Goal: Task Accomplishment & Management: Use online tool/utility

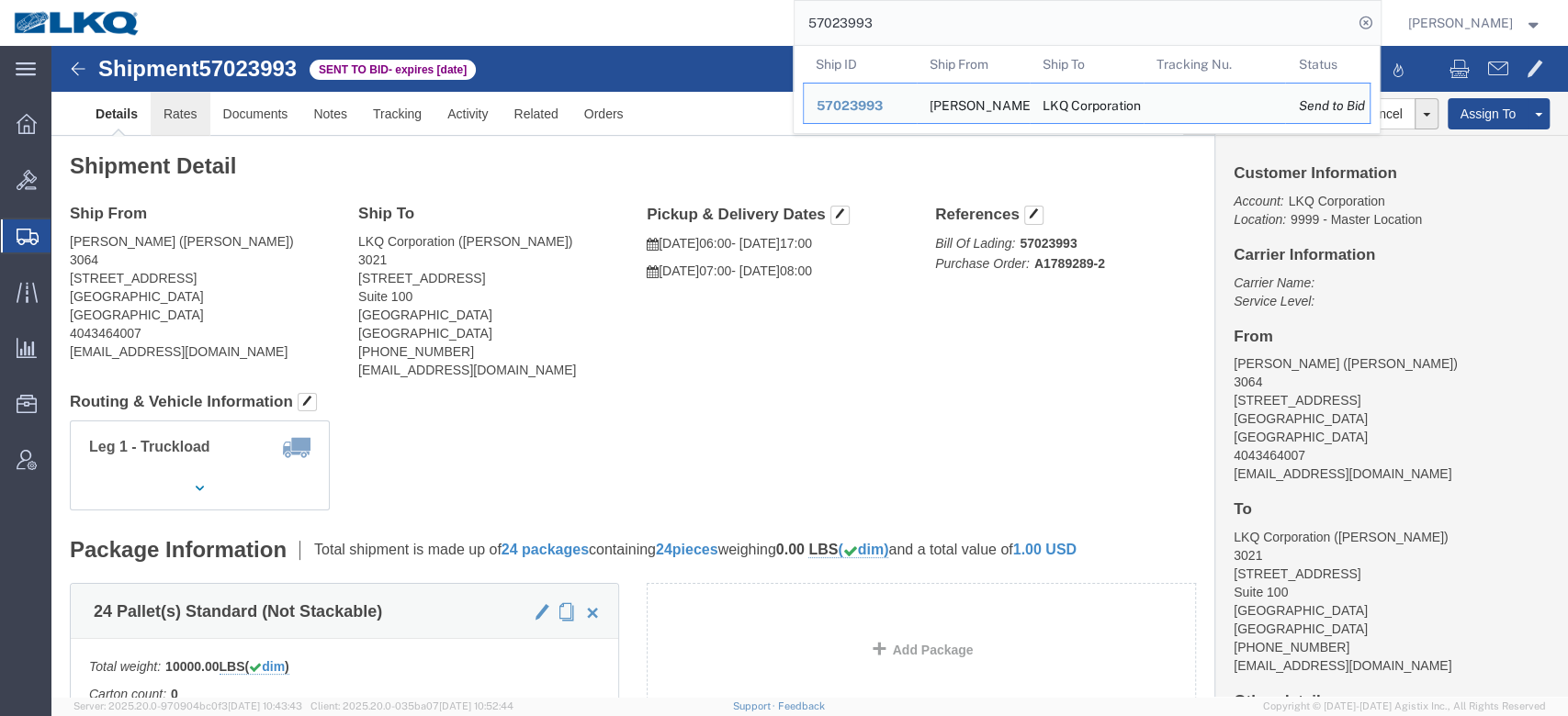
click link "Rates"
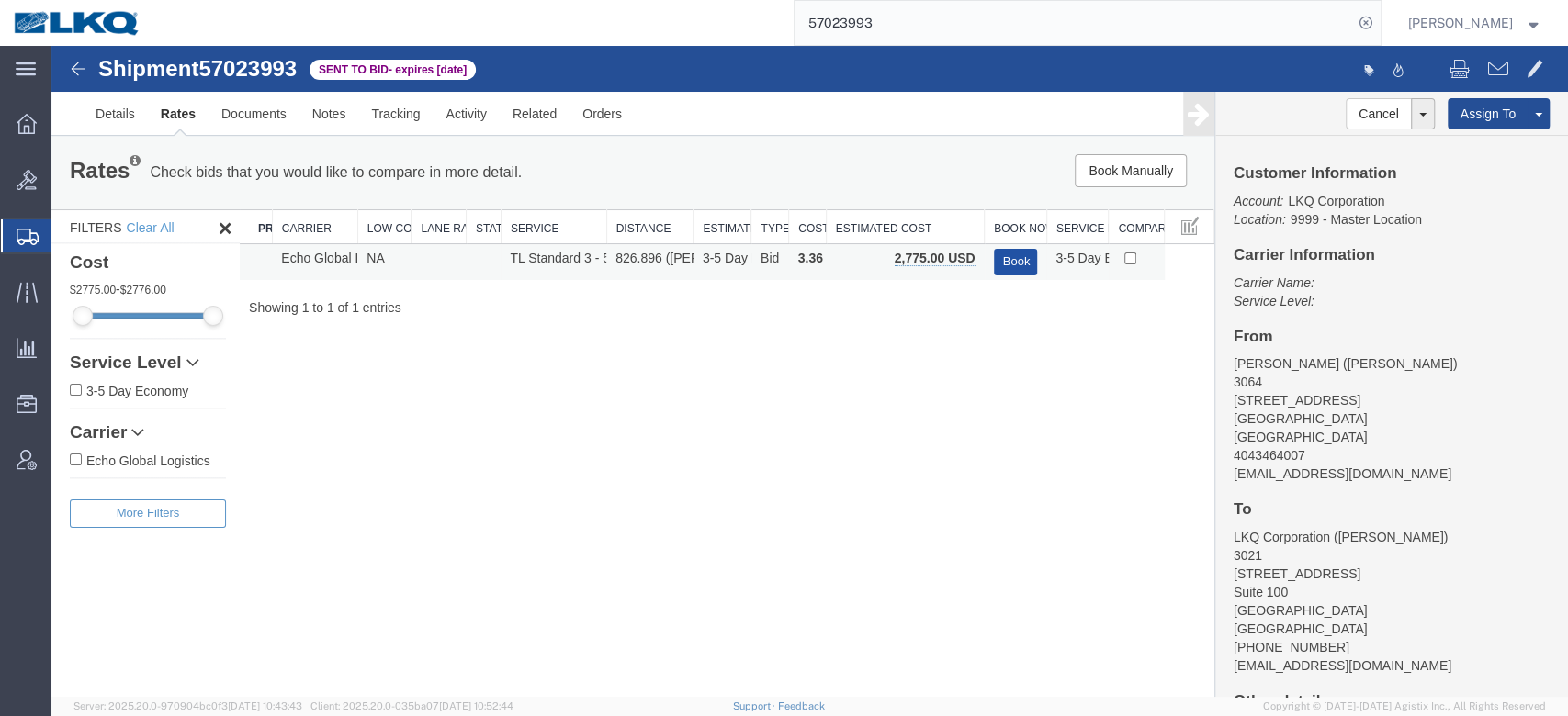
click at [1023, 267] on button "Book" at bounding box center [1016, 262] width 44 height 27
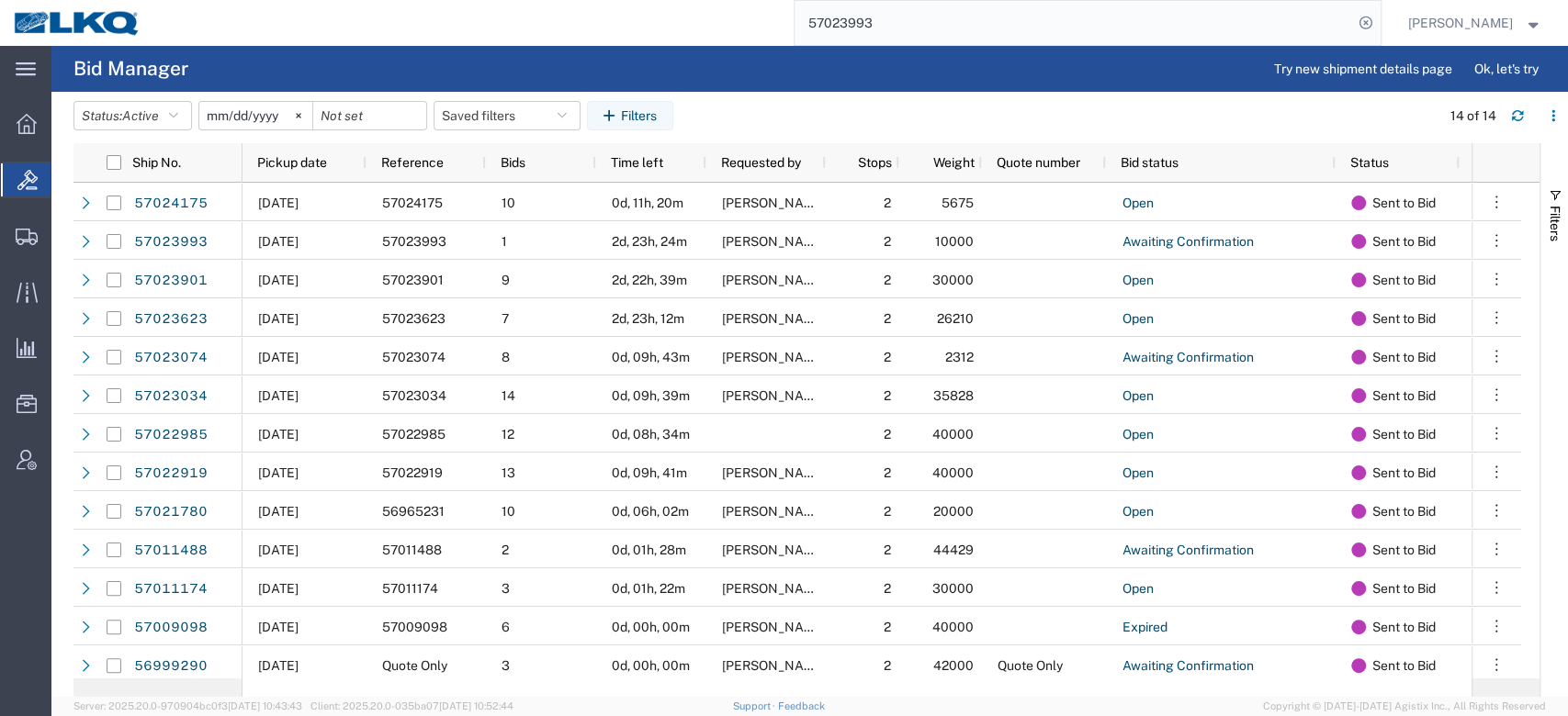
click at [862, 23] on input "57023993" at bounding box center [1074, 23] width 558 height 44
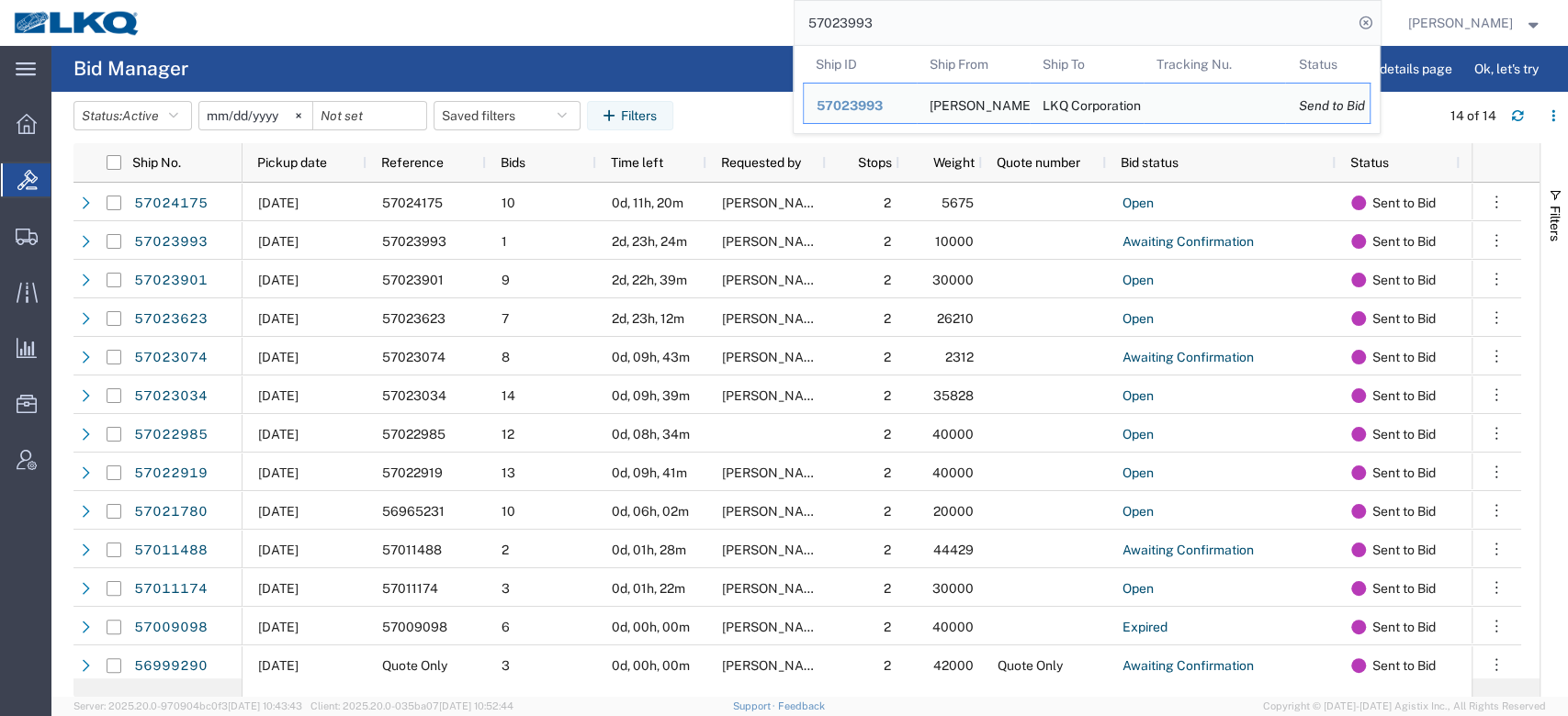
paste input "6980761"
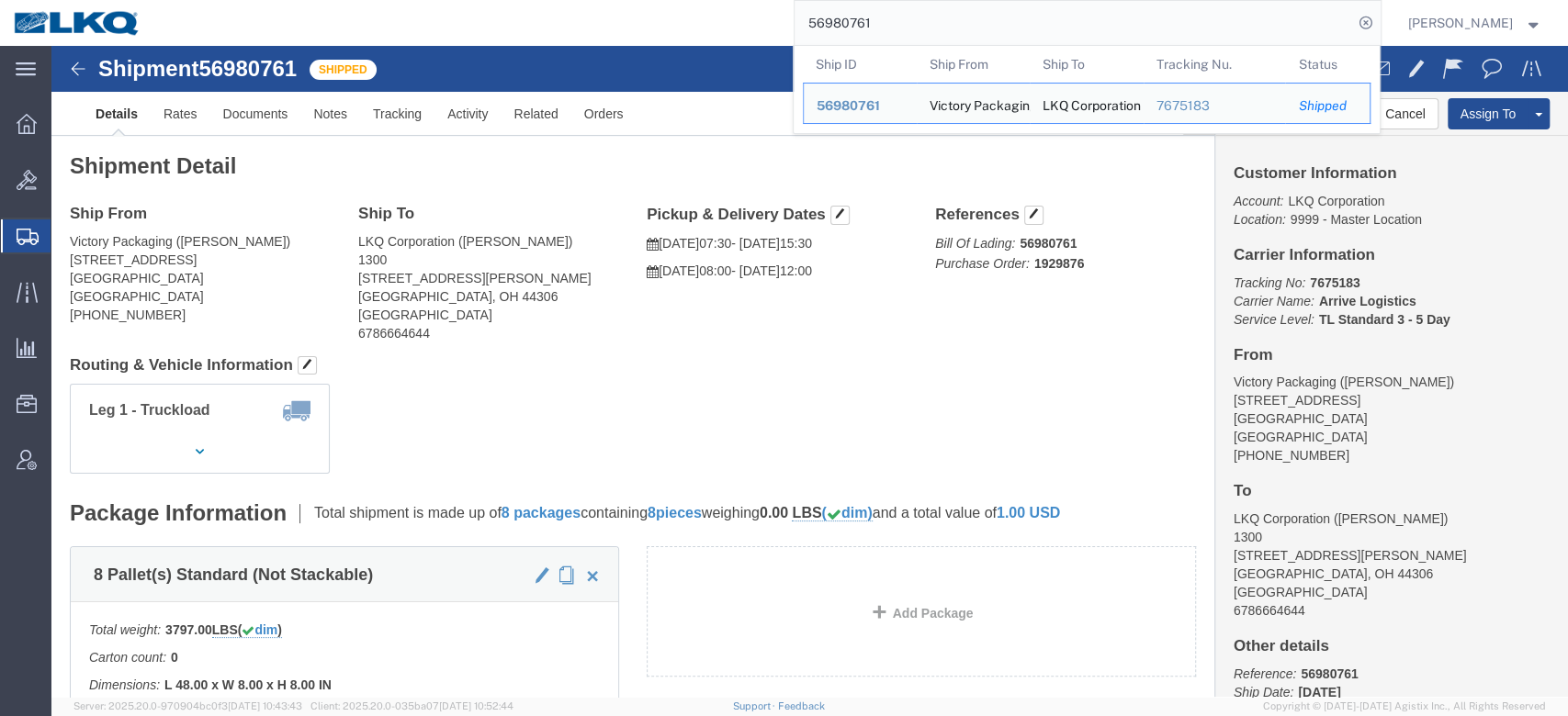
click at [881, 18] on input "56980761" at bounding box center [1074, 23] width 558 height 44
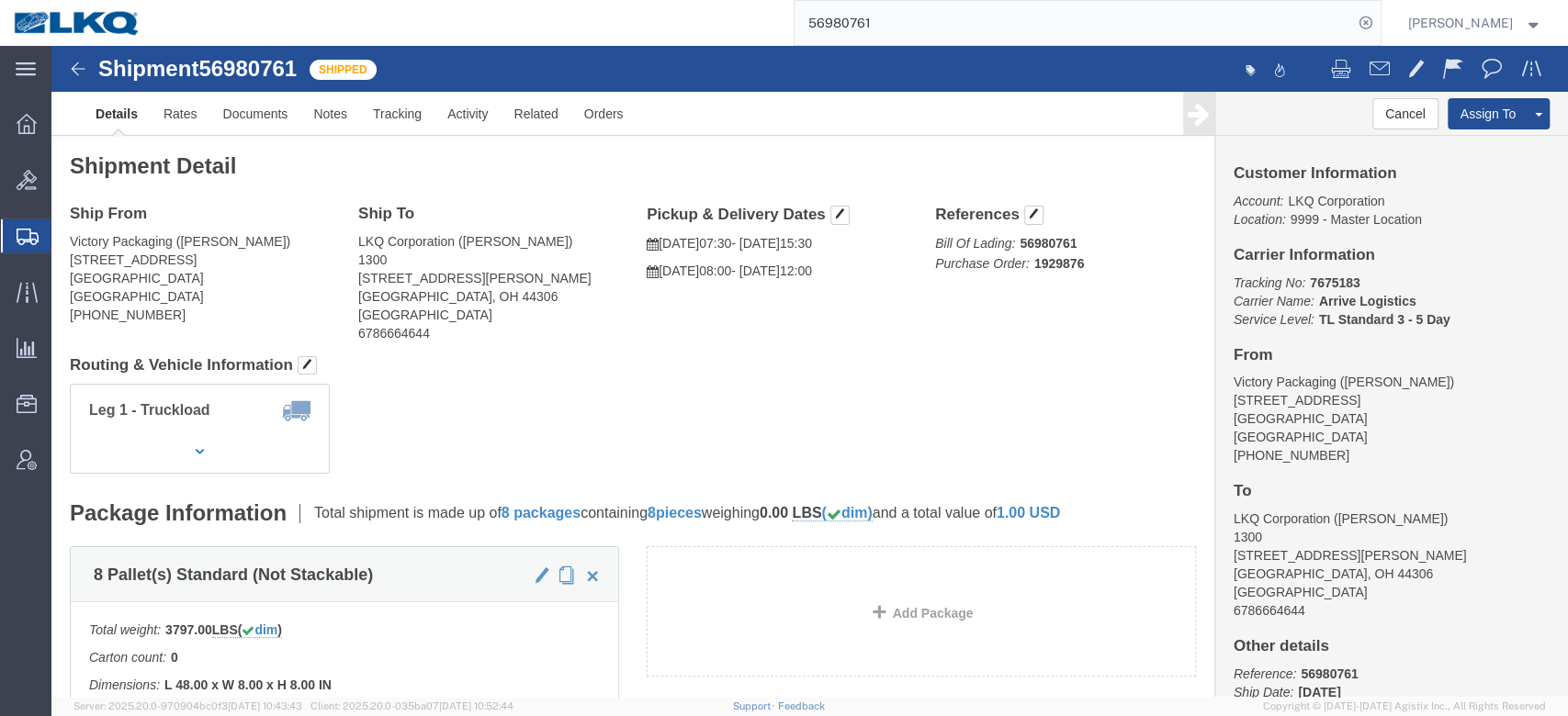
click at [982, 20] on input "56980761" at bounding box center [1074, 23] width 558 height 44
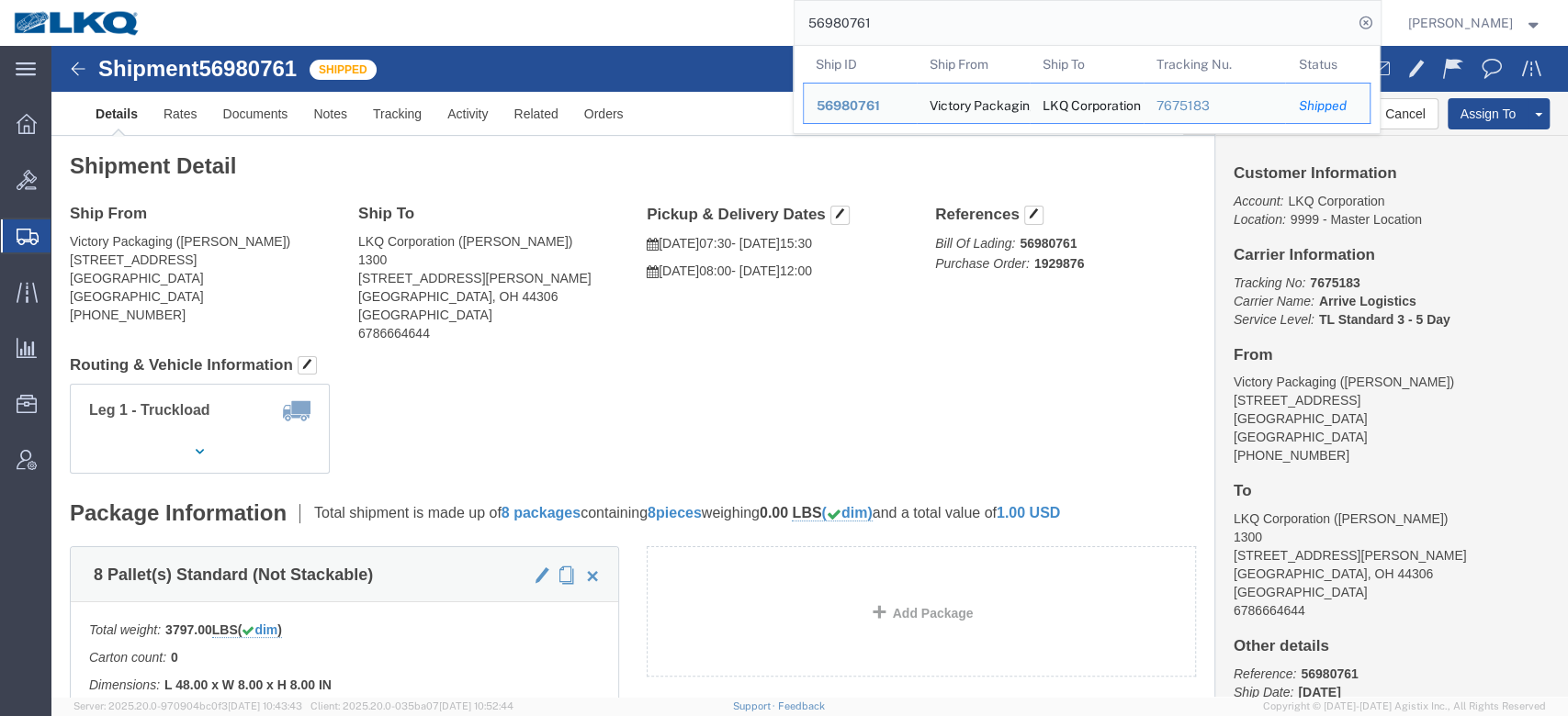
click at [951, 33] on input "56980761" at bounding box center [1074, 23] width 558 height 44
paste input "7021585"
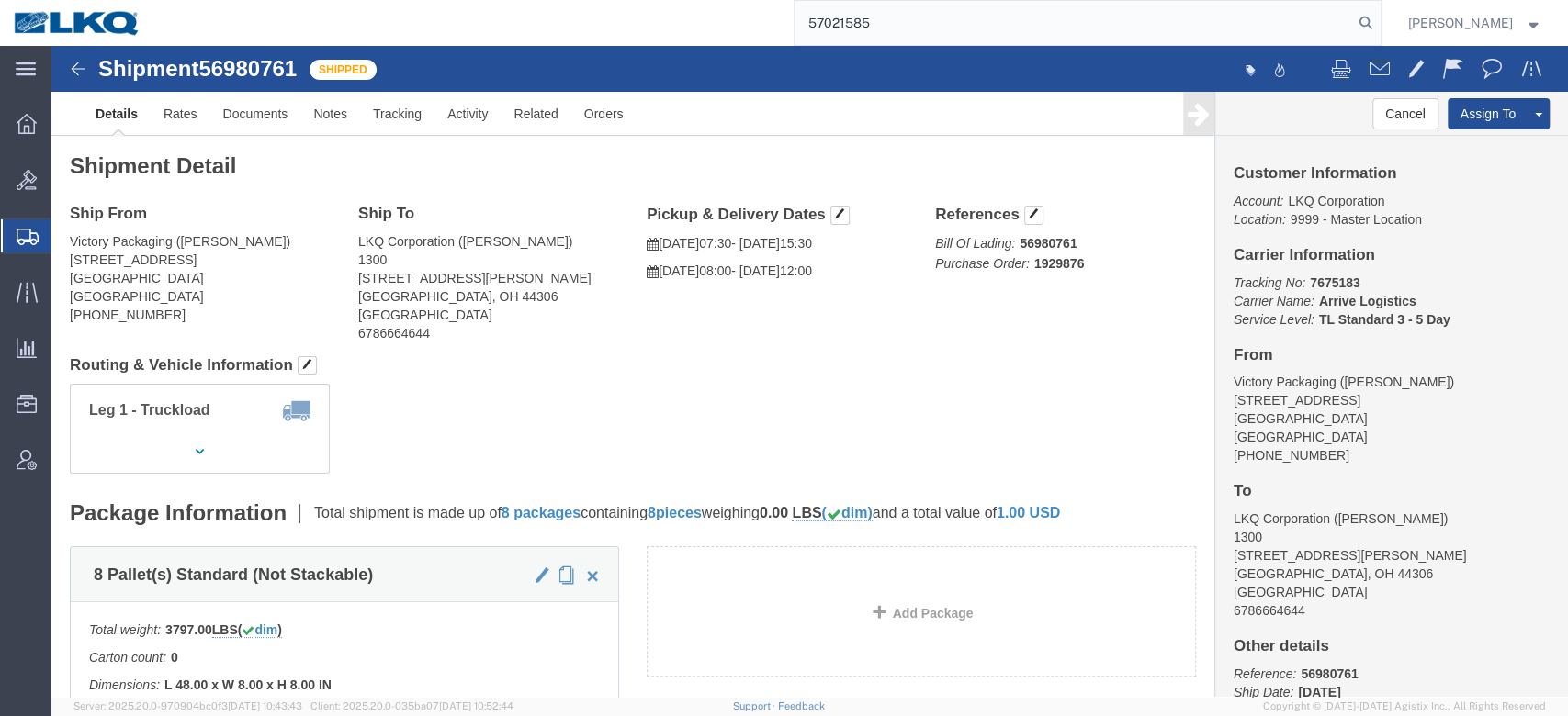
type input "57021585"
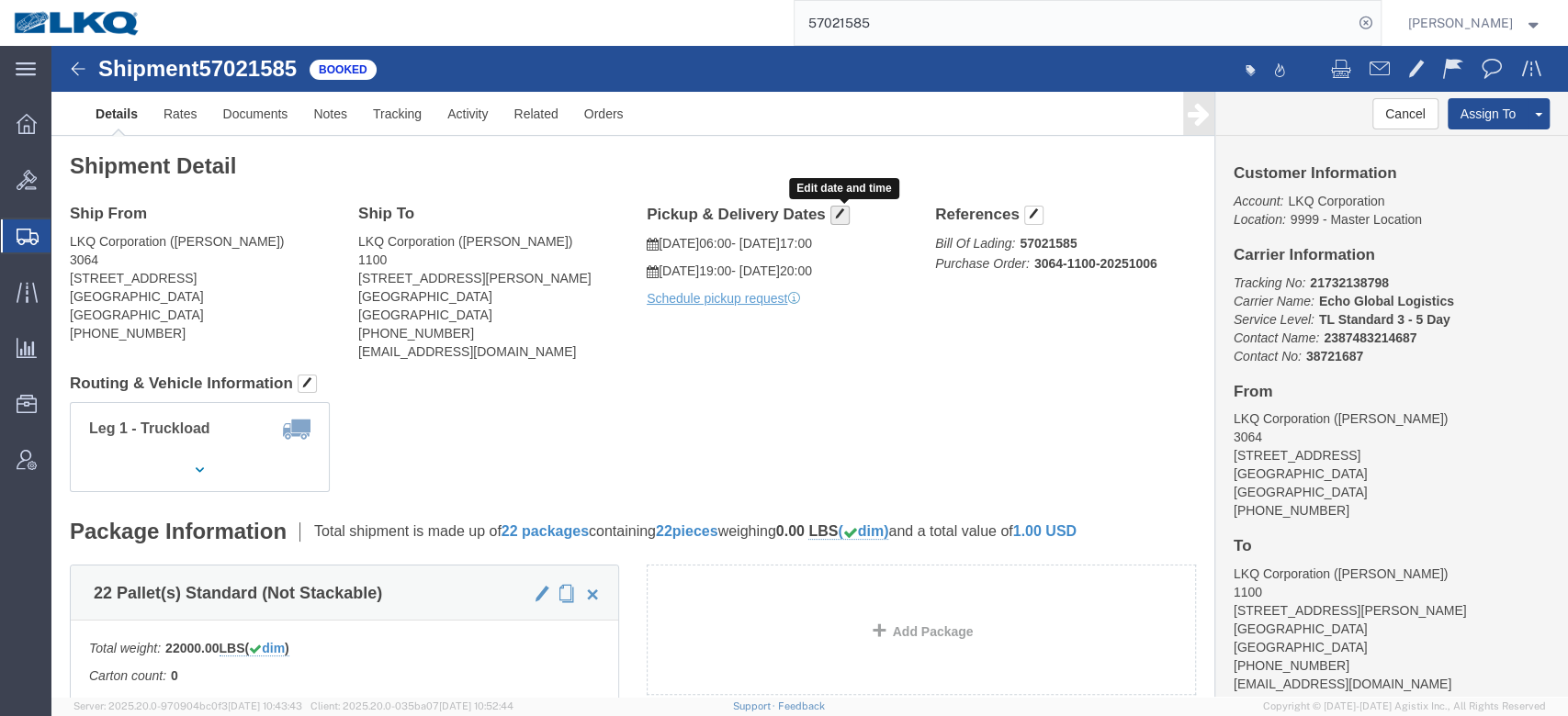
click button "button"
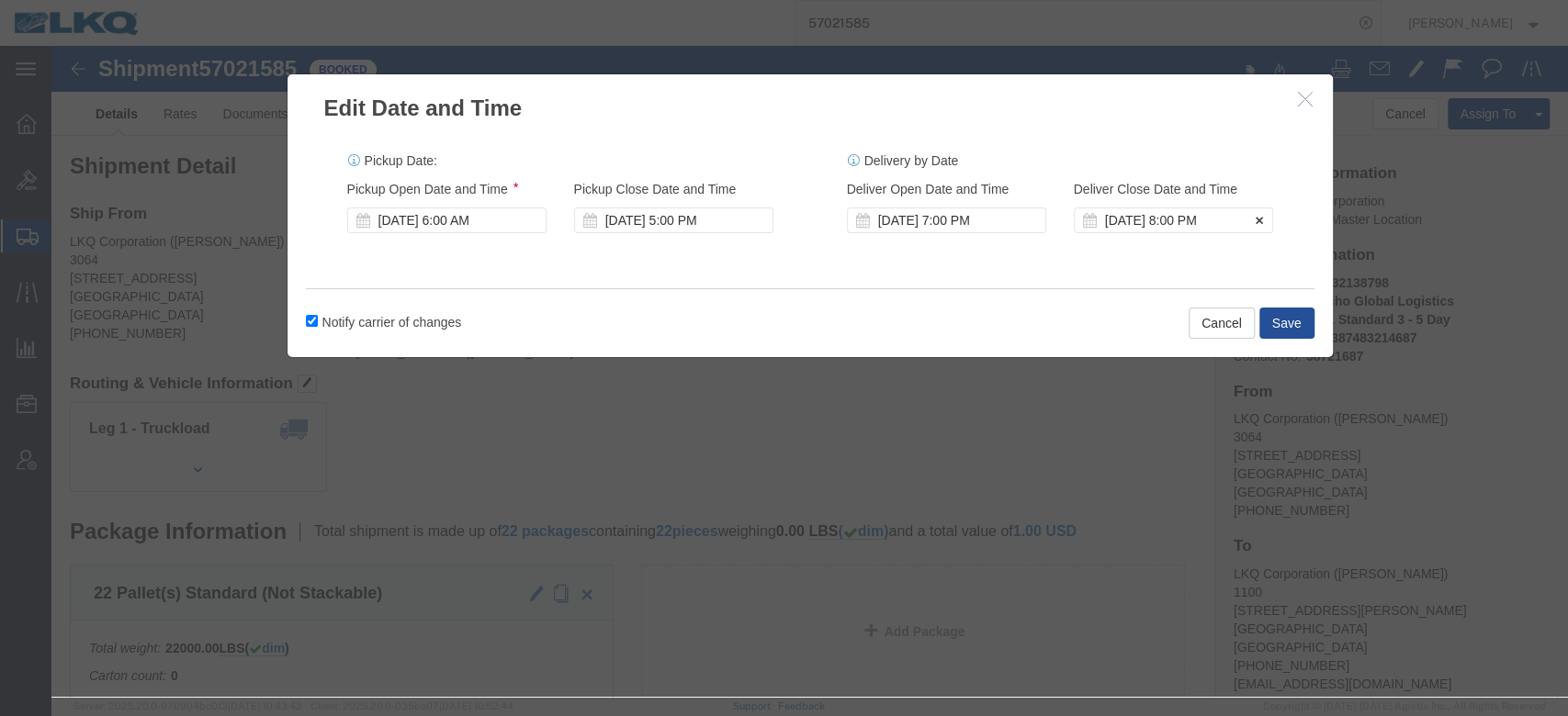
click div "Oct 06 2025 8:00 PM"
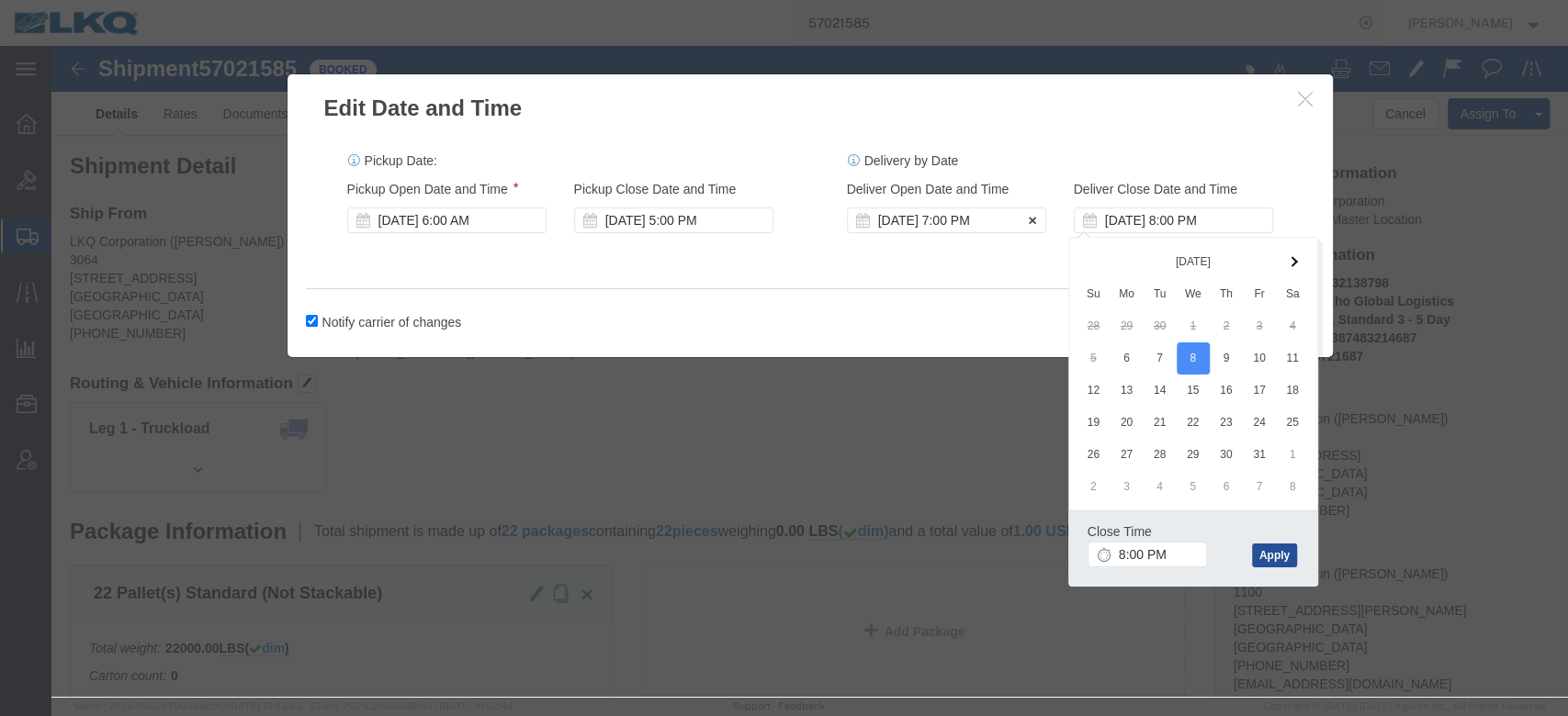
click div "Oct 06 2025 7:00 PM"
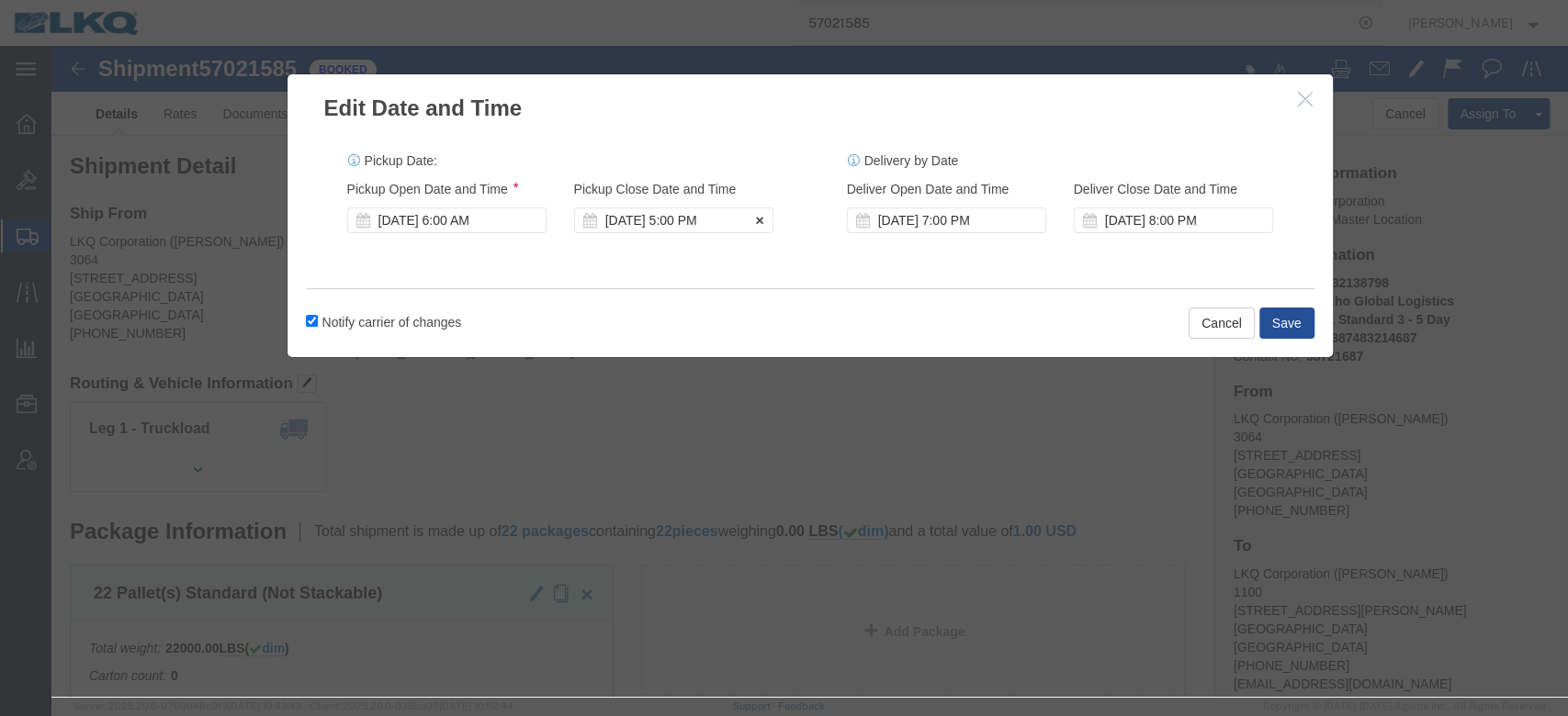
click div "Oct 06 2025 5:00 PM"
click div "Oct 06 2025 6:00 AM"
click div "Pickup Date: Pickup Start Date Pickup Start Time Pickup Open Date and Time Oct …"
click button "Save"
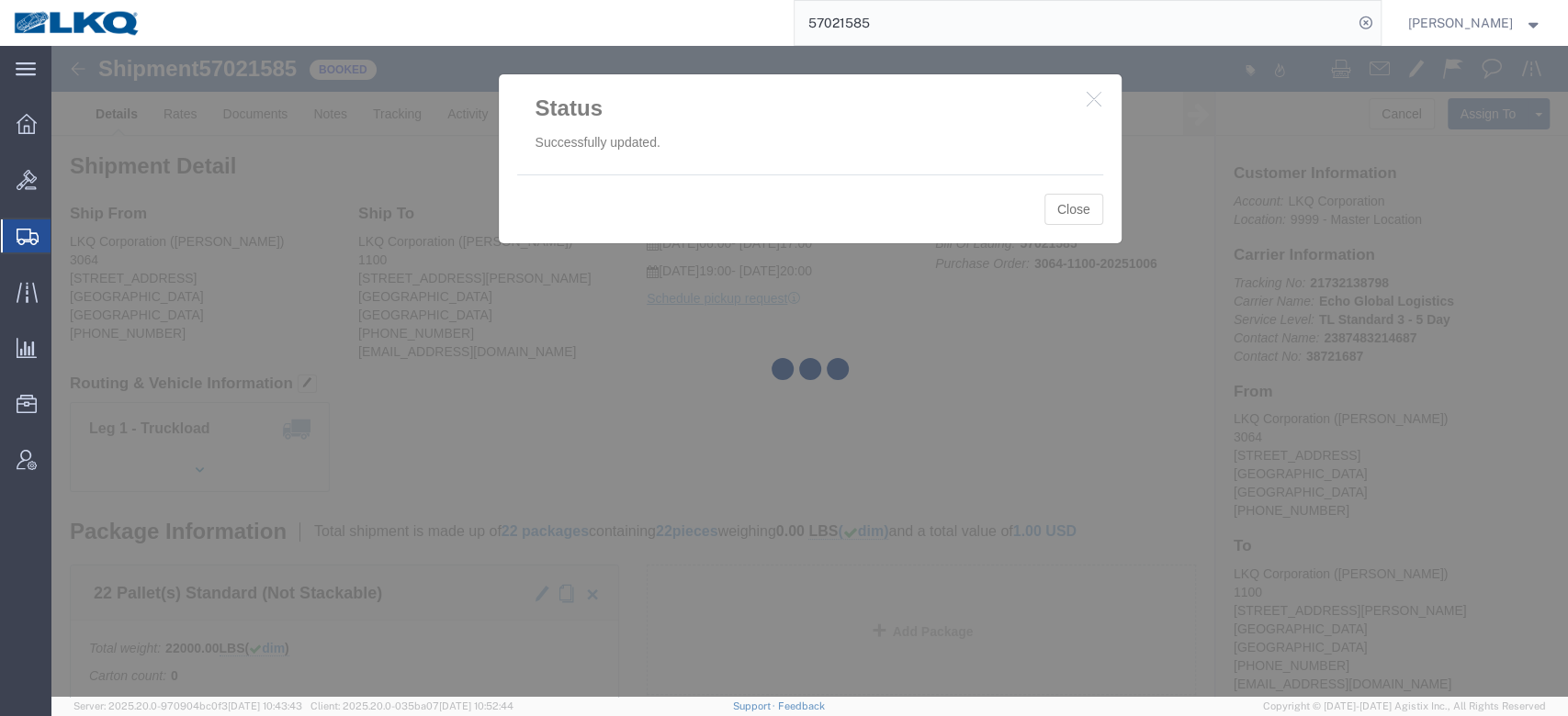
click at [1057, 210] on div at bounding box center [810, 371] width 1517 height 651
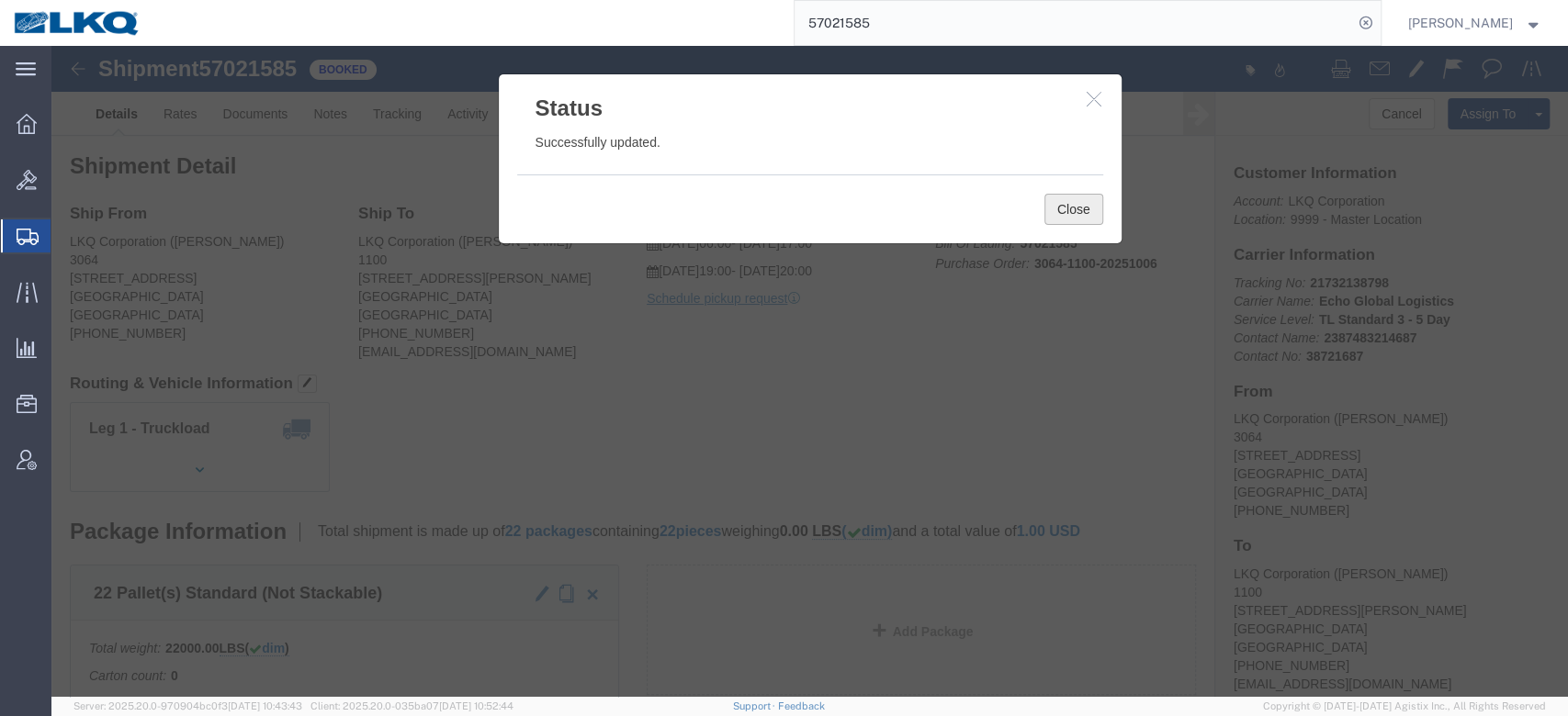
click button "Close"
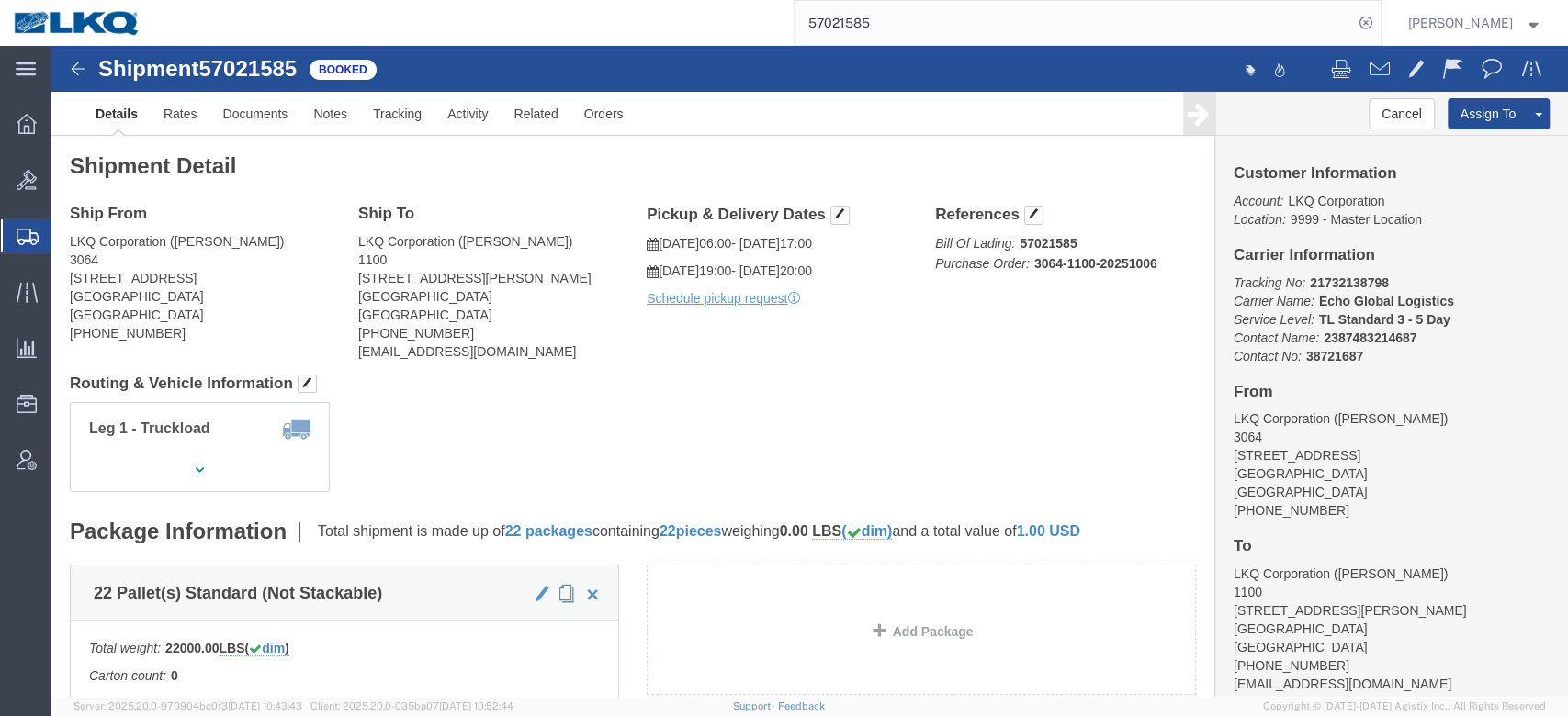
click h2 "Shipment Detail"
click link "Clone Shipment"
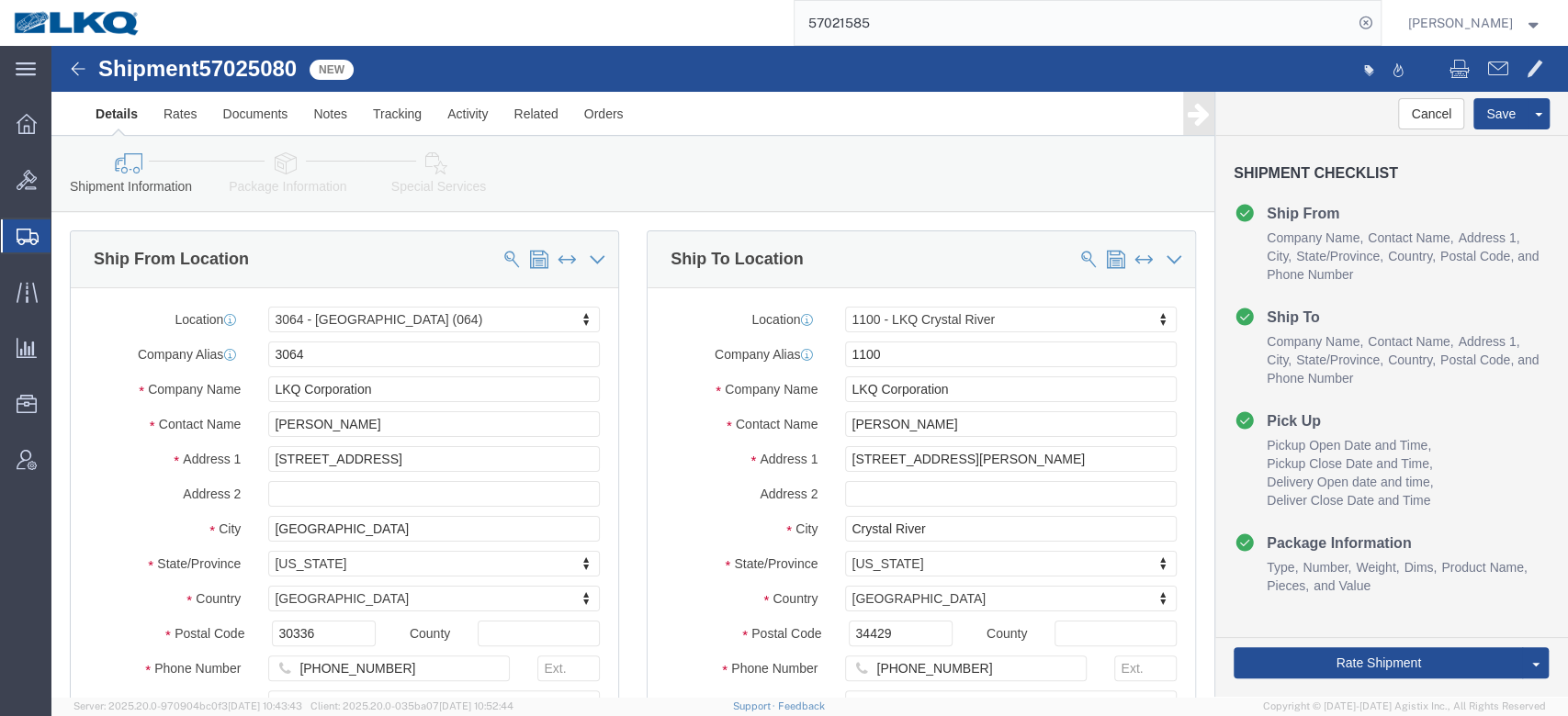
select select "27790"
select select "27344"
click span "57025080"
copy span "57025080"
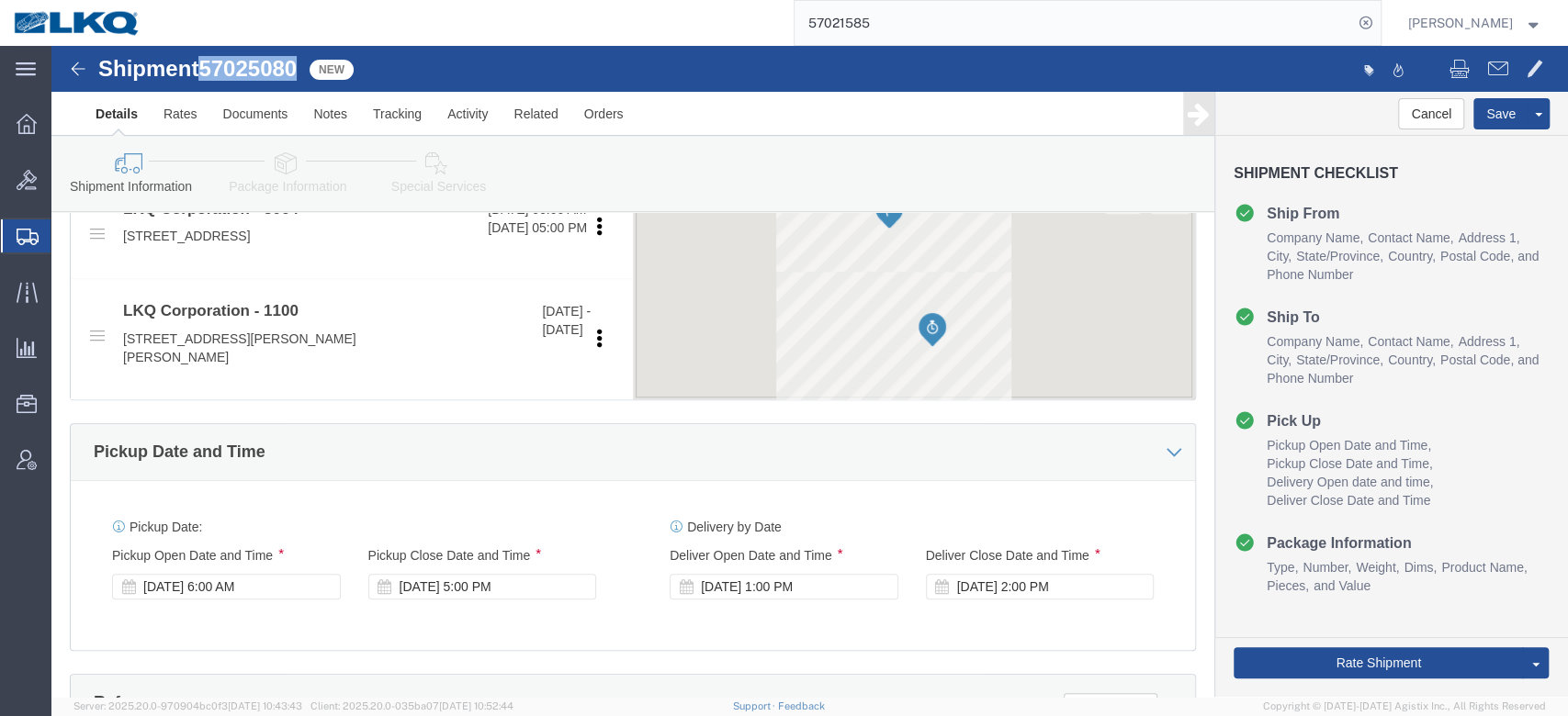
scroll to position [815, 0]
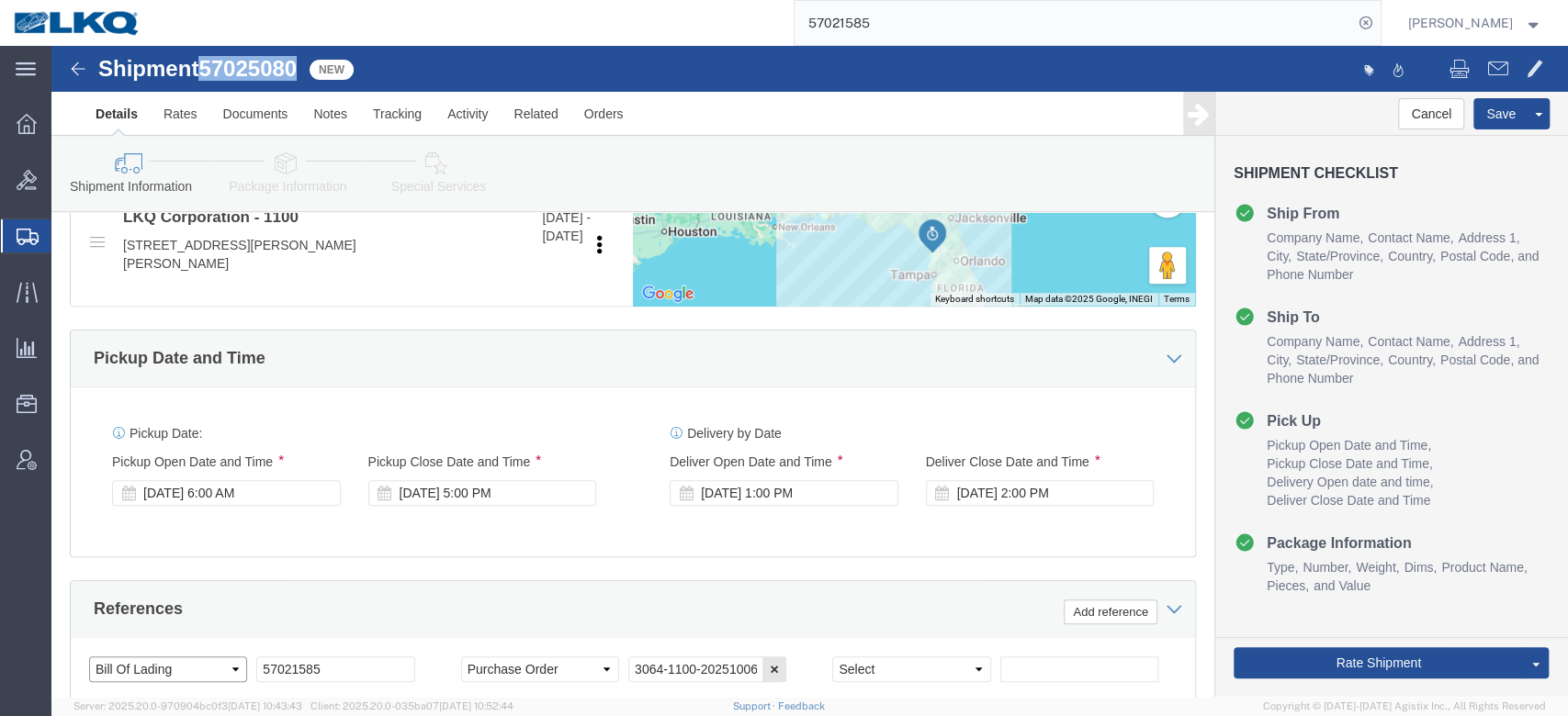
click select "Select Account Type Activity ID Airline Appointment Number ASN Batch Request # …"
select select "CUSTREF"
click select "Select Account Type Activity ID Airline Appointment Number ASN Batch Request # …"
click div "Oct 08 2025 5:00 PM"
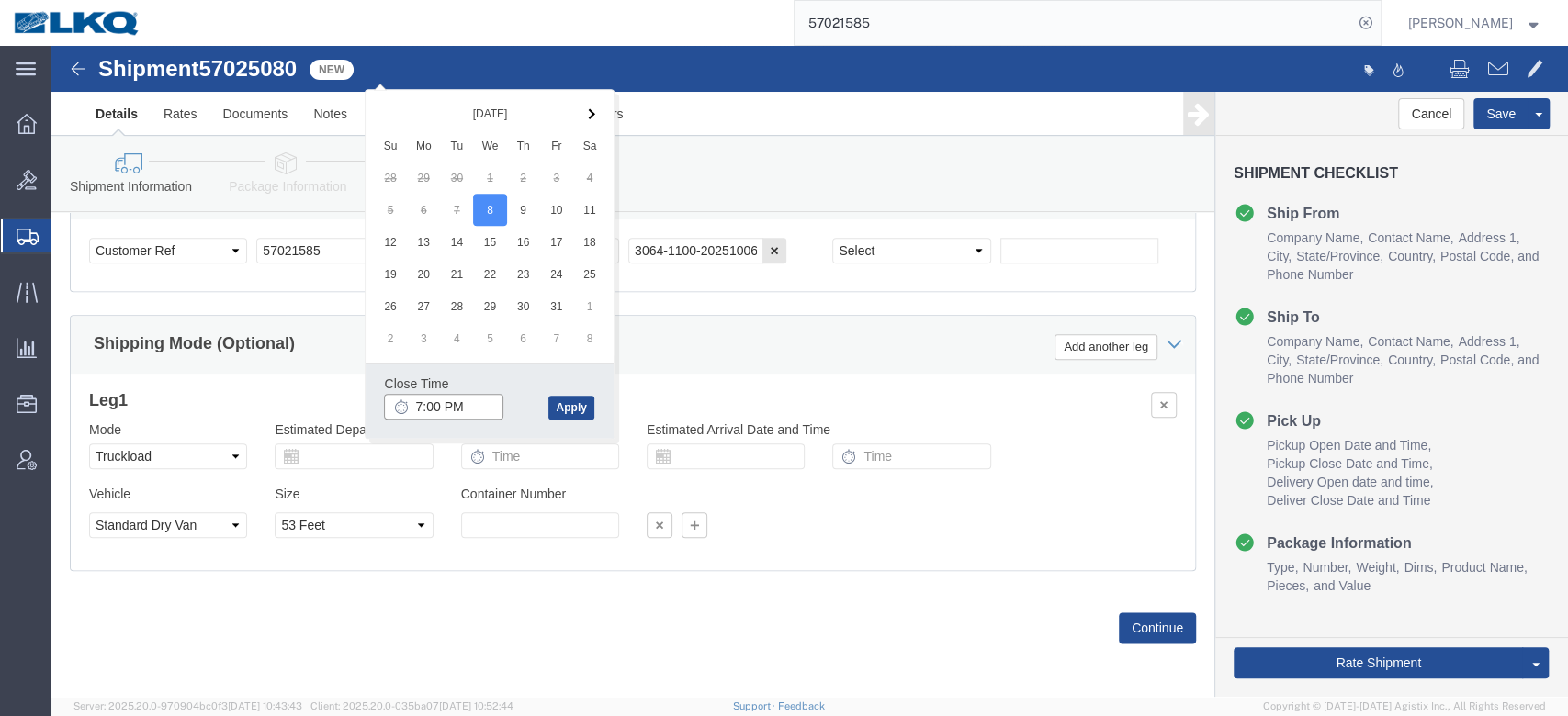
type input "7:00 AM"
click button "Apply"
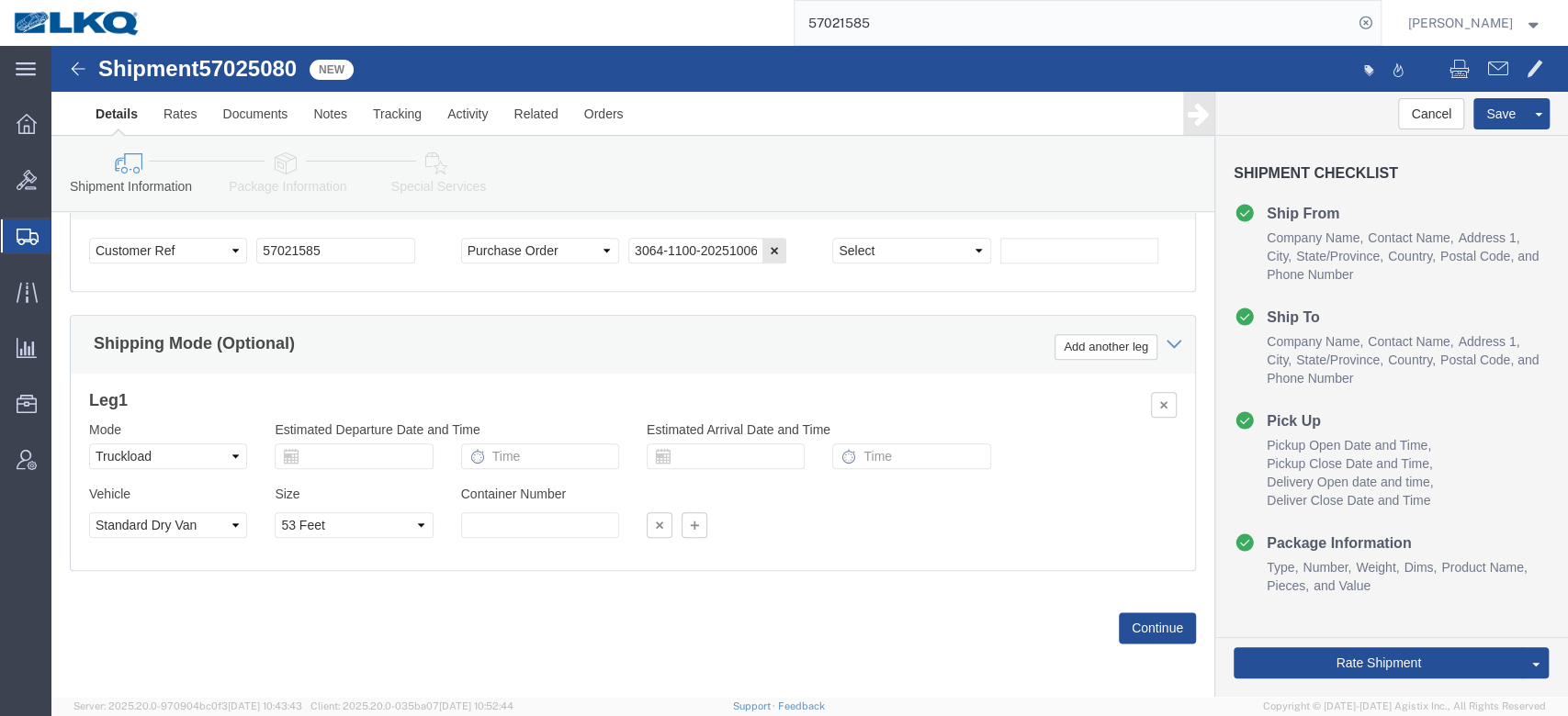
click div "Leg 1 Mode Select Air Less than Truckload Multi-Leg Ocean Freight Rail Small Pa…"
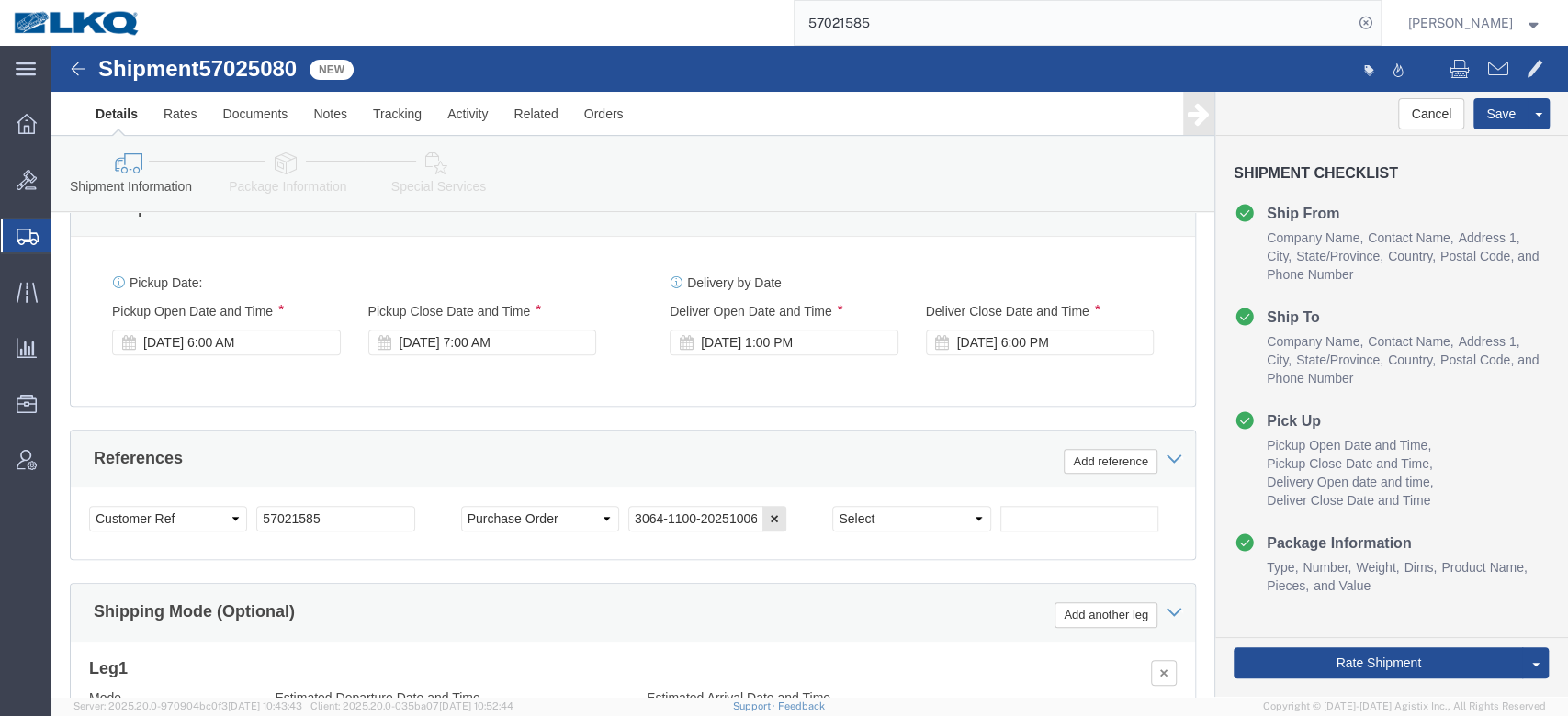
scroll to position [967, 0]
click div "Oct 08 2025 1:00 PM"
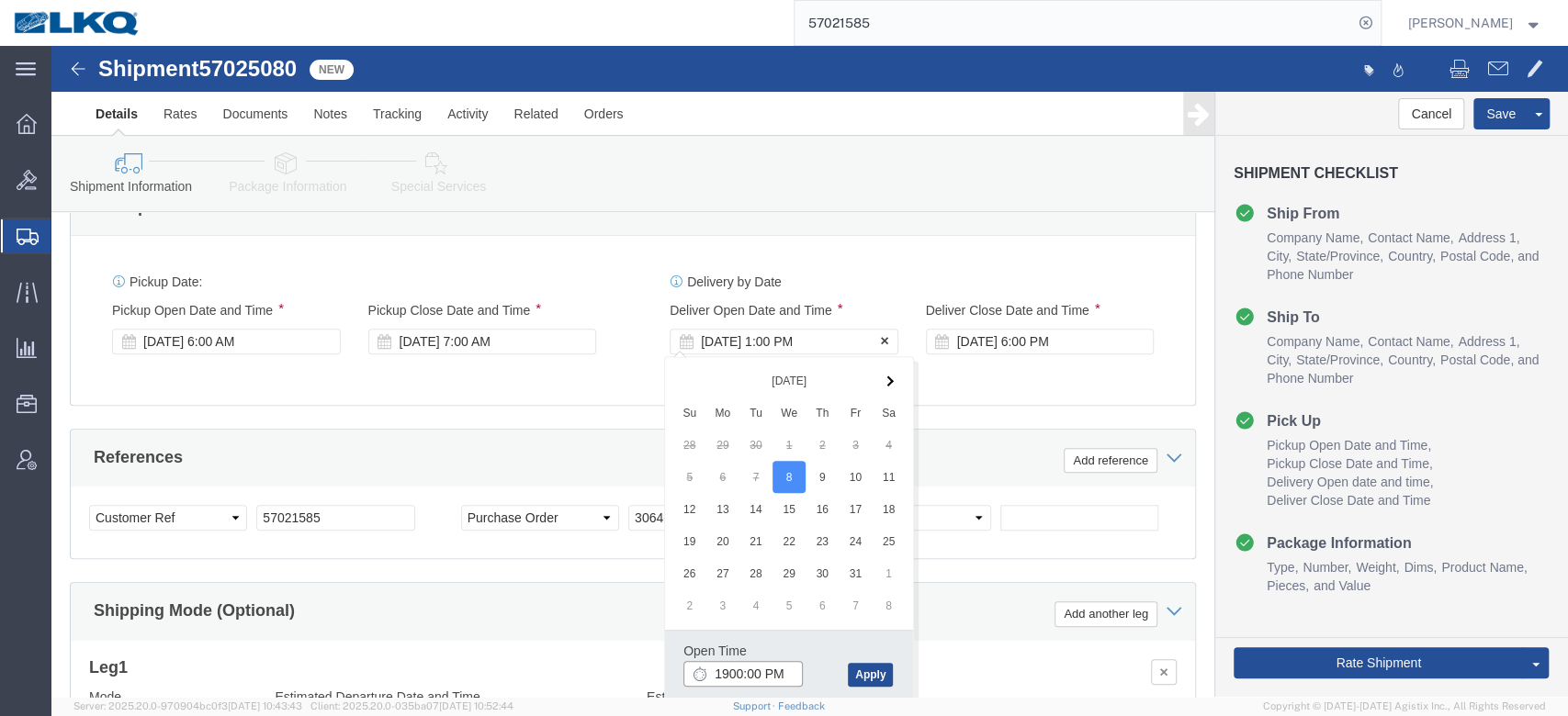
type input "7:00 PM"
click button "Apply"
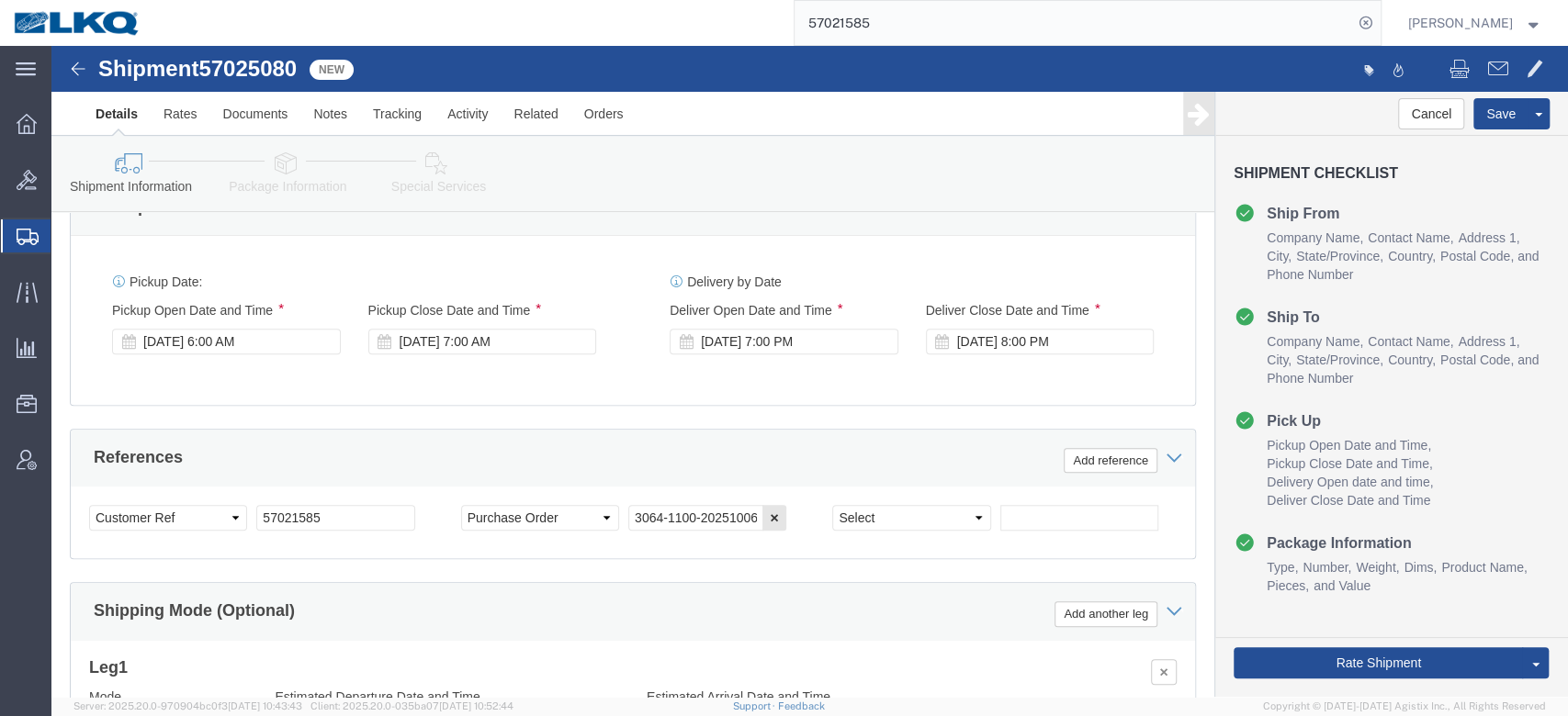
click div "Ship From Location Location 3064 - Atlanta GA (064) My Profile Location 1100 - …"
click div "Oct 08 2025 8:00 PM"
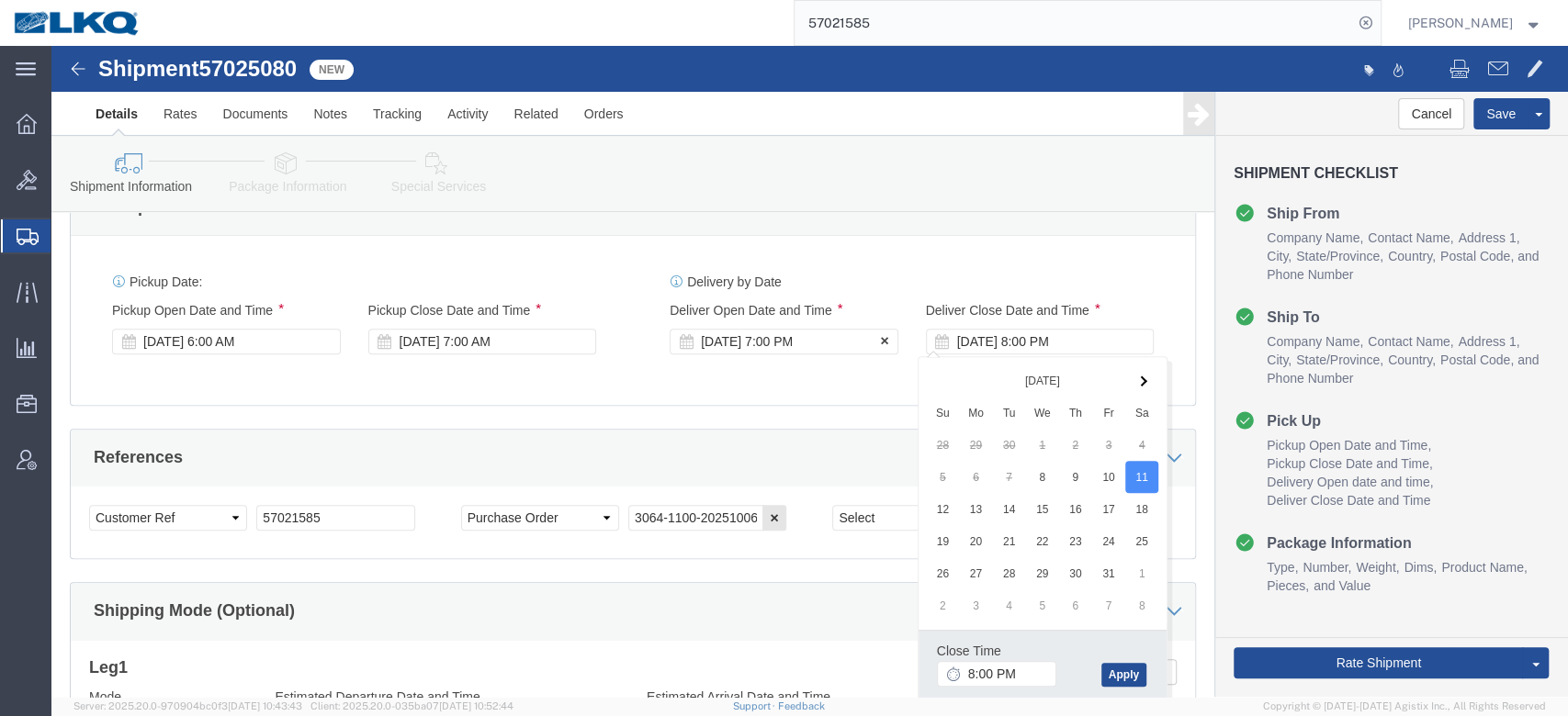
click div "Oct 08 2025 7:00 PM"
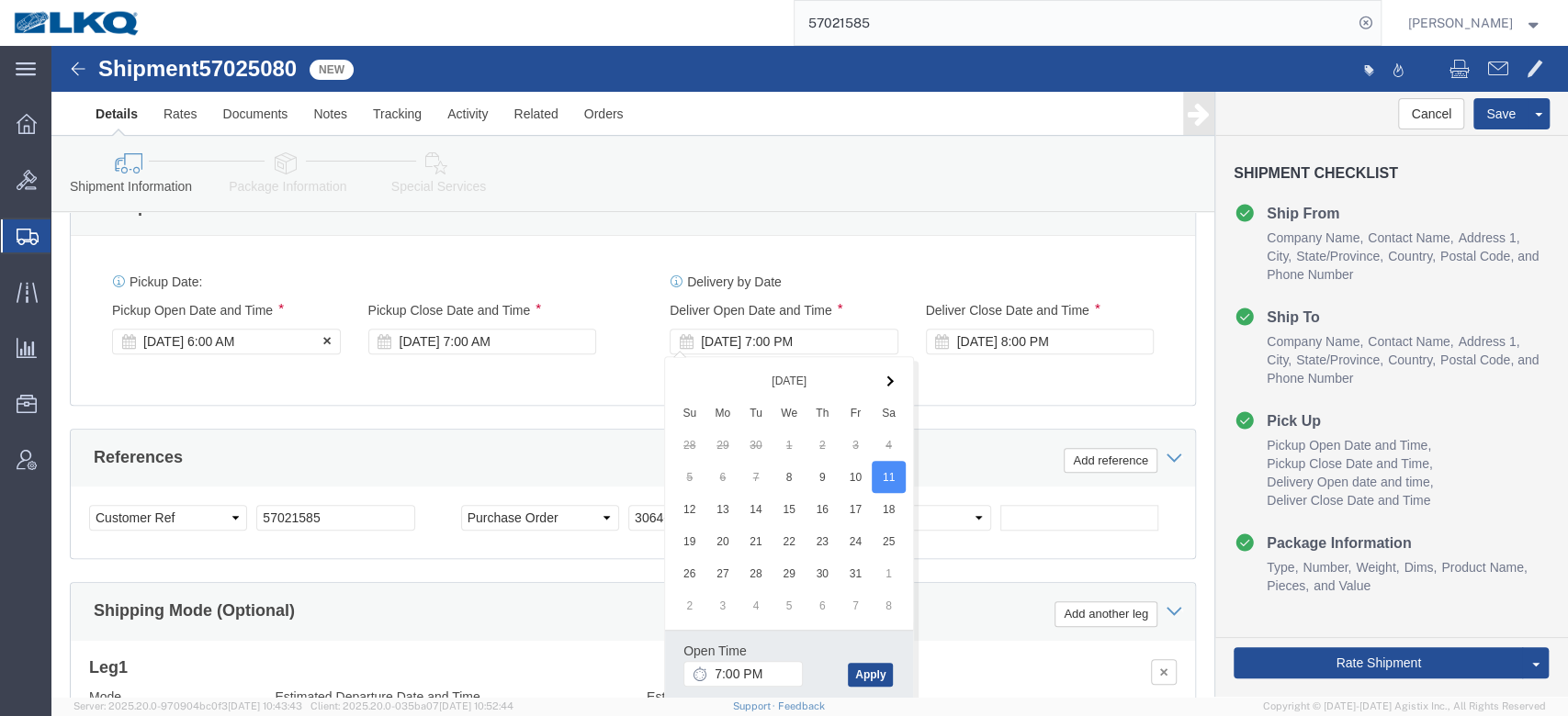
click div "Oct 08 2025 6:00 AM"
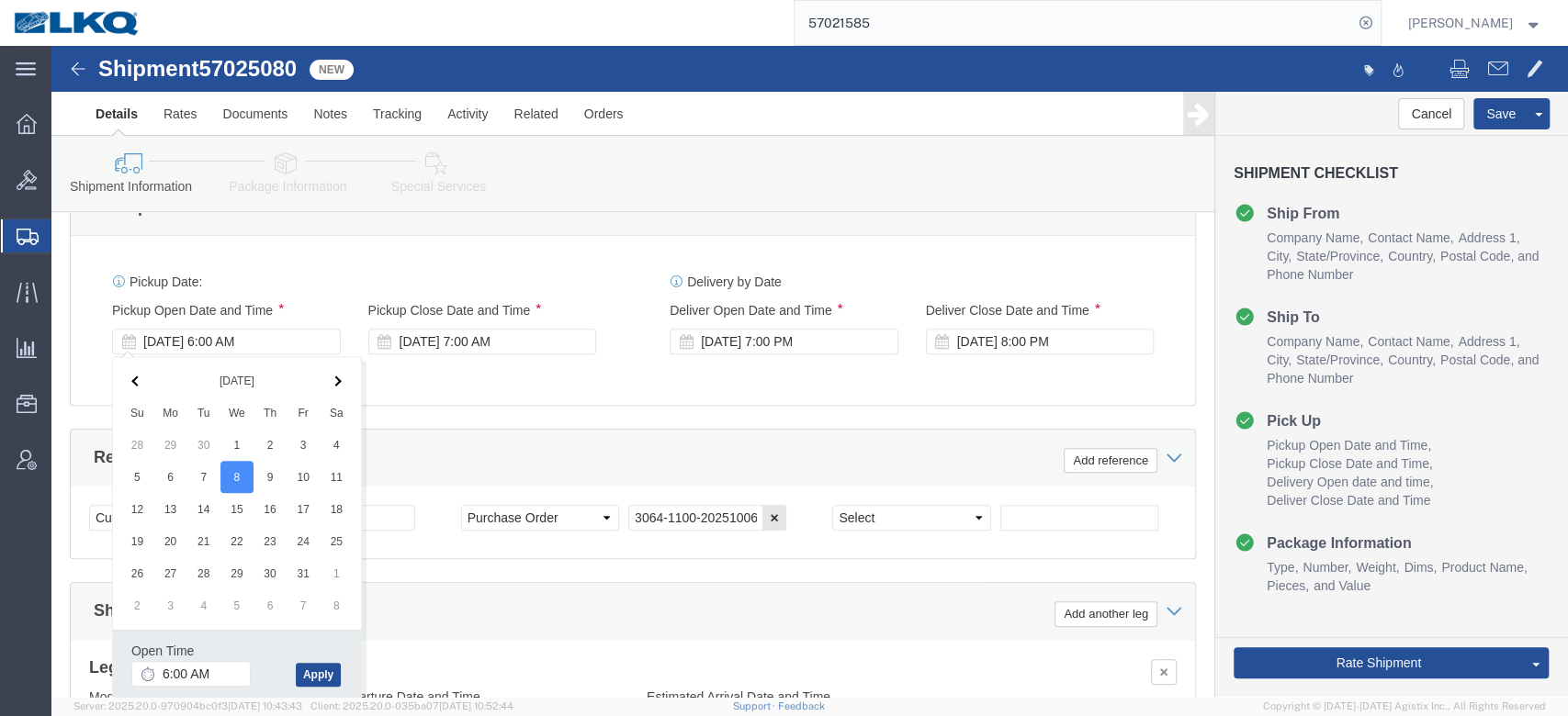
click div "References Add reference"
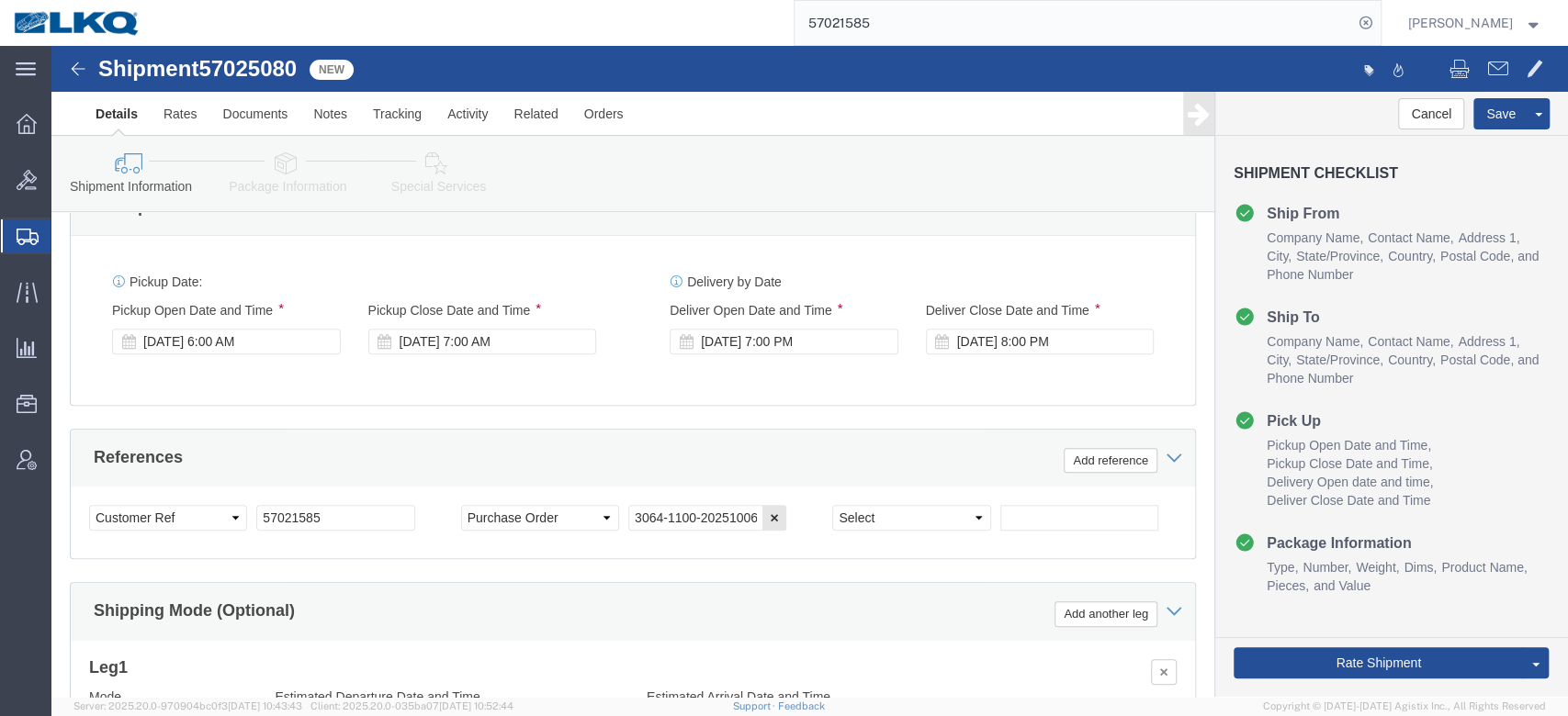
click div "References Add reference"
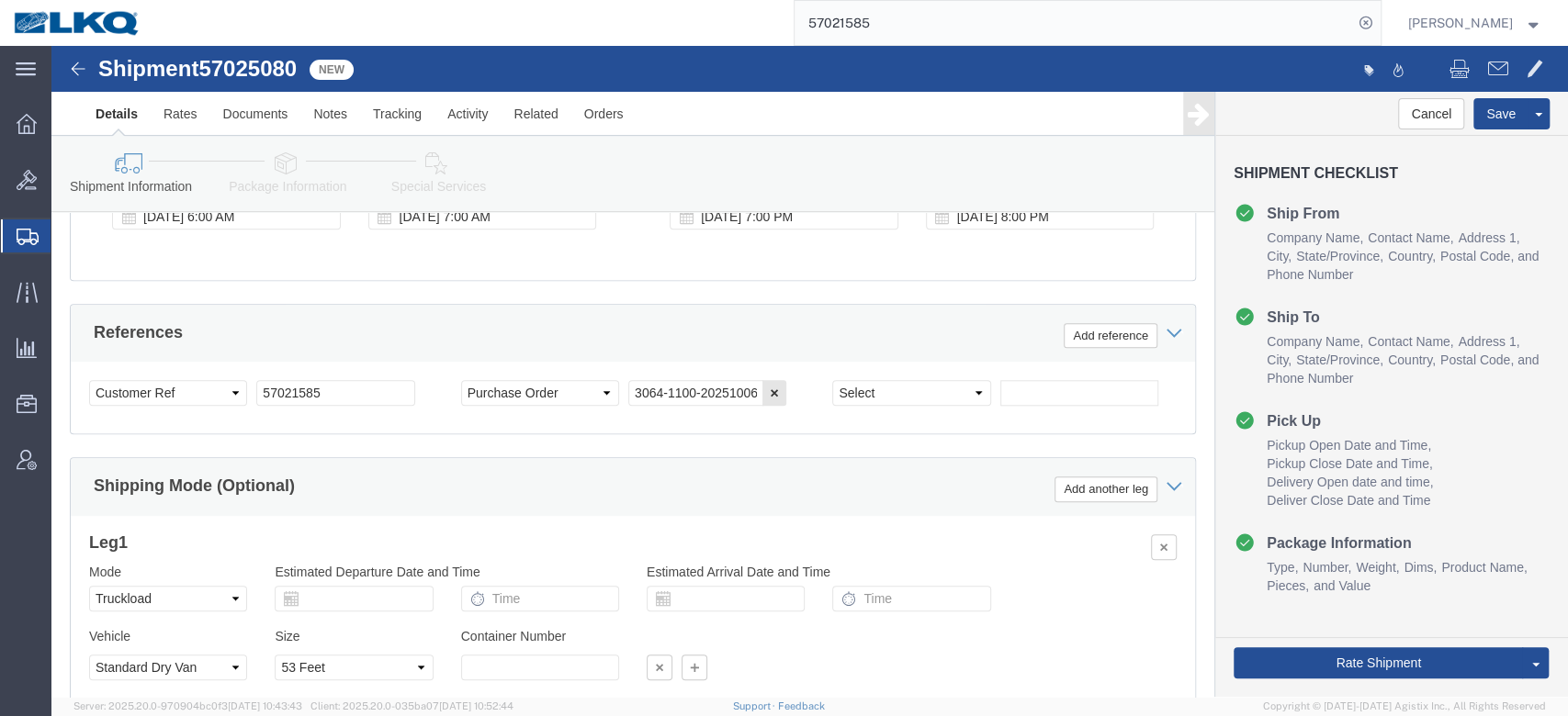
scroll to position [1132, 0]
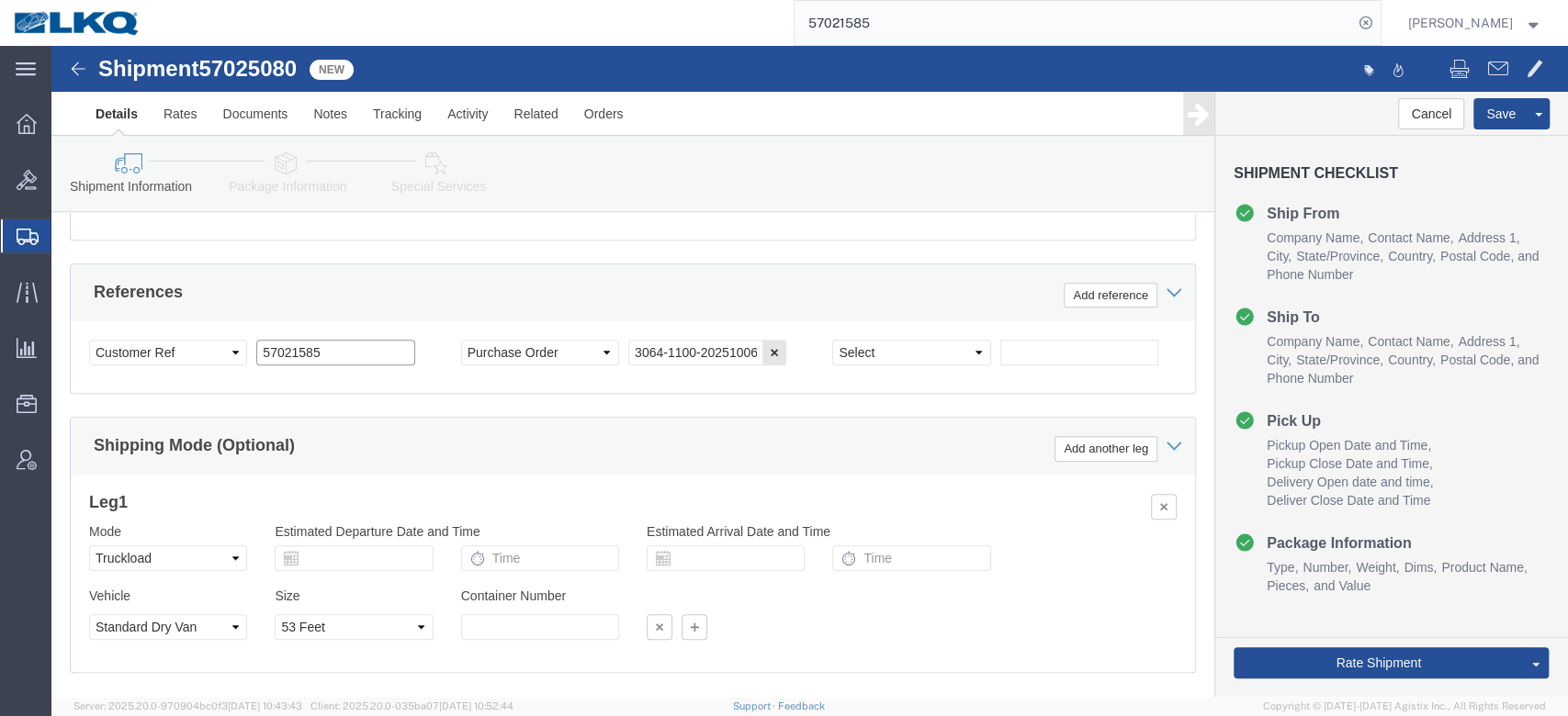
click input "57021585"
drag, startPoint x: 714, startPoint y: 304, endPoint x: 630, endPoint y: 341, distance: 91.8
click icon "button"
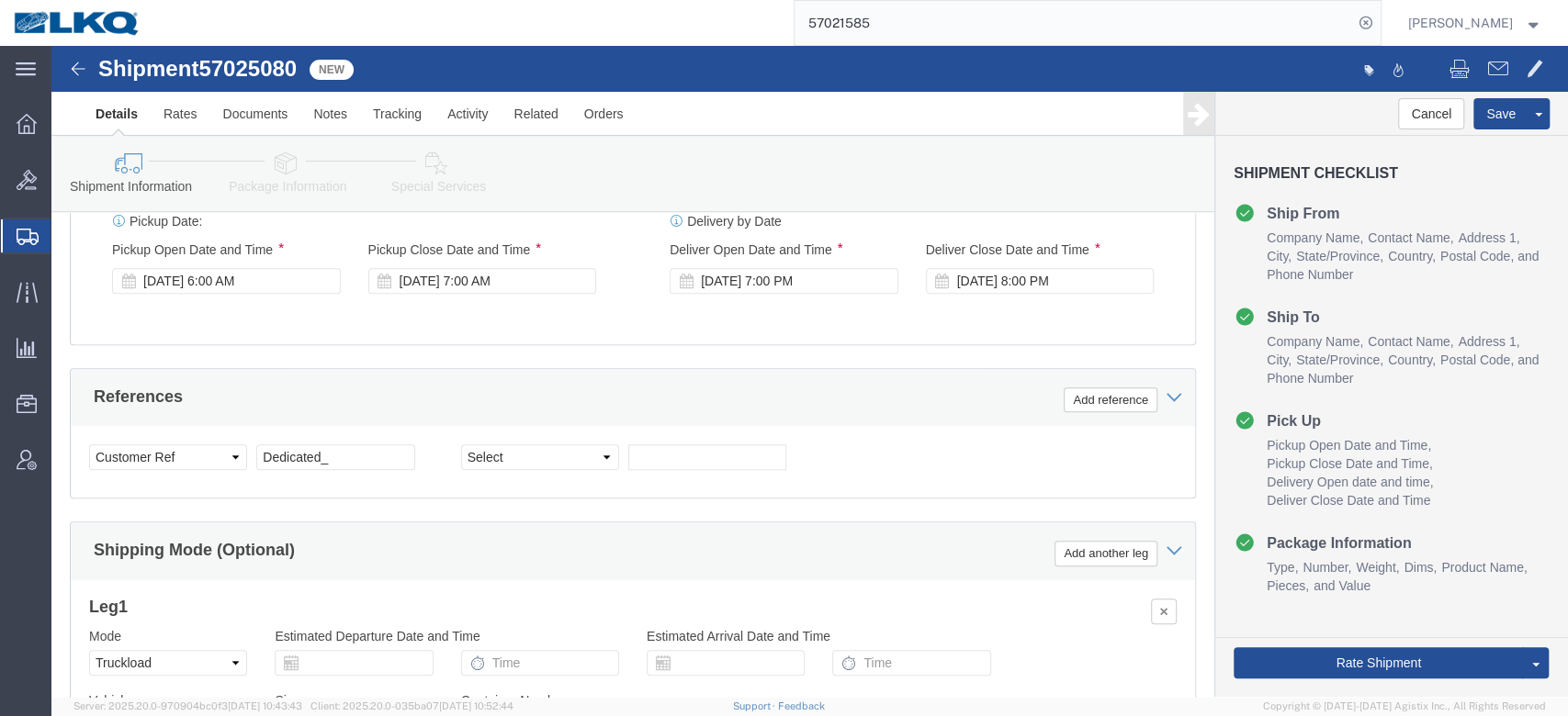
click div "Select Account Type Activity ID Airline Appointment Number ASN Batch Request # …"
click input "Dedicated_"
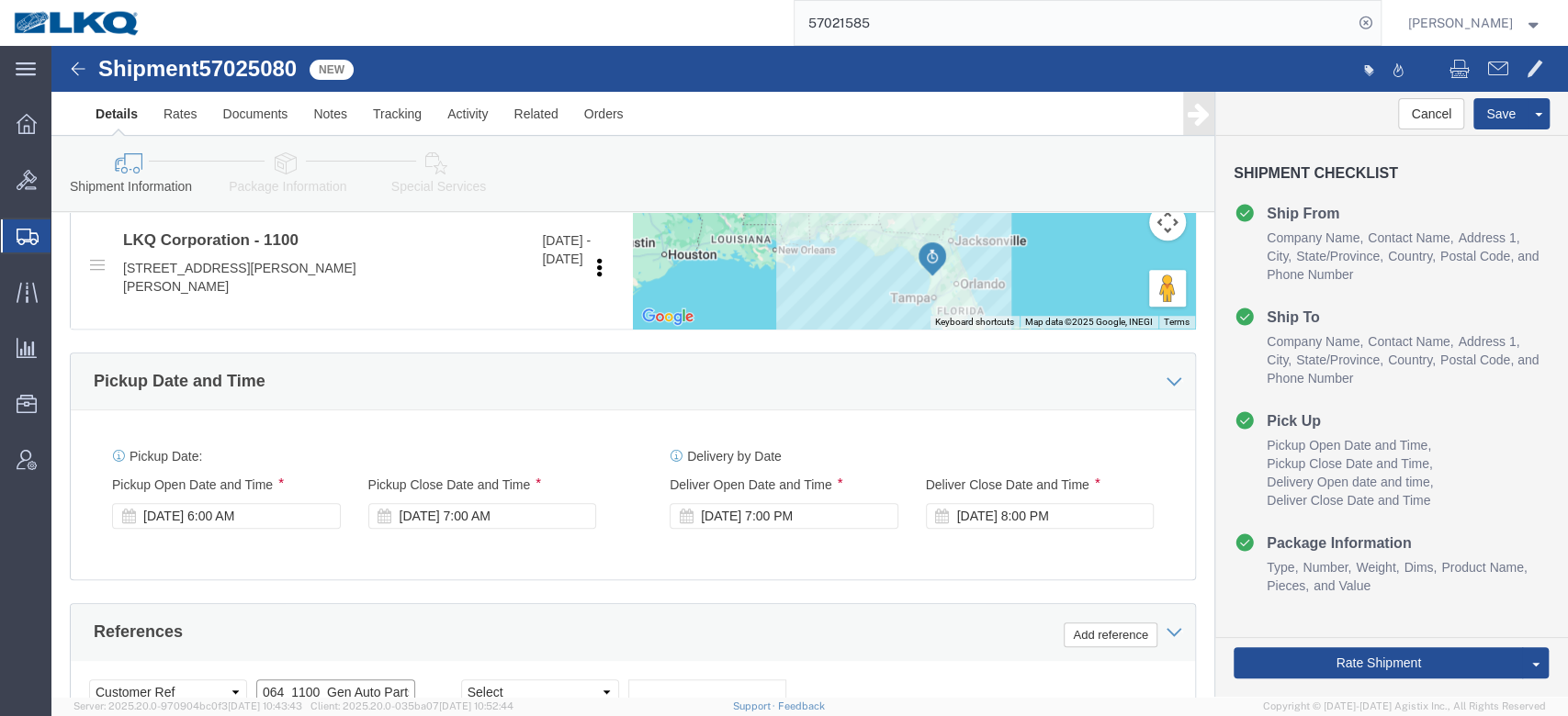
scroll to position [0, 79]
type input "Dedicated_3064_1100_Gen Auto Parts"
click div "Ship From Location Location 3064 - Atlanta GA (064) My Profile Location 1100 - …"
click button "Rate Shipment"
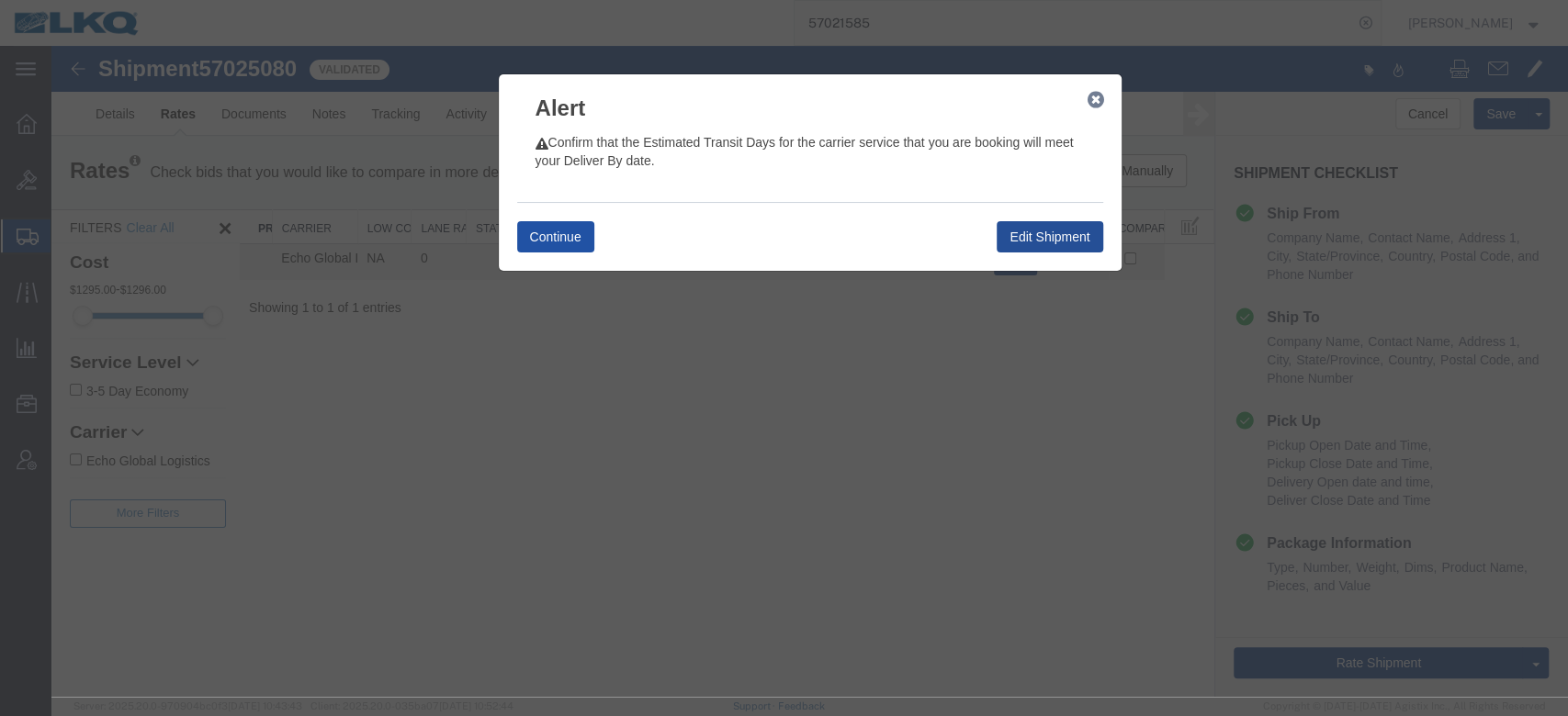
click at [579, 238] on button "Continue" at bounding box center [556, 236] width 78 height 31
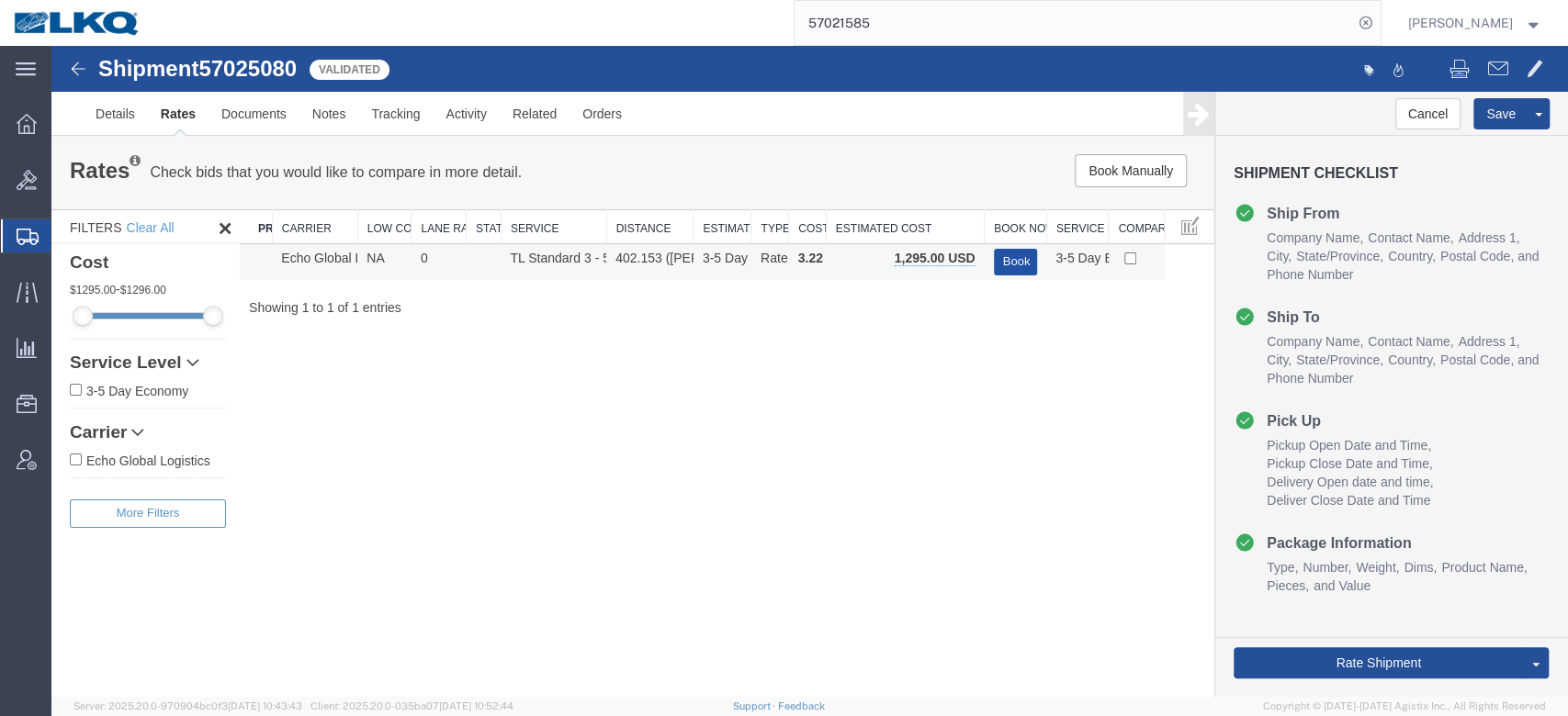
click at [1015, 258] on button "Book" at bounding box center [1016, 262] width 44 height 27
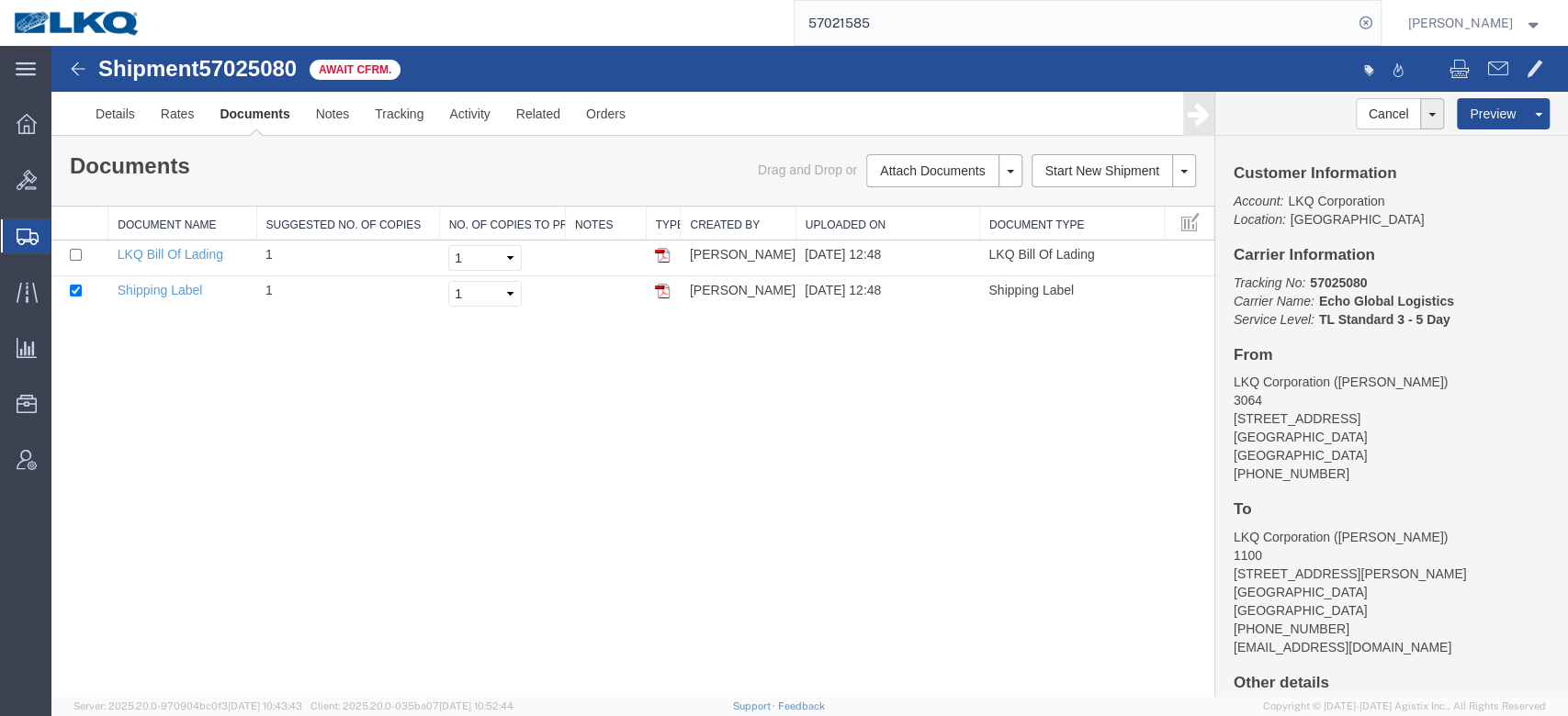
click at [286, 73] on span "57025080" at bounding box center [247, 68] width 98 height 25
click at [567, 165] on div "Documents Ship Label Format: Plain Thermal" at bounding box center [344, 168] width 577 height 29
click at [1456, 196] on link "Save As Template" at bounding box center [1470, 200] width 159 height 28
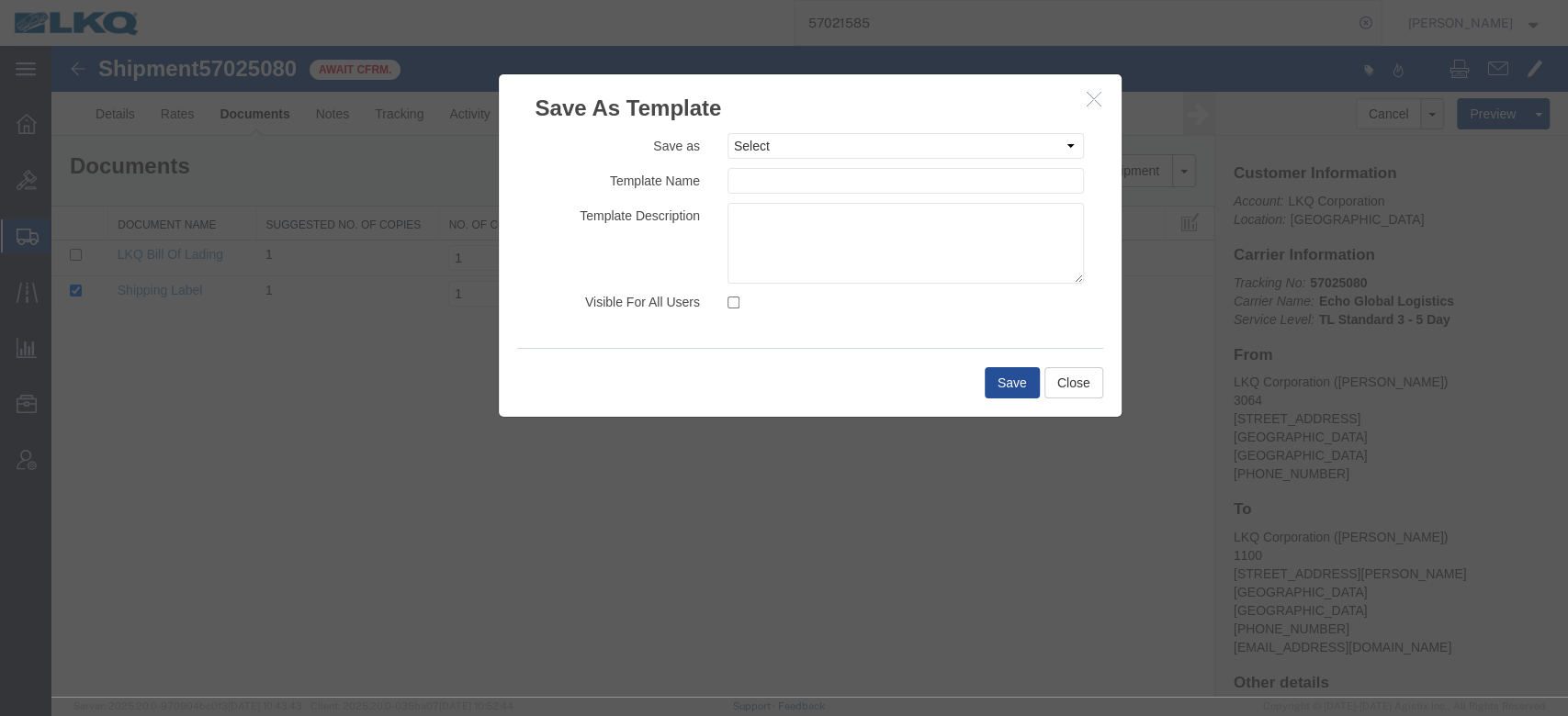
click at [1091, 99] on icon "button" at bounding box center [1094, 99] width 15 height 16
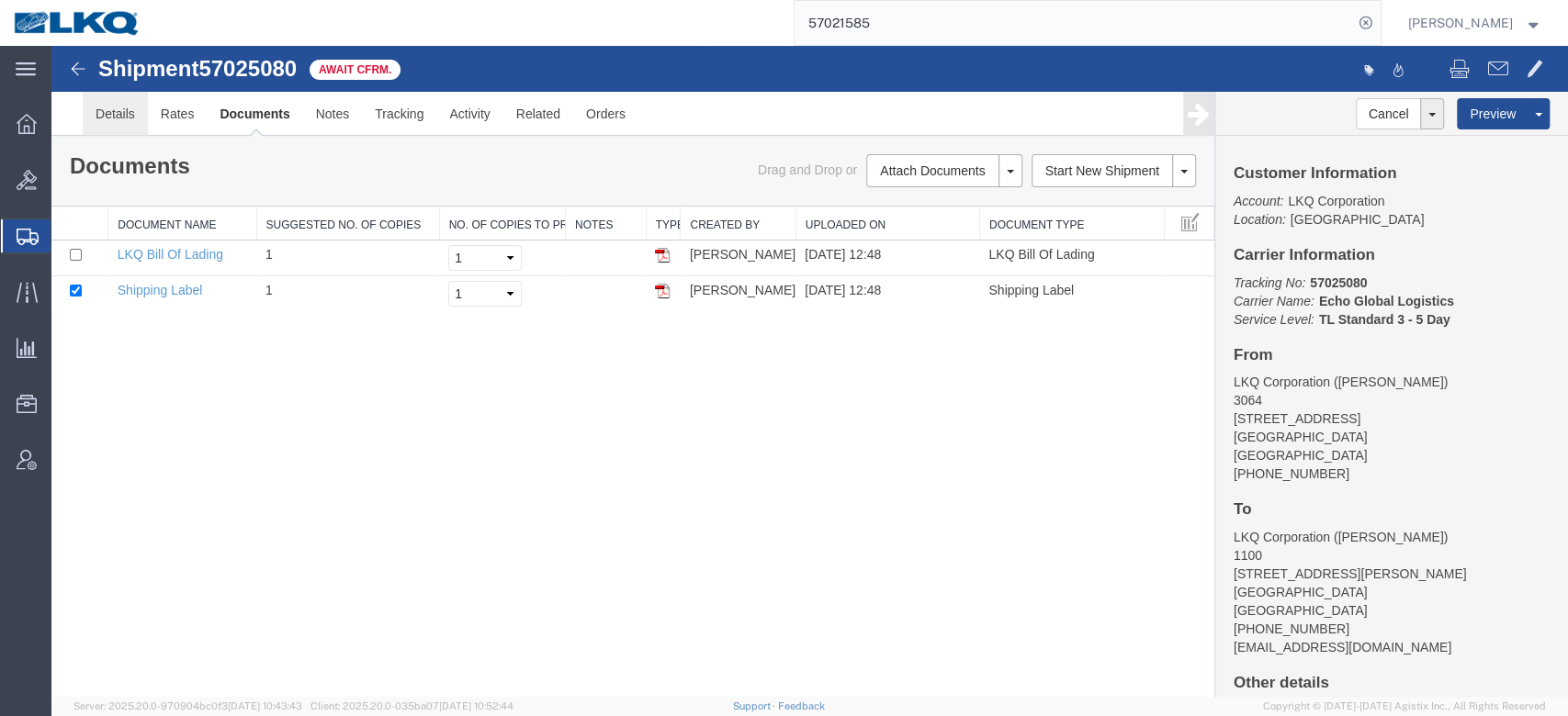
click at [134, 105] on link "Details" at bounding box center [115, 113] width 66 height 44
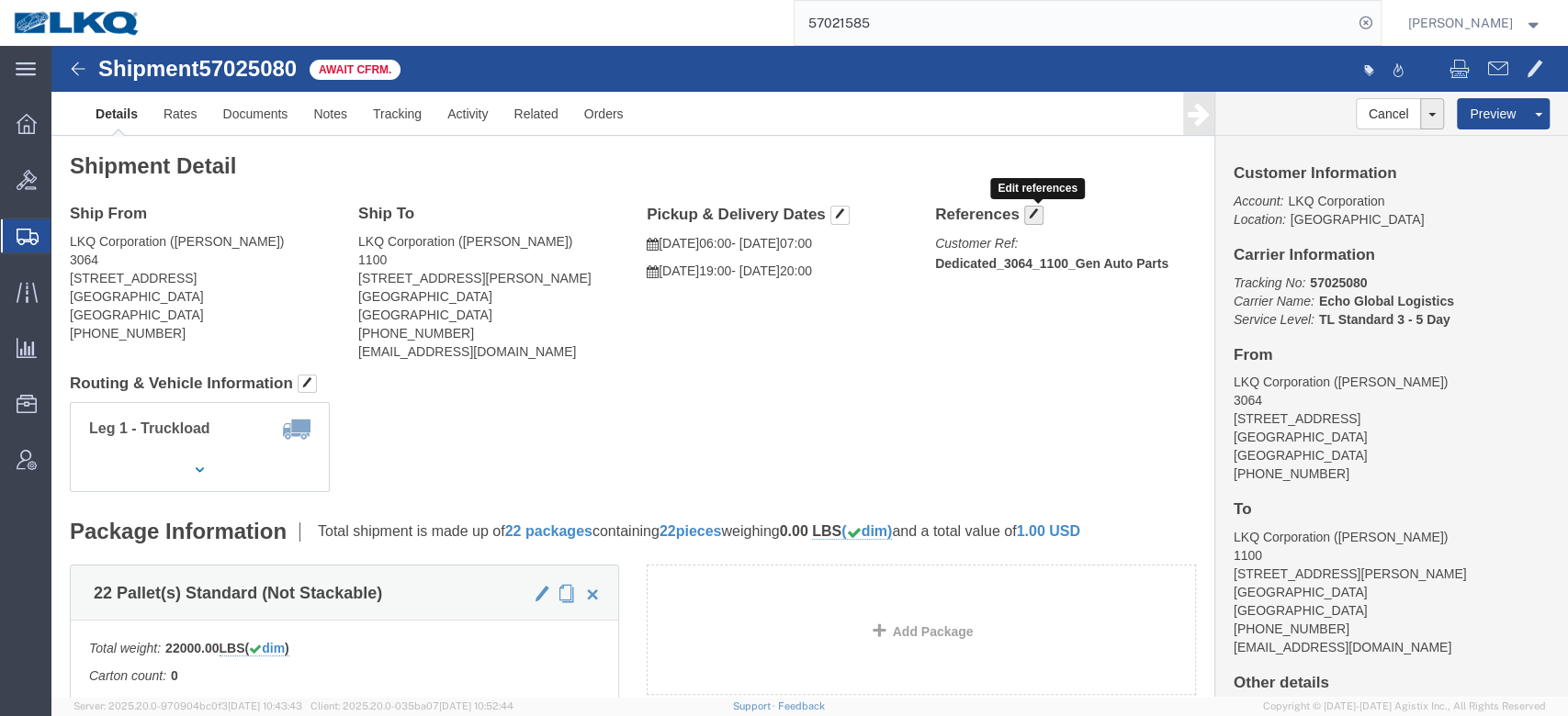
click span "button"
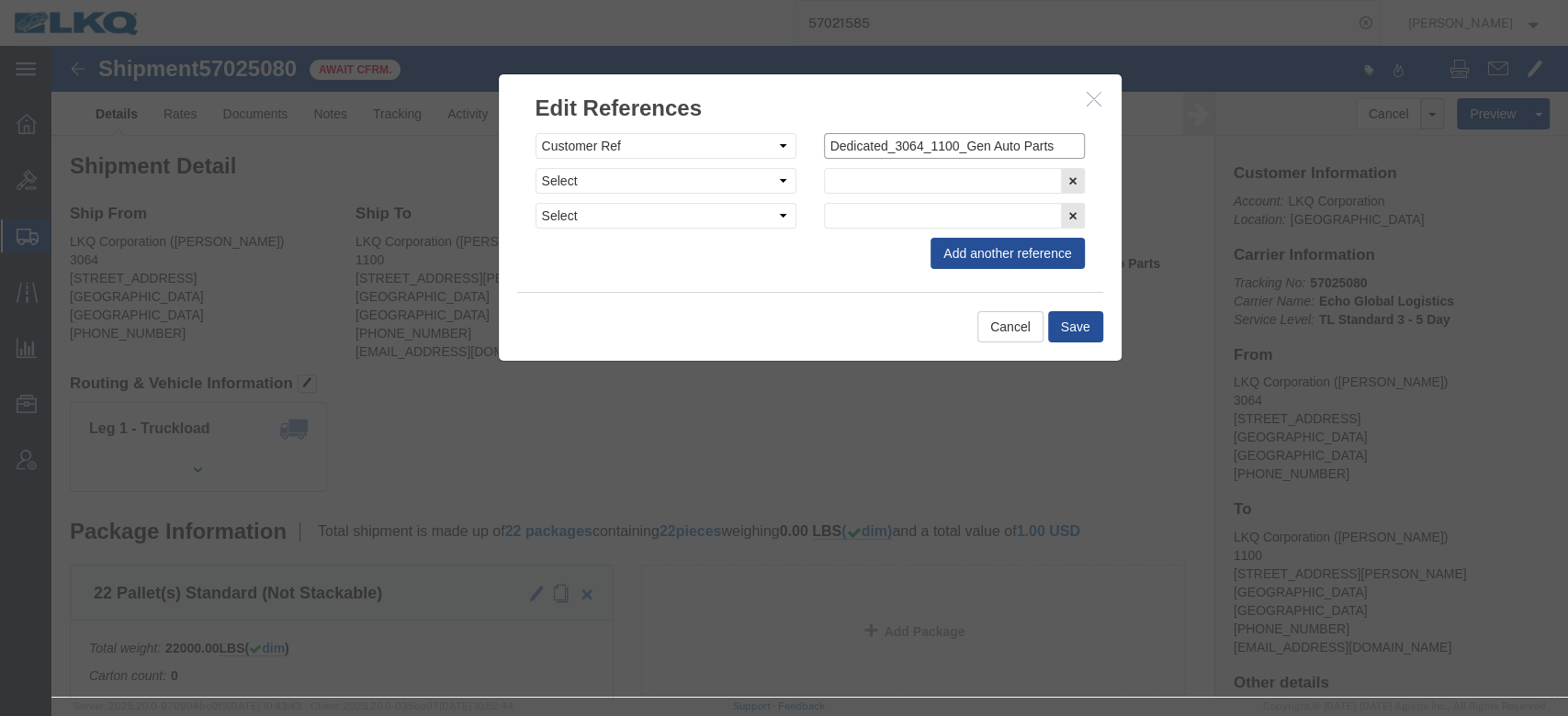
click input "Dedicated_3064_1100_Gen Auto Parts"
click icon "button"
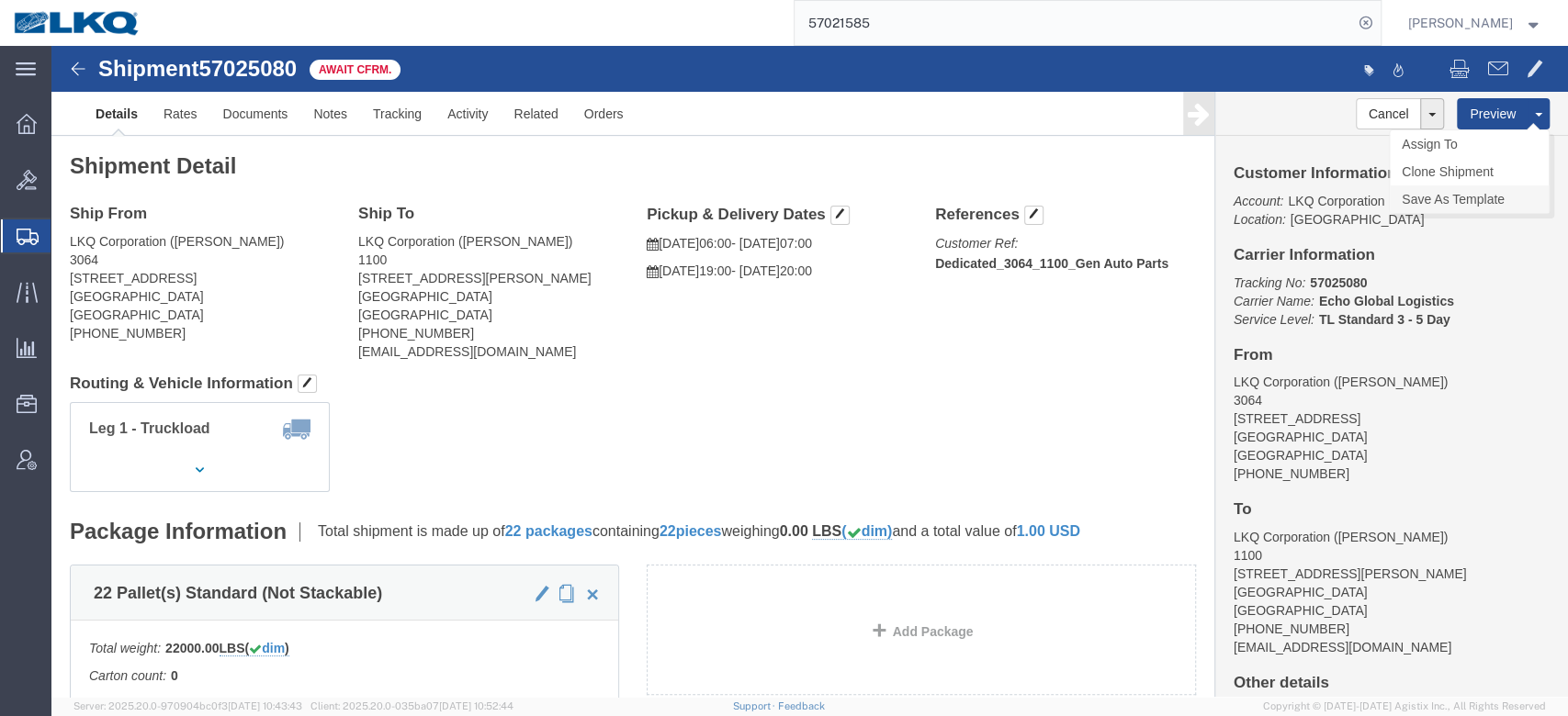
click link "Save As Template"
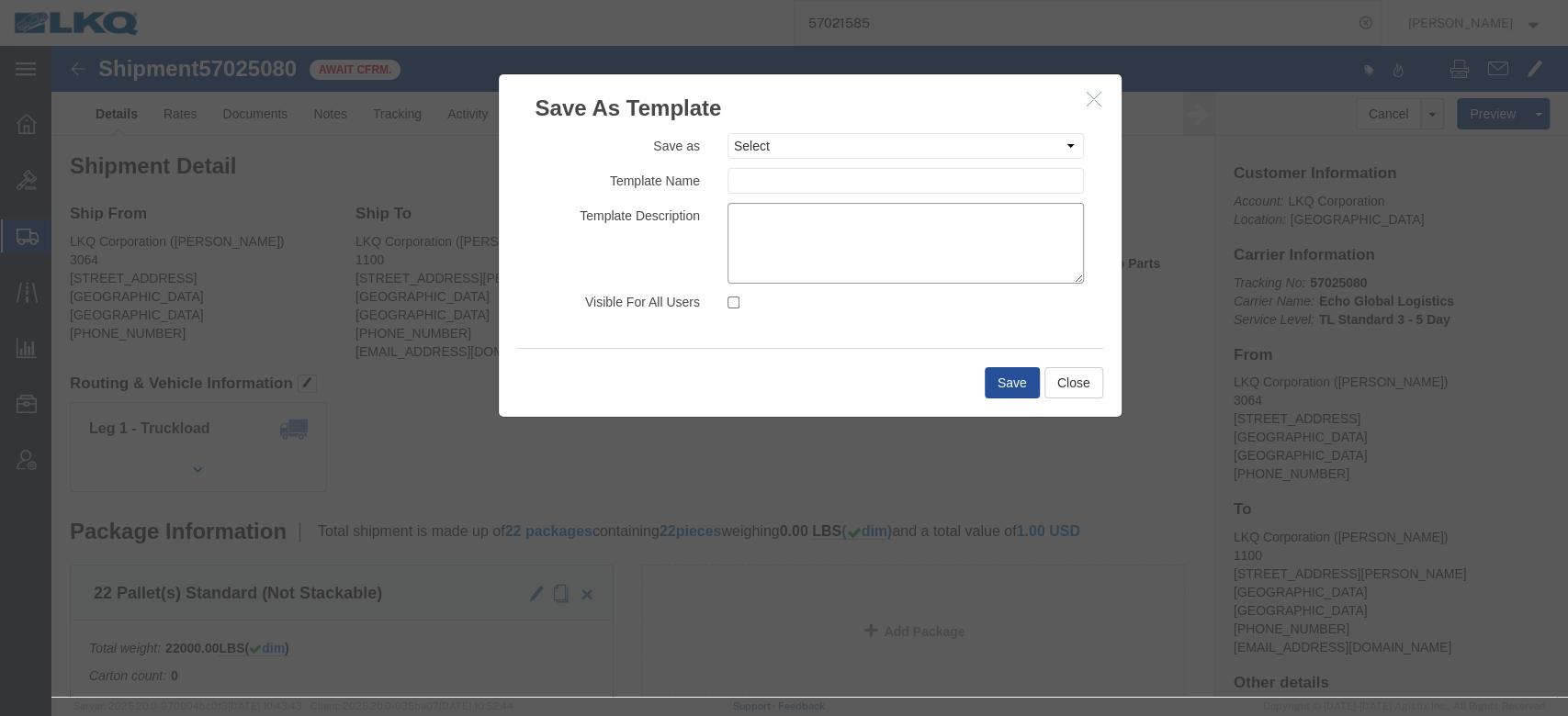
click textarea
click input "text"
paste input "Dedicated_3064_1100_Gen Auto Parts"
type input "Dedicated_3064_1100_Gen Auto Parts"
type textarea "Echo Global Logistics"
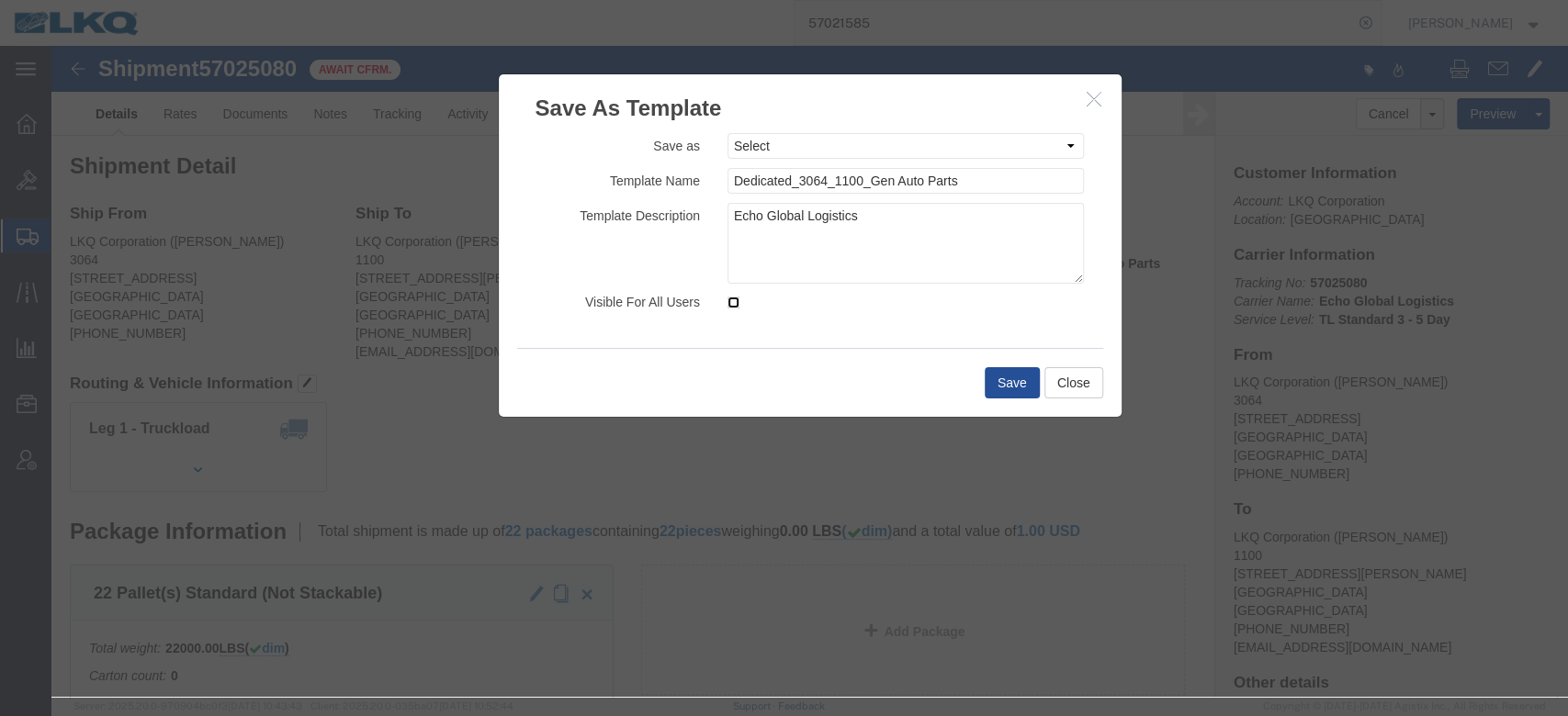
click input "Visible For All Users"
checkbox input "true"
click button "Save"
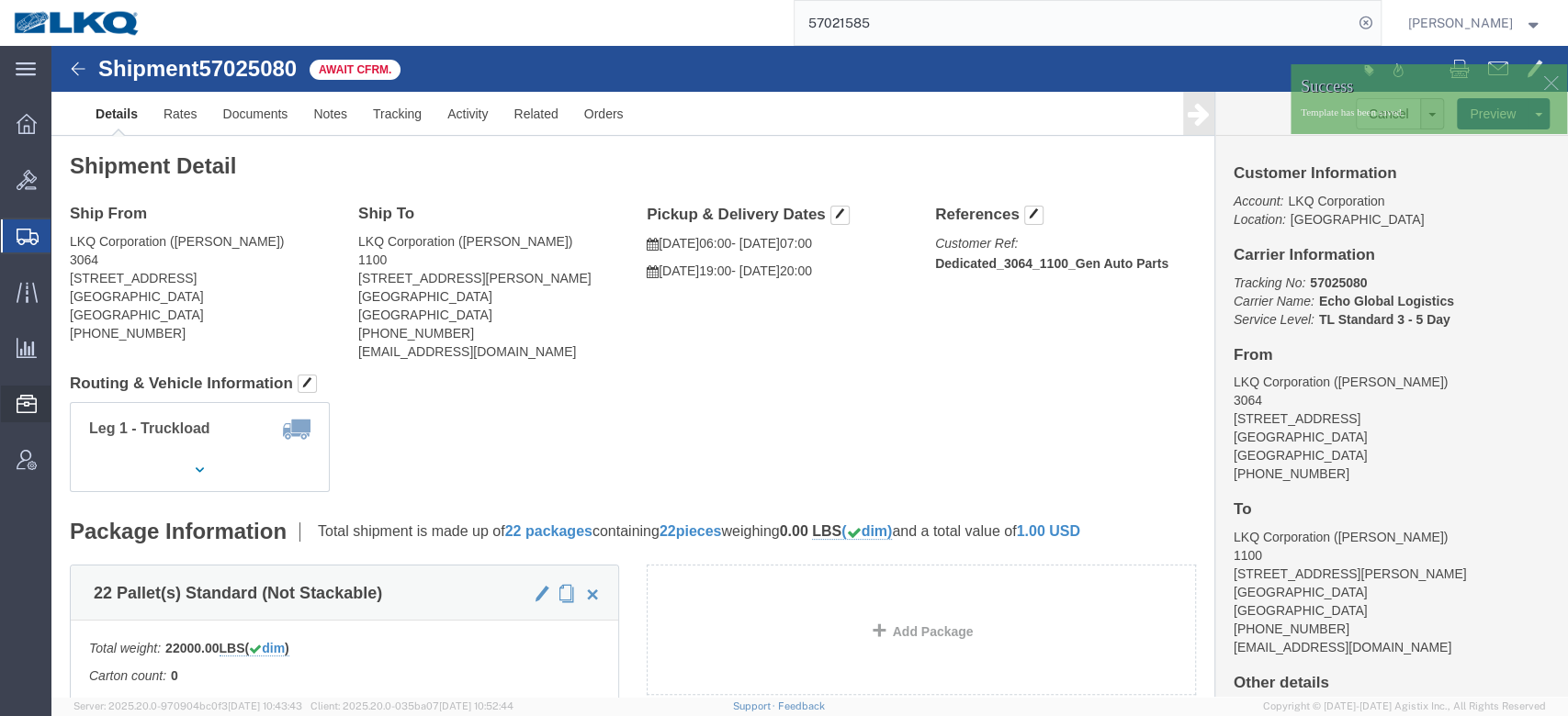
click at [0, 0] on span "Templates" at bounding box center [0, 0] width 0 height 0
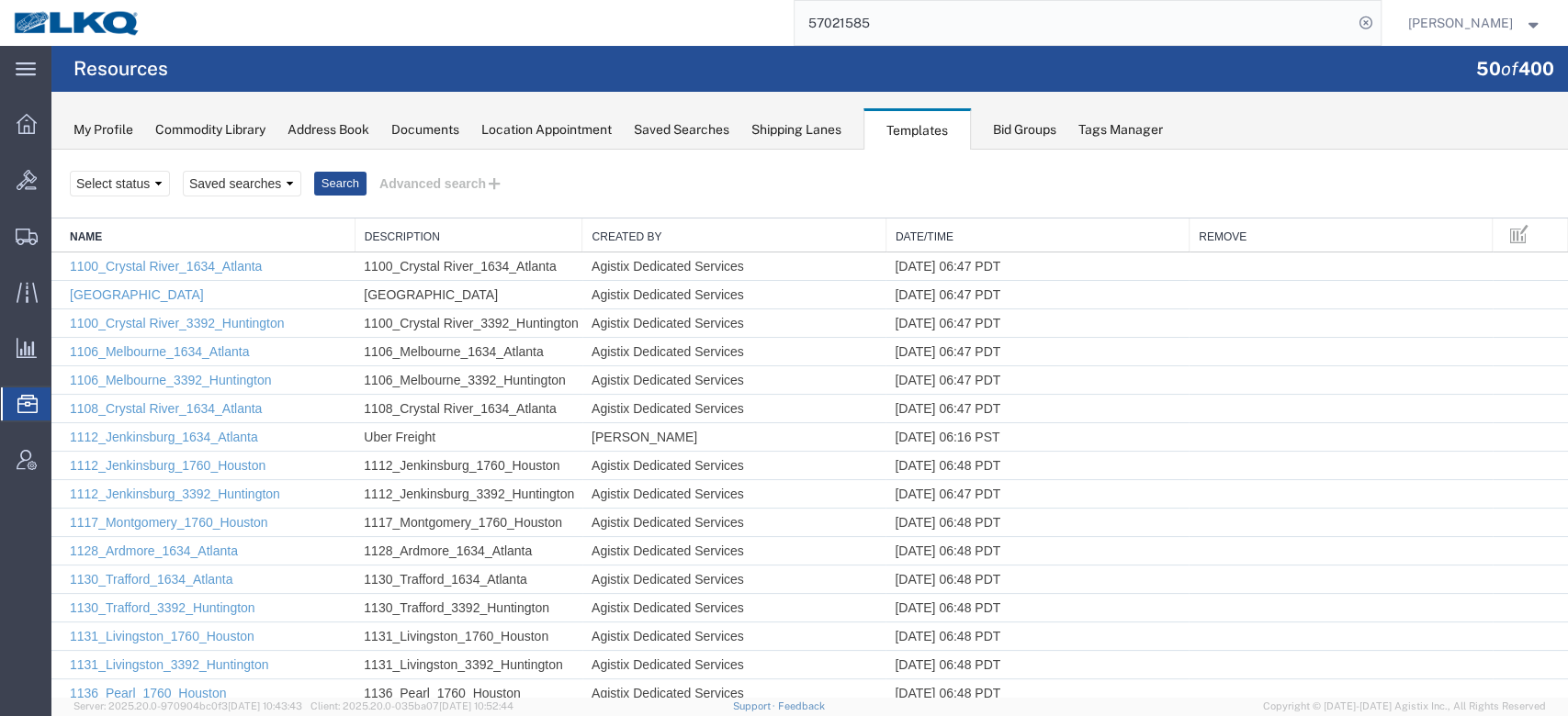
click at [970, 235] on link "Date/Time" at bounding box center [1038, 237] width 284 height 16
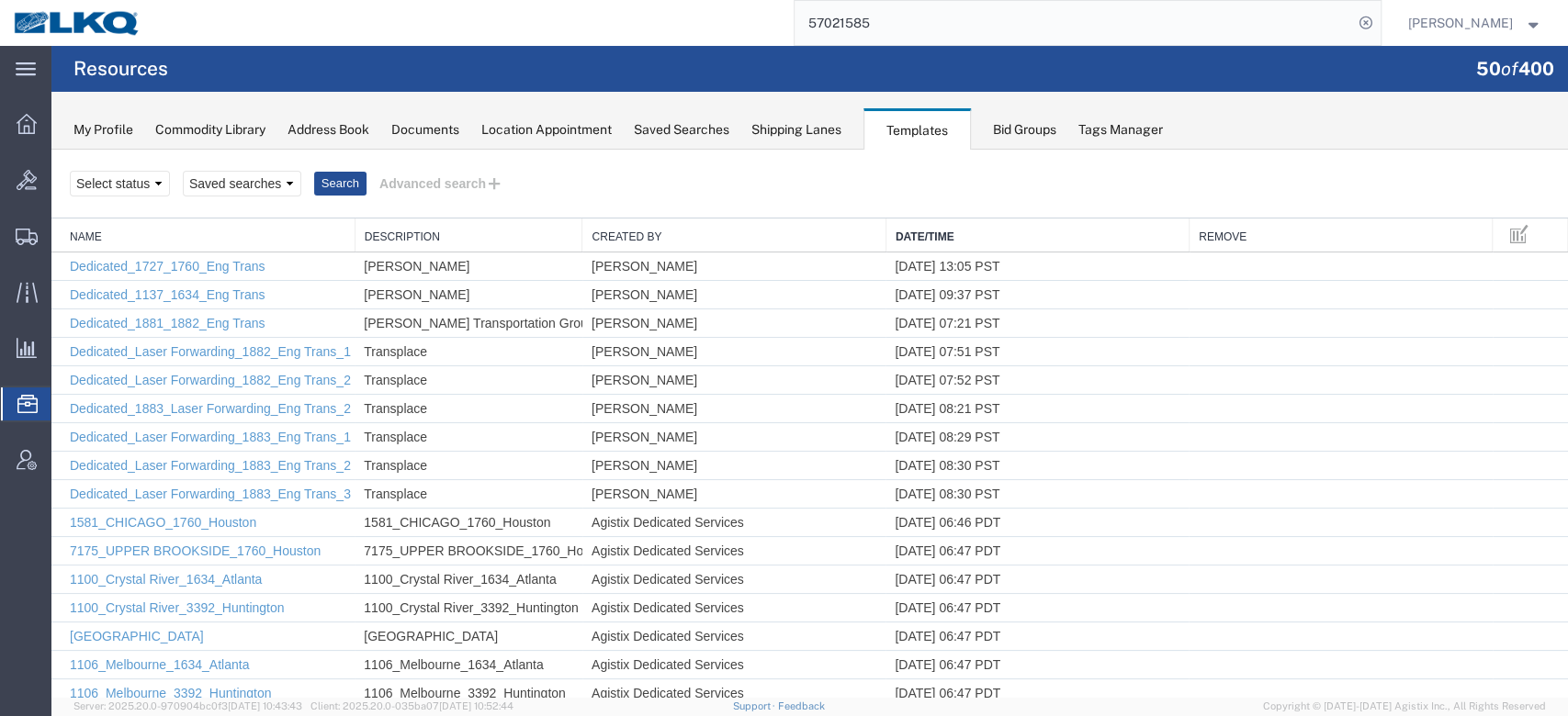
click at [967, 234] on link "Date/Time" at bounding box center [1038, 237] width 284 height 16
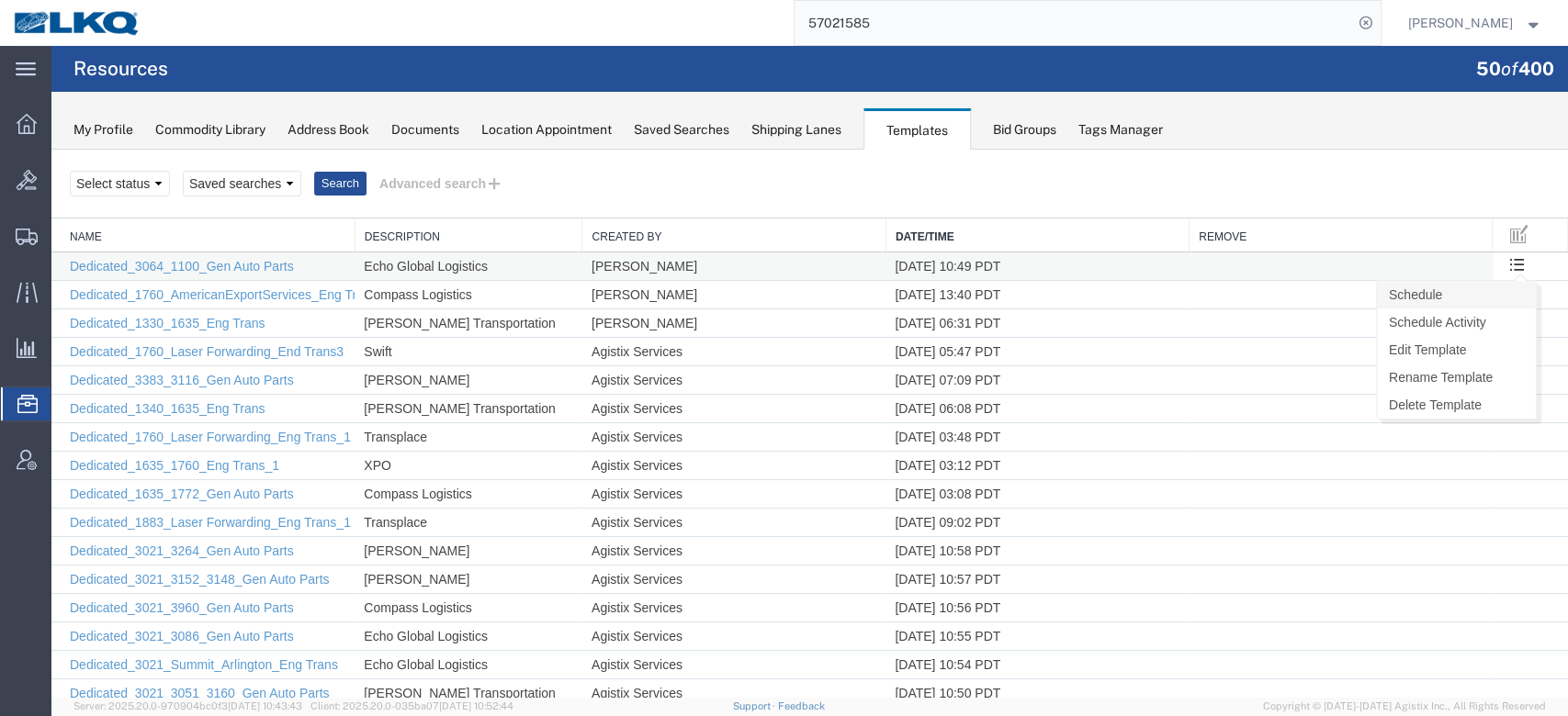
click at [1478, 294] on link "Schedule" at bounding box center [1457, 295] width 159 height 28
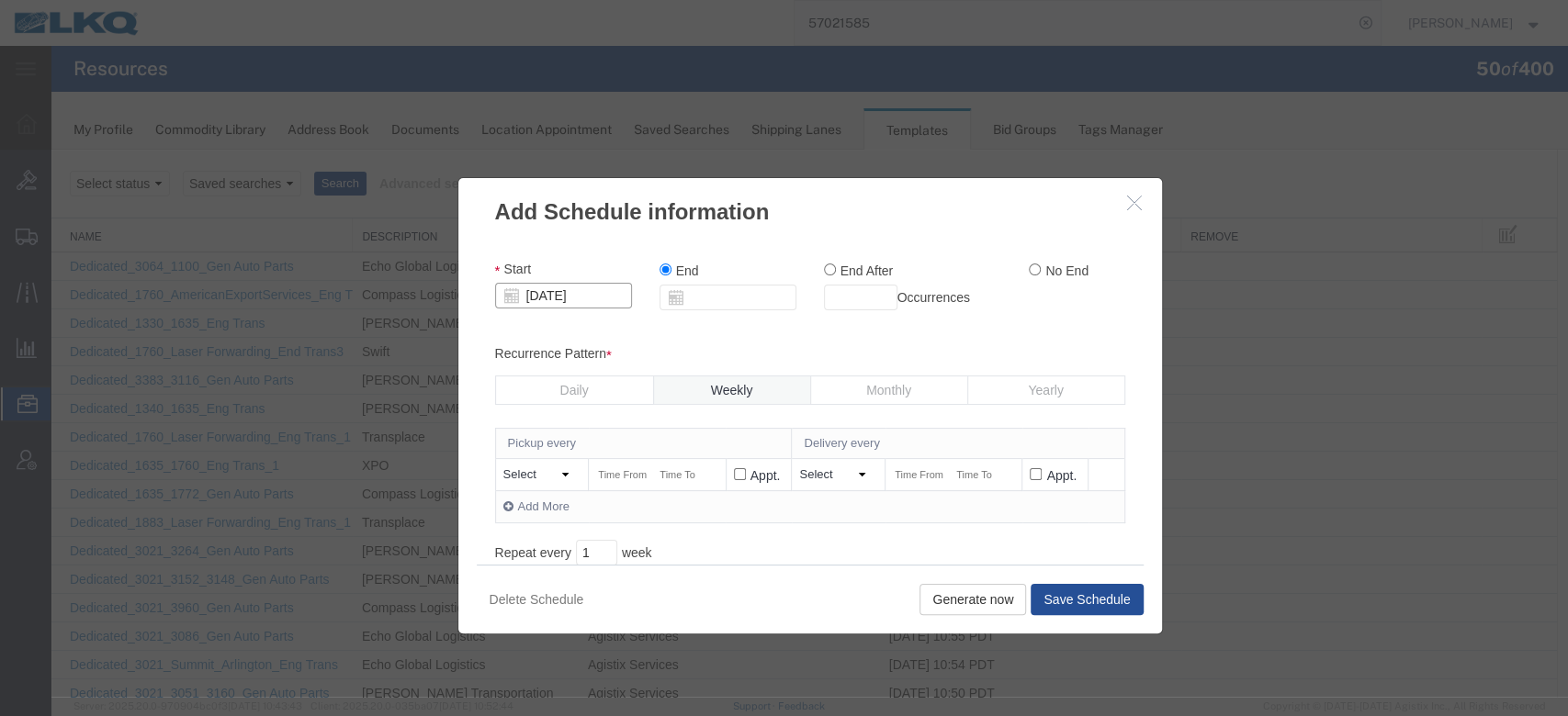
click at [529, 286] on input "10/03/2025" at bounding box center [563, 296] width 137 height 26
click at [618, 414] on td "9" at bounding box center [618, 410] width 28 height 28
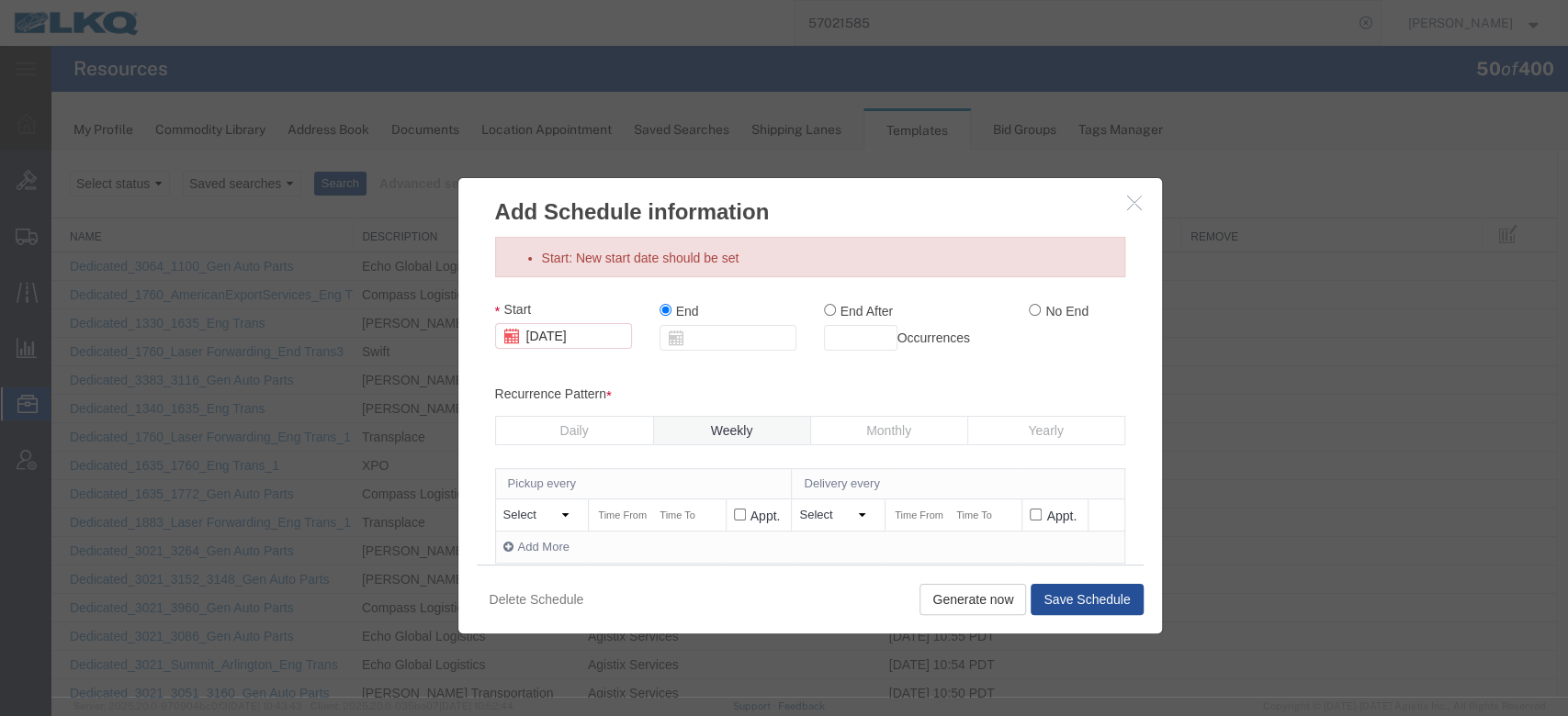
click at [1029, 312] on label "No End" at bounding box center [1059, 310] width 60 height 20
click at [1029, 312] on input "No End" at bounding box center [1035, 310] width 12 height 12
radio input "true"
drag, startPoint x: 558, startPoint y: 508, endPoint x: 676, endPoint y: 461, distance: 127.0
click at [558, 508] on select "Select Monday Tuesday Wednesday Thursday Friday Saturday Sunday Otherwise" at bounding box center [540, 515] width 73 height 18
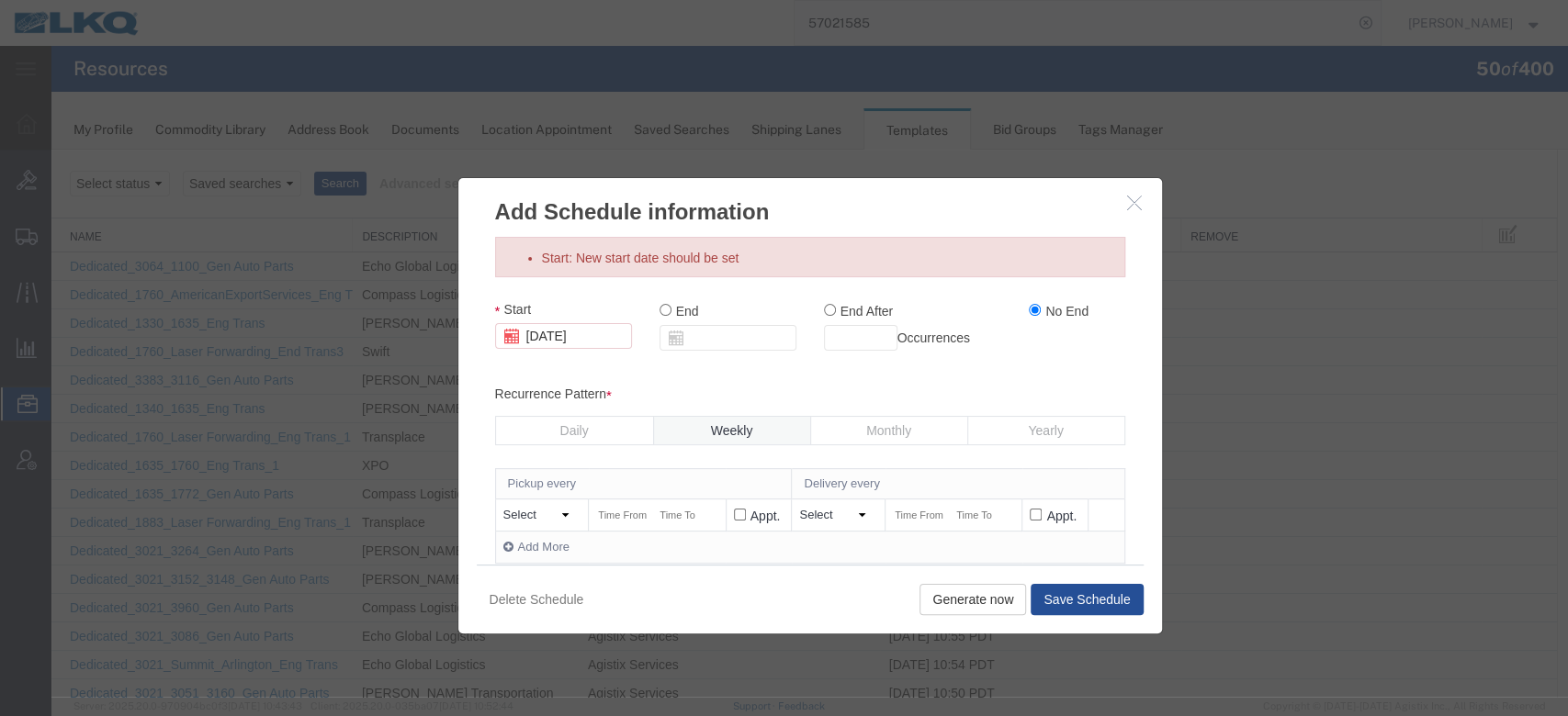
select select "WEDNESDAY"
click at [504, 506] on select "Select Monday Tuesday Wednesday Thursday Friday Saturday Sunday Otherwise" at bounding box center [540, 515] width 73 height 18
drag, startPoint x: 613, startPoint y: 510, endPoint x: 686, endPoint y: 531, distance: 76.0
click at [612, 510] on input "text" at bounding box center [622, 514] width 53 height 19
type input "6:00 AM"
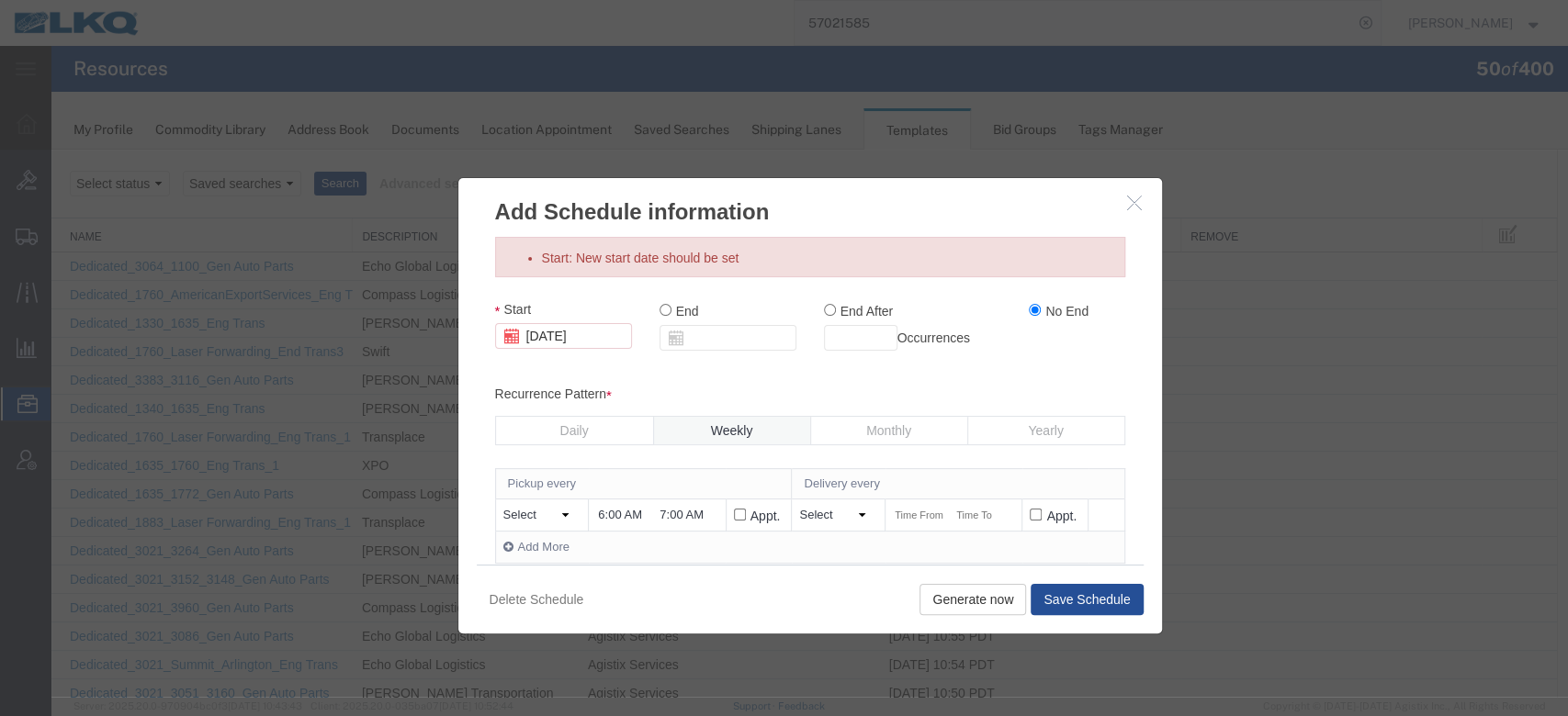
type input "7:00 AM"
click at [843, 515] on select "Select Monday Tuesday Wednesday Thursday Friday Saturday Sunday Days later" at bounding box center [835, 515] width 73 height 18
select select "WEDNESDAY"
click at [799, 506] on select "Select Monday Tuesday Wednesday Thursday Friday Saturday Sunday Days later" at bounding box center [835, 515] width 73 height 18
click at [904, 512] on input "text" at bounding box center [919, 514] width 53 height 19
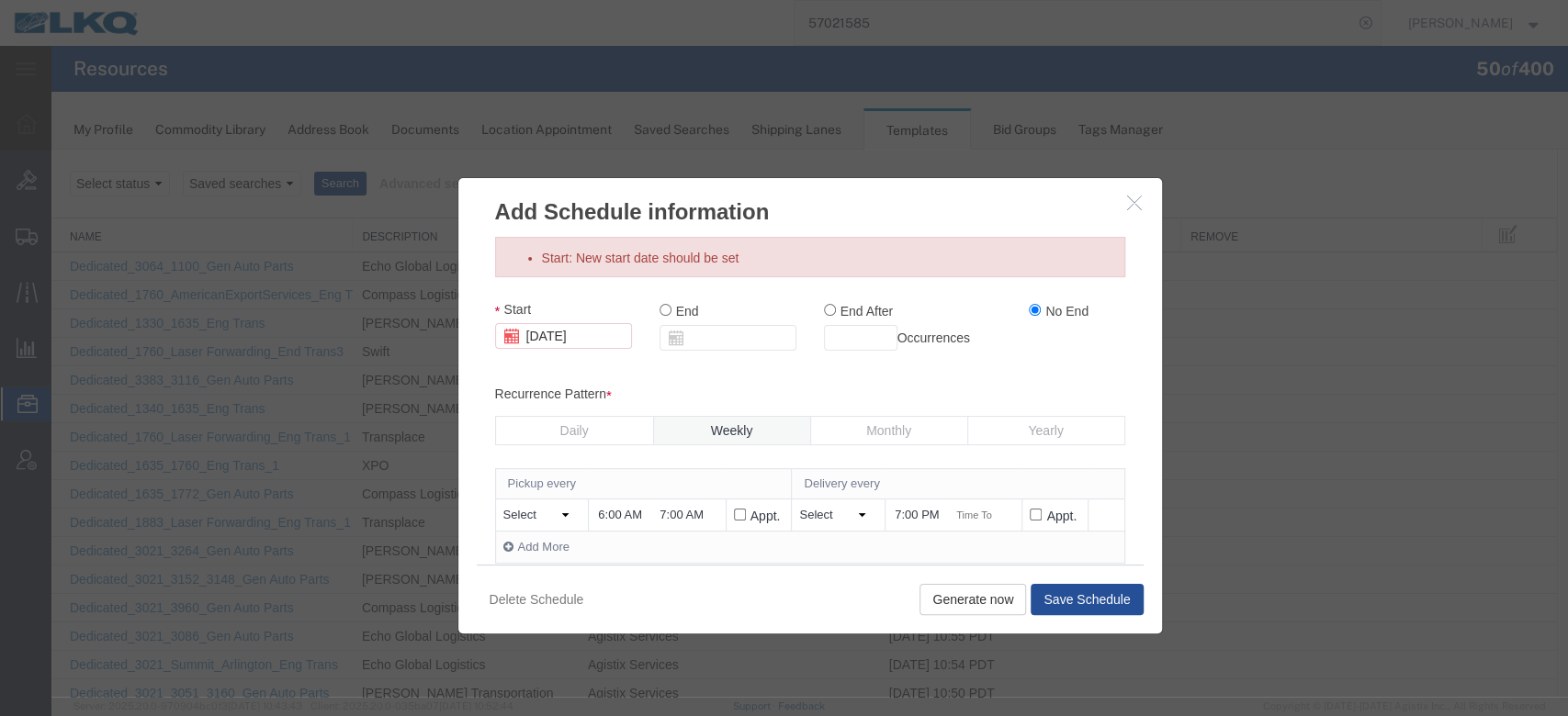
type input "7:00 PM"
type input "8:00 PM"
click at [771, 376] on div "Start 10/03/2025 End End After Occurrences No End Recurrence Pattern Daily Week…" at bounding box center [810, 503] width 630 height 408
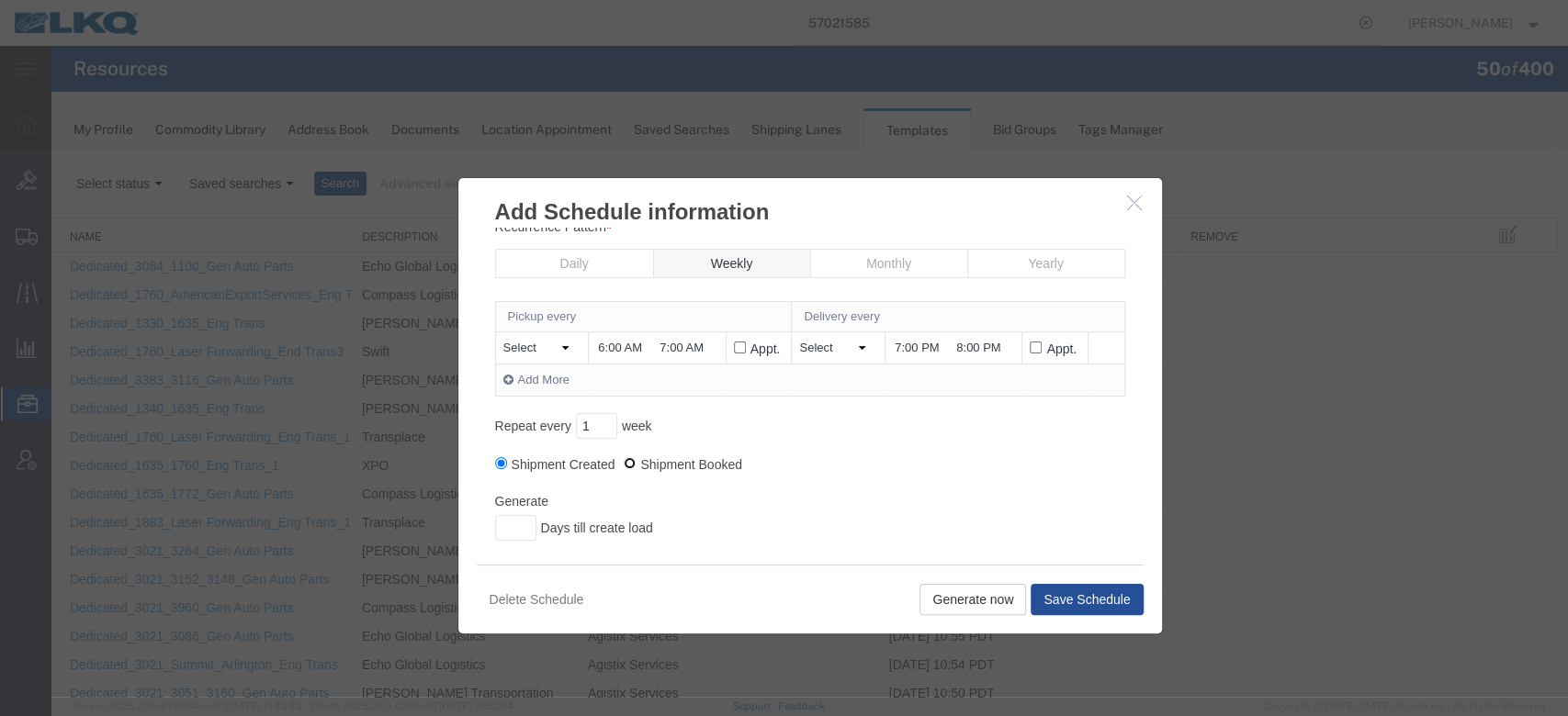
click at [624, 461] on input "Shipment Booked" at bounding box center [630, 463] width 12 height 12
radio input "true"
click at [504, 530] on input "Generate" at bounding box center [516, 528] width 42 height 26
type input "35"
click at [911, 430] on div "Pickup every Delivery every Select Monday Tuesday Wednesday Thursday Friday Sat…" at bounding box center [810, 376] width 630 height 152
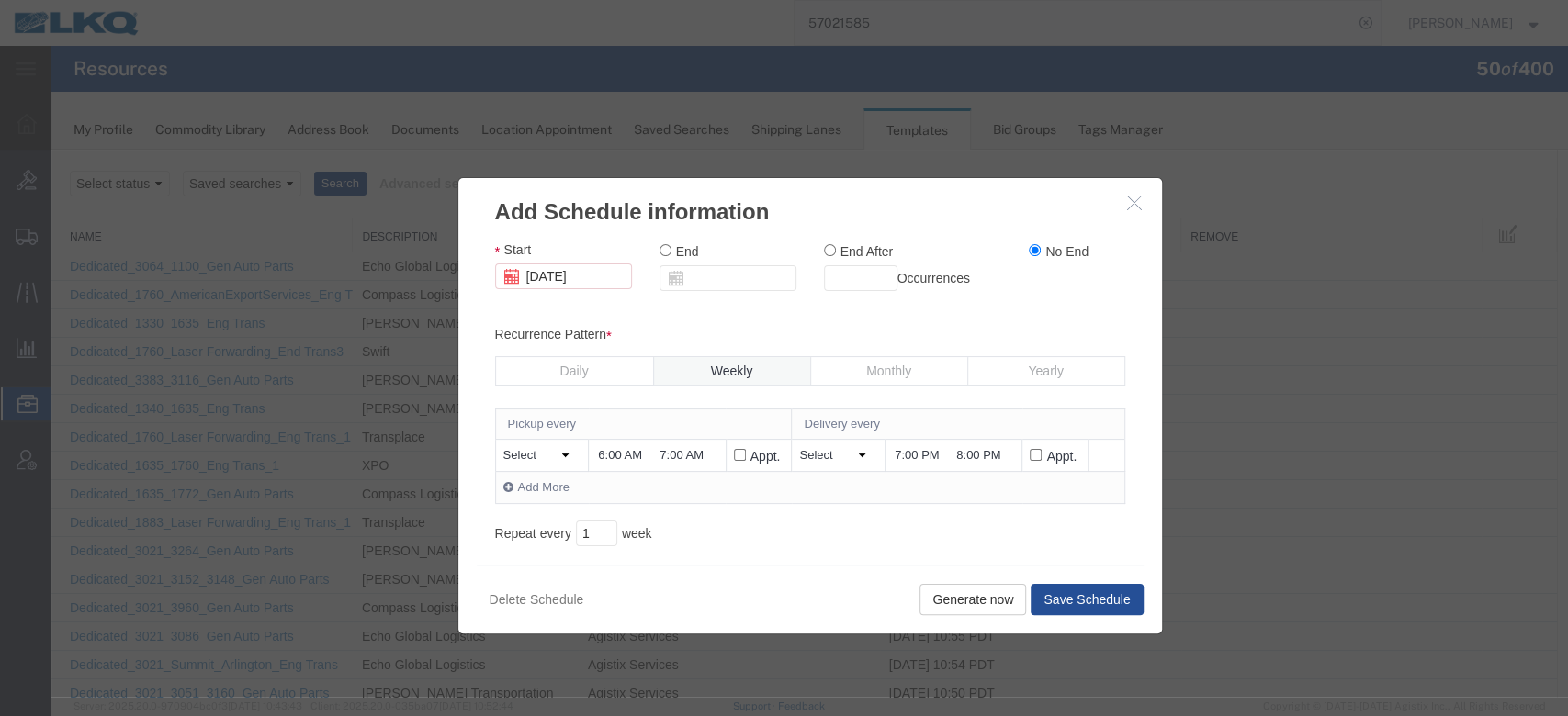
scroll to position [40, 0]
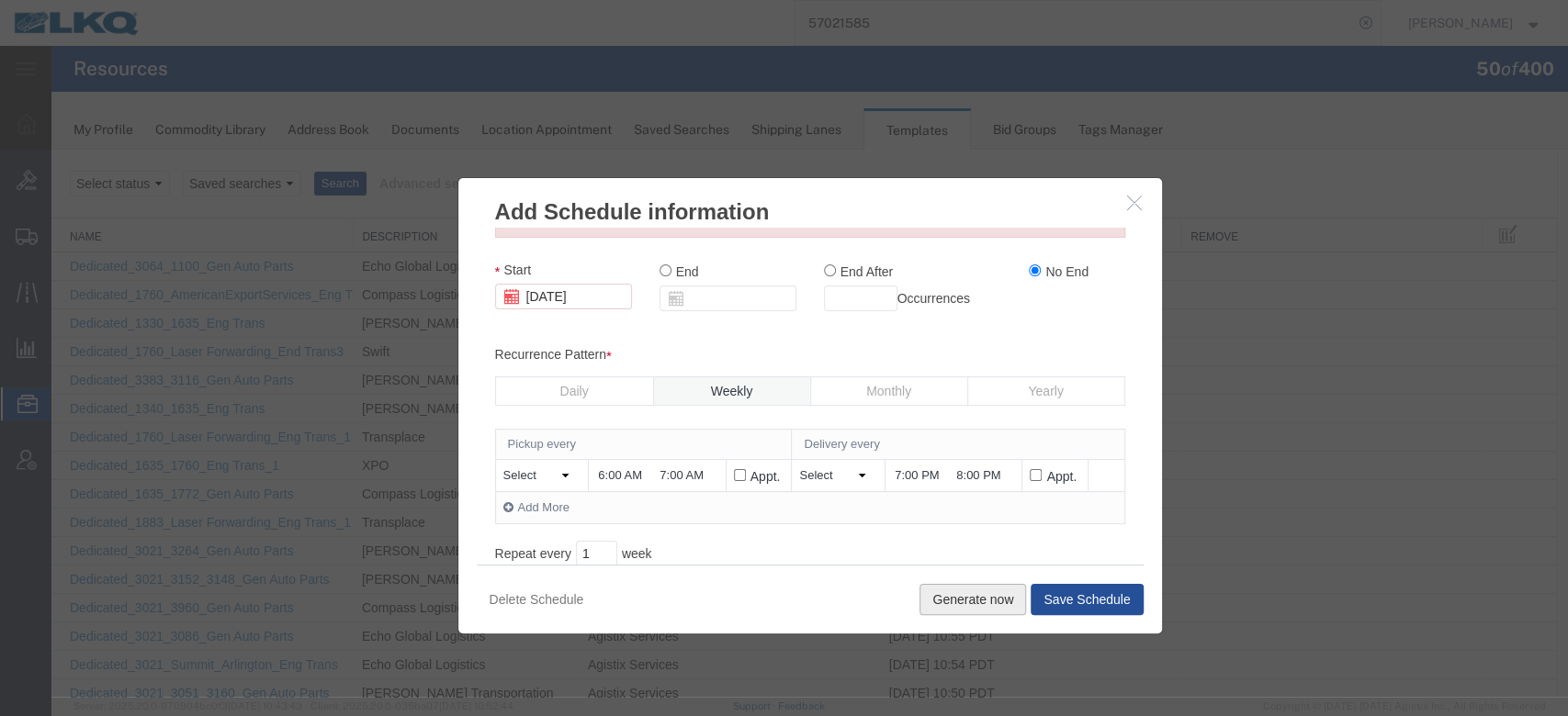
click at [961, 591] on button "Generate now" at bounding box center [973, 599] width 106 height 31
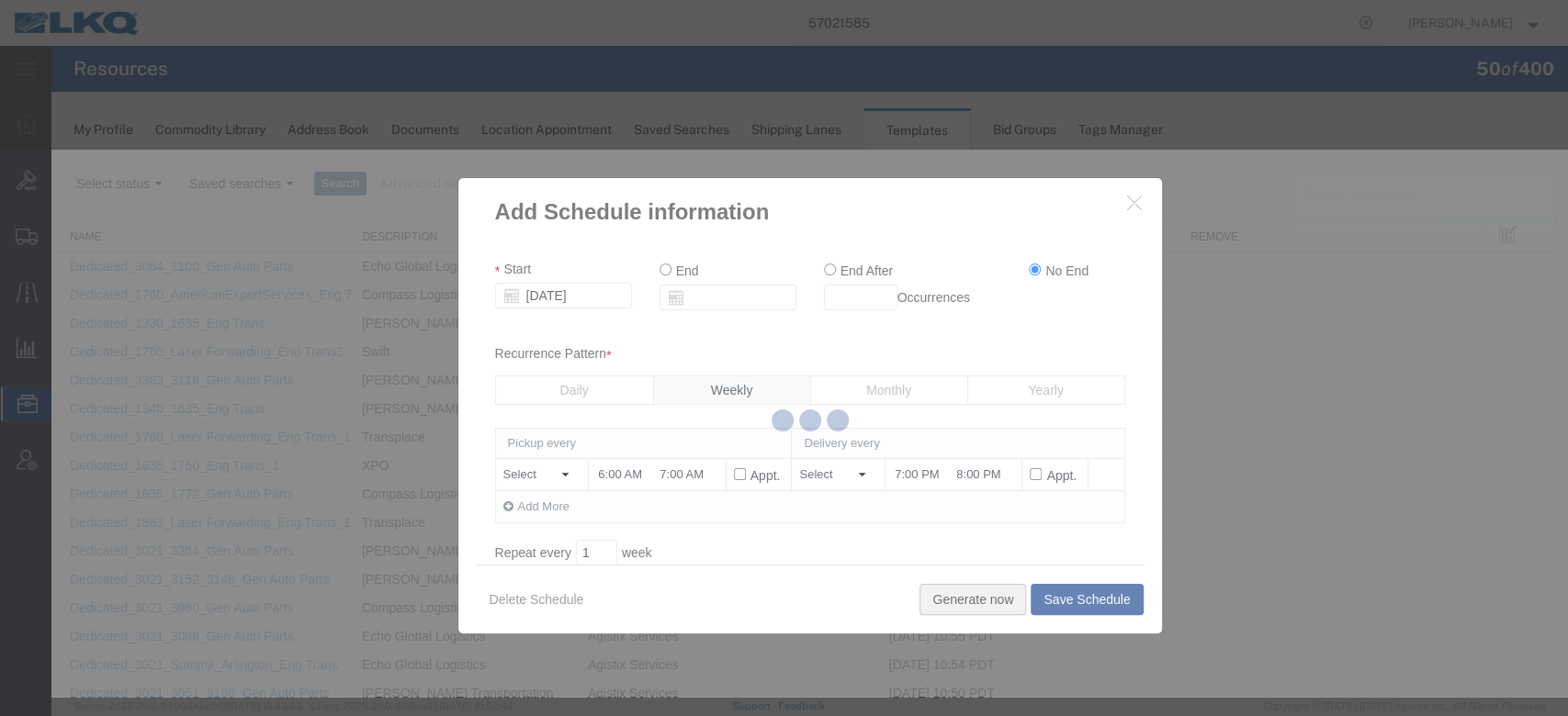
scroll to position [0, 0]
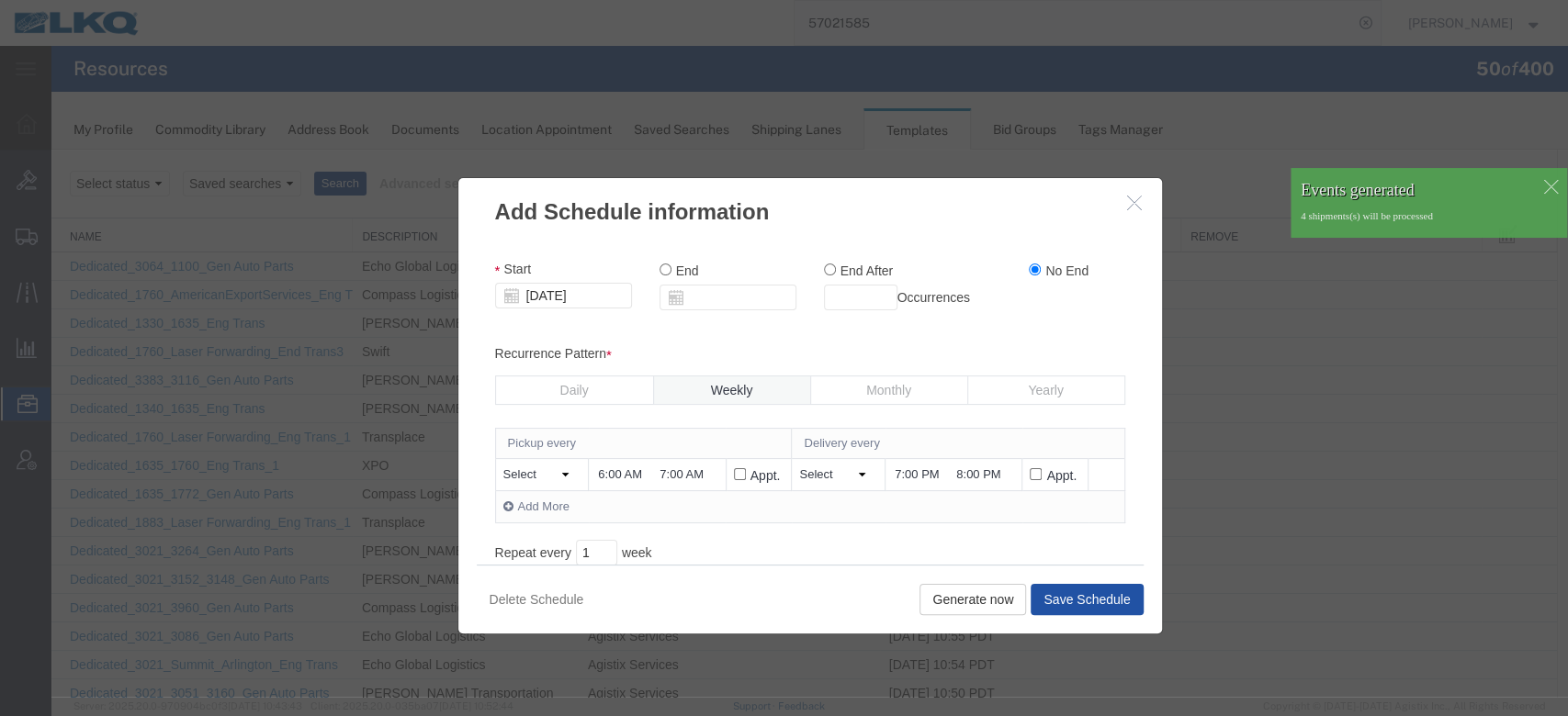
click at [1084, 591] on button "Save Schedule" at bounding box center [1086, 599] width 112 height 31
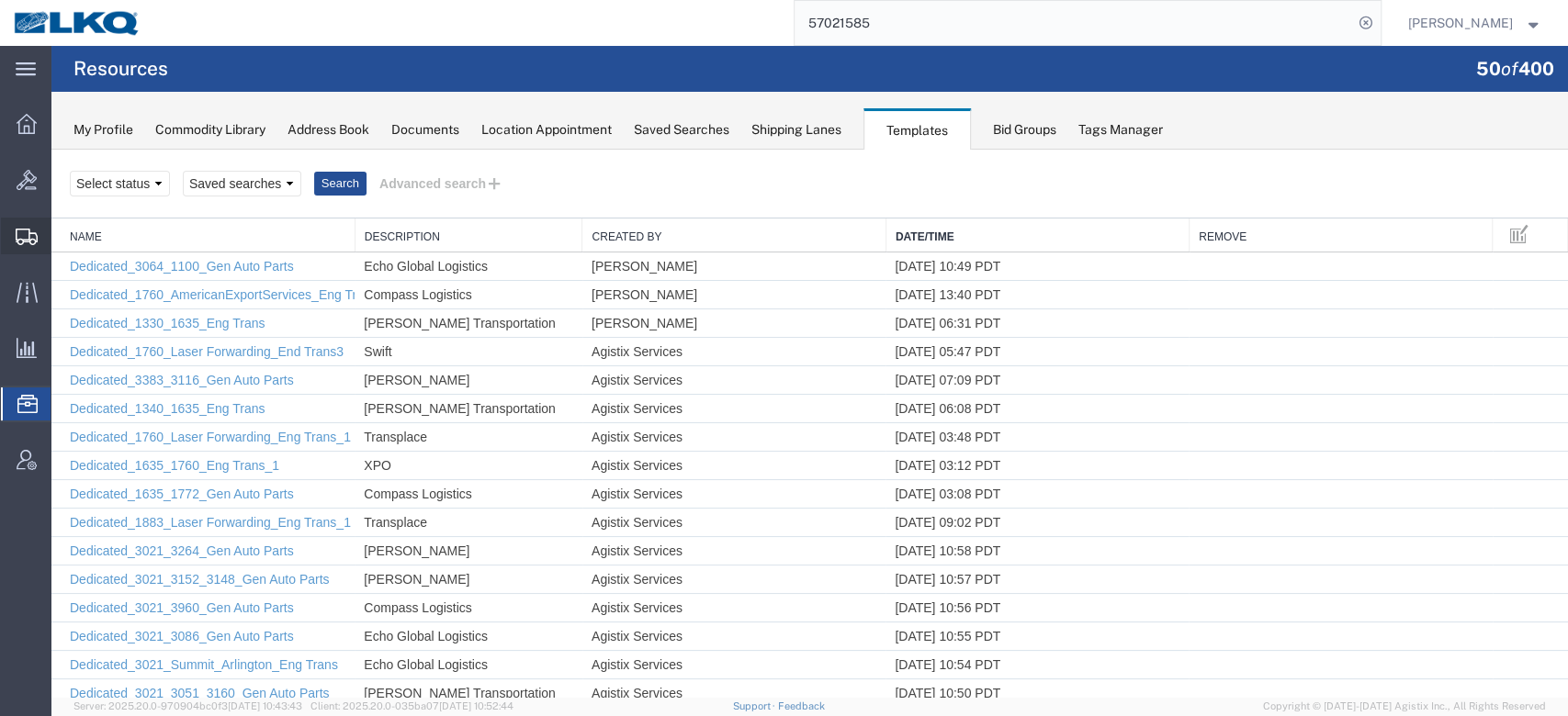
click at [0, 0] on span "Shipment Manager" at bounding box center [0, 0] width 0 height 0
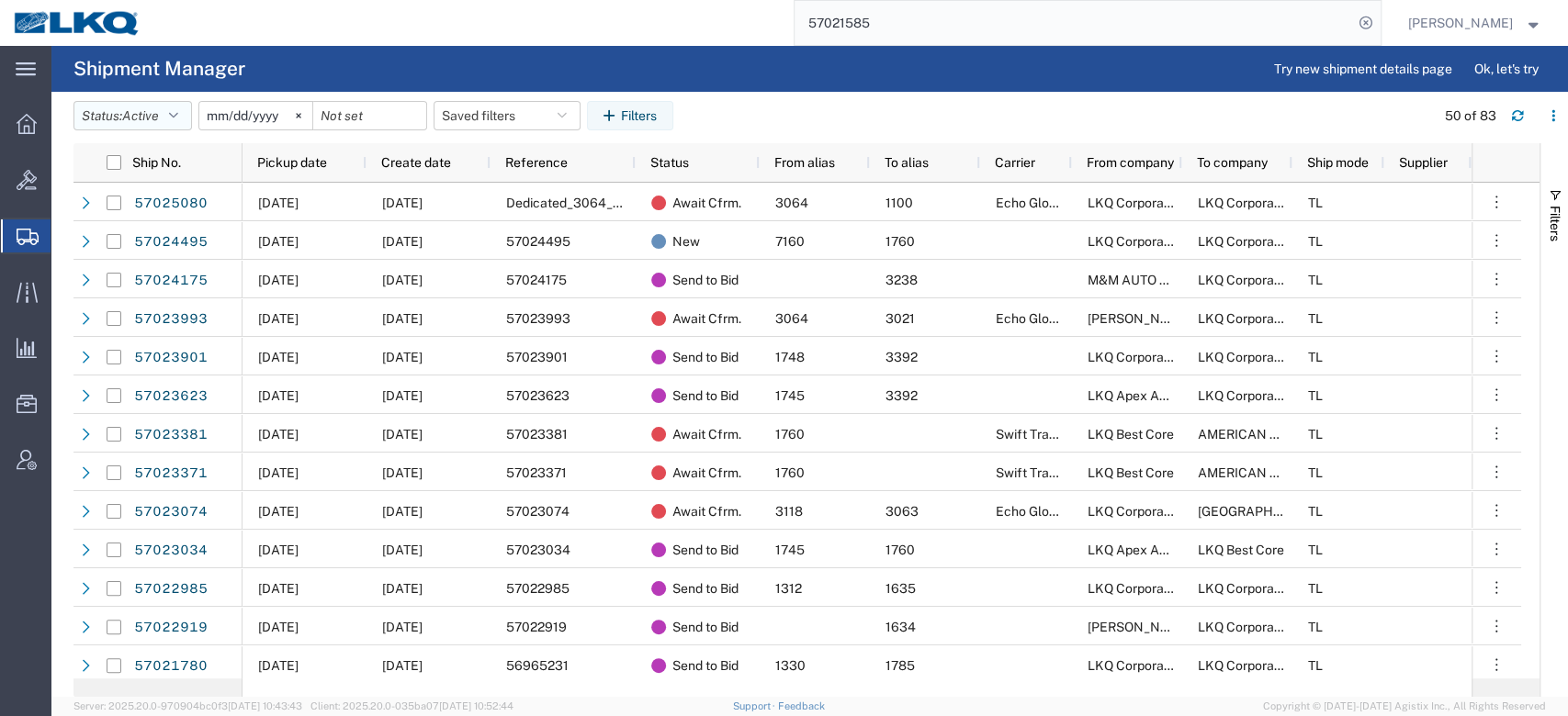
click at [174, 117] on button "Status: Active" at bounding box center [132, 116] width 118 height 30
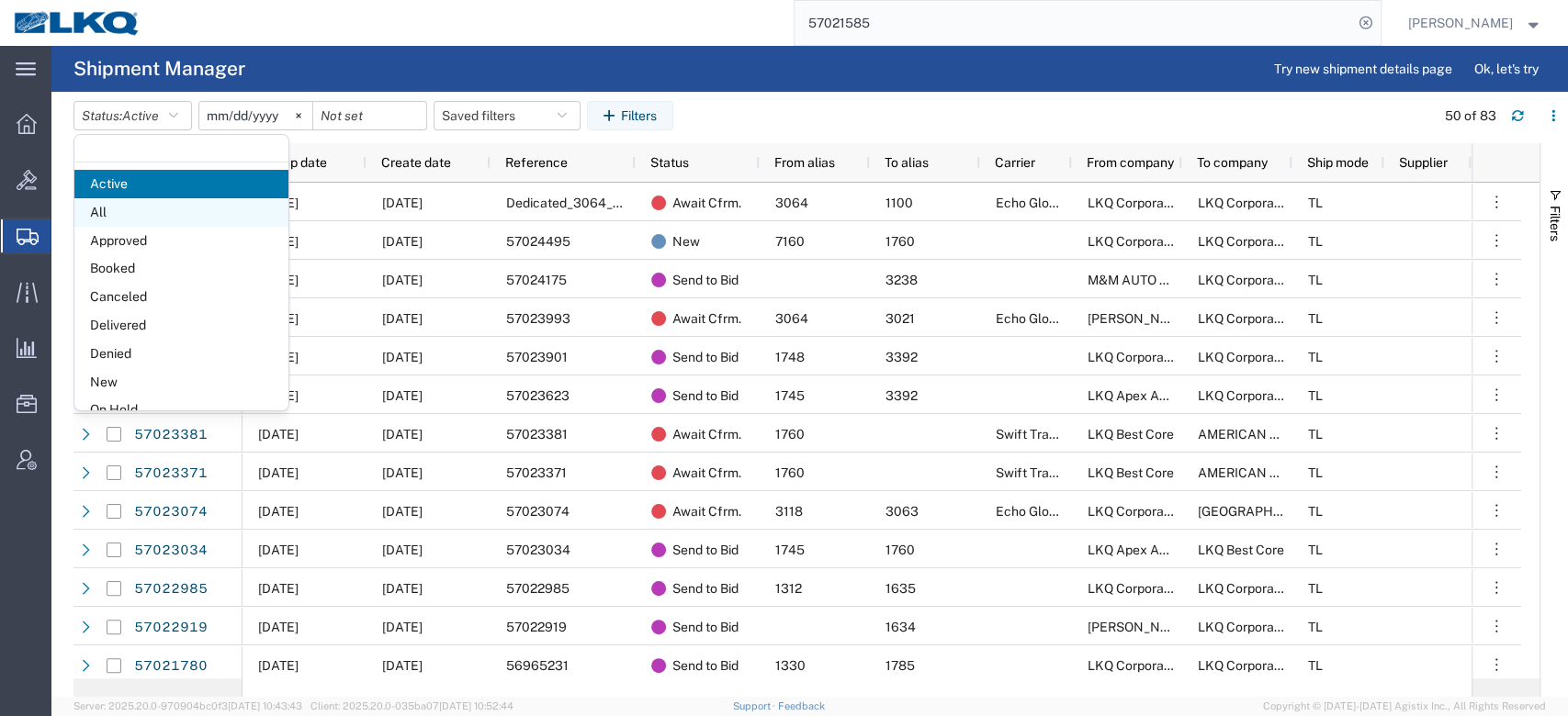
click at [147, 209] on span "All" at bounding box center [181, 213] width 214 height 29
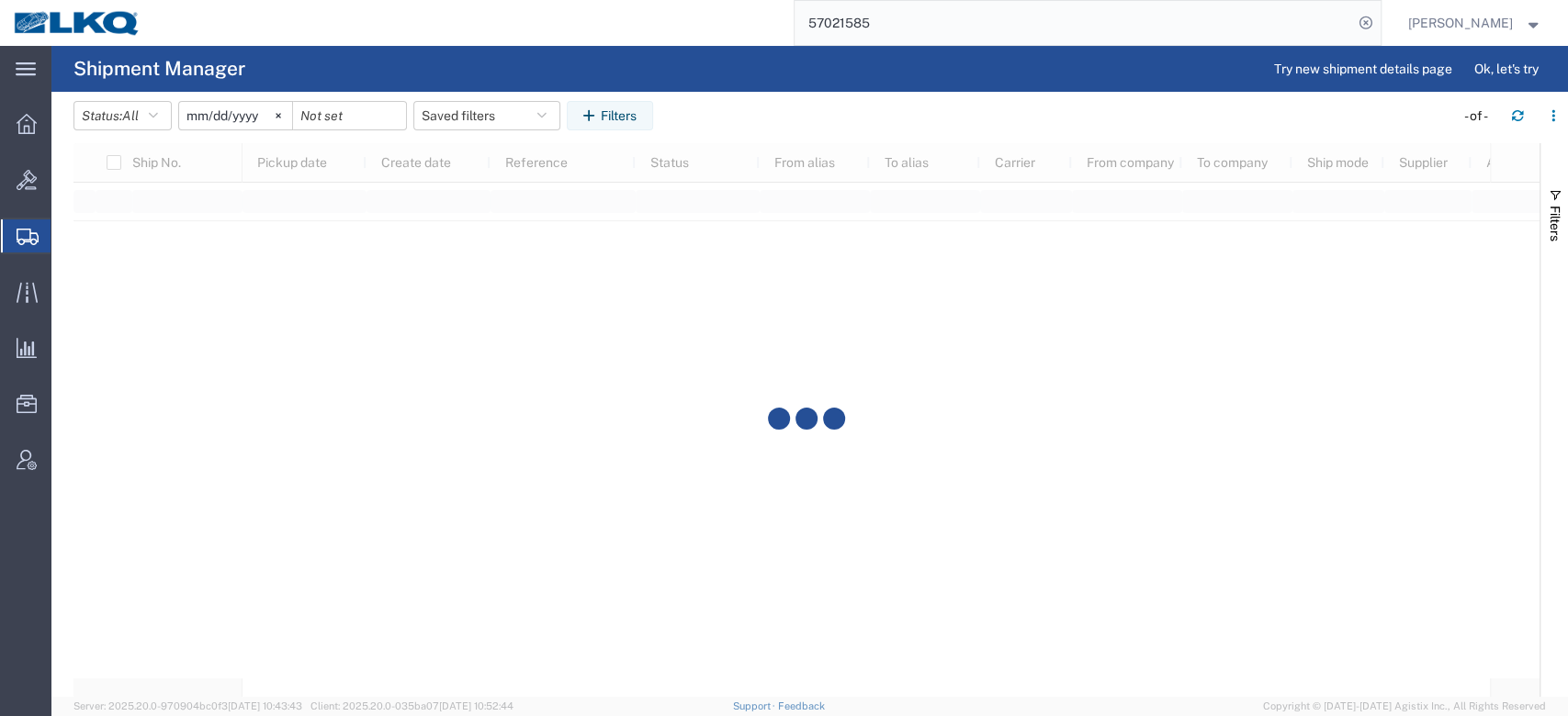
click at [241, 108] on input "2025-09-03" at bounding box center [235, 116] width 113 height 28
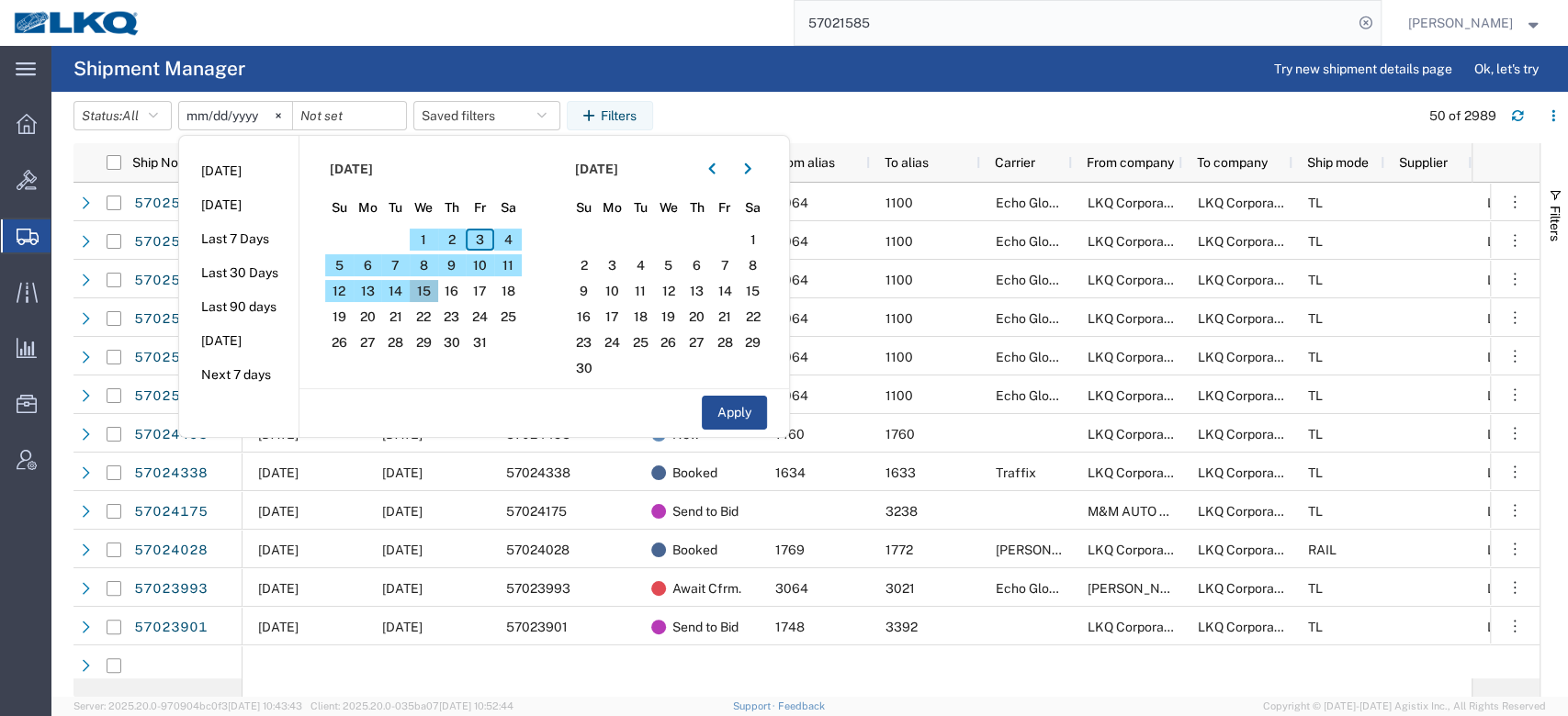
click at [426, 283] on span "15" at bounding box center [423, 291] width 29 height 22
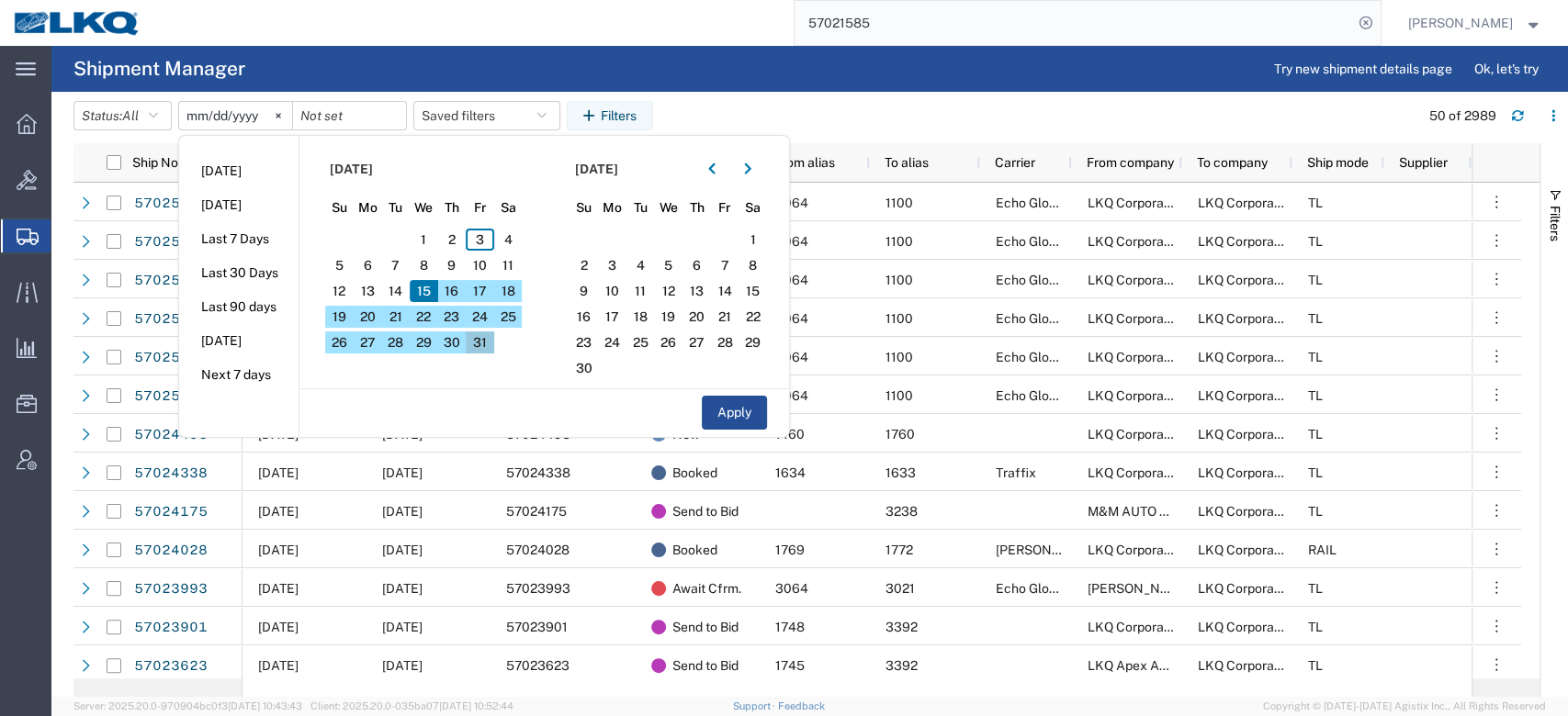
click at [475, 338] on span "31" at bounding box center [480, 343] width 29 height 22
click at [728, 408] on button "Apply" at bounding box center [734, 413] width 66 height 34
type input "2025-10-15"
type input "2025-10-31"
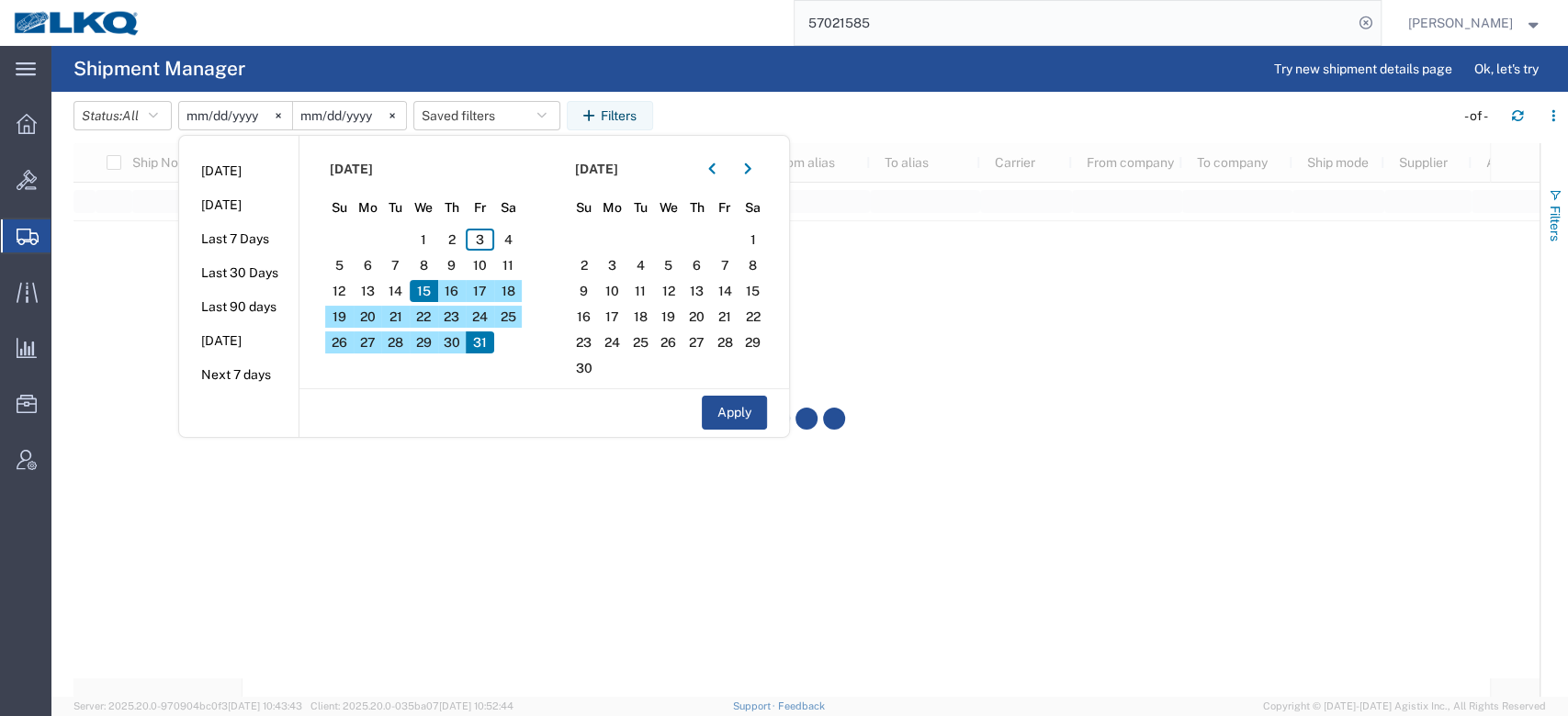
click at [1559, 189] on span "button" at bounding box center [1555, 196] width 15 height 15
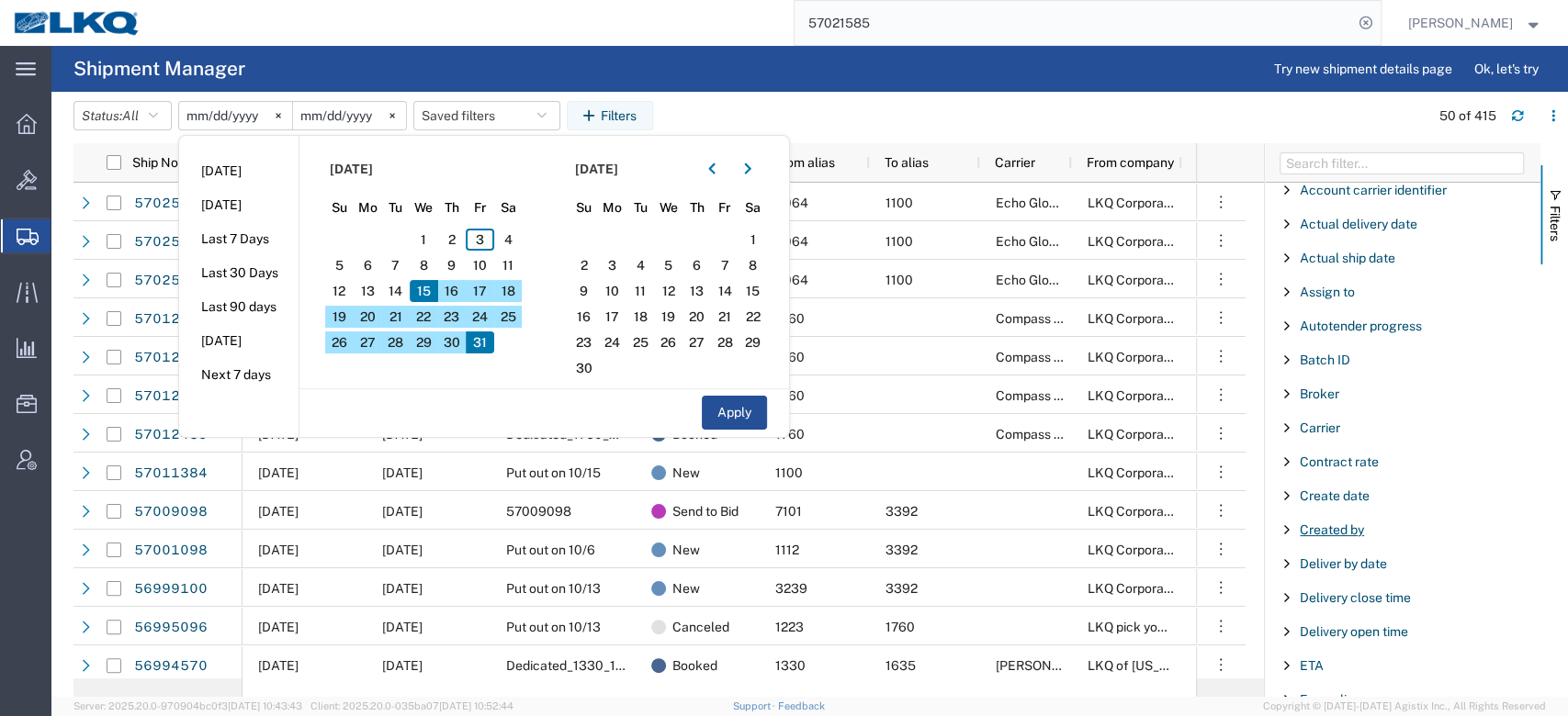
scroll to position [299, 0]
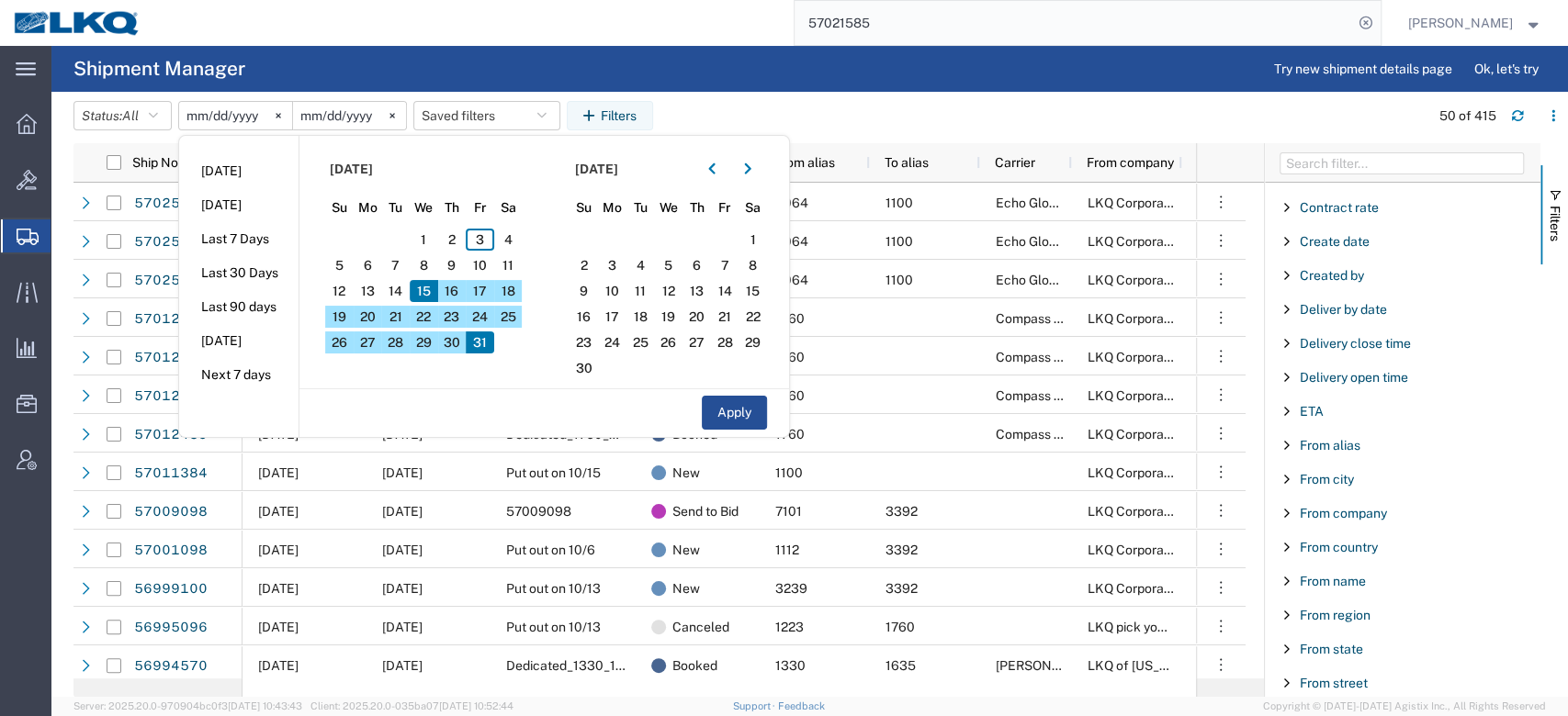
click at [1323, 434] on div "From alias" at bounding box center [1402, 445] width 275 height 33
type input "3064"
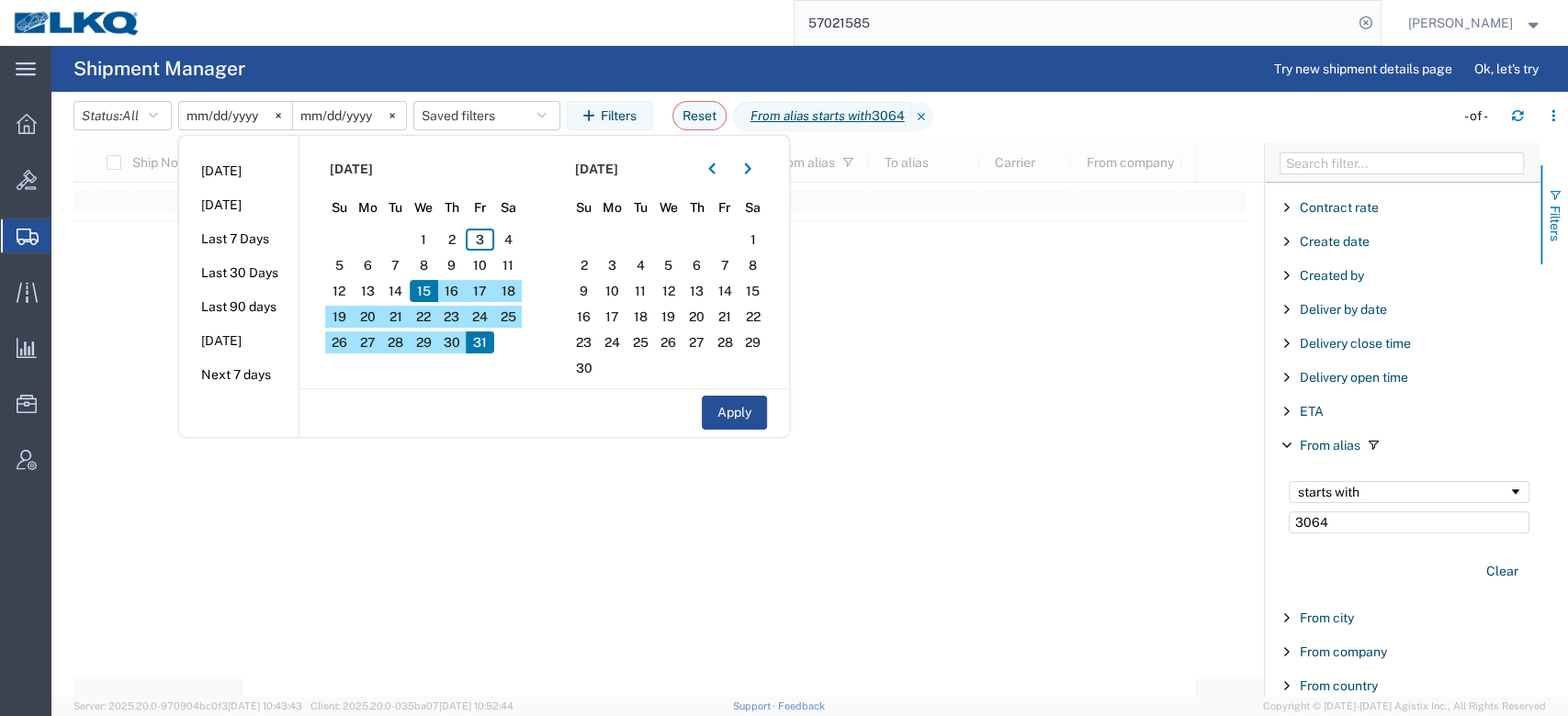
click at [1566, 220] on button "Filters" at bounding box center [1555, 215] width 28 height 99
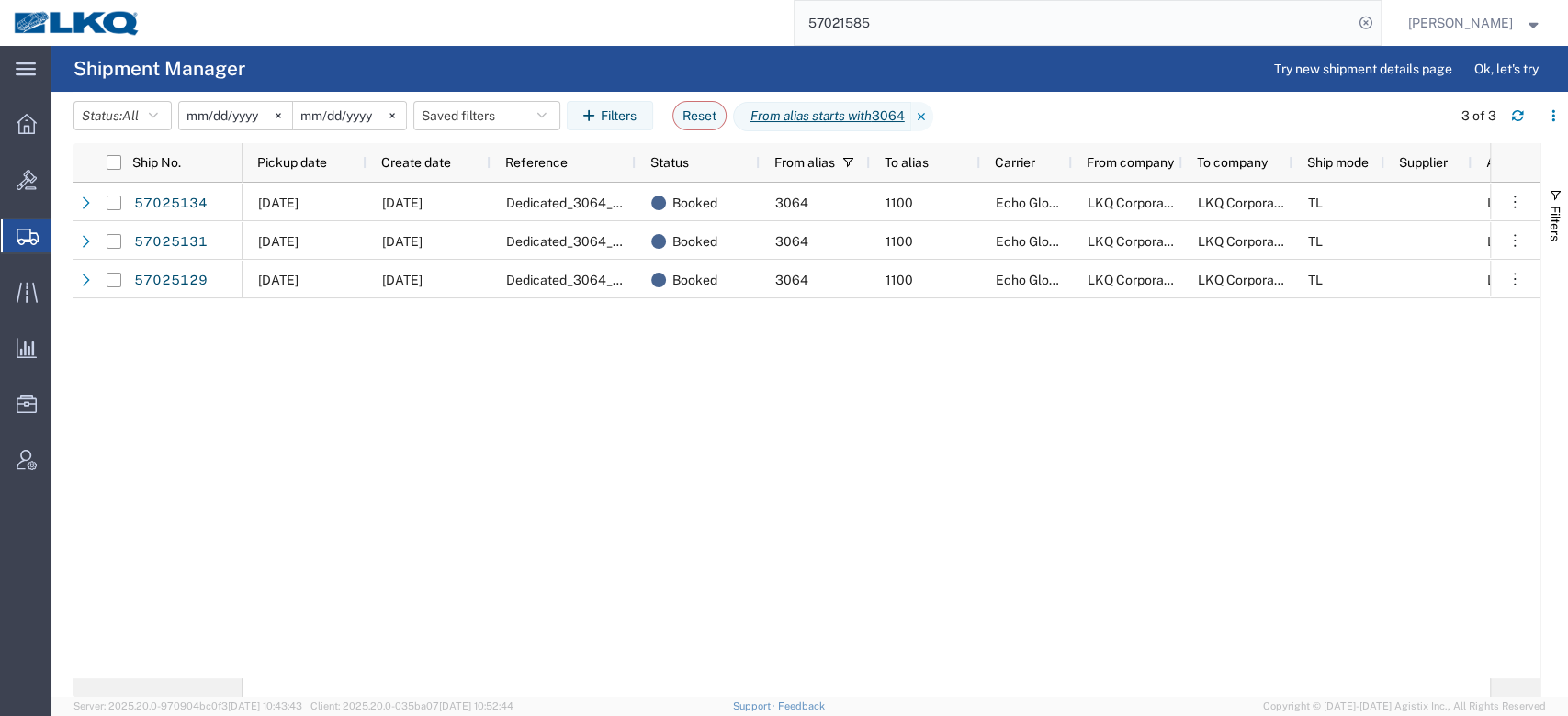
click at [751, 411] on div "10/29/2025 10/03/2025 Dedicated_3064_1100_Gen Auto Parts Booked 3064 1100 Echo …" at bounding box center [866, 430] width 1248 height 496
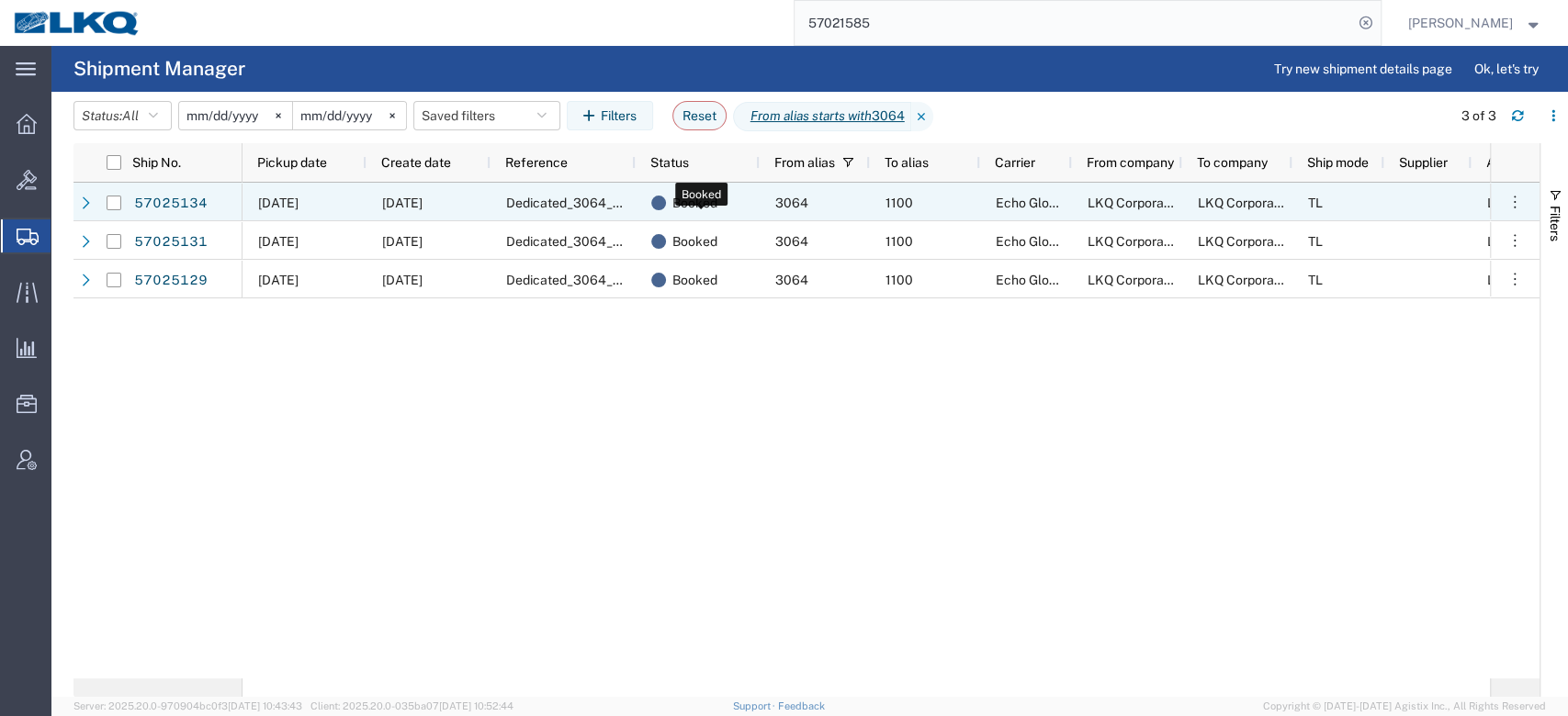
click at [717, 201] on div "Booked" at bounding box center [702, 203] width 100 height 39
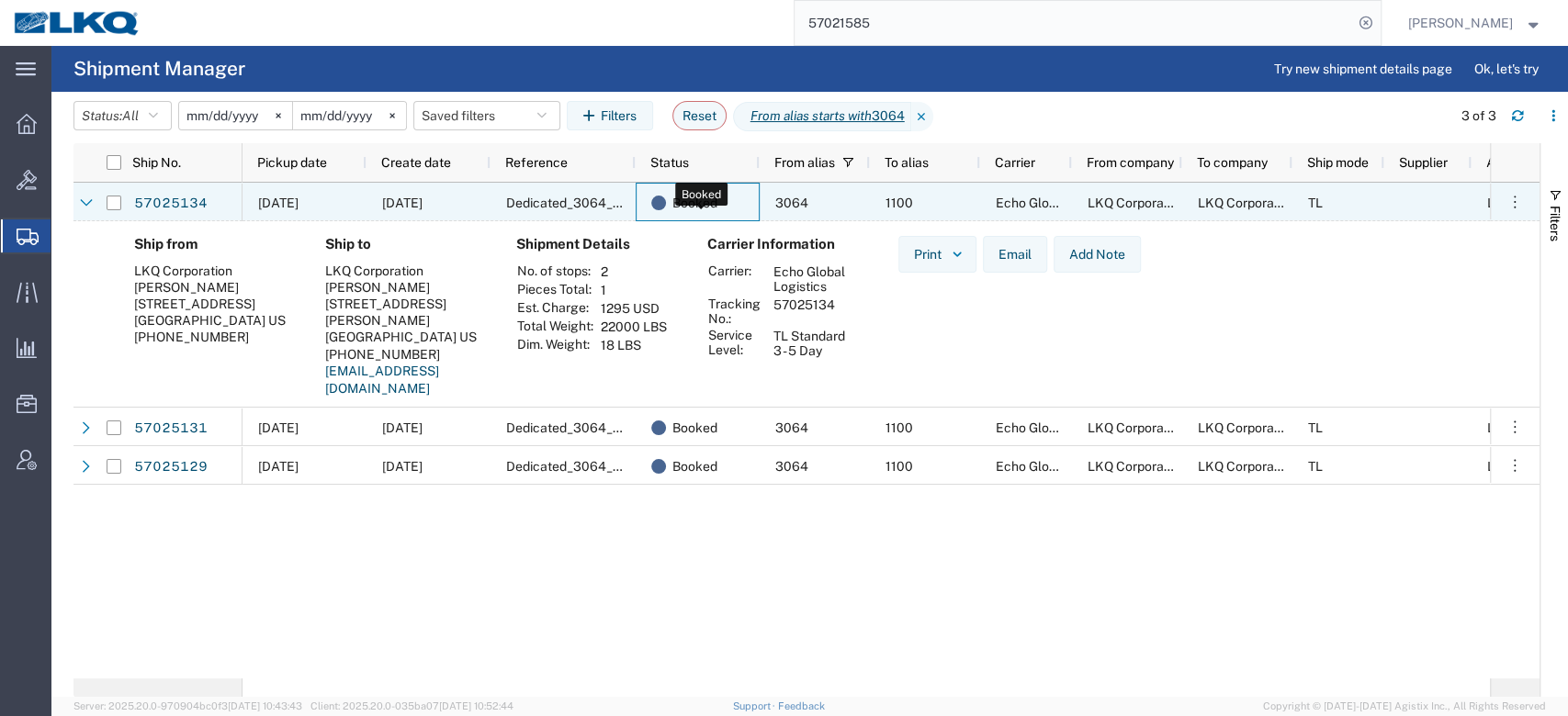
click at [717, 201] on div "Booked" at bounding box center [702, 203] width 100 height 39
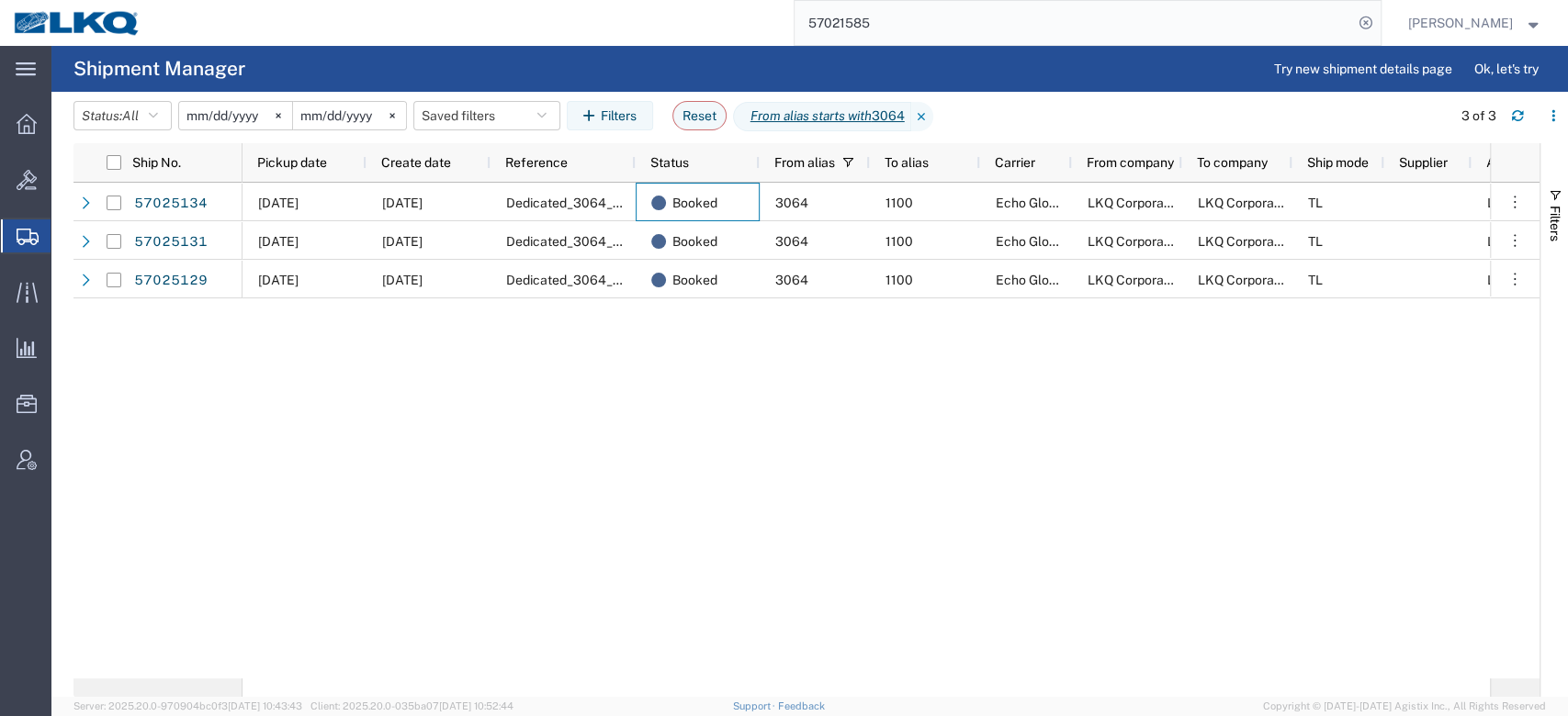
click at [714, 374] on div "10/29/2025 10/03/2025 Dedicated_3064_1100_Gen Auto Parts Booked 3064 1100 Echo …" at bounding box center [866, 430] width 1248 height 496
click at [335, 171] on div "Pickup date" at bounding box center [308, 163] width 102 height 30
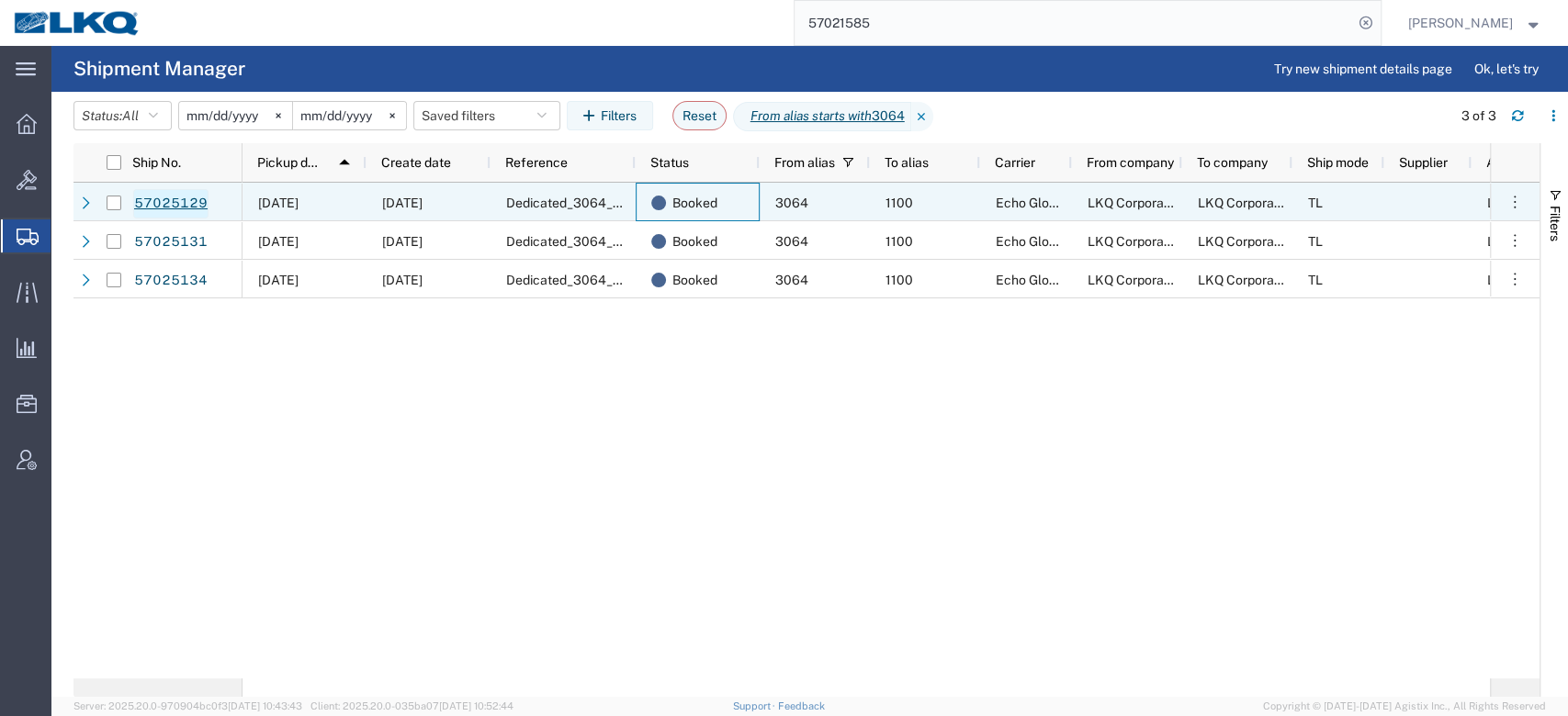
click at [182, 205] on link "57025129" at bounding box center [171, 204] width 76 height 30
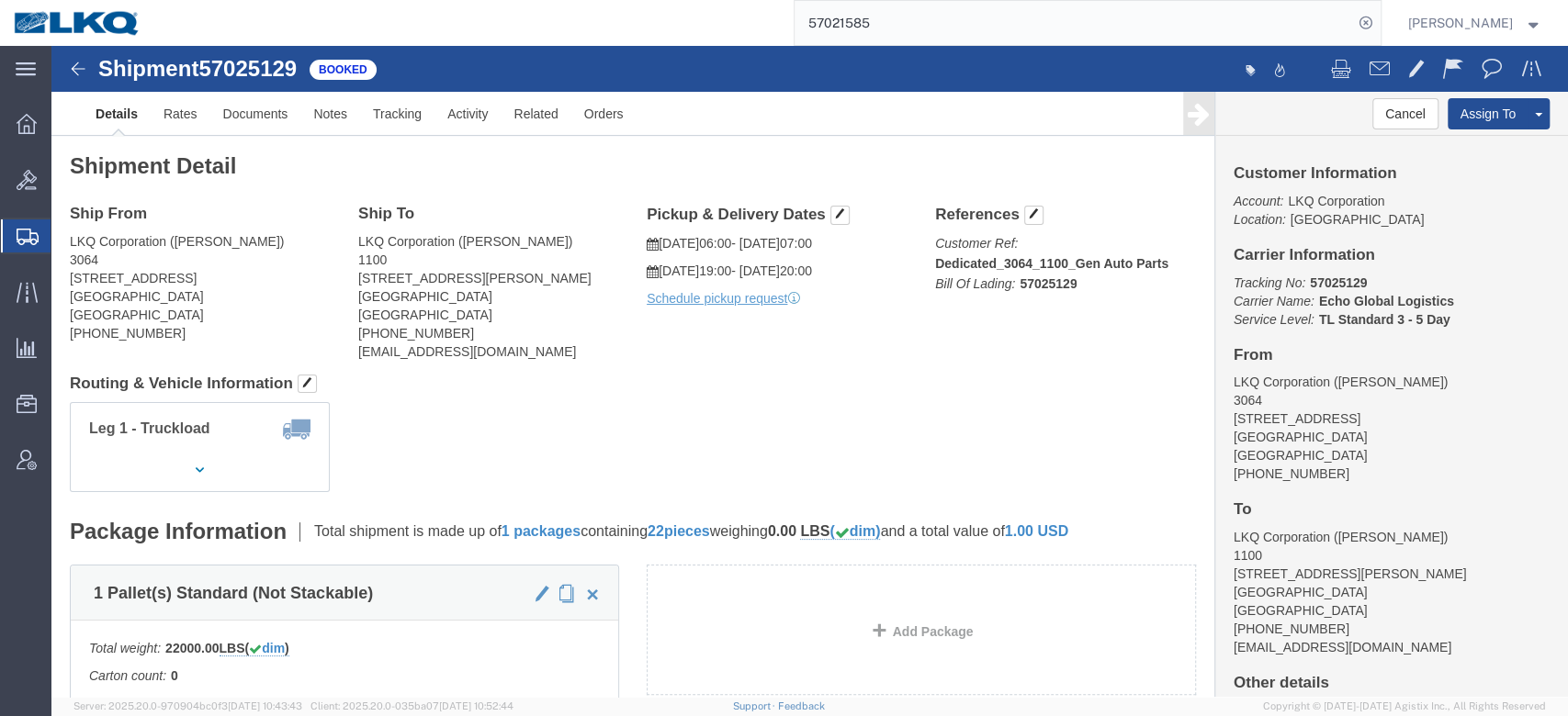
click address "LKQ Corporation (CHRIS ARNOLD) 3064 1700 Westgate Pkwy SW Atlanta, GA 30336 Uni…"
click address "LKQ Corporation (RICHARD AKERS) 1100 4950 W Norvell Bryant Hwy Crystal River, F…"
click link "Rates"
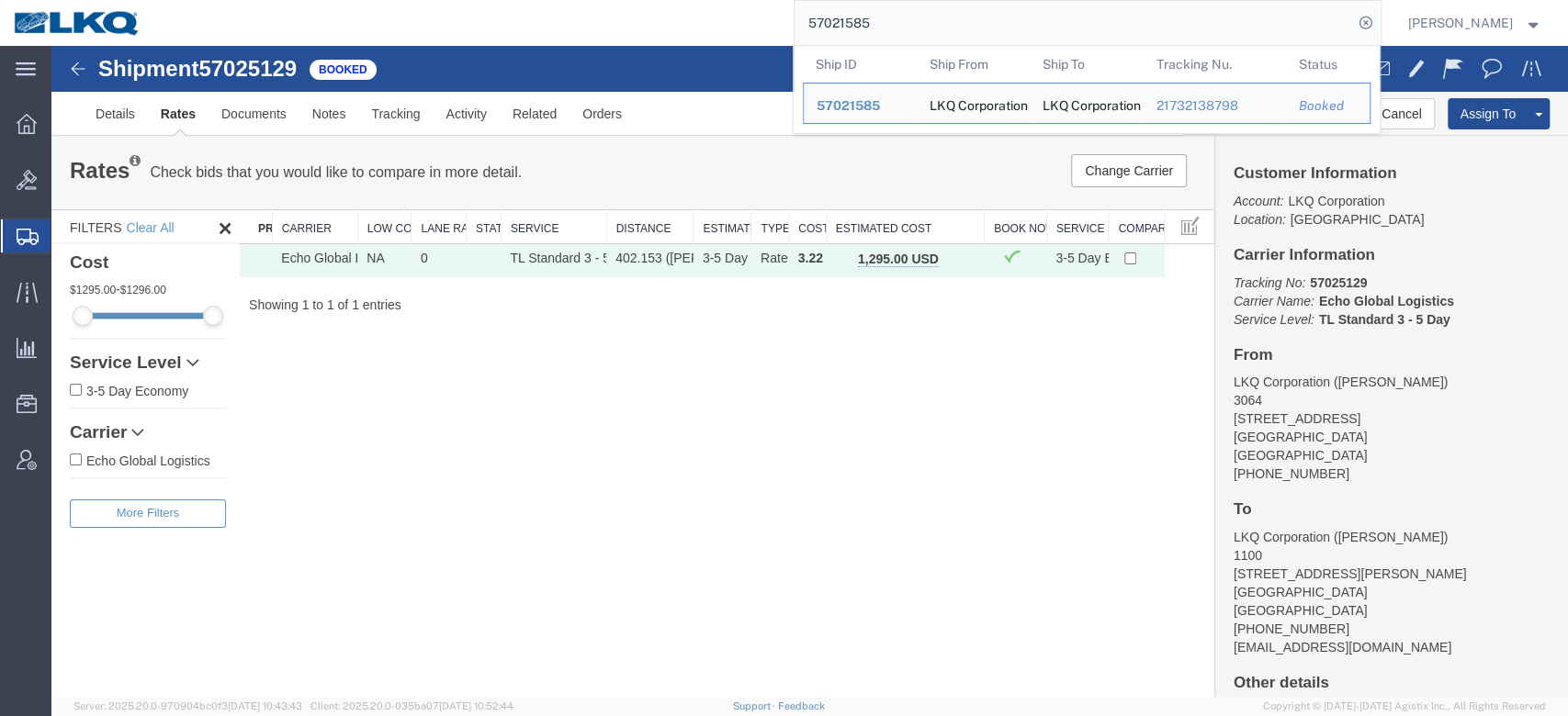
click at [920, 23] on input "57021585" at bounding box center [1074, 23] width 558 height 44
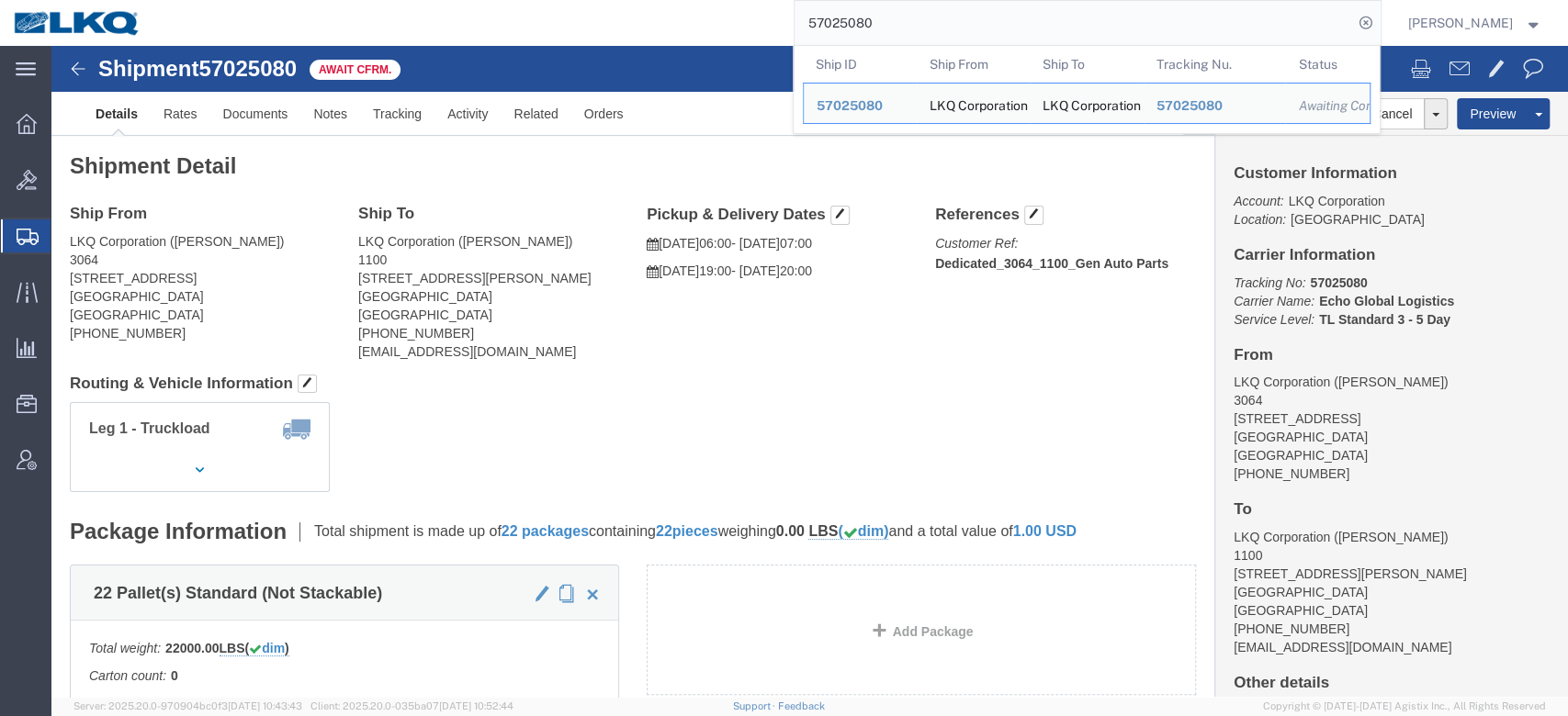
click h4 "Routing & Vehicle Information"
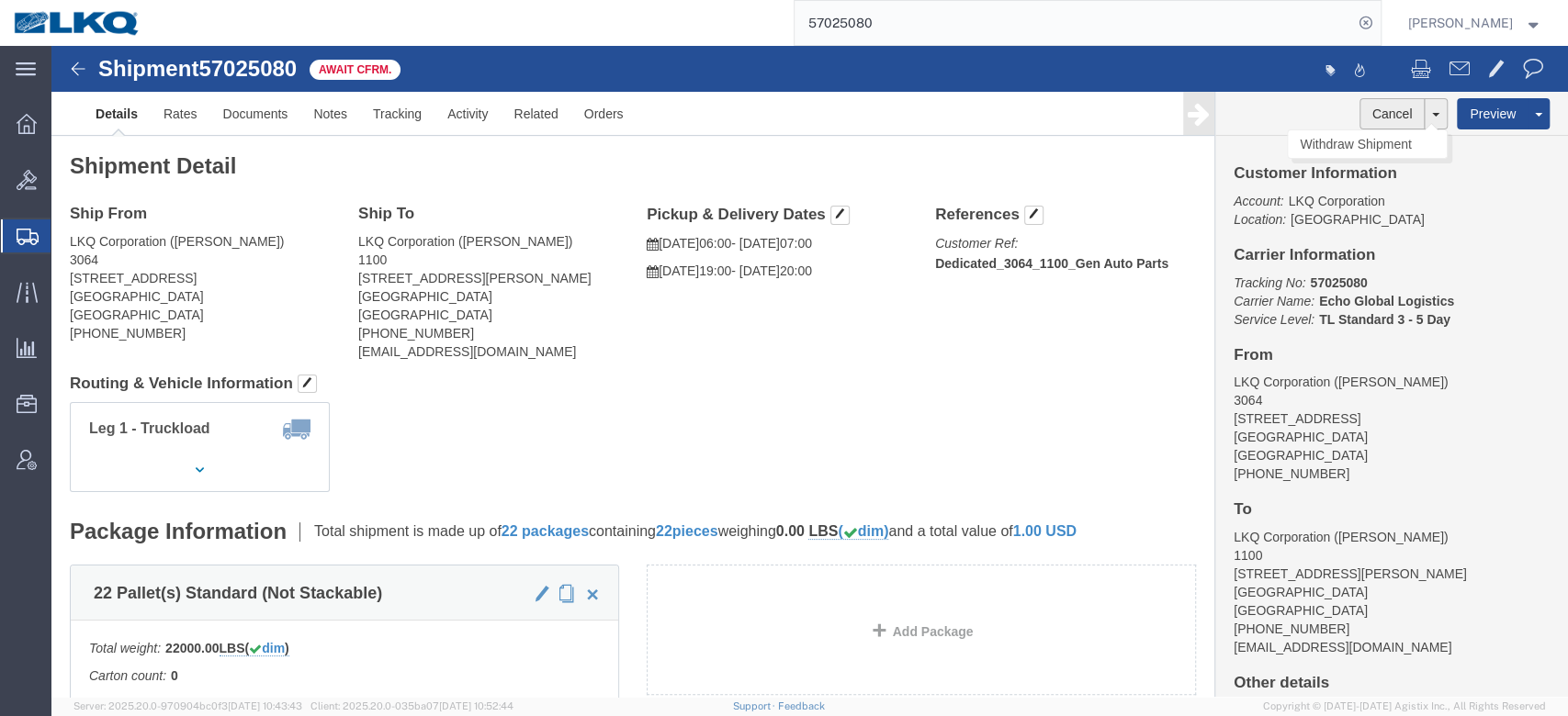
click button "Cancel"
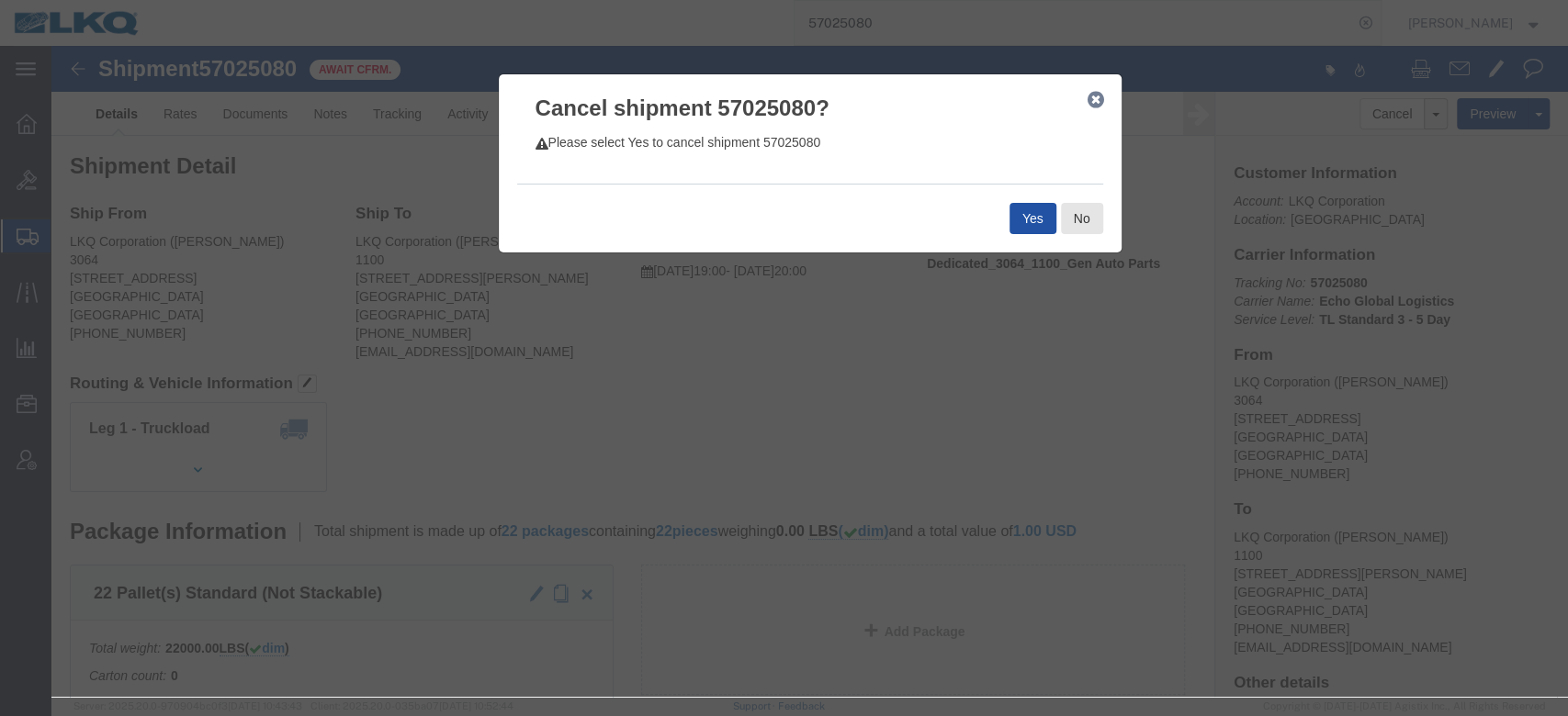
click button "Yes"
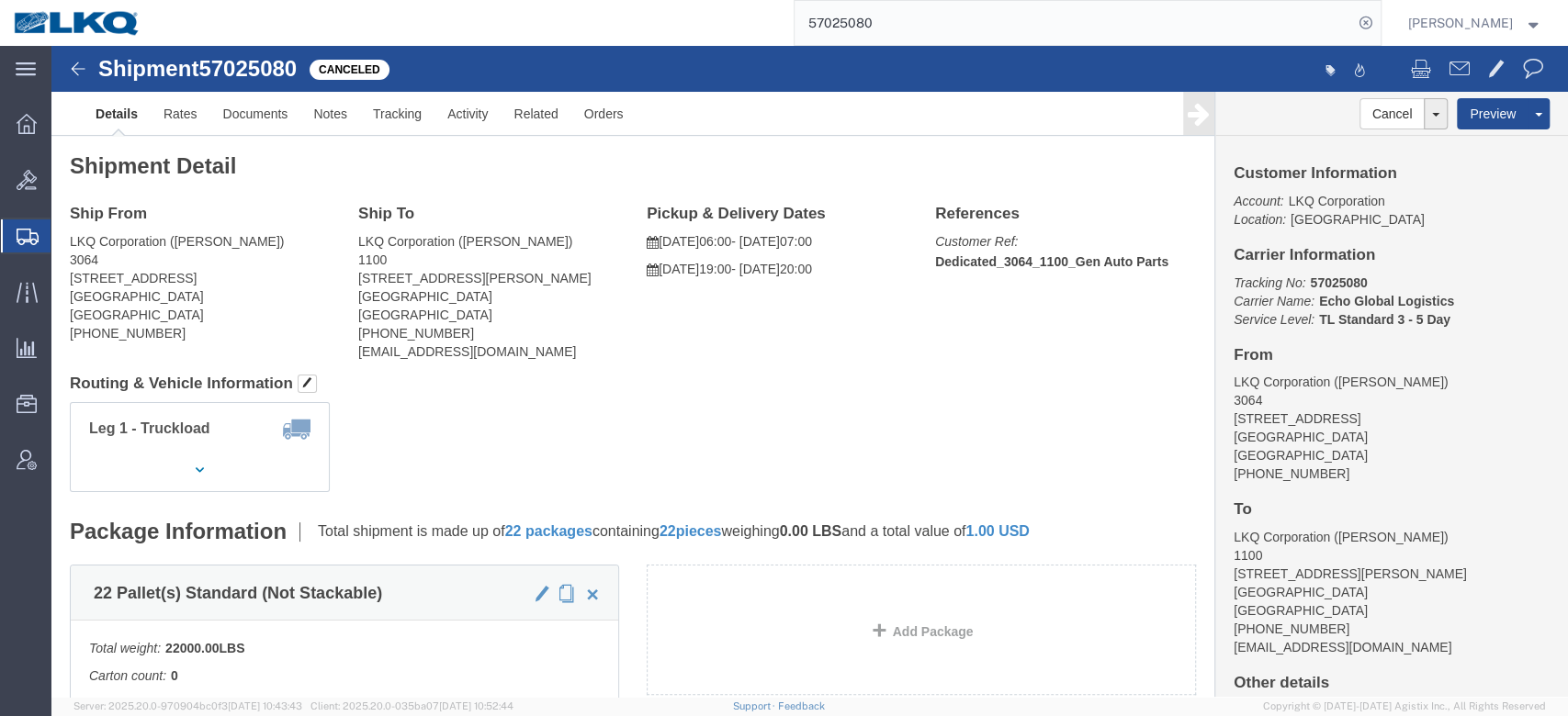
click at [896, 22] on input "57025080" at bounding box center [1074, 23] width 558 height 44
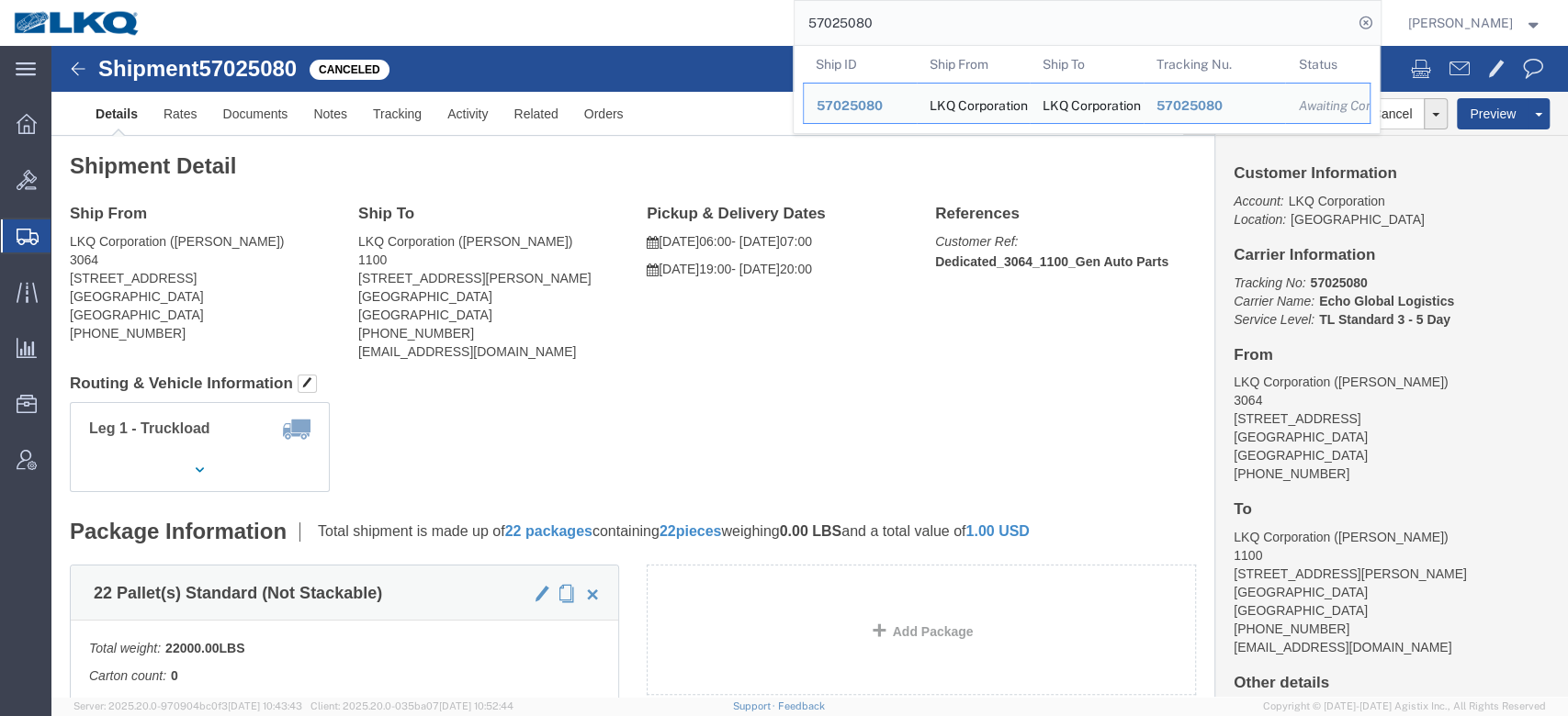
click at [896, 22] on input "57025080" at bounding box center [1074, 23] width 558 height 44
paste input "2919"
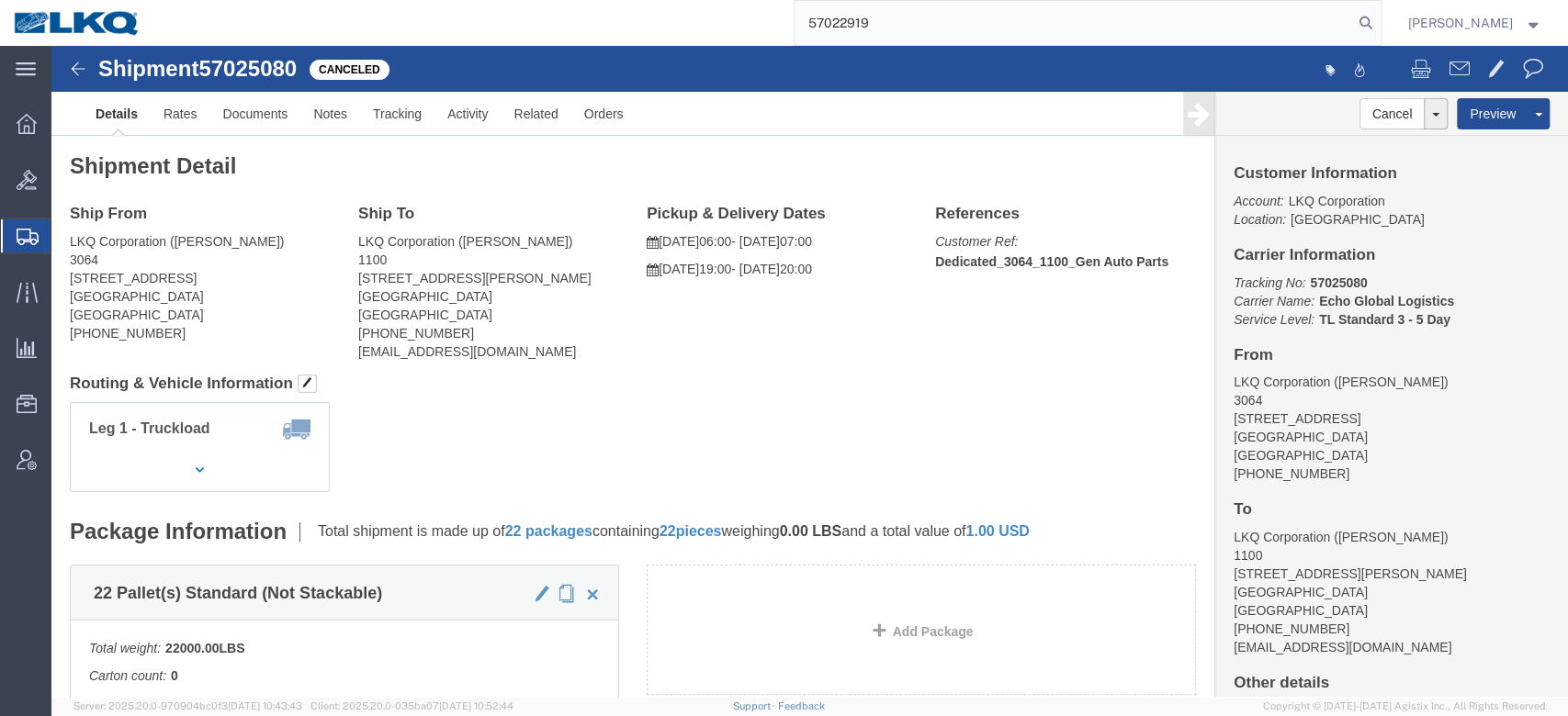
type input "57022919"
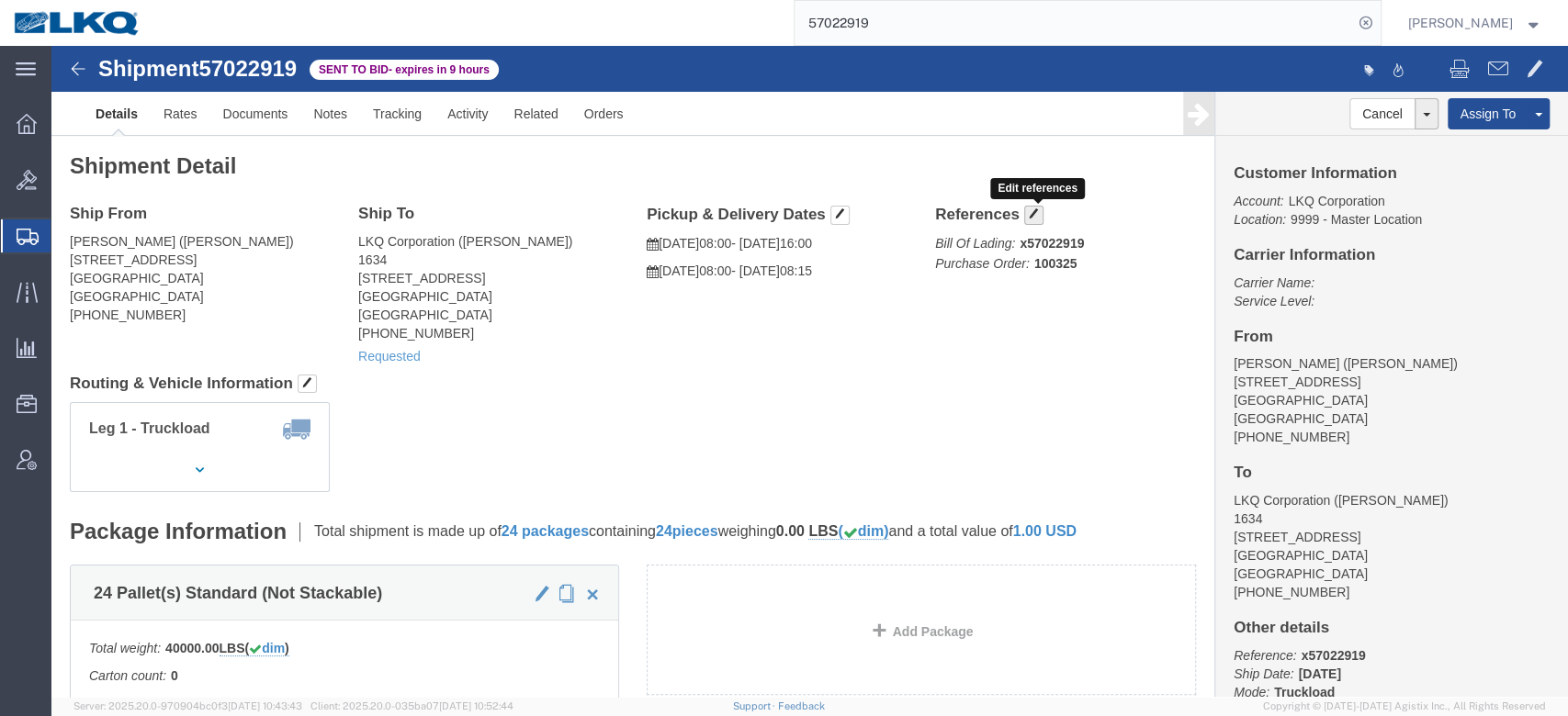
click button "button"
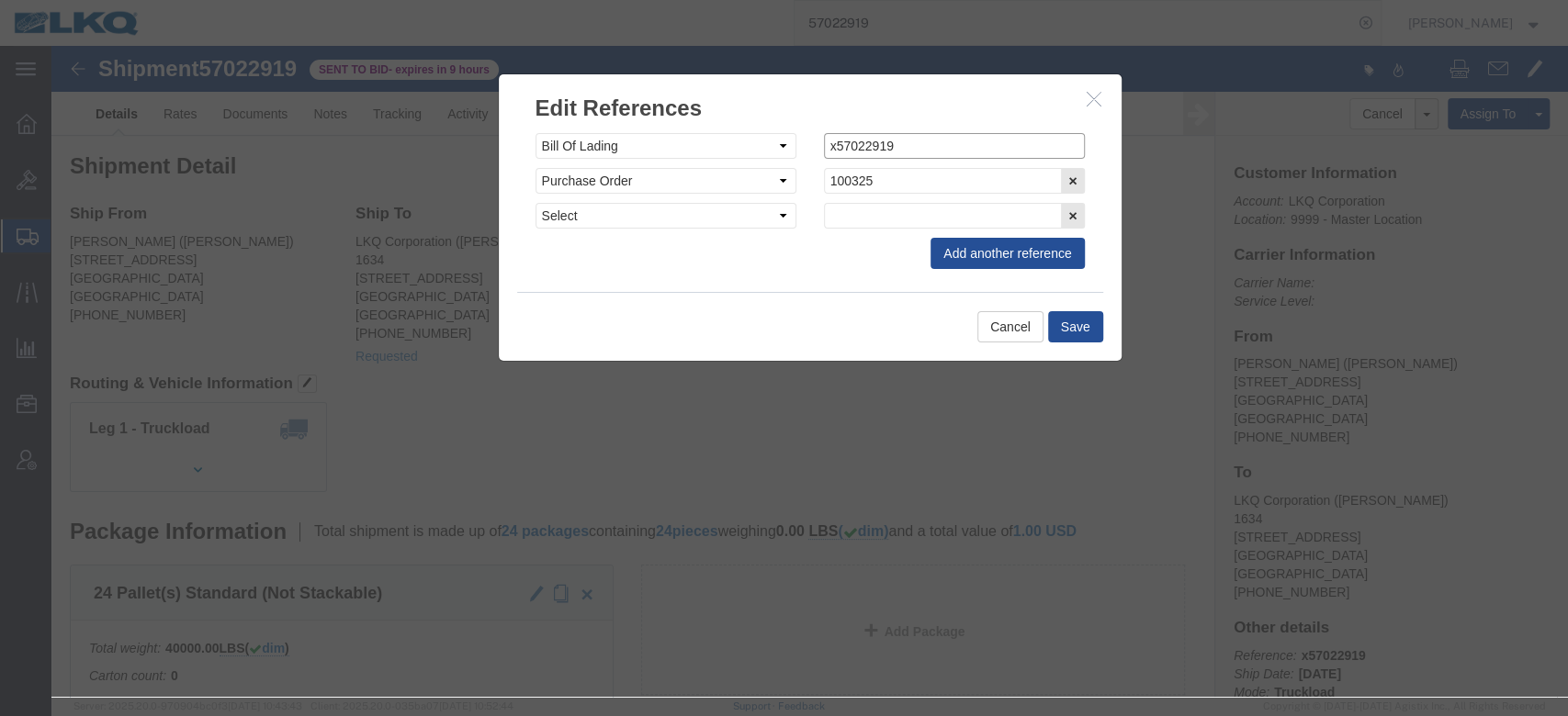
click input "x57022919"
type input "57022919"
click button "Save"
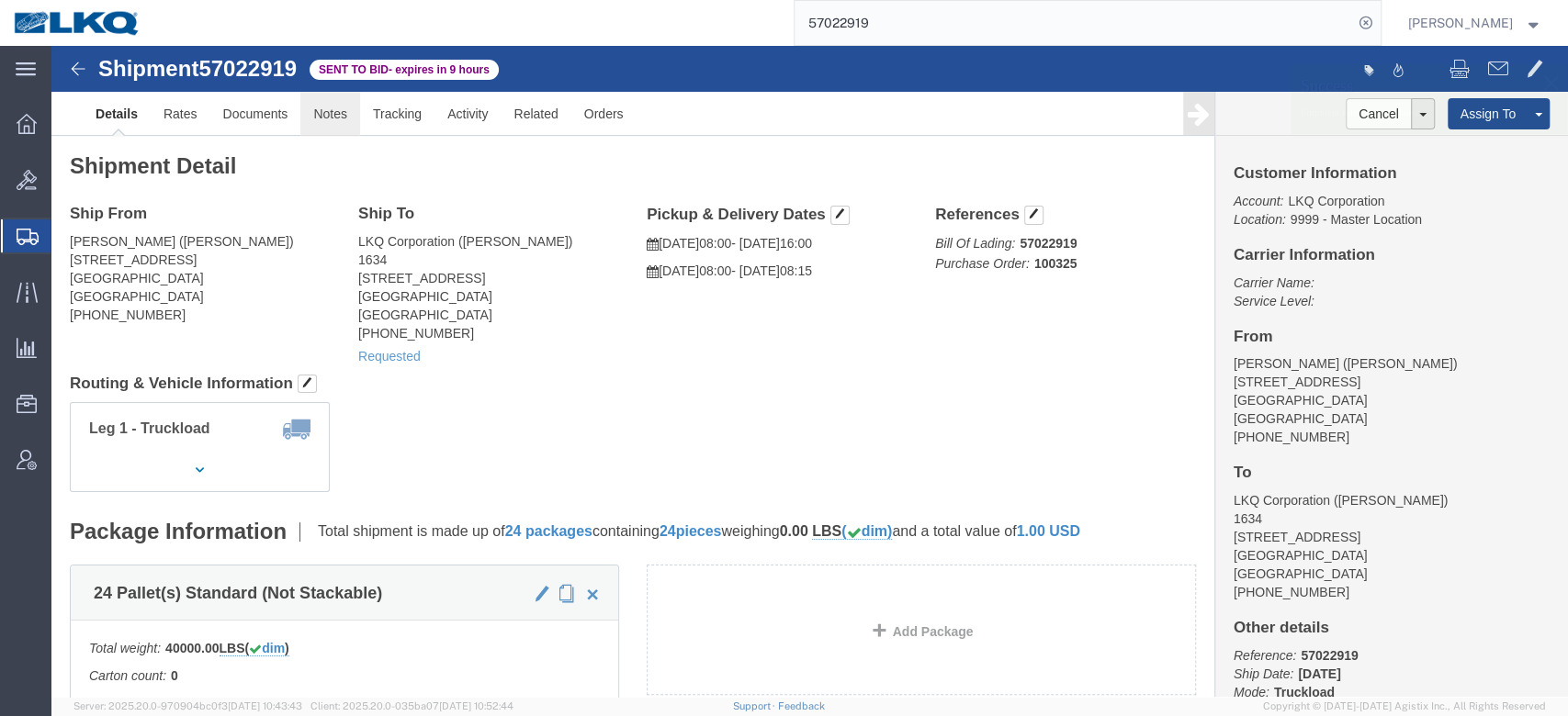
click link "Notes"
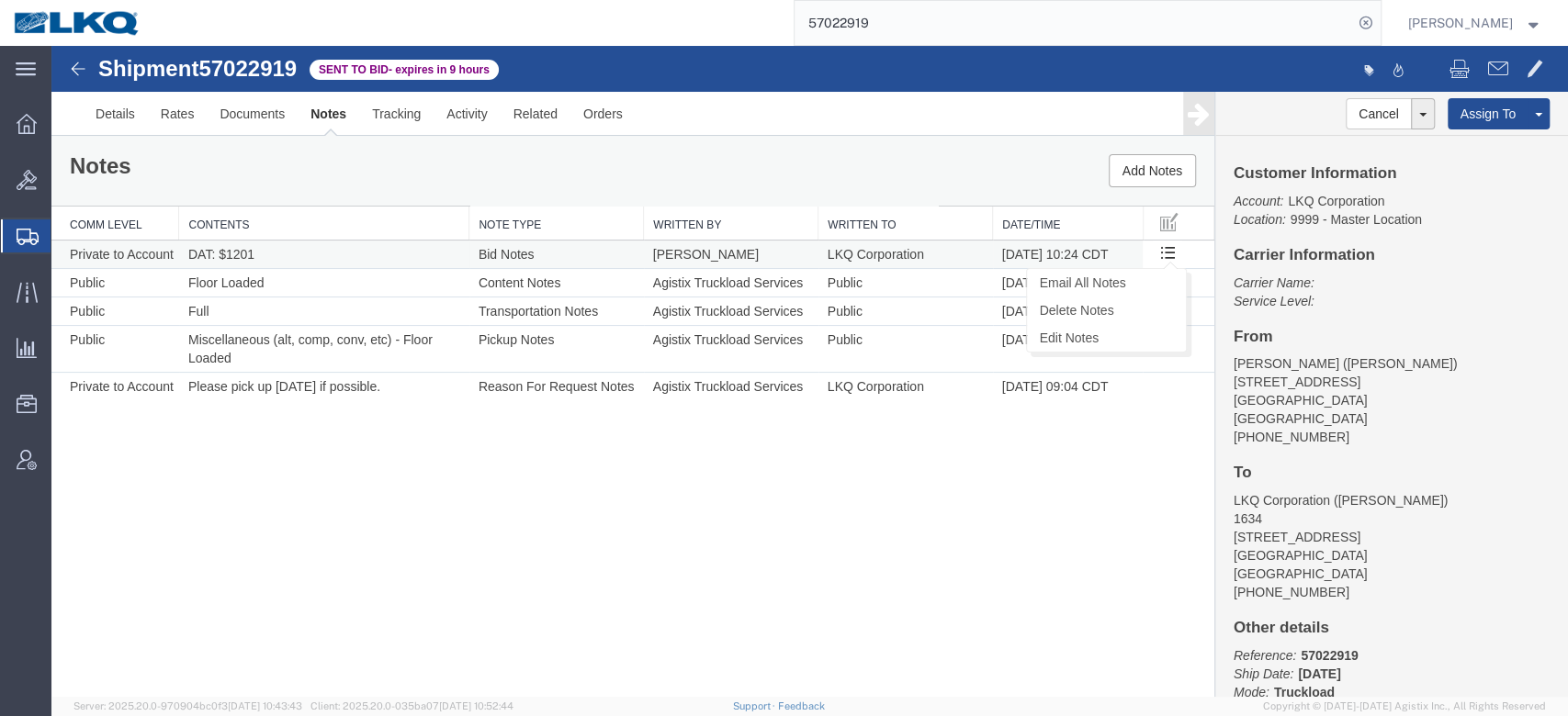
click at [1162, 252] on span at bounding box center [1168, 252] width 16 height 16
click at [1140, 334] on link "Edit Notes" at bounding box center [1107, 338] width 159 height 28
select select "BID_NOTES"
select select "PRIVATE_TO_ACCOUNT"
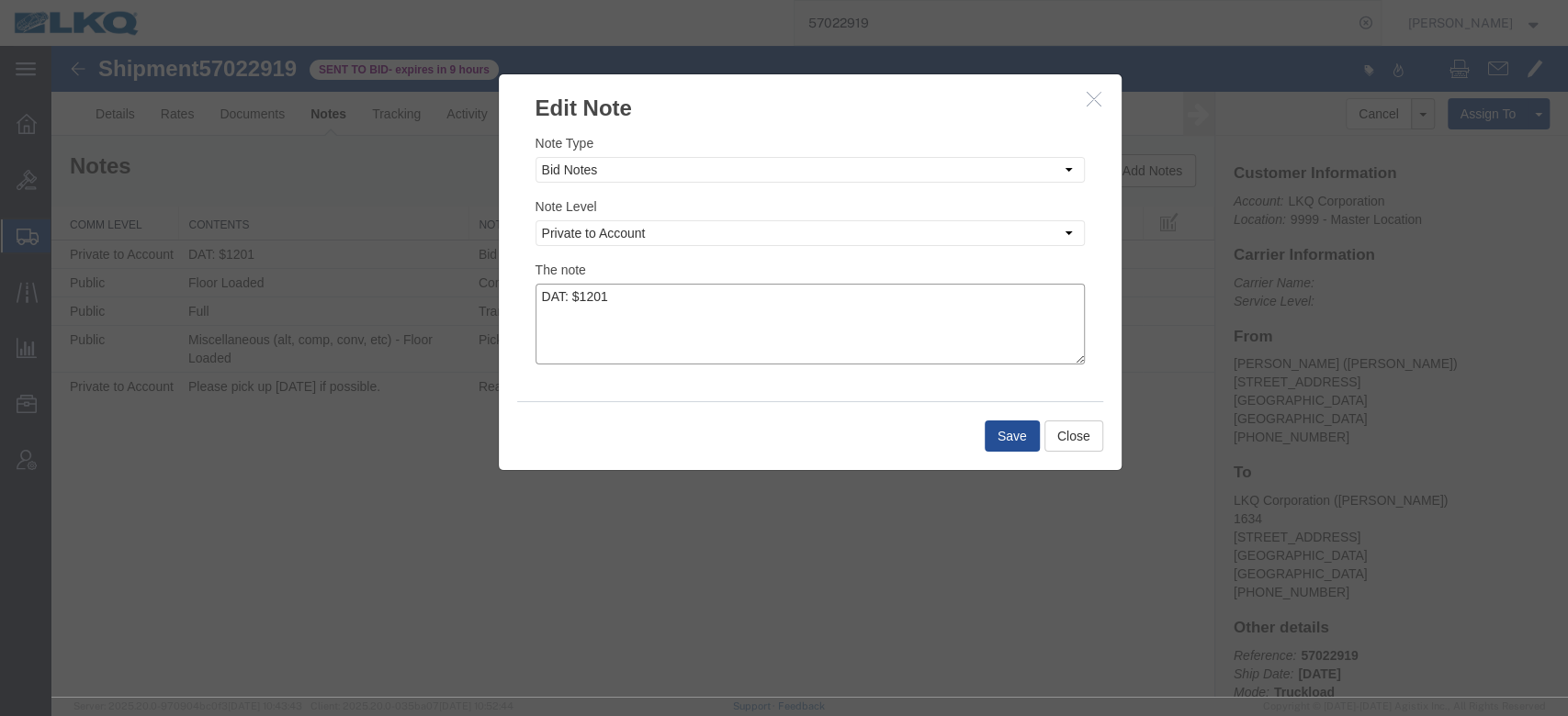
click at [923, 352] on textarea "DAT: $1201" at bounding box center [810, 324] width 549 height 80
click at [784, 327] on textarea "DAT: $1201, Original: $" at bounding box center [810, 324] width 549 height 80
type textarea "DAT: $1201, Original: $1200"
click at [1007, 424] on button "Save" at bounding box center [1012, 435] width 55 height 31
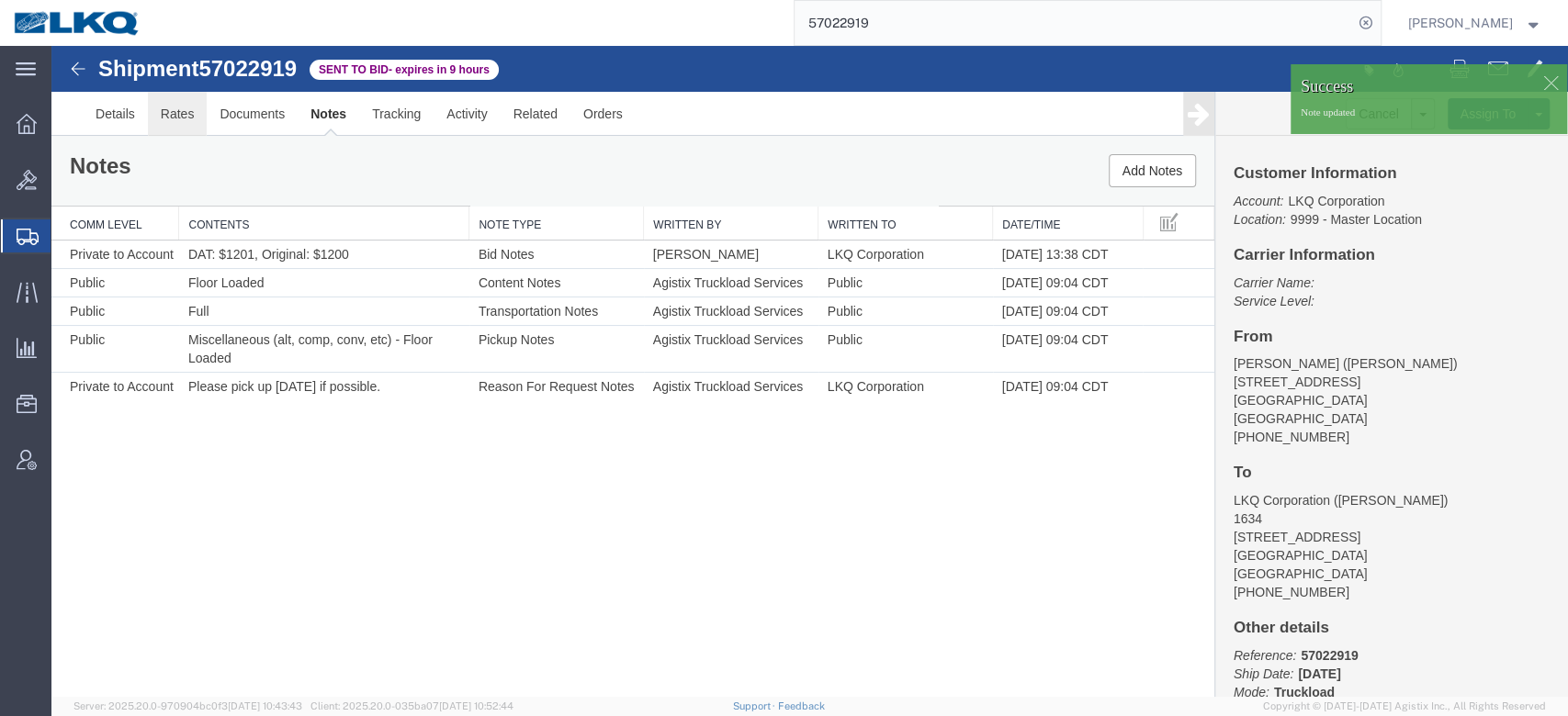
click at [191, 117] on link "Rates" at bounding box center [178, 113] width 60 height 44
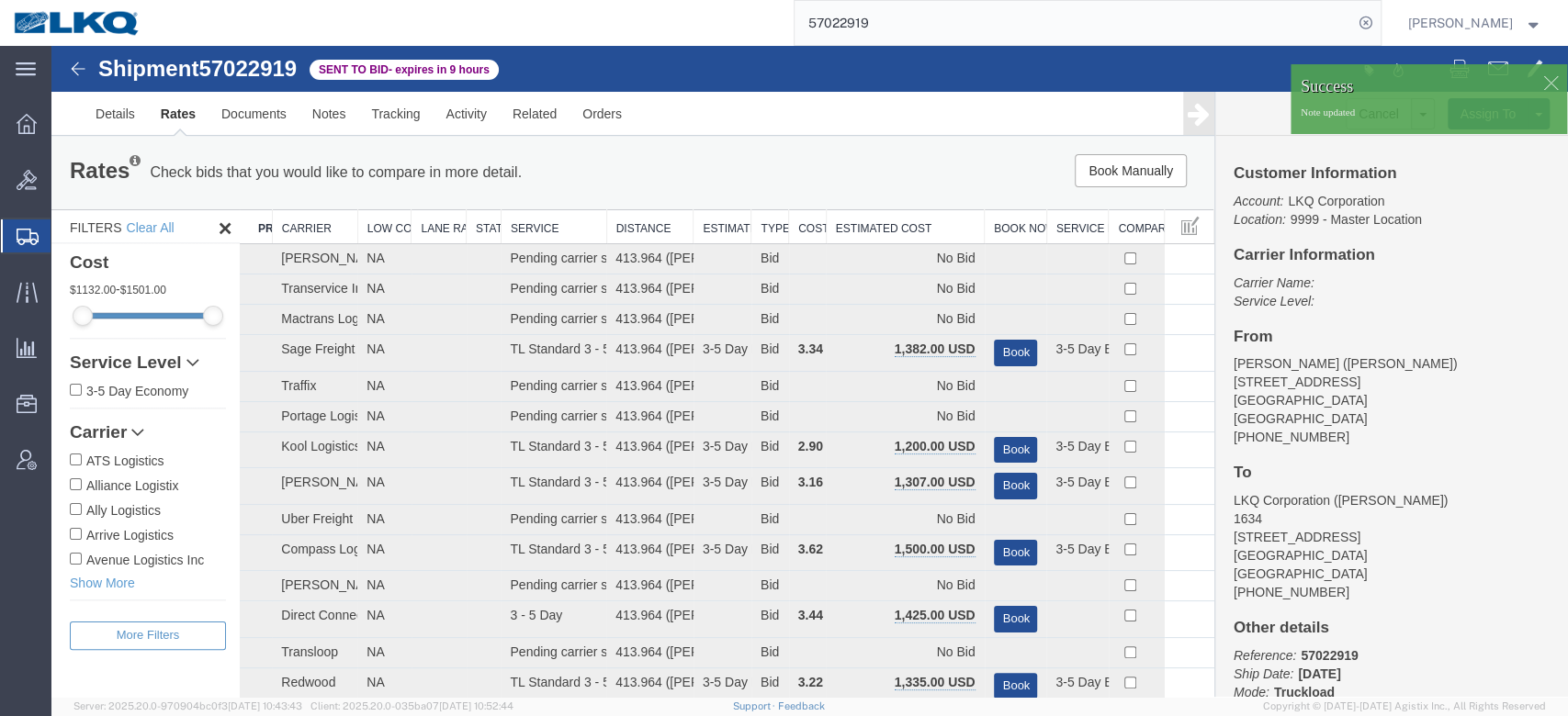
click at [853, 232] on th "Estimated Cost" at bounding box center [904, 227] width 158 height 34
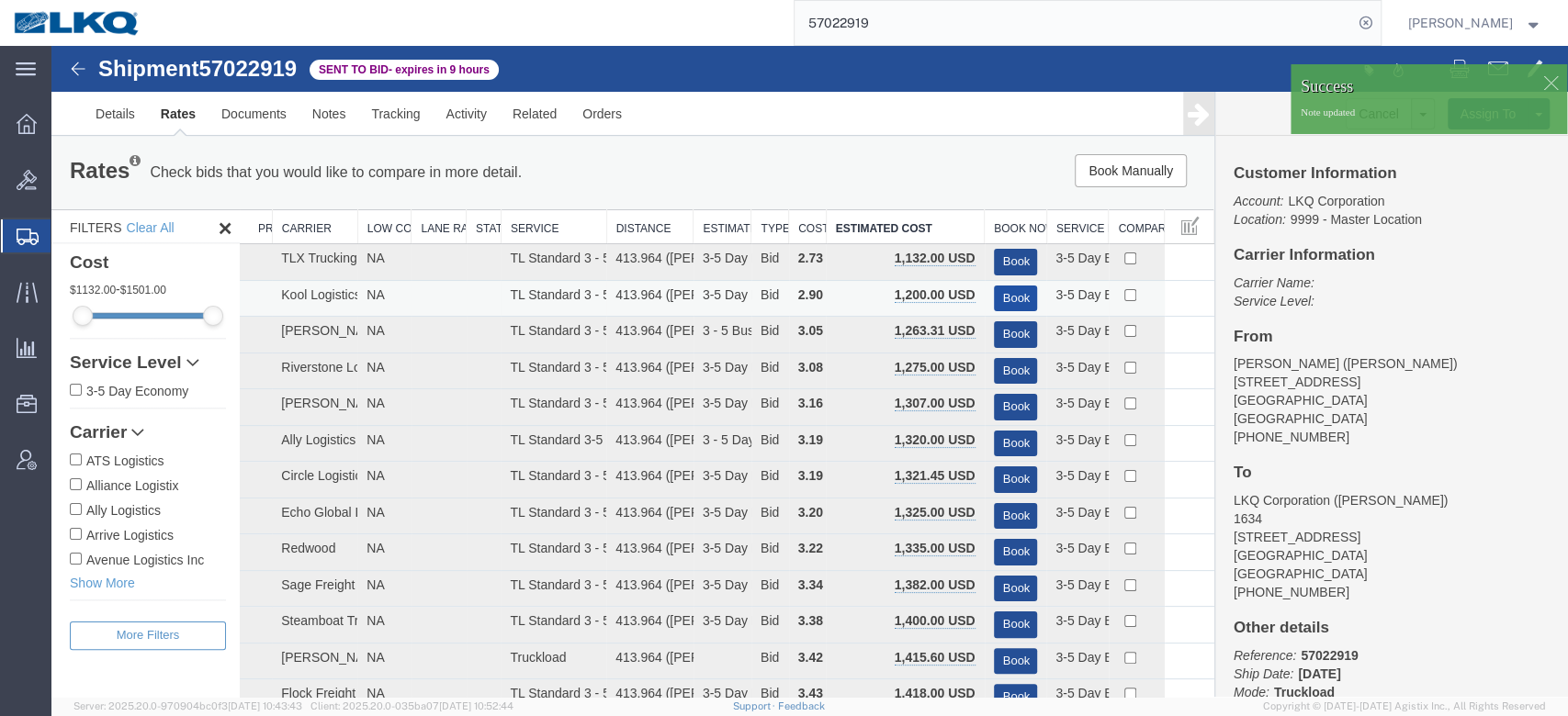
click at [994, 290] on button "Book" at bounding box center [1016, 299] width 44 height 27
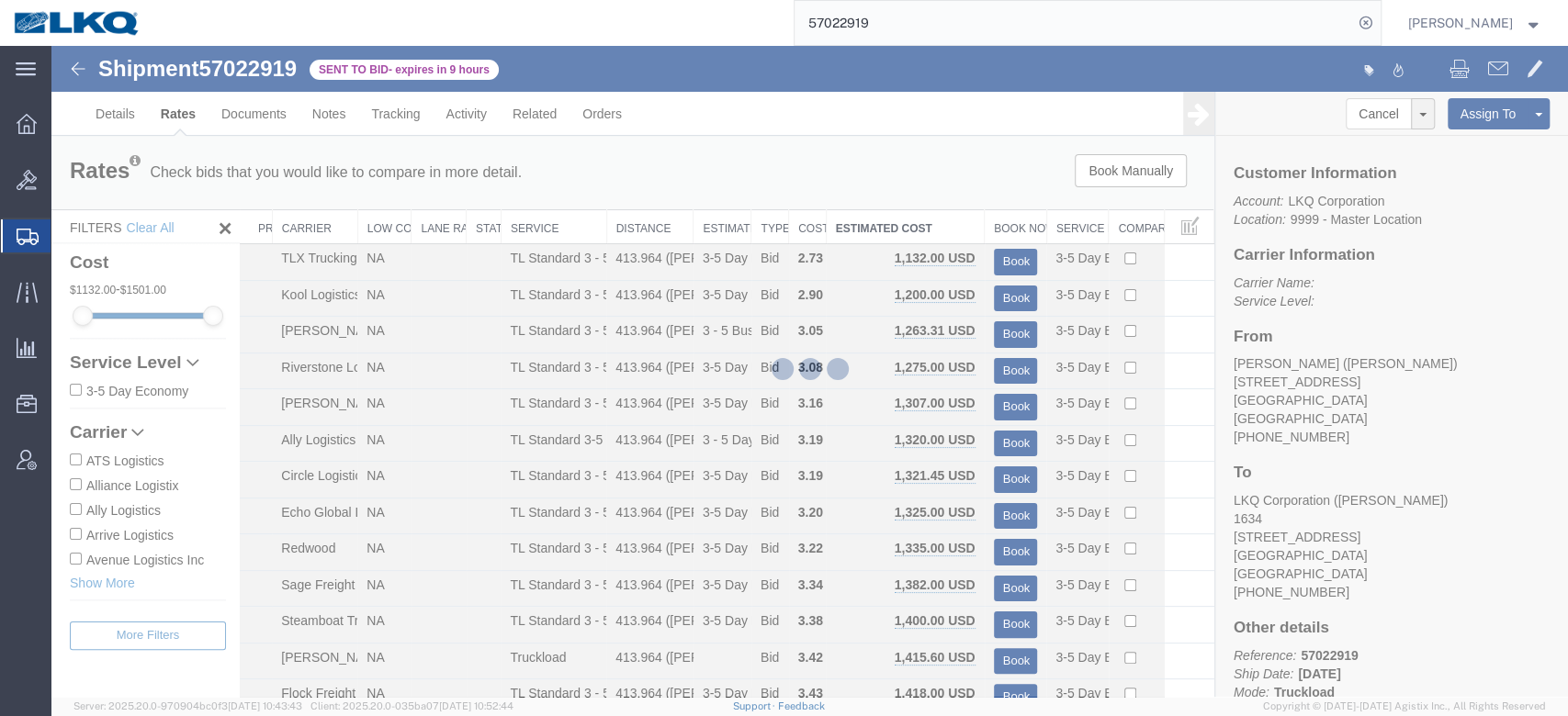
click at [966, 41] on input "57022919" at bounding box center [1074, 23] width 558 height 44
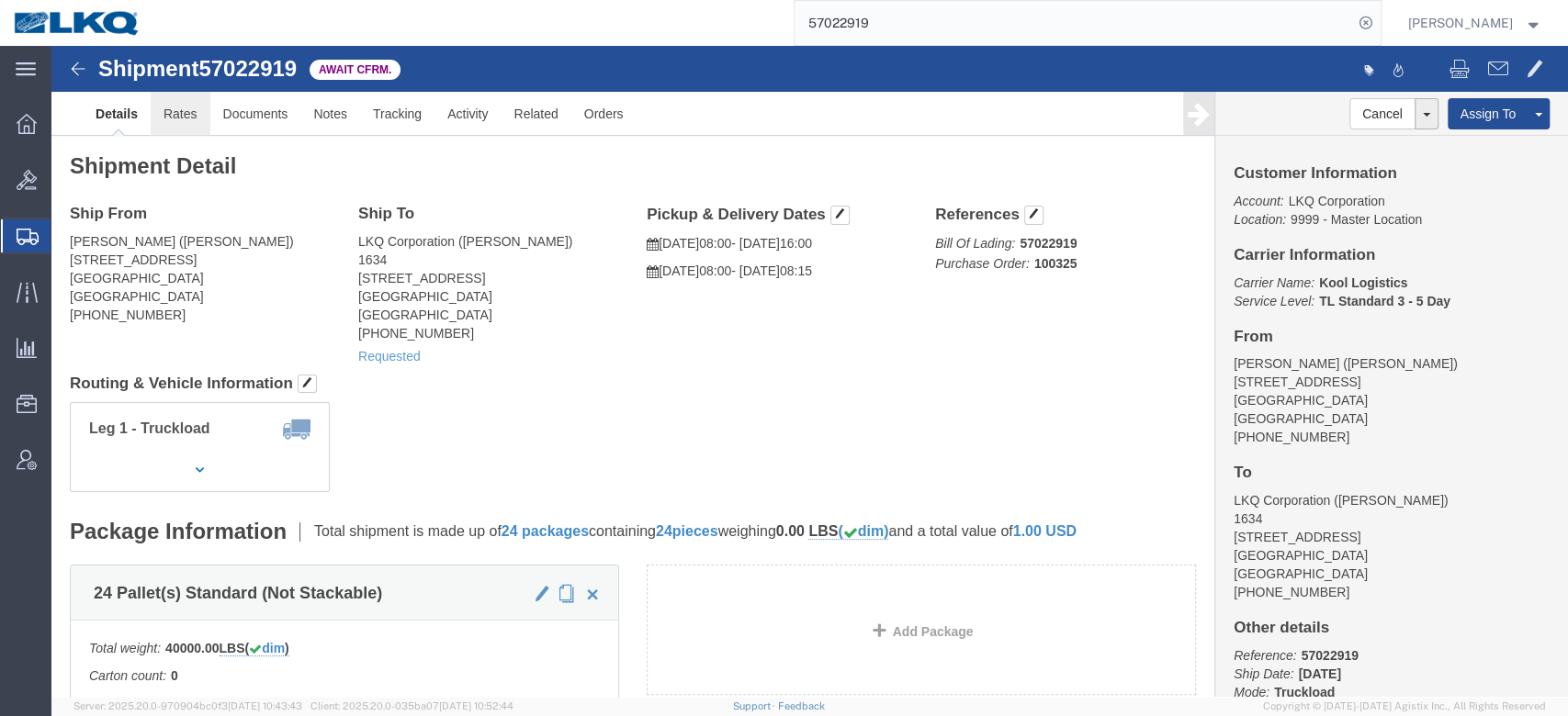
click link "Rates"
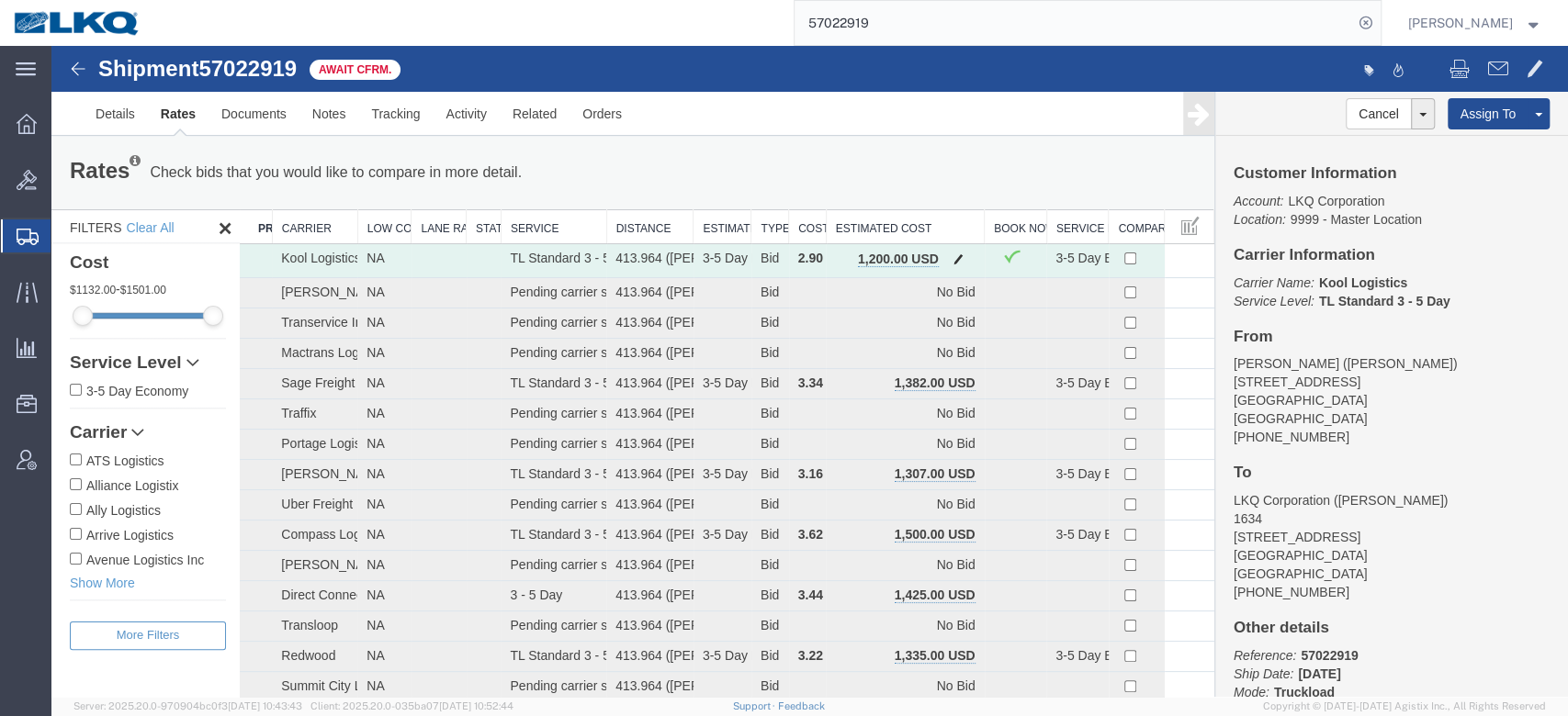
click at [959, 263] on button "button" at bounding box center [958, 261] width 25 height 24
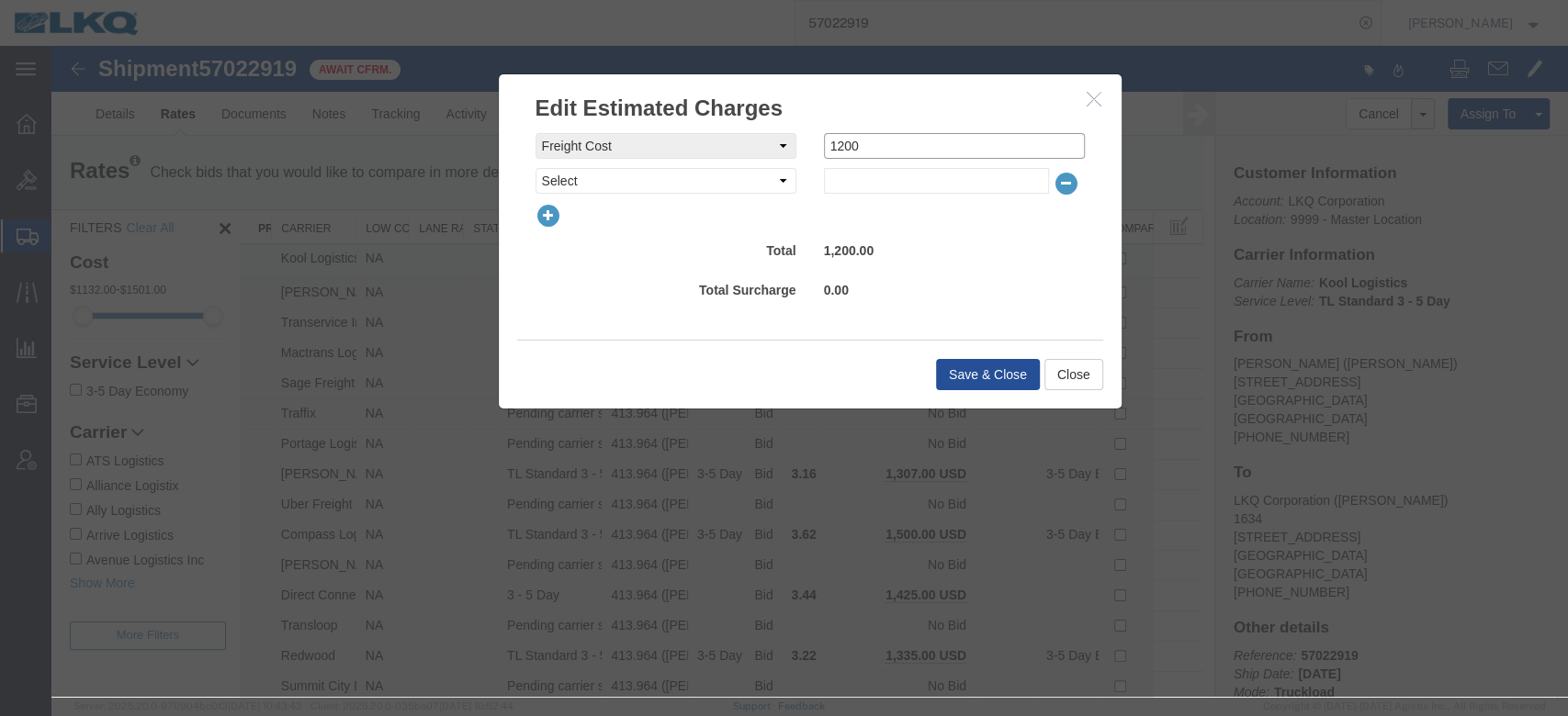
click at [926, 153] on input "1200" at bounding box center [954, 146] width 261 height 26
type input "1170"
click at [981, 366] on button "Save & Close" at bounding box center [988, 374] width 103 height 31
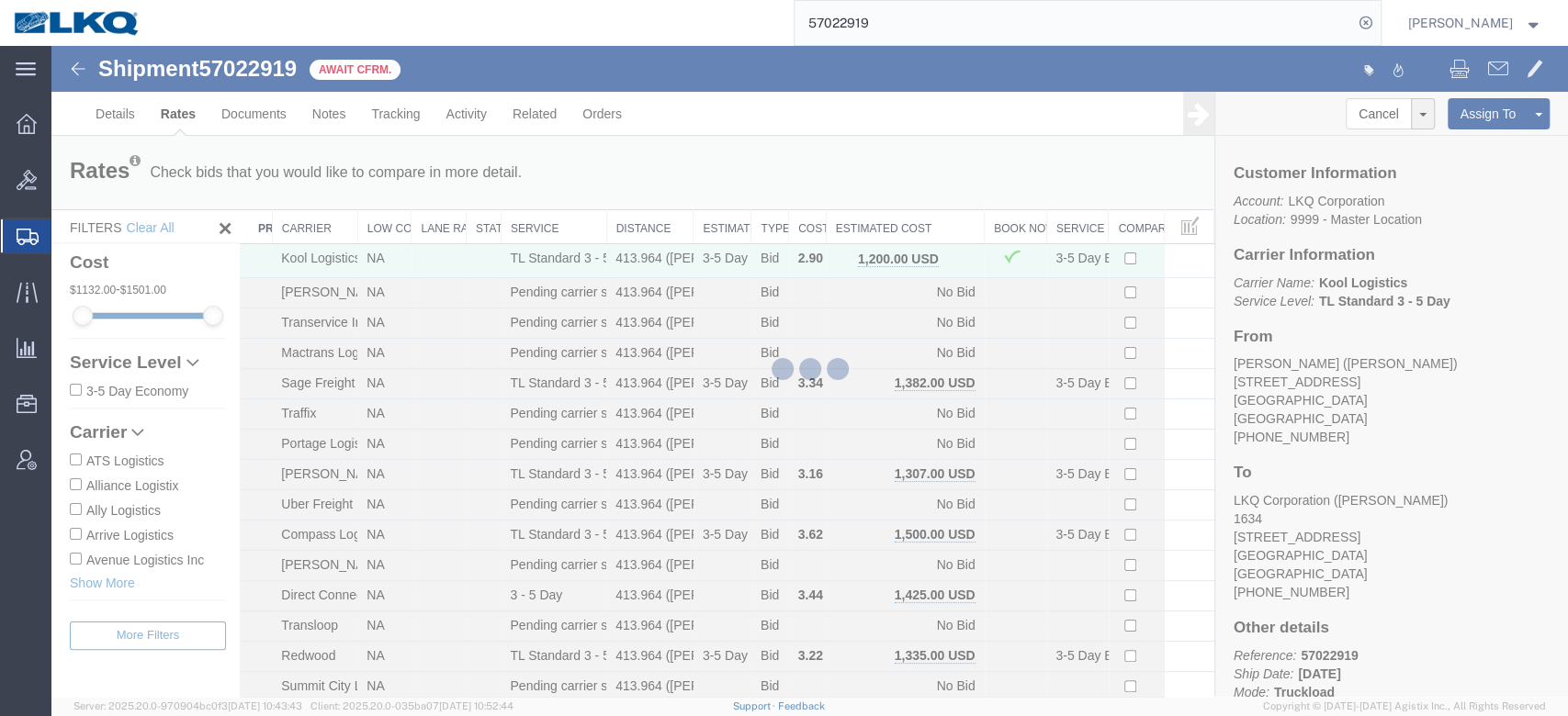
click at [868, 30] on input "57022919" at bounding box center [1074, 23] width 558 height 44
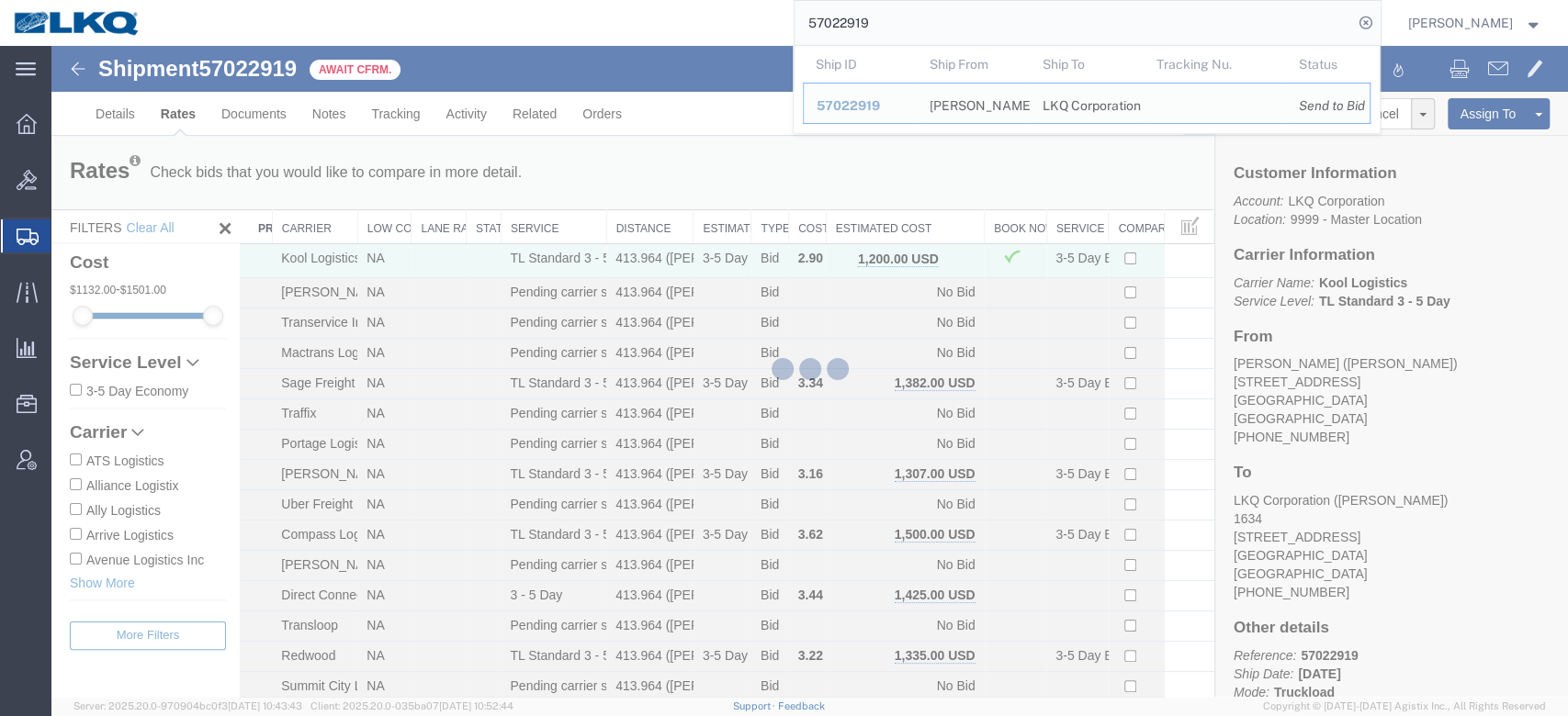
paste input "4175"
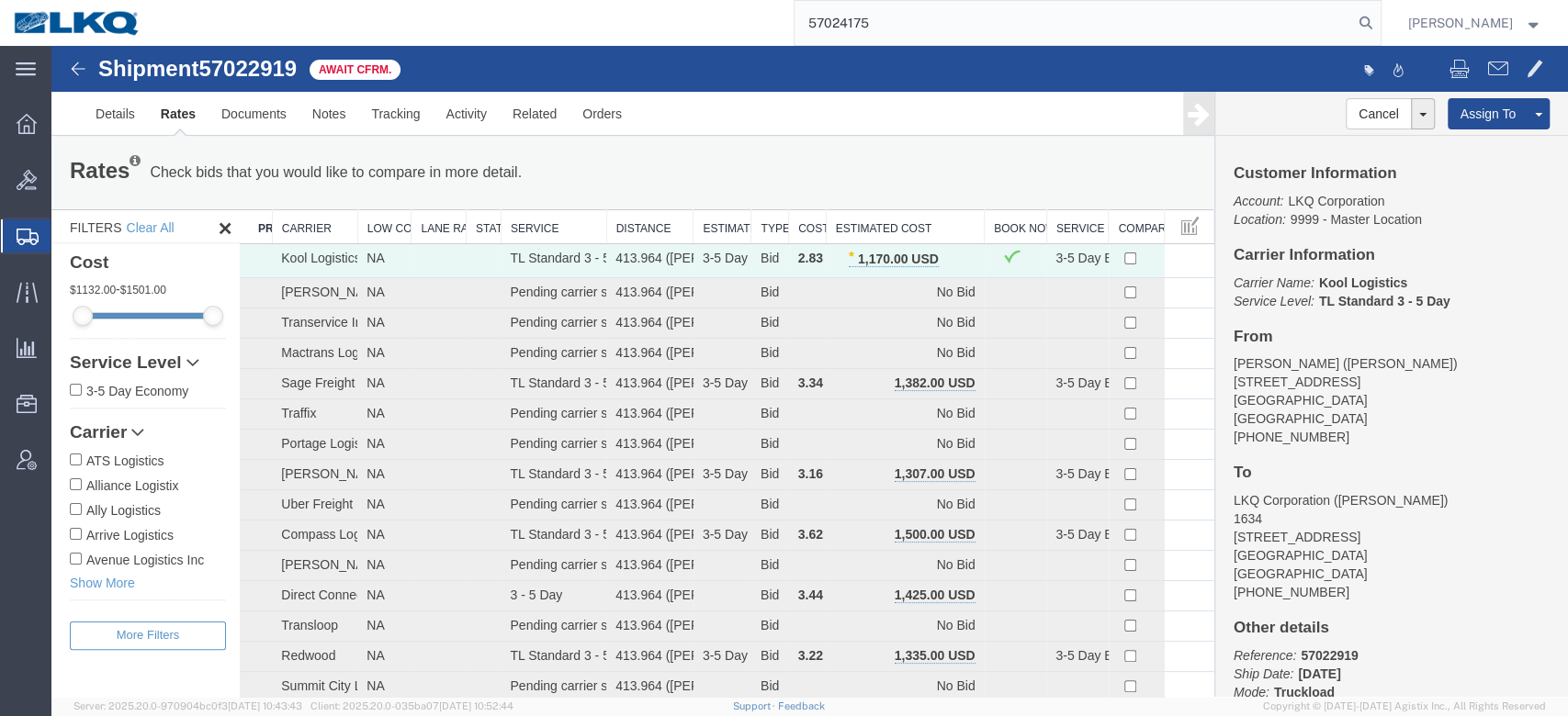
type input "57024175"
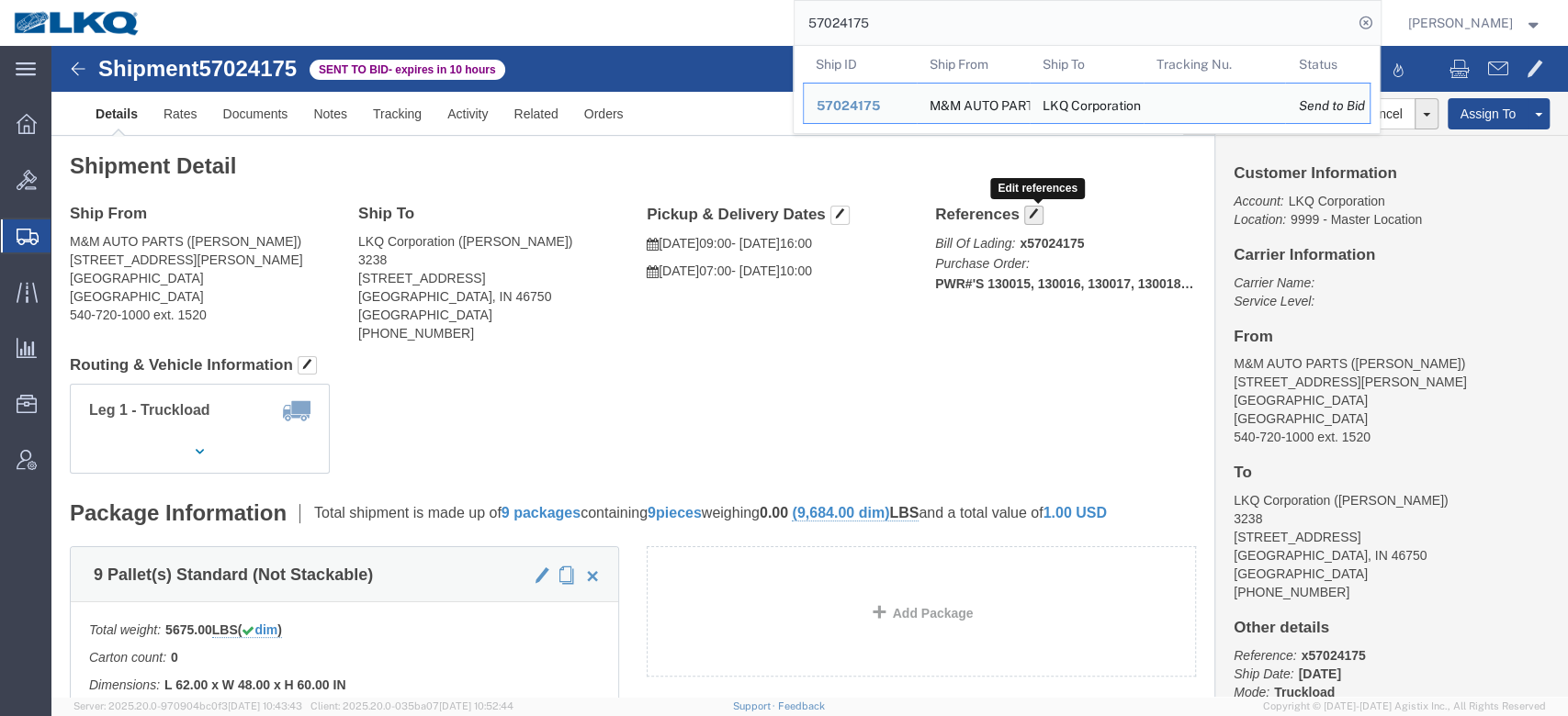
click button "button"
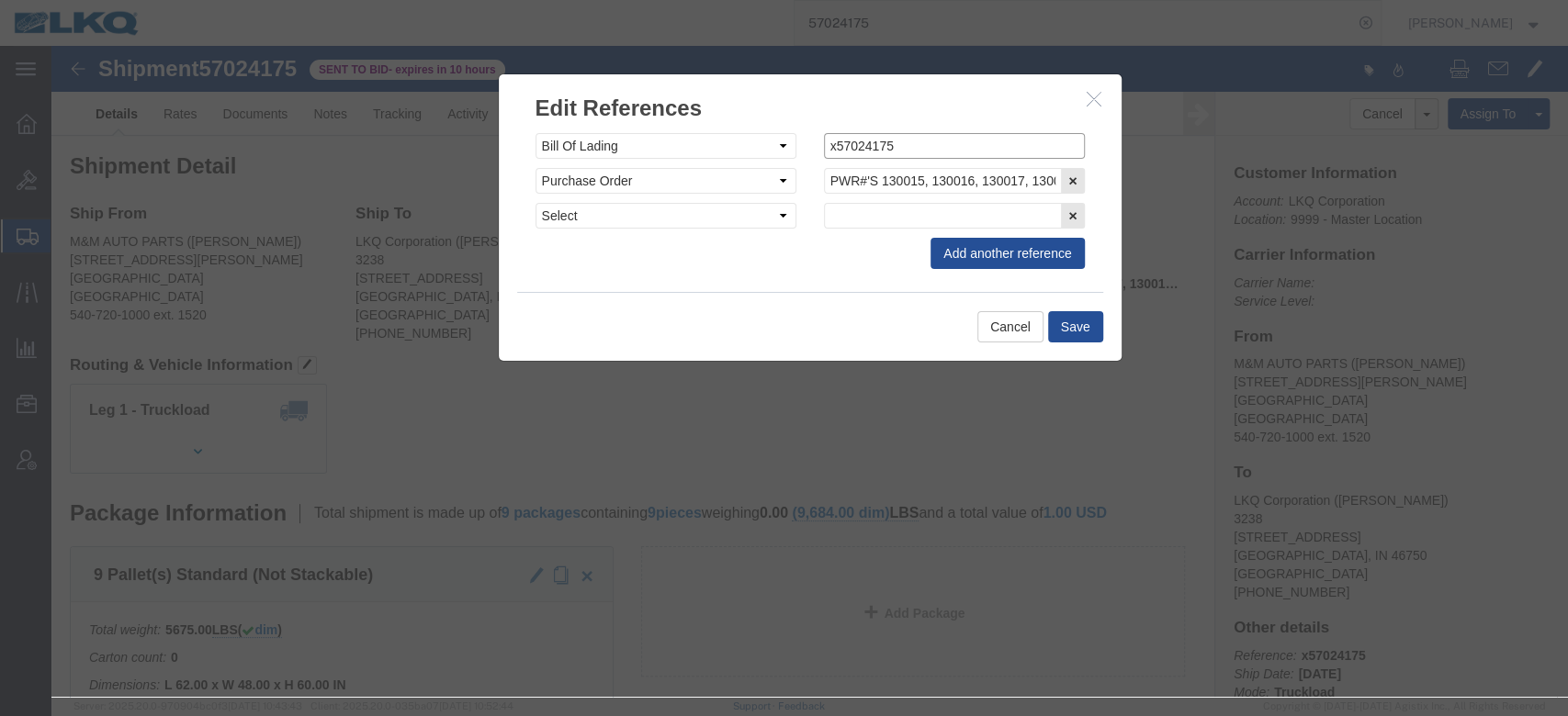
click input "x57024175"
type input "57024175"
click button "Save"
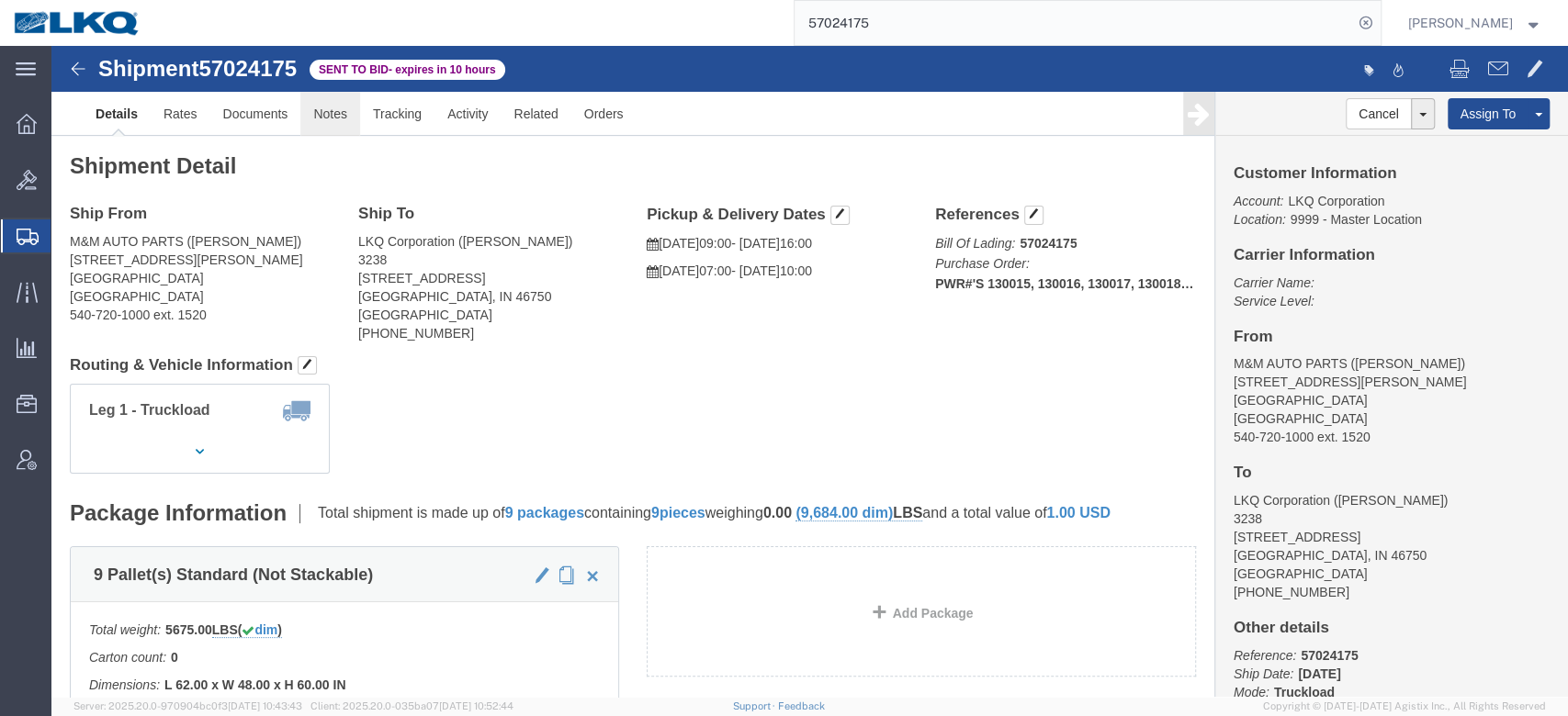
drag, startPoint x: 334, startPoint y: 112, endPoint x: 281, endPoint y: 66, distance: 70.2
click link "Notes"
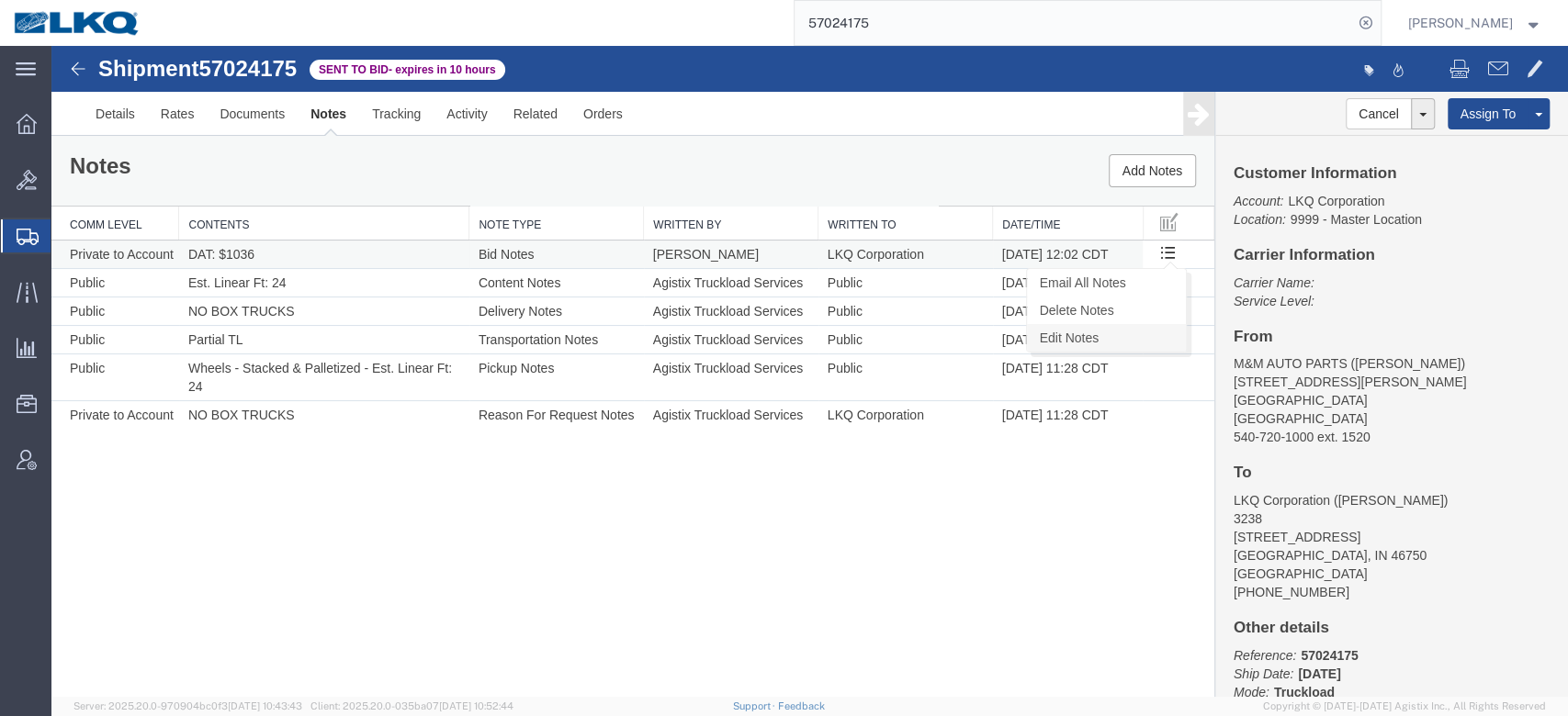
click at [1145, 335] on link "Edit Notes" at bounding box center [1107, 338] width 159 height 28
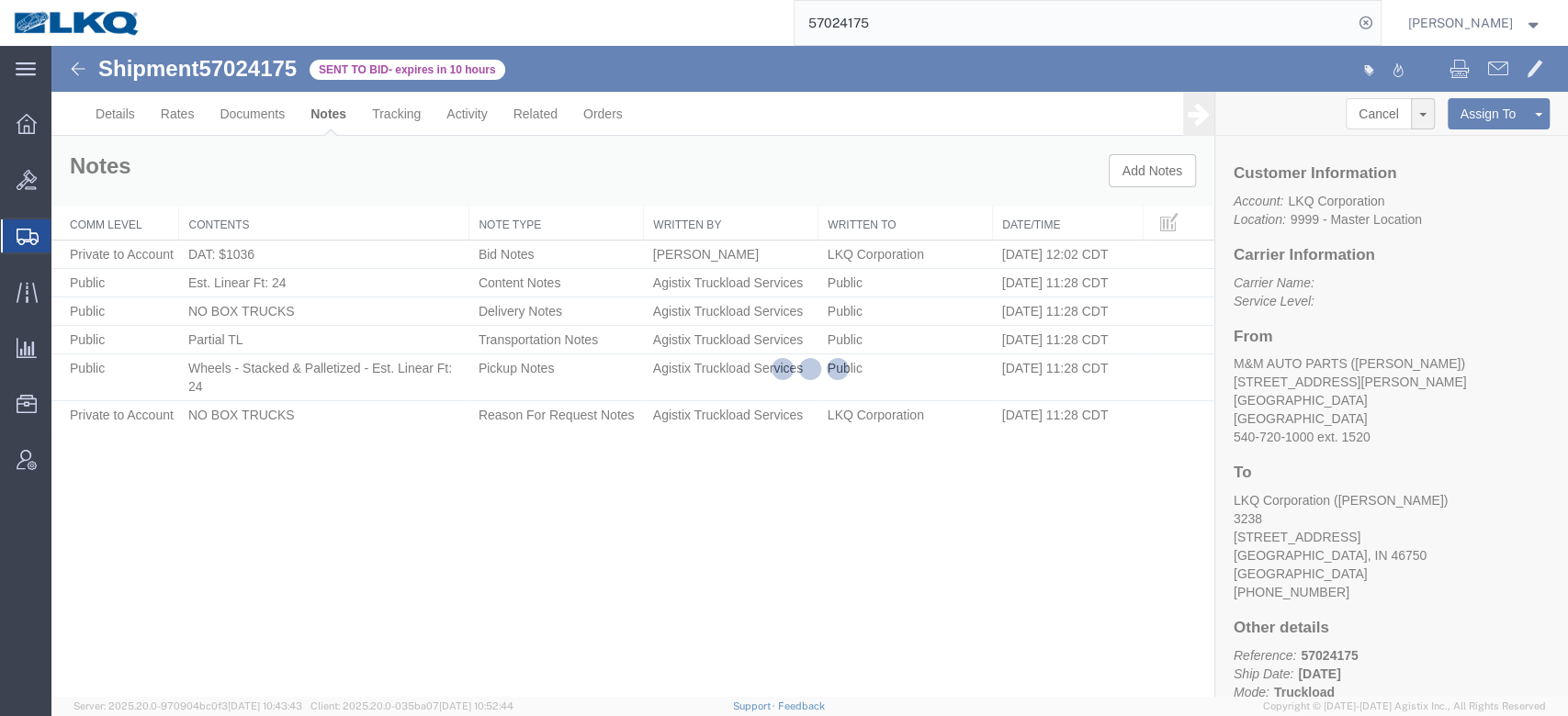
select select "BID_NOTES"
select select "PRIVATE_TO_ACCOUNT"
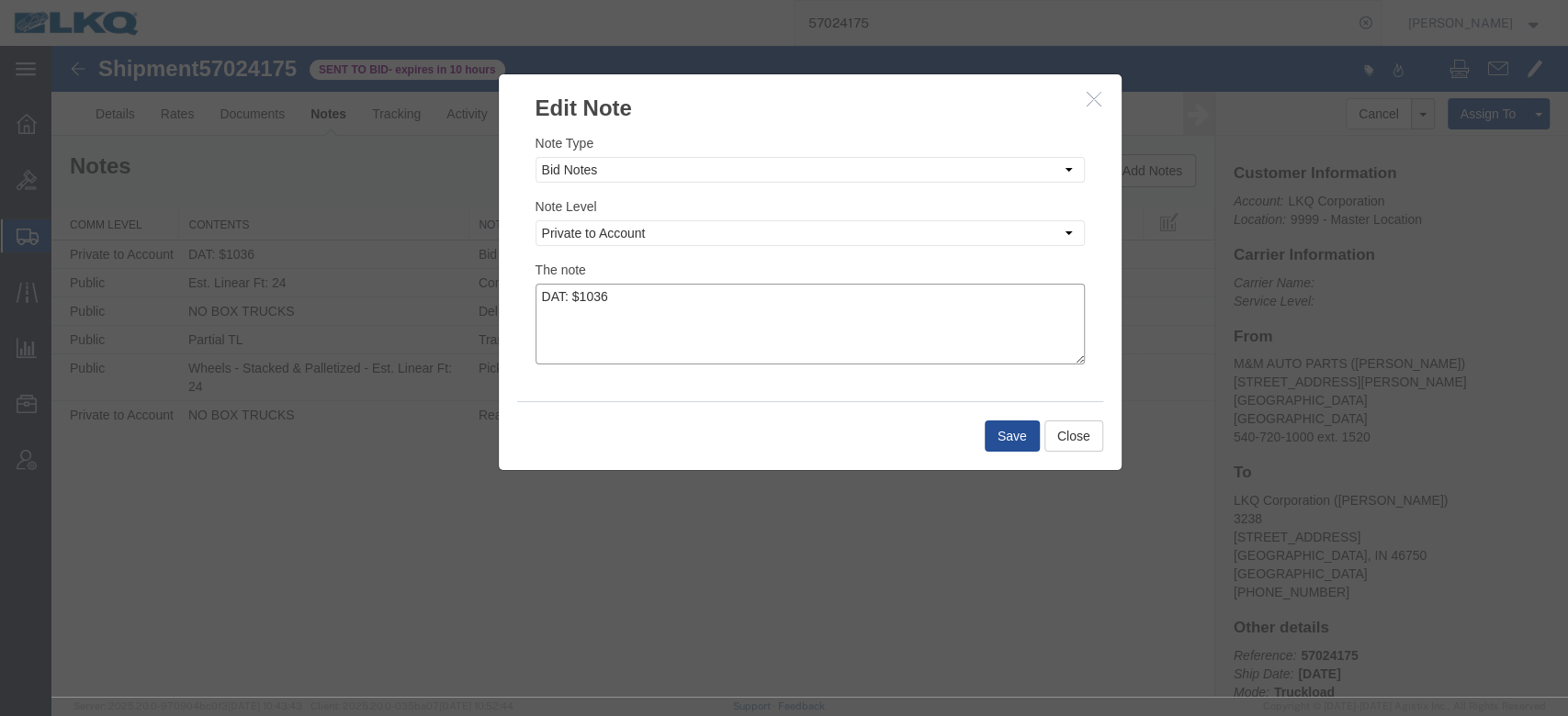
click at [975, 344] on textarea "DAT: $1036" at bounding box center [810, 324] width 549 height 80
type textarea "DAT: $1036, Original: $970"
click at [993, 444] on button "Save" at bounding box center [1012, 435] width 55 height 31
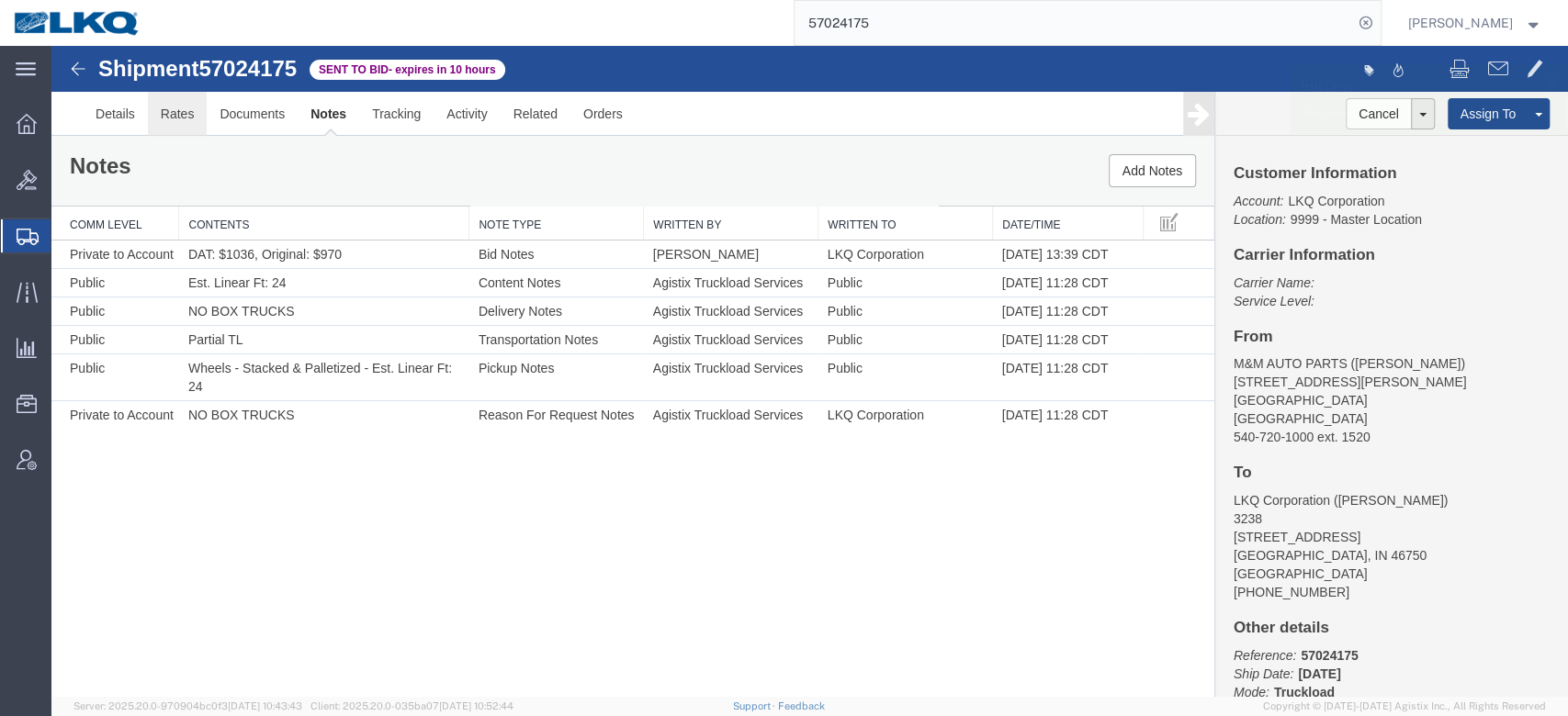
click at [184, 126] on link "Rates" at bounding box center [178, 113] width 60 height 44
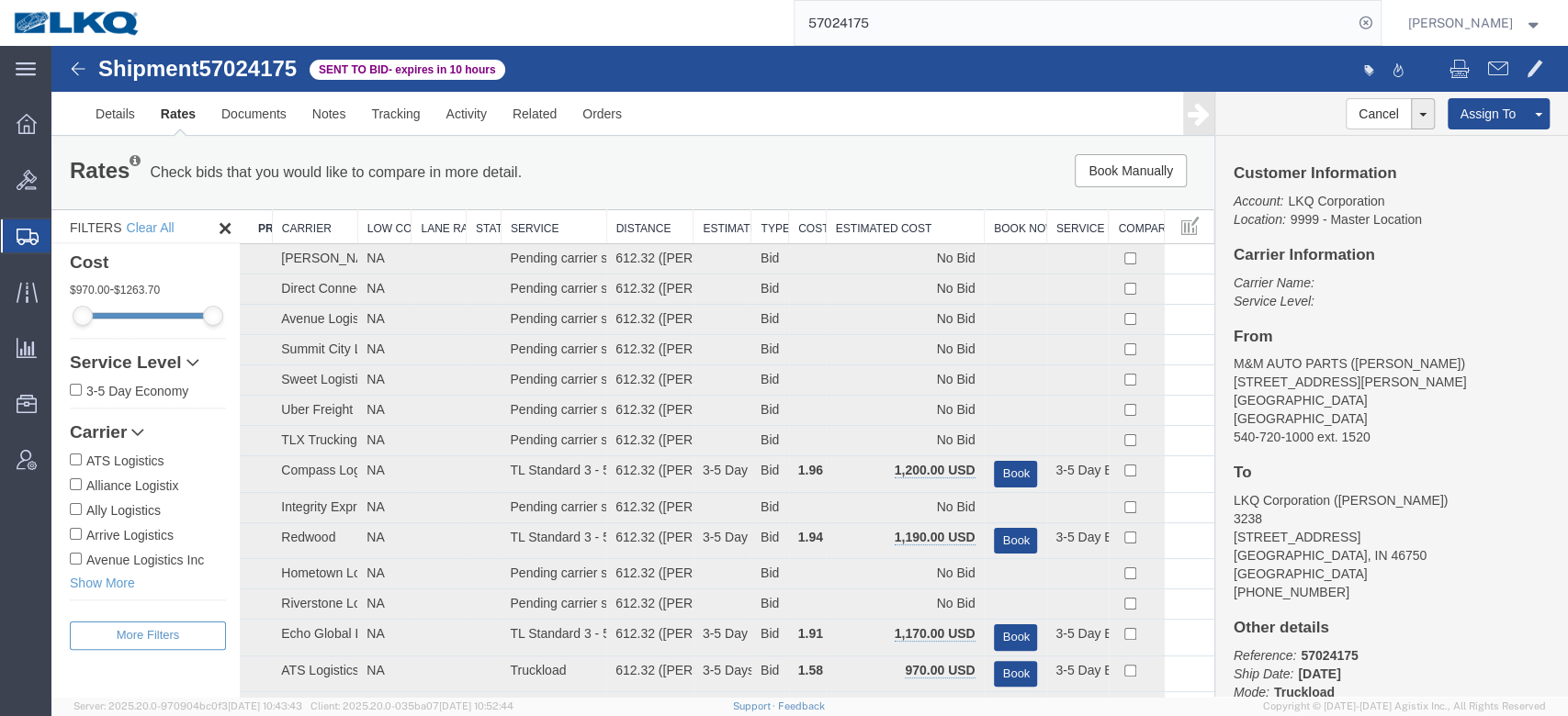
click at [926, 216] on th "Estimated Cost" at bounding box center [904, 227] width 158 height 34
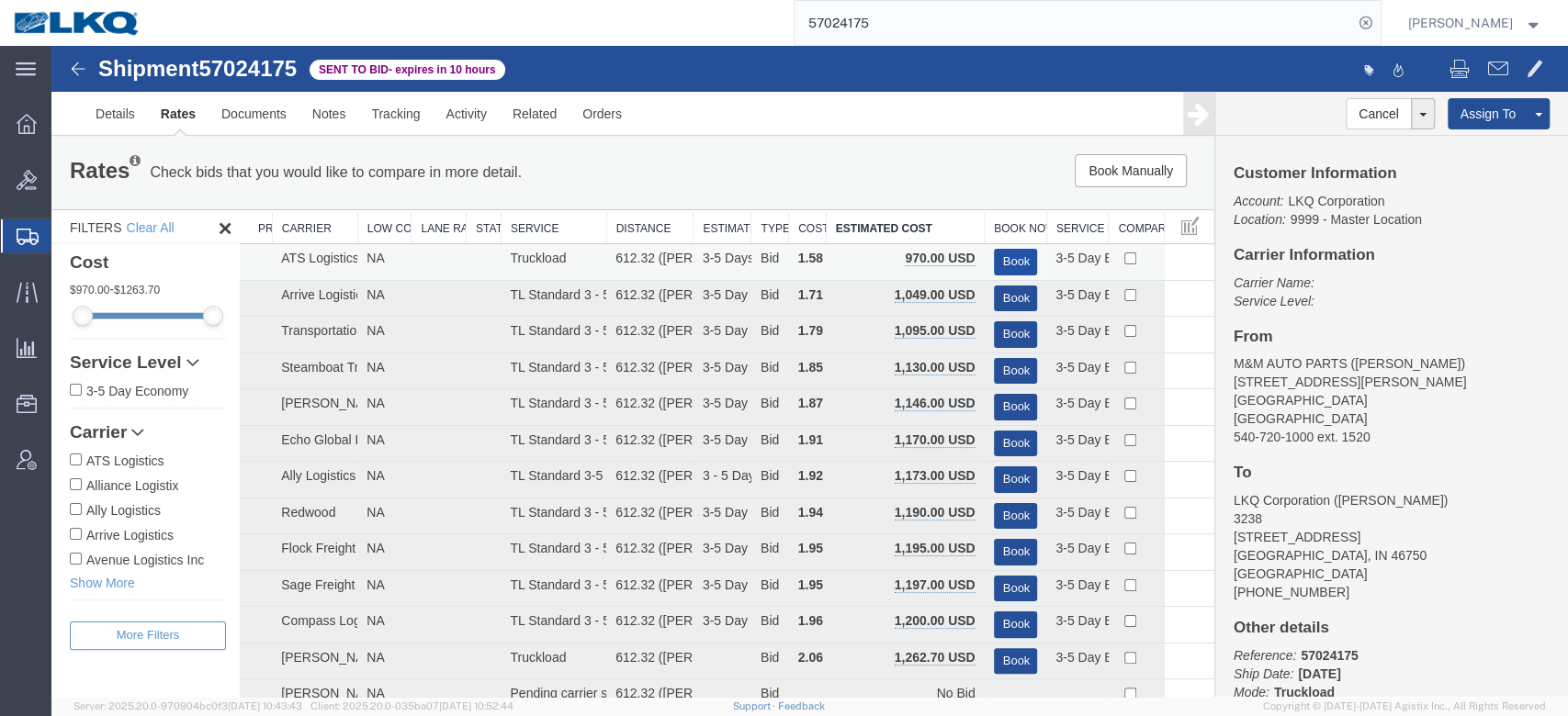
click at [1007, 257] on button "Book" at bounding box center [1016, 262] width 44 height 27
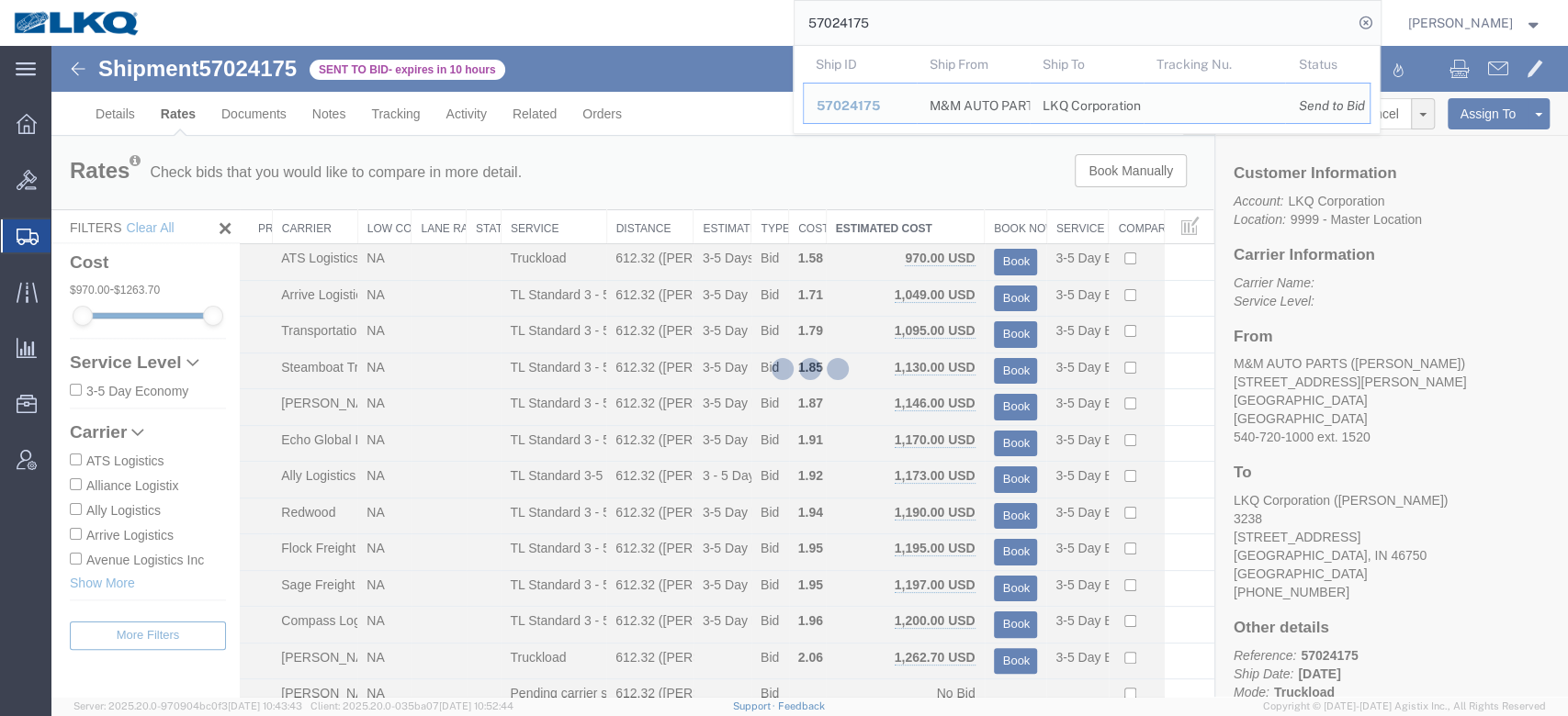
click at [927, 41] on input "57024175" at bounding box center [1074, 23] width 558 height 44
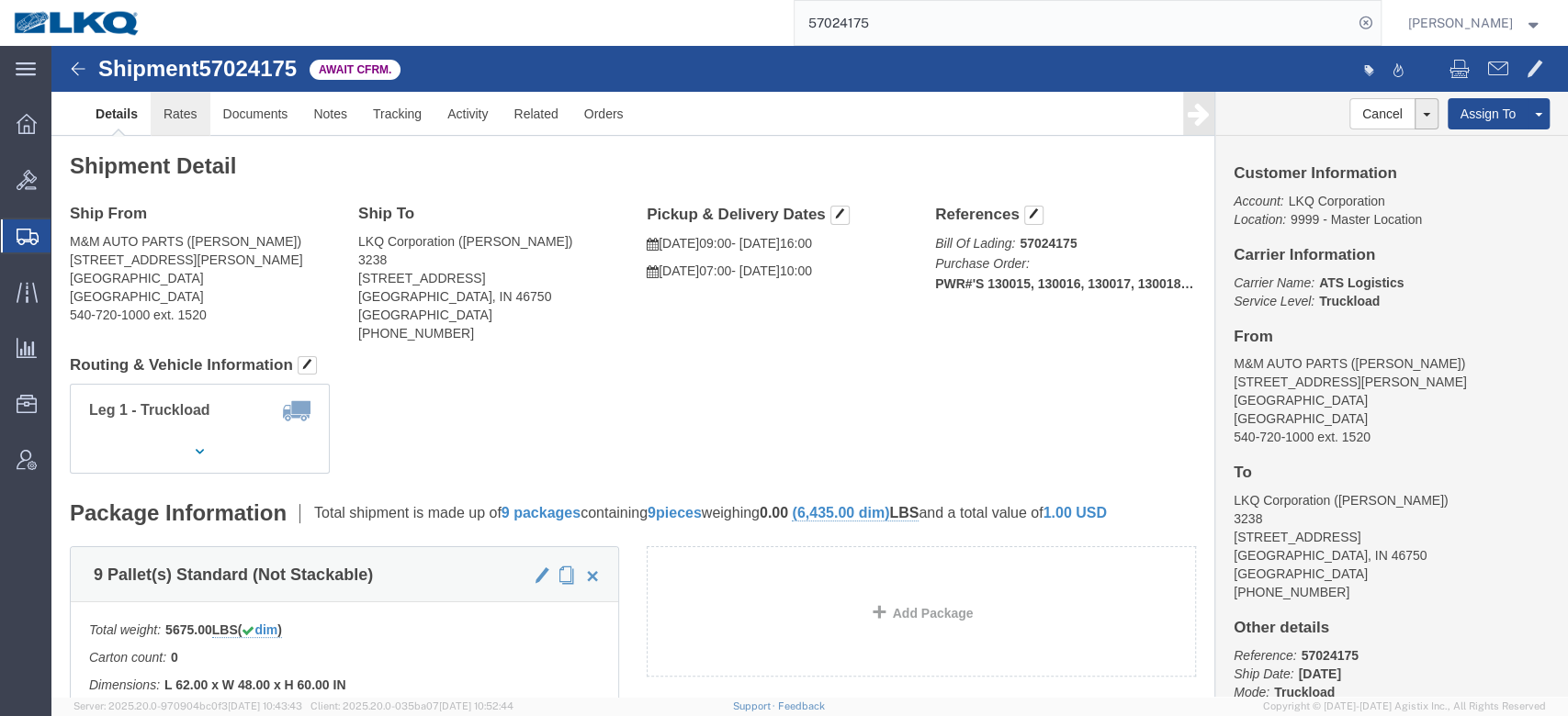
click link "Rates"
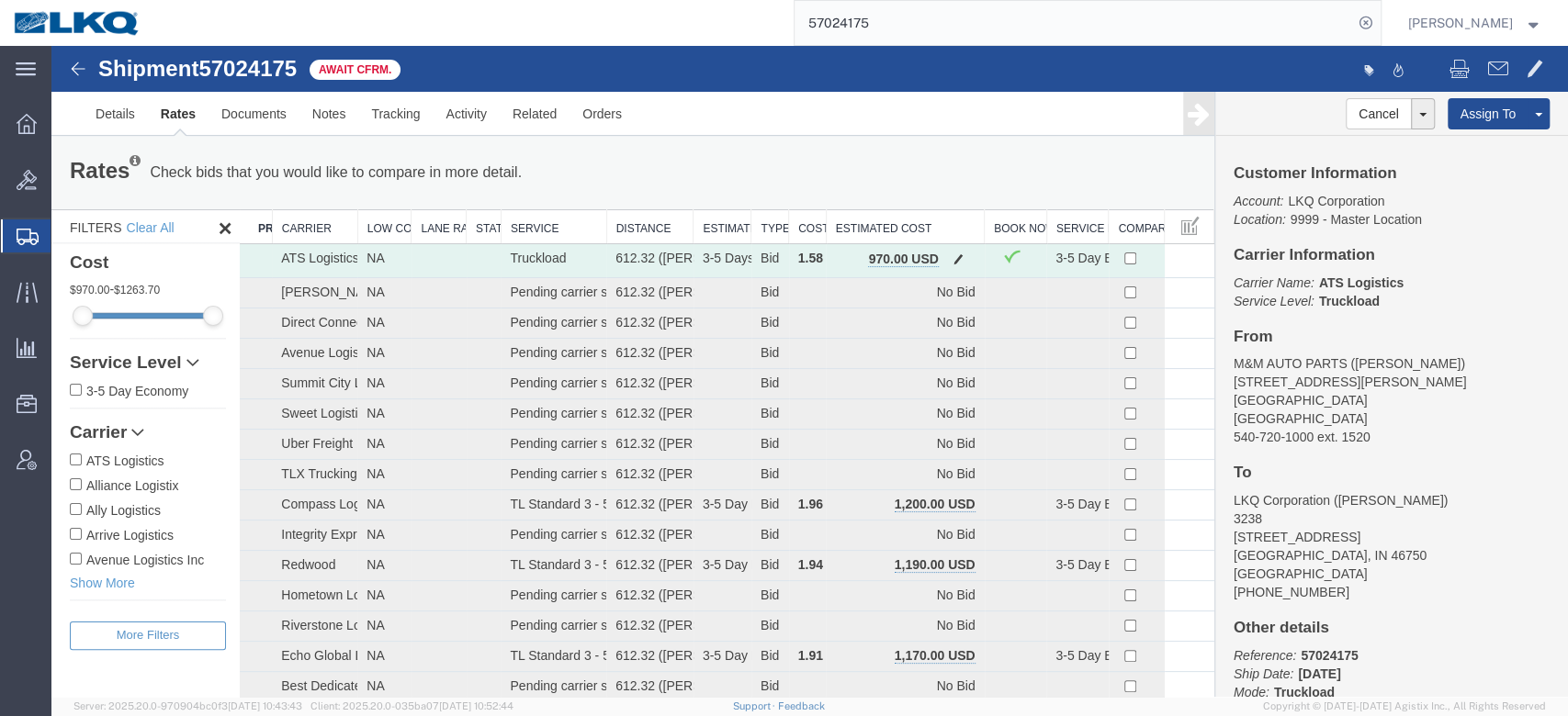
click at [945, 246] on td "970.00 USD" at bounding box center [904, 261] width 158 height 34
click at [954, 253] on span "button" at bounding box center [959, 258] width 10 height 13
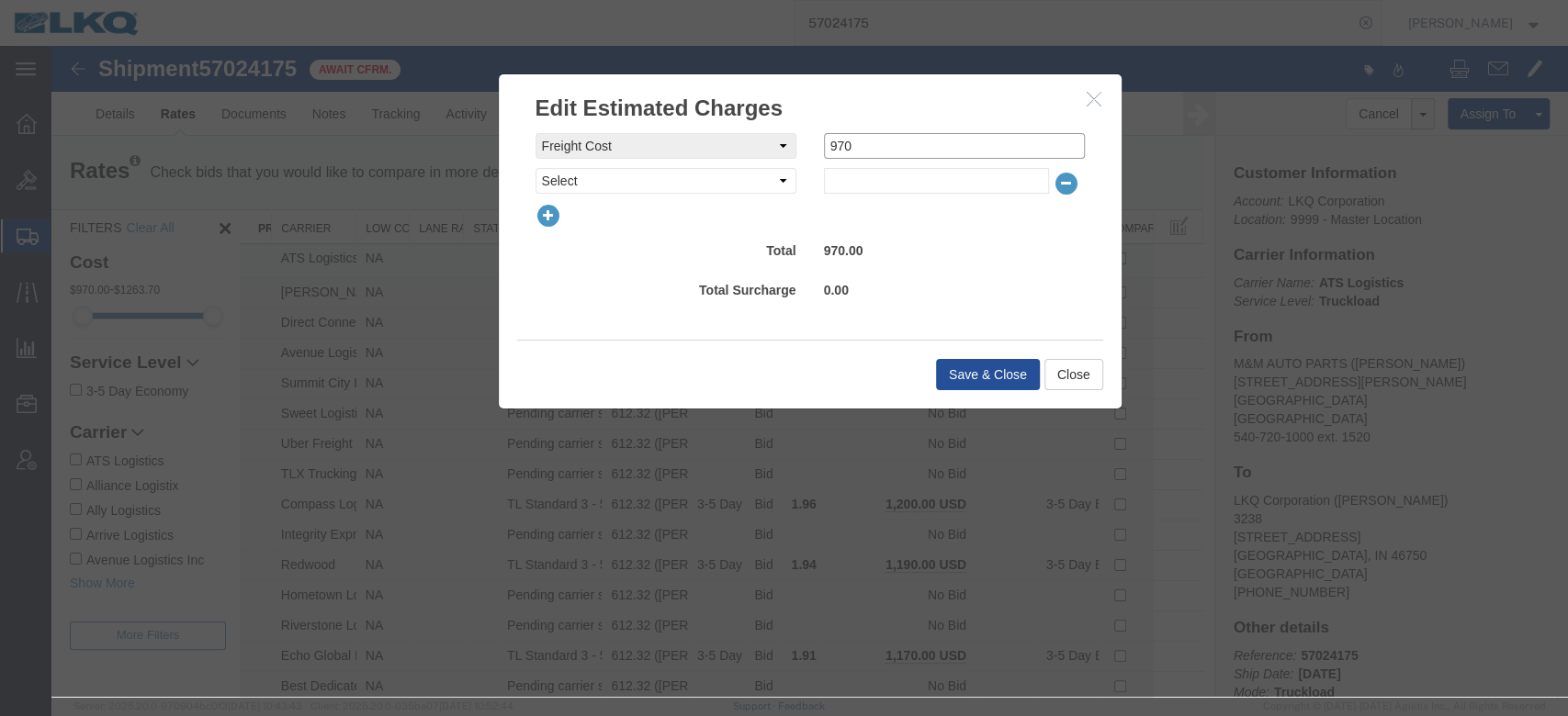
click at [860, 143] on input "970" at bounding box center [954, 146] width 261 height 26
type input "945"
click at [945, 366] on button "Save & Close" at bounding box center [988, 374] width 103 height 31
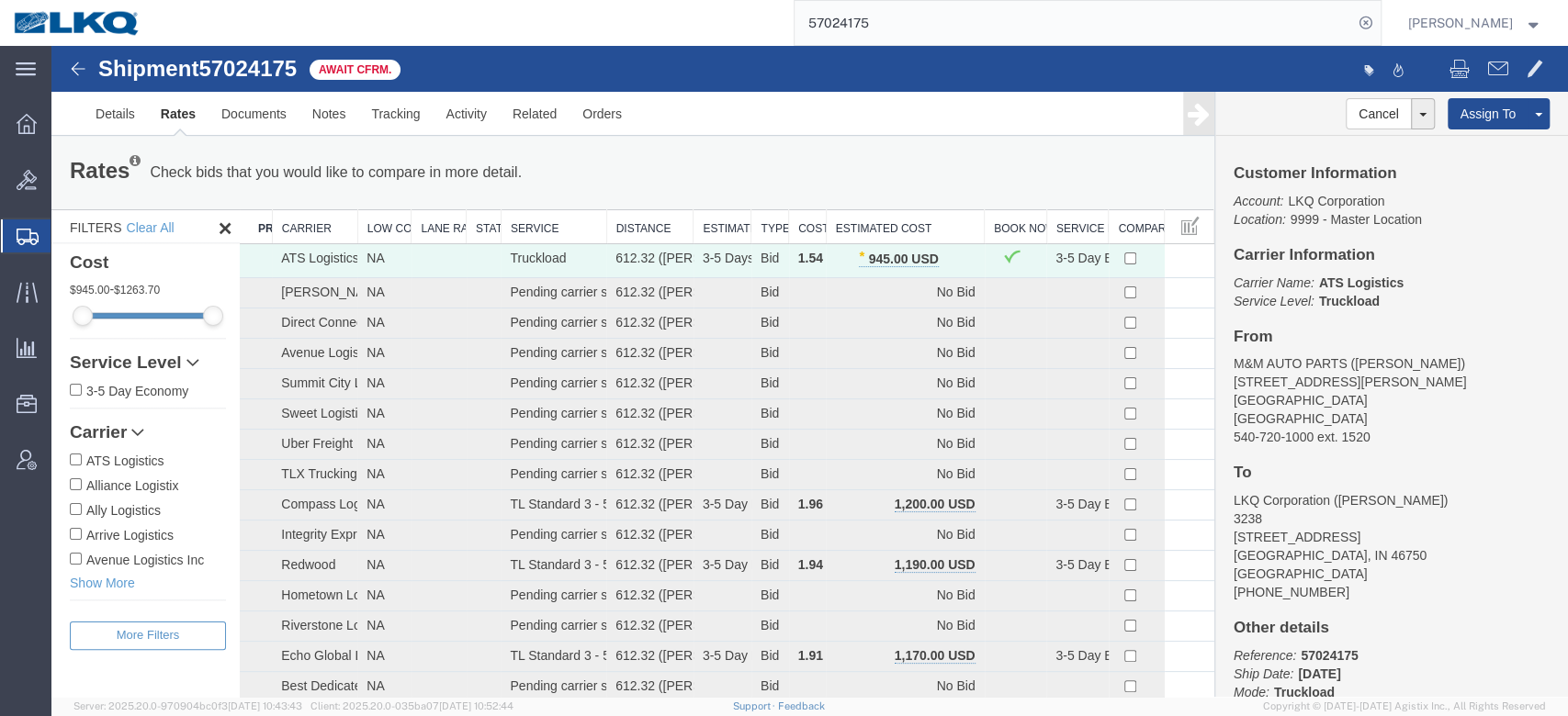
click at [896, 11] on input "57024175" at bounding box center [1074, 23] width 558 height 44
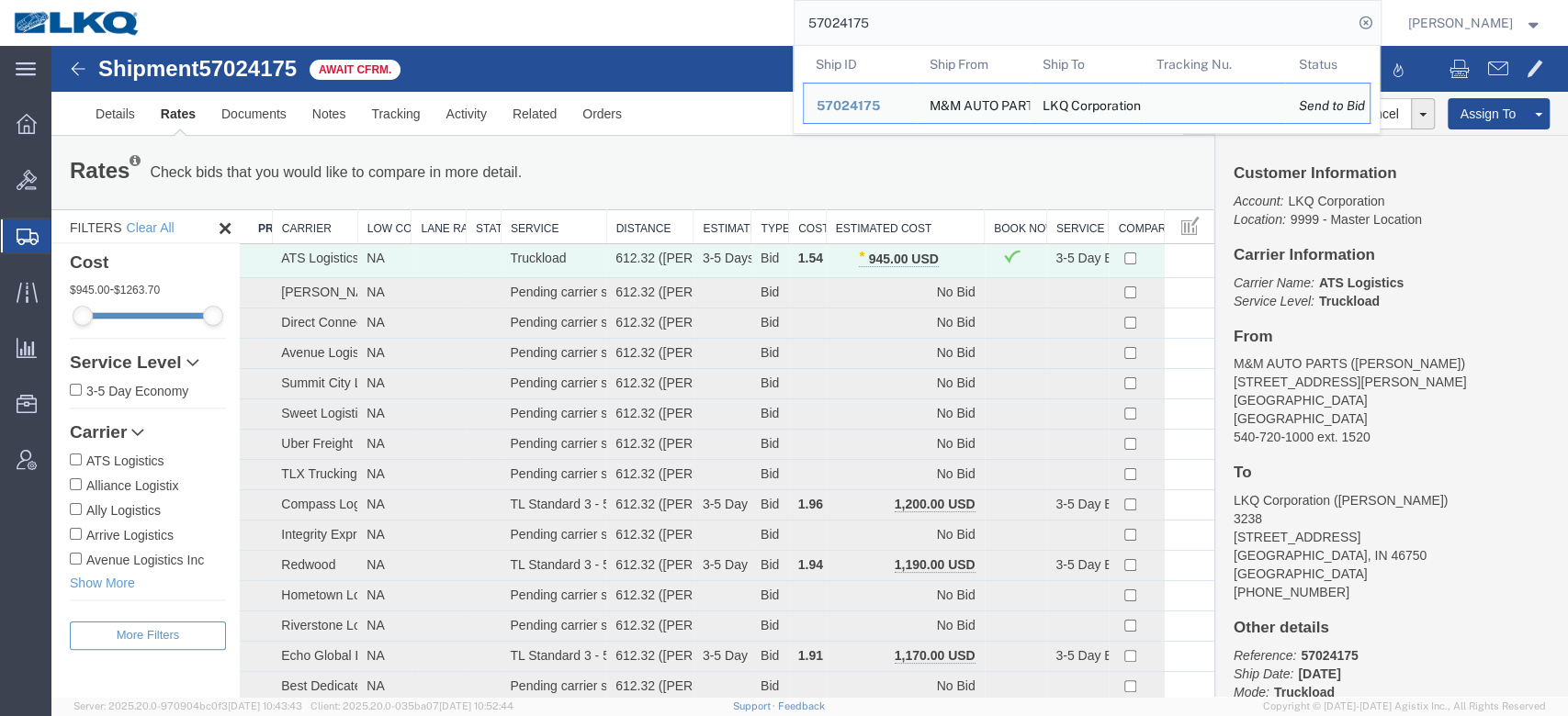
click at [896, 11] on input "57024175" at bounding box center [1074, 23] width 558 height 44
paste input "298"
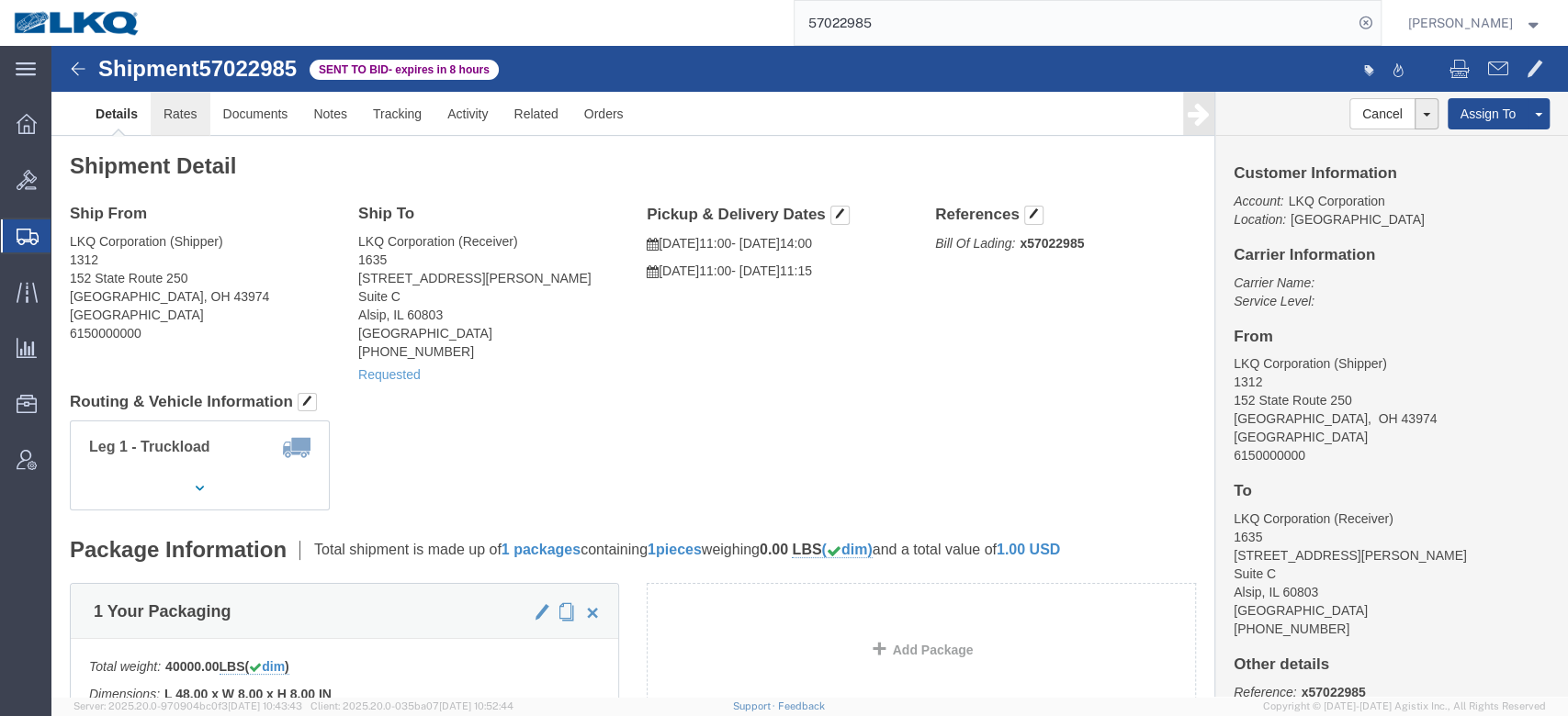
click link "Rates"
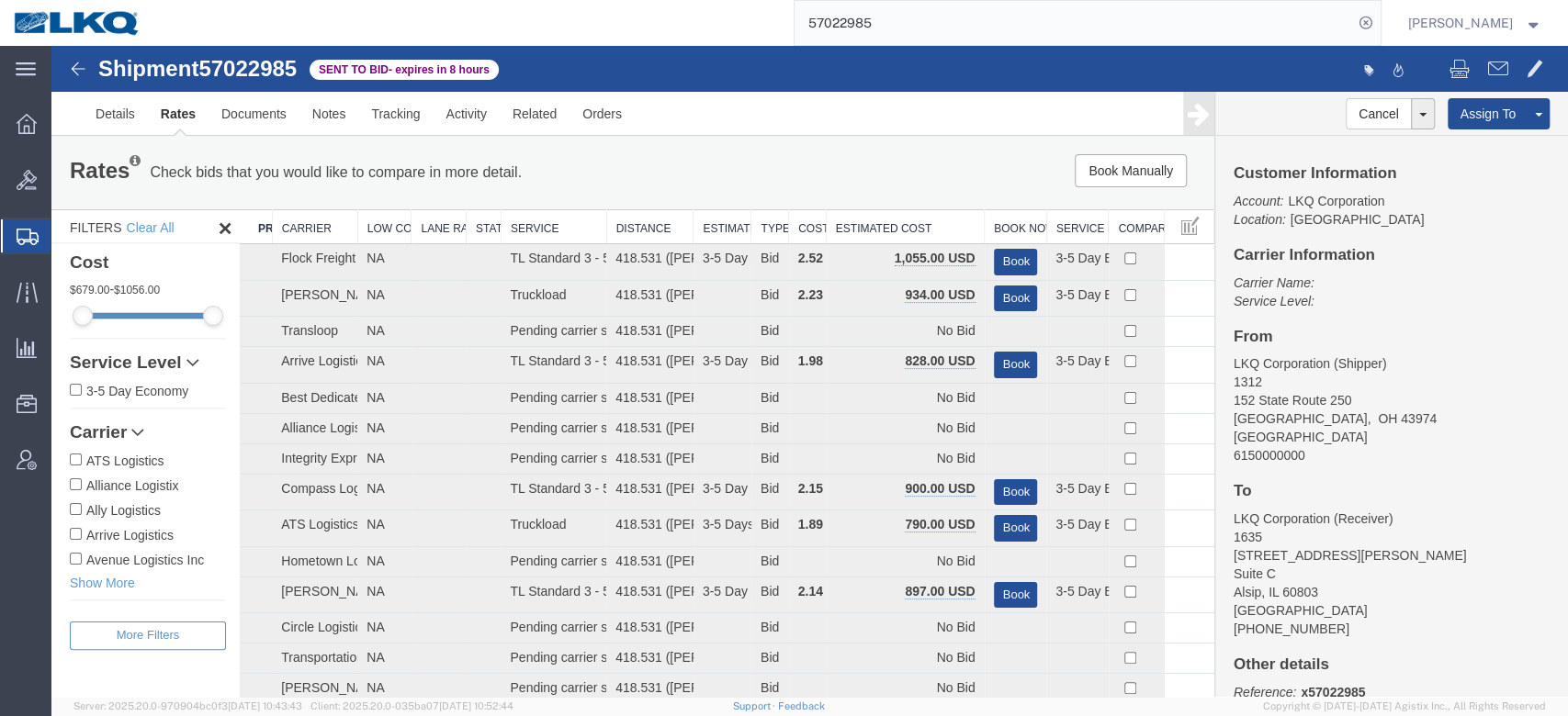
click at [867, 224] on th "Estimated Cost" at bounding box center [904, 227] width 158 height 34
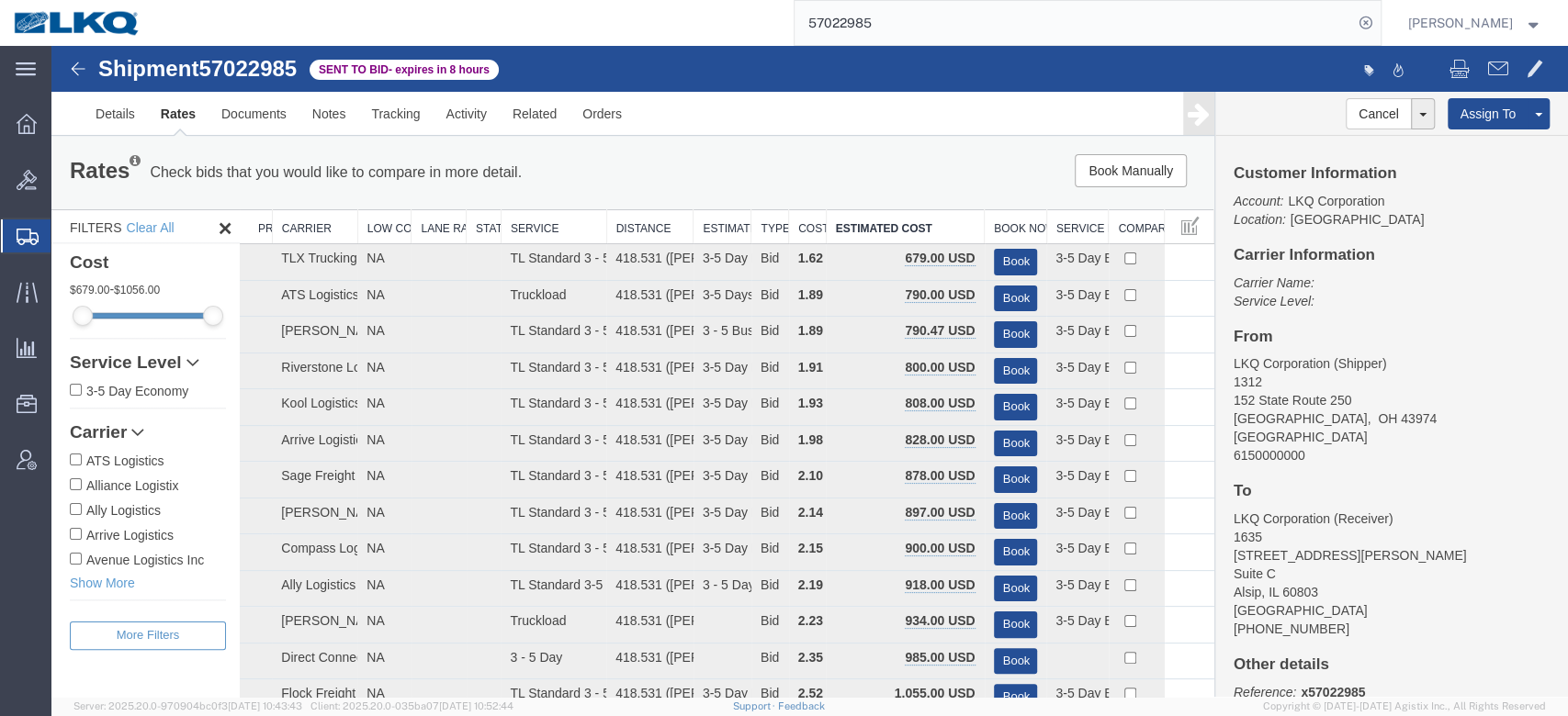
click at [910, 20] on input "57022985" at bounding box center [1074, 23] width 558 height 44
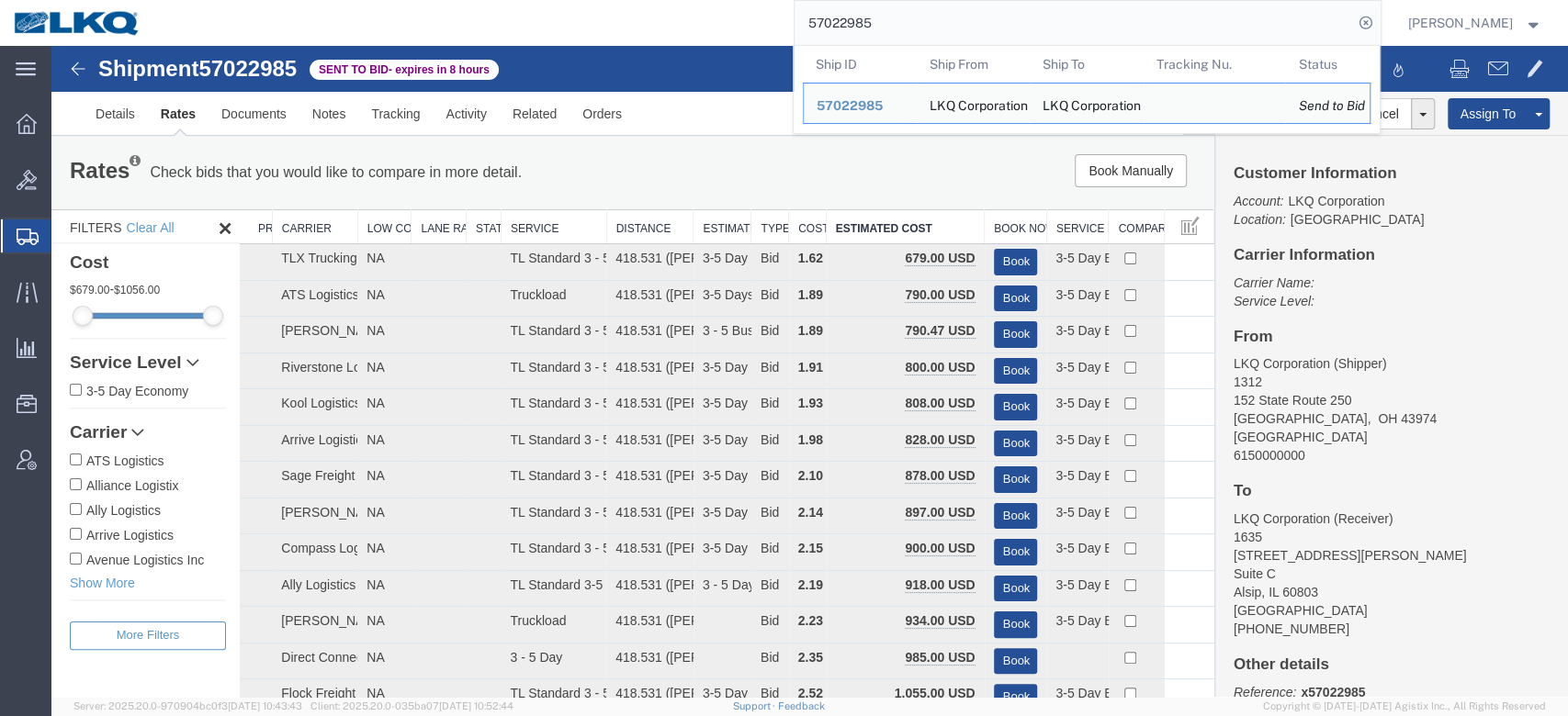
click at [910, 20] on input "57022985" at bounding box center [1074, 23] width 558 height 44
paste input "3034"
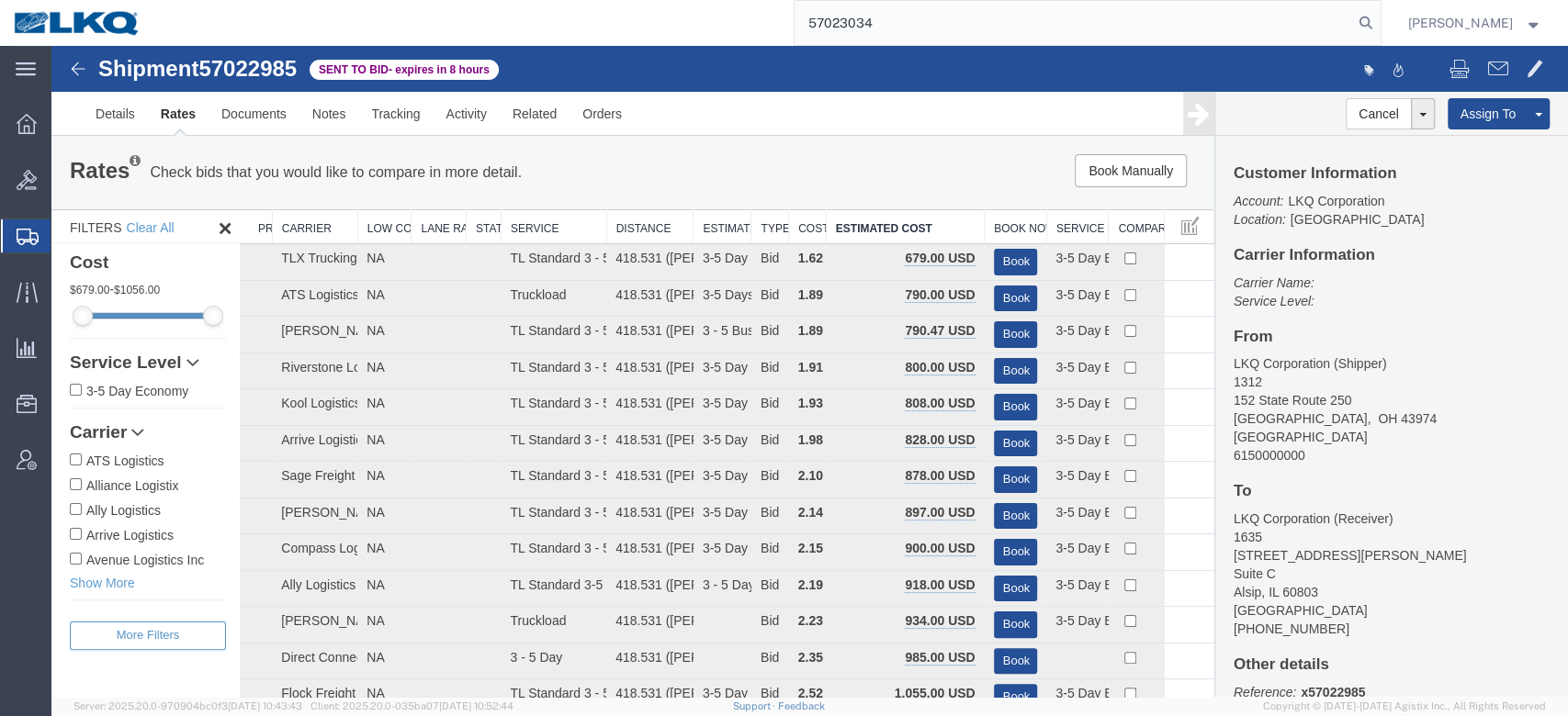
type input "57023034"
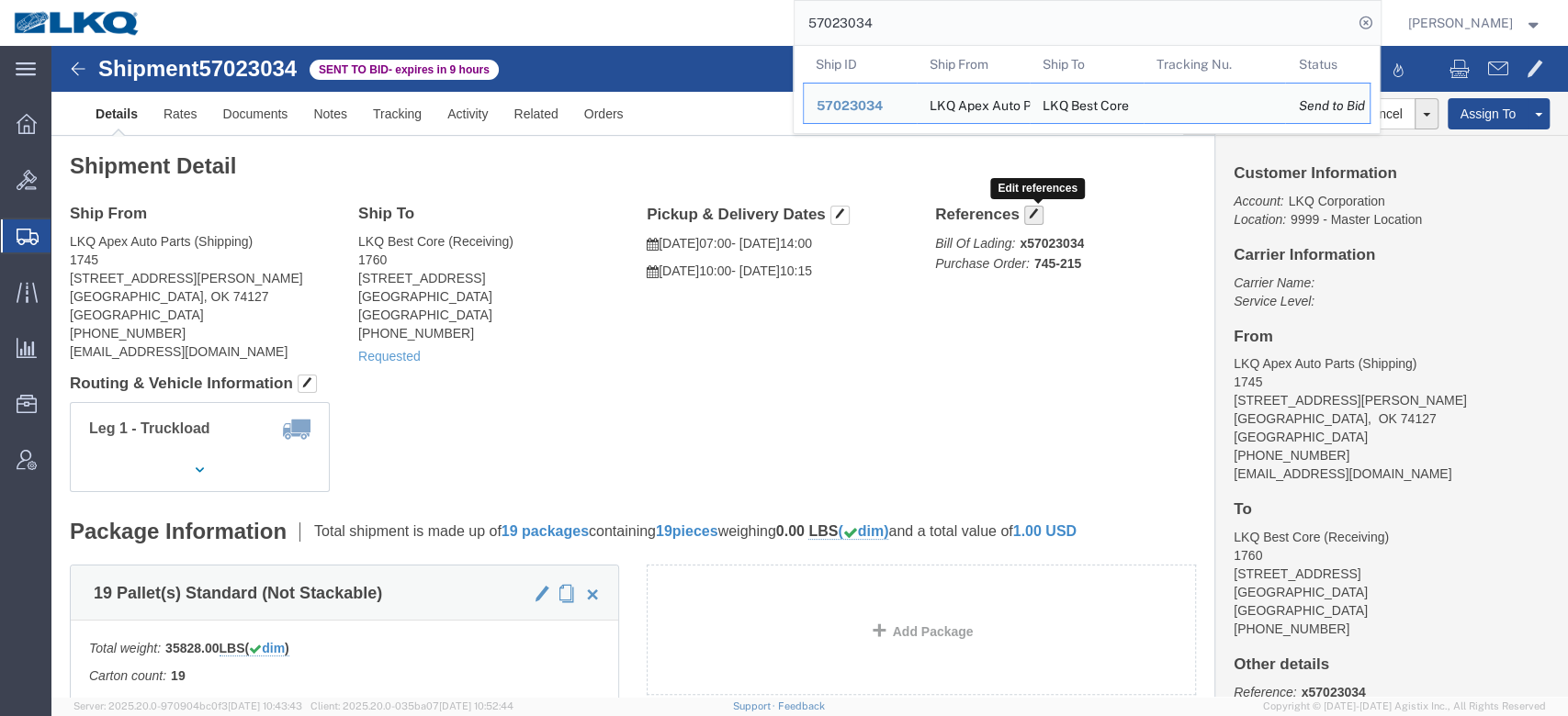
click button "button"
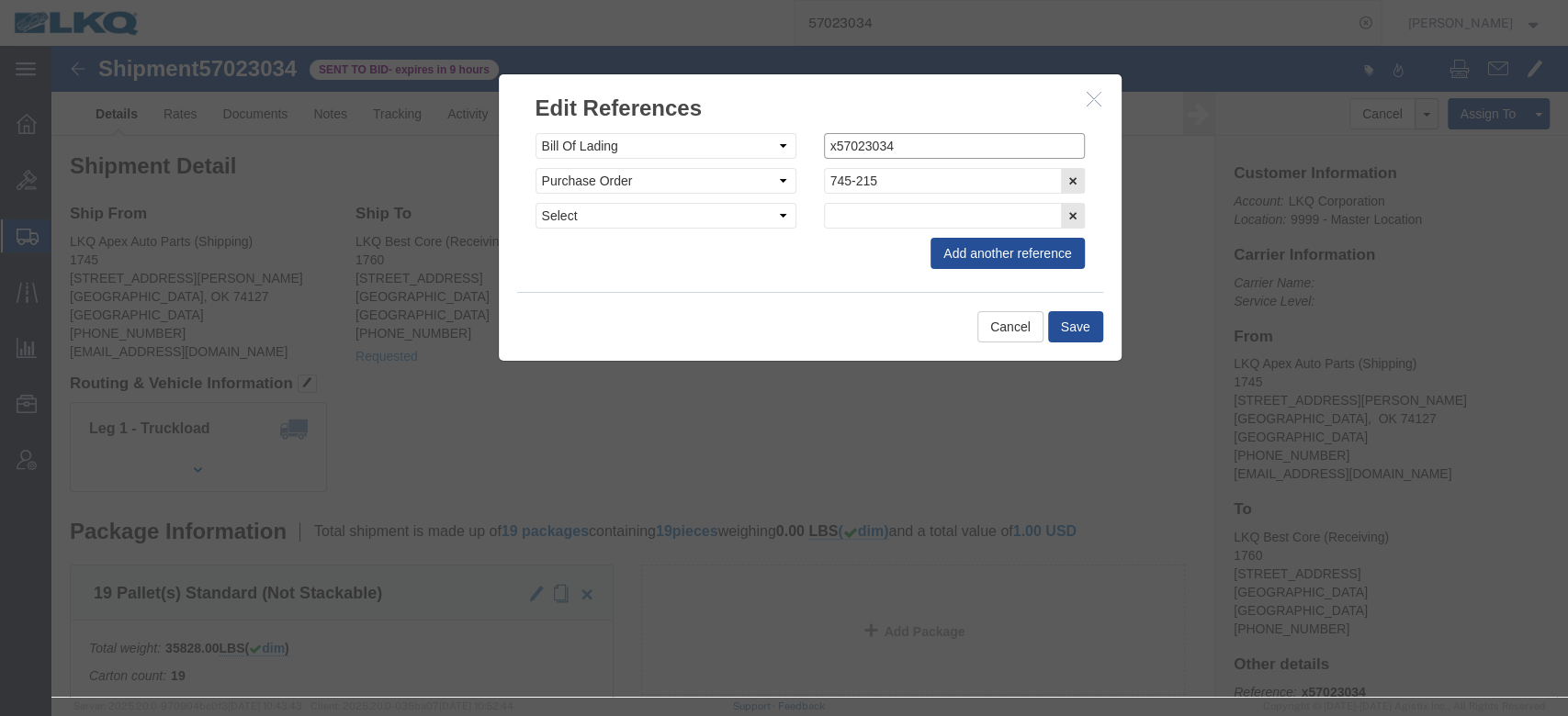
click input "x57023034"
type input "57023034"
click button "Save"
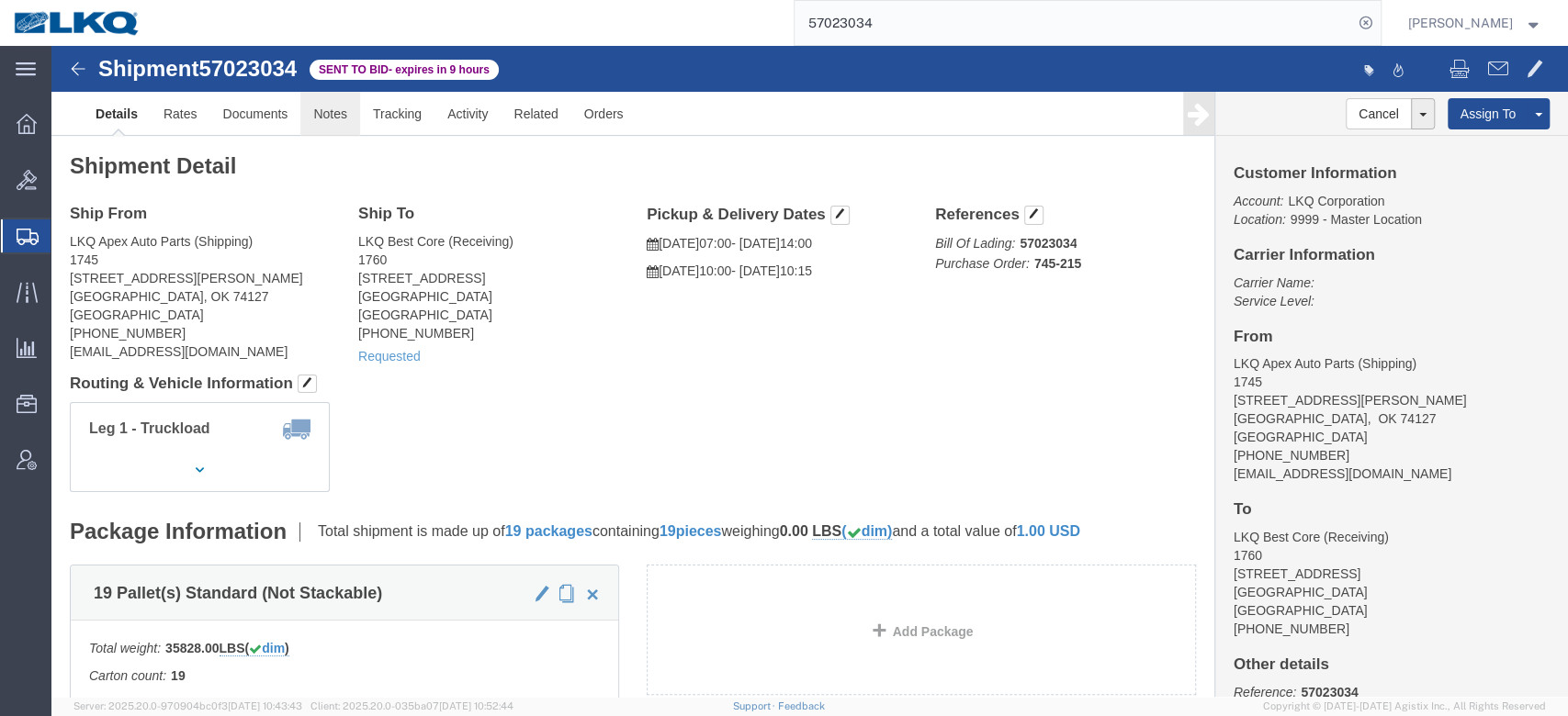
click link "Notes"
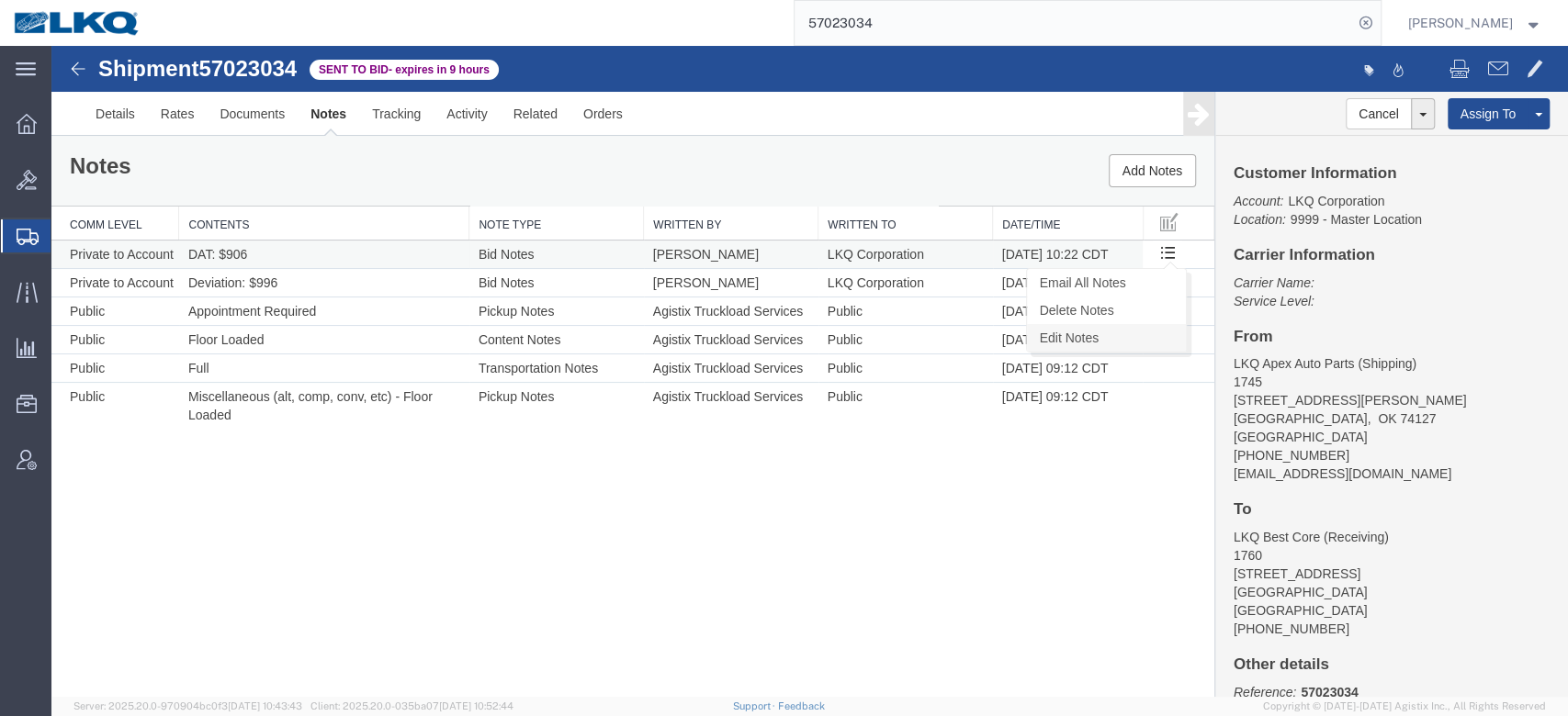
click at [1153, 335] on link "Edit Notes" at bounding box center [1107, 338] width 159 height 28
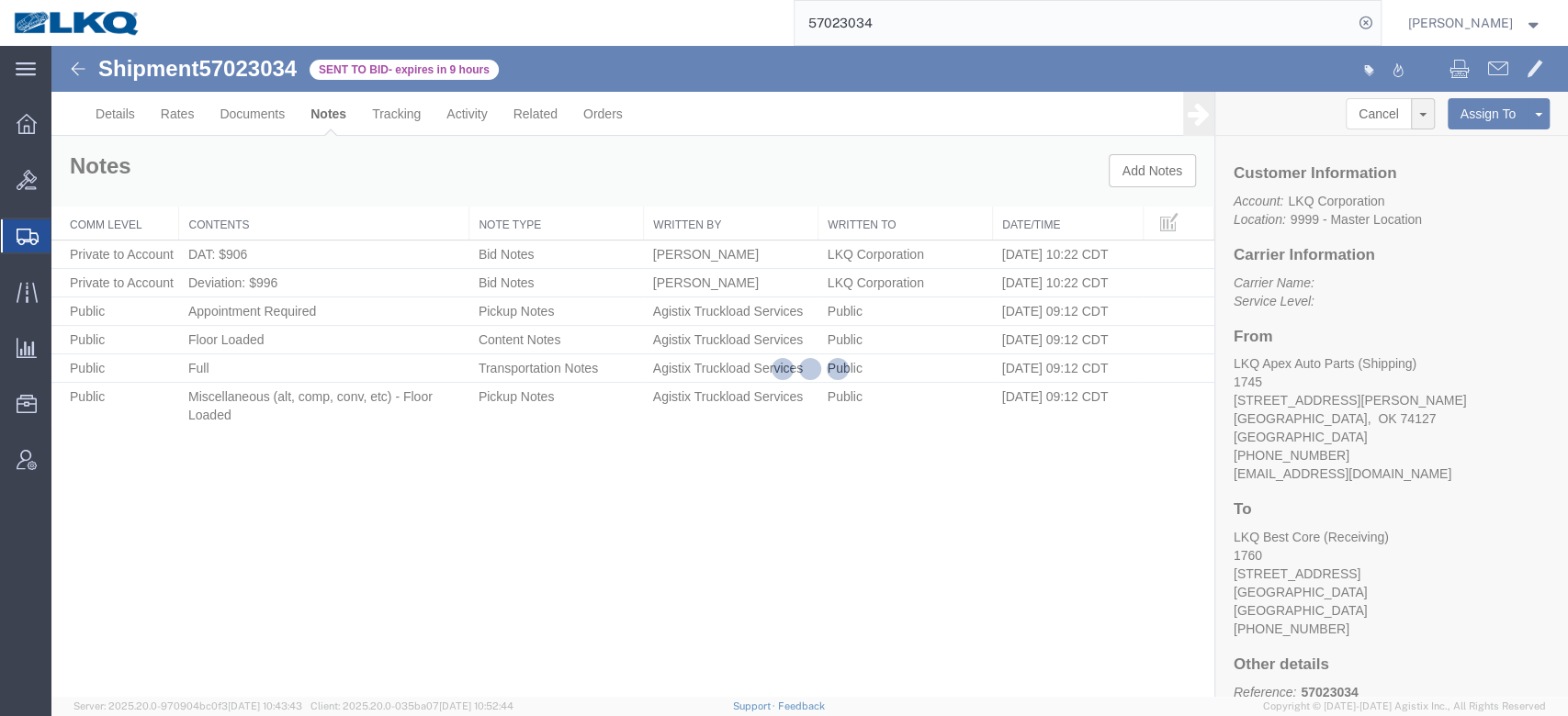
select select "BID_NOTES"
select select "PRIVATE_TO_ACCOUNT"
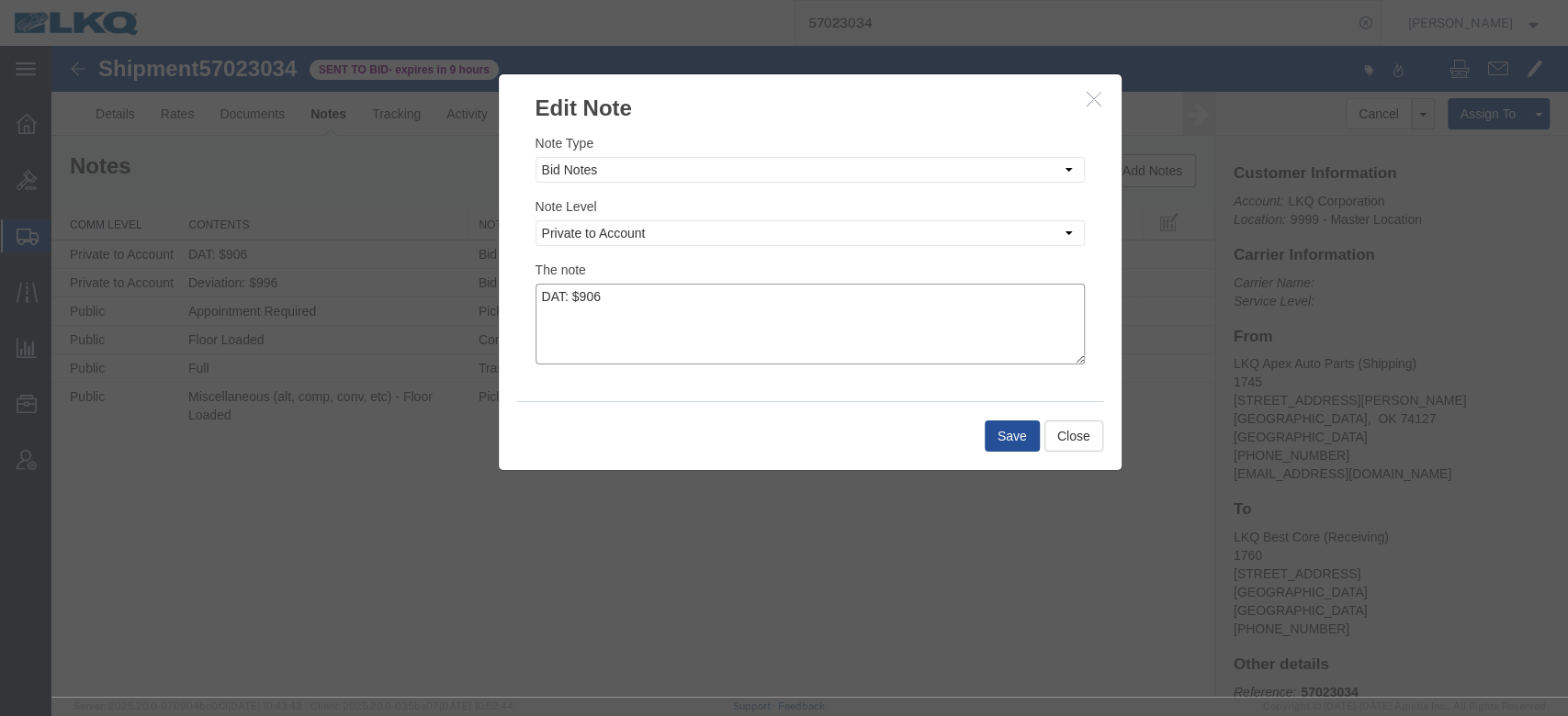
click at [920, 294] on textarea "DAT: $906" at bounding box center [810, 324] width 549 height 80
type textarea "DAT: $906, Original: $939"
click at [1030, 445] on button "Save" at bounding box center [1012, 435] width 55 height 31
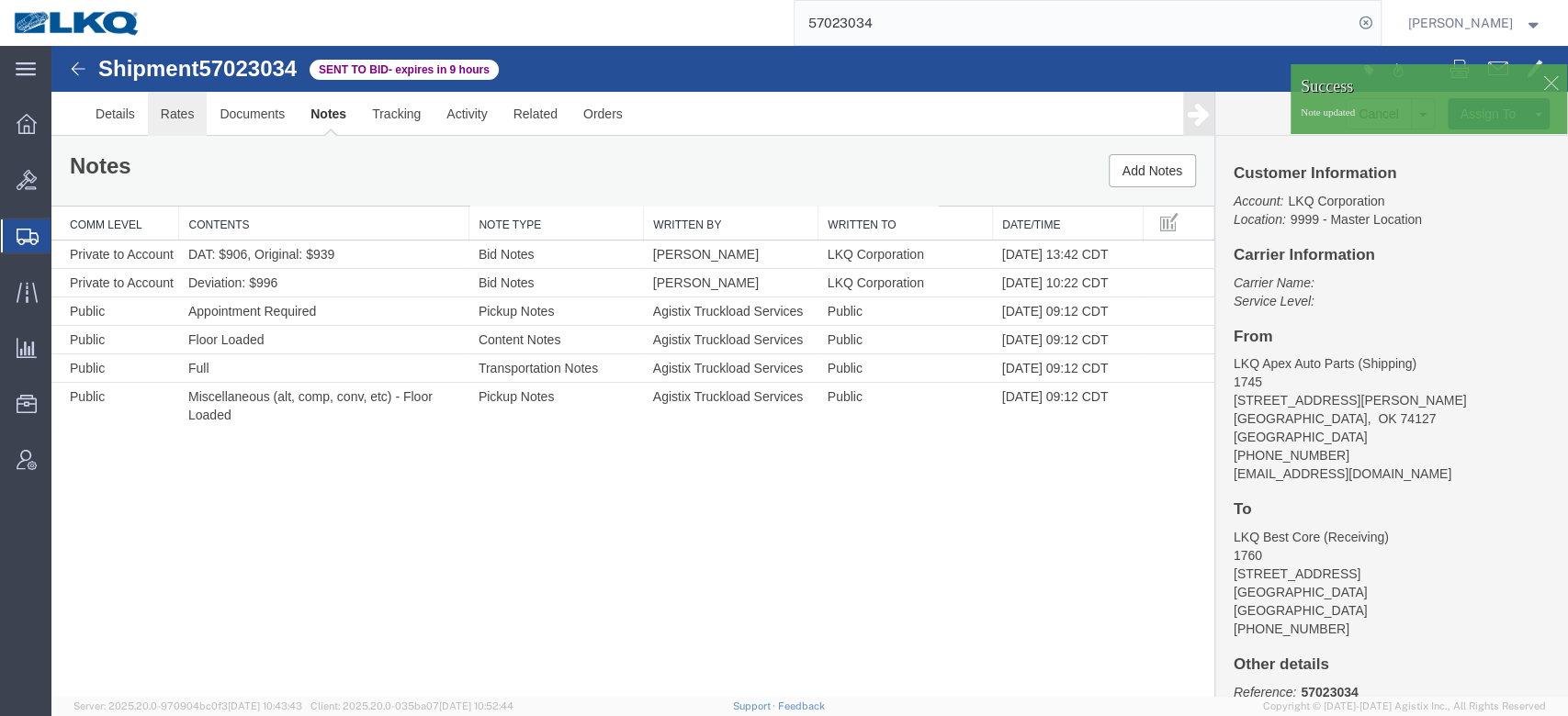
click at [177, 111] on link "Rates" at bounding box center [178, 113] width 60 height 44
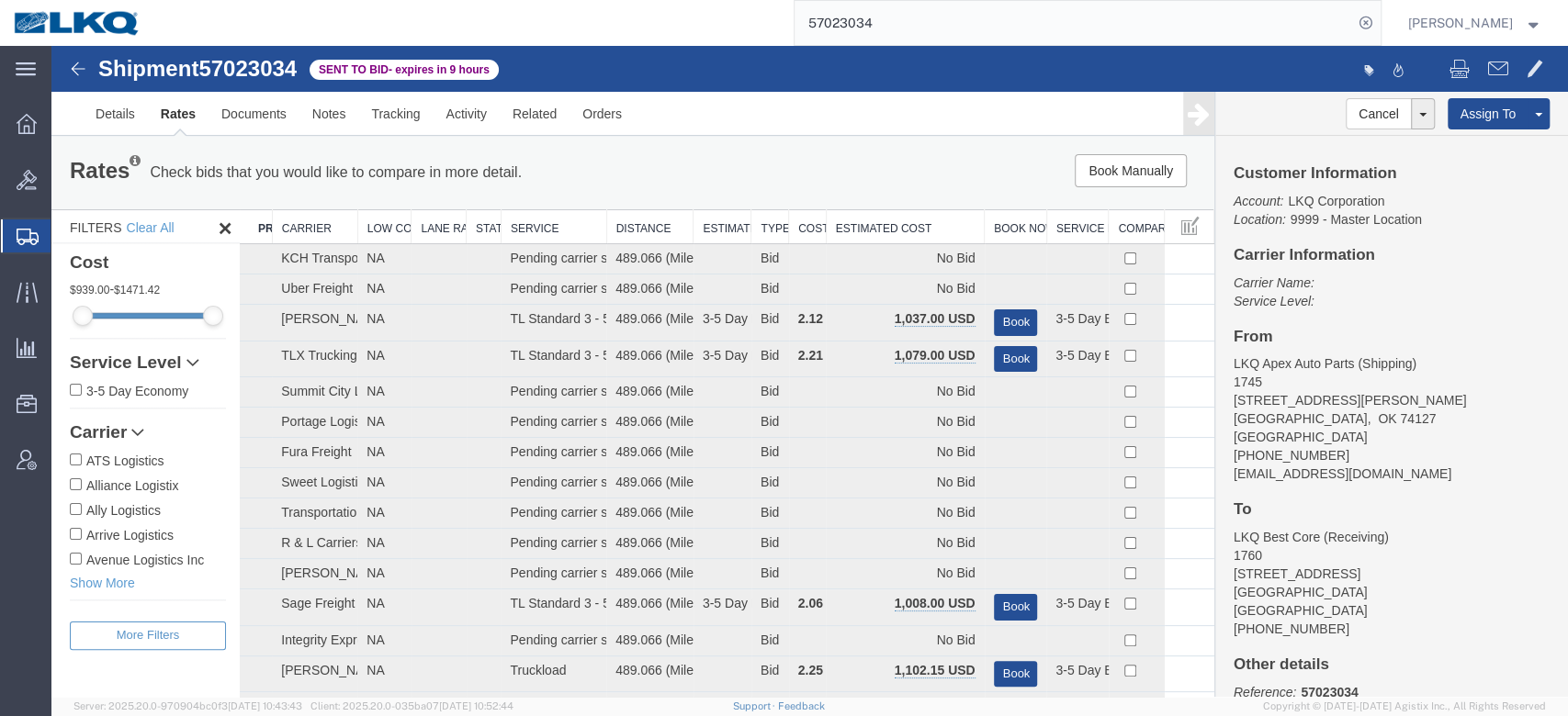
click at [835, 236] on th "Estimated Cost" at bounding box center [904, 227] width 158 height 34
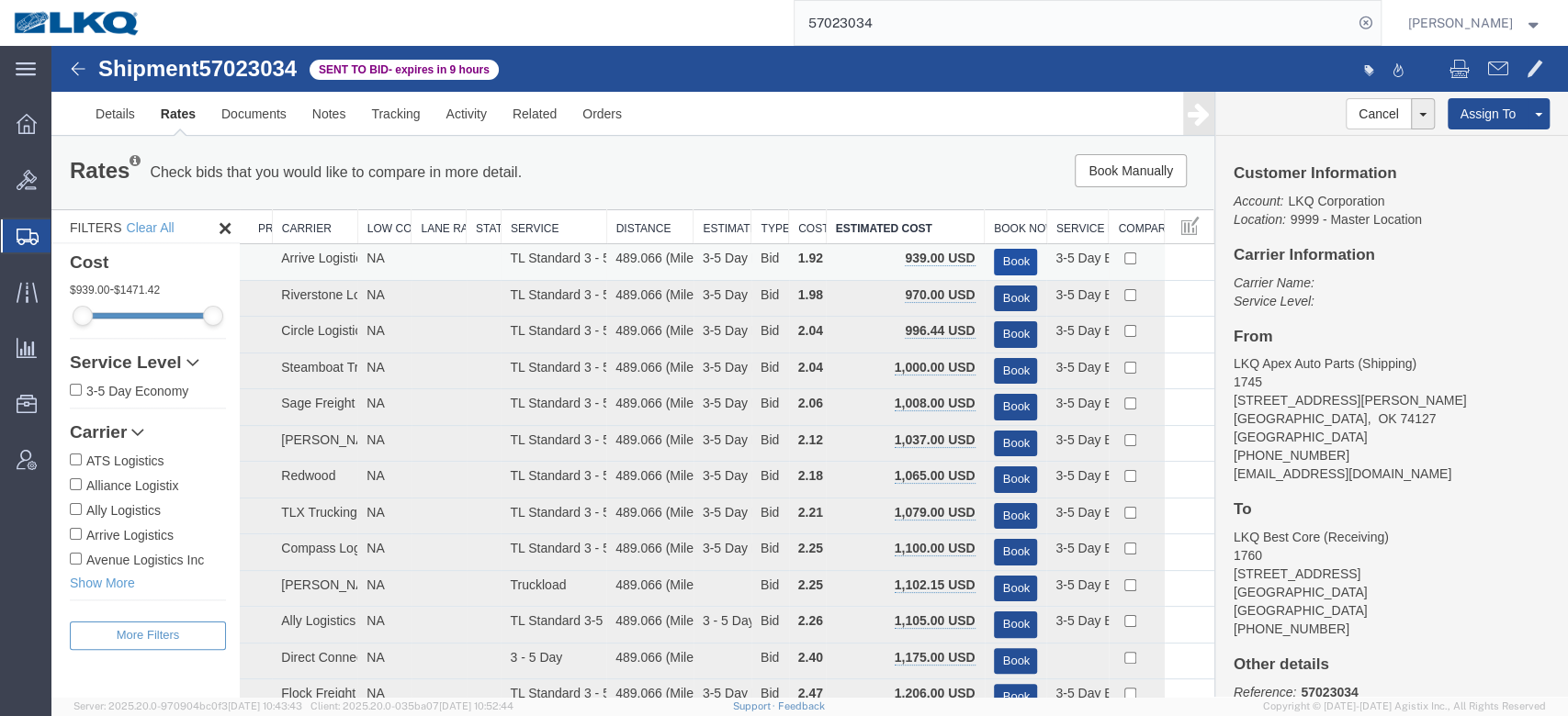
click at [1004, 257] on button "Book" at bounding box center [1016, 262] width 44 height 27
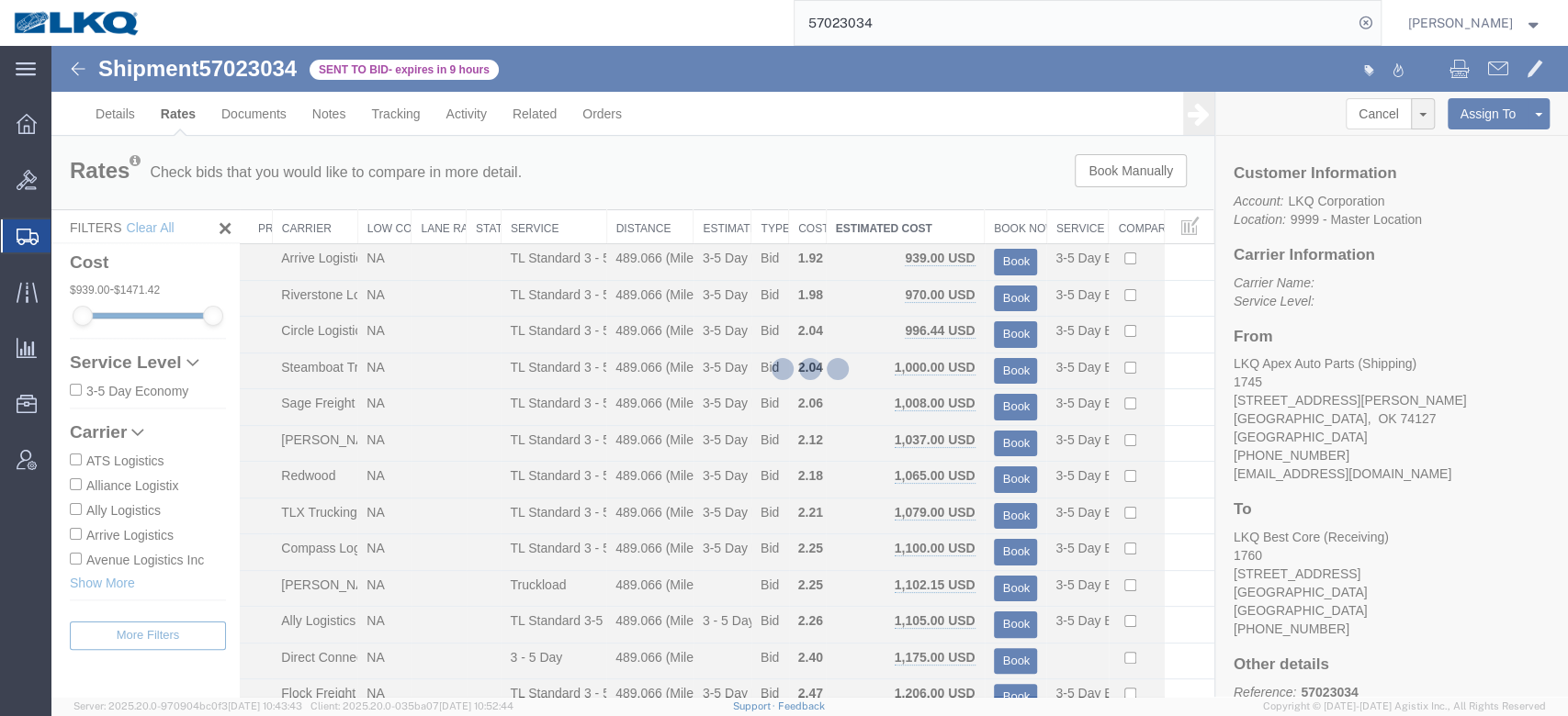
click at [904, 33] on input "57023034" at bounding box center [1074, 23] width 558 height 44
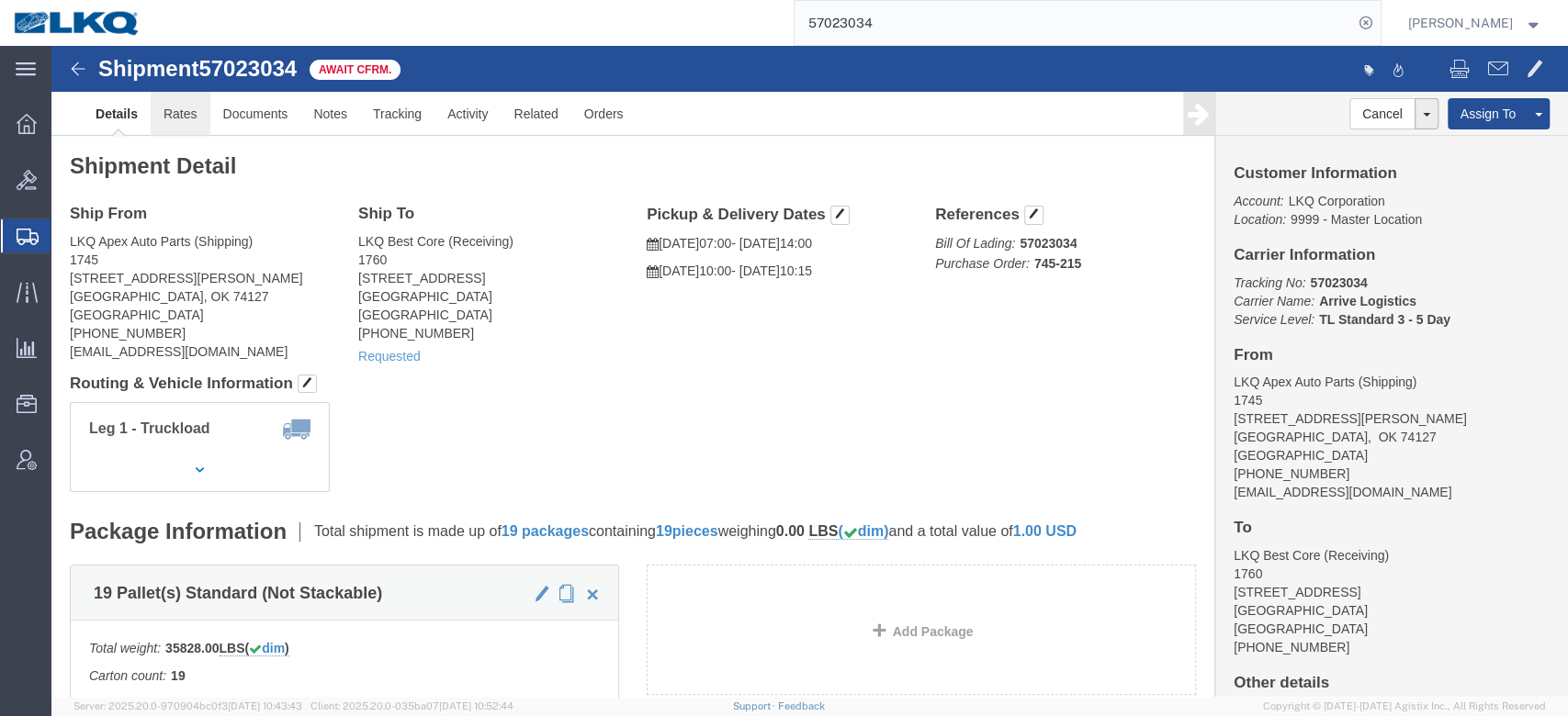
click link "Rates"
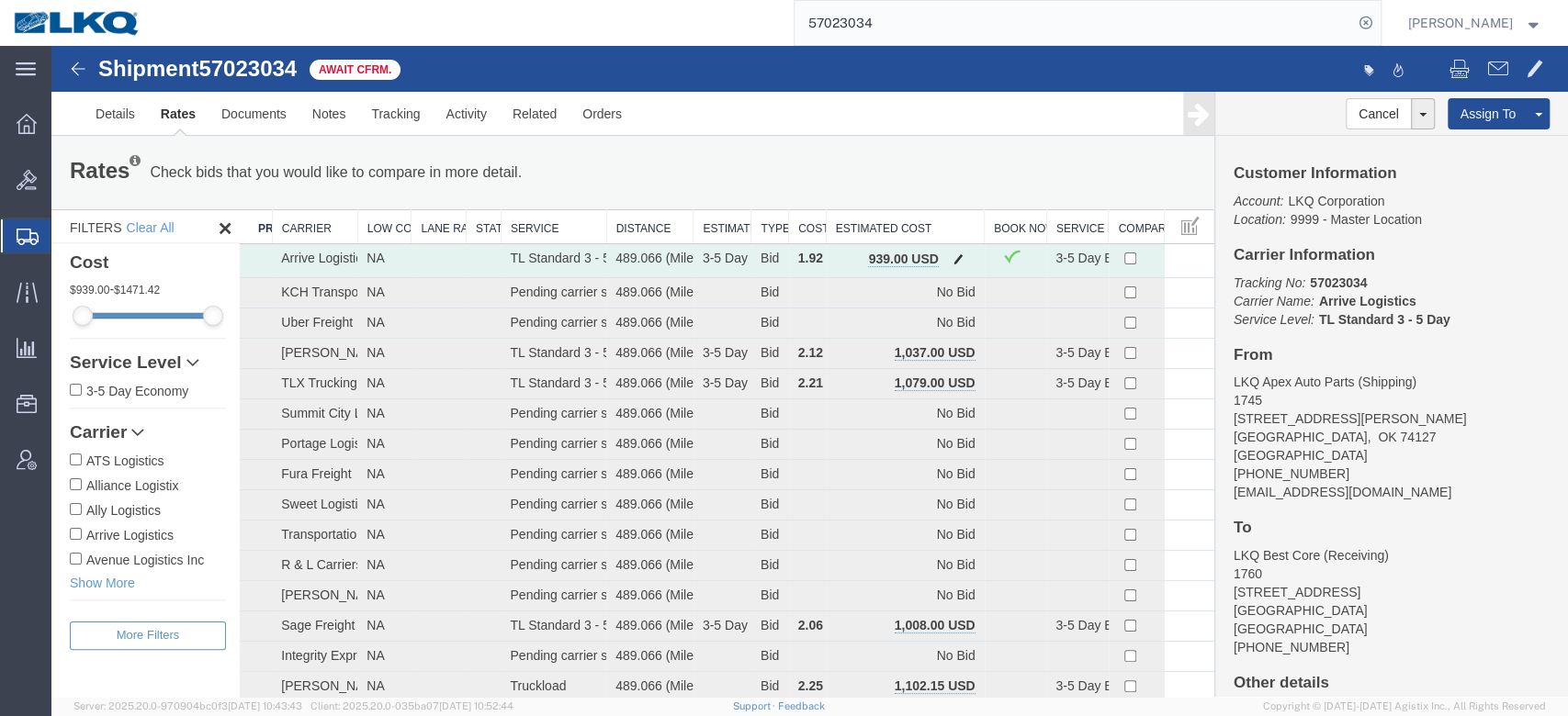
click at [946, 253] on button "button" at bounding box center [958, 261] width 25 height 24
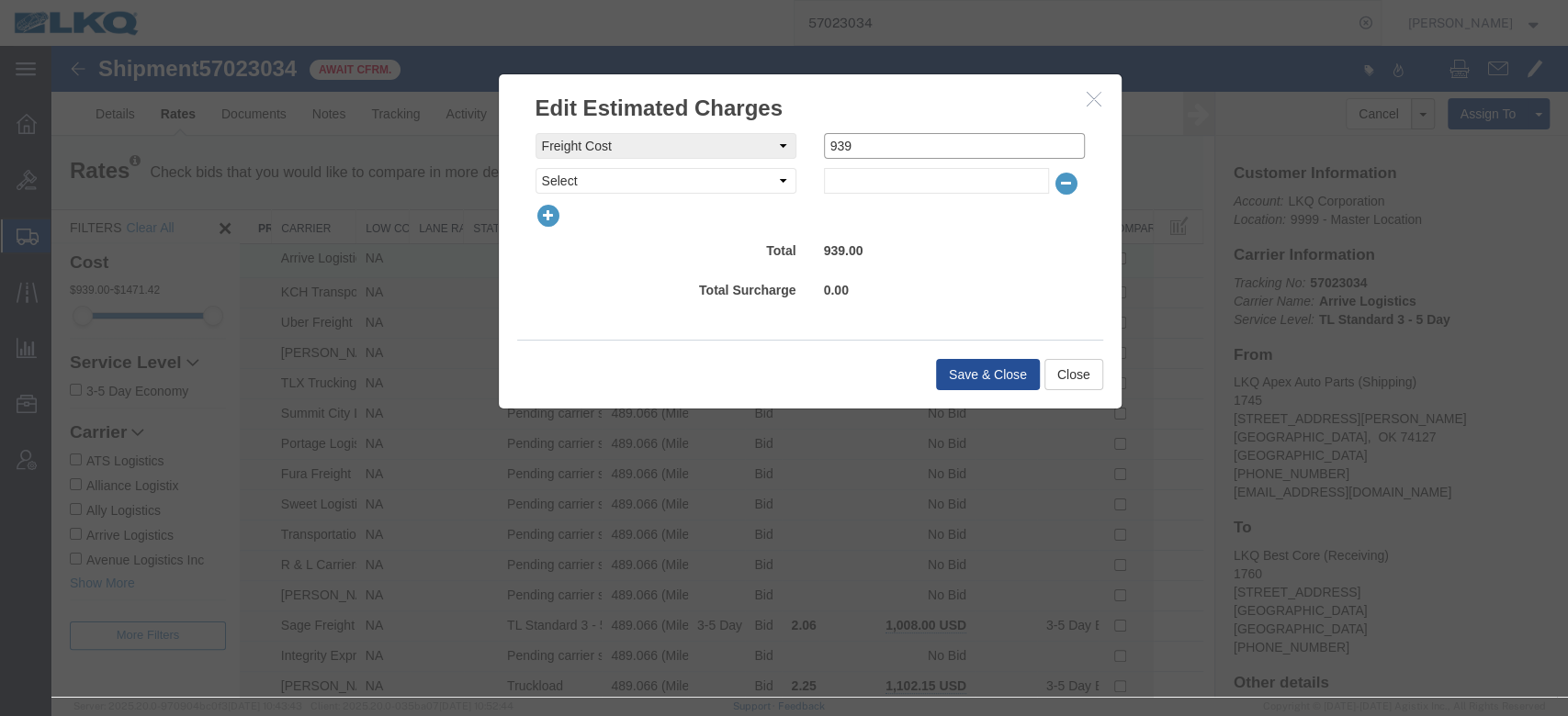
click at [896, 151] on input "939" at bounding box center [954, 146] width 261 height 26
type input "900"
click at [961, 364] on button "Save & Close" at bounding box center [988, 374] width 103 height 31
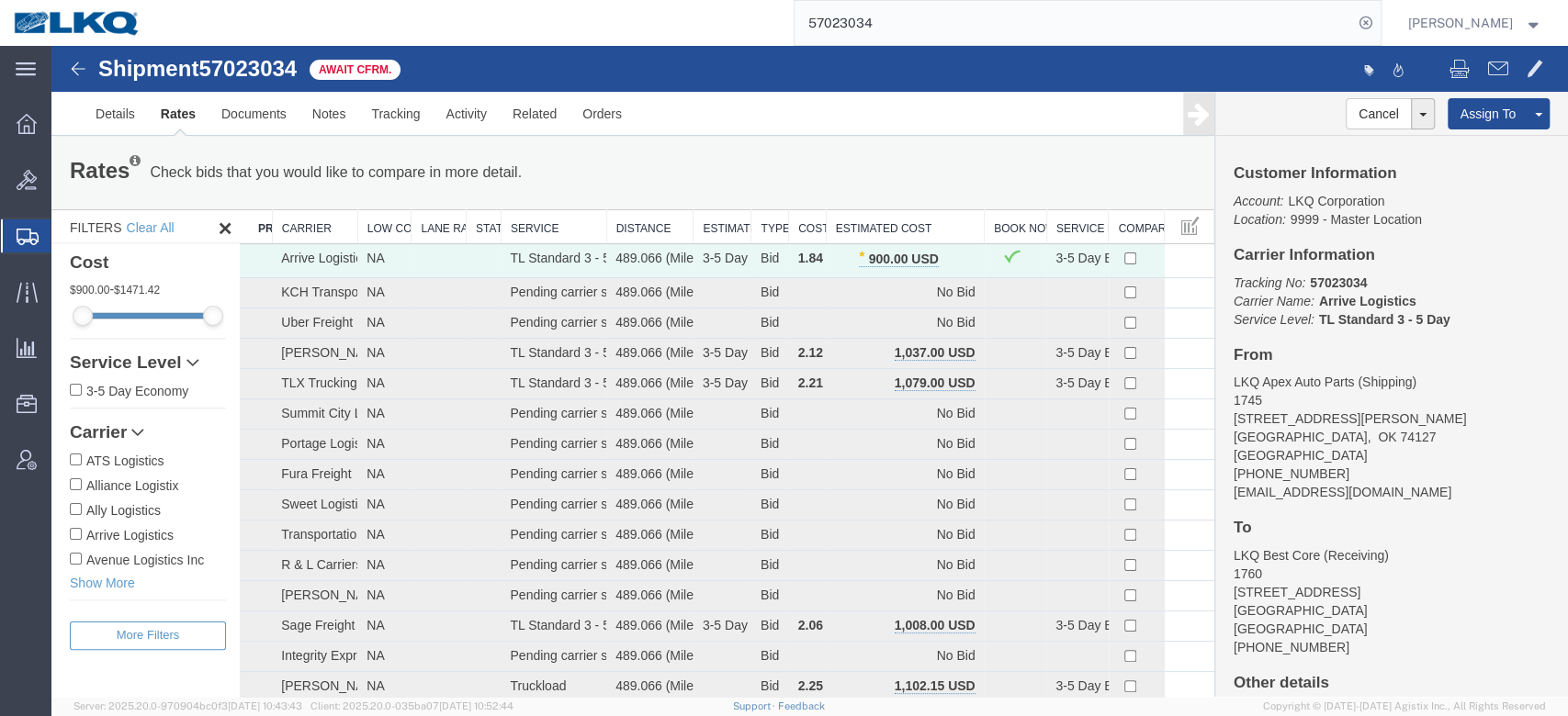
click at [846, 28] on input "57023034" at bounding box center [1074, 23] width 558 height 44
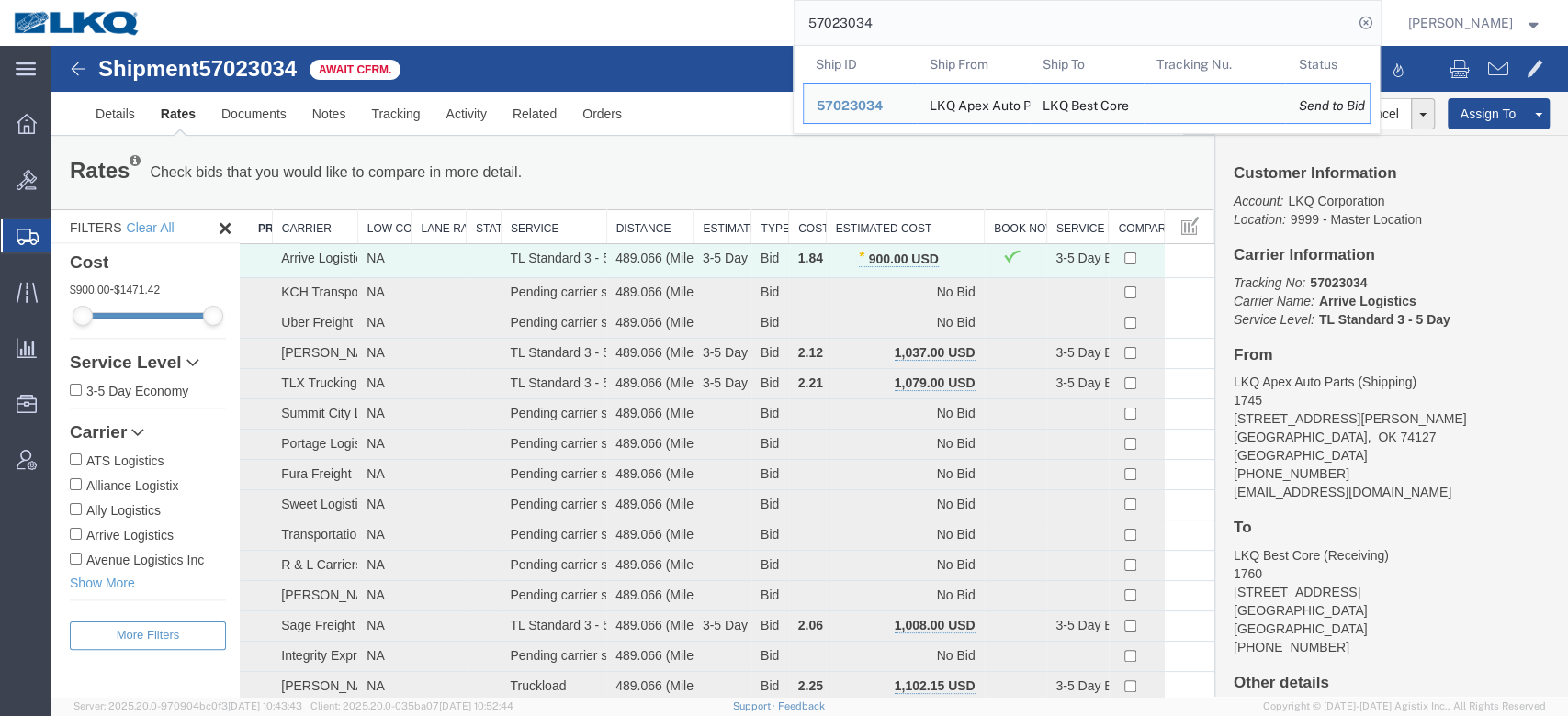
paste input "1780"
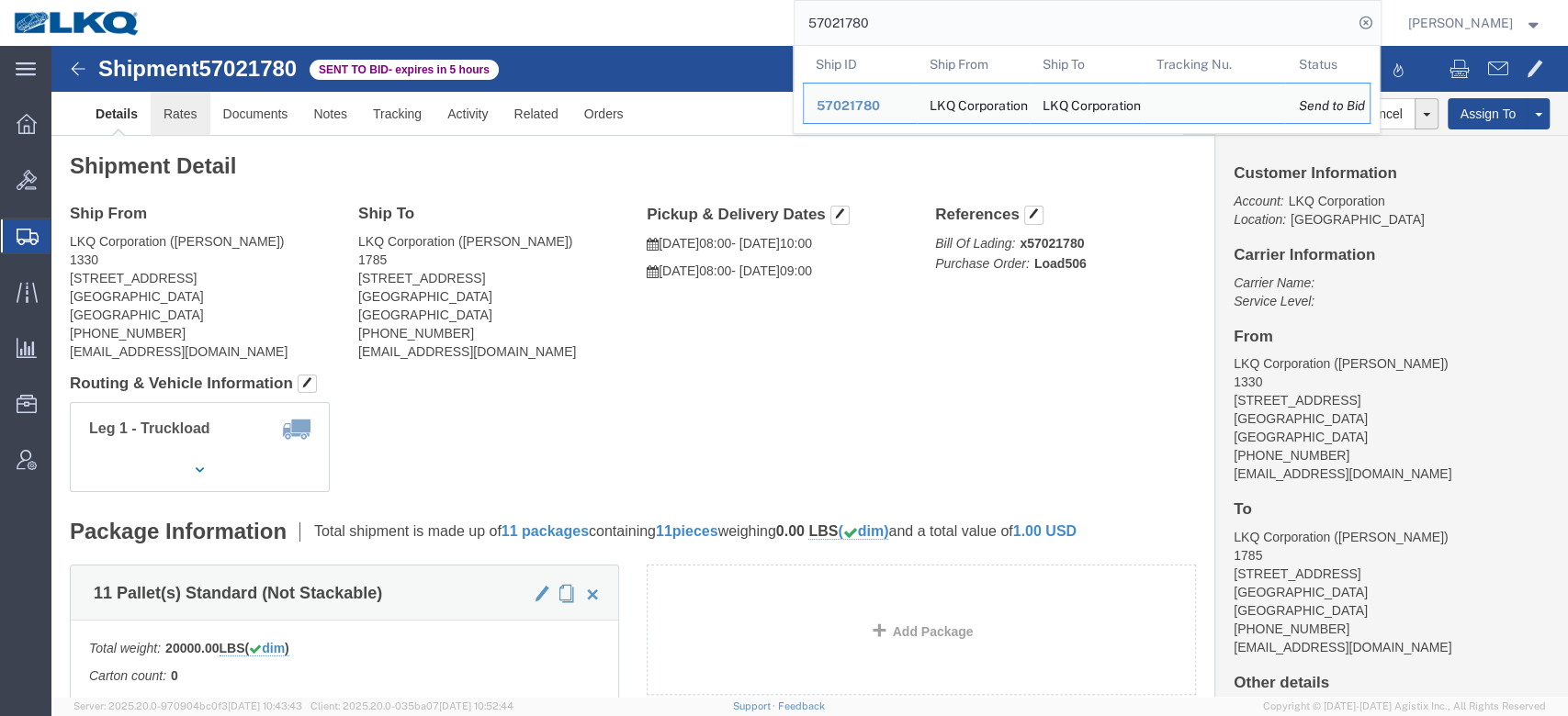
click link "Rates"
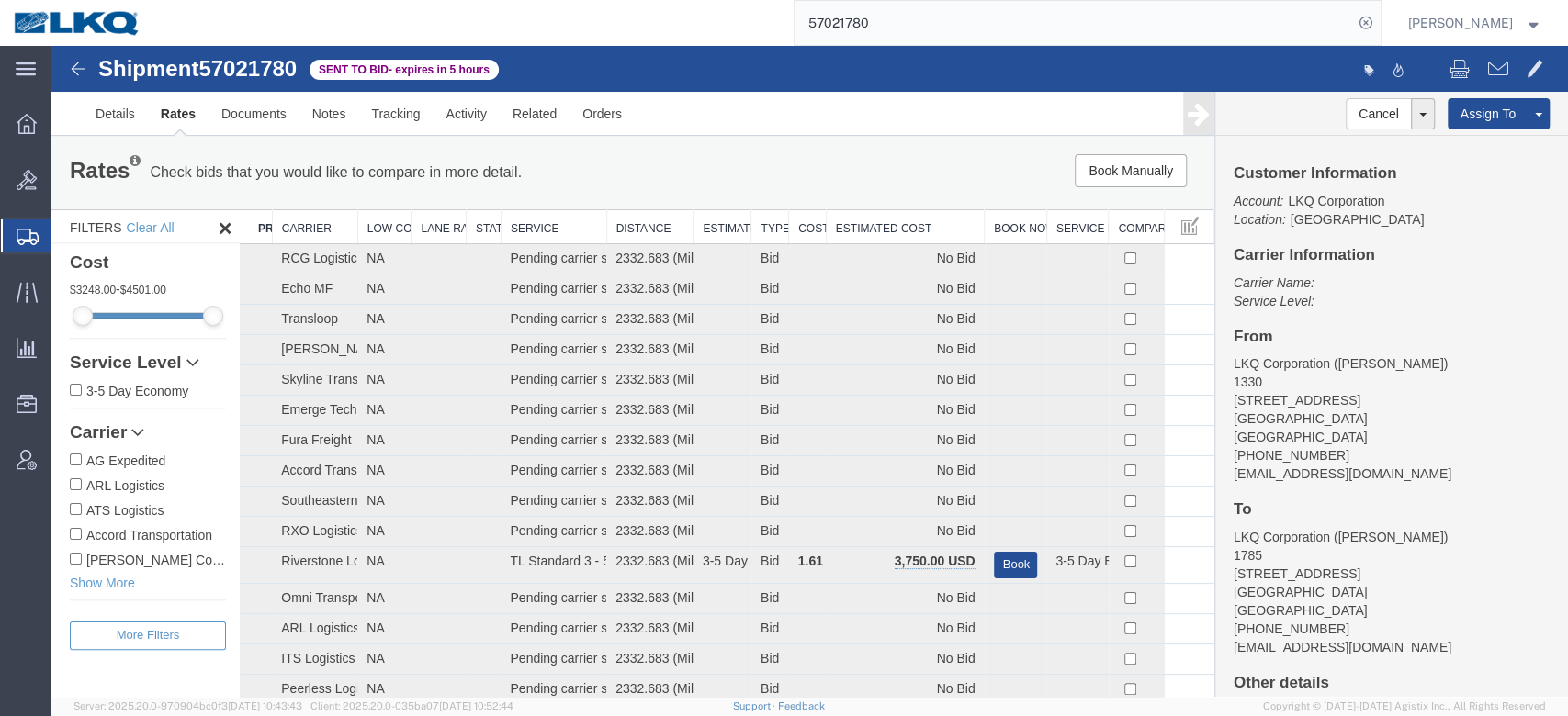
click at [893, 227] on th "Estimated Cost" at bounding box center [904, 227] width 158 height 34
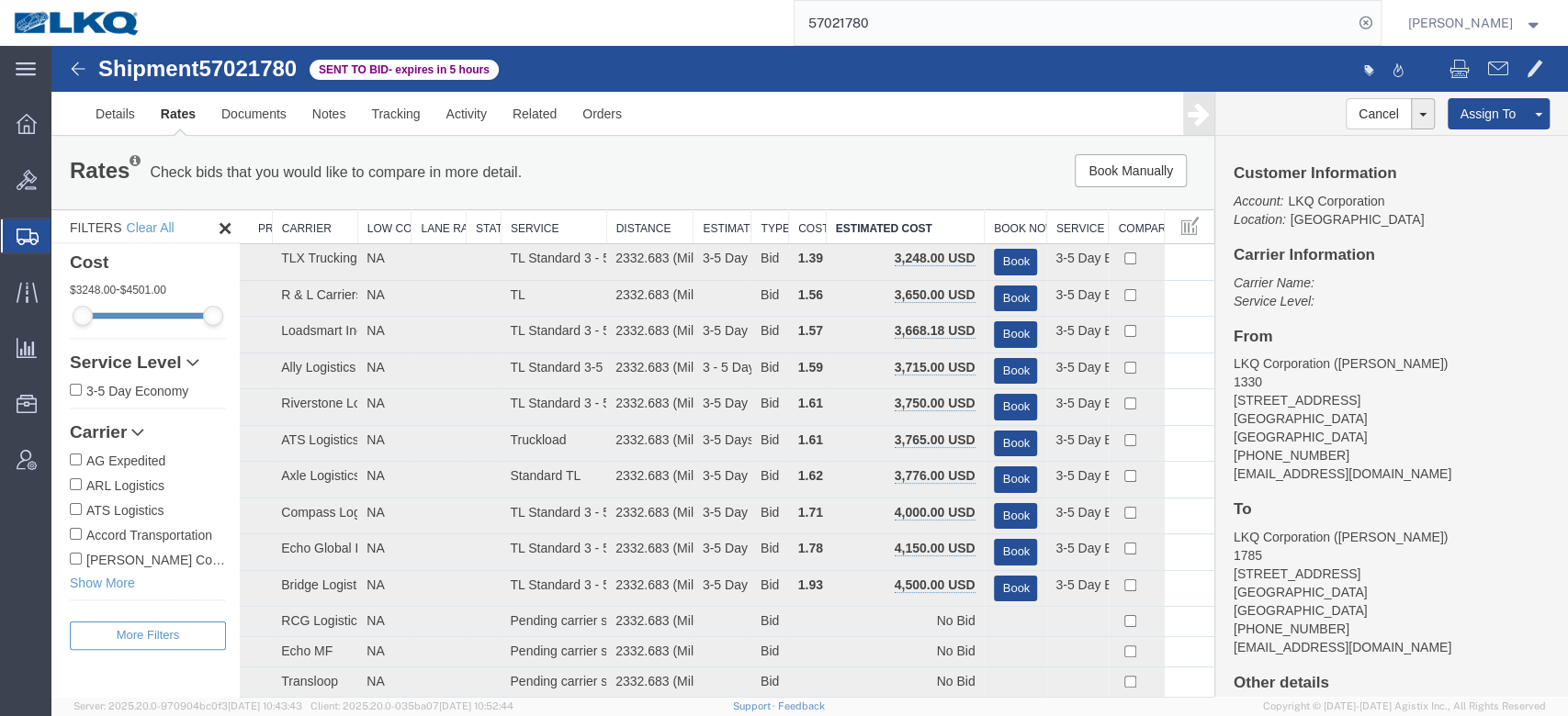
click at [862, 33] on input "57021780" at bounding box center [1074, 23] width 558 height 44
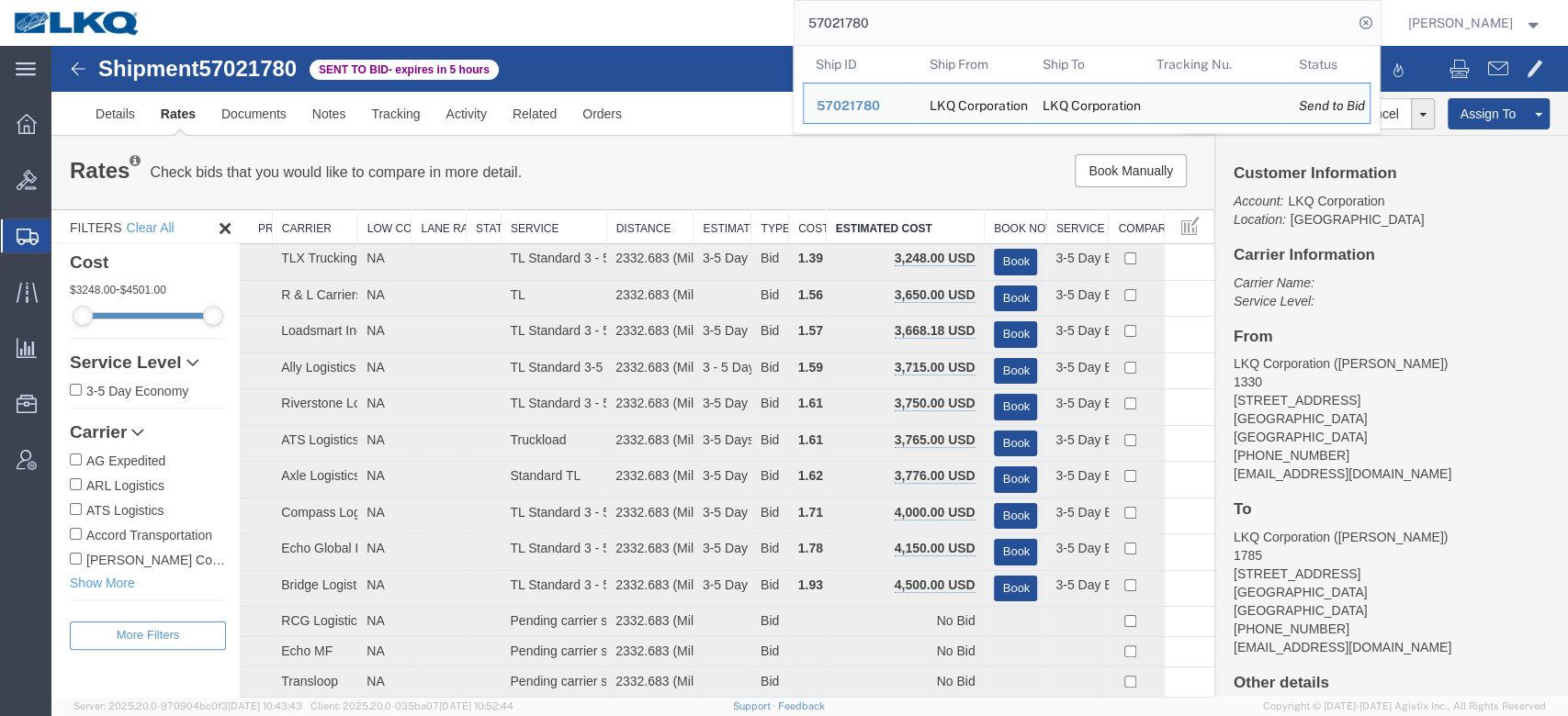
paste input "3623"
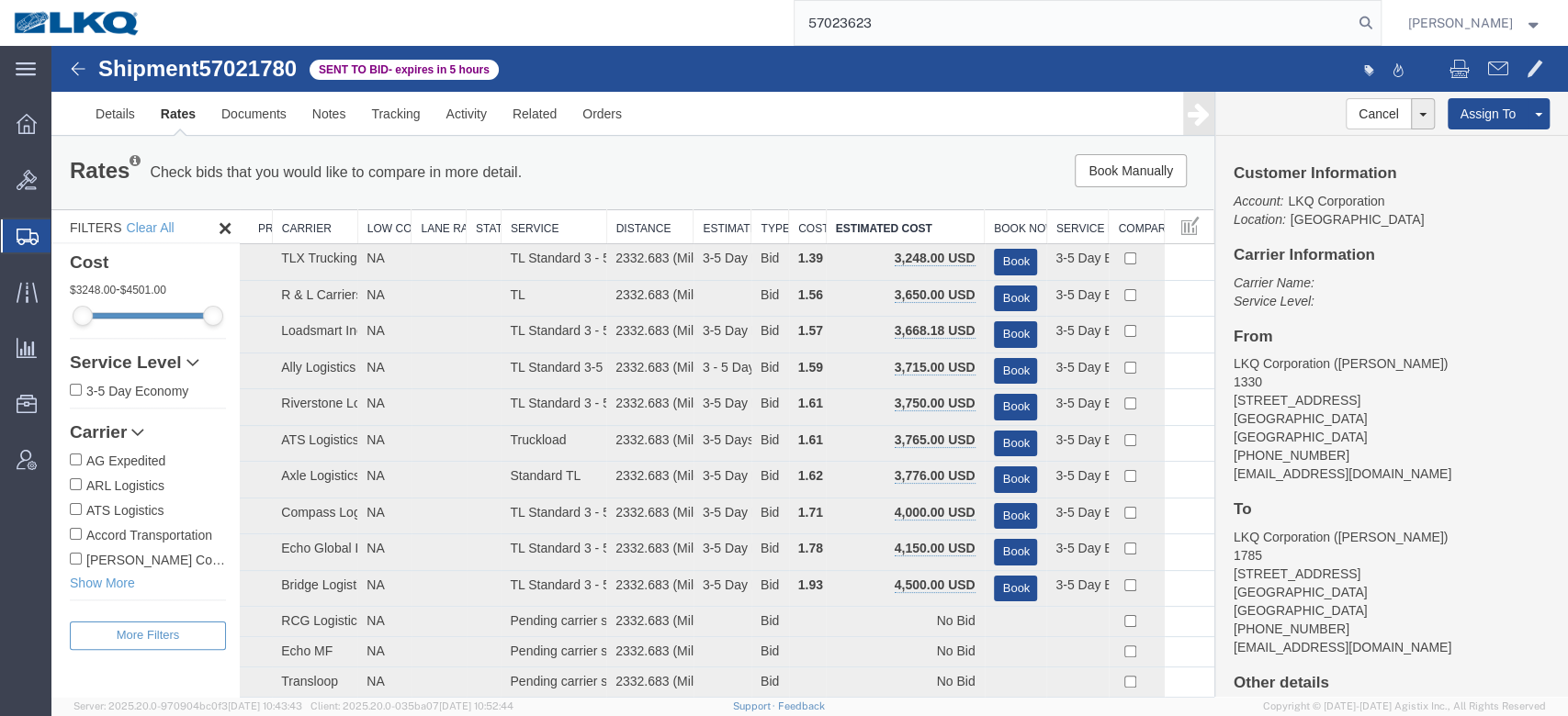
type input "57023623"
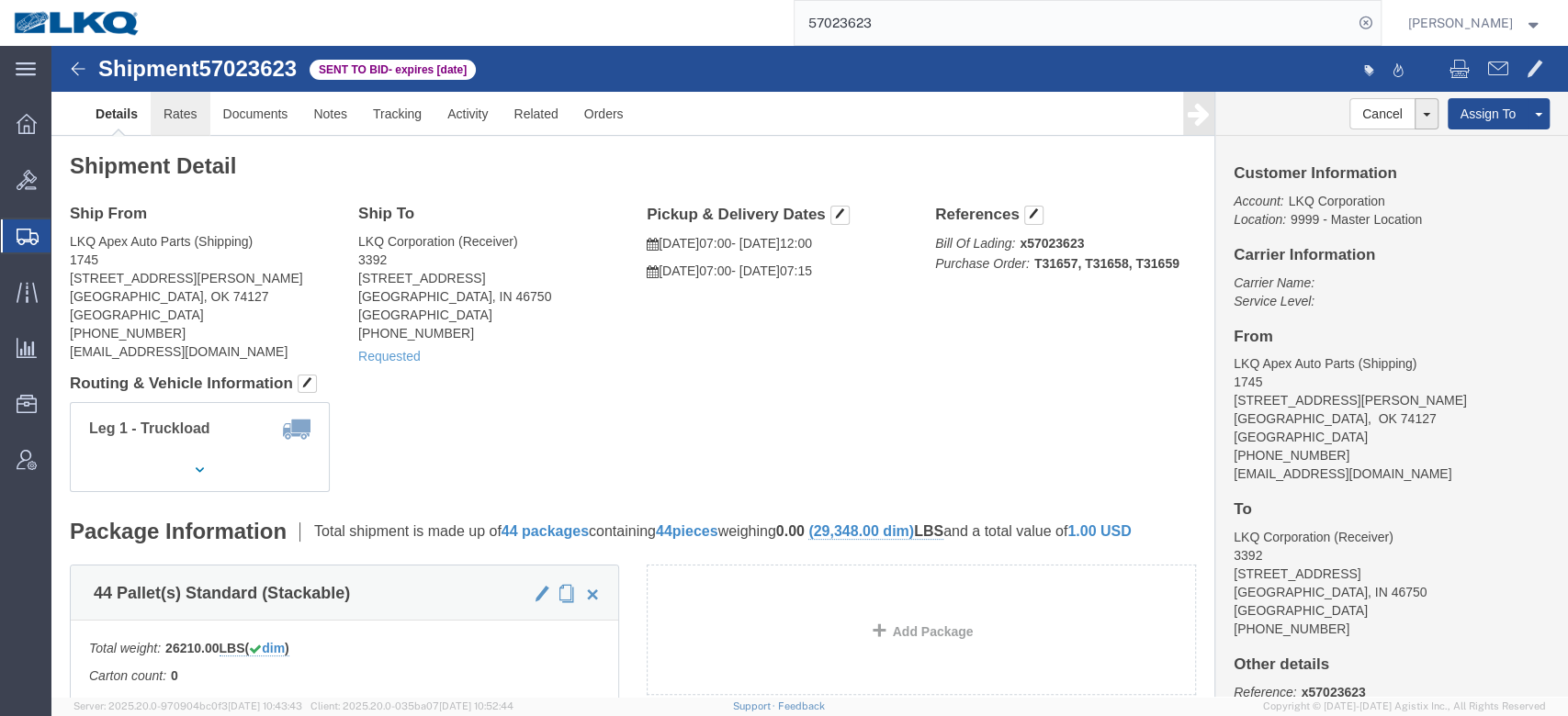
click link "Rates"
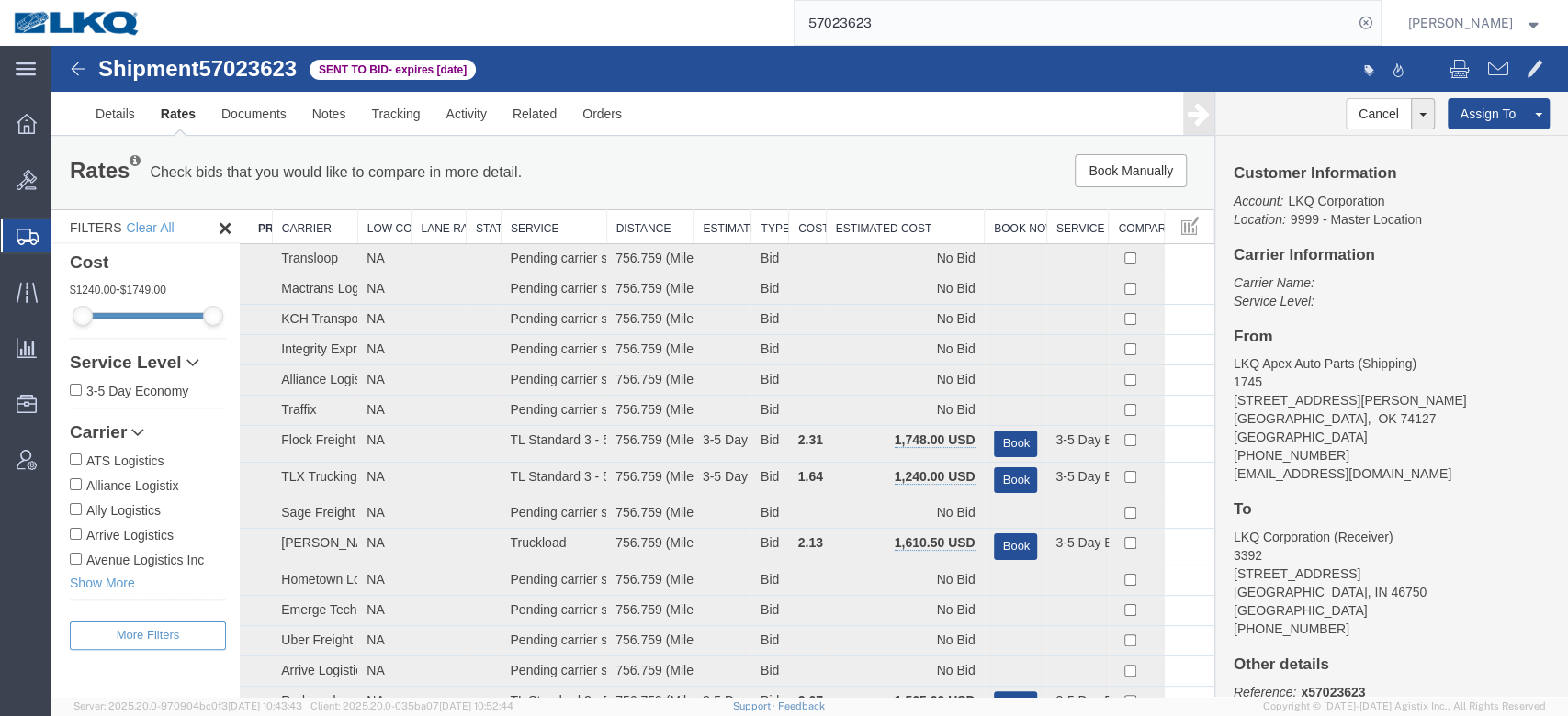
click at [922, 224] on th "Estimated Cost" at bounding box center [904, 227] width 158 height 34
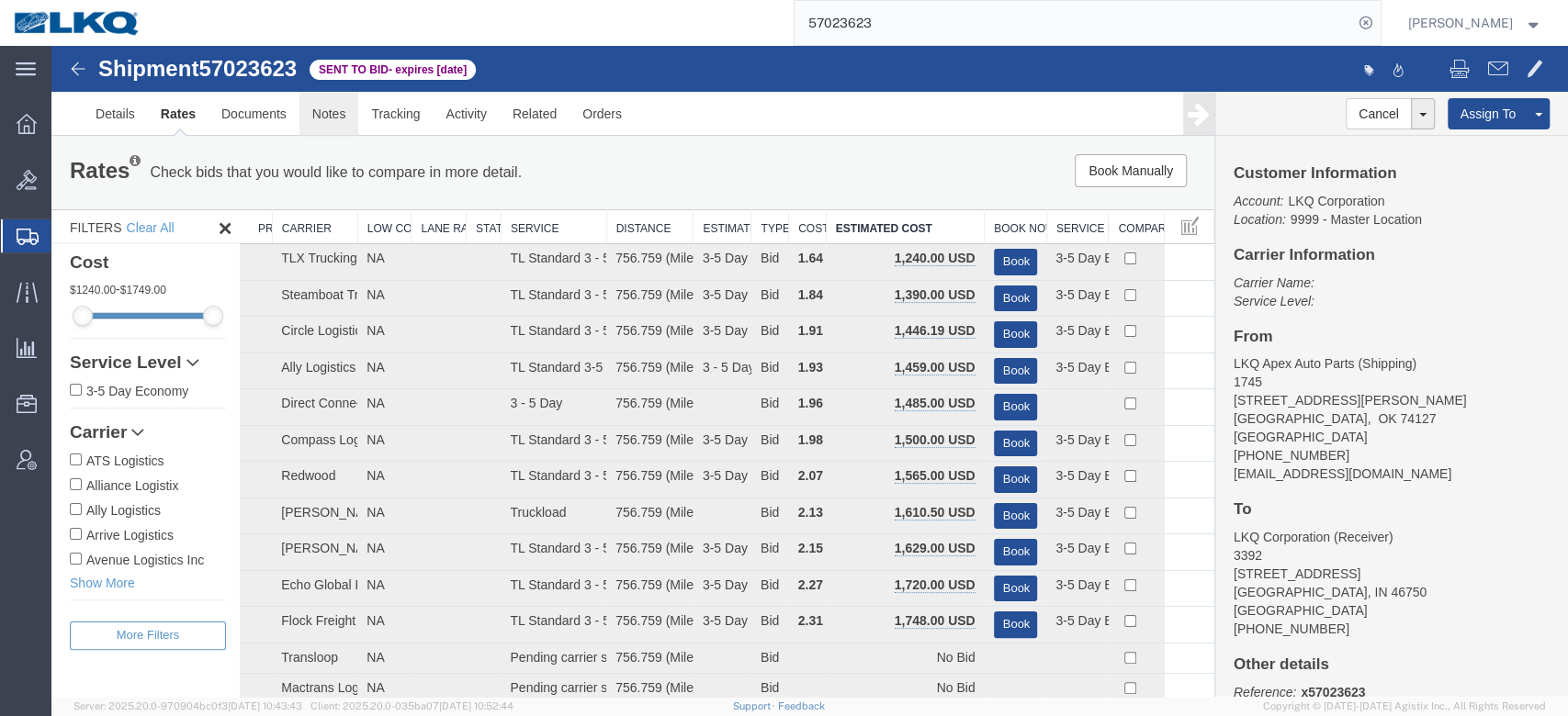
click at [326, 112] on link "Notes" at bounding box center [329, 113] width 60 height 44
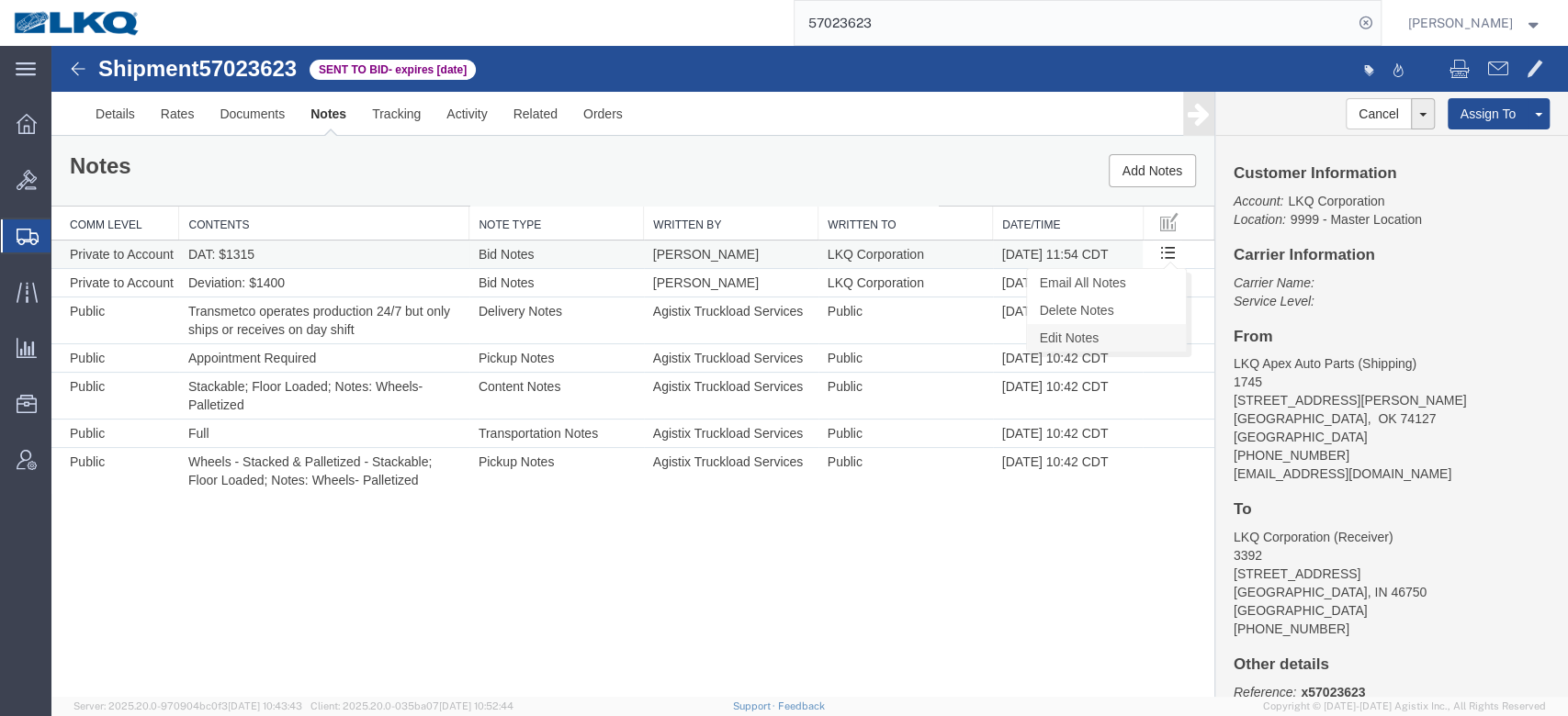
click at [1154, 335] on link "Edit Notes" at bounding box center [1107, 338] width 159 height 28
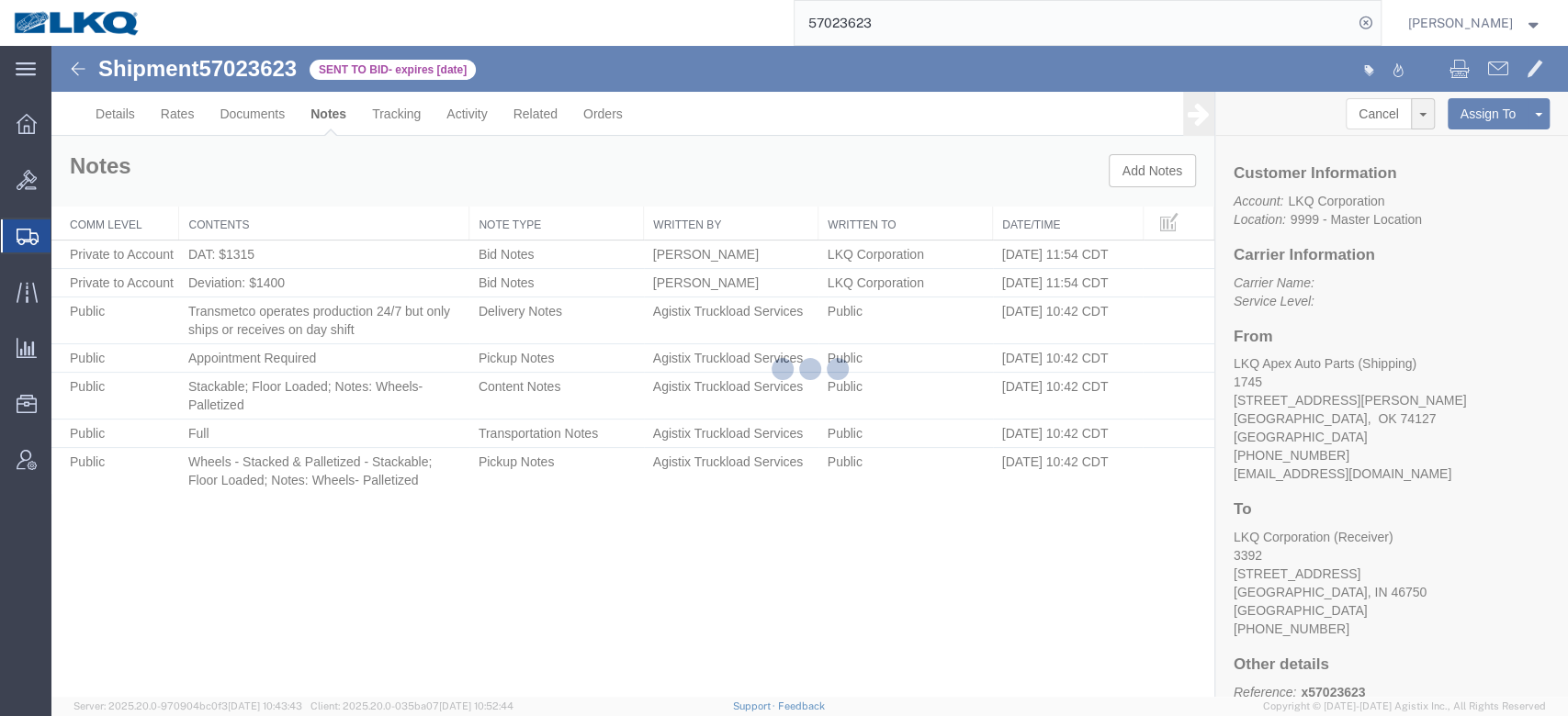
select select "BID_NOTES"
select select "PRIVATE_TO_ACCOUNT"
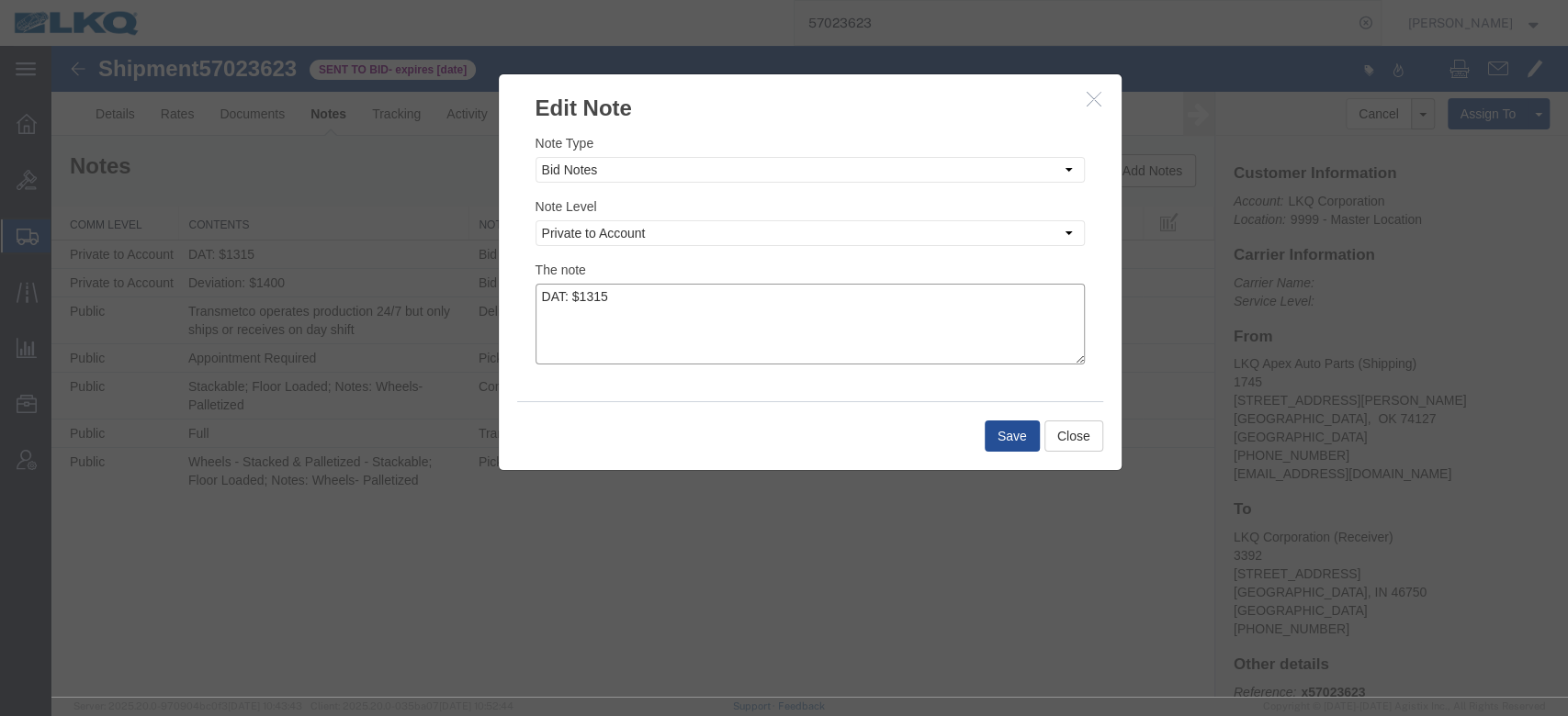
click at [845, 329] on textarea "DAT: $1315" at bounding box center [810, 324] width 549 height 80
type textarea "DAT: $1315, Original: $1390"
click at [1001, 427] on button "Save" at bounding box center [1012, 435] width 55 height 31
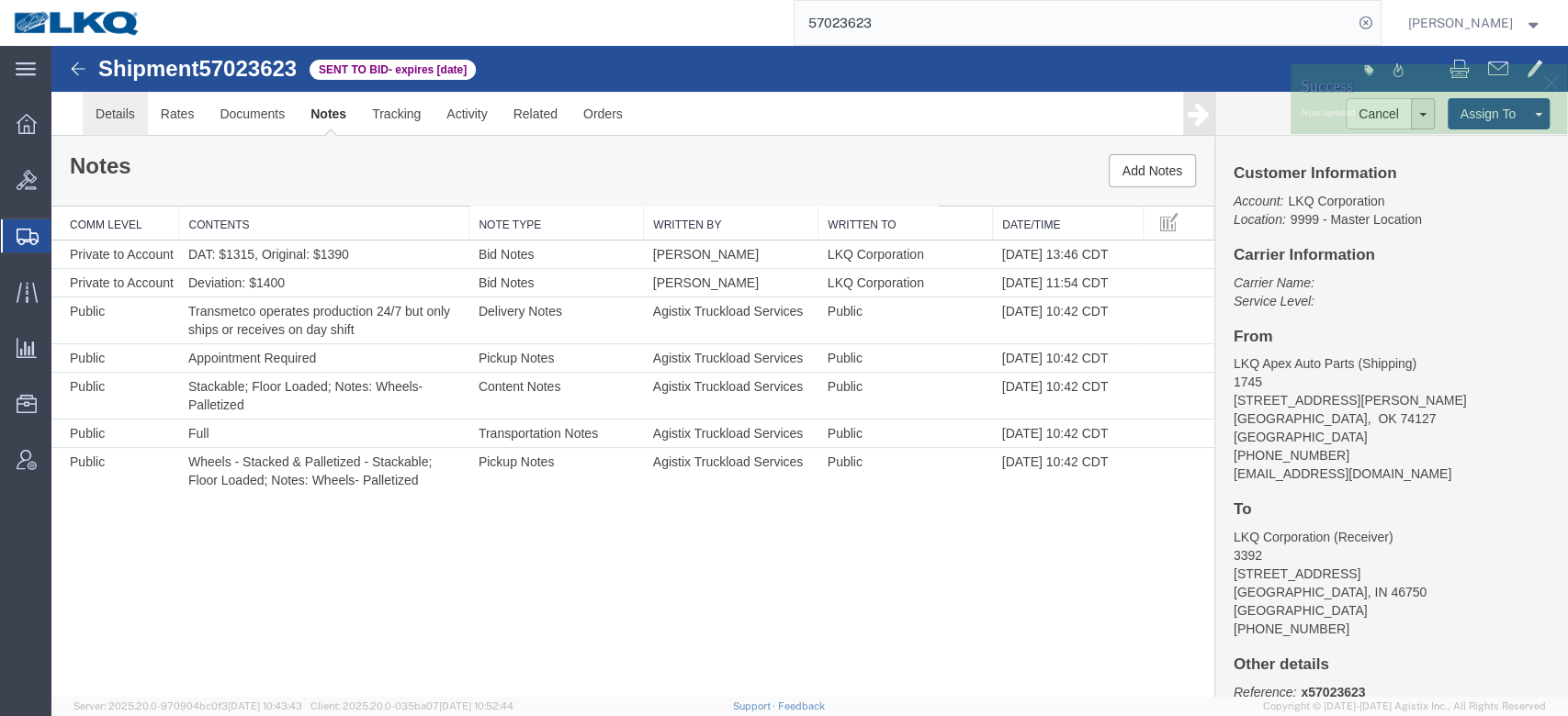
drag, startPoint x: 180, startPoint y: 166, endPoint x: 128, endPoint y: 120, distance: 69.4
click at [128, 120] on link "Details" at bounding box center [115, 113] width 66 height 44
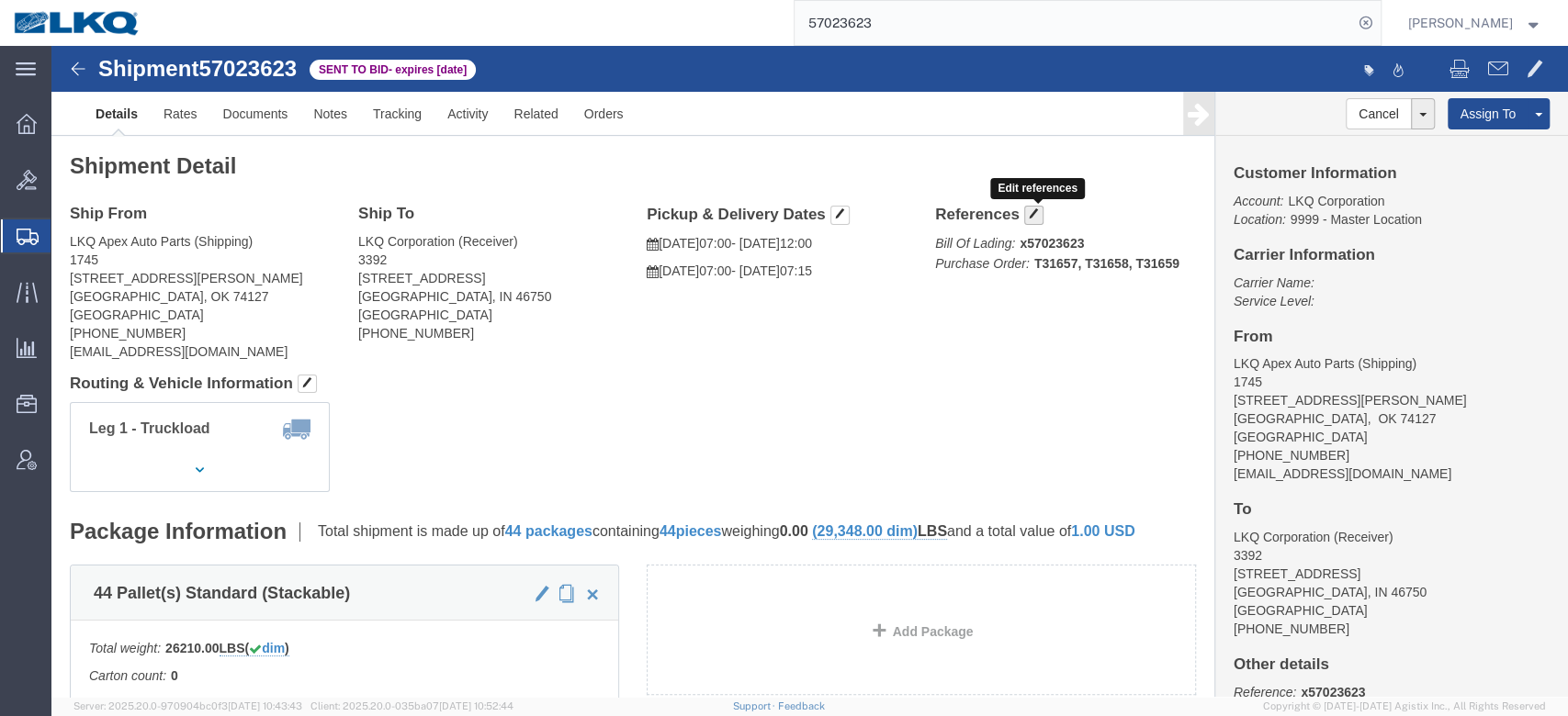
click button "button"
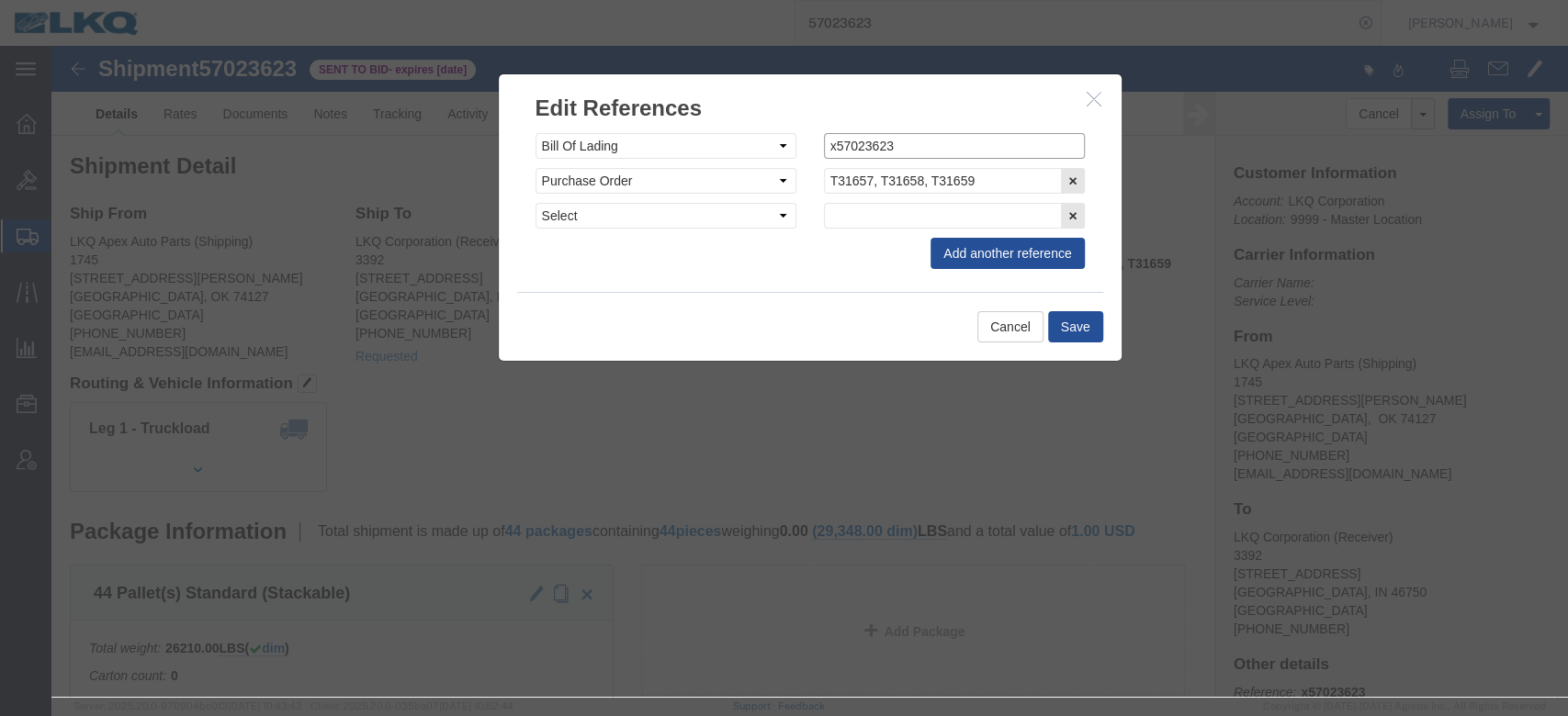
click input "x57023623"
type input "57023623"
click button "Save"
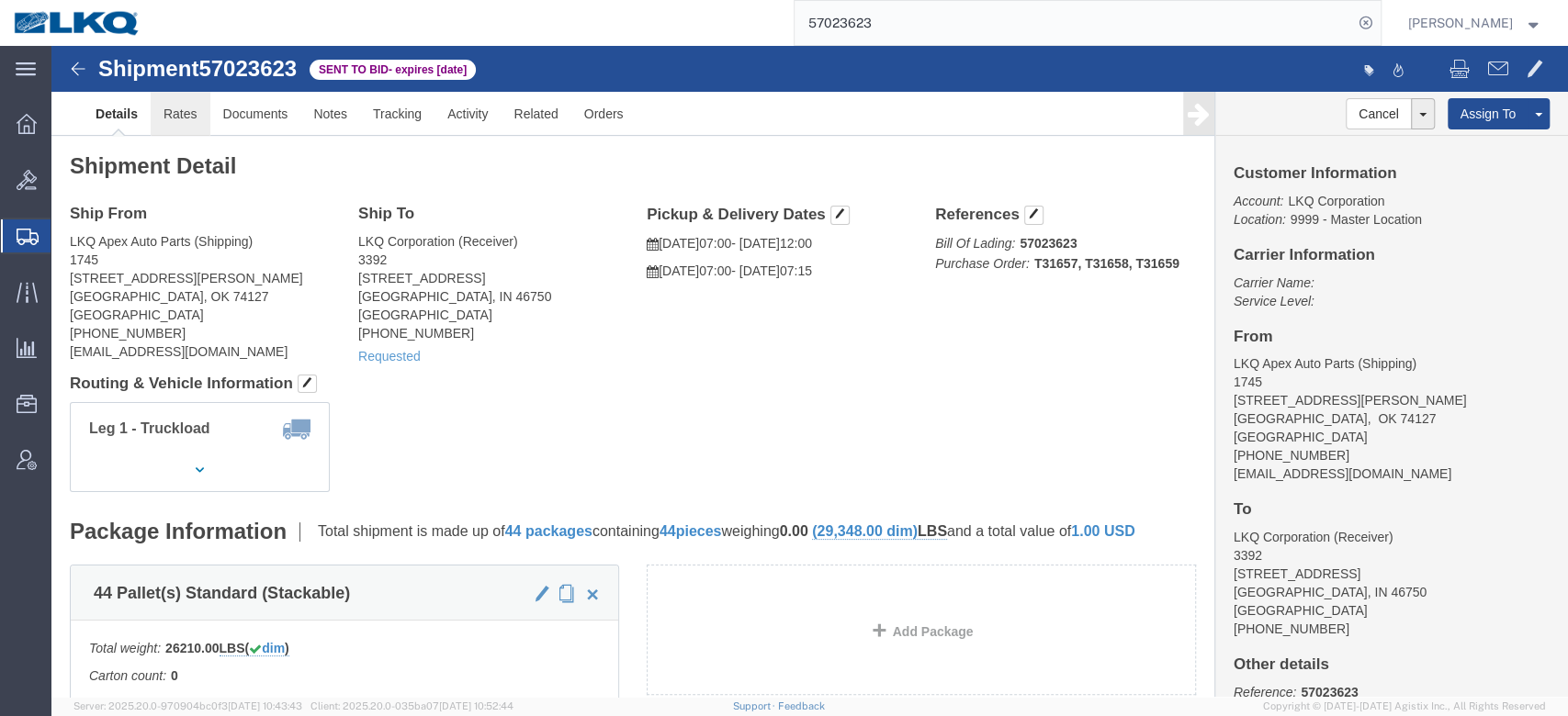
click link "Rates"
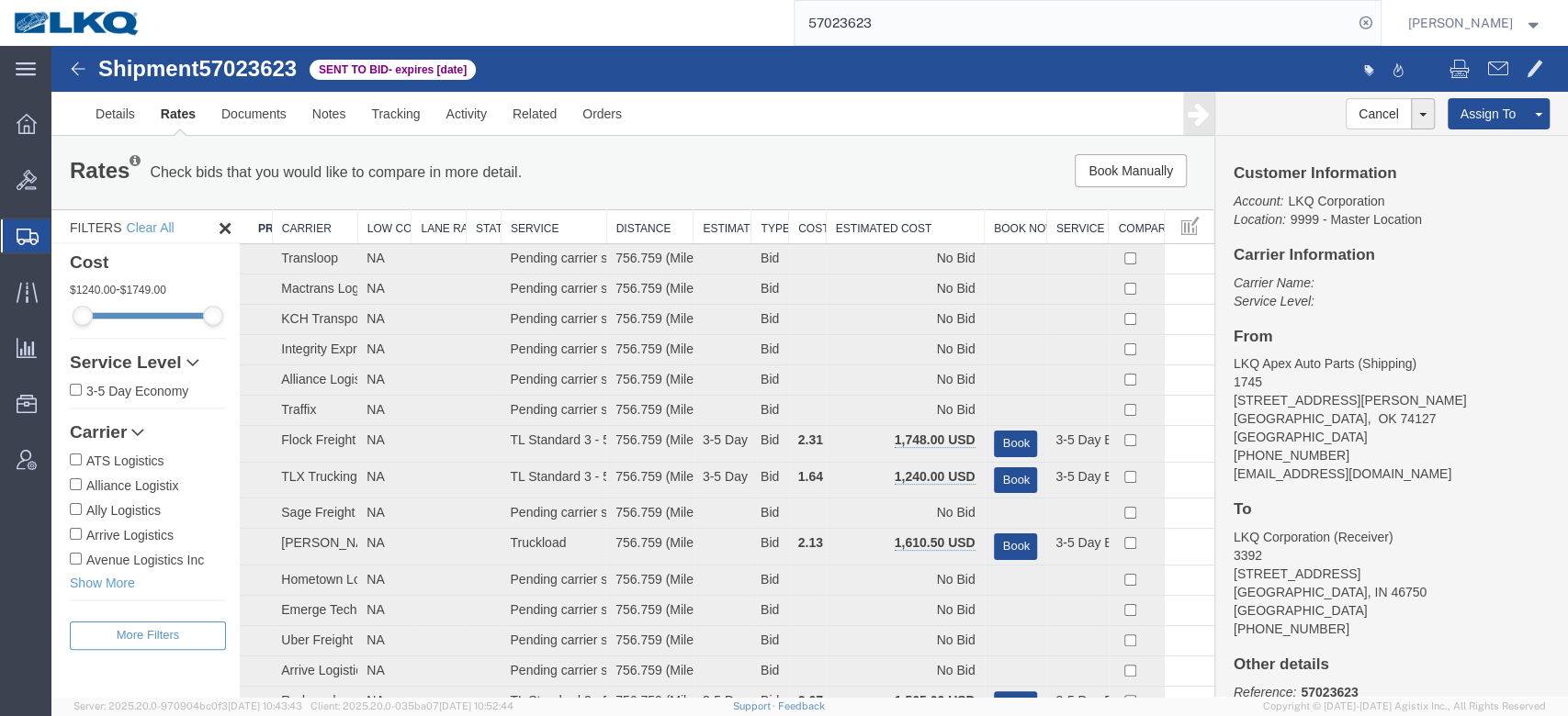
click at [918, 225] on th "Estimated Cost" at bounding box center [904, 227] width 158 height 34
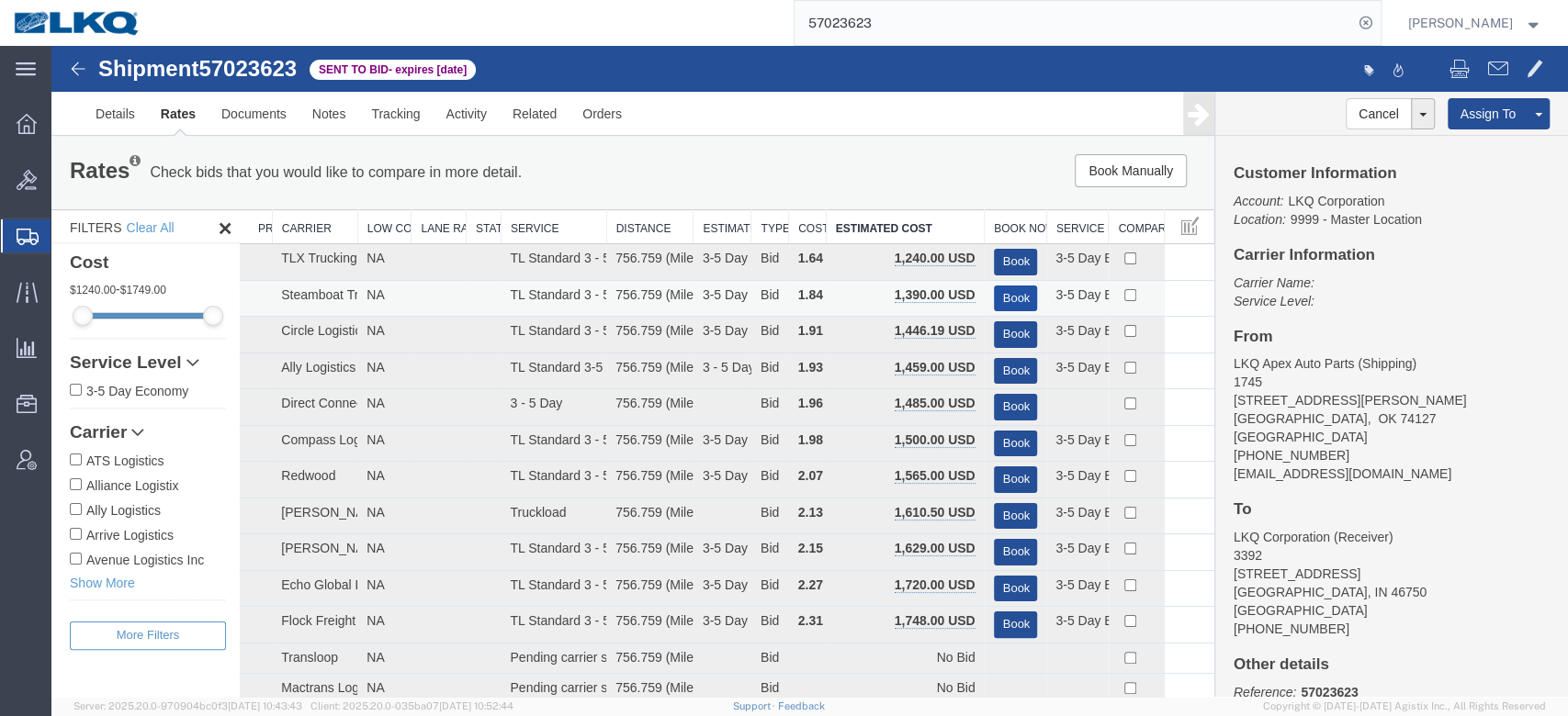
click at [1007, 295] on button "Book" at bounding box center [1016, 299] width 44 height 27
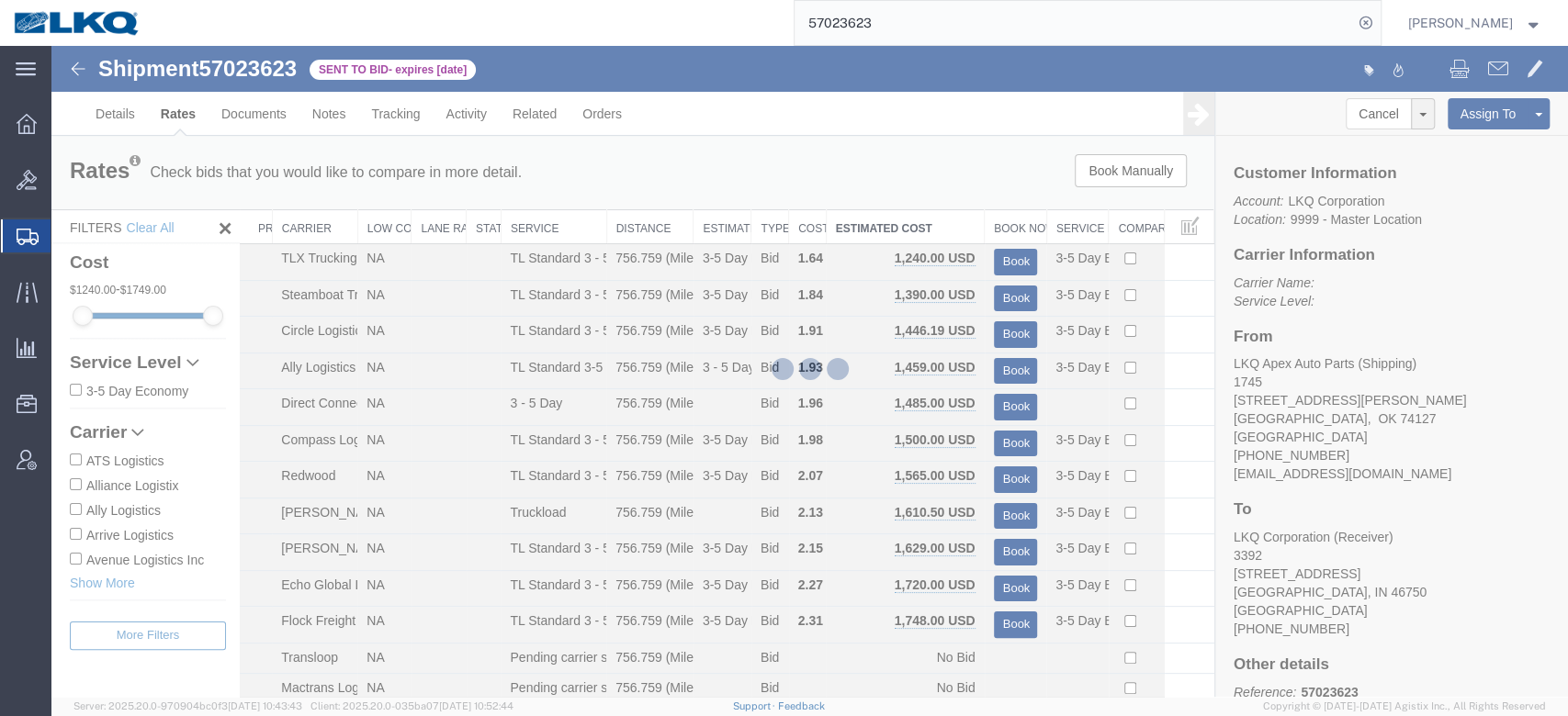
click at [981, 26] on input "57023623" at bounding box center [1074, 23] width 558 height 44
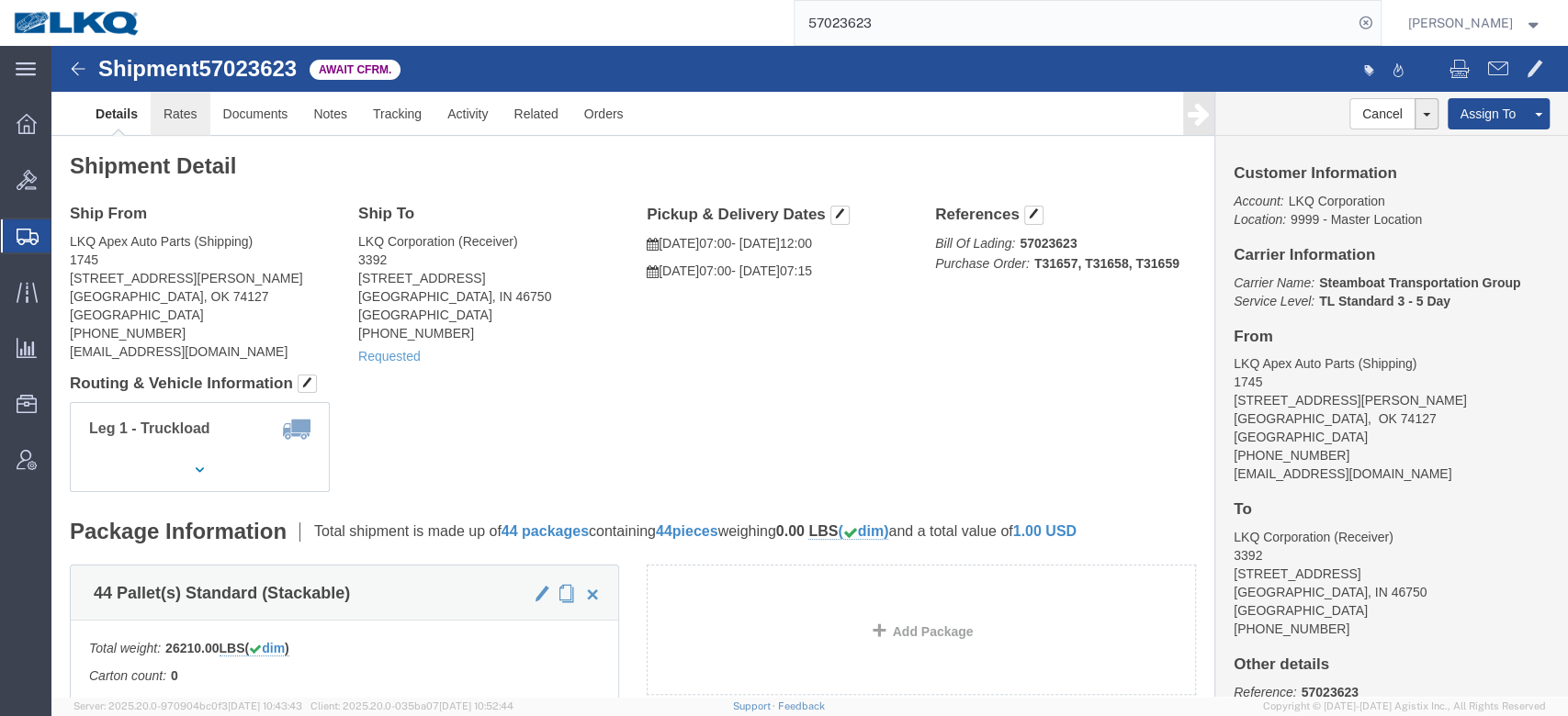
click link "Rates"
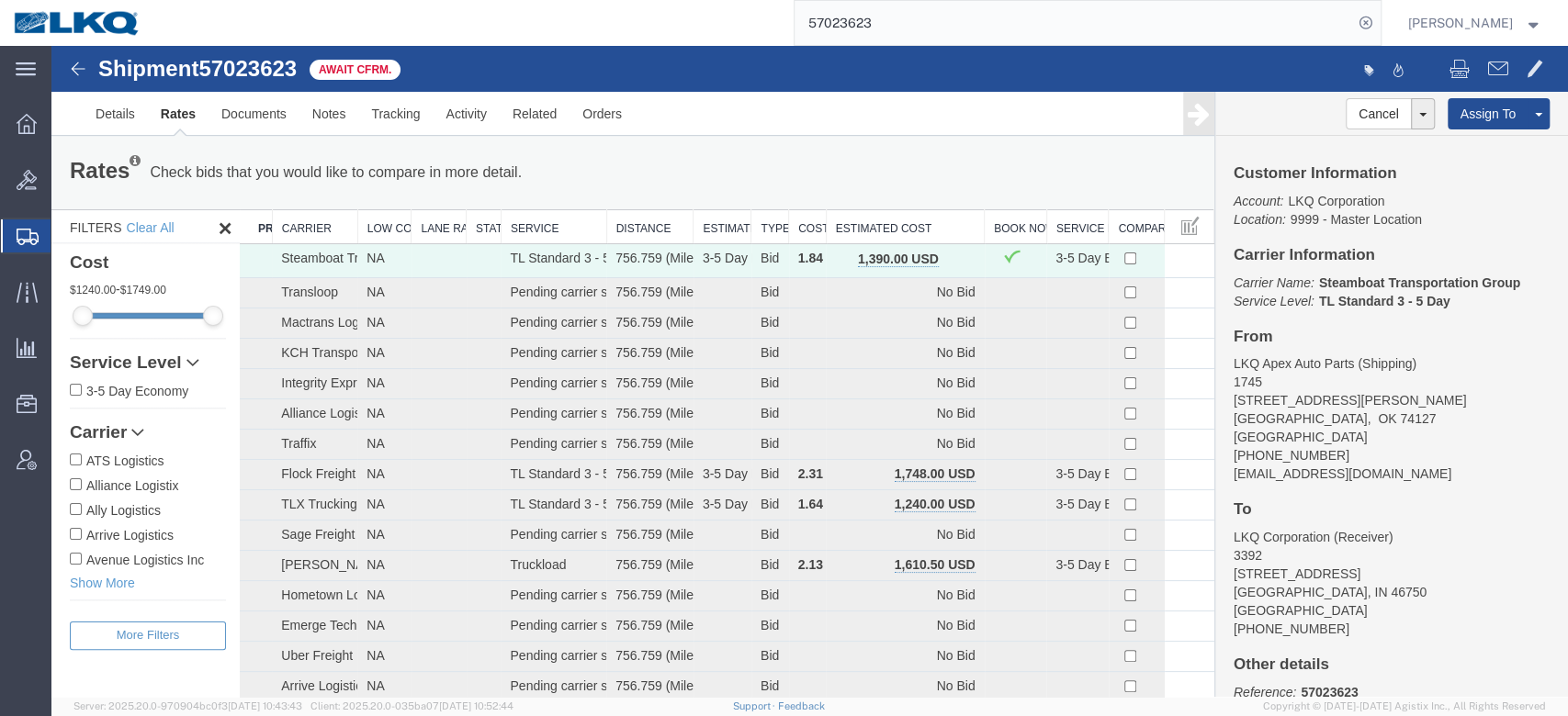
click at [956, 264] on button "button" at bounding box center [958, 261] width 25 height 24
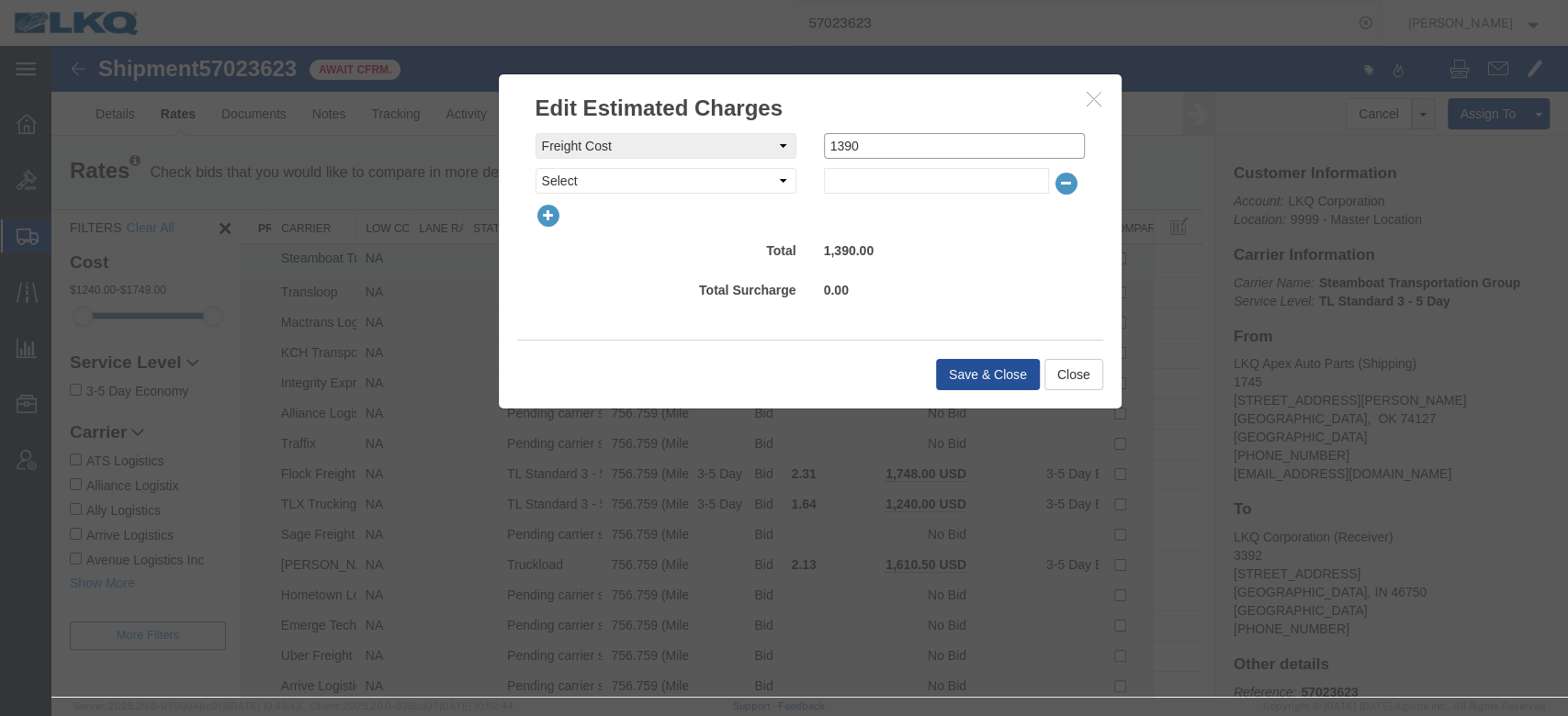
click at [956, 141] on input "1390" at bounding box center [954, 146] width 261 height 26
type input "1375"
click at [965, 362] on button "Save & Close" at bounding box center [988, 374] width 103 height 31
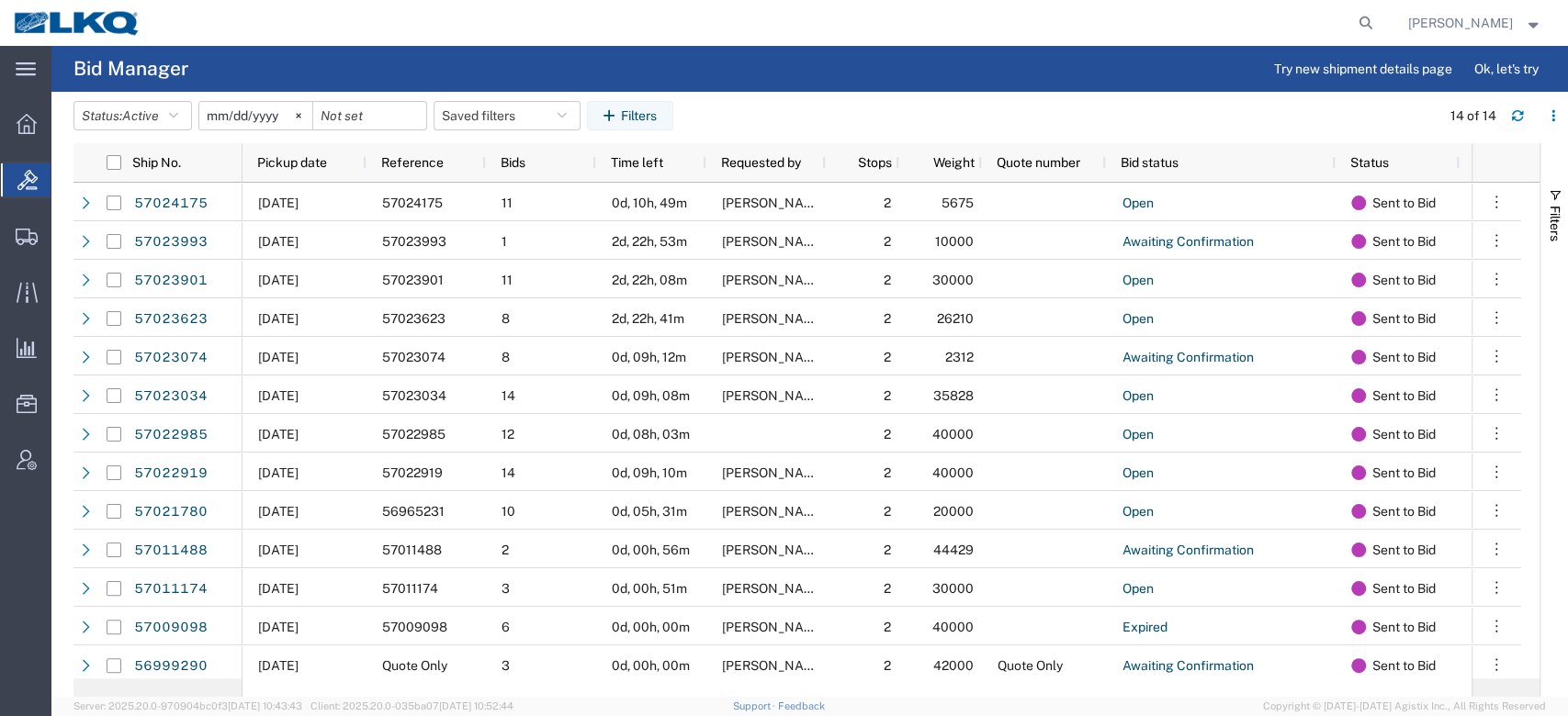
click at [313, 157] on span "Pickup date" at bounding box center [292, 162] width 70 height 15
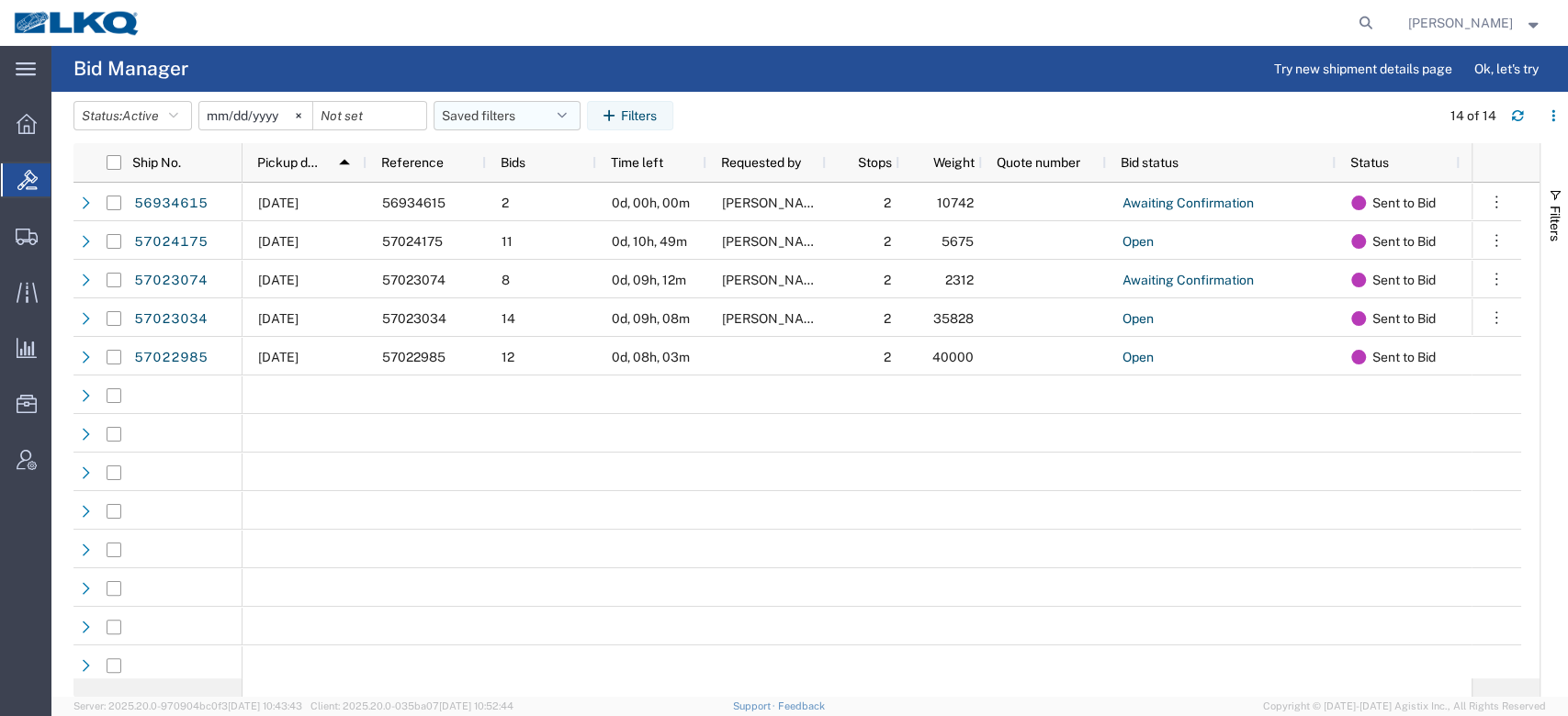
click at [463, 107] on button "Saved filters" at bounding box center [507, 116] width 147 height 30
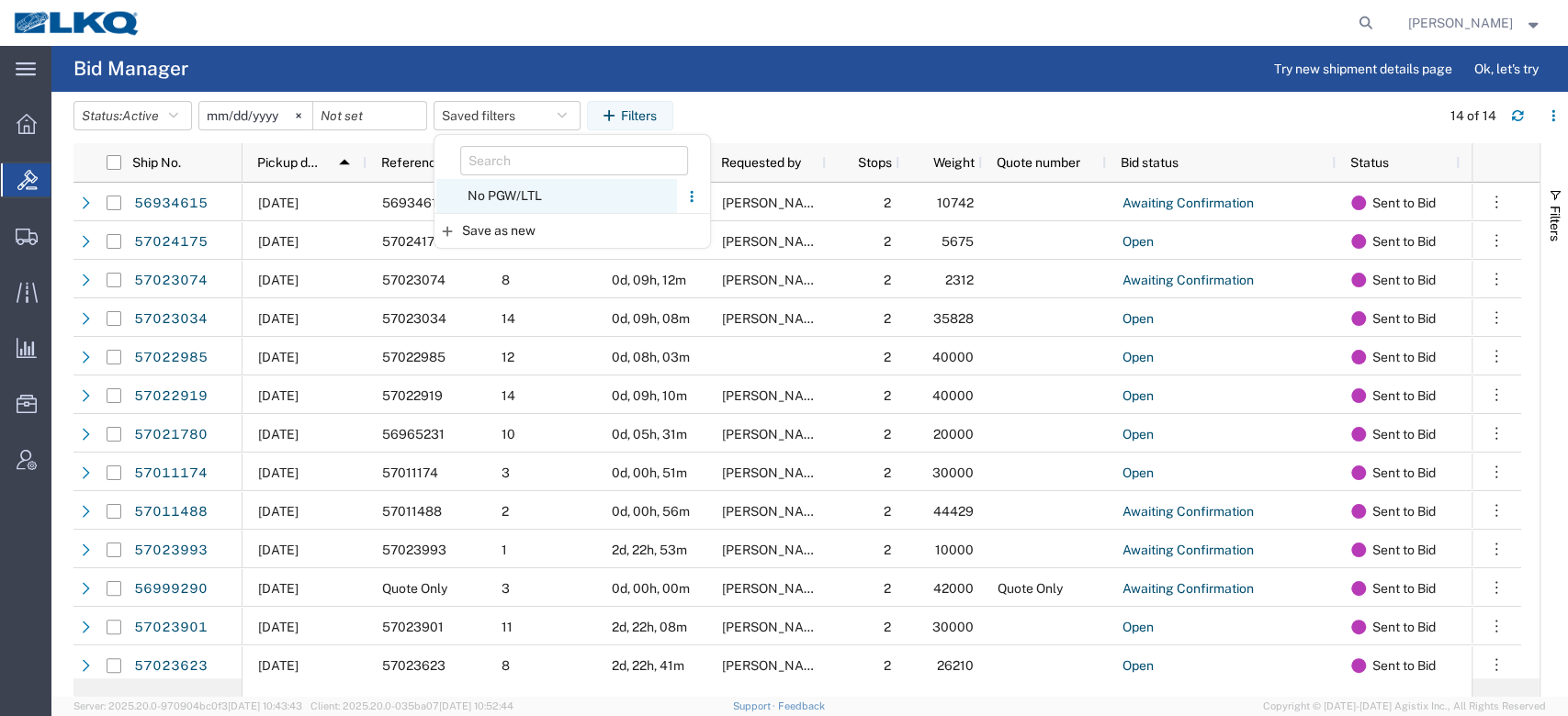
click at [497, 193] on span "No PGW/LTL" at bounding box center [556, 196] width 240 height 34
type input "2025-01-01"
type input "2025-12-31"
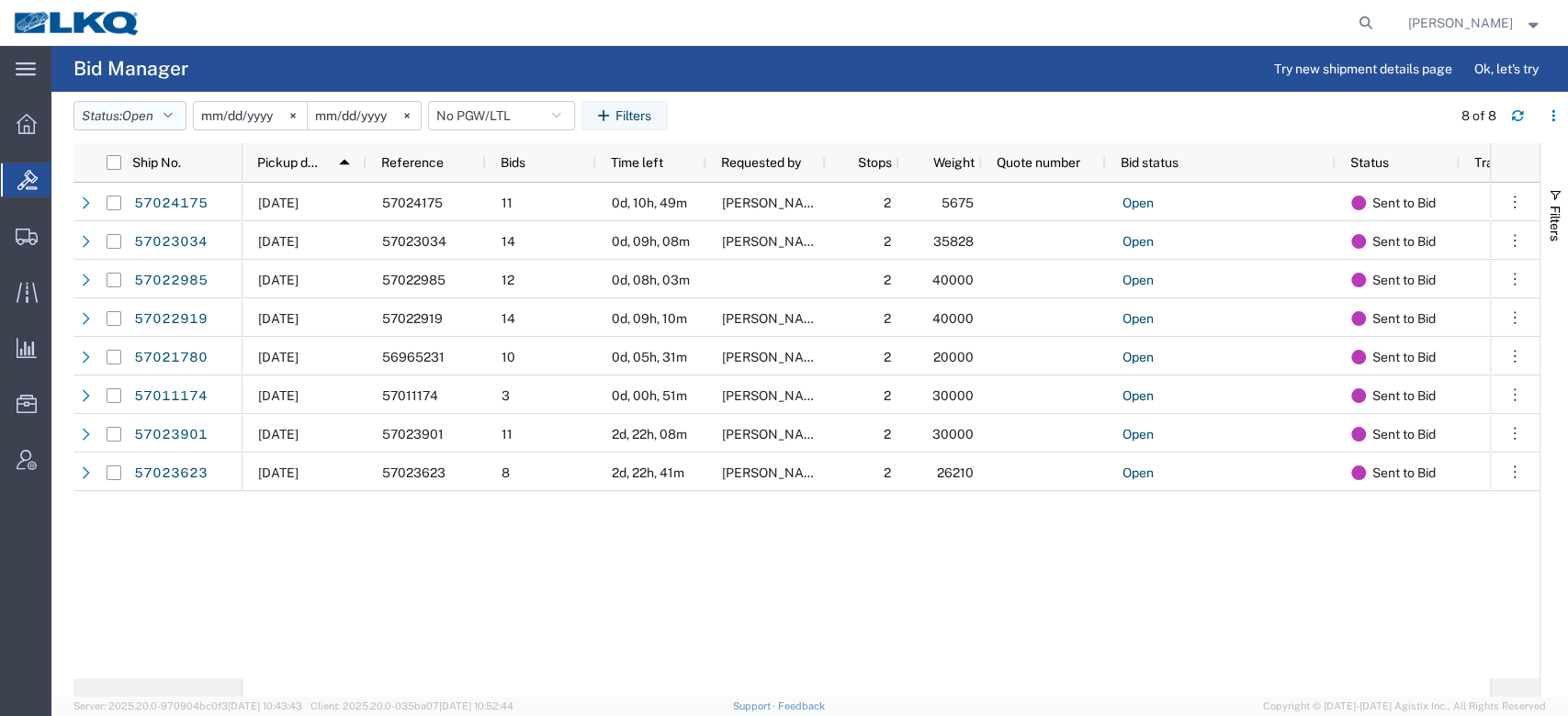
click at [147, 107] on span "Open" at bounding box center [137, 116] width 31 height 18
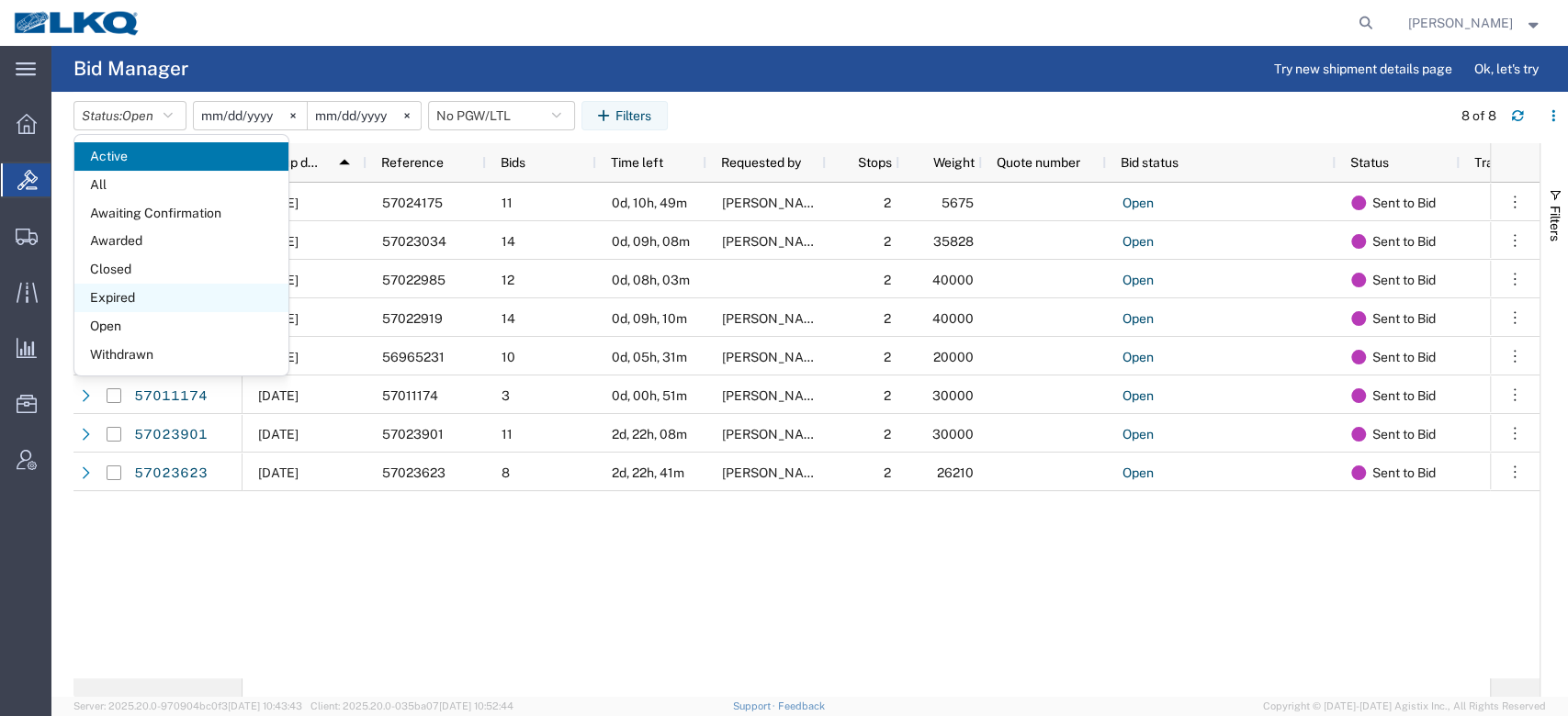
click at [124, 299] on span "Expired" at bounding box center [181, 298] width 214 height 29
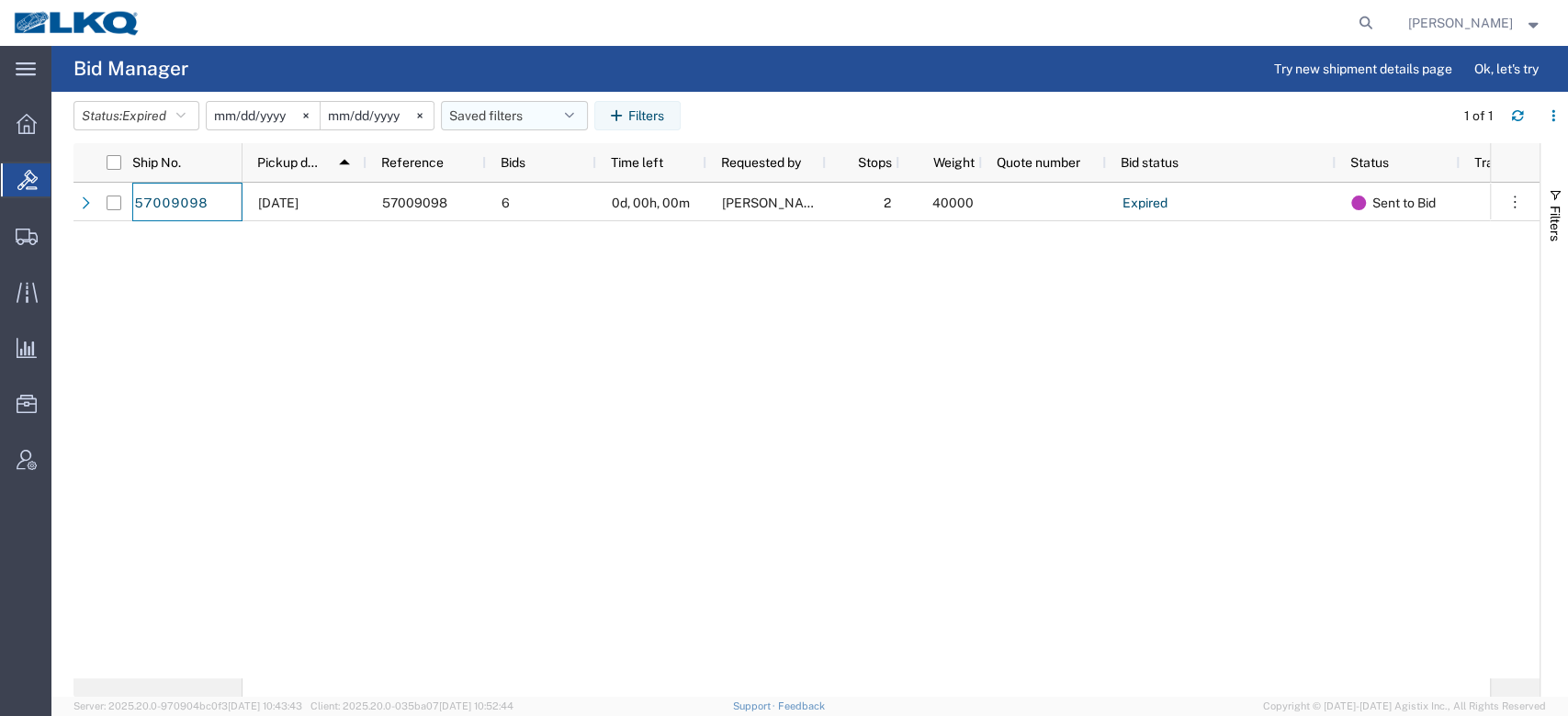
click at [501, 125] on button "Saved filters" at bounding box center [515, 116] width 147 height 30
click at [509, 115] on button "Saved filters" at bounding box center [515, 116] width 147 height 30
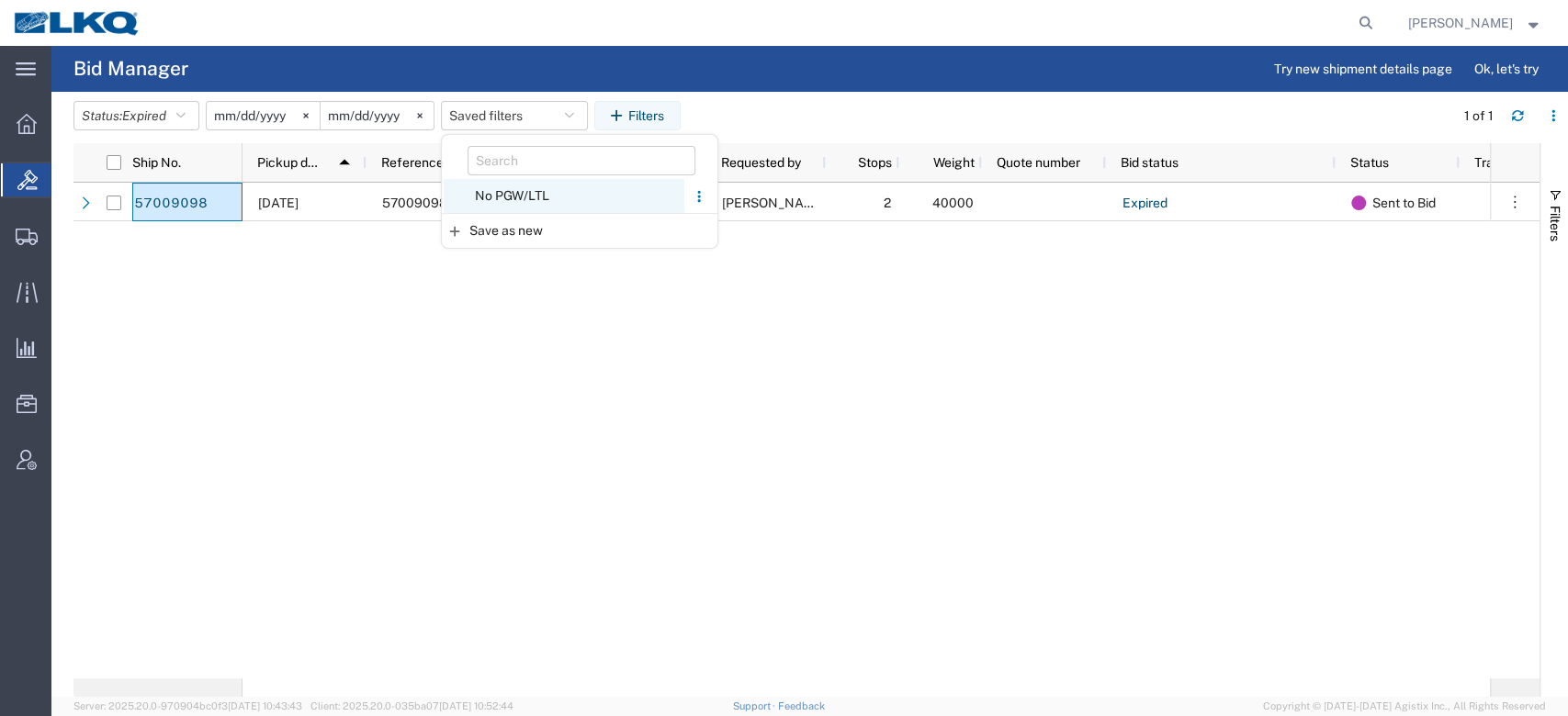
click at [523, 188] on span "No PGW/LTL" at bounding box center [564, 196] width 240 height 34
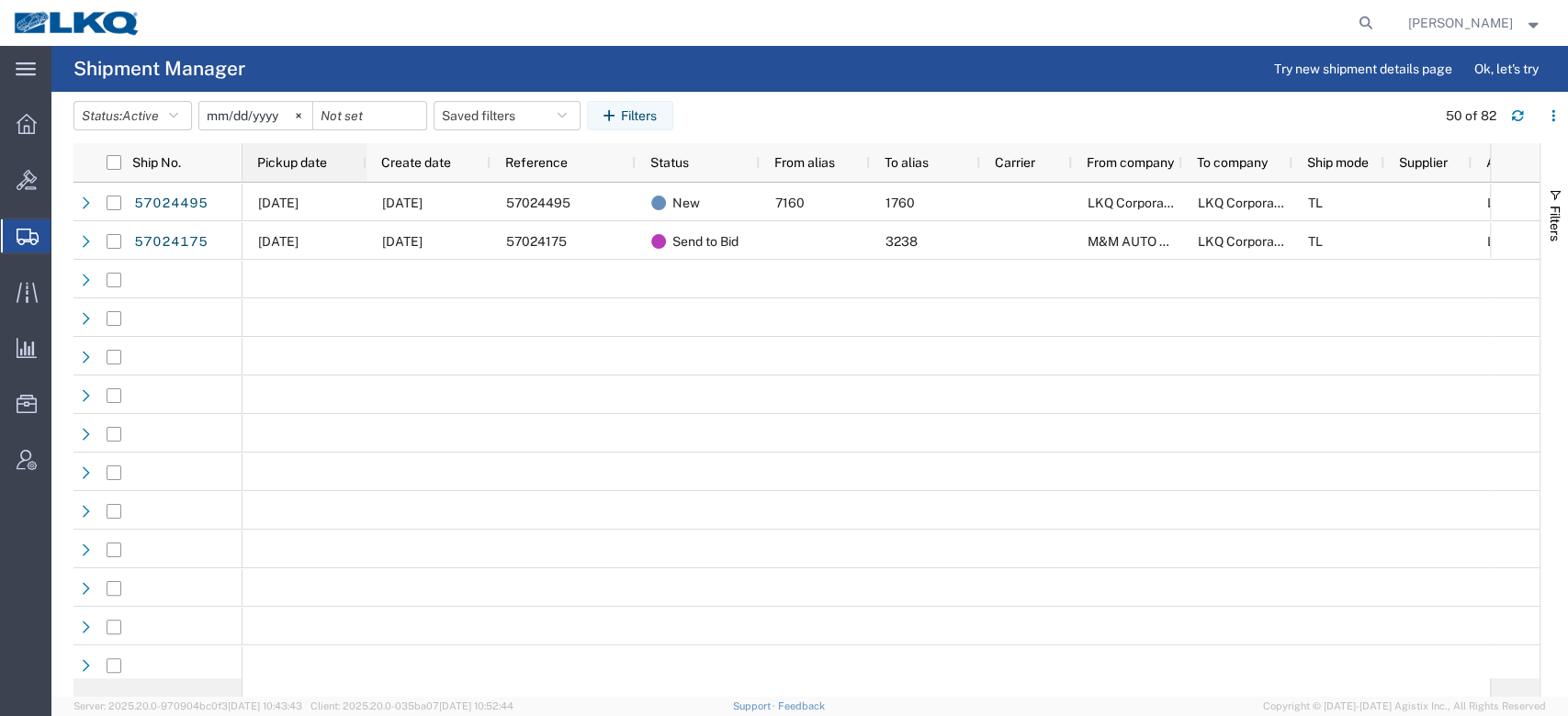
click at [310, 165] on span "Pickup date" at bounding box center [292, 162] width 70 height 15
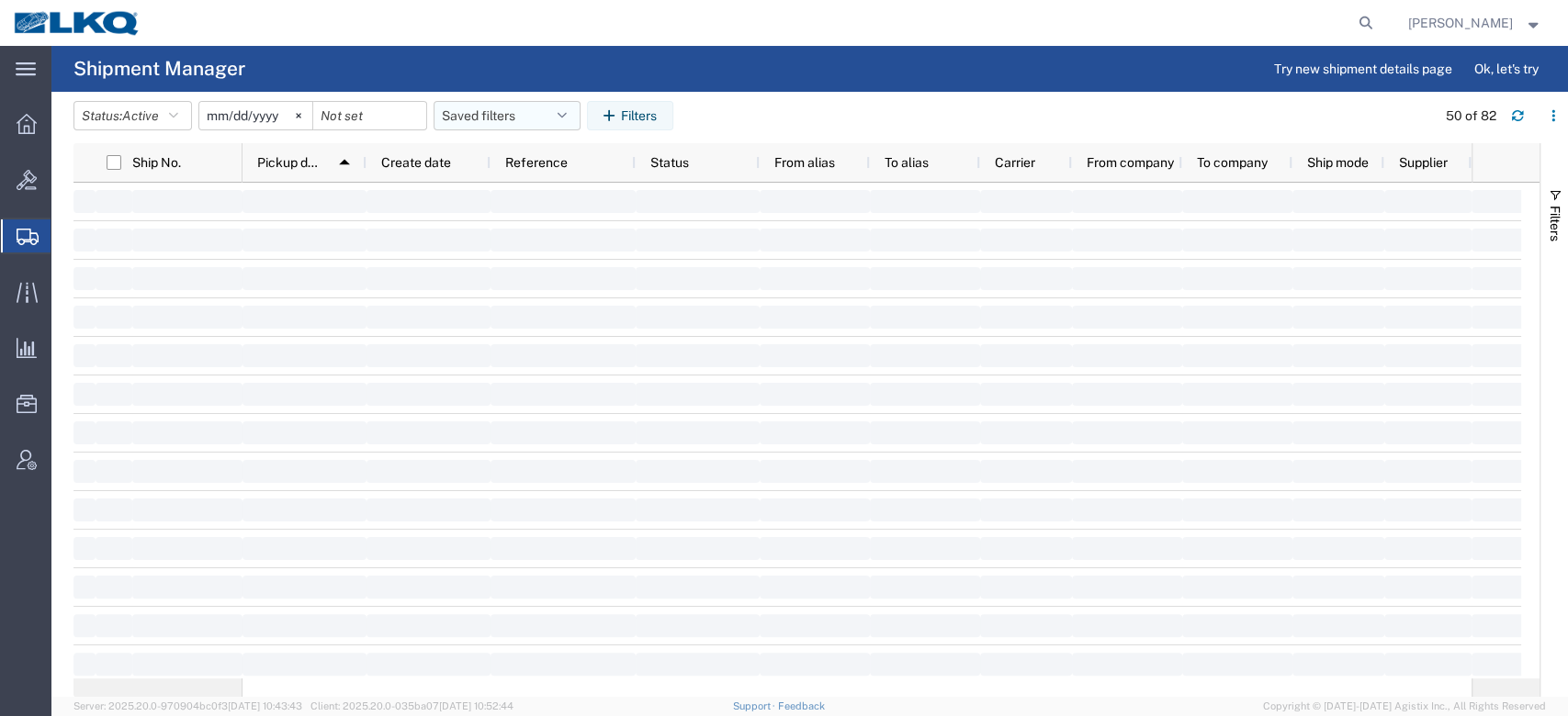
click at [481, 123] on button "Saved filters" at bounding box center [507, 116] width 147 height 30
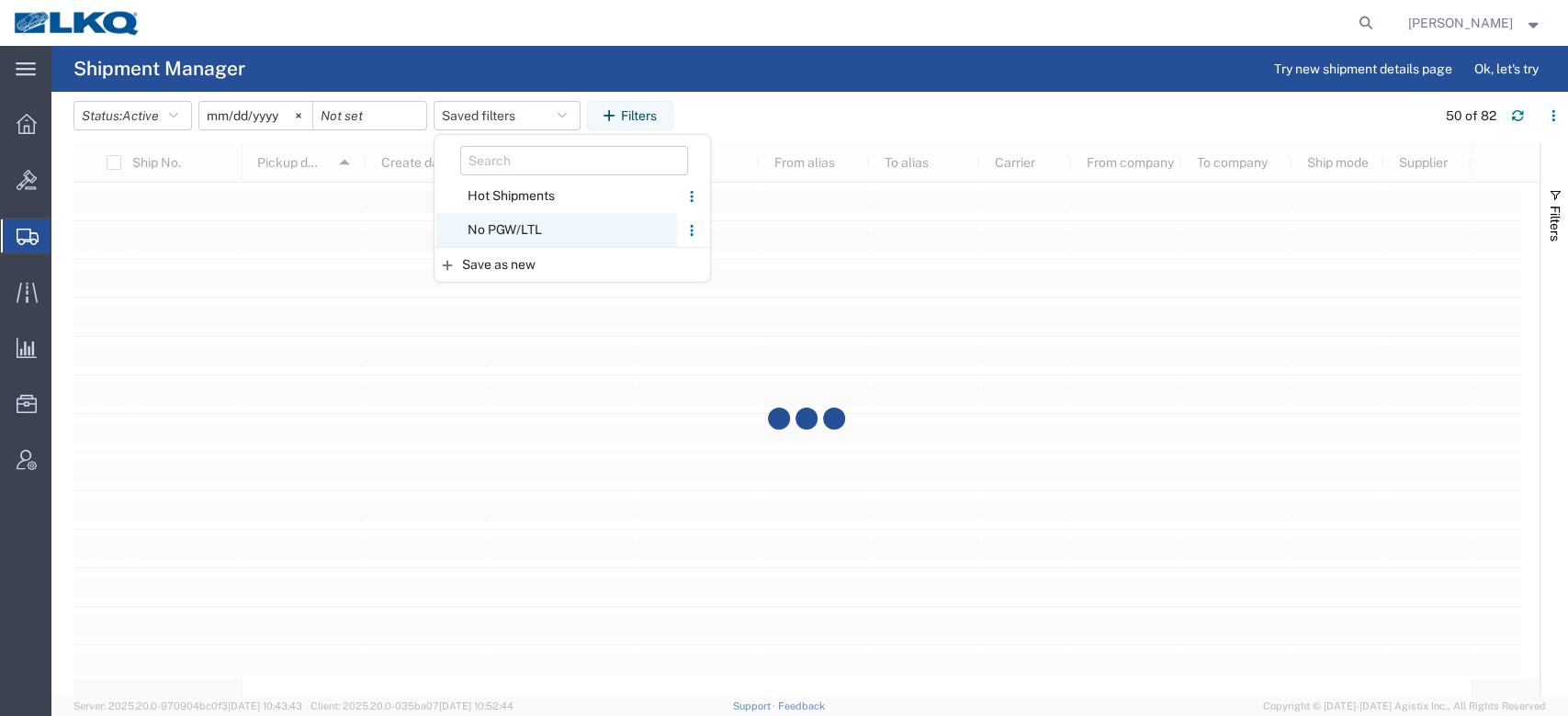
click at [509, 224] on span "No PGW/LTL" at bounding box center [556, 230] width 240 height 34
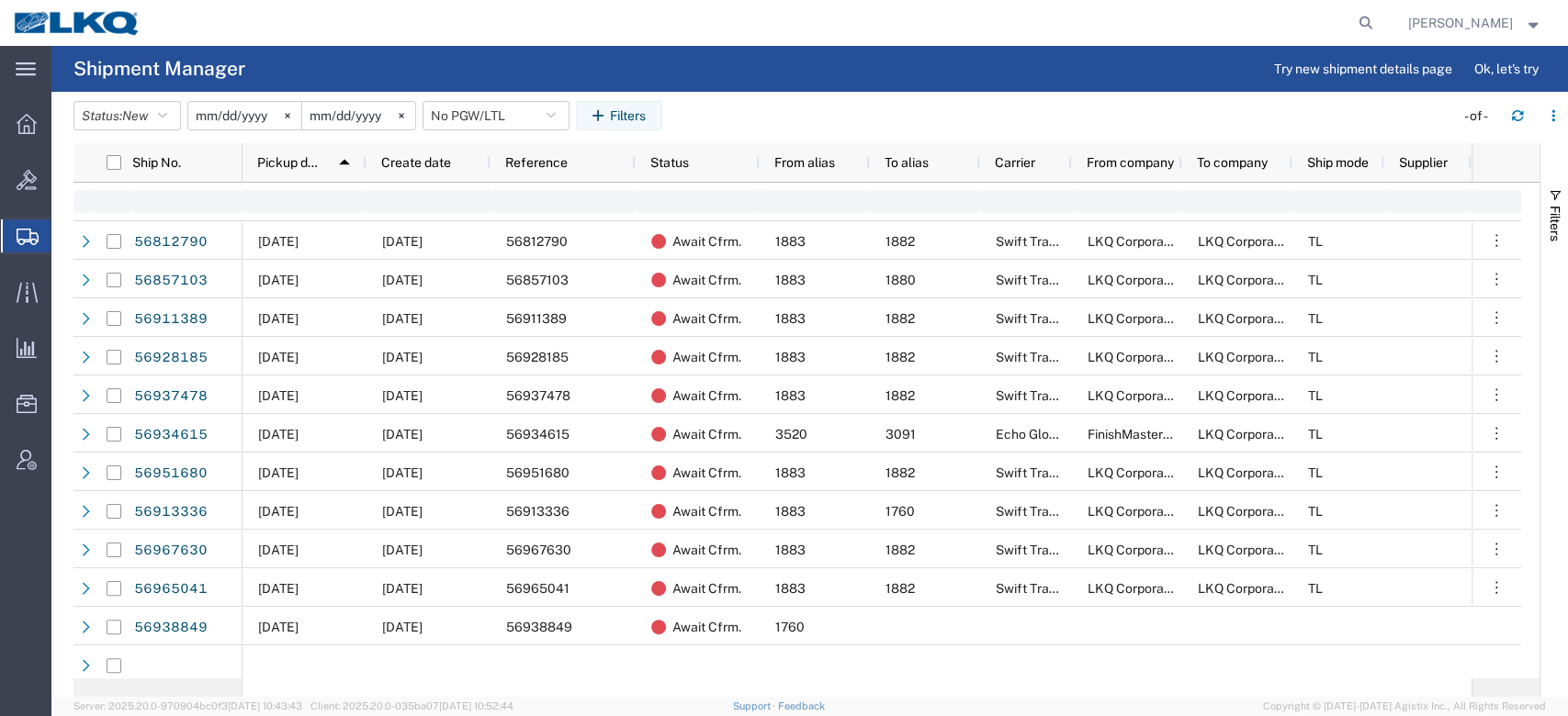
type input "2025-01-01"
type input "2025-12-31"
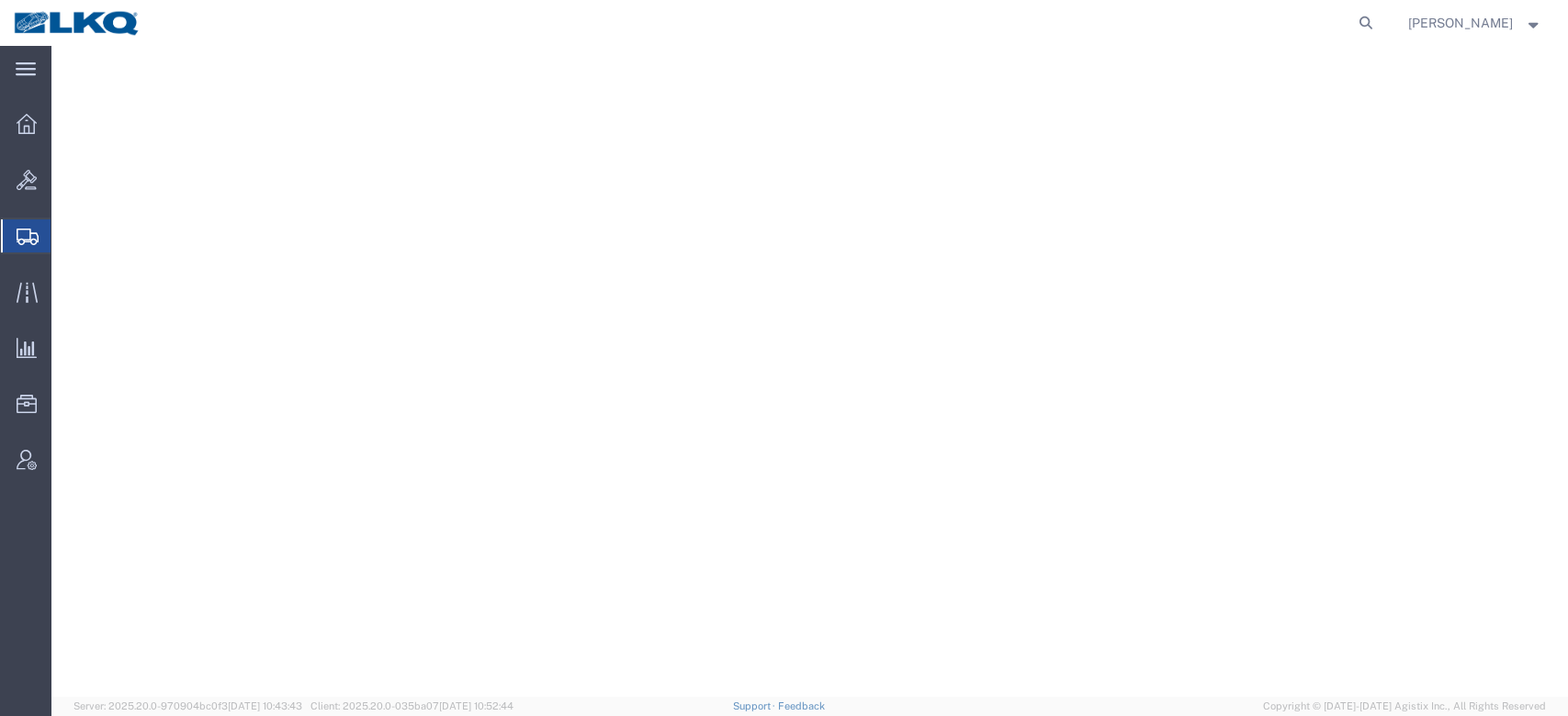
select select "28140"
select select "27634"
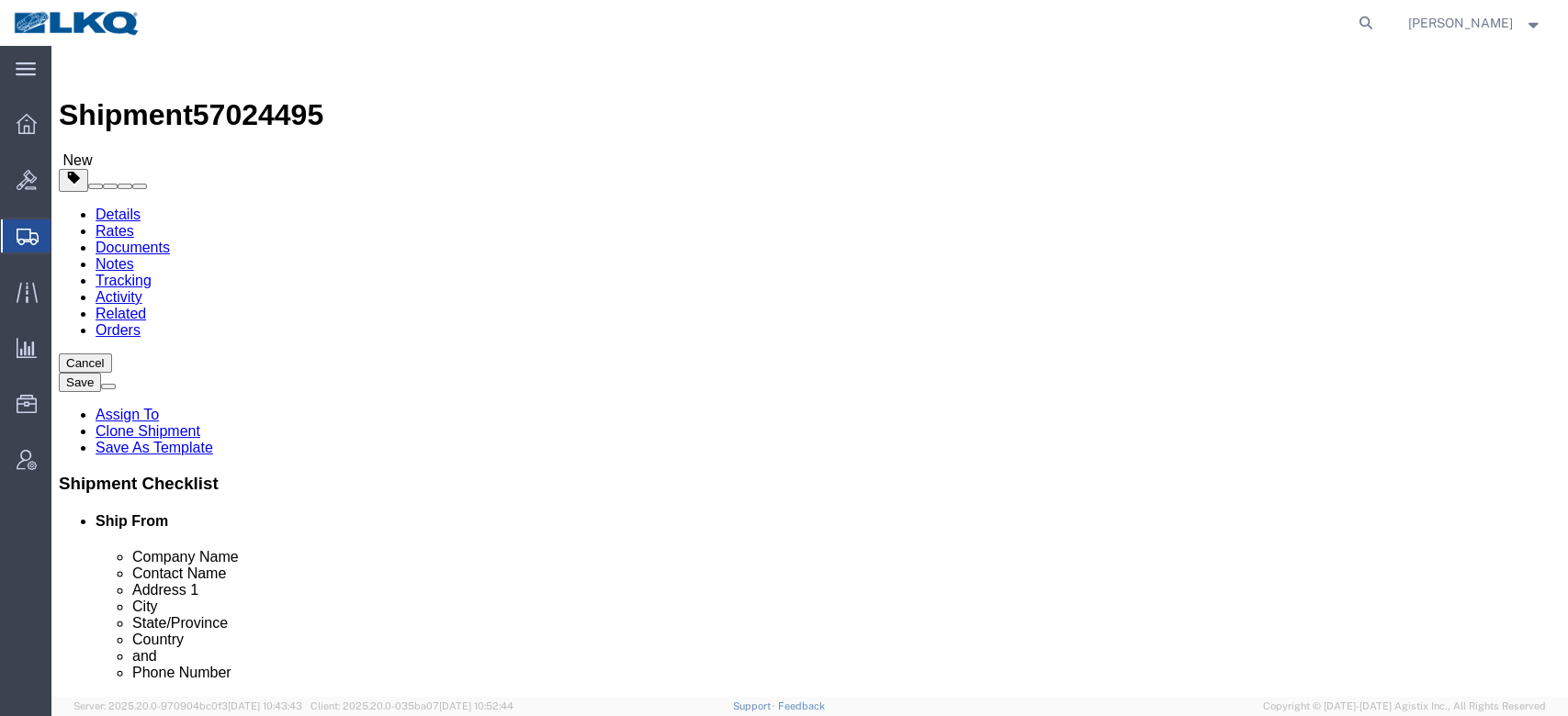
click span "57024495"
click link "Notes"
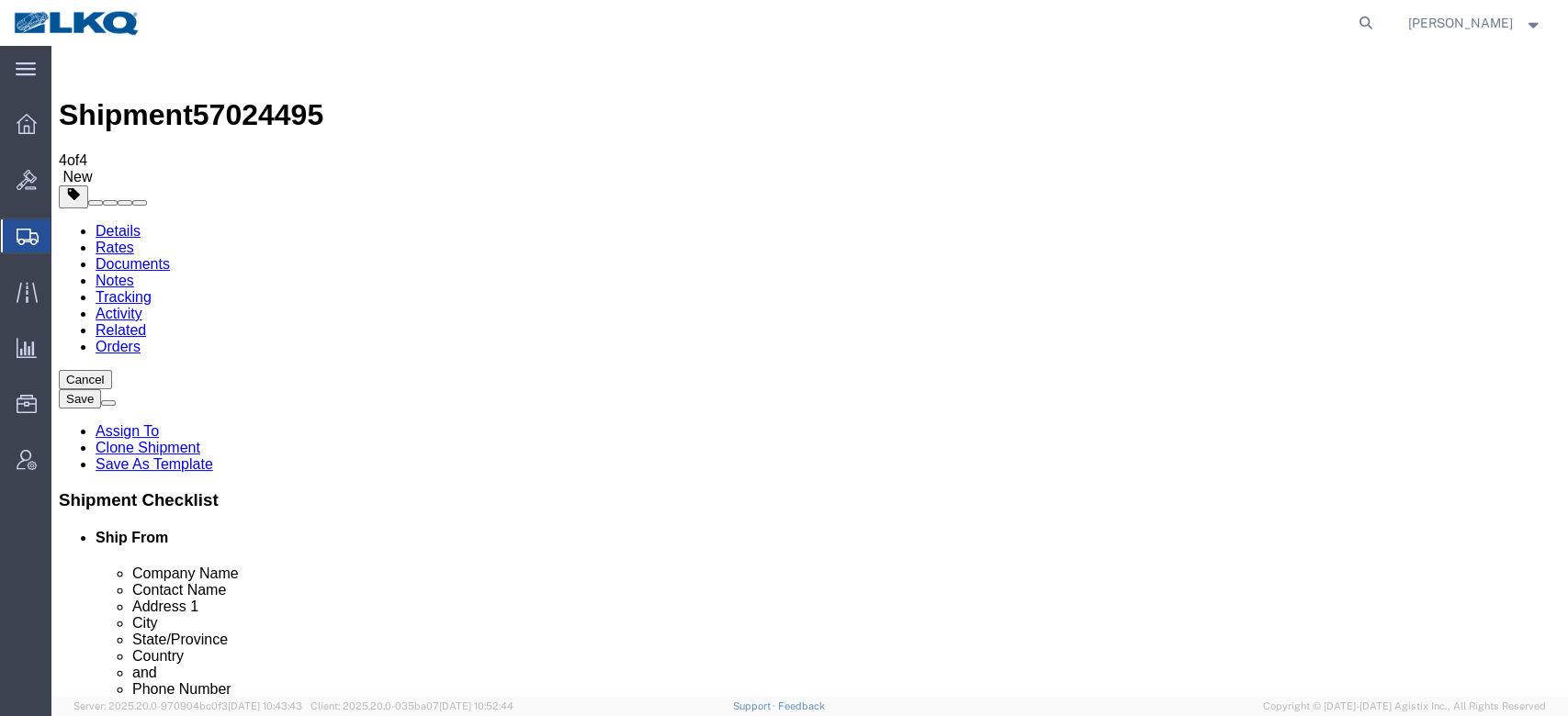
click at [140, 223] on link "Details" at bounding box center [117, 231] width 45 height 16
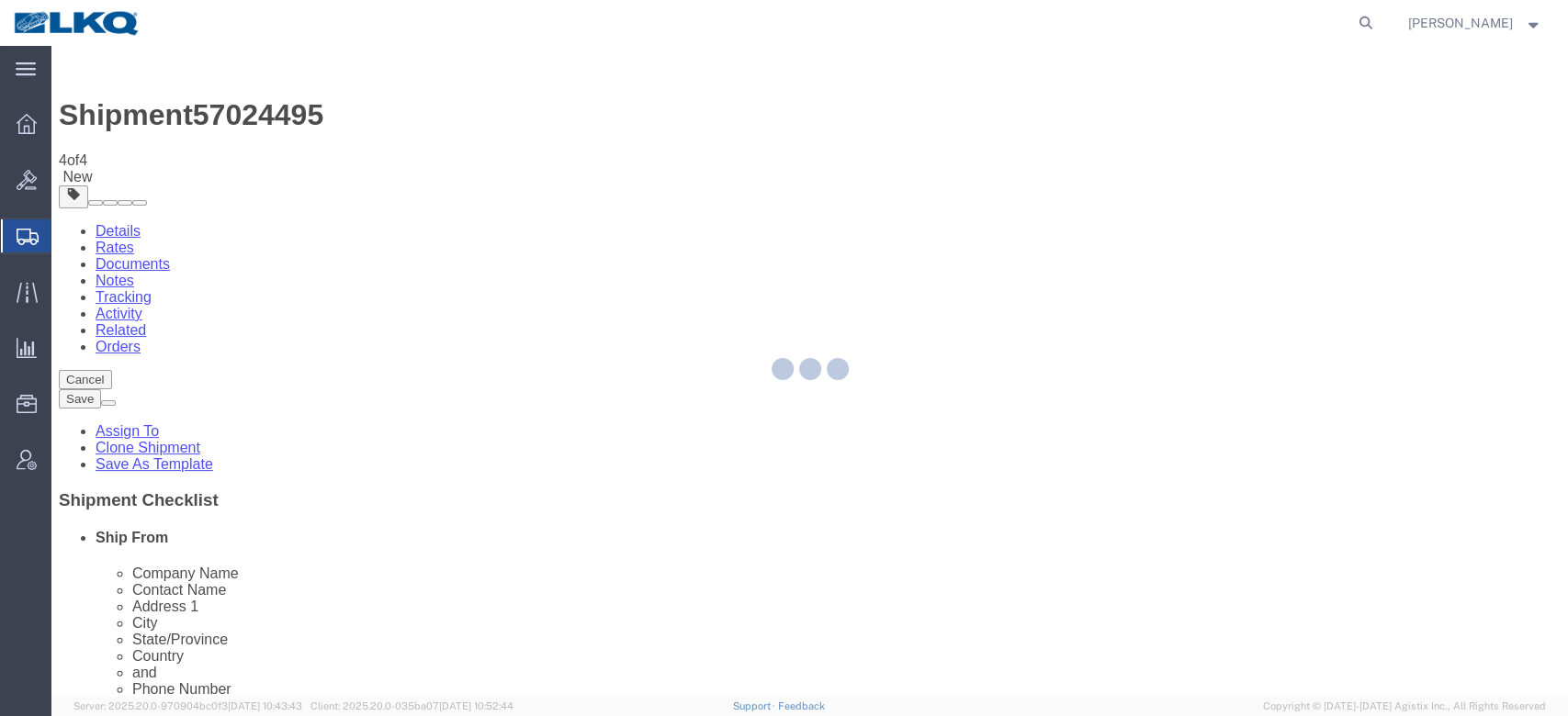
select select "28140"
select select "27634"
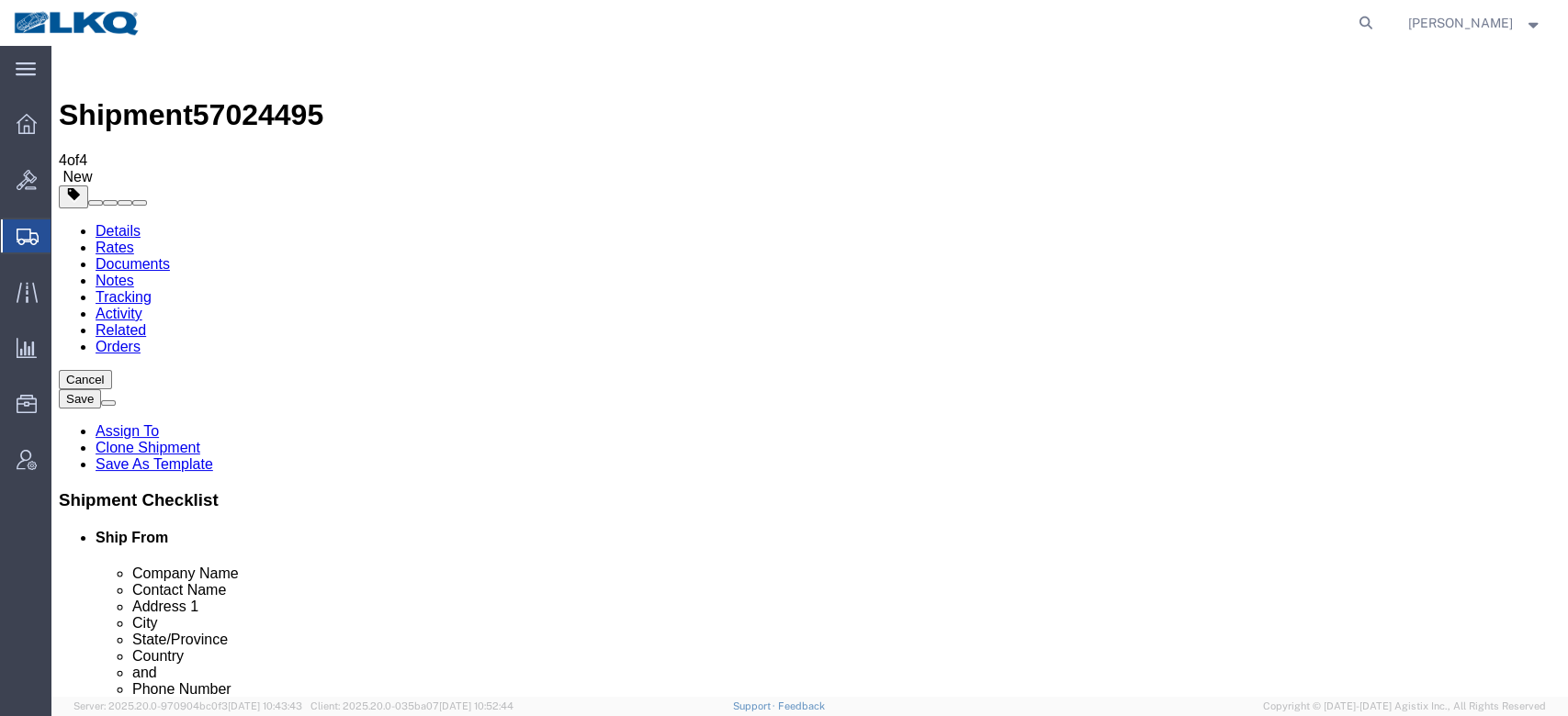
click span "57024495"
copy span "57024495"
click link "Special Services"
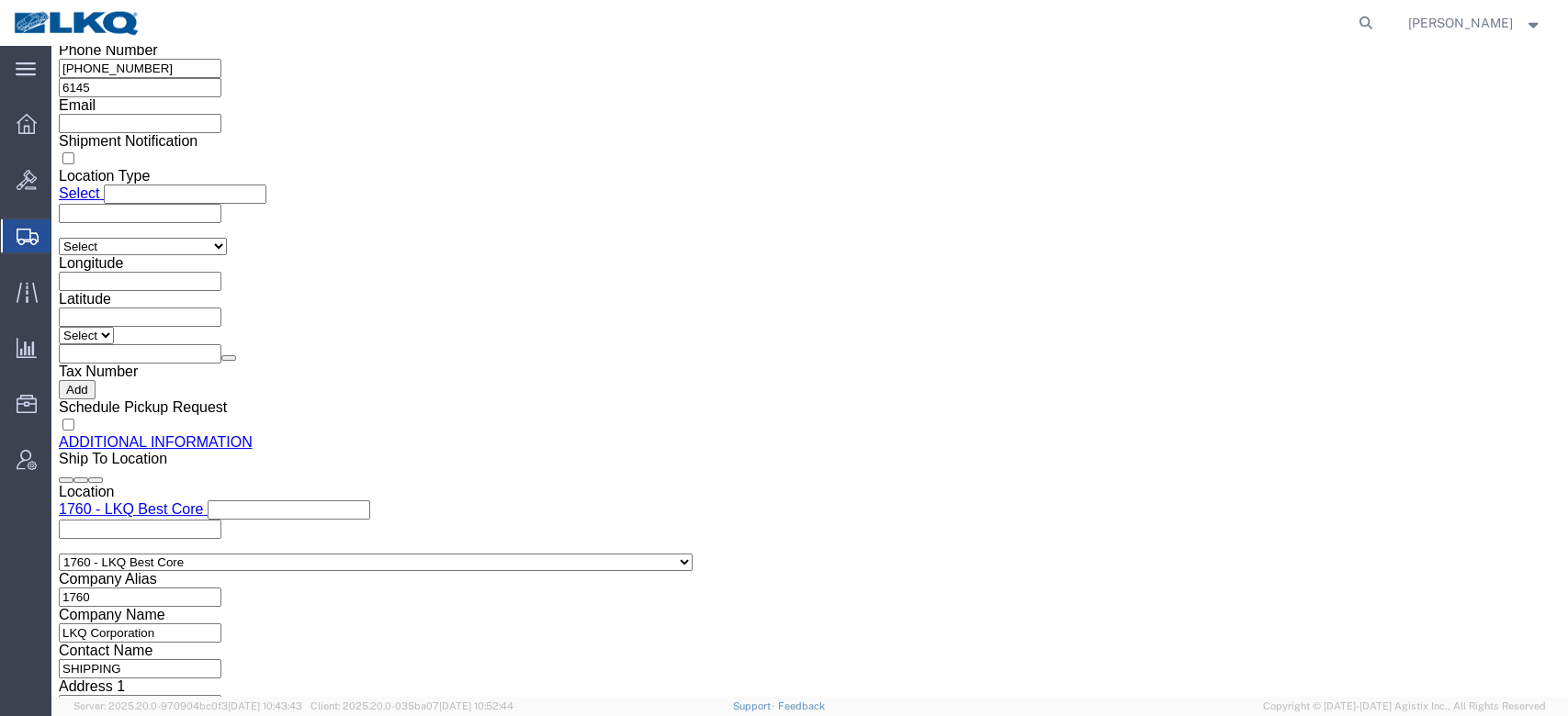
scroll to position [1791, 0]
click icon
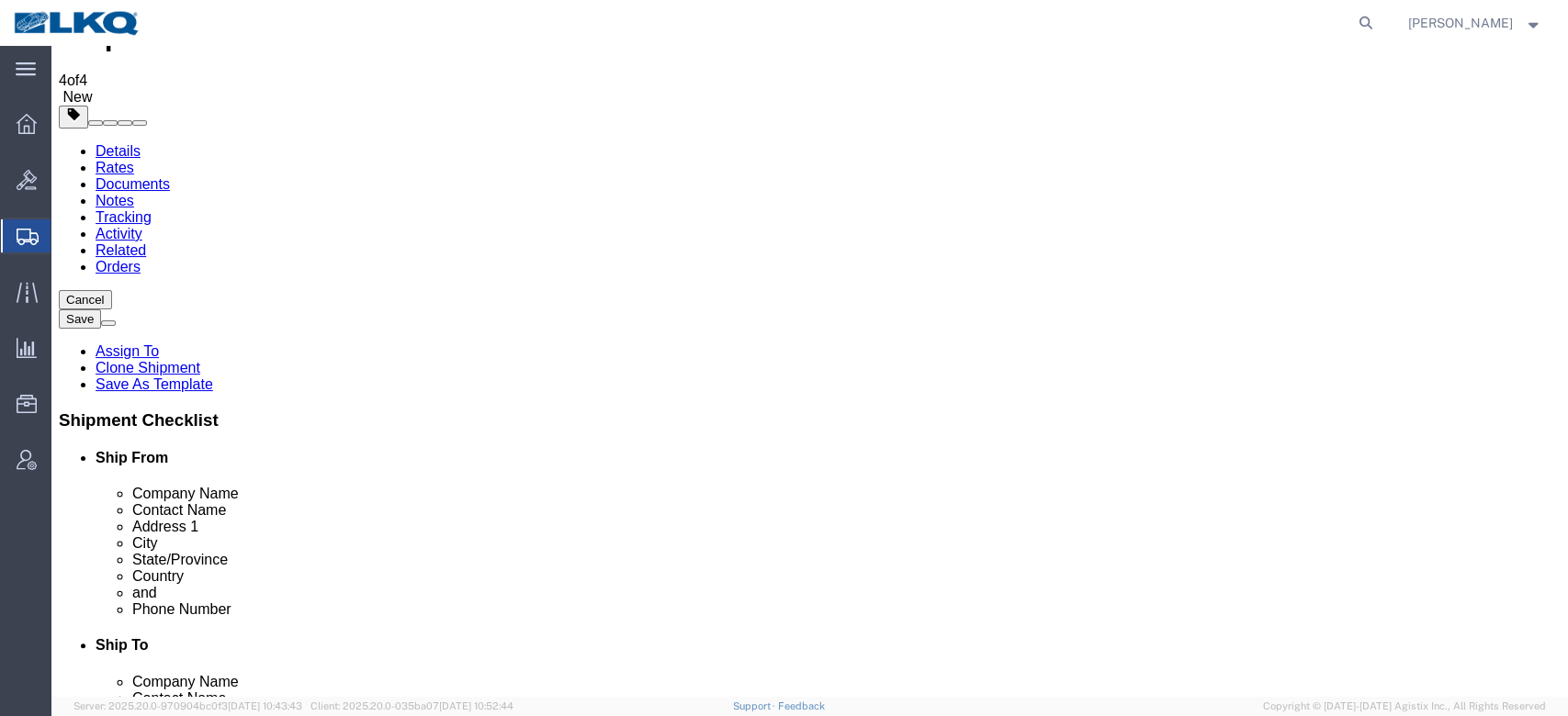
click icon
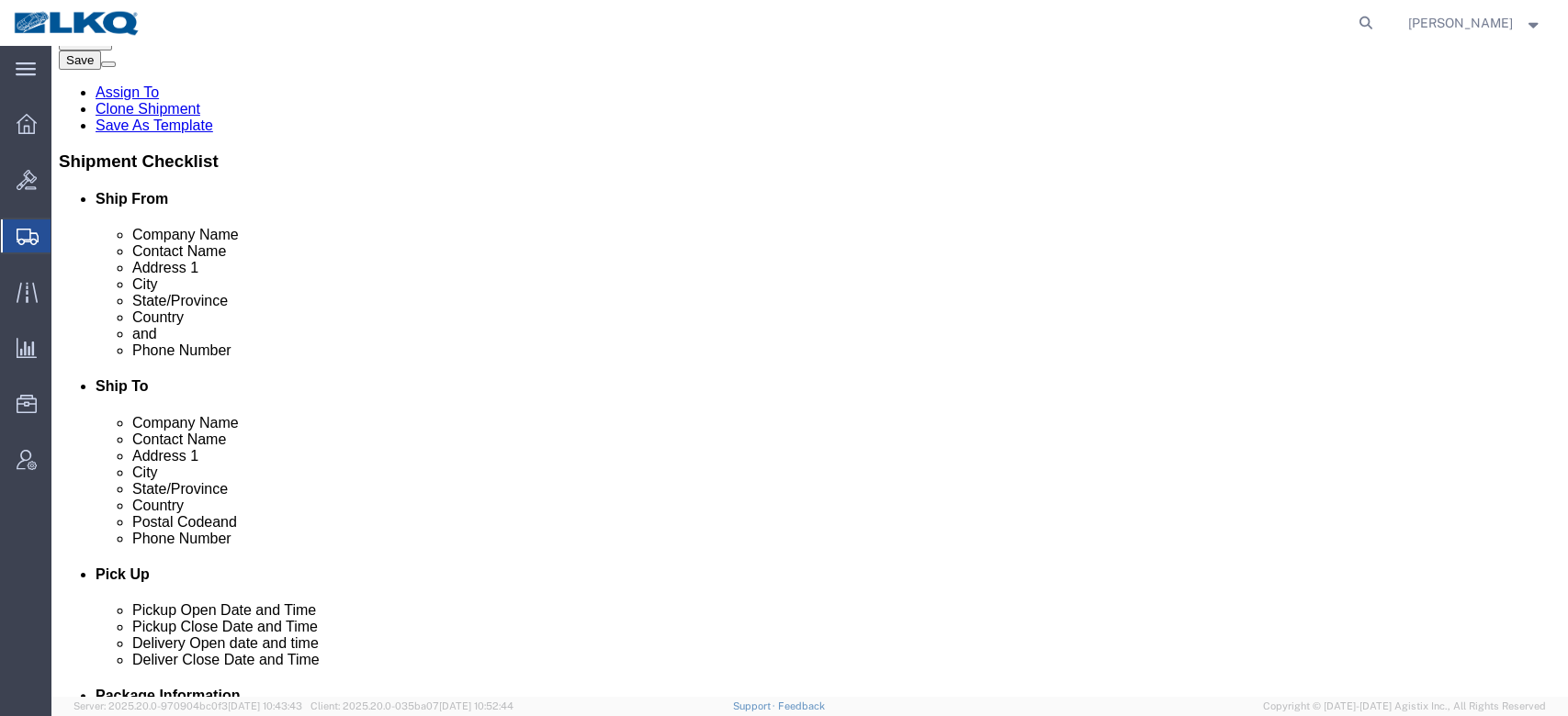
scroll to position [660, 0]
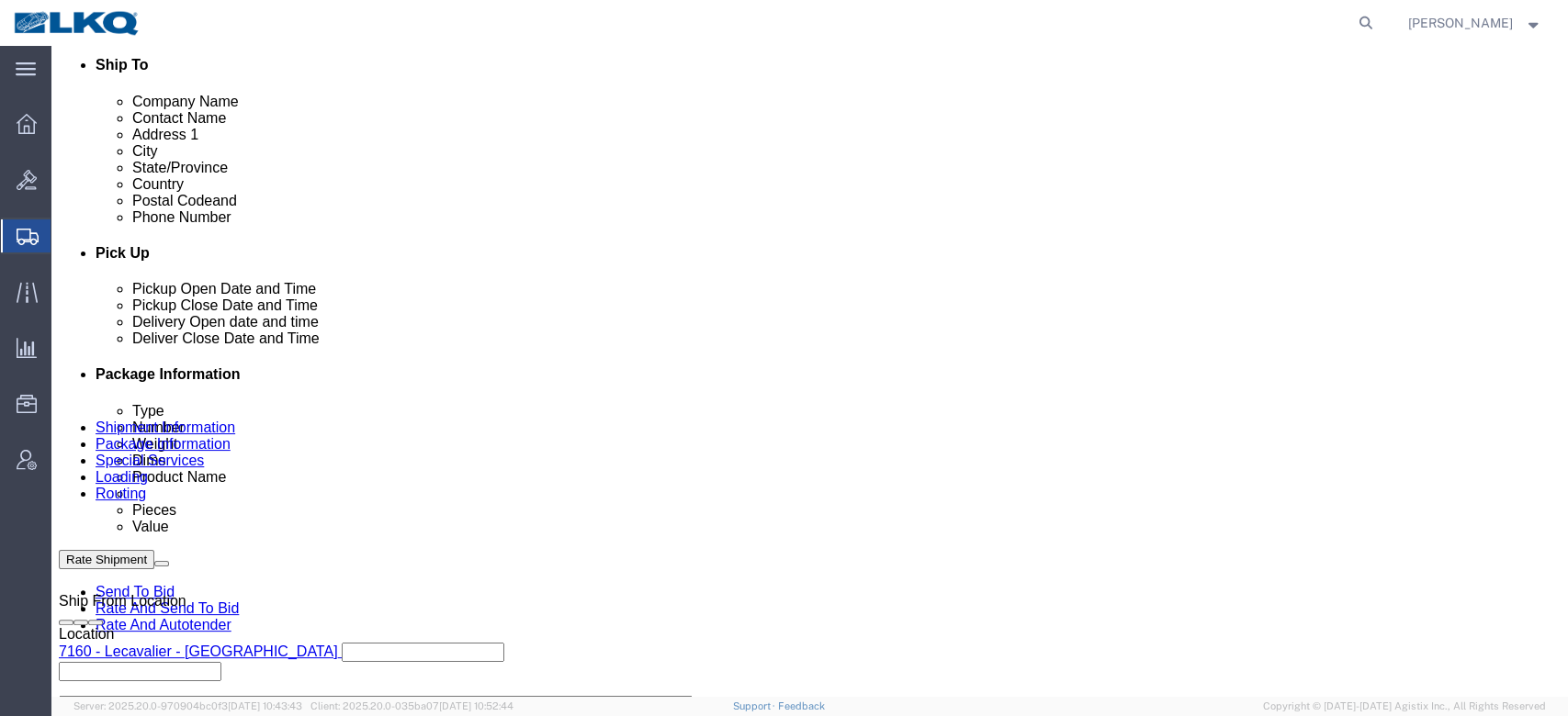
click div "Oct 06 2025 7:30 AM"
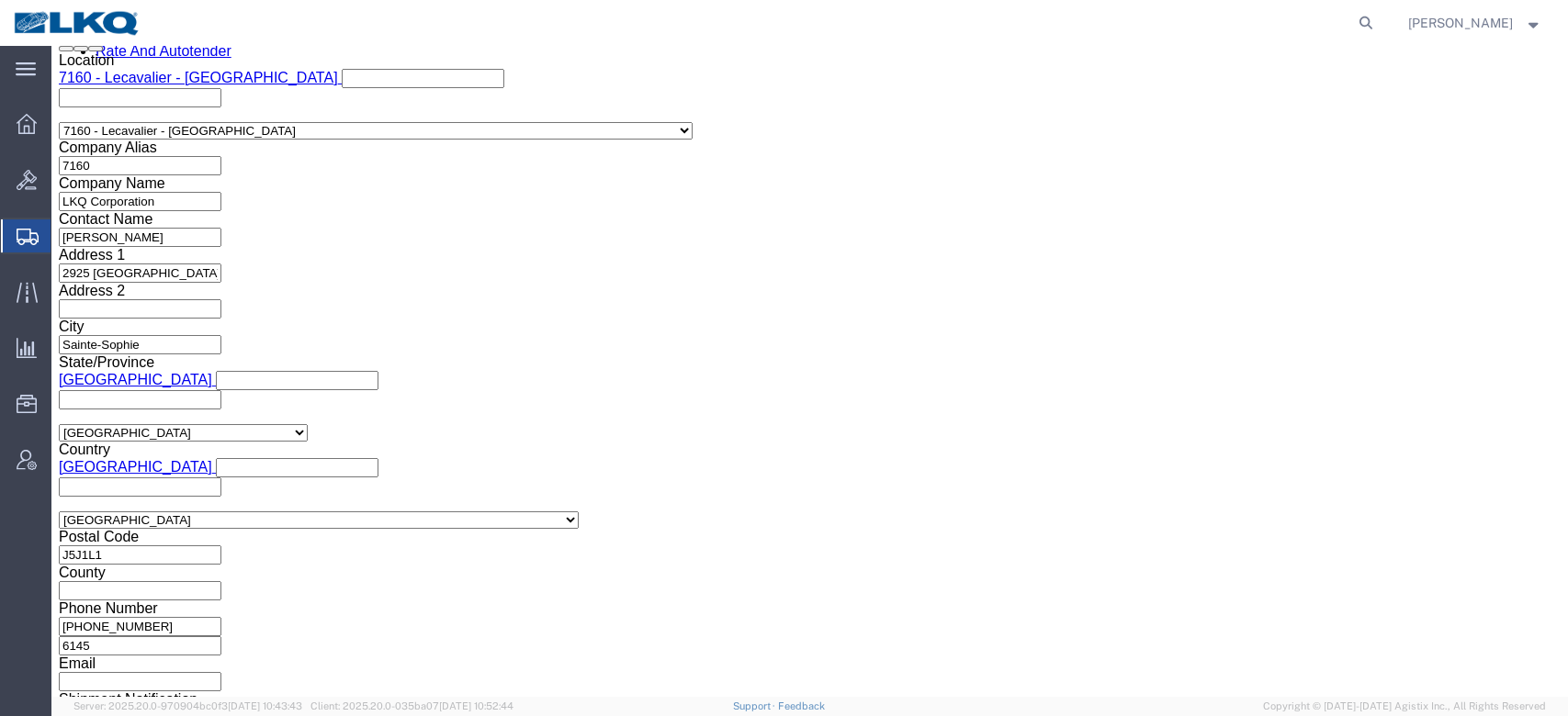
click div "Shipping Mode (Optional) Add another leg"
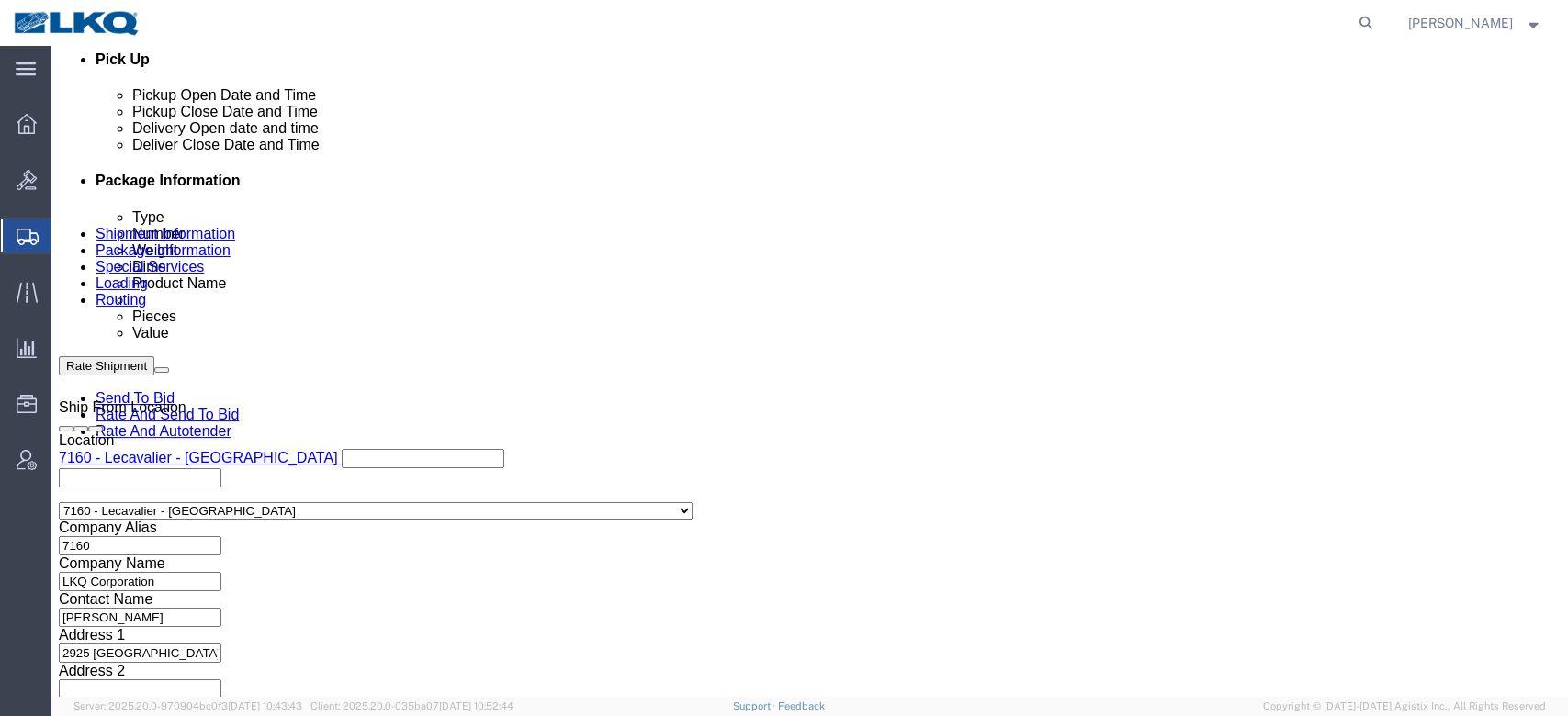
scroll to position [705, 0]
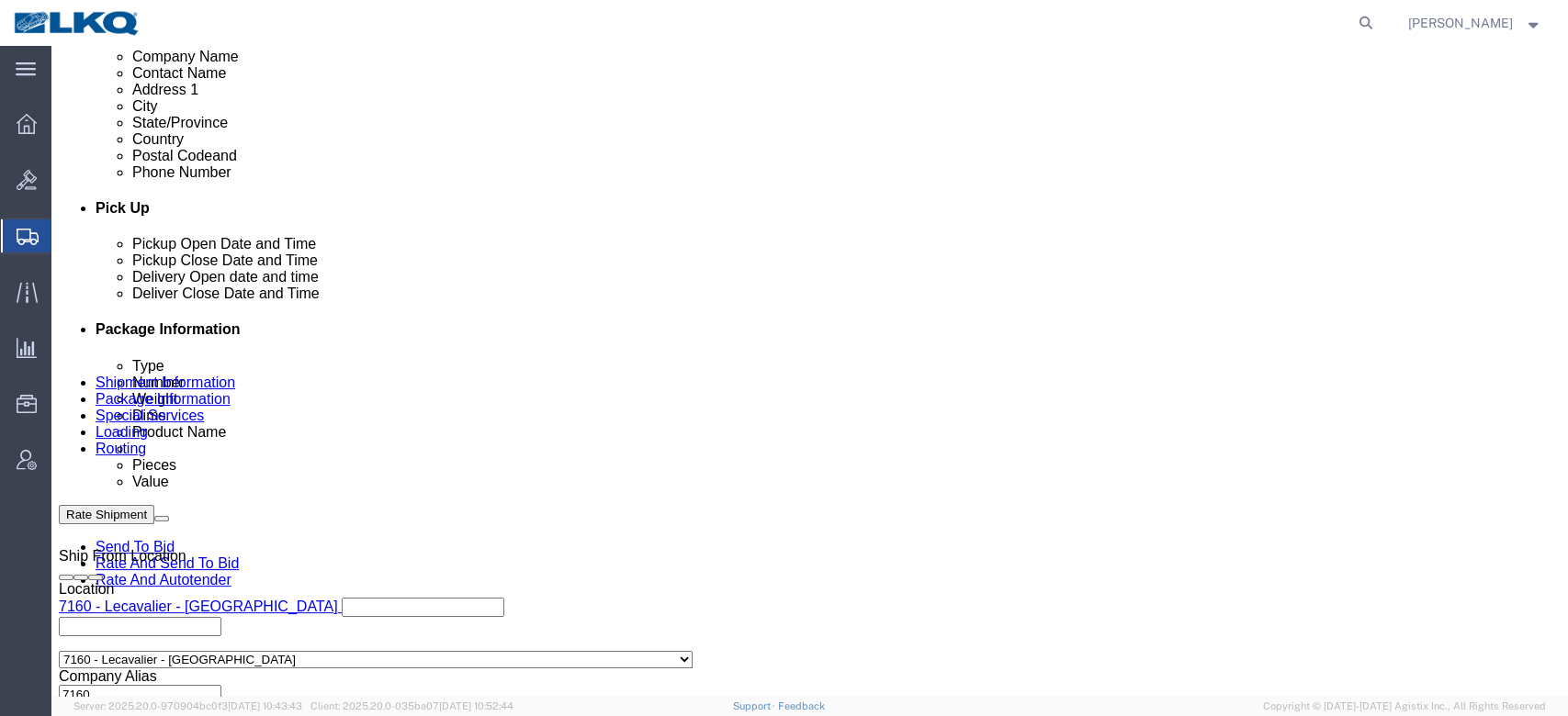
click link "Schedule appointment"
select select
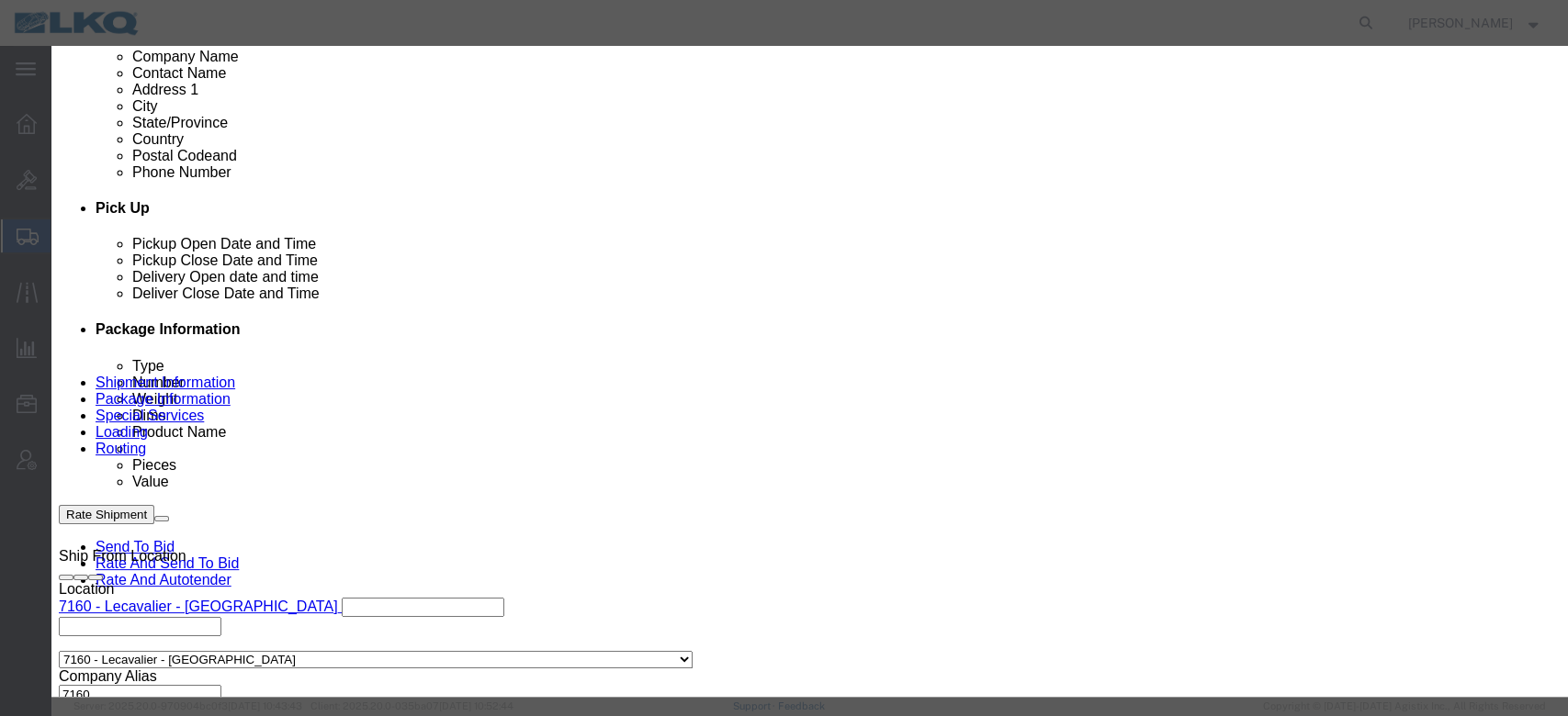
drag, startPoint x: 545, startPoint y: 181, endPoint x: 545, endPoint y: 197, distance: 16.0
click select "Select 1760 - LKQ Best Core 1760 - Outbound Loads"
select select "1"
click select "Select 1760 - LKQ Best Core 1760 - Outbound Loads"
click input "10/07/2025"
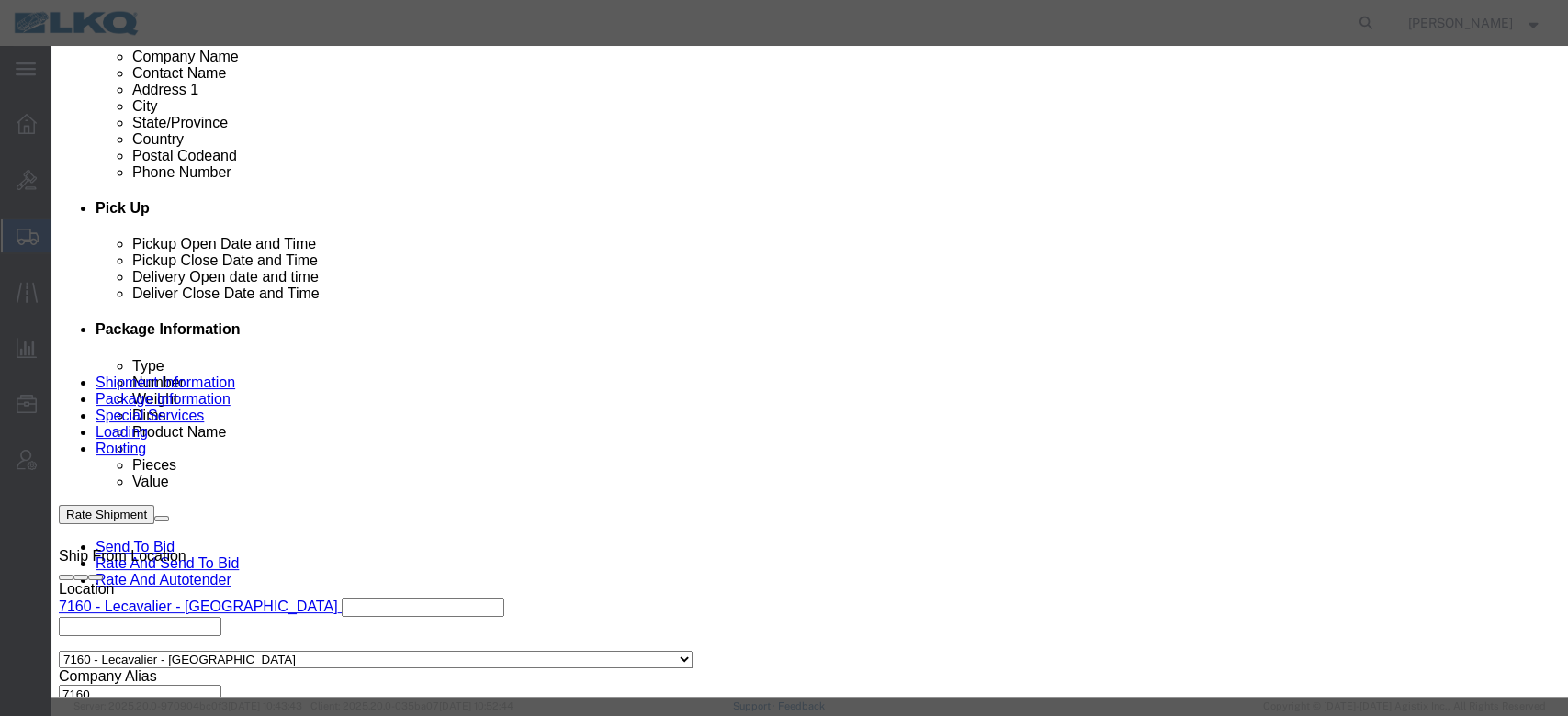
click td "10"
type input "10/10/2025"
click select "Select 15 min 30 min 45 min 1 hr 2 hr 3 hr 4 hr"
select select "15"
click select "Select 15 min 30 min 45 min 1 hr 2 hr 3 hr 4 hr"
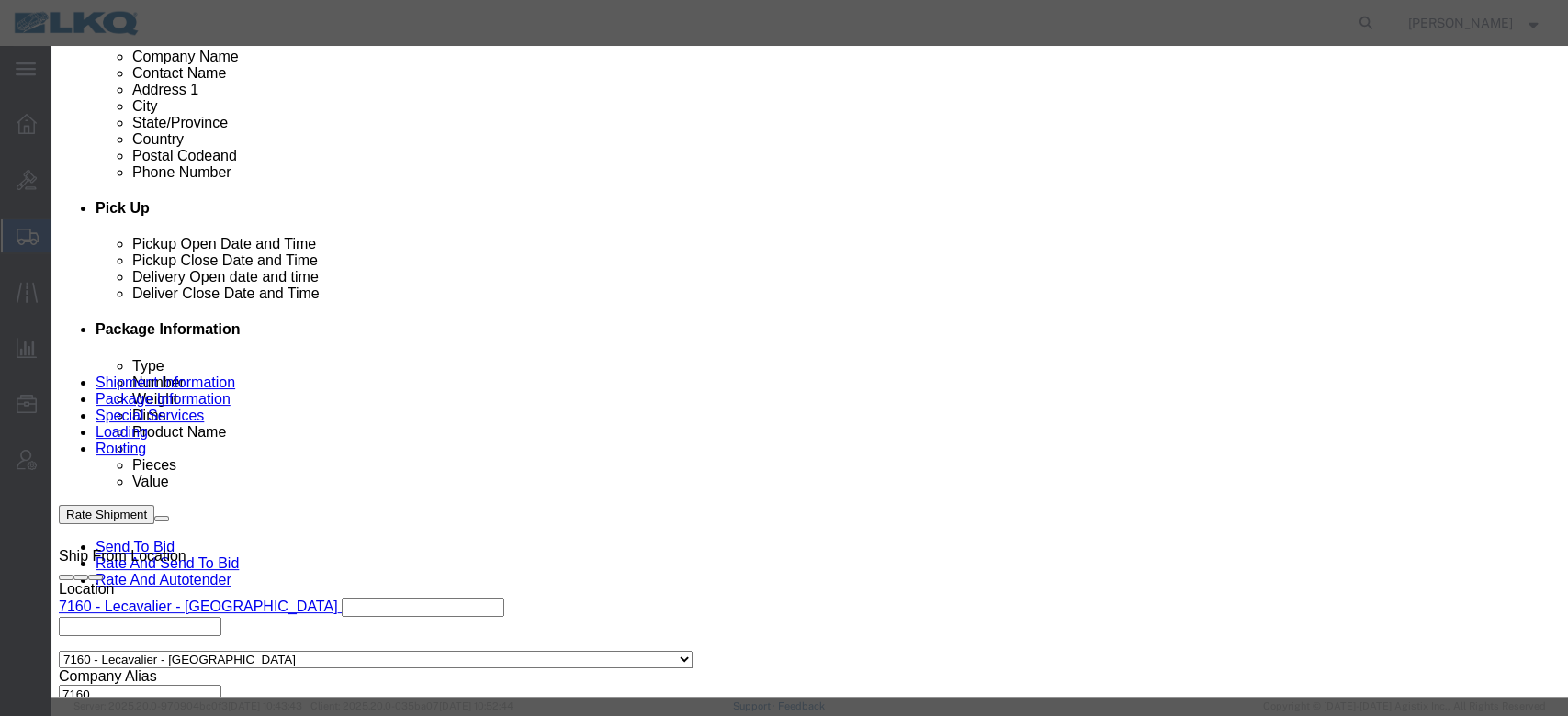
click link "Availability"
click icon "button"
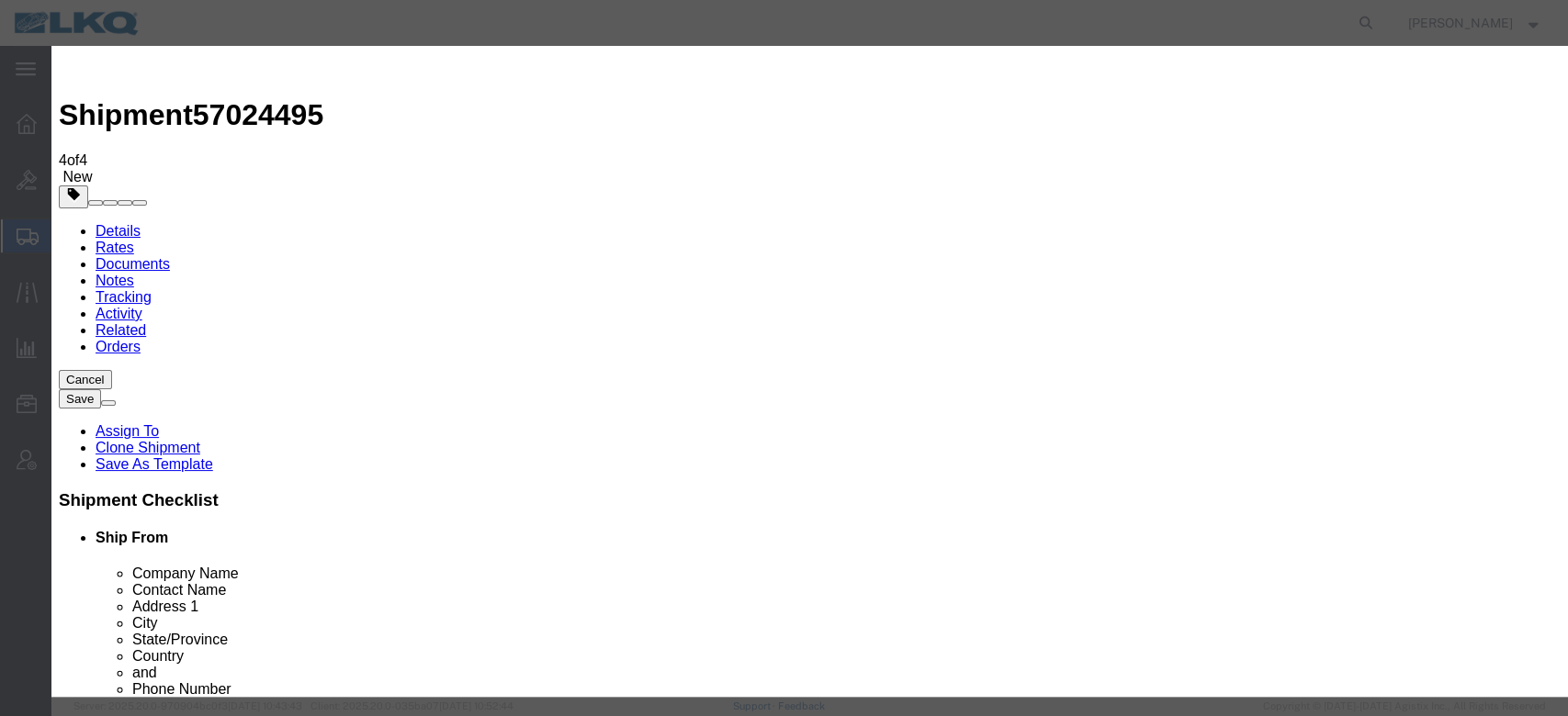
click input "2:30 PM"
drag, startPoint x: 782, startPoint y: 246, endPoint x: 706, endPoint y: 254, distance: 76.4
click input "2:30 PM"
type input "7:15 AM"
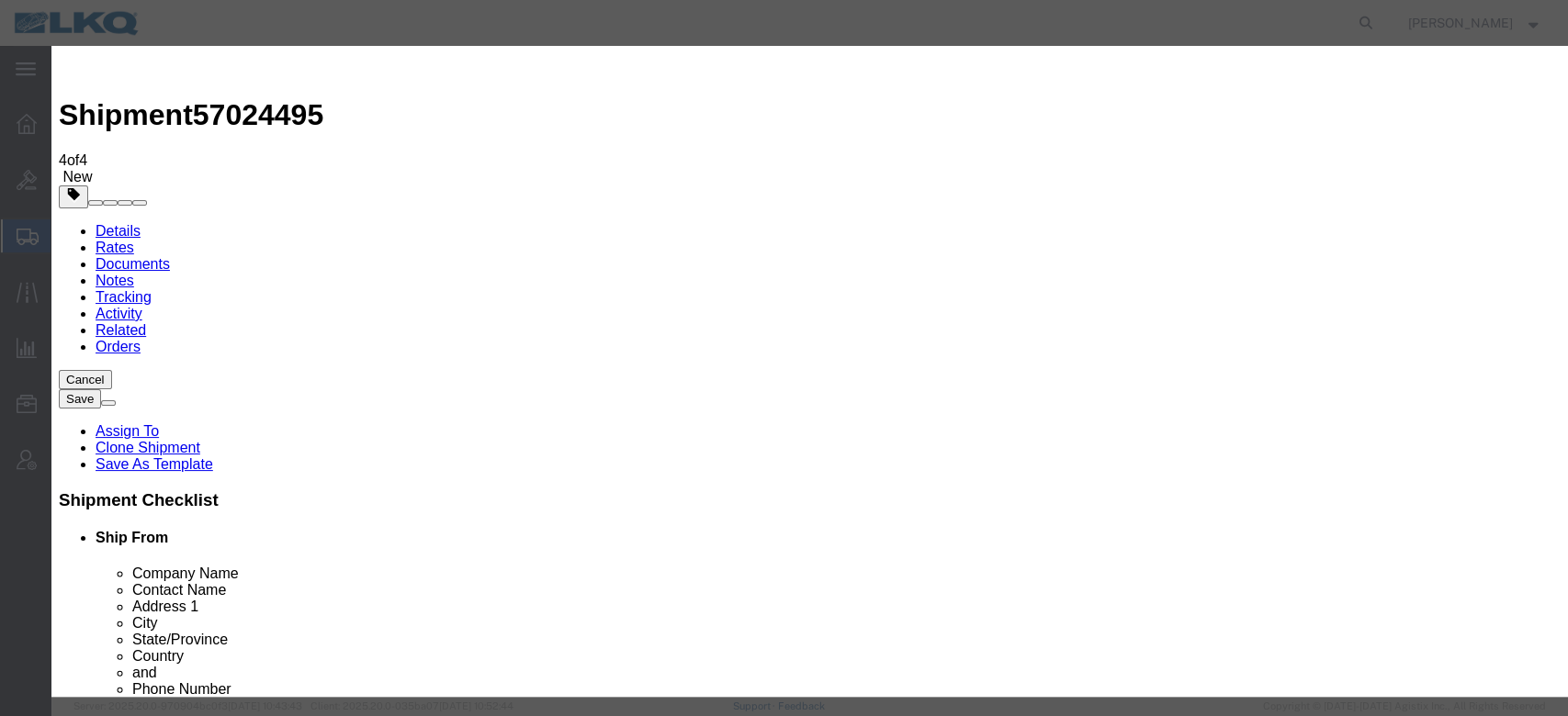
click button "Save"
click button "Ok"
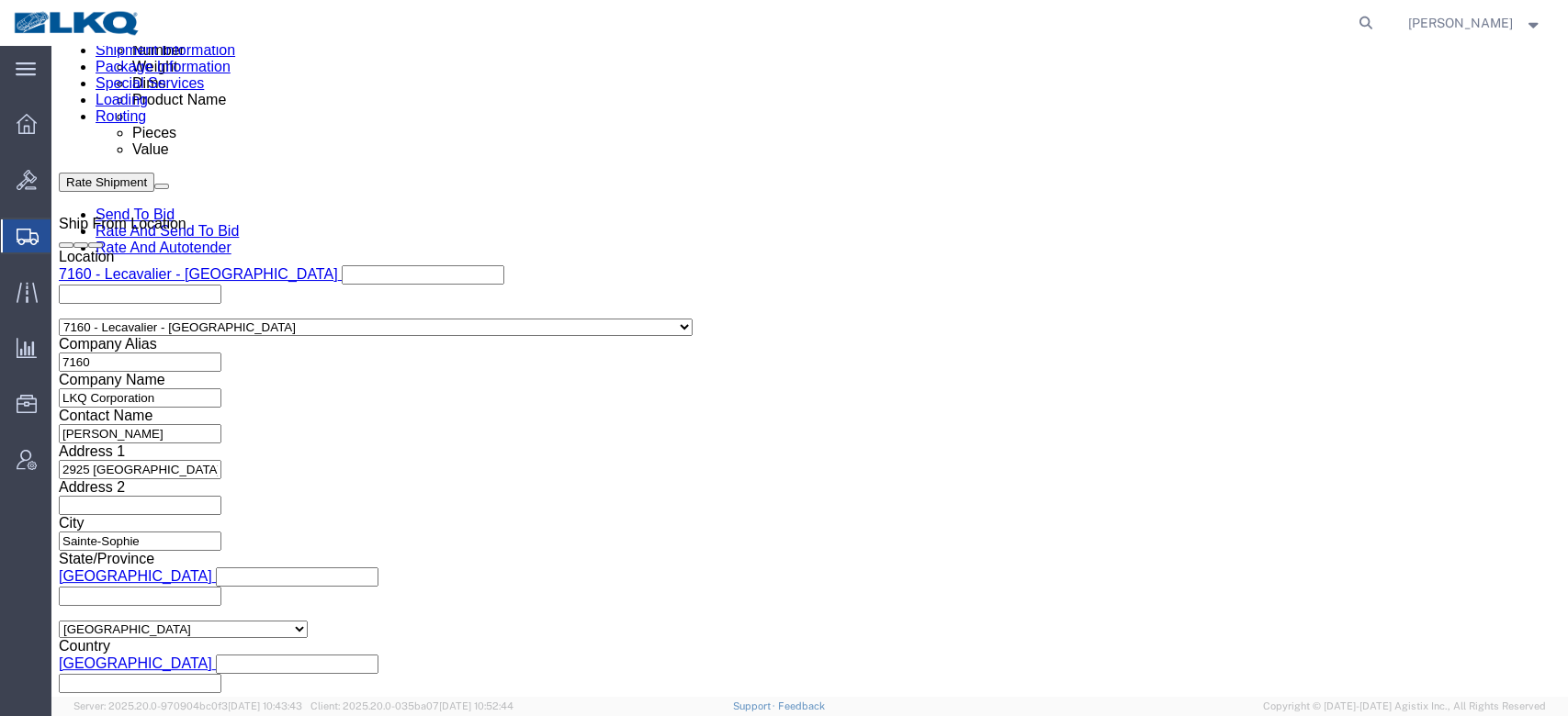
scroll to position [1041, 0]
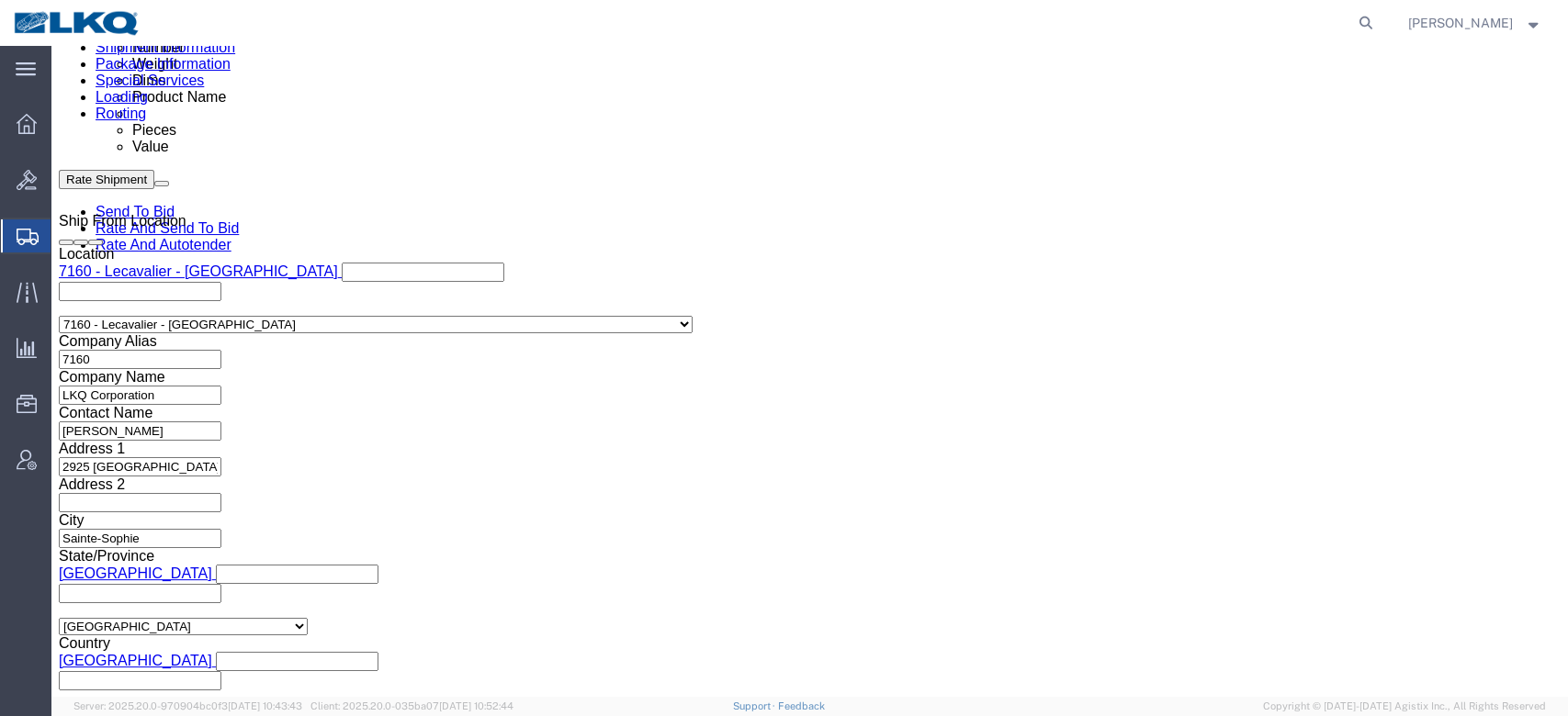
click button "Rate Shipment"
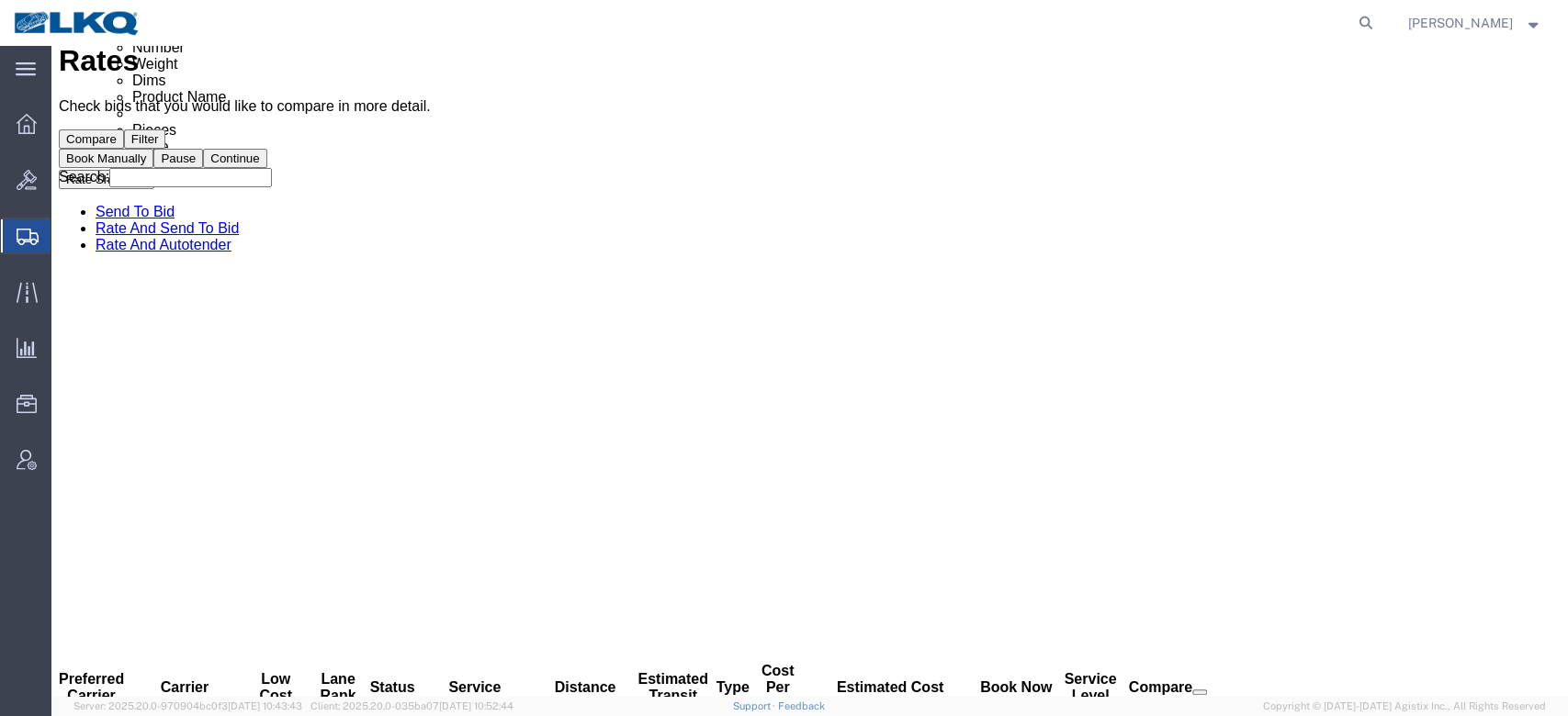
scroll to position [0, 0]
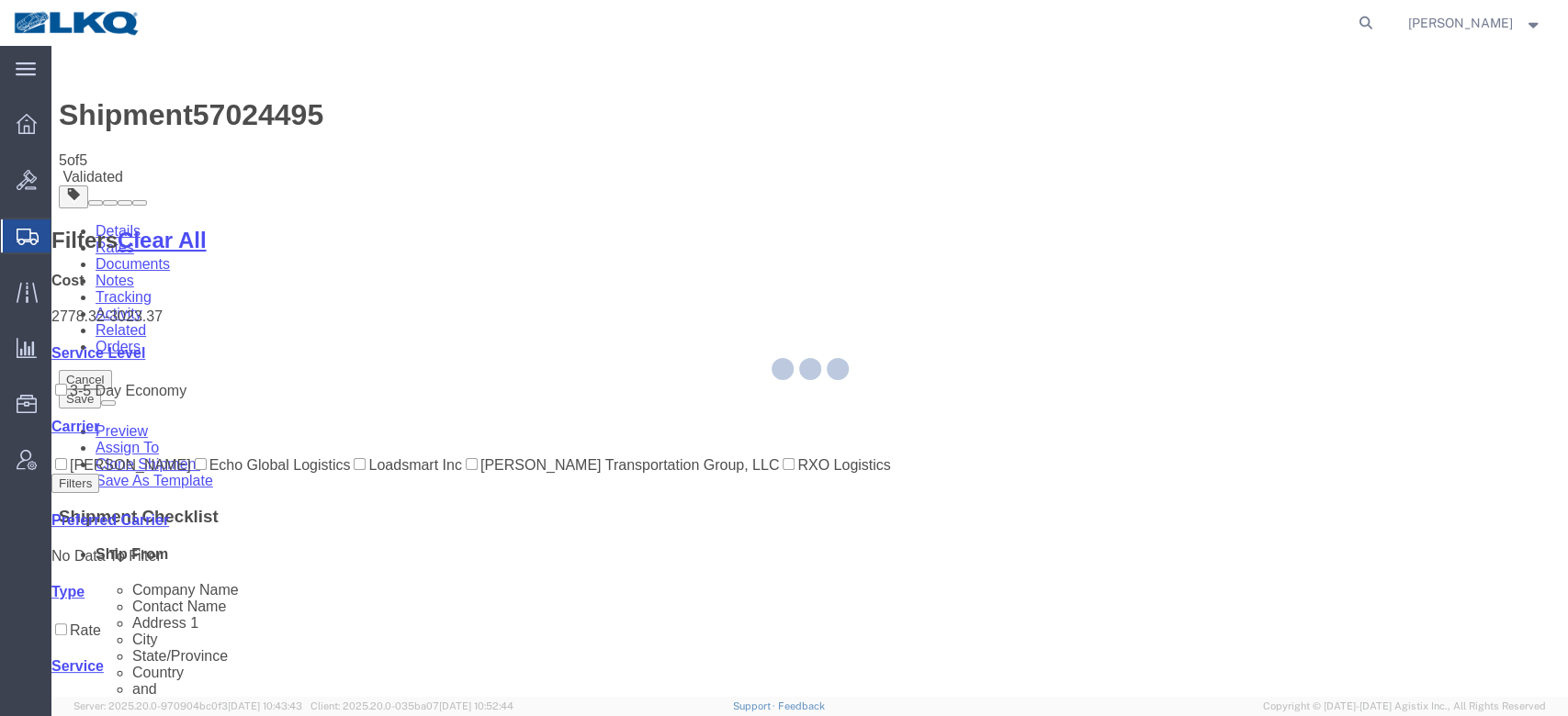
select select "28140"
select select "27634"
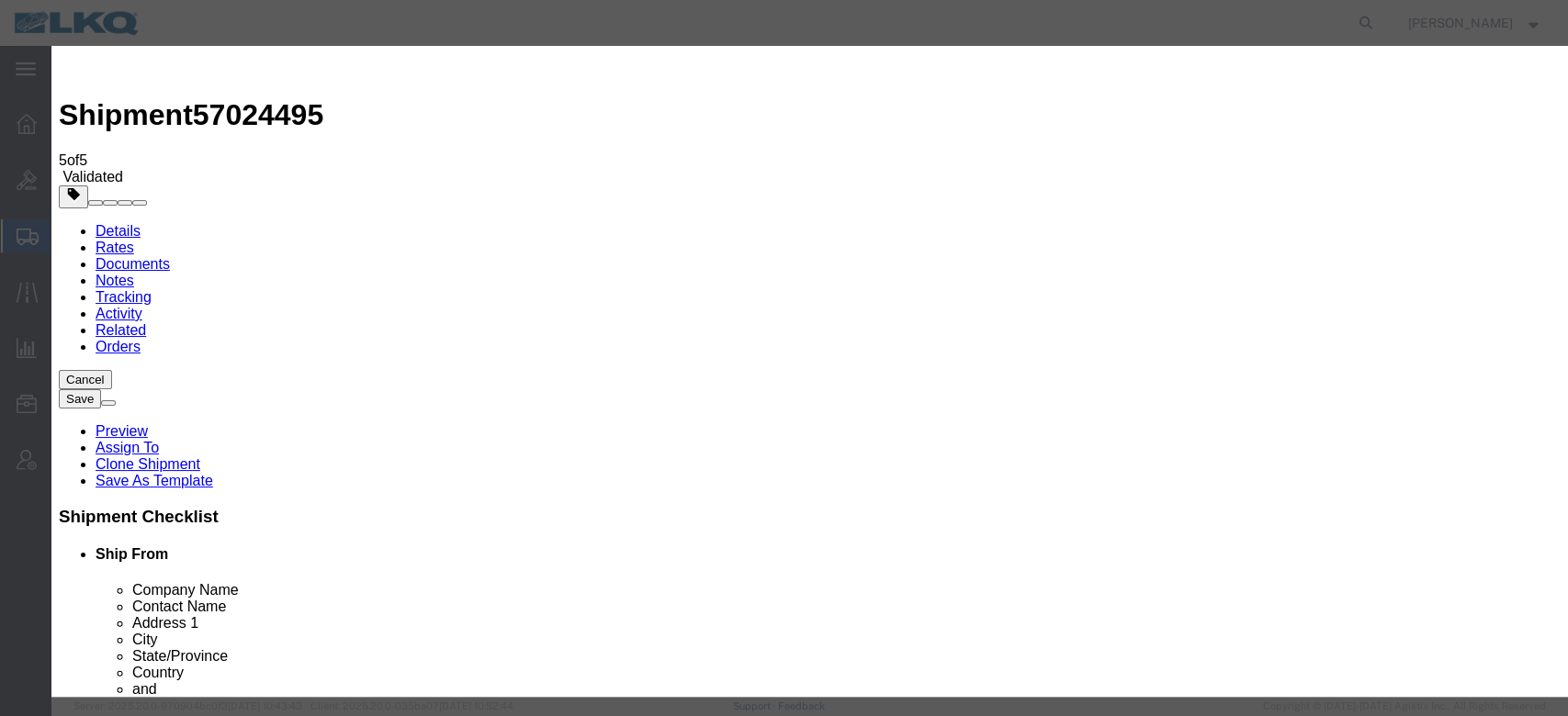
type input "2"
click input "2"
click select "Price Carrier Rank"
select select "LANE_RANK"
click select "Price Carrier Rank"
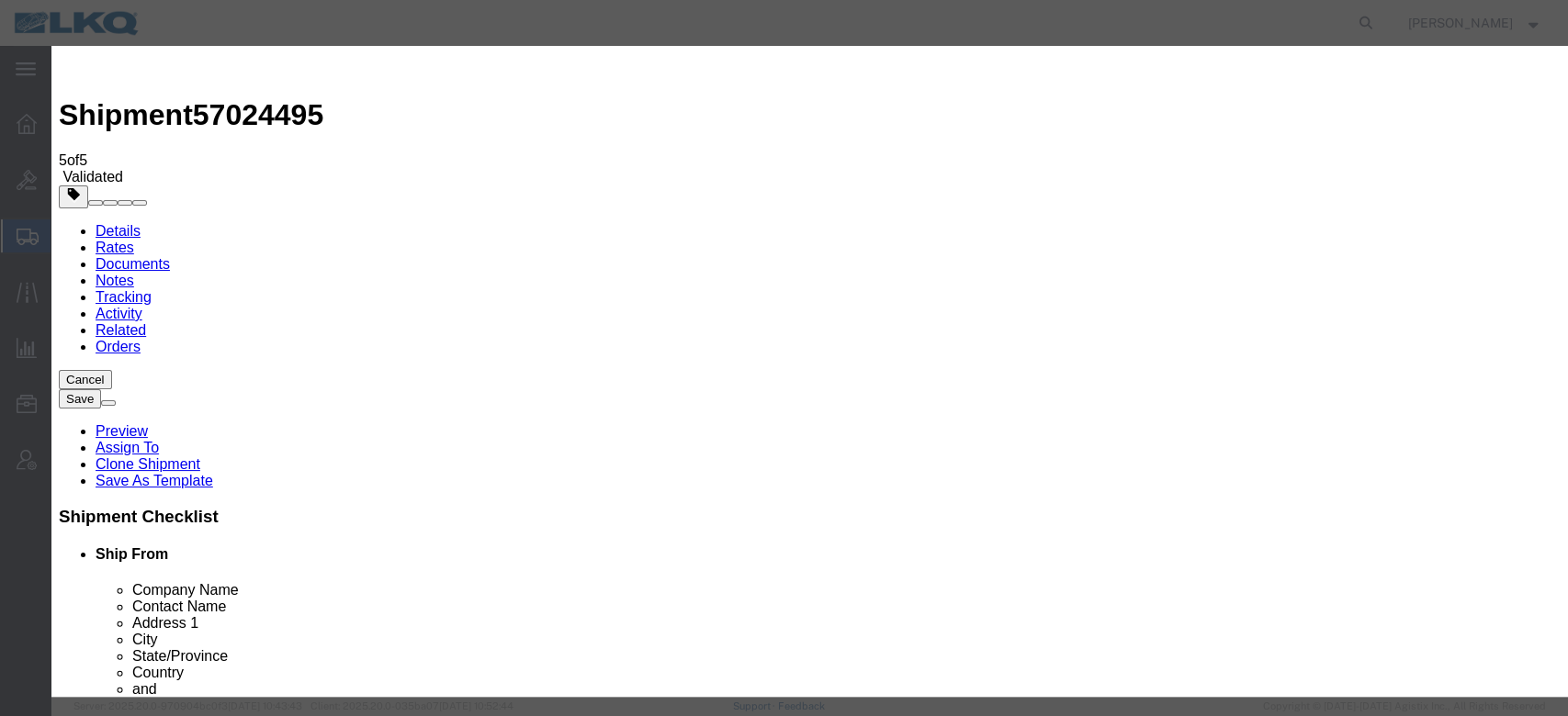
click button "Save Auto-Tender"
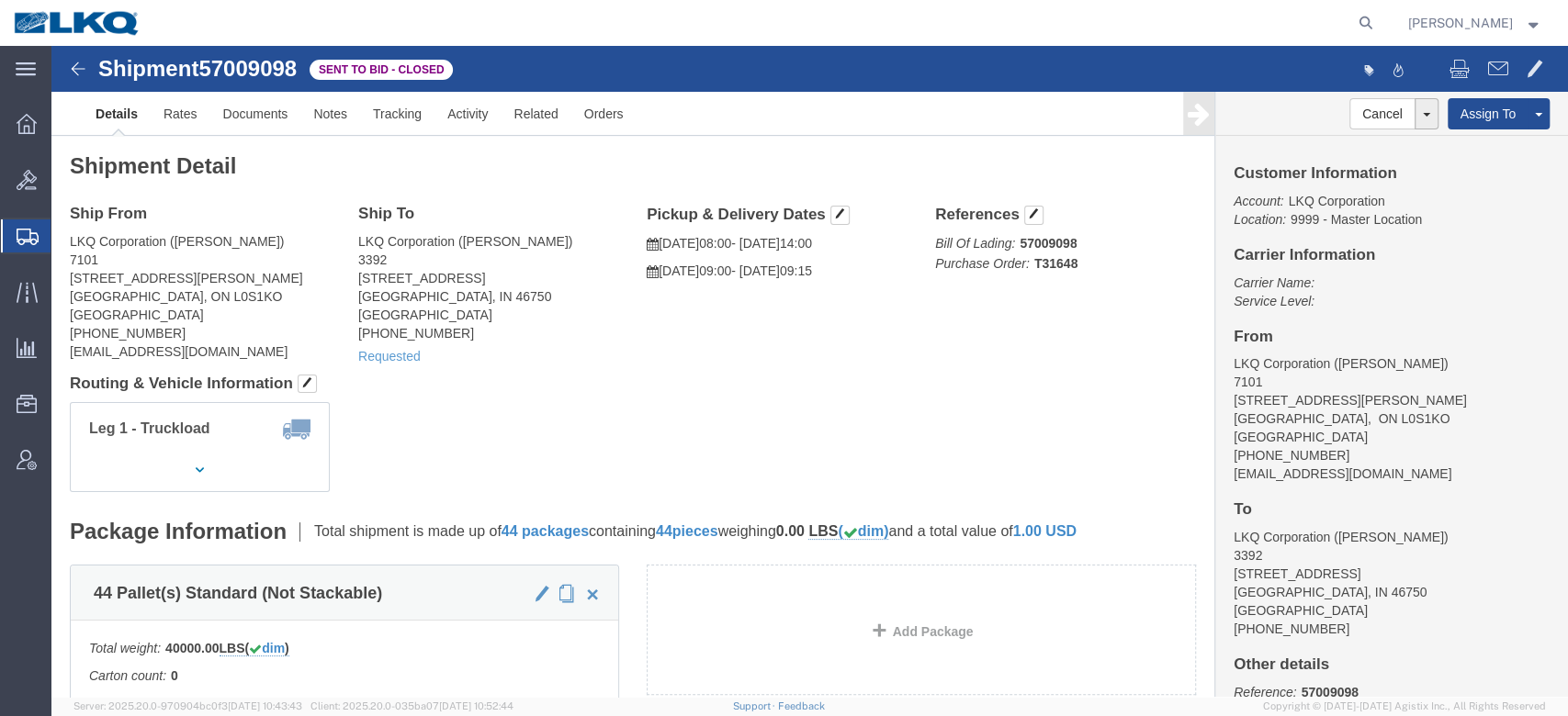
click span "57009098"
click link "Notes"
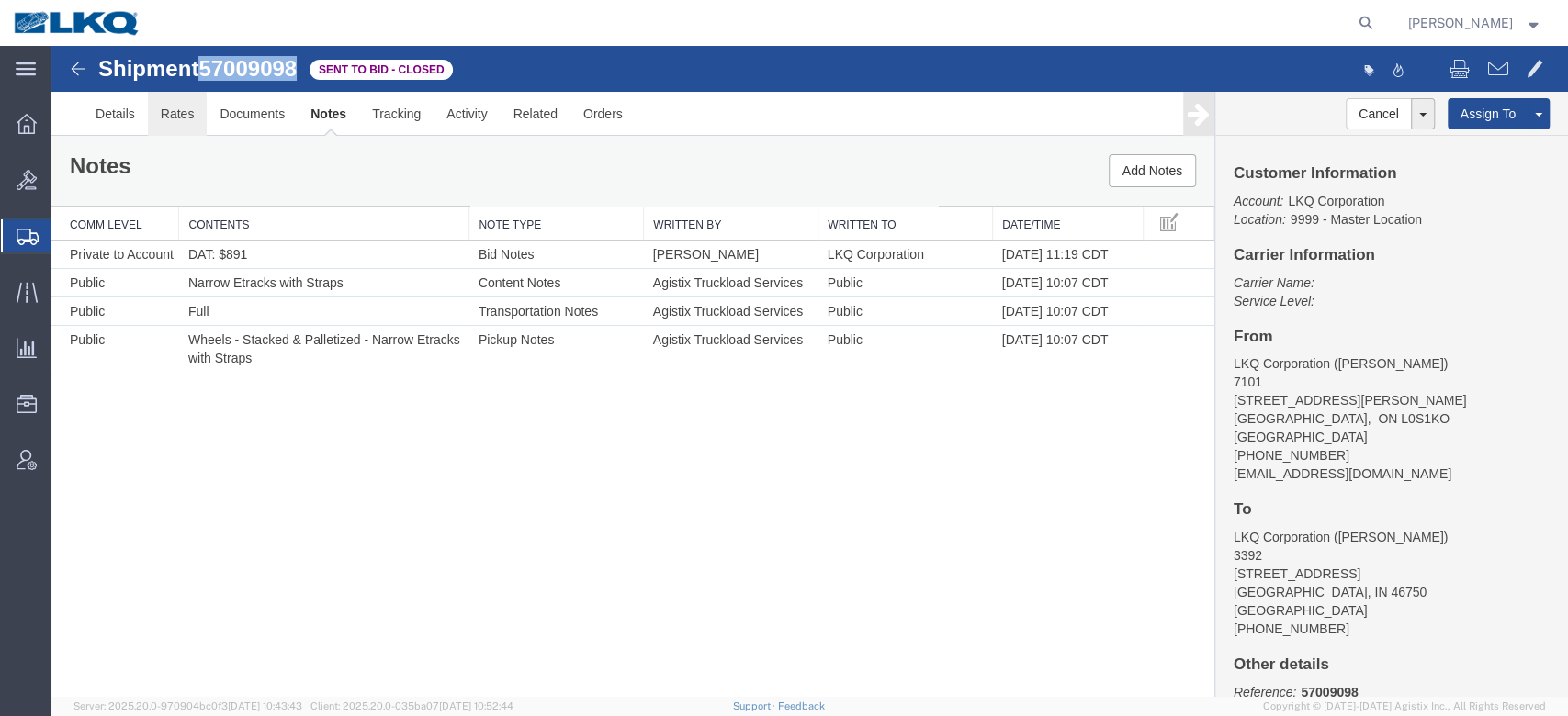
click at [180, 112] on link "Rates" at bounding box center [178, 113] width 60 height 44
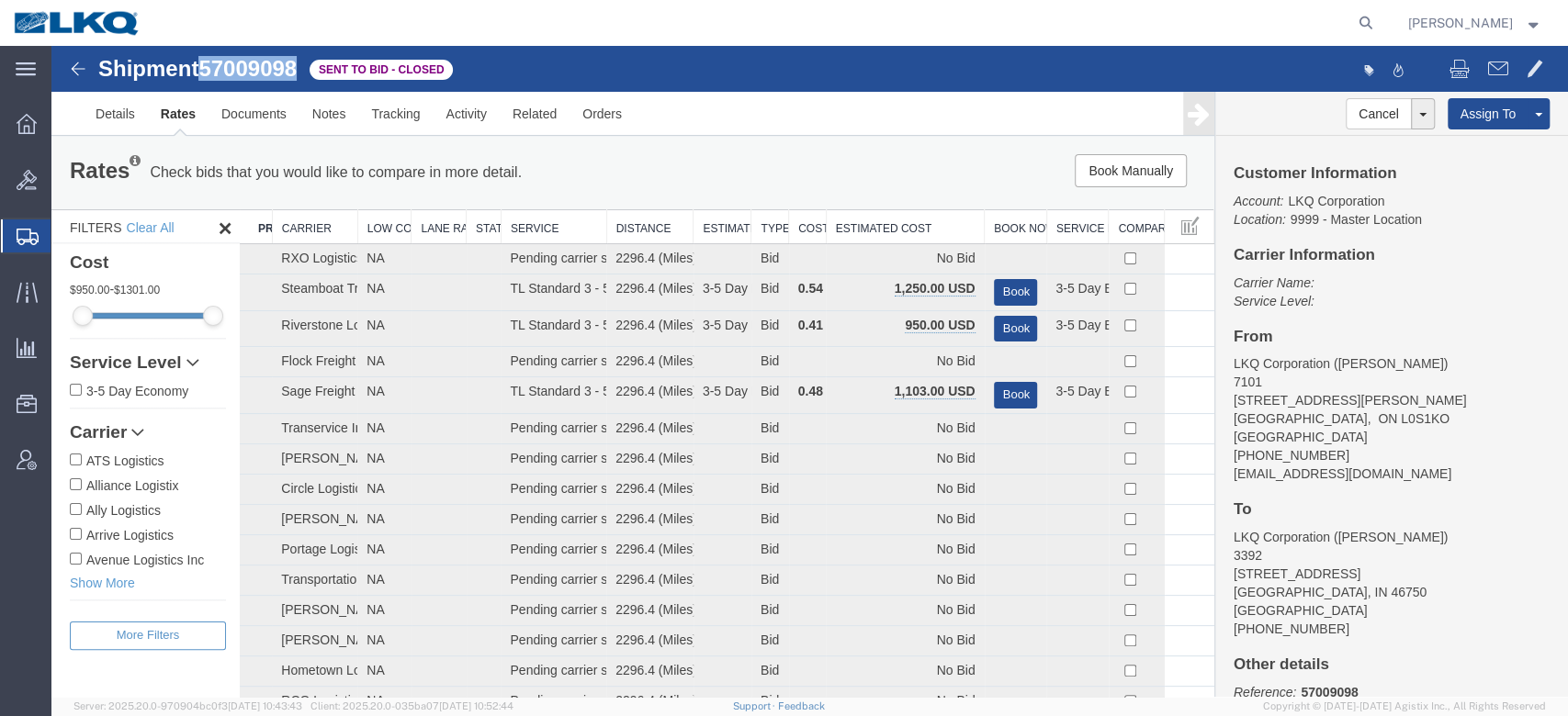
click at [863, 234] on th "Estimated Cost" at bounding box center [904, 227] width 158 height 34
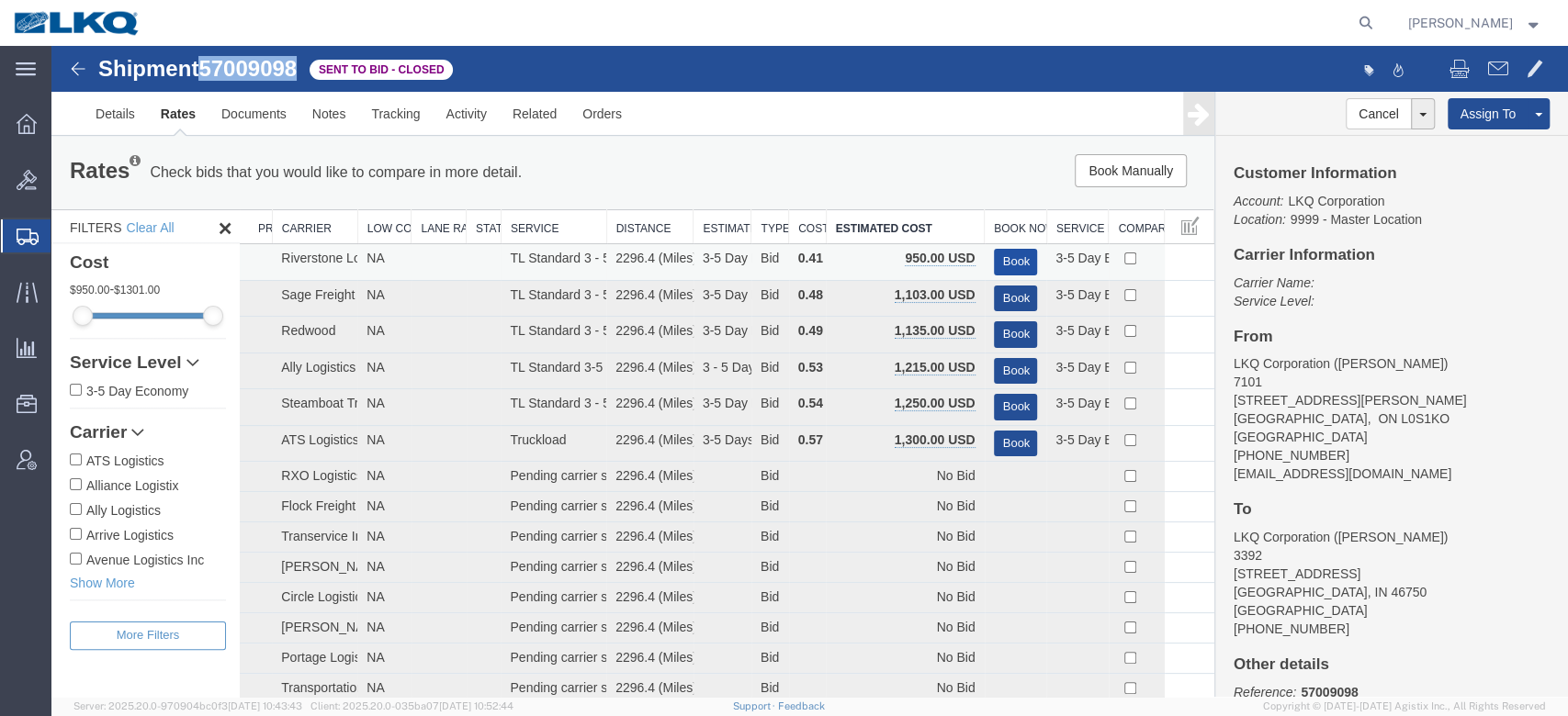
click at [999, 261] on button "Book" at bounding box center [1016, 262] width 44 height 27
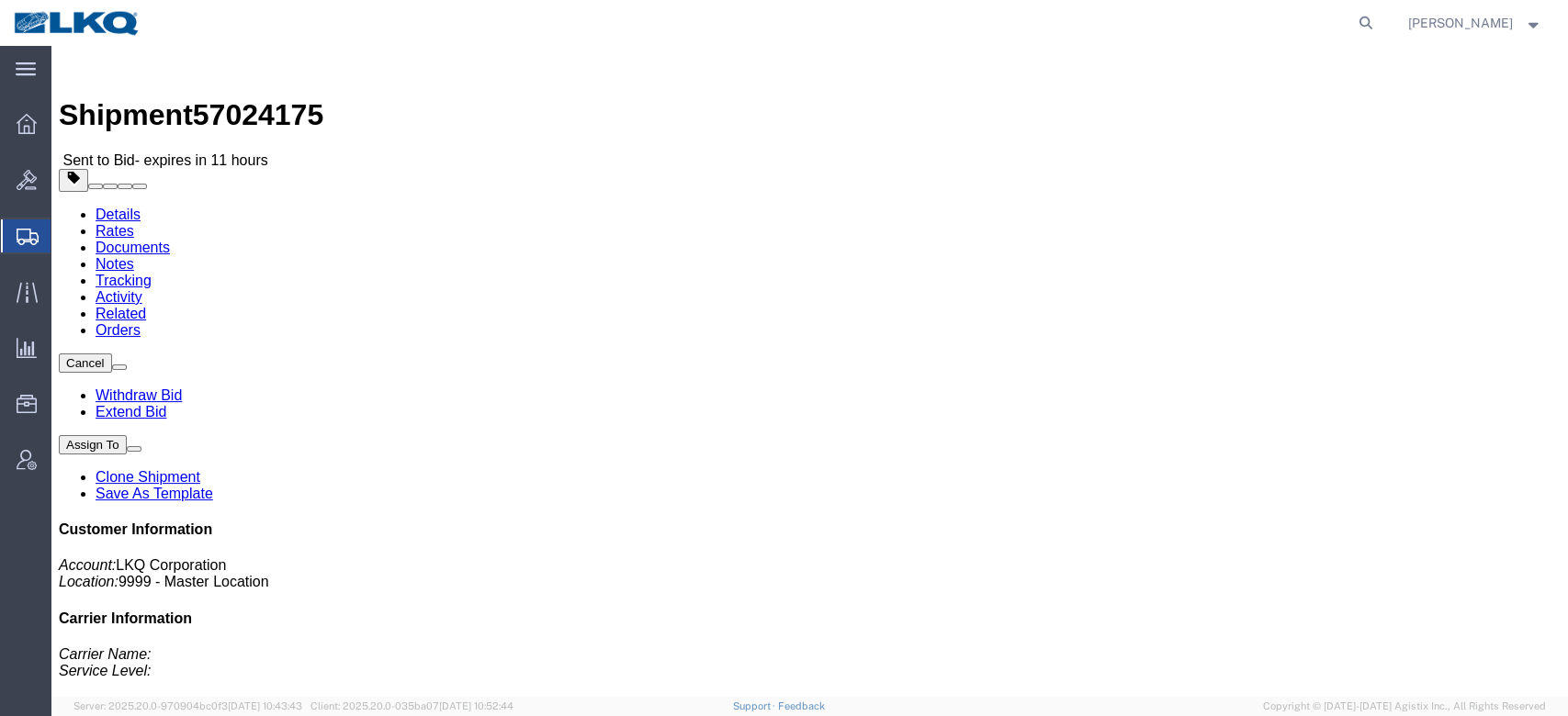
click h4 "References"
click button "button"
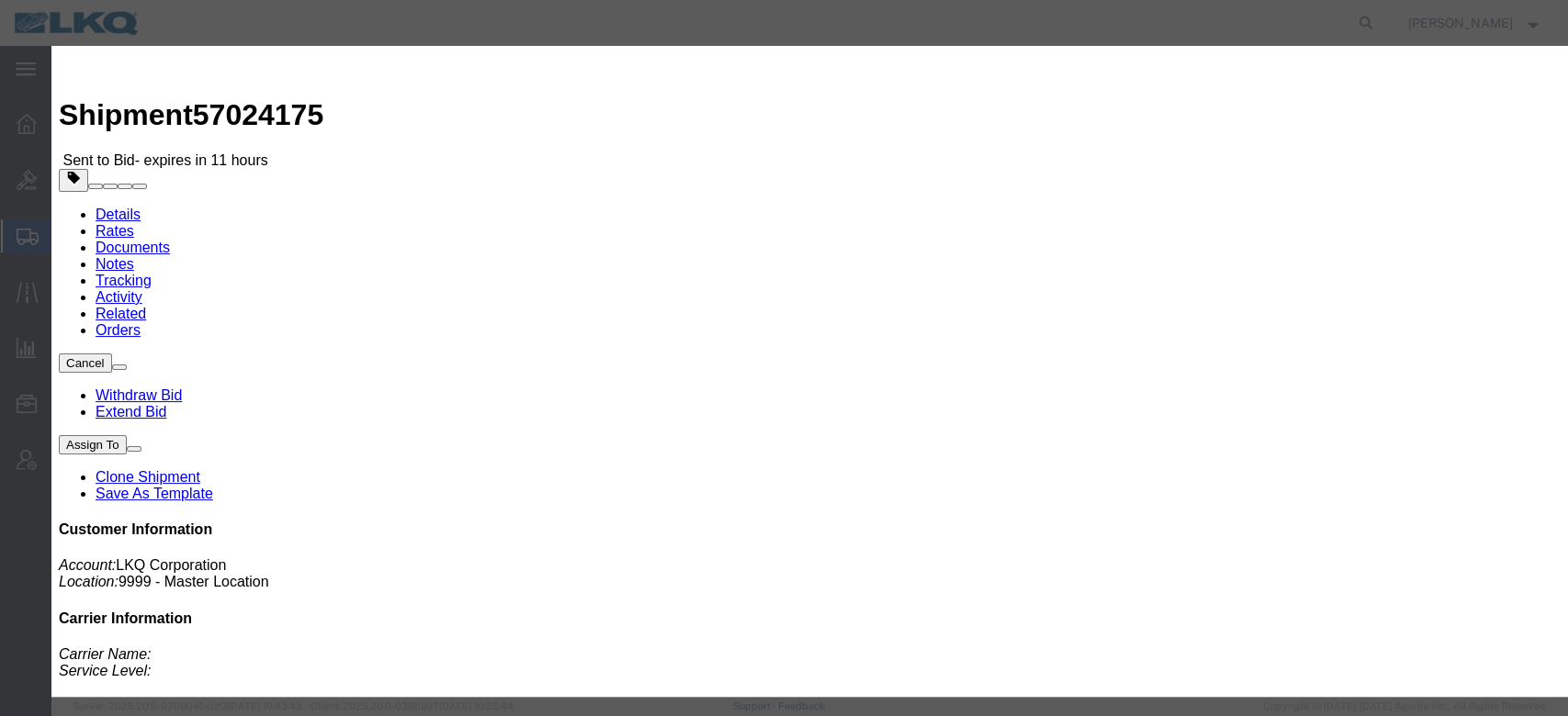
click input "57024175"
paste input "57024175"
type input "x57024175"
click button "Save"
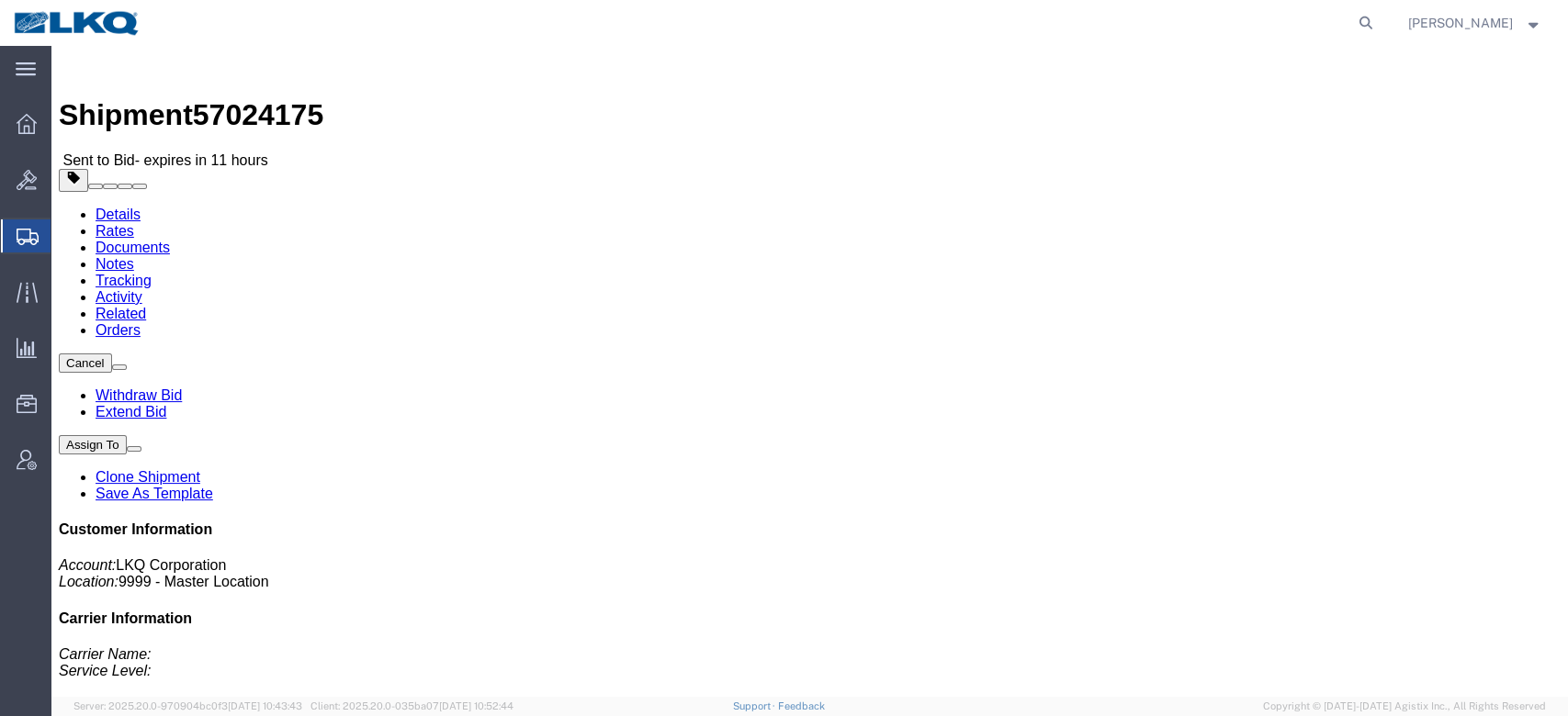
click link "Notes"
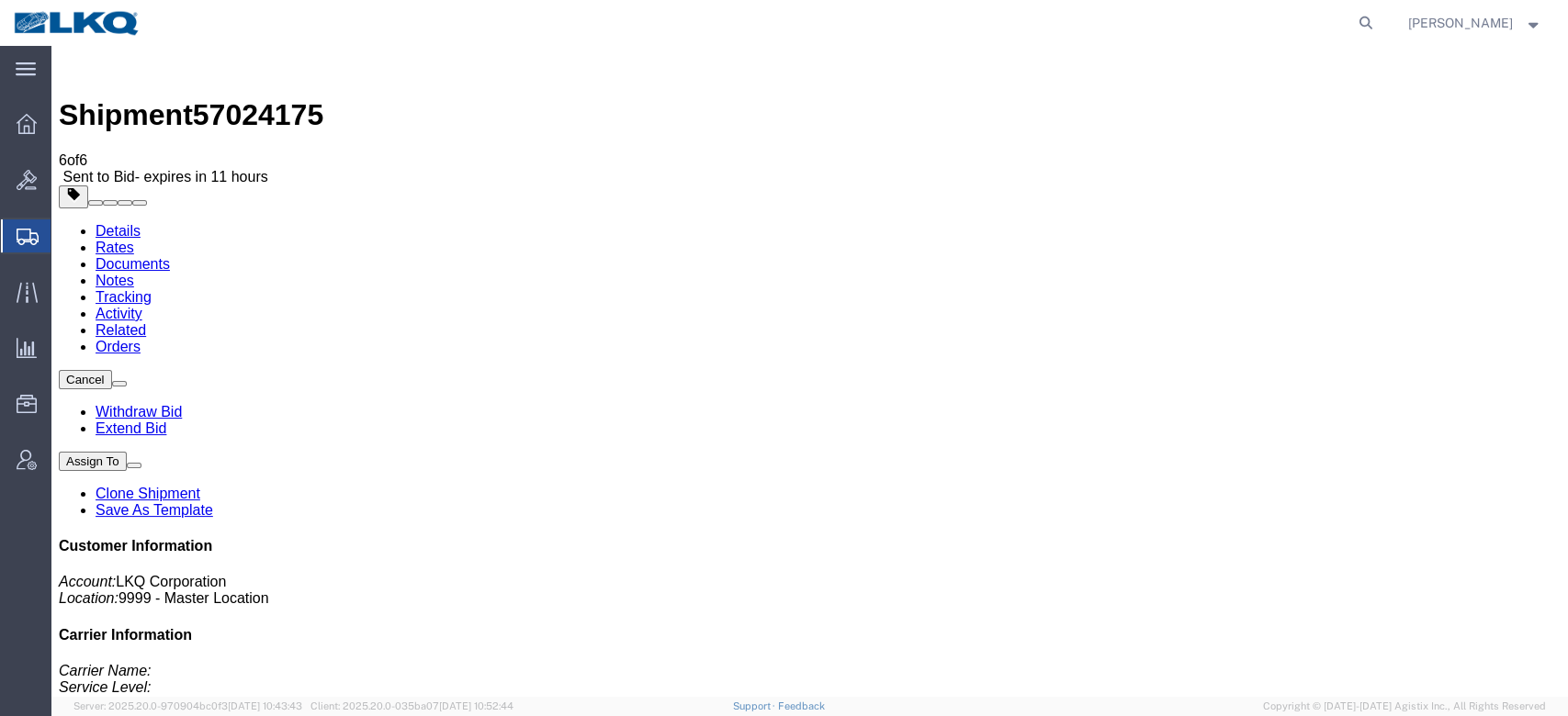
click at [134, 239] on link "Rates" at bounding box center [114, 247] width 39 height 16
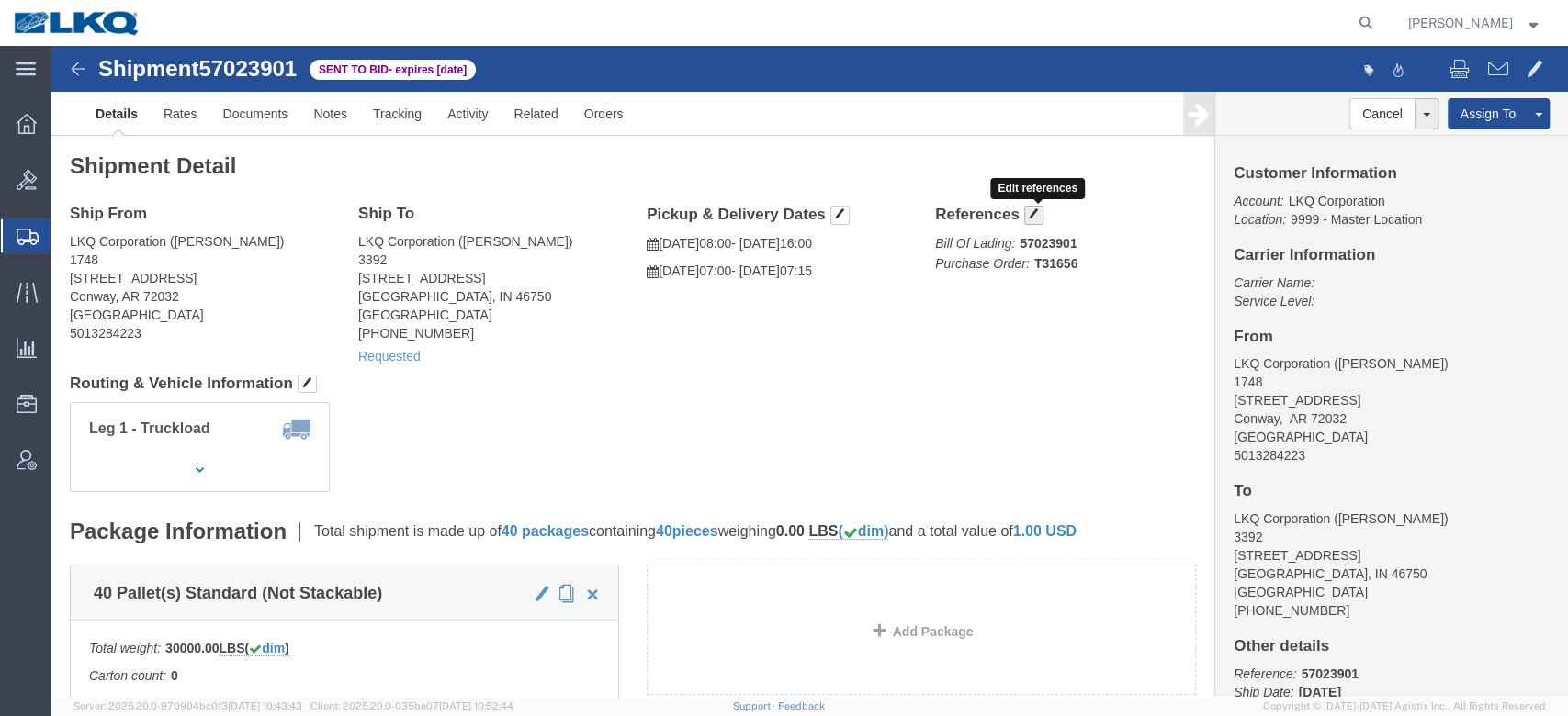
click span "button"
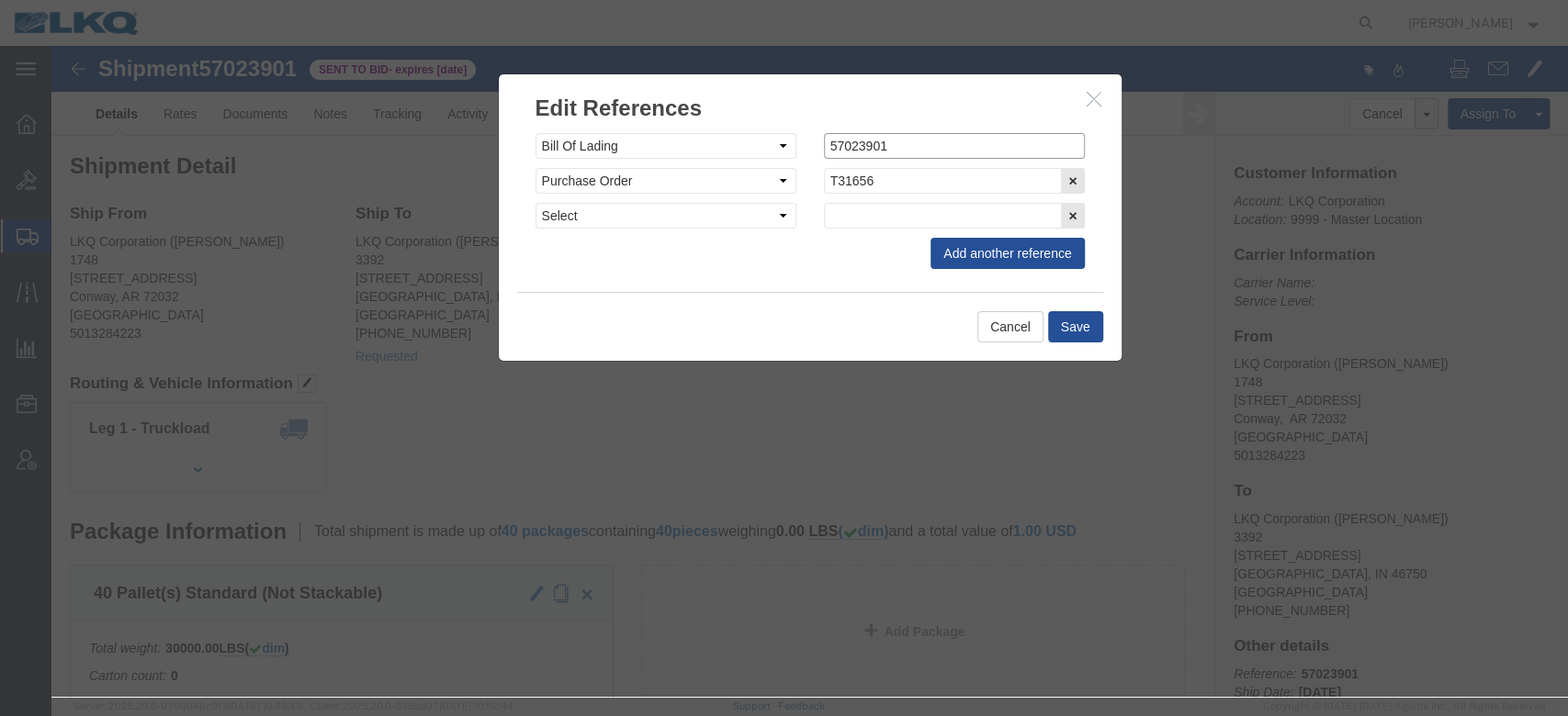
click input "57023901"
paste input "57023901"
type input "x57023901"
click button "Save"
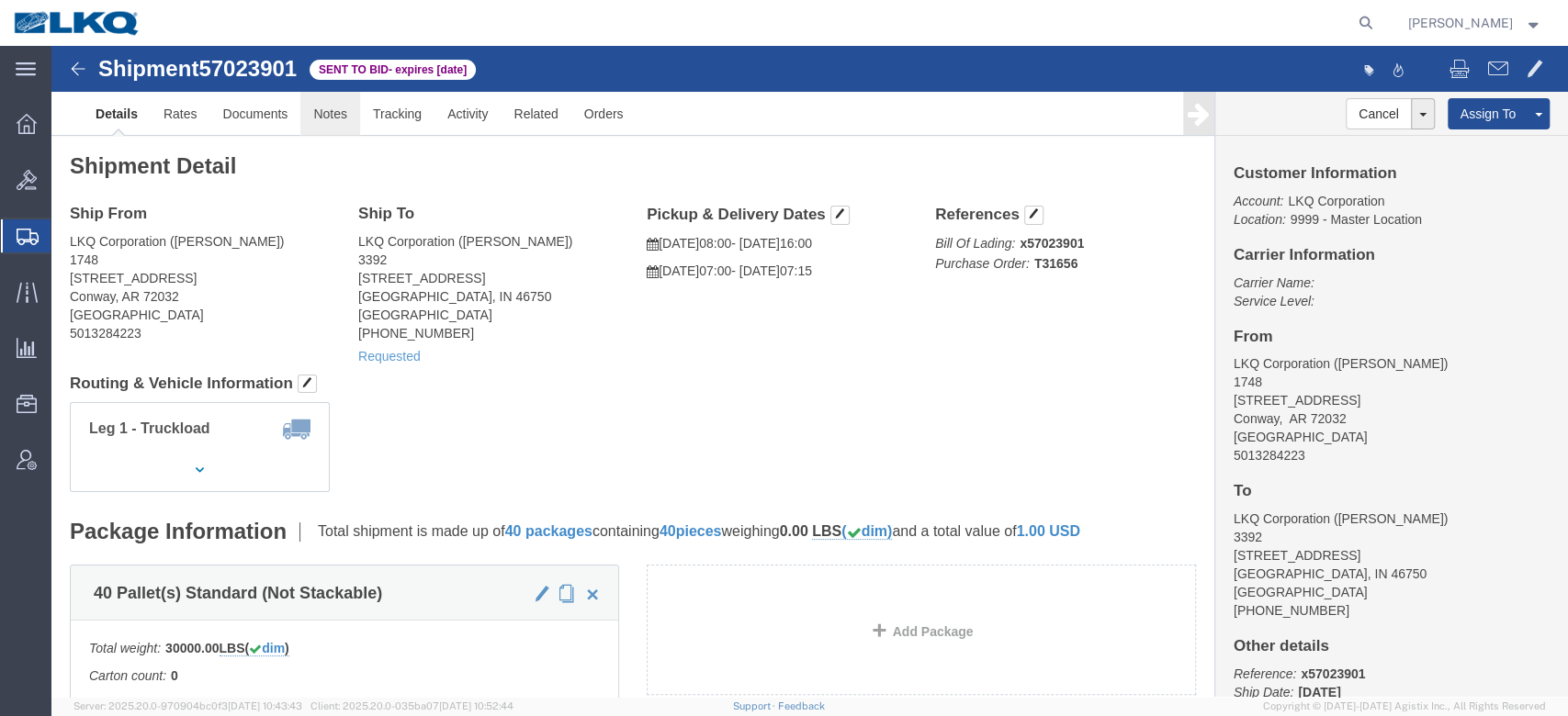
drag, startPoint x: 328, startPoint y: 121, endPoint x: 277, endPoint y: 75, distance: 68.7
click link "Notes"
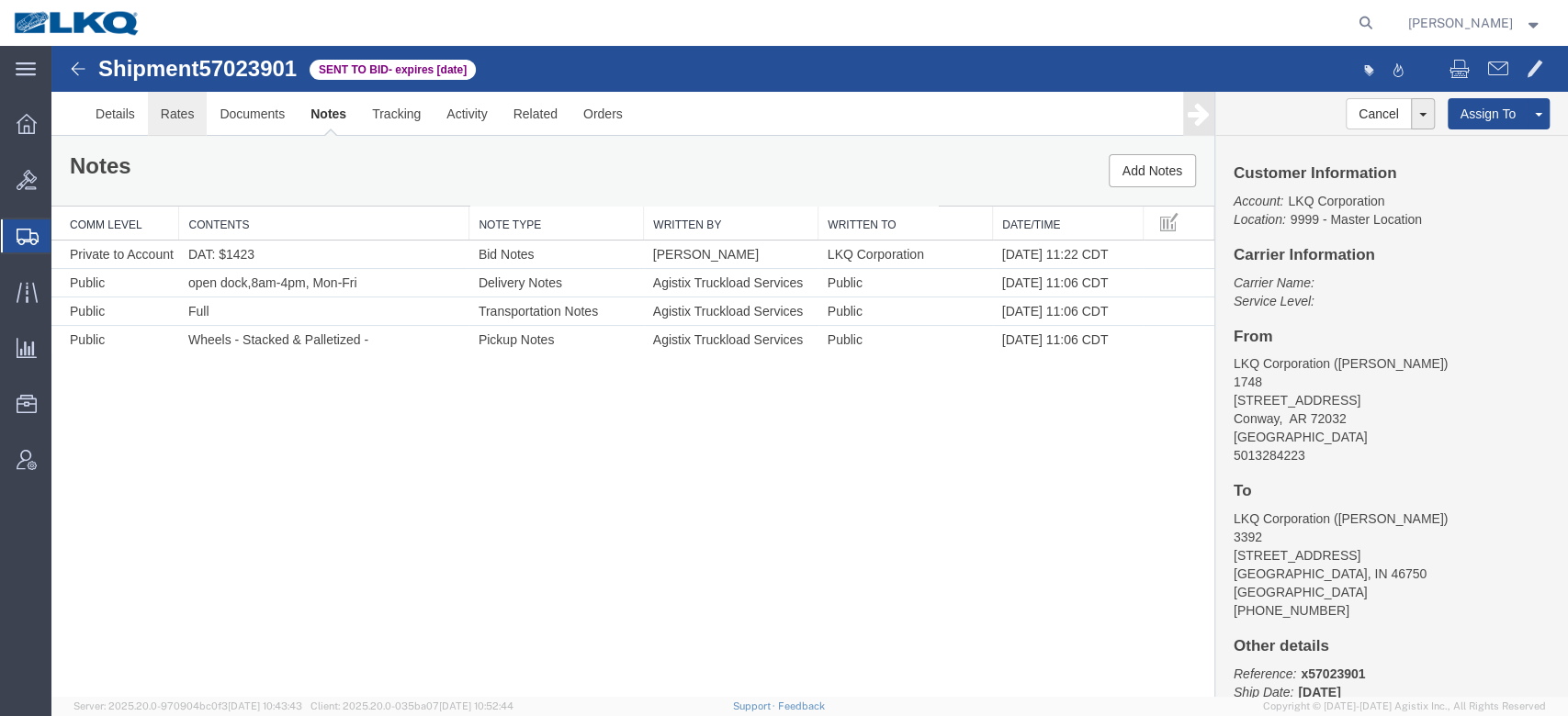
click at [192, 114] on link "Rates" at bounding box center [178, 113] width 60 height 44
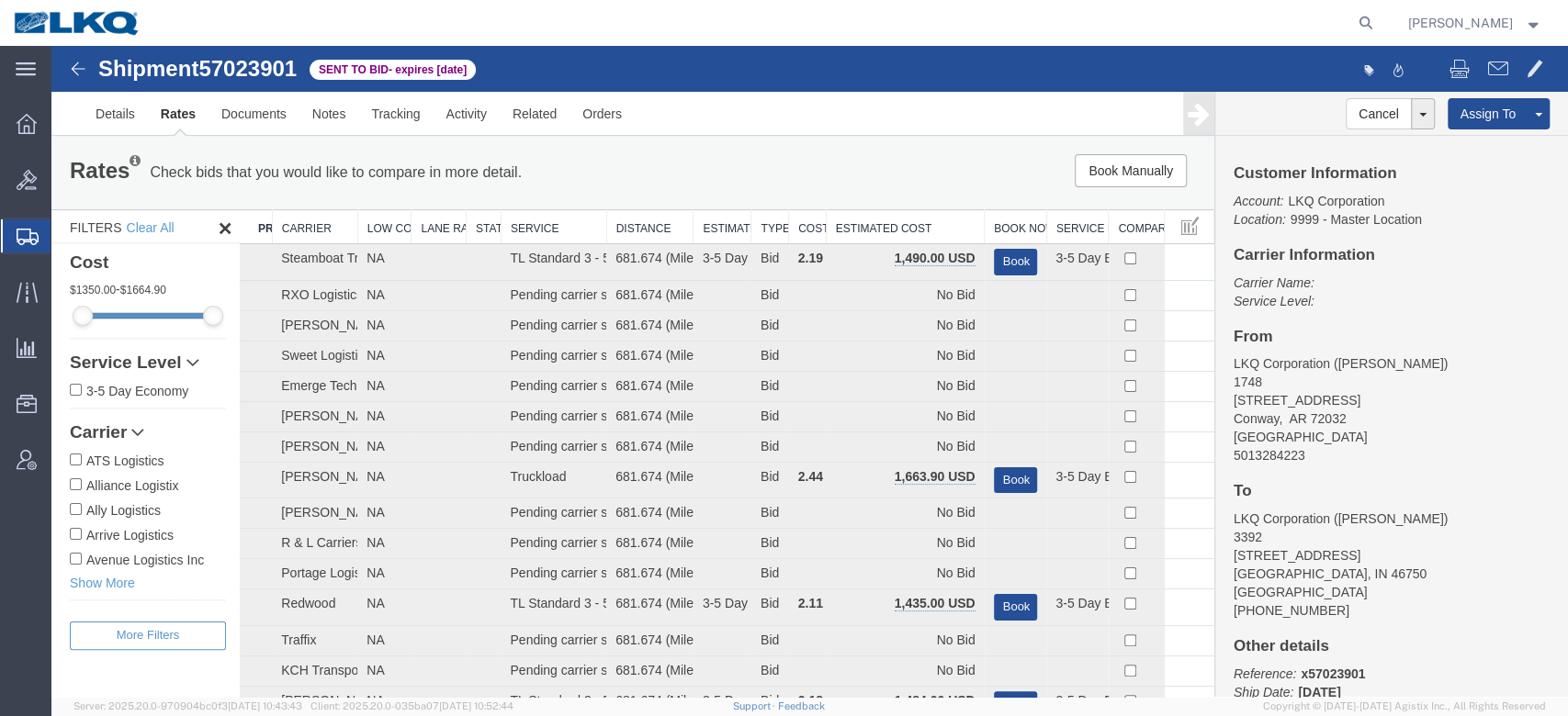
click at [901, 234] on th "Estimated Cost" at bounding box center [904, 227] width 158 height 34
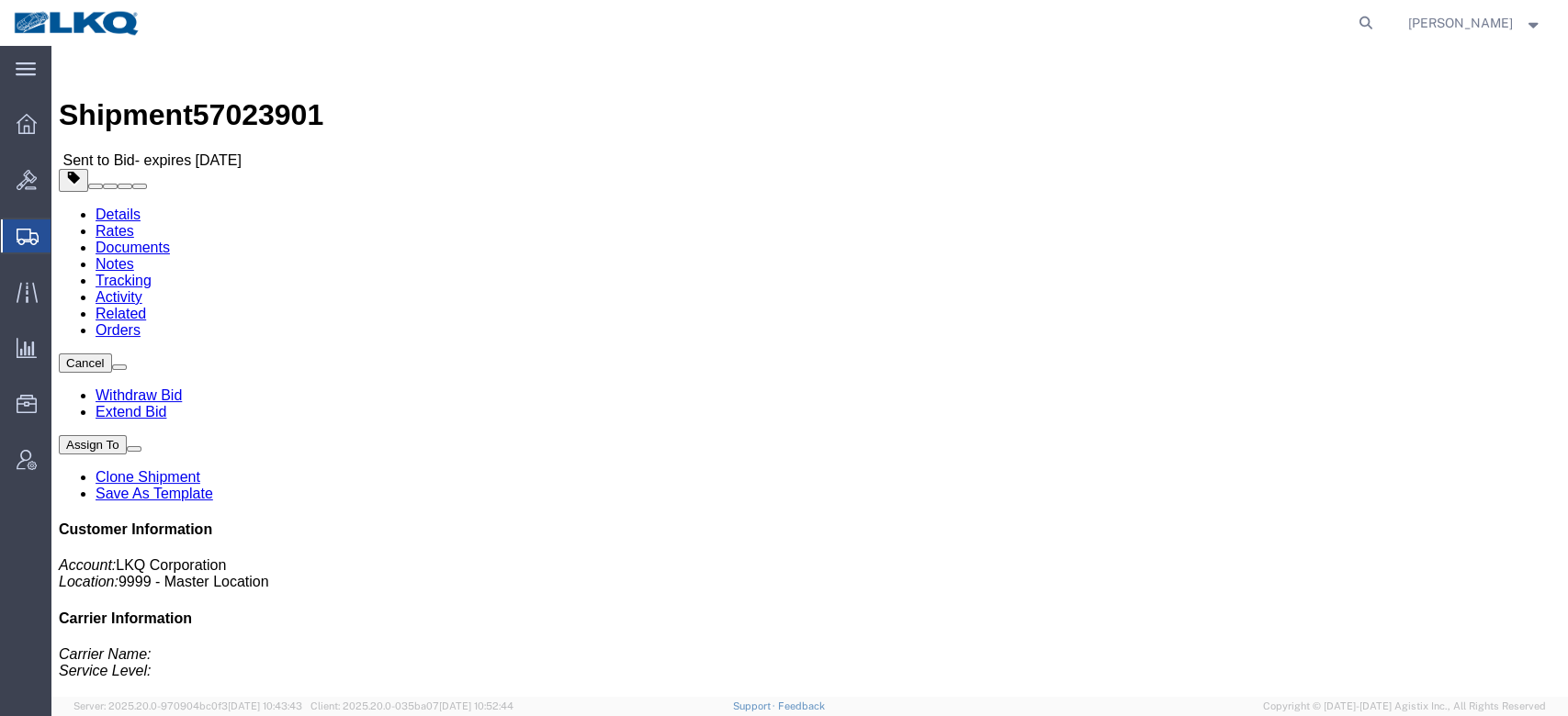
click button "button"
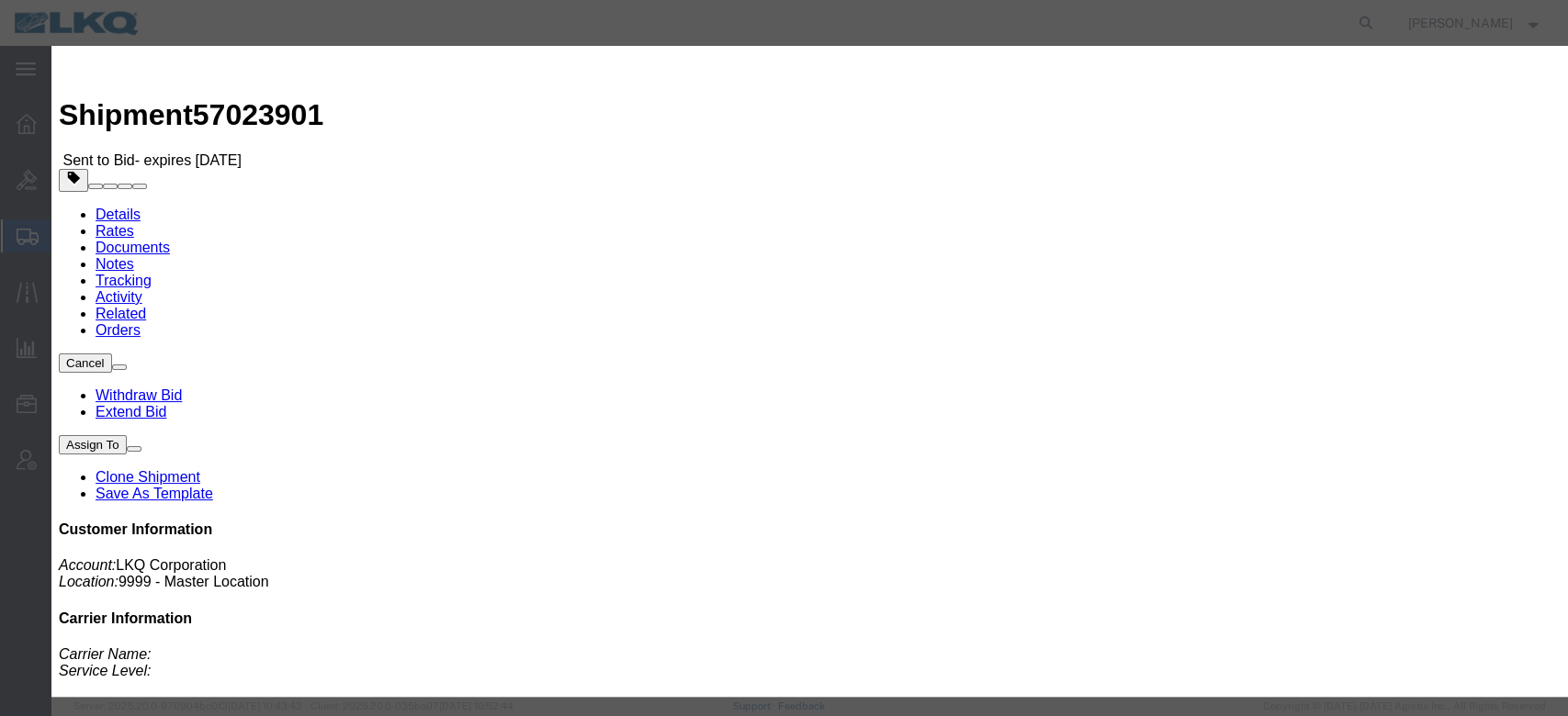
click input "57023901"
paste input "57023901"
type input "x57023901"
click button "Save"
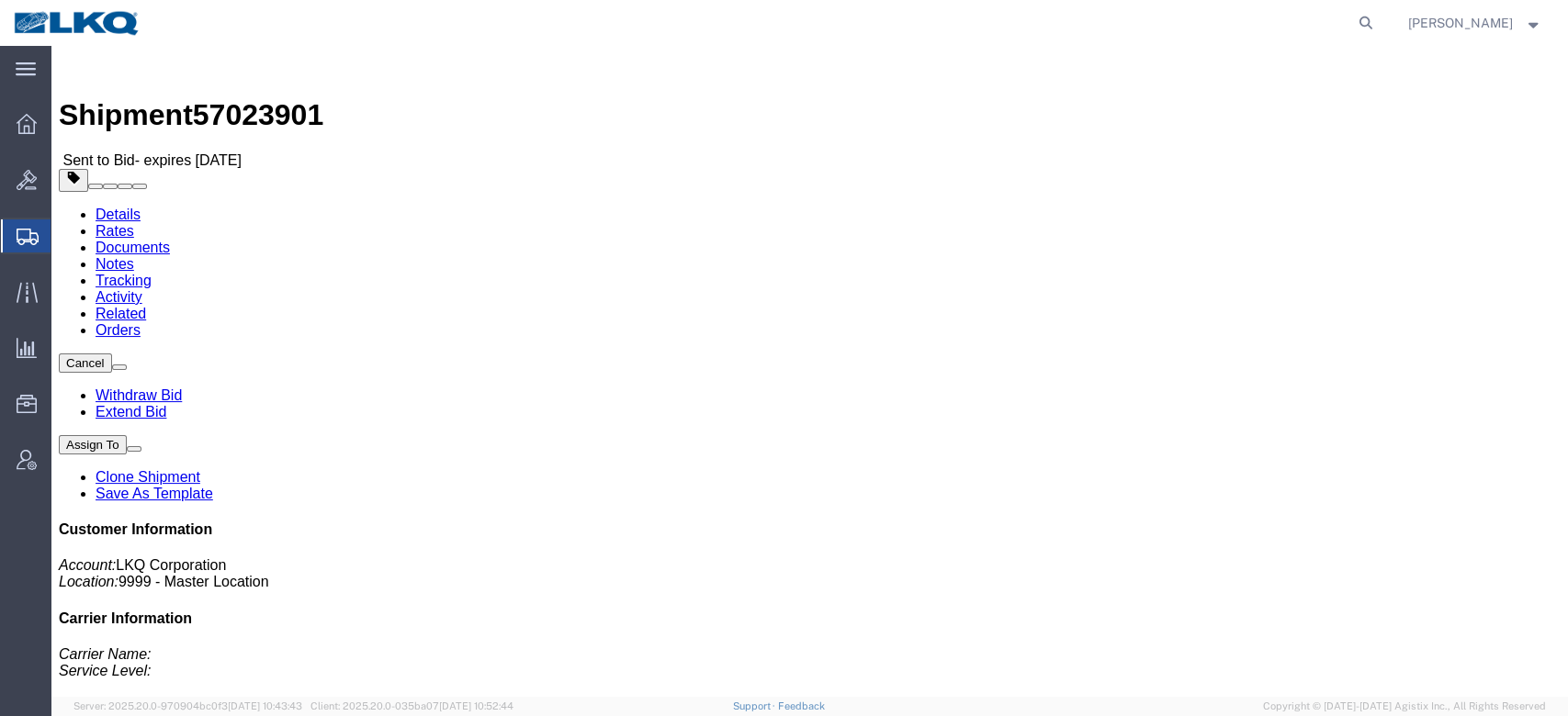
click link "Notes"
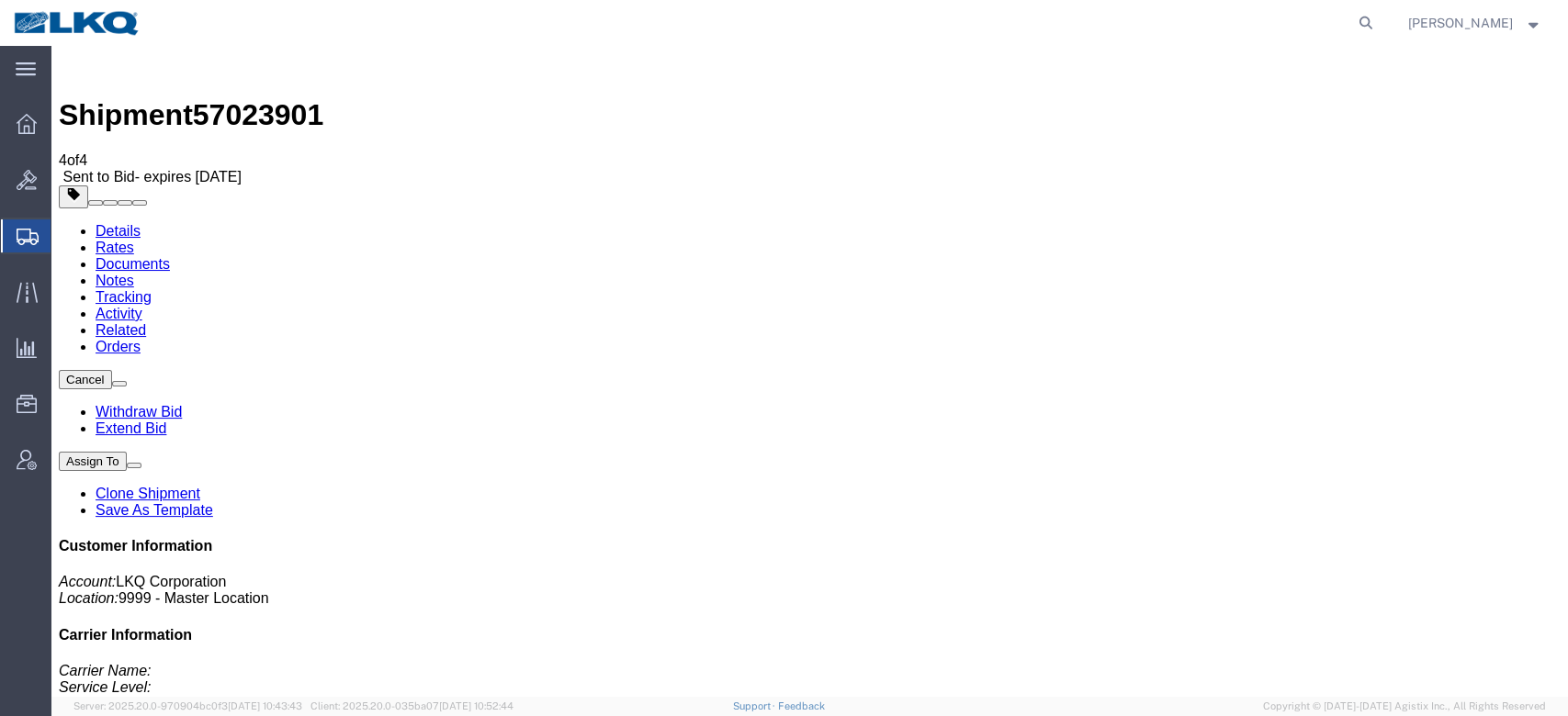
click at [134, 239] on link "Rates" at bounding box center [114, 247] width 39 height 16
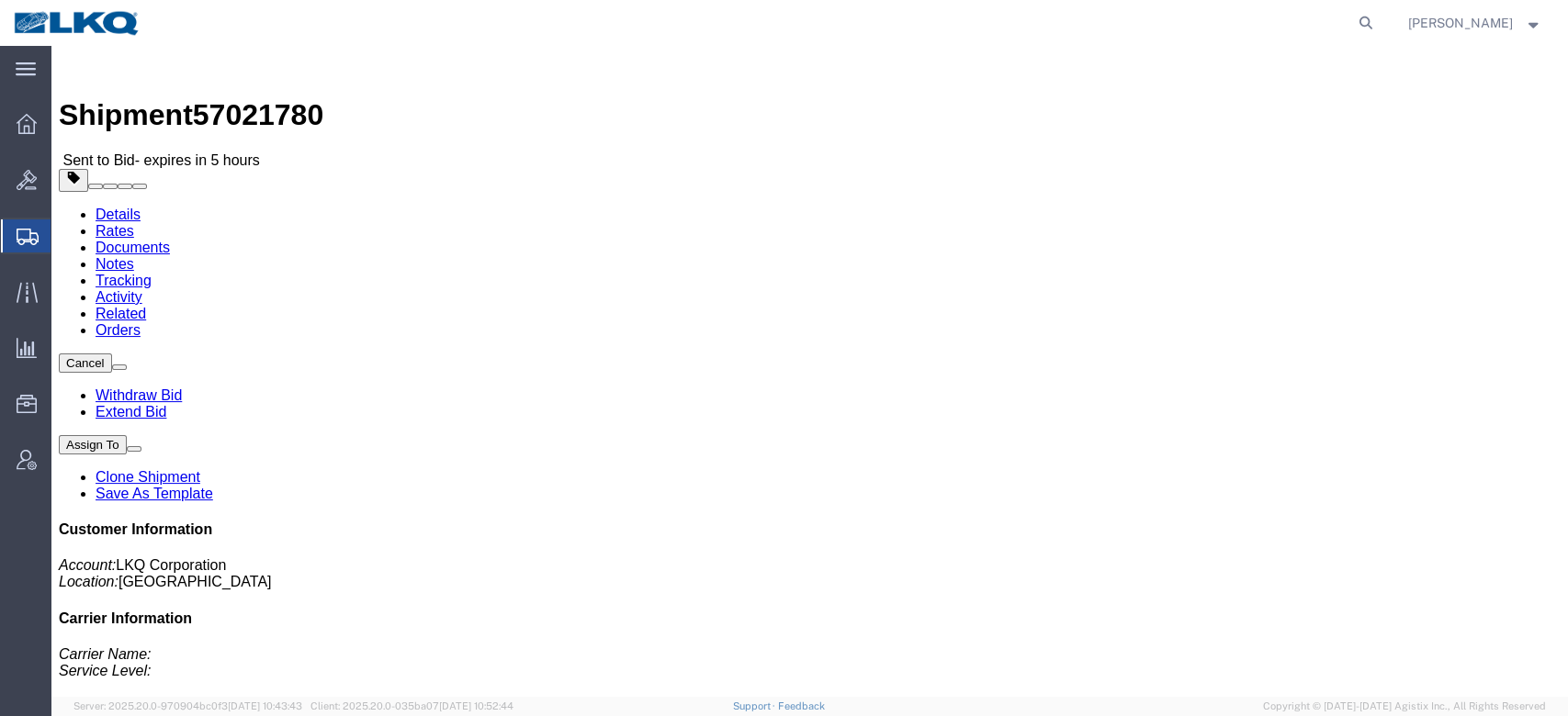
click span "57021780"
copy span "57021780"
click span "button"
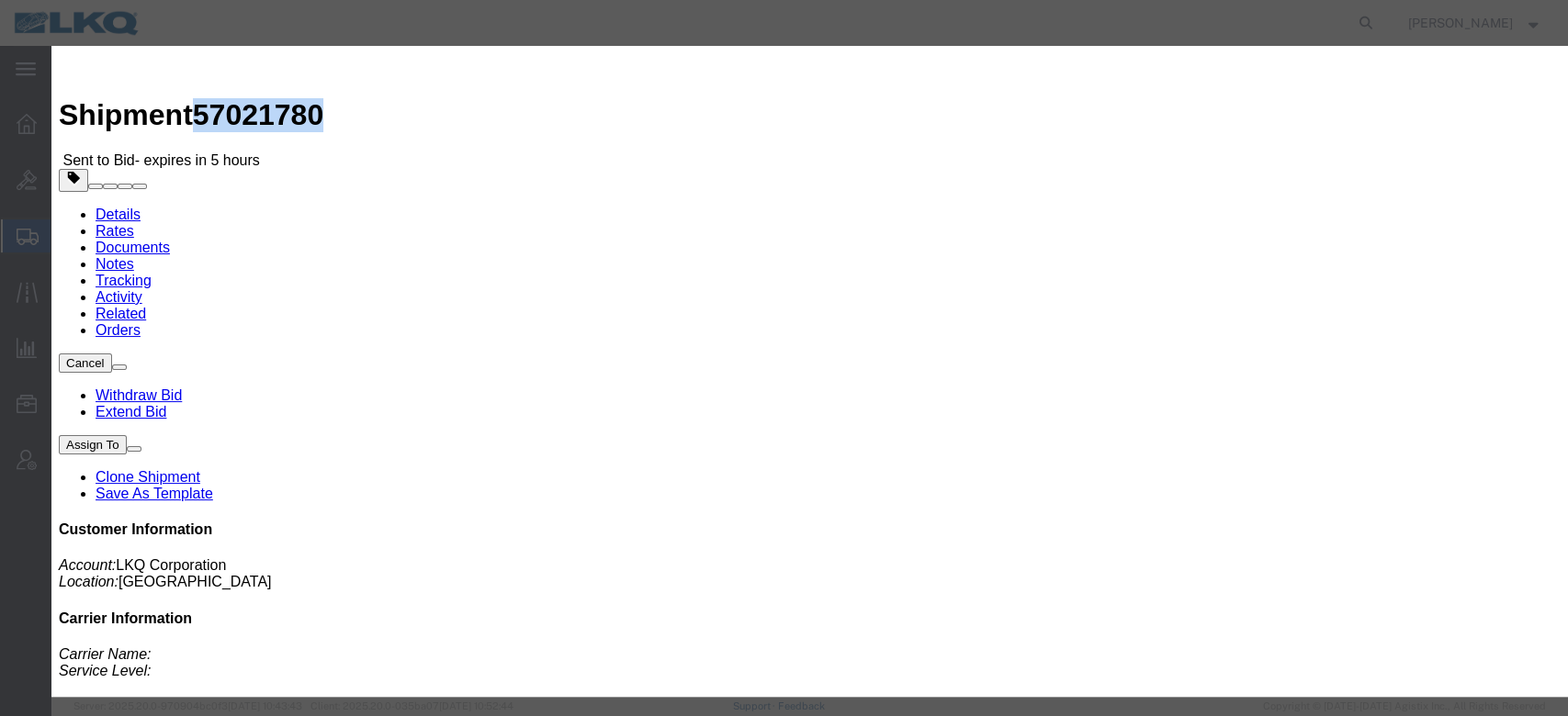
click icon "button"
click input "56965231"
paste input "57021780"
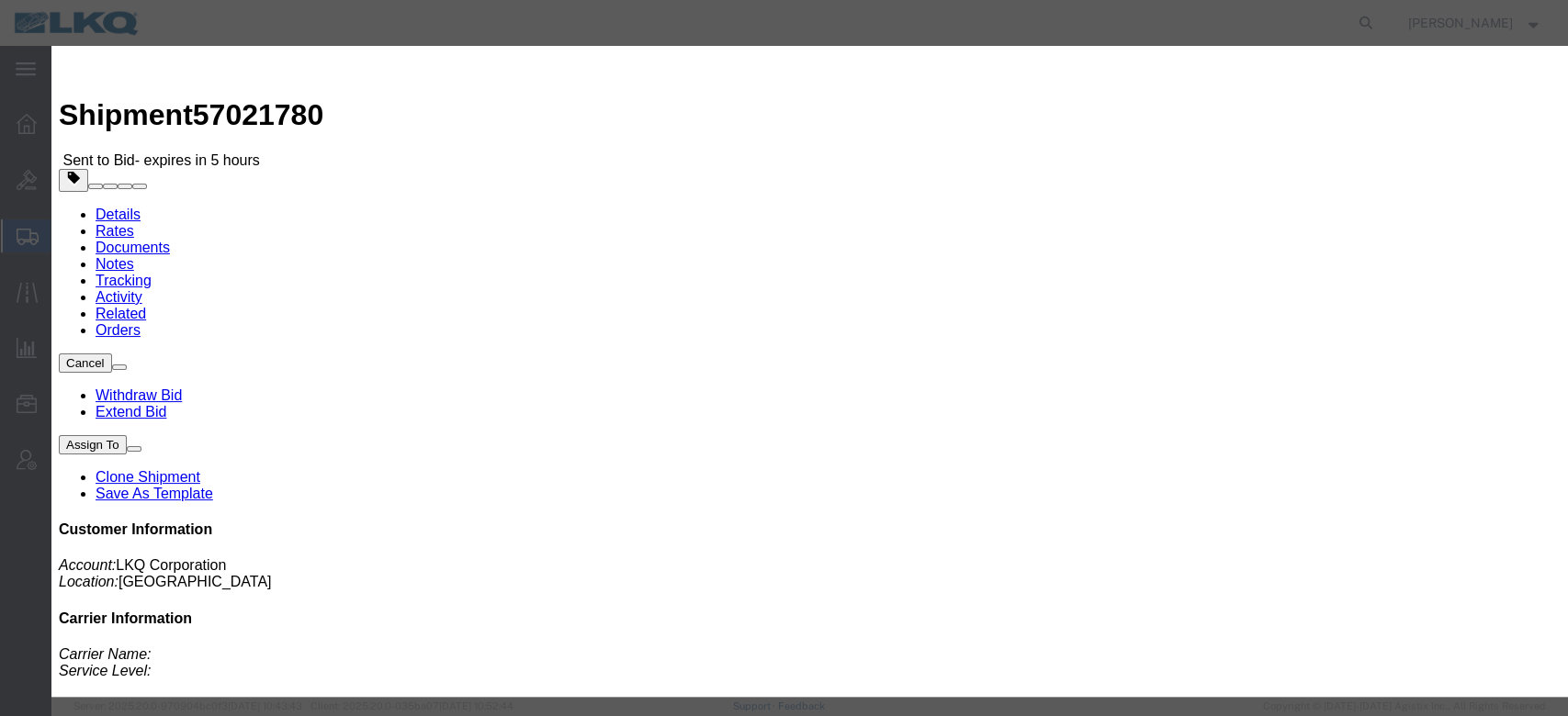
type input "x57021780"
click button "Save"
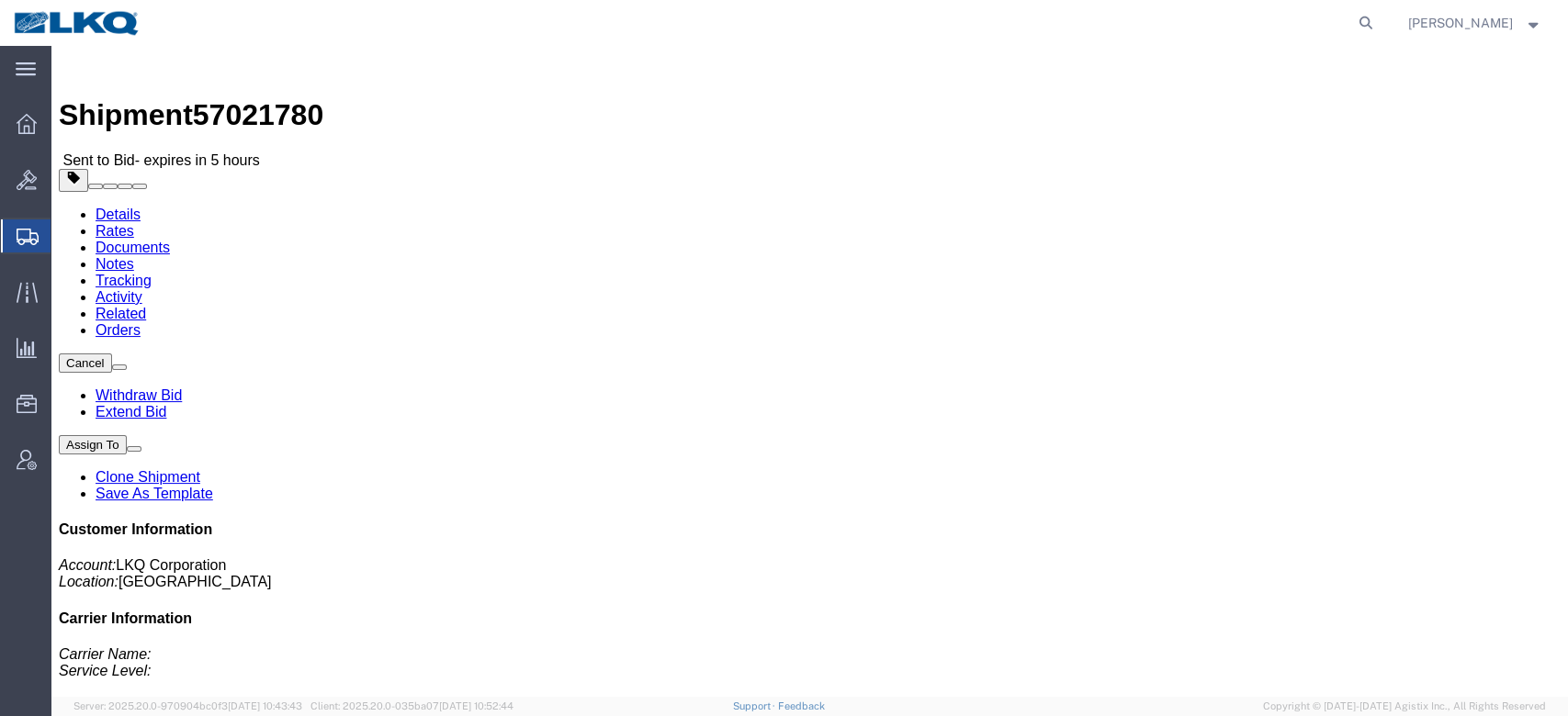
click link "Notes"
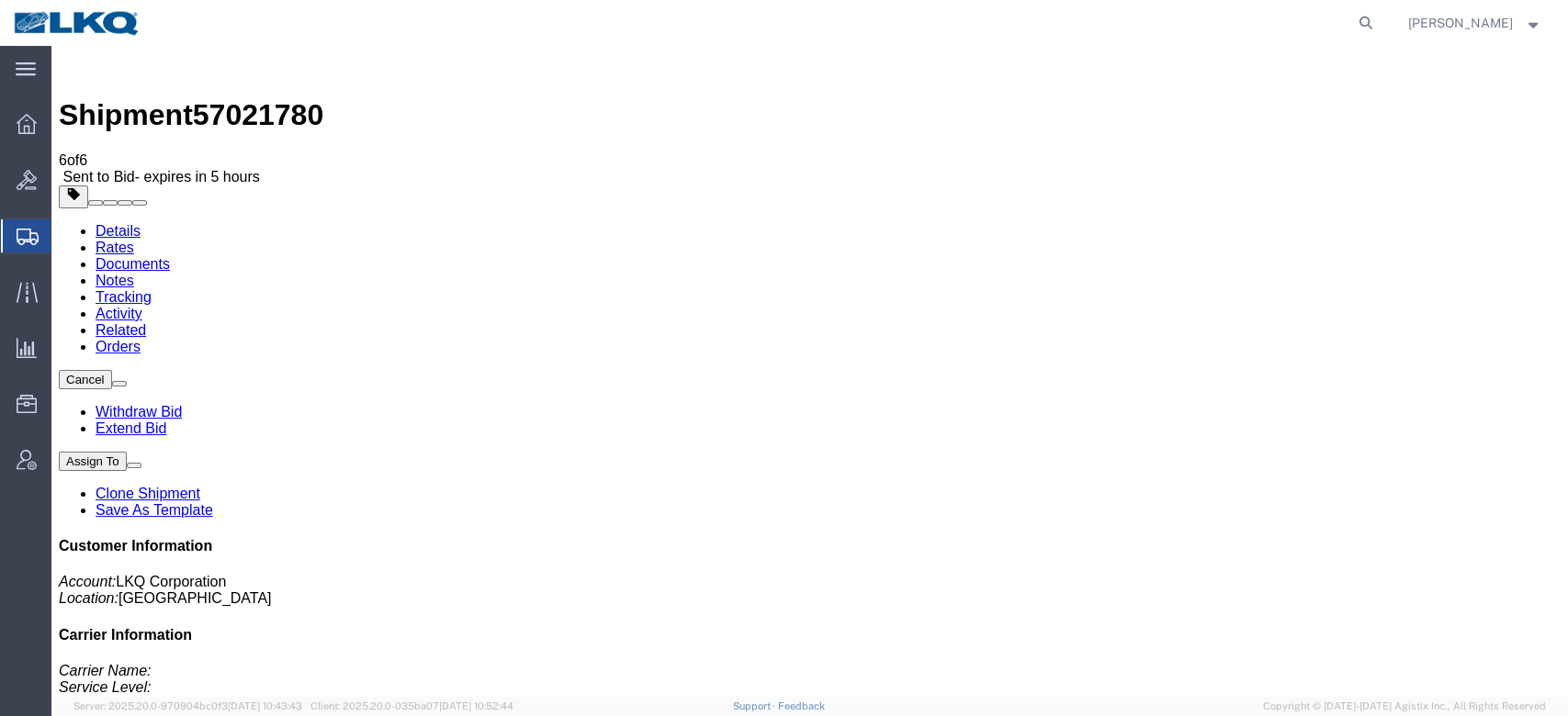
click at [134, 239] on link "Rates" at bounding box center [114, 247] width 39 height 16
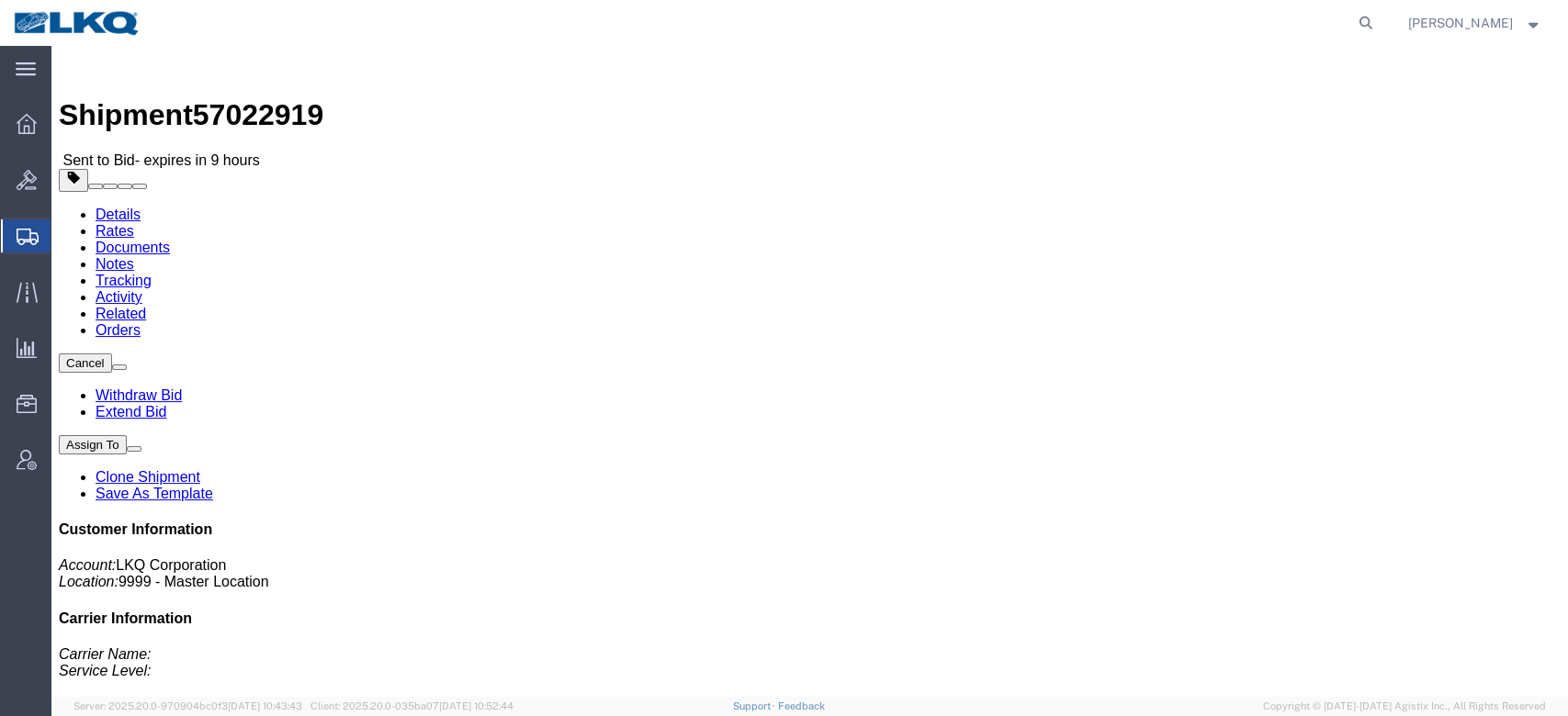
click button "button"
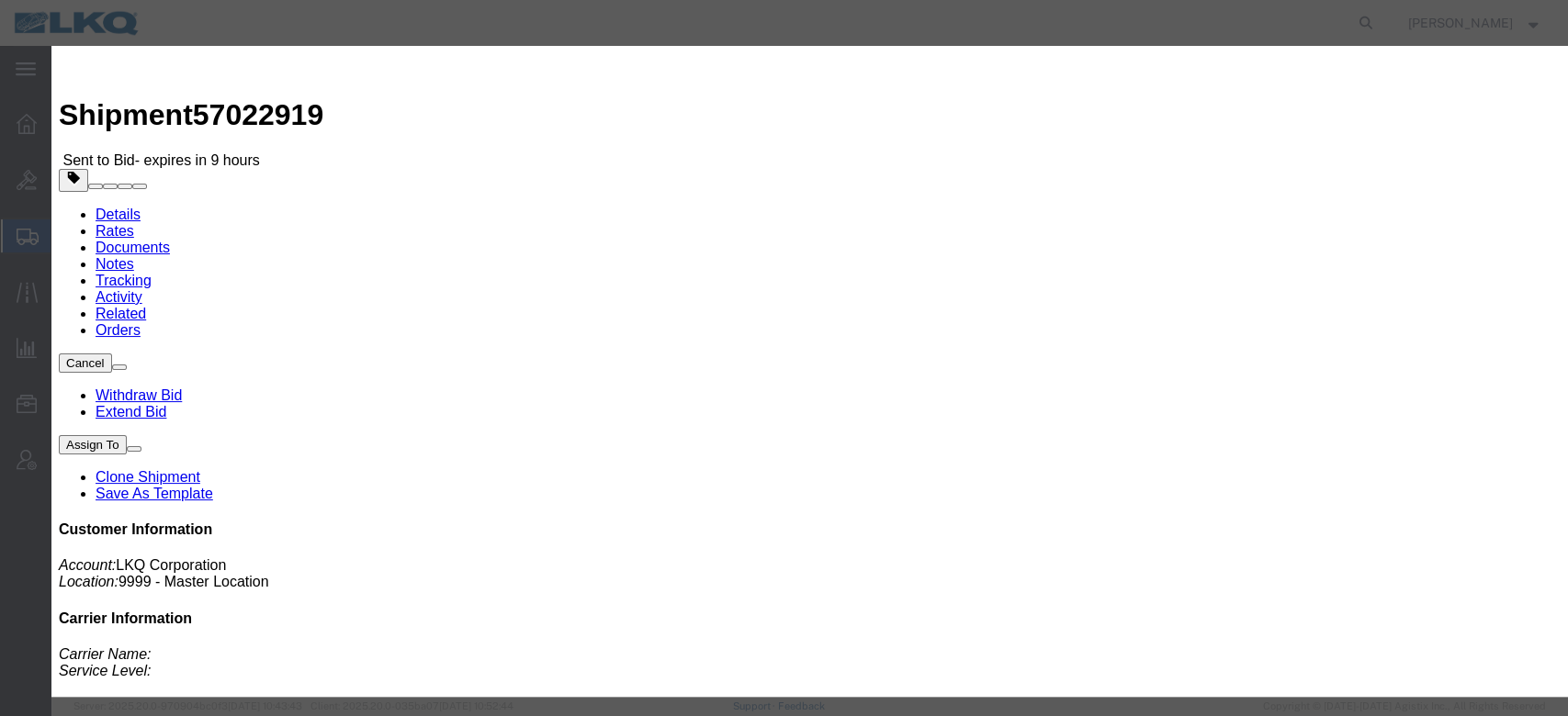
click icon "button"
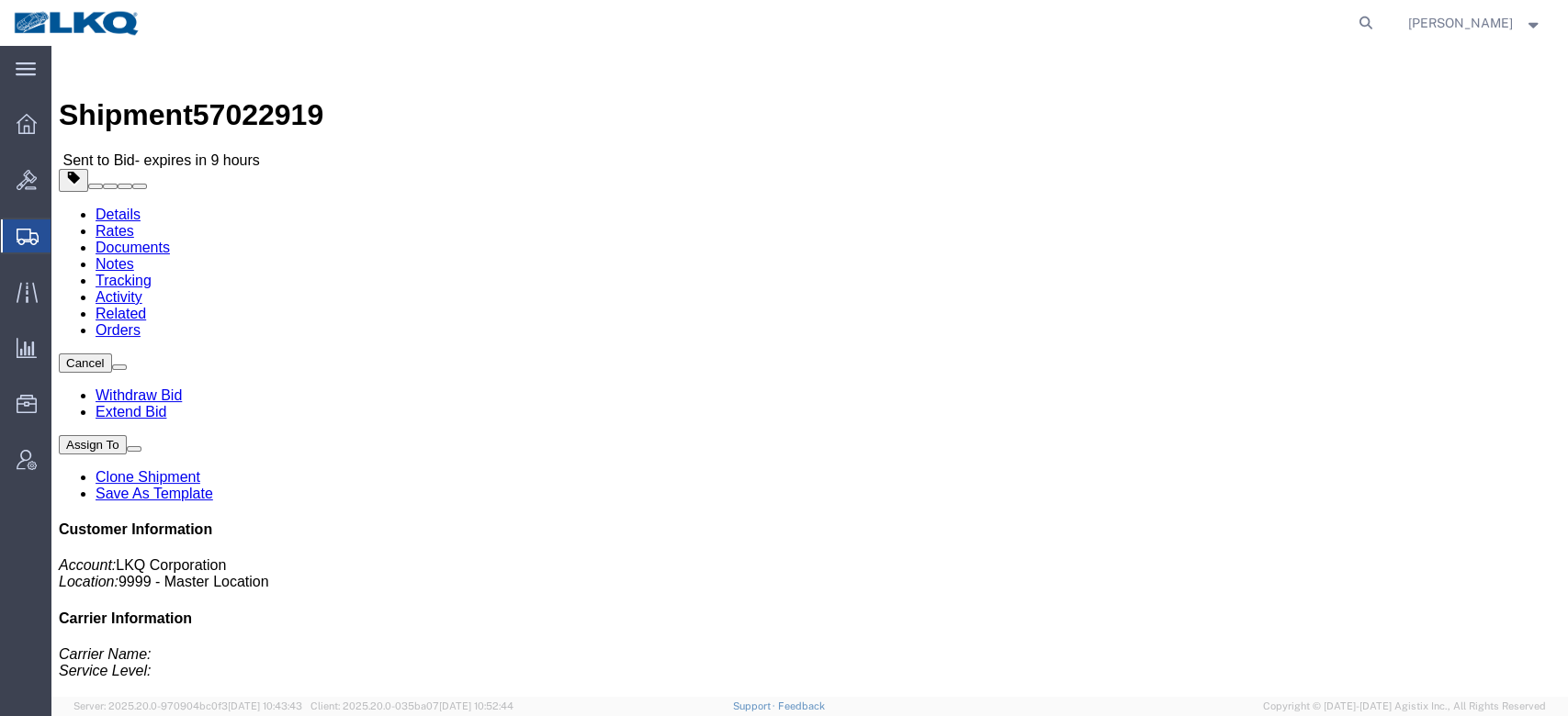
click link "Notes"
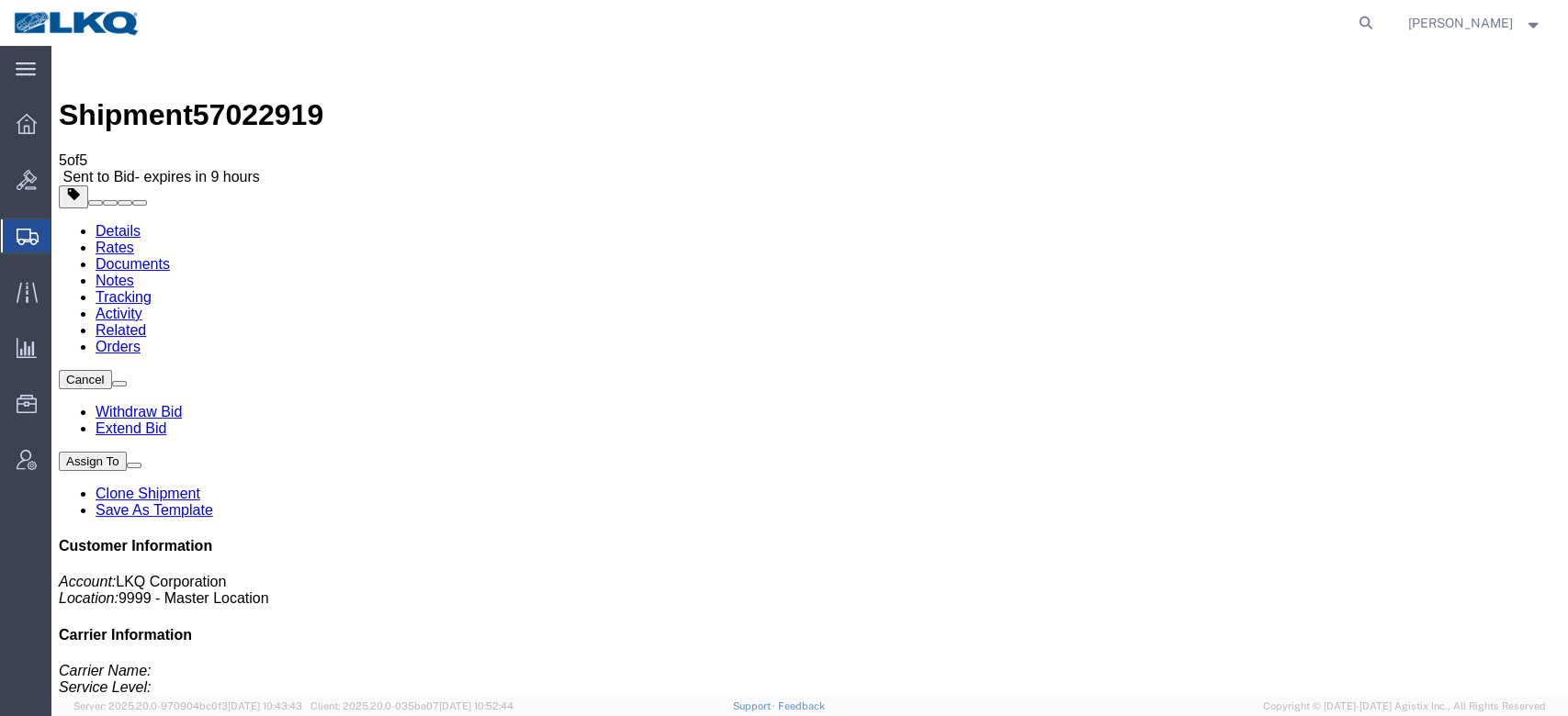
click at [117, 223] on link "Details" at bounding box center [117, 231] width 45 height 16
click button "button"
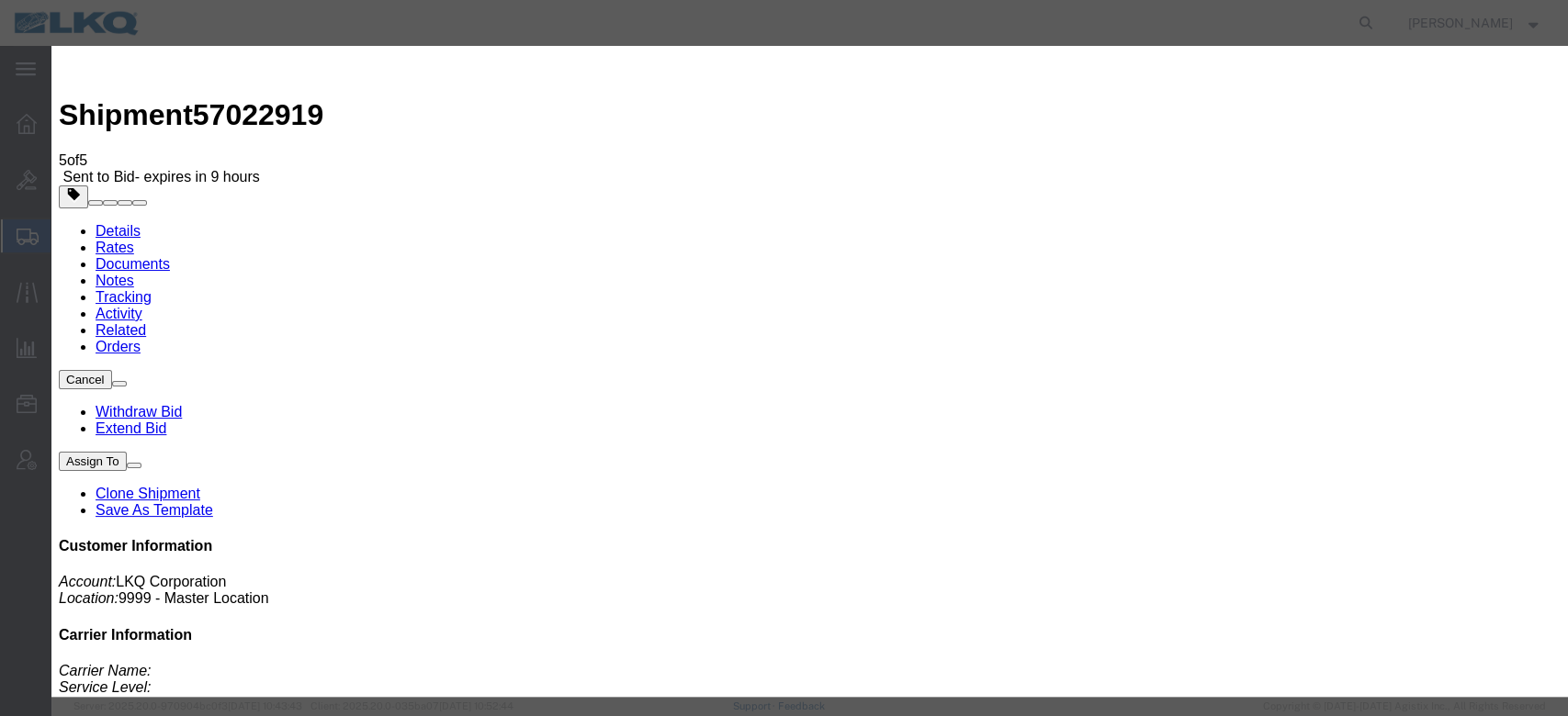
click input "57022919"
paste input "57022919"
type input "x57022919"
click button "Save"
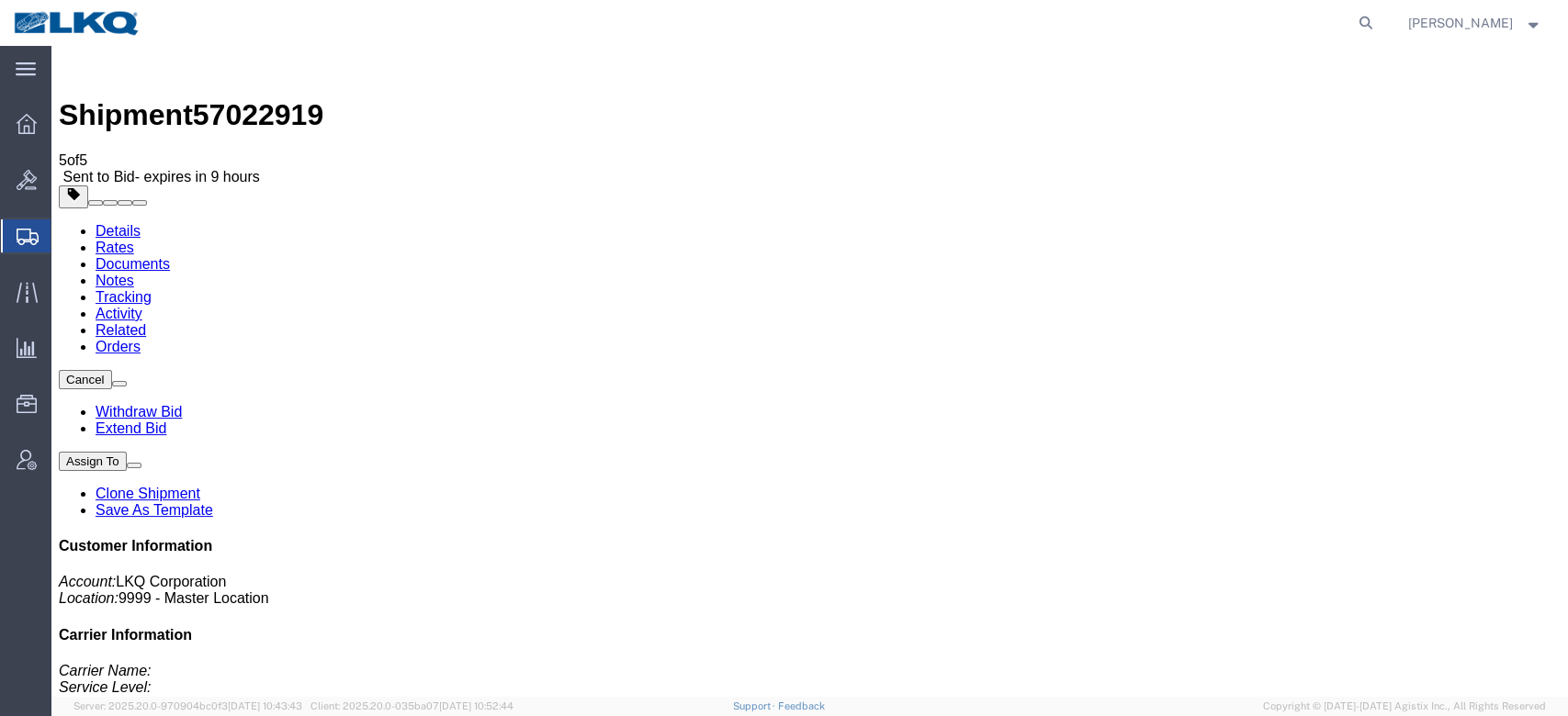
drag, startPoint x: 331, startPoint y: 114, endPoint x: 279, endPoint y: 68, distance: 69.4
click link "Notes"
click at [134, 239] on link "Rates" at bounding box center [114, 247] width 39 height 16
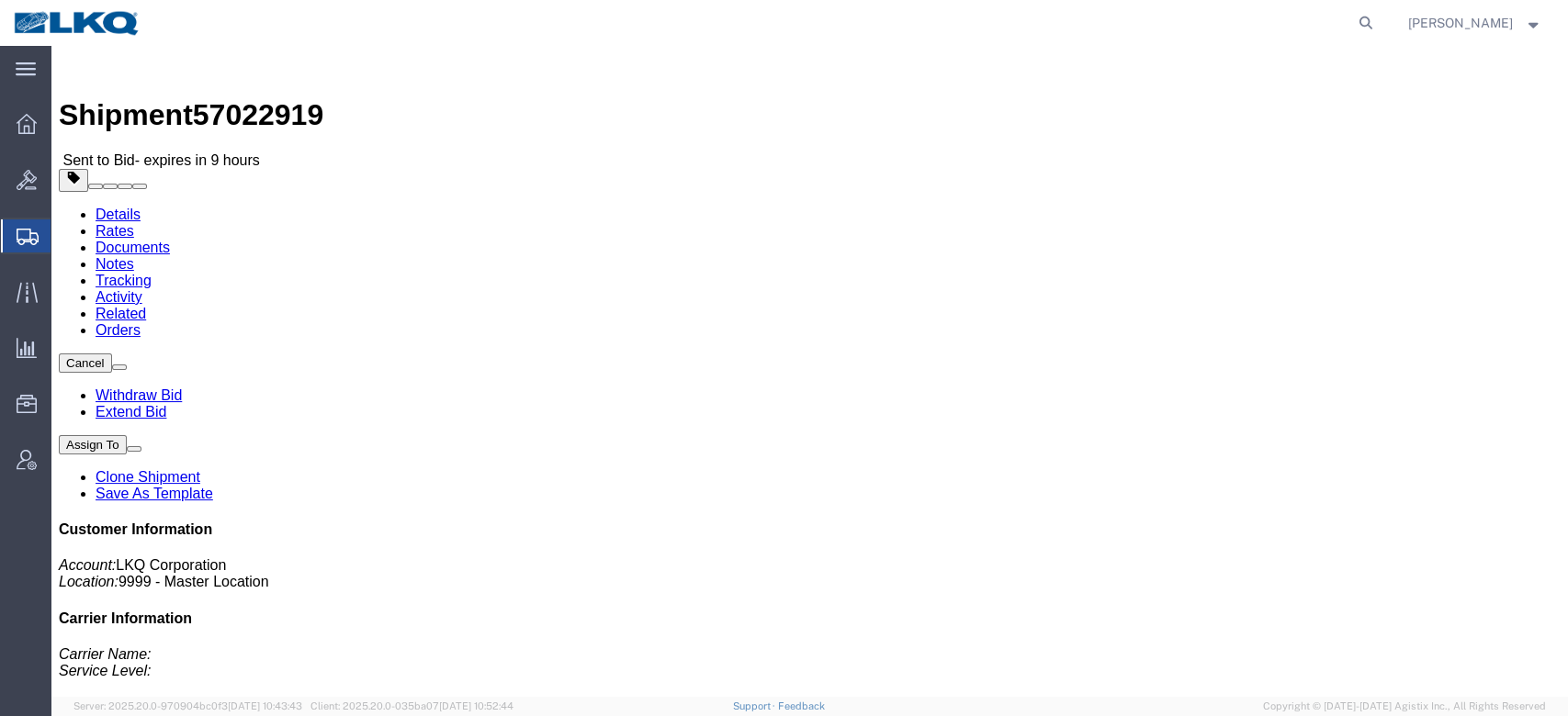
click link "Details"
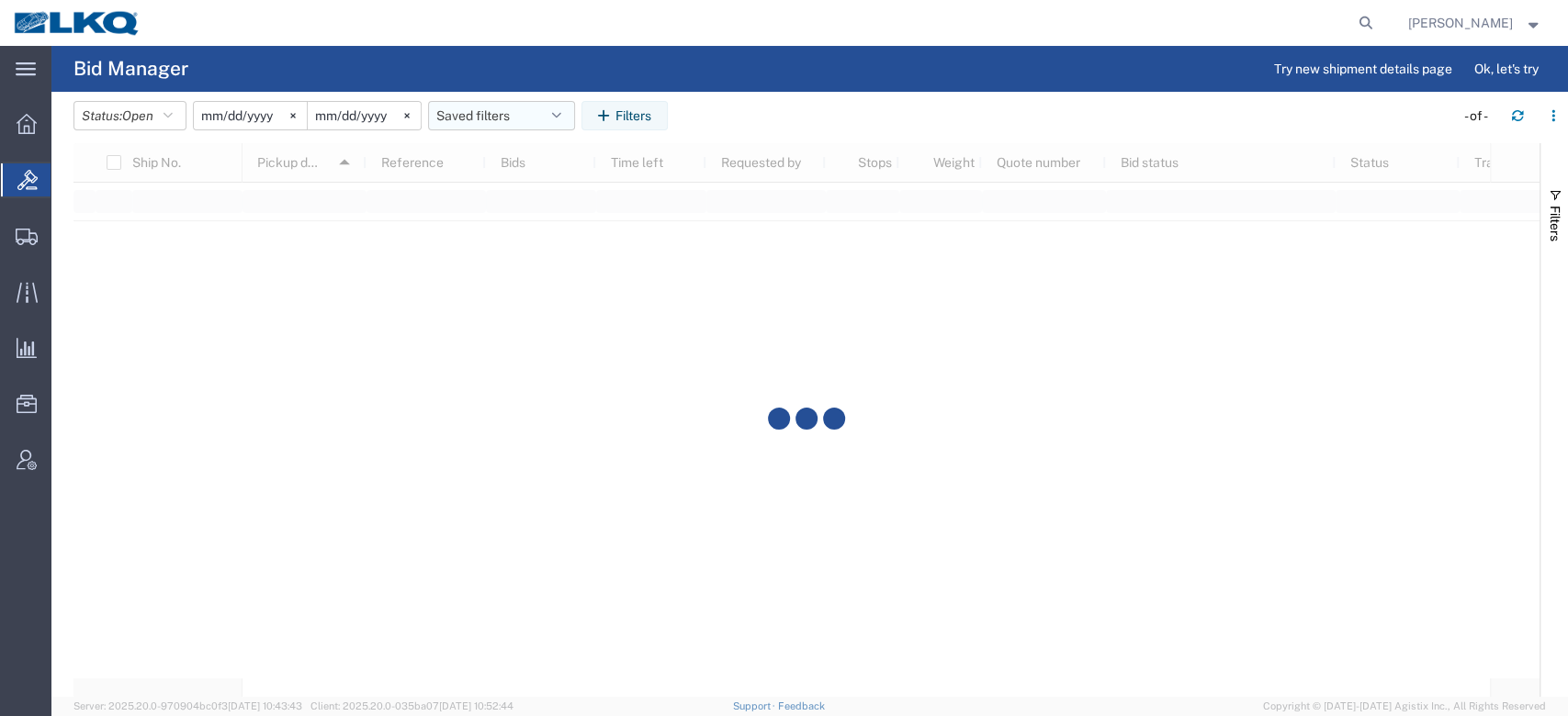
click at [478, 114] on button "Saved filters" at bounding box center [502, 116] width 147 height 30
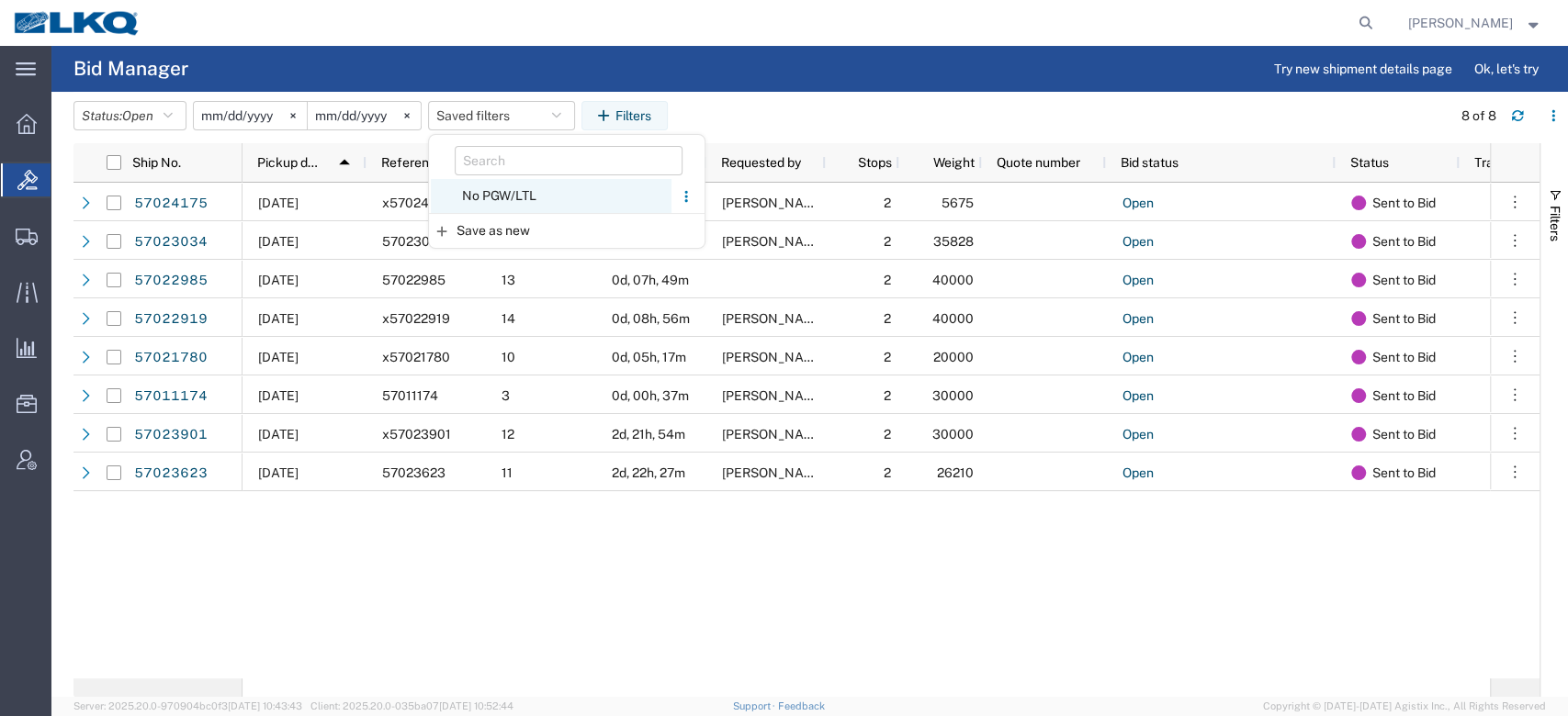
click at [508, 194] on span "No PGW/LTL" at bounding box center [551, 196] width 240 height 34
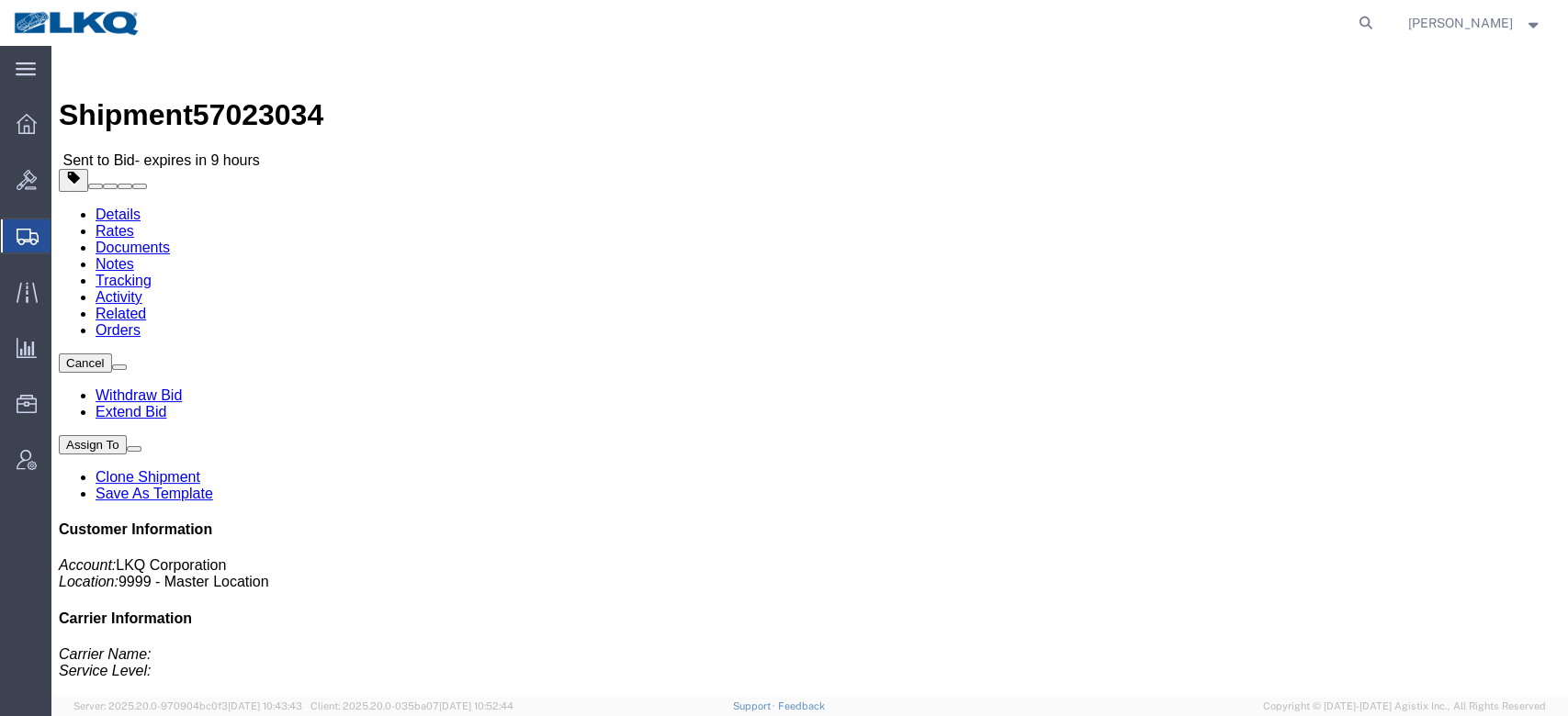
click span "button"
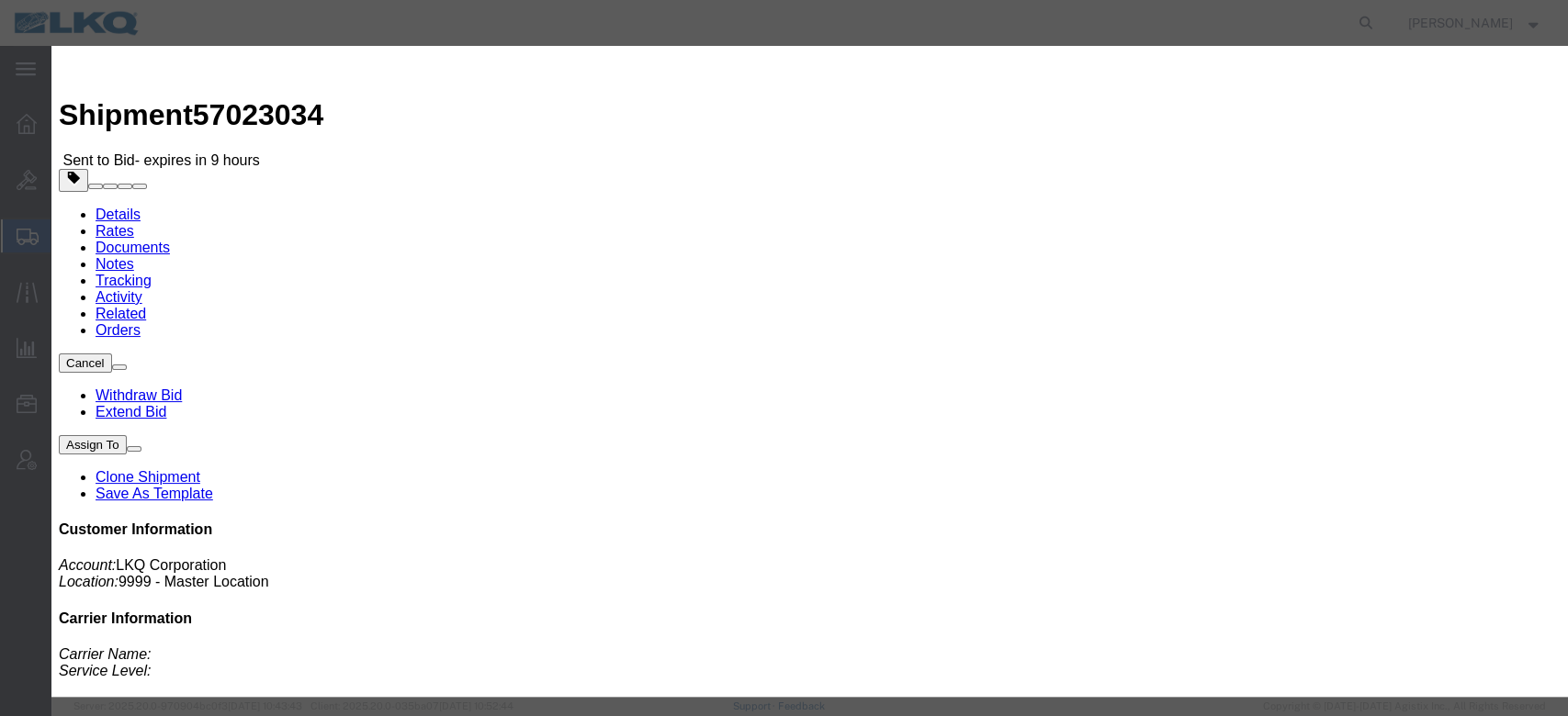
click input "57023034"
paste input "57023034"
type input "x57023034"
click div "Edit References Select Account Type Activity ID Airline Appointment Number ASN …"
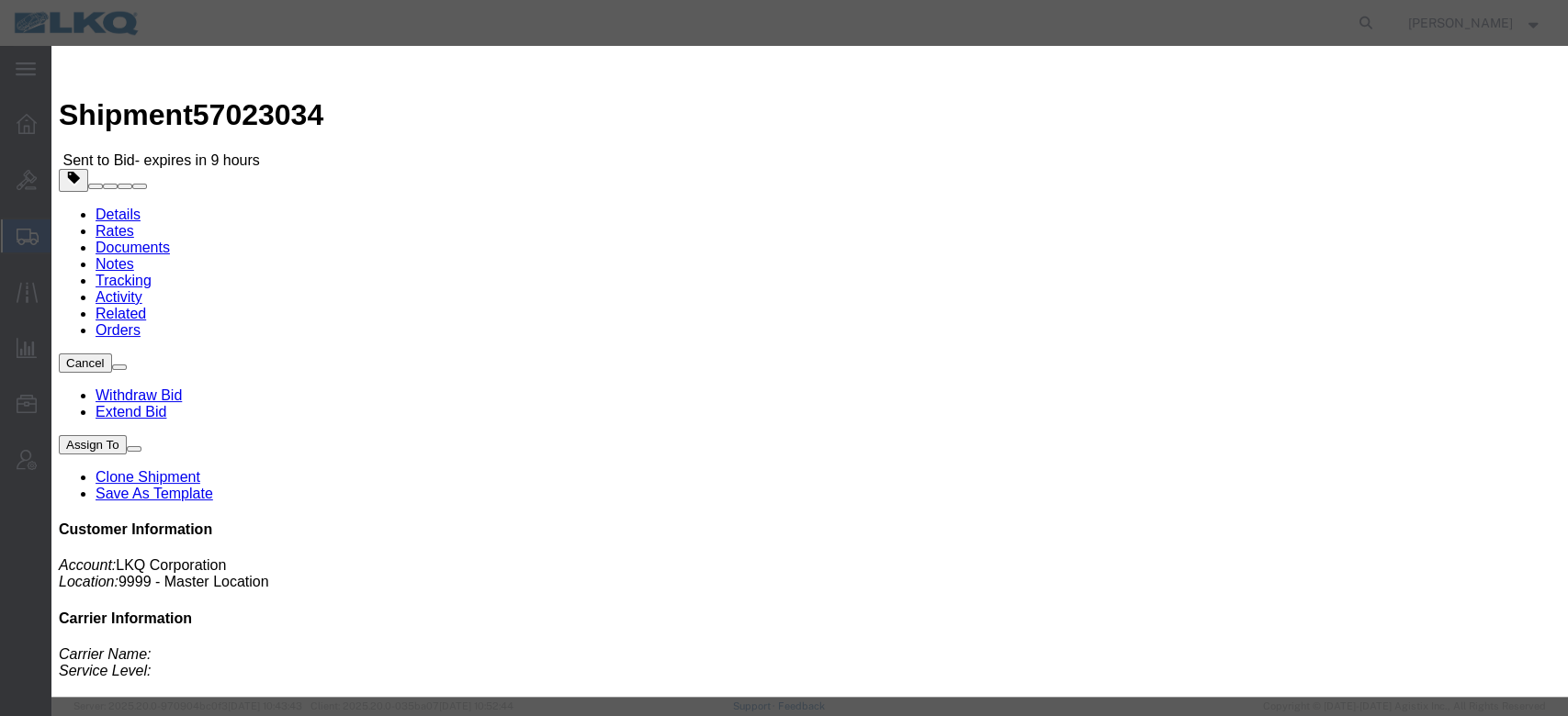
click button "Save"
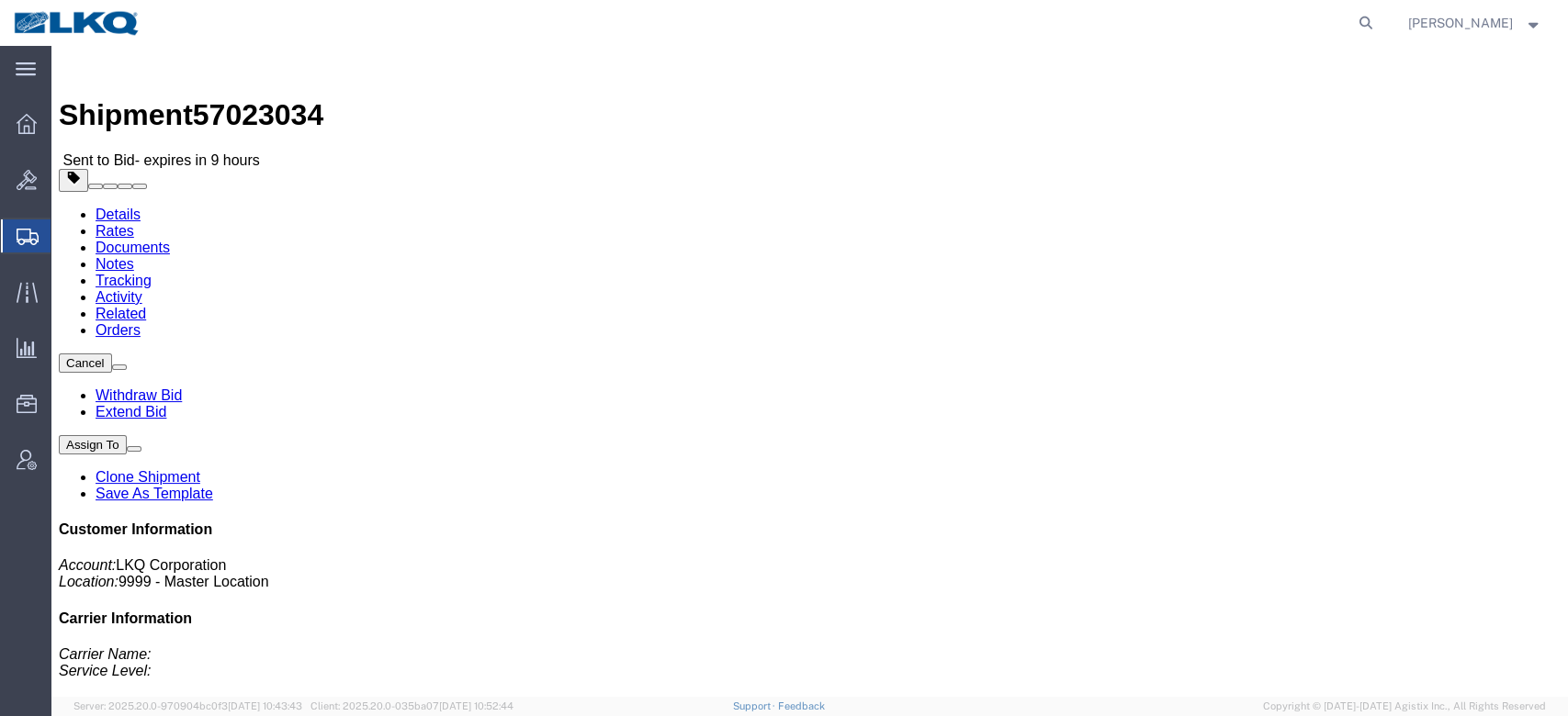
click link "Notes"
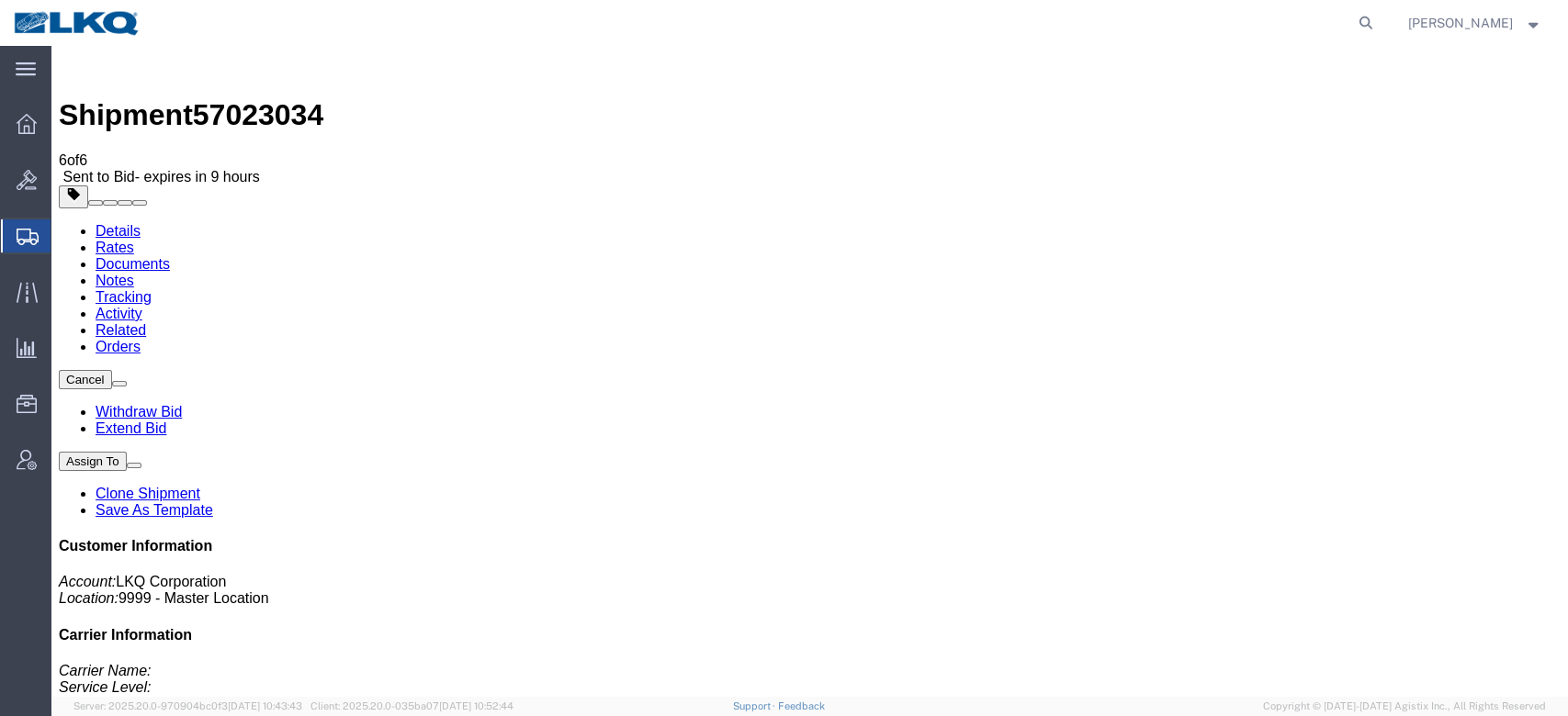
click at [134, 239] on link "Rates" at bounding box center [114, 247] width 39 height 16
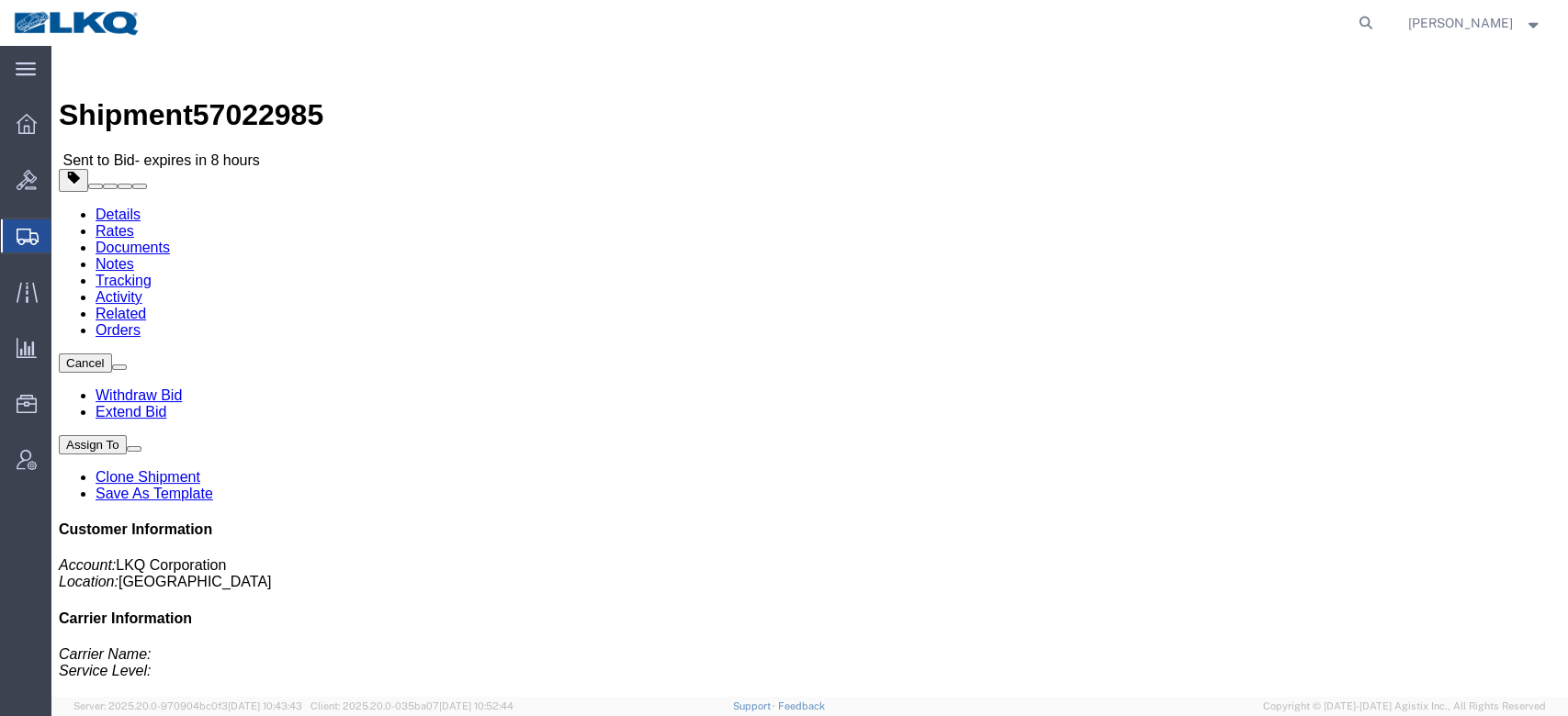
click link "Rates"
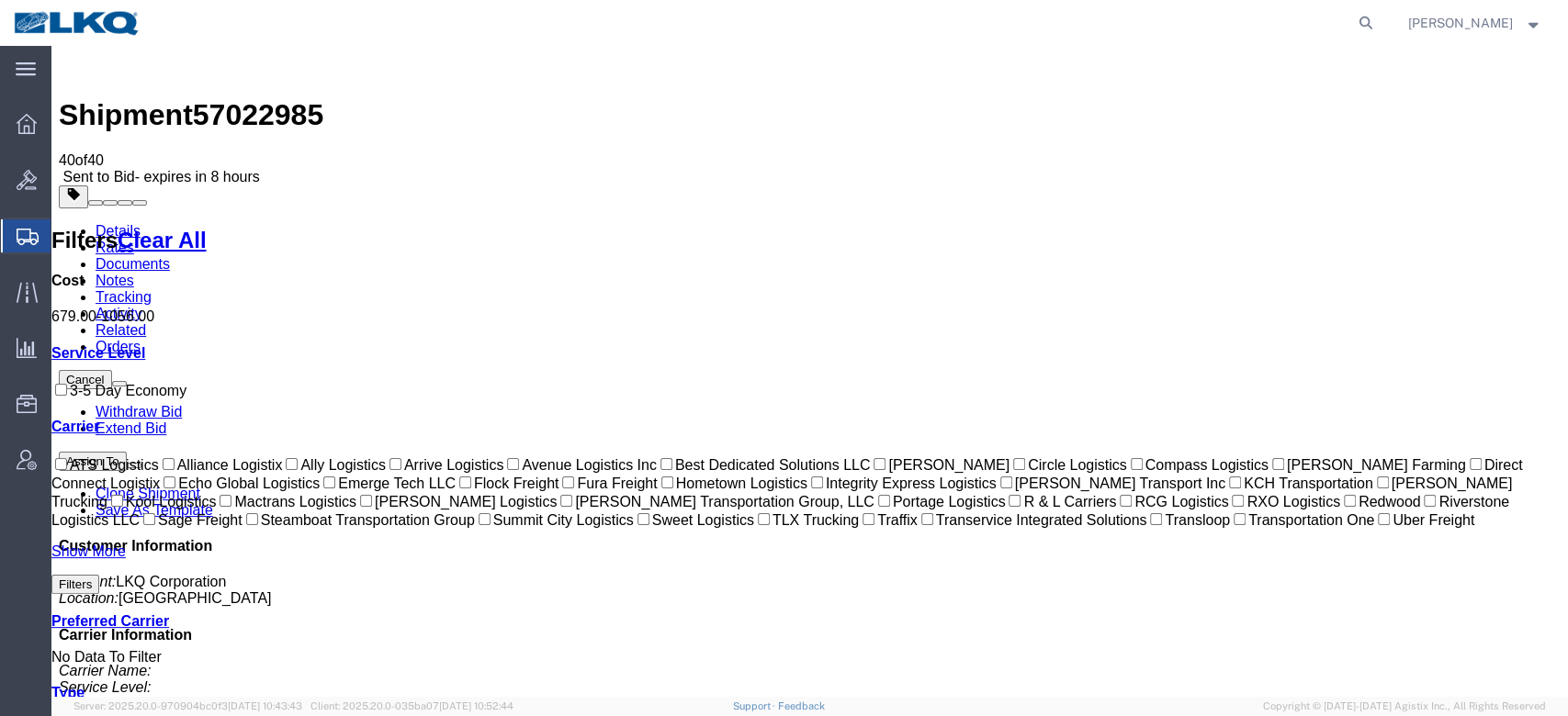
click at [283, 98] on span "57022985" at bounding box center [257, 114] width 130 height 33
copy span "57022985"
click at [121, 223] on link "Details" at bounding box center [117, 231] width 45 height 16
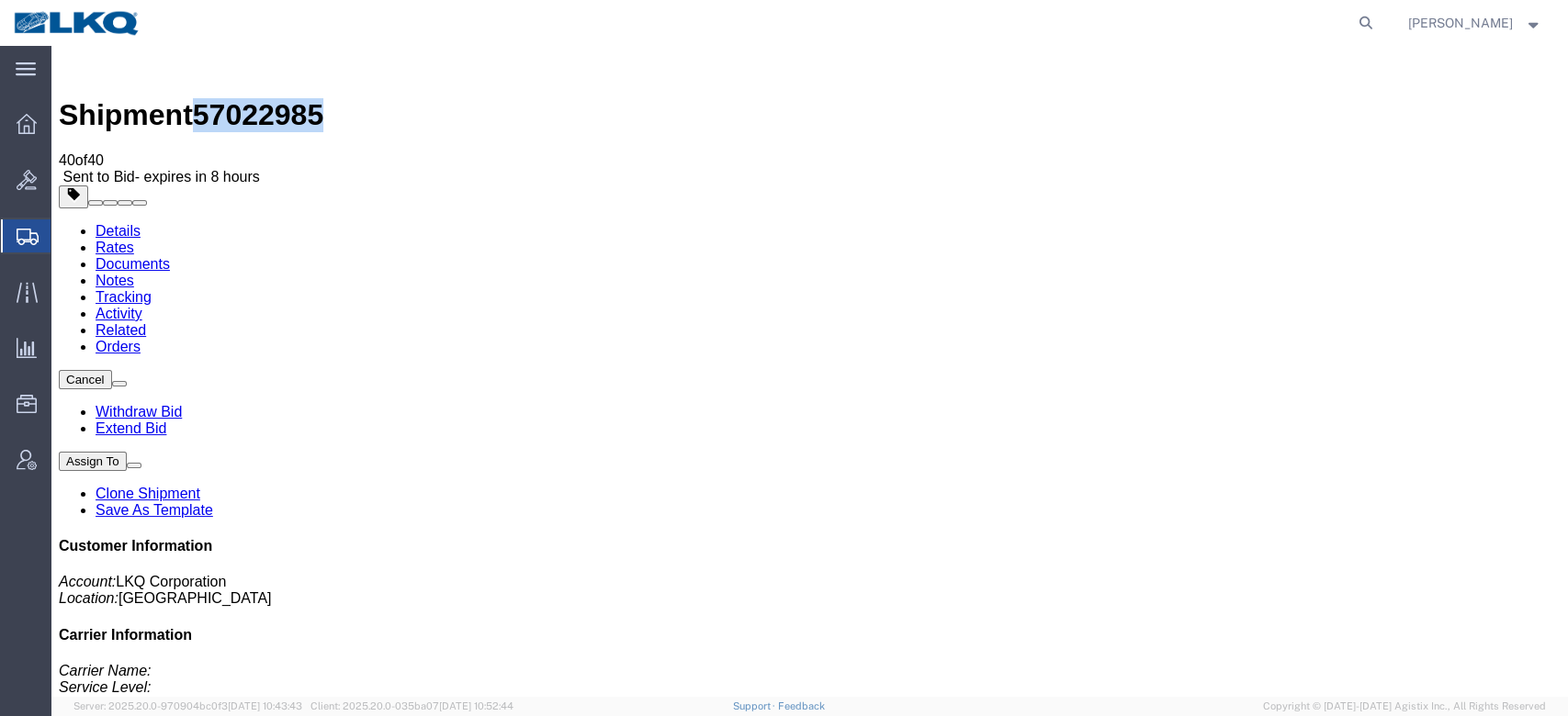
click span "button"
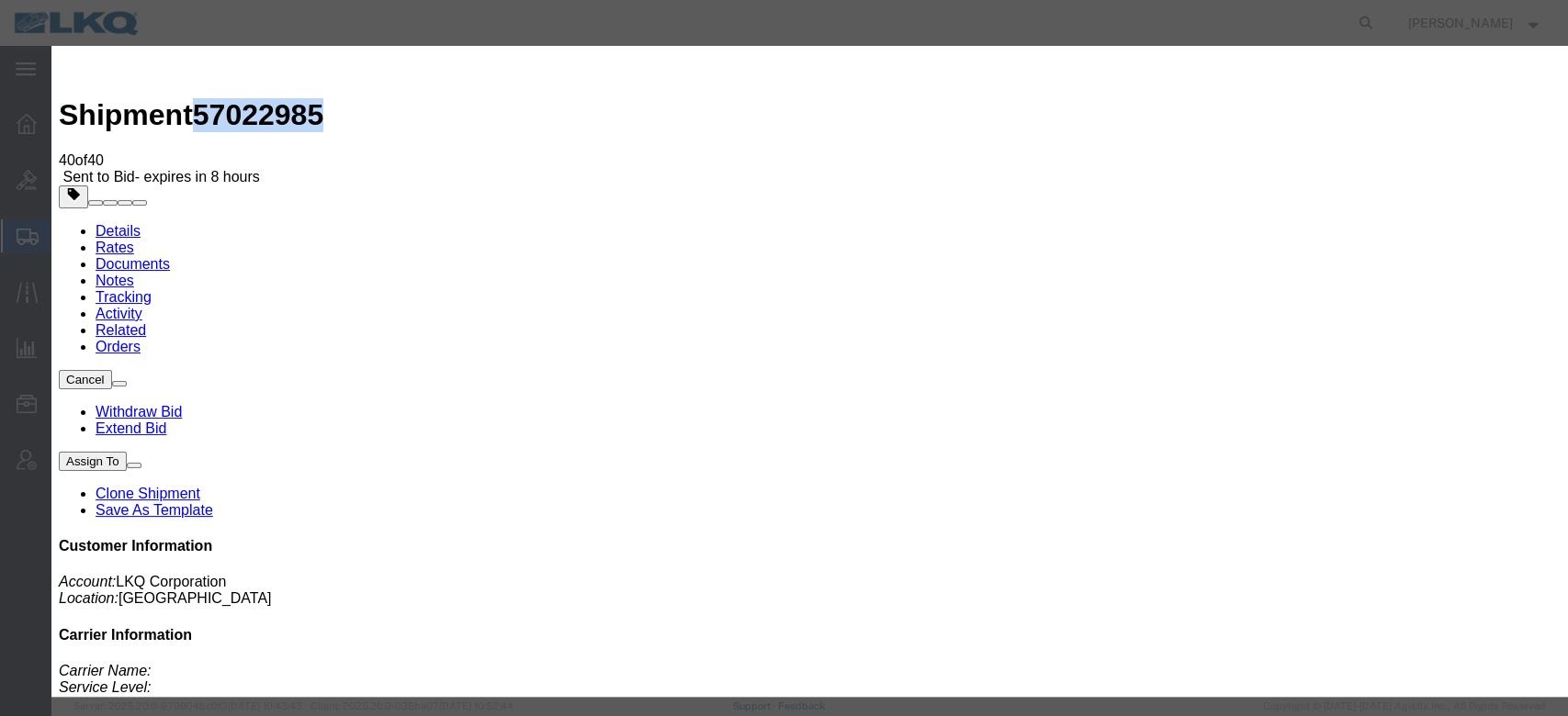
click input "57022985"
type input "x57022985"
click button "Save"
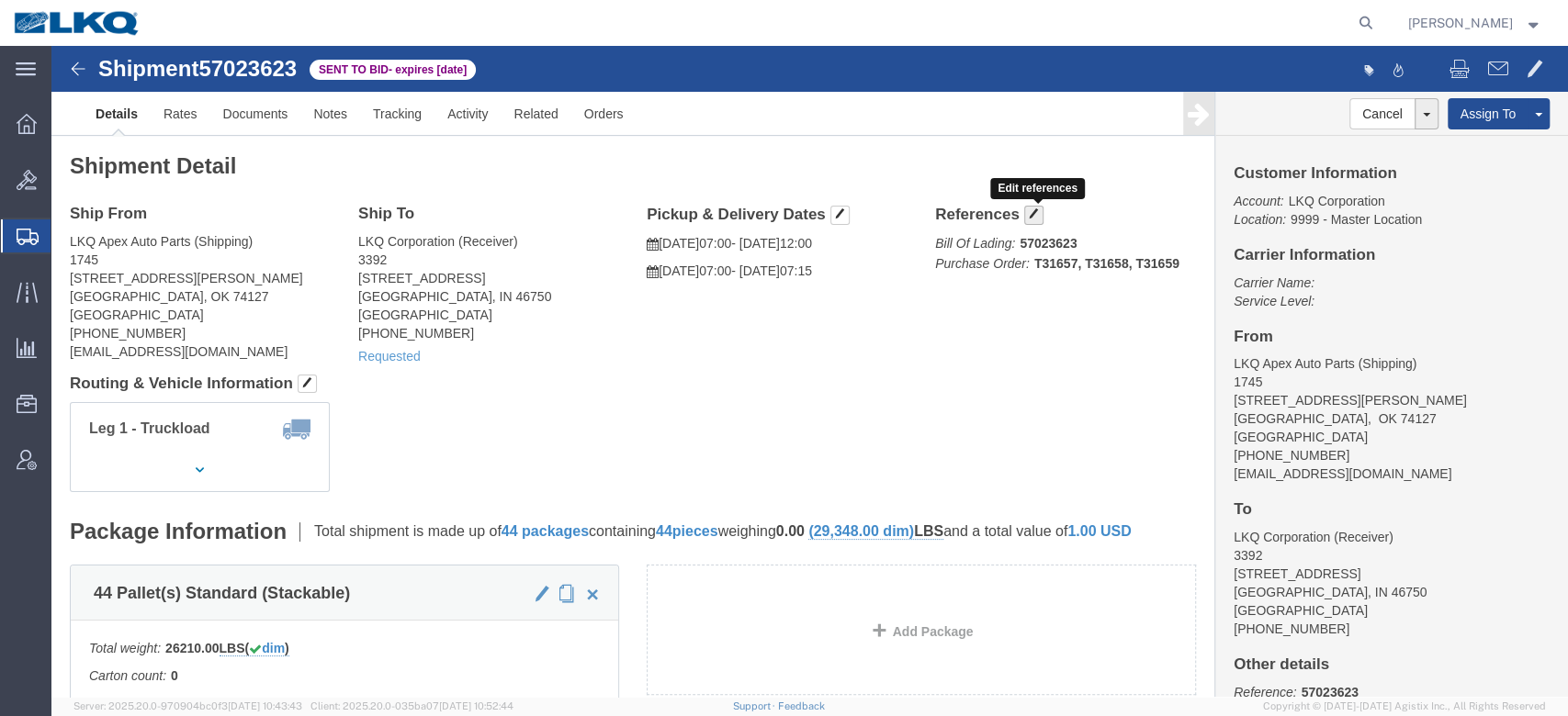
click span "button"
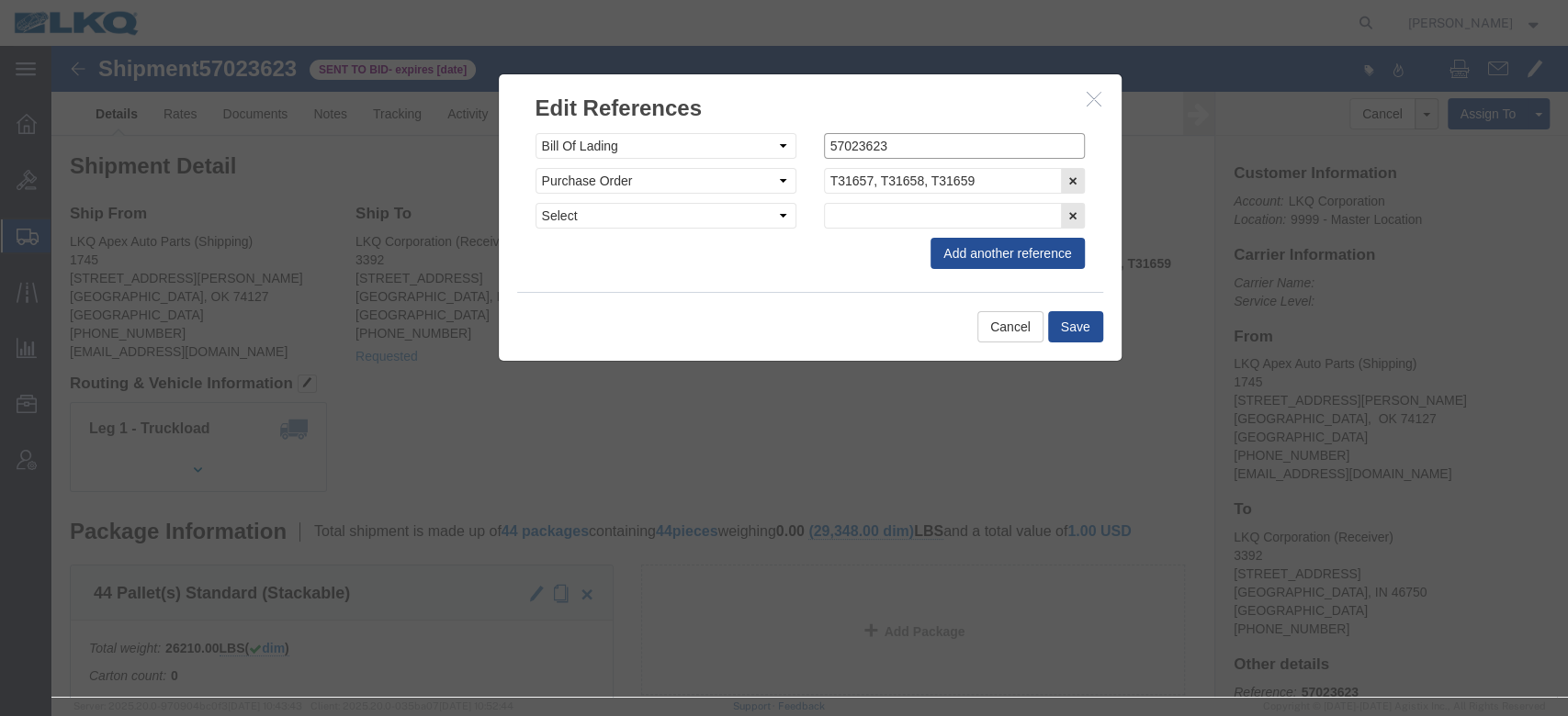
click input "57023623"
paste input "57023623"
type input "x57023623"
click button "Save"
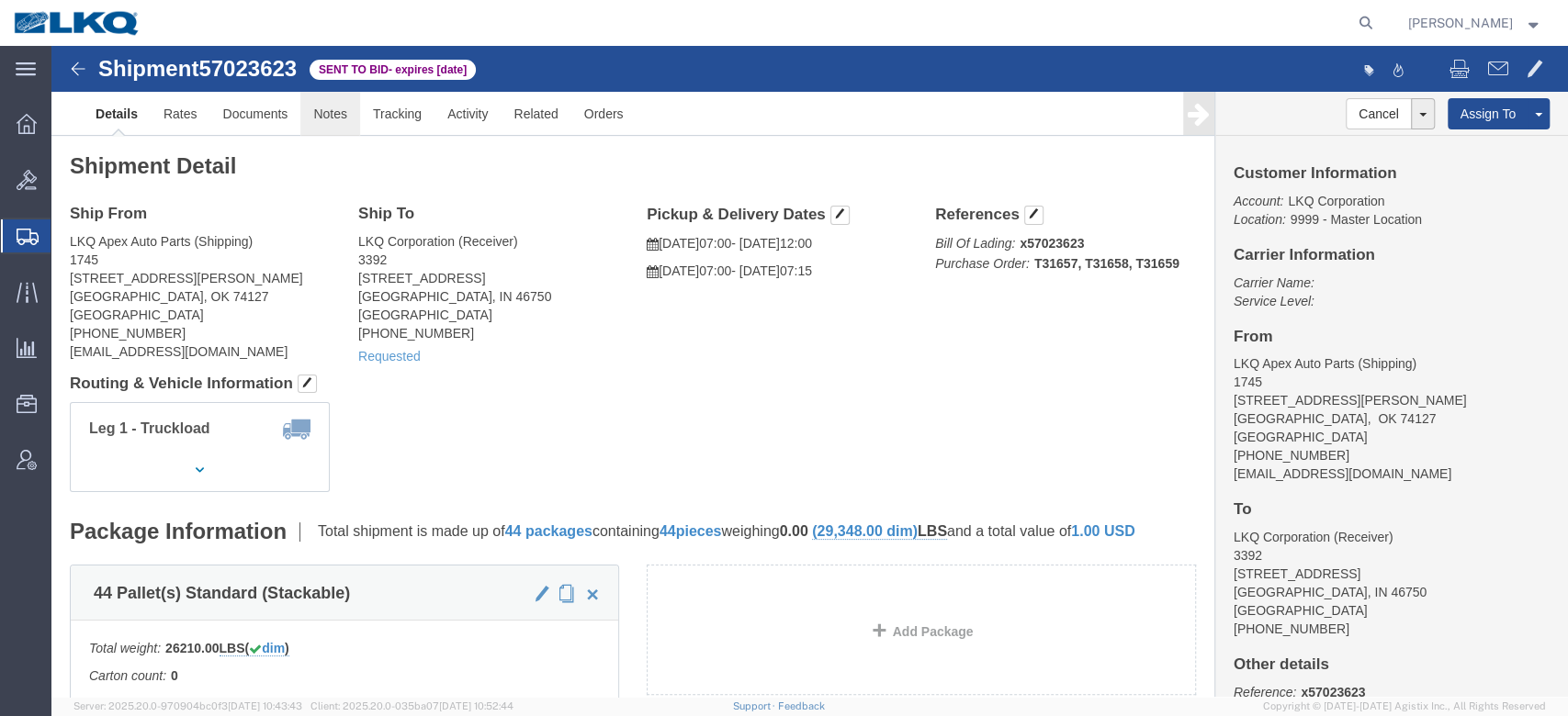
click link "Notes"
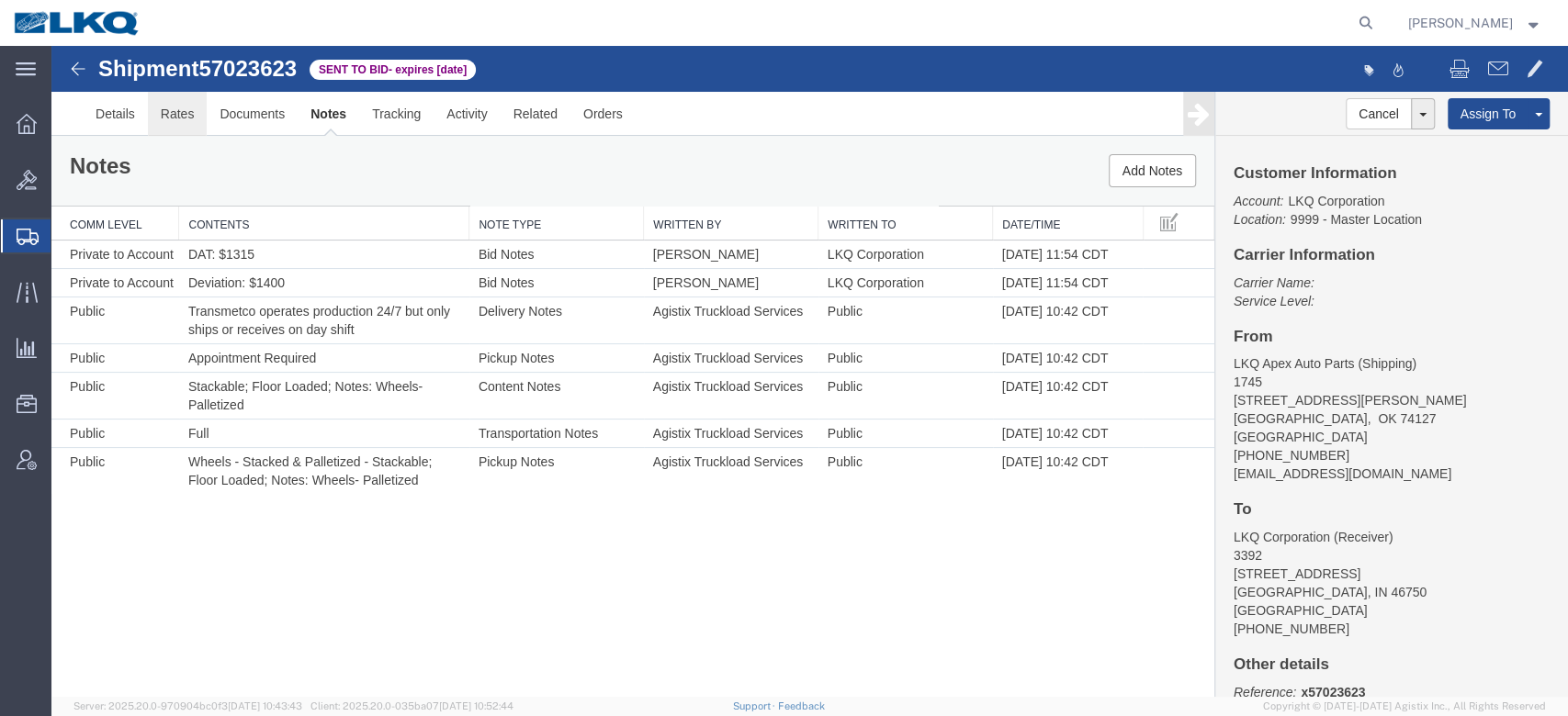
click at [194, 112] on link "Rates" at bounding box center [178, 113] width 60 height 44
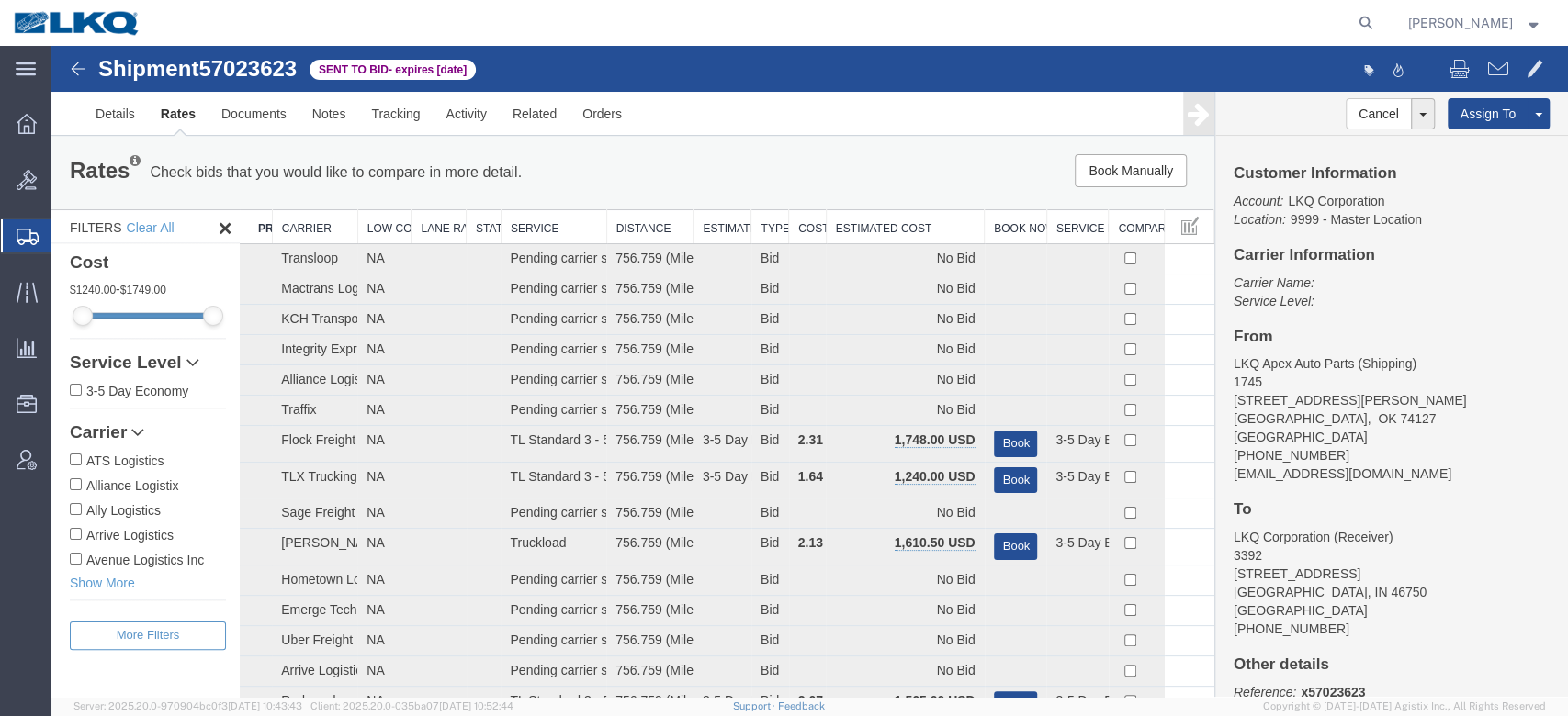
click at [957, 227] on th "Estimated Cost" at bounding box center [904, 227] width 158 height 34
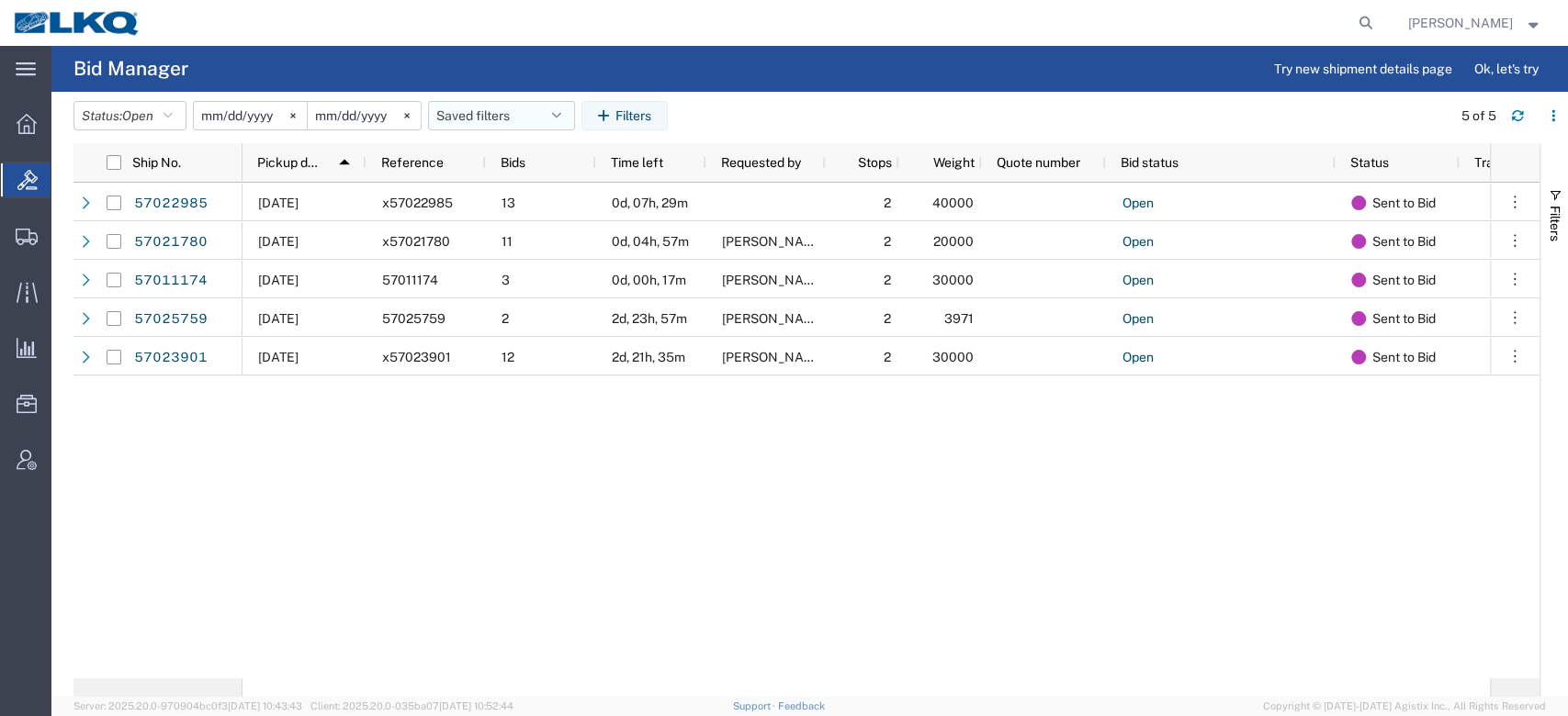
click at [484, 121] on button "Saved filters" at bounding box center [502, 116] width 147 height 30
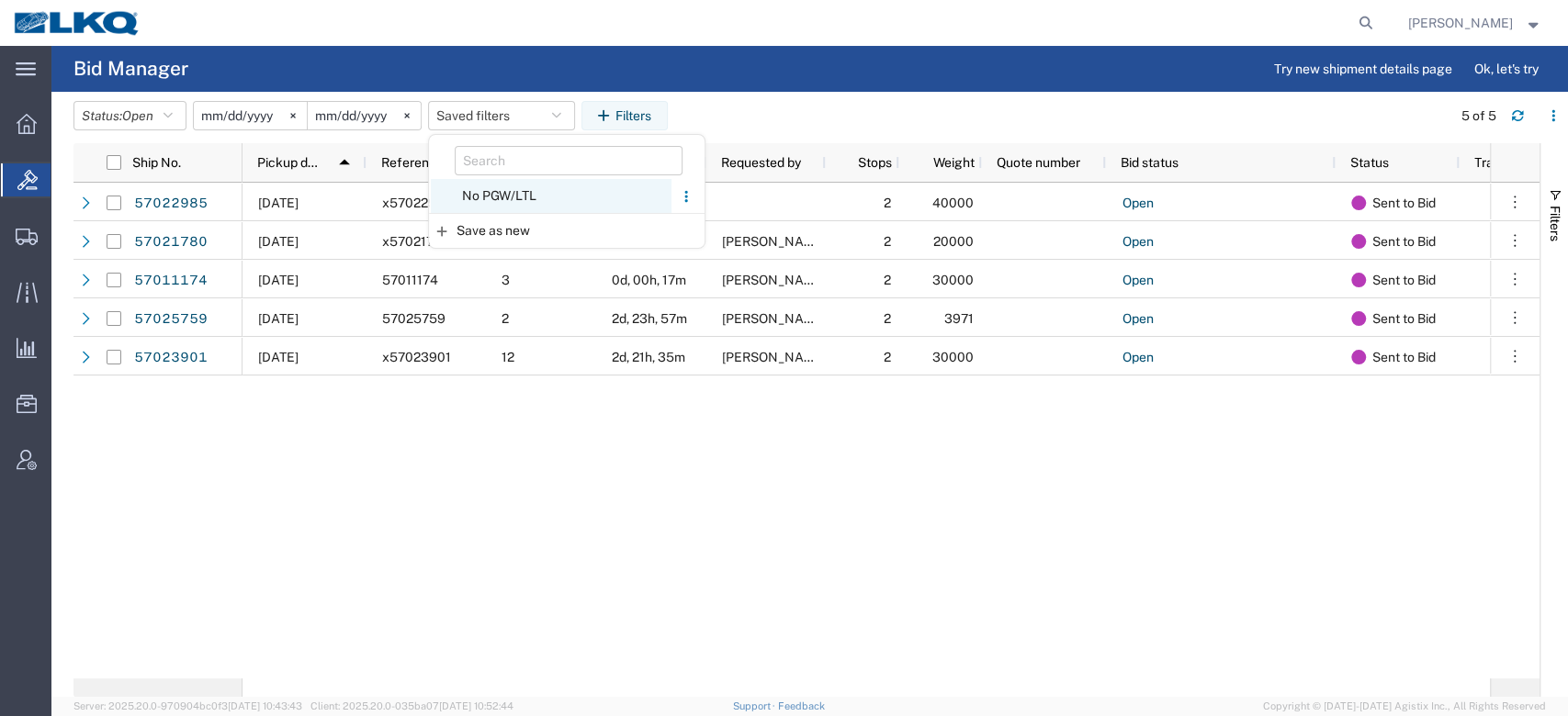
click at [518, 193] on span "No PGW/LTL" at bounding box center [551, 196] width 240 height 34
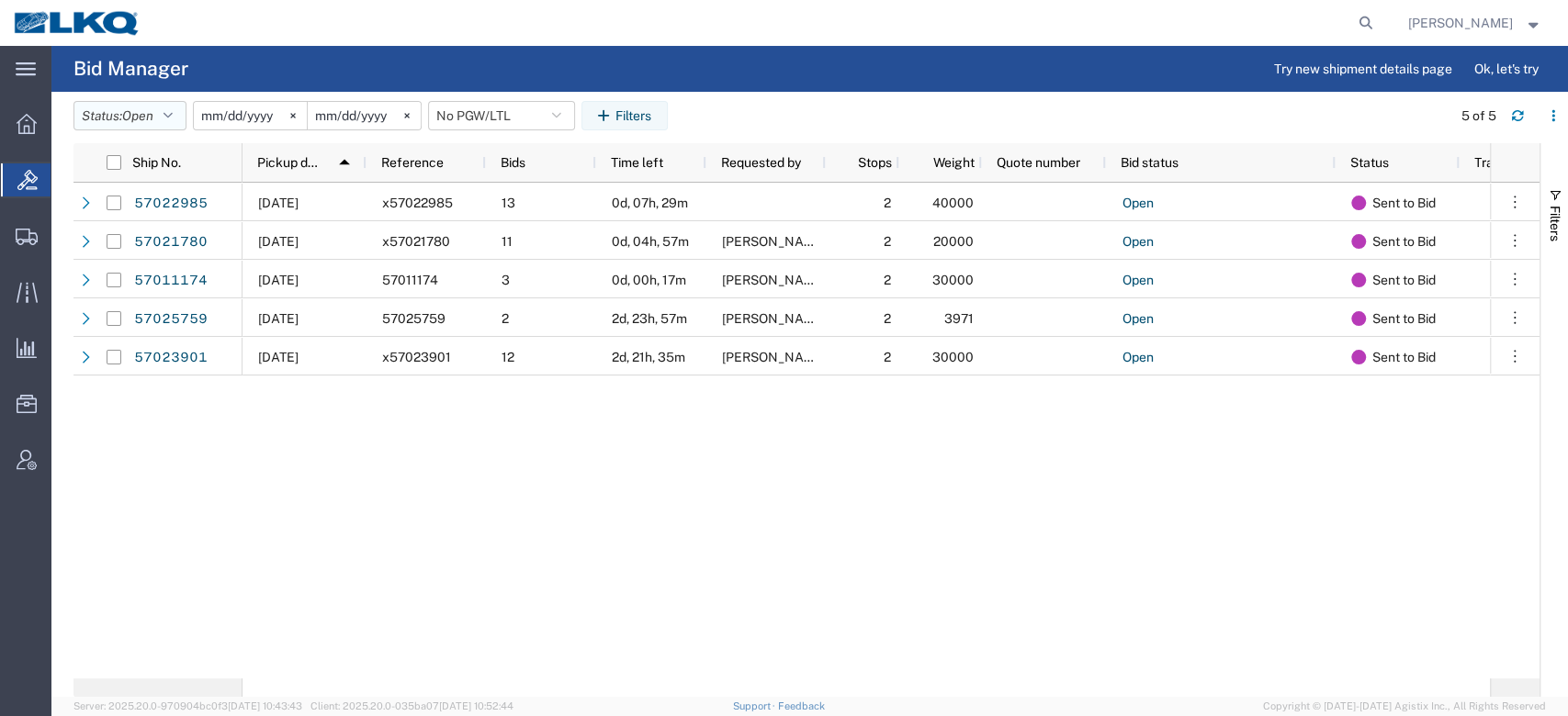
click at [131, 115] on span "Open" at bounding box center [137, 115] width 31 height 15
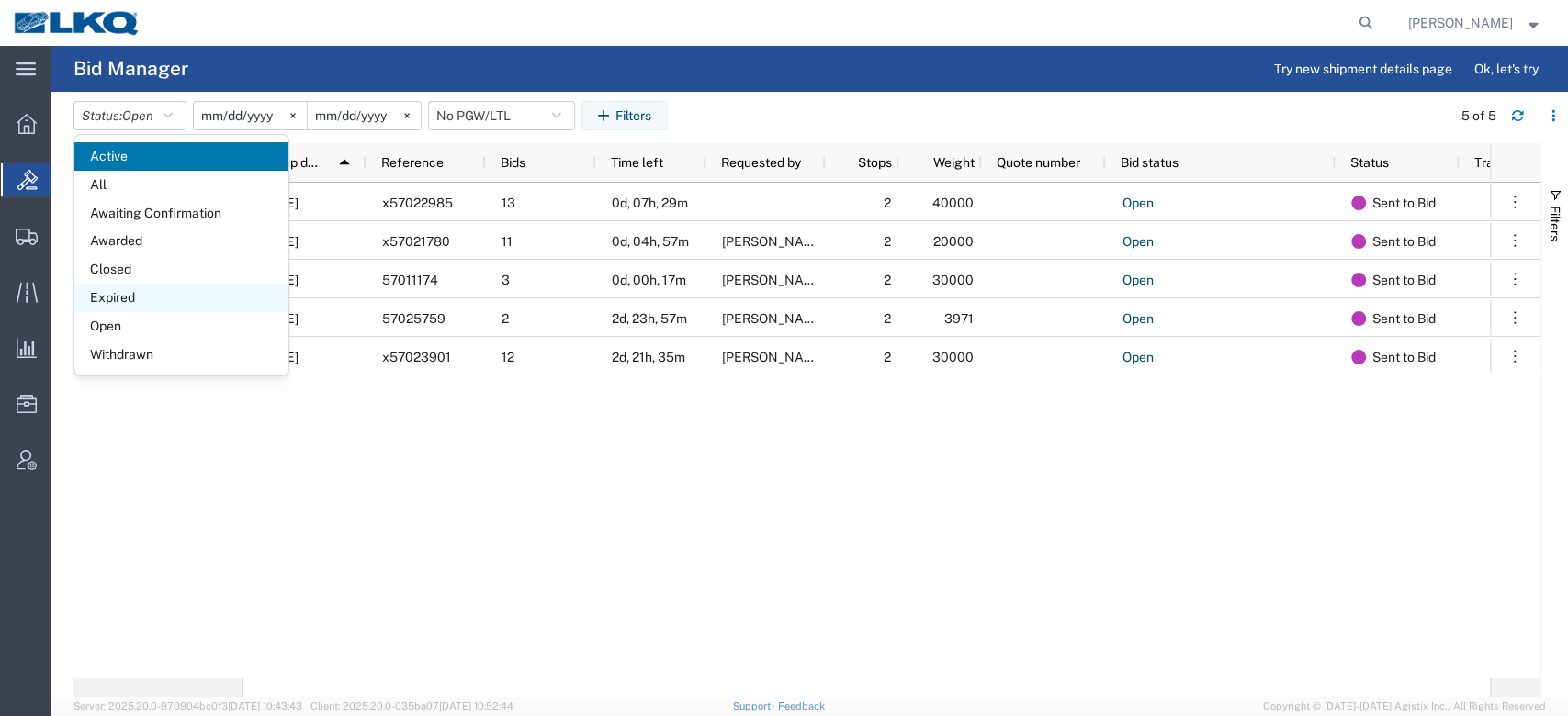
click at [125, 292] on span "Expired" at bounding box center [181, 298] width 214 height 29
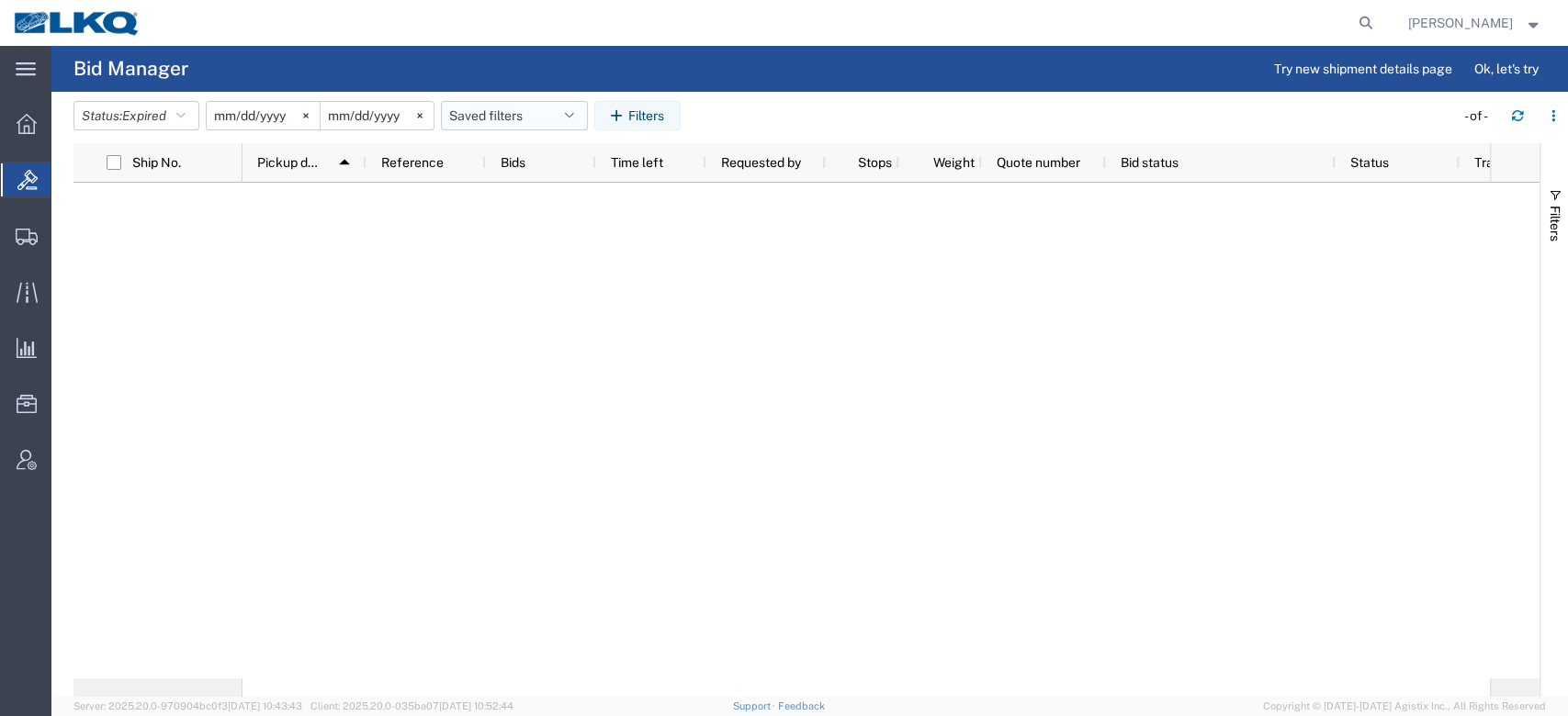
click at [510, 114] on button "Saved filters" at bounding box center [515, 116] width 147 height 30
click at [541, 193] on span "No PGW/LTL" at bounding box center [564, 196] width 240 height 34
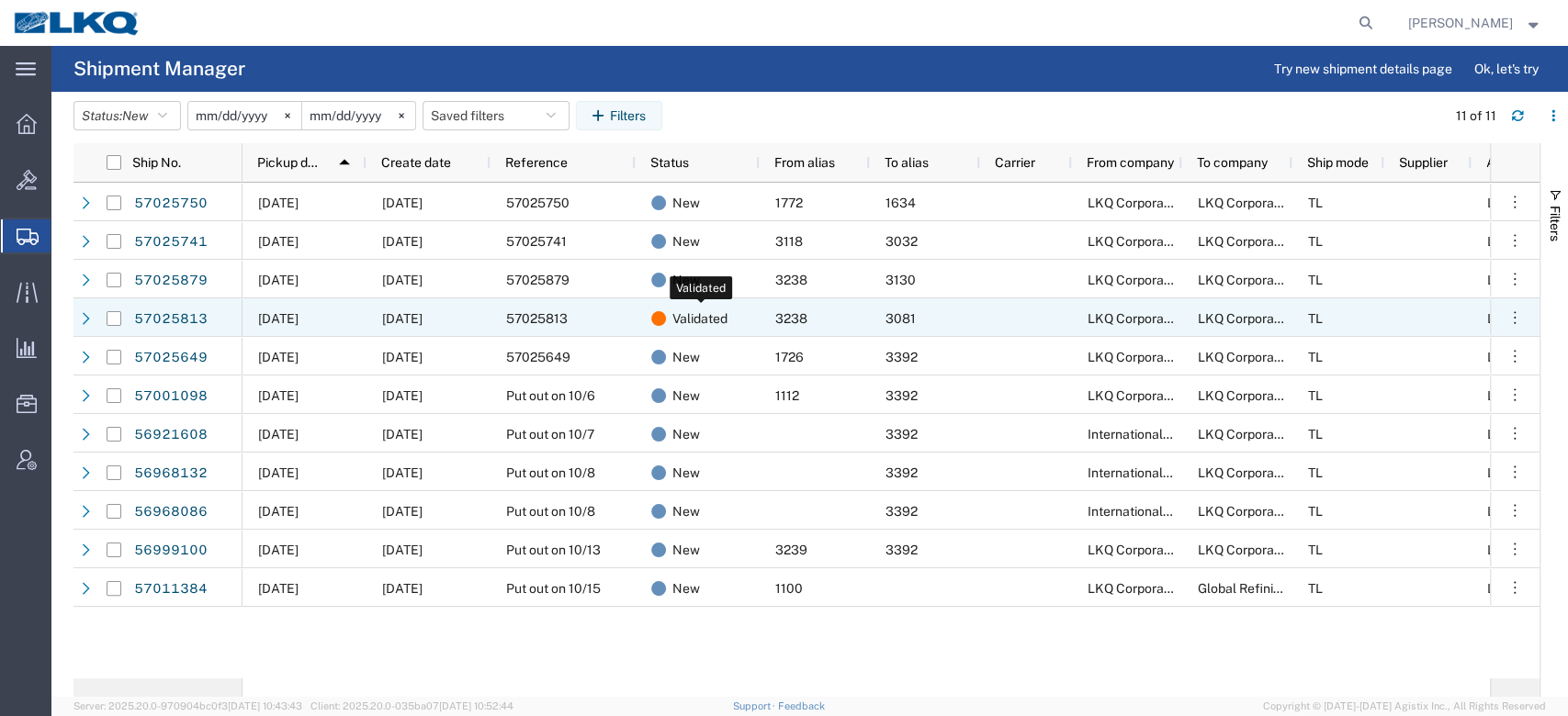
click at [716, 335] on span "Validated" at bounding box center [700, 318] width 55 height 39
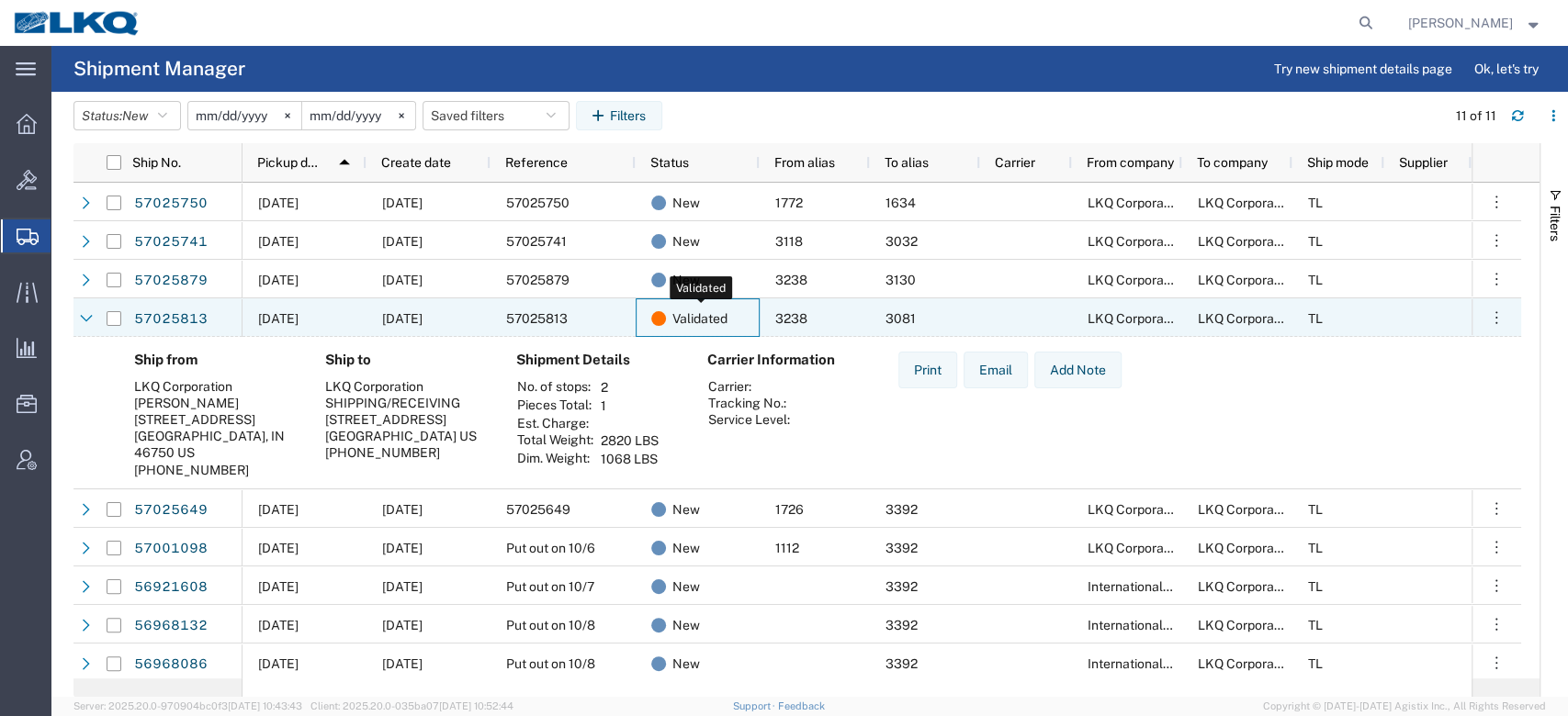
click at [716, 335] on span "Validated" at bounding box center [700, 318] width 55 height 39
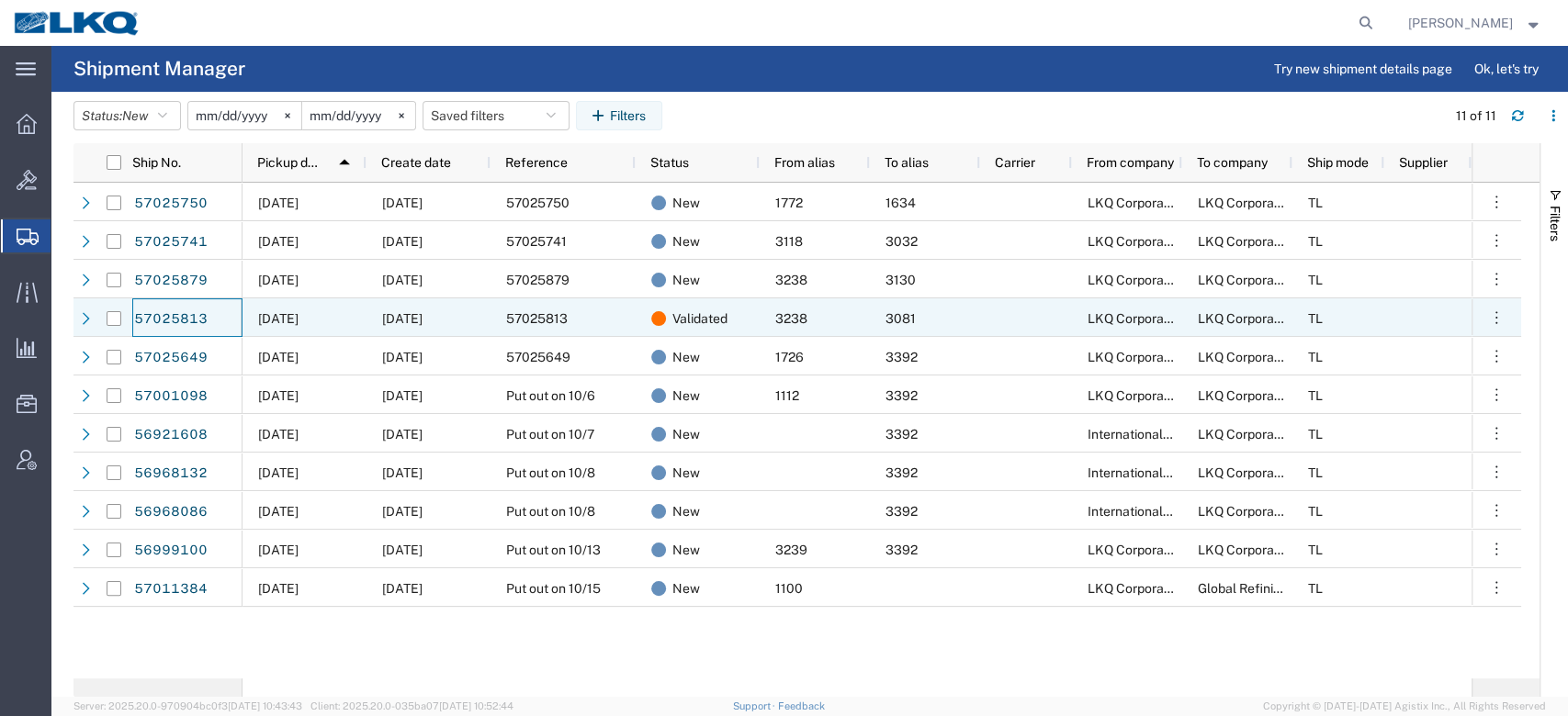
drag, startPoint x: 180, startPoint y: 316, endPoint x: 699, endPoint y: 71, distance: 573.9
click at [699, 71] on agx-page-header "Shipment Manager Try new shipment details page Ok, let's try" at bounding box center [810, 69] width 1517 height 46
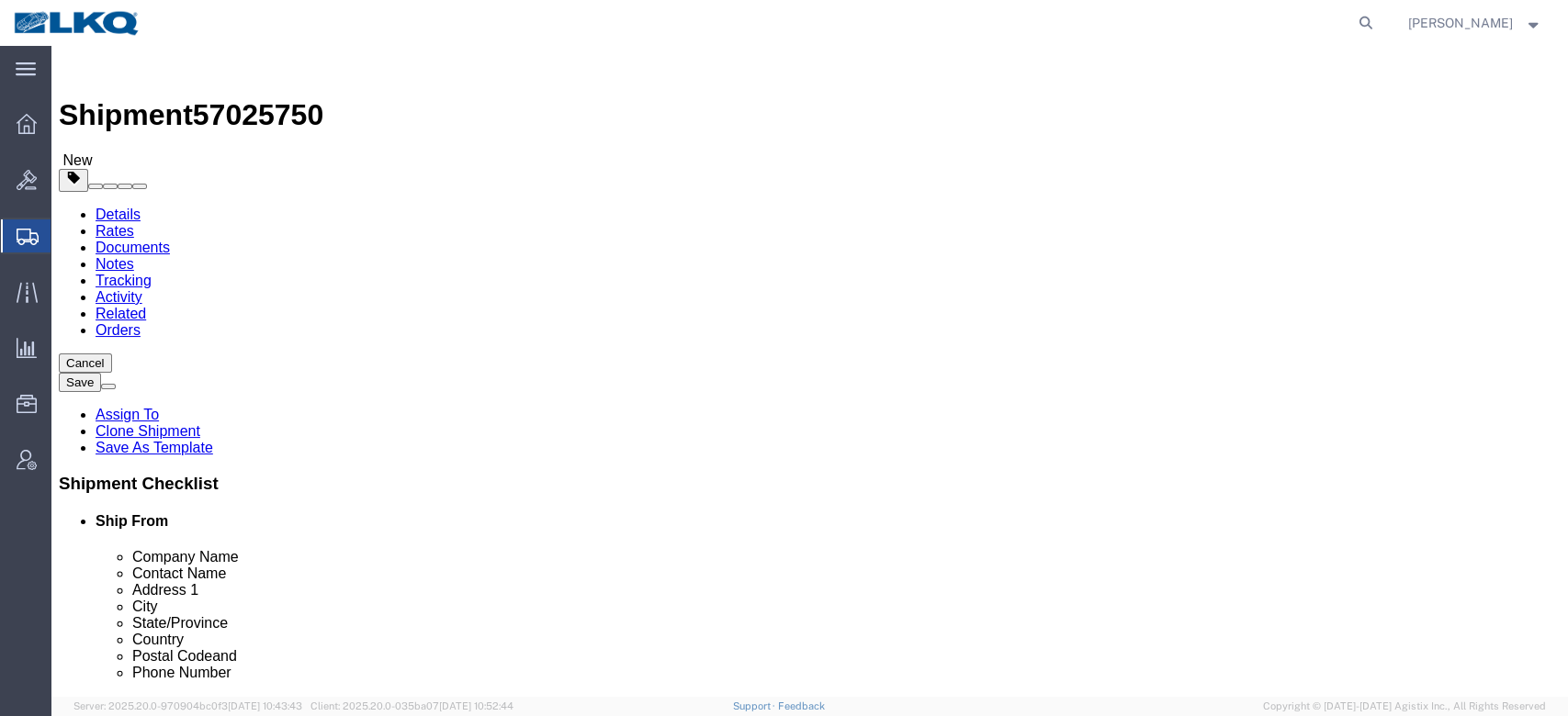
select select "30704"
select select "28712"
click span "57025750"
copy span "57025750"
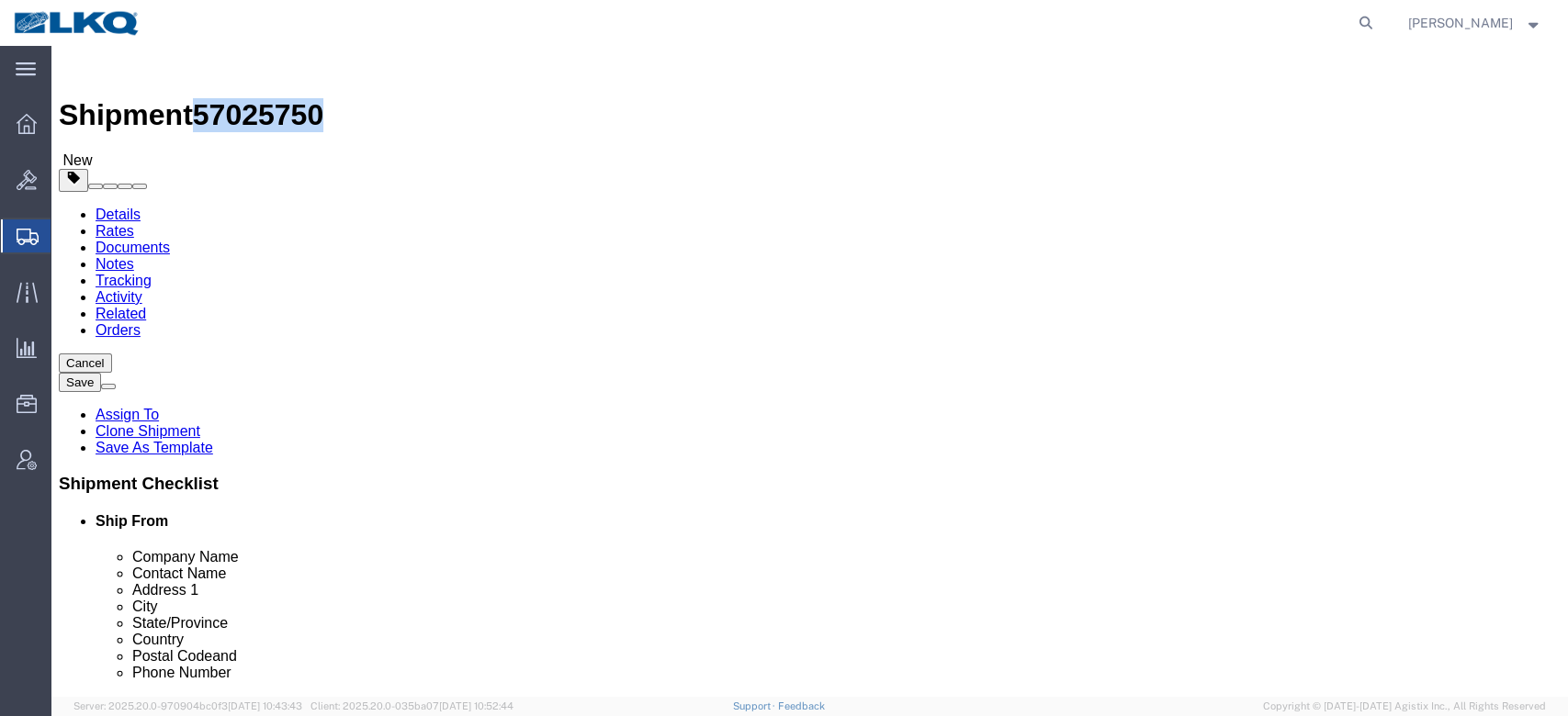
click link "Notes"
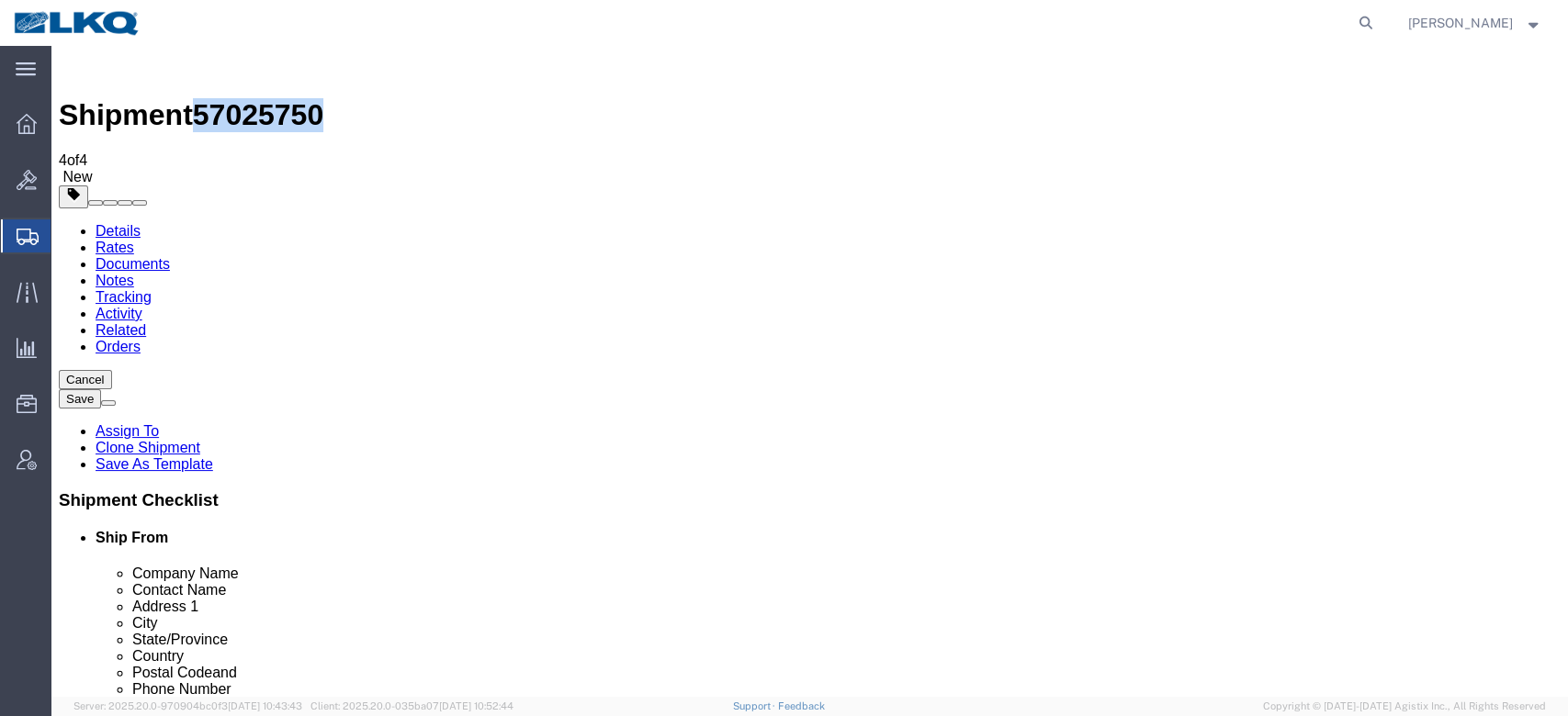
click at [103, 223] on link "Details" at bounding box center [117, 231] width 45 height 16
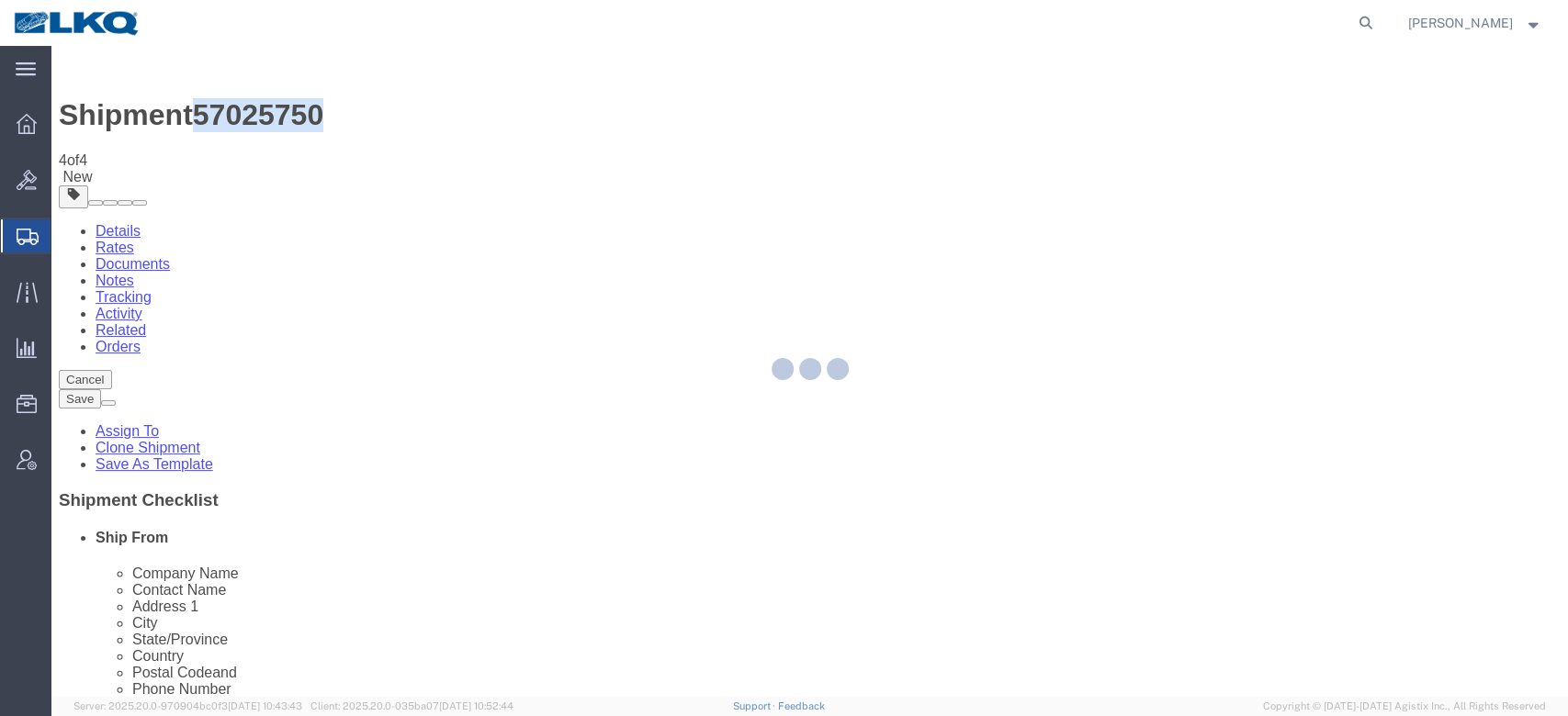
select select "30704"
select select "28712"
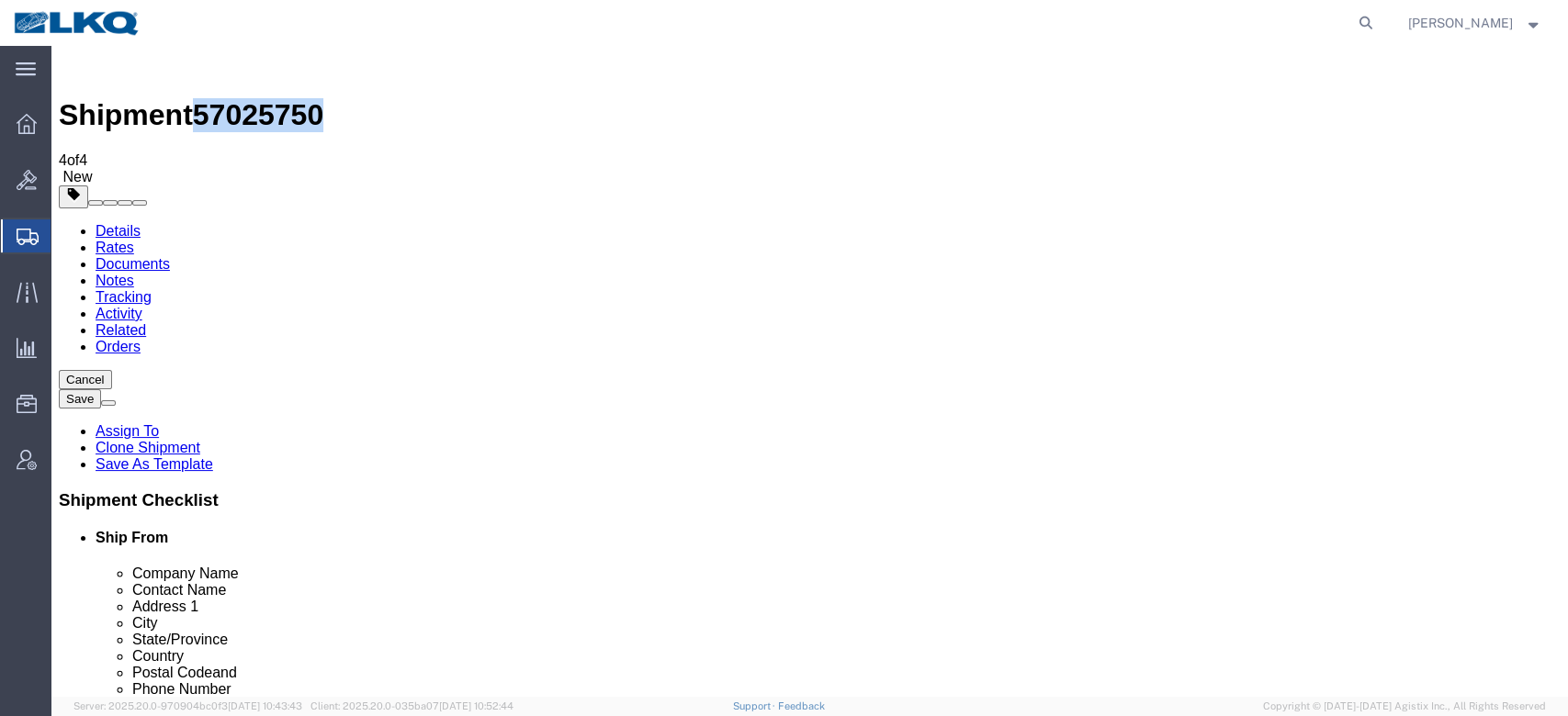
click span "57025750"
click icon
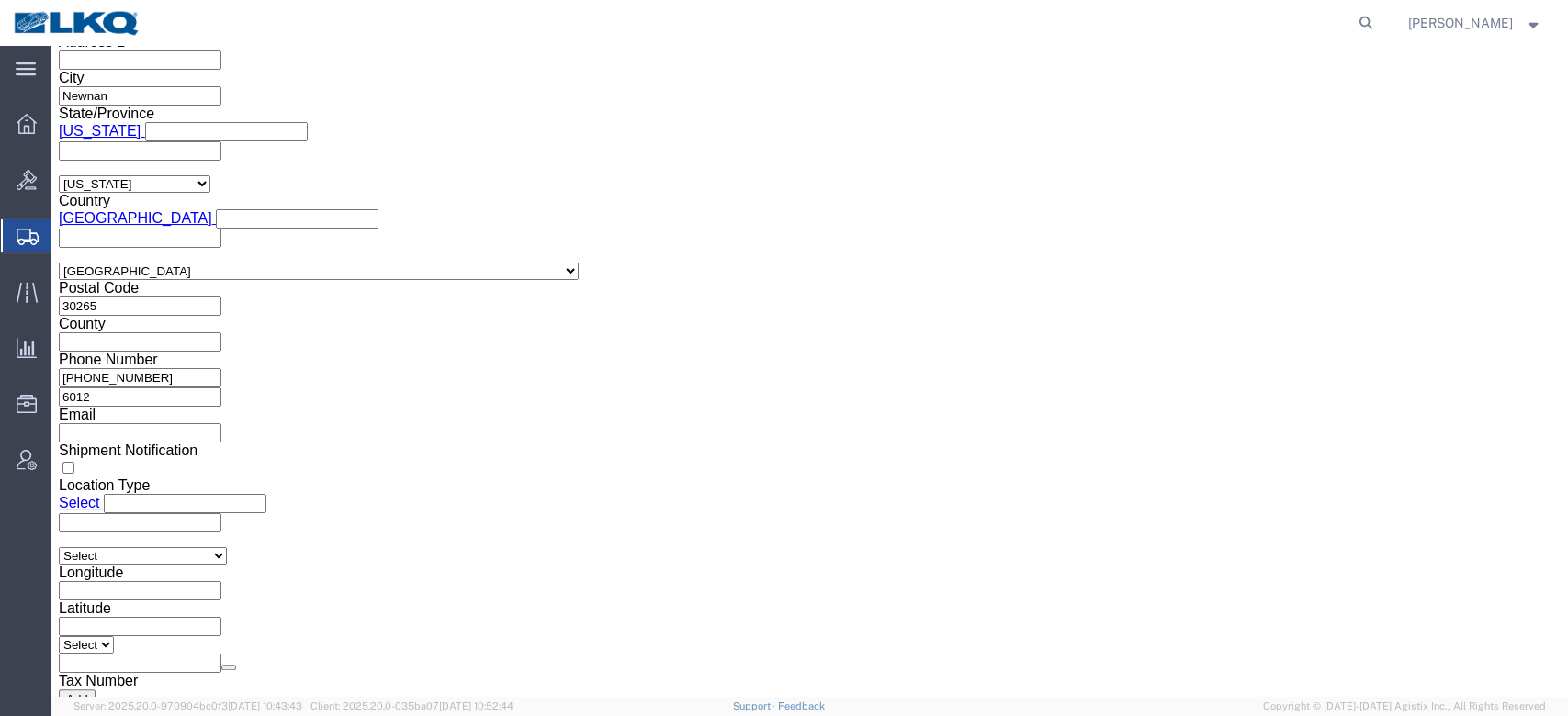
scroll to position [1486, 0]
click link "Package Information"
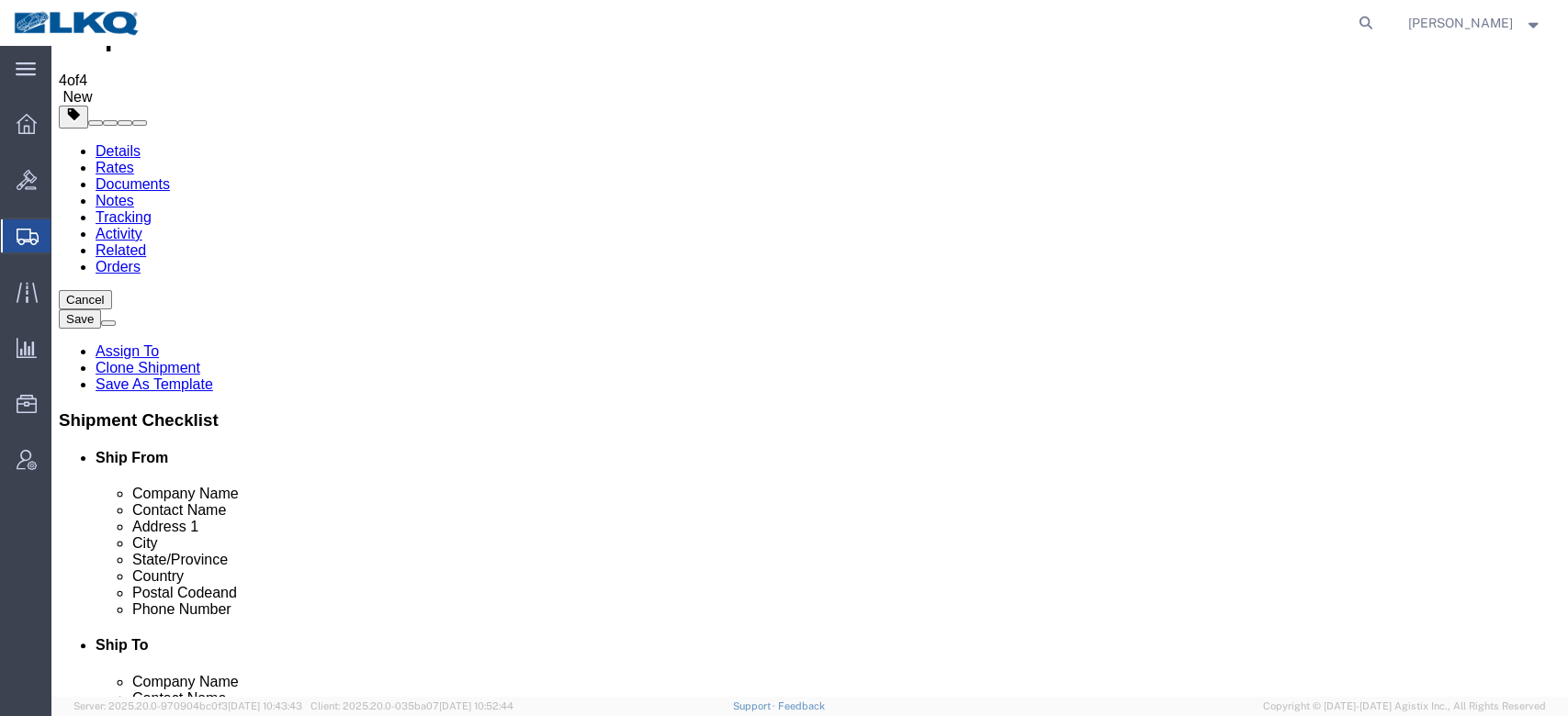
click icon
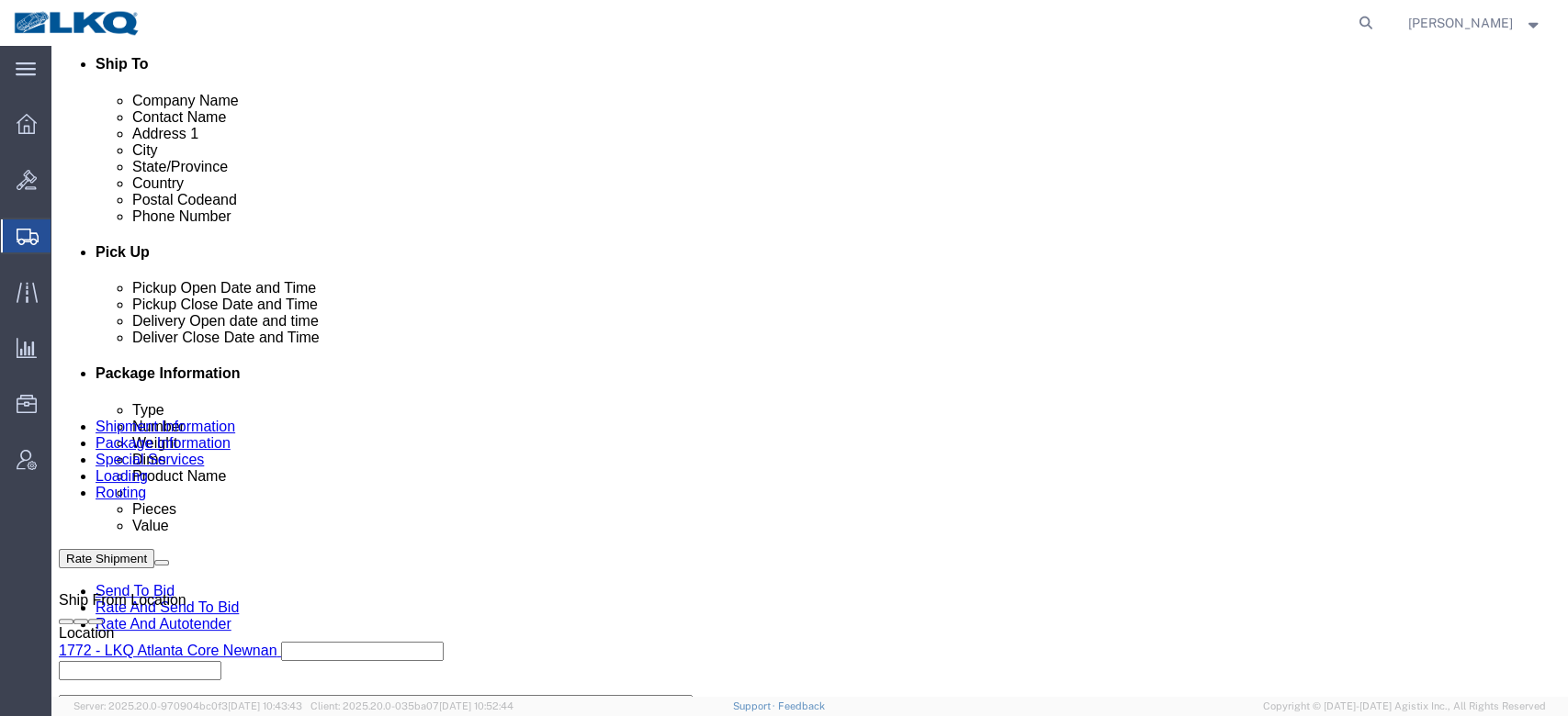
scroll to position [613, 0]
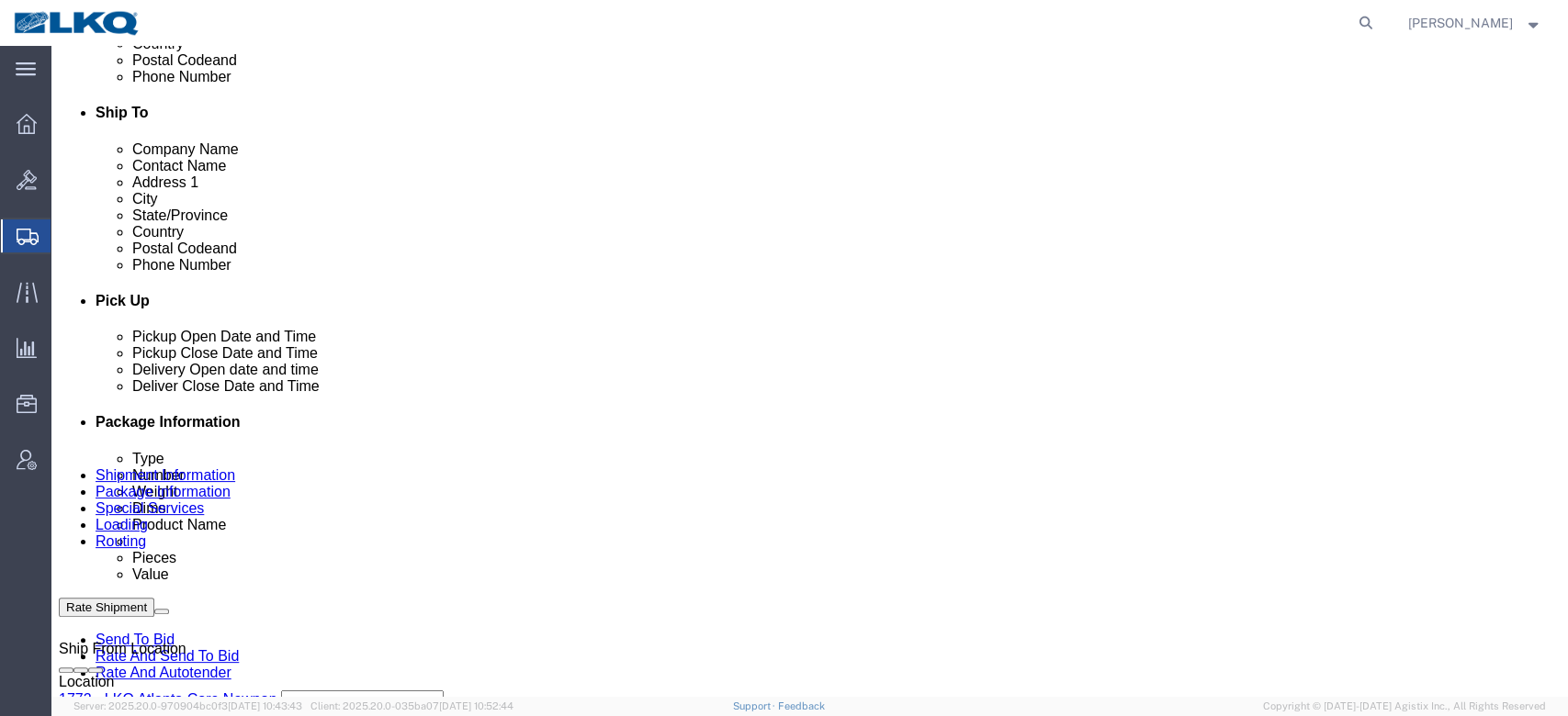
drag, startPoint x: 484, startPoint y: 404, endPoint x: 683, endPoint y: 409, distance: 199.1
click link "Schedule appointment"
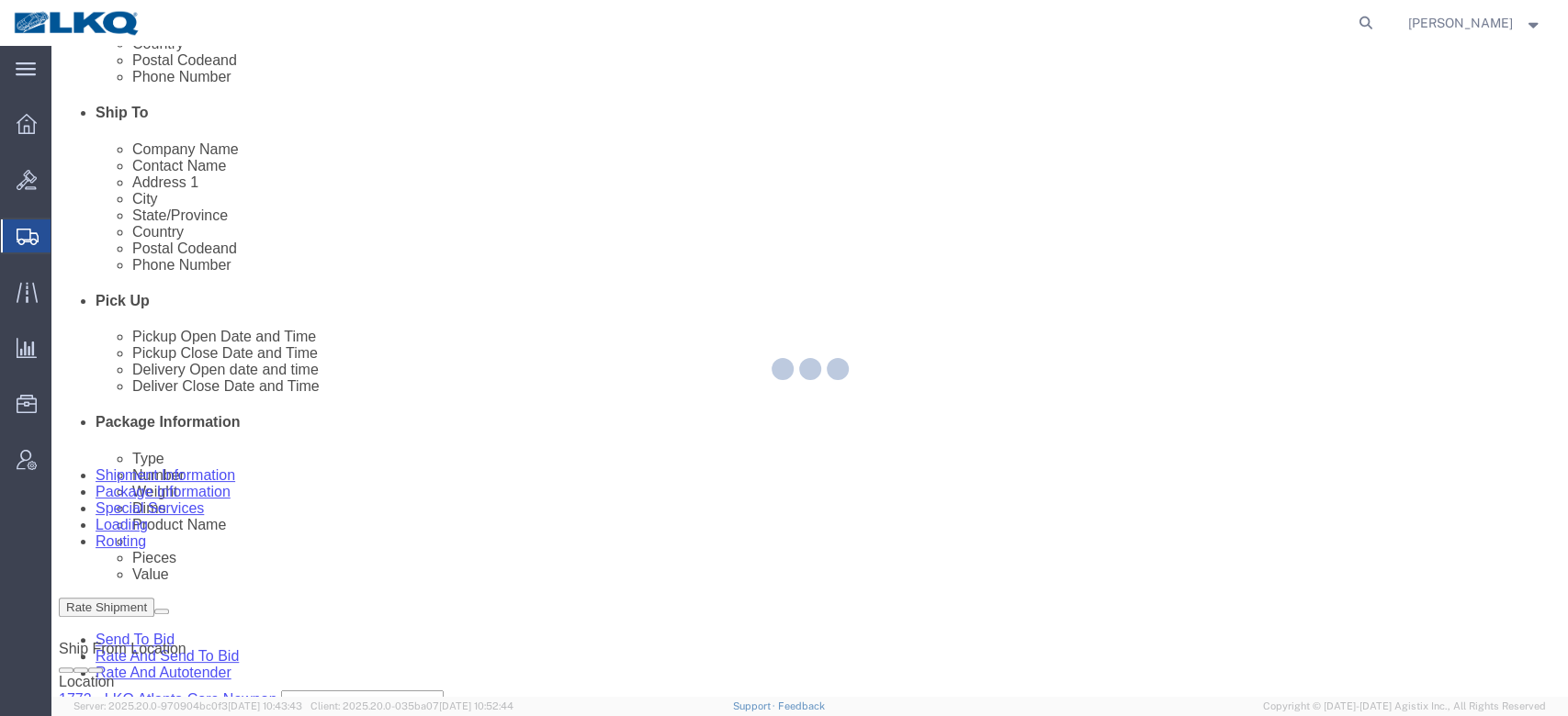
select select
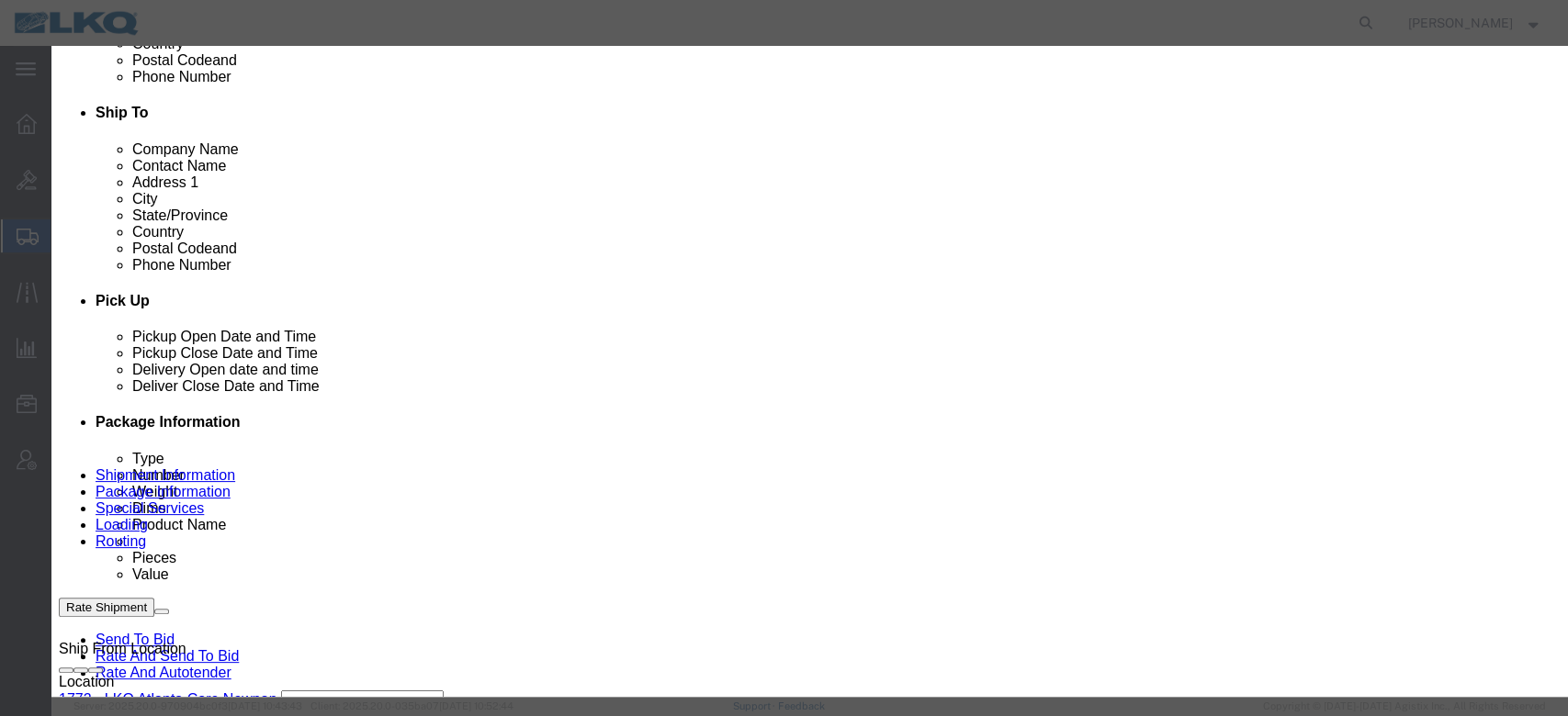
drag, startPoint x: 903, startPoint y: 242, endPoint x: 903, endPoint y: 260, distance: 18.0
click select "Select 15 min 30 min 45 min 1 hr 2 hr 3 hr 4 hr"
select select "15"
click select "Select 15 min 30 min 45 min 1 hr 2 hr 3 hr 4 hr"
click link "Availability"
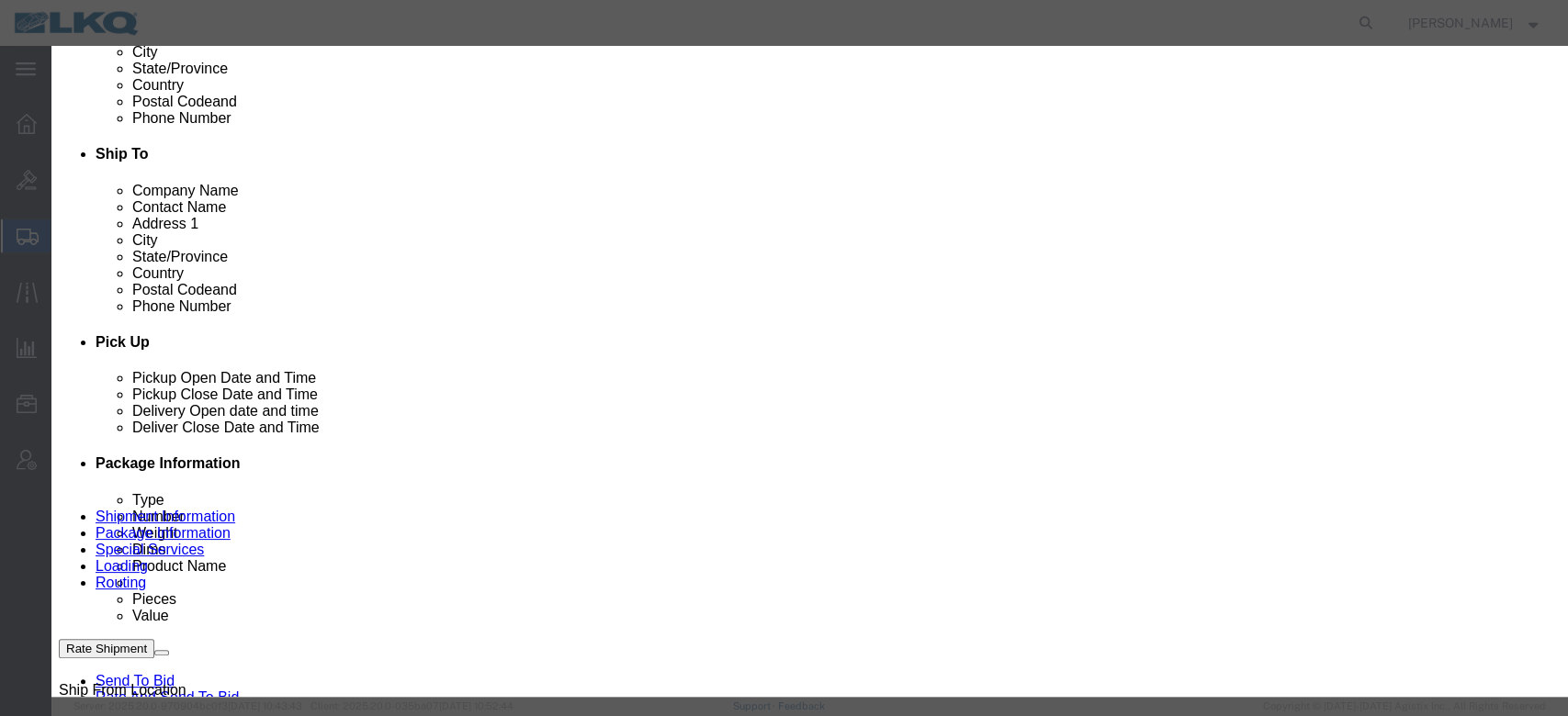
scroll to position [386, 0]
click button "button"
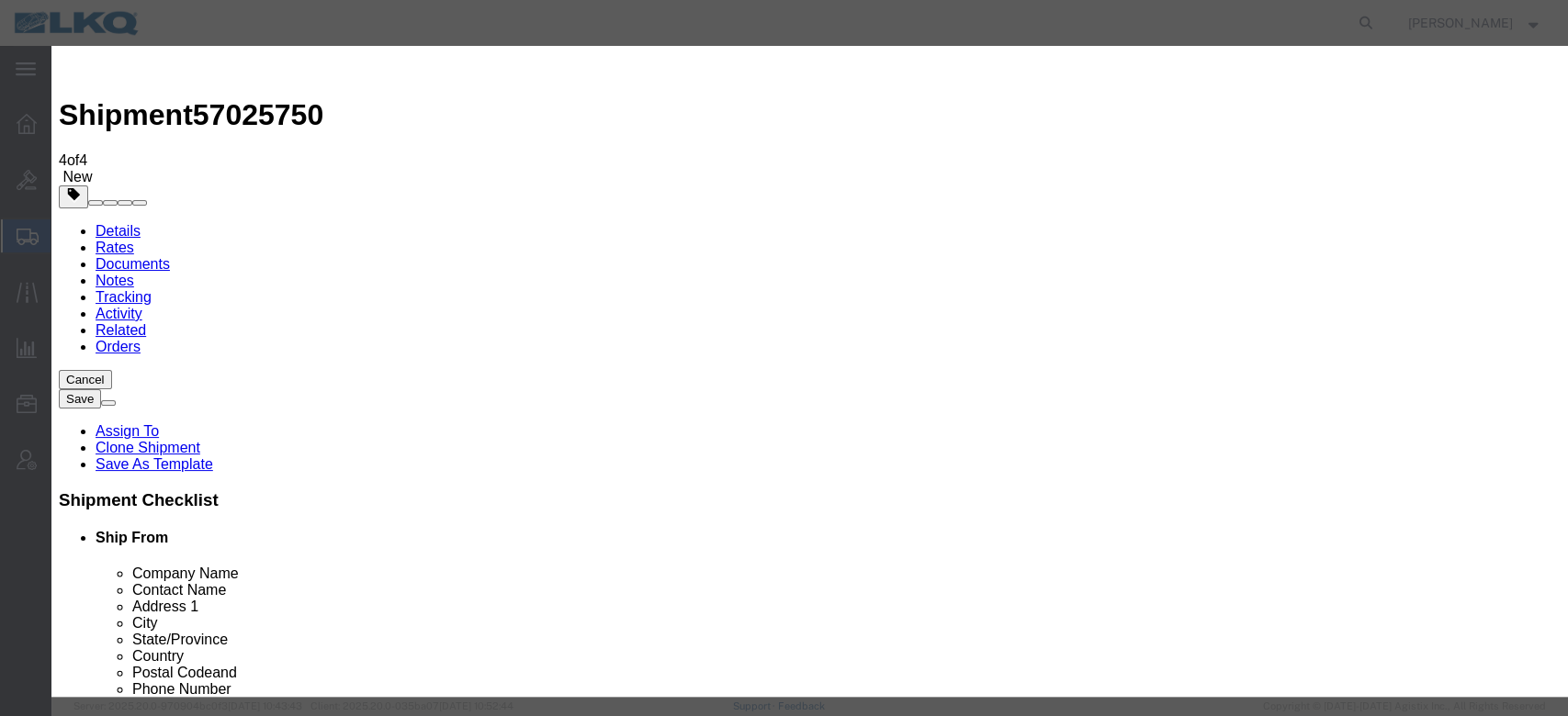
click input "10:00 AM"
type input "12:00 PM"
click button "Save"
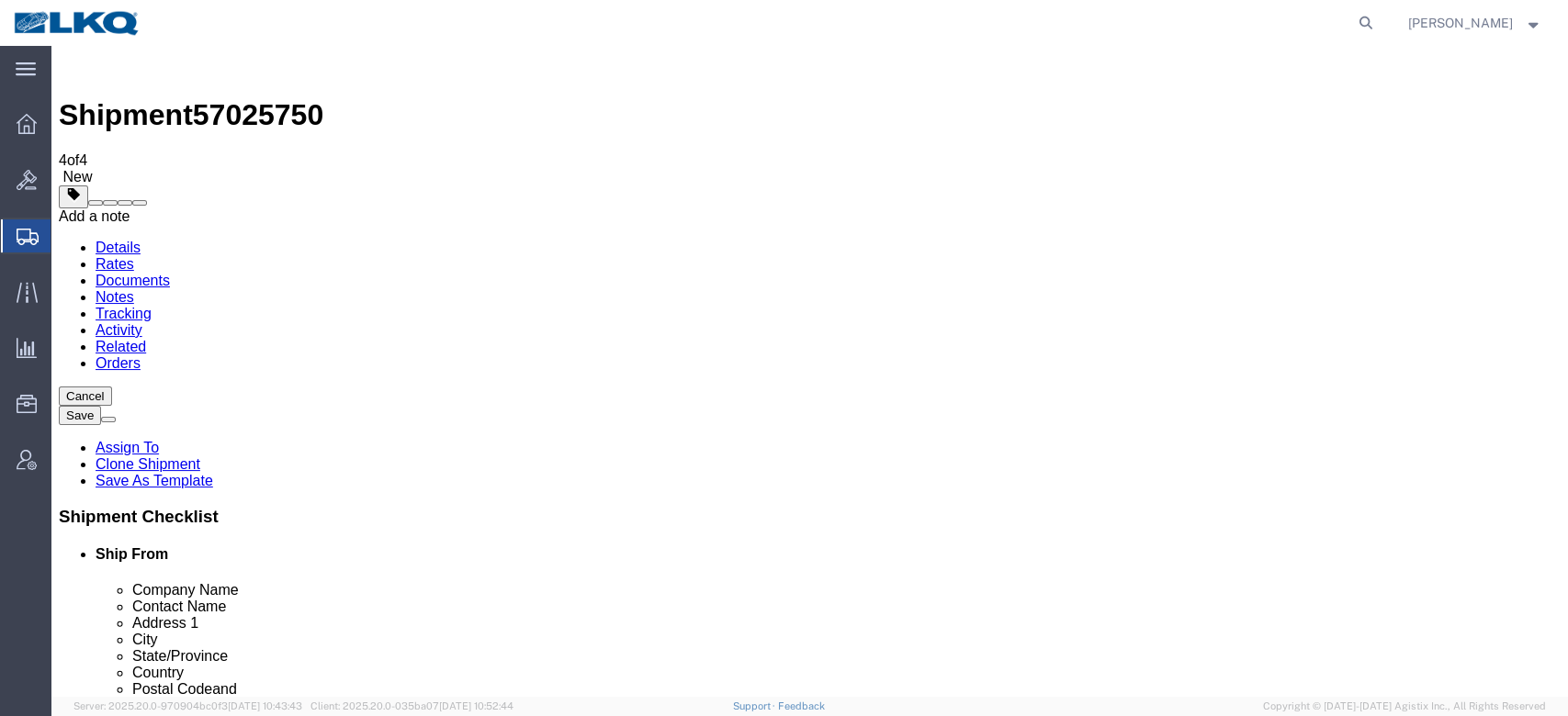
click button
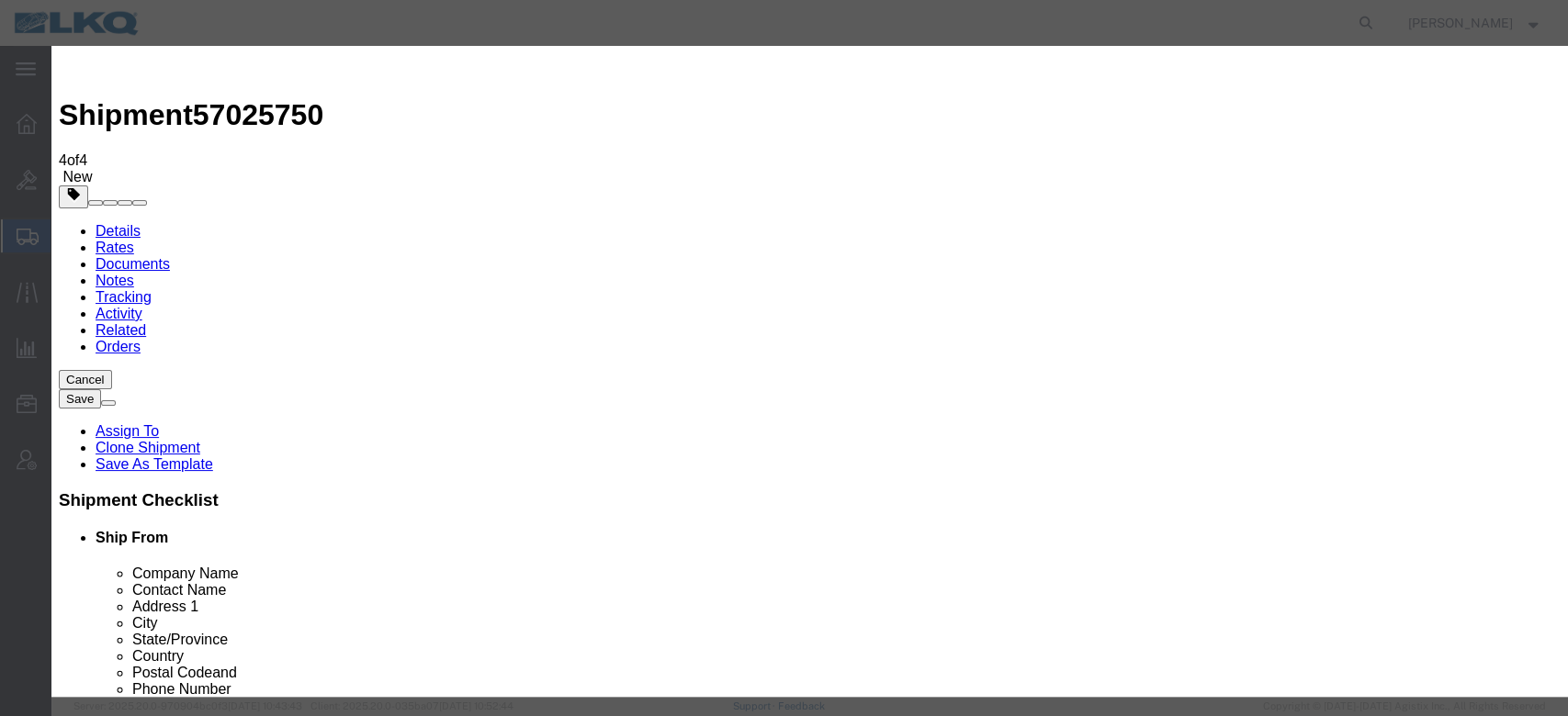
click select "Select Approval Bid Notes Carrier Change Notes Claim Notes Content Hazmat Notes…"
select select "BID_NOTES"
click select "Select Approval Bid Notes Carrier Change Notes Claim Notes Content Hazmat Notes…"
click select "Select Private to Account Private to Vendor Public"
select select "PRIVATE_TO_ACCOUNT"
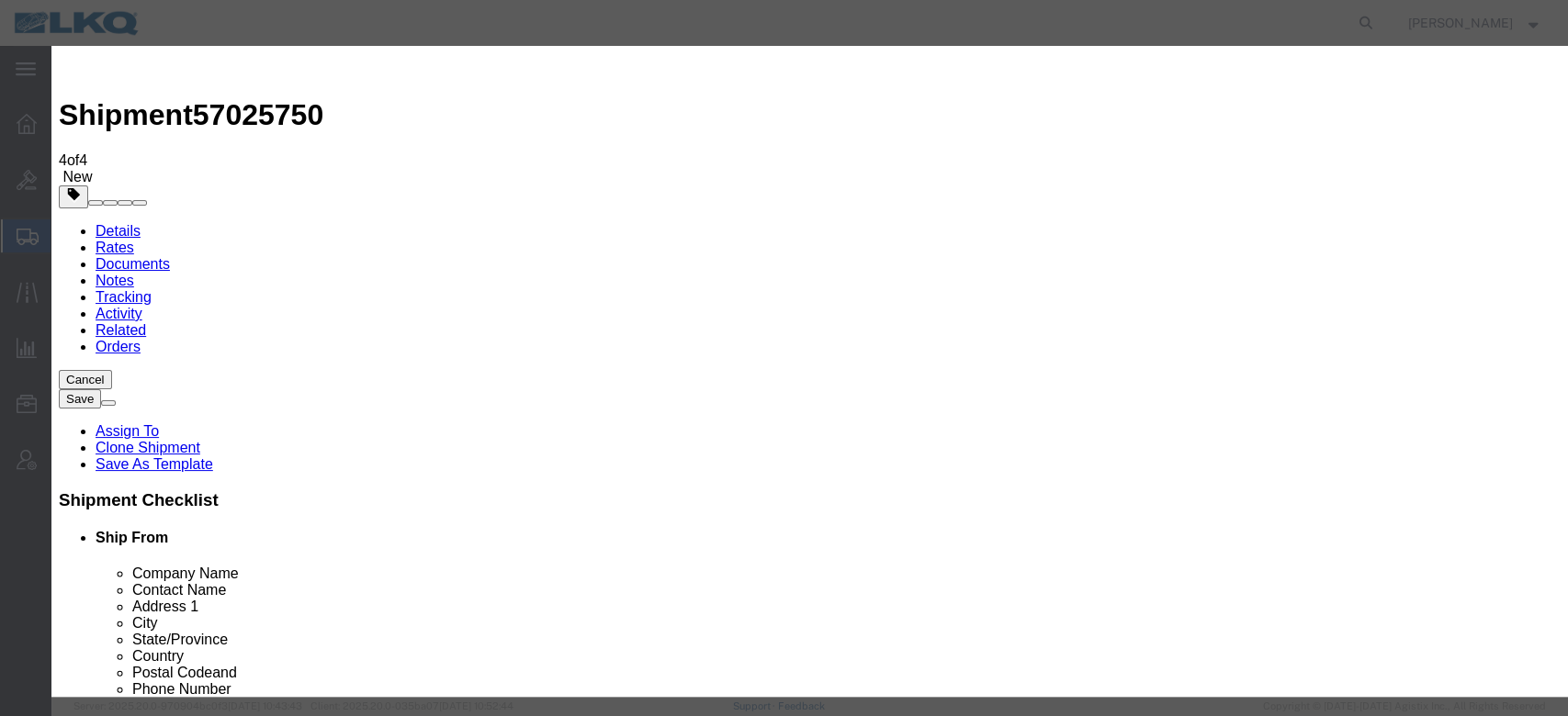
click select "Select Private to Account Private to Vendor Public"
click textarea
type textarea "DAT: $315"
click button "Save"
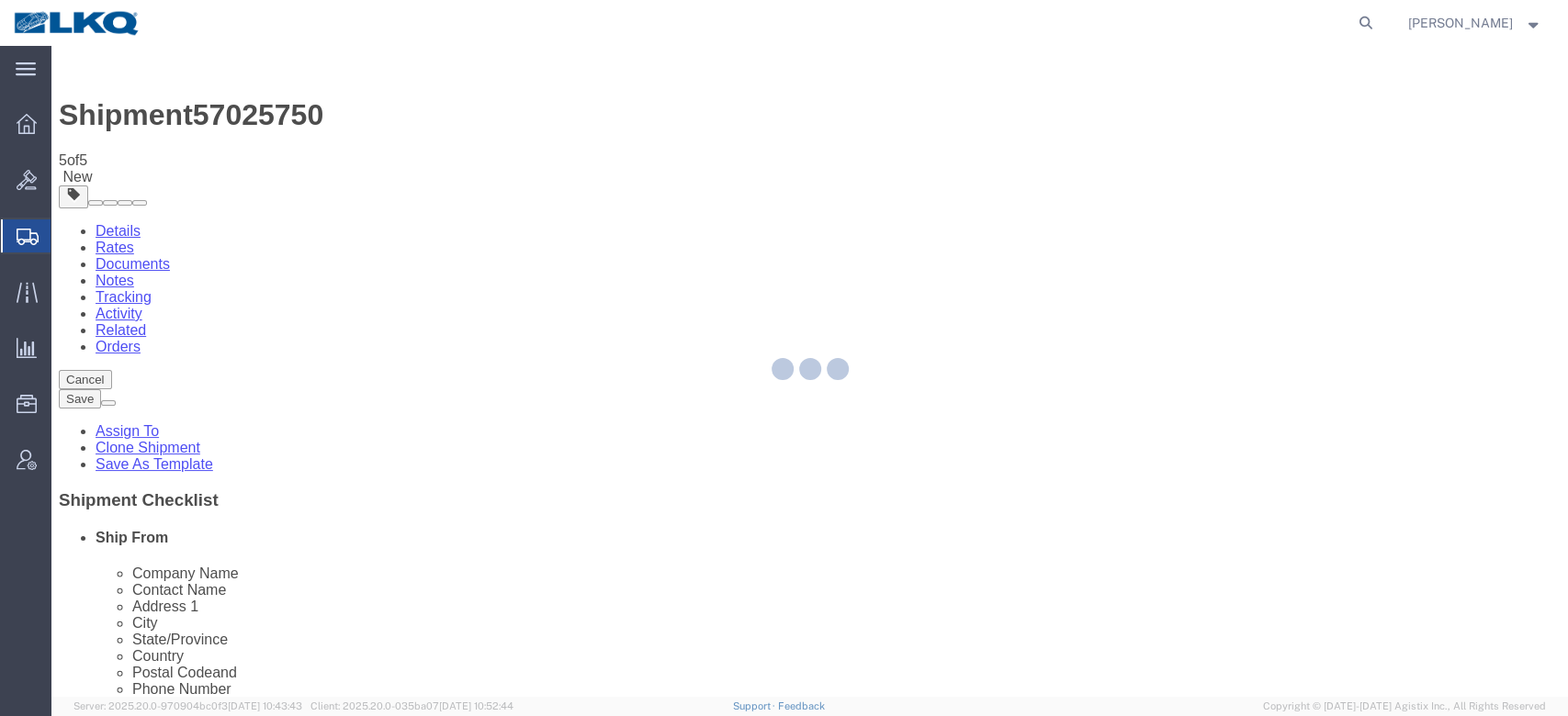
select select "30704"
select select "28712"
select select "TL"
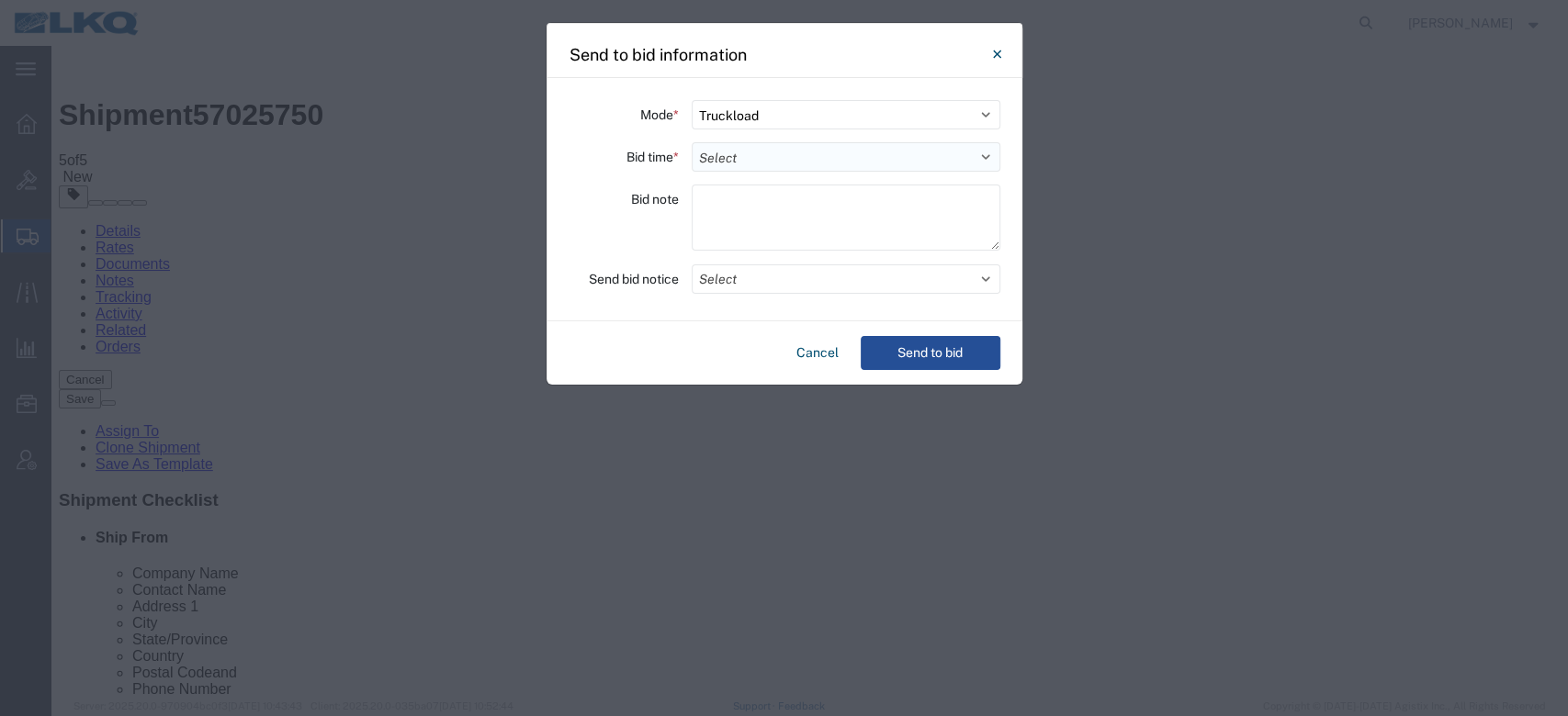
click at [803, 153] on select "Select 30 Min (Rush) 1 Hour (Rush) 2 Hours (Rush) 4 Hours (Rush) 8 Hours (Rush)…" at bounding box center [846, 157] width 309 height 30
select select "12"
click at [692, 142] on select "Select 30 Min (Rush) 1 Hour (Rush) 2 Hours (Rush) 4 Hours (Rush) 8 Hours (Rush)…" at bounding box center [846, 157] width 309 height 30
click at [724, 274] on button "Select" at bounding box center [846, 279] width 309 height 30
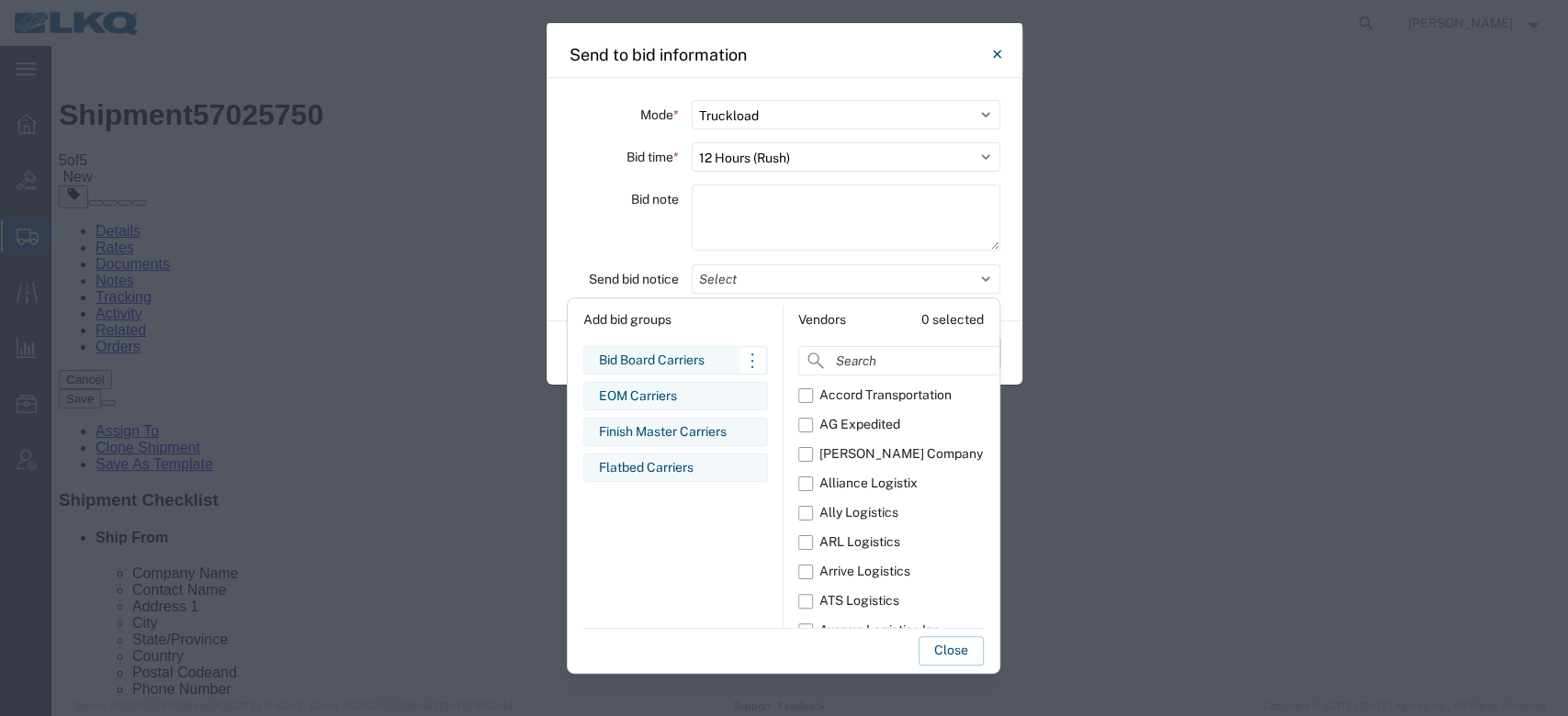
click at [683, 358] on div "Bid Board Carriers" at bounding box center [676, 359] width 153 height 19
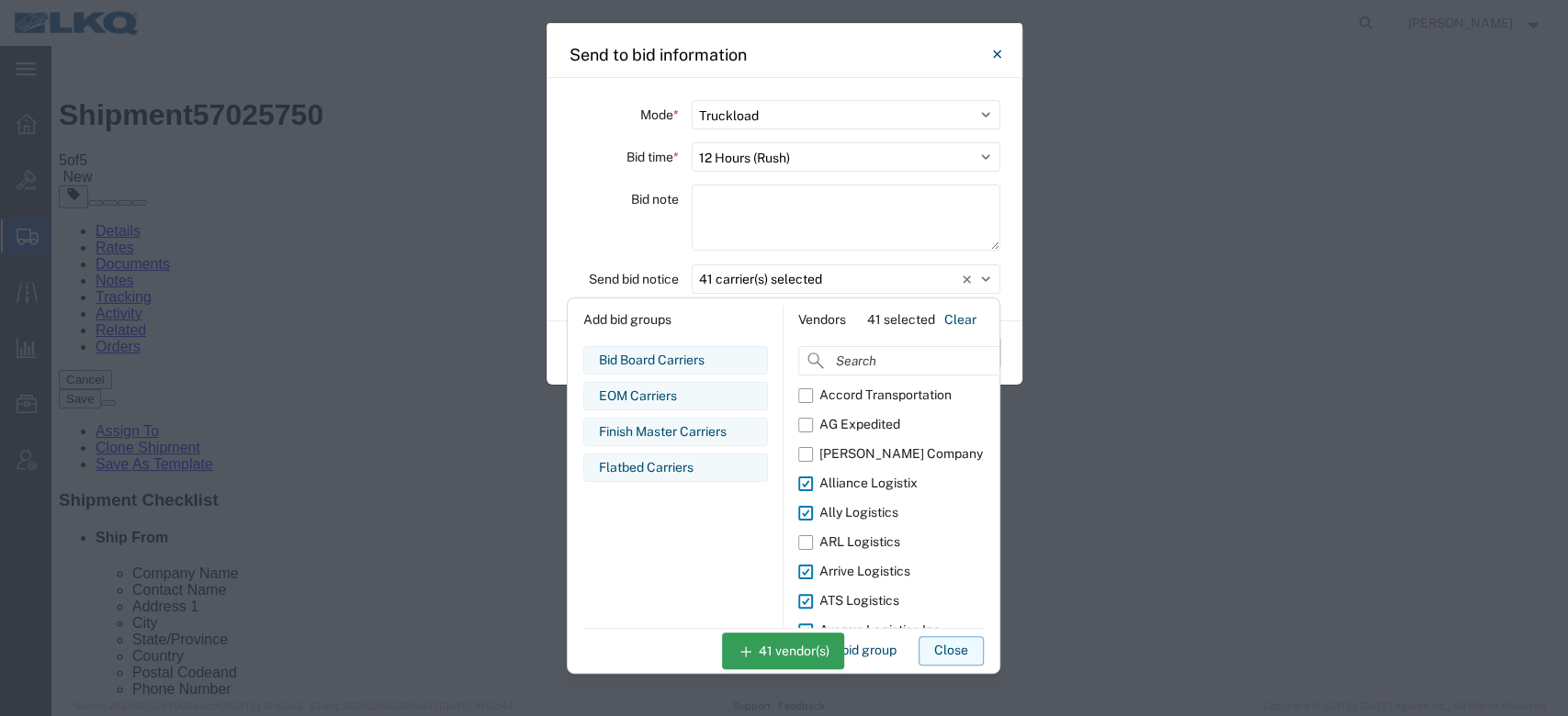
click at [934, 655] on button "Close" at bounding box center [952, 651] width 66 height 30
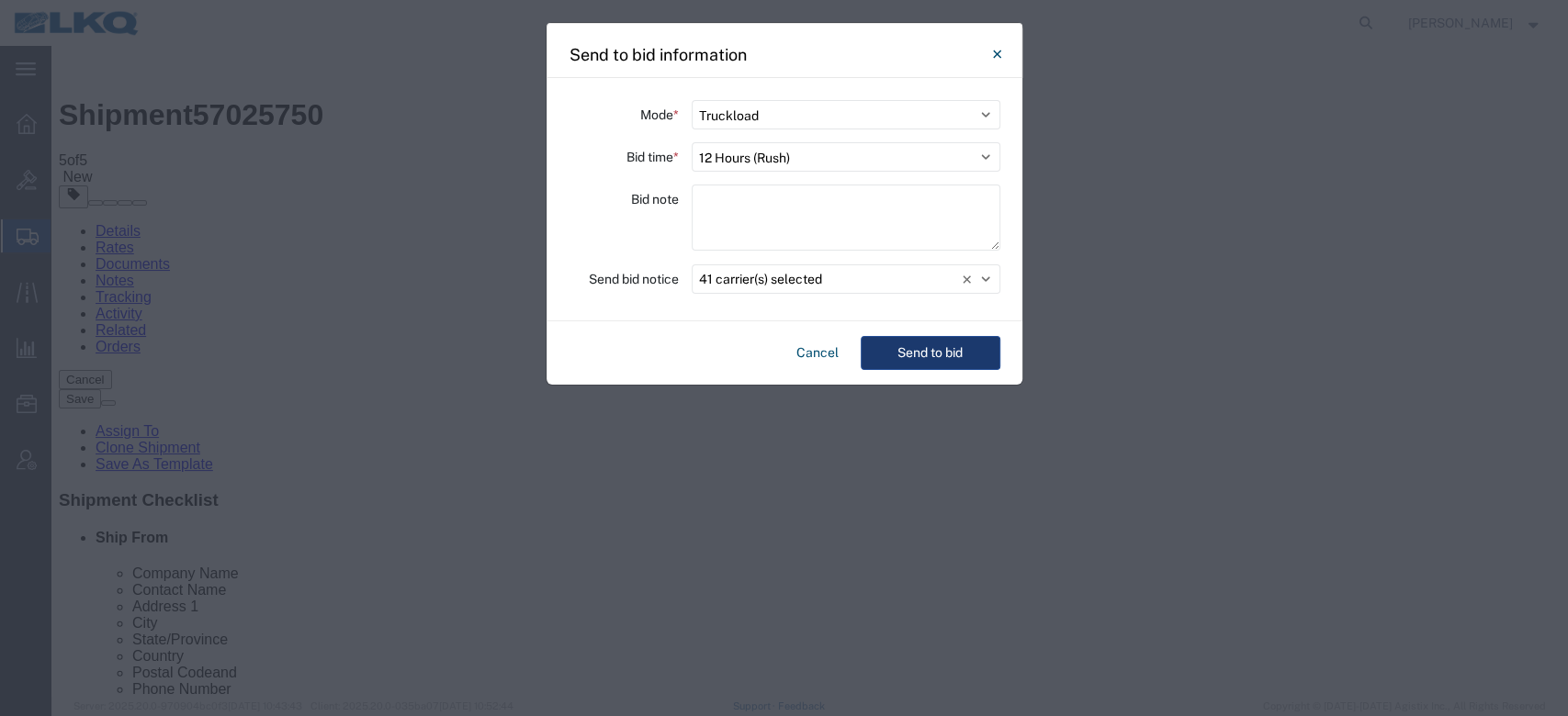
click at [927, 364] on button "Send to bid" at bounding box center [930, 353] width 140 height 34
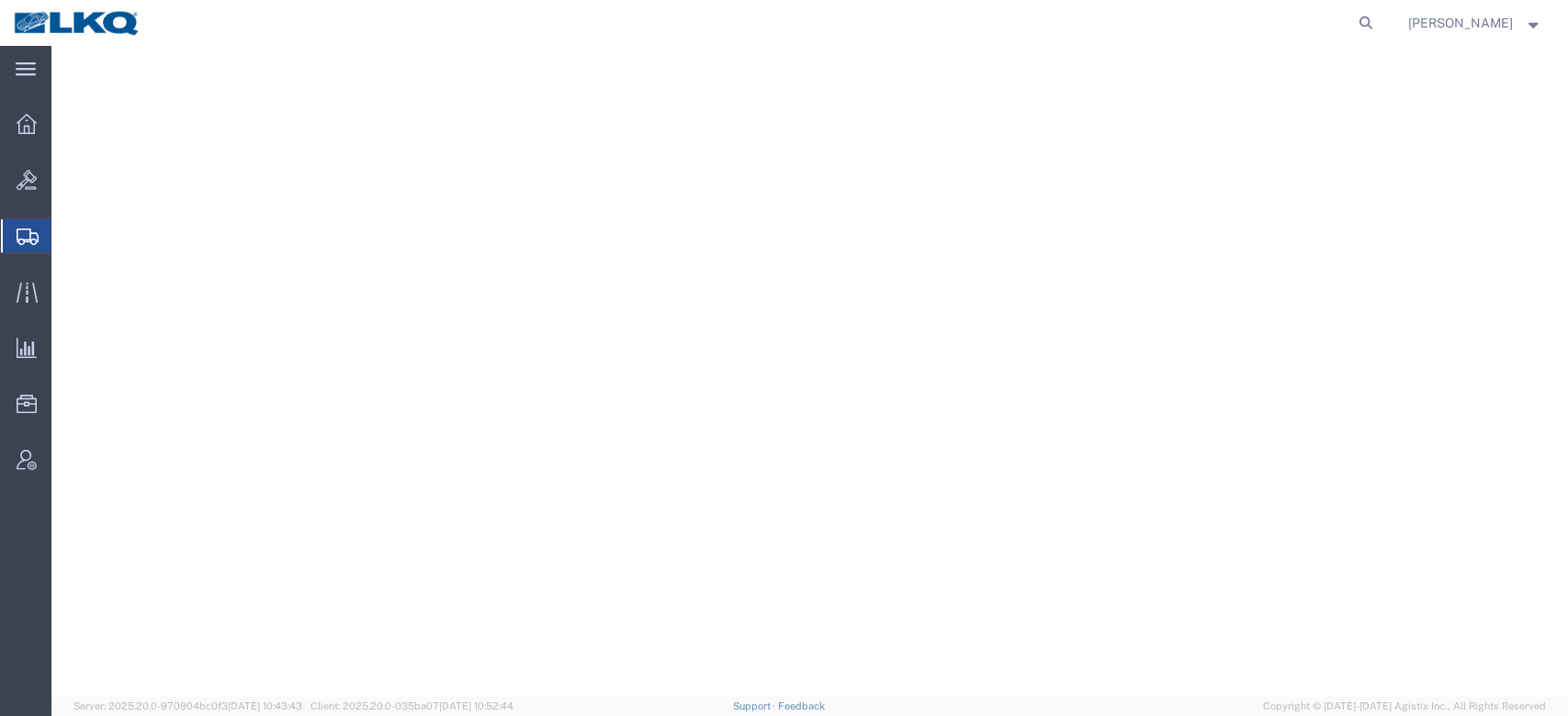
select select "27852"
select select "28720"
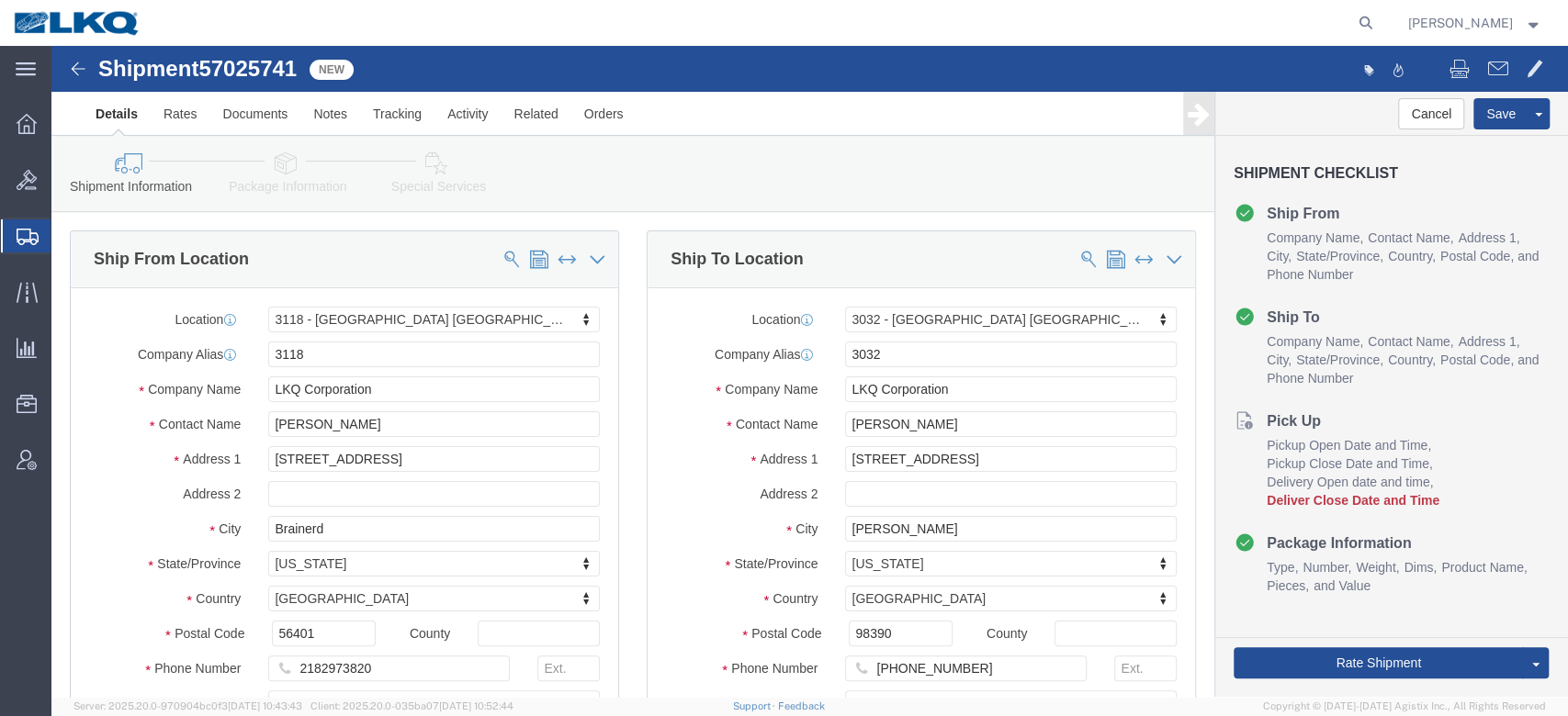
click span "57025741"
copy span "57025741"
click link "Notes"
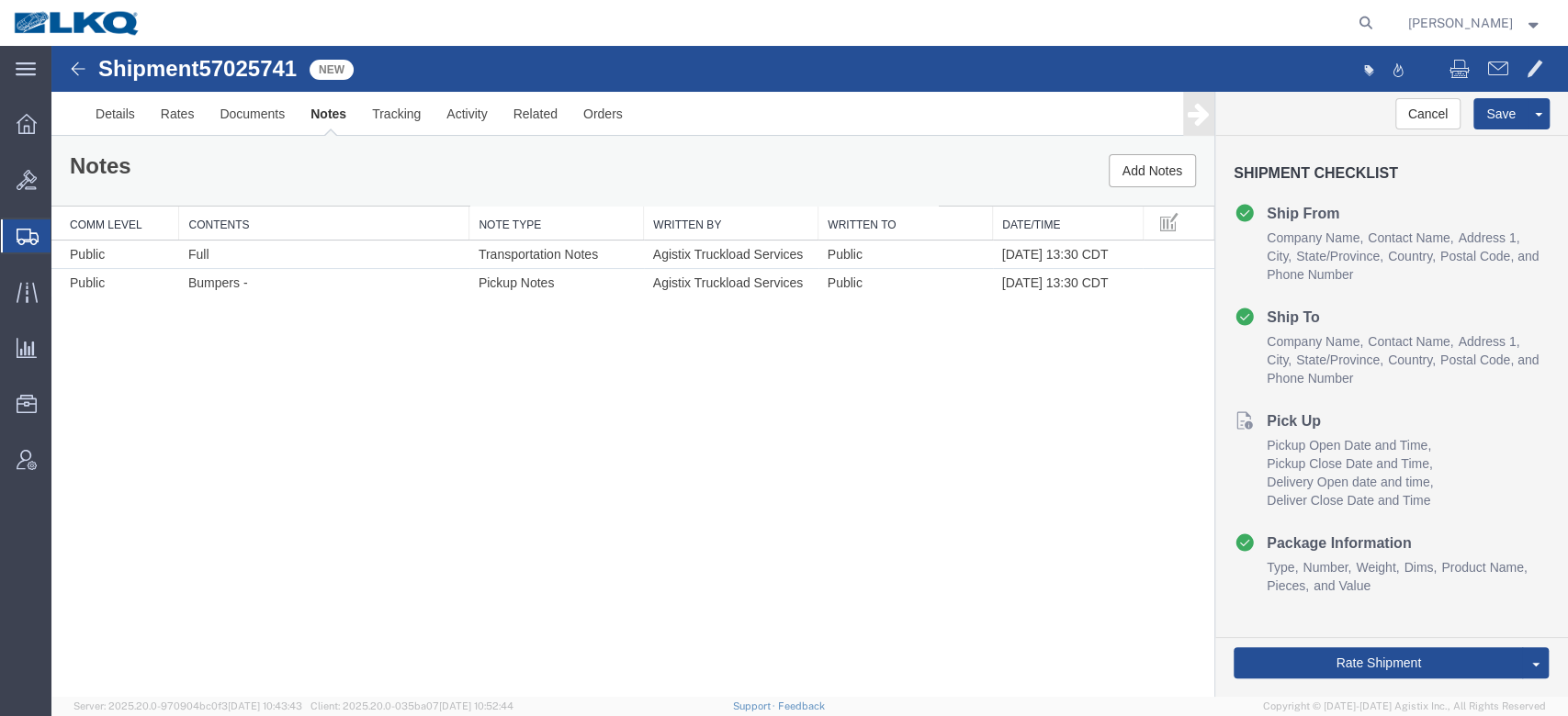
click at [269, 79] on span "57025741" at bounding box center [247, 68] width 98 height 25
copy span "57025741"
click at [111, 106] on link "Details" at bounding box center [115, 113] width 66 height 44
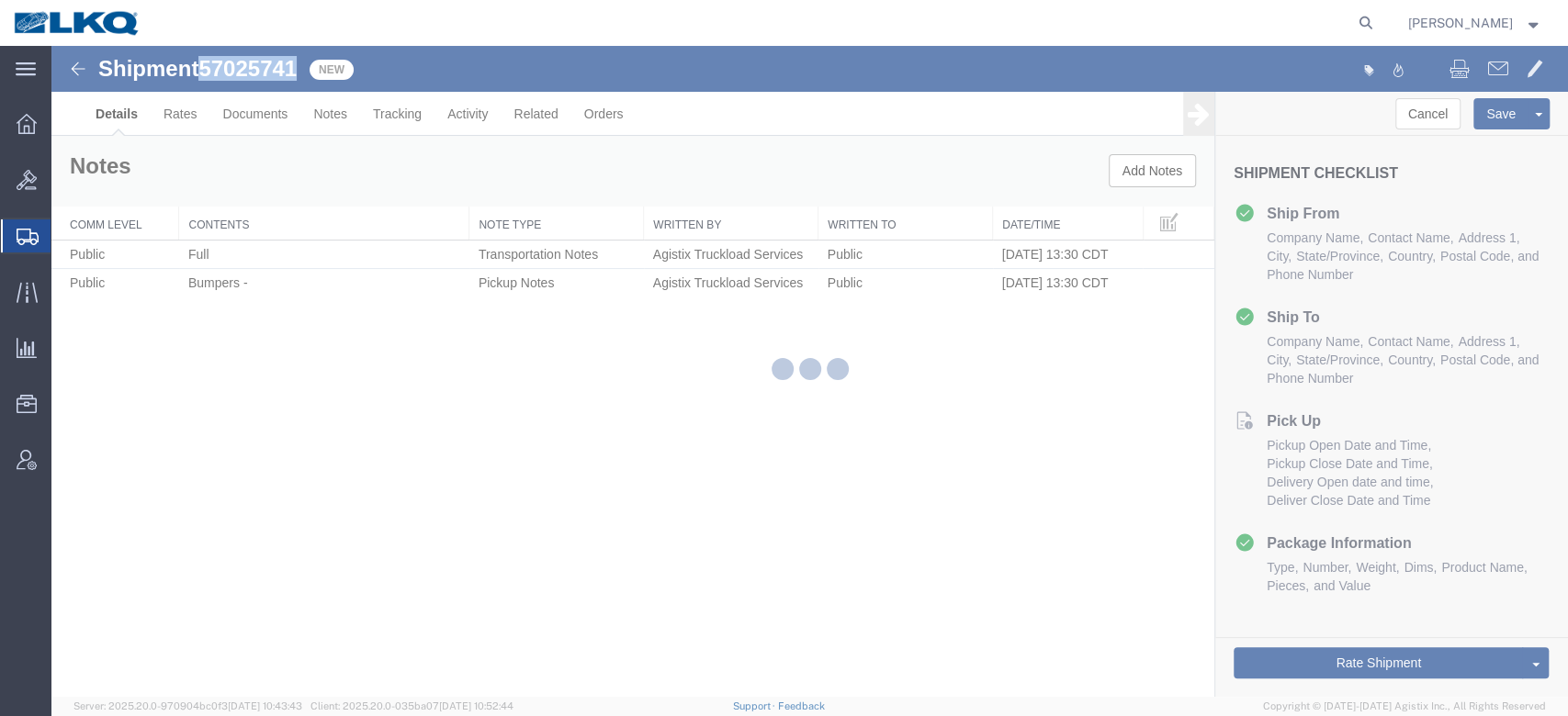
select select "27852"
select select "28720"
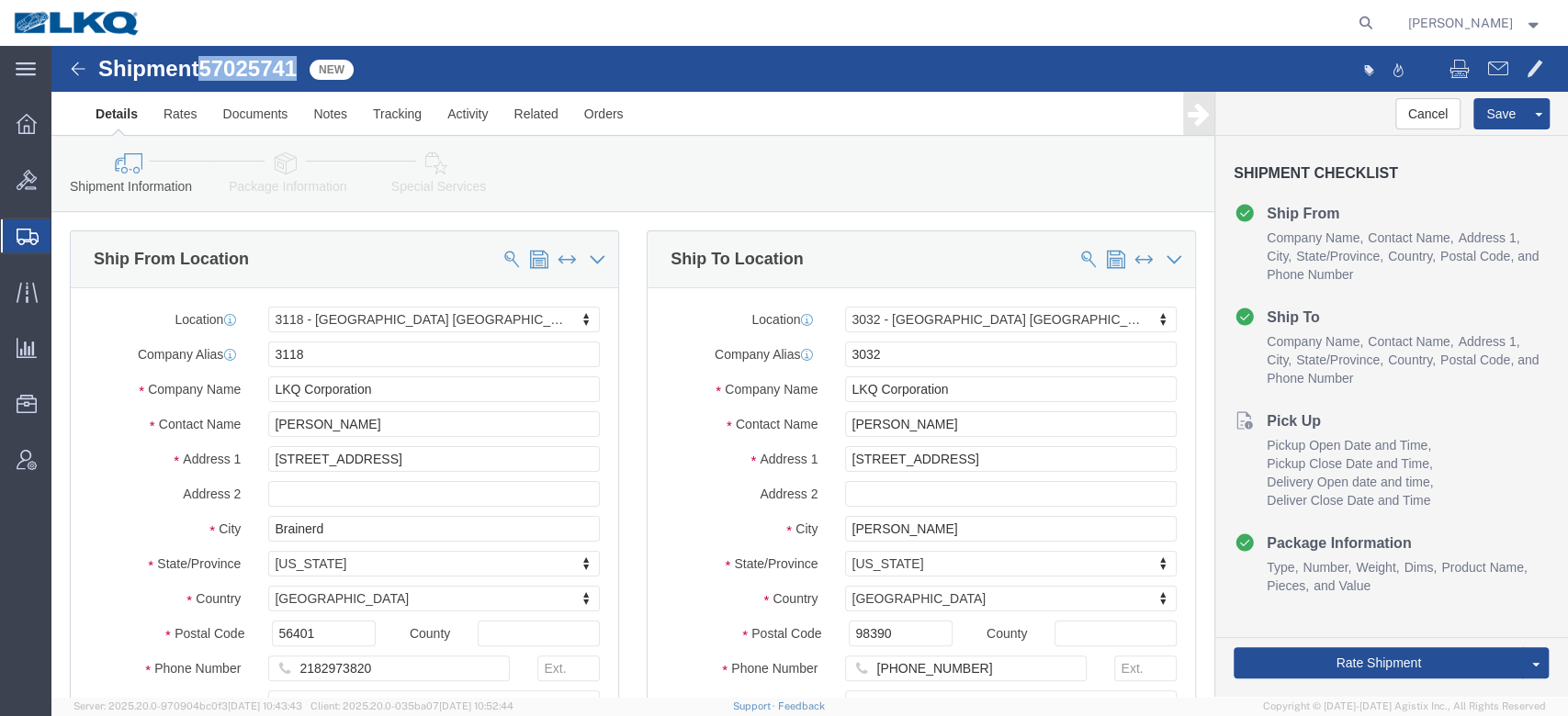
click link "Special Services"
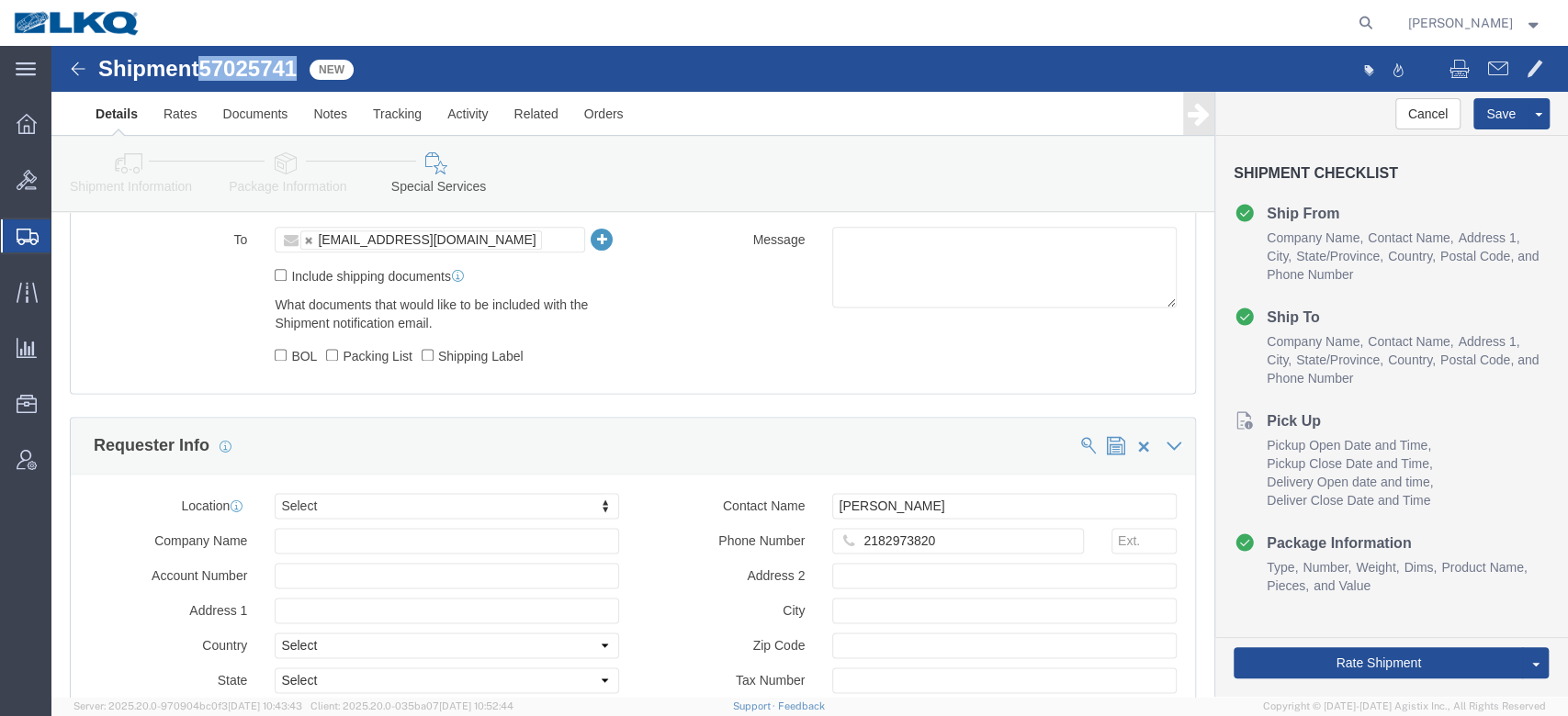
scroll to position [1503, 0]
click icon
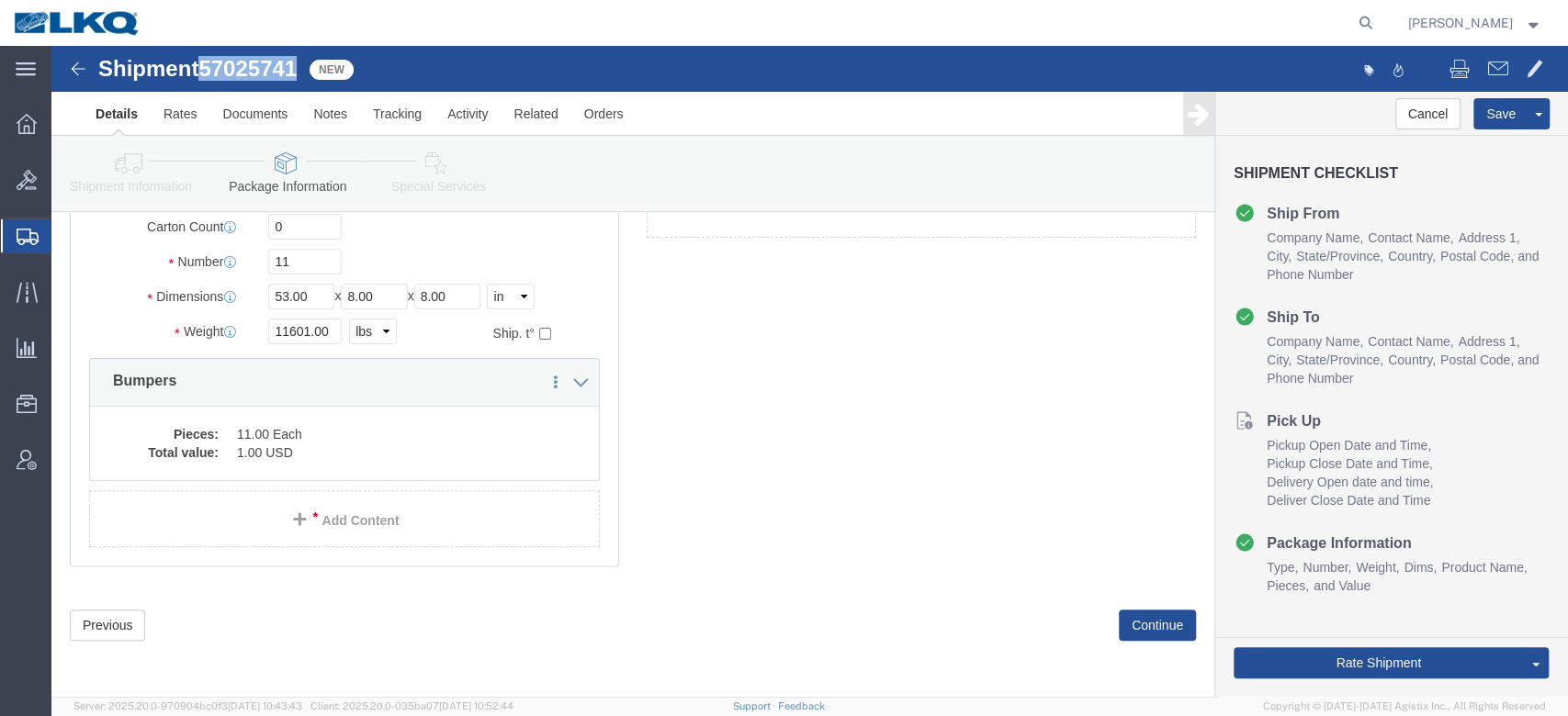
scroll to position [79, 0]
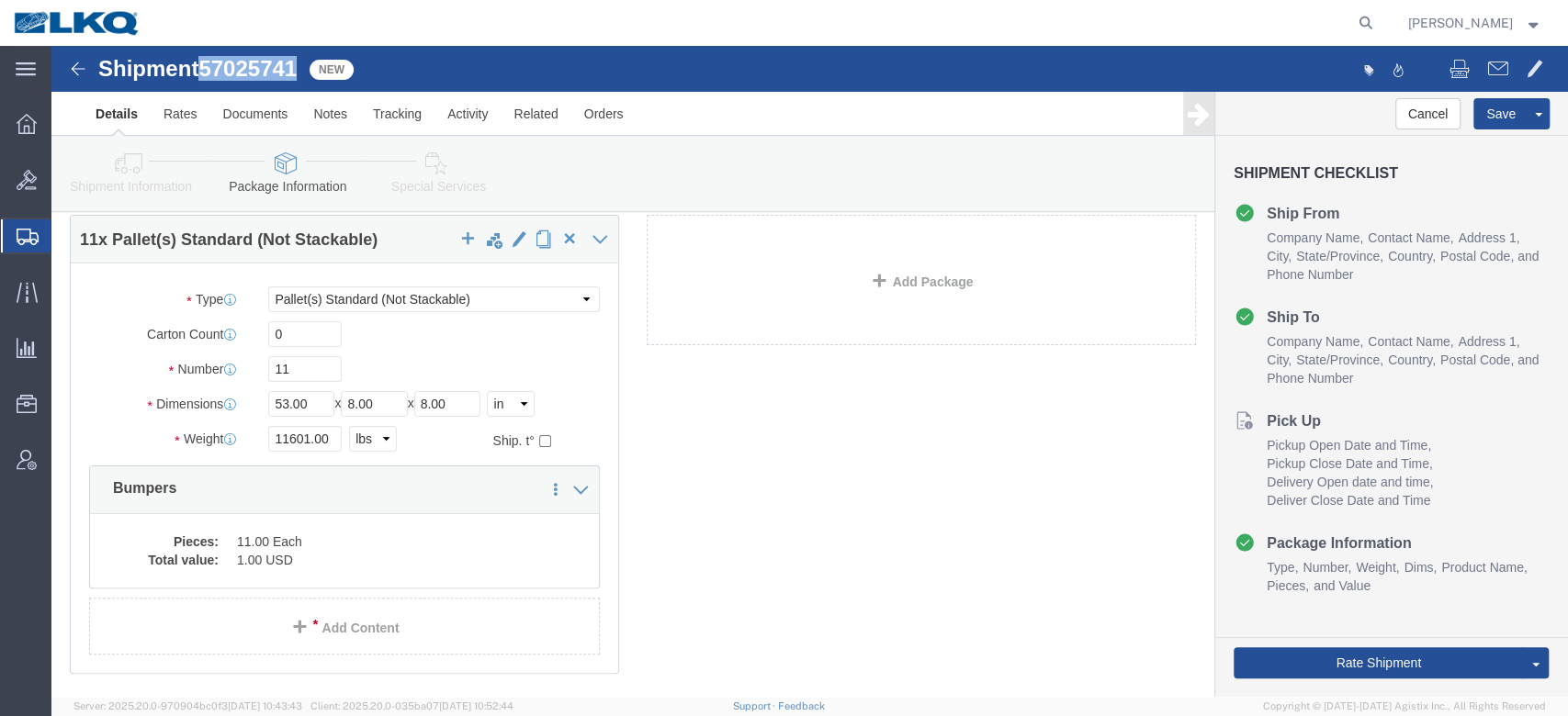
click link "Shipment Information"
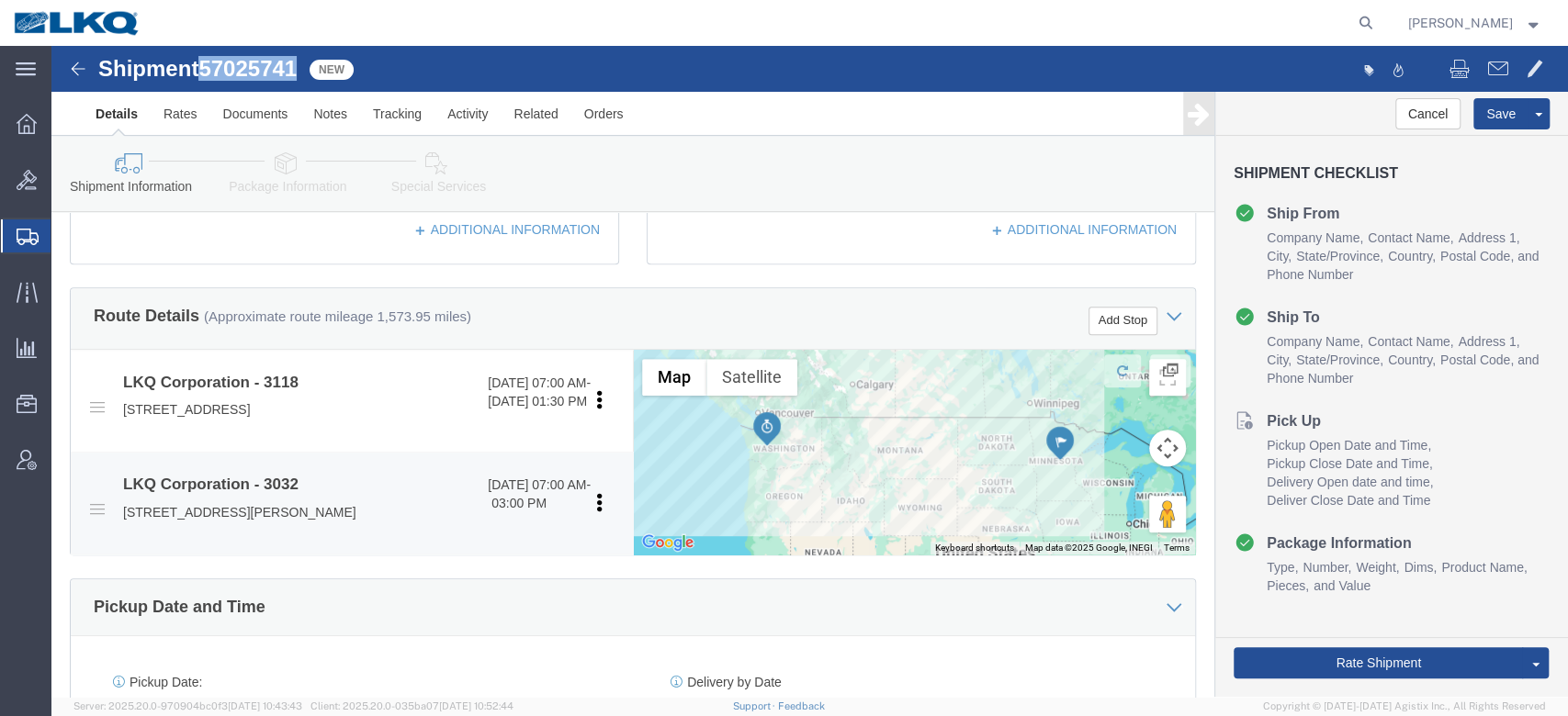
scroll to position [788, 0]
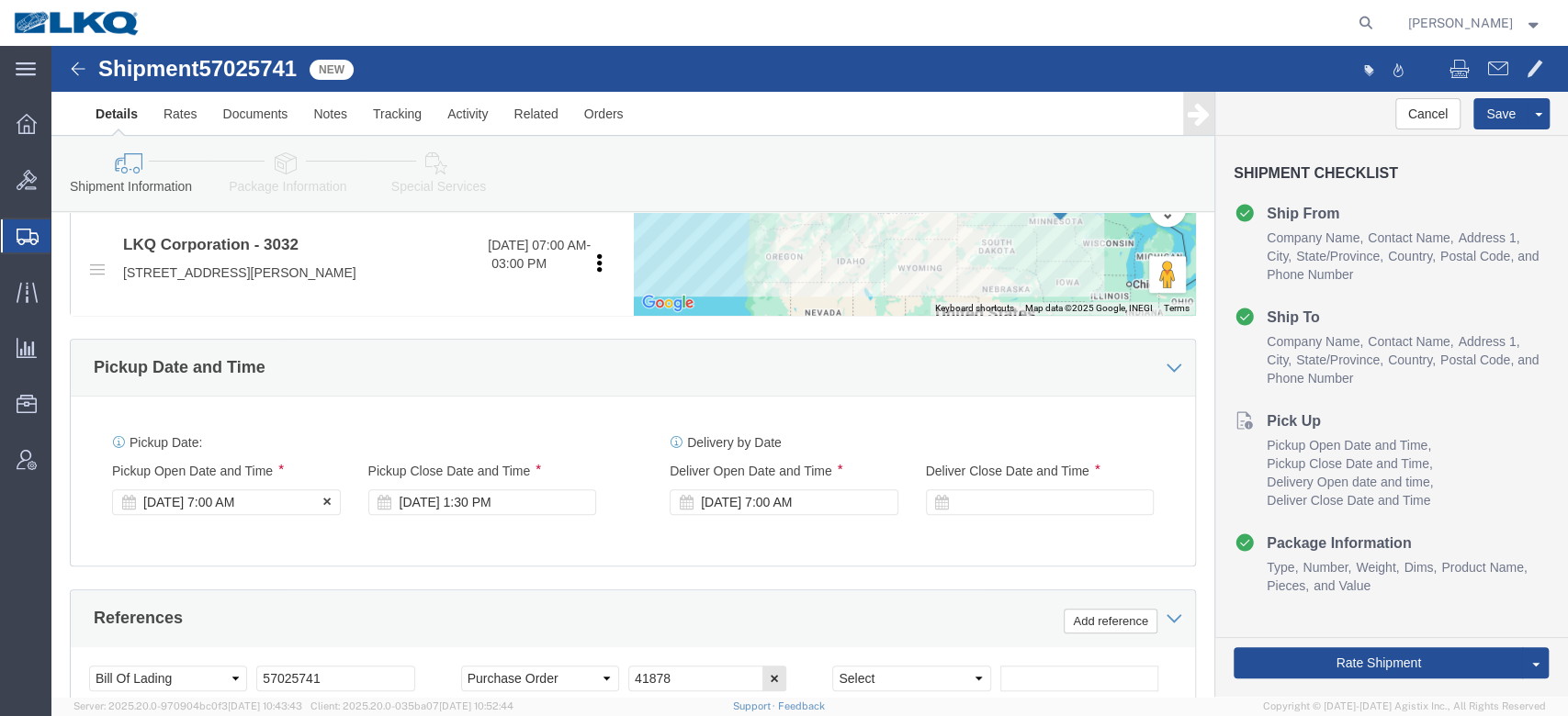
click div "[DATE] 7:00 AM"
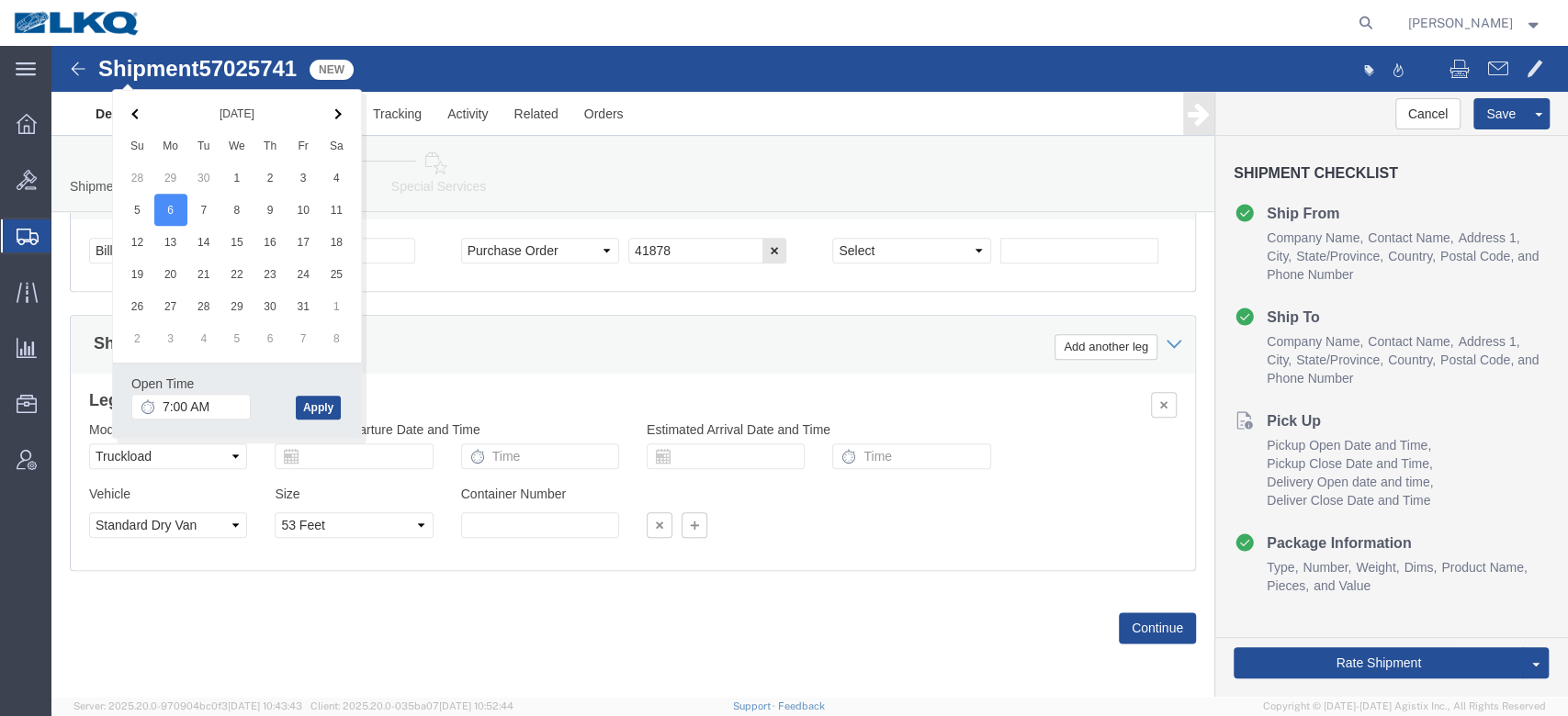
click div "Leg 1 Mode Select Air Less than Truckload Multi-Leg Ocean Freight Rail Small Pa…"
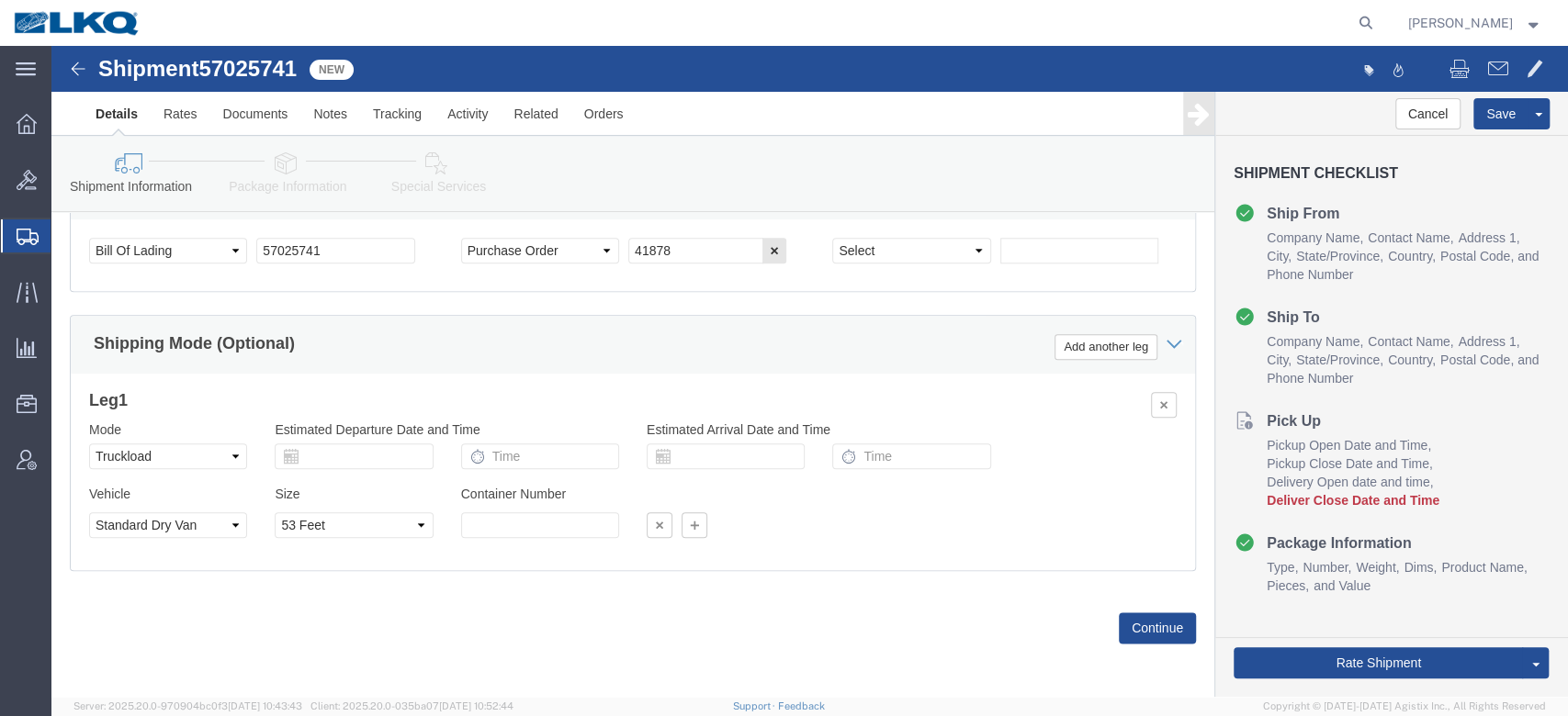
scroll to position [938, 0]
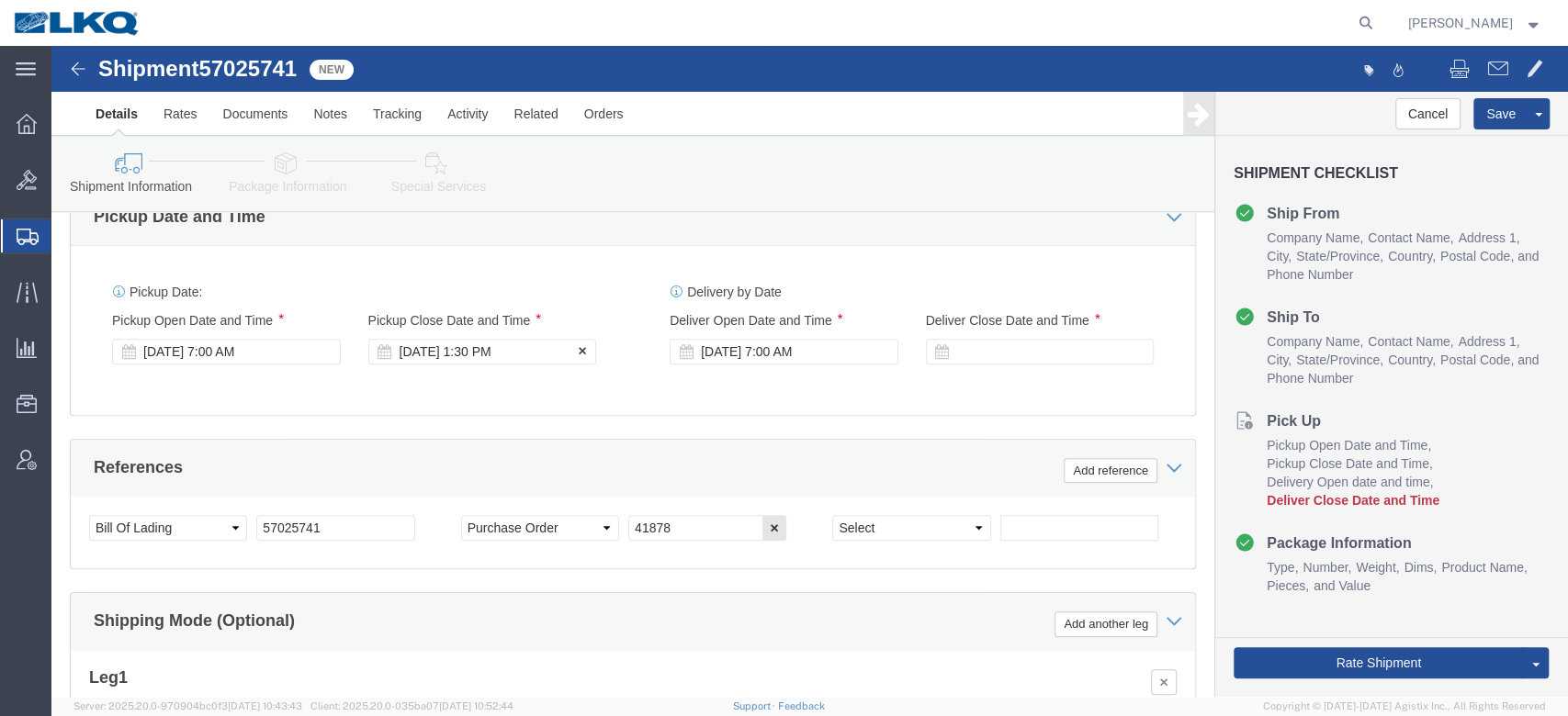
click div "[DATE] 1:30 PM"
click div "Delivery by Date Delivery Start Date Delivery Start Time Deliver Open Date and …"
click div "[DATE] 7:00 AM"
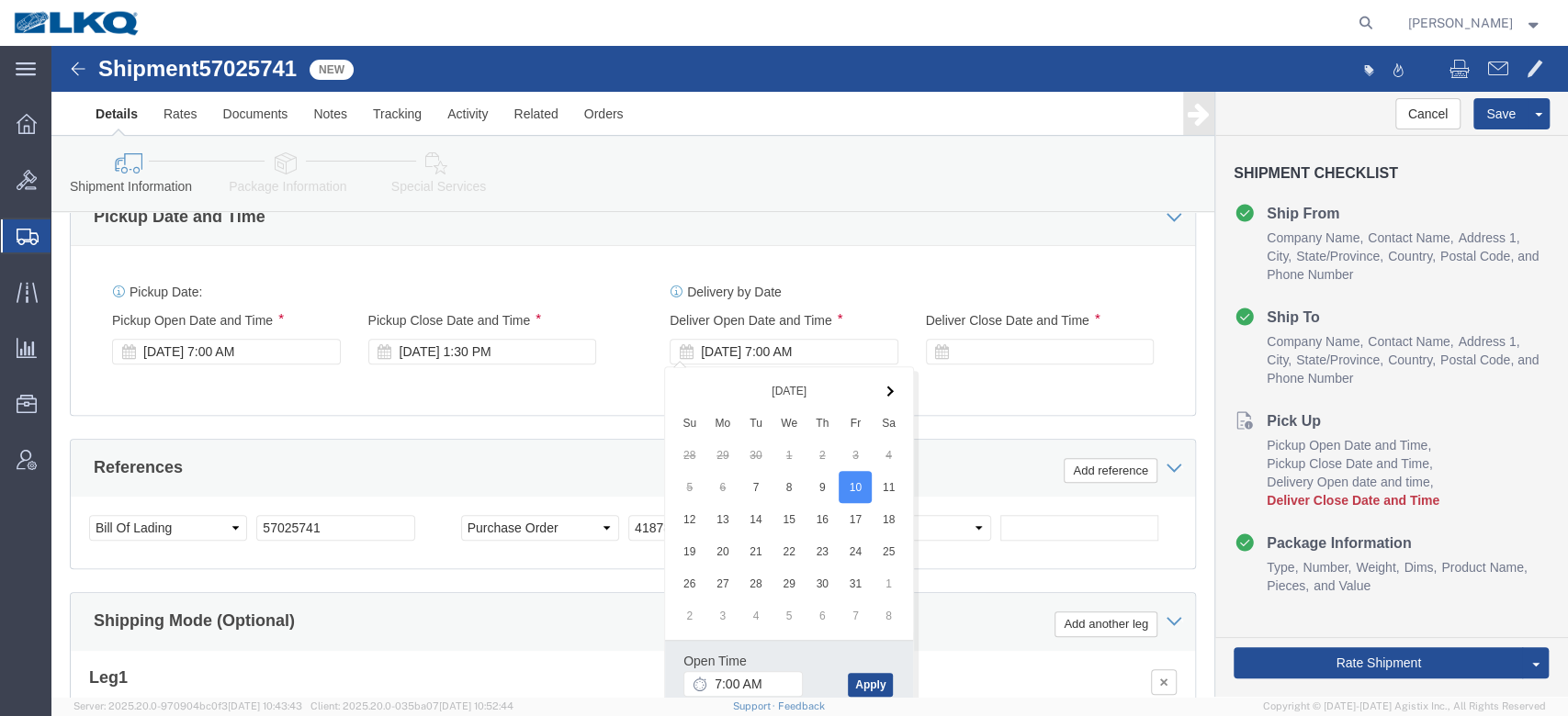
click div "Ship From Location Location 3118 - [GEOGRAPHIC_DATA] [GEOGRAPHIC_DATA] Select M…"
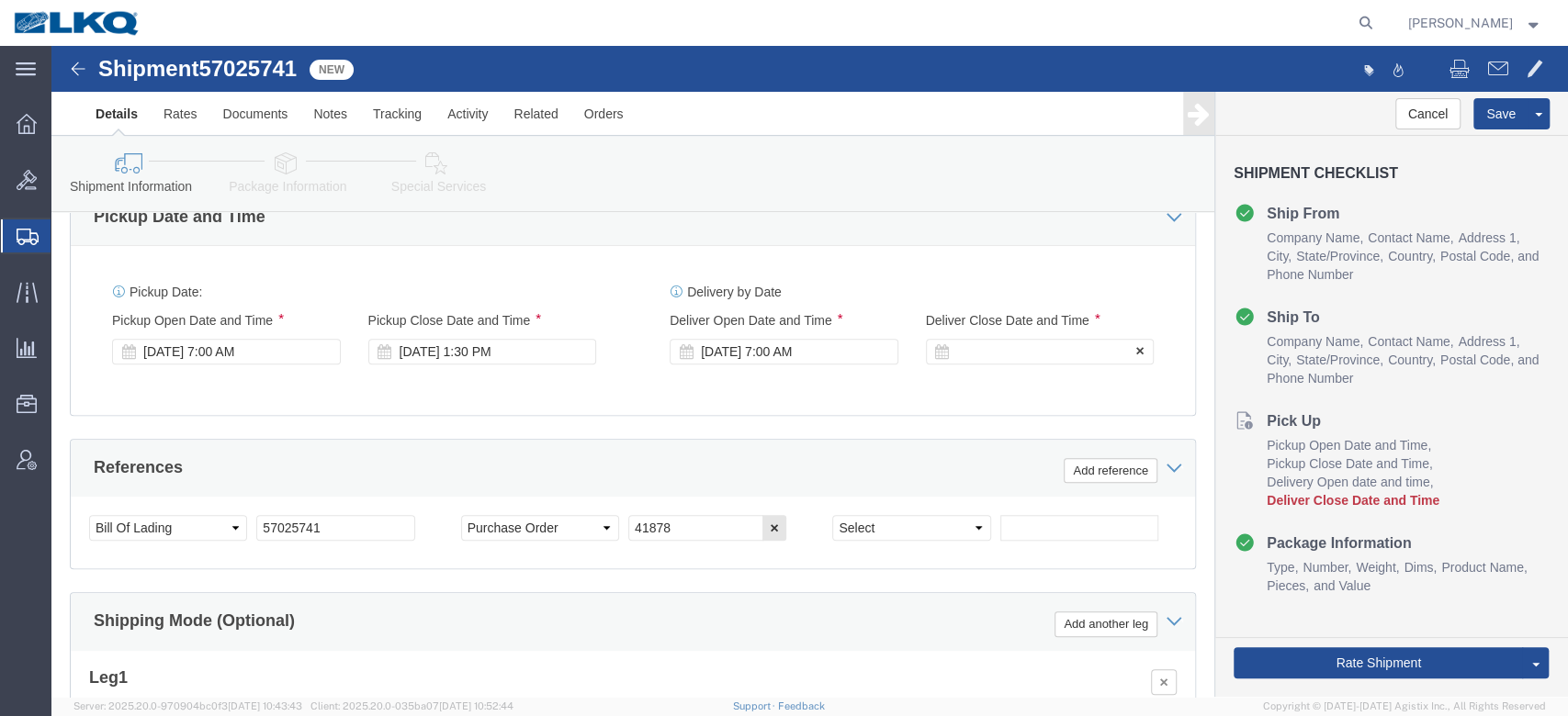
click div
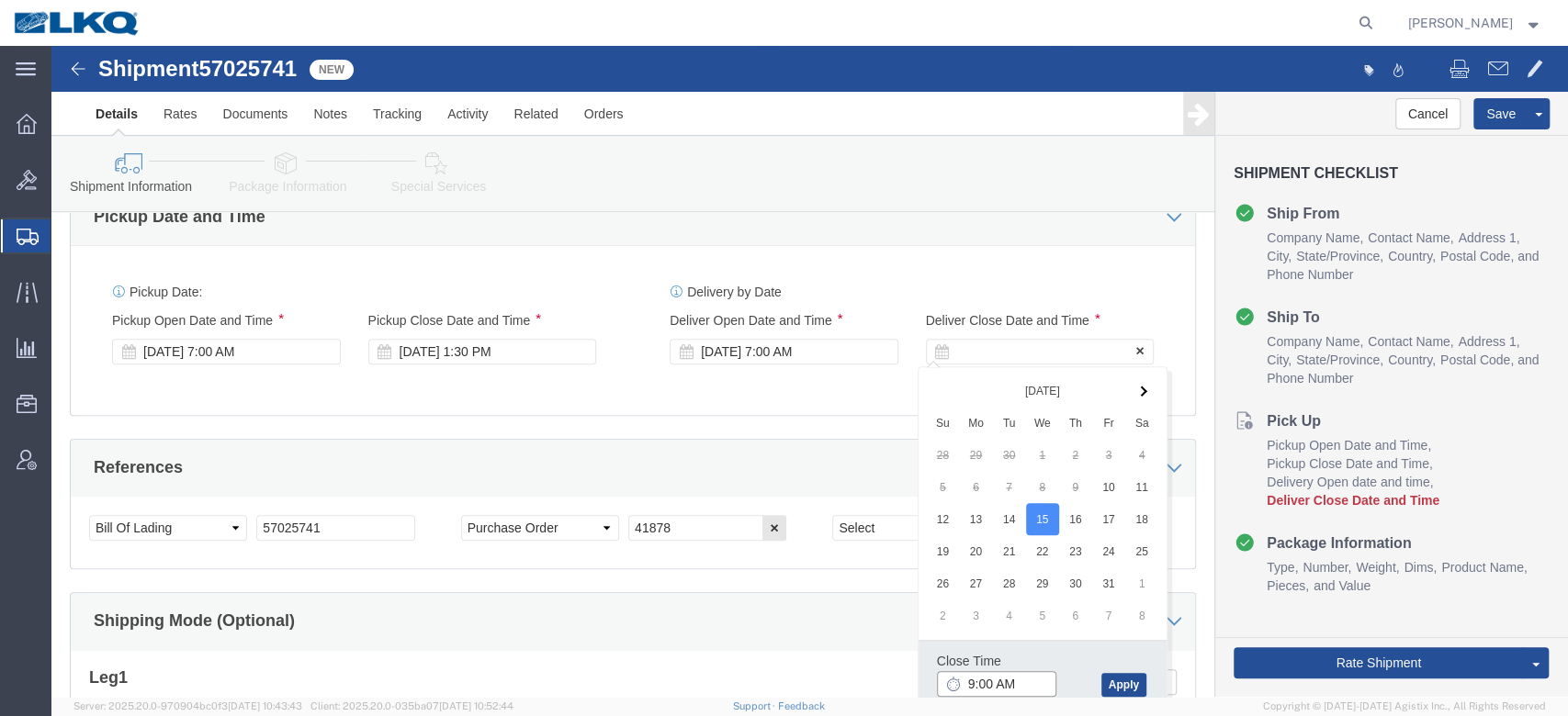
type input "10:00 AM"
drag, startPoint x: 1085, startPoint y: 639, endPoint x: 1073, endPoint y: 626, distance: 17.7
click button "Apply"
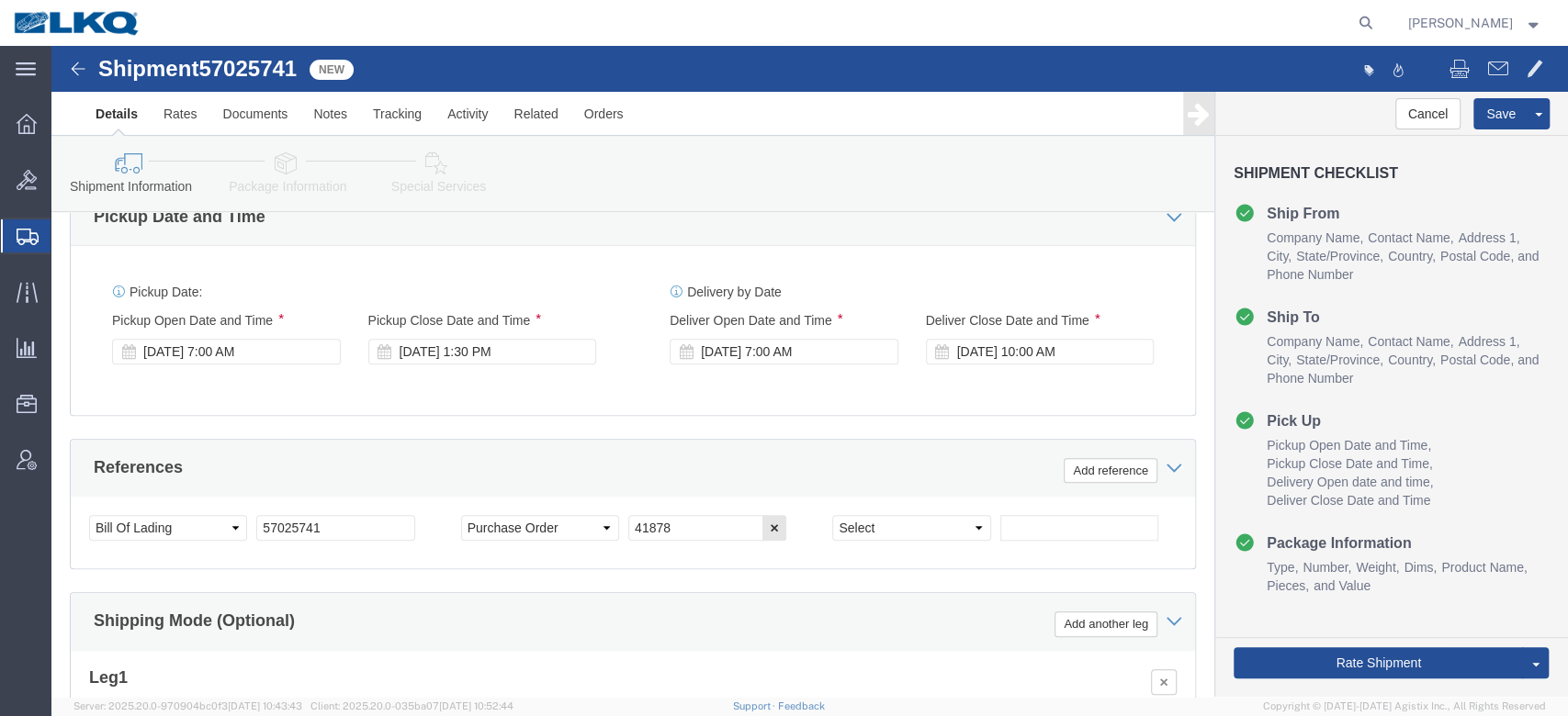
click div "Pickup Date: Pickup Start Date Pickup Start Time Pickup Open Date and Time [DAT…"
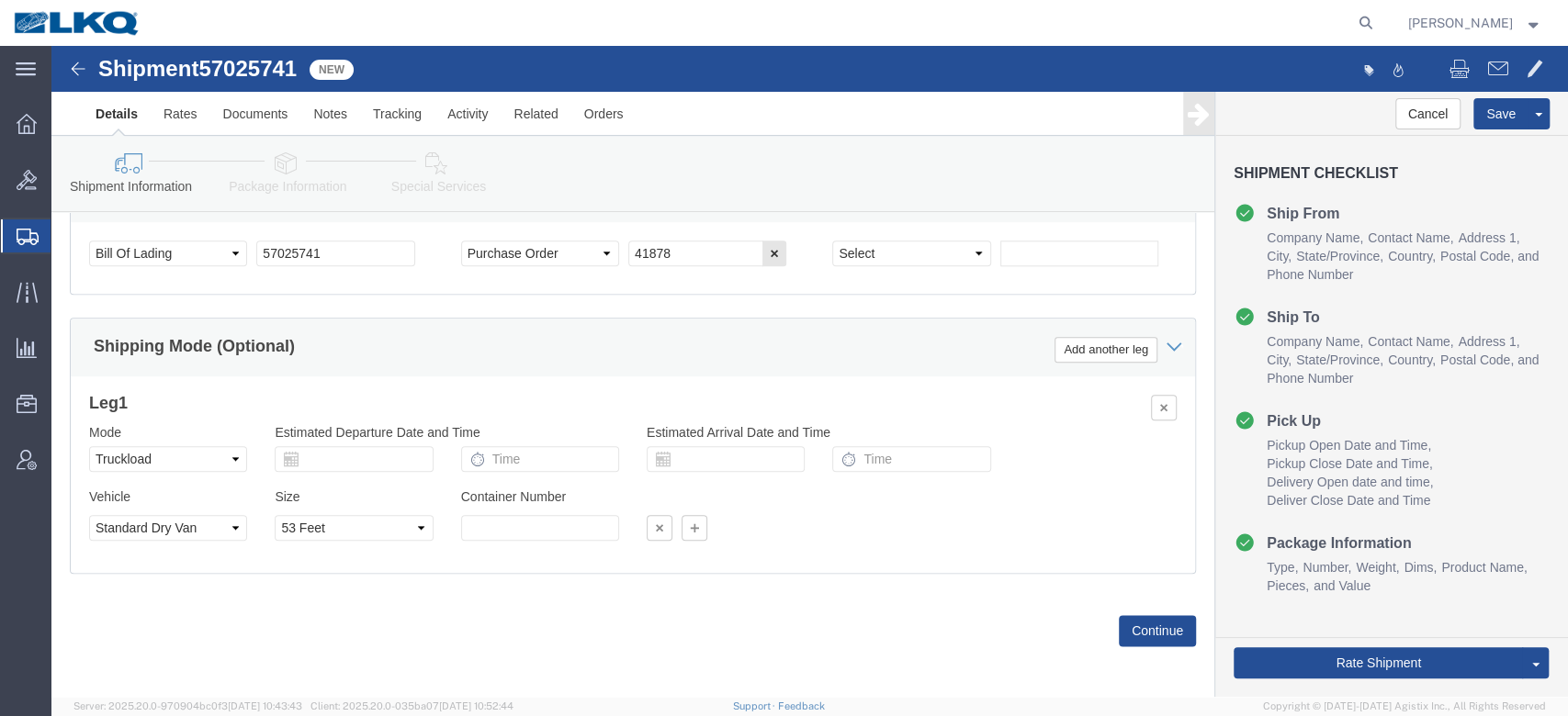
scroll to position [810, 0]
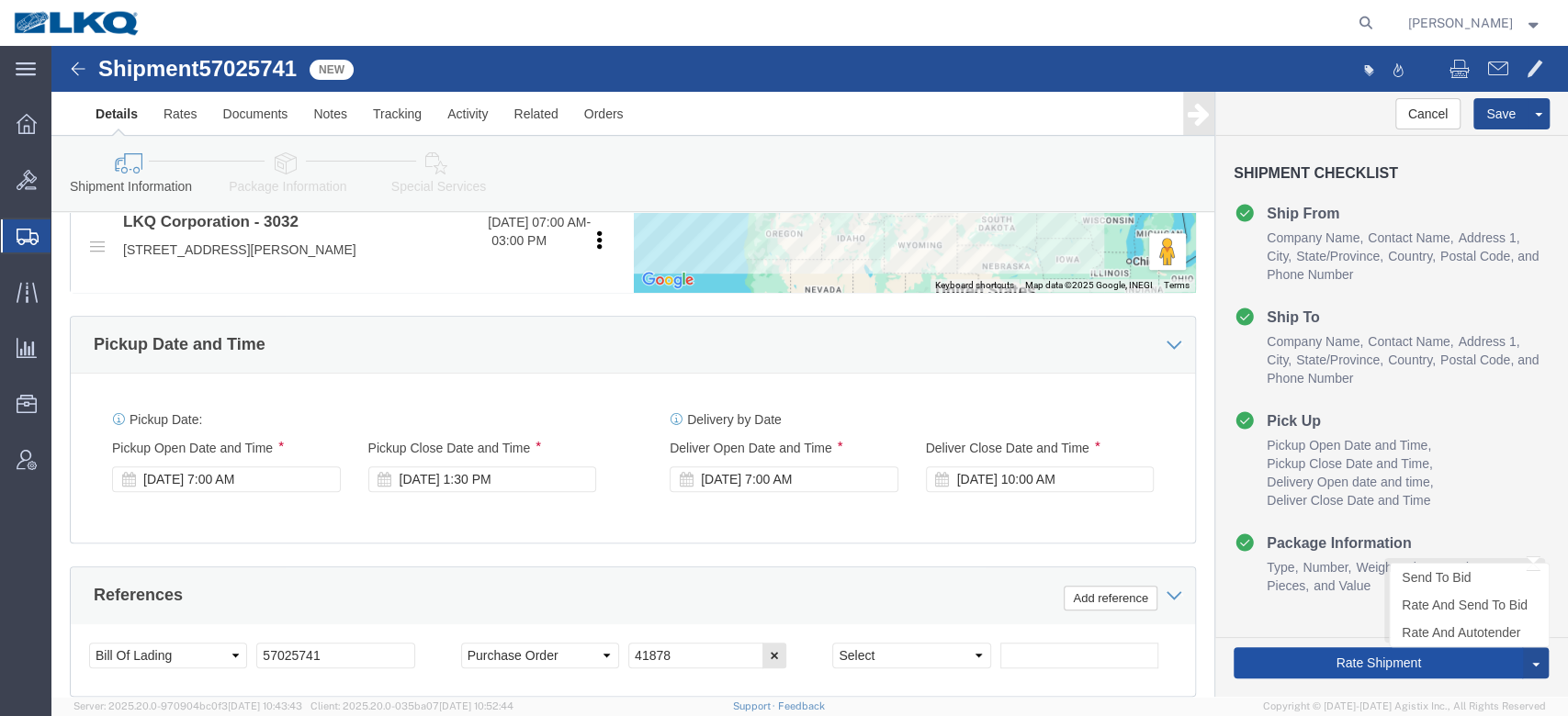
click button "Rate Shipment"
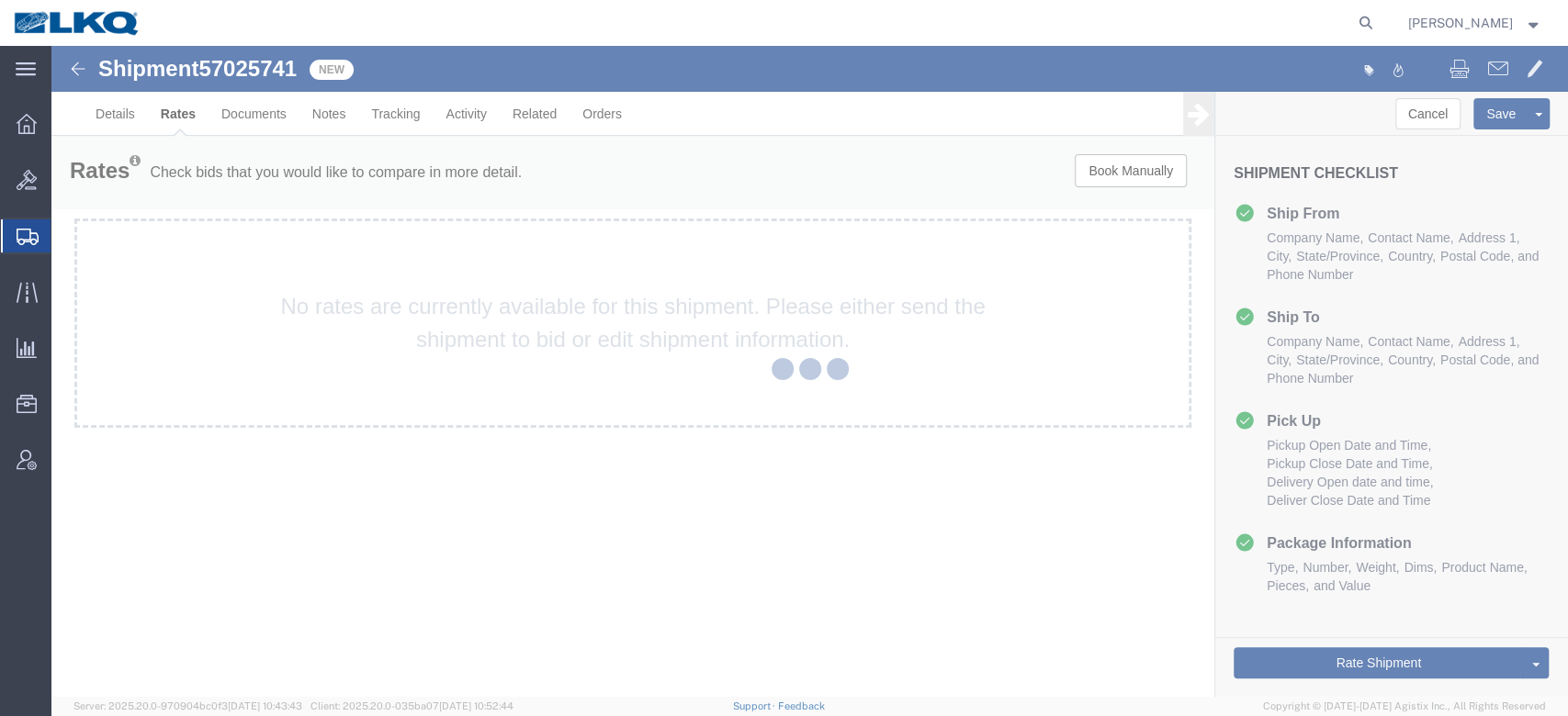
scroll to position [0, 0]
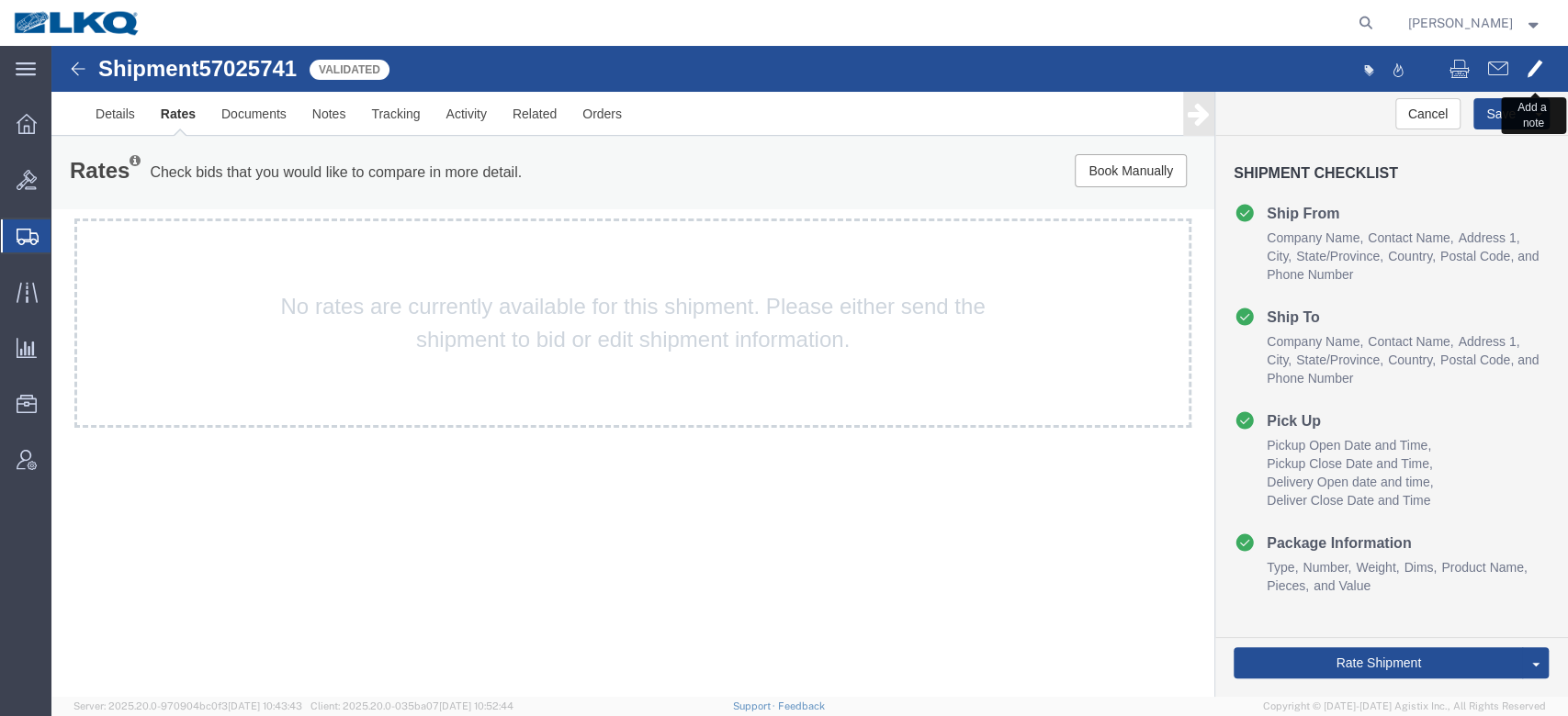
click at [1528, 69] on span at bounding box center [1535, 68] width 17 height 22
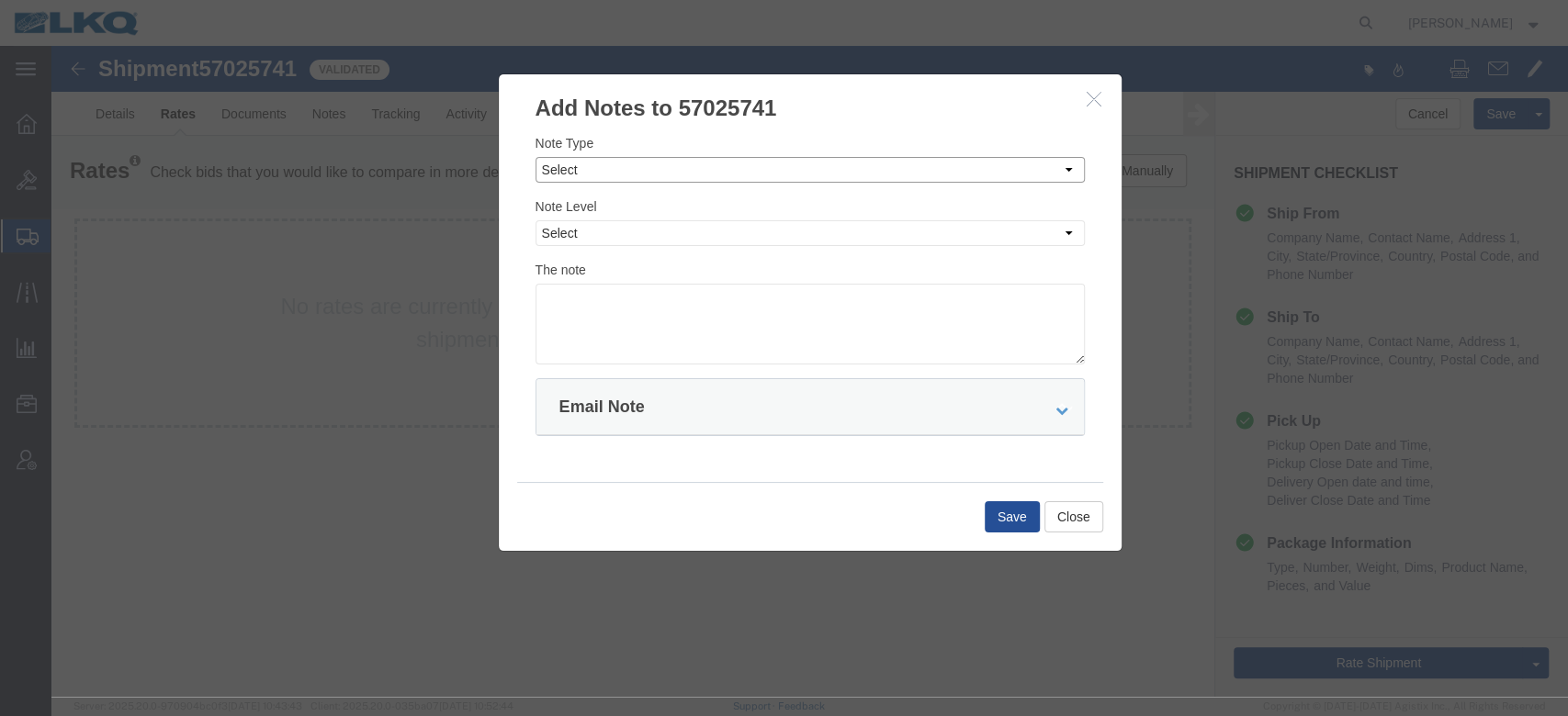
click at [698, 172] on select "Select Approval Bid Notes Carrier Change Notes Claim Notes Content Hazmat Notes…" at bounding box center [810, 170] width 549 height 26
select select "BID_NOTES"
click at [536, 157] on select "Select Approval Bid Notes Carrier Change Notes Claim Notes Content Hazmat Notes…" at bounding box center [810, 170] width 549 height 26
click at [592, 231] on select "Select Private to Account Private to Vendor Public" at bounding box center [810, 233] width 549 height 26
select select "PRIVATE_TO_ACCOUNT"
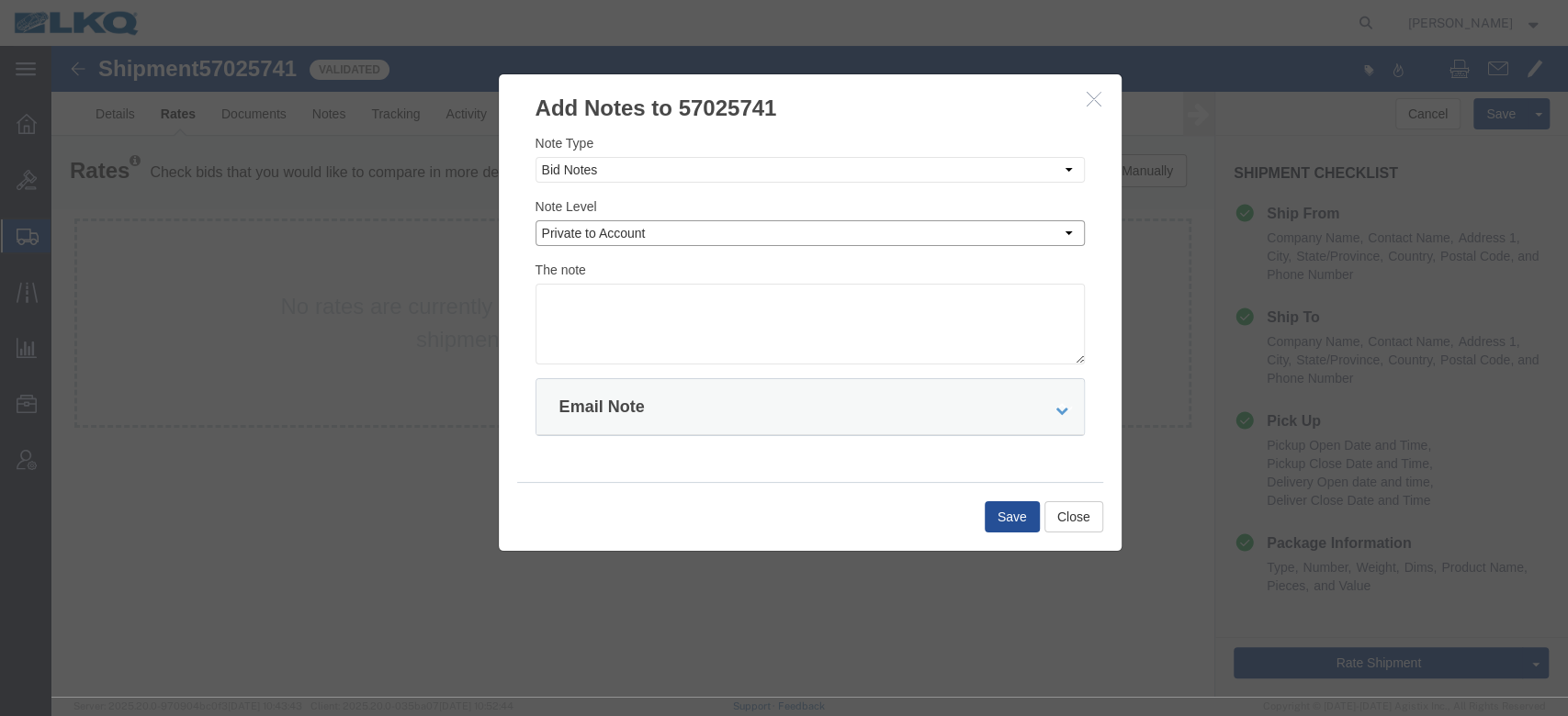
click at [536, 220] on select "Select Private to Account Private to Vendor Public" at bounding box center [810, 233] width 549 height 26
click at [616, 298] on textarea at bounding box center [810, 324] width 549 height 80
type textarea "DAT: $3317"
click at [1020, 520] on button "Save" at bounding box center [1012, 516] width 55 height 31
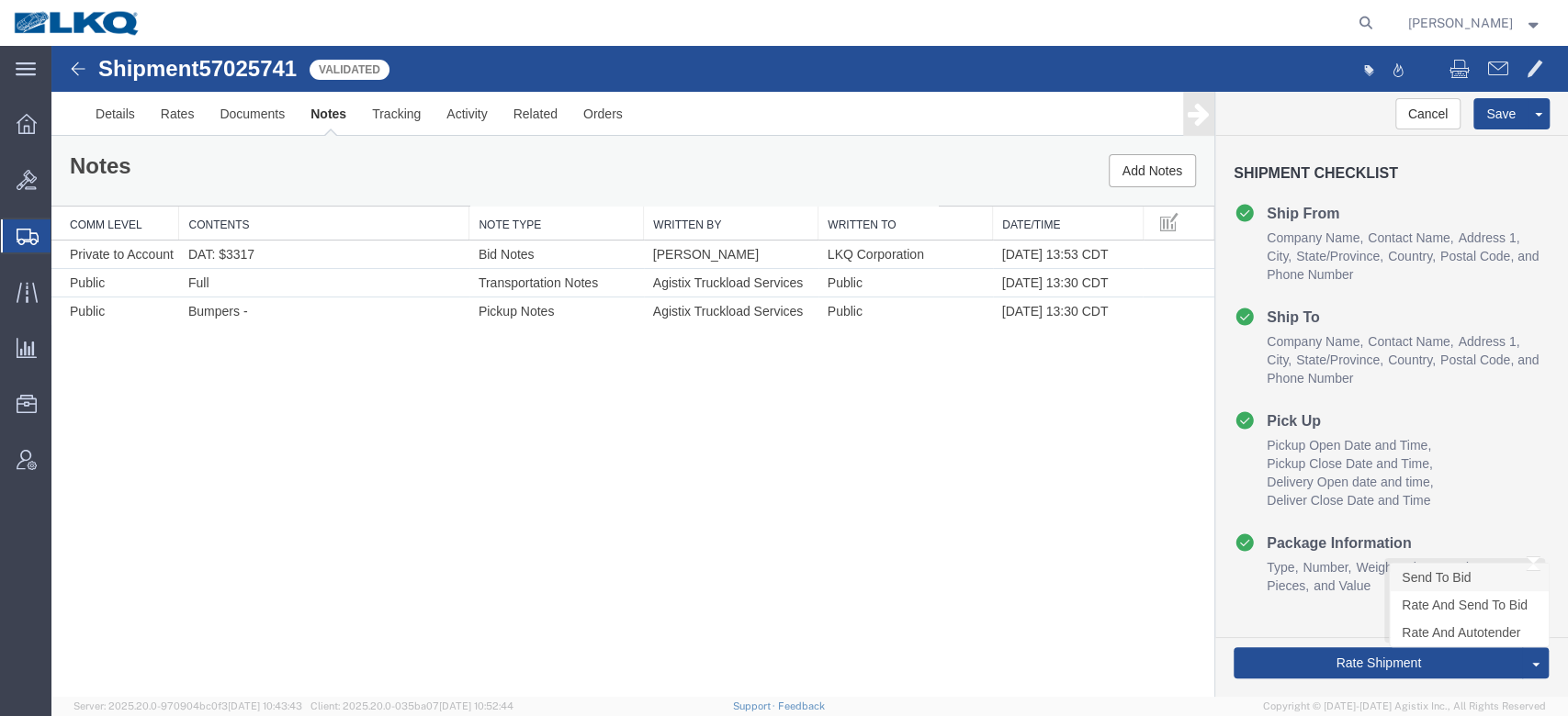
click at [1442, 577] on link "Send To Bid" at bounding box center [1470, 578] width 159 height 28
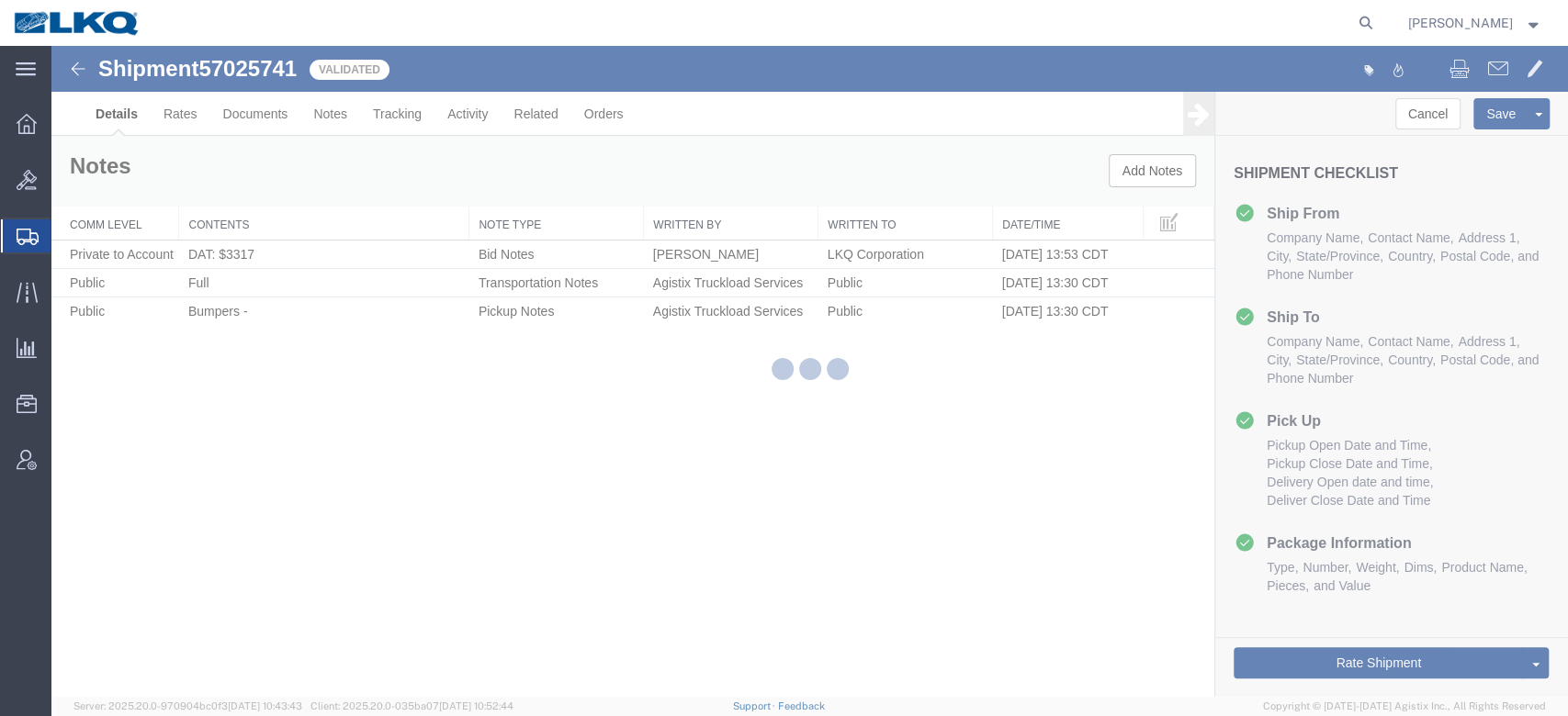
select select "27852"
select select "28720"
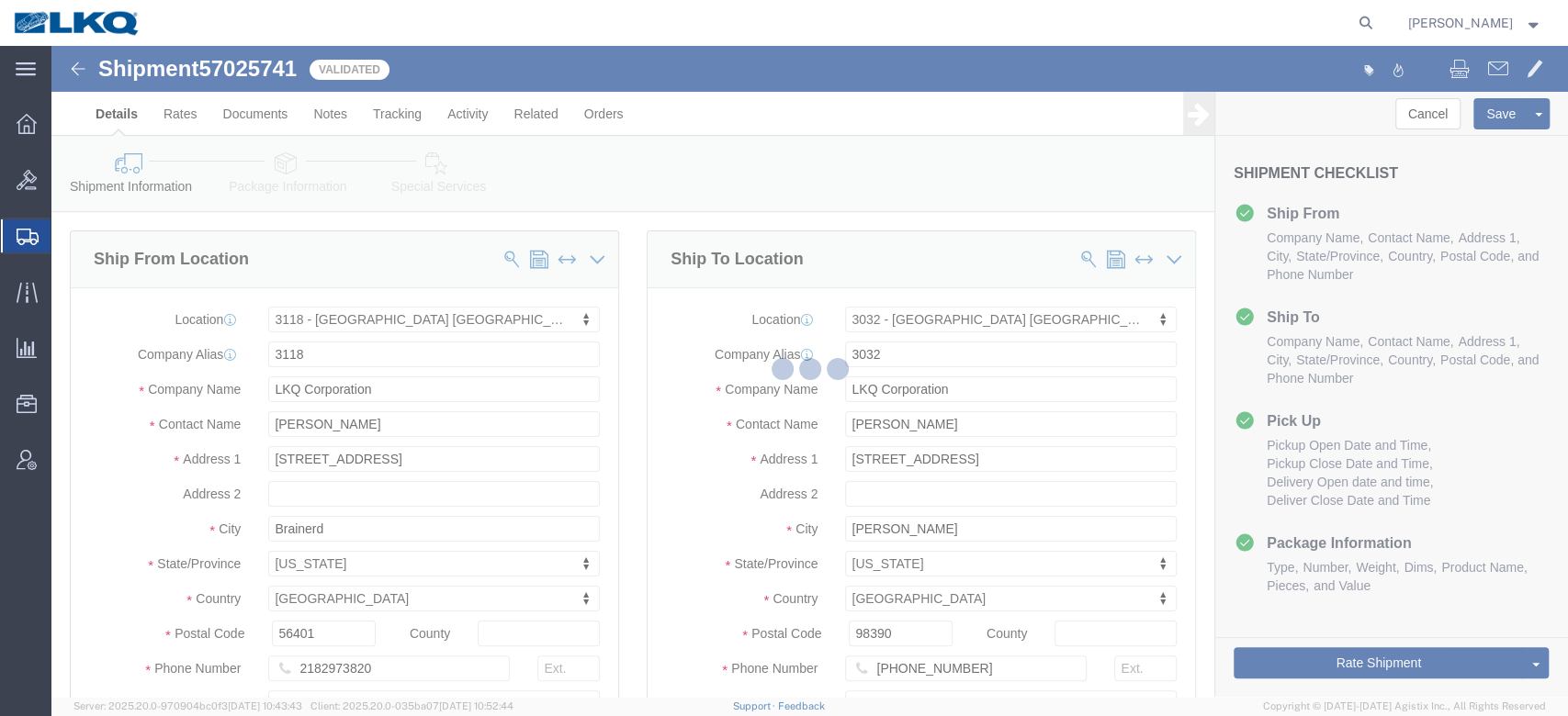
select select "TL"
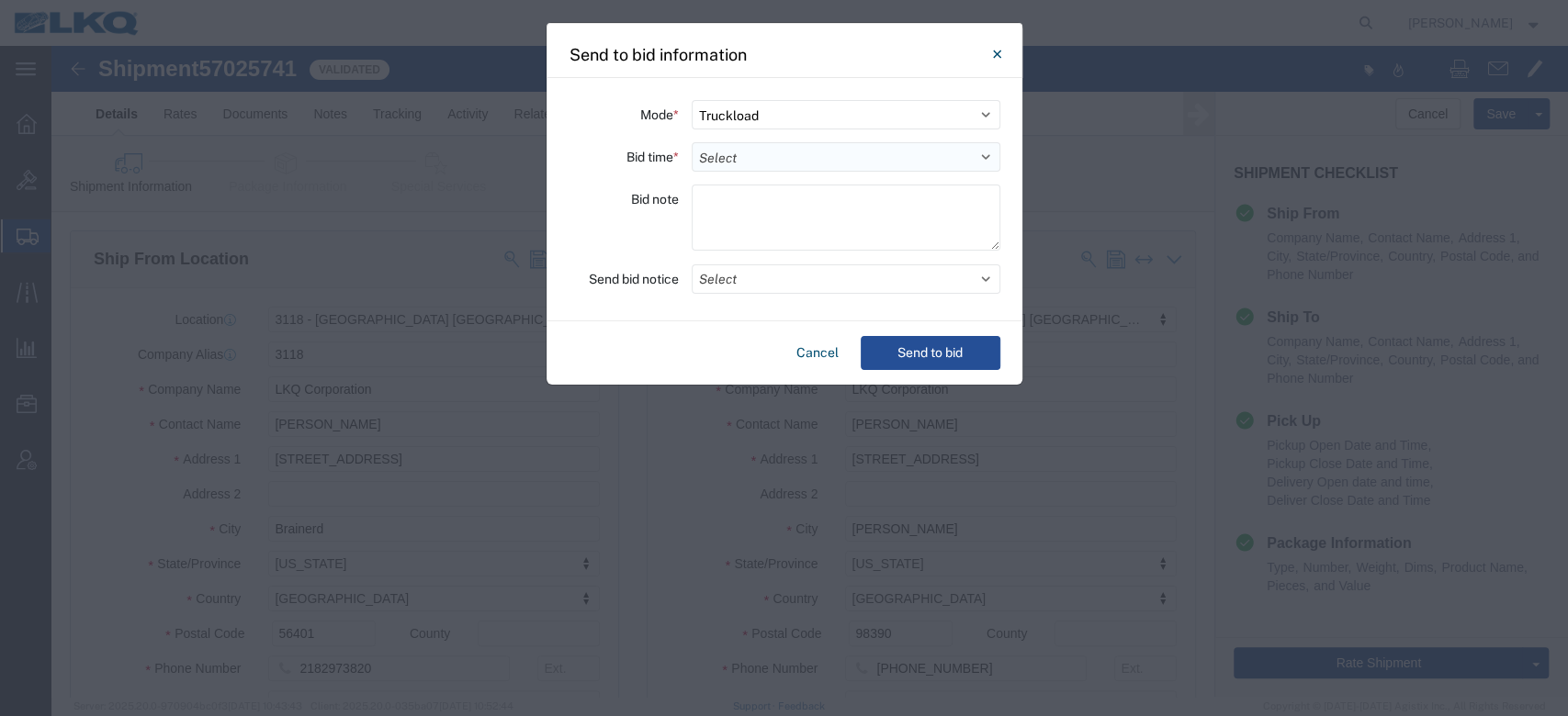
click at [762, 152] on select "Select 30 Min (Rush) 1 Hour (Rush) 2 Hours (Rush) 4 Hours (Rush) 8 Hours (Rush)…" at bounding box center [846, 157] width 309 height 30
select select "72"
click at [692, 142] on select "Select 30 Min (Rush) 1 Hour (Rush) 2 Hours (Rush) 4 Hours (Rush) 8 Hours (Rush)…" at bounding box center [846, 157] width 309 height 30
click at [736, 283] on button "Select" at bounding box center [846, 279] width 309 height 30
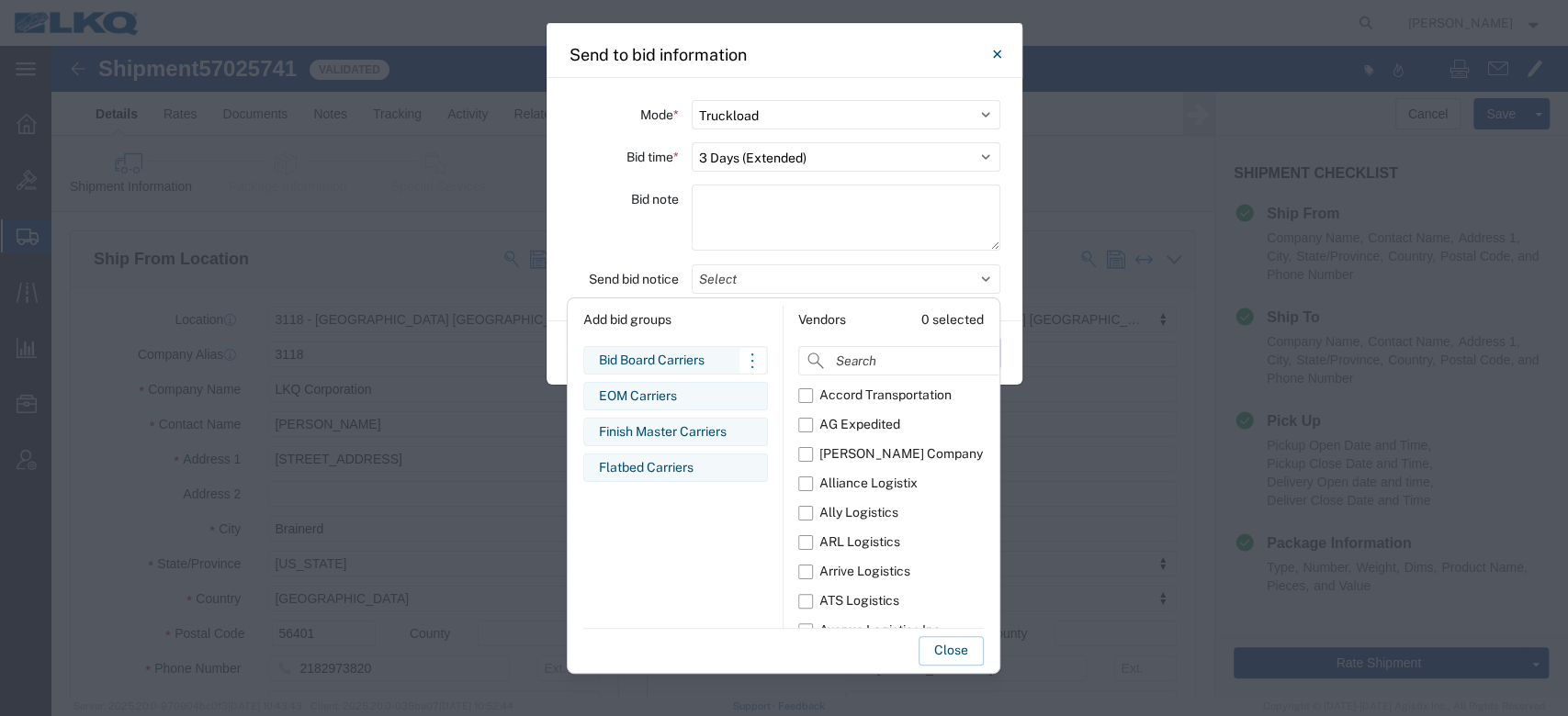
click at [706, 367] on div "Bid Board Carriers" at bounding box center [676, 359] width 153 height 19
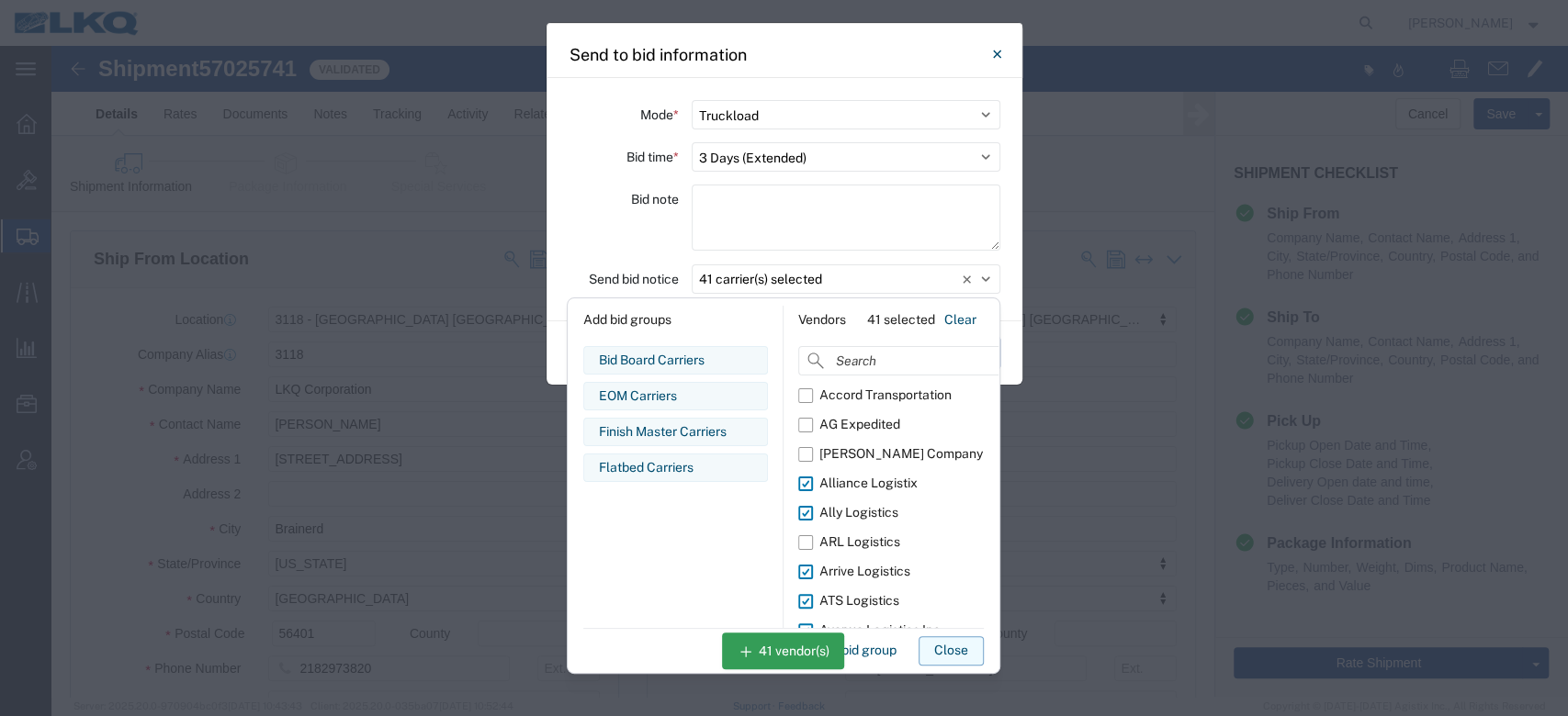
click at [944, 660] on button "Close" at bounding box center [952, 651] width 66 height 30
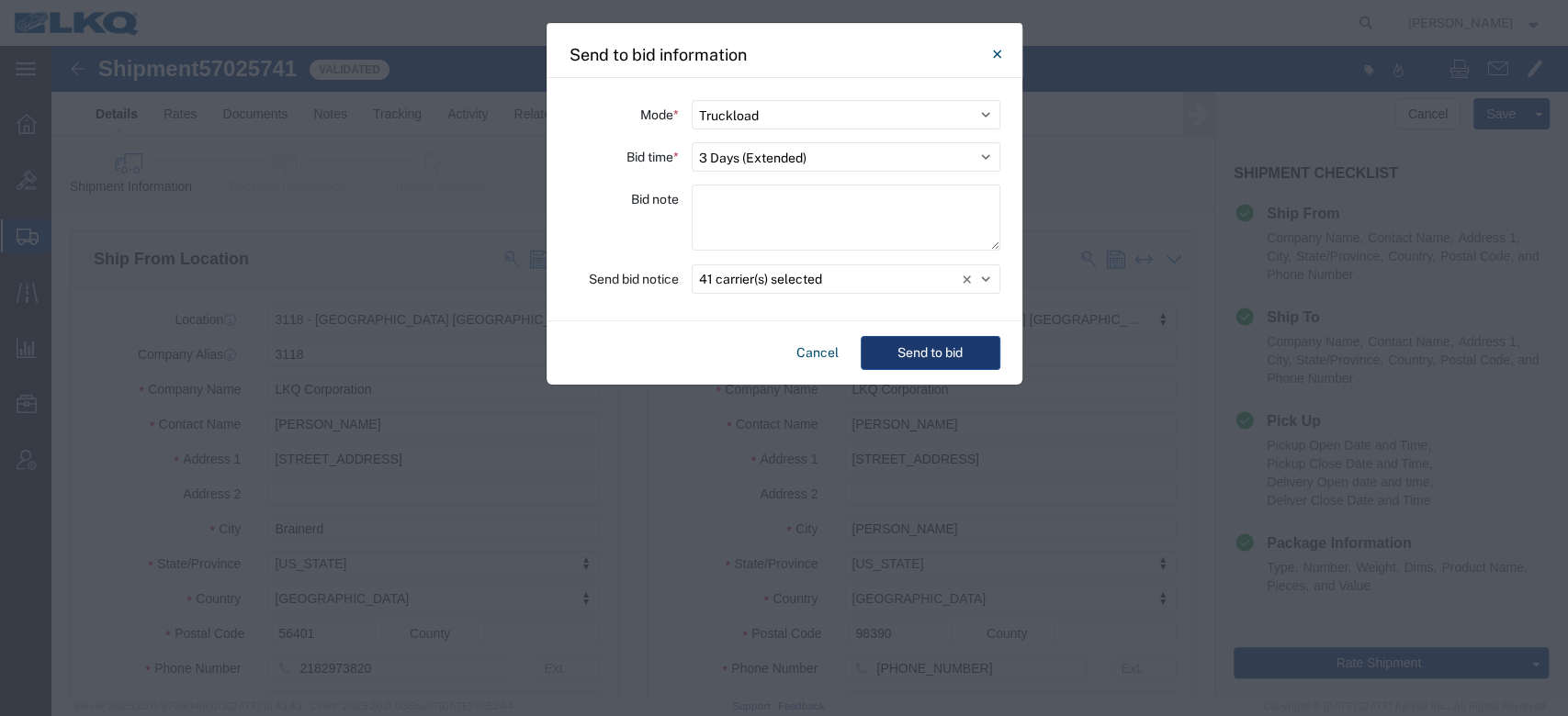
click at [945, 350] on button "Send to bid" at bounding box center [930, 353] width 140 height 34
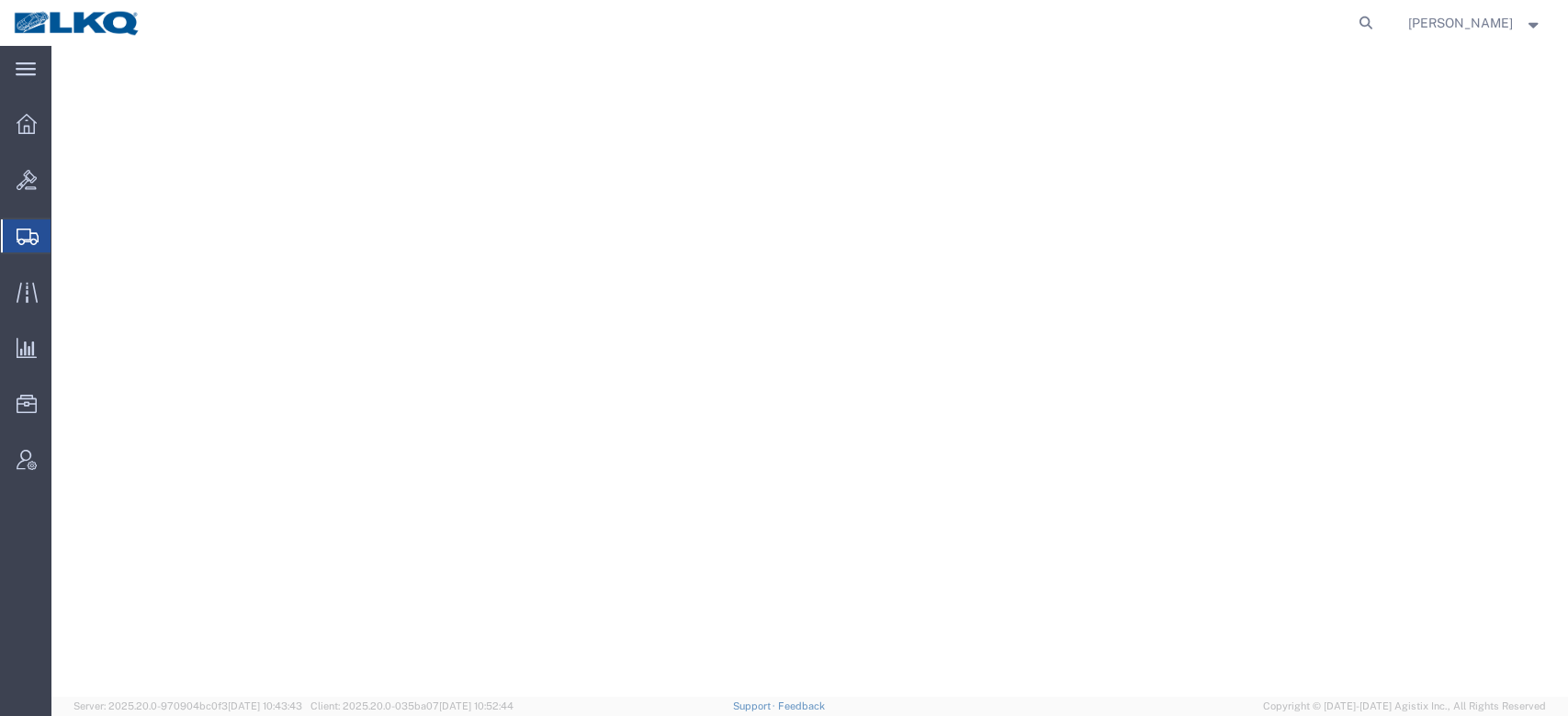
select select "27940"
select select "27858"
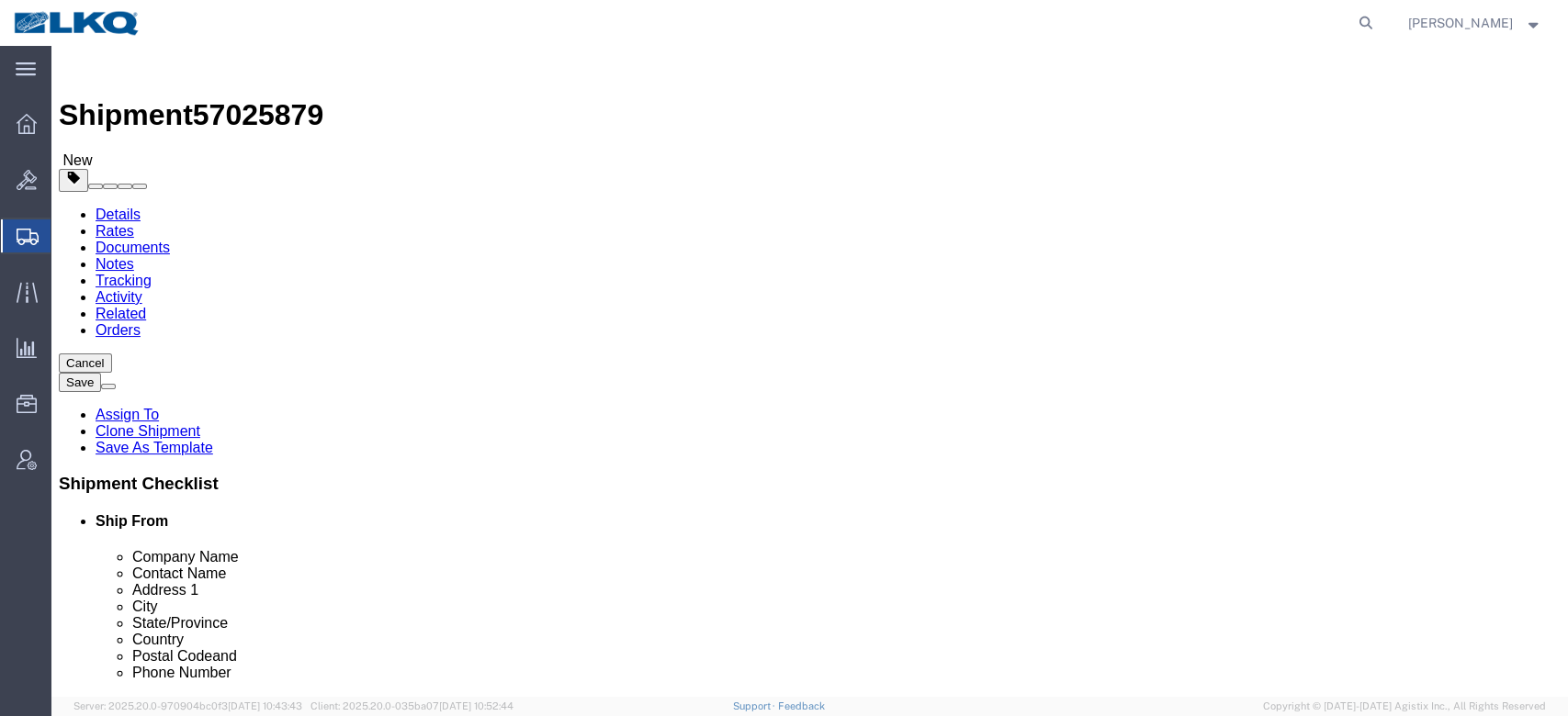
click span "57025879"
copy span "57025879"
click link "Notes"
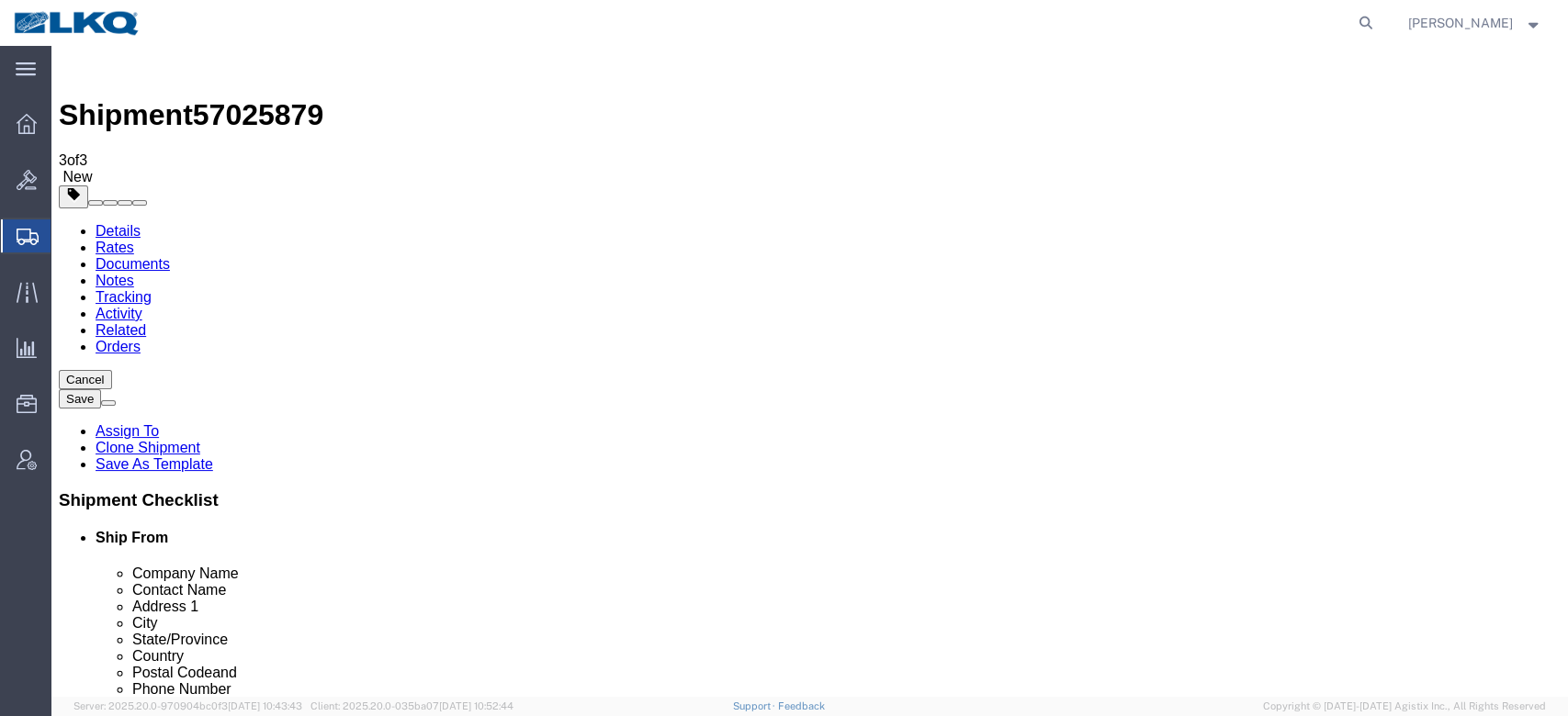
click at [119, 223] on link "Details" at bounding box center [117, 231] width 45 height 16
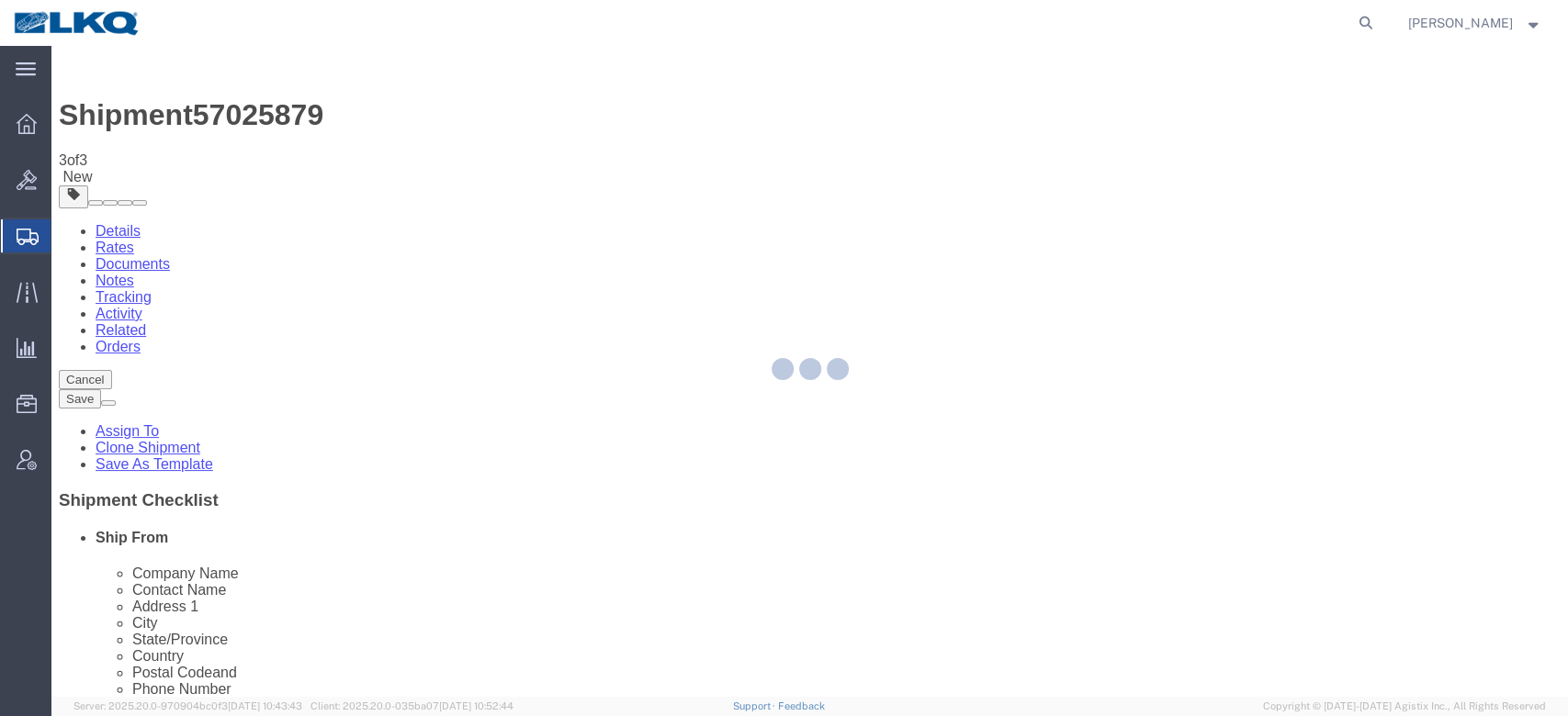
select select "27940"
select select "27858"
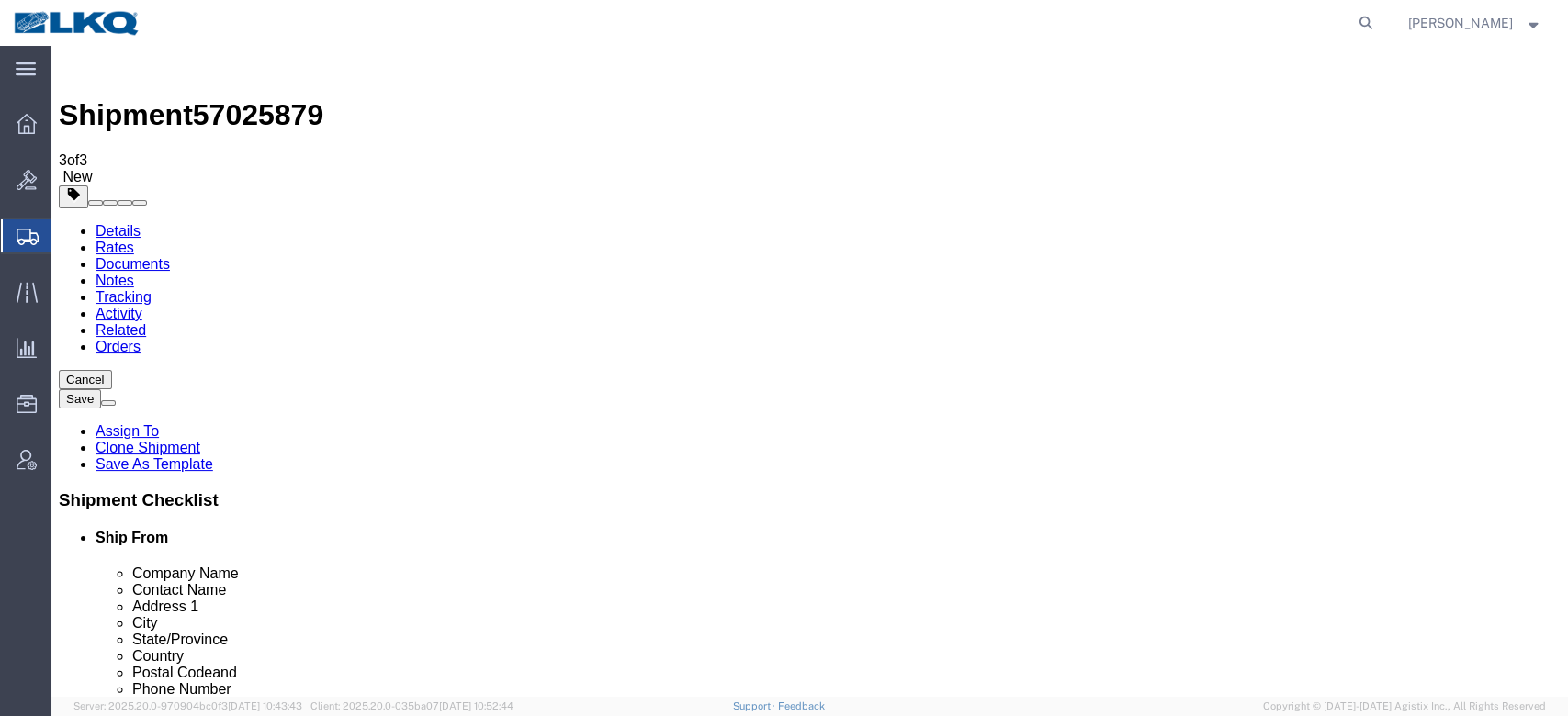
click span "57025879"
copy span "57025879"
click icon
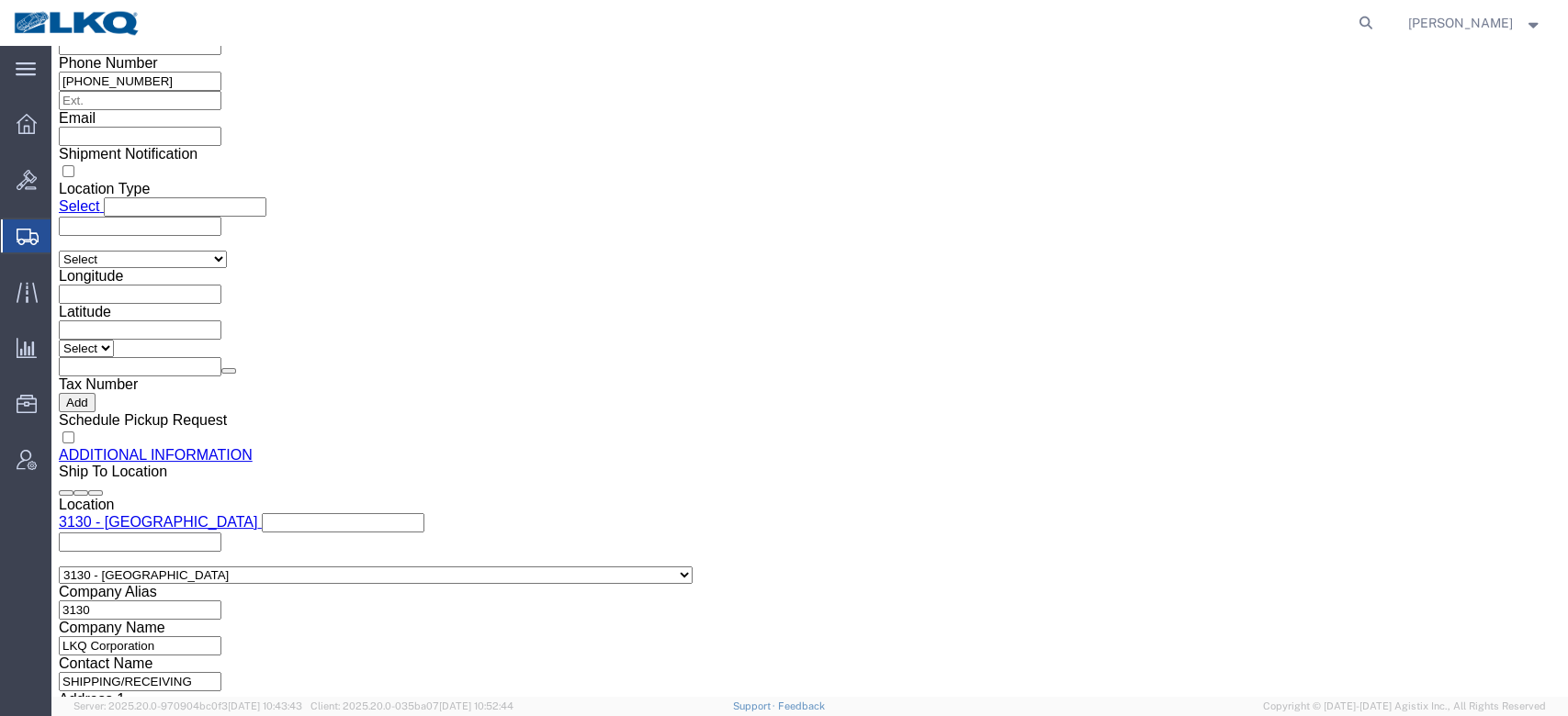
scroll to position [1775, 0]
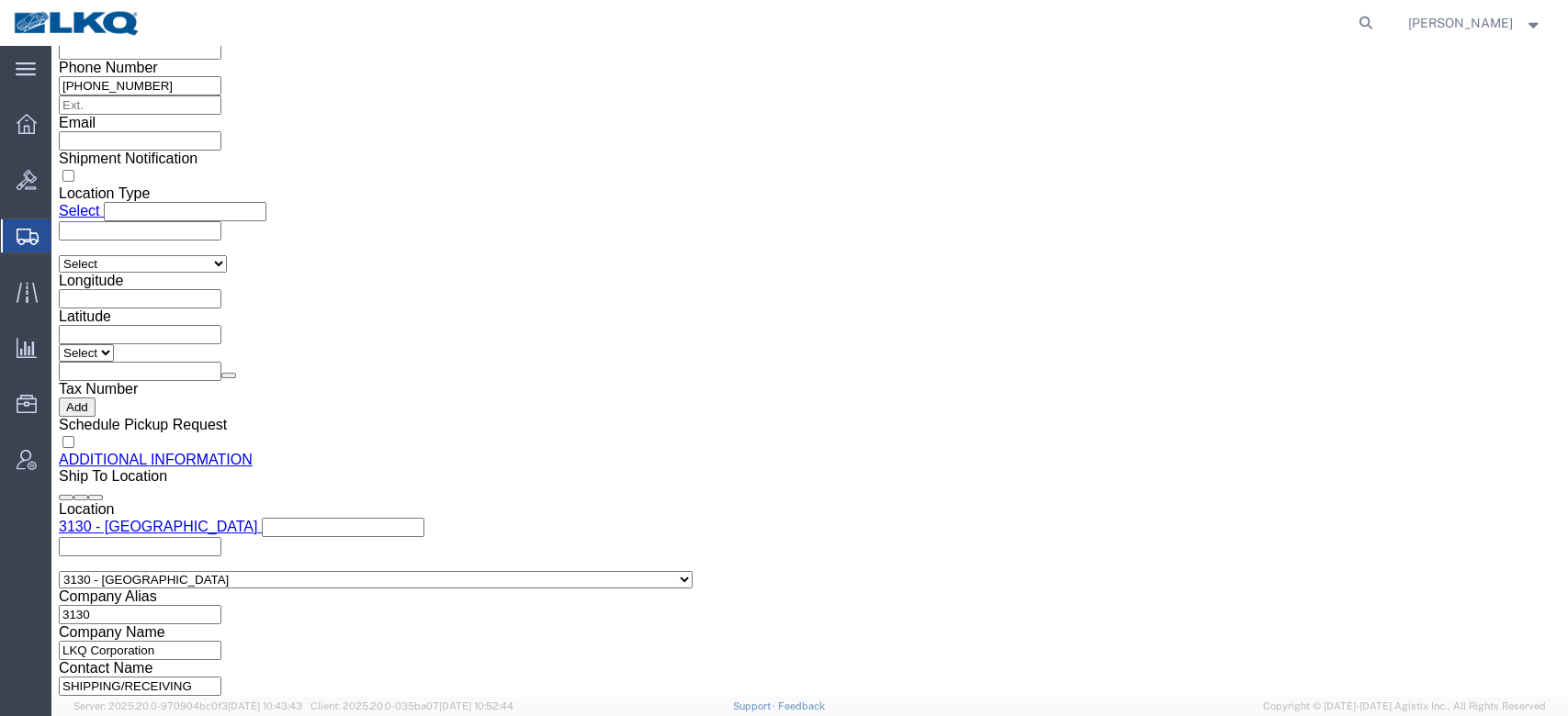
click link "Package Information"
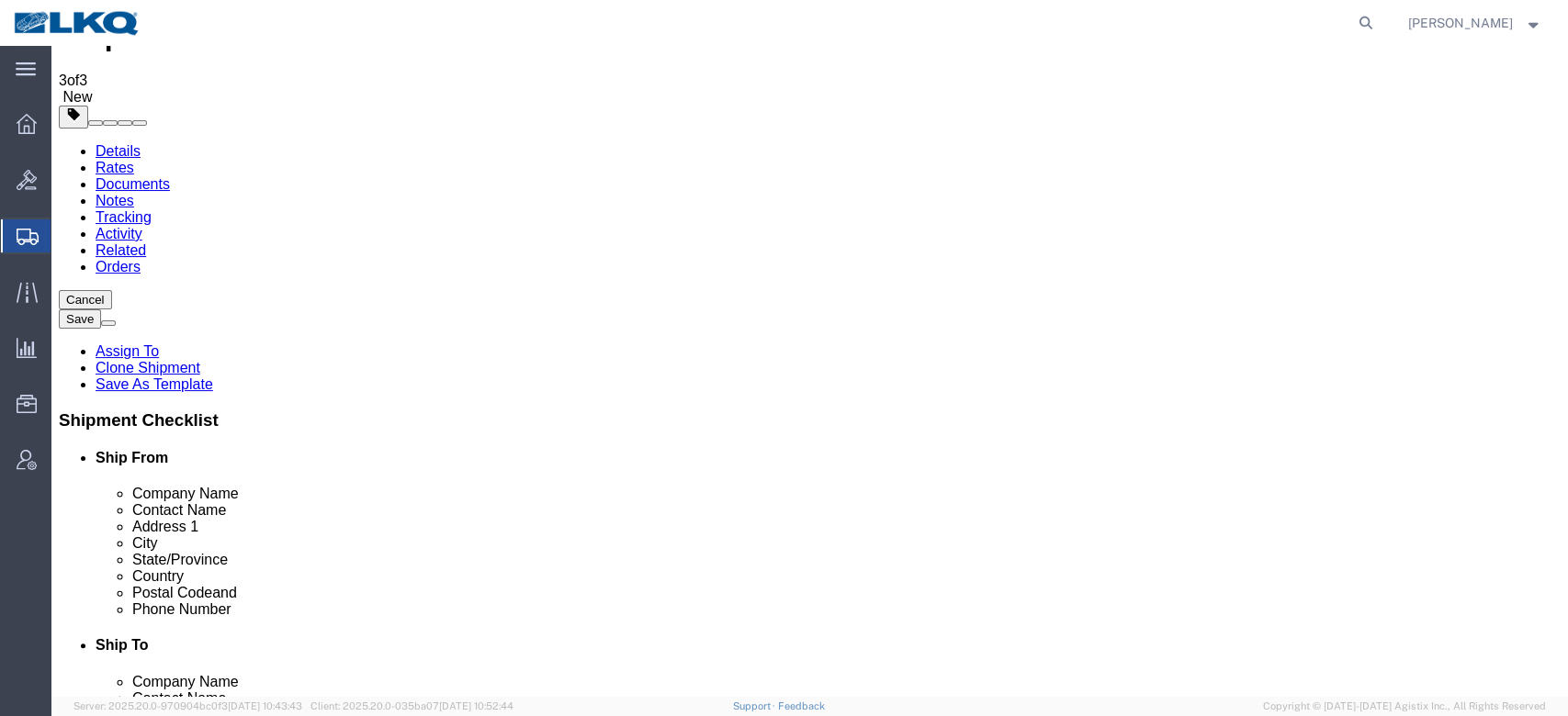
click link "Shipment Information"
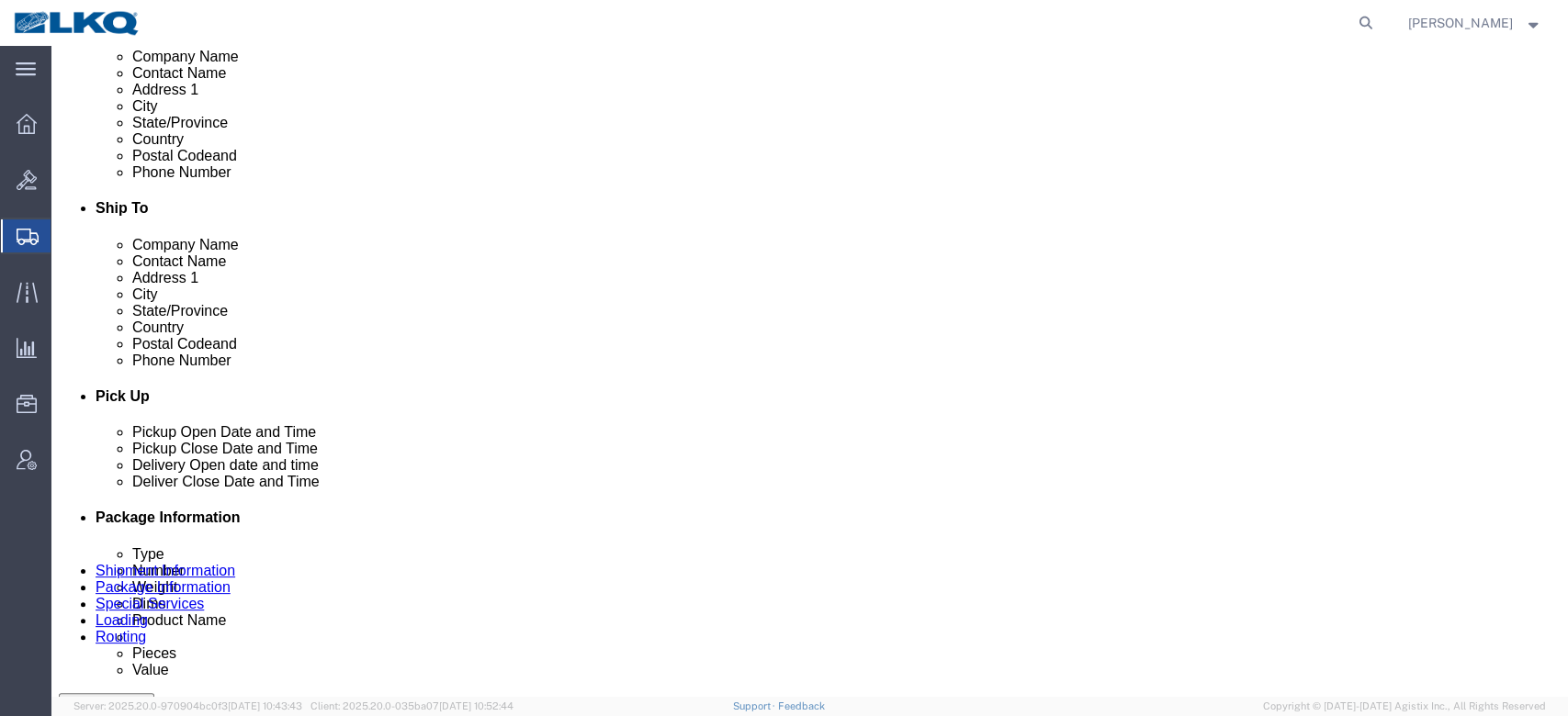
scroll to position [877, 0]
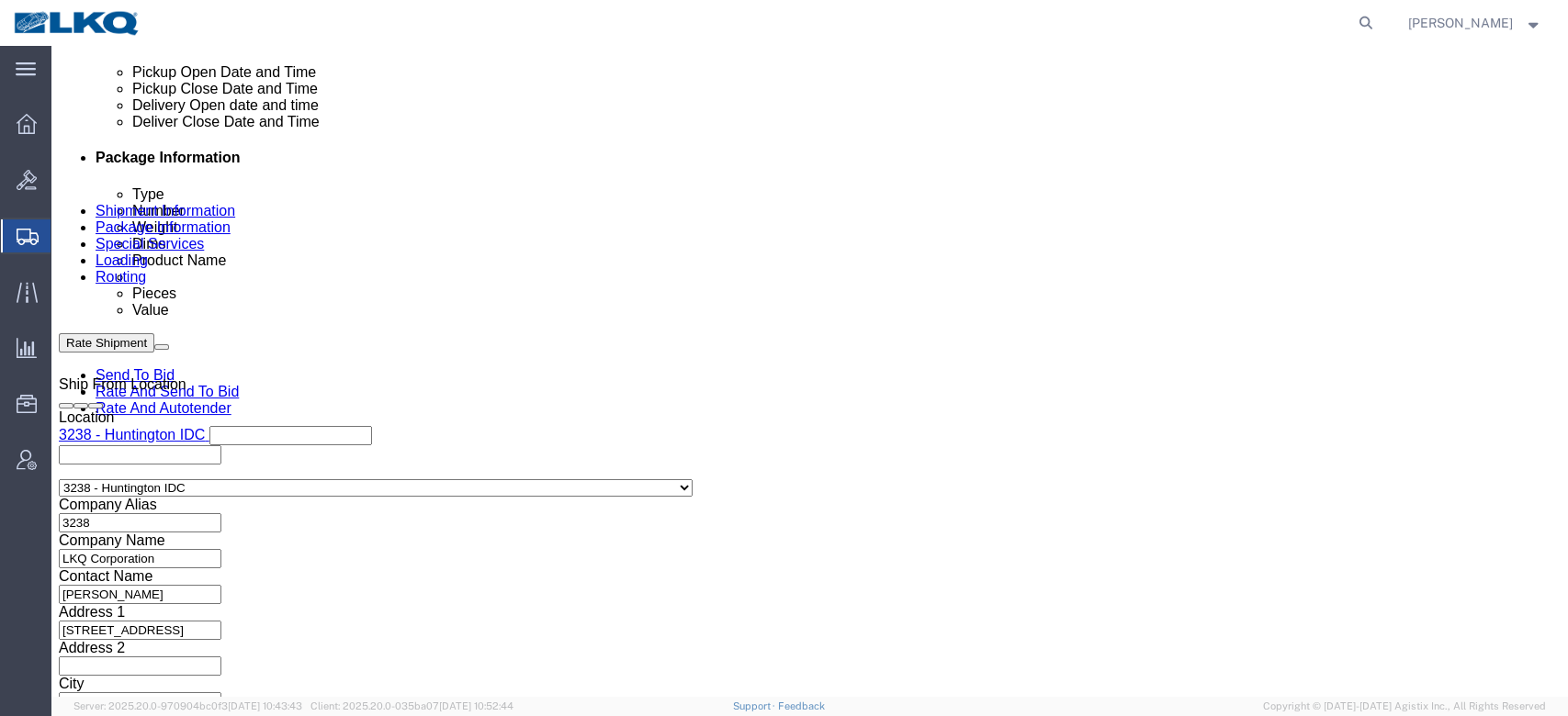
click div "[DATE] 7:00 AM"
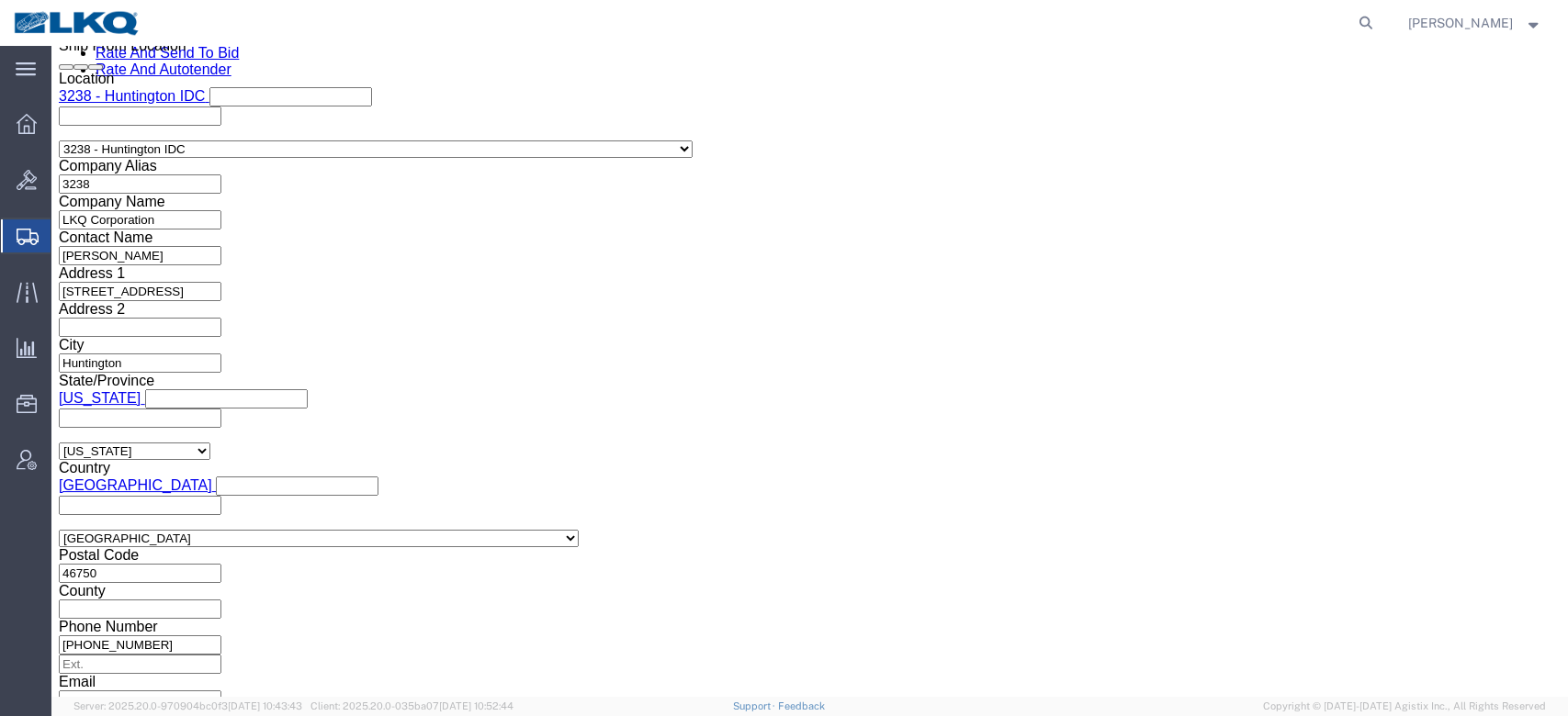
click button "Apply"
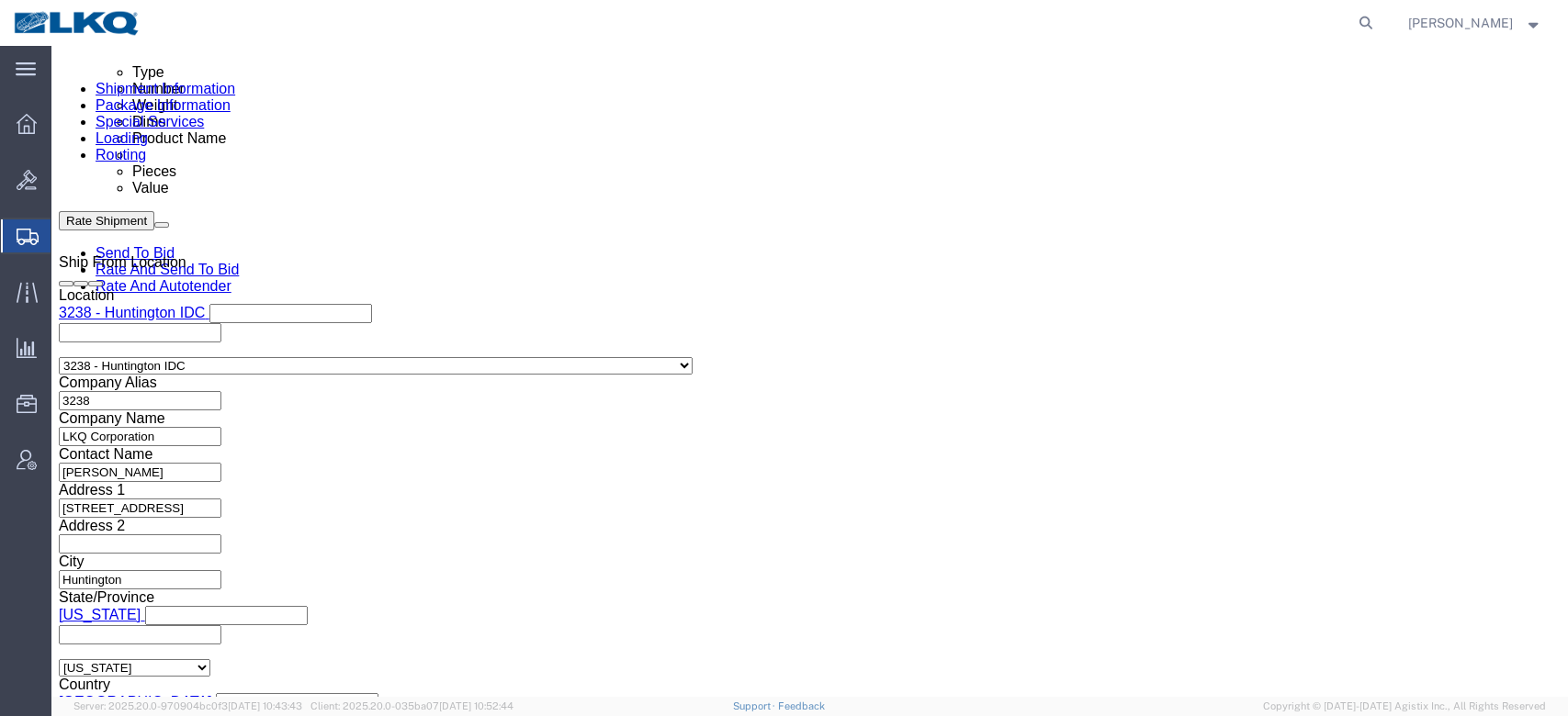
scroll to position [998, 0]
click div
type input "10:00 AM"
click button "Apply"
click button "Rate Shipment"
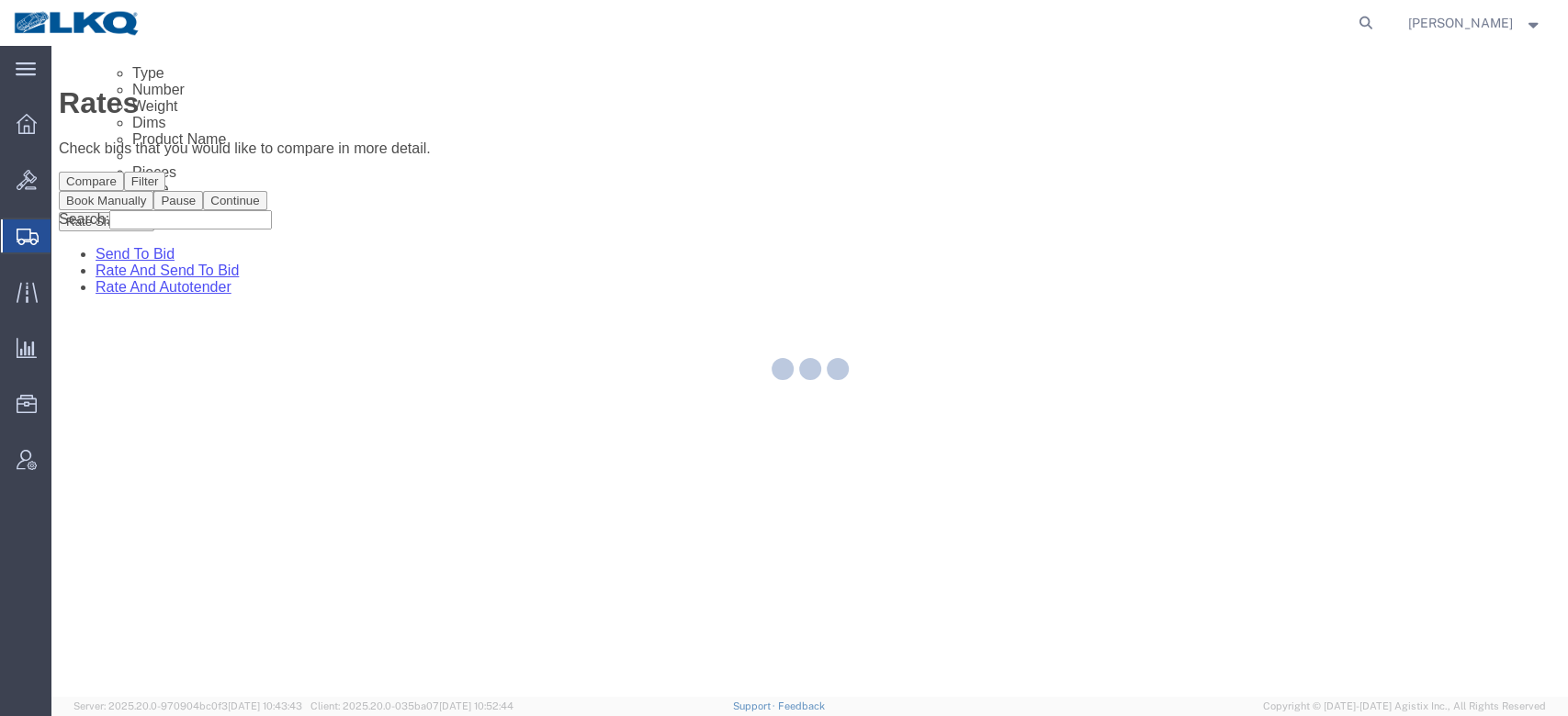
scroll to position [0, 0]
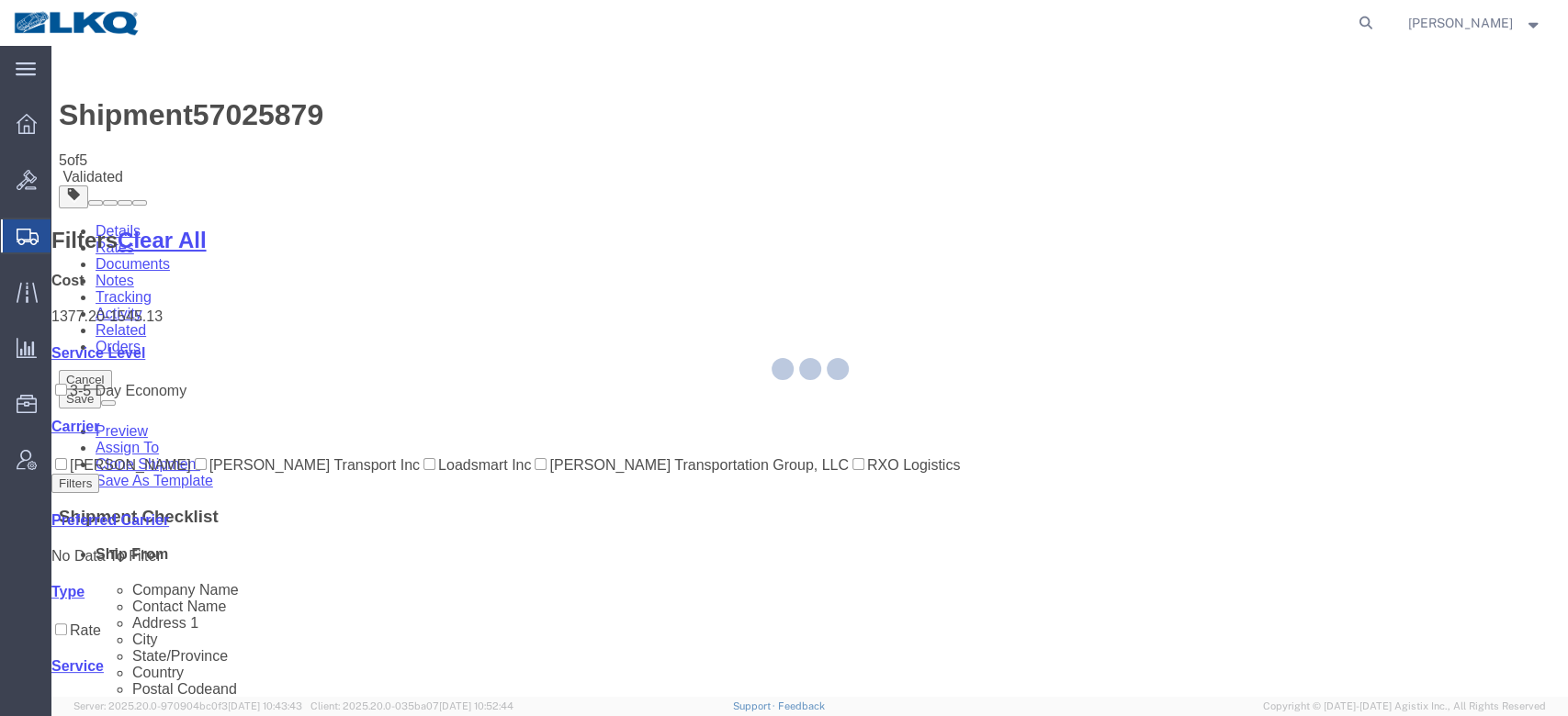
select select "27940"
select select "27858"
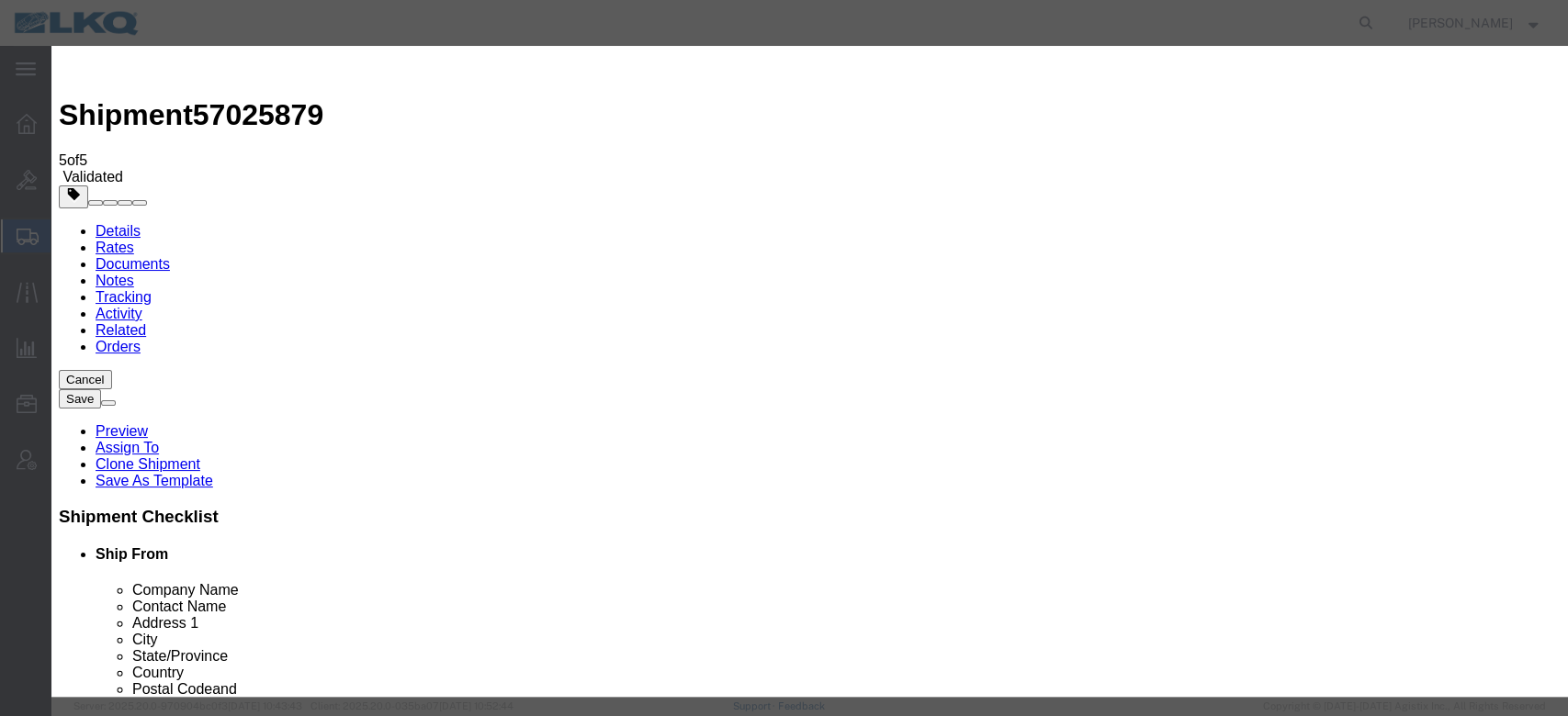
click input "3"
type input "2"
click input "2"
click select "Price Carrier Rank"
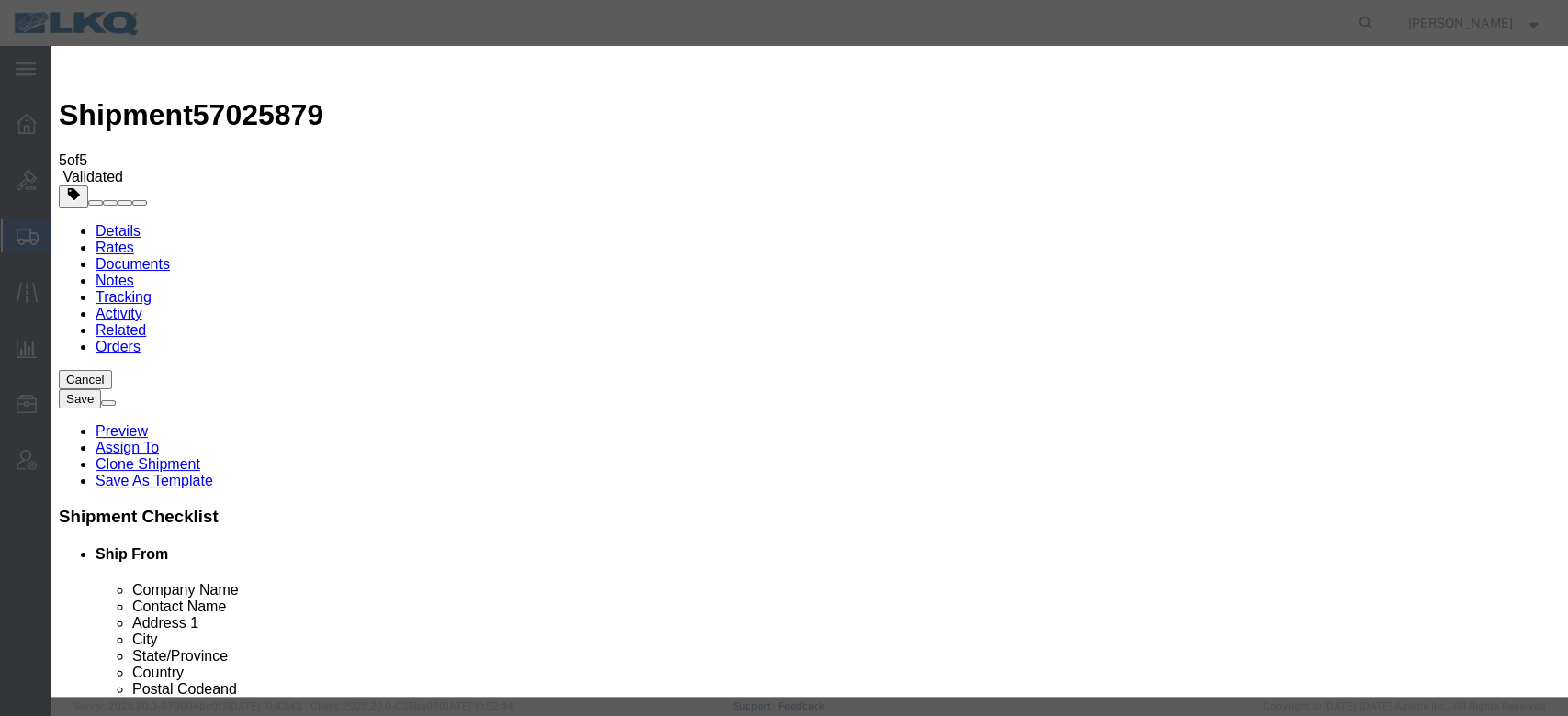
select select "LANE_RANK"
click select "Price Carrier Rank"
click button "Save Auto-Tender"
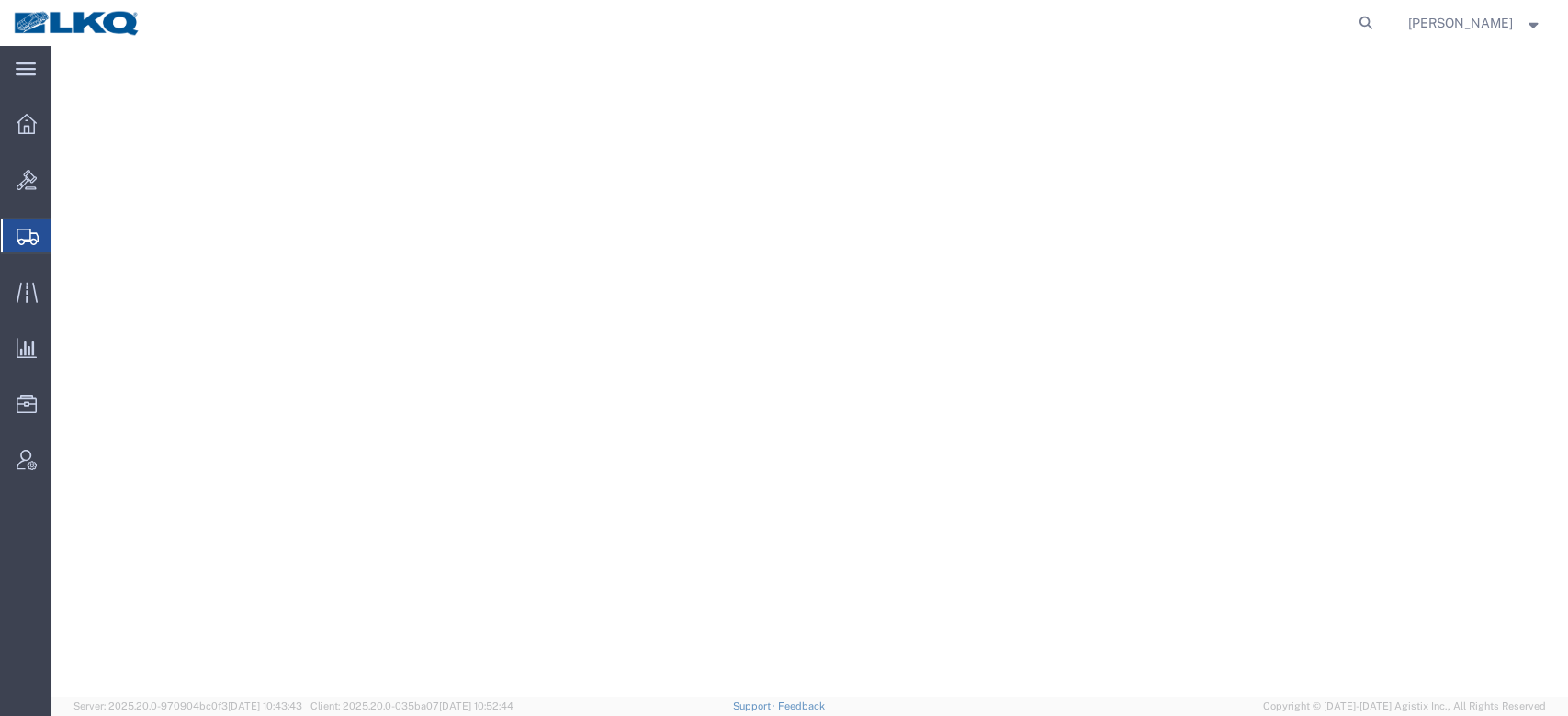
select select "27940"
select select "27816"
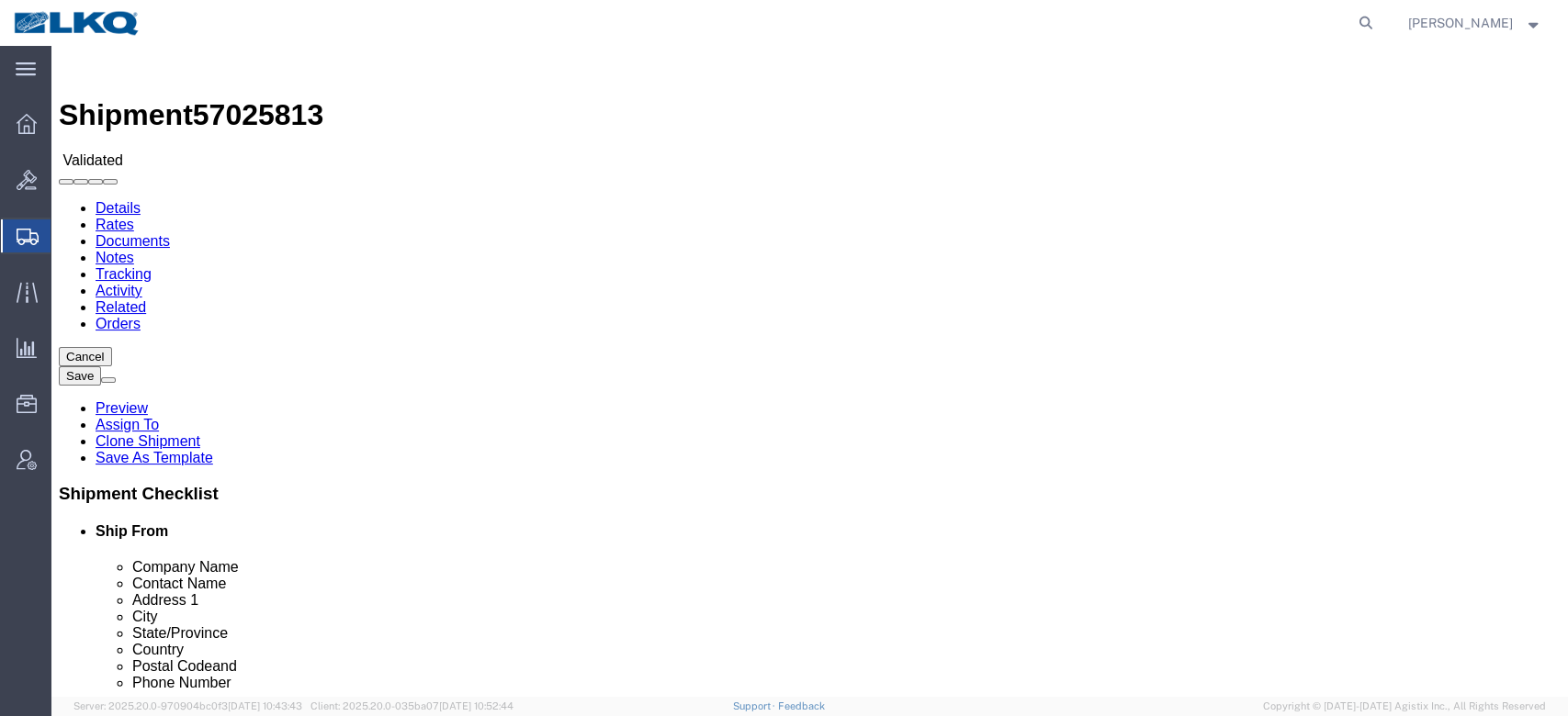
click span "57025813"
copy span "57025813"
click link "Activity"
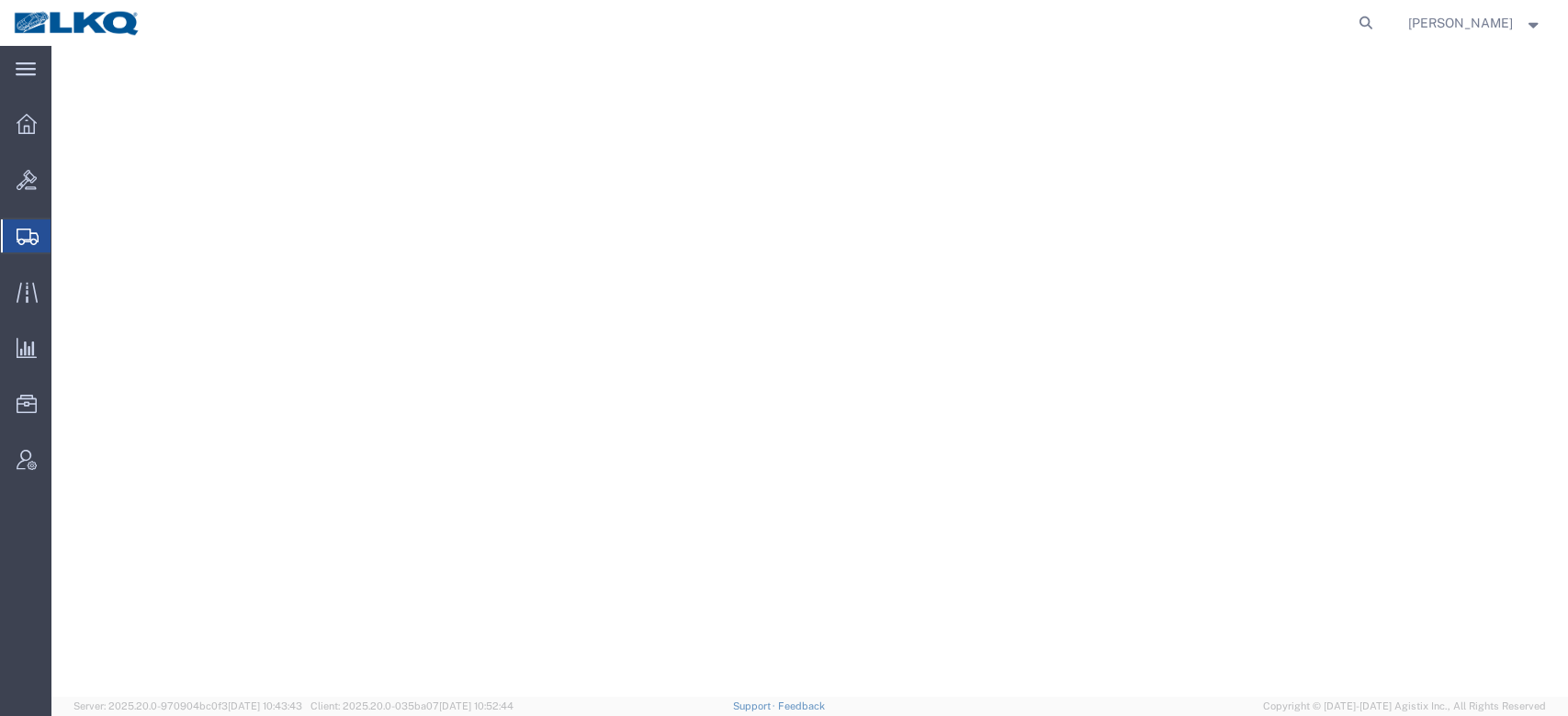
select select "56712"
select select "28018"
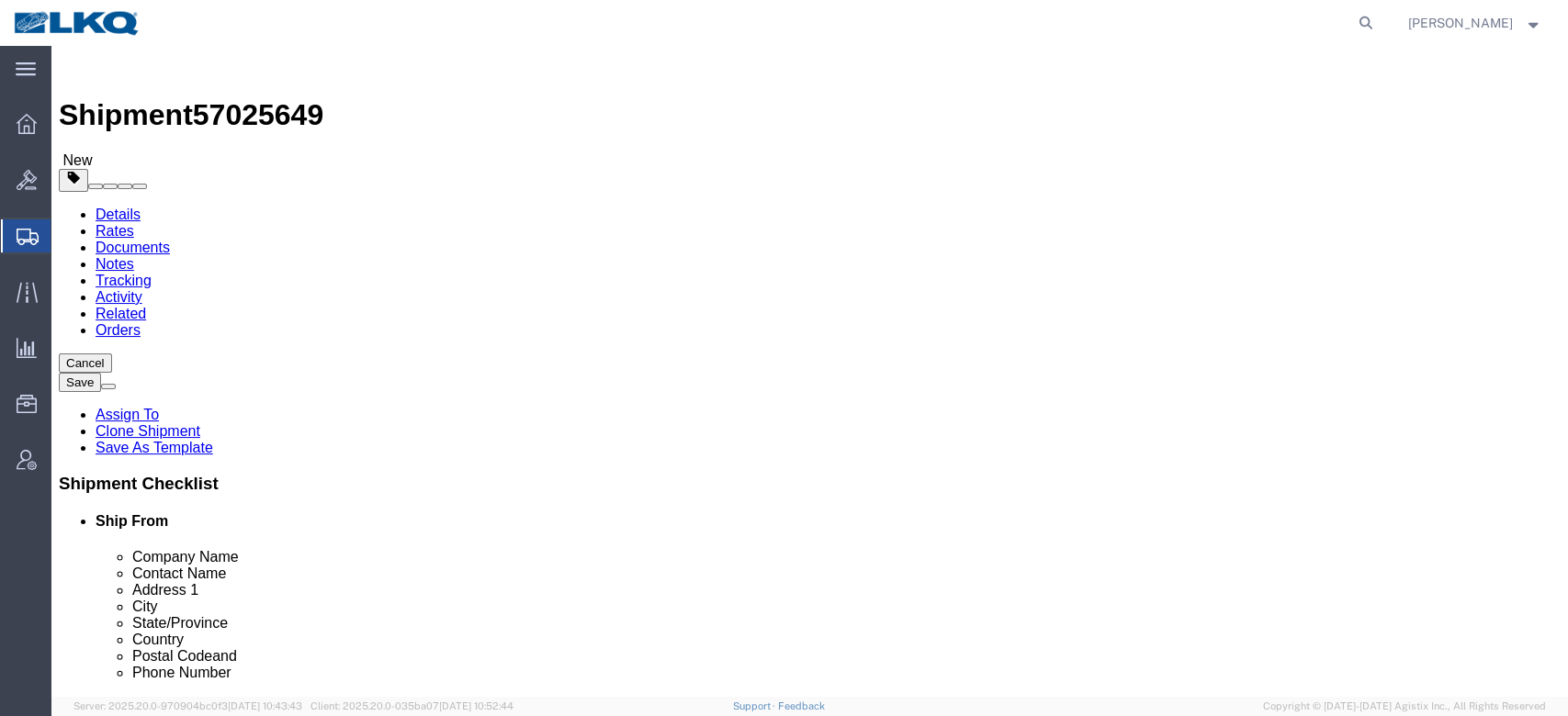
click span "57025649"
copy span "57025649"
click link "Notes"
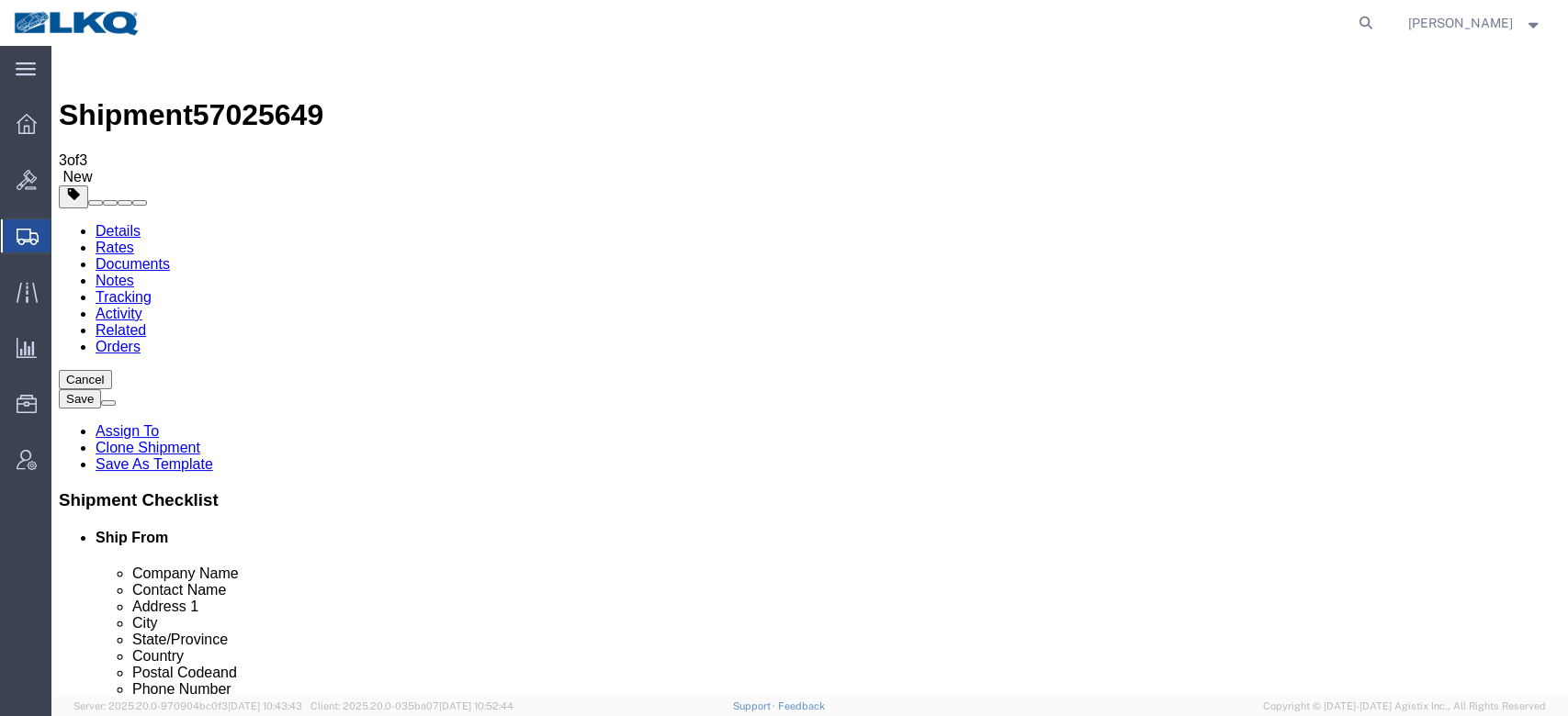
click at [128, 223] on link "Details" at bounding box center [117, 231] width 45 height 16
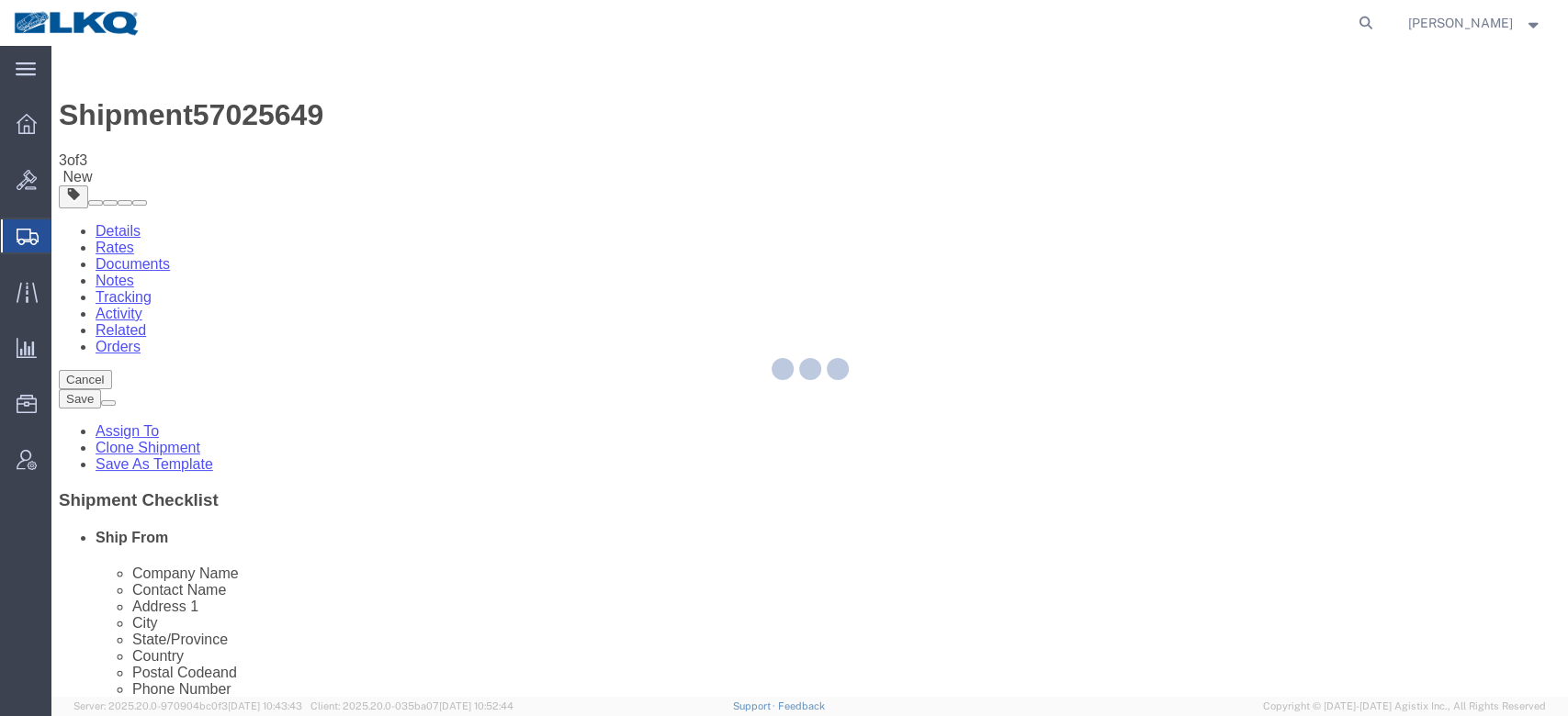
select select "56712"
select select "28018"
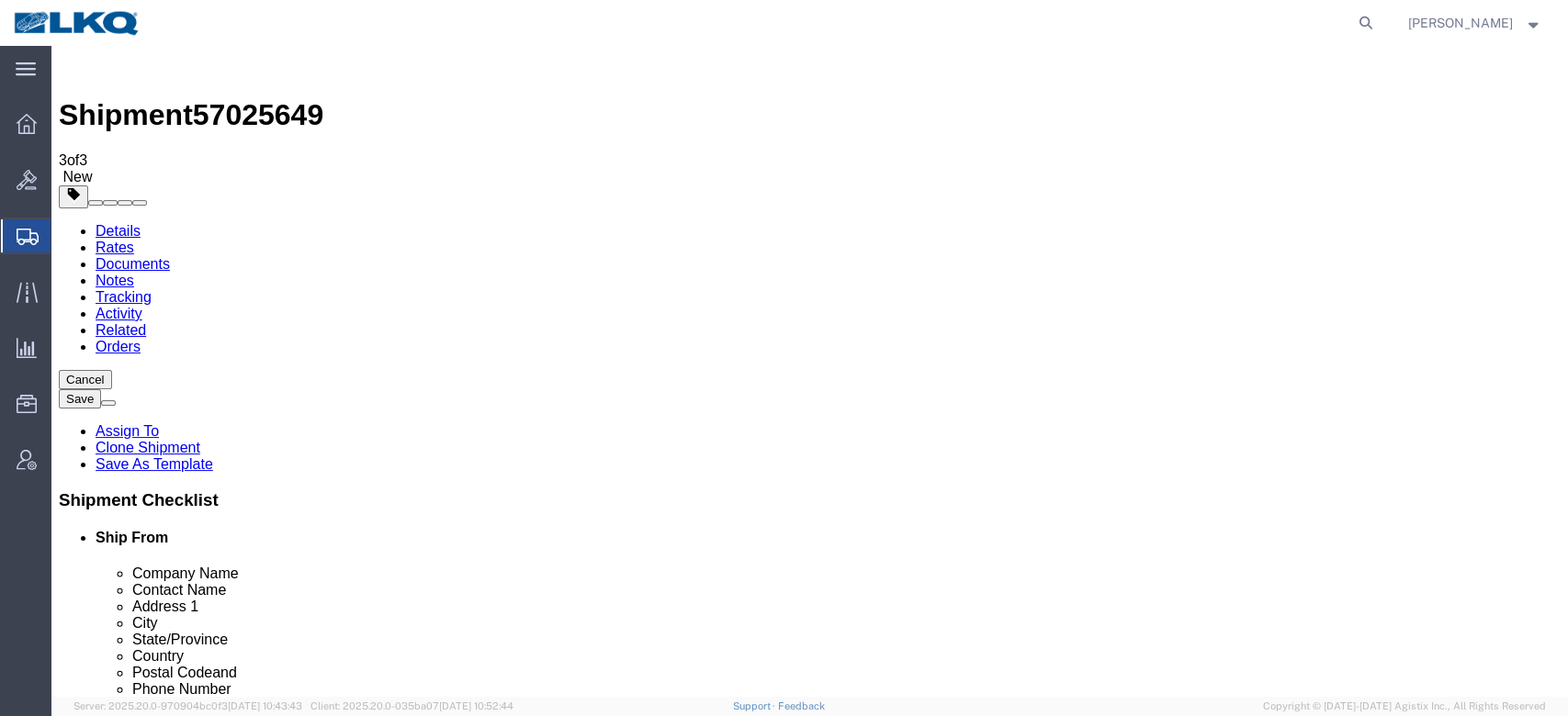
click span "57025649"
copy span "57025649"
click icon
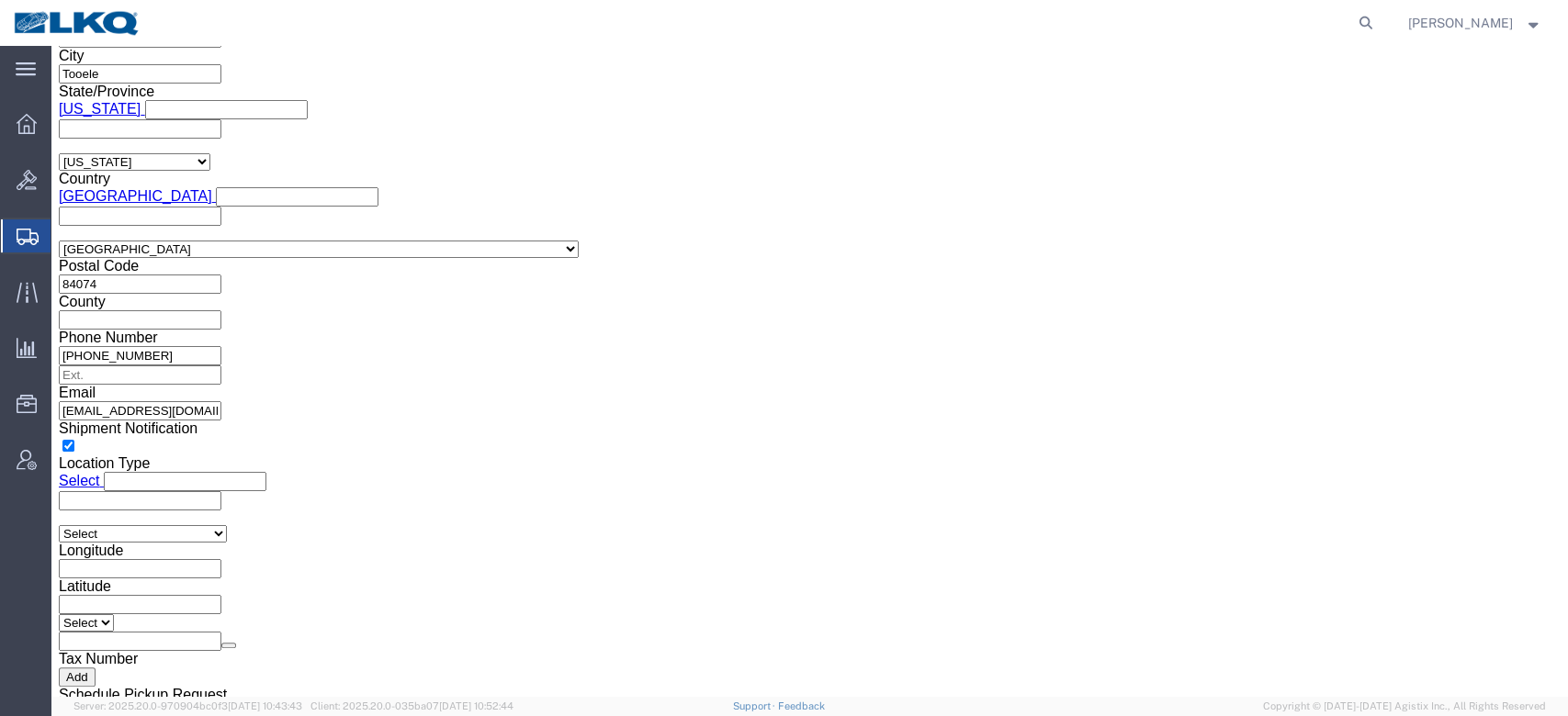
click link "Package Information"
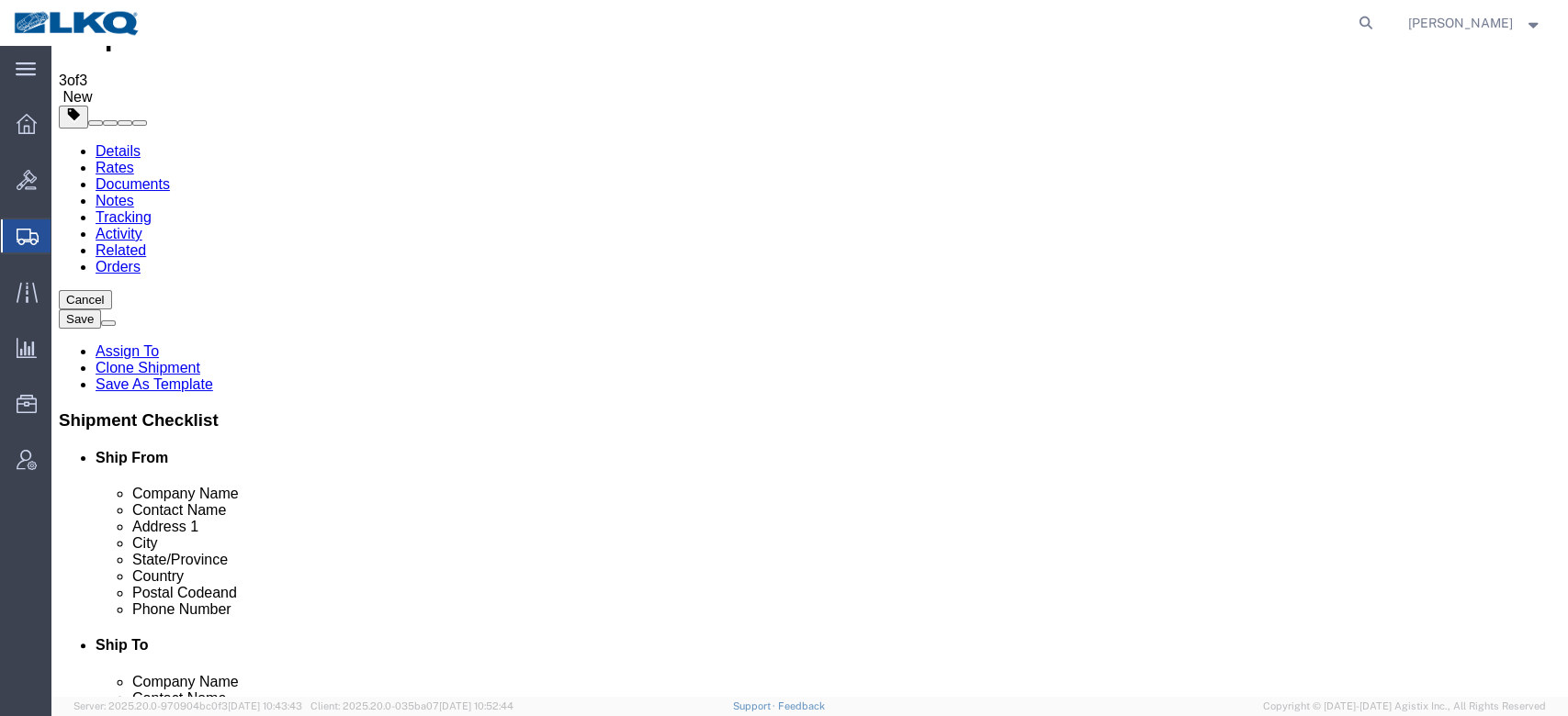
click icon
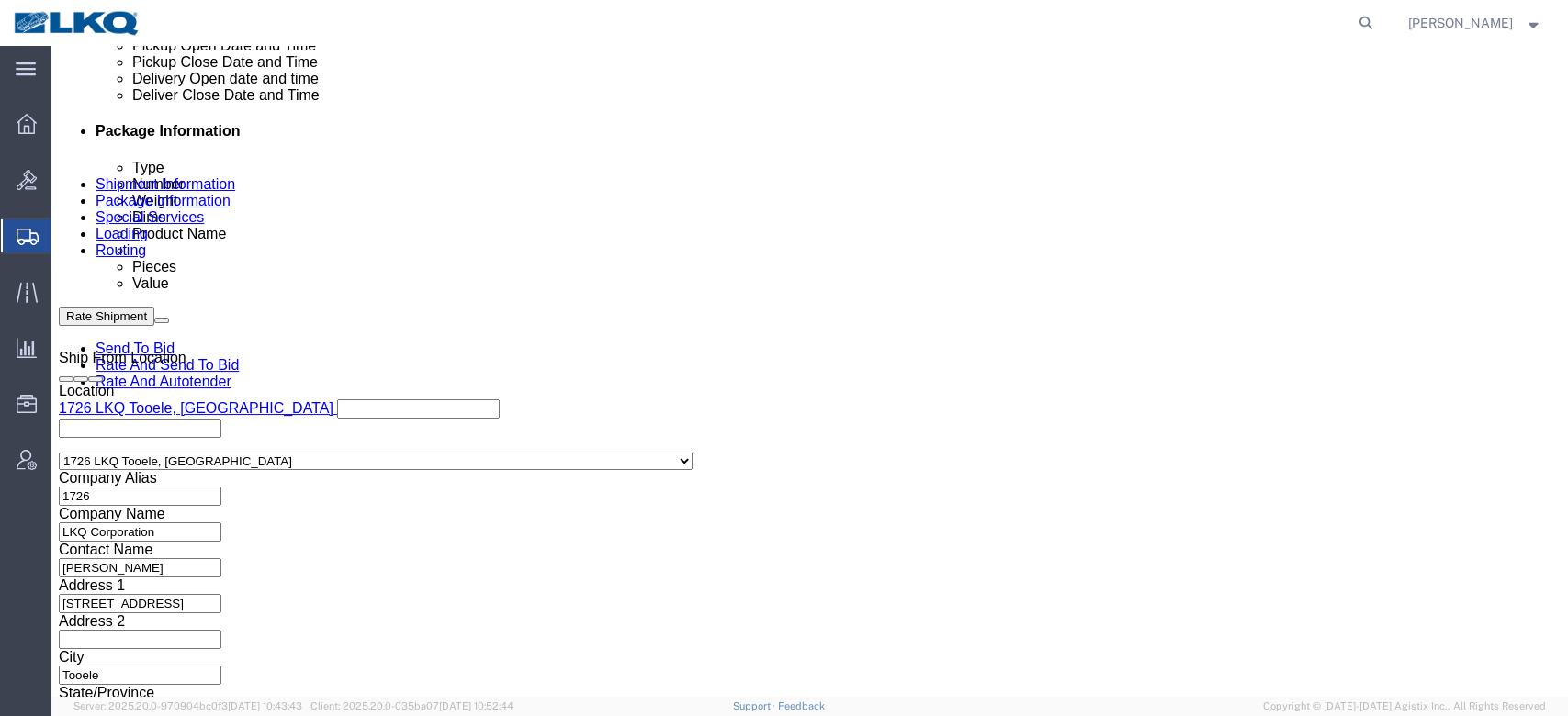
scroll to position [903, 0]
click input "T31660"
click div "References Add reference"
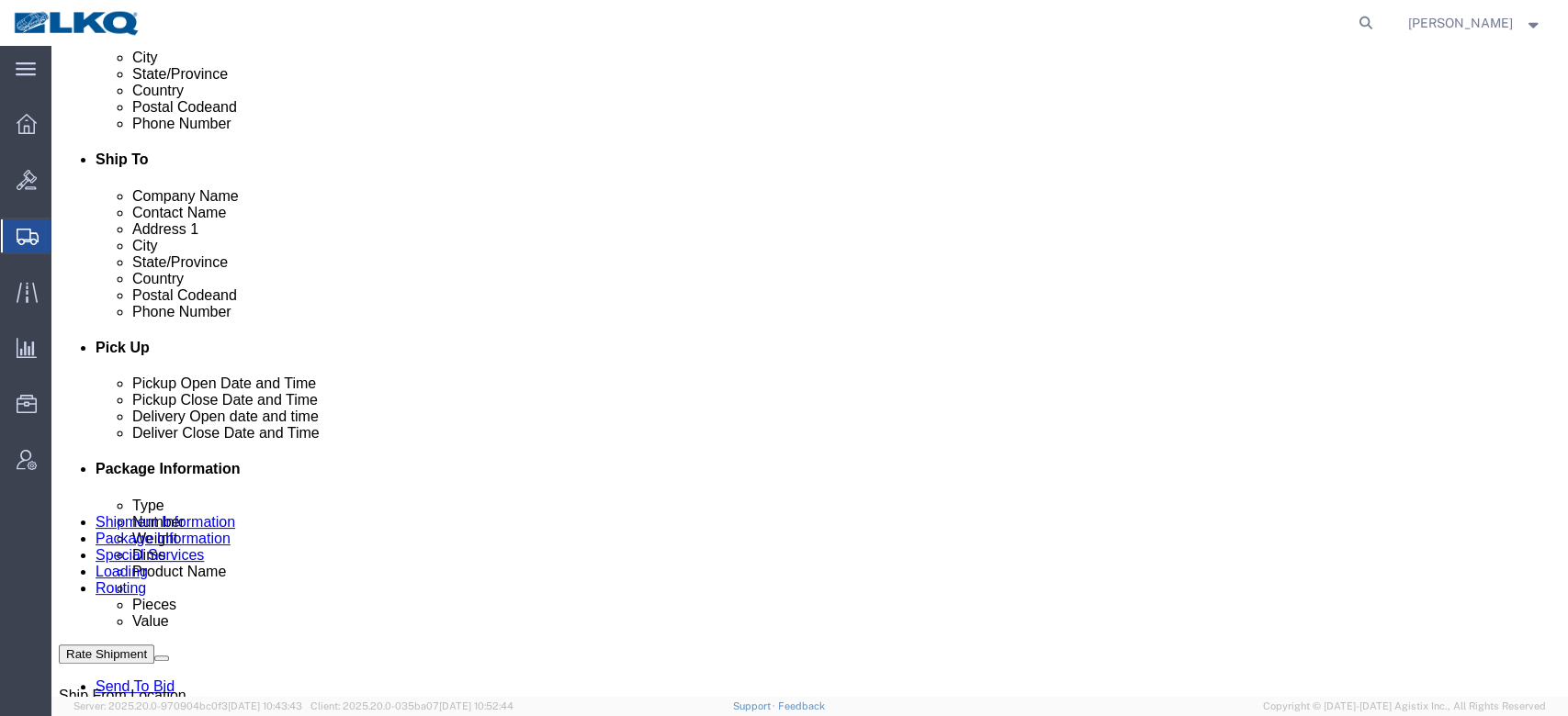
click link "Schedule appointment"
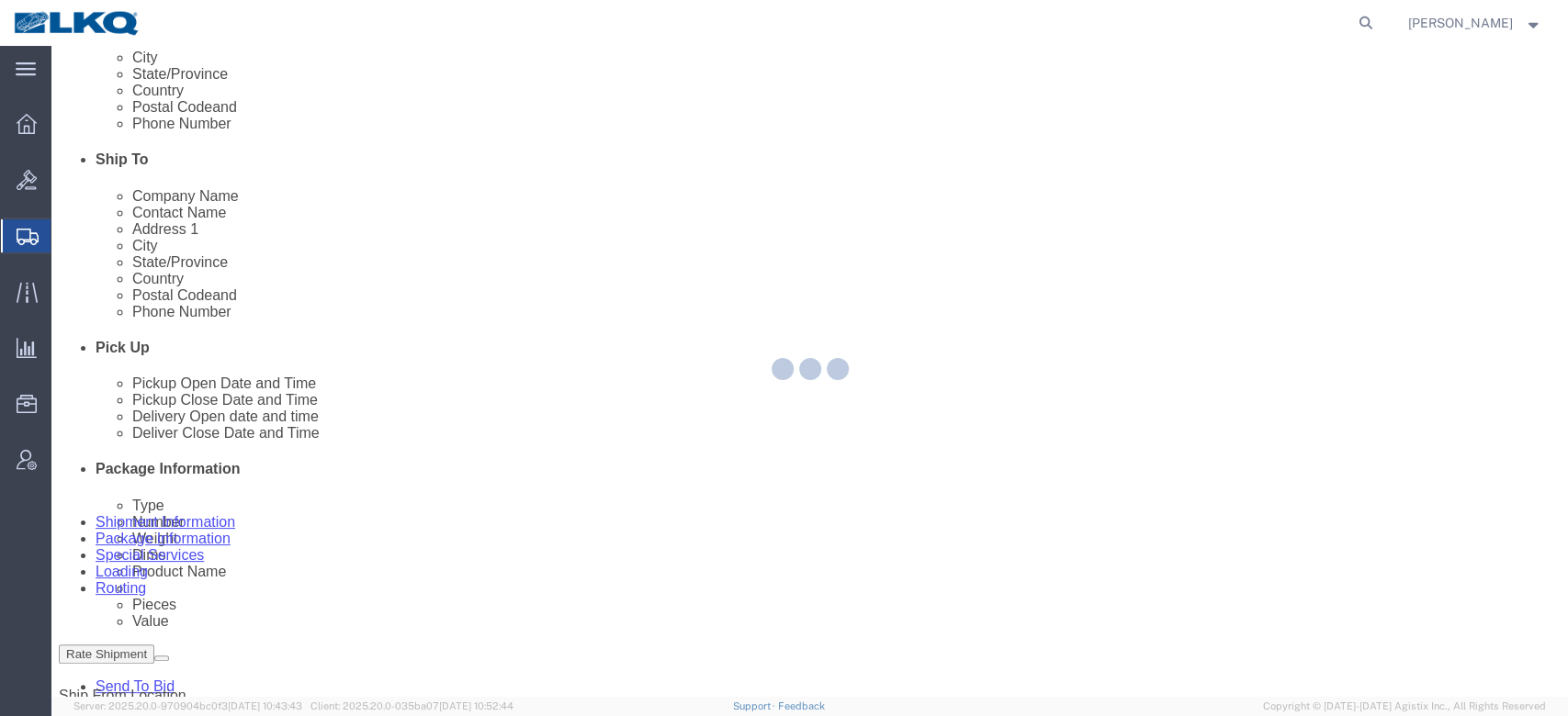
select select
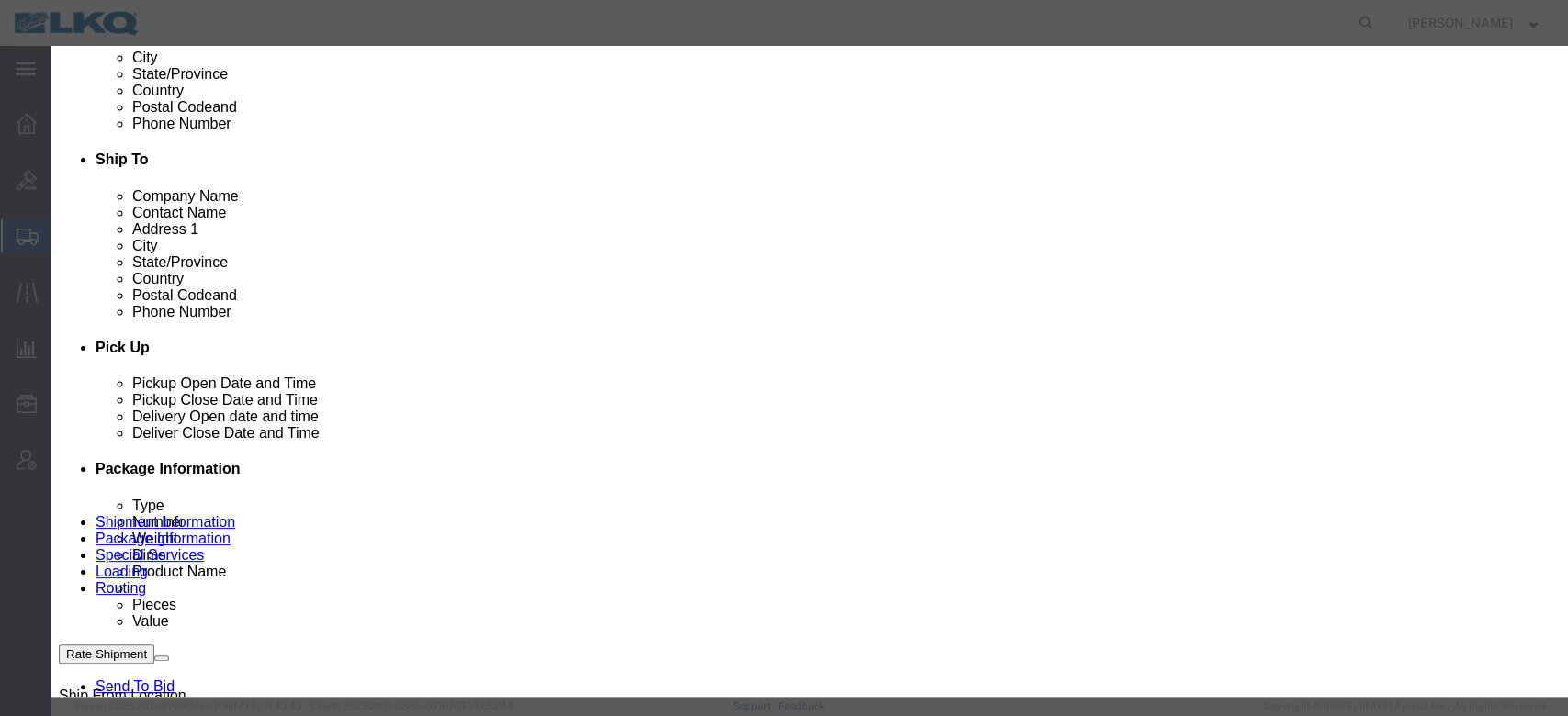
drag, startPoint x: 535, startPoint y: 125, endPoint x: 343, endPoint y: 127, distance: 192.0
click div "Schedule Appointment Event Title delivery 57025649 Location Dock Select 3392 - …"
paste input "T31660"
type input "57025649 Tooele T31660 Skidded"
type input "l"
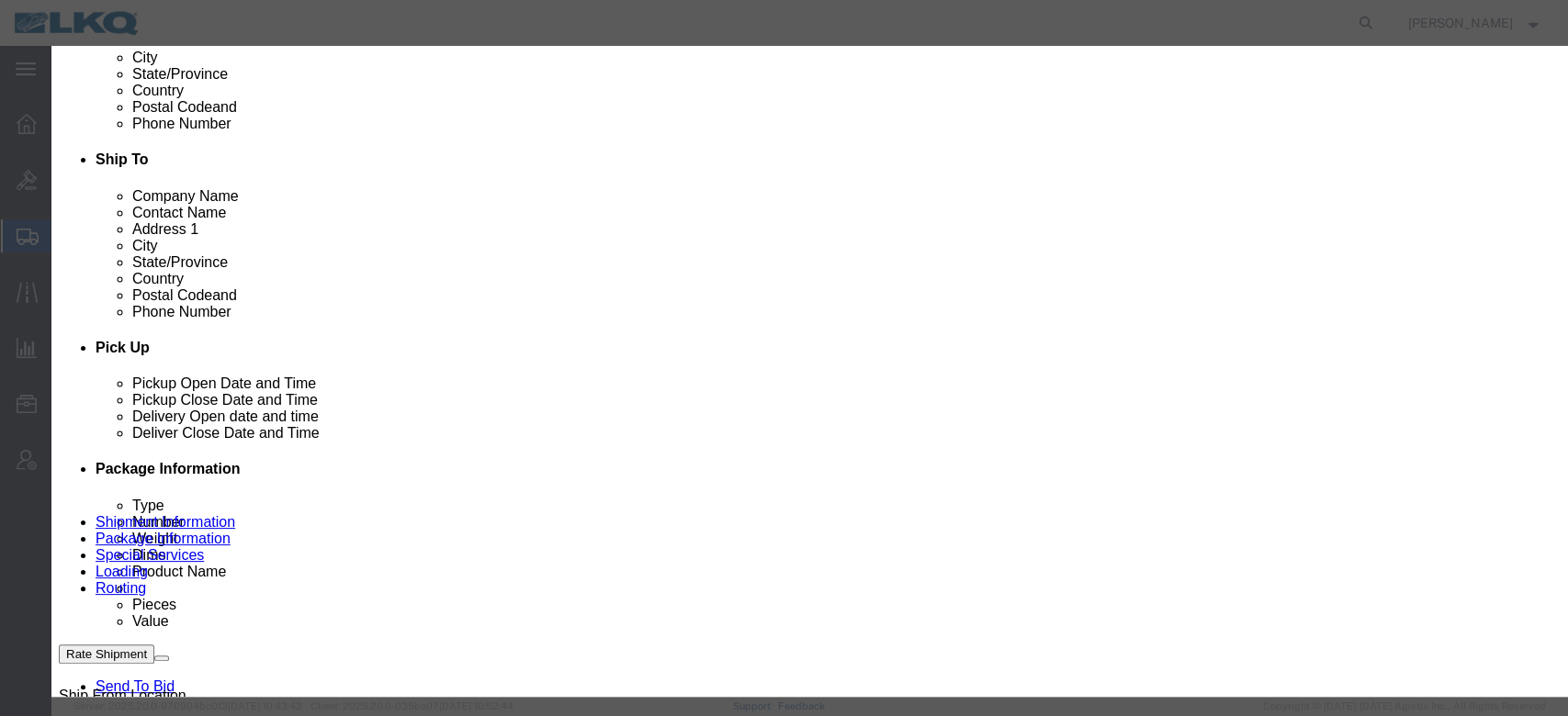
type input "lk"
select select "22"
click input "[DATE]"
click td "10"
click select "Select 15 min 30 min 45 min 1 hr 2 hr 3 hr 4 hr"
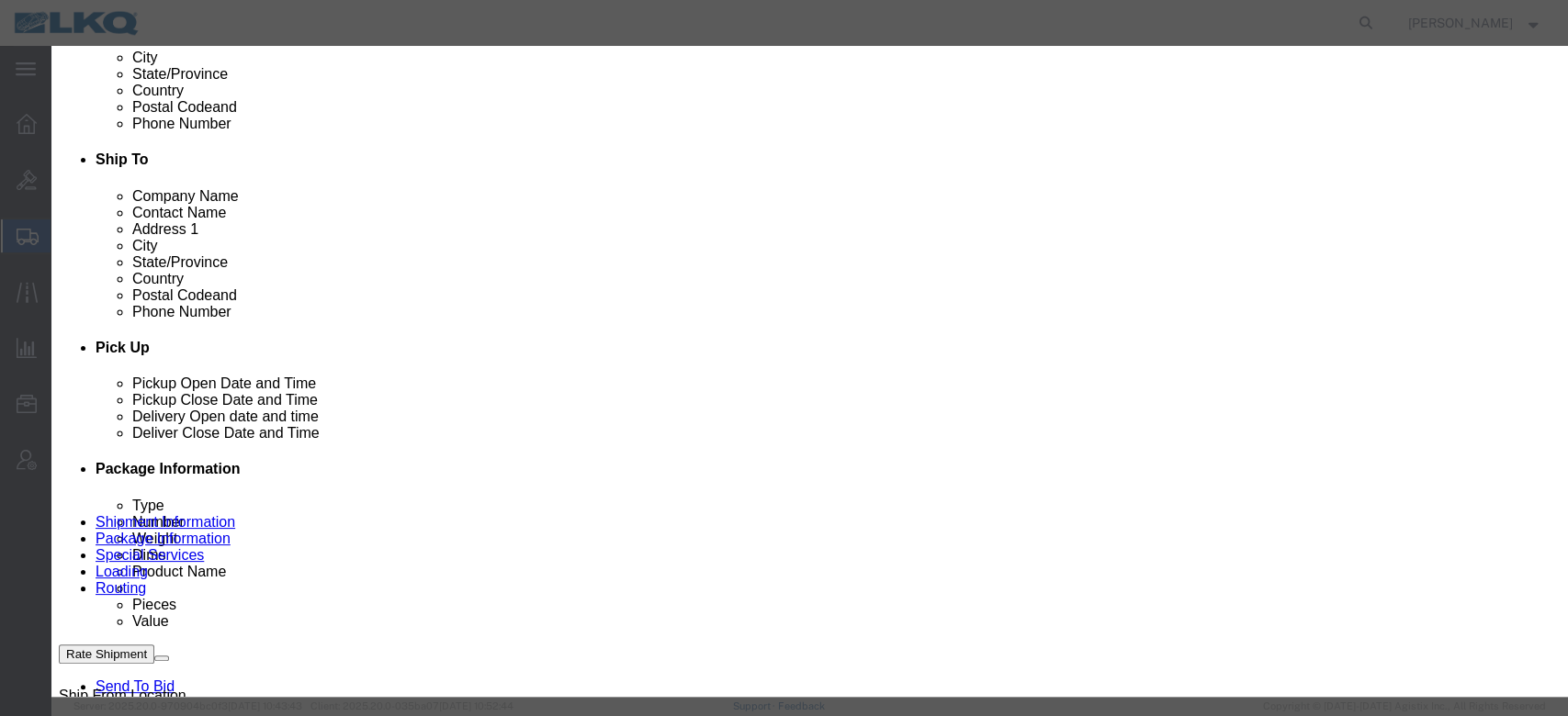
select select "15"
click select "Select 15 min 30 min 45 min 1 hr 2 hr 3 hr 4 hr"
click link "Availability"
click button "button"
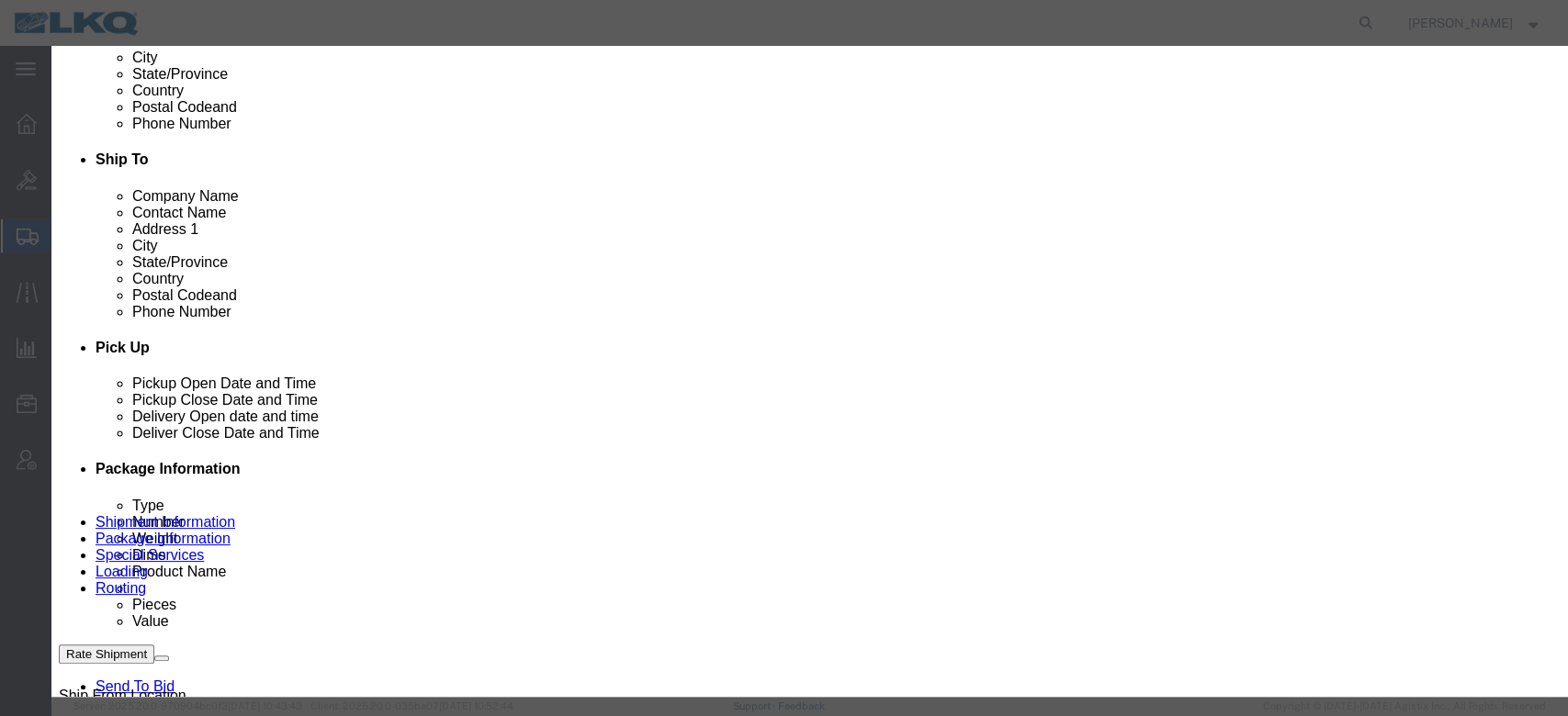
click button "button"
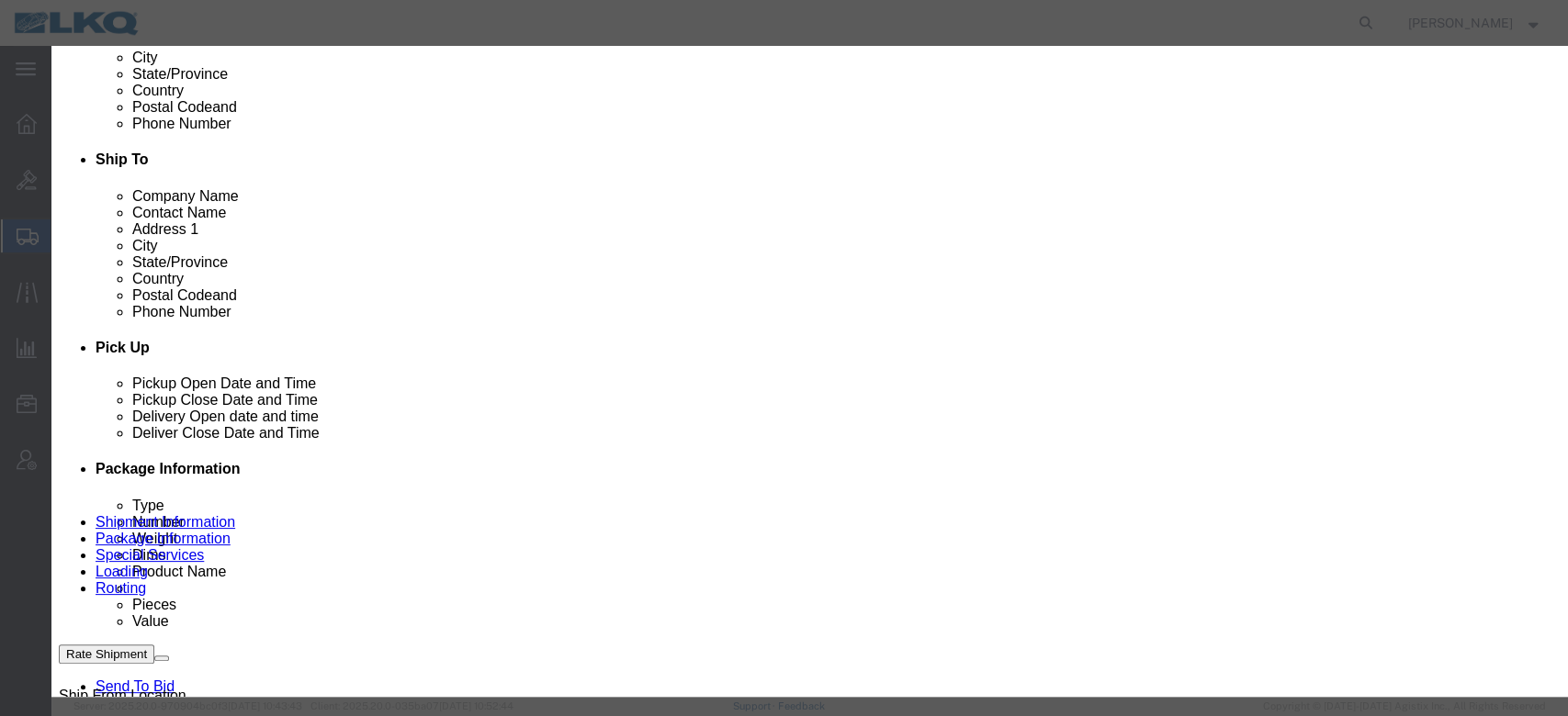
click button "button"
click icon "button"
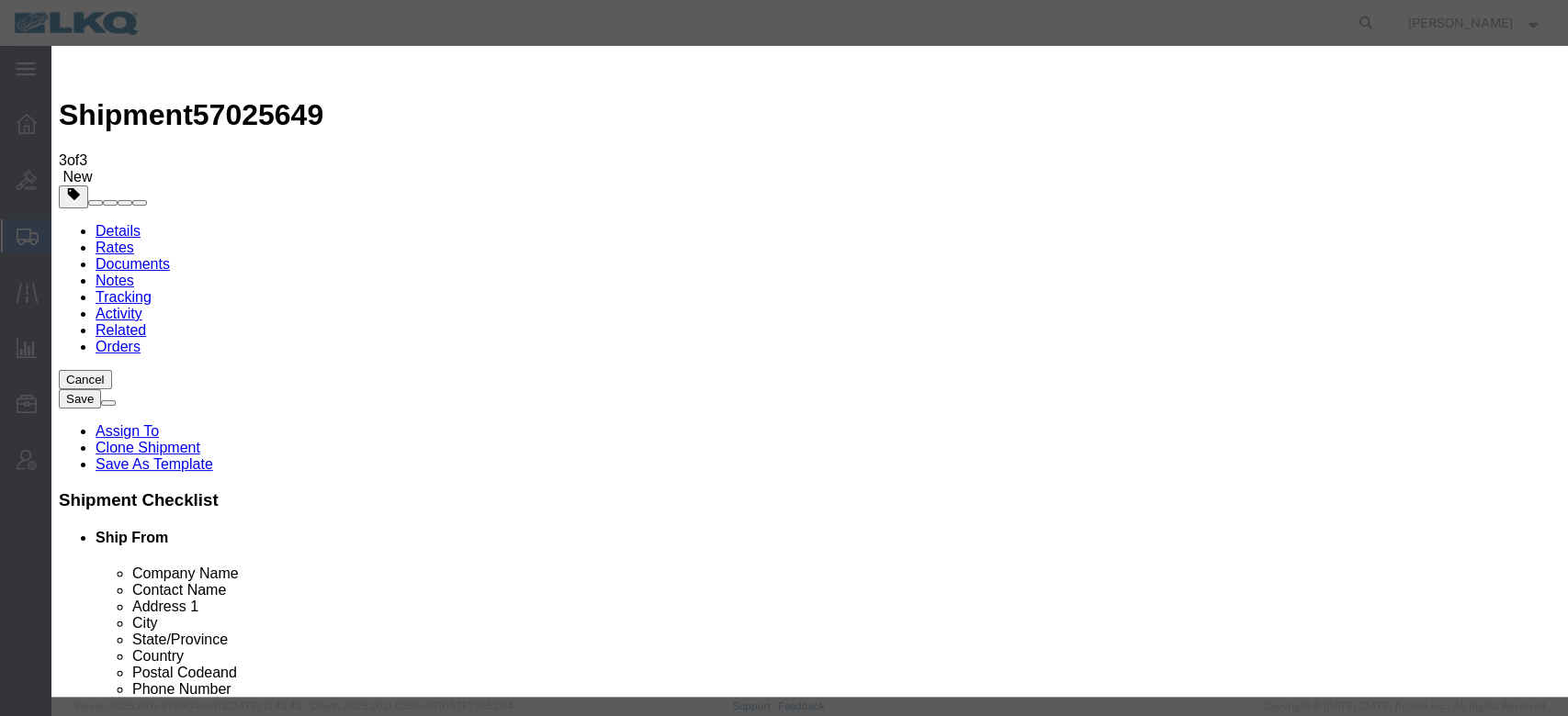
click input "[DATE]"
click td "16"
drag, startPoint x: 865, startPoint y: 265, endPoint x: 813, endPoint y: 219, distance: 69.4
click link "Availability"
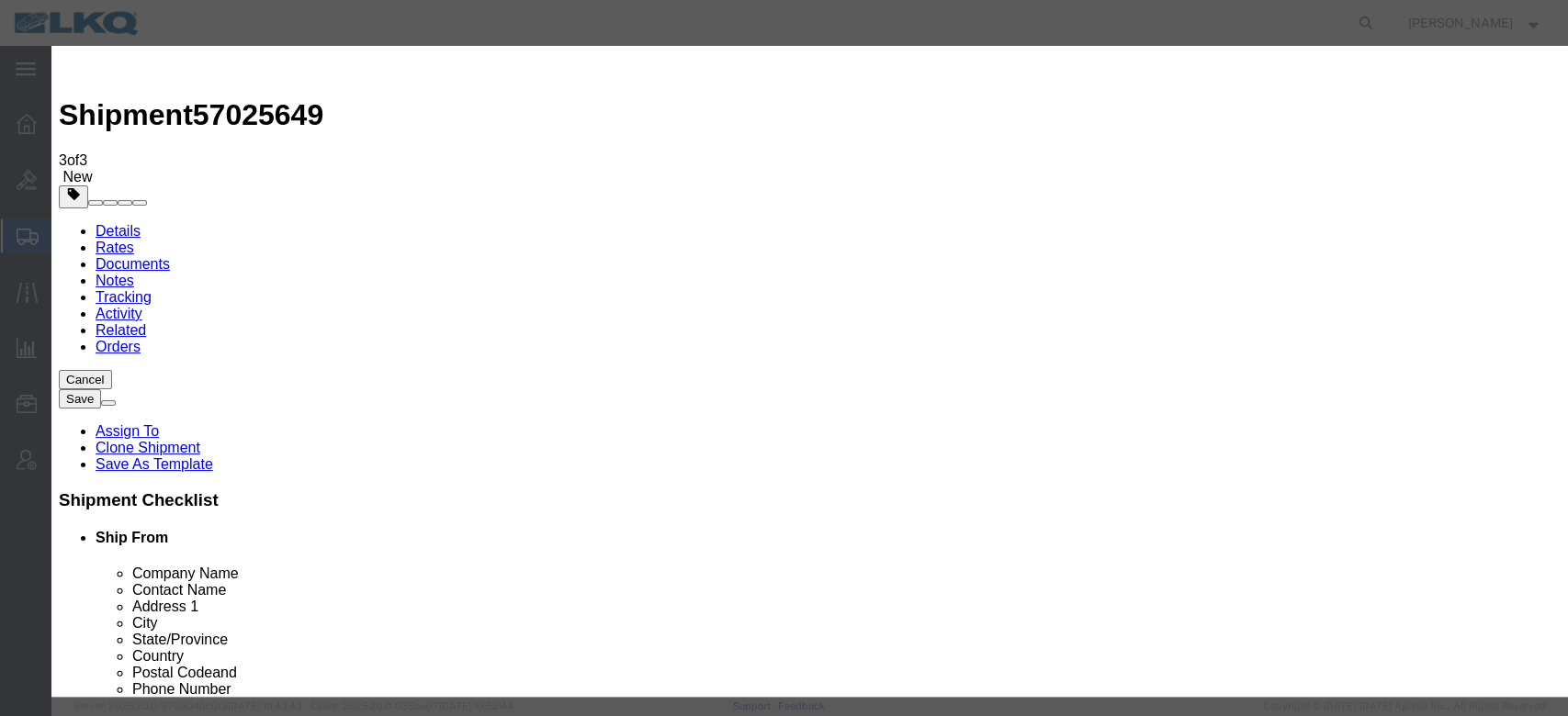
click button "button"
click input "2:00 PM"
type input "11:00 AM"
click button "Save"
click button "Ok"
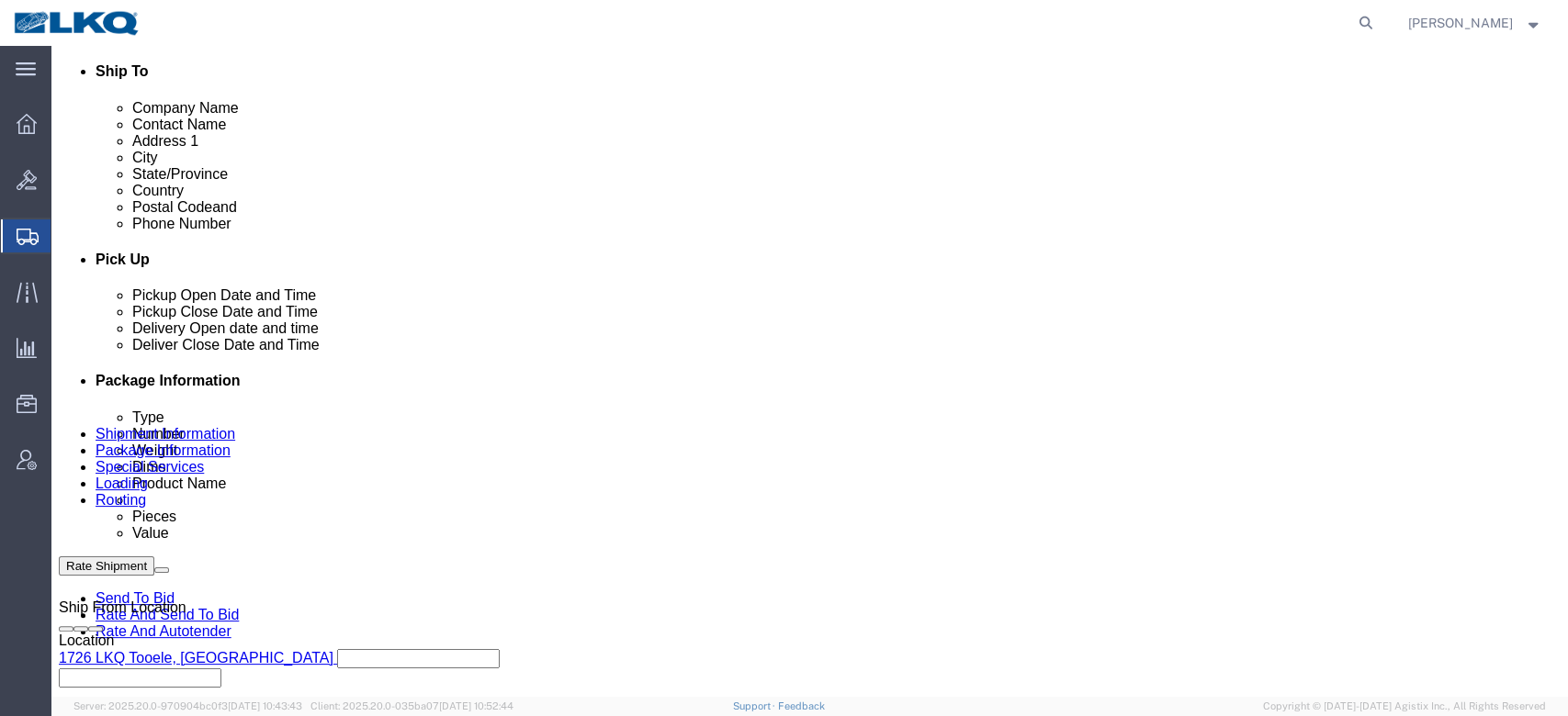
scroll to position [699, 0]
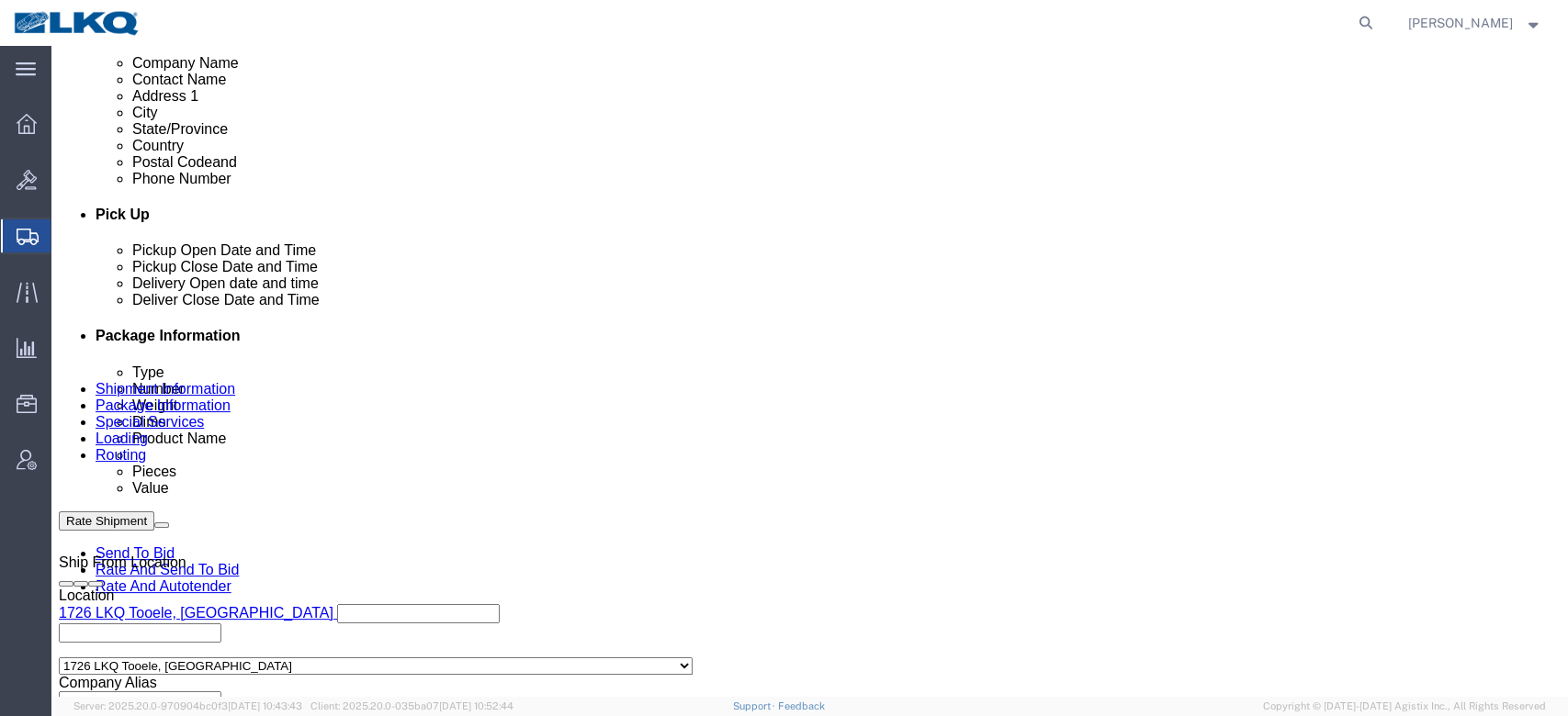
click div "Oct 07 2025 1:00 PM"
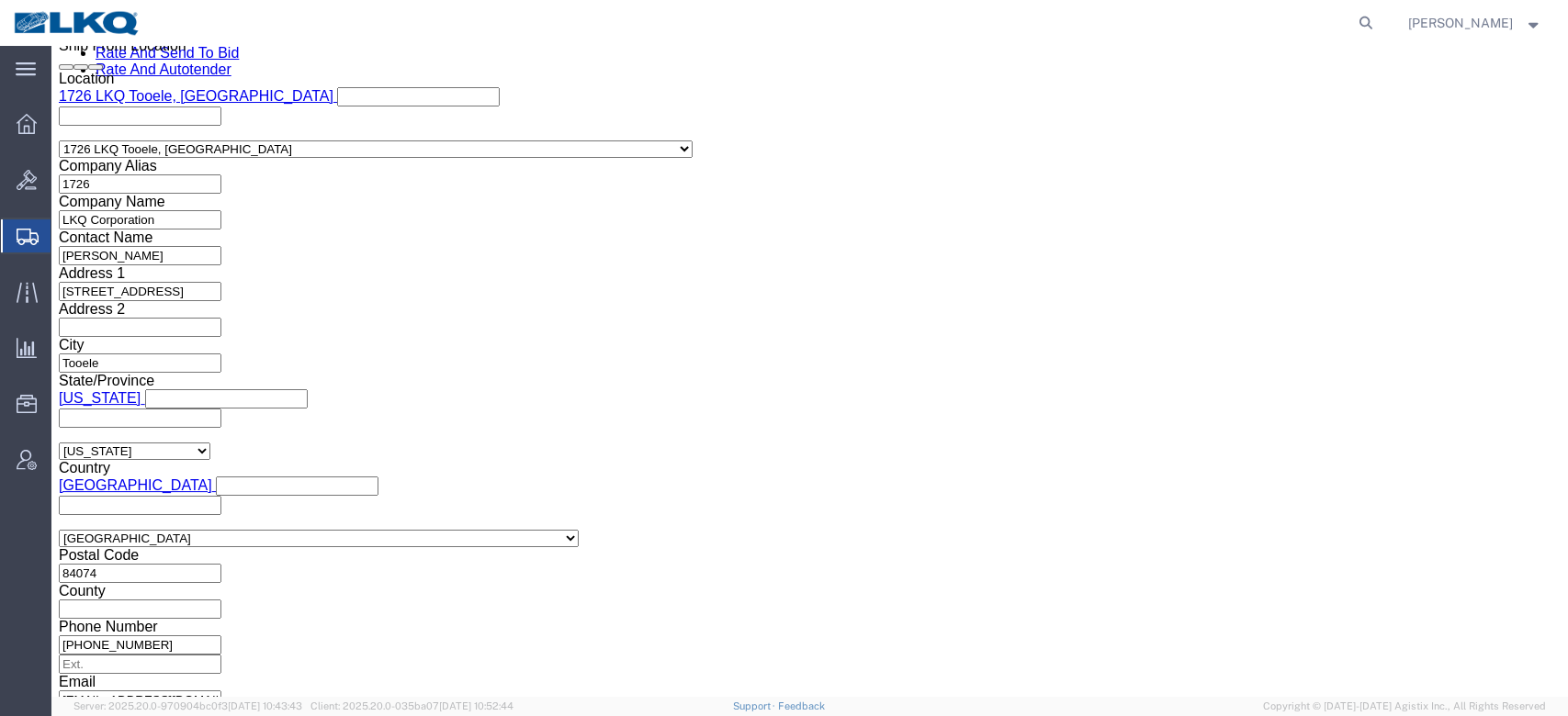
click div "Shipping Mode (Optional) Add another leg"
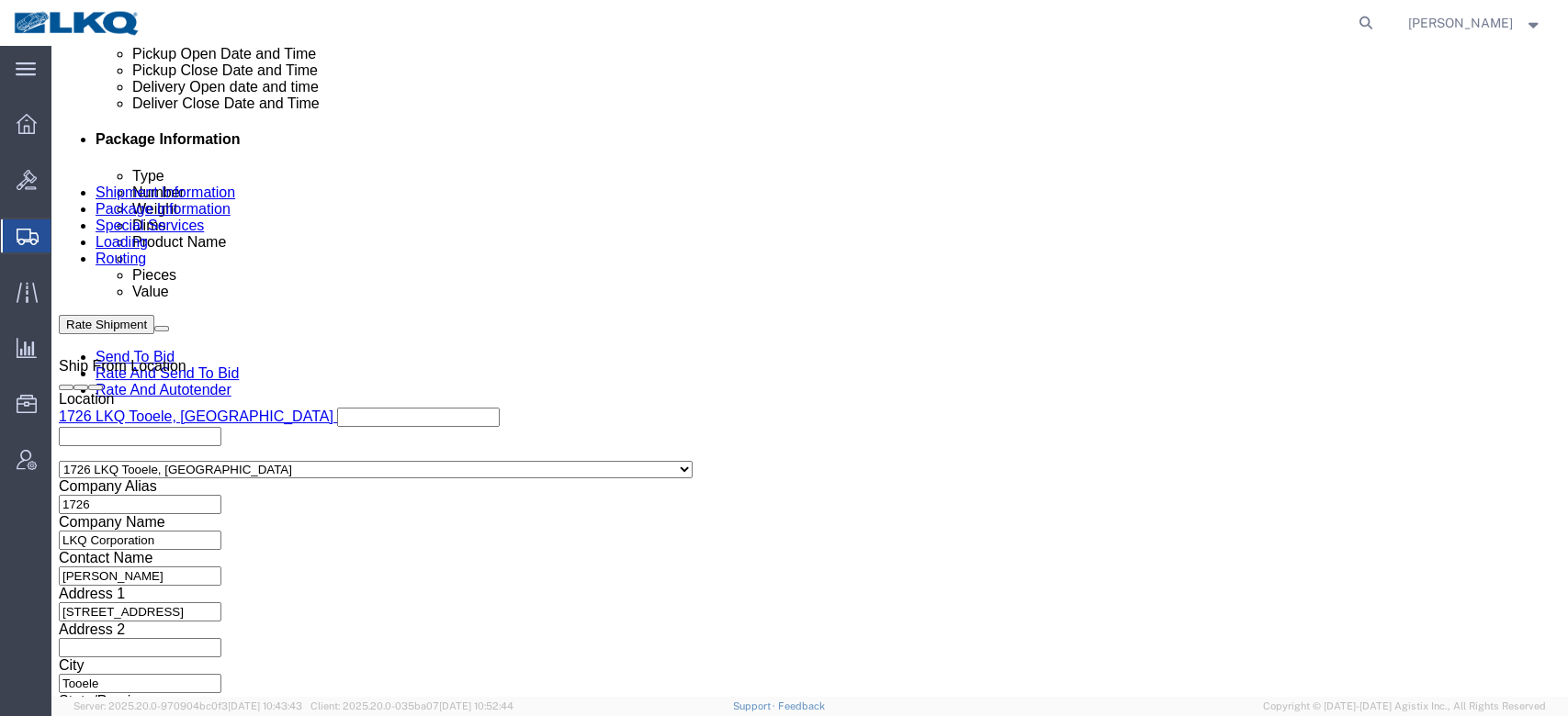
click div "Oct 07 2025 7:00 AM"
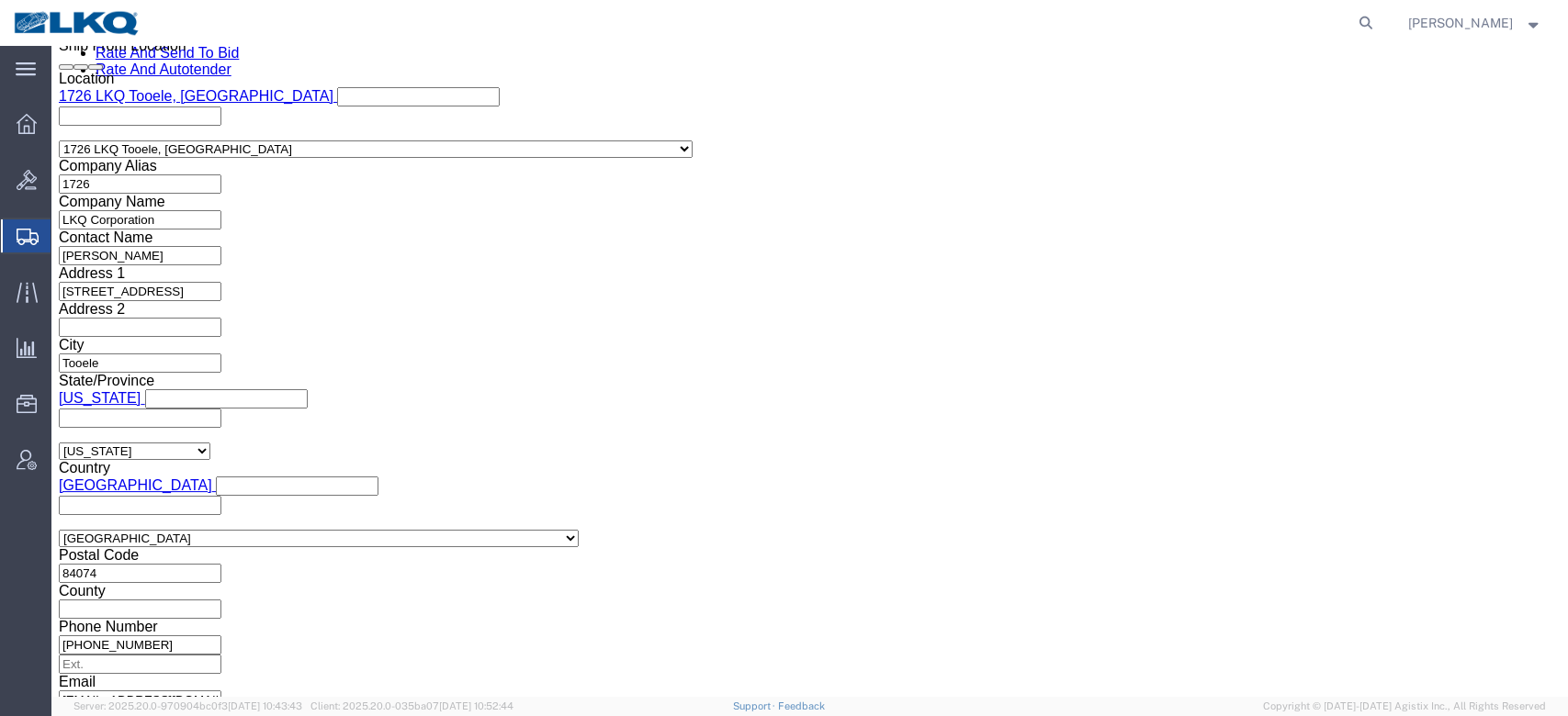
click div "Shipping Mode (Optional) Add another leg"
click button "Rate Shipment"
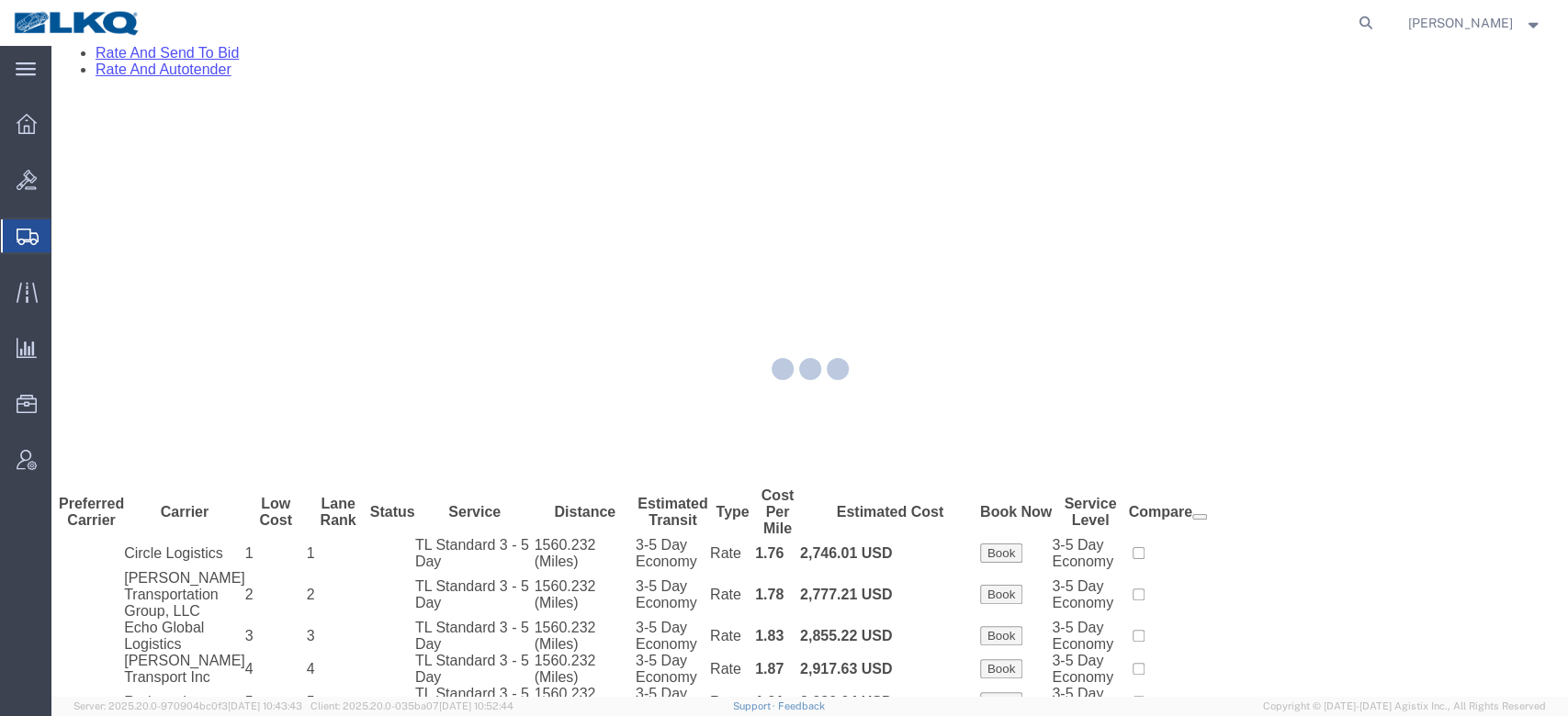
scroll to position [0, 0]
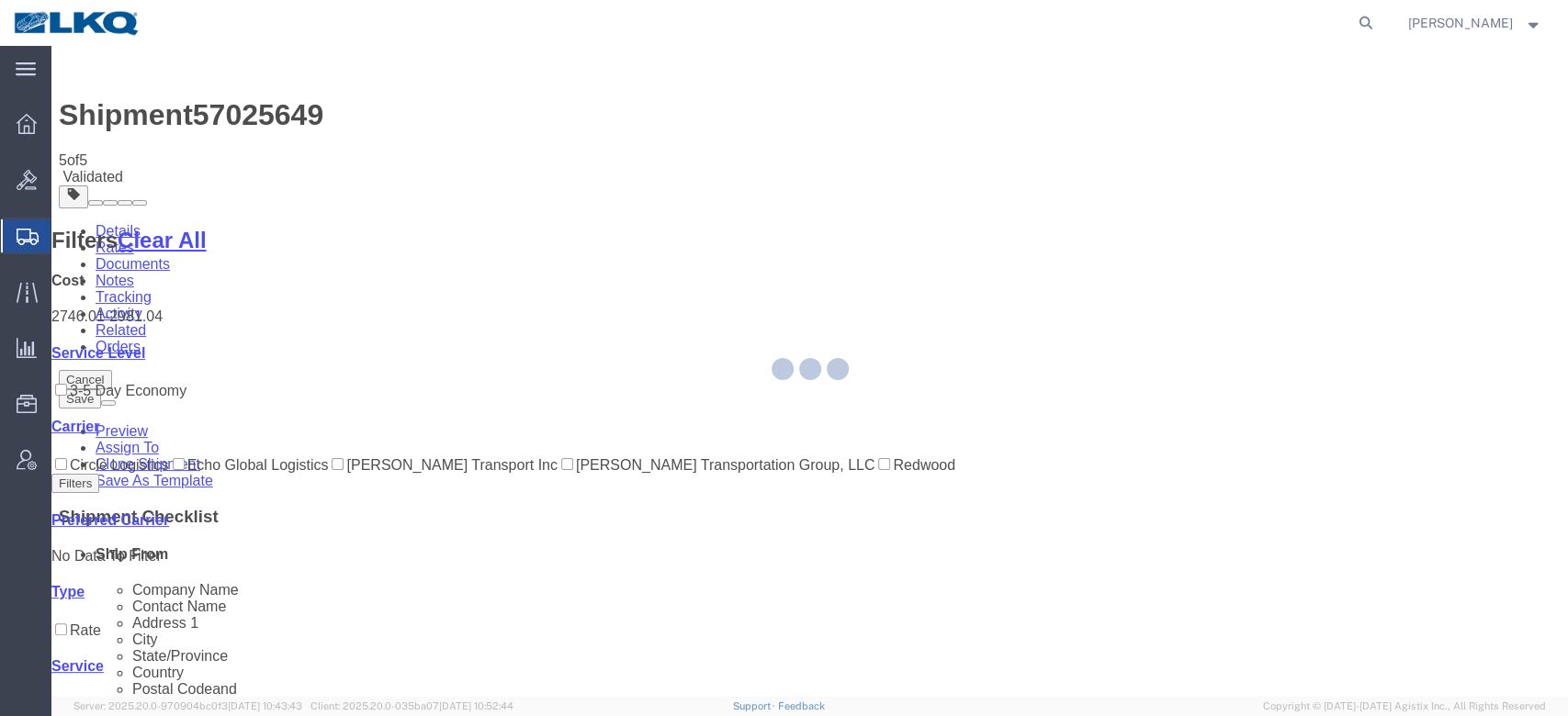
select select "56712"
select select "28018"
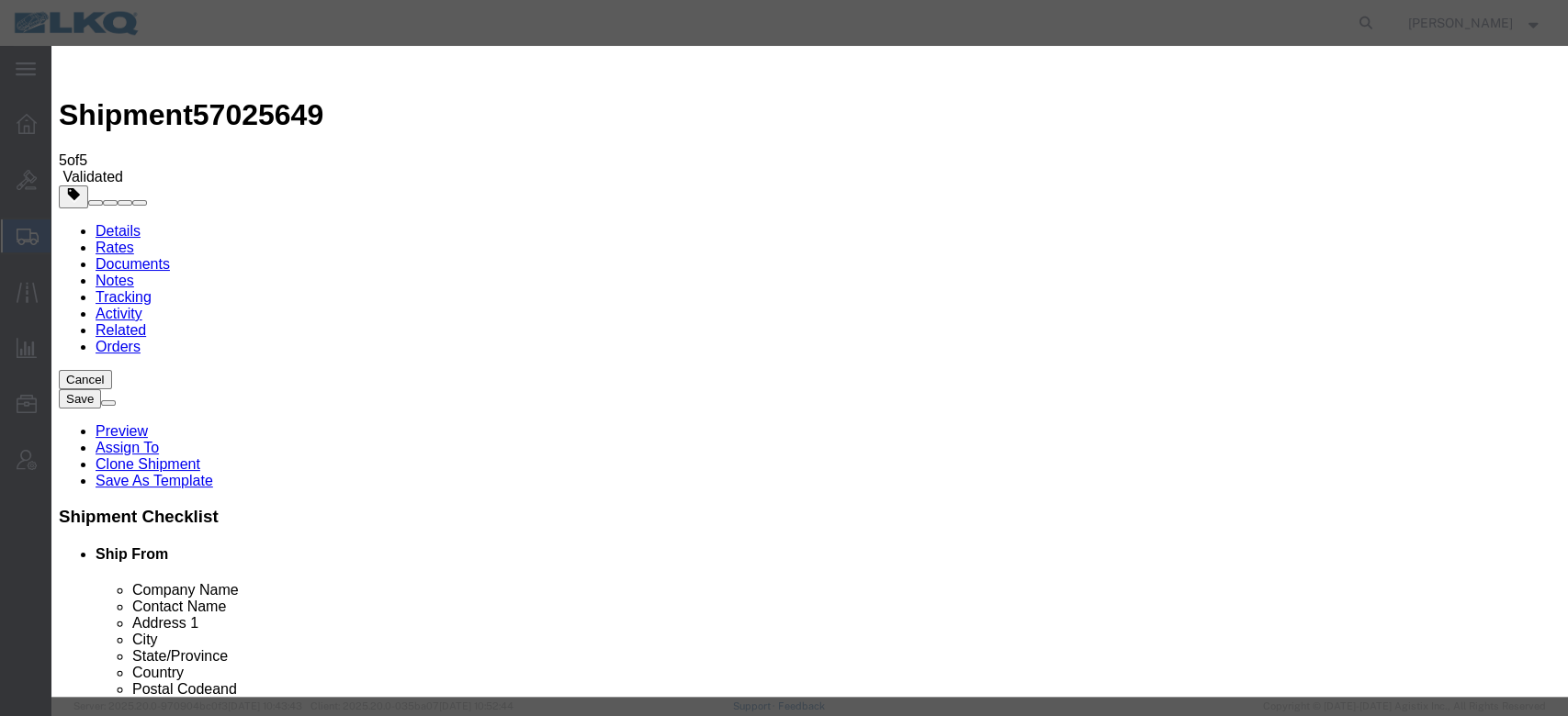
type input "2"
click input "2"
click select "Price Carrier Rank"
select select "LANE_RANK"
click select "Price Carrier Rank"
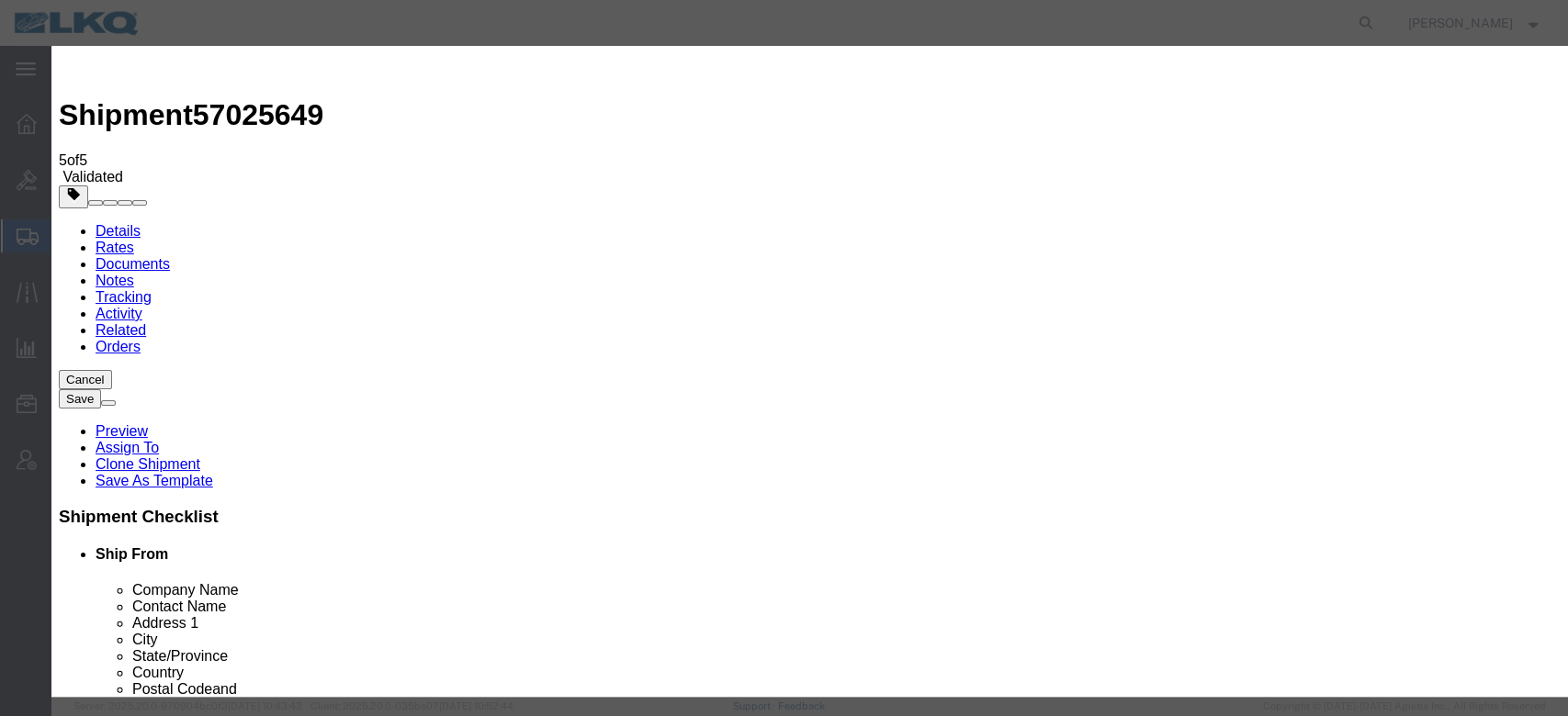
click button "Save Auto-Tender"
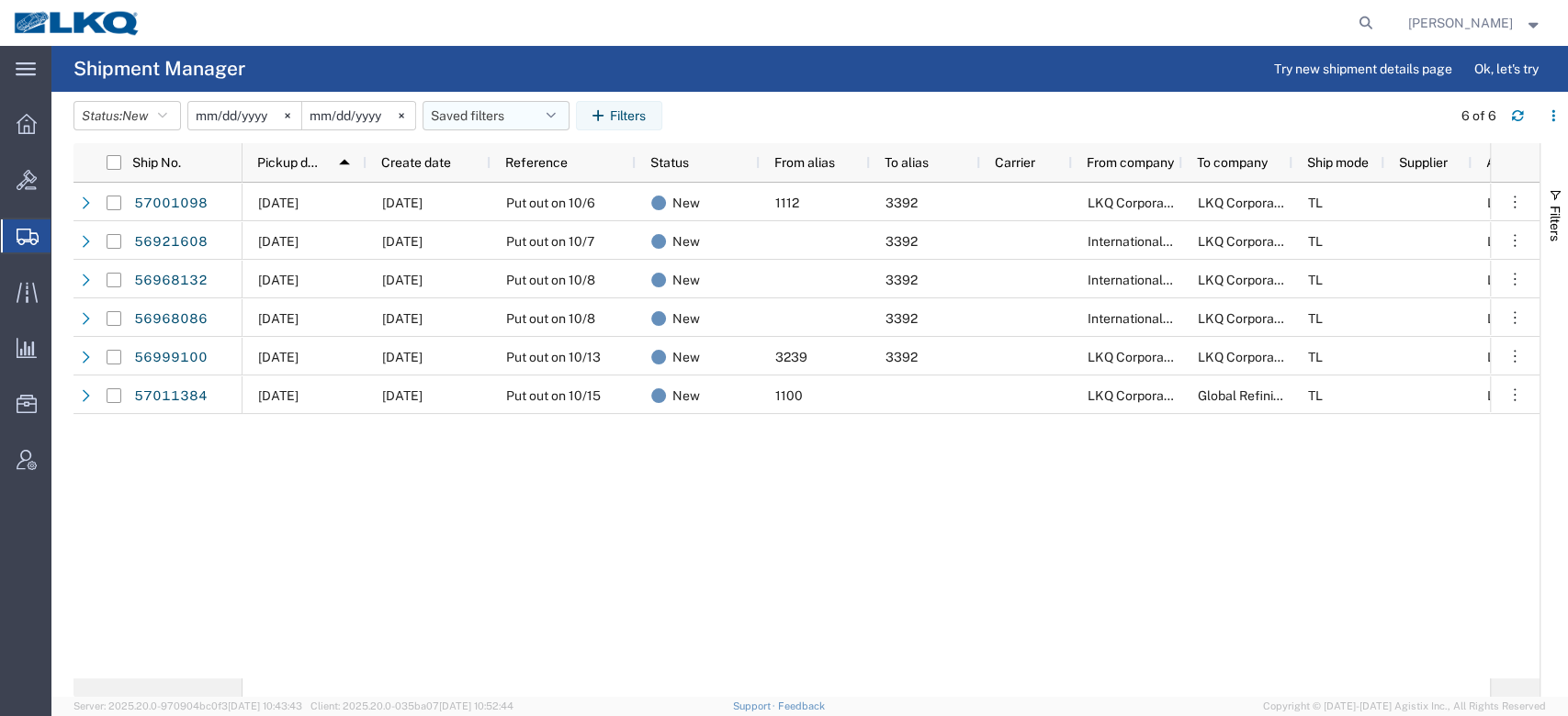
click at [531, 101] on button "Saved filters" at bounding box center [496, 116] width 147 height 30
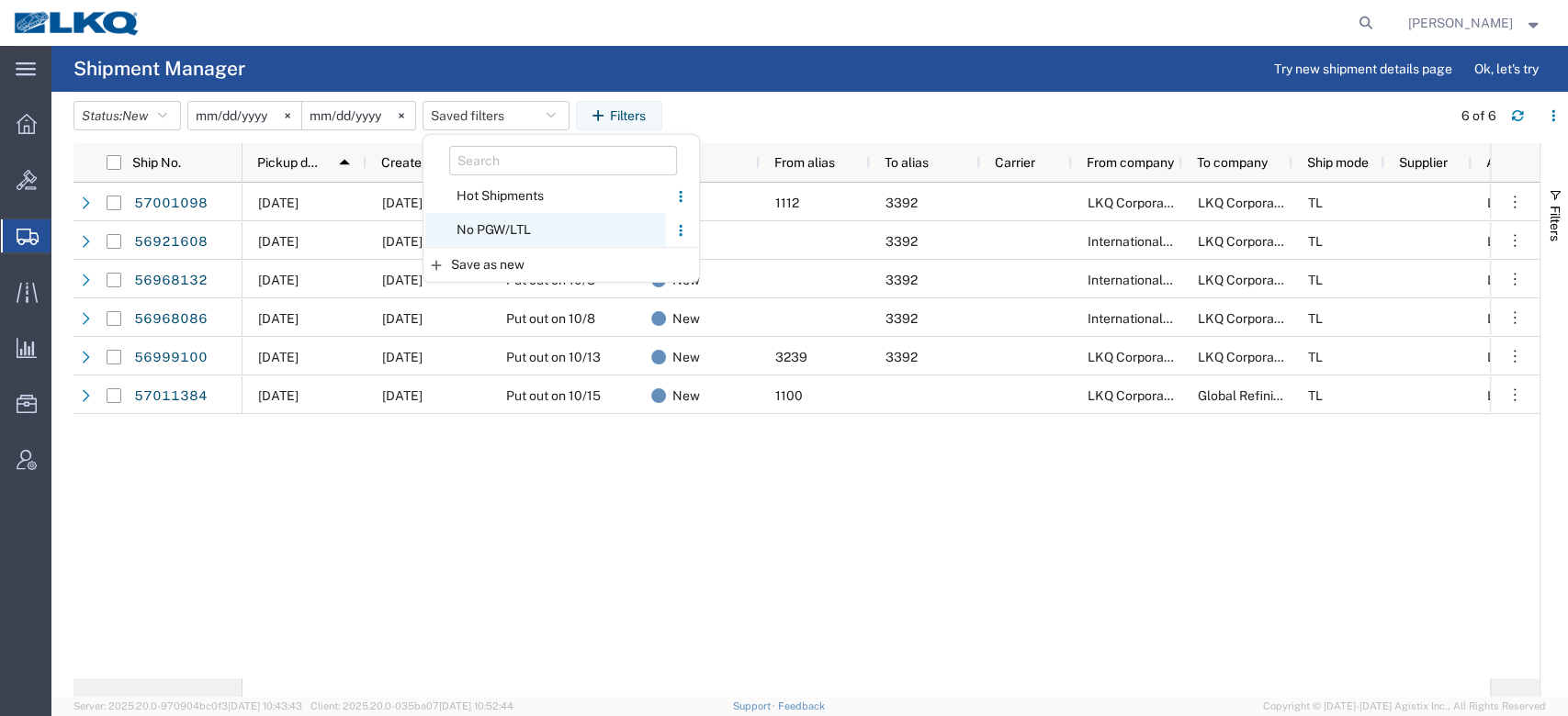
click at [515, 222] on span "No PGW/LTL" at bounding box center [546, 230] width 240 height 34
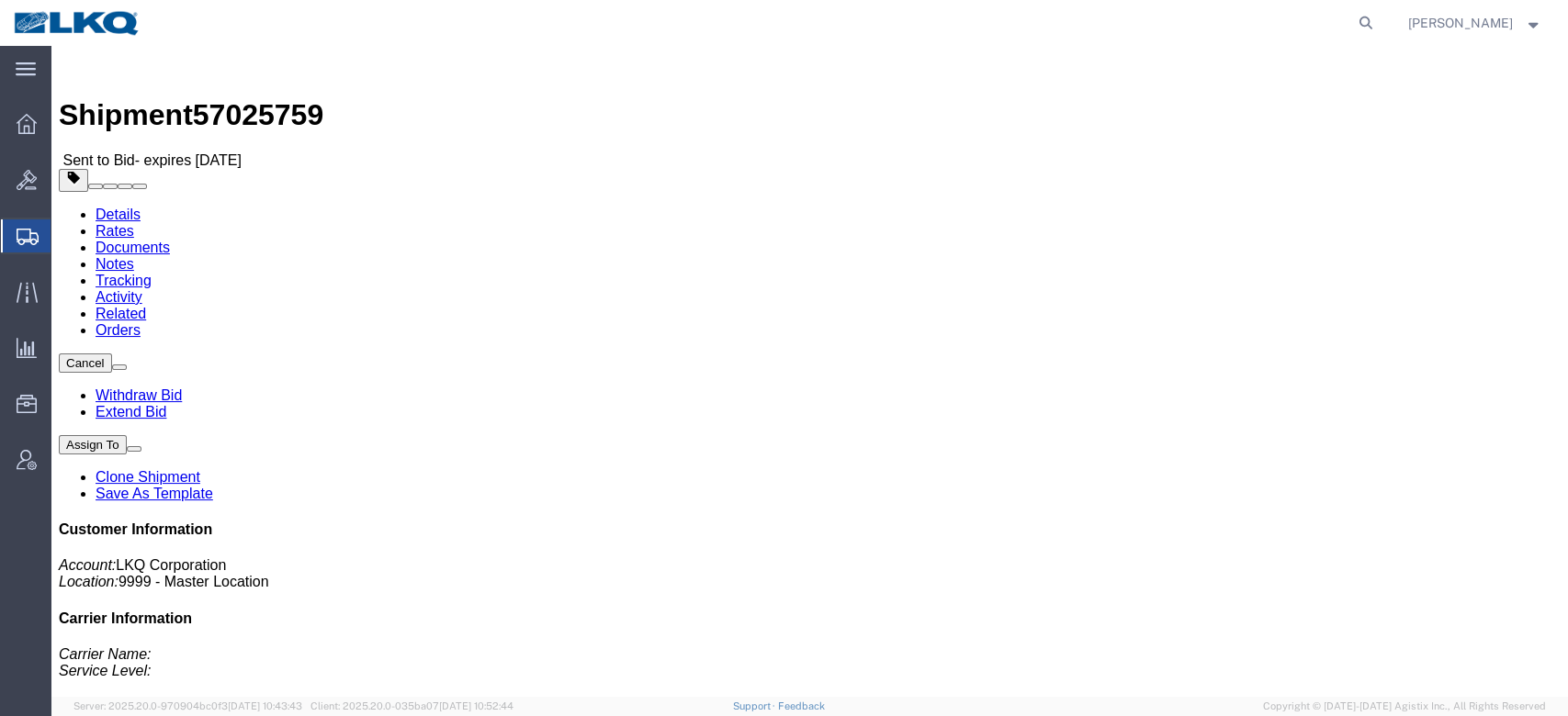
click link "Rates"
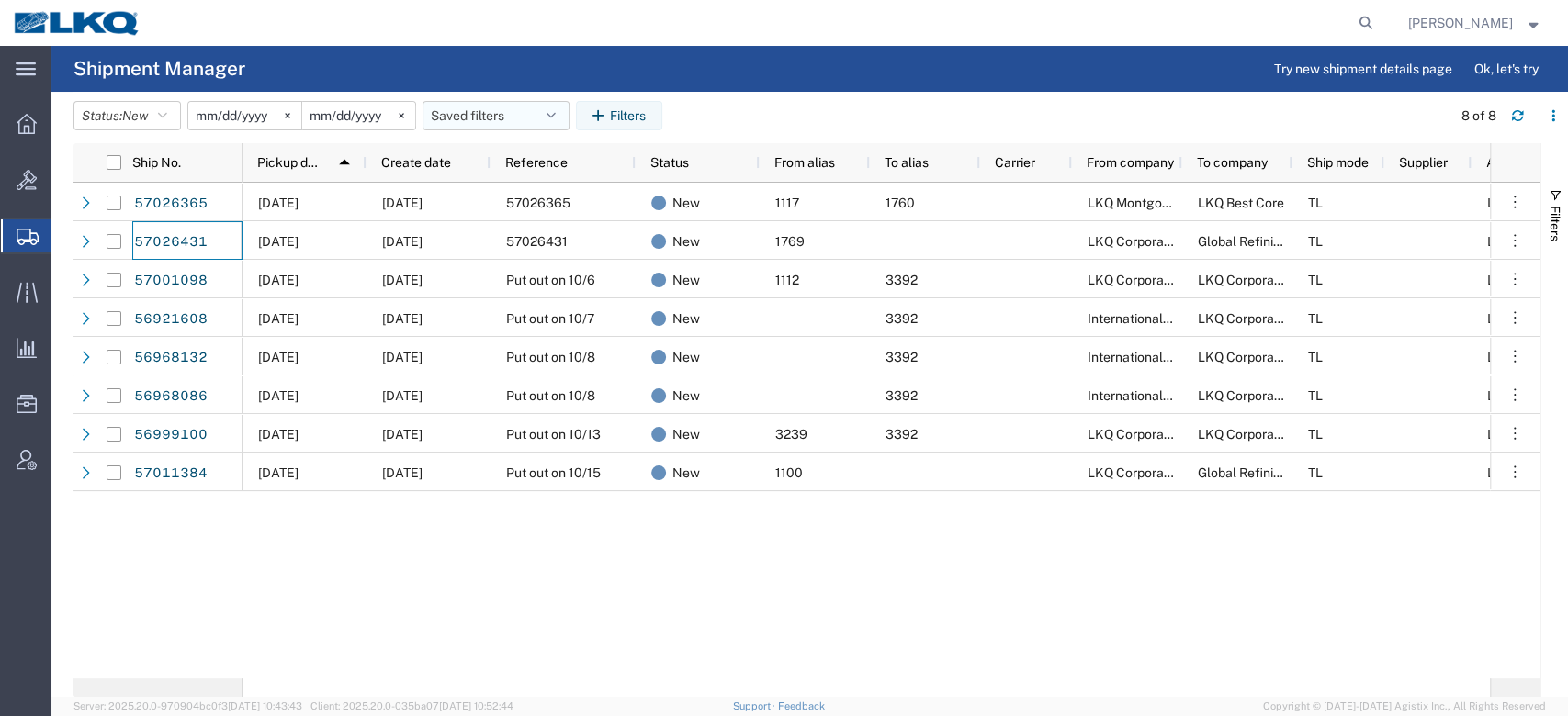
click at [478, 116] on button "Saved filters" at bounding box center [496, 116] width 147 height 30
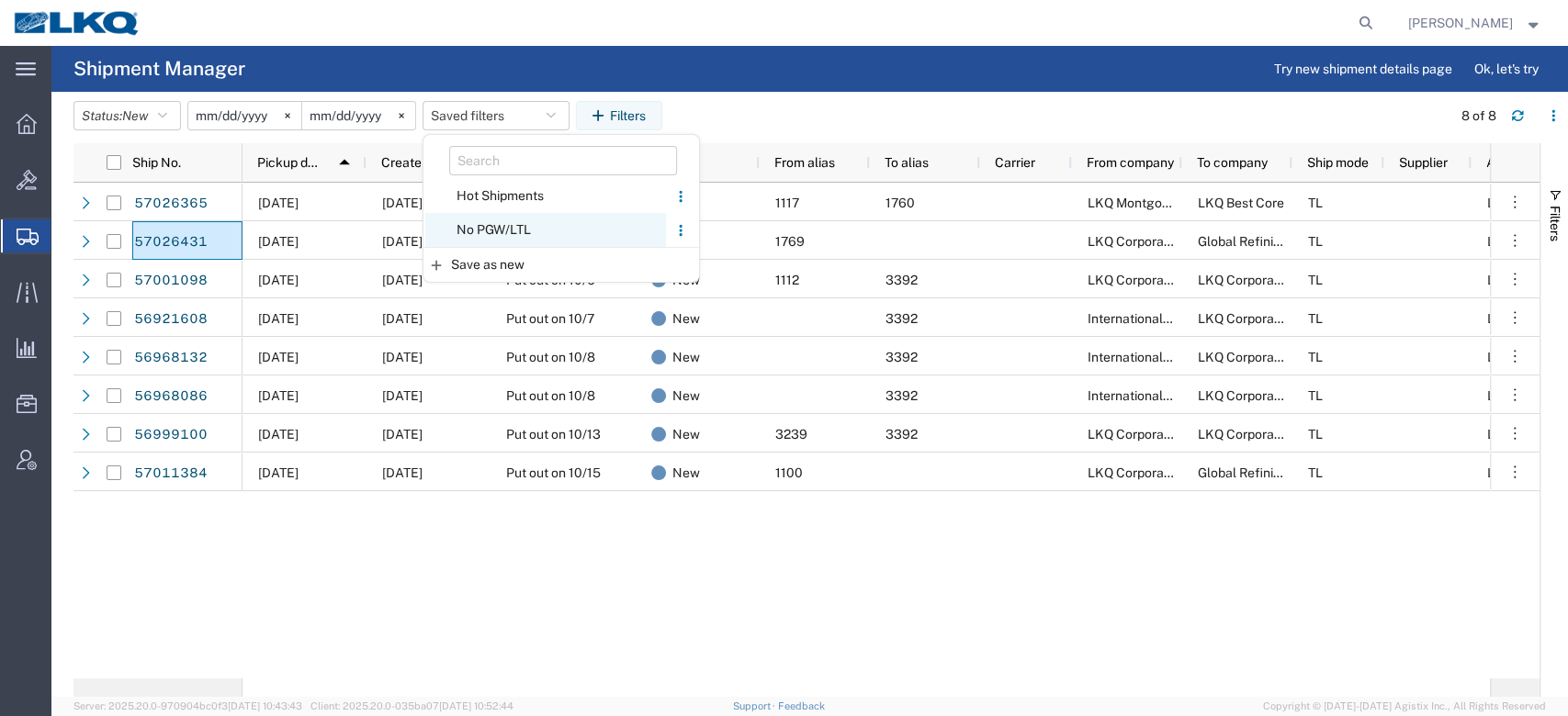
click at [484, 214] on span "No PGW/LTL" at bounding box center [546, 230] width 240 height 34
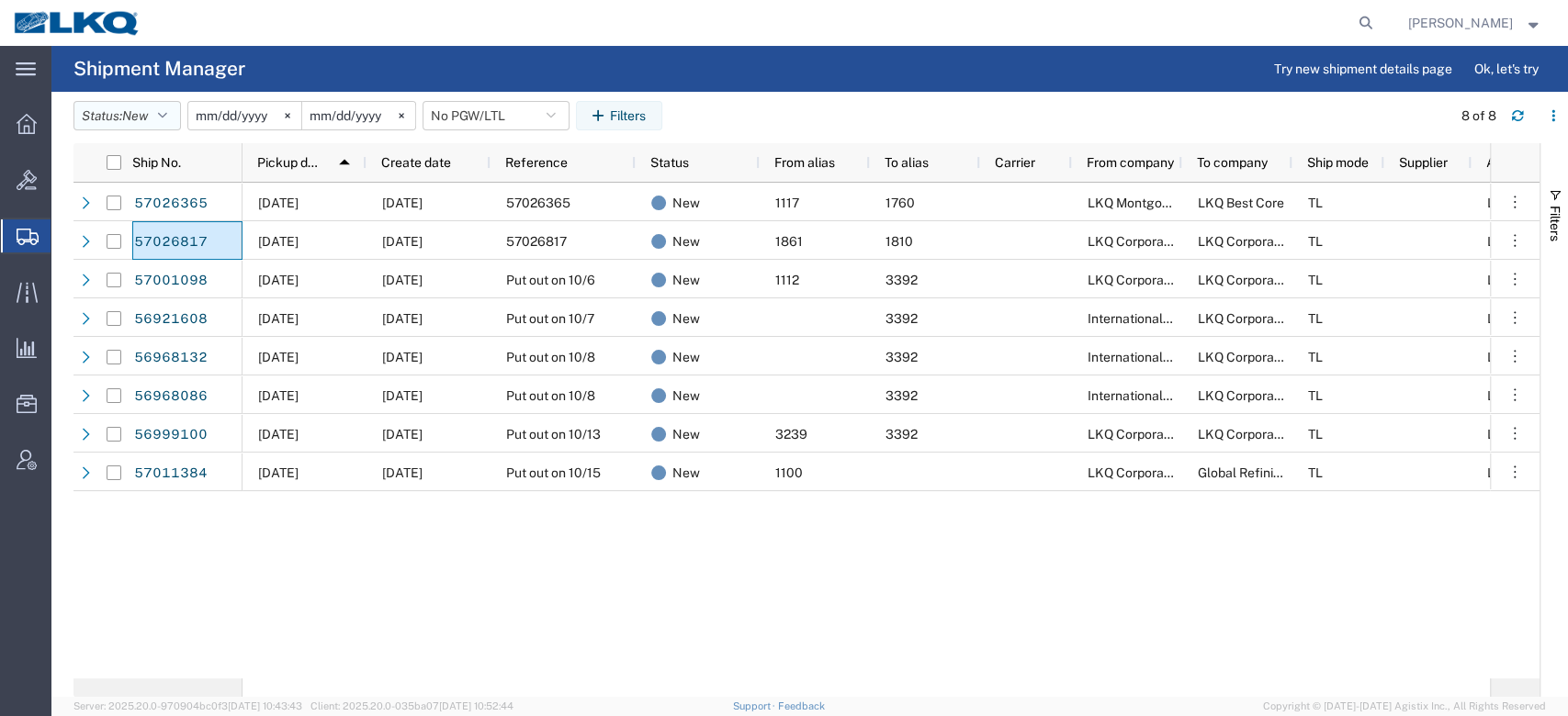
click at [161, 106] on button "Status: New" at bounding box center [127, 116] width 107 height 30
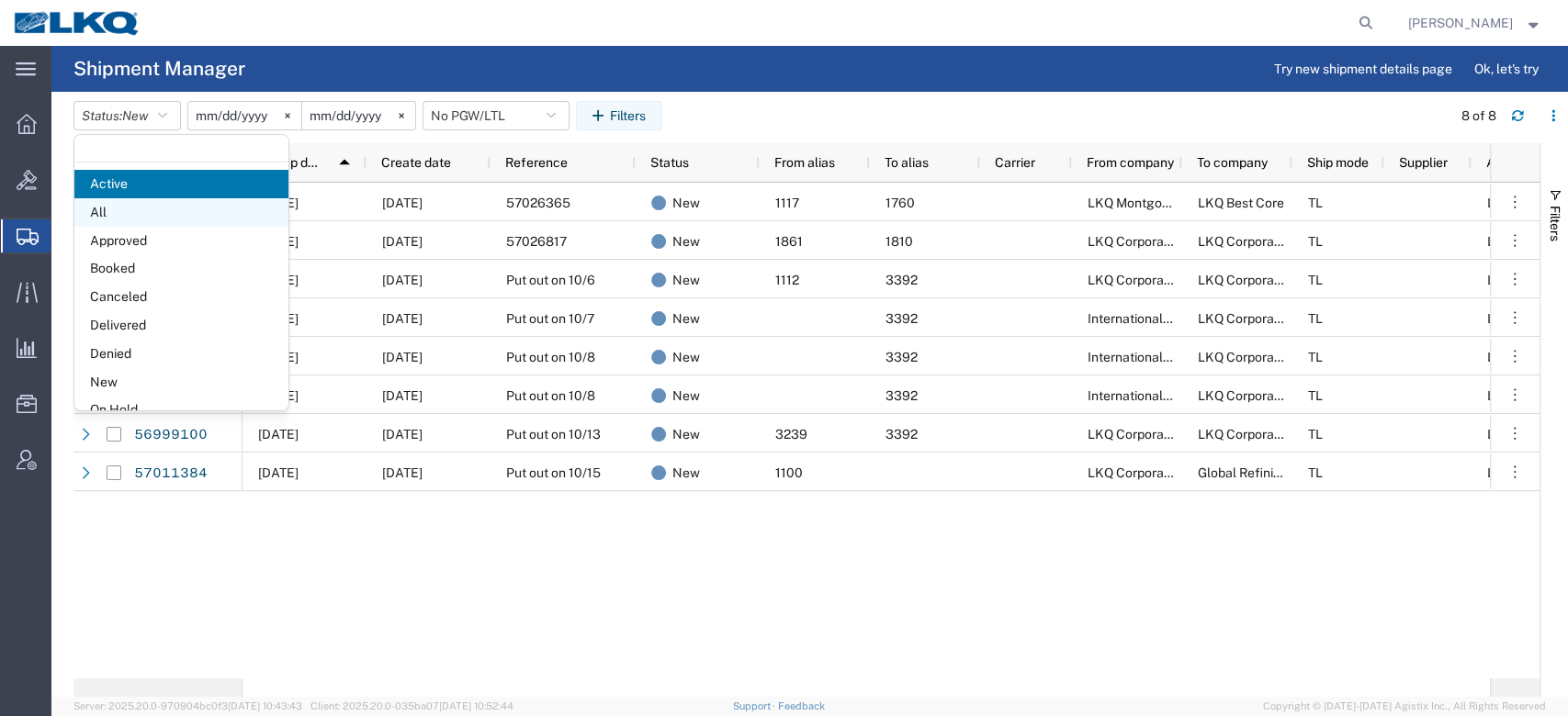
click at [169, 209] on span "All" at bounding box center [181, 213] width 214 height 29
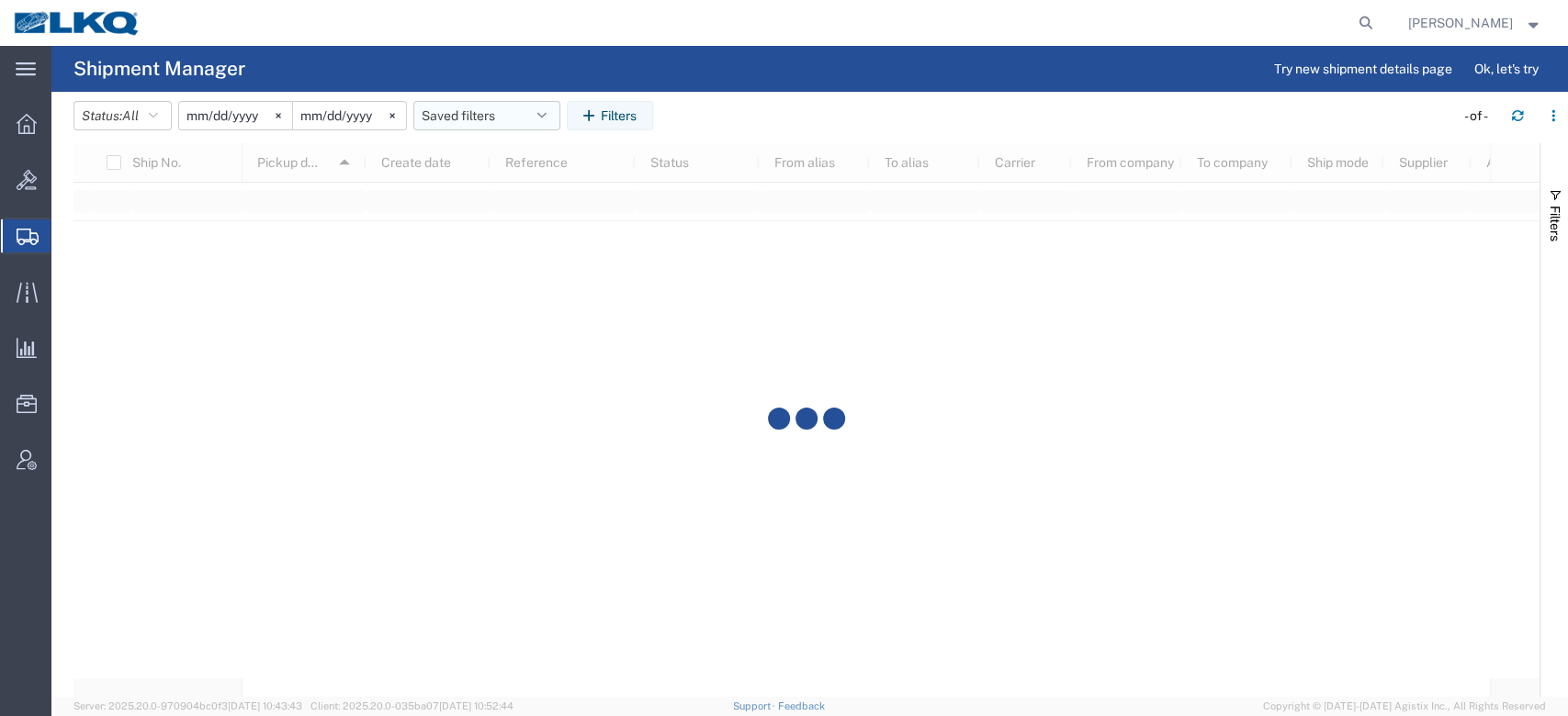
click at [491, 120] on button "Saved filters" at bounding box center [487, 116] width 147 height 30
click at [506, 220] on span "No PGW/LTL" at bounding box center [537, 230] width 240 height 34
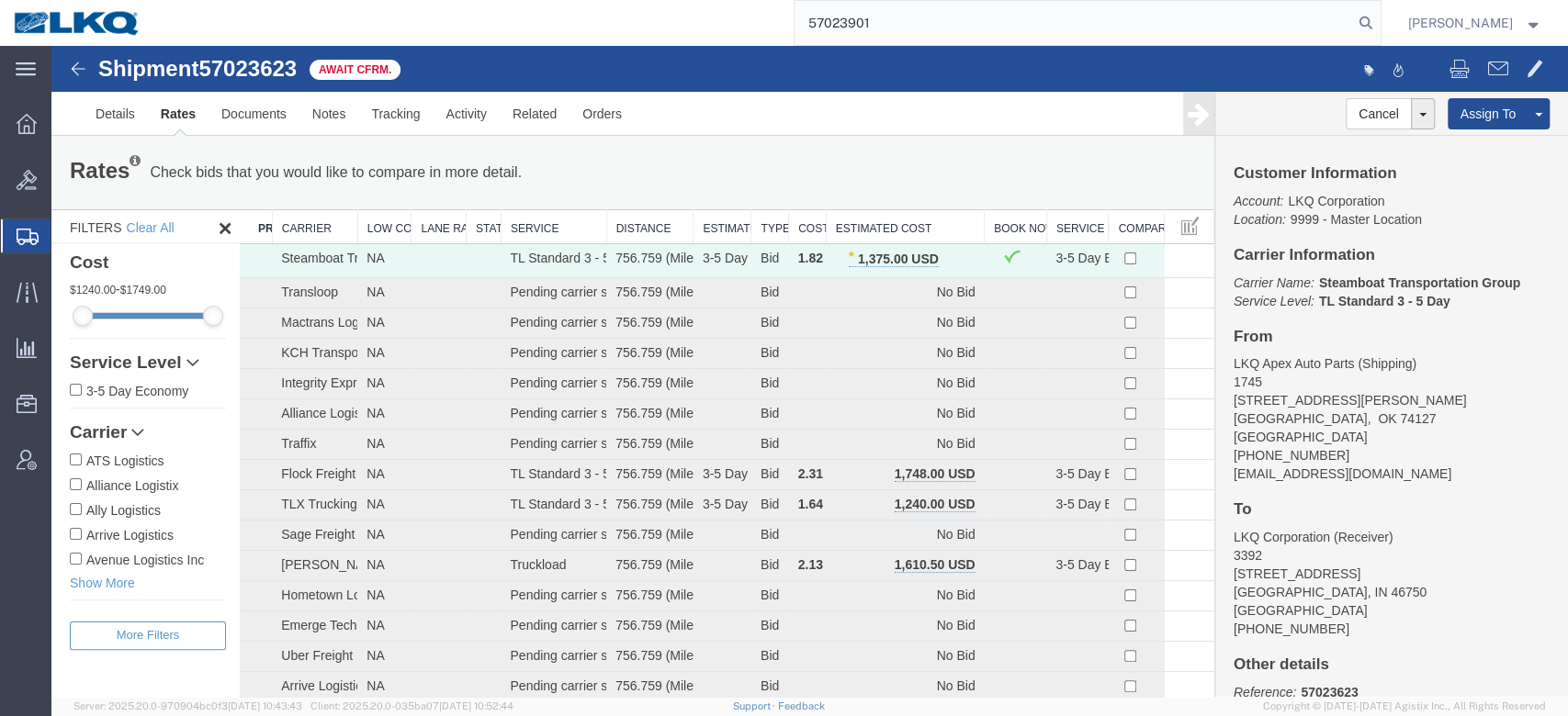
type input "57023901"
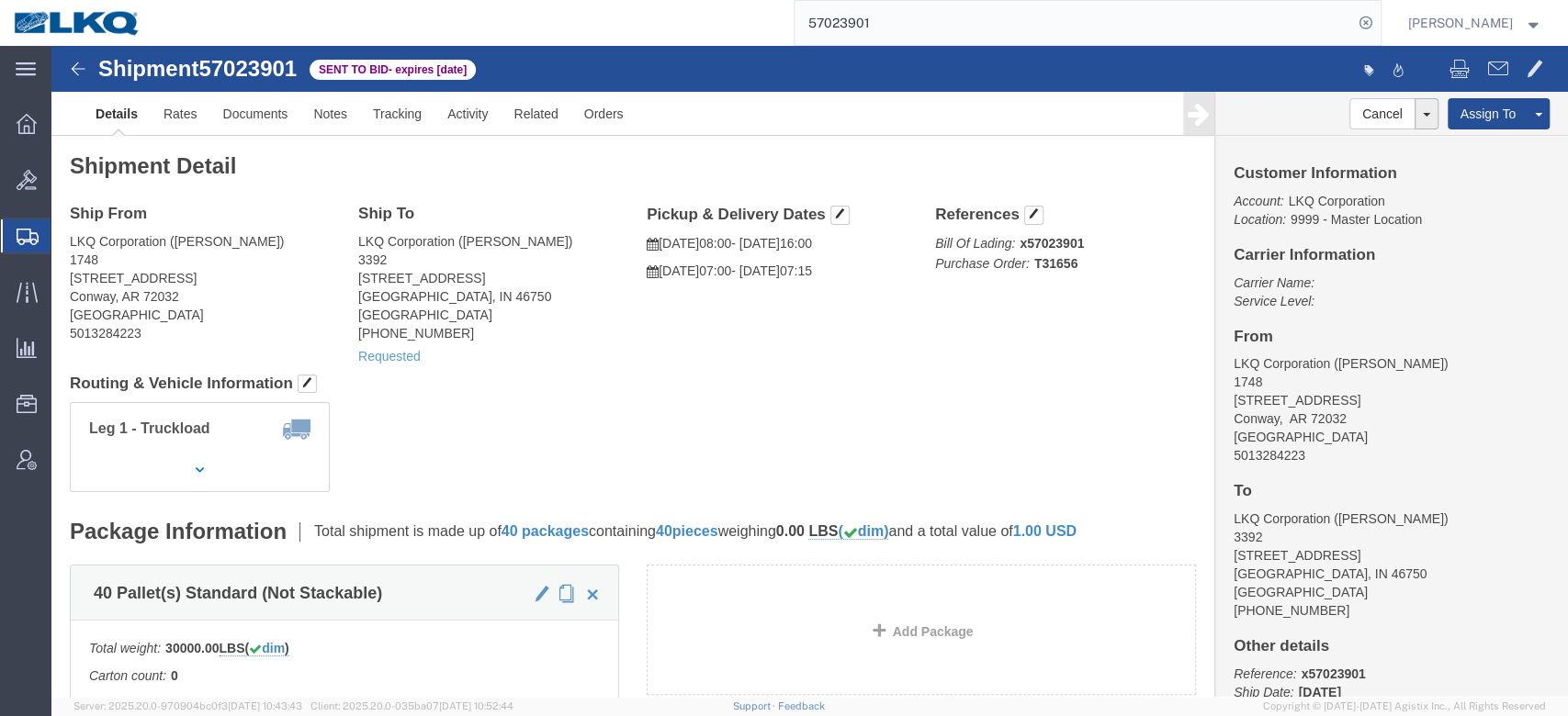
click div "Ship To LKQ Corporation ([PERSON_NAME]) 3392 [STREET_ADDRESS][PERSON_NAME] [PHO…"
click link "Rates"
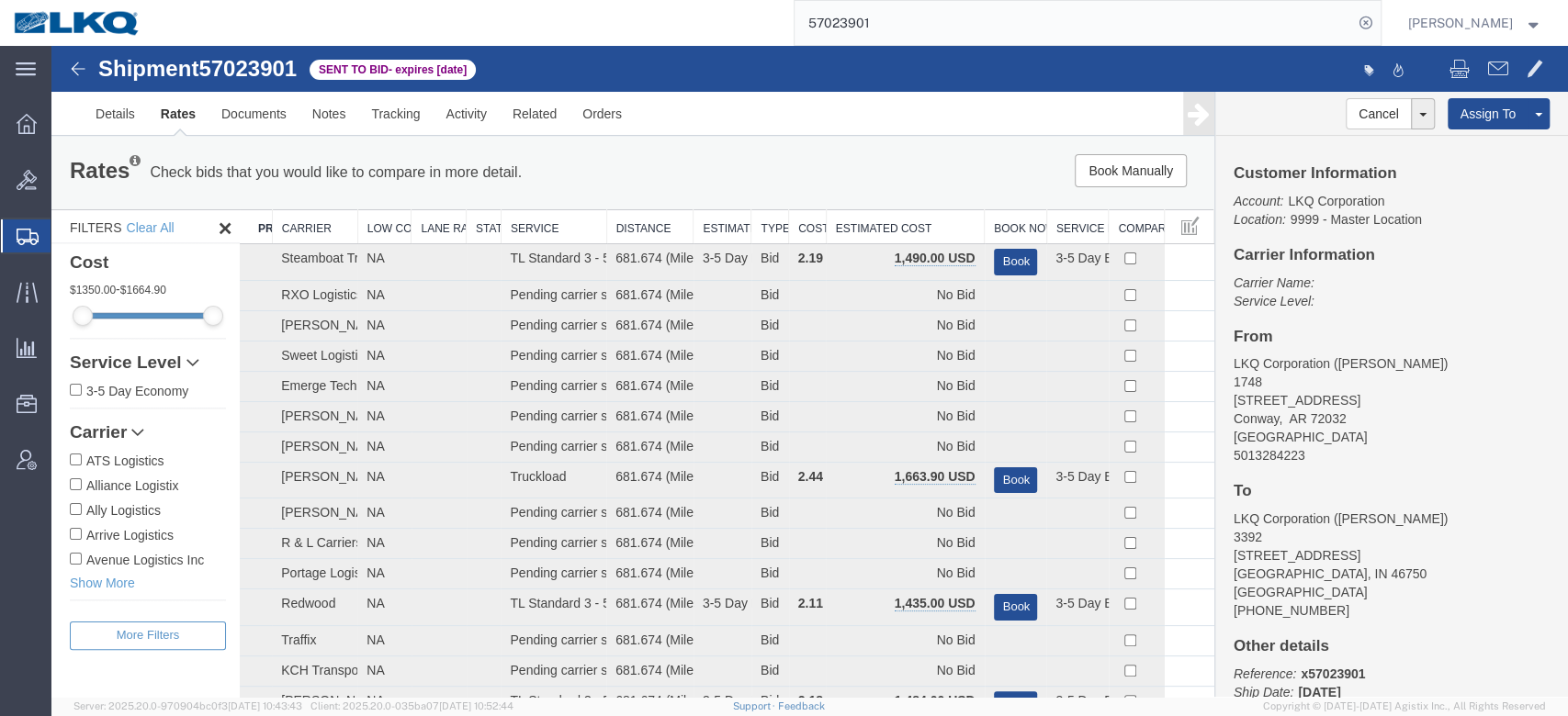
click at [890, 224] on th "Estimated Cost" at bounding box center [904, 227] width 158 height 34
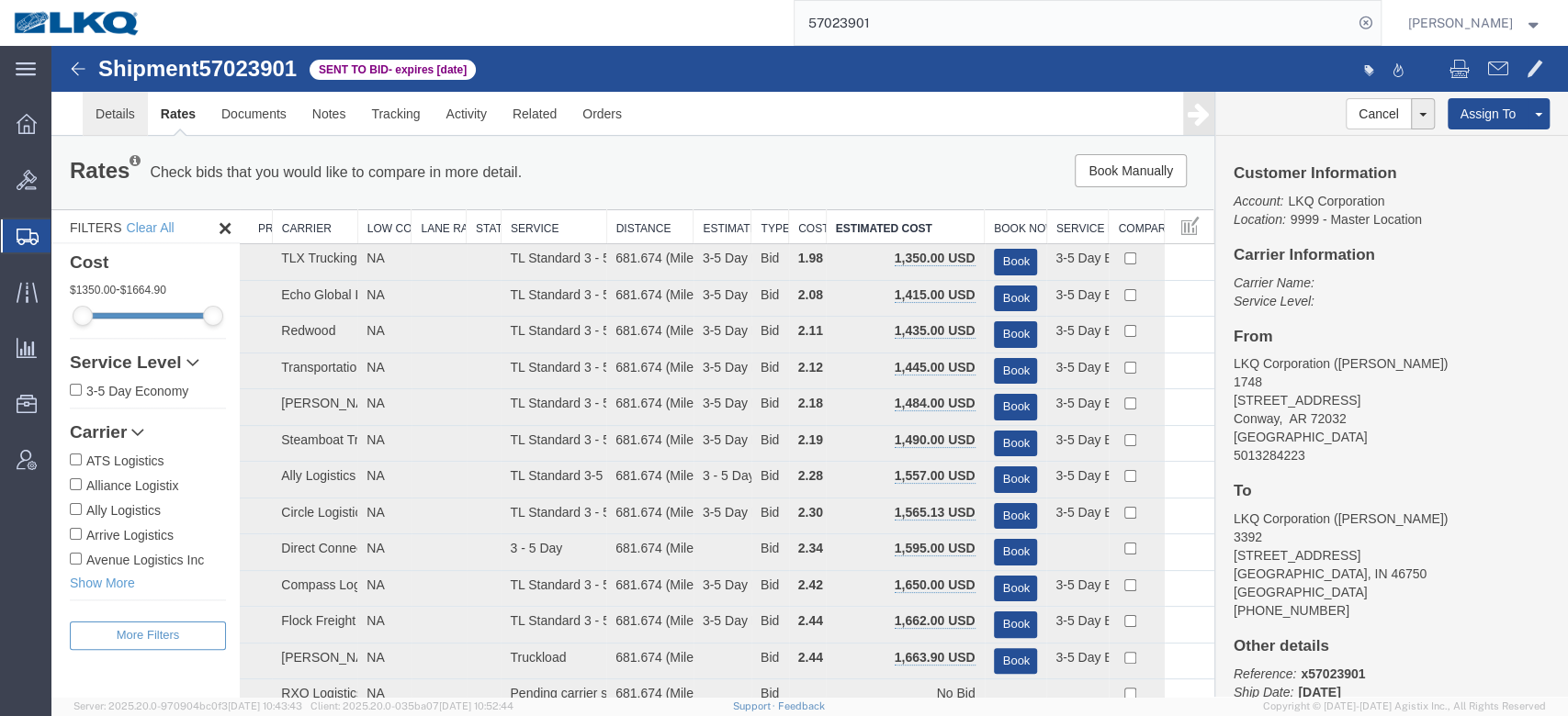
click at [126, 115] on link "Details" at bounding box center [115, 113] width 66 height 44
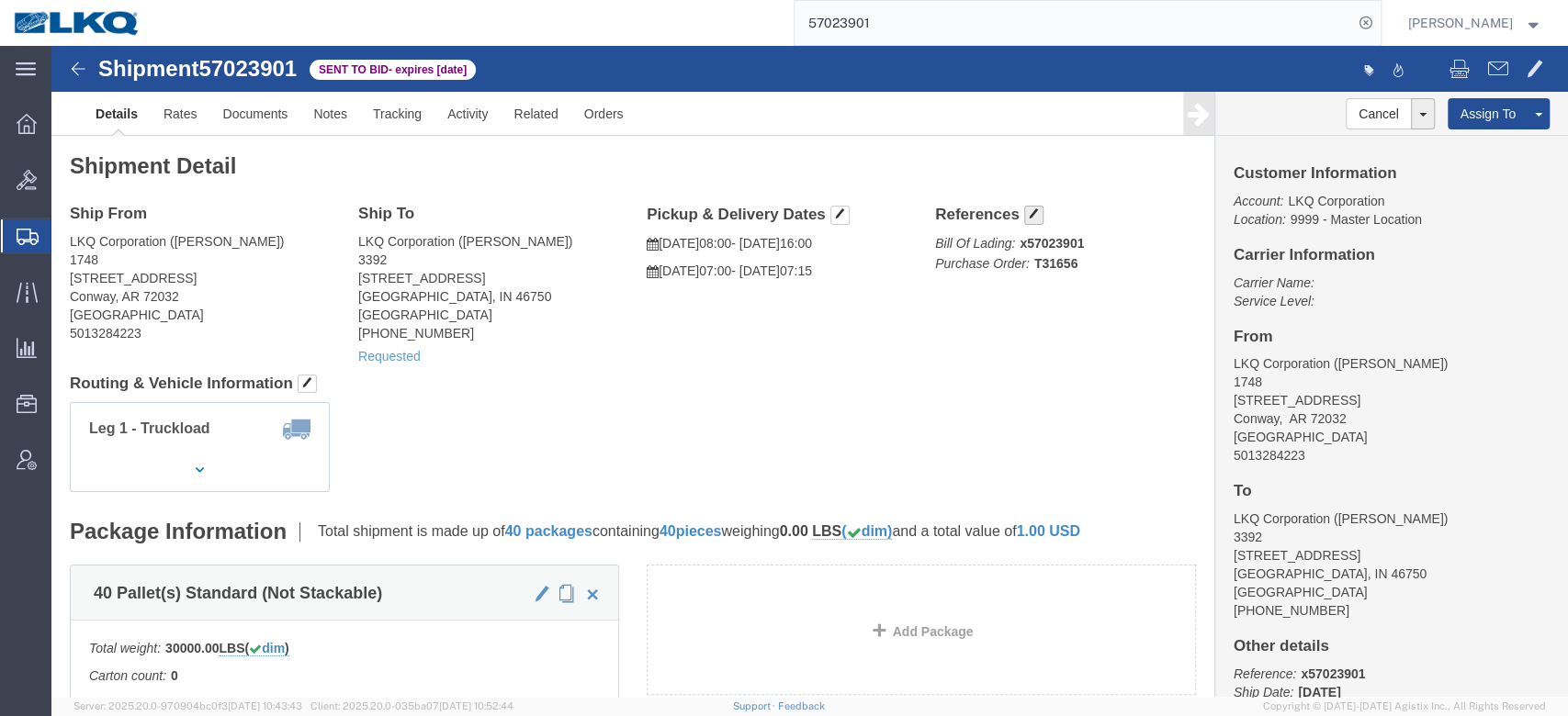
click button "button"
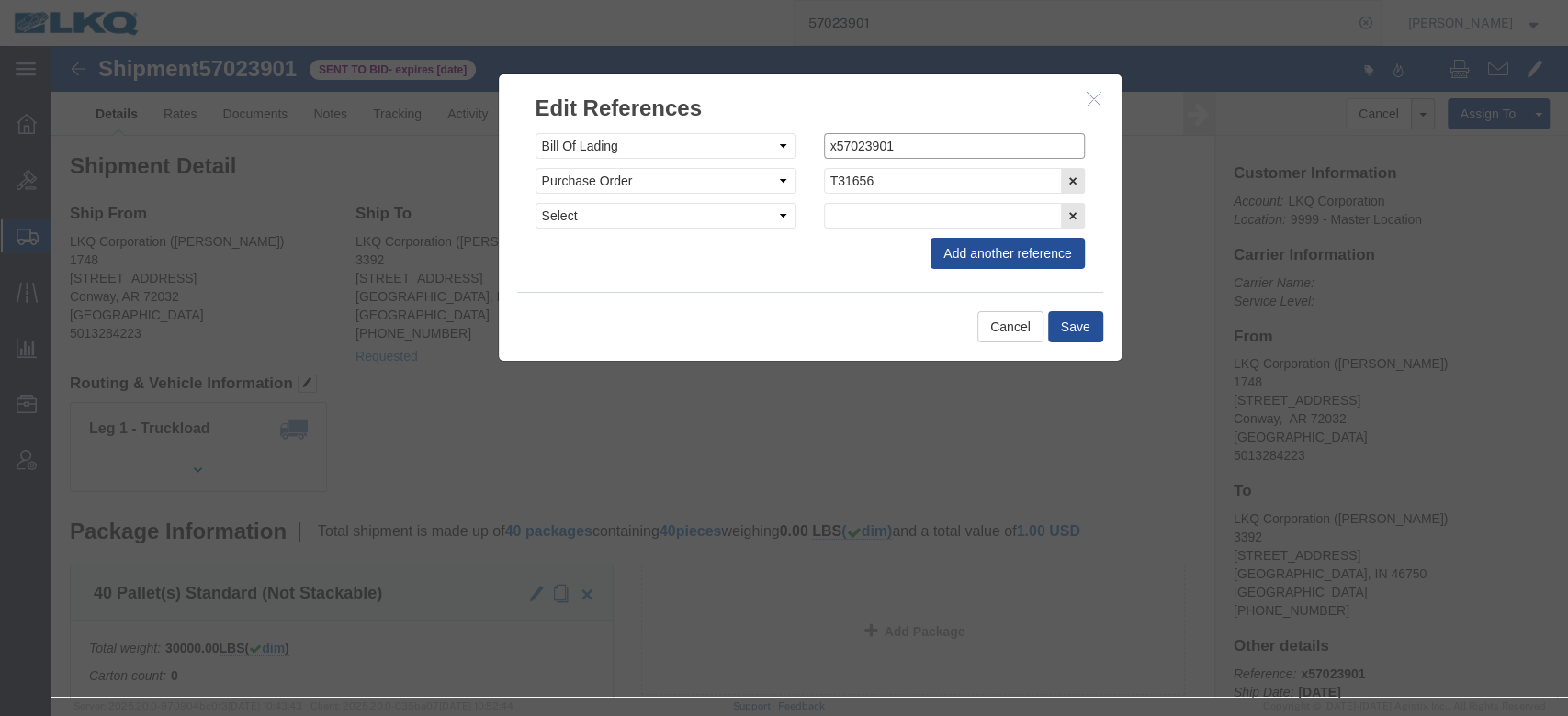
click input "x57023901"
type input "57023901"
click button "Save"
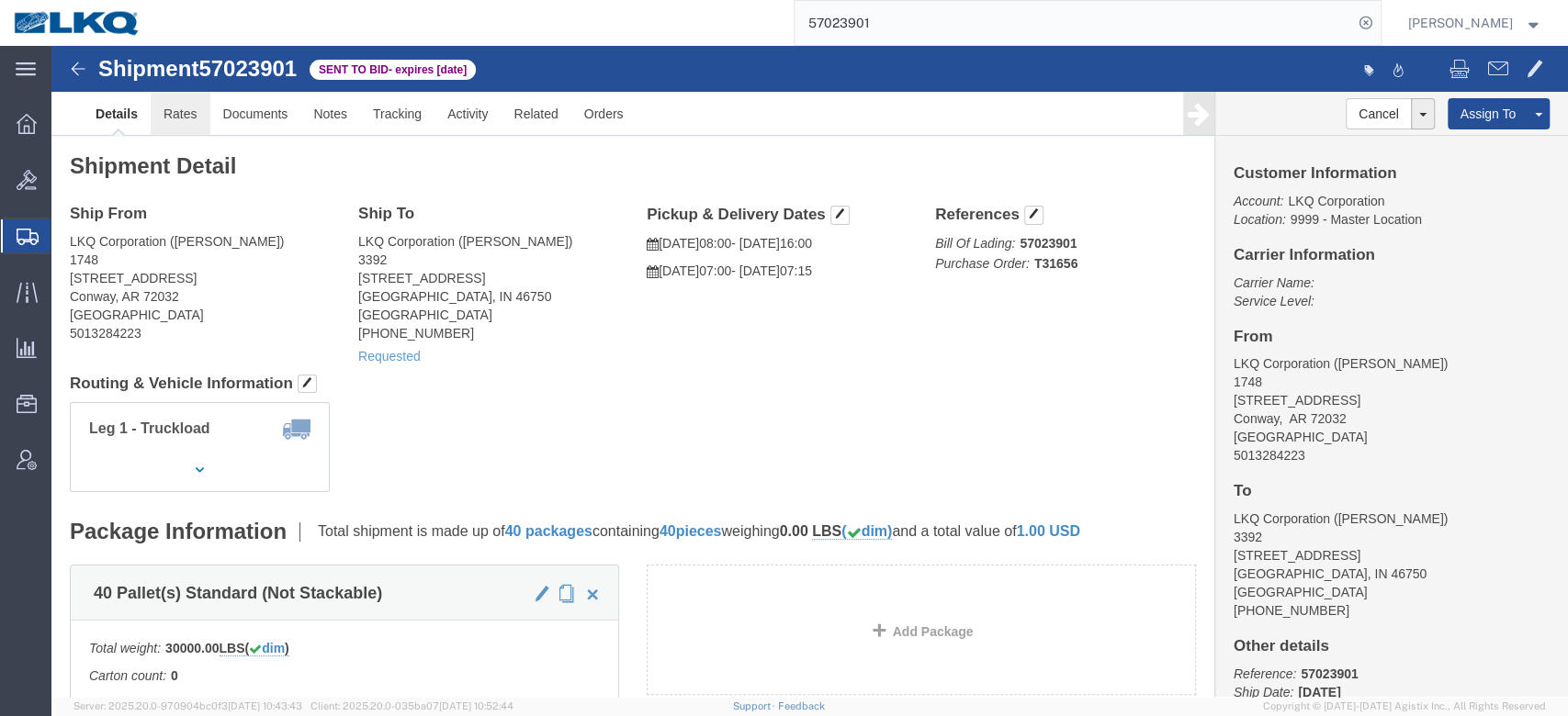
drag, startPoint x: 178, startPoint y: 114, endPoint x: 127, endPoint y: 68, distance: 68.7
click link "Rates"
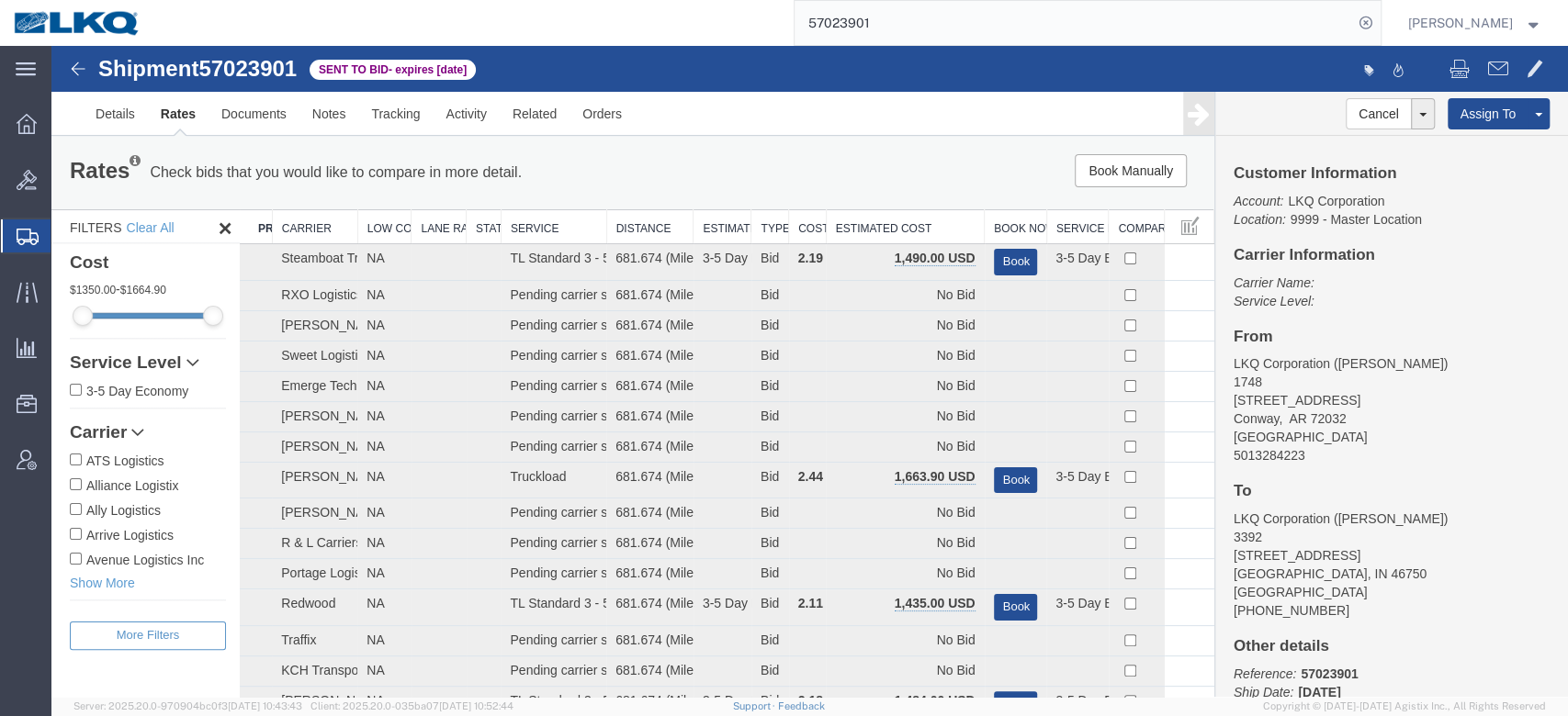
drag, startPoint x: 994, startPoint y: 270, endPoint x: 944, endPoint y: 224, distance: 67.9
click at [944, 224] on th "Estimated Cost" at bounding box center [904, 227] width 158 height 34
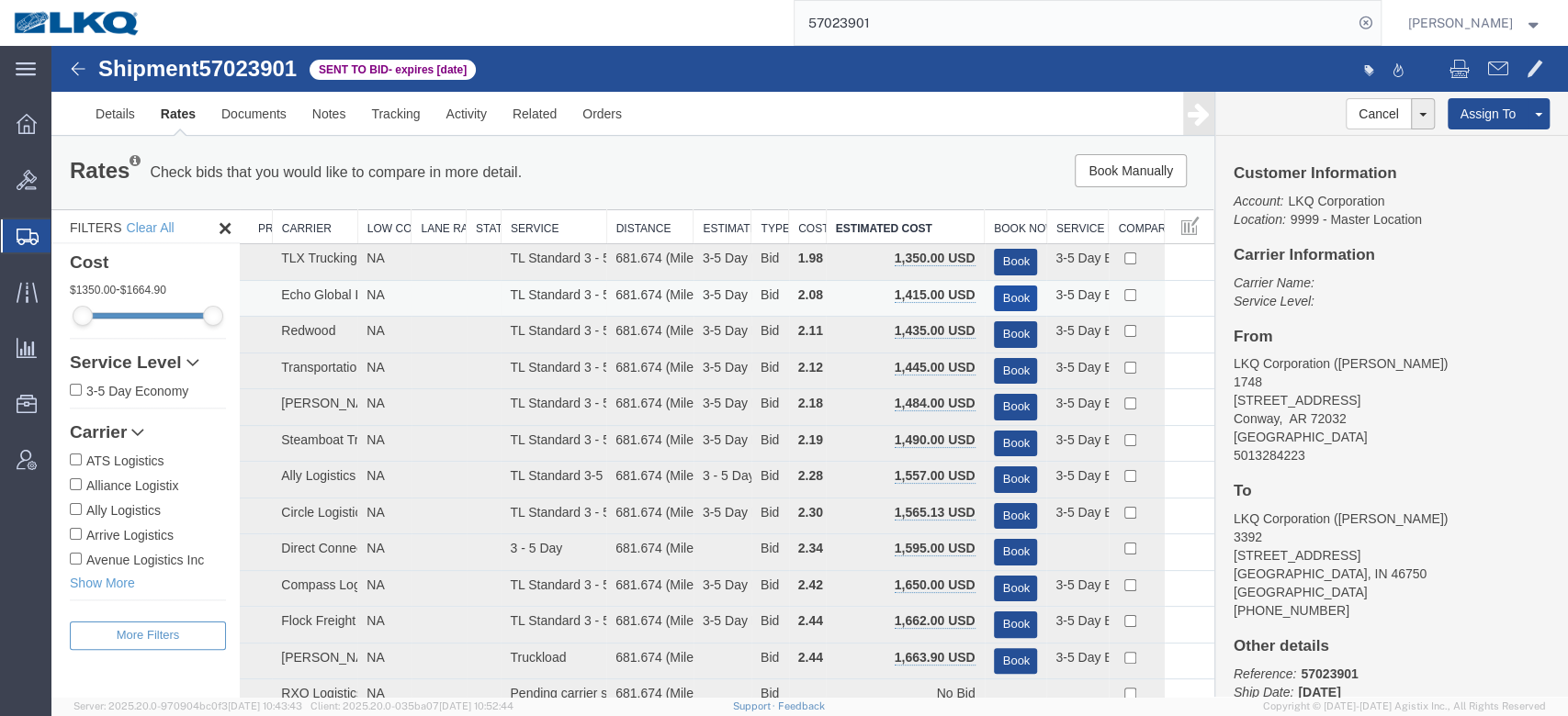
click at [998, 290] on button "Book" at bounding box center [1016, 299] width 44 height 27
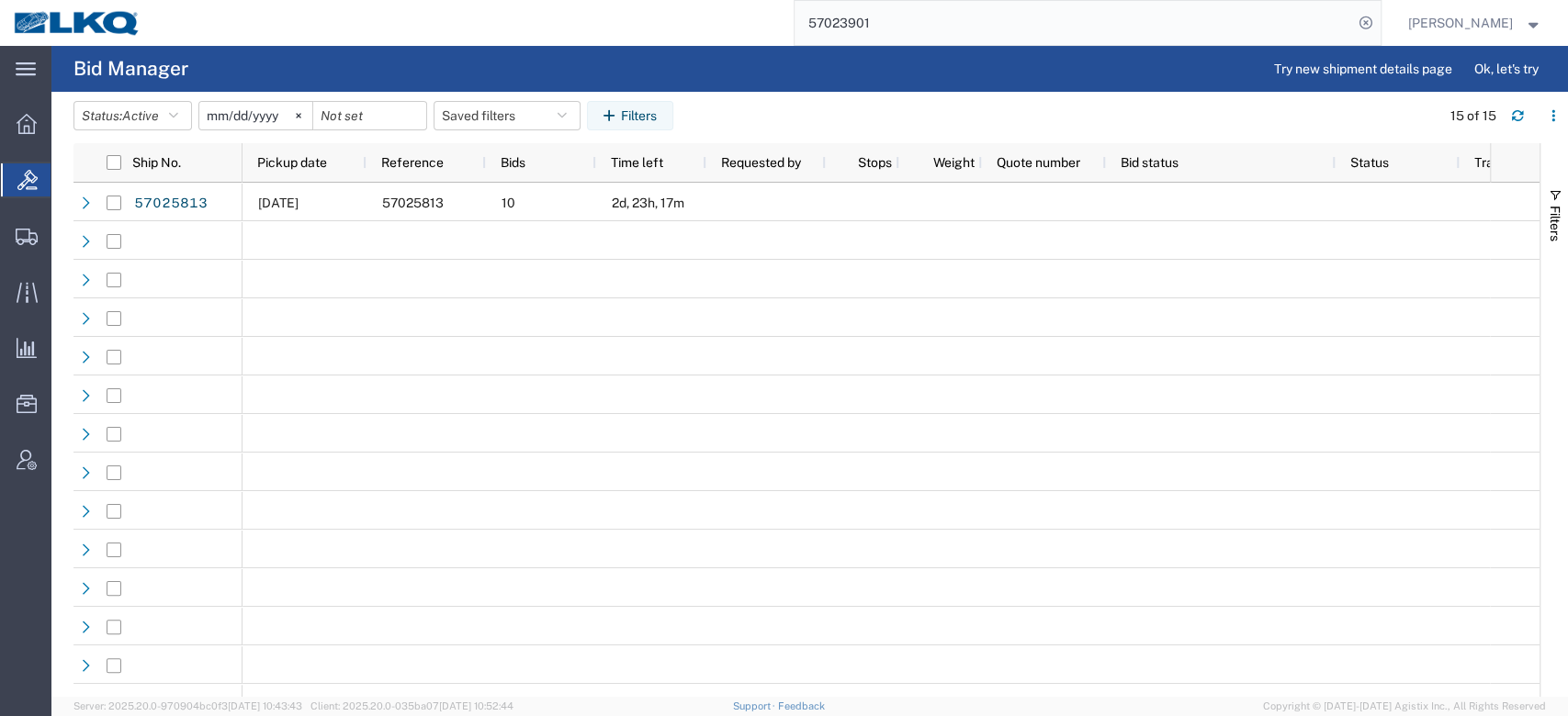
click at [874, 42] on input "57023901" at bounding box center [1074, 23] width 558 height 44
paste input "1780"
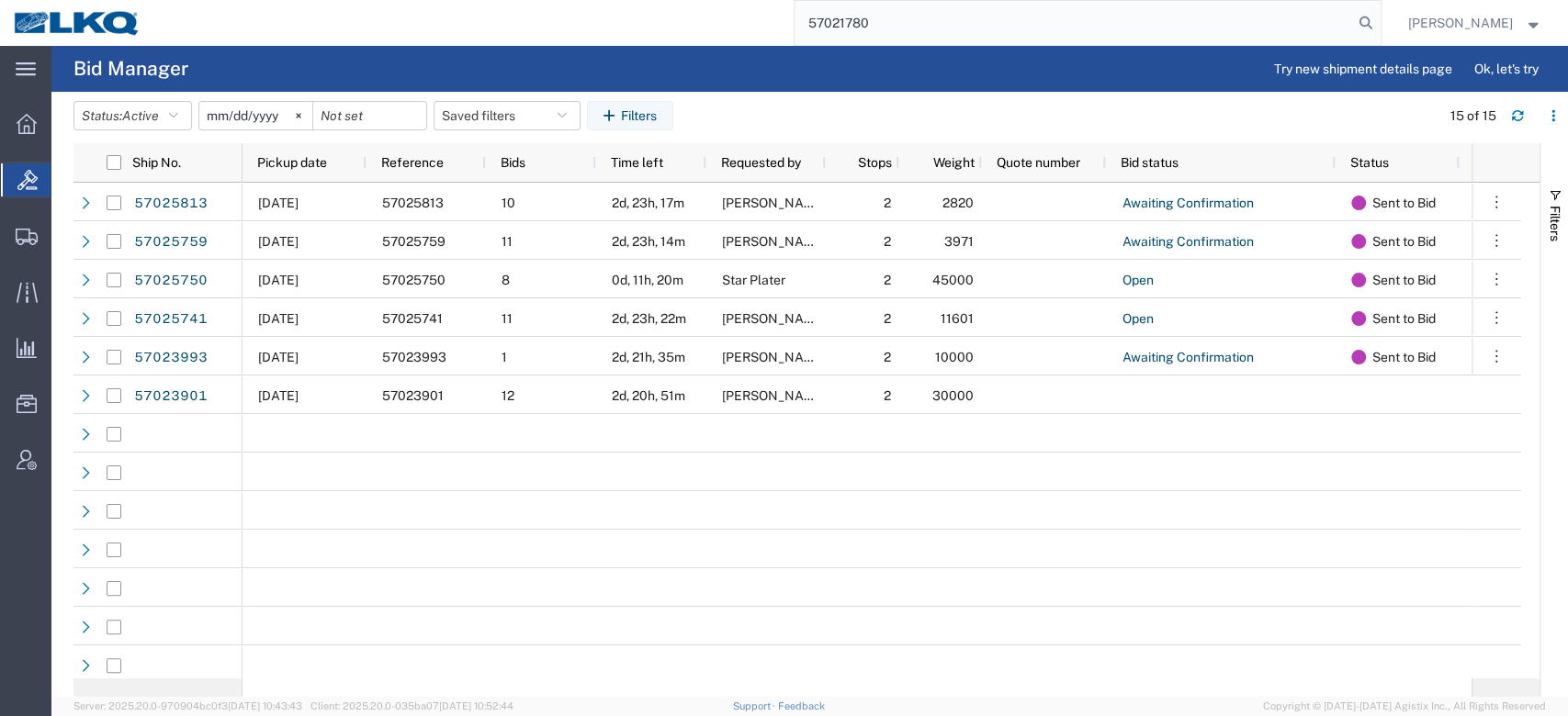
type input "57021780"
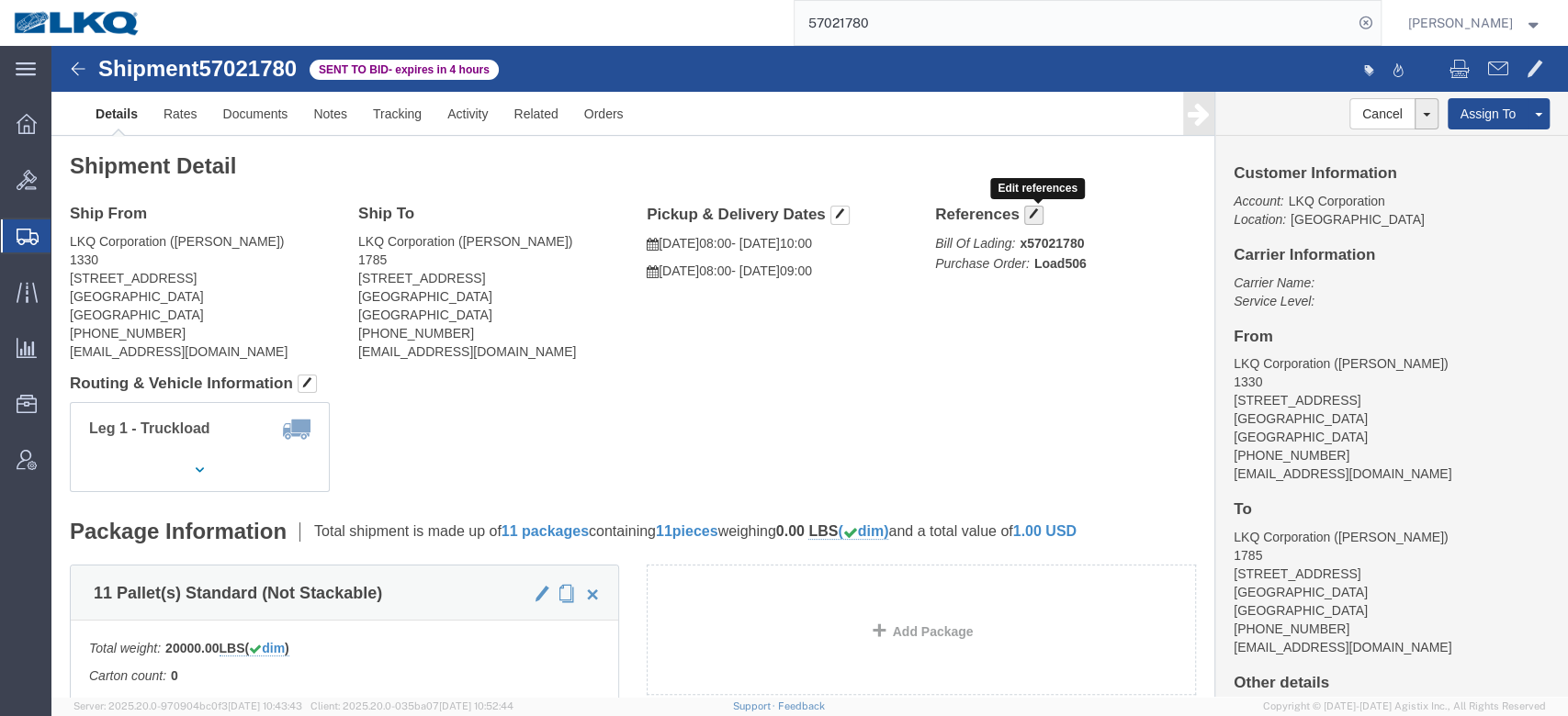
drag, startPoint x: 972, startPoint y: 171, endPoint x: 965, endPoint y: 158, distance: 14.8
click span "button"
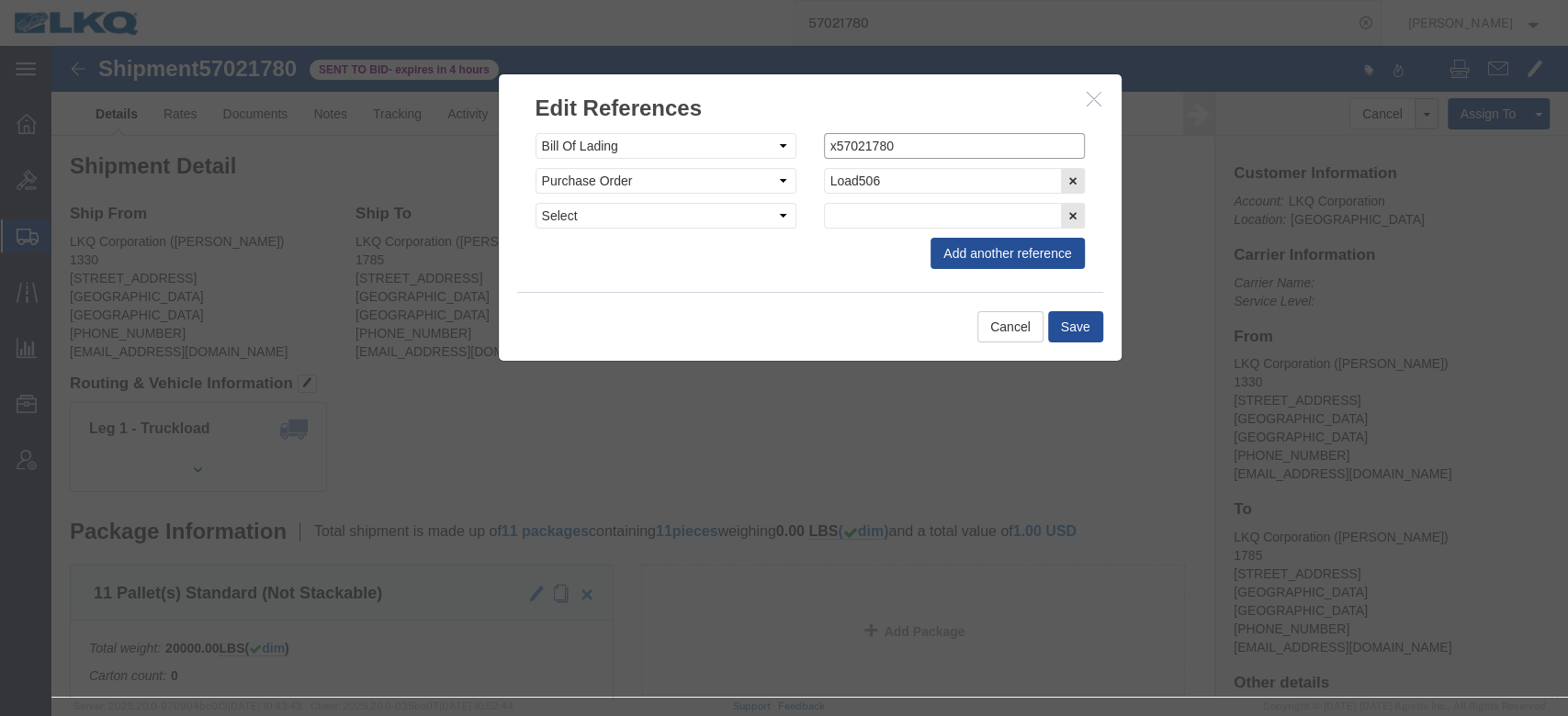
click input "x57021780"
type input "57021780"
click button "Save"
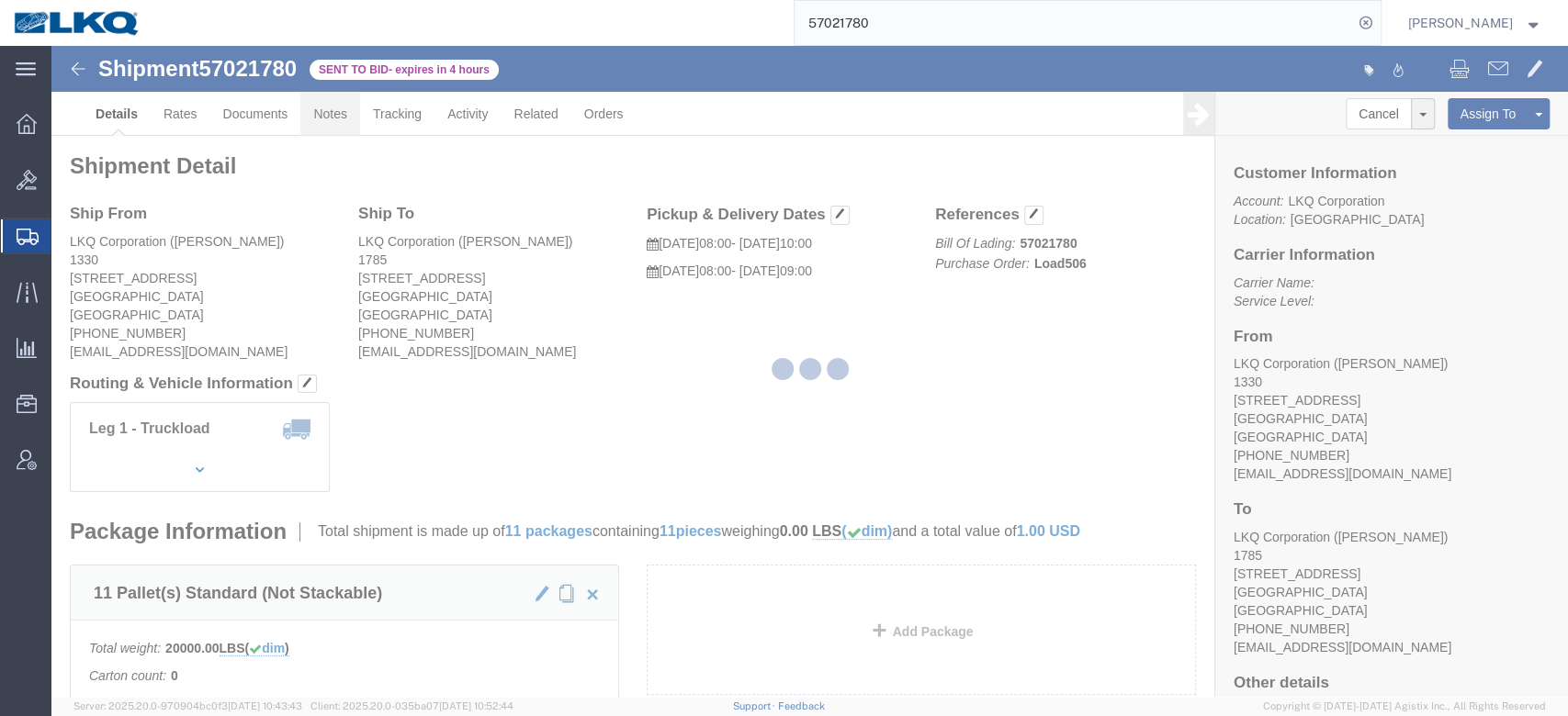
drag, startPoint x: 332, startPoint y: 118, endPoint x: 280, endPoint y: 72, distance: 69.4
click link "Notes"
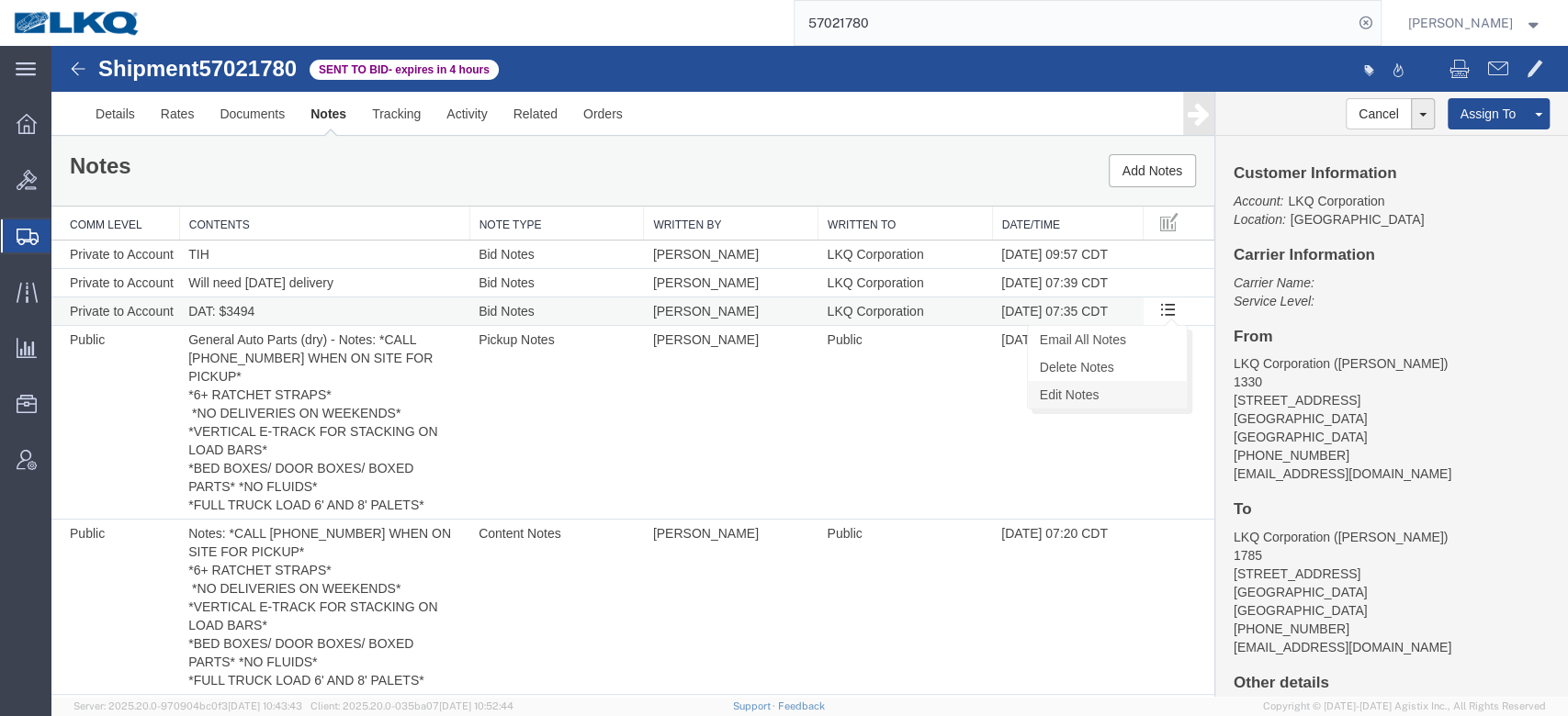
click at [1132, 385] on link "Edit Notes" at bounding box center [1108, 395] width 159 height 28
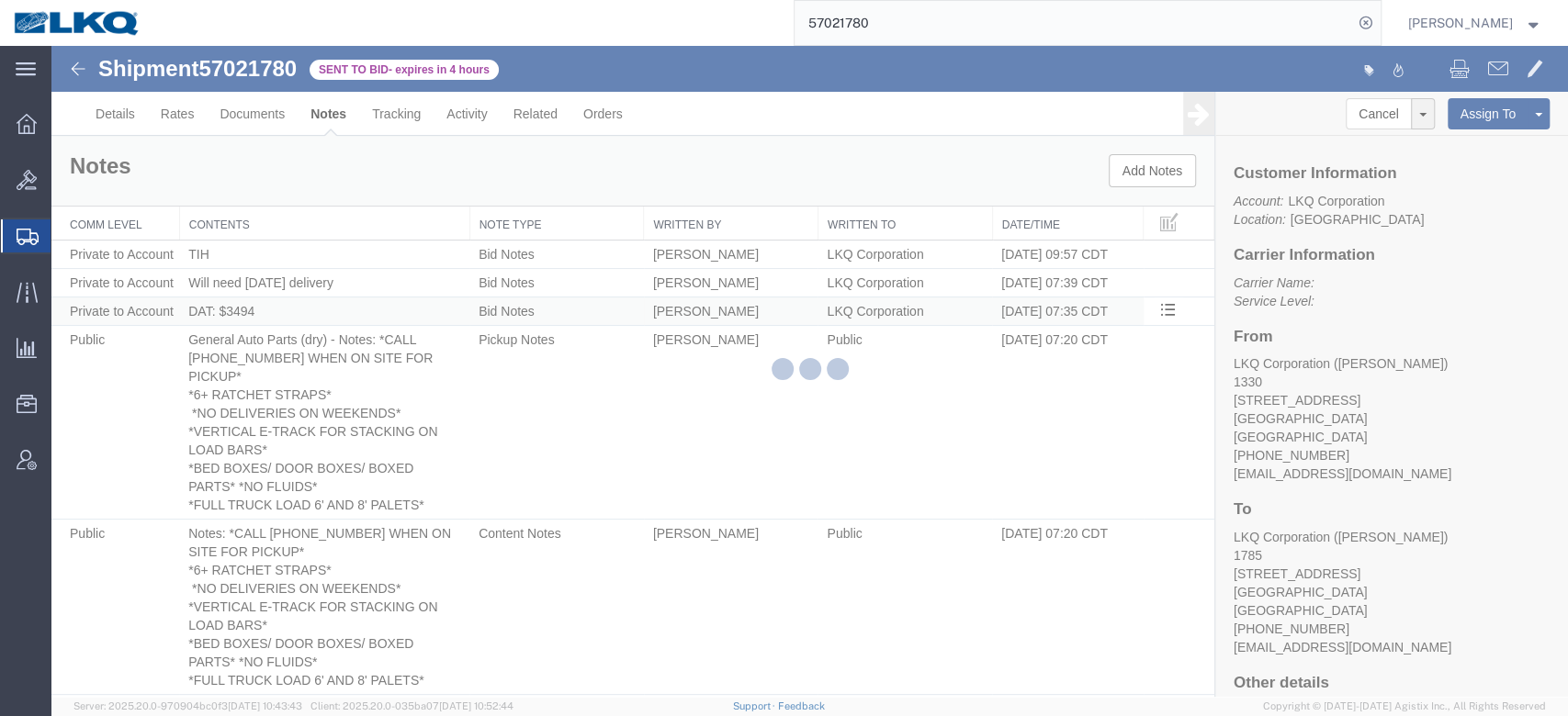
select select "BID_NOTES"
select select "PRIVATE_TO_ACCOUNT"
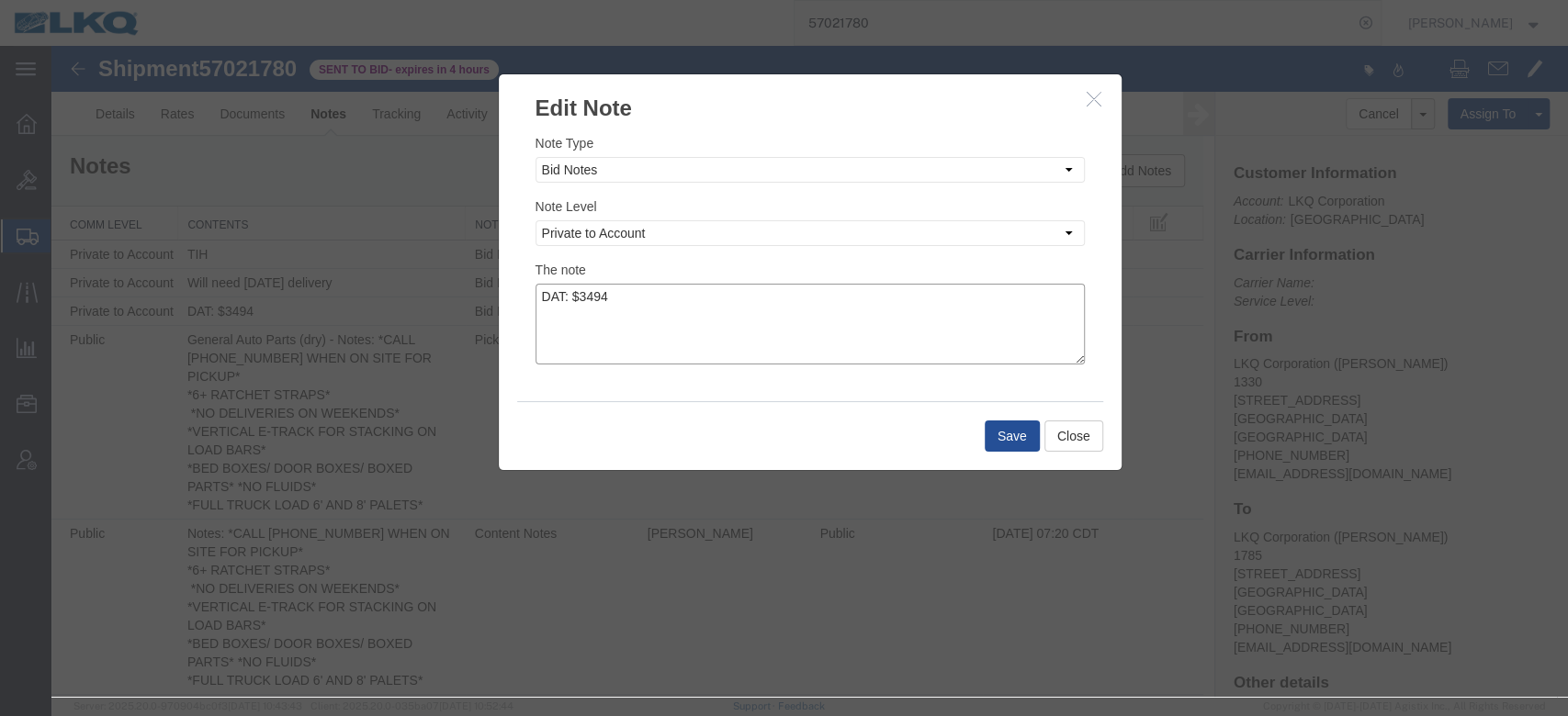
click at [750, 311] on textarea "DAT: $3494" at bounding box center [810, 324] width 549 height 80
type textarea "DAT: $3494, Original: $3715"
click at [1021, 447] on button "Save" at bounding box center [1012, 435] width 55 height 31
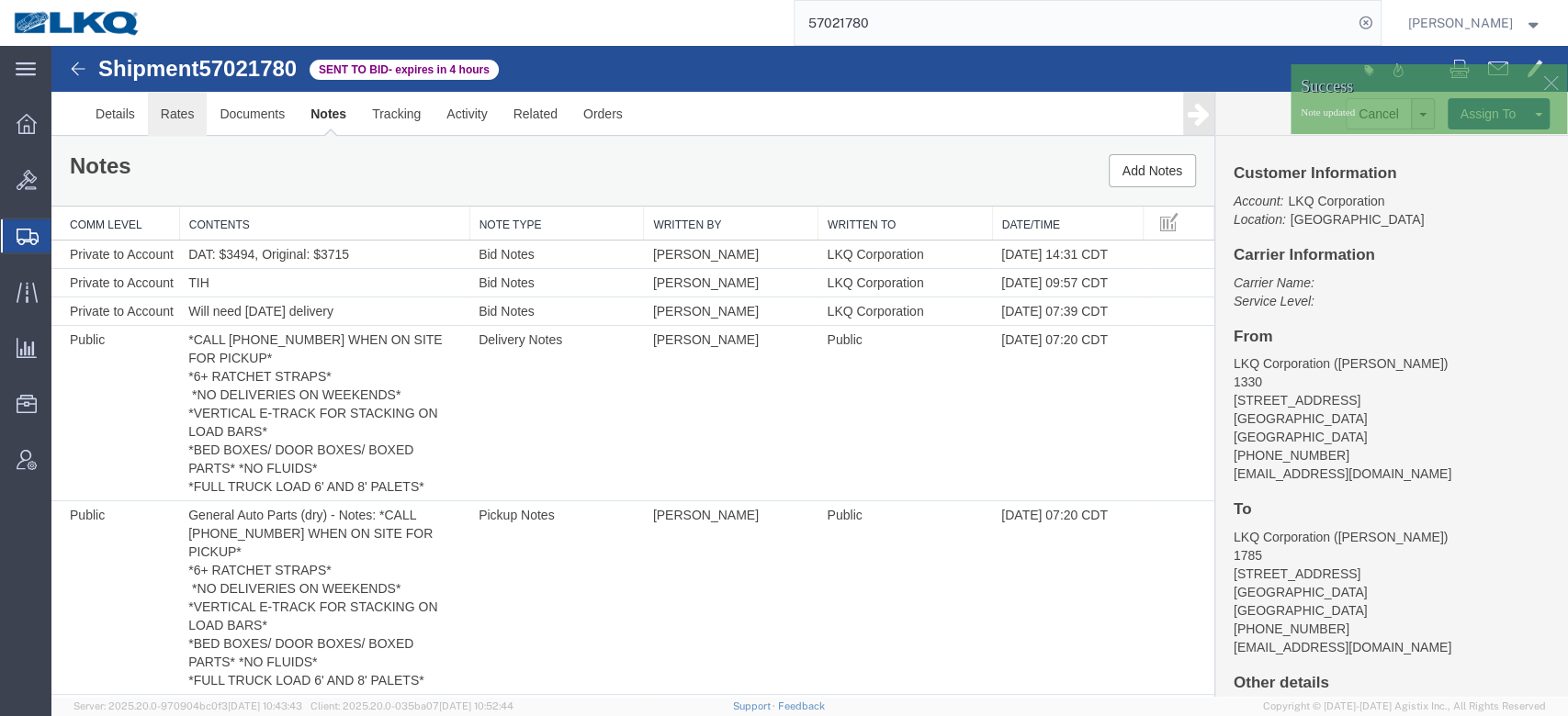
click at [177, 113] on link "Rates" at bounding box center [178, 113] width 60 height 44
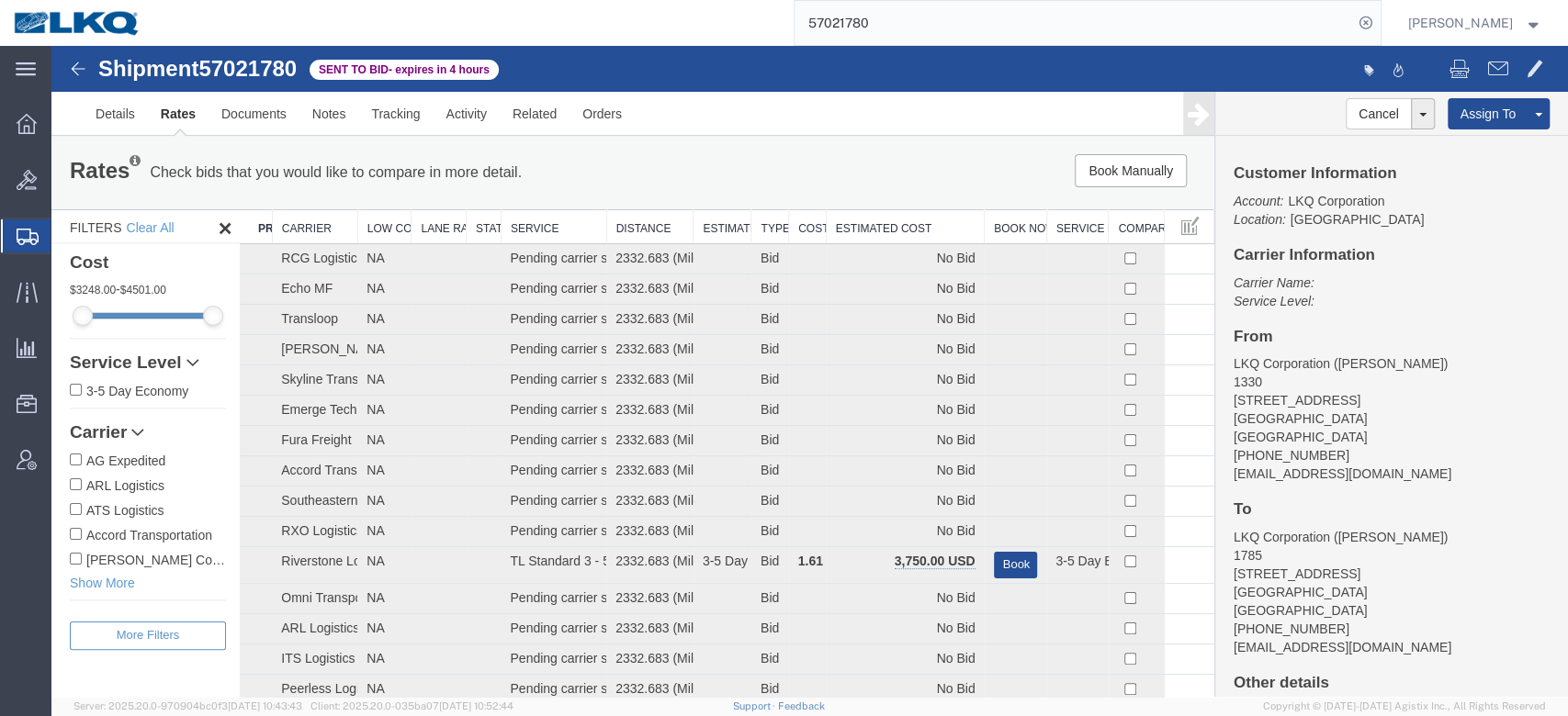
click at [911, 224] on th "Estimated Cost" at bounding box center [904, 227] width 158 height 34
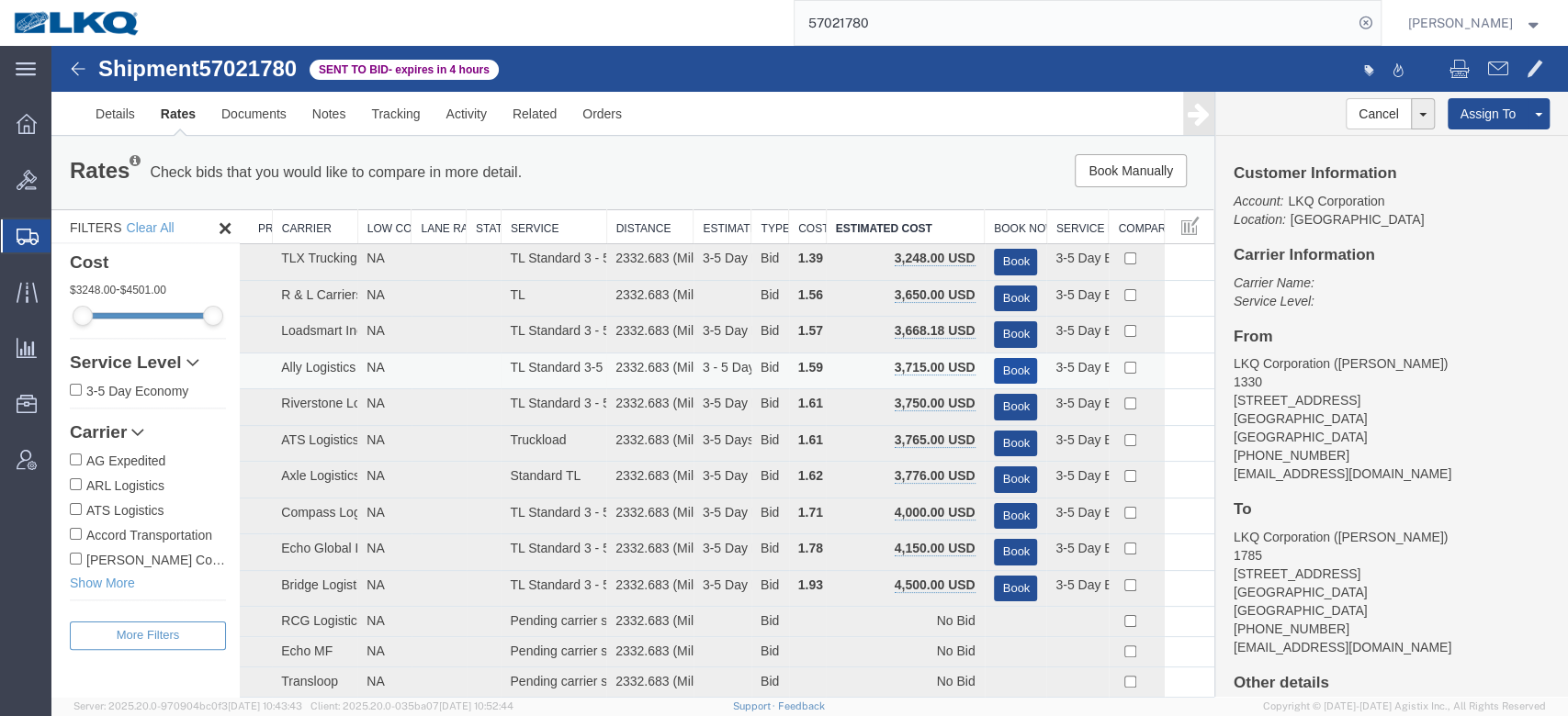
click at [1013, 367] on button "Book" at bounding box center [1016, 371] width 44 height 27
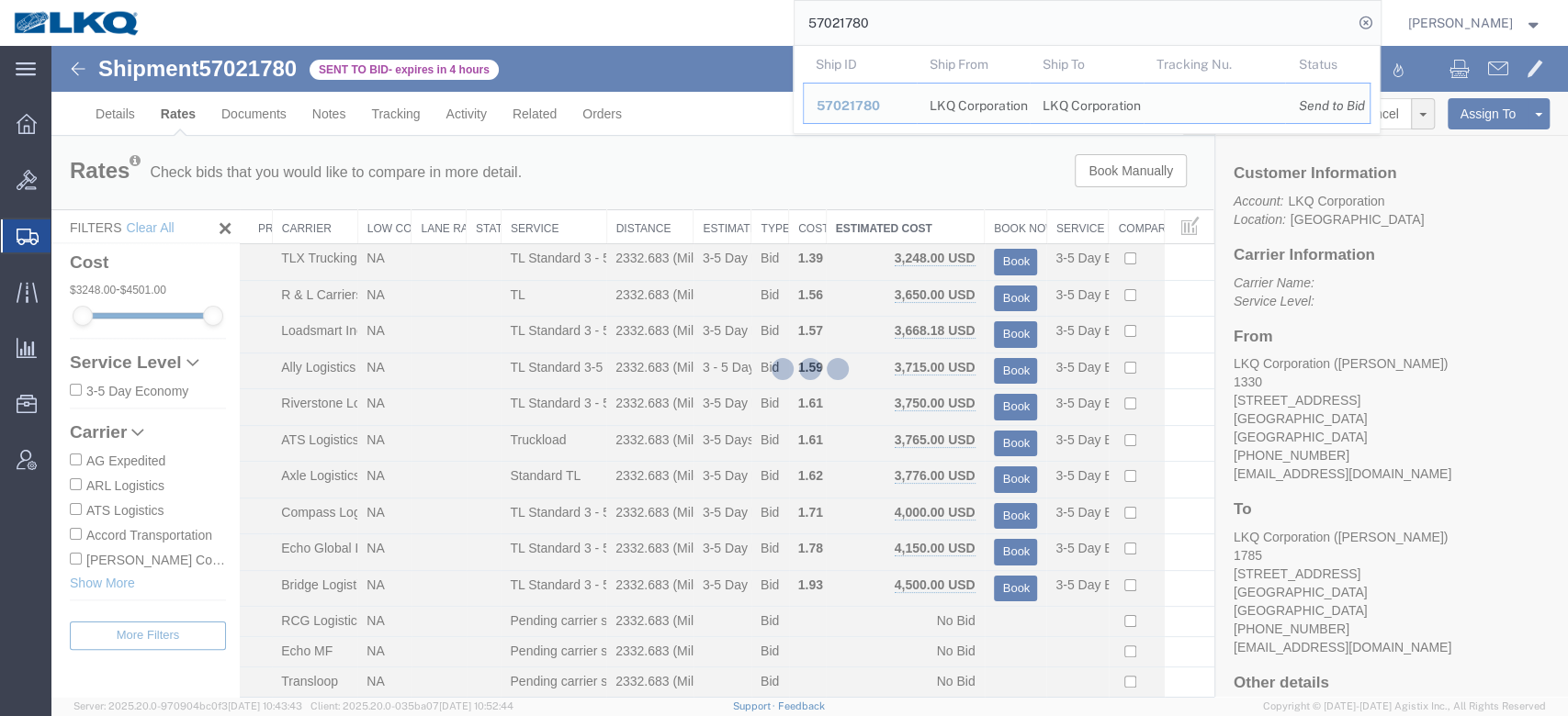
click at [921, 14] on input "57021780" at bounding box center [1074, 23] width 558 height 44
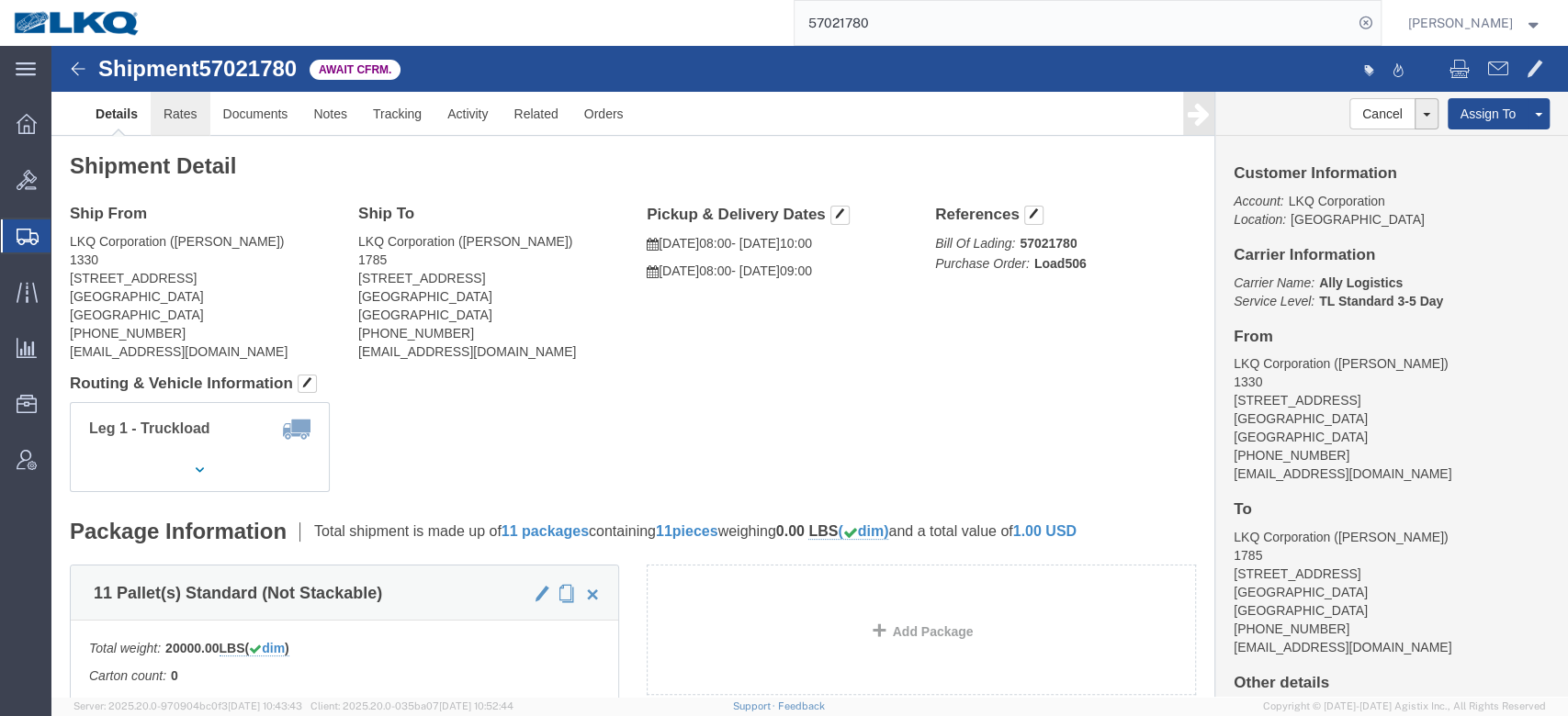
drag, startPoint x: 199, startPoint y: 103, endPoint x: 147, endPoint y: 58, distance: 68.8
click link "Rates"
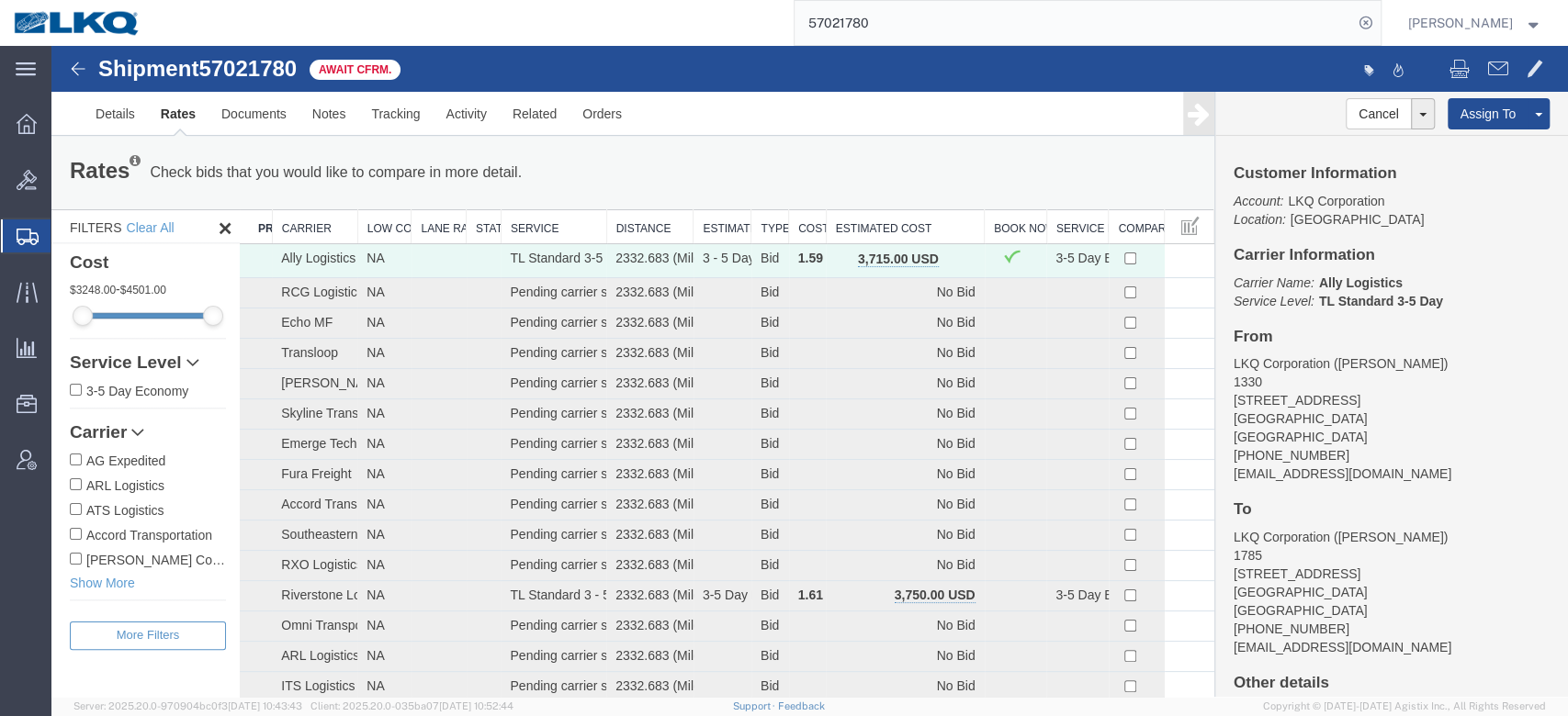
click at [946, 262] on button "button" at bounding box center [958, 261] width 25 height 24
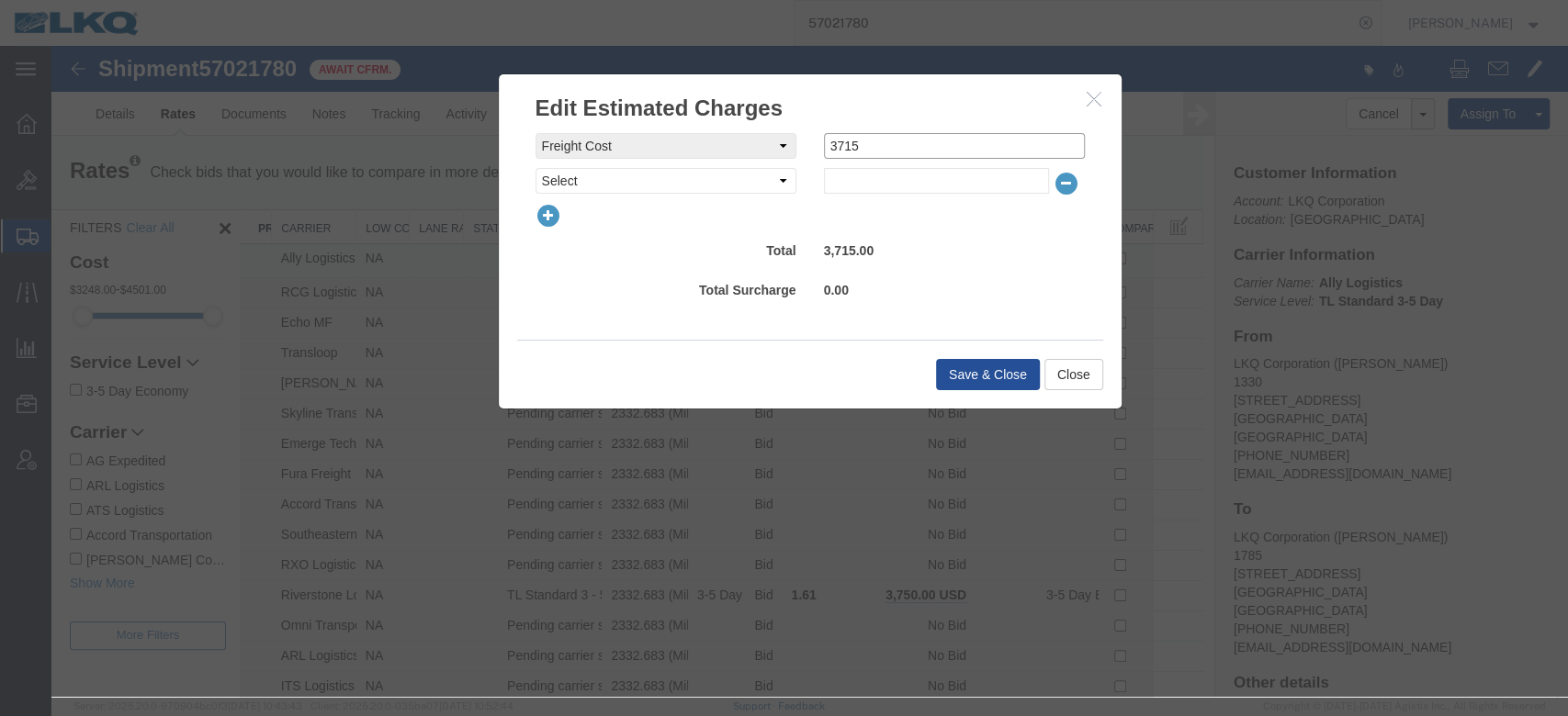
click at [852, 149] on input "3715" at bounding box center [954, 146] width 261 height 26
type input "3670"
click at [970, 363] on button "Save & Close" at bounding box center [988, 374] width 103 height 31
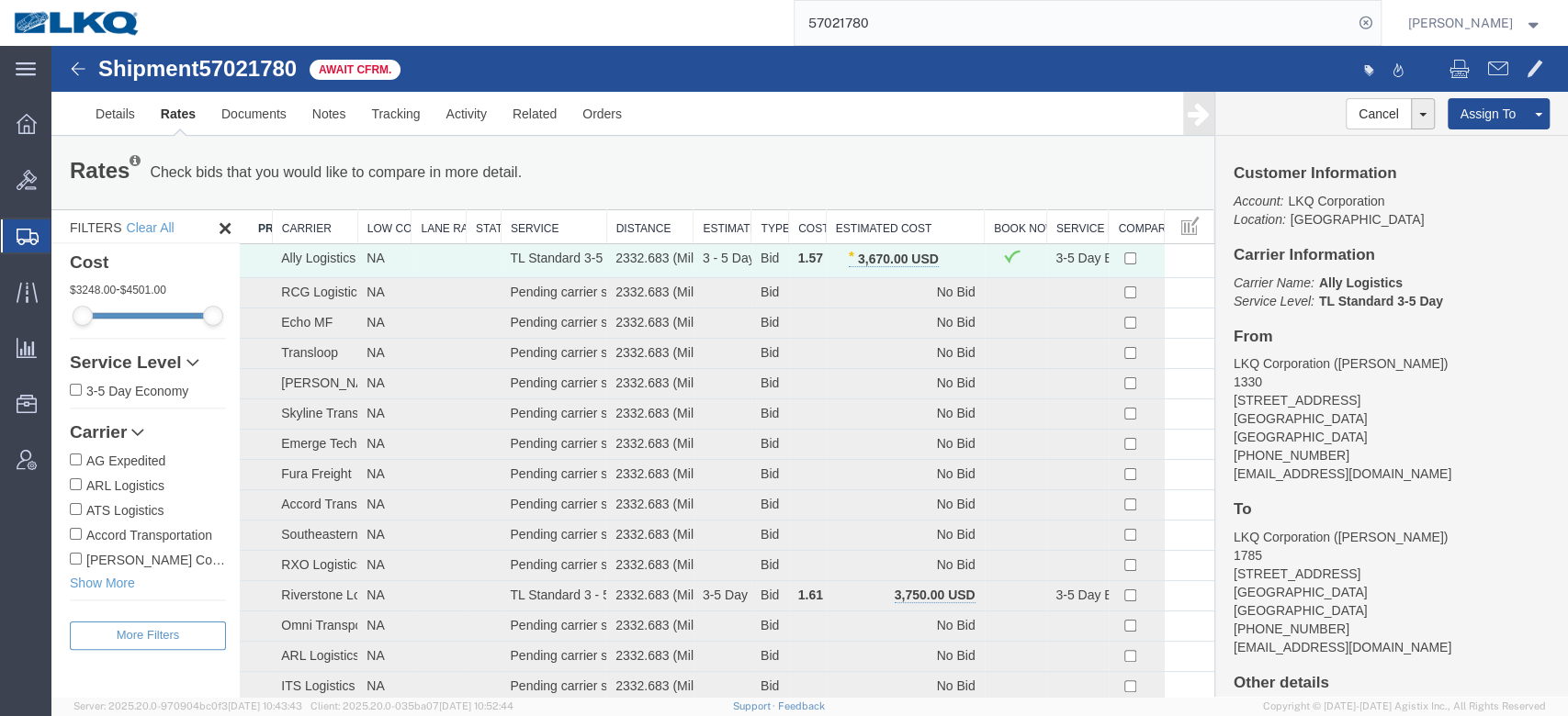
click at [860, 26] on input "57021780" at bounding box center [1074, 23] width 558 height 44
paste input "2985"
type input "57022985"
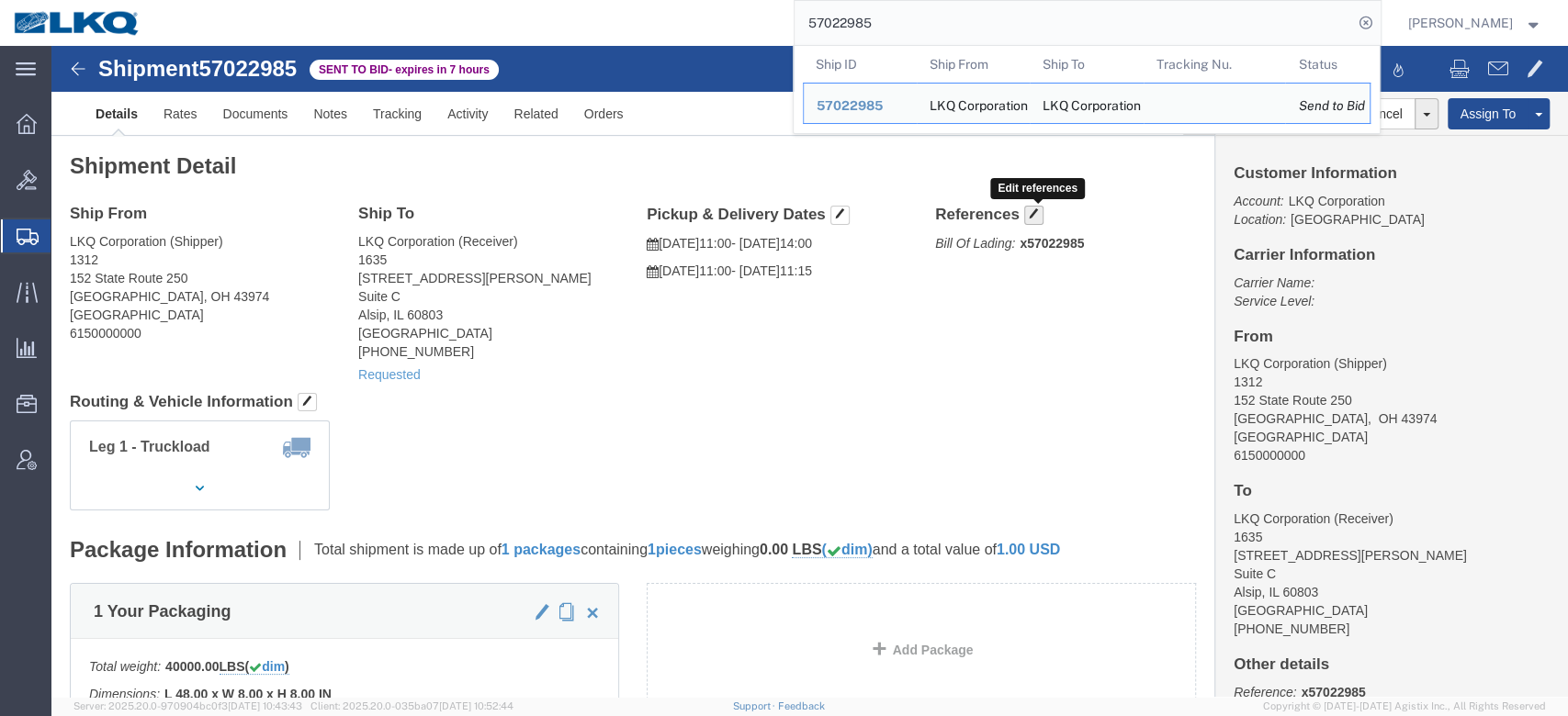
click span "button"
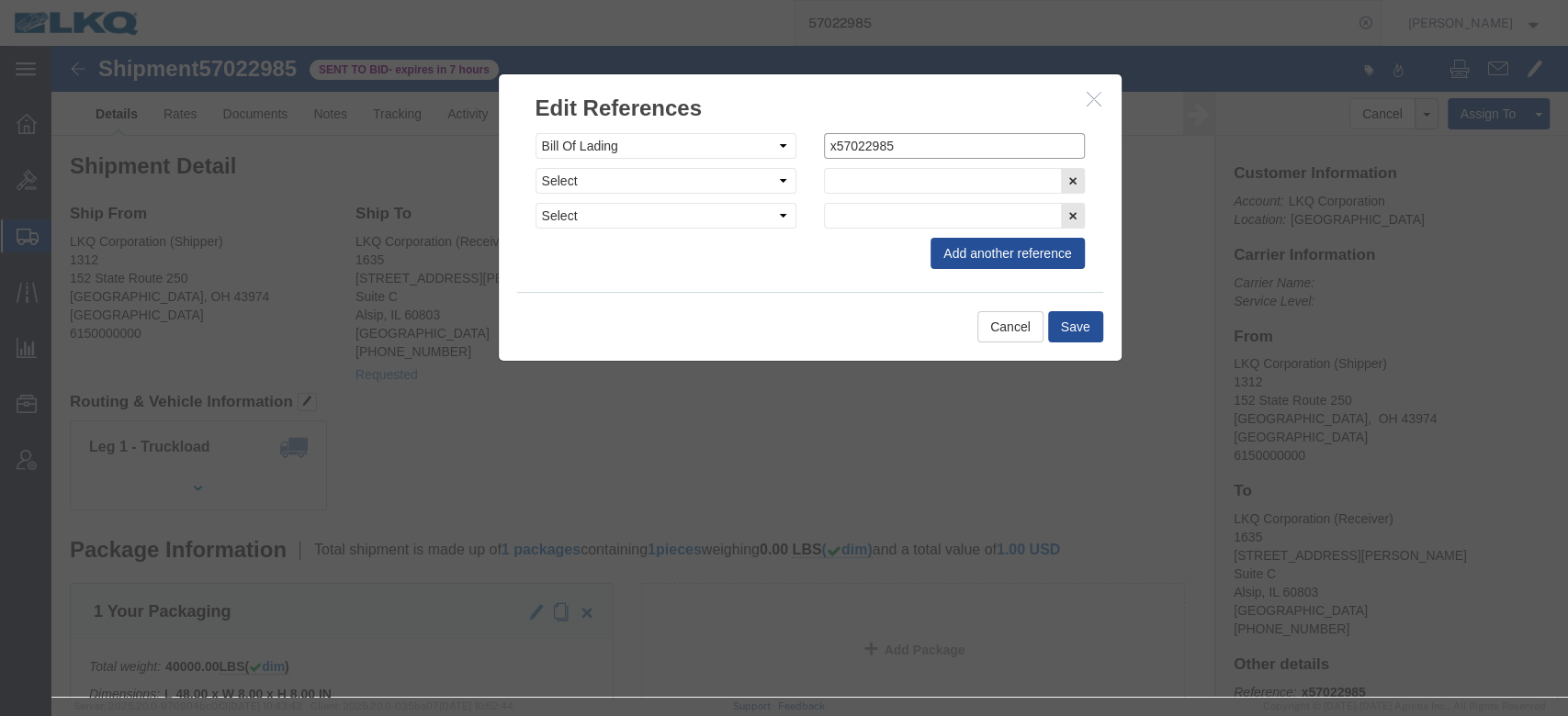
click input "x57022985"
type input "57022985"
click button "Save"
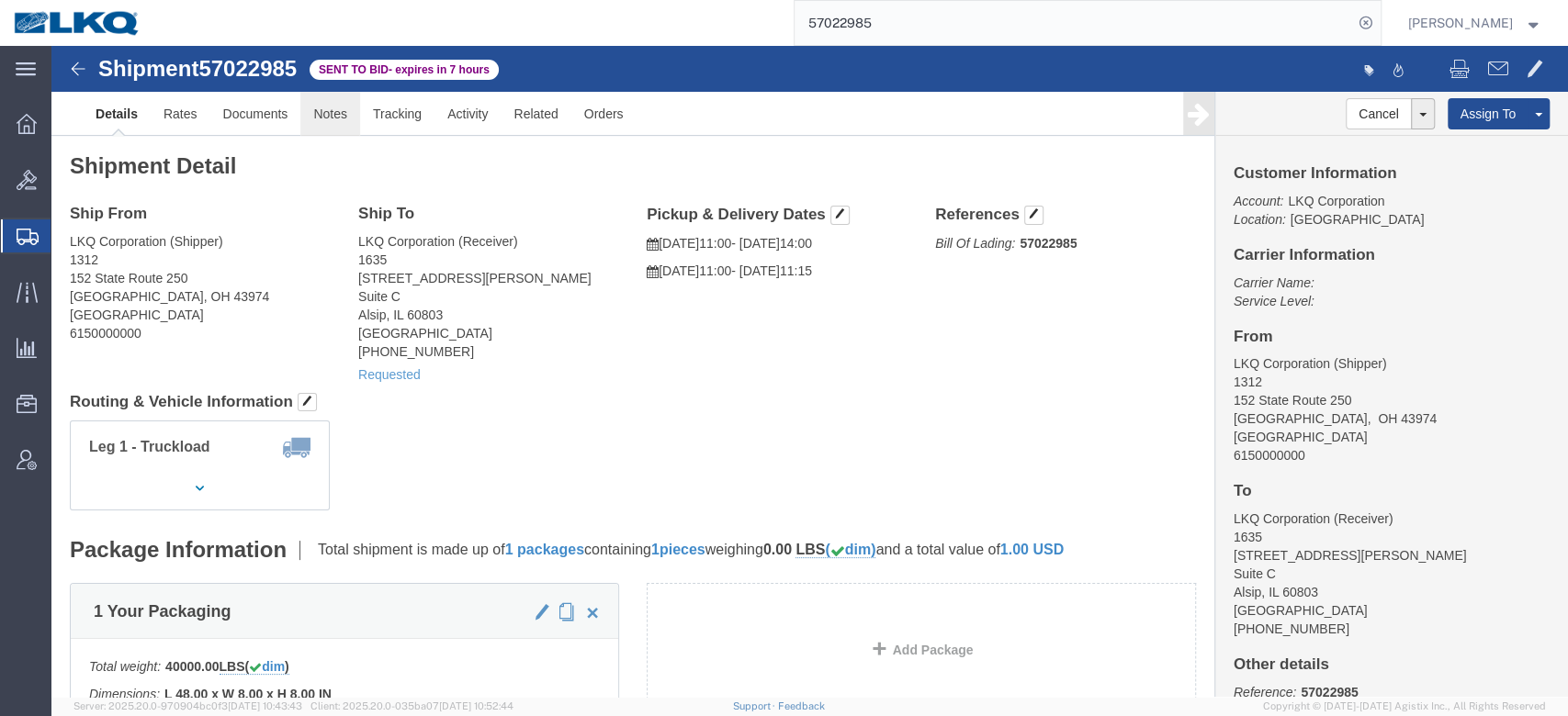
click link "Notes"
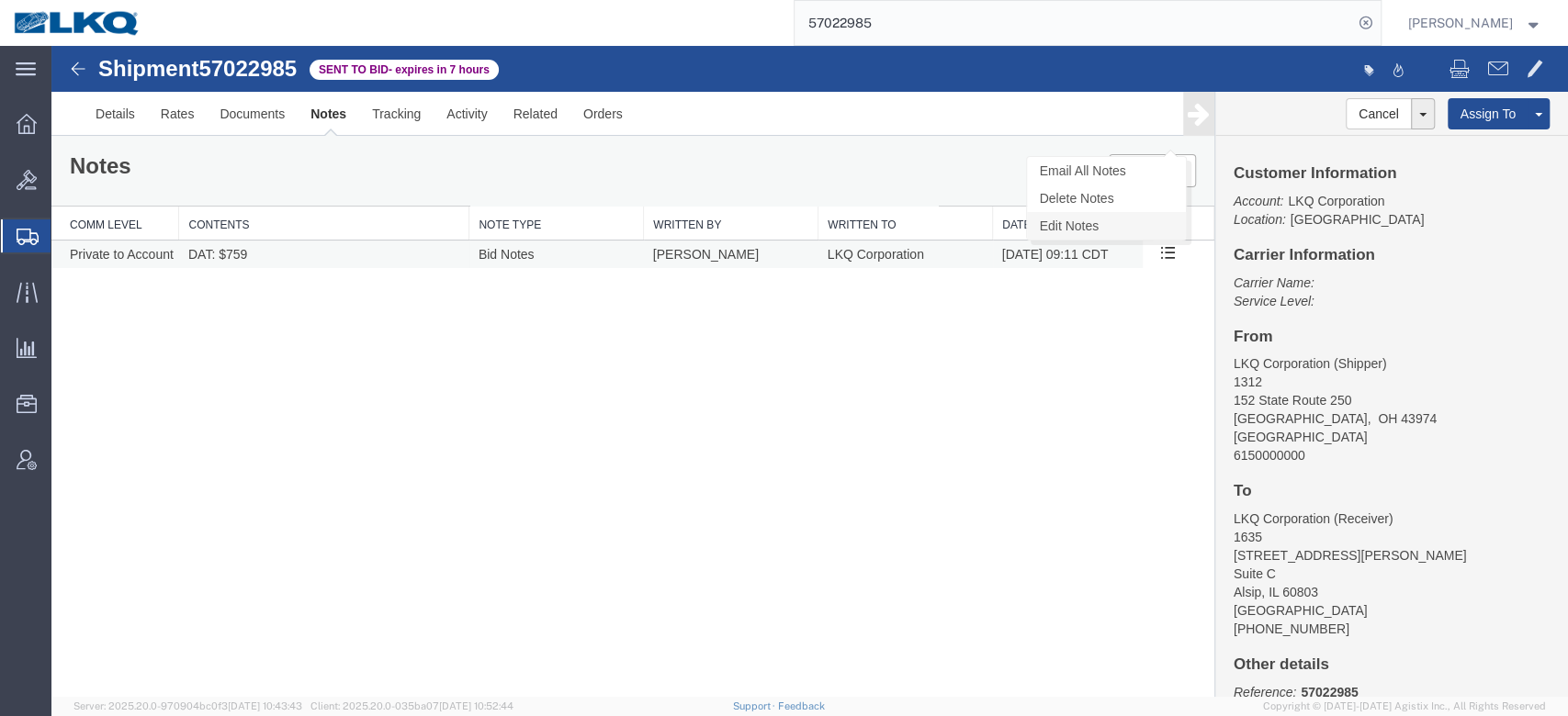
click at [1142, 225] on link "Edit Notes" at bounding box center [1107, 226] width 159 height 28
select select "BID_NOTES"
select select "PRIVATE_TO_ACCOUNT"
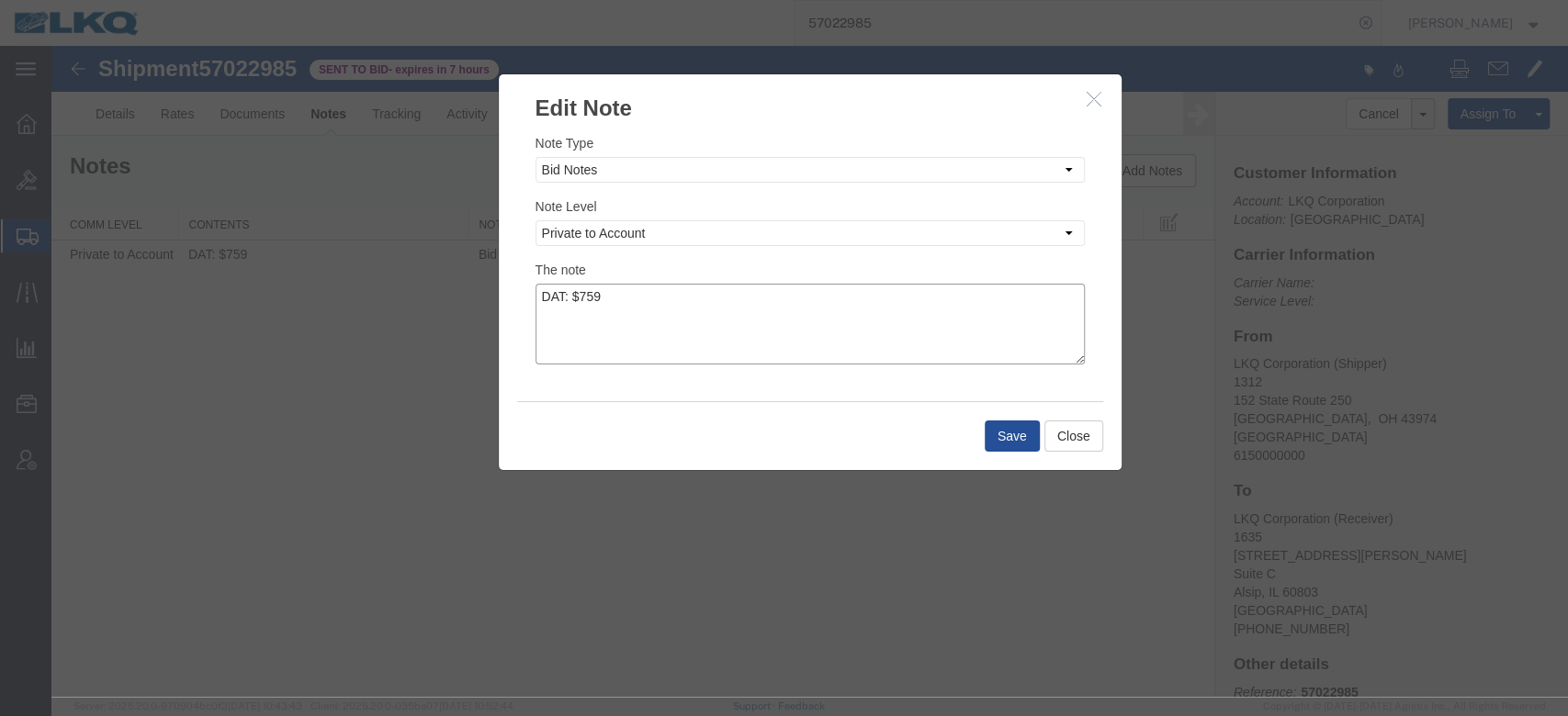
click at [699, 302] on textarea "DAT: $759" at bounding box center [810, 324] width 549 height 80
type textarea "DAT: $759, Original: $808"
click at [1006, 430] on button "Save" at bounding box center [1012, 435] width 55 height 31
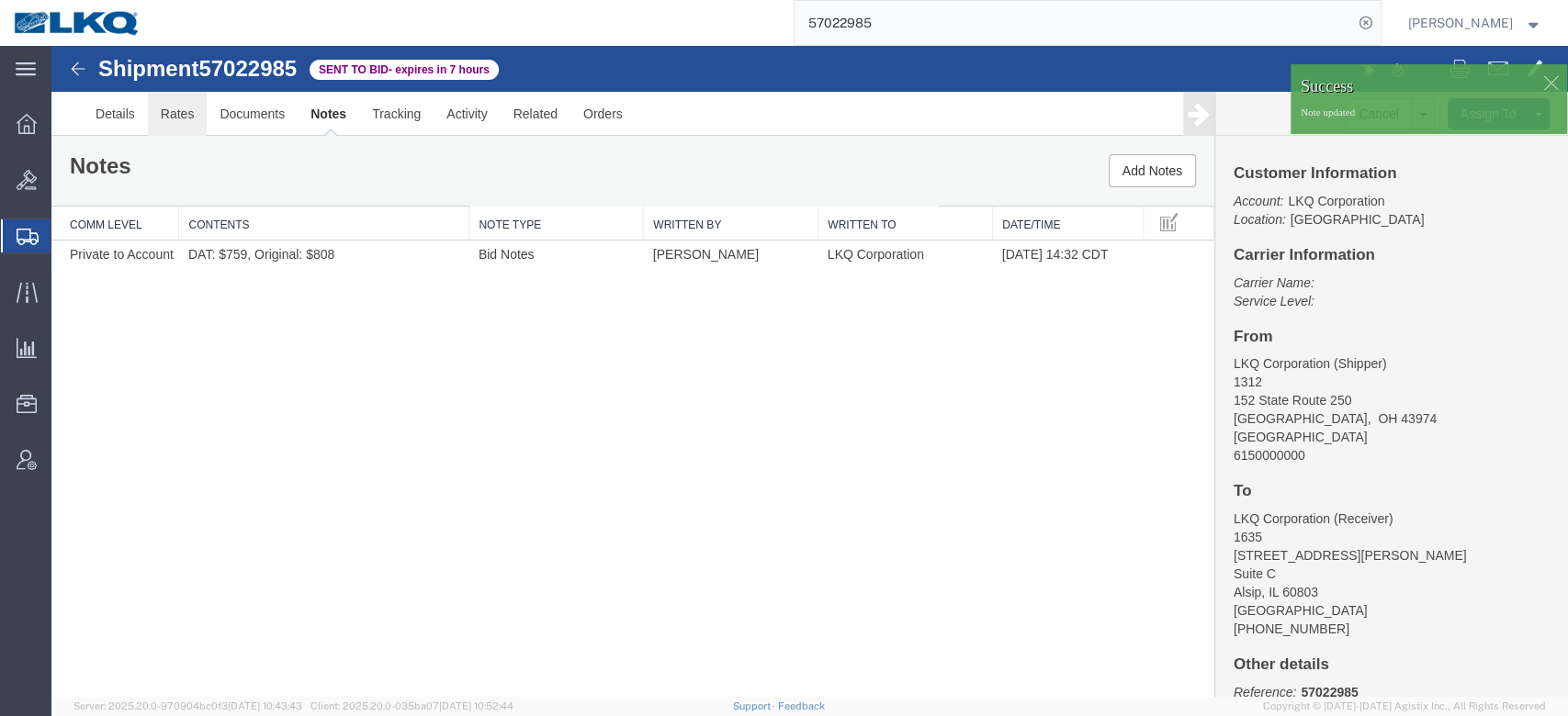
click at [174, 114] on link "Rates" at bounding box center [178, 113] width 60 height 44
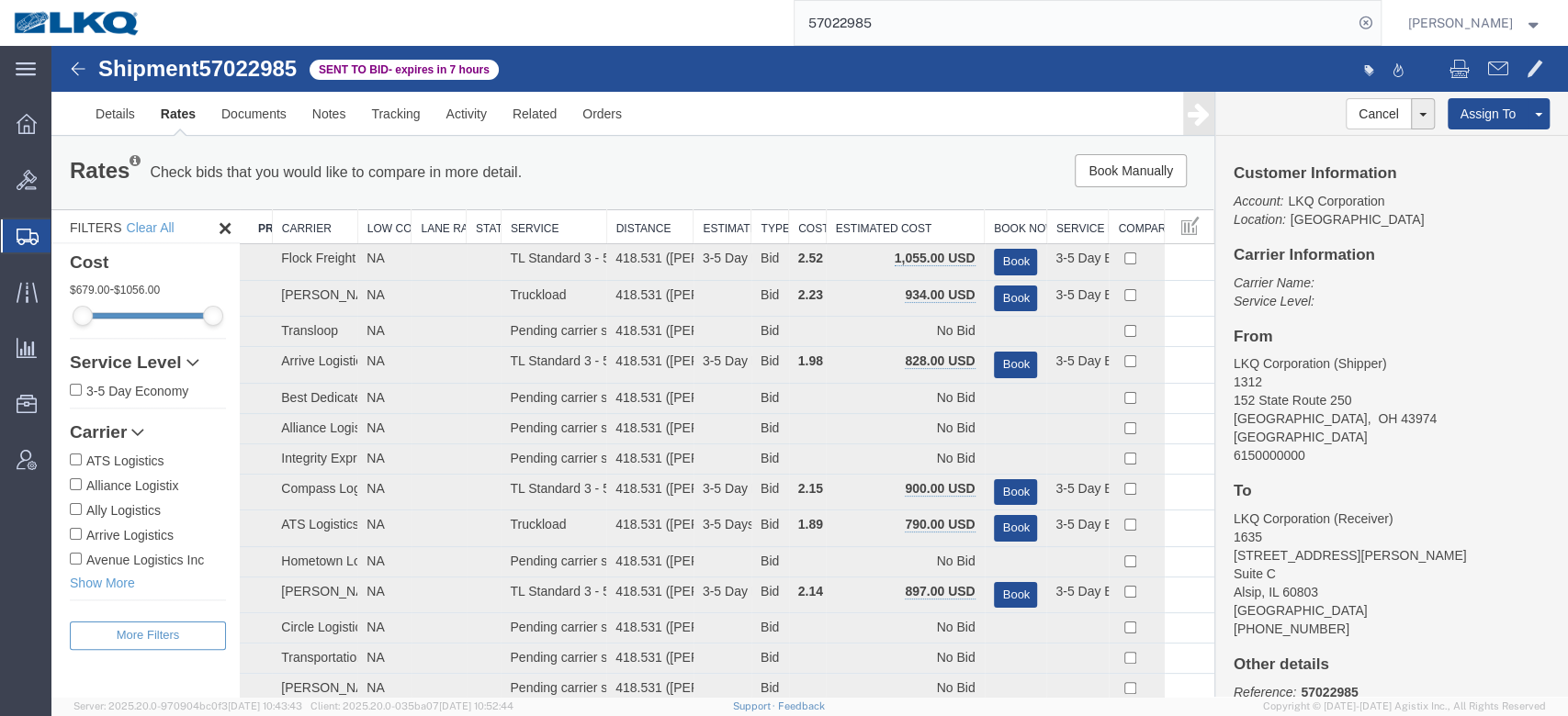
click at [931, 221] on th "Estimated Cost" at bounding box center [904, 227] width 158 height 34
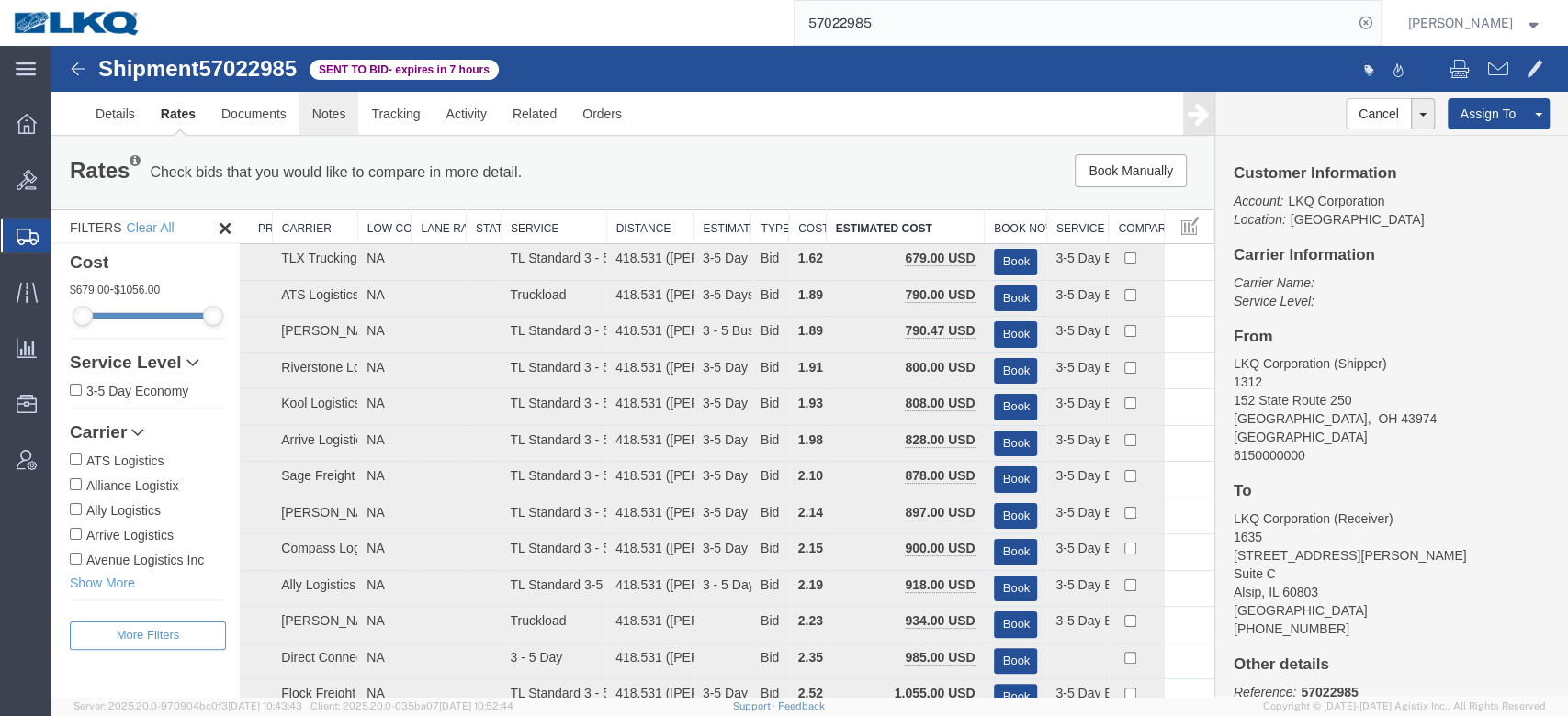
click at [341, 124] on link "Notes" at bounding box center [329, 113] width 60 height 44
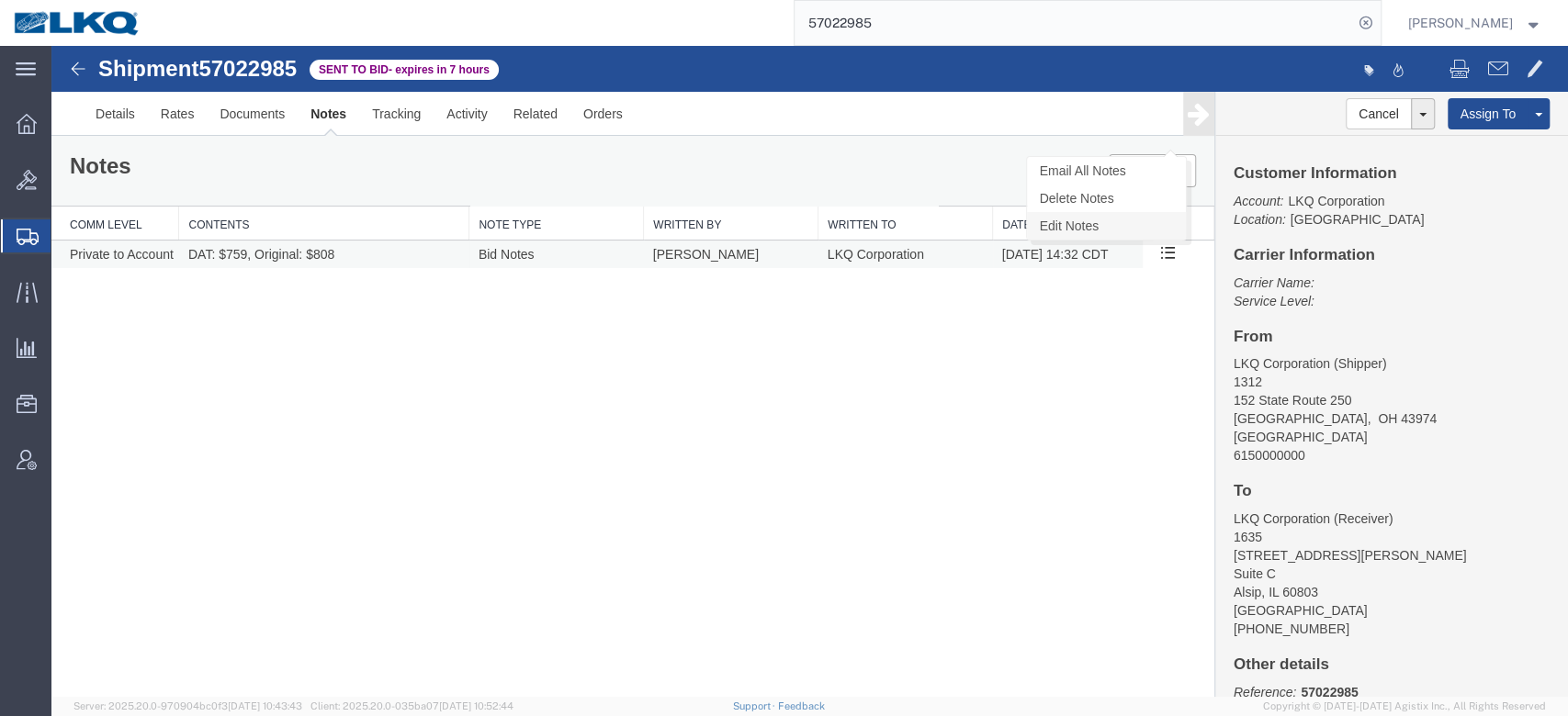
click at [1149, 225] on link "Edit Notes" at bounding box center [1107, 226] width 159 height 28
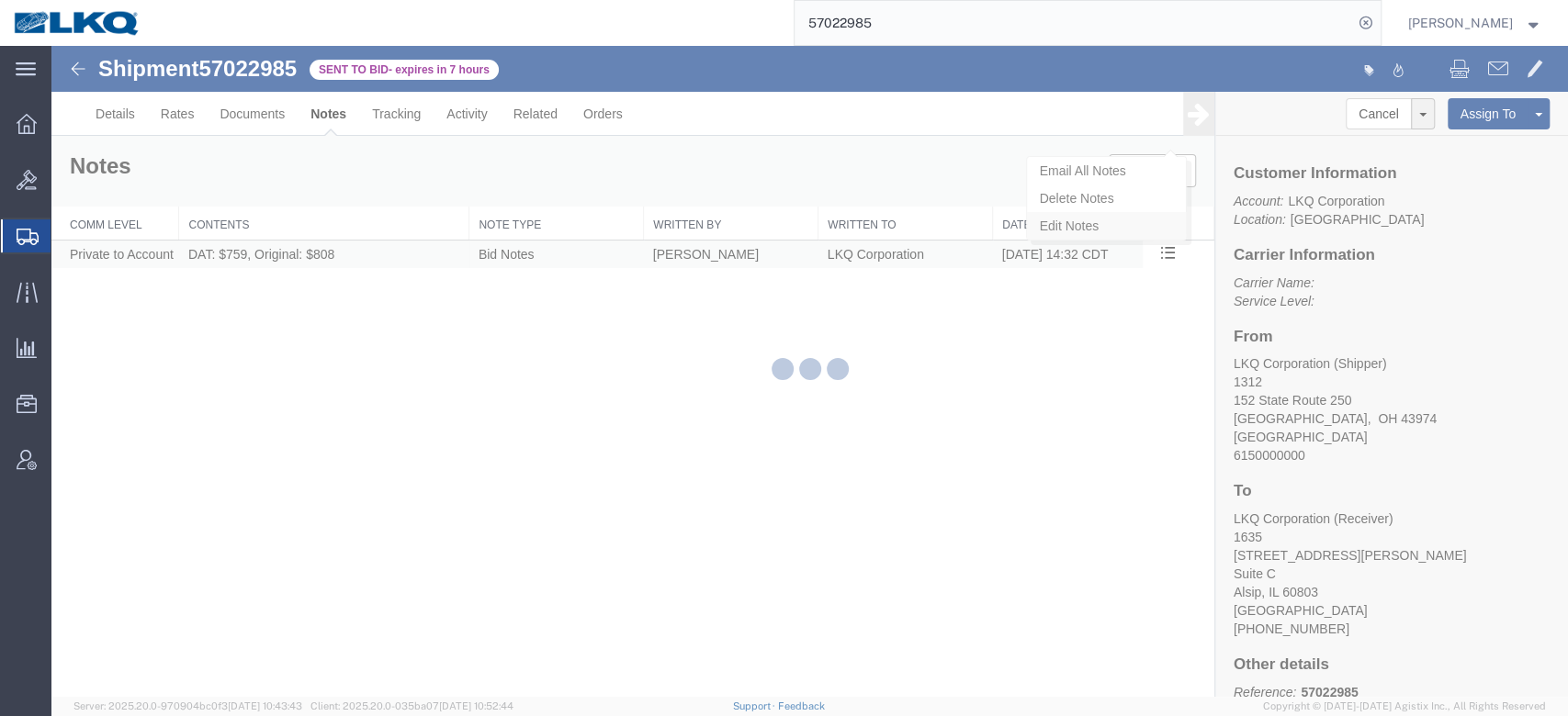
select select "BID_NOTES"
select select "PRIVATE_TO_ACCOUNT"
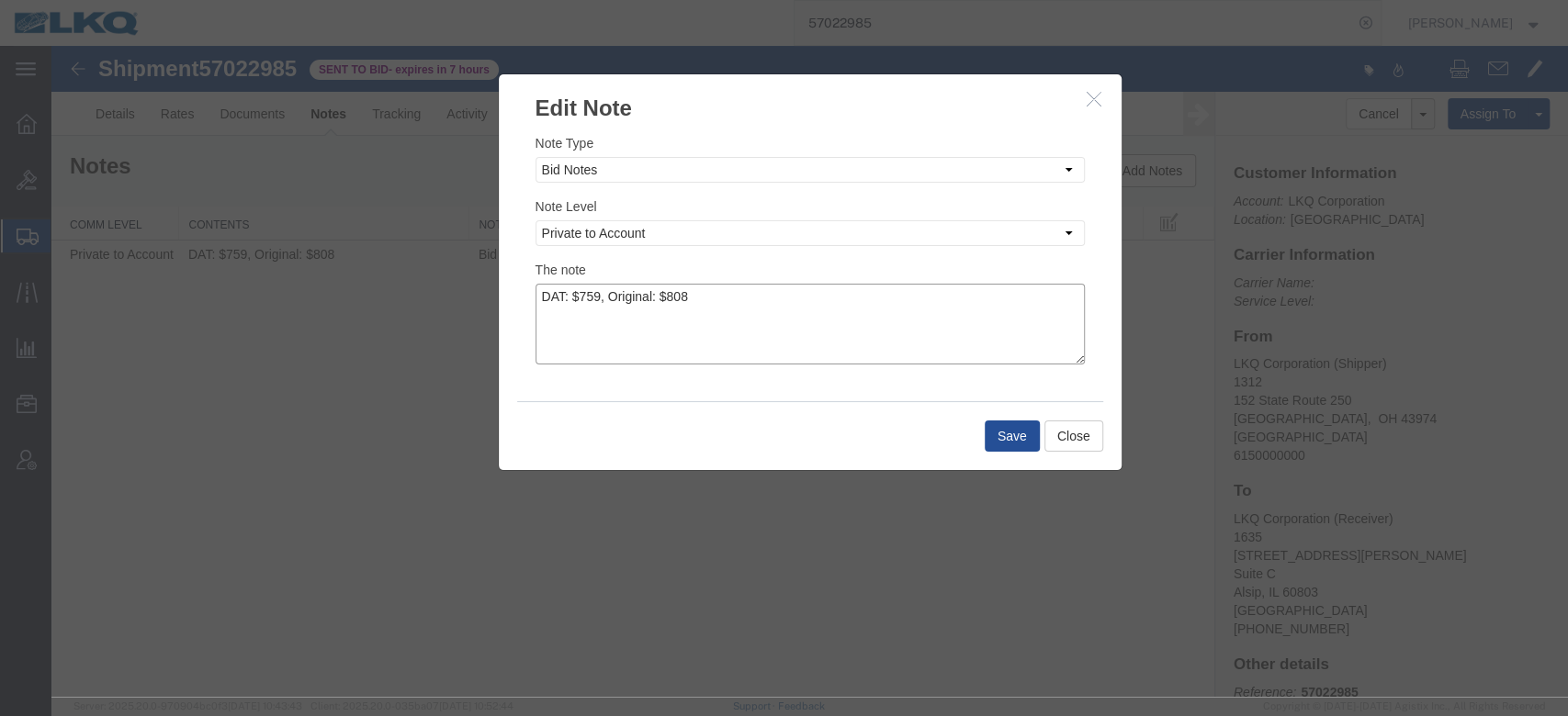
drag, startPoint x: 737, startPoint y: 314, endPoint x: 603, endPoint y: 311, distance: 134.0
click at [603, 311] on textarea "DAT: $759, Original: $808" at bounding box center [810, 324] width 549 height 80
type textarea "DAT: $759"
click at [994, 430] on button "Save" at bounding box center [1012, 435] width 55 height 31
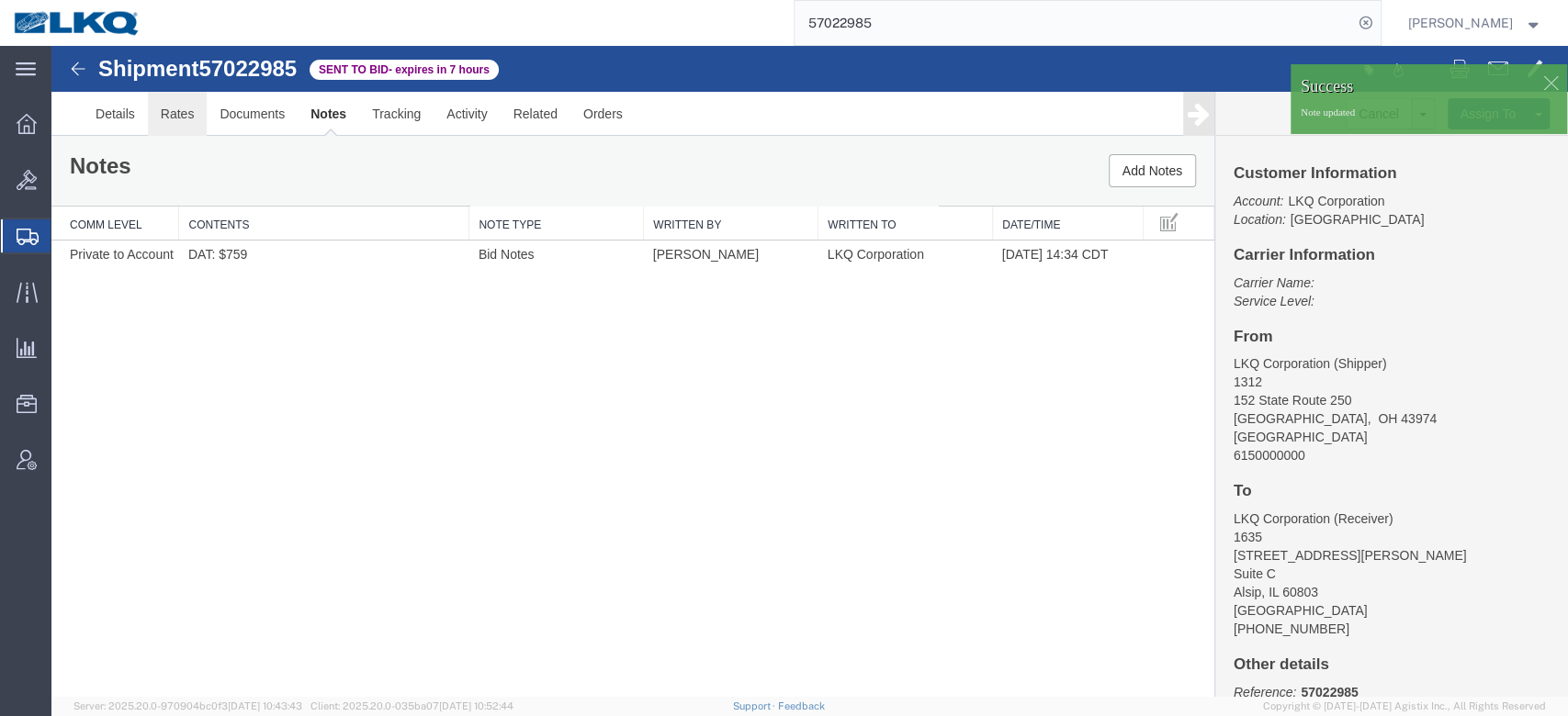
click at [176, 108] on link "Rates" at bounding box center [178, 113] width 60 height 44
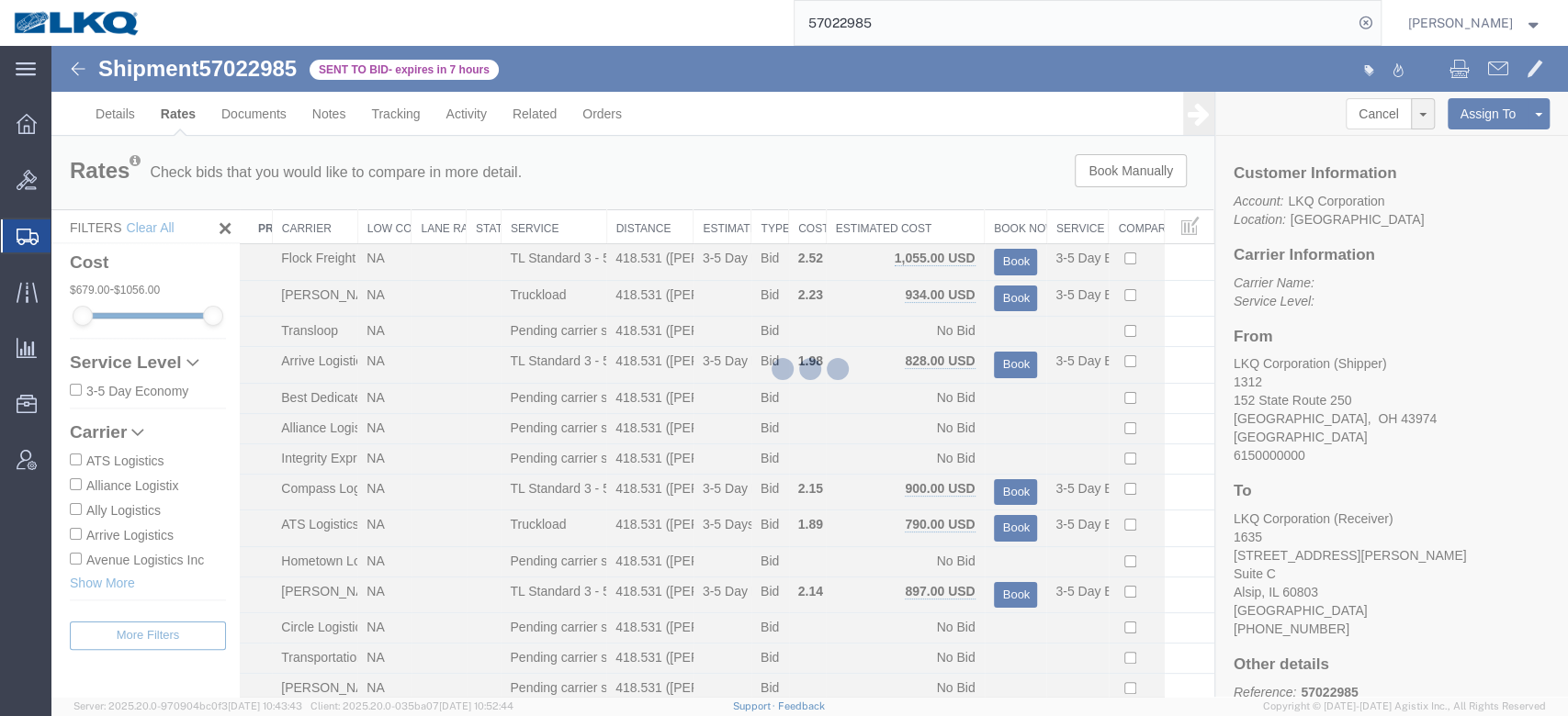
click at [946, 231] on div at bounding box center [810, 371] width 1517 height 651
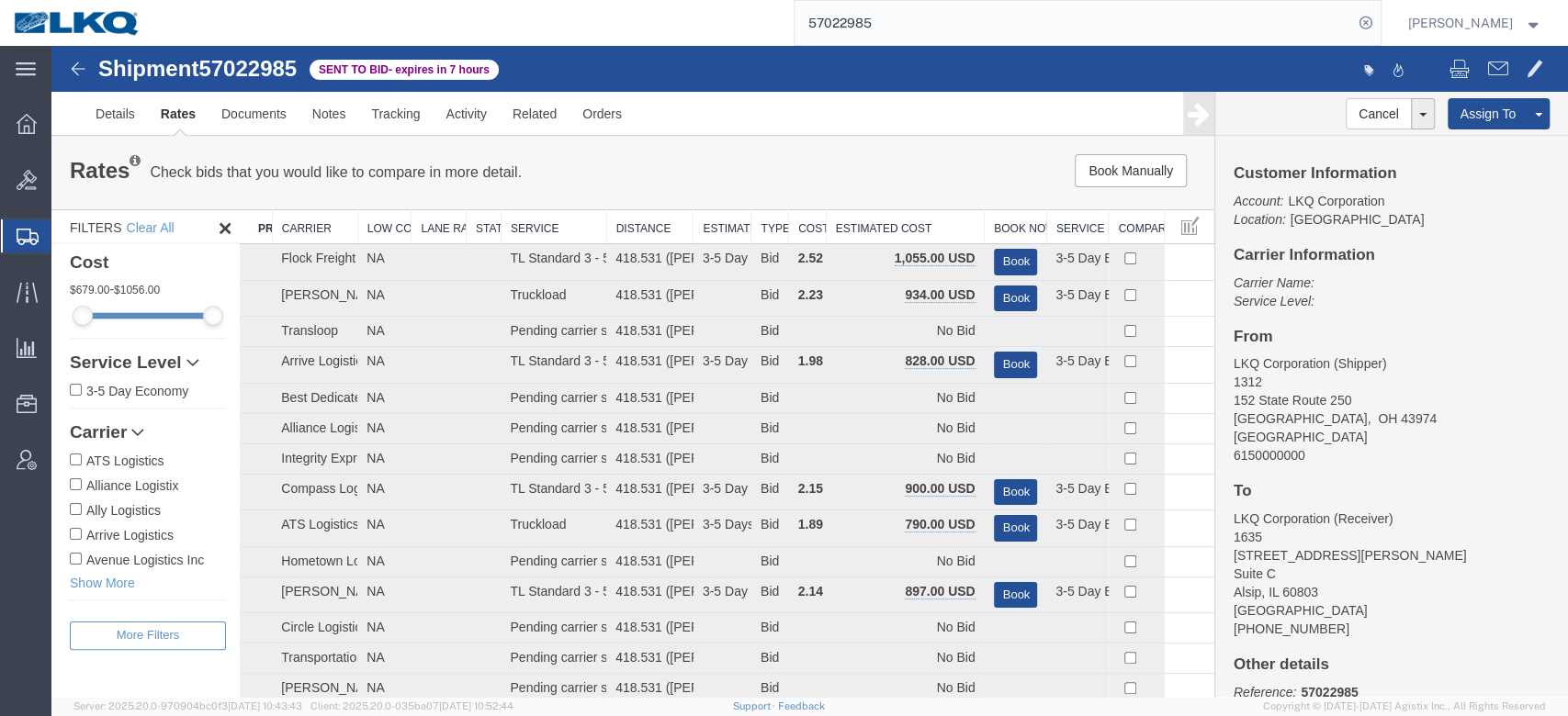
click at [946, 231] on th "Estimated Cost" at bounding box center [904, 227] width 158 height 34
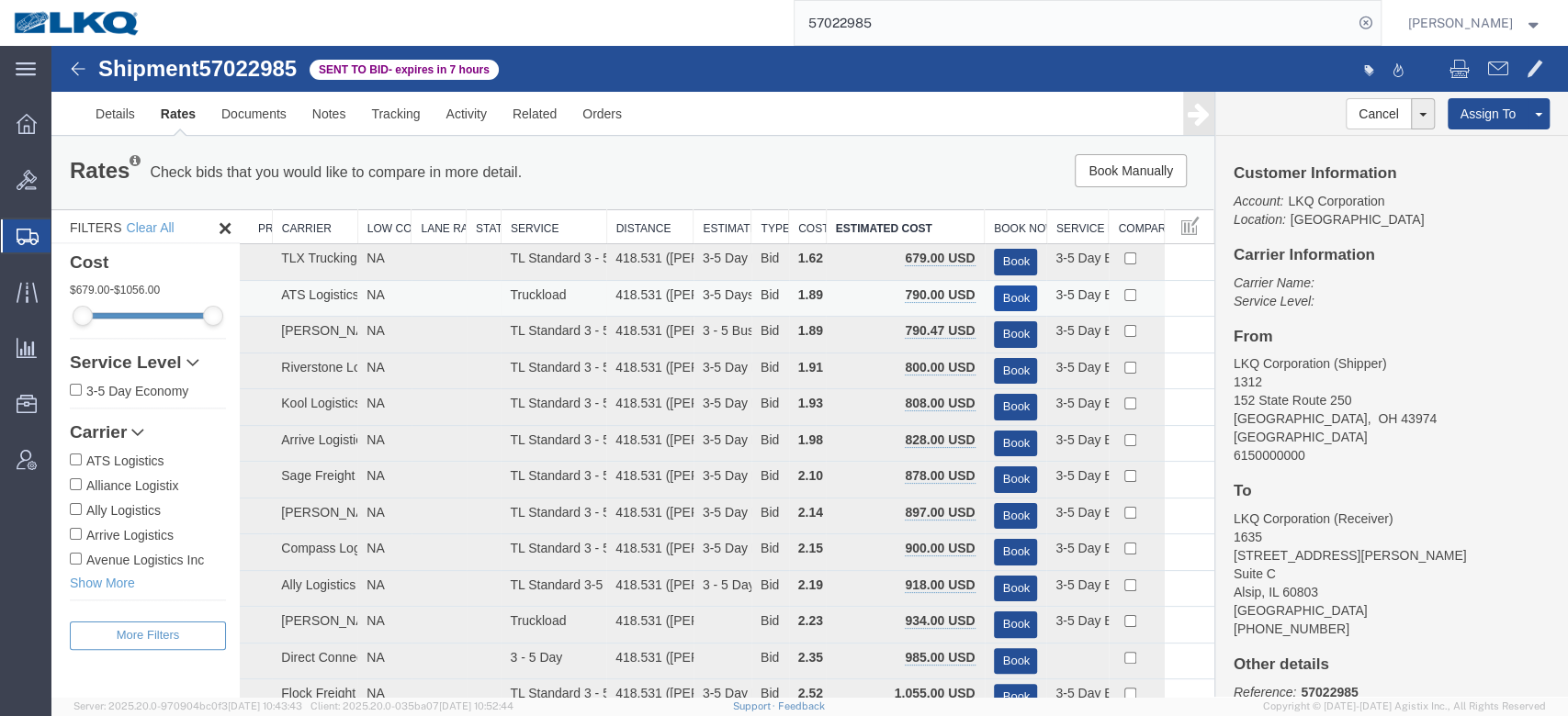
click at [1013, 290] on button "Book" at bounding box center [1016, 299] width 44 height 27
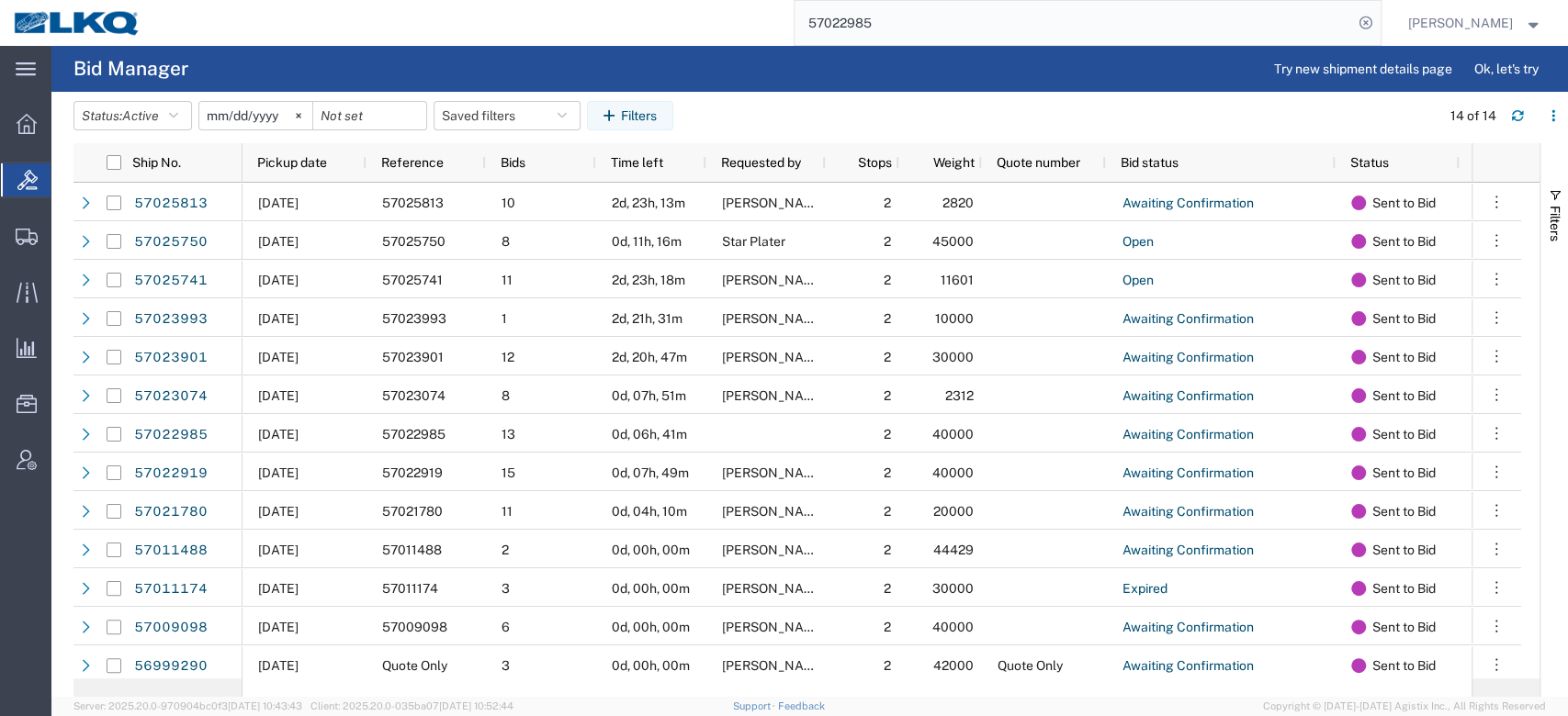
click at [873, 17] on input "57022985" at bounding box center [1074, 23] width 558 height 44
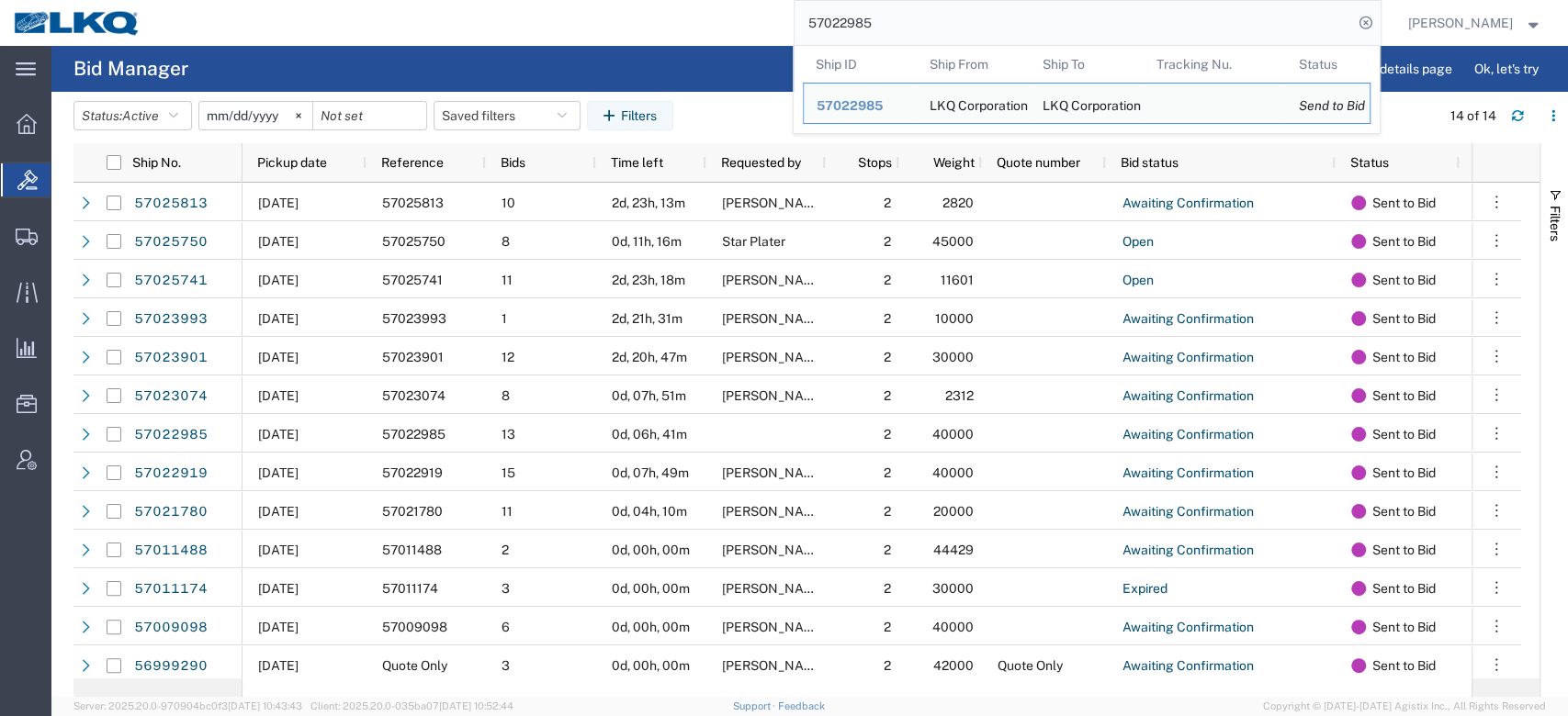
paste input "6984245"
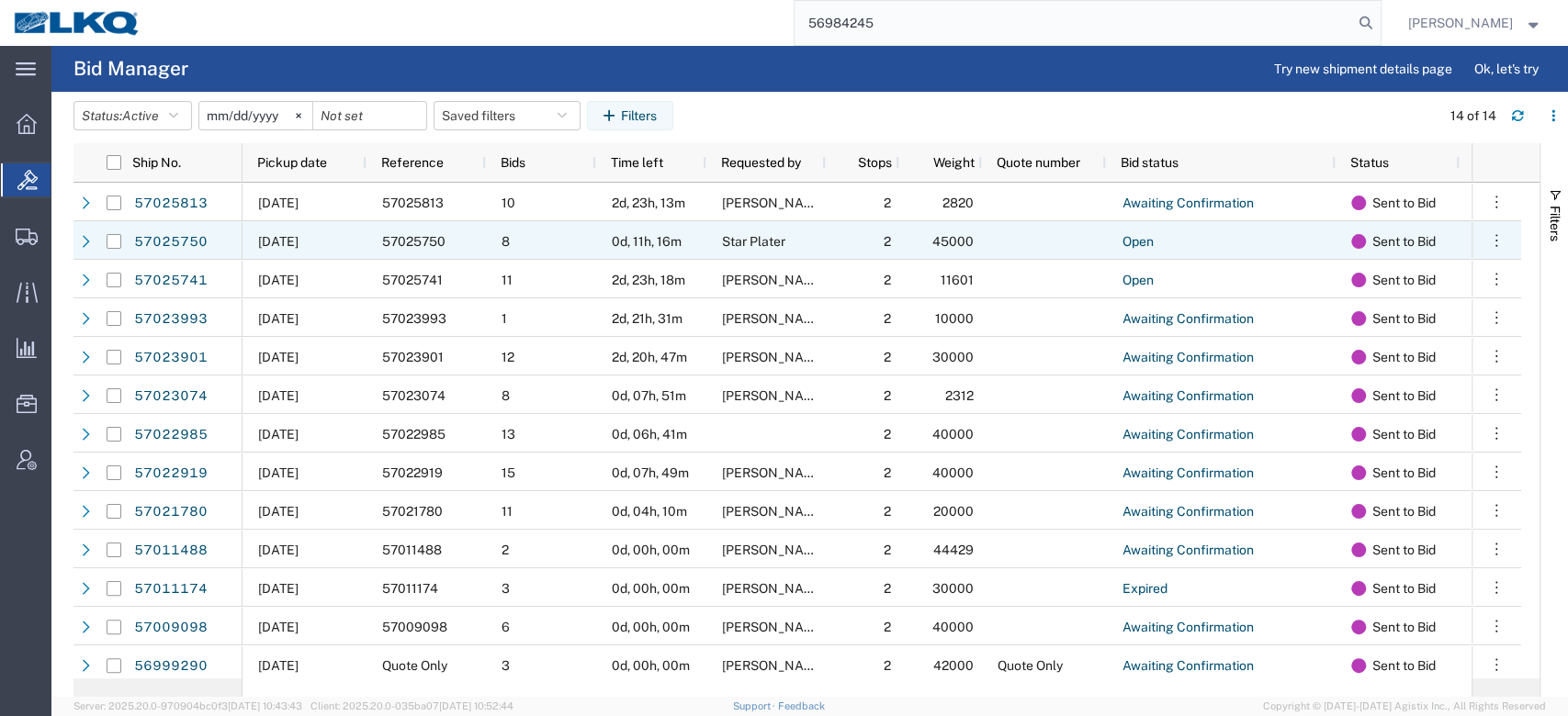
type input "56984245"
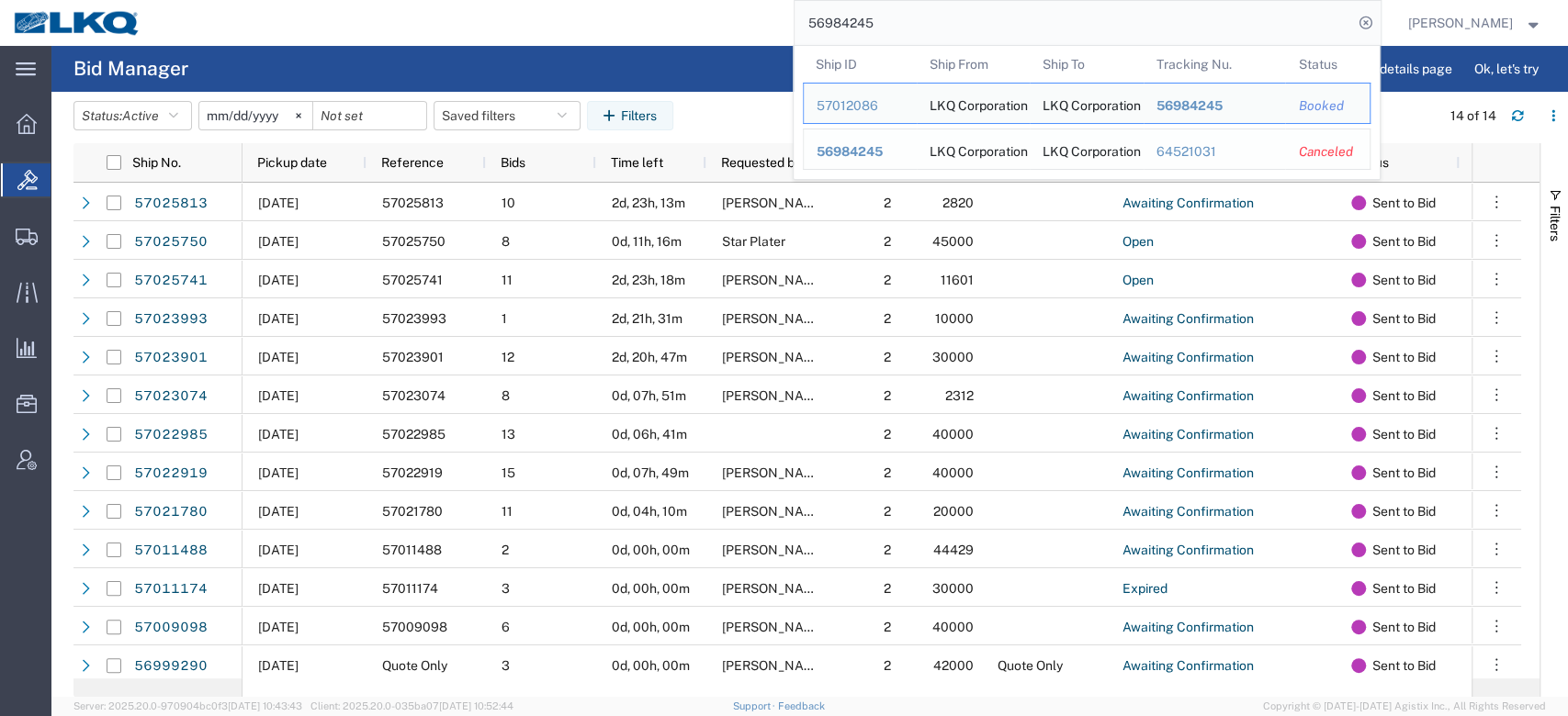
click at [883, 155] on span "56984245" at bounding box center [850, 151] width 67 height 15
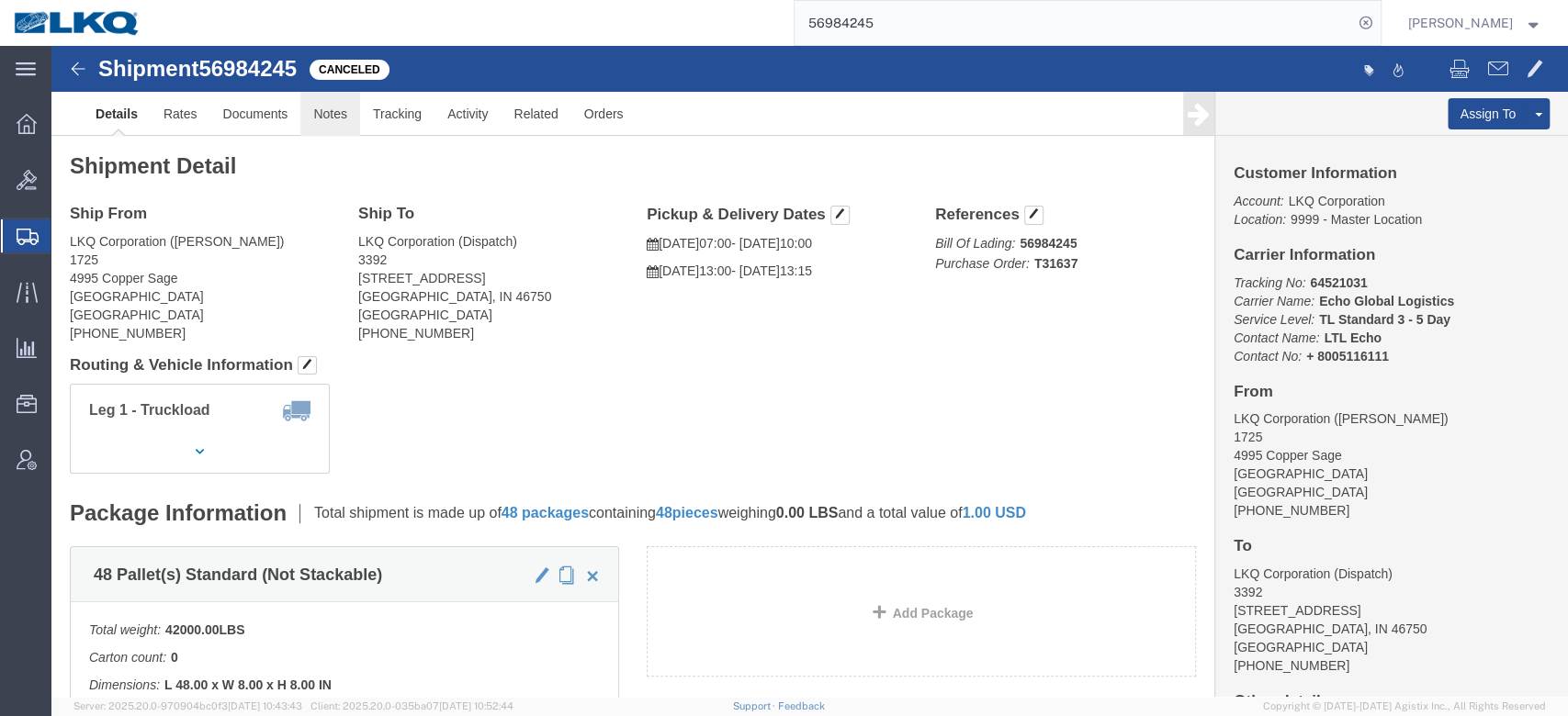
drag, startPoint x: 285, startPoint y: 63, endPoint x: 370, endPoint y: 90, distance: 89.2
click link "Notes"
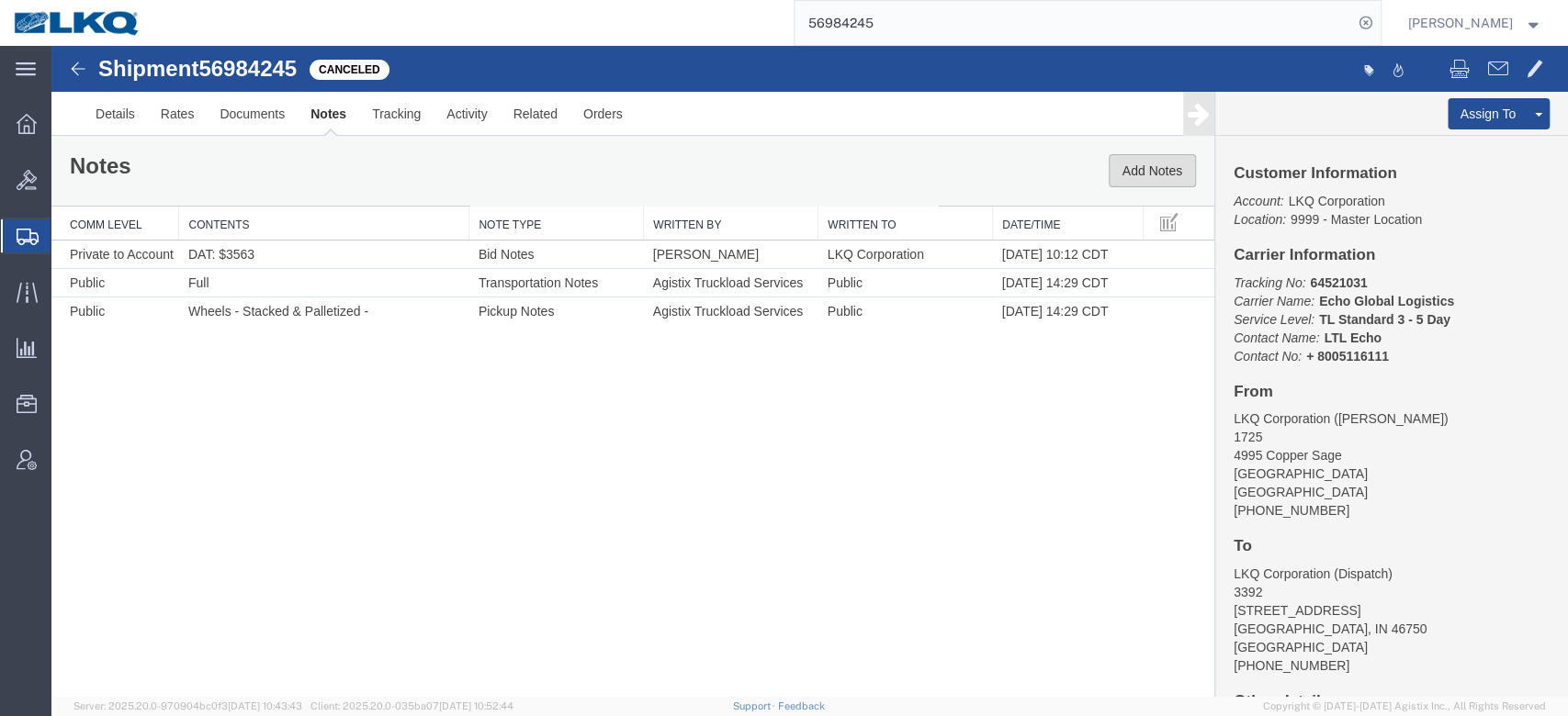
click at [1133, 177] on button "Add Notes" at bounding box center [1153, 170] width 87 height 33
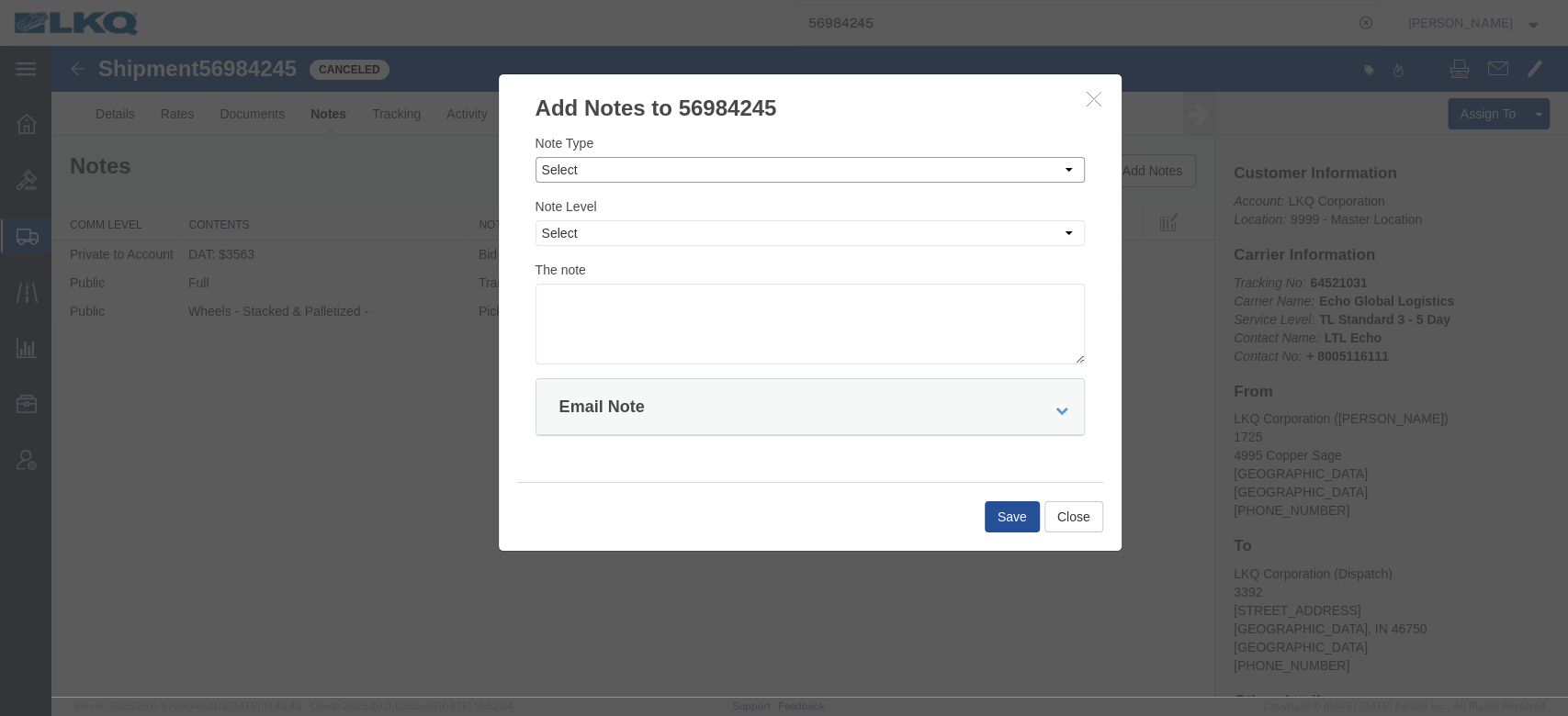
click at [889, 166] on select "Select Approval Bid Notes Carrier Change Notes Claim Notes Content Hazmat Notes…" at bounding box center [810, 170] width 549 height 26
select select "BID_NOTES"
click at [536, 157] on select "Select Approval Bid Notes Carrier Change Notes Claim Notes Content Hazmat Notes…" at bounding box center [810, 170] width 549 height 26
click at [599, 233] on select "Select Private to Account Private to Vendor Public" at bounding box center [810, 233] width 549 height 26
select select "PUBLIC"
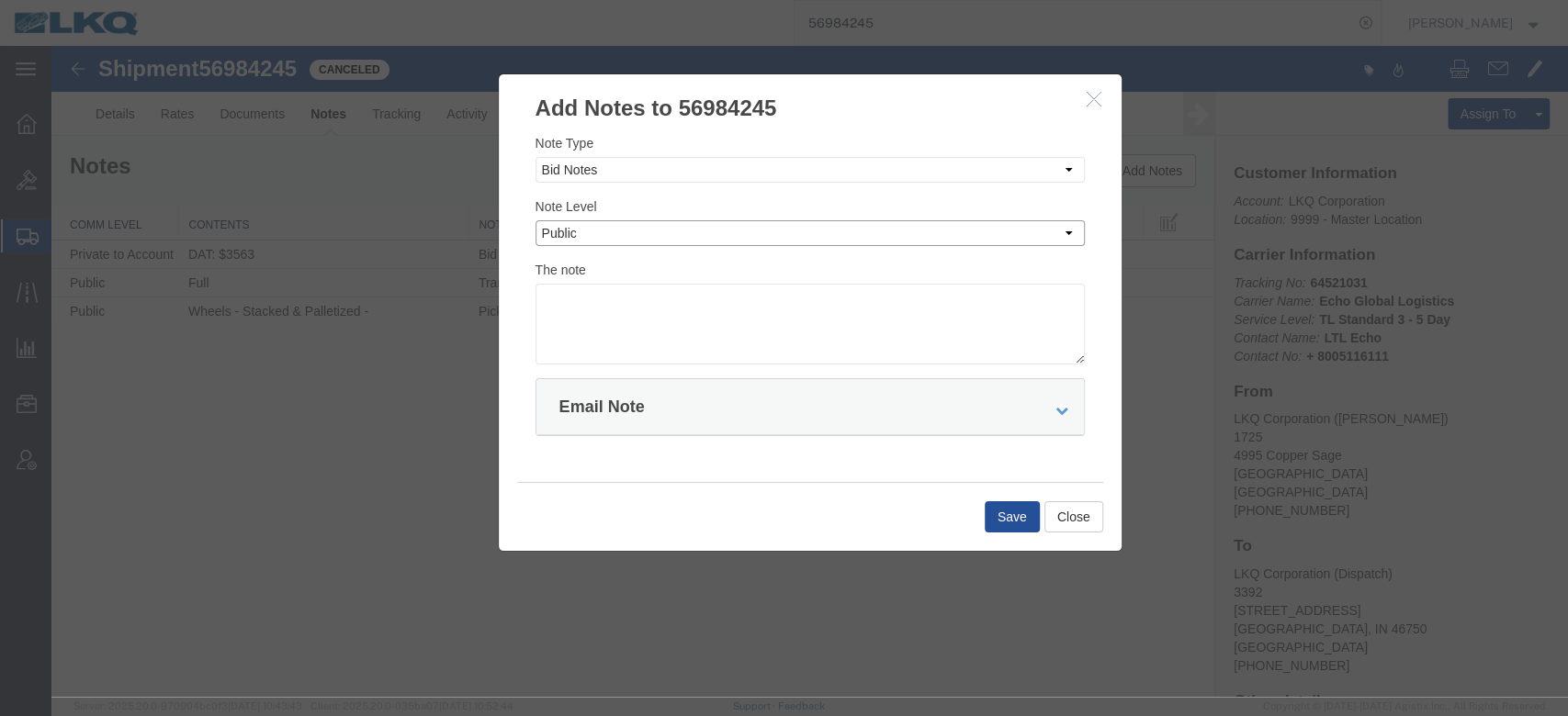
click at [536, 220] on select "Select Private to Account Private to Vendor Public" at bounding box center [810, 233] width 549 height 26
click at [610, 354] on textarea at bounding box center [810, 324] width 549 height 80
type textarea "Missed 10/3"
click at [1000, 517] on button "Save" at bounding box center [1012, 516] width 55 height 31
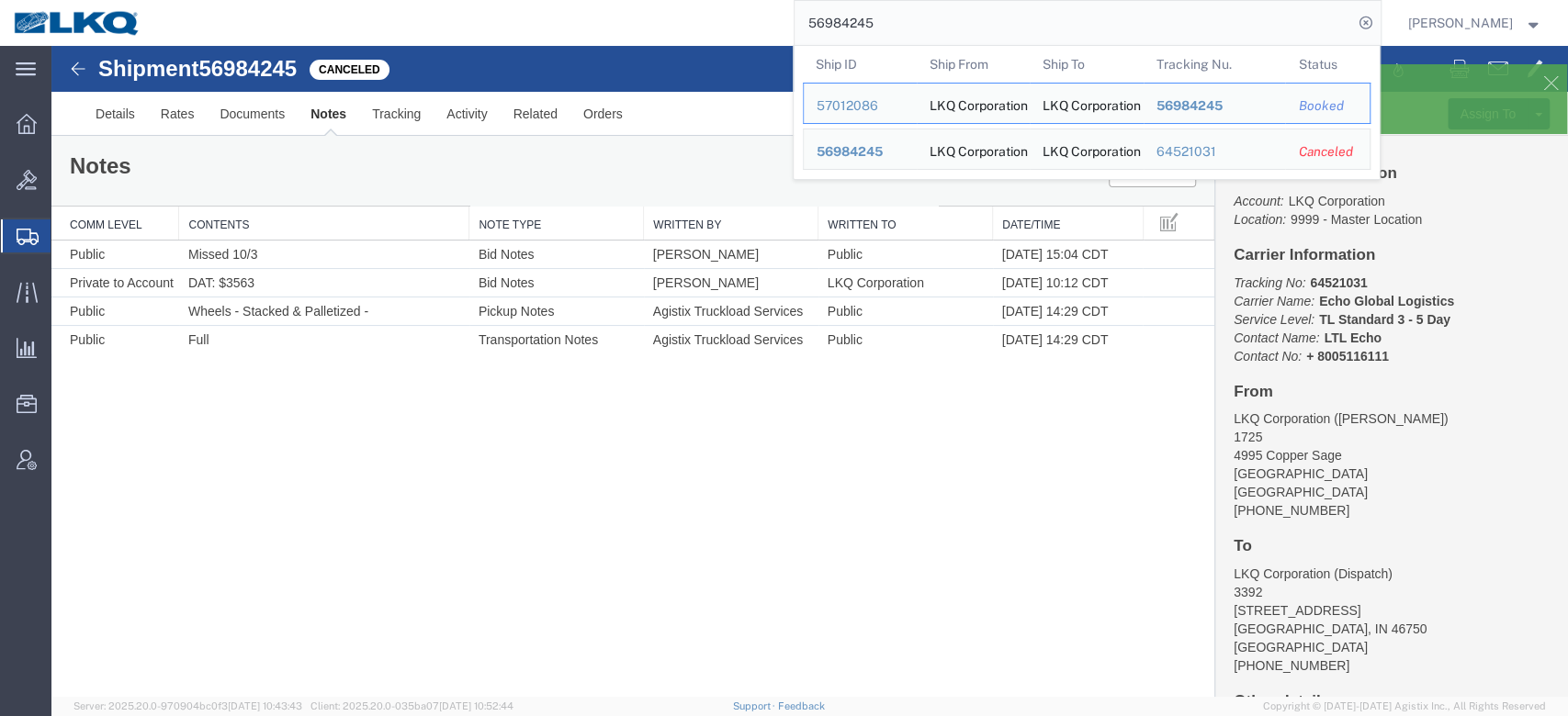
click at [911, 35] on input "56984245" at bounding box center [1074, 23] width 558 height 44
click at [904, 99] on div "57012086" at bounding box center [861, 105] width 87 height 19
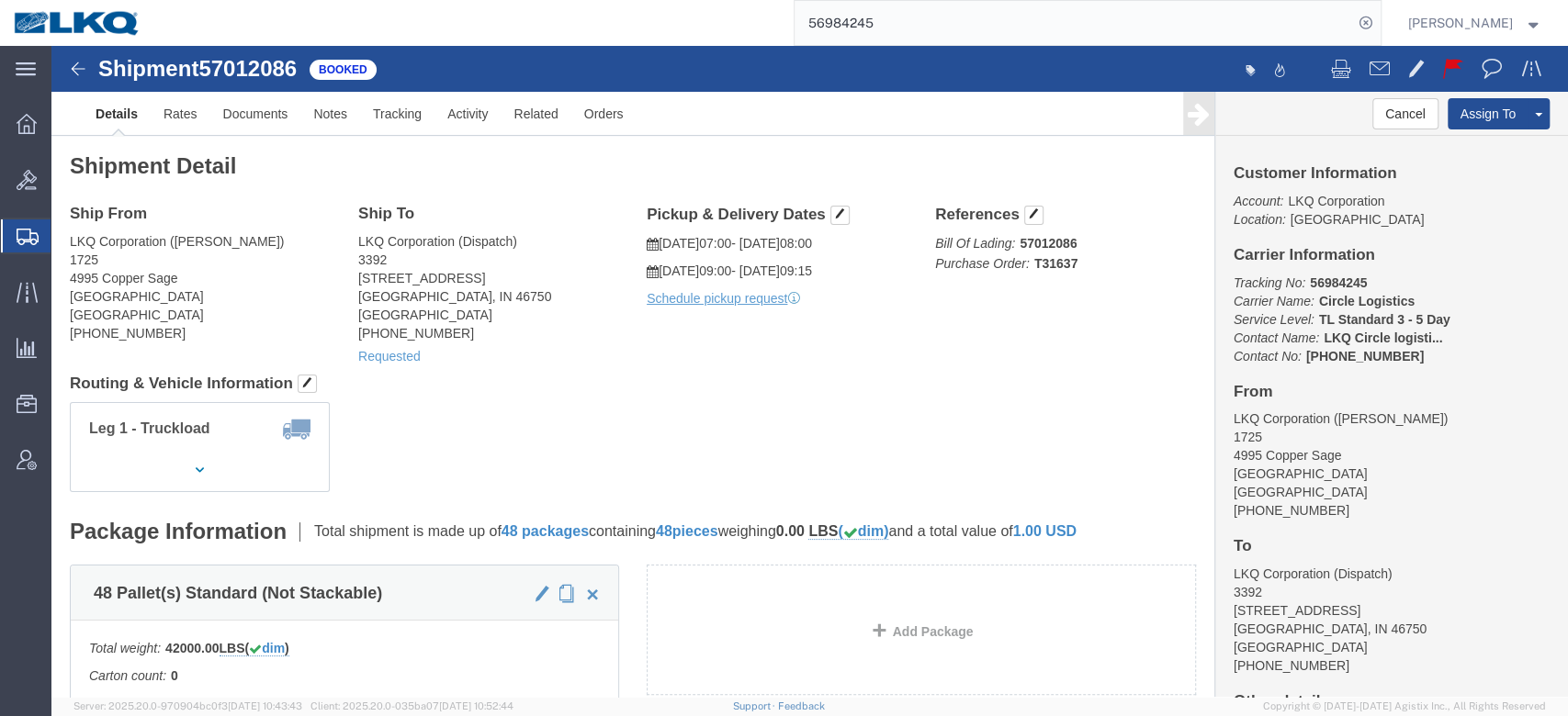
click address "LKQ Corporation (Dispatch) 3392 1750 Riverfork Dr Huntington, IN 46750 United S…"
click at [895, 31] on input "56984245" at bounding box center [1074, 23] width 558 height 44
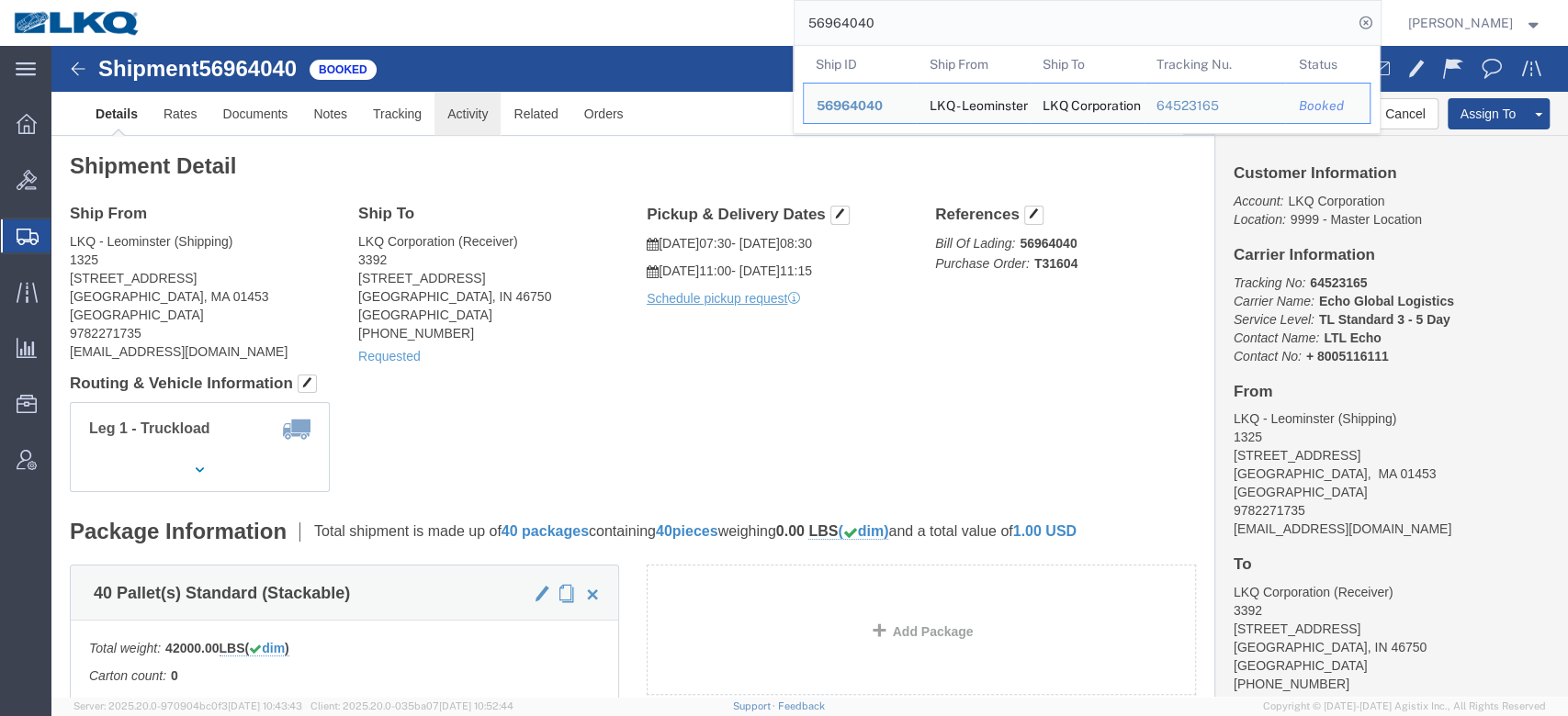
click link "Activity"
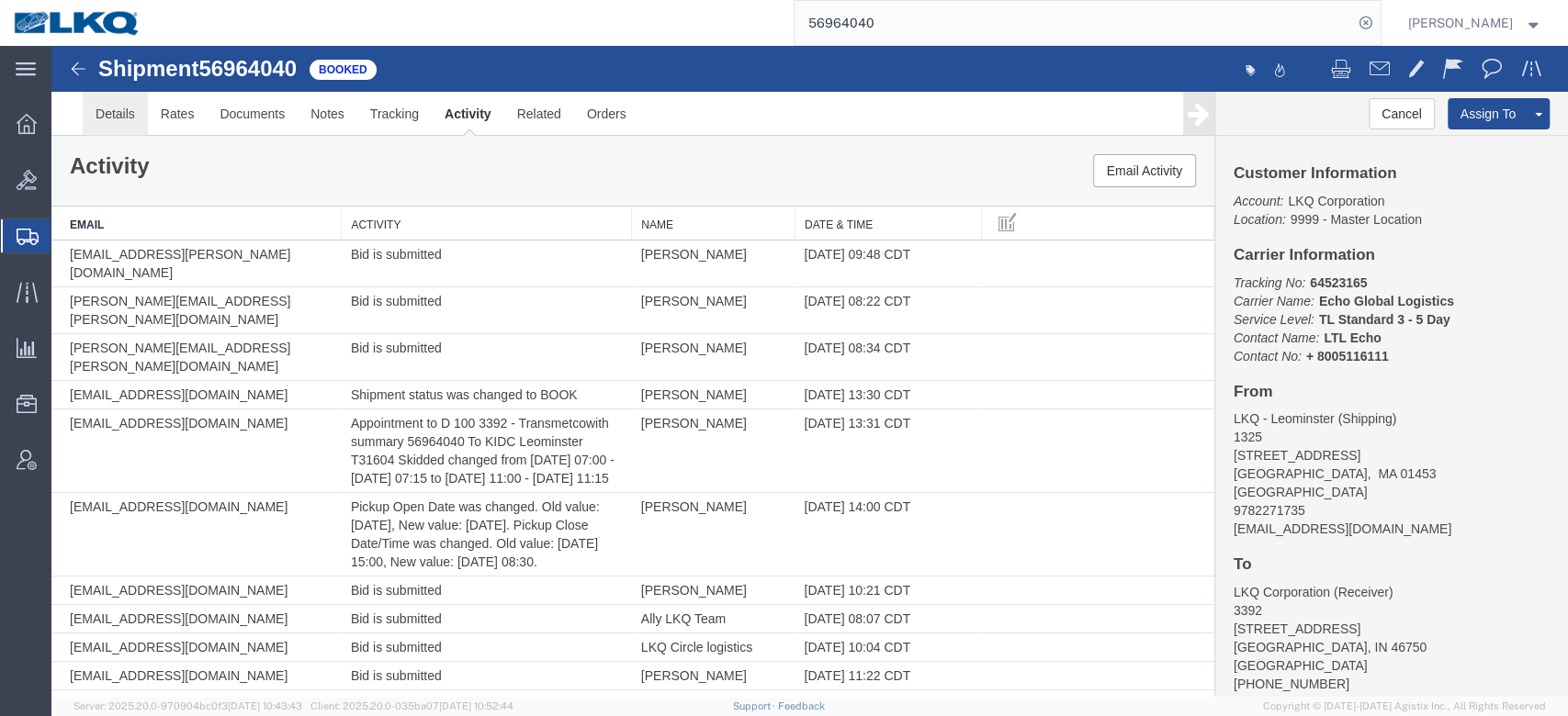
click at [137, 119] on link "Details" at bounding box center [115, 113] width 66 height 44
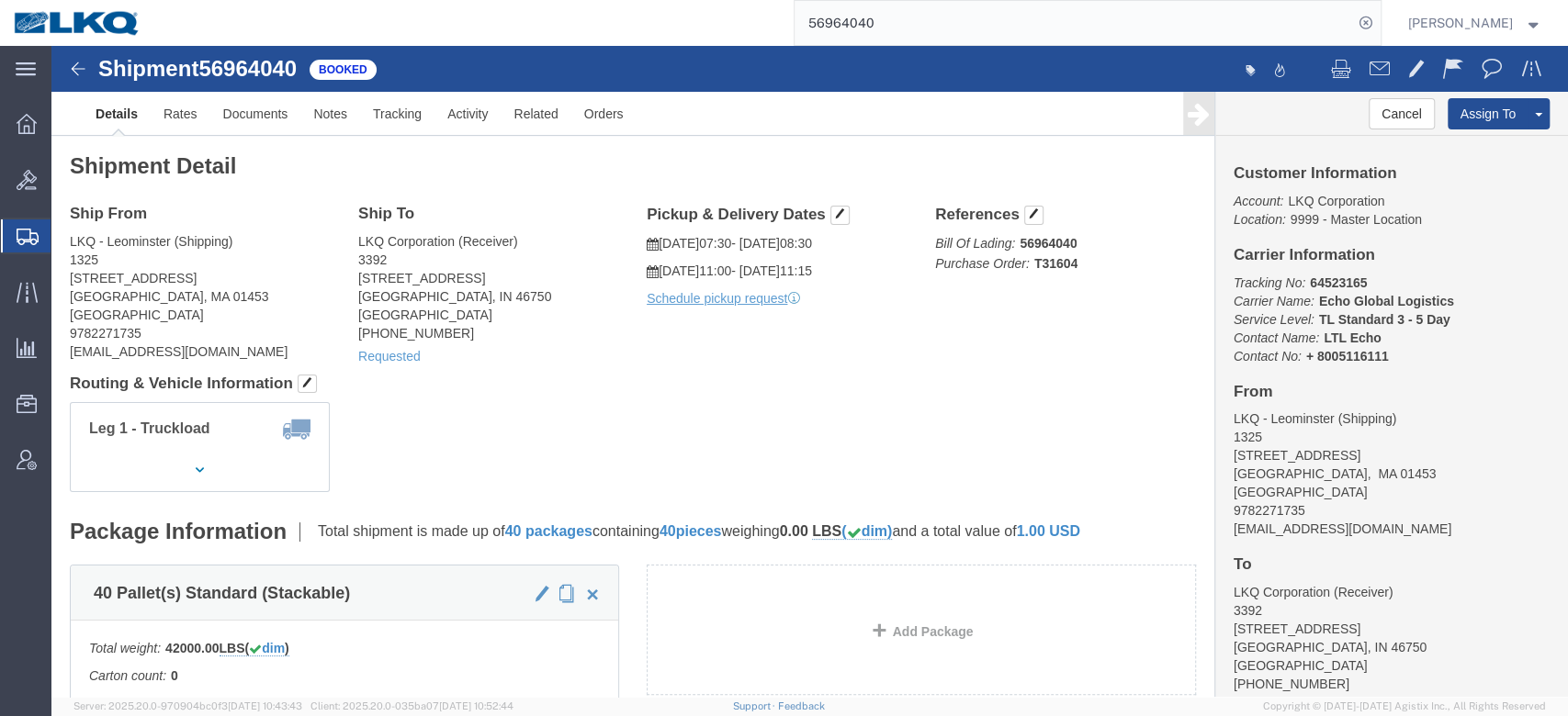
click h4 "Routing & Vehicle Information"
click b "56964040"
copy b "56964040"
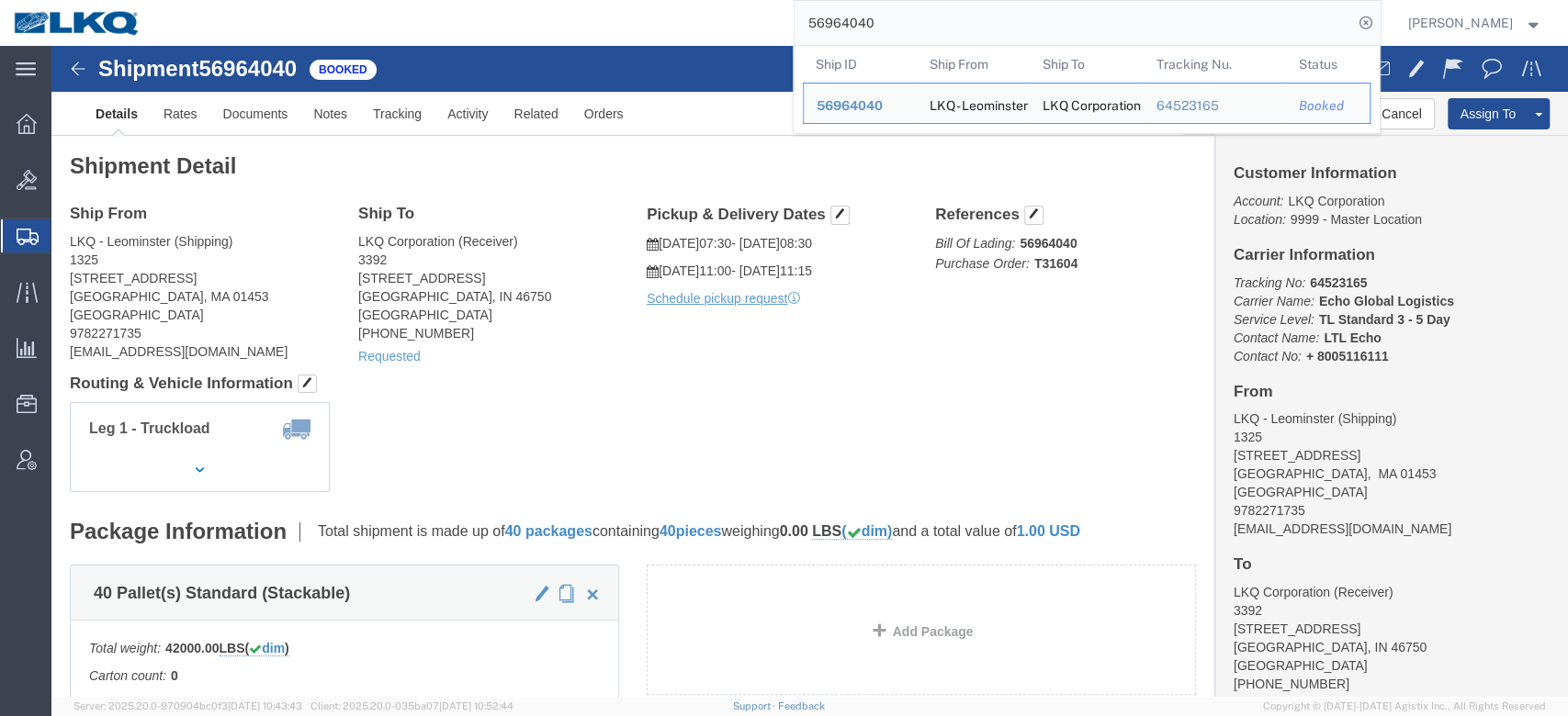
click at [885, 28] on input "56964040" at bounding box center [1074, 23] width 558 height 44
paste input "661596"
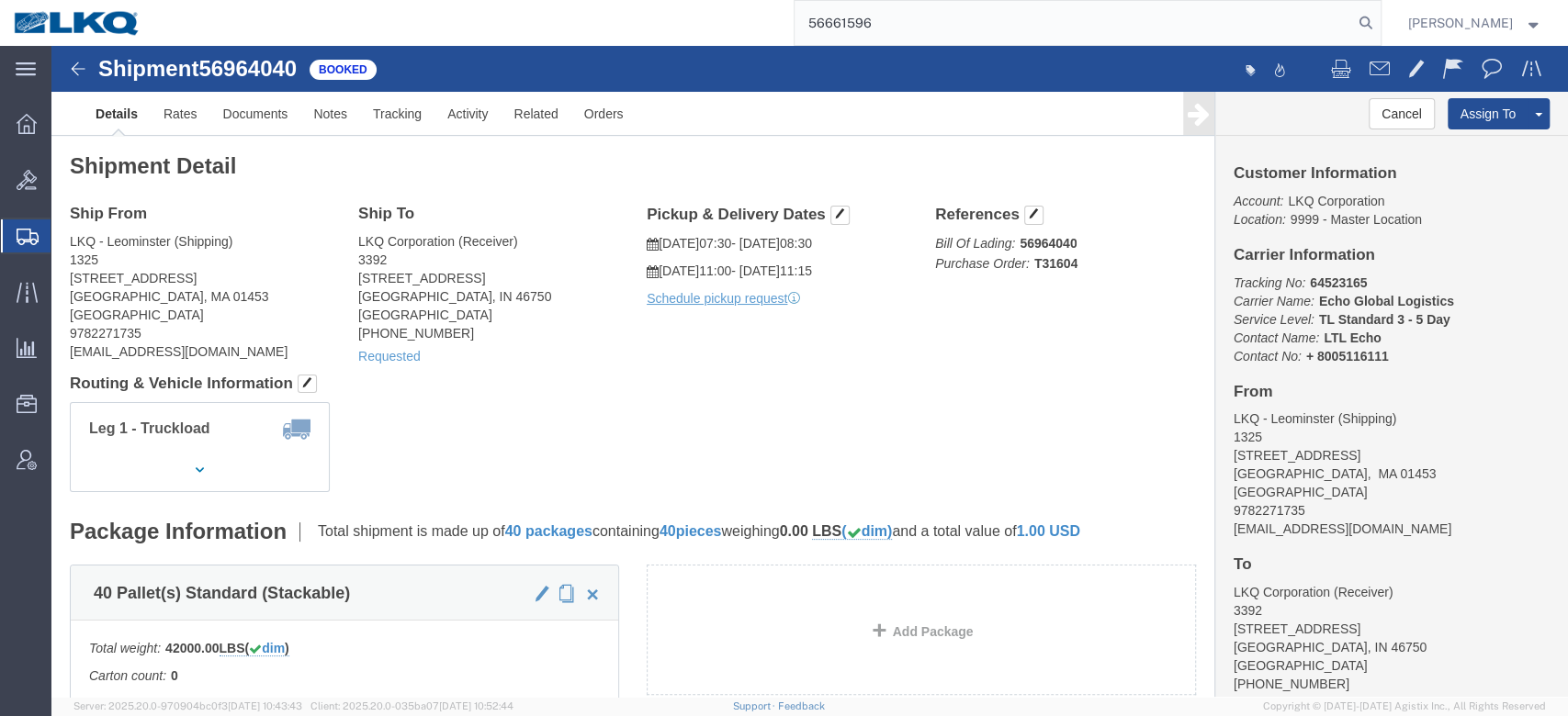
type input "56661596"
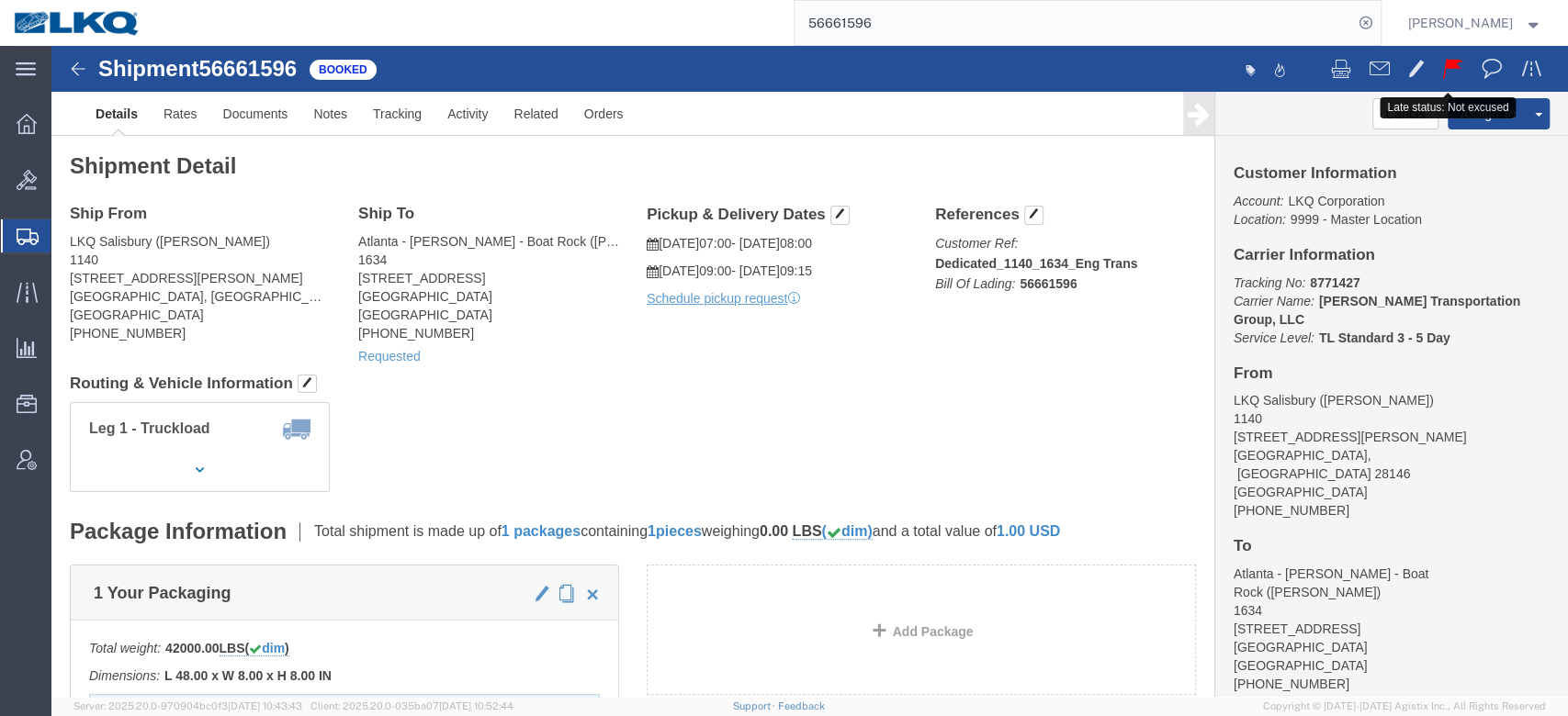
click span
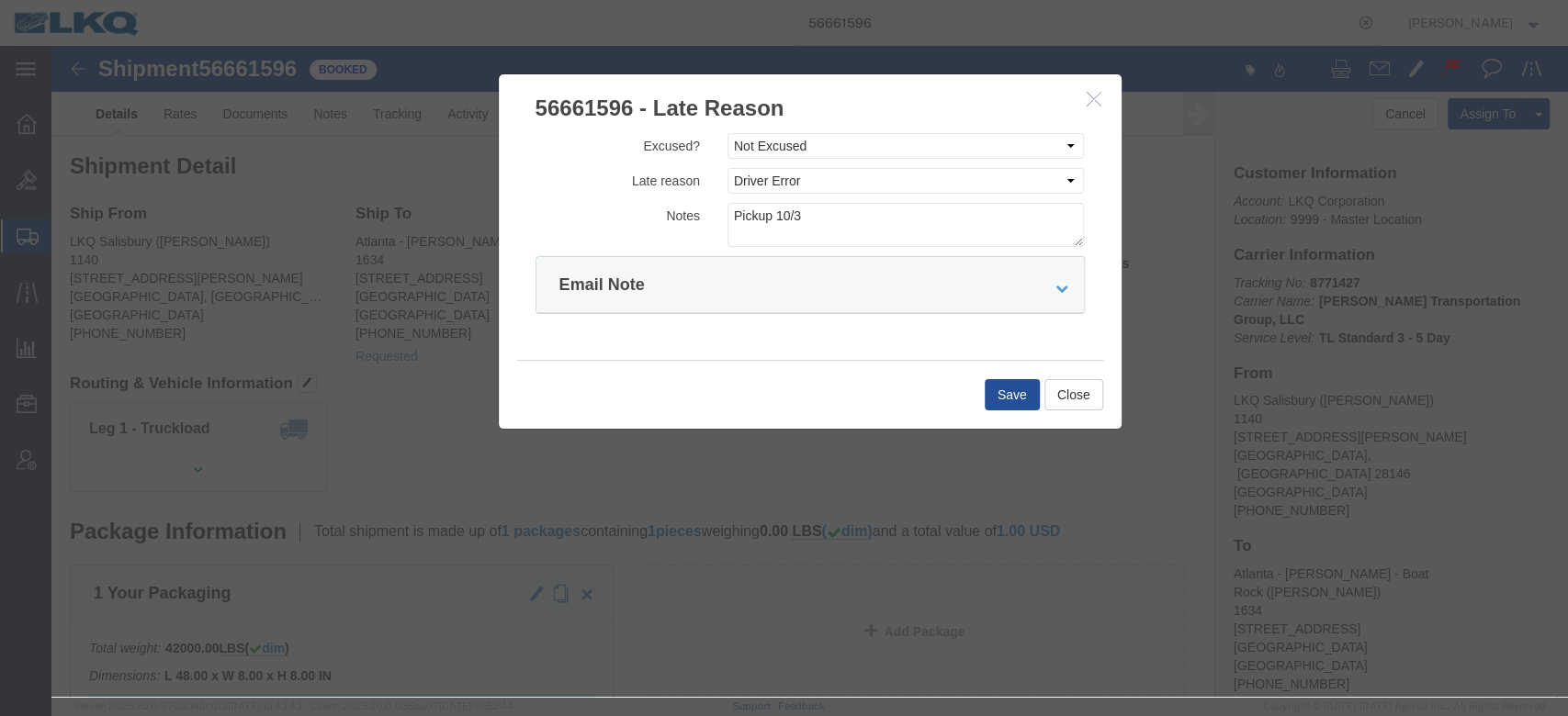
click icon "button"
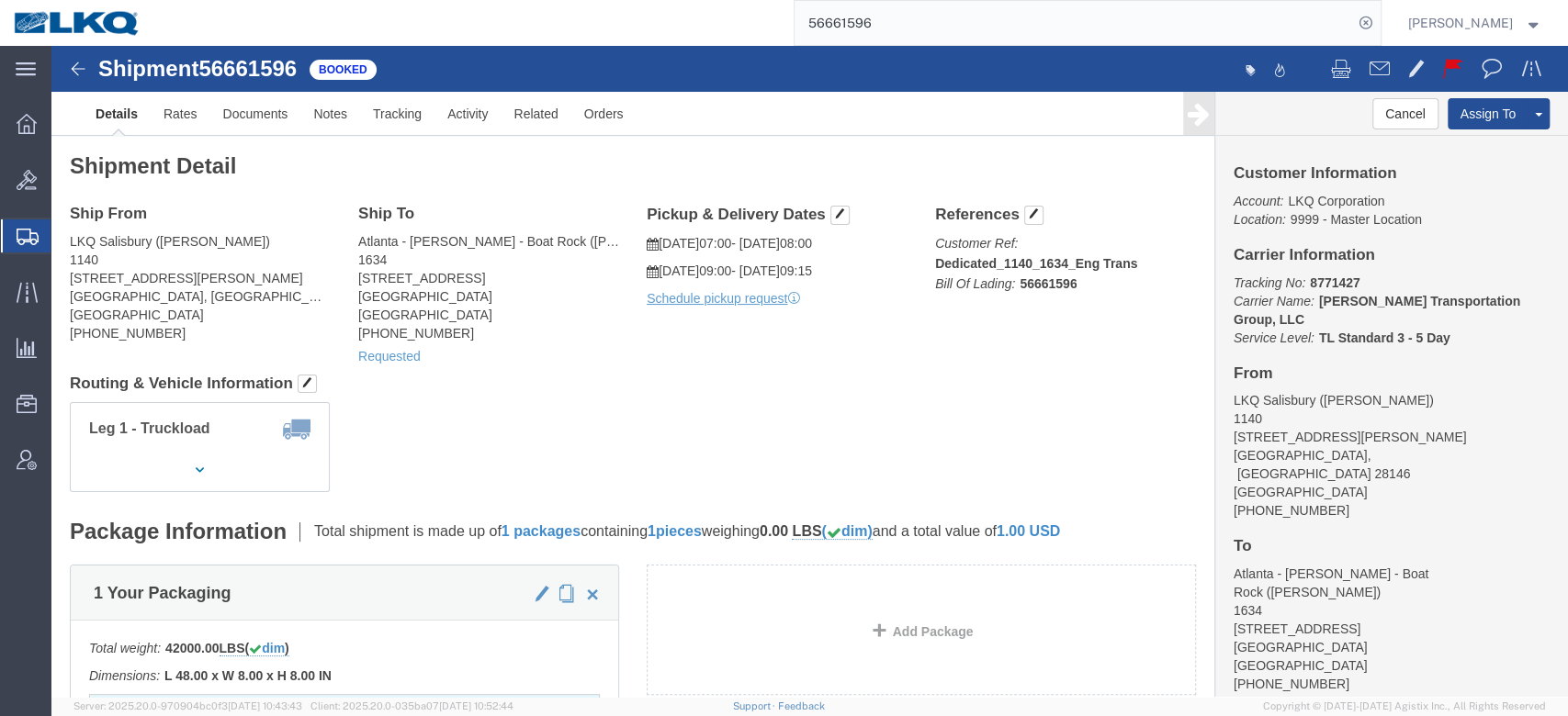
click at [984, 26] on input "56661596" at bounding box center [1074, 23] width 558 height 44
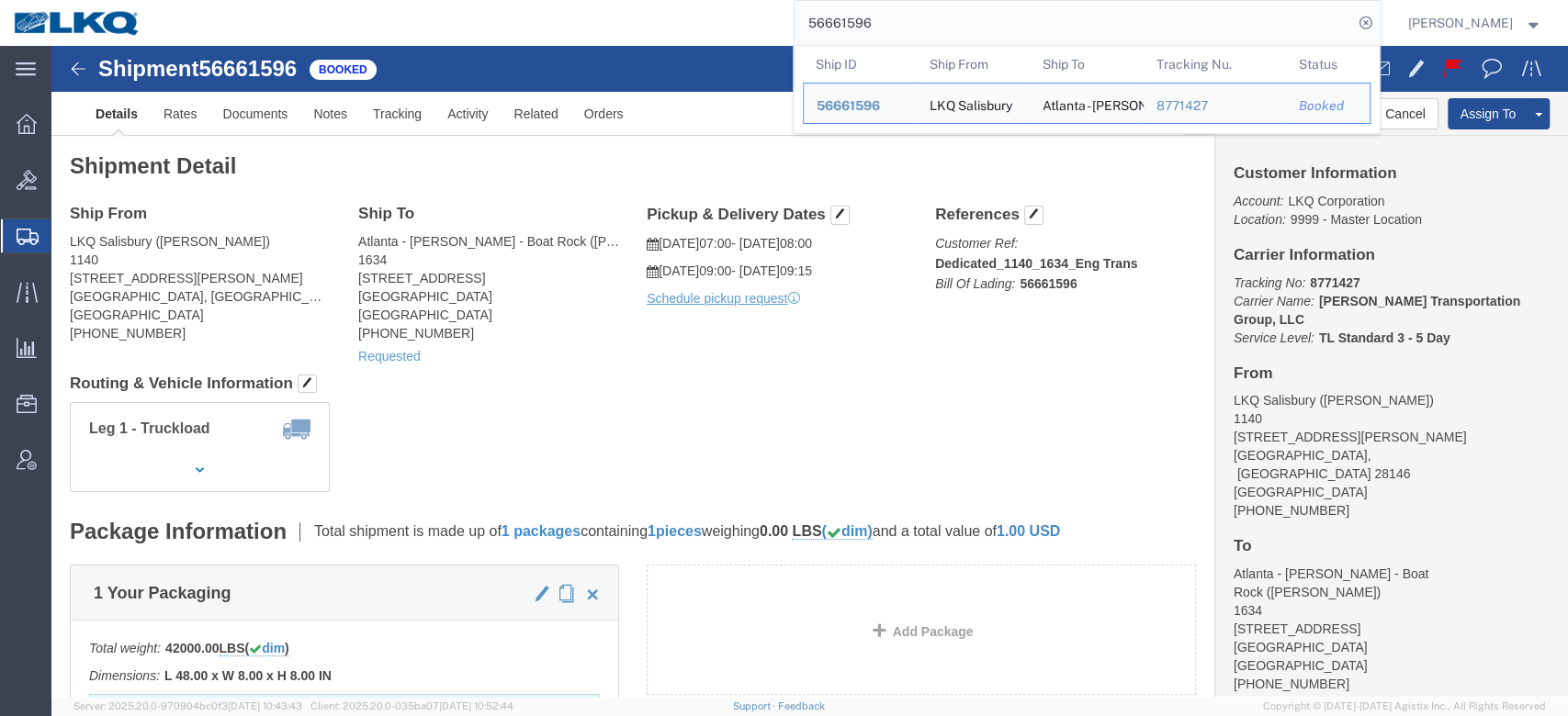
click at [984, 26] on input "56661596" at bounding box center [1074, 23] width 558 height 44
paste input "600"
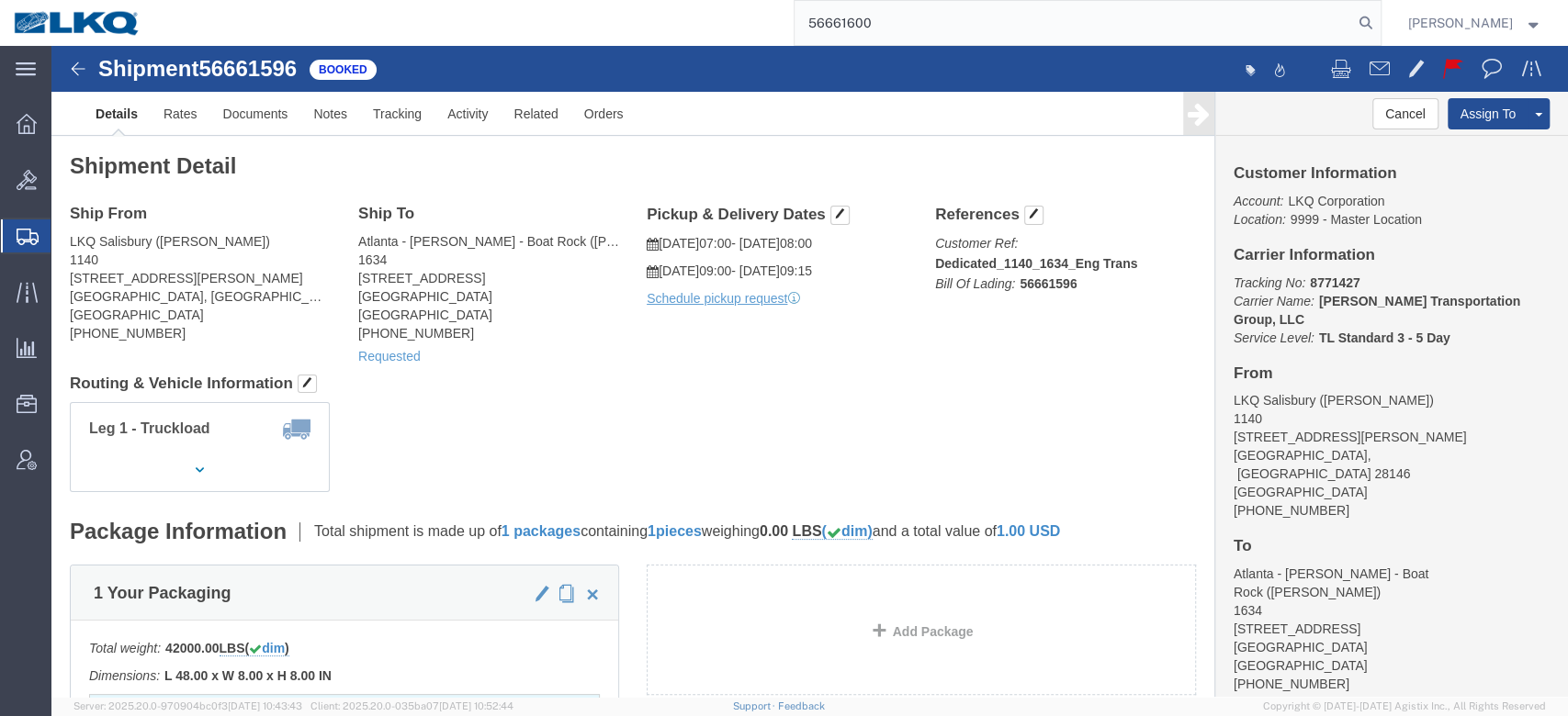
type input "56661600"
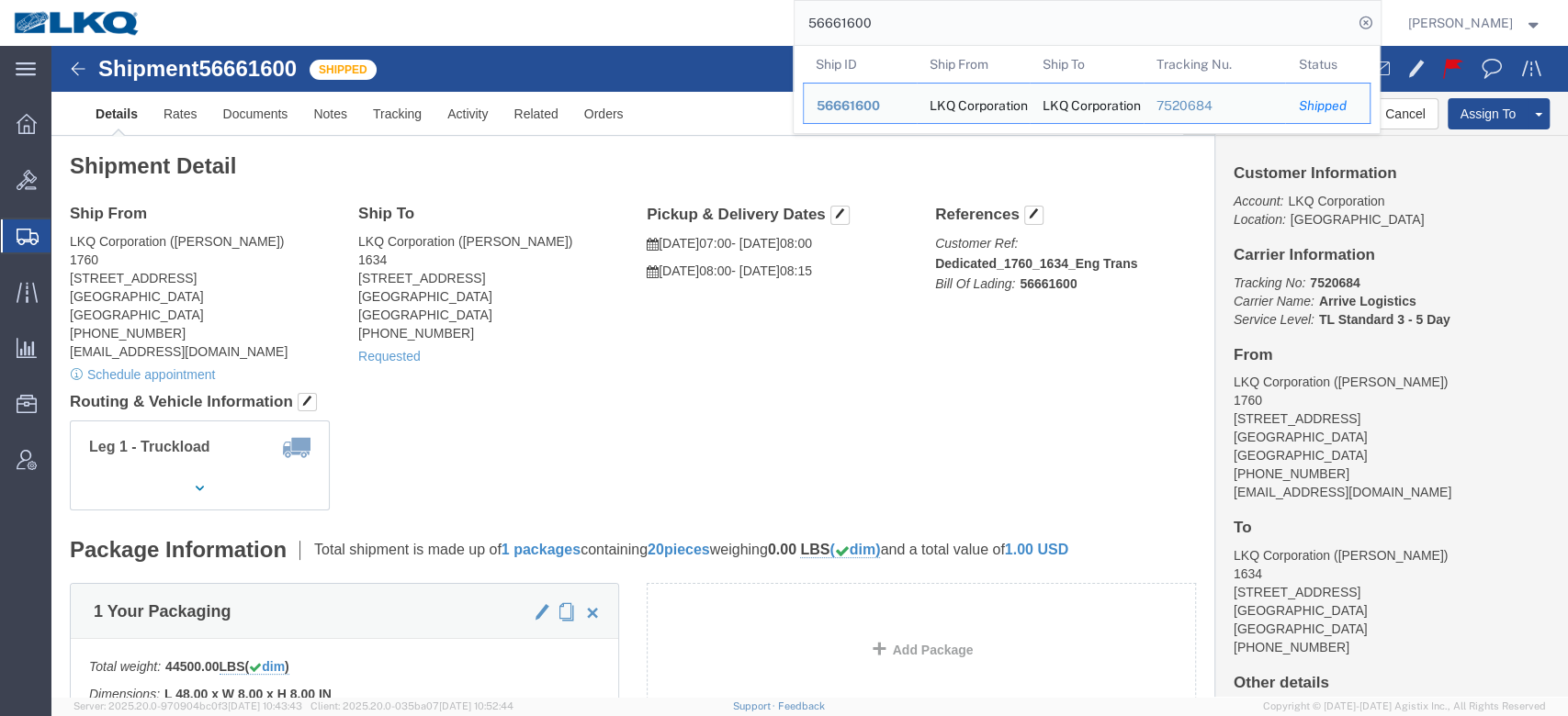
click div "Shipment Detail Ship From LKQ Corporation (Alfredo Garcia) 1760 1710 W Mount Ho…"
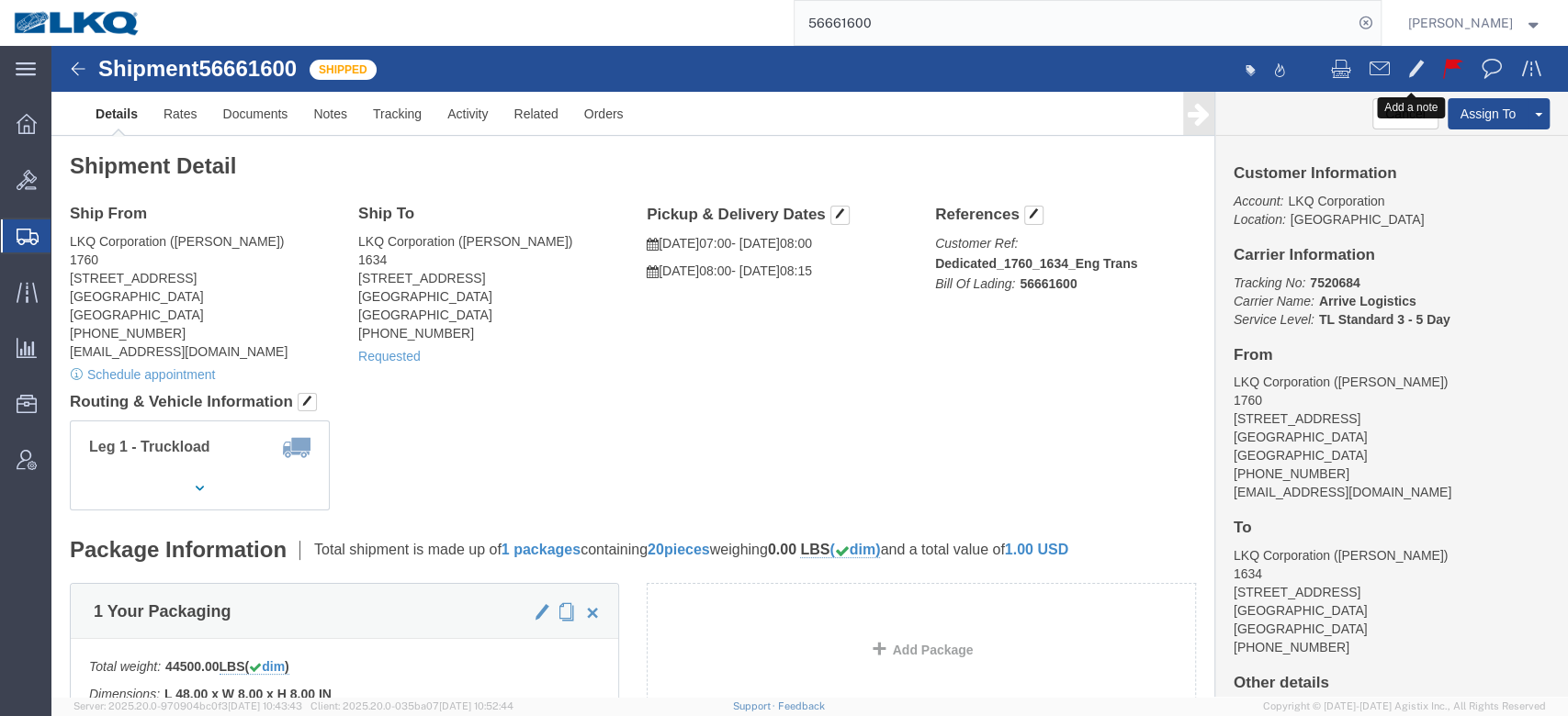
click button
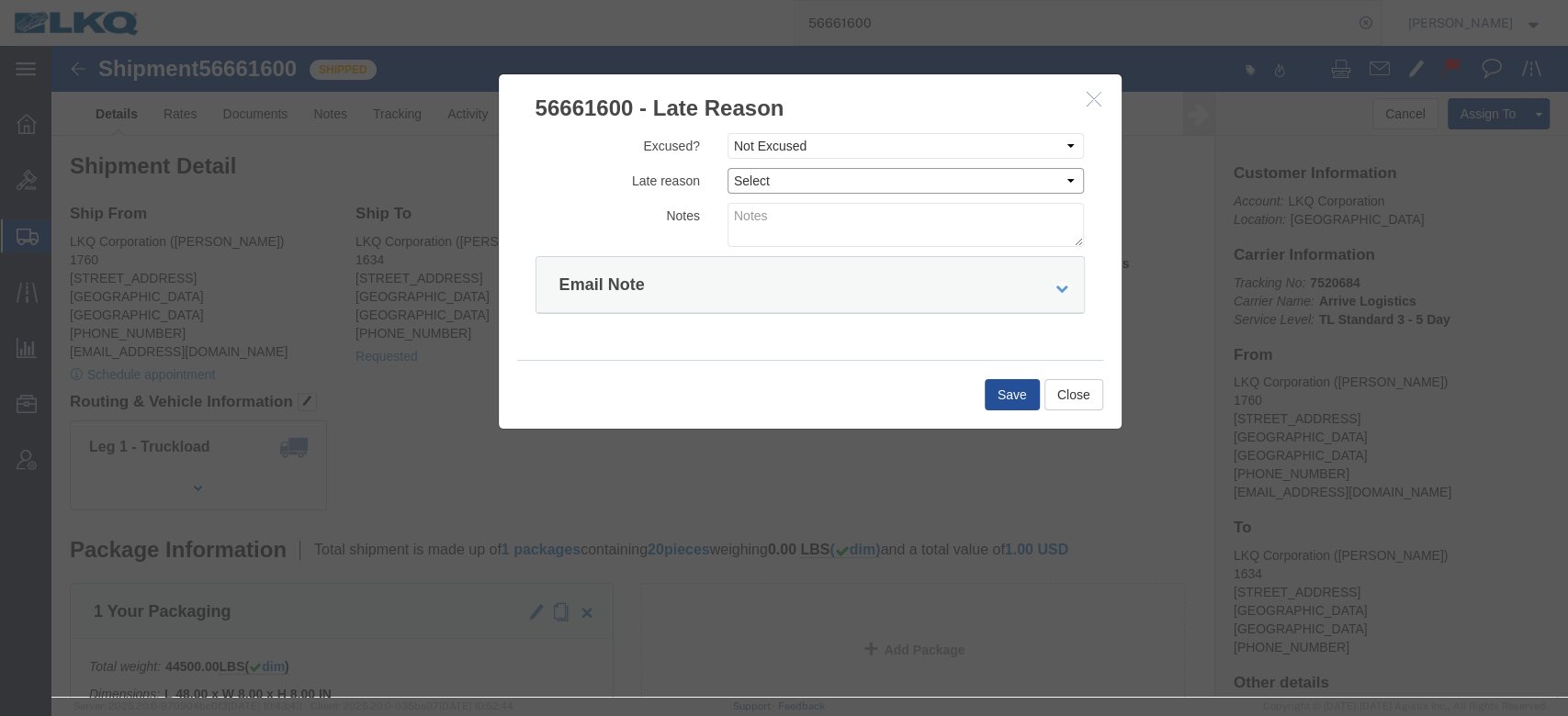
drag, startPoint x: 754, startPoint y: 128, endPoint x: 748, endPoint y: 140, distance: 13.4
click select "Select Bad Carrier Data Carrier Admin Error Delay Accident Driver Error Lack of…"
select select "DRIVER_ERROR"
click select "Select Bad Carrier Data Carrier Admin Error Delay Accident Driver Error Lack of…"
click textarea
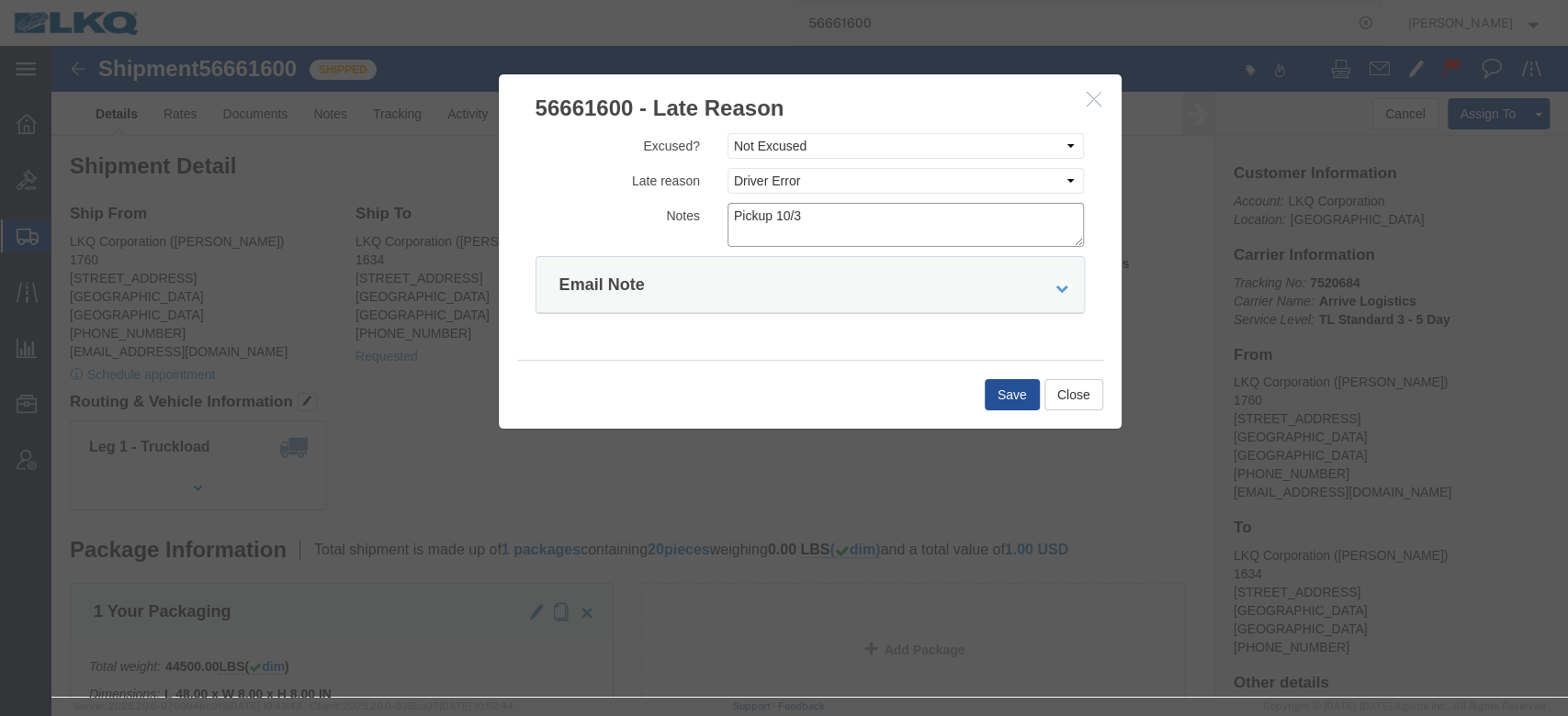
type textarea "Pickup 10/3"
click button "Save"
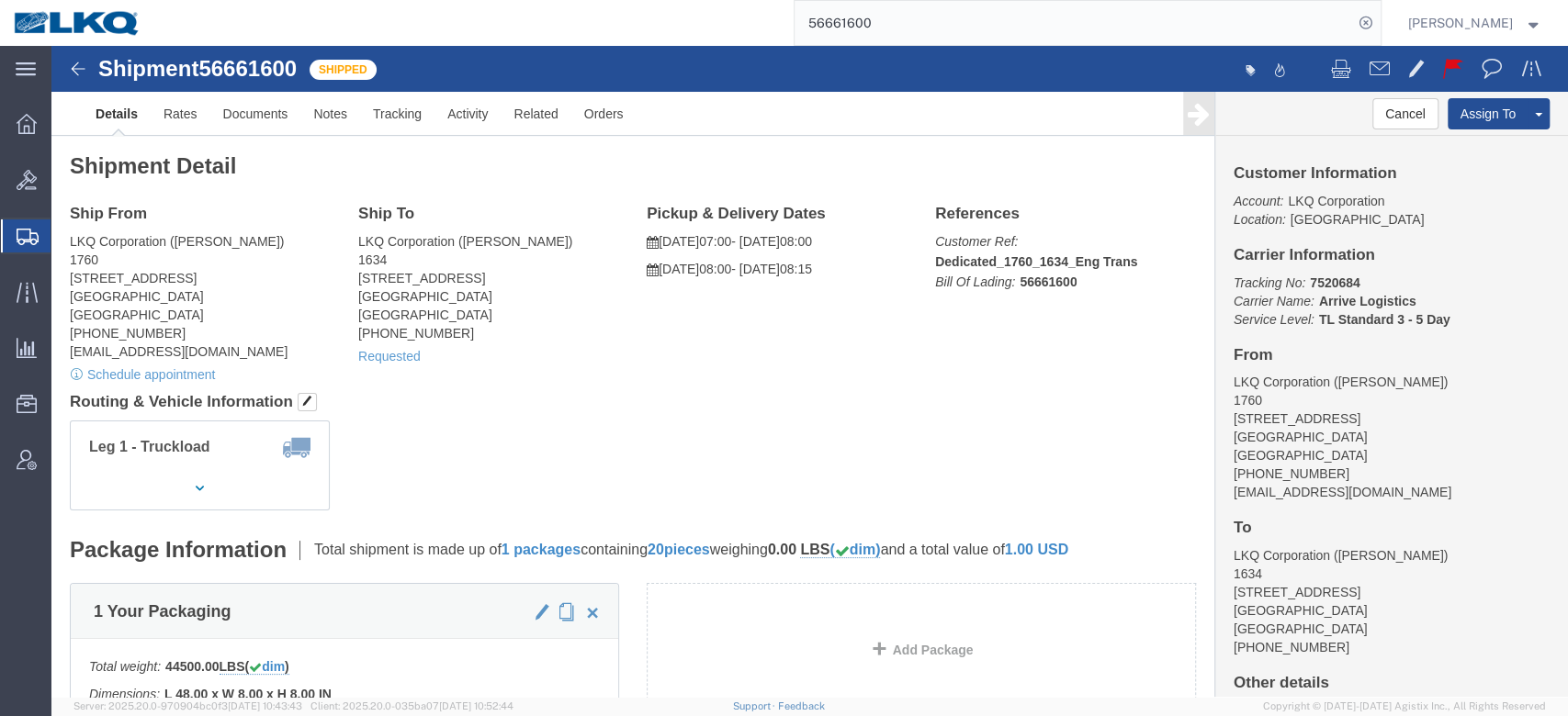
click at [963, 29] on input "56661600" at bounding box center [1074, 23] width 558 height 44
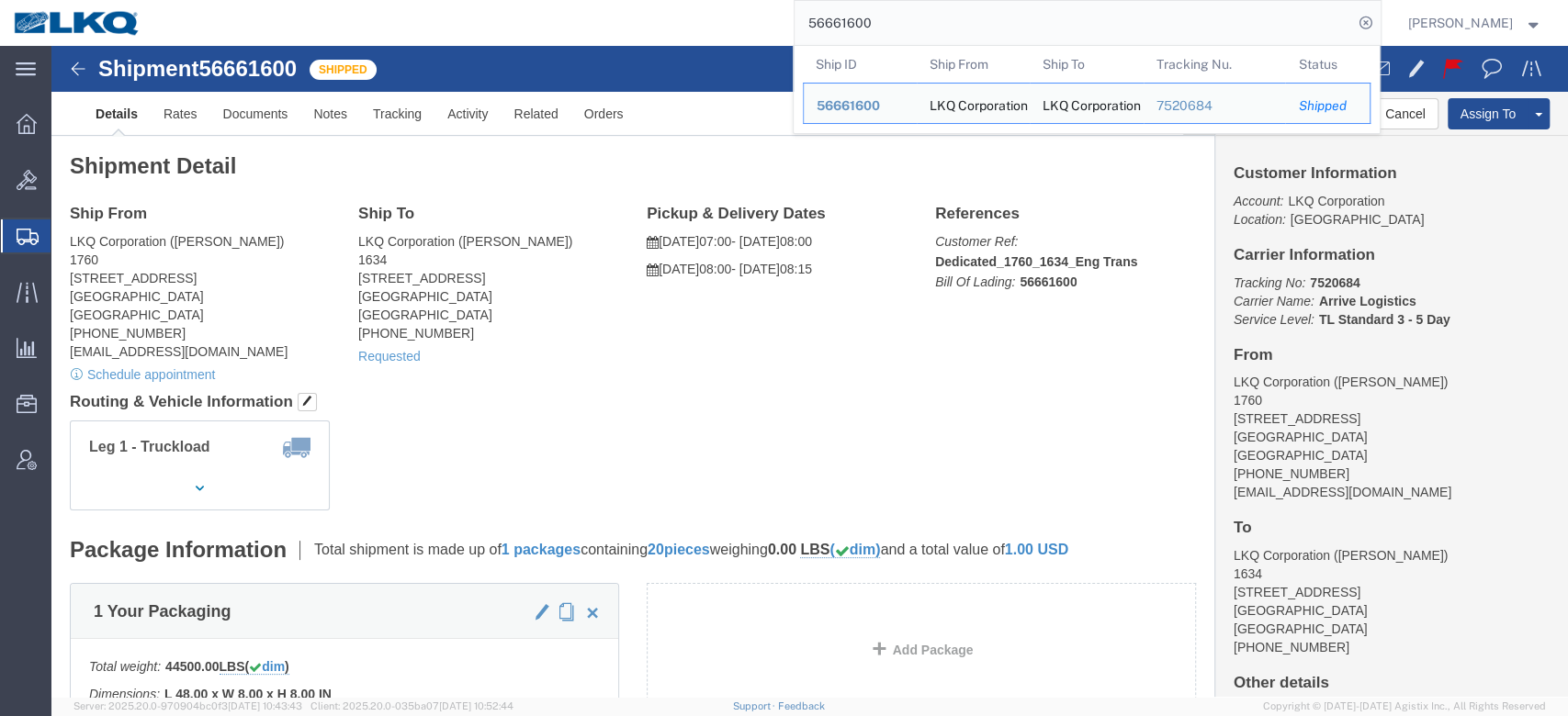
paste input "7026431"
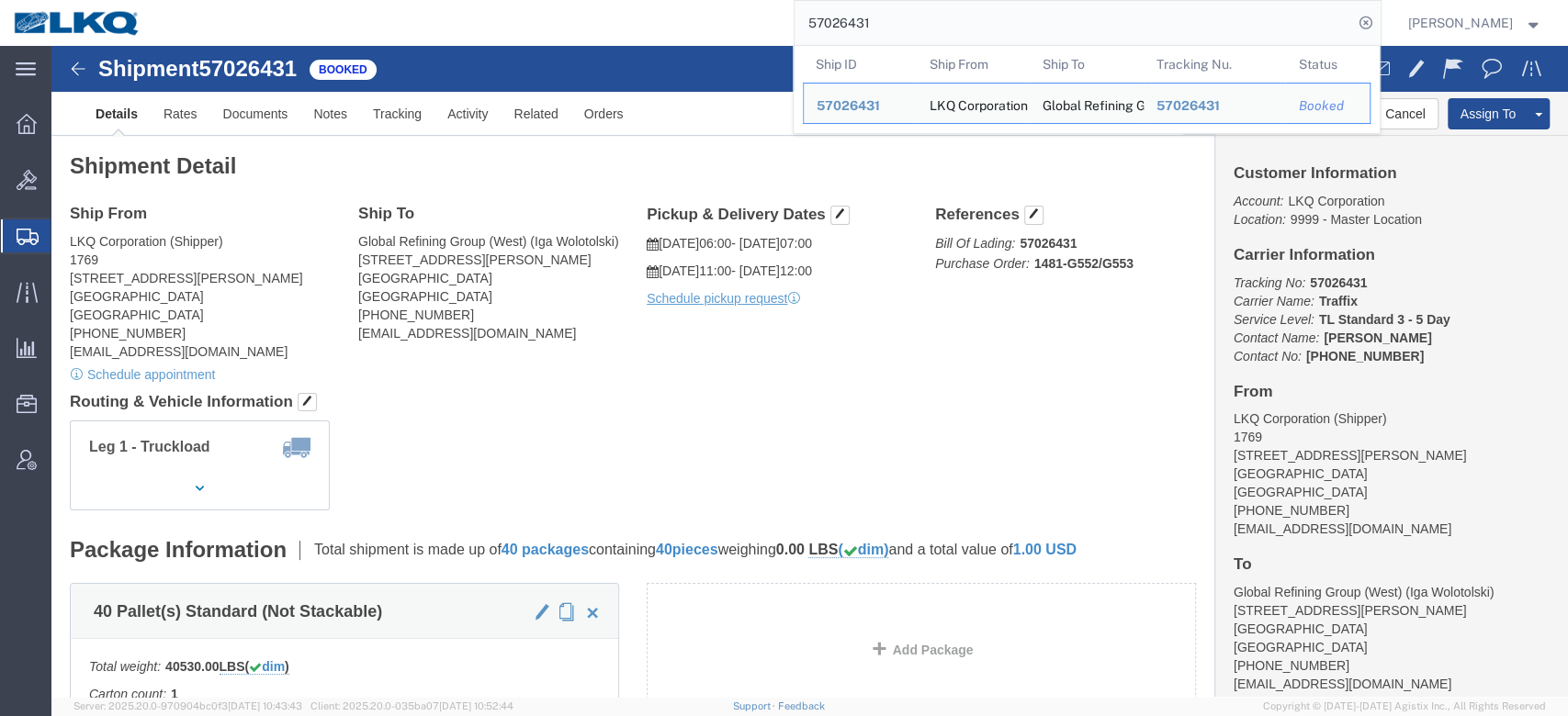
click div "Leg 1 - Truckload Vehicle 1: Standard Dry Van (53 Feet) Number of trucks: 1"
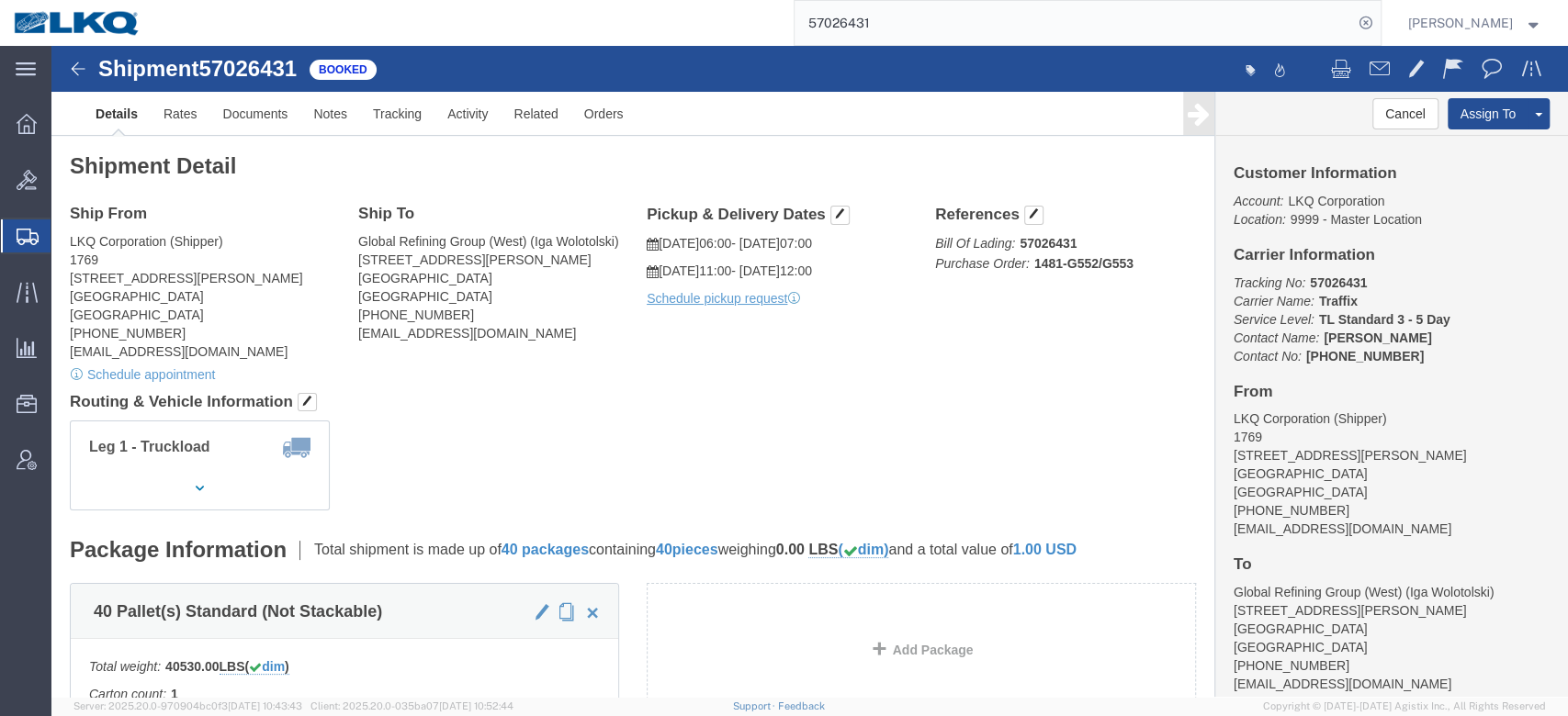
click at [949, 18] on input "57026431" at bounding box center [1074, 23] width 558 height 44
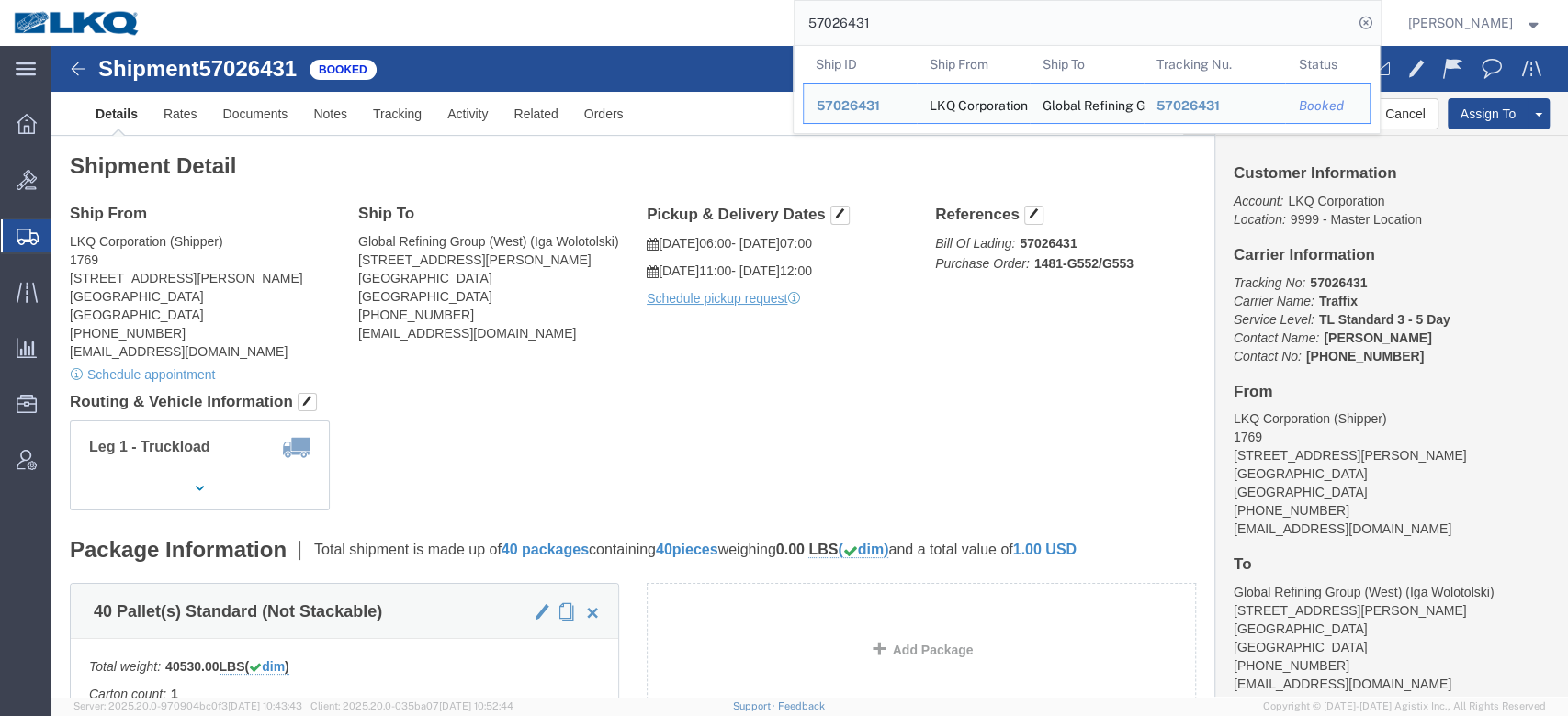
click at [949, 18] on input "57026431" at bounding box center [1074, 23] width 558 height 44
paste input "6897105"
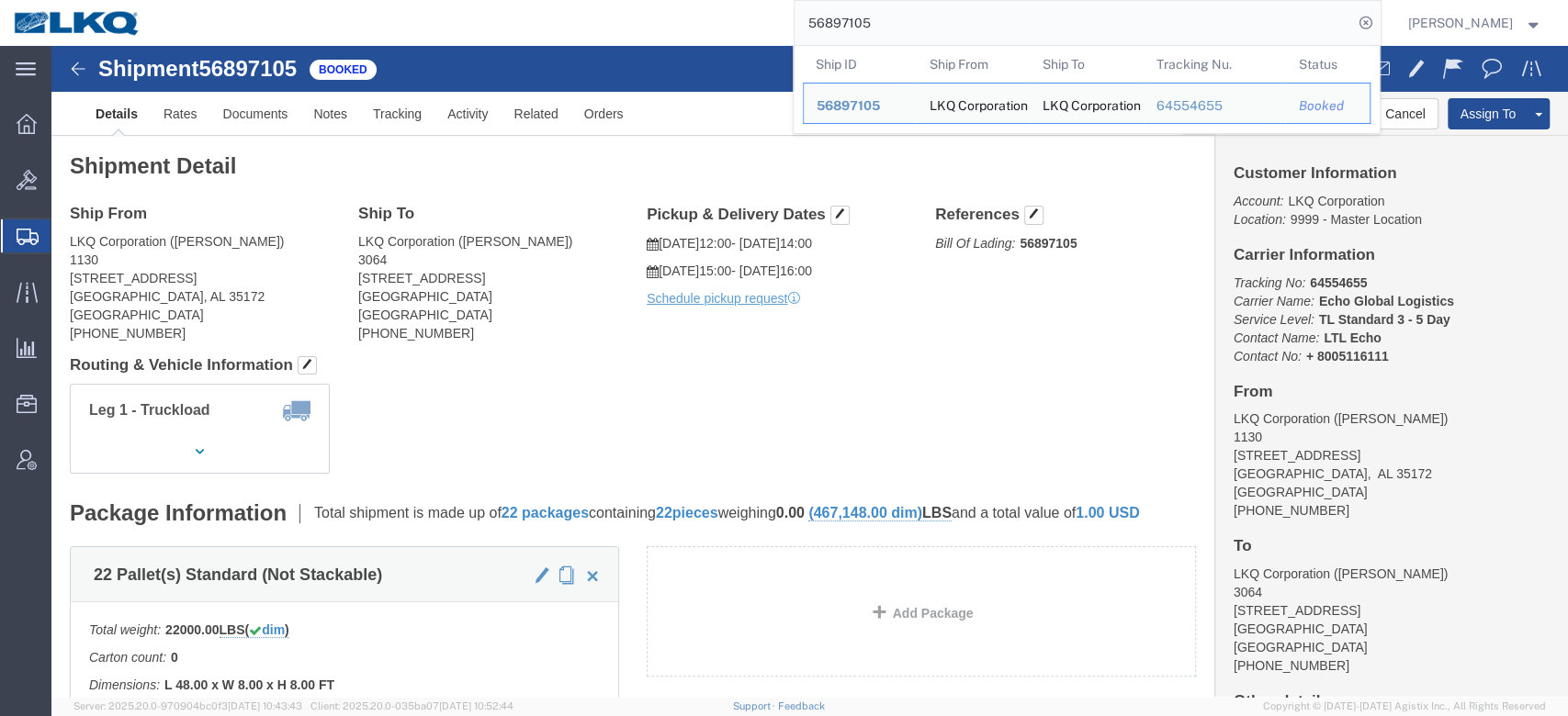
click at [876, 31] on input "56897105" at bounding box center [1074, 23] width 558 height 44
paste input "56952035"
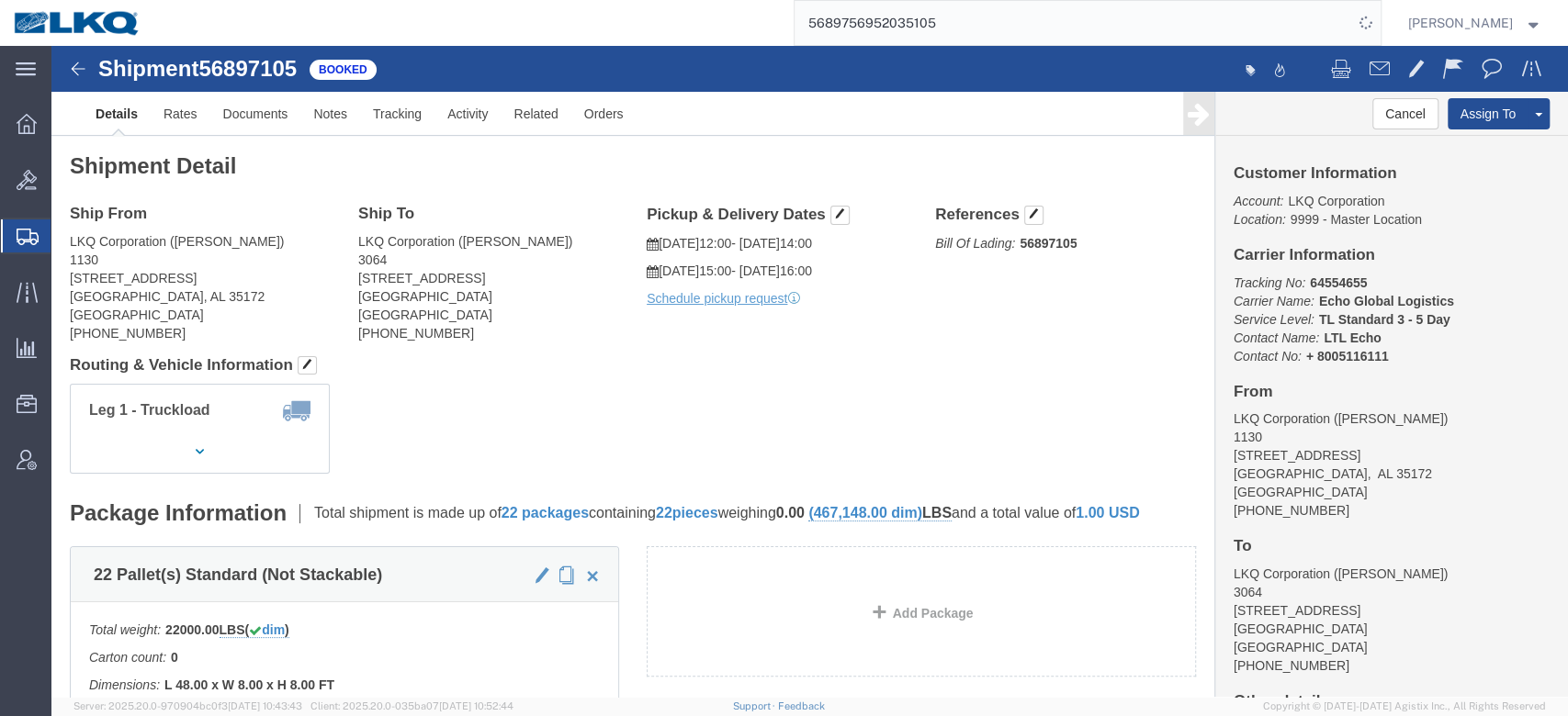
click at [876, 31] on input "5689756952035105" at bounding box center [1074, 23] width 558 height 44
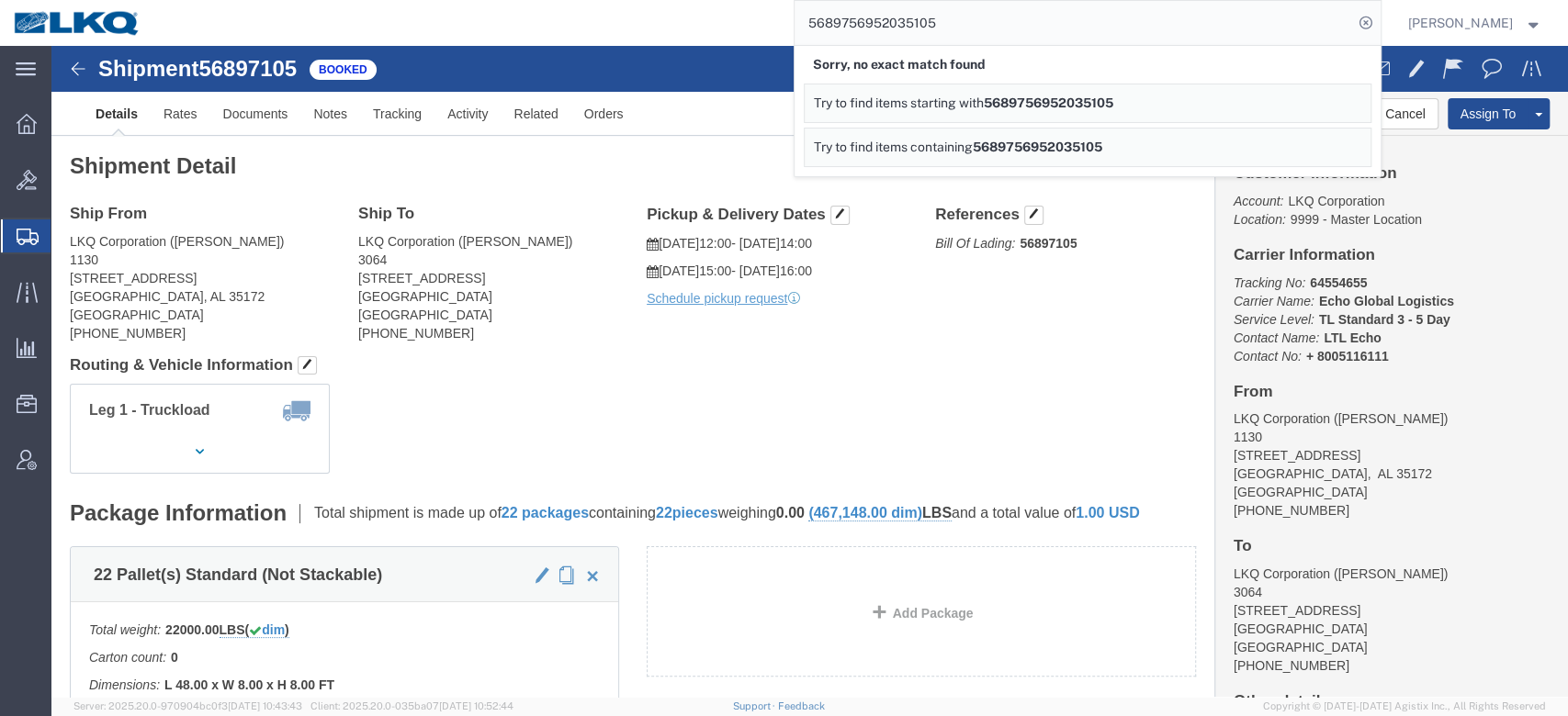
click at [876, 31] on input "5689756952035105" at bounding box center [1074, 23] width 558 height 44
paste input "95203"
type input "56952035"
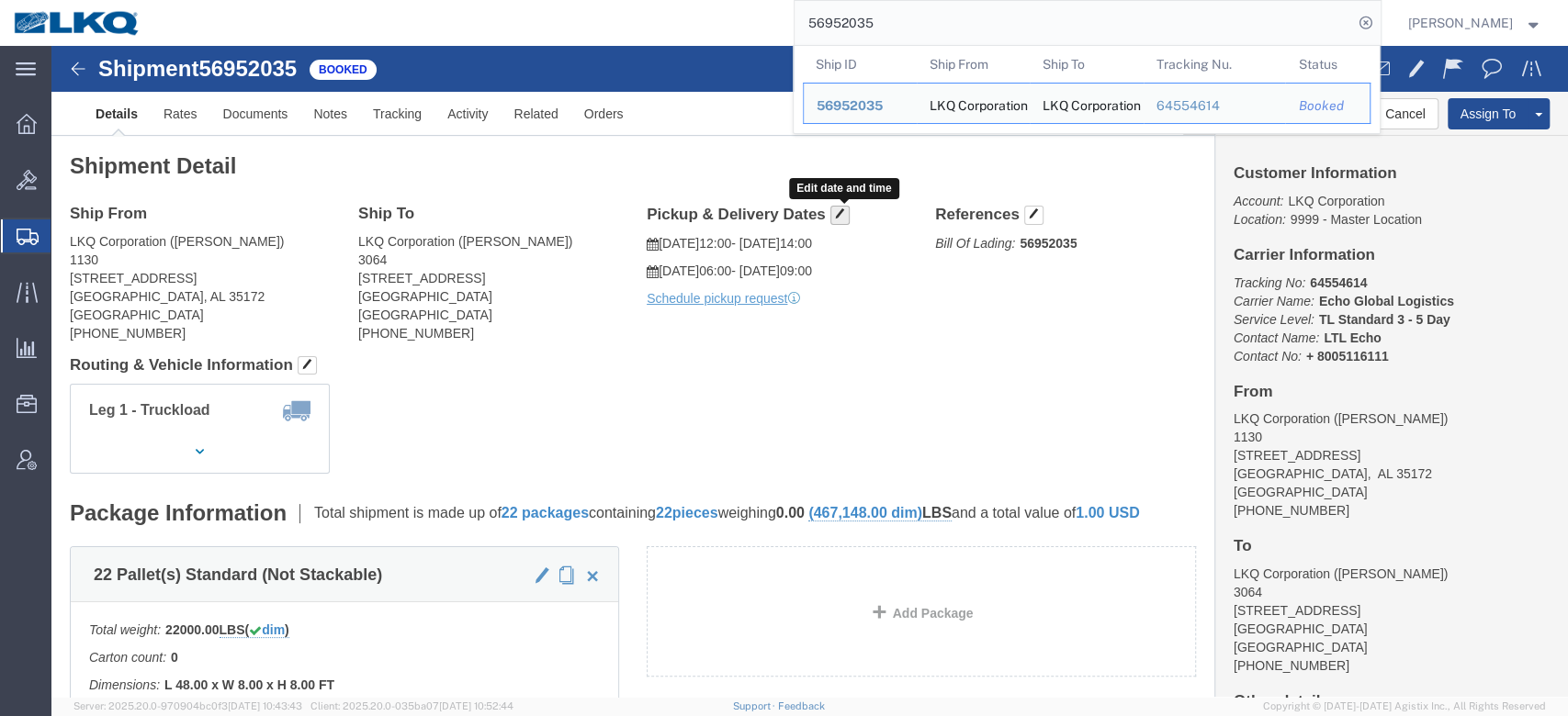
click button "button"
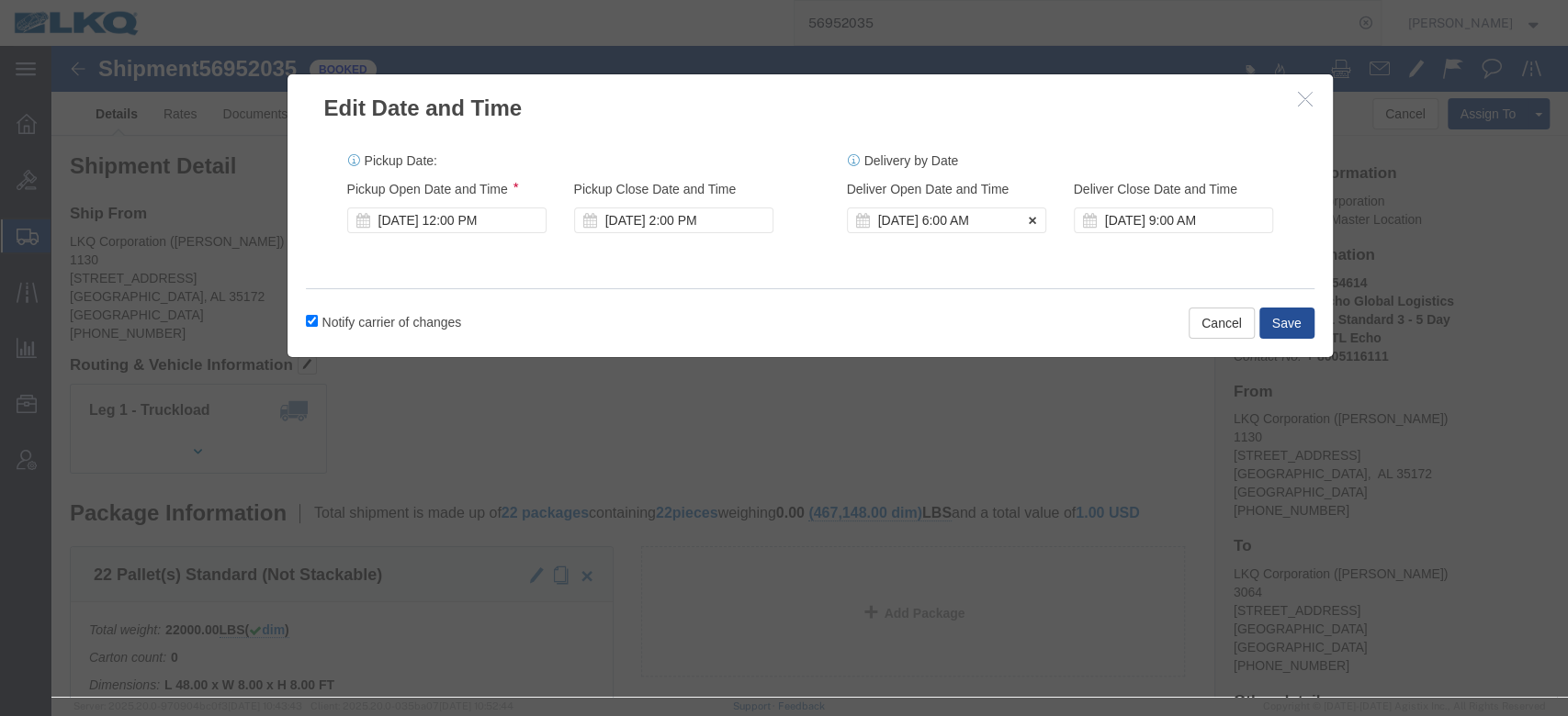
click div "Oct 10 2025 6:00 AM"
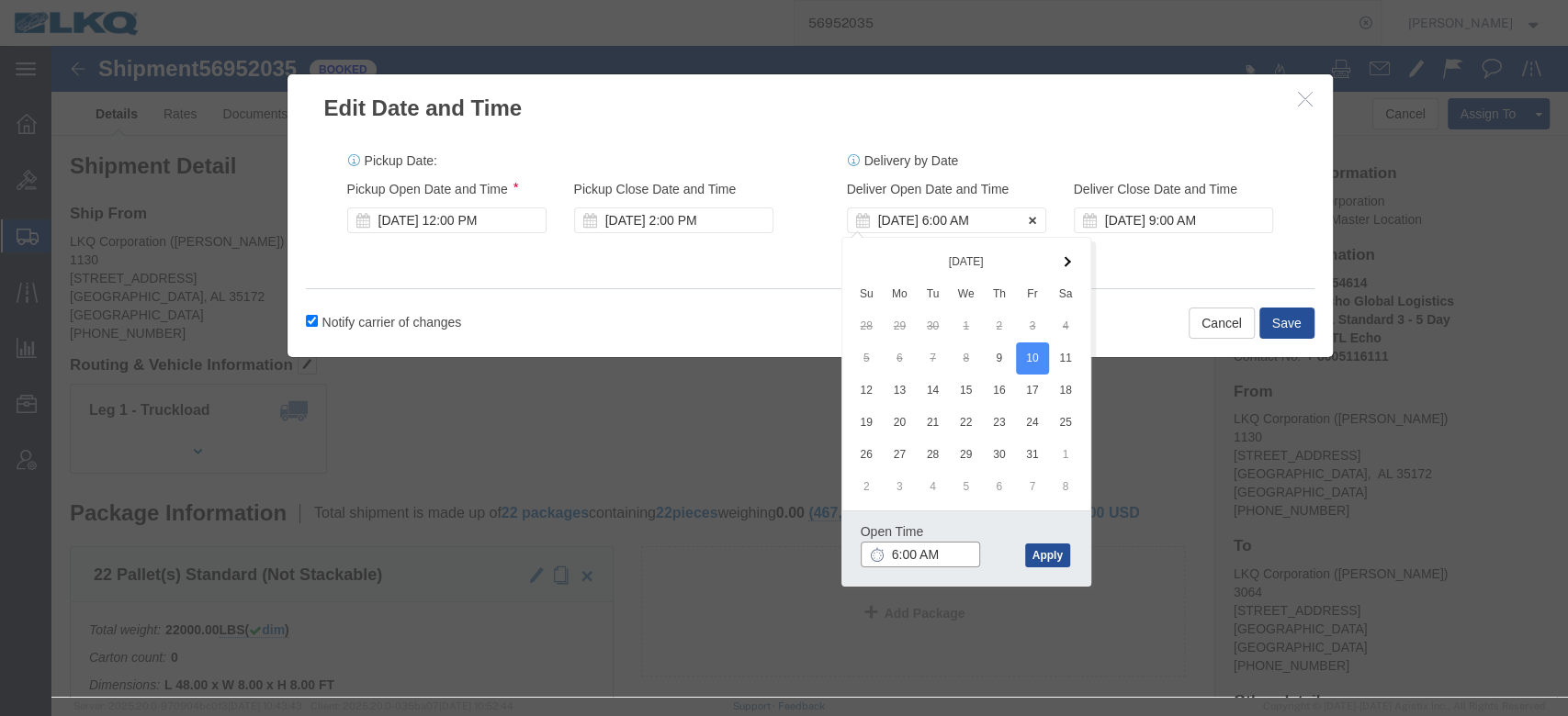
type input "6:00 PM"
click div "Pickup Date: Pickup Start Date Pickup Start Time Pickup Open Date and Time Oct …"
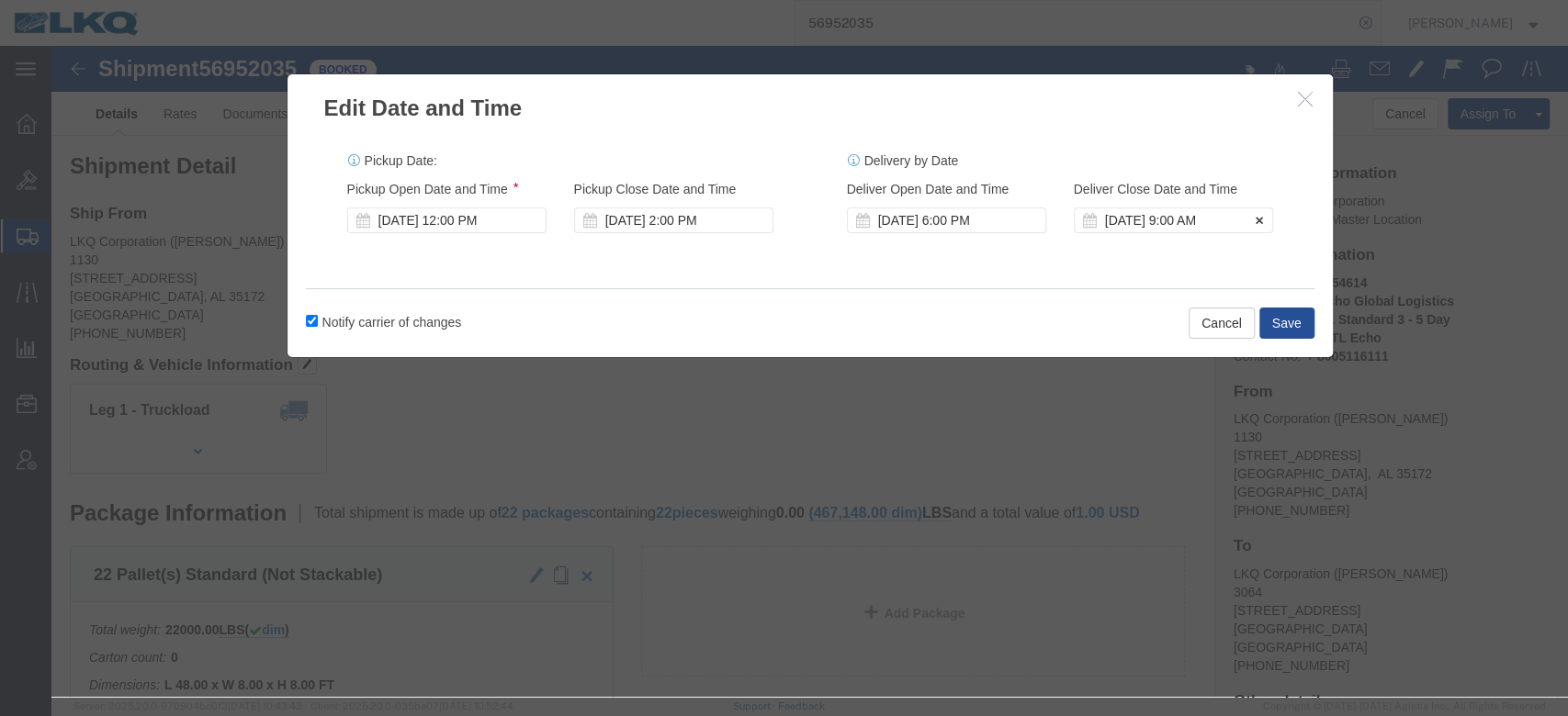
click div "Oct 10 2025 9:00 AM"
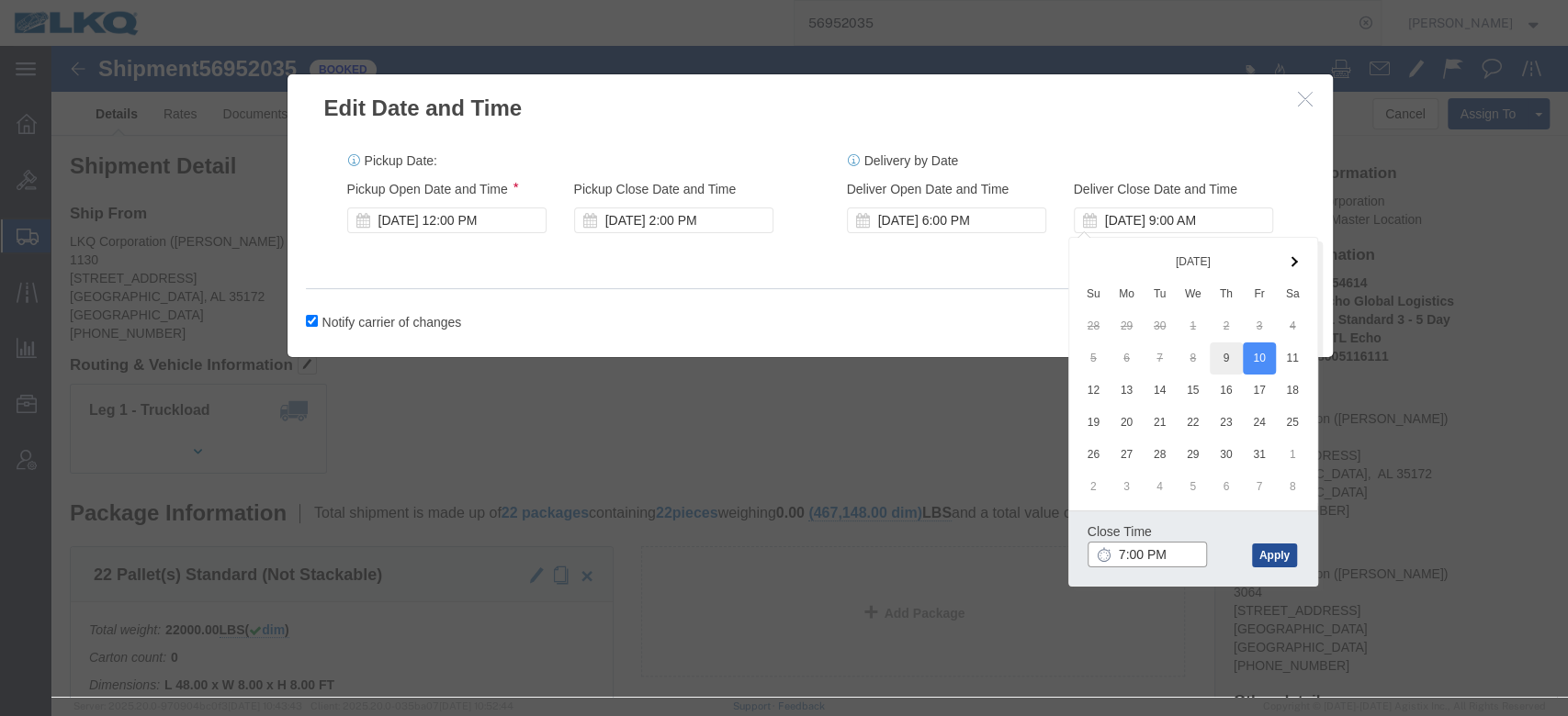
type input "7:00 PM"
click button "Apply"
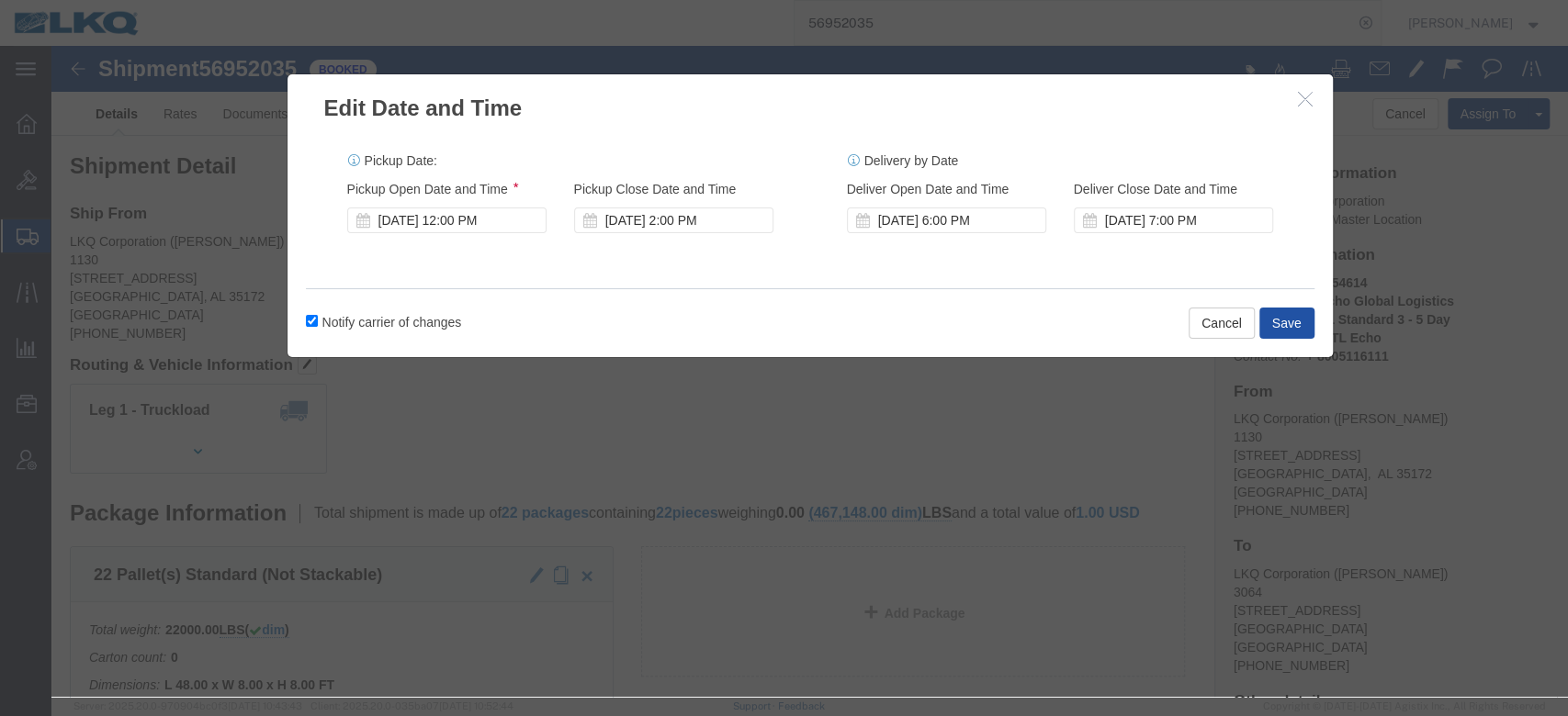
click button "Save"
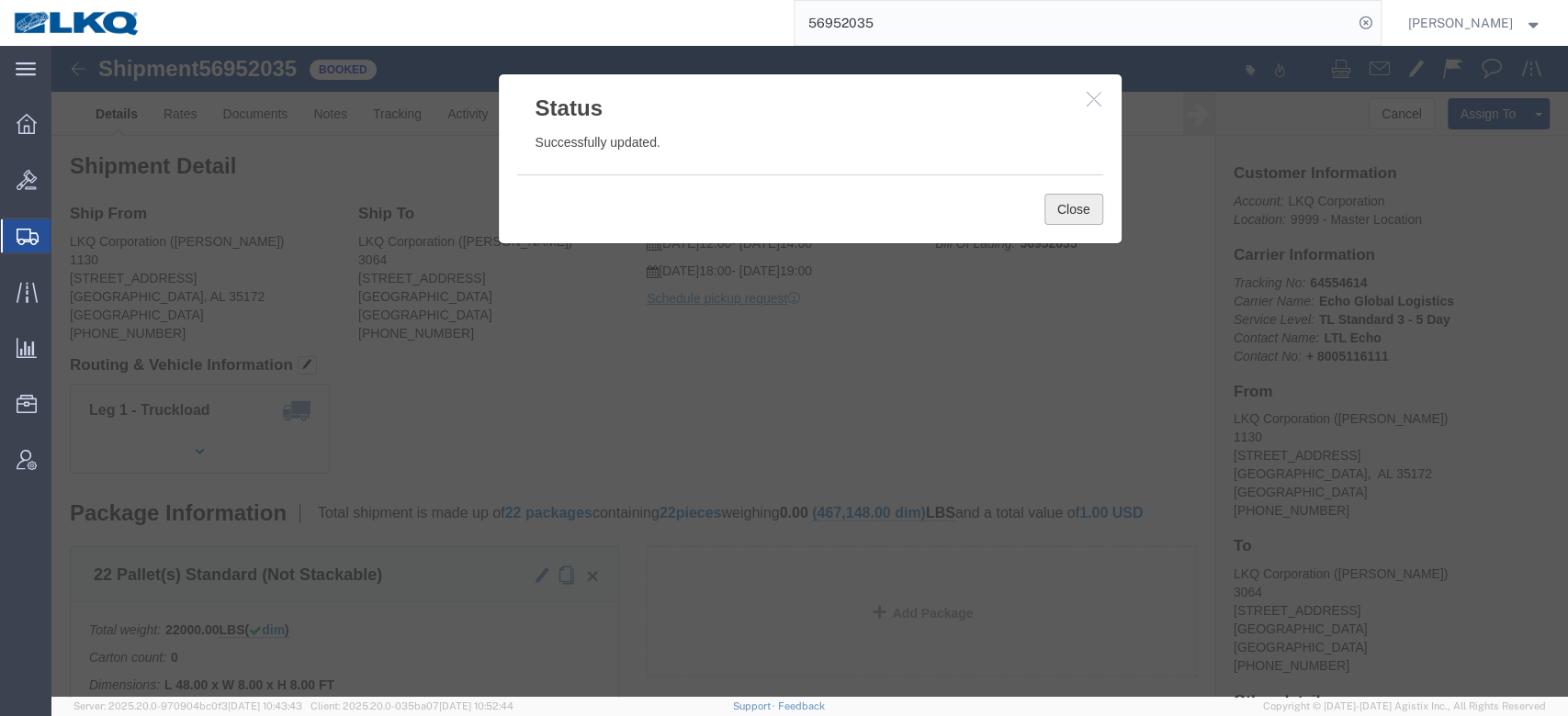
click button "Close"
click at [896, 44] on form "56952035" at bounding box center [1088, 23] width 588 height 46
click at [883, 34] on input "56952035" at bounding box center [1074, 23] width 558 height 44
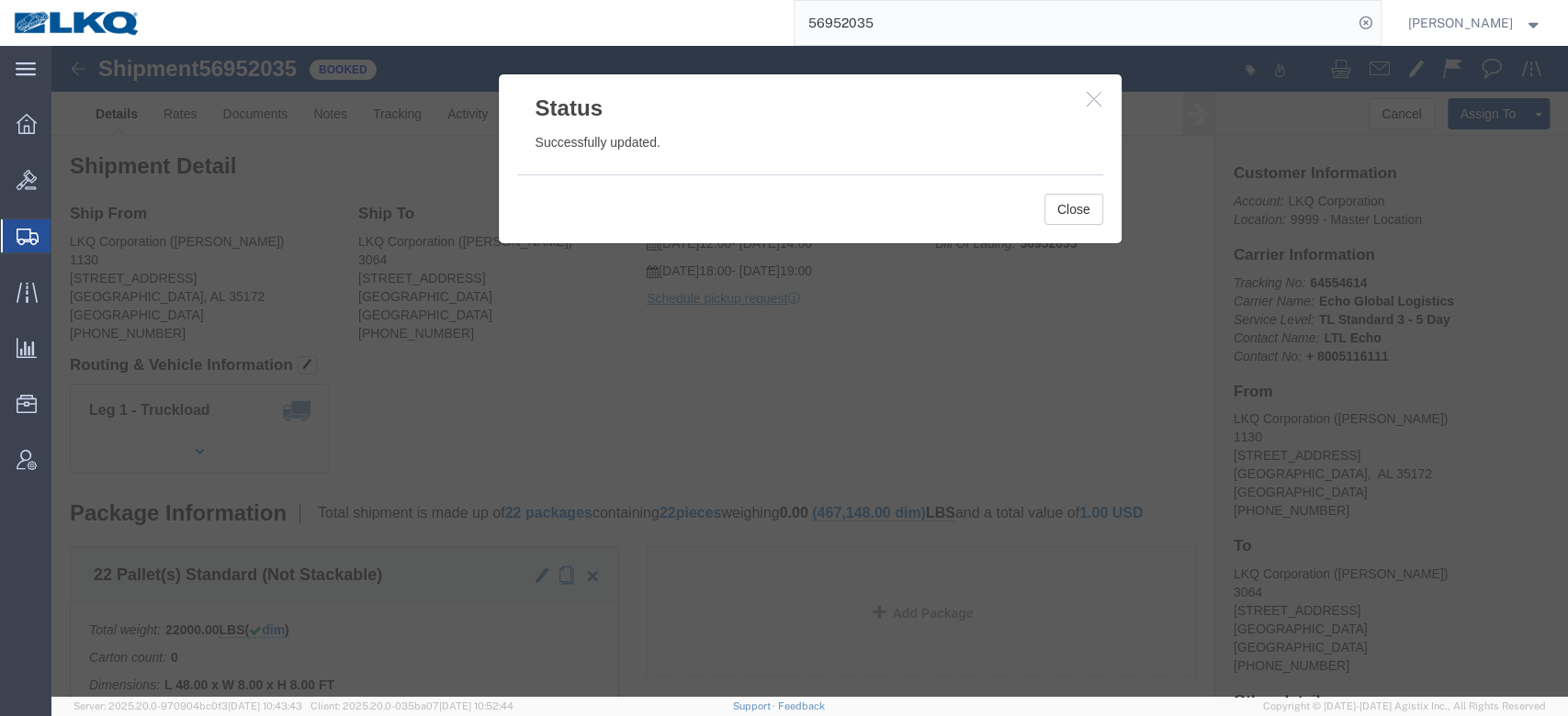
click at [883, 34] on input "56952035" at bounding box center [1074, 23] width 558 height 44
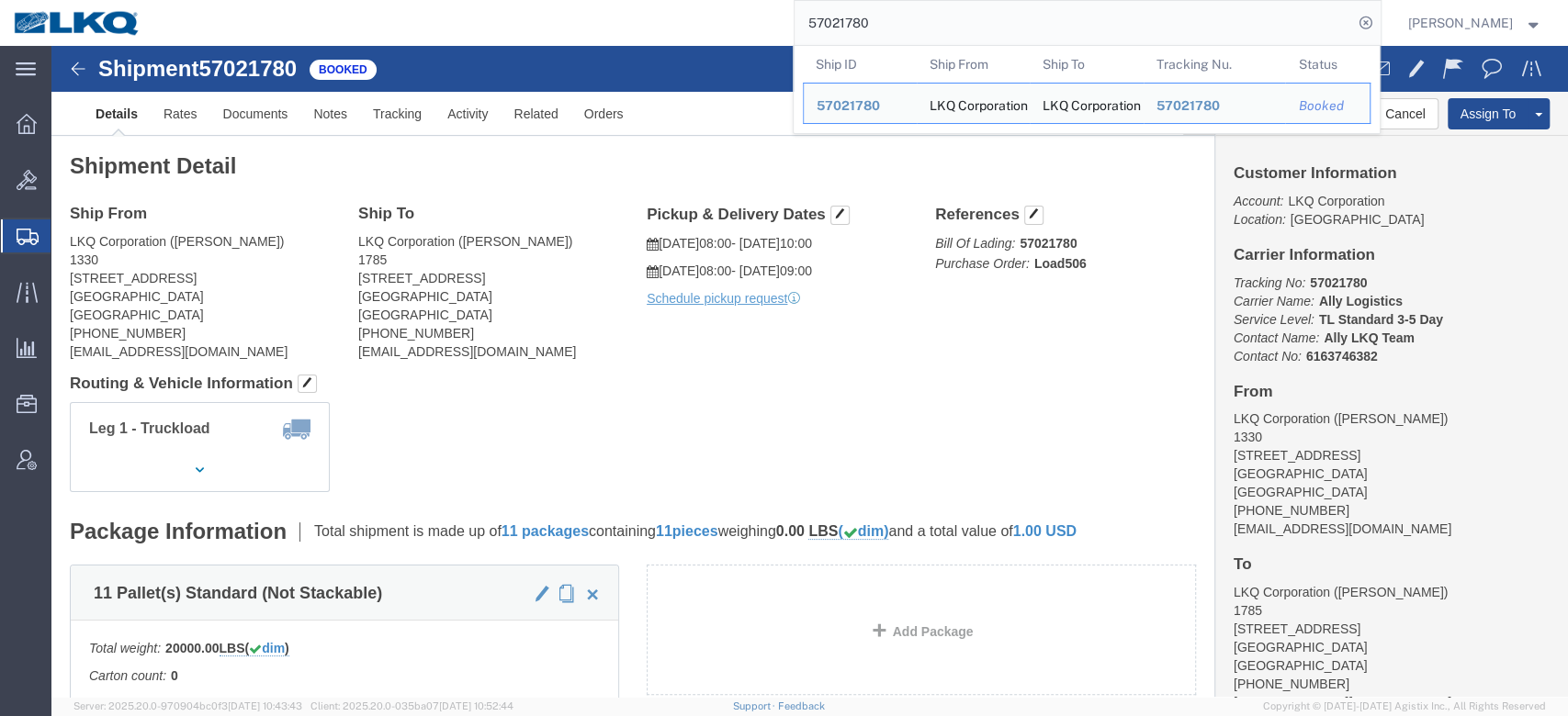
click at [886, 32] on input "57021780" at bounding box center [1074, 23] width 558 height 44
paste input "6640955"
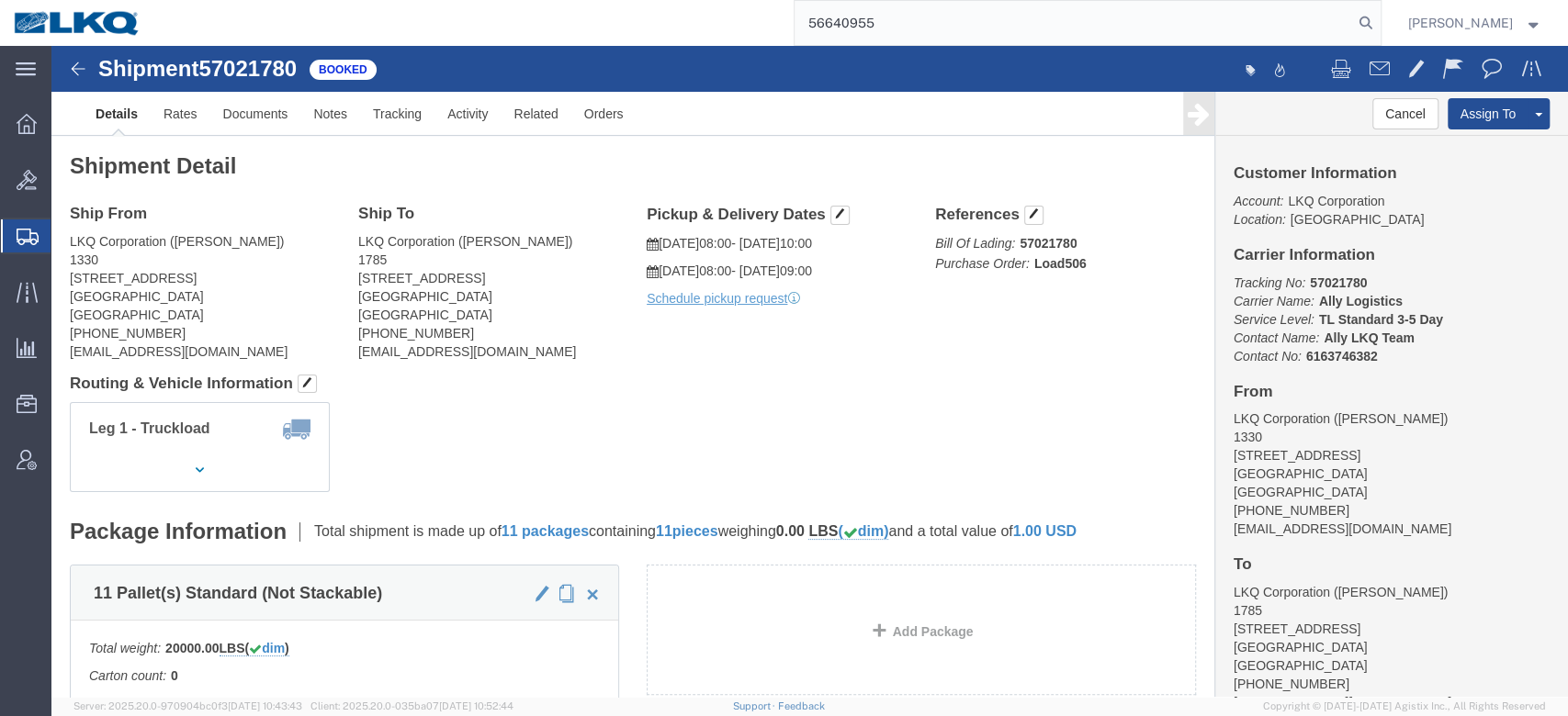
type input "56640955"
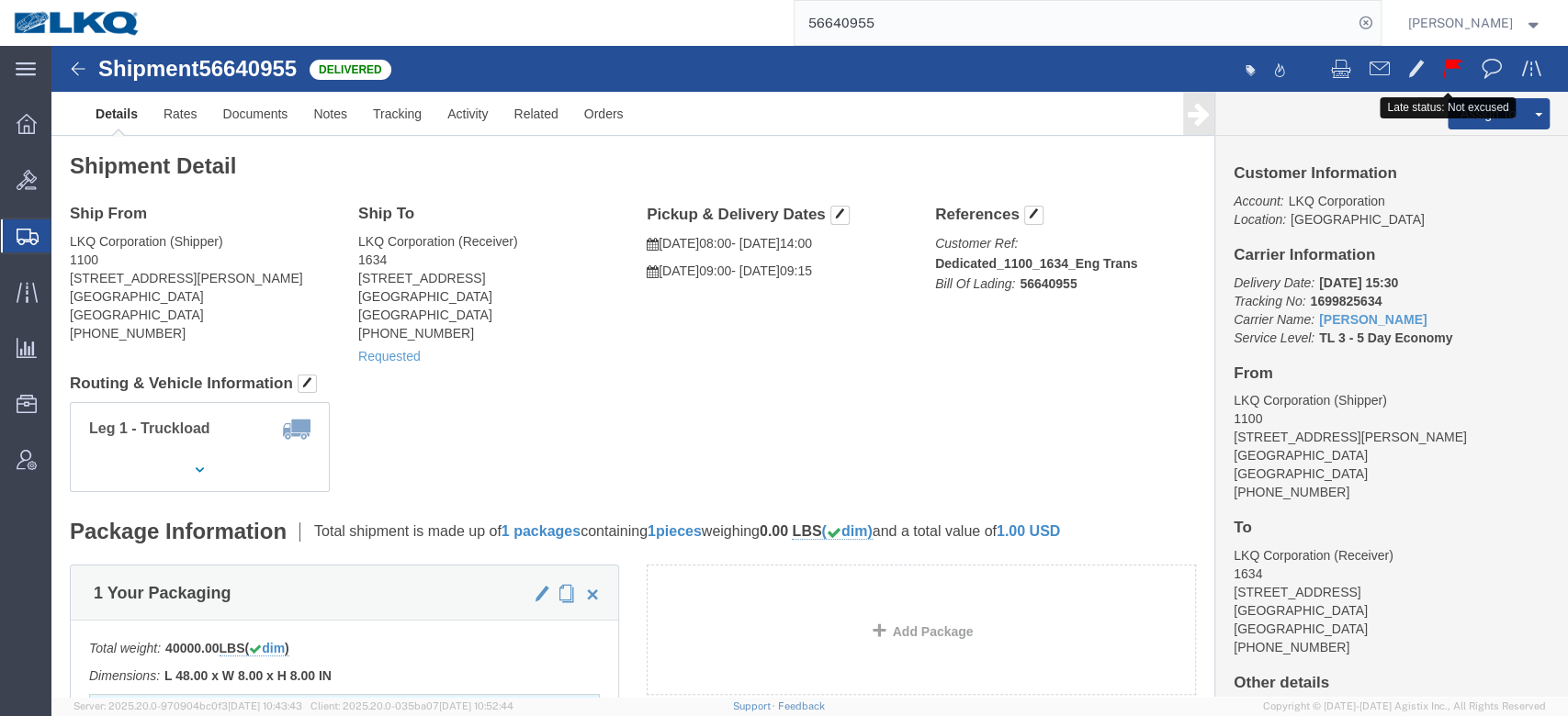
click button
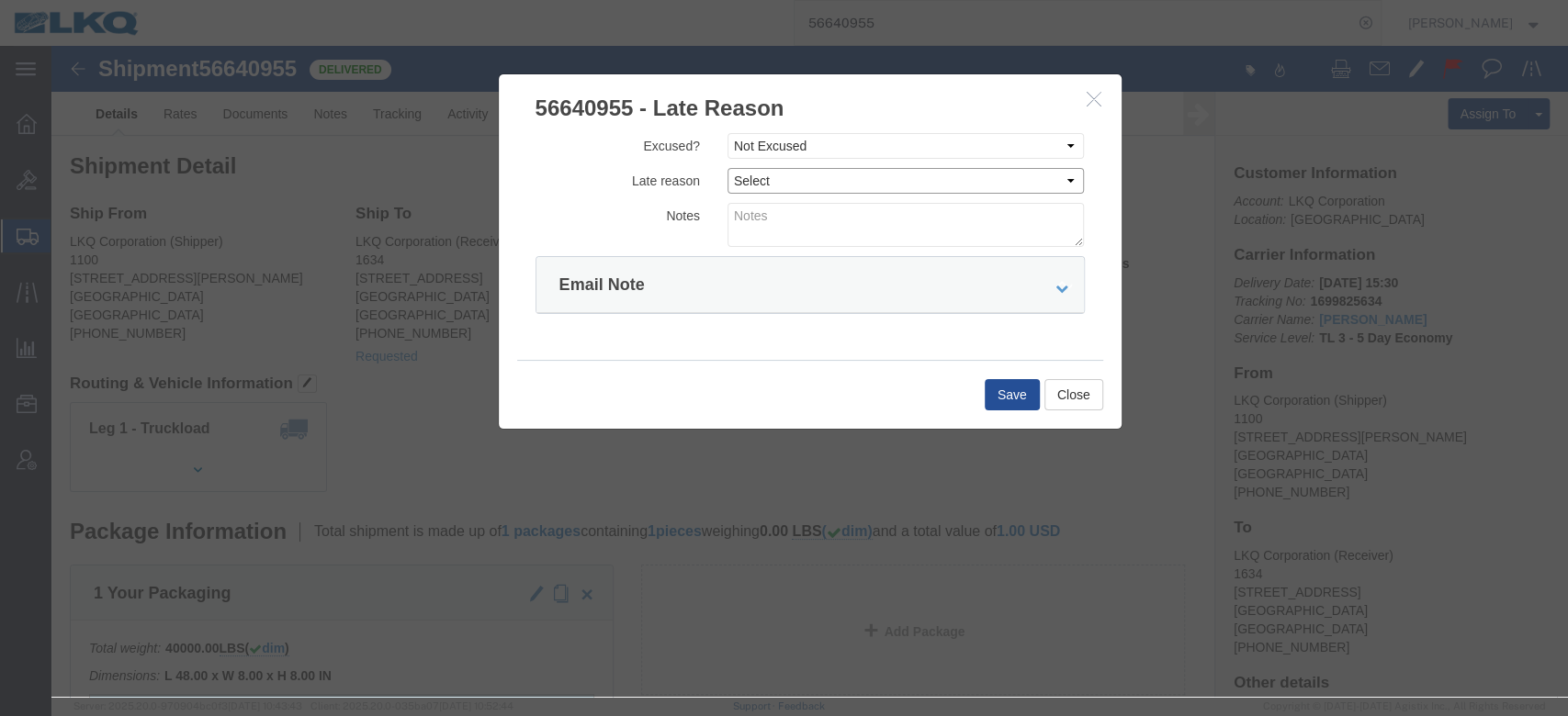
click select "Select Bad Carrier Data Carrier Admin Error Delay Accident Driver Error Lack of…"
select select "DRIVER_ERROR"
click select "Select Bad Carrier Data Carrier Admin Error Delay Accident Driver Error Lack of…"
click textarea
type textarea "Delivery 10/3"
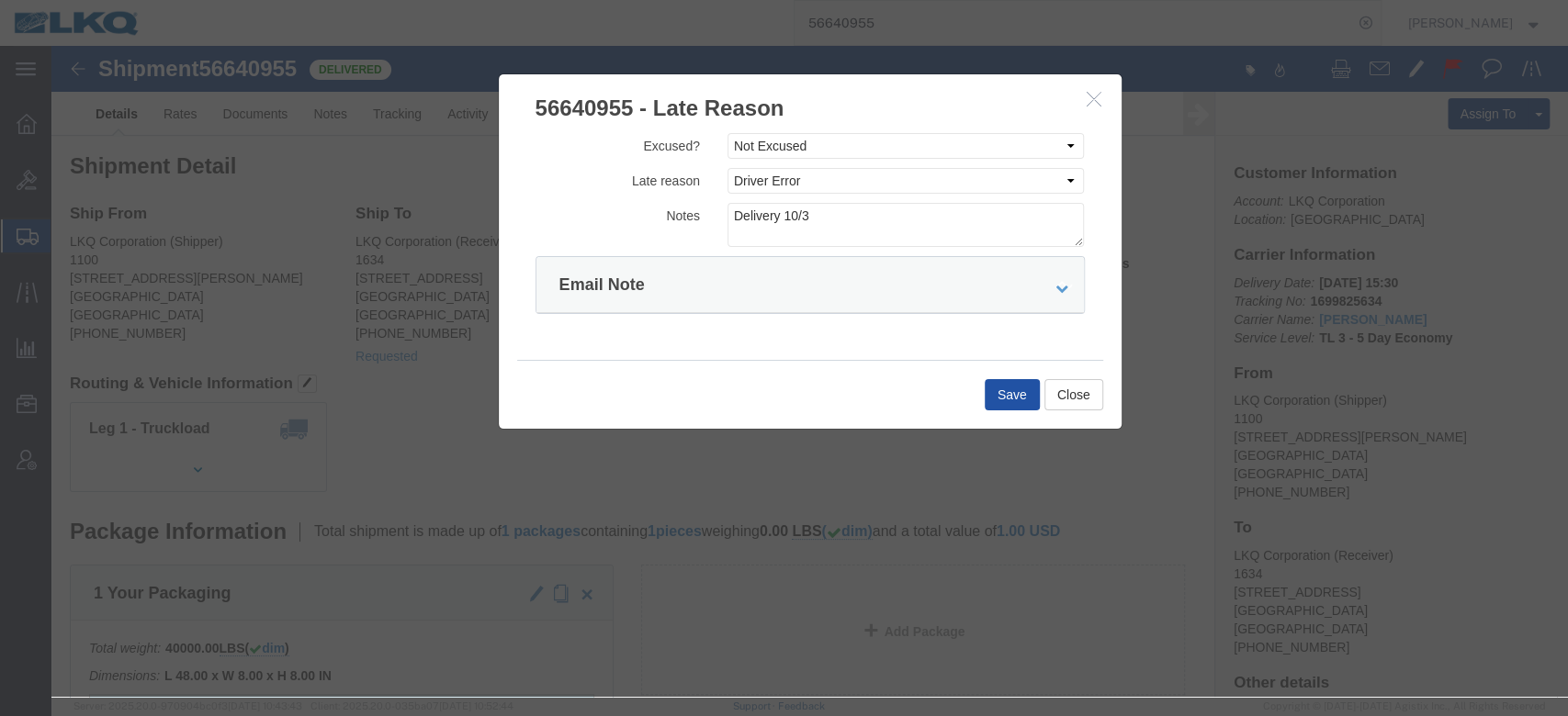
click button "Save"
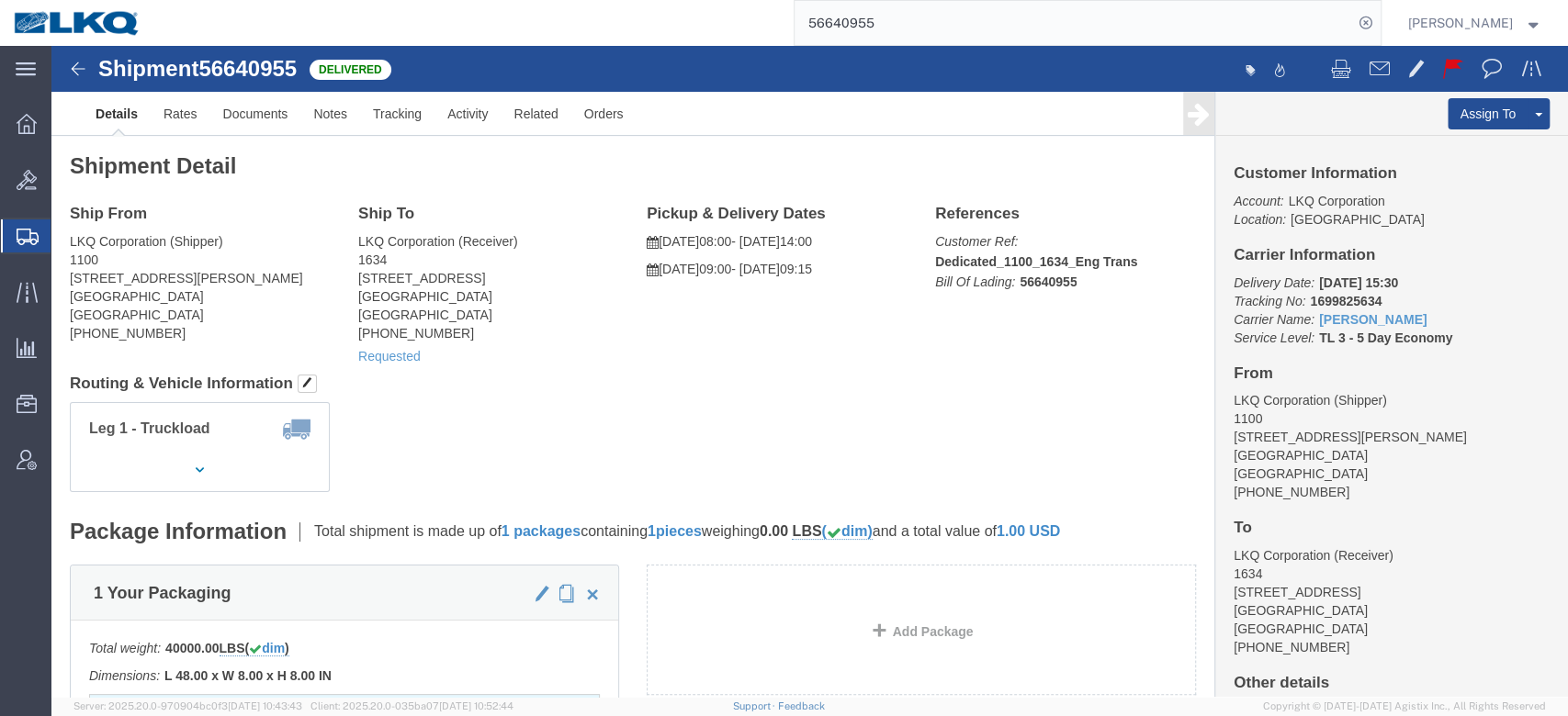
click at [0, 0] on span "Shipment Manager" at bounding box center [0, 0] width 0 height 0
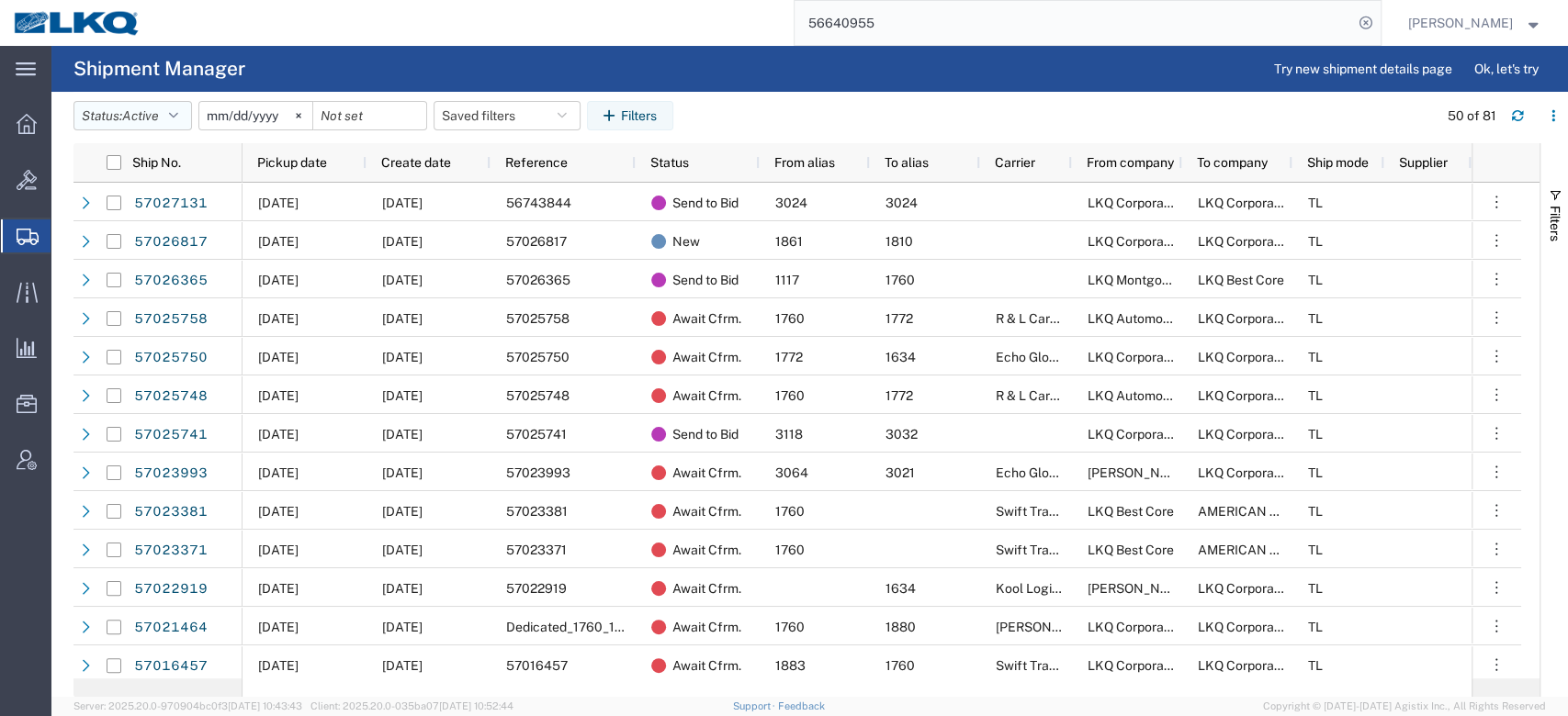
click at [145, 111] on span "Active" at bounding box center [140, 115] width 37 height 15
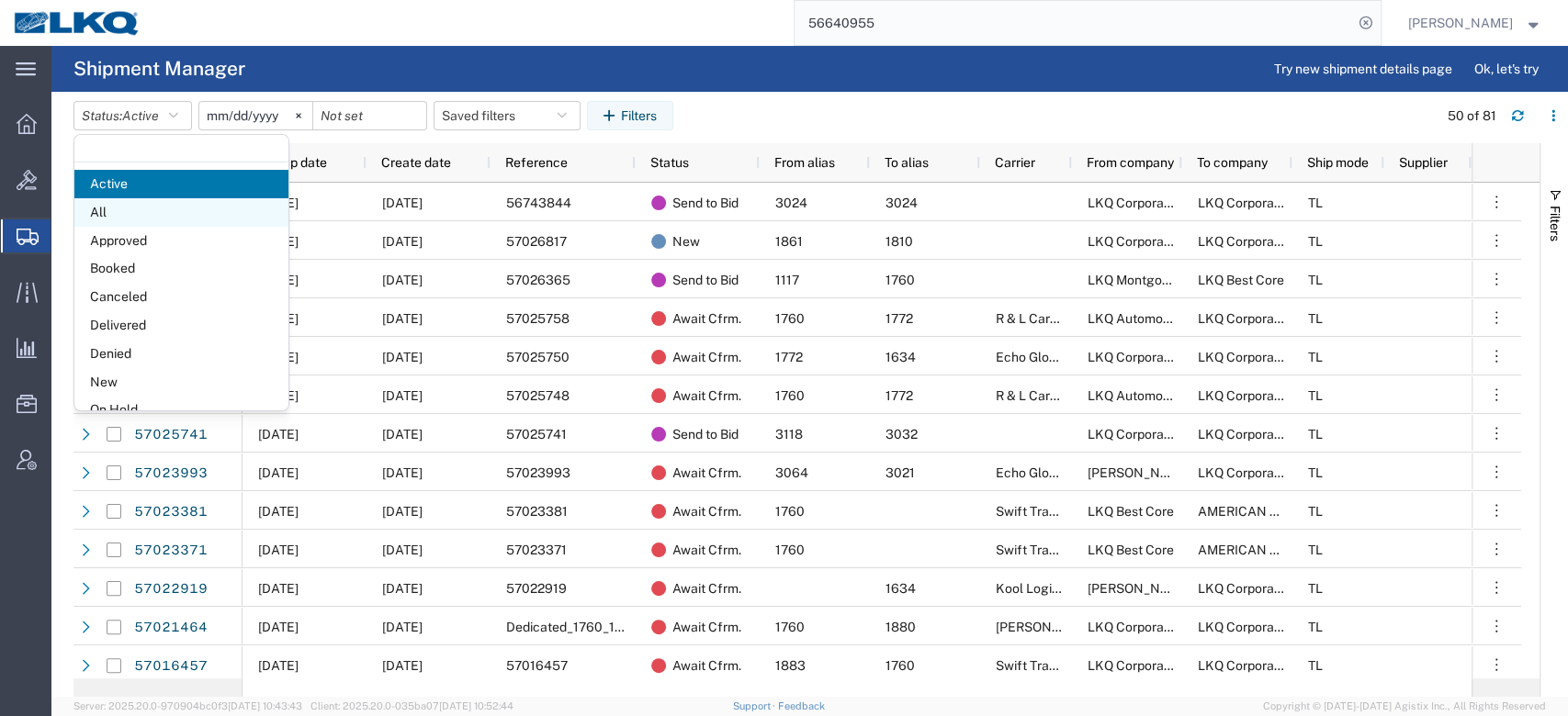
click at [136, 210] on span "All" at bounding box center [181, 213] width 214 height 29
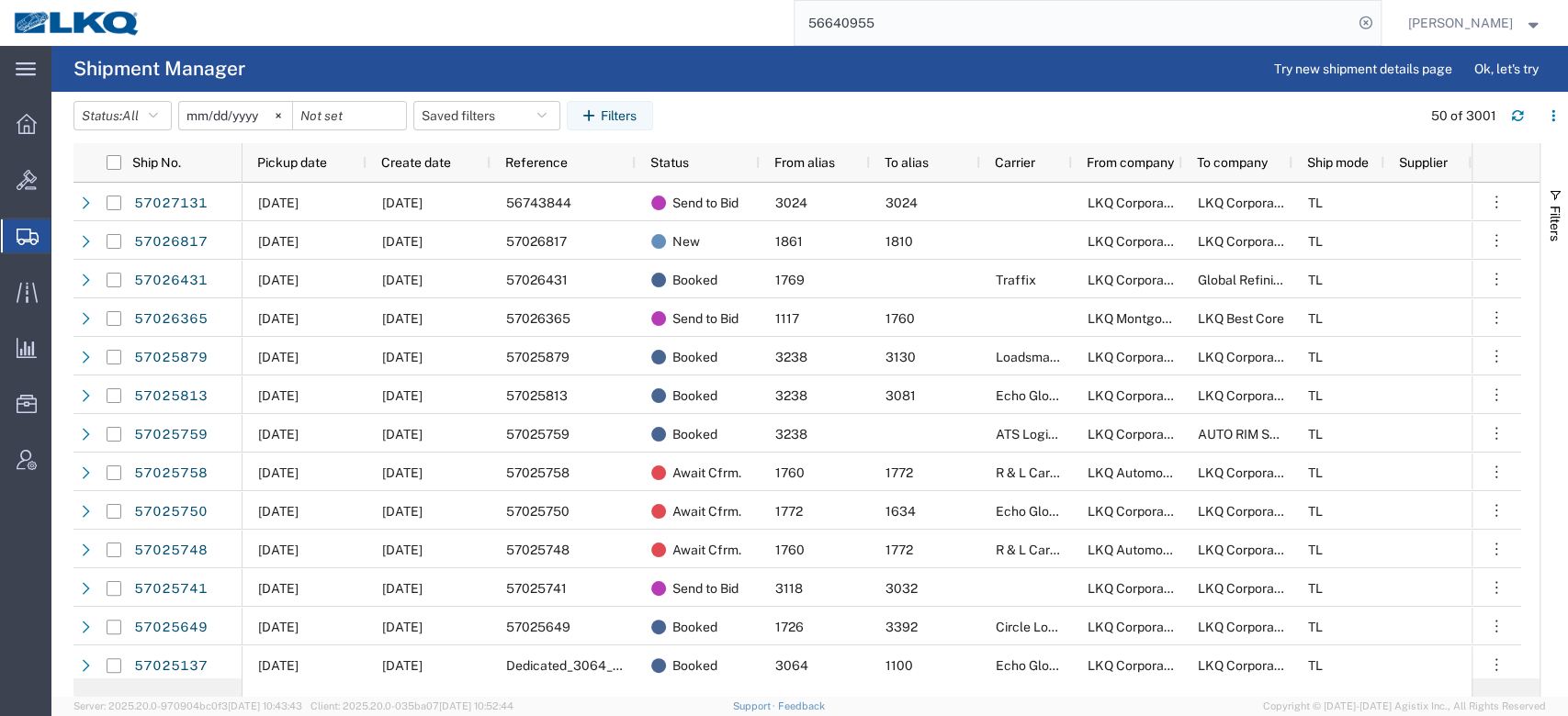
click at [201, 106] on input "2025-09-03" at bounding box center [235, 116] width 113 height 28
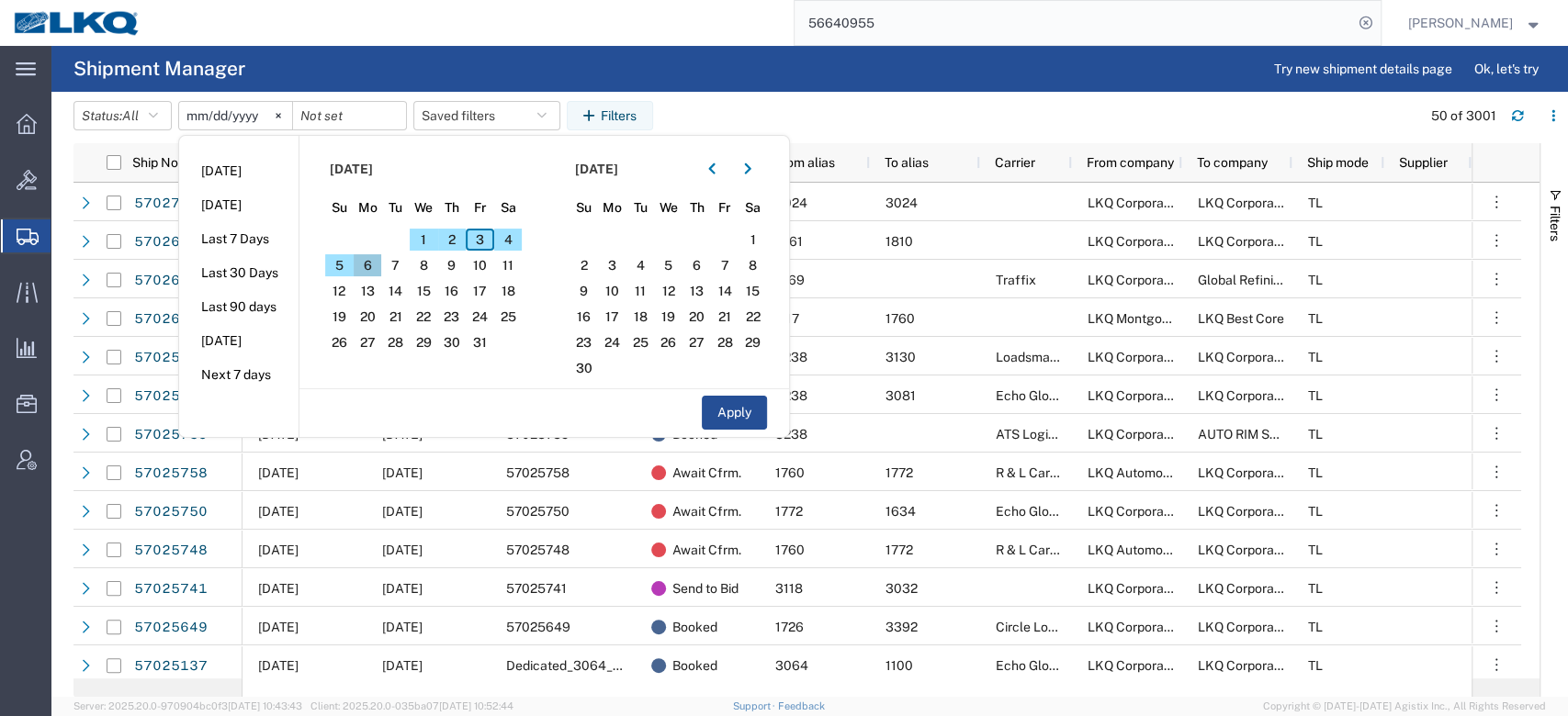
click at [366, 262] on span "6" at bounding box center [368, 265] width 29 height 22
click at [728, 398] on button "Apply" at bounding box center [734, 413] width 66 height 34
type input "2025-10-06"
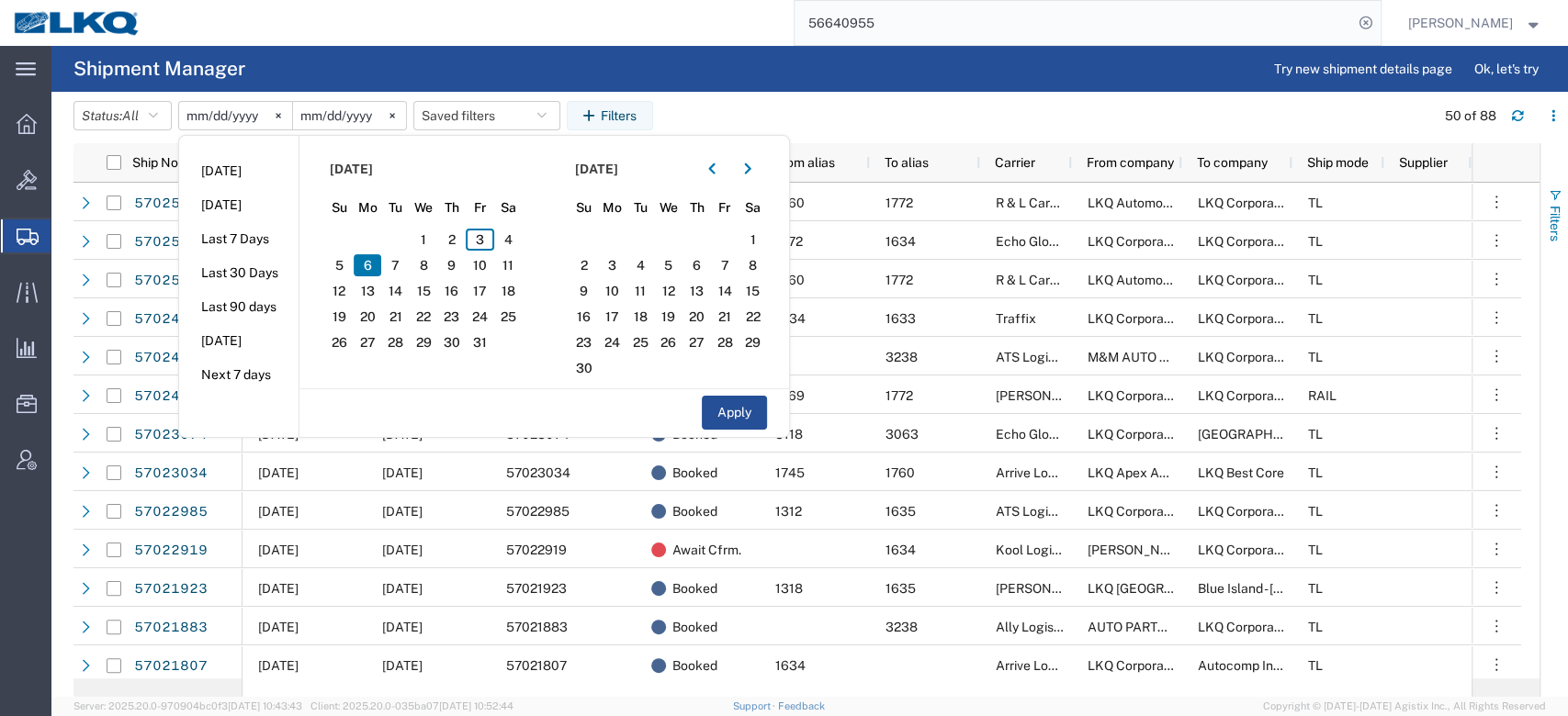
click at [1549, 253] on button "Filters" at bounding box center [1555, 215] width 28 height 99
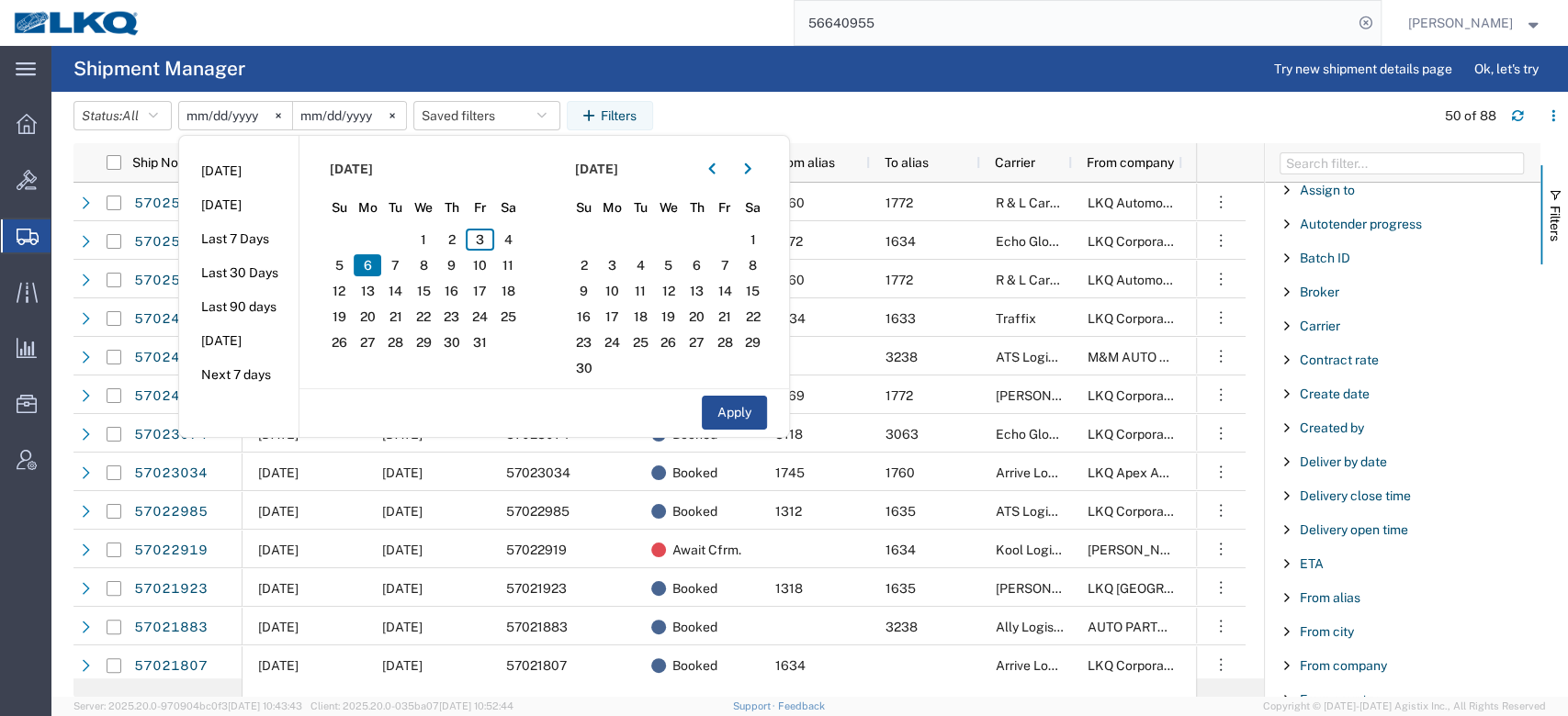
scroll to position [236, 0]
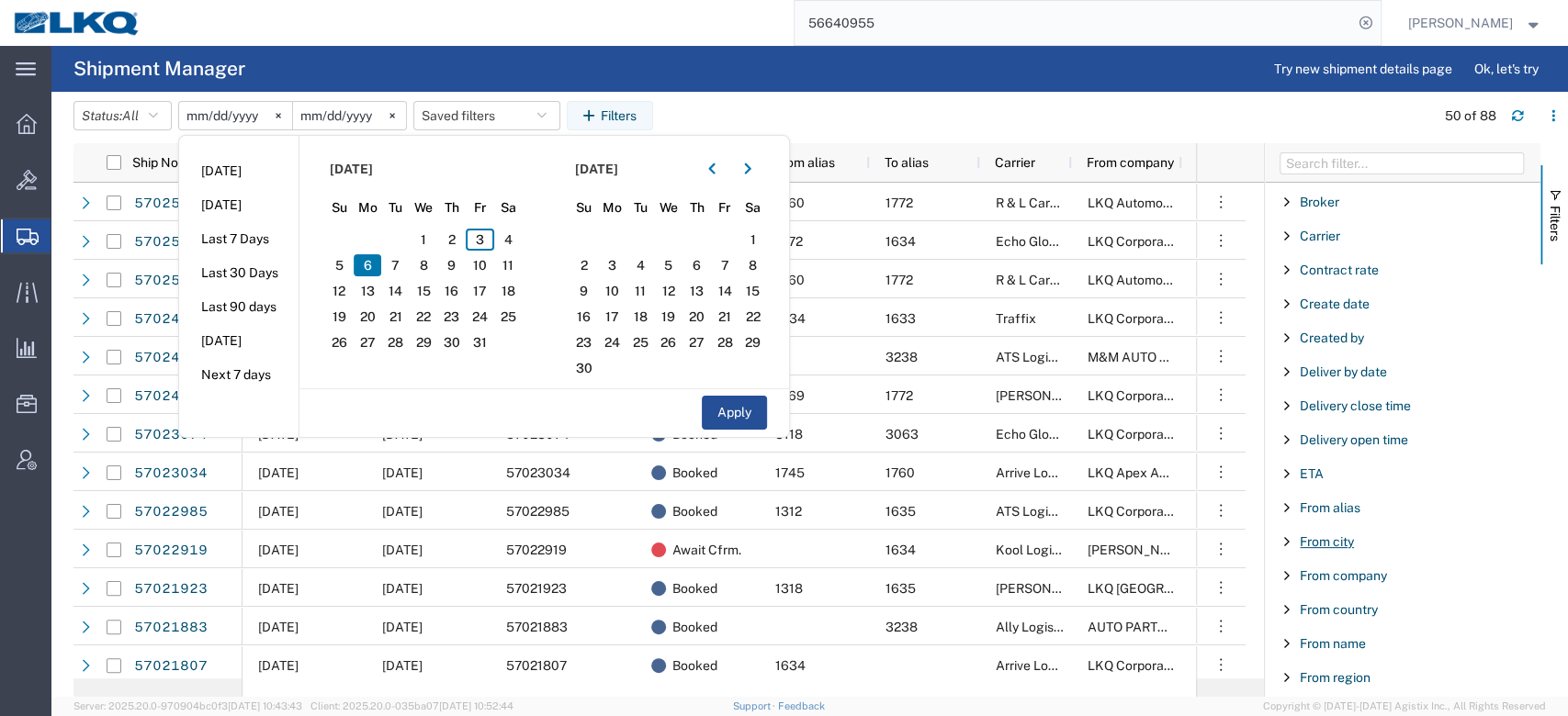
click at [1346, 542] on span "From city" at bounding box center [1327, 541] width 55 height 15
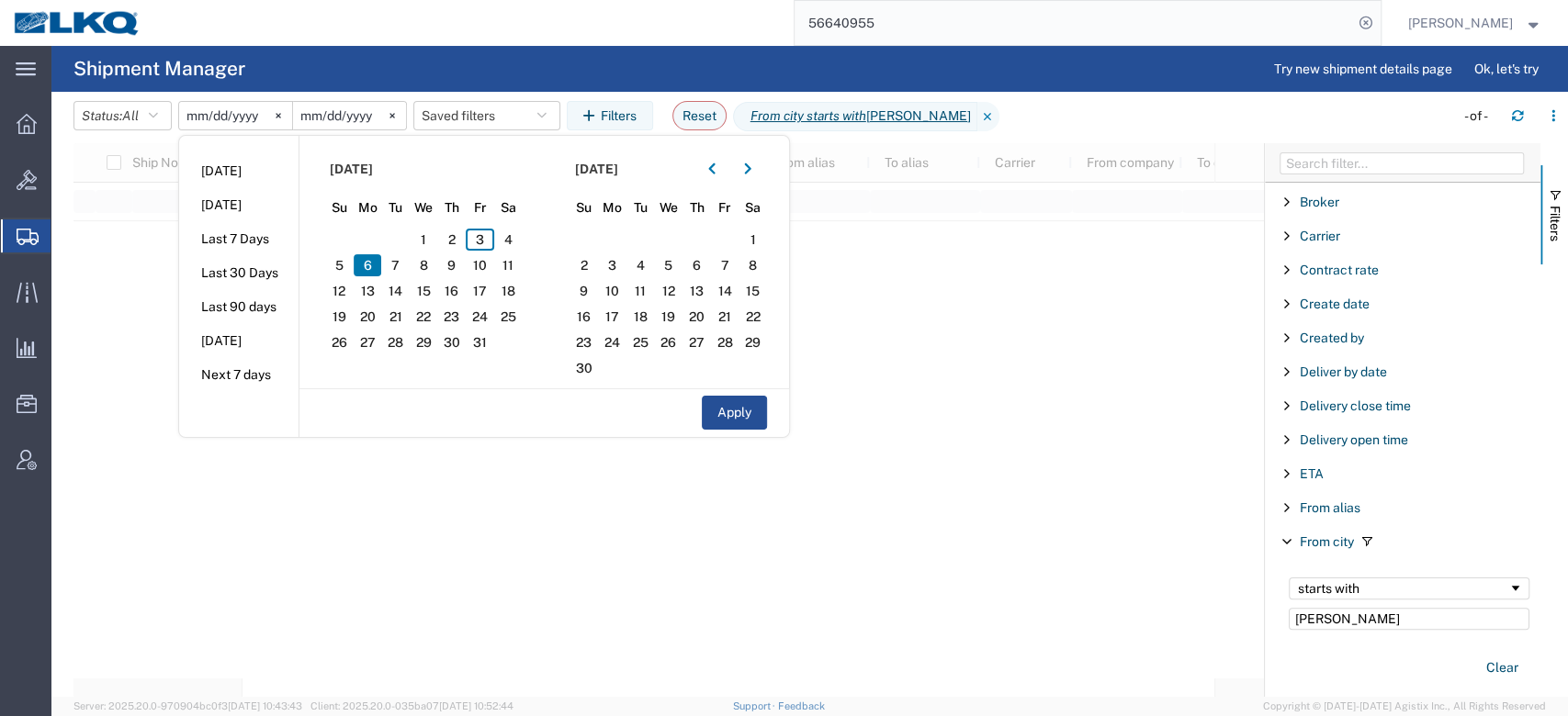
click at [1094, 303] on div at bounding box center [669, 420] width 1190 height 554
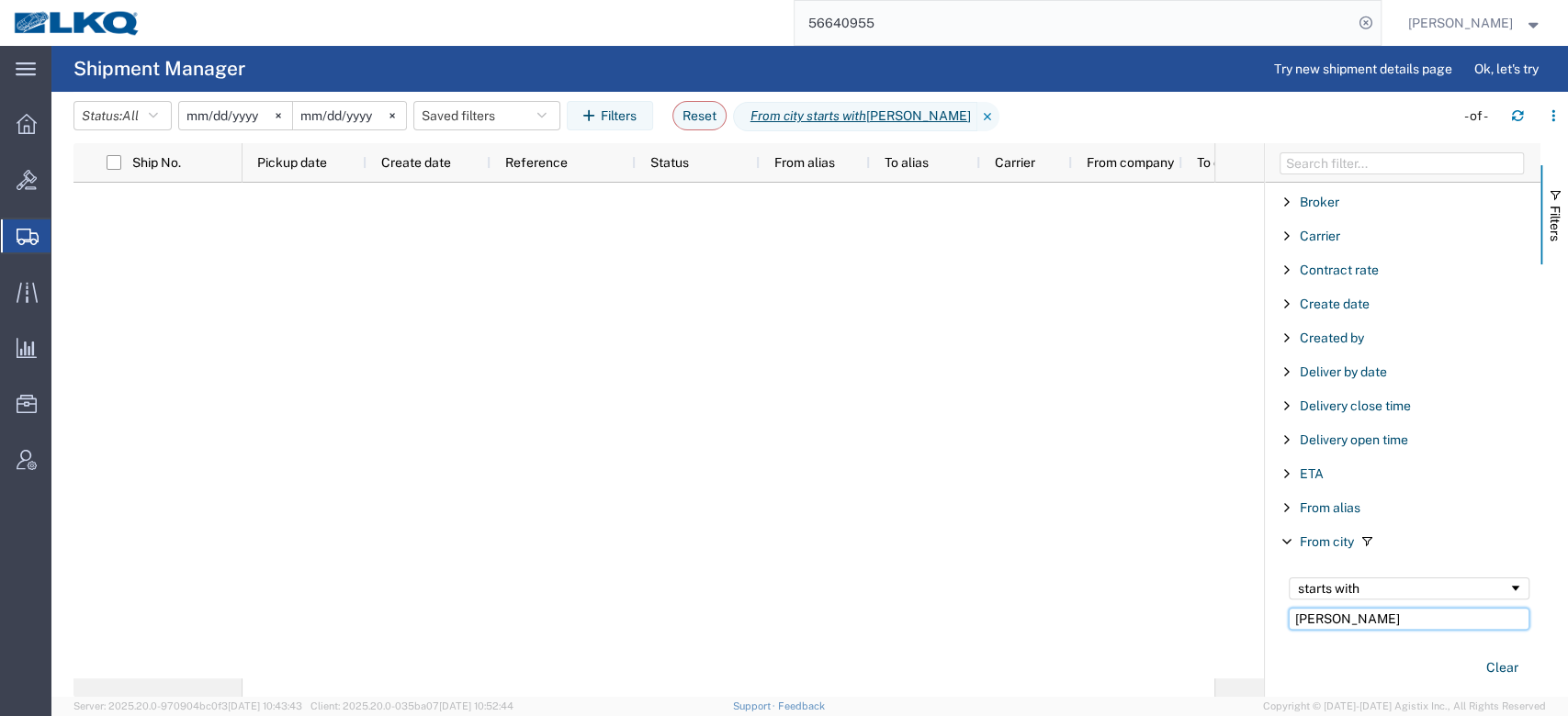
click at [1336, 614] on input "harr" at bounding box center [1409, 619] width 240 height 22
type input "harr"
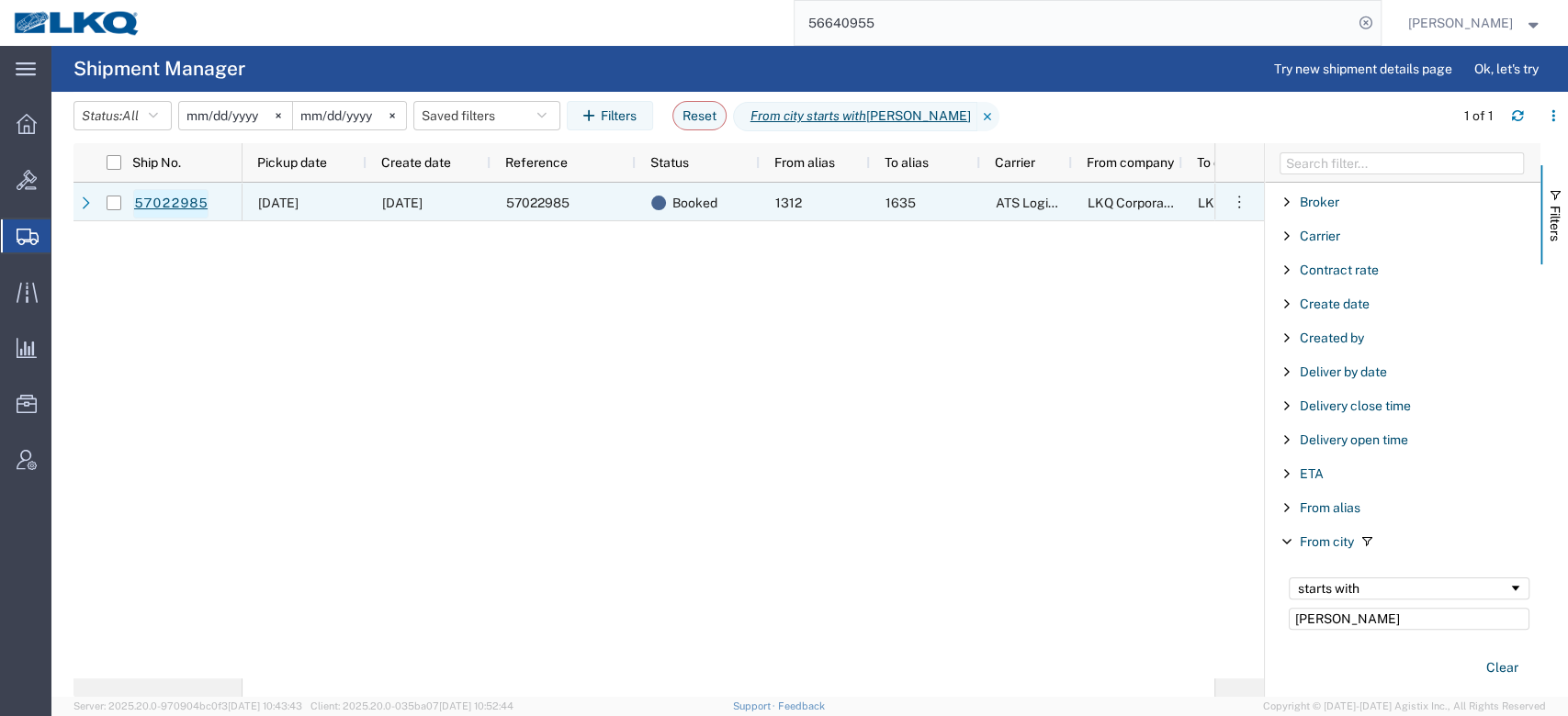
click at [198, 204] on link "57022985" at bounding box center [171, 204] width 76 height 30
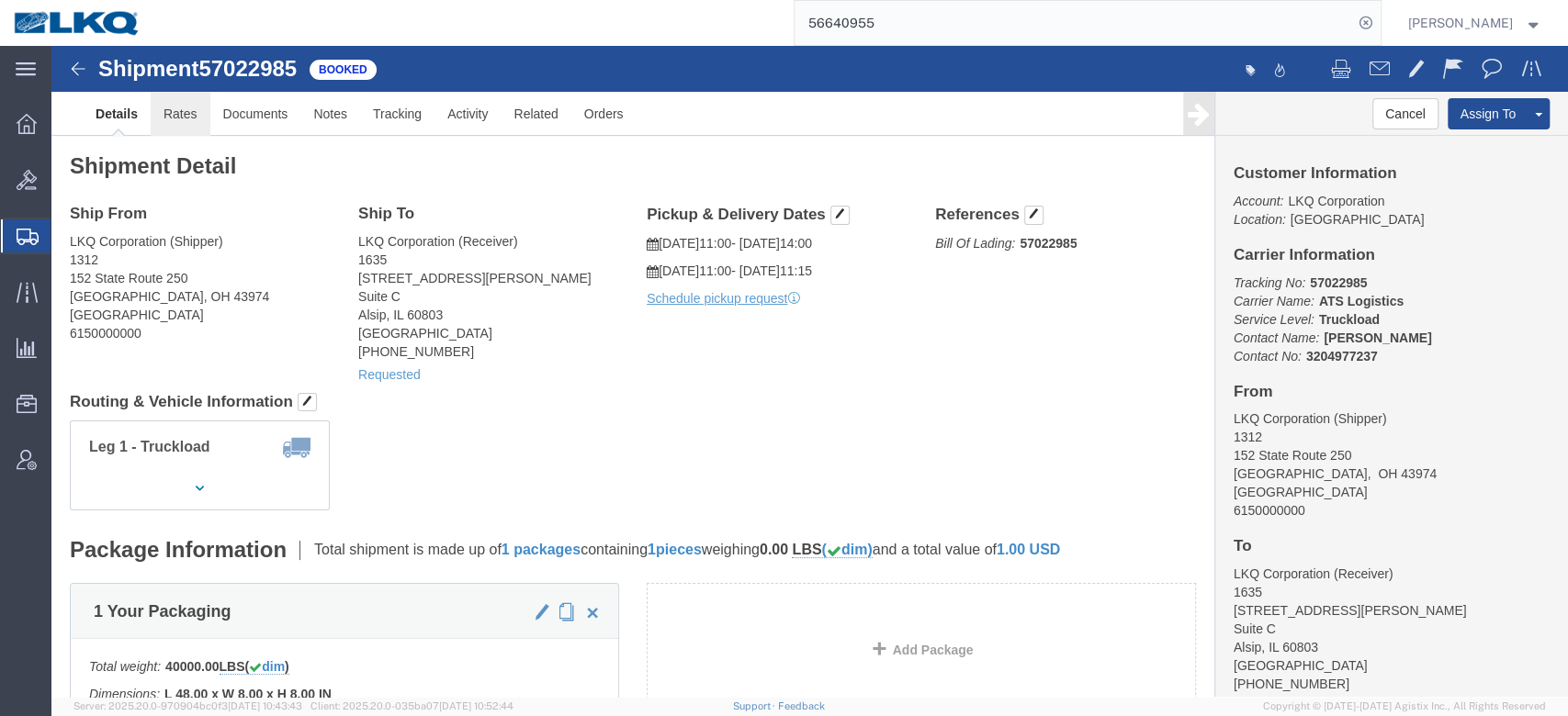
click link "Rates"
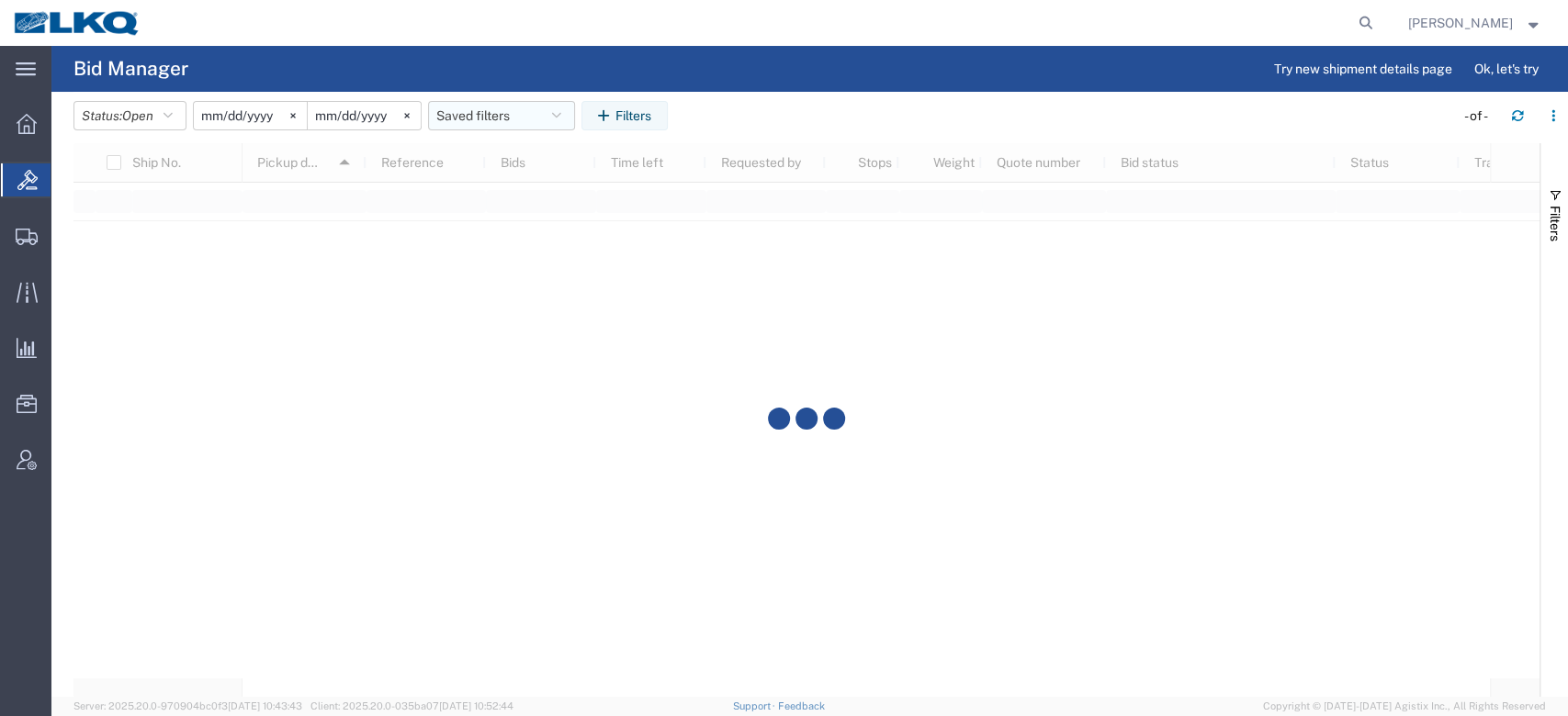
click at [540, 121] on button "Saved filters" at bounding box center [502, 116] width 147 height 30
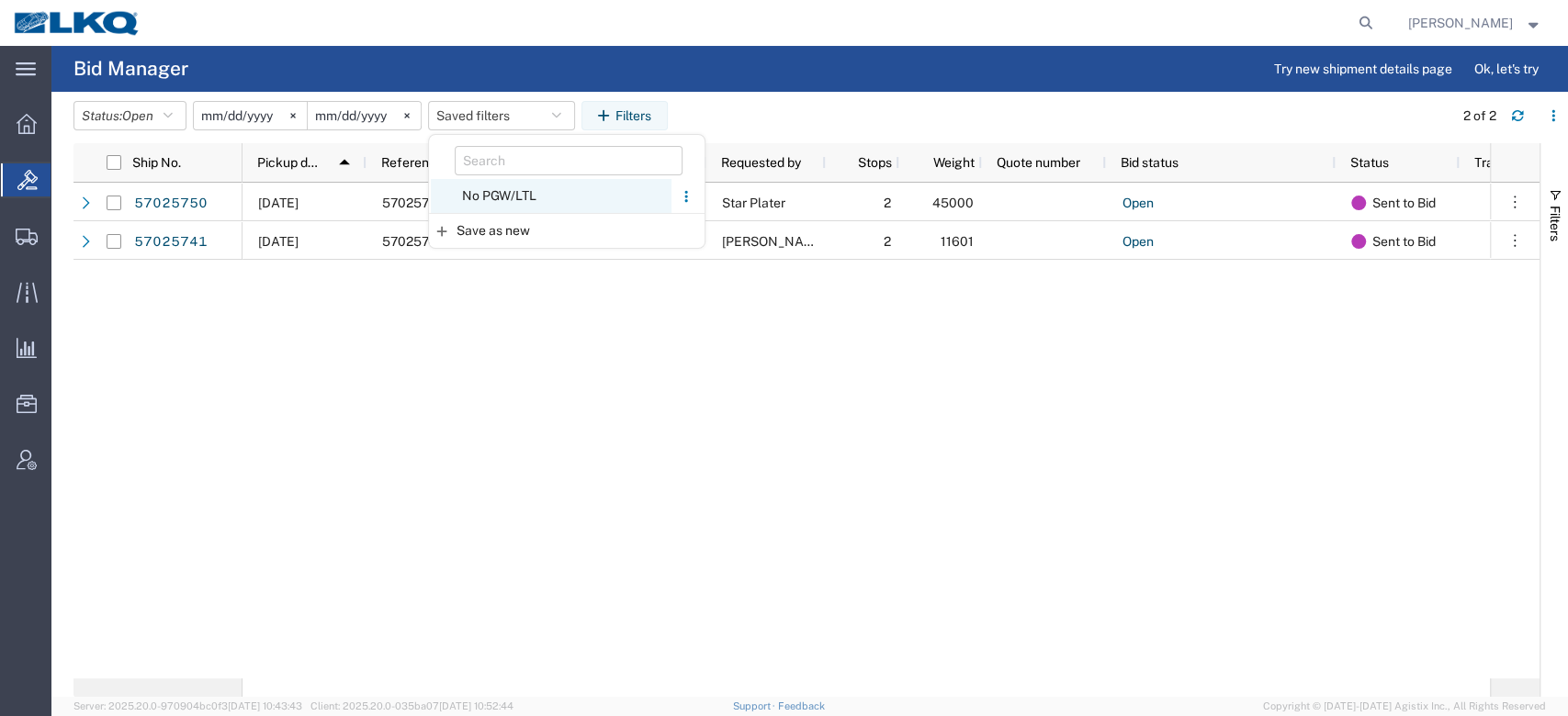
click at [549, 204] on span "No PGW/LTL" at bounding box center [551, 196] width 240 height 34
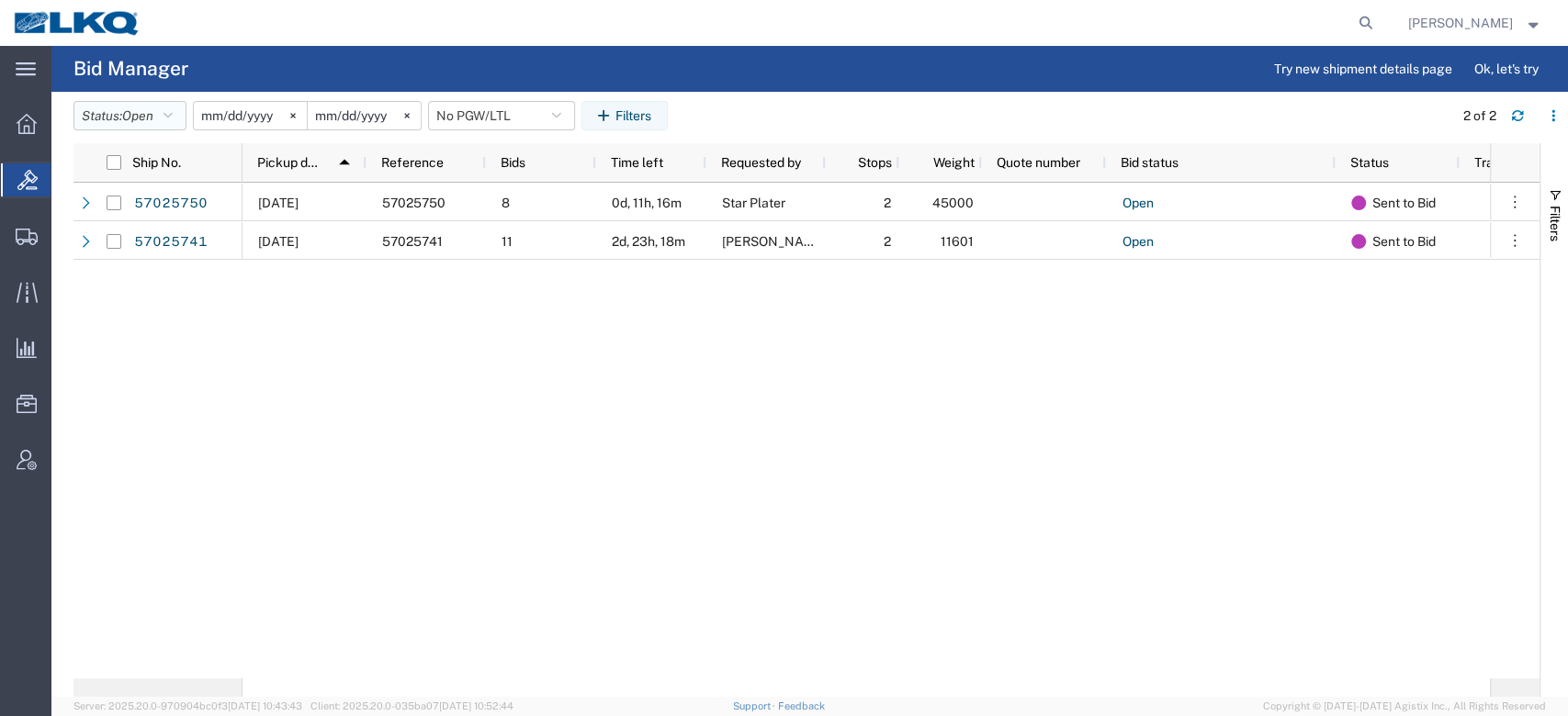
drag, startPoint x: 166, startPoint y: 112, endPoint x: 172, endPoint y: 140, distance: 28.6
click at [166, 114] on button "Status: Open" at bounding box center [130, 116] width 113 height 30
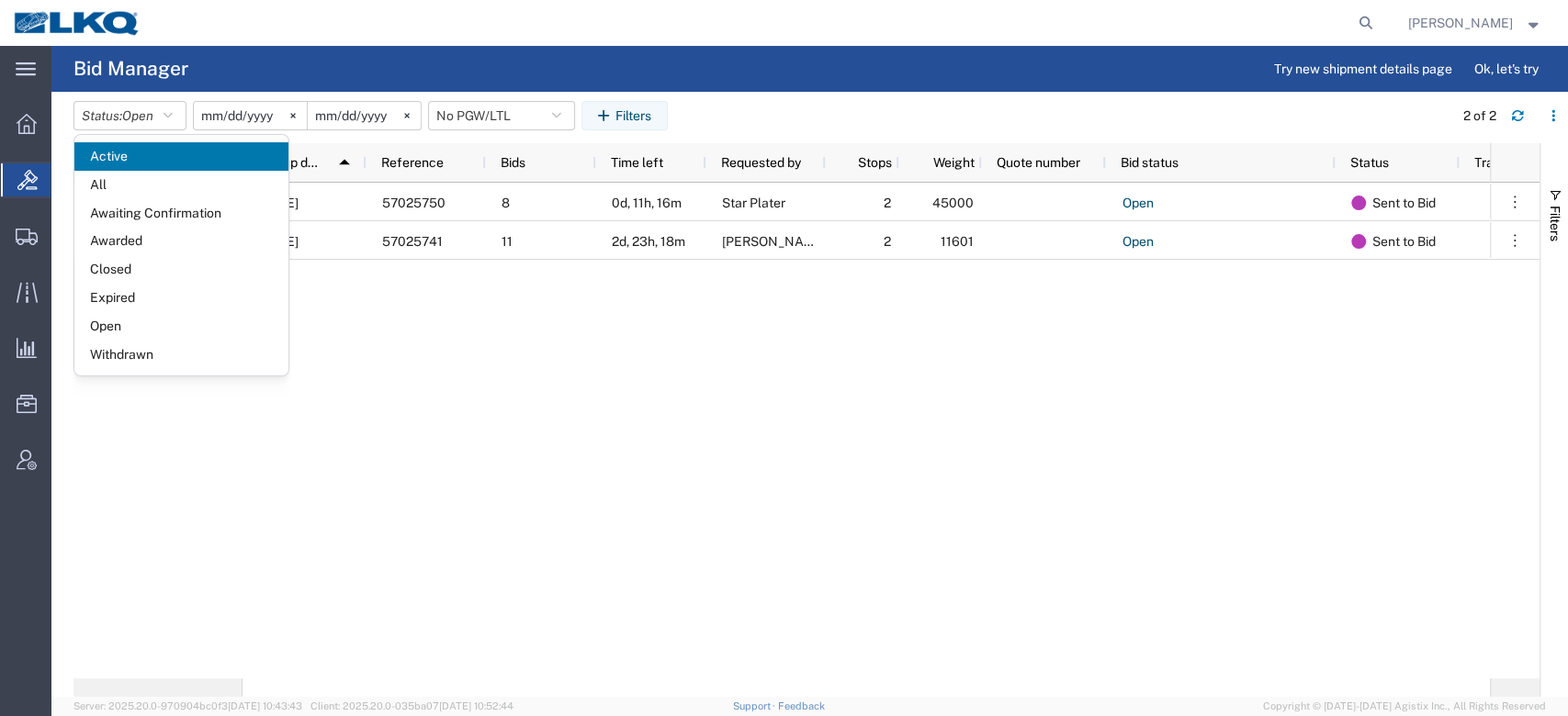
click at [149, 312] on span "Open" at bounding box center [181, 326] width 214 height 29
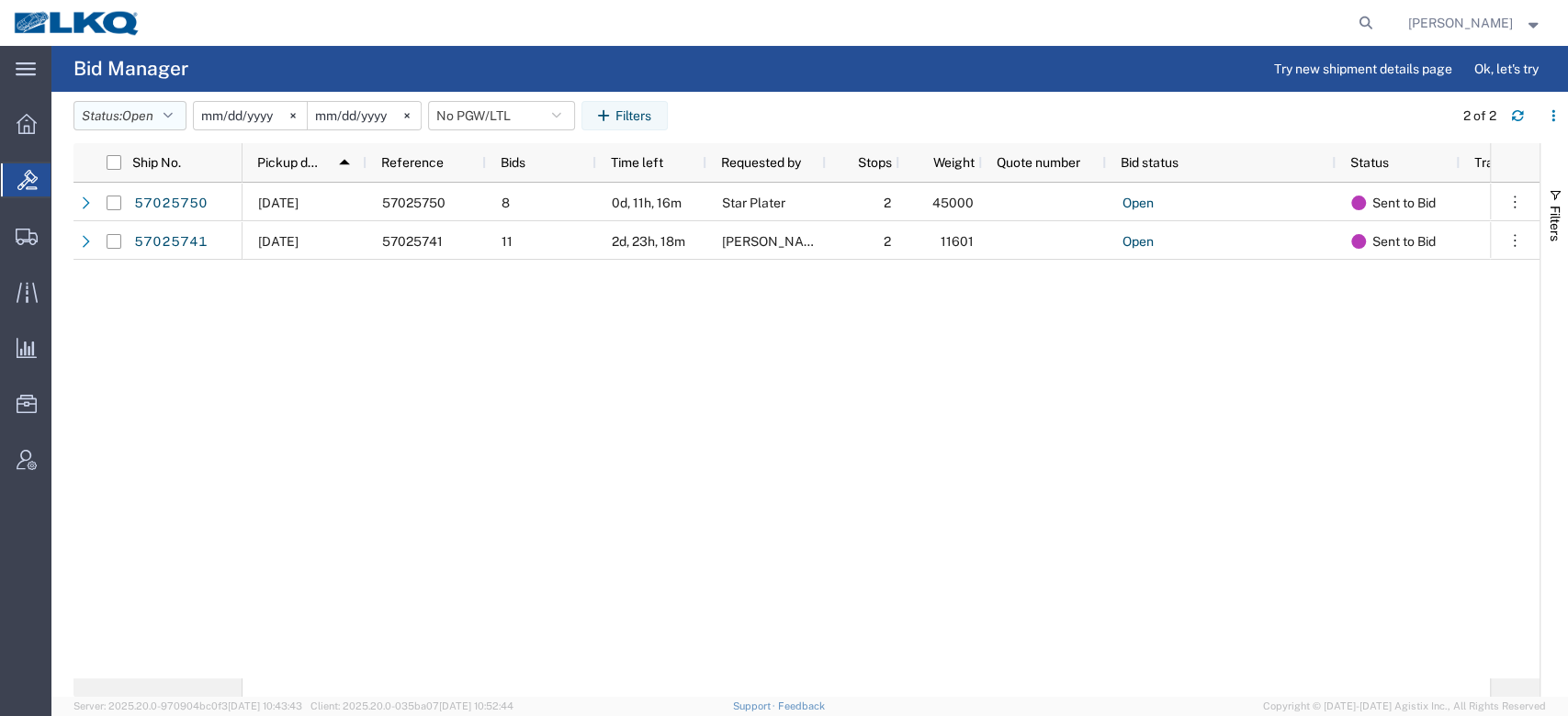
click at [162, 112] on button "Status: Open" at bounding box center [130, 116] width 113 height 30
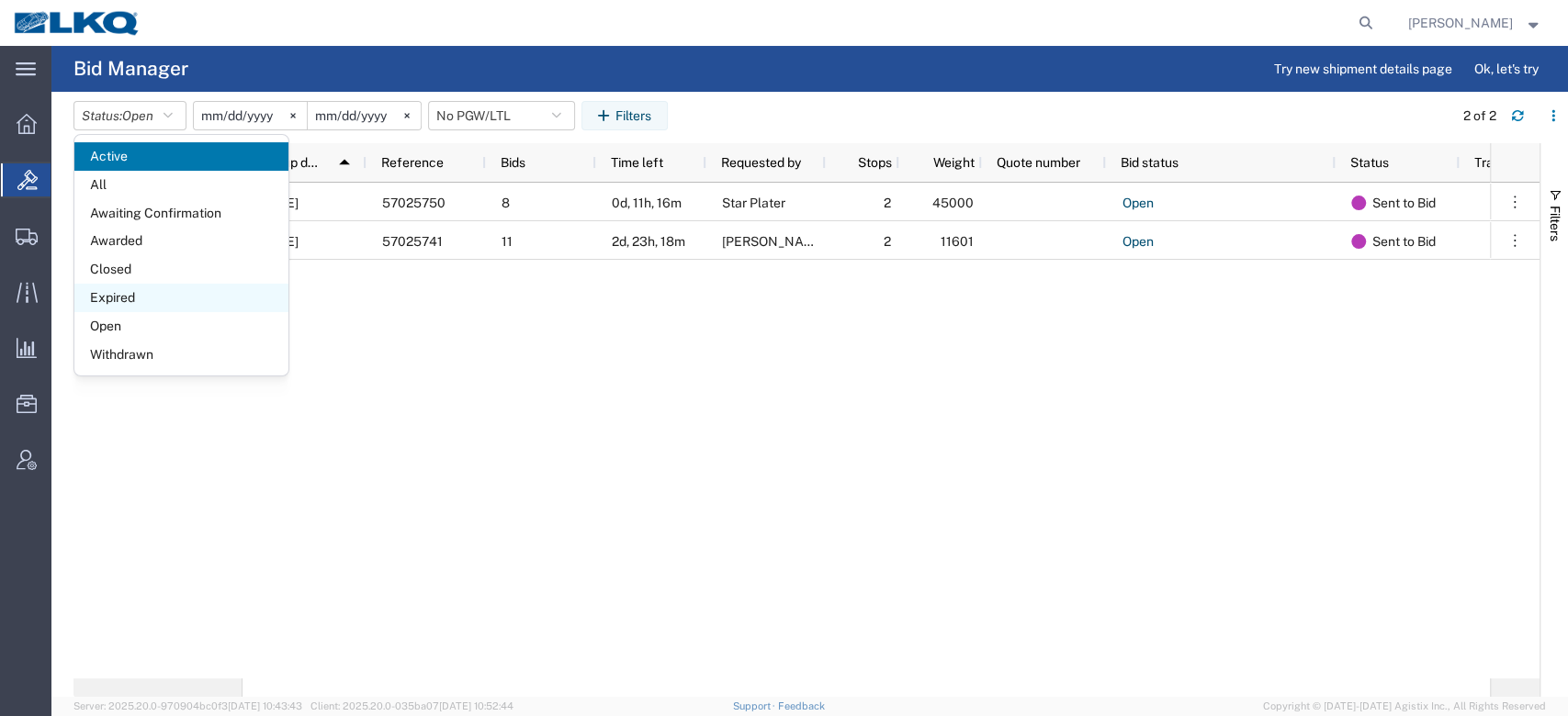
click at [144, 299] on span "Expired" at bounding box center [181, 298] width 214 height 29
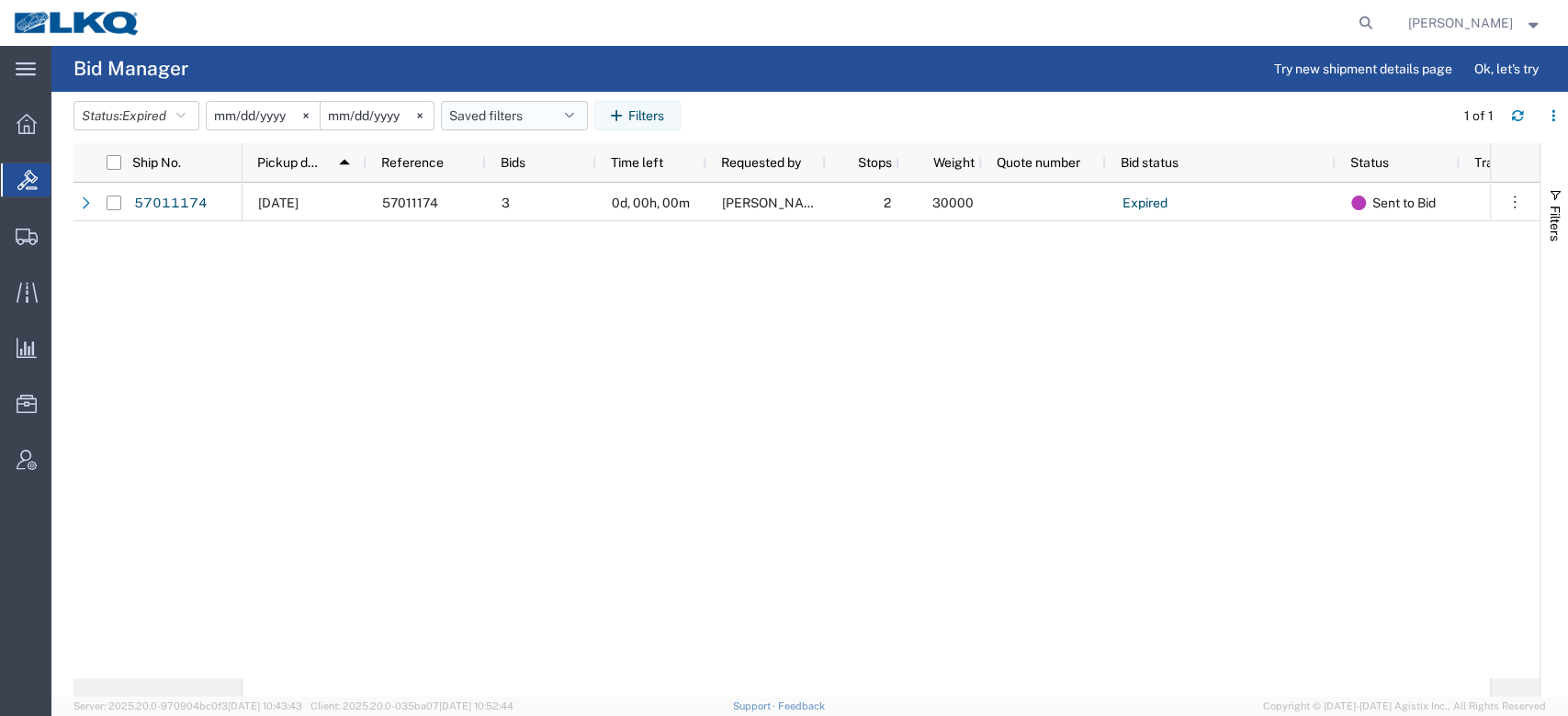
click at [500, 106] on button "Saved filters" at bounding box center [515, 116] width 147 height 30
click at [414, 363] on div "10/06/2025 57011174 3 0d, 00h, 00m Eric Dube 2 30000 Expired Sent to Bid LKQ Co…" at bounding box center [866, 430] width 1248 height 496
click at [521, 118] on button "Saved filters" at bounding box center [515, 116] width 147 height 30
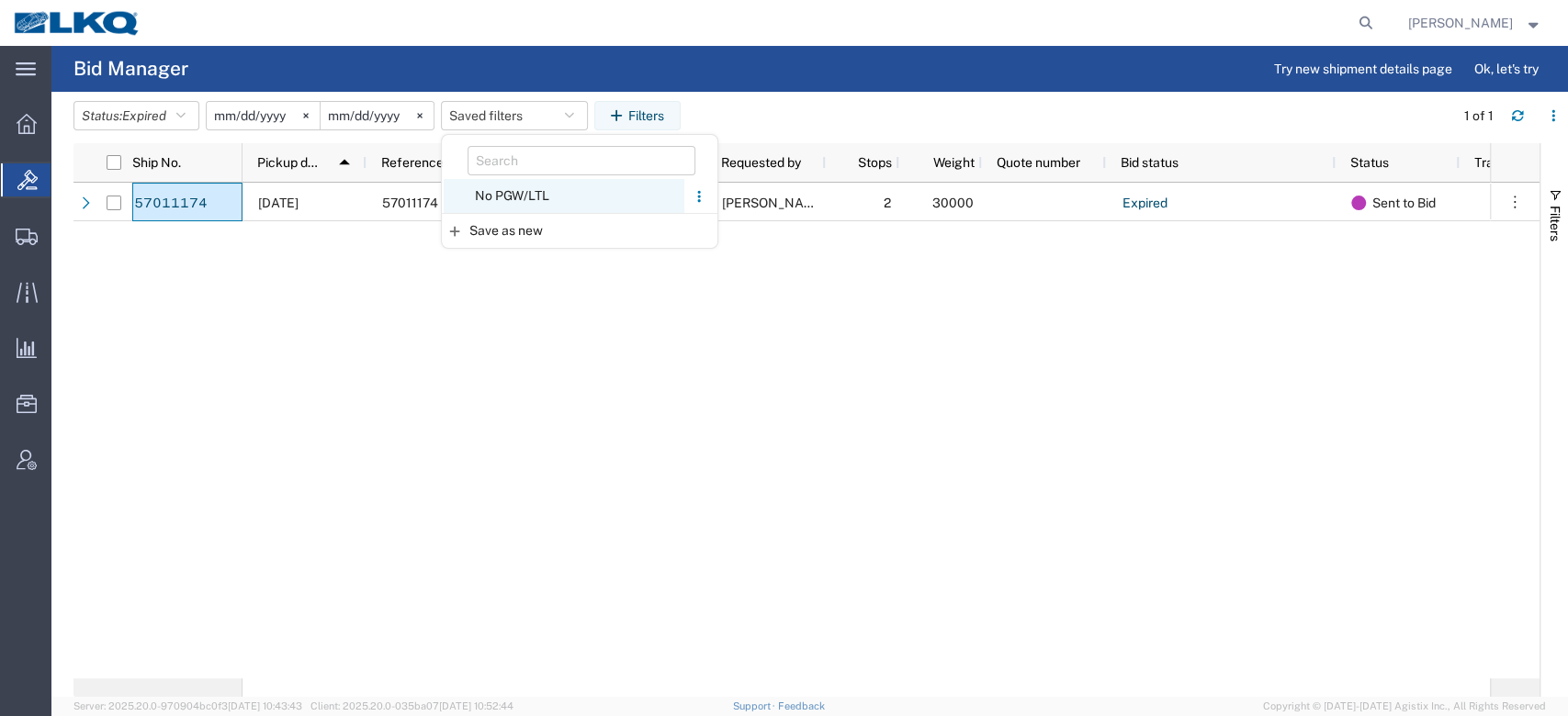
click at [508, 188] on span "No PGW/LTL" at bounding box center [564, 196] width 240 height 34
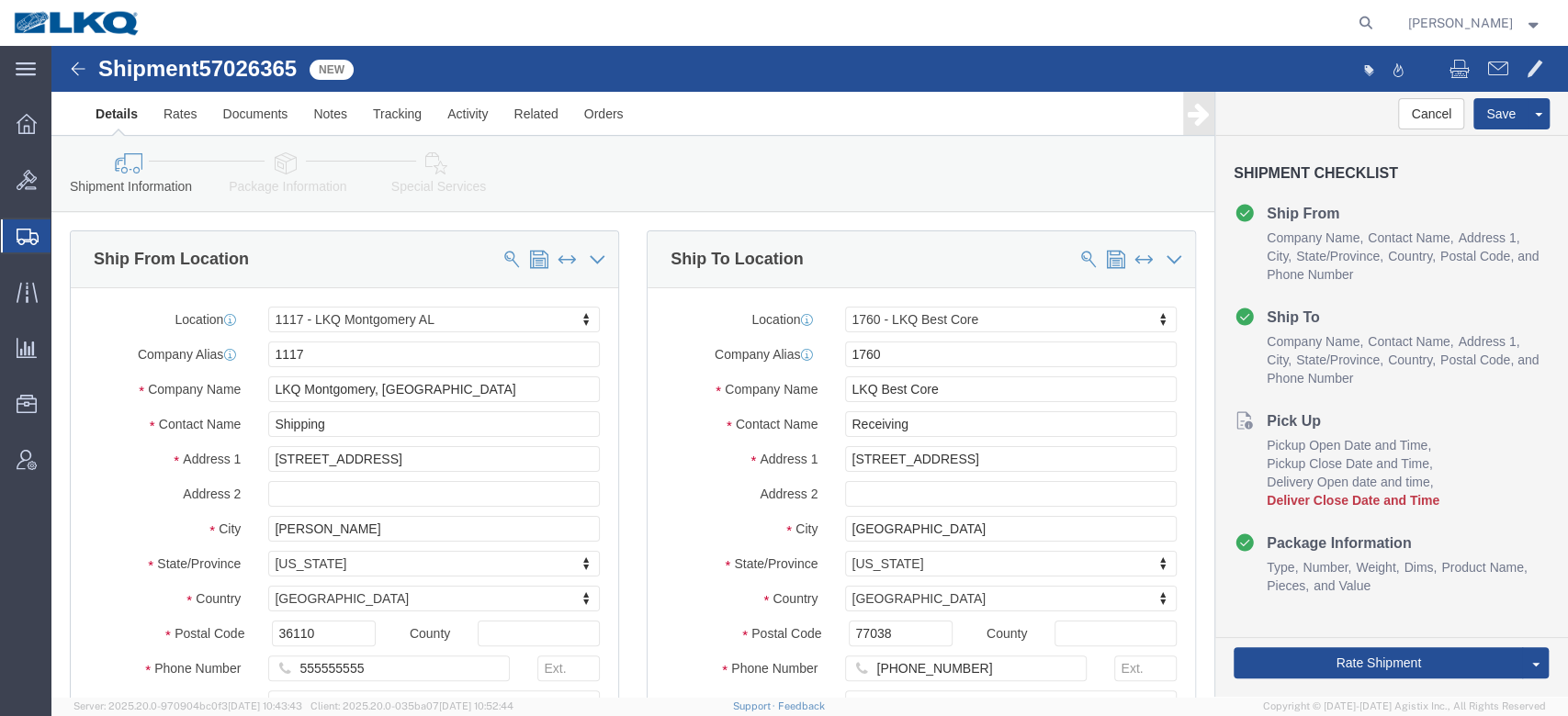
select select "27354"
select select "27634"
click span "57026365"
copy span "57026365"
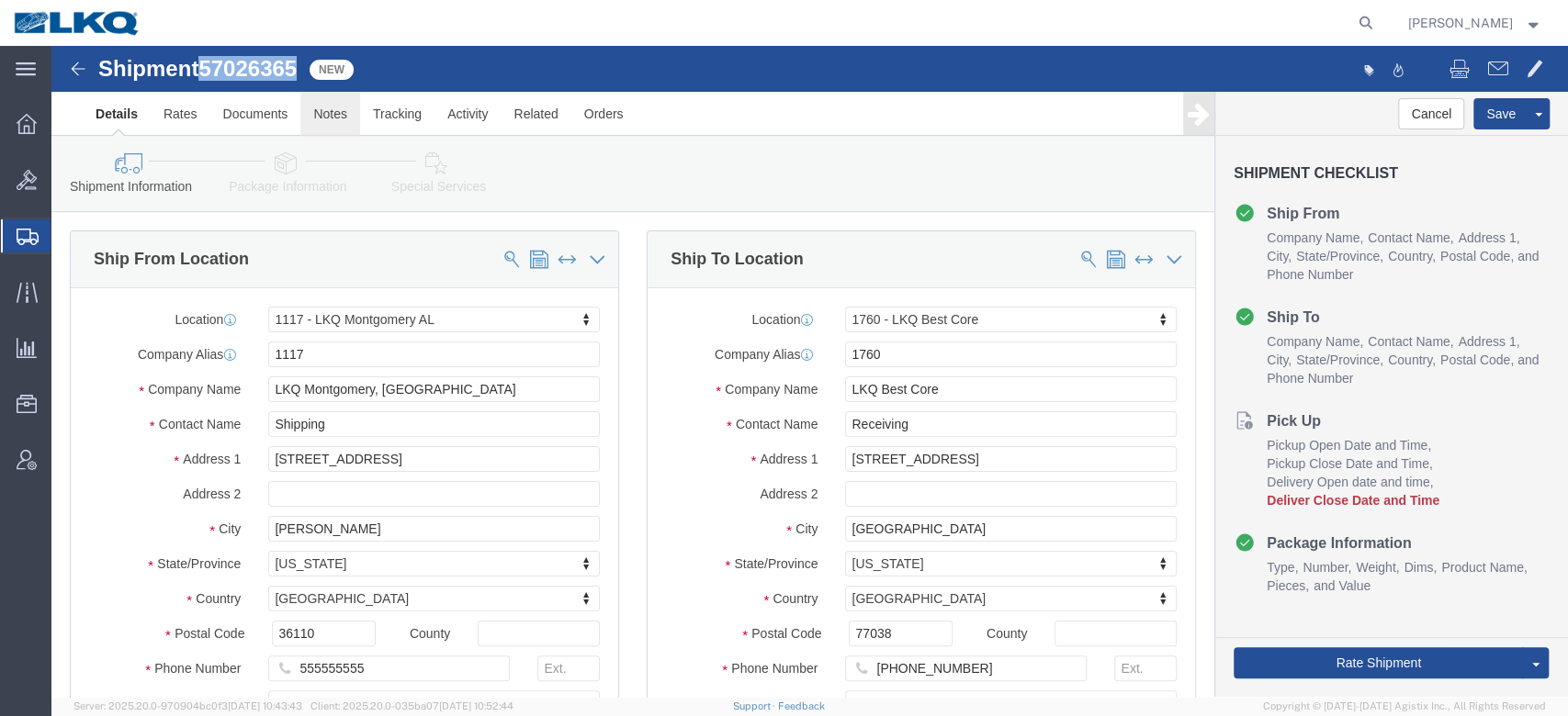
click link "Notes"
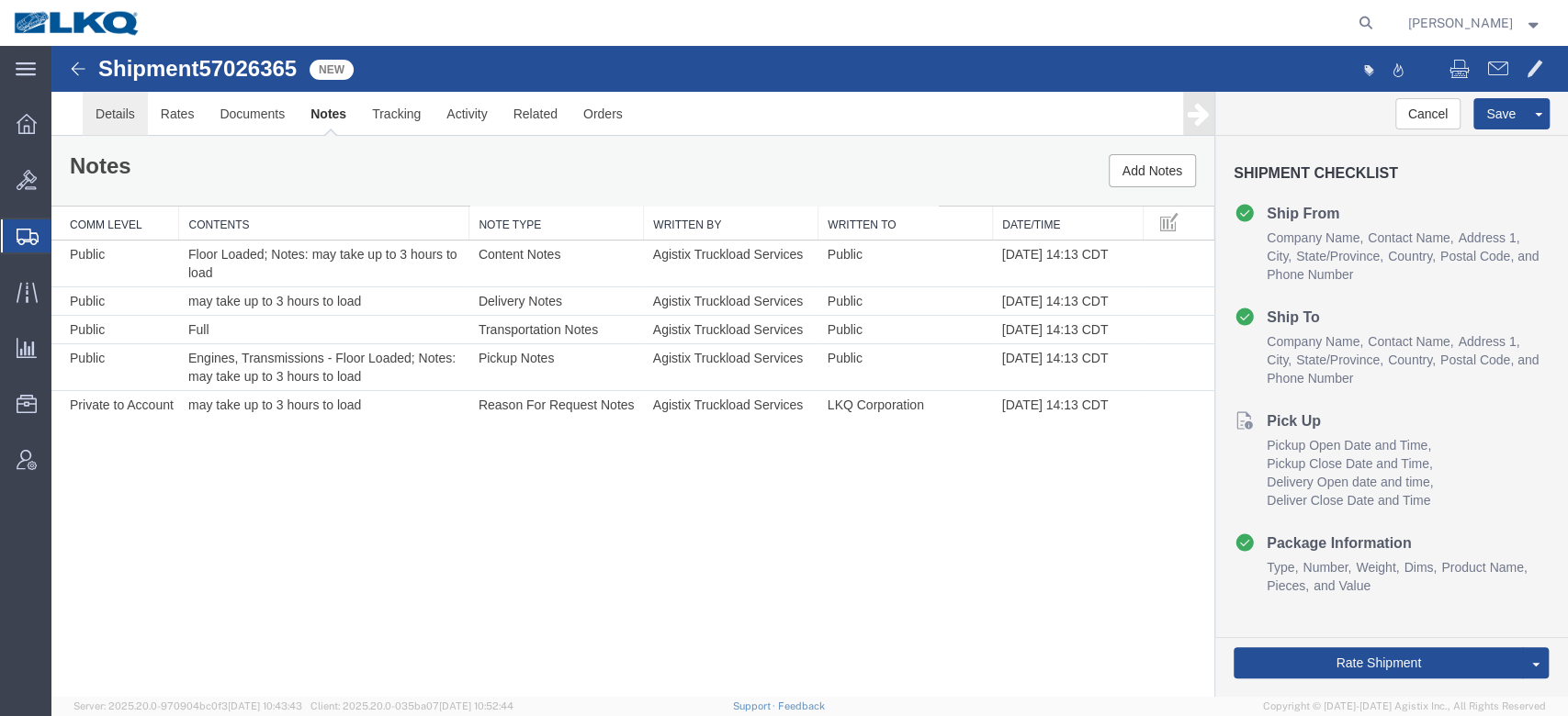
click at [122, 115] on link "Details" at bounding box center [115, 113] width 66 height 44
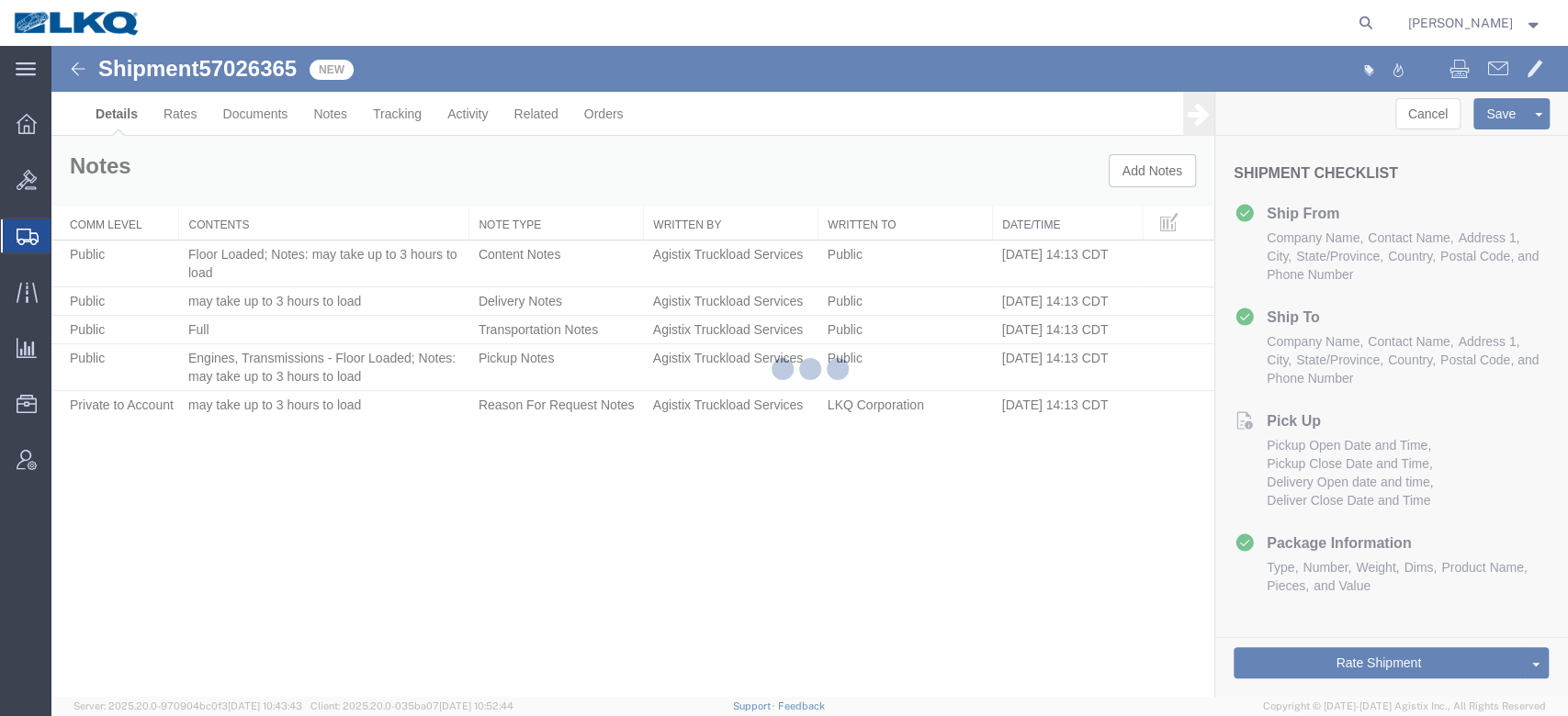
select select "27354"
select select "27634"
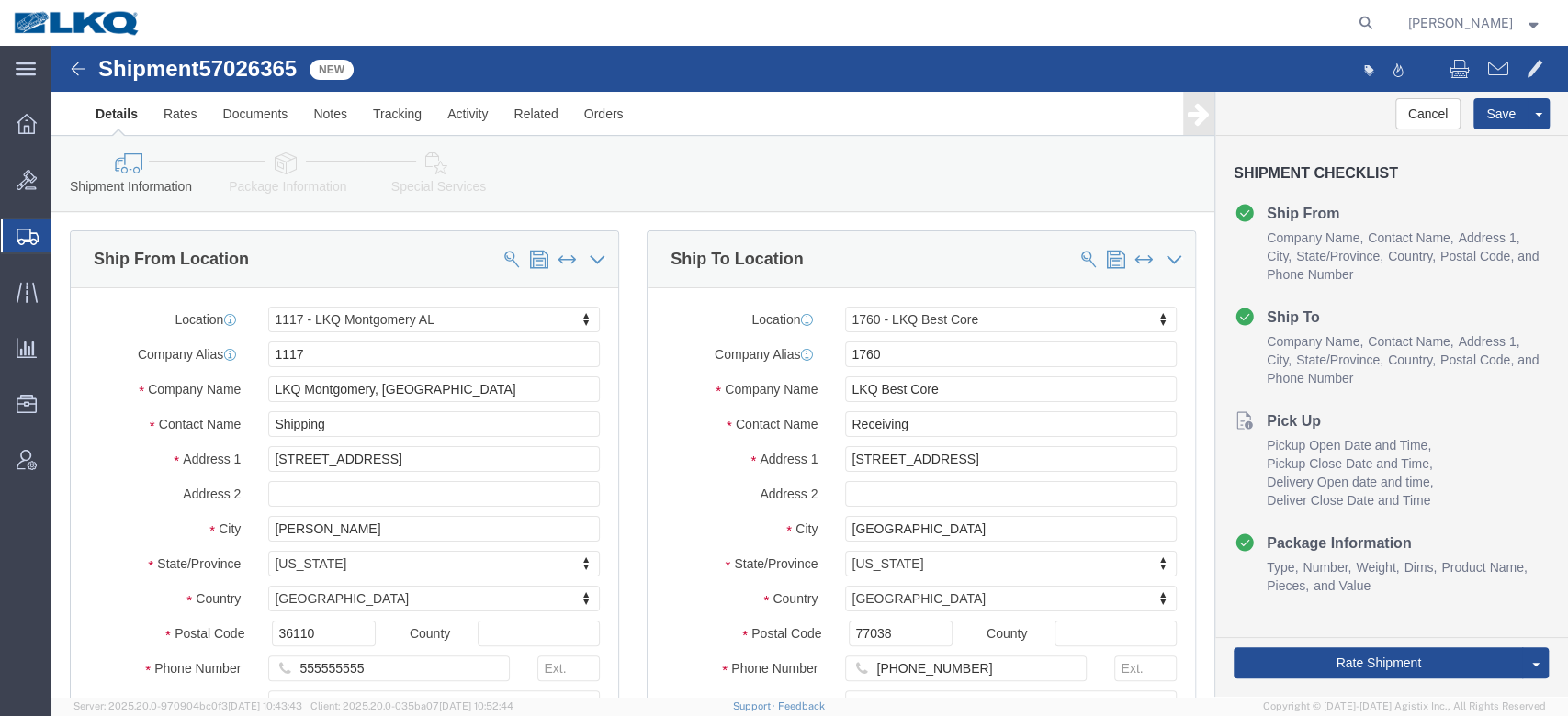
click link "Special Services"
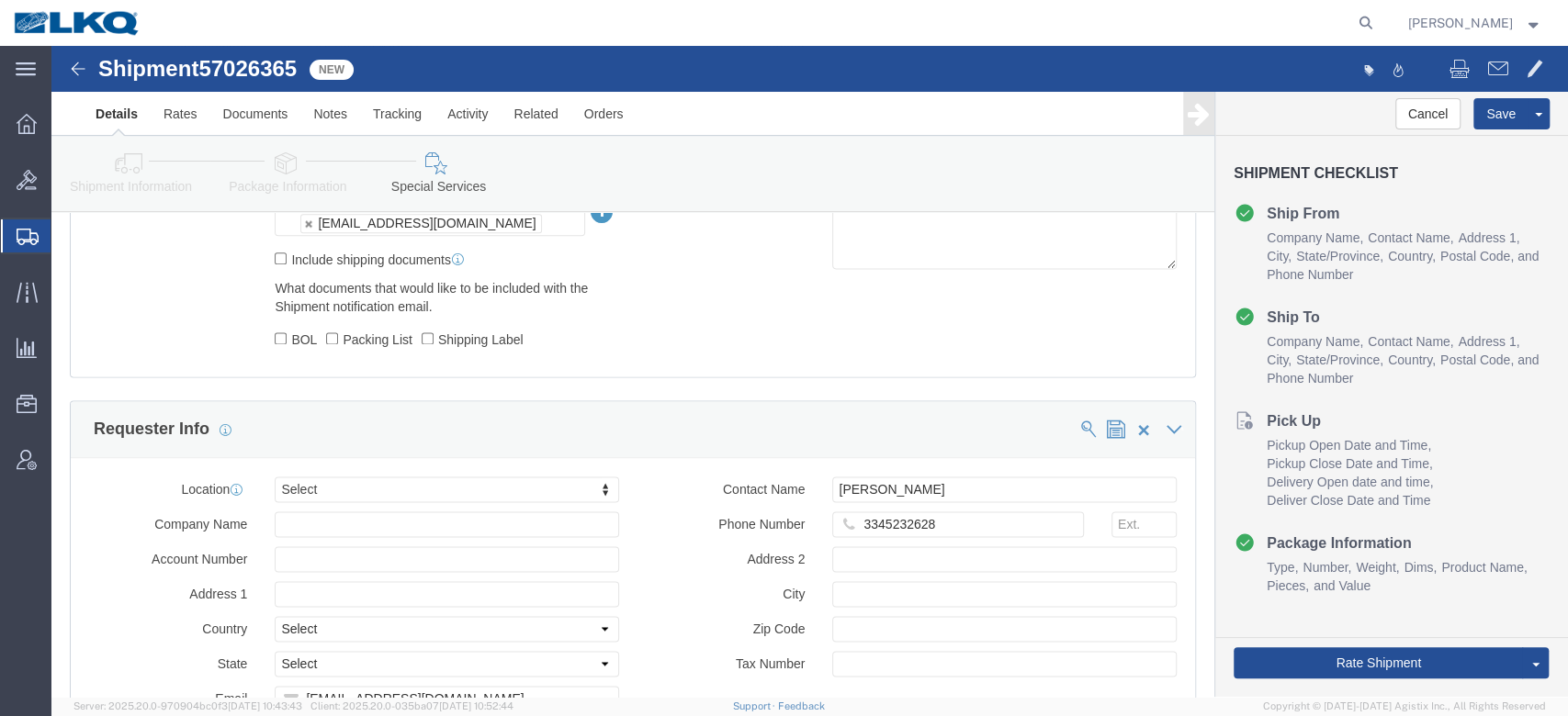
scroll to position [1564, 0]
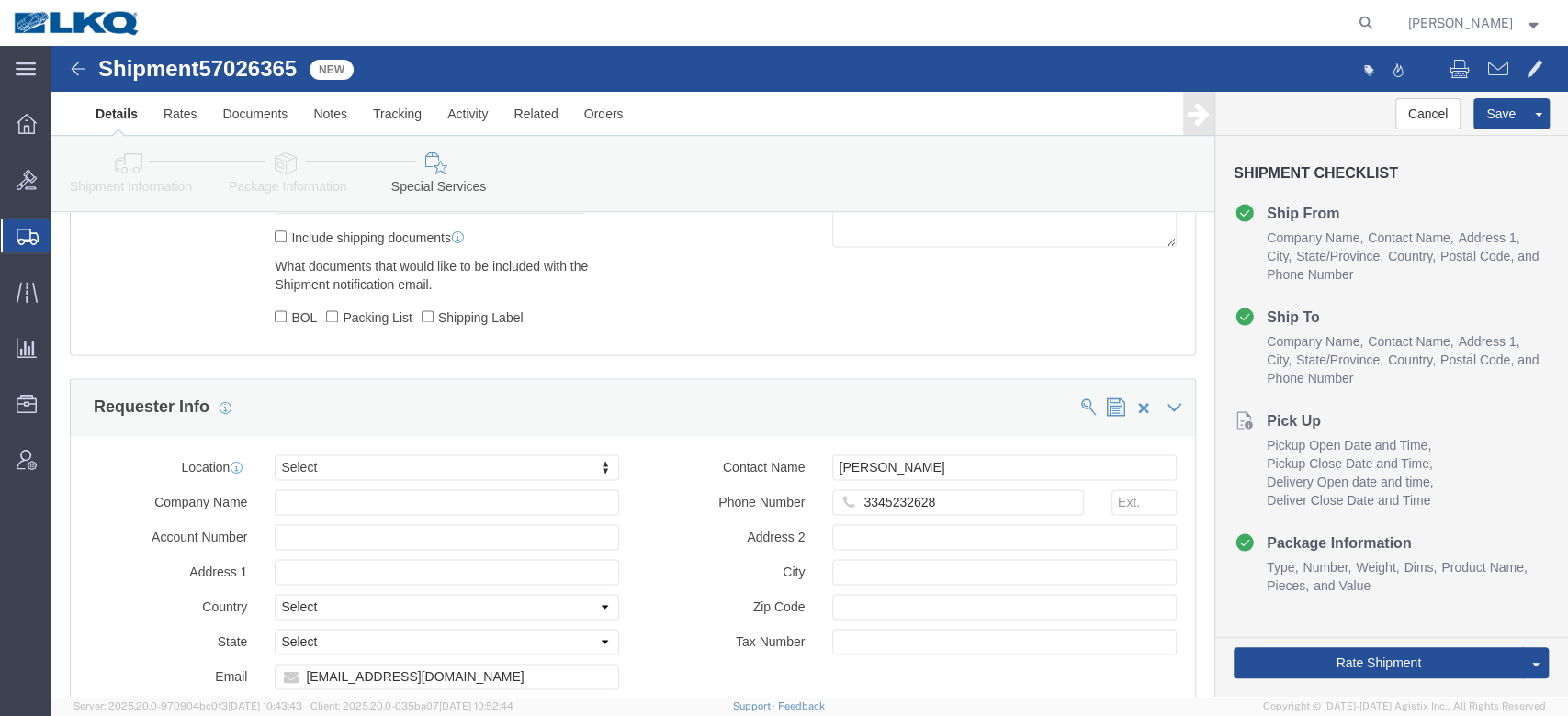
click div "Shipment Information Package Information Special Services Loading Routing"
click link "Package Information"
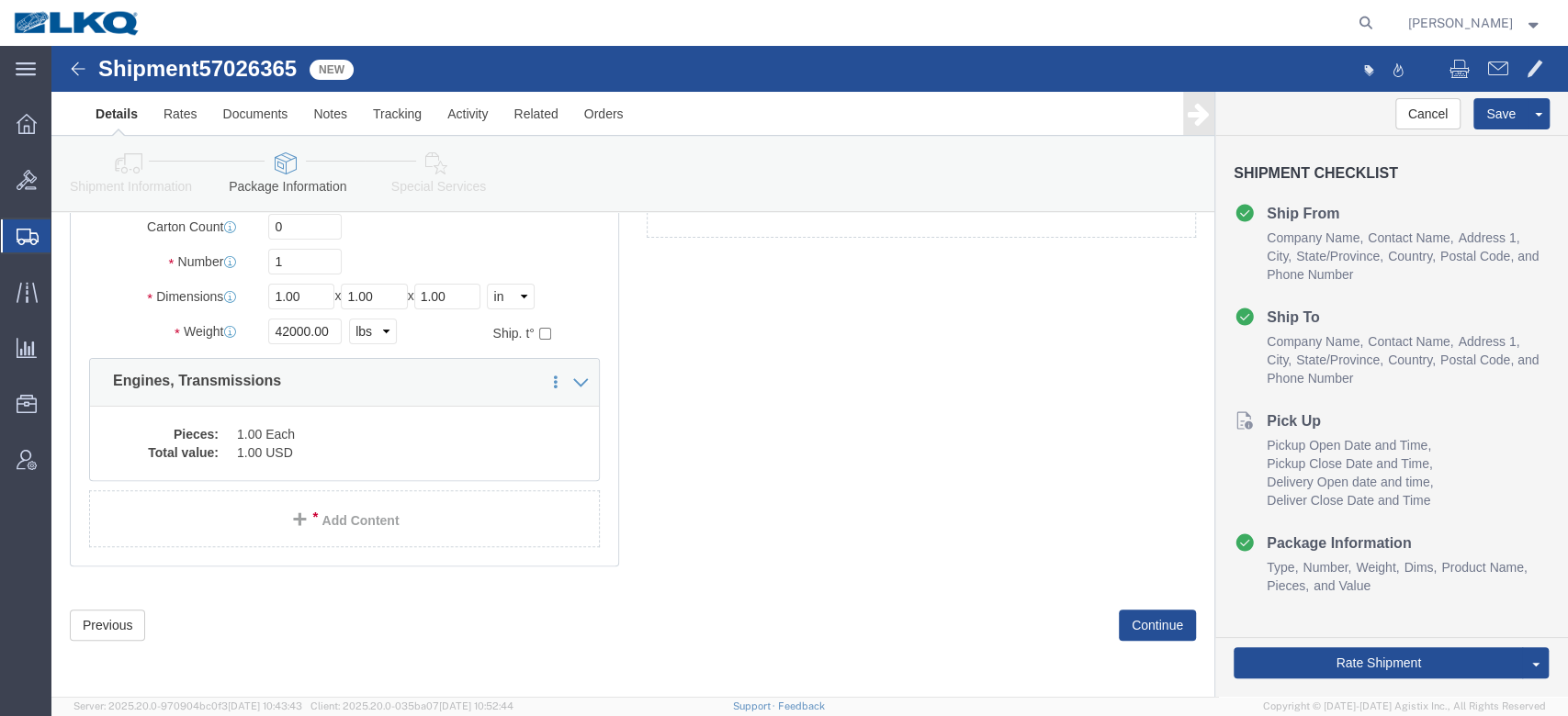
scroll to position [79, 0]
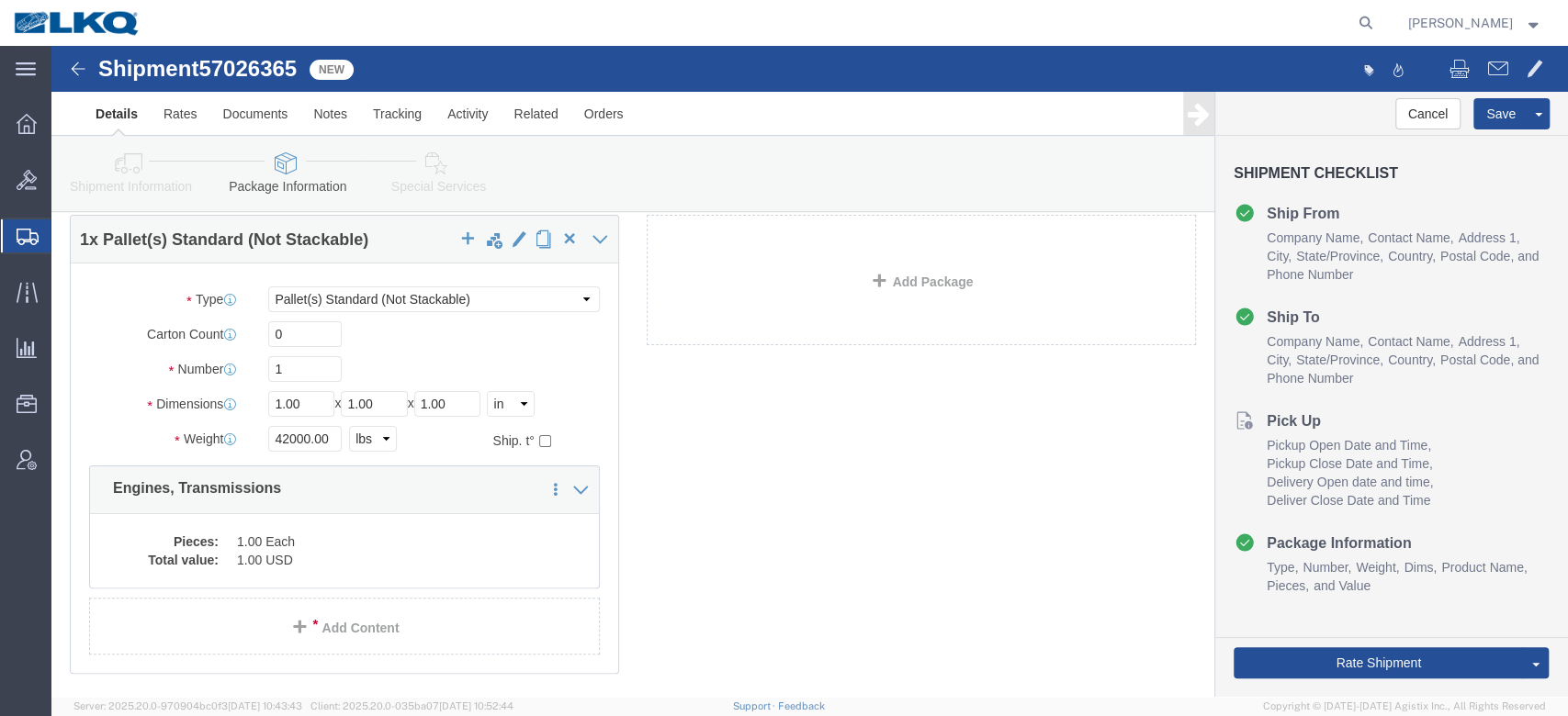
click link "Shipment Information"
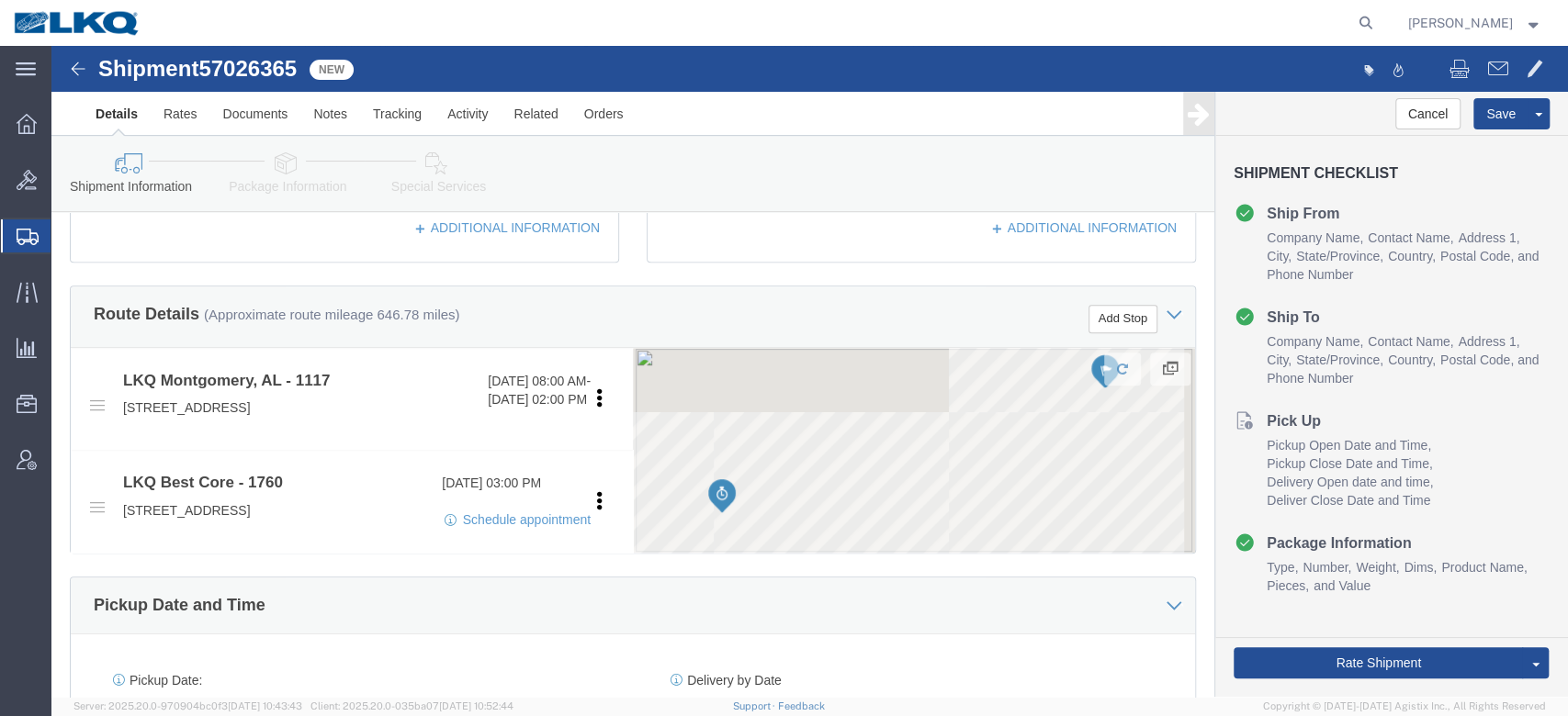
scroll to position [679, 0]
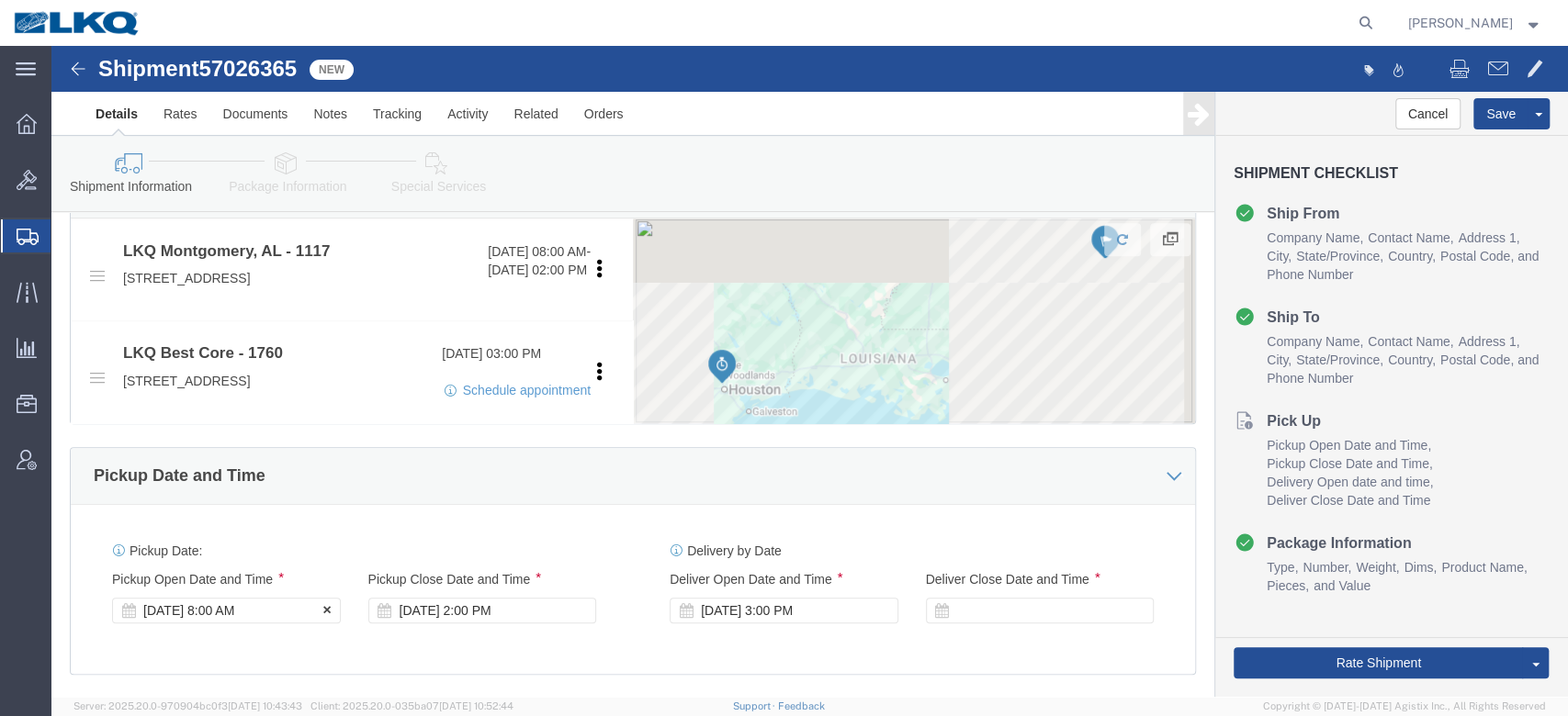
click div "[DATE] 8:00 AM"
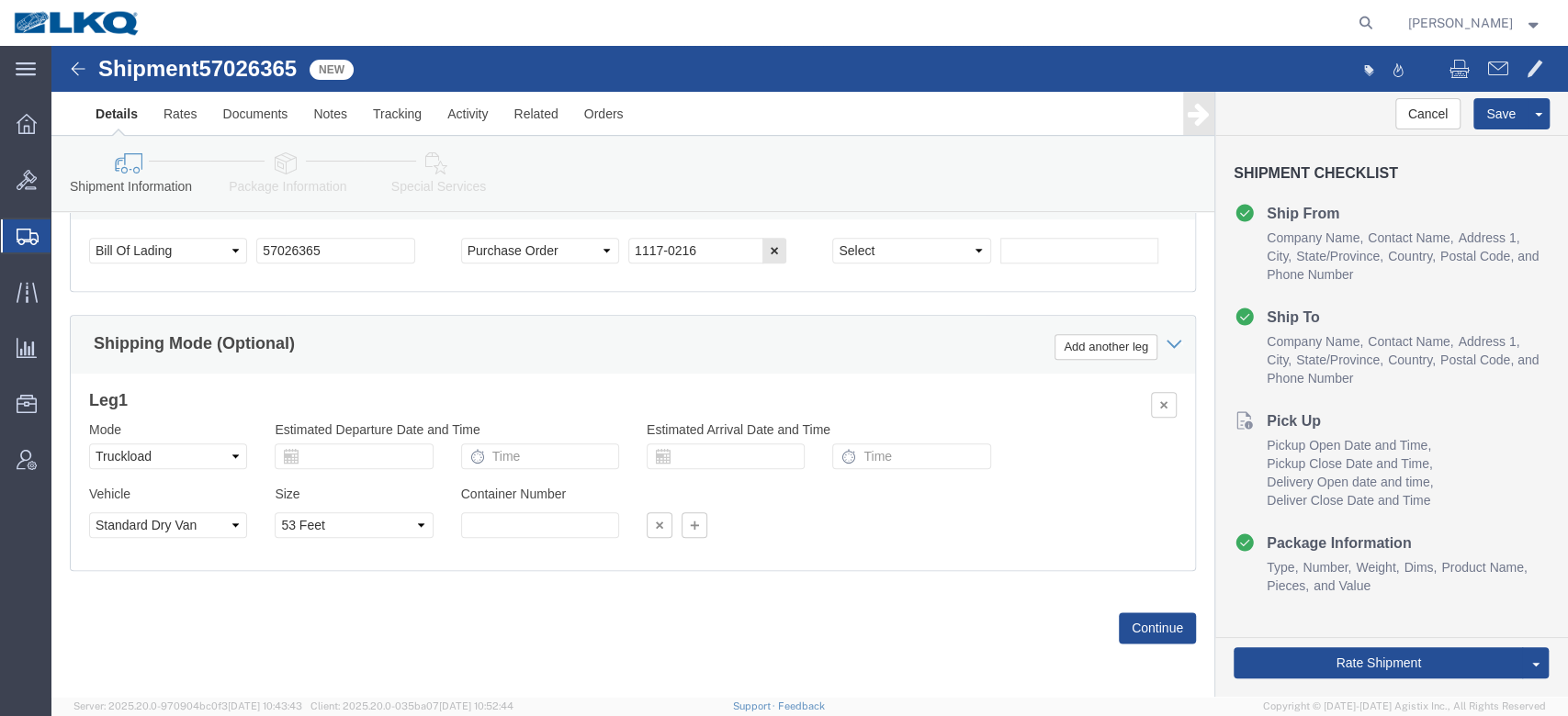
click div "Shipping Mode (Optional) Add another leg"
drag, startPoint x: 406, startPoint y: 299, endPoint x: 470, endPoint y: 207, distance: 112.1
click div "Oct 10 2025 2:00 PM"
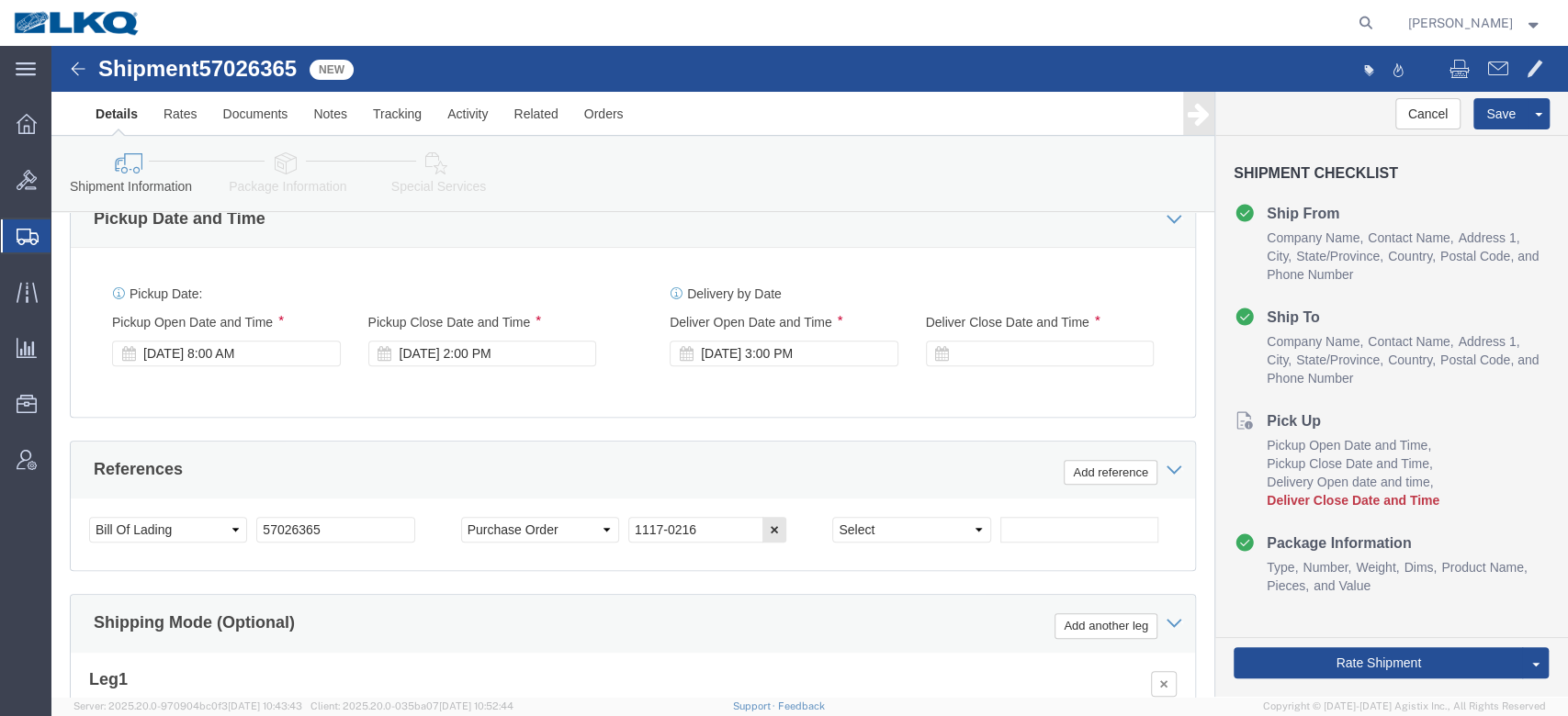
click div "References Add reference"
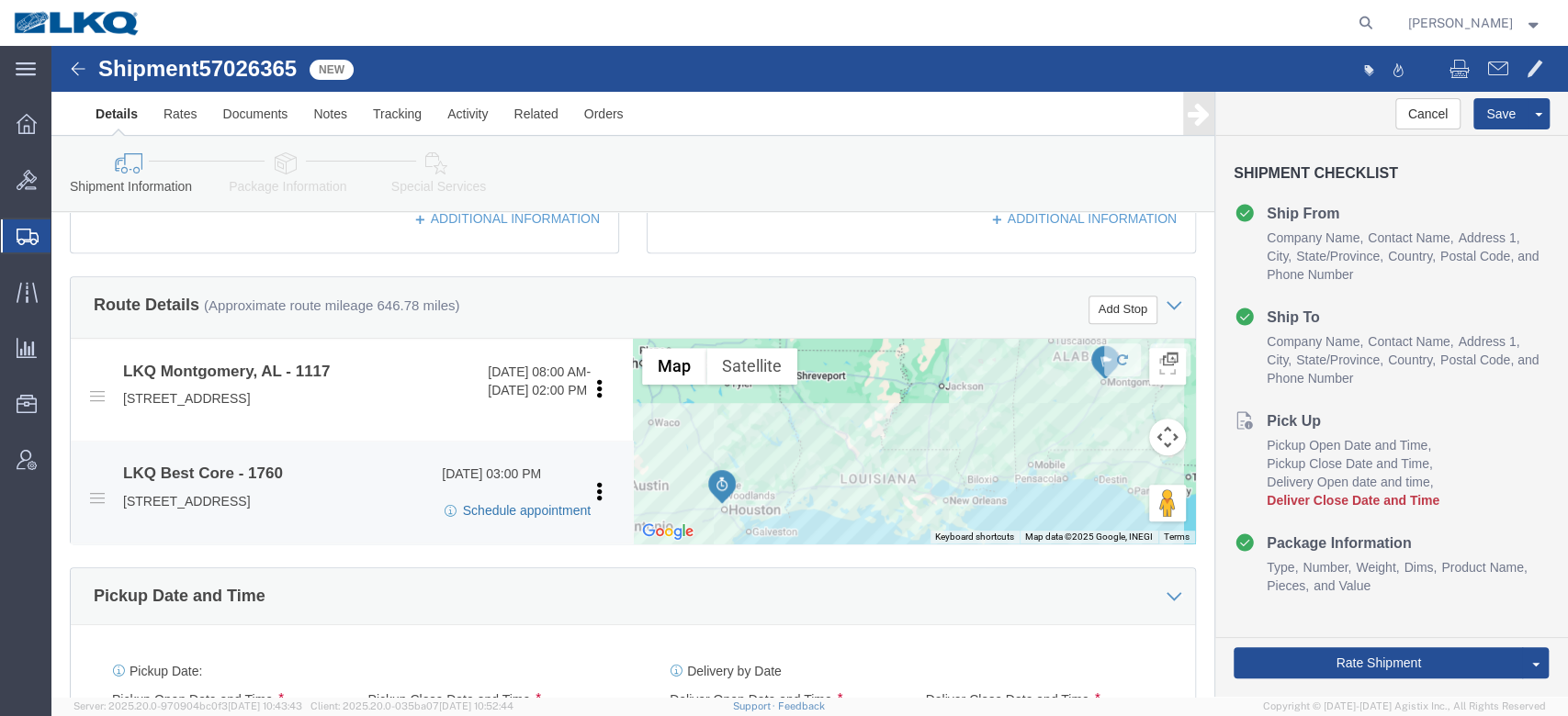
click link "Schedule appointment"
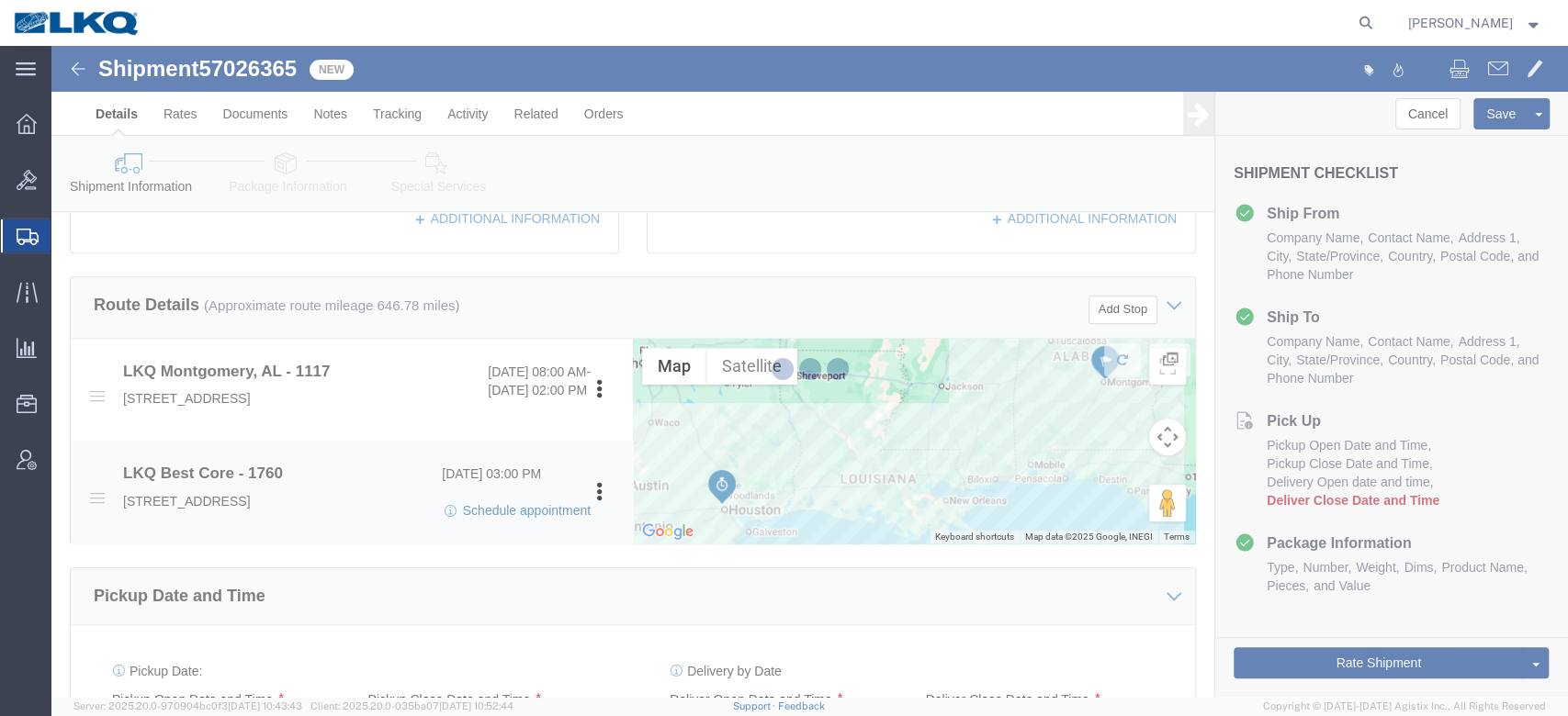
select select
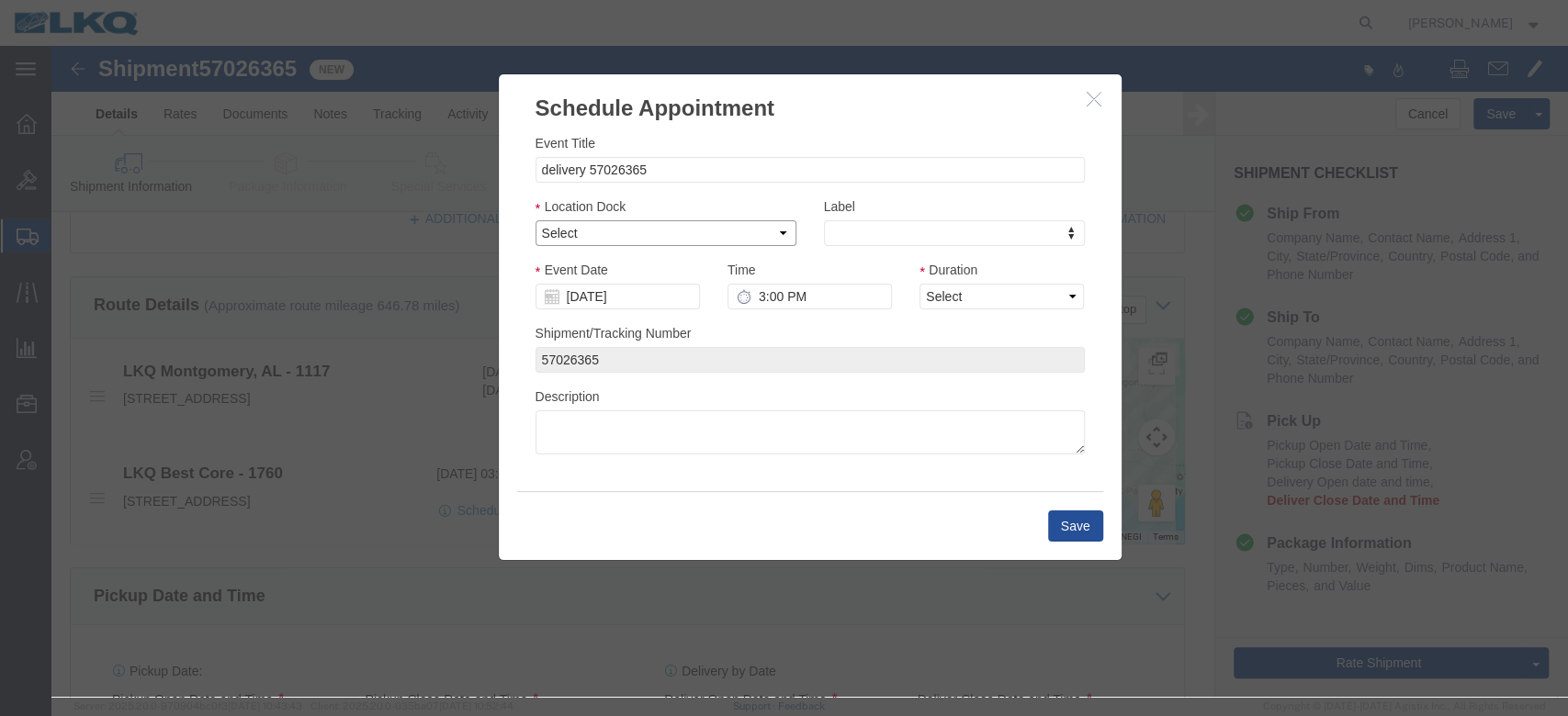
drag, startPoint x: 526, startPoint y: 189, endPoint x: 518, endPoint y: 198, distance: 12.0
click select "Select 1760 - LKQ Best Core 1760 - Outbound Loads"
select select "1"
click select "Select 1760 - LKQ Best Core 1760 - Outbound Loads"
click input "[DATE]"
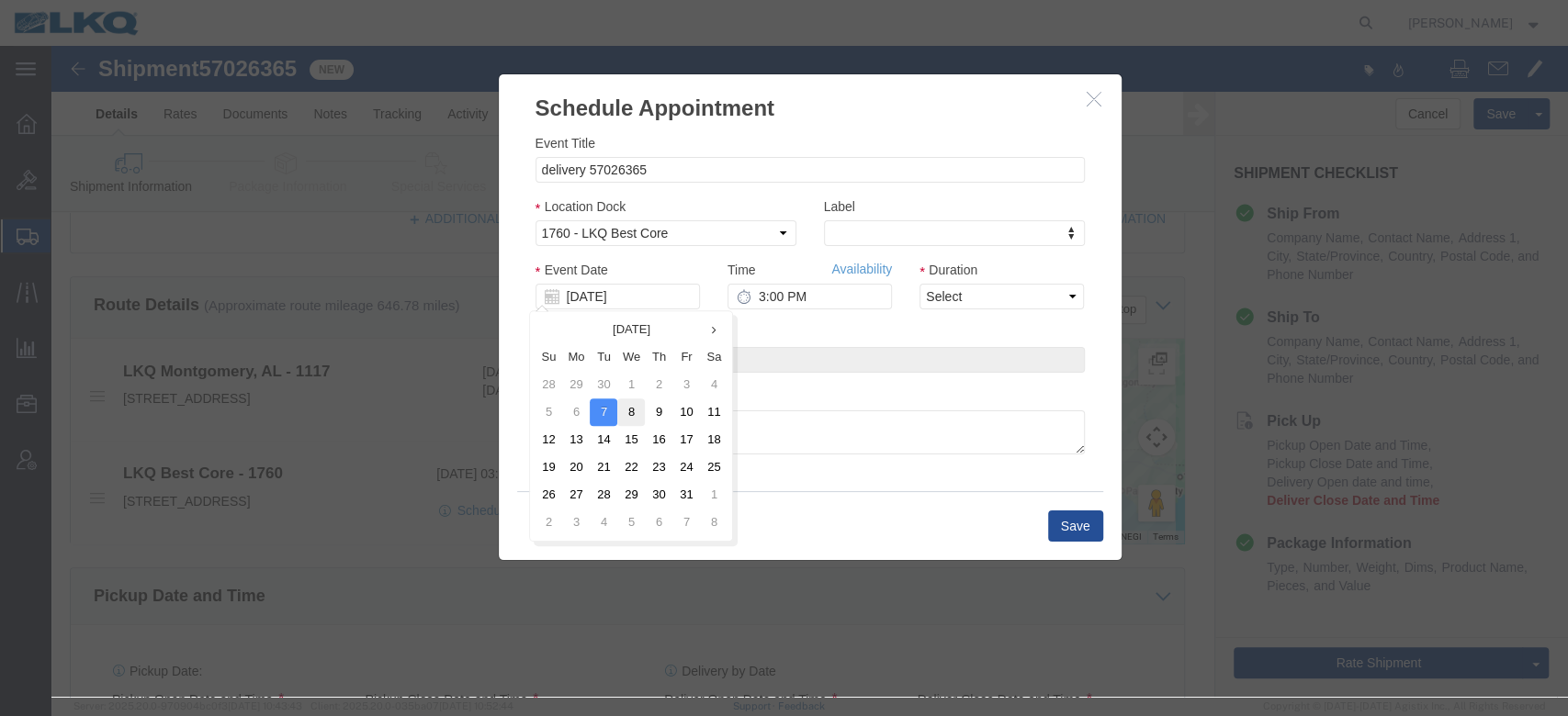
click td "8"
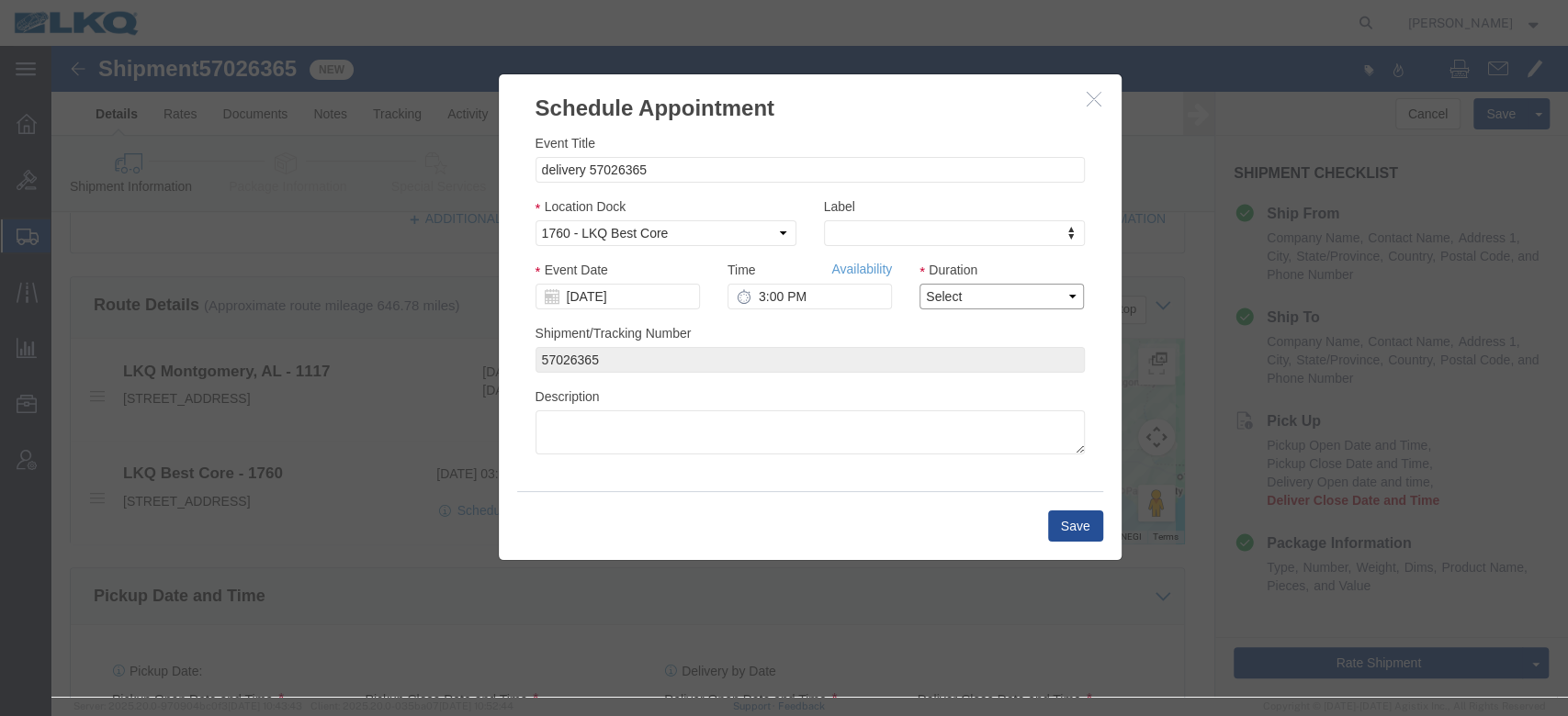
click select "Select 15 min 30 min 45 min 1 hr 2 hr 3 hr 4 hr"
select select "15"
click select "Select 15 min 30 min 45 min 1 hr 2 hr 3 hr 4 hr"
click link "Availability"
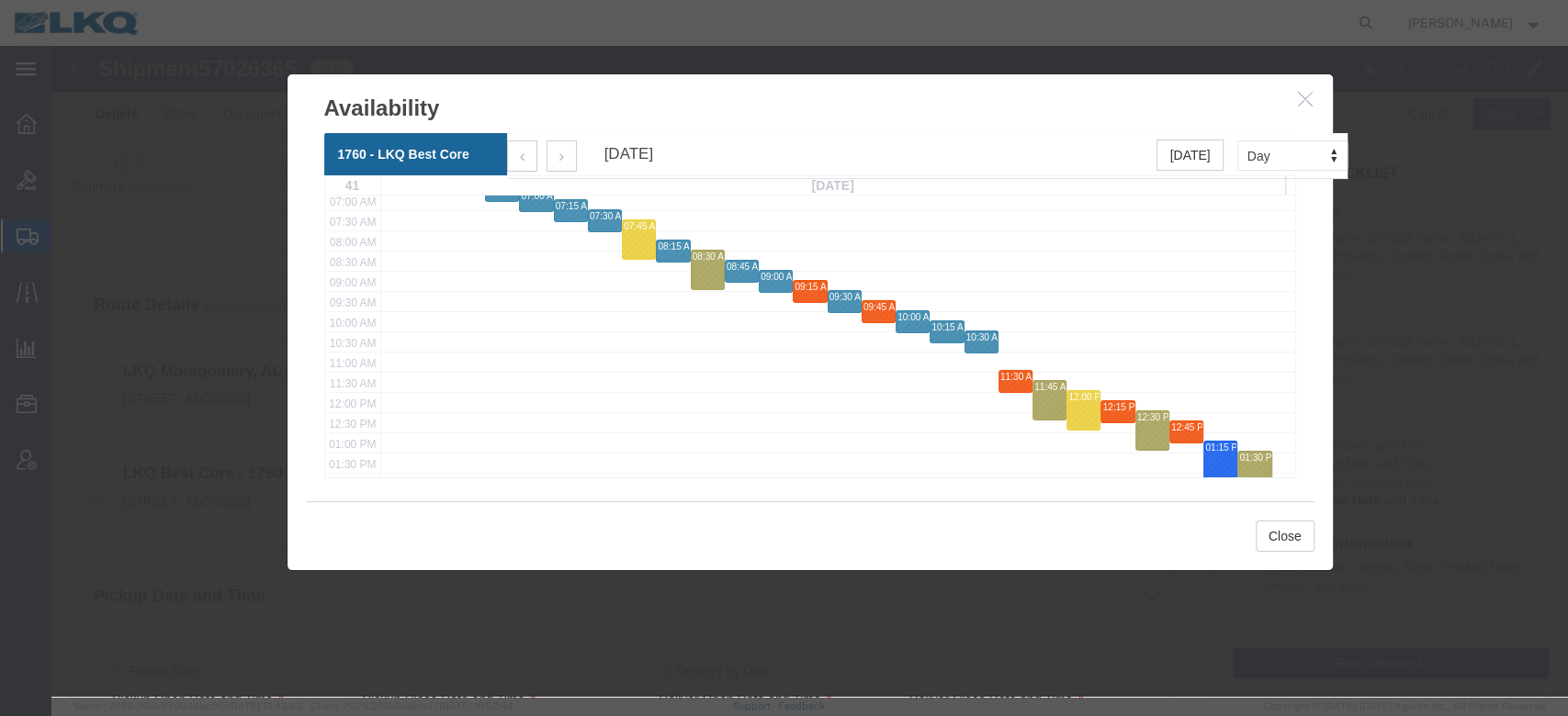
scroll to position [286, 0]
click icon "button"
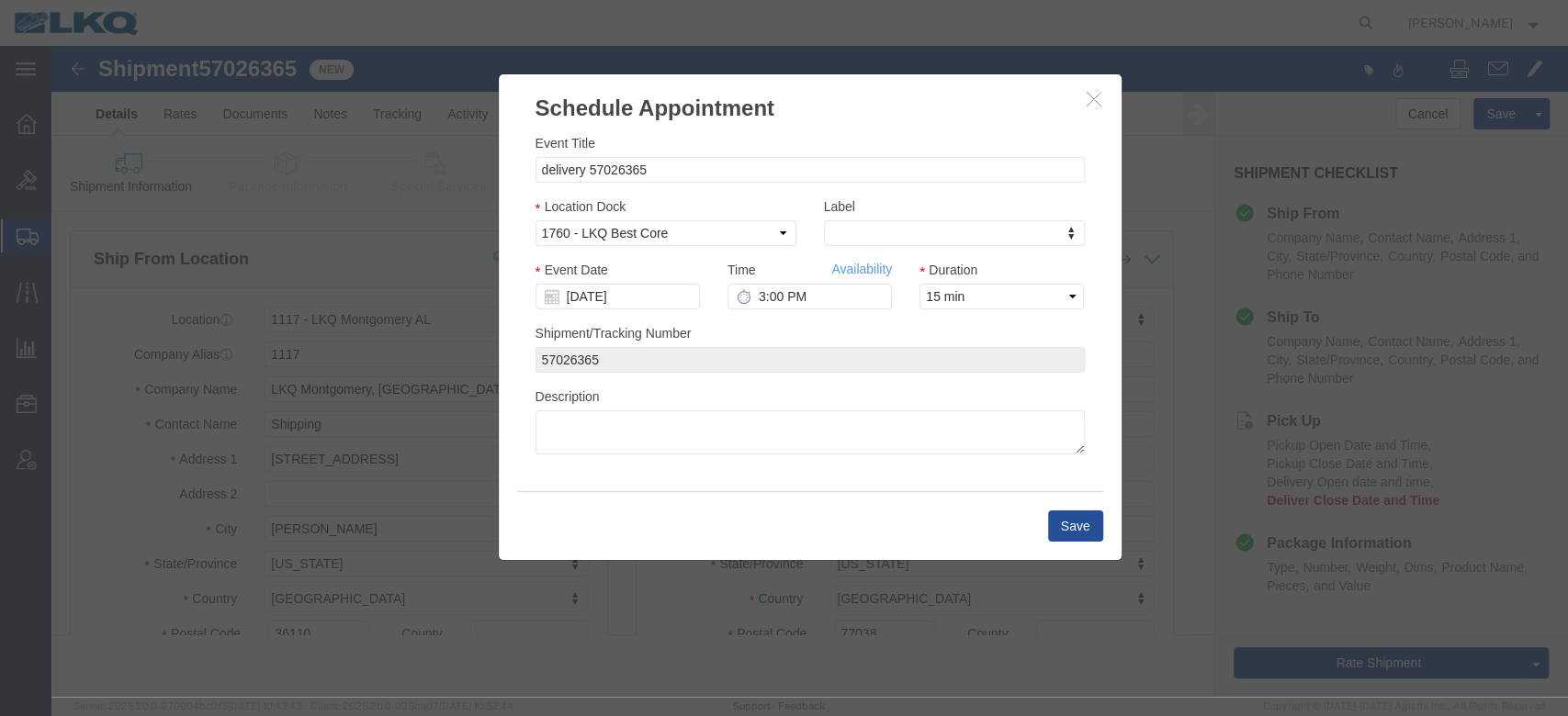
scroll to position [0, 0]
click input "[DATE]"
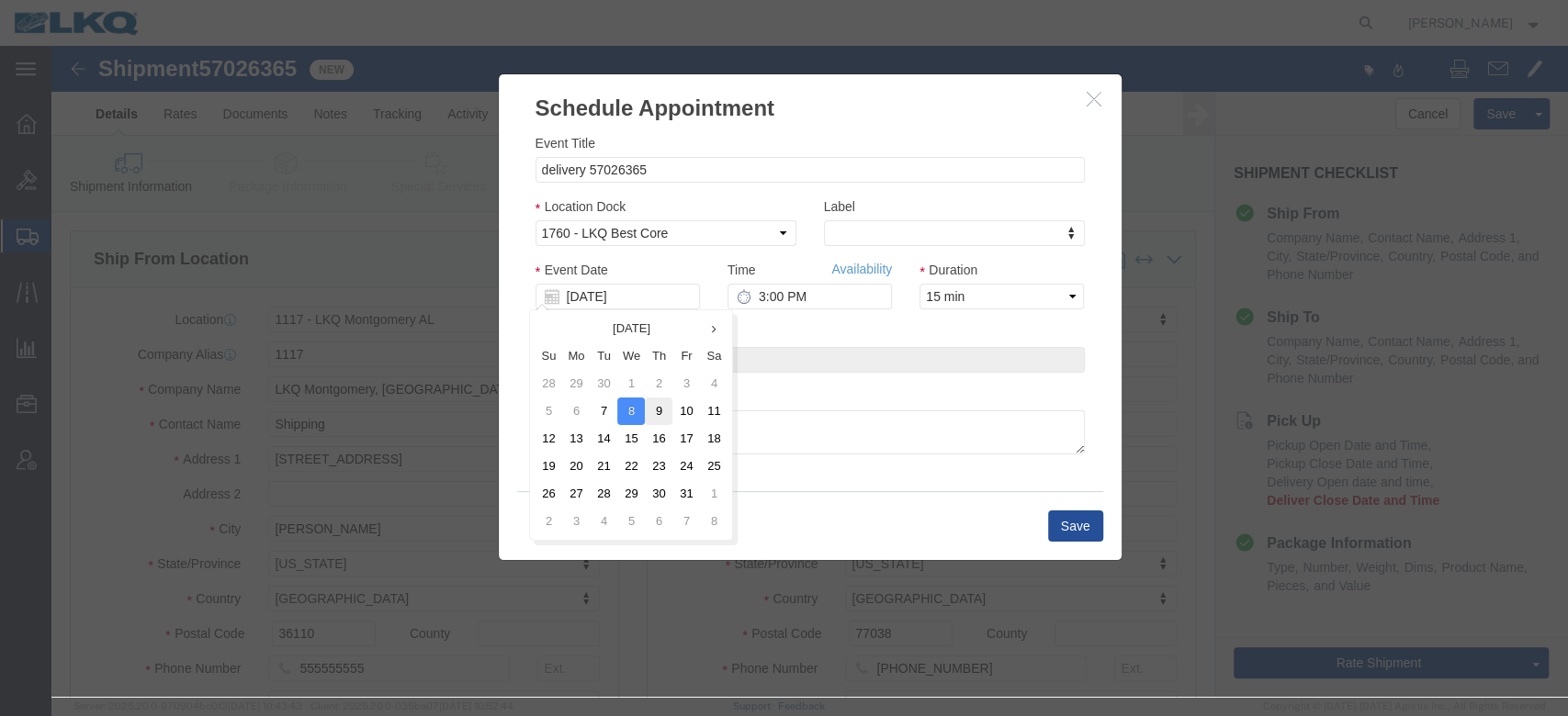
click td "9"
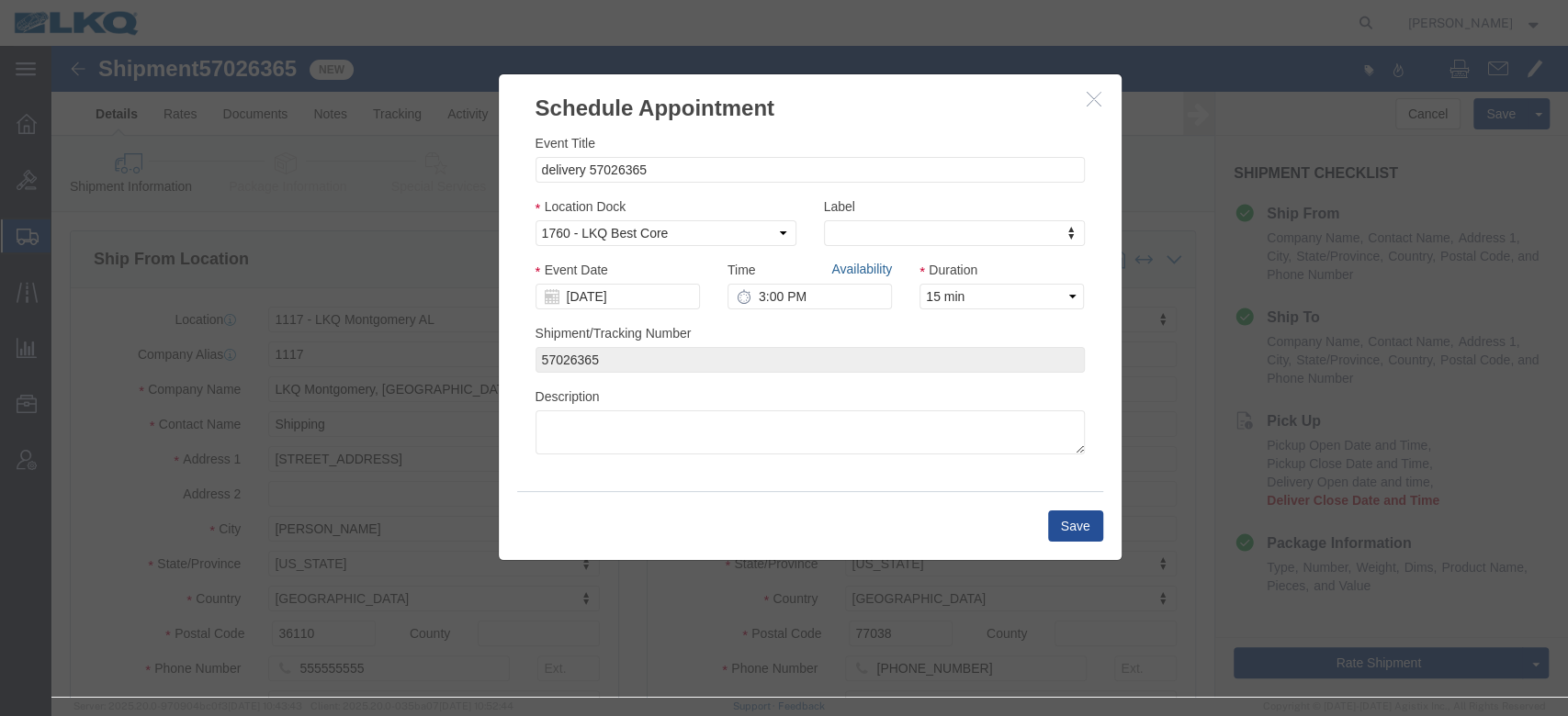
click link "Availability"
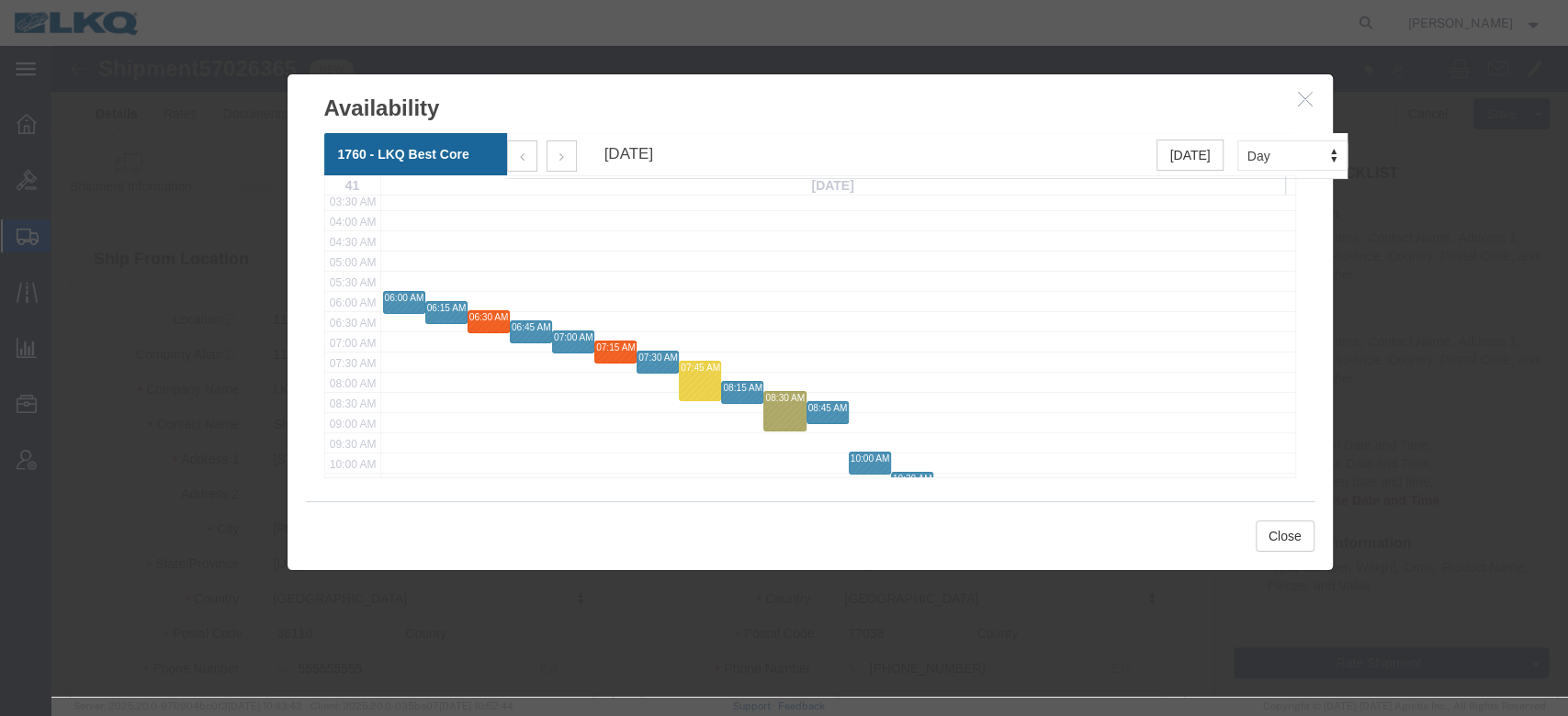
scroll to position [147, 0]
click icon "button"
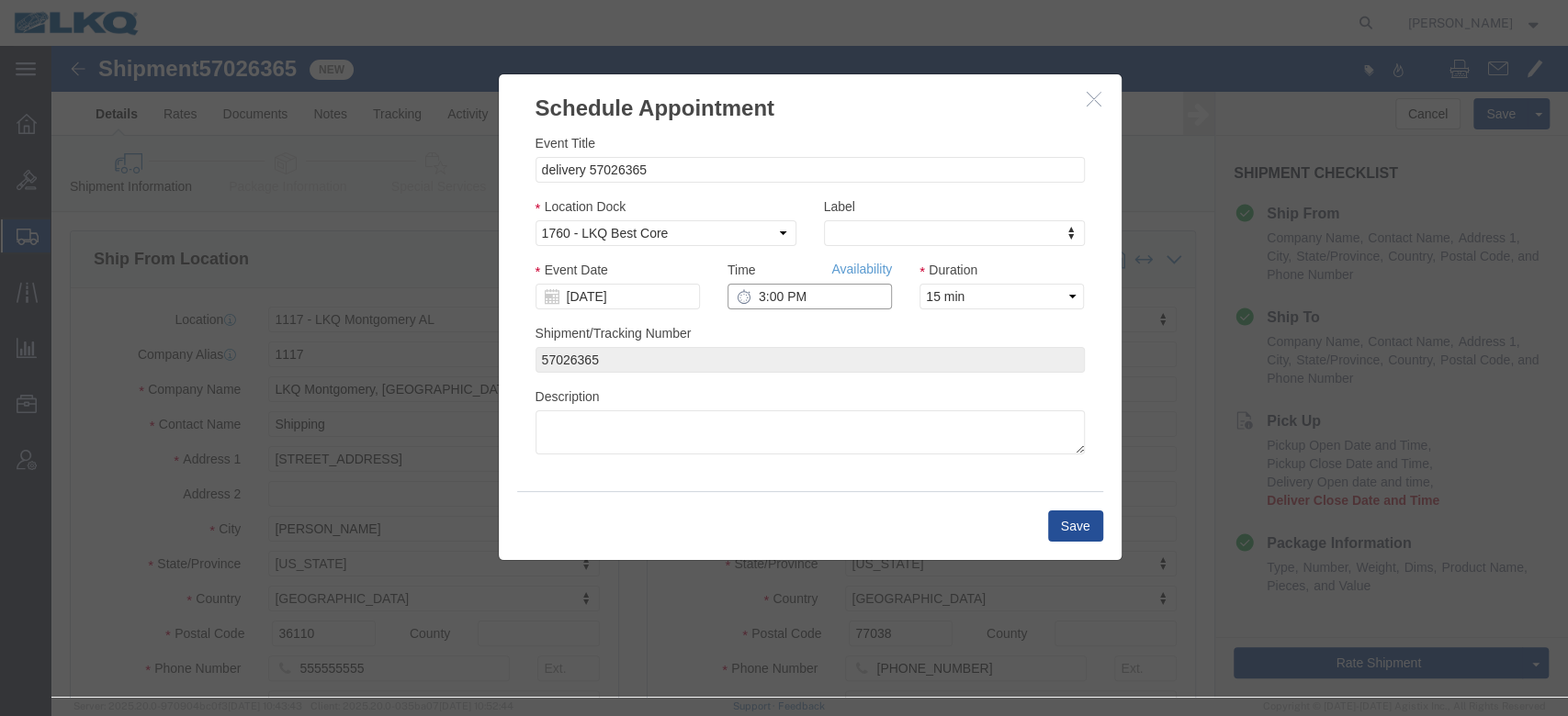
click input "3:00 PM"
type input "9:00 AM"
click button "Save"
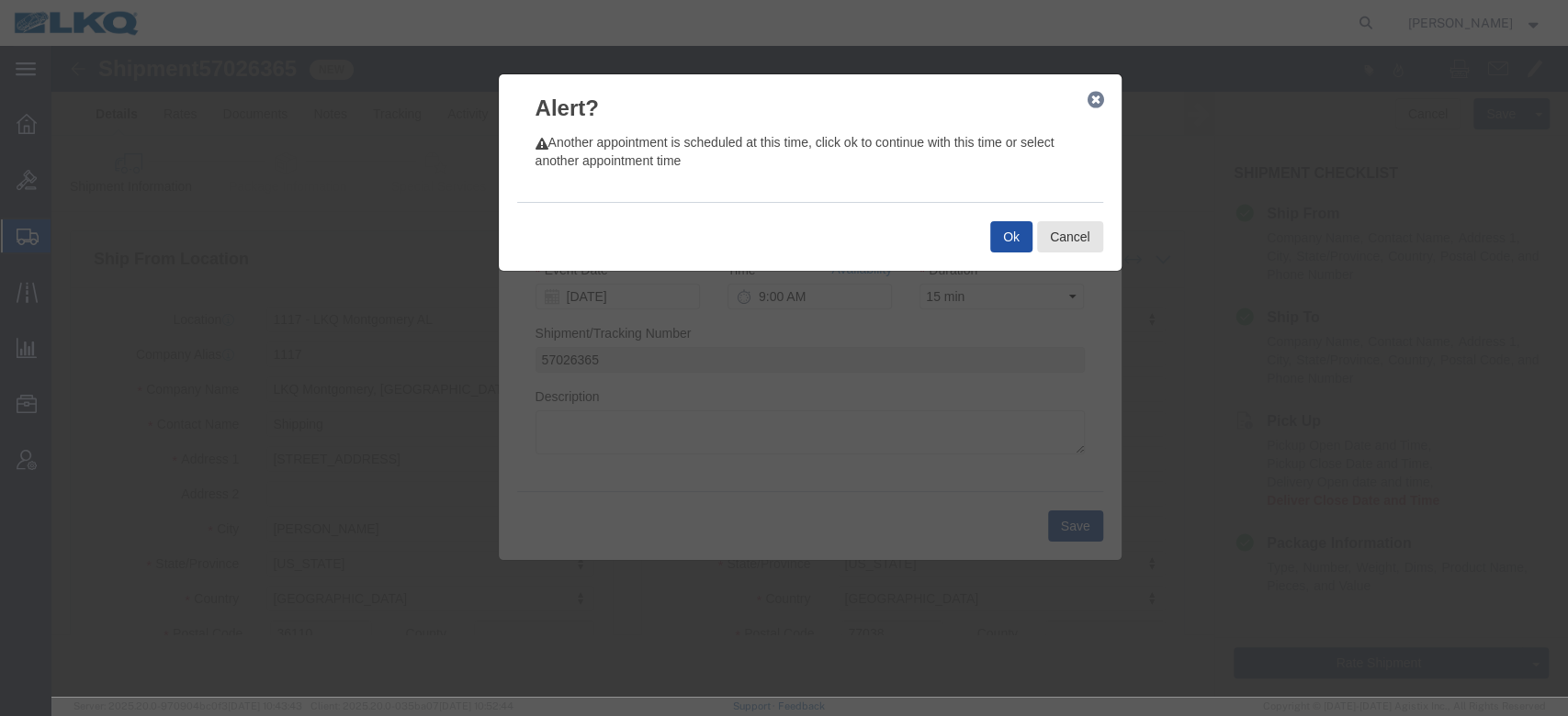
click button "Ok"
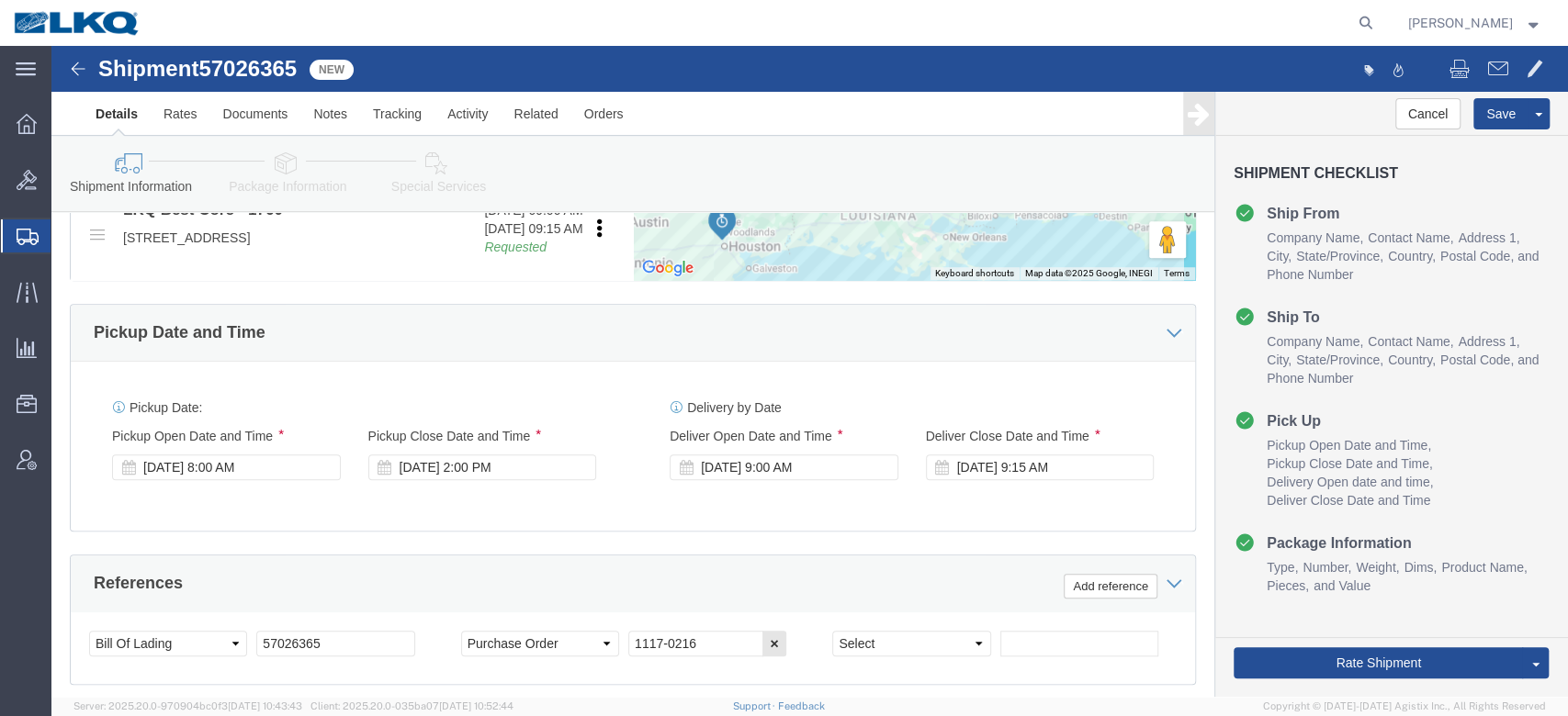
scroll to position [857, 0]
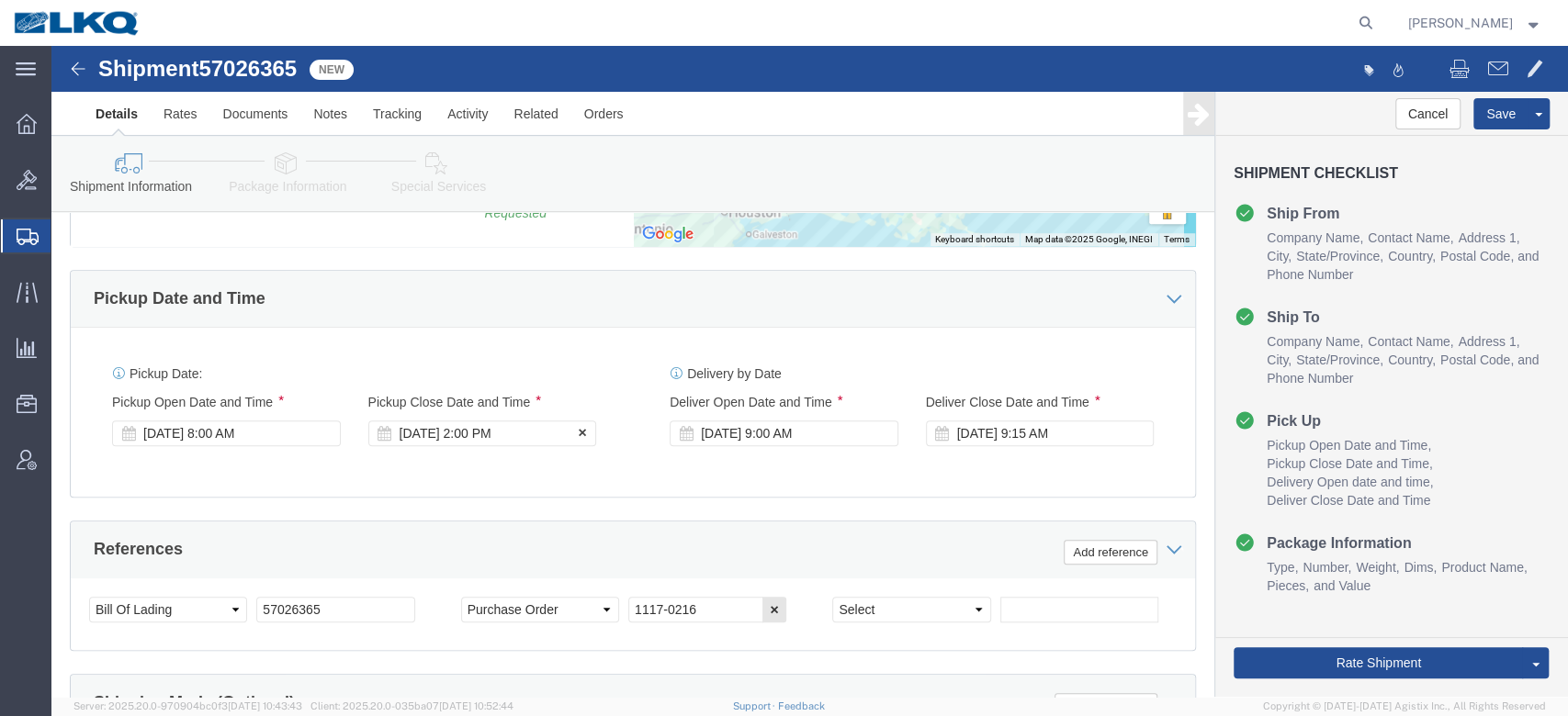
click div "Oct 07 2025 2:00 PM"
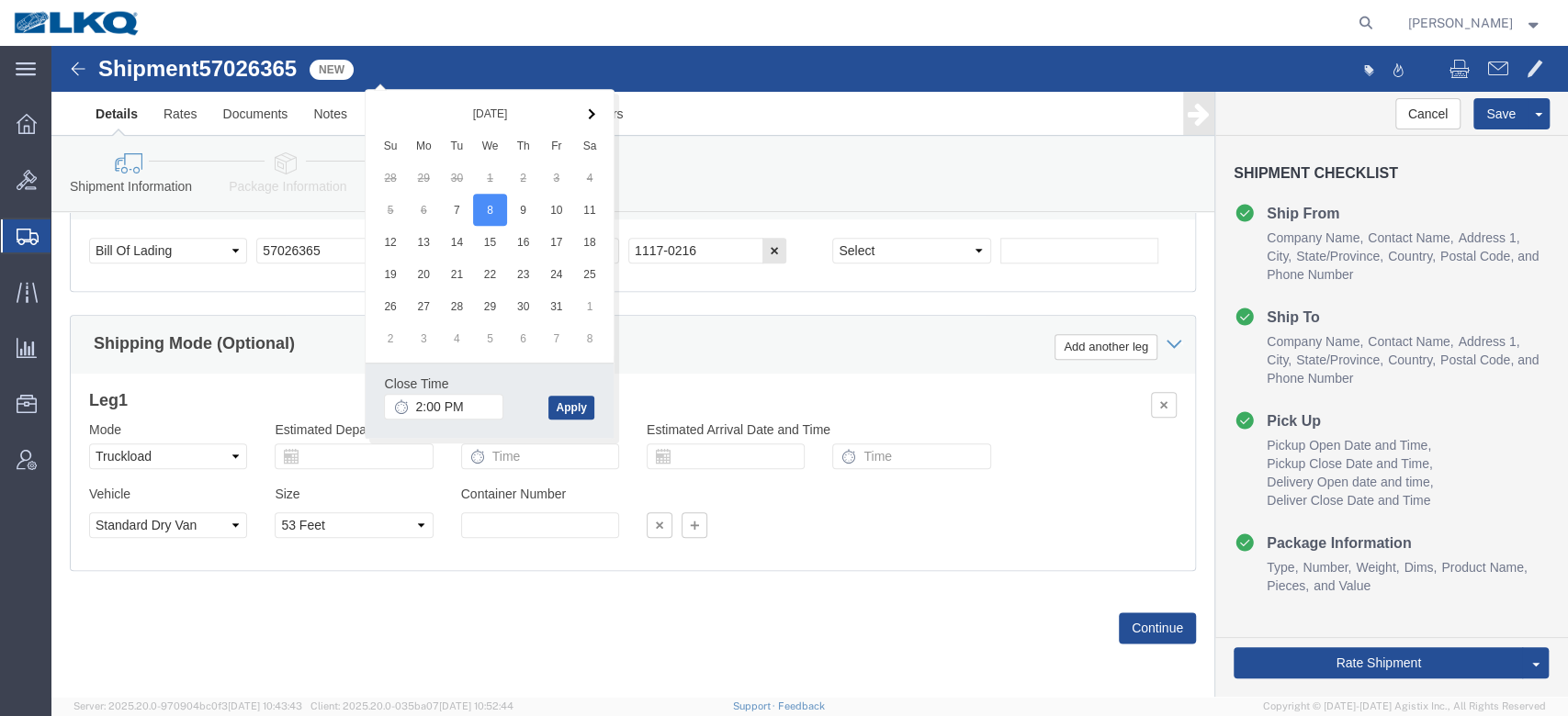
click div "Shipping Mode (Optional) Add another leg"
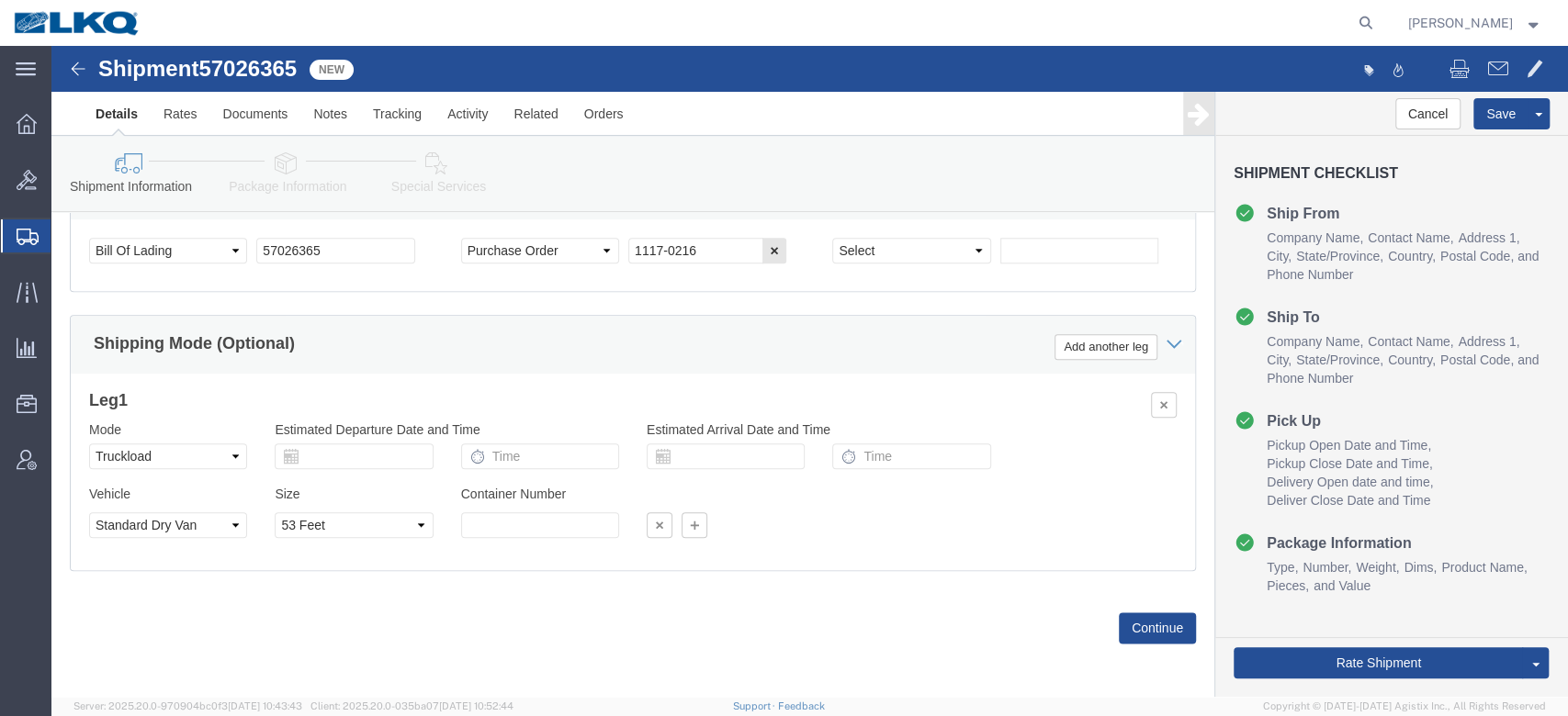
scroll to position [1003, 0]
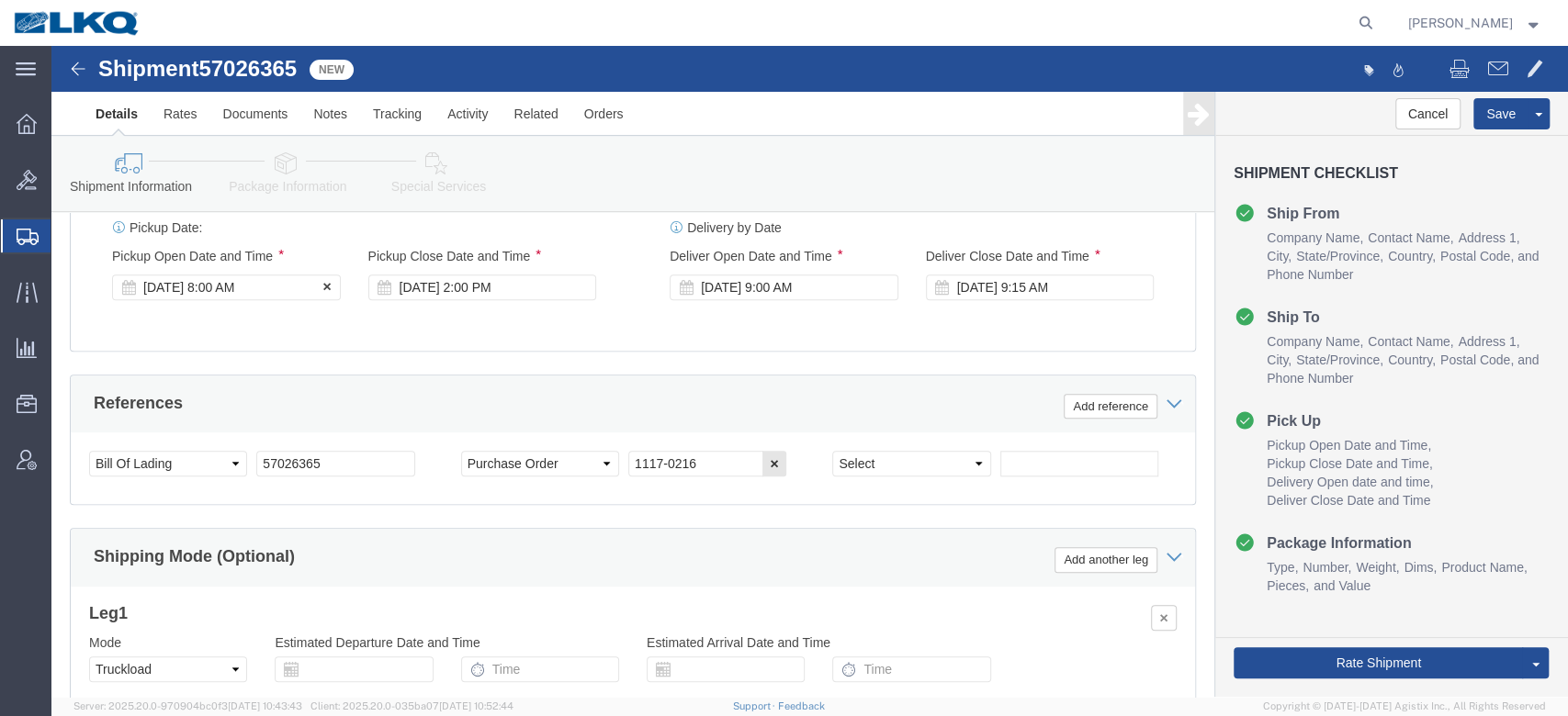
click div "Oct 07 2025 8:00 AM"
click div "References Add reference"
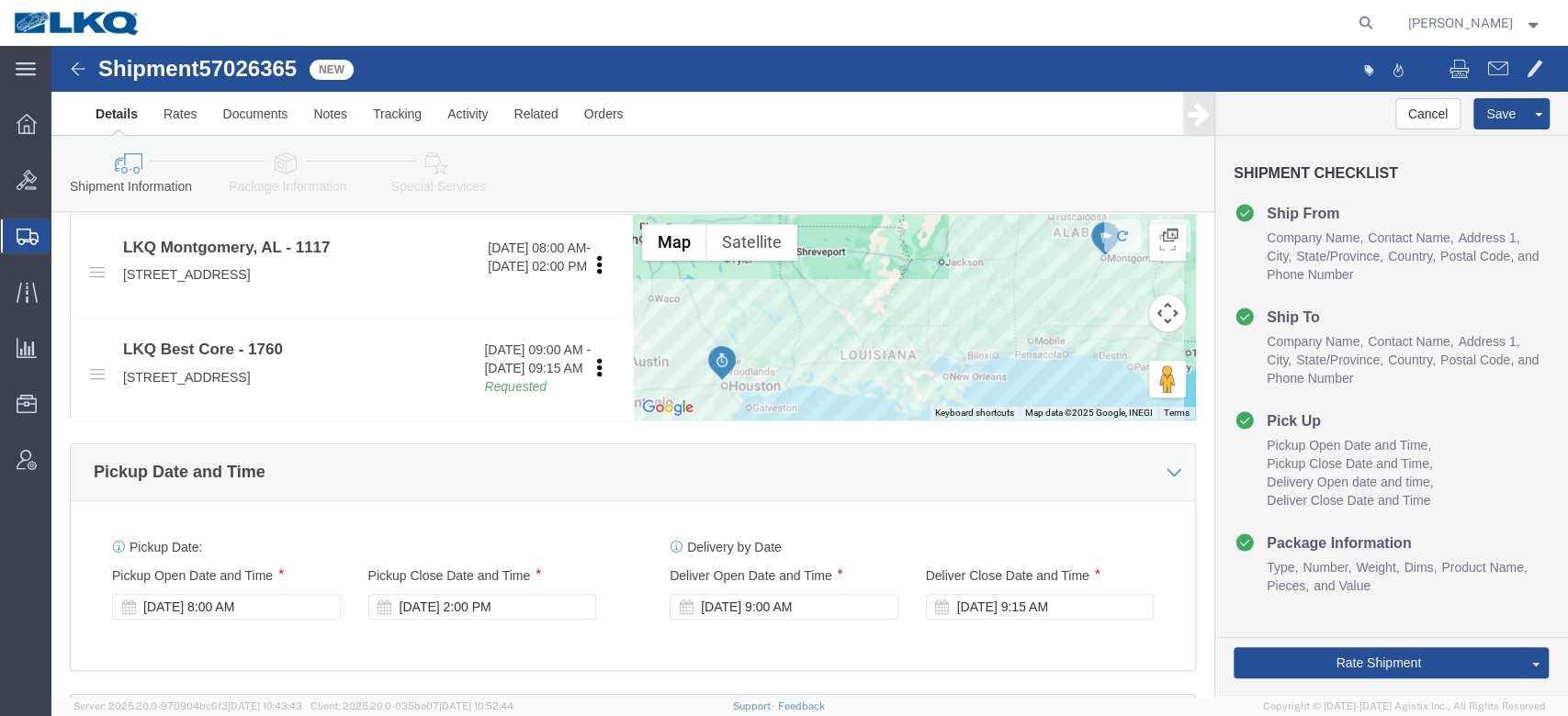
scroll to position [682, 0]
click button "Rate Shipment"
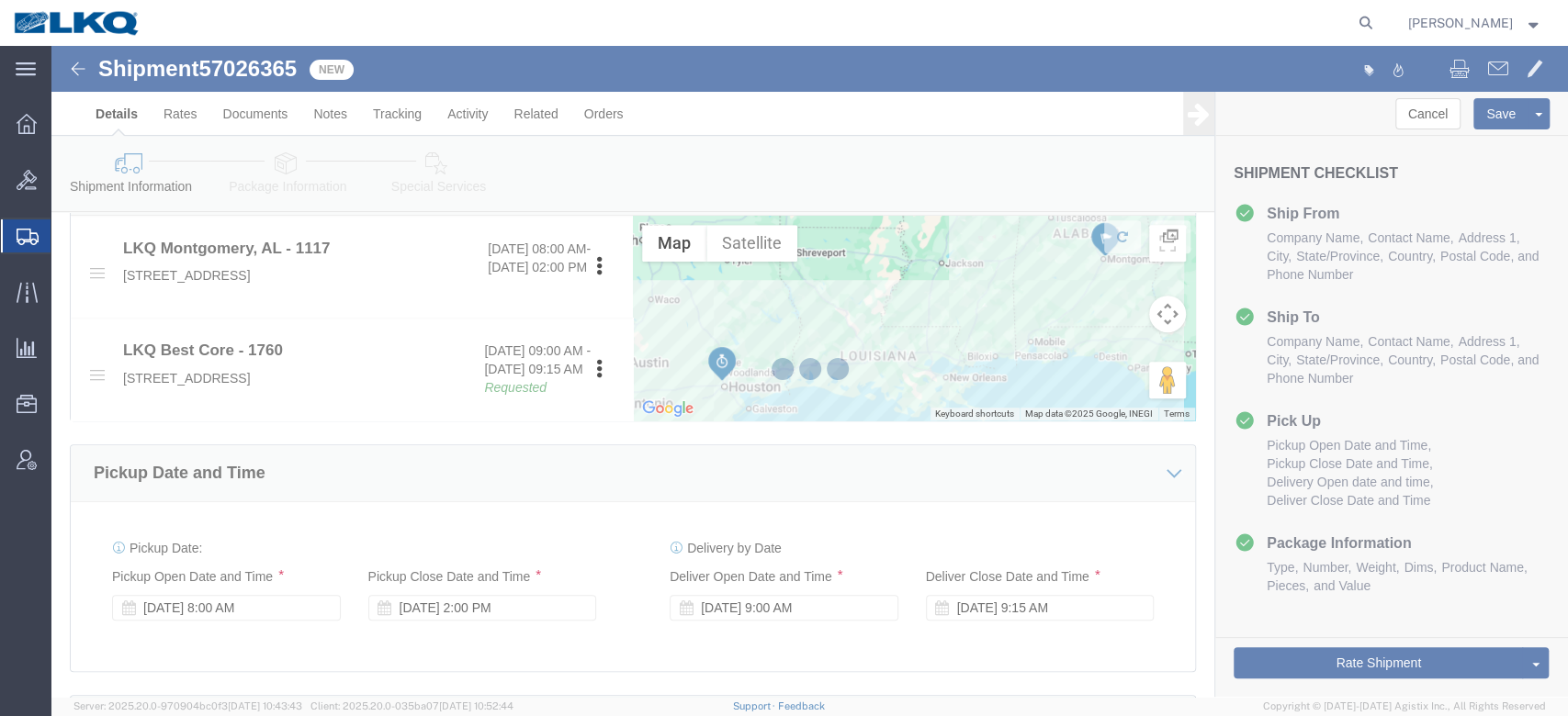
select select "27354"
select select "27634"
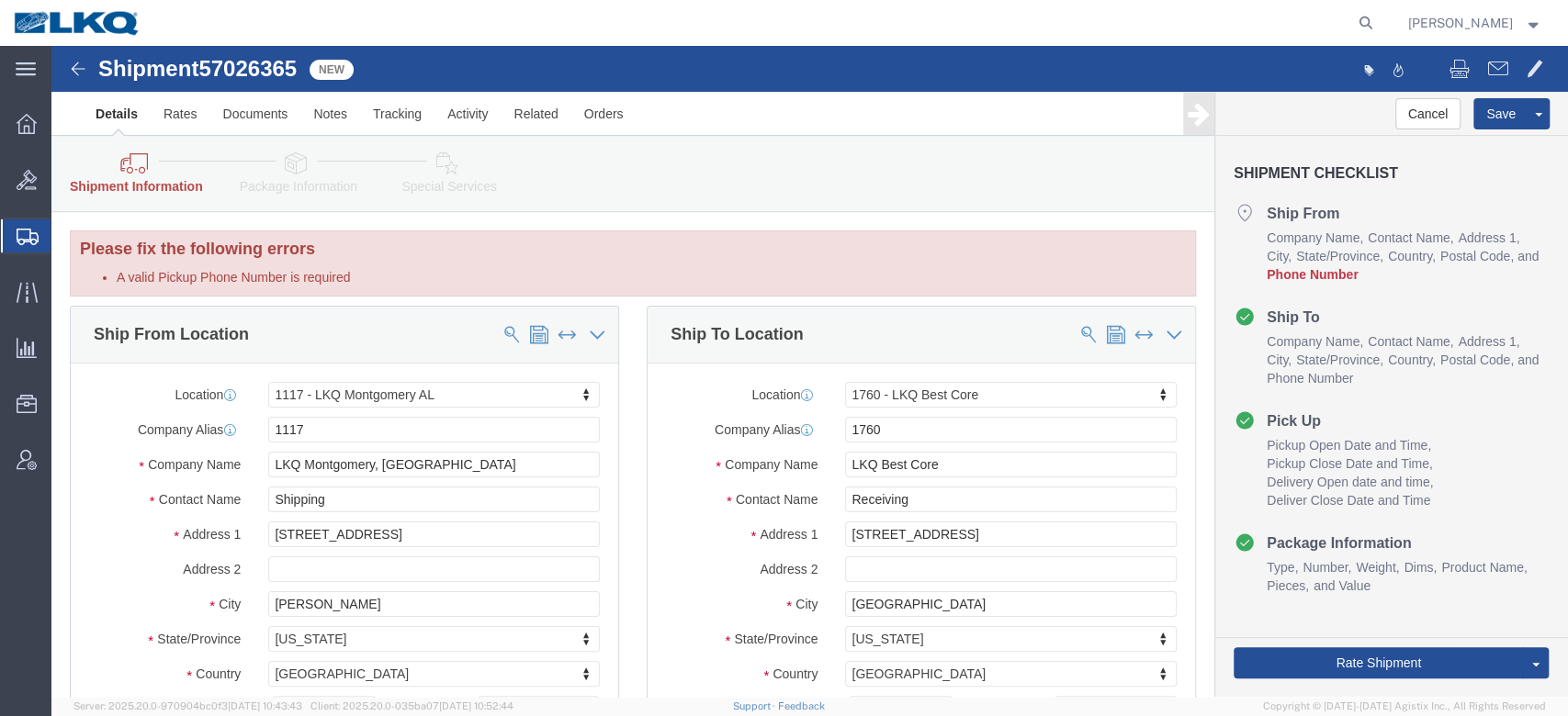
scroll to position [173, 0]
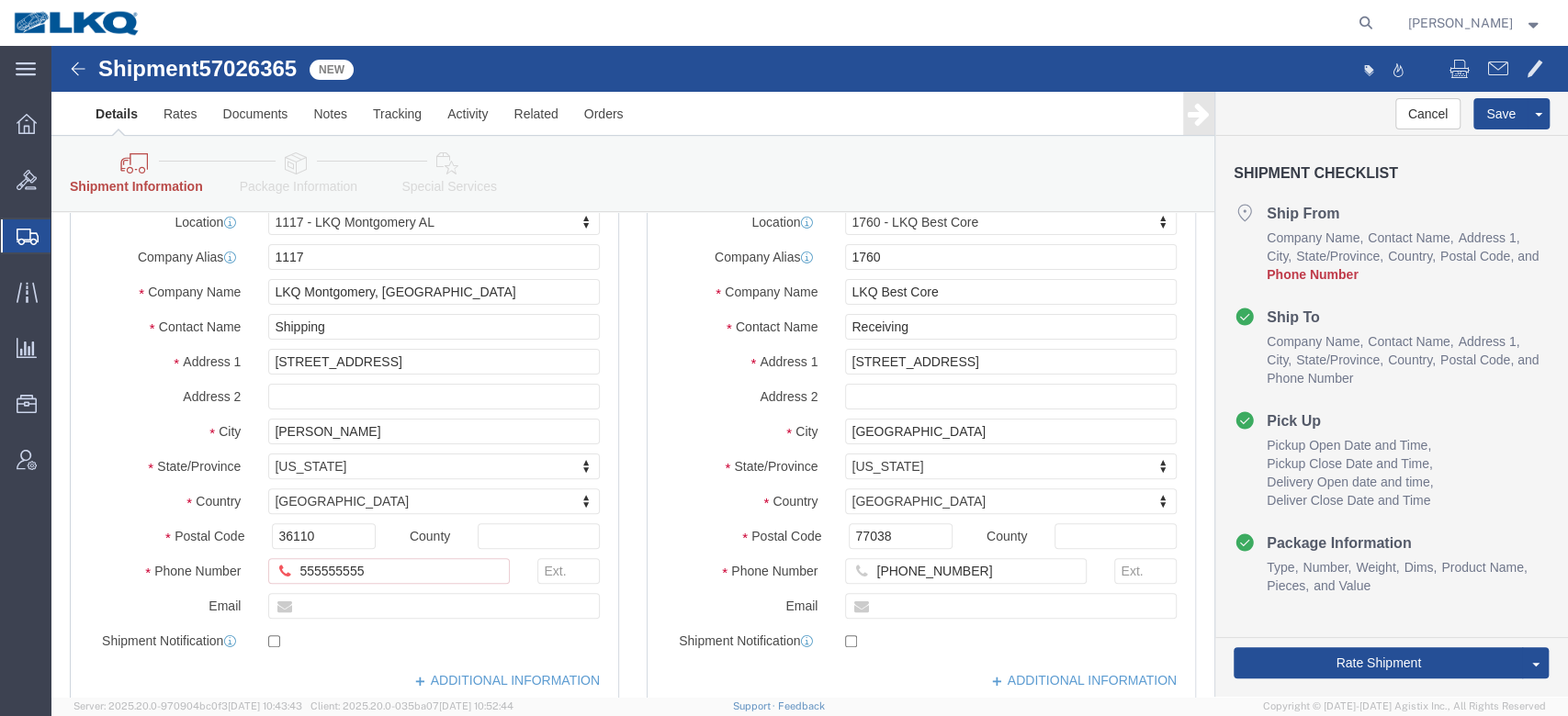
click div "County"
click input "555555555"
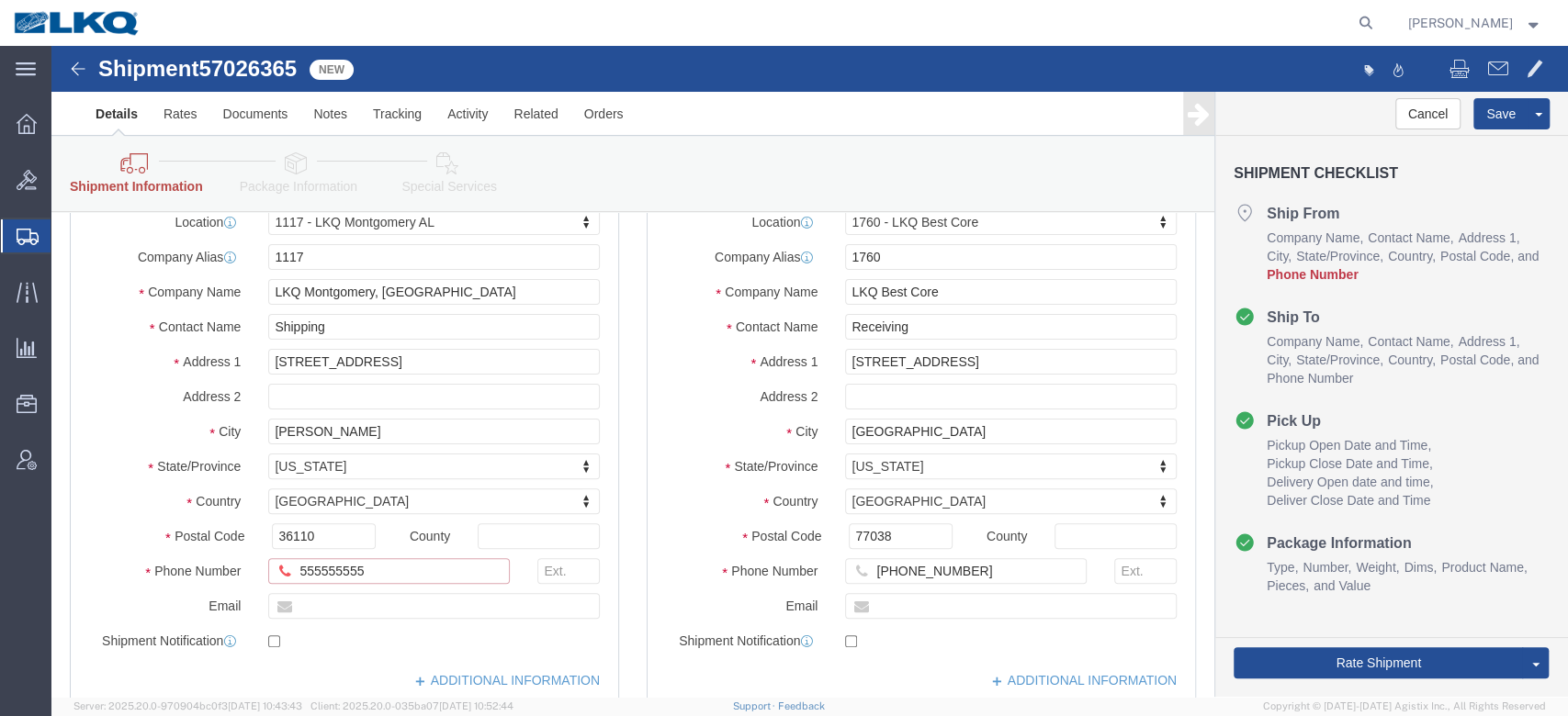
click input "555555555"
type input "6150000000"
click label "State/Province"
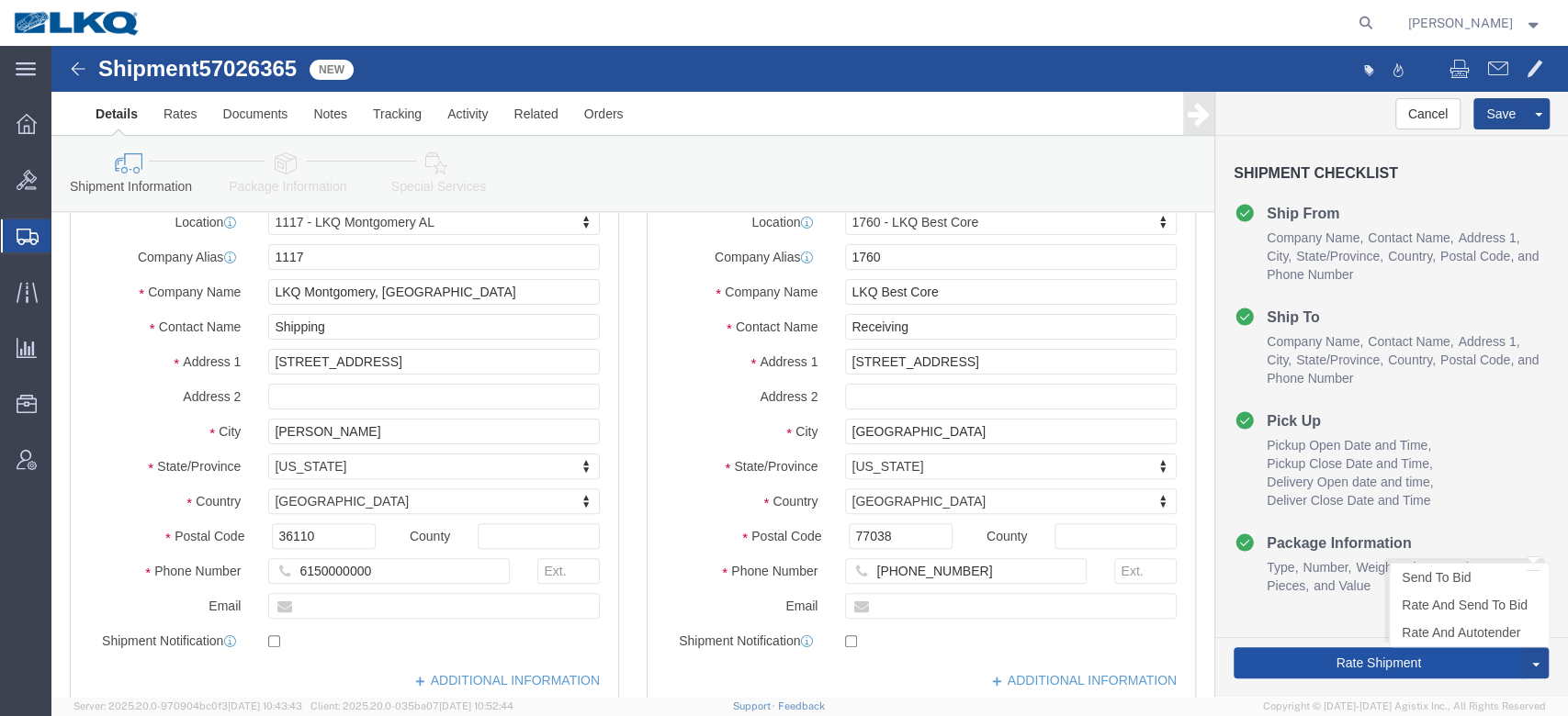
click button "Rate Shipment"
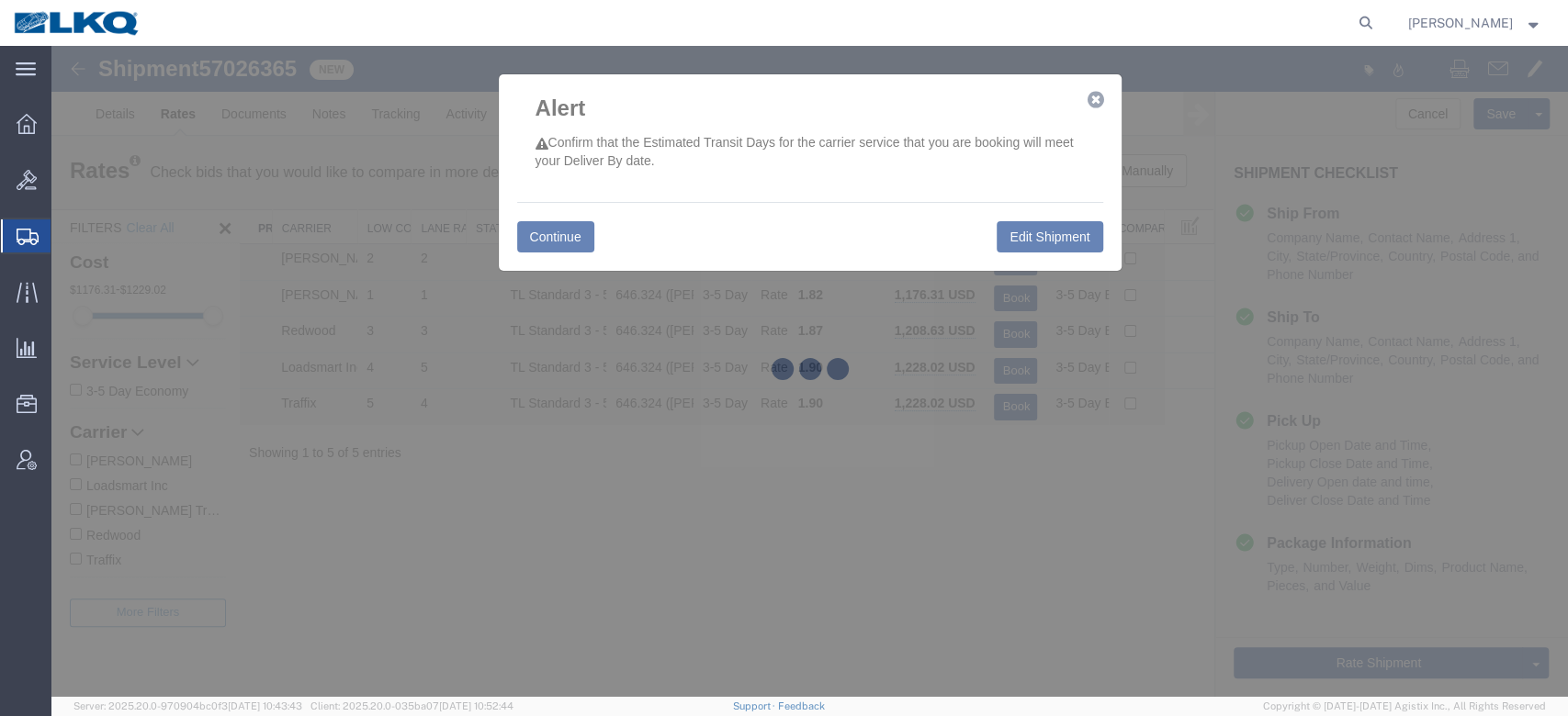
scroll to position [0, 0]
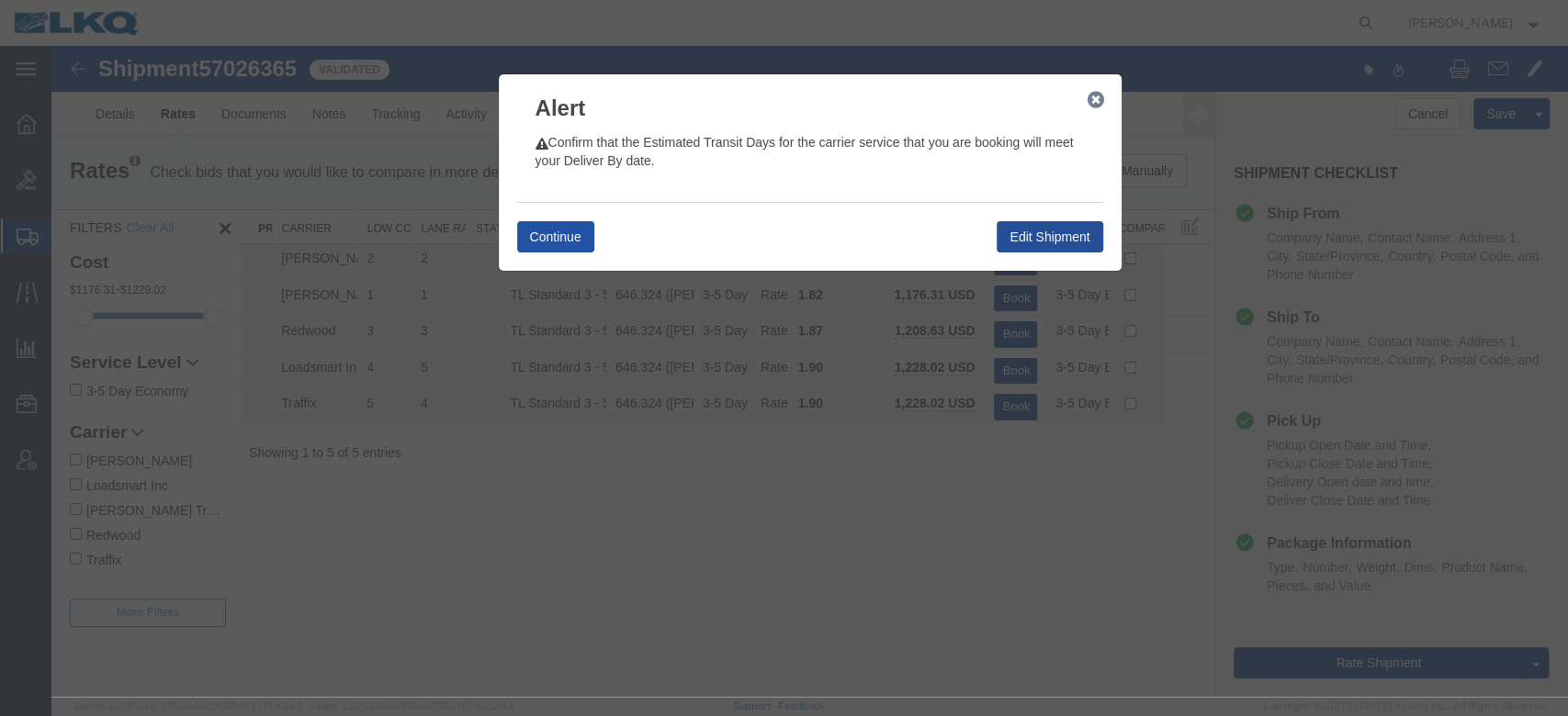
click at [593, 241] on button "Continue" at bounding box center [556, 236] width 78 height 31
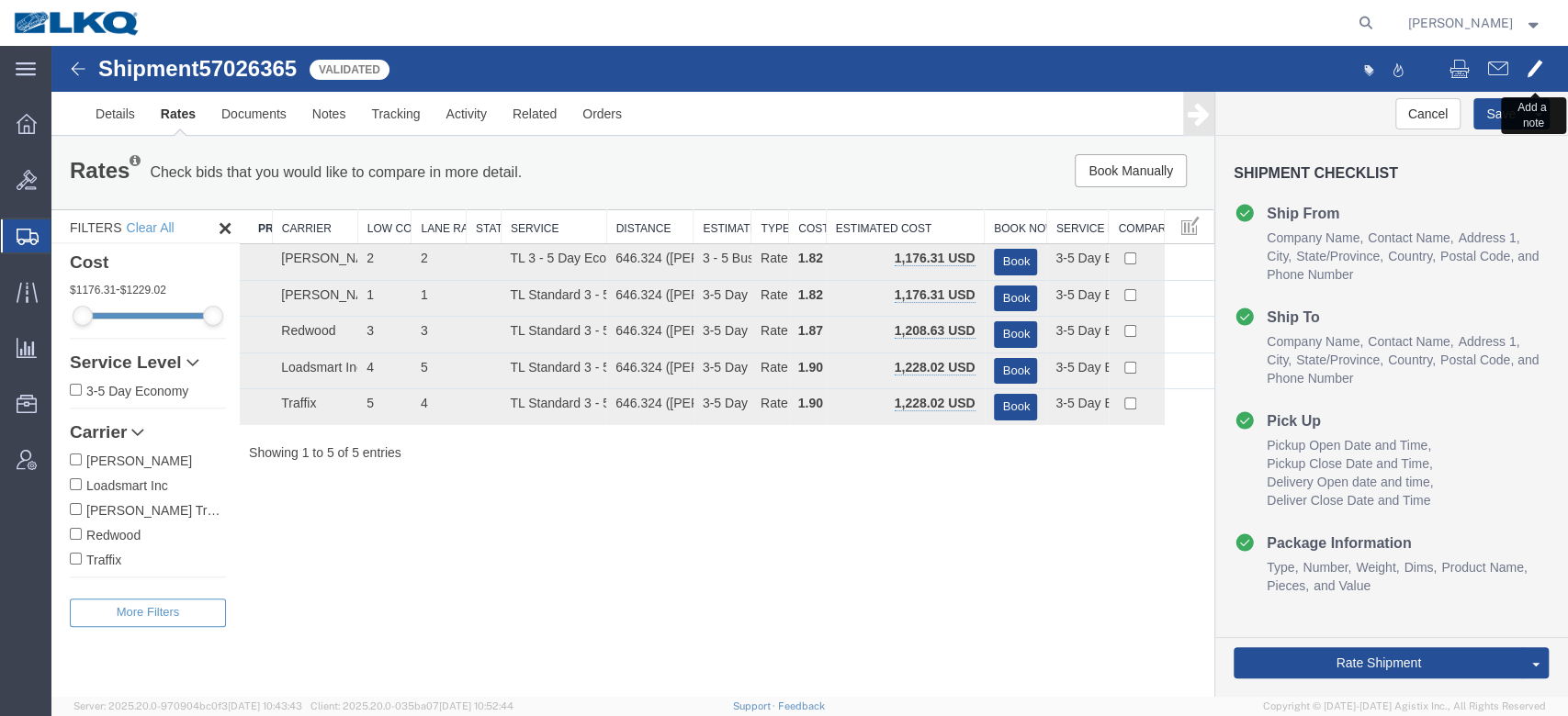
click at [1528, 65] on span at bounding box center [1535, 68] width 17 height 22
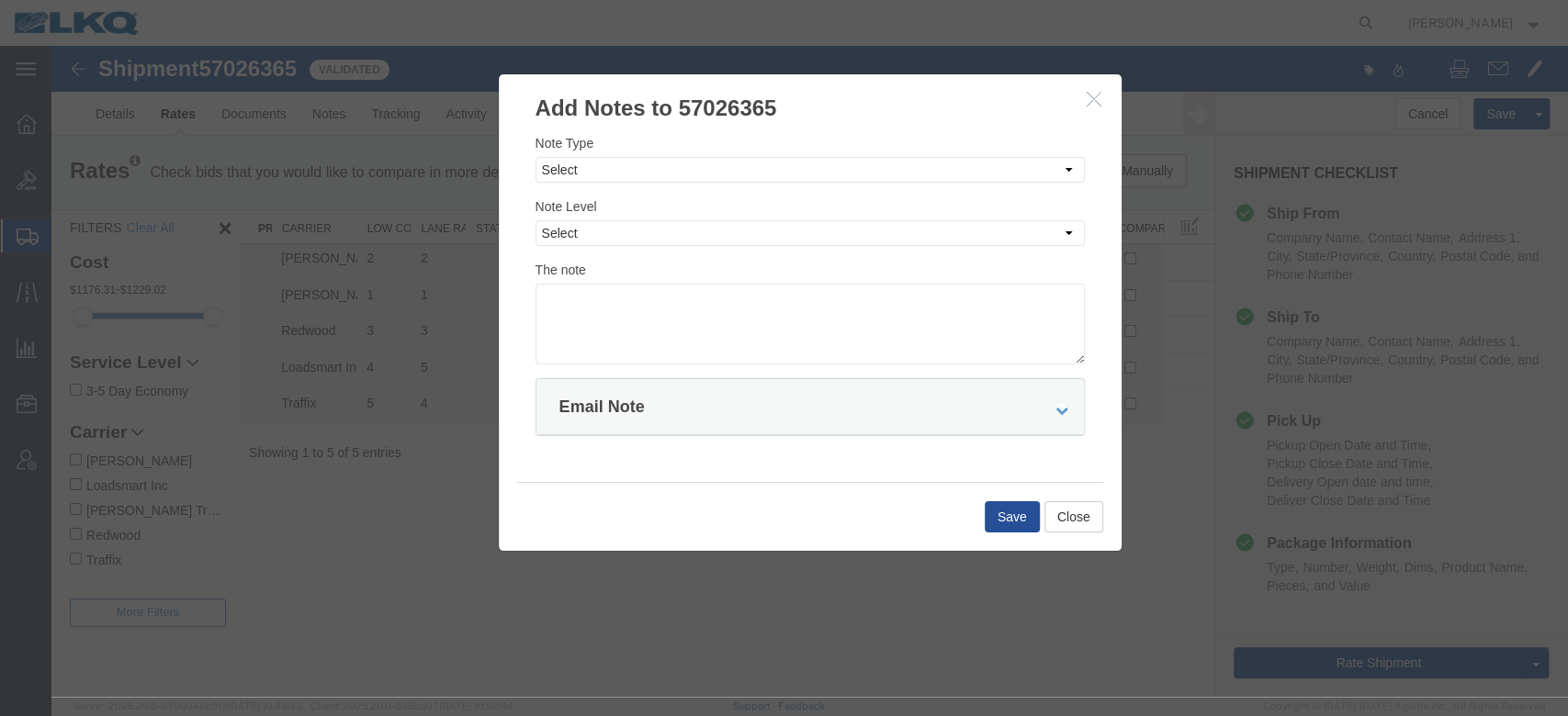
click at [654, 183] on div "Note Type Select Approval Bid Notes Carrier Change Notes Claim Notes Content Ha…" at bounding box center [810, 248] width 549 height 231
click at [630, 171] on select "Select Approval Bid Notes Carrier Change Notes Claim Notes Content Hazmat Notes…" at bounding box center [810, 170] width 549 height 26
select select "BID_NOTES"
click at [536, 157] on select "Select Approval Bid Notes Carrier Change Notes Claim Notes Content Hazmat Notes…" at bounding box center [810, 170] width 549 height 26
click at [591, 222] on select "Select Private to Account Private to Vendor Public" at bounding box center [810, 233] width 549 height 26
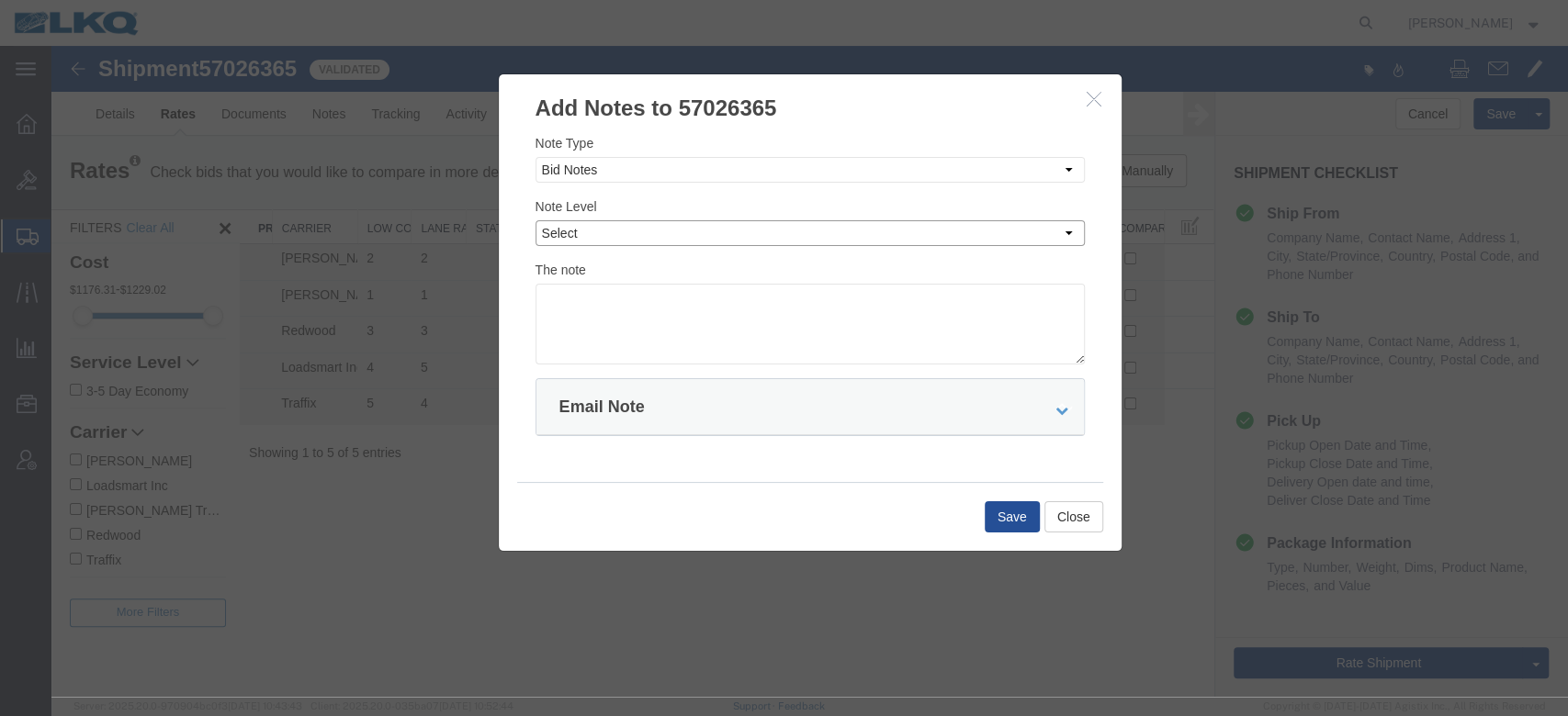
select select "PRIVATE_TO_ACCOUNT"
click at [536, 220] on select "Select Private to Account Private to Vendor Public" at bounding box center [810, 233] width 549 height 26
click at [589, 323] on textarea at bounding box center [810, 324] width 549 height 80
type textarea "d"
type textarea "Deviation: $1176"
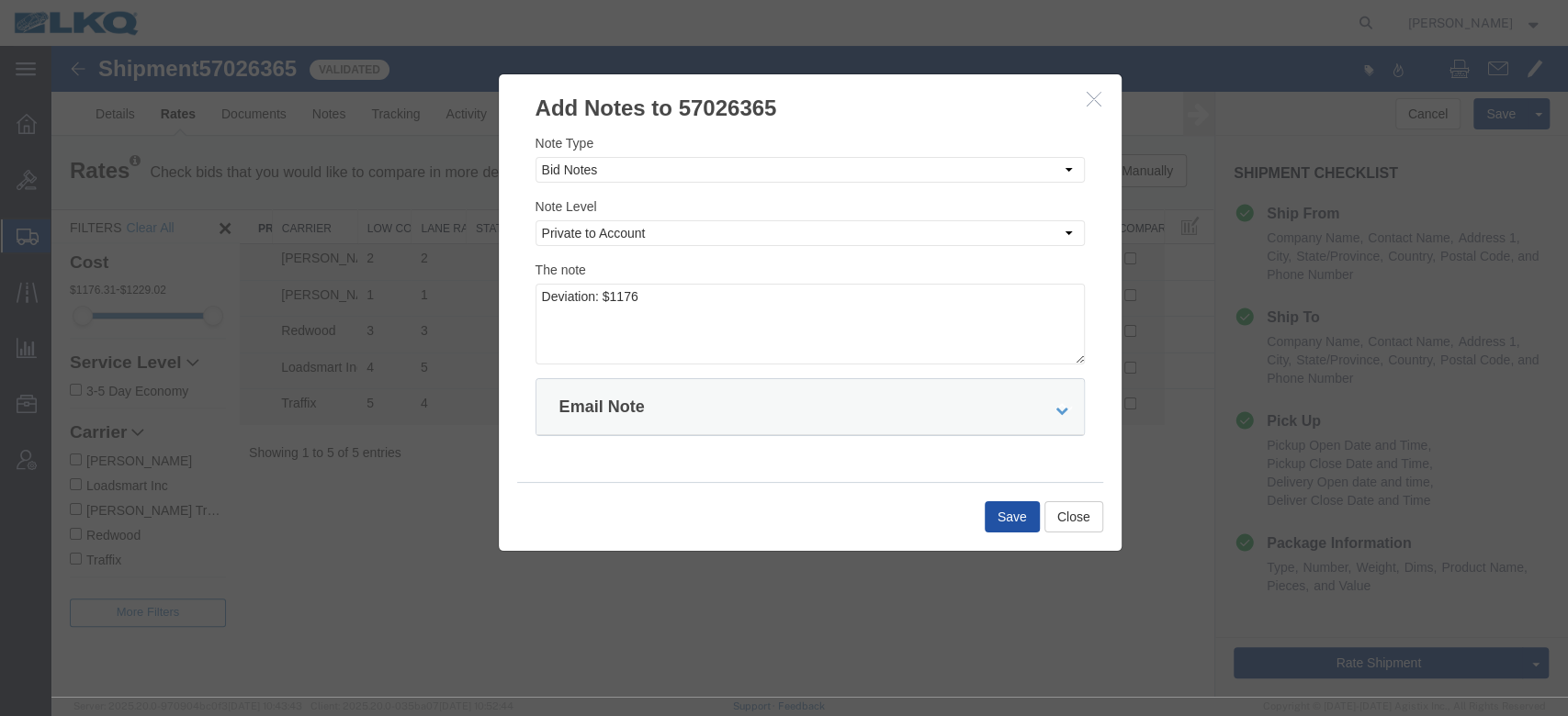
click at [993, 512] on button "Save" at bounding box center [1012, 516] width 55 height 31
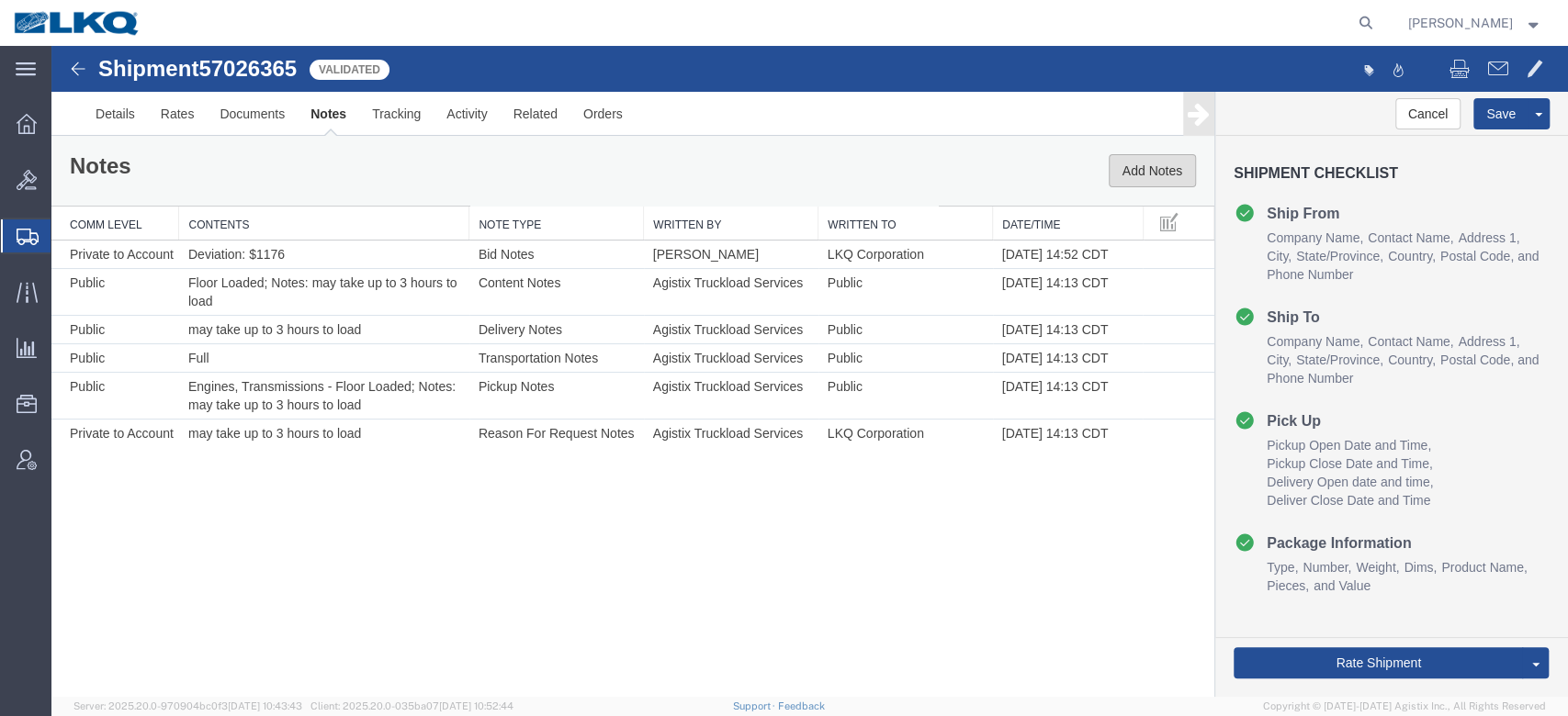
click at [1161, 177] on button "Add Notes" at bounding box center [1153, 170] width 87 height 33
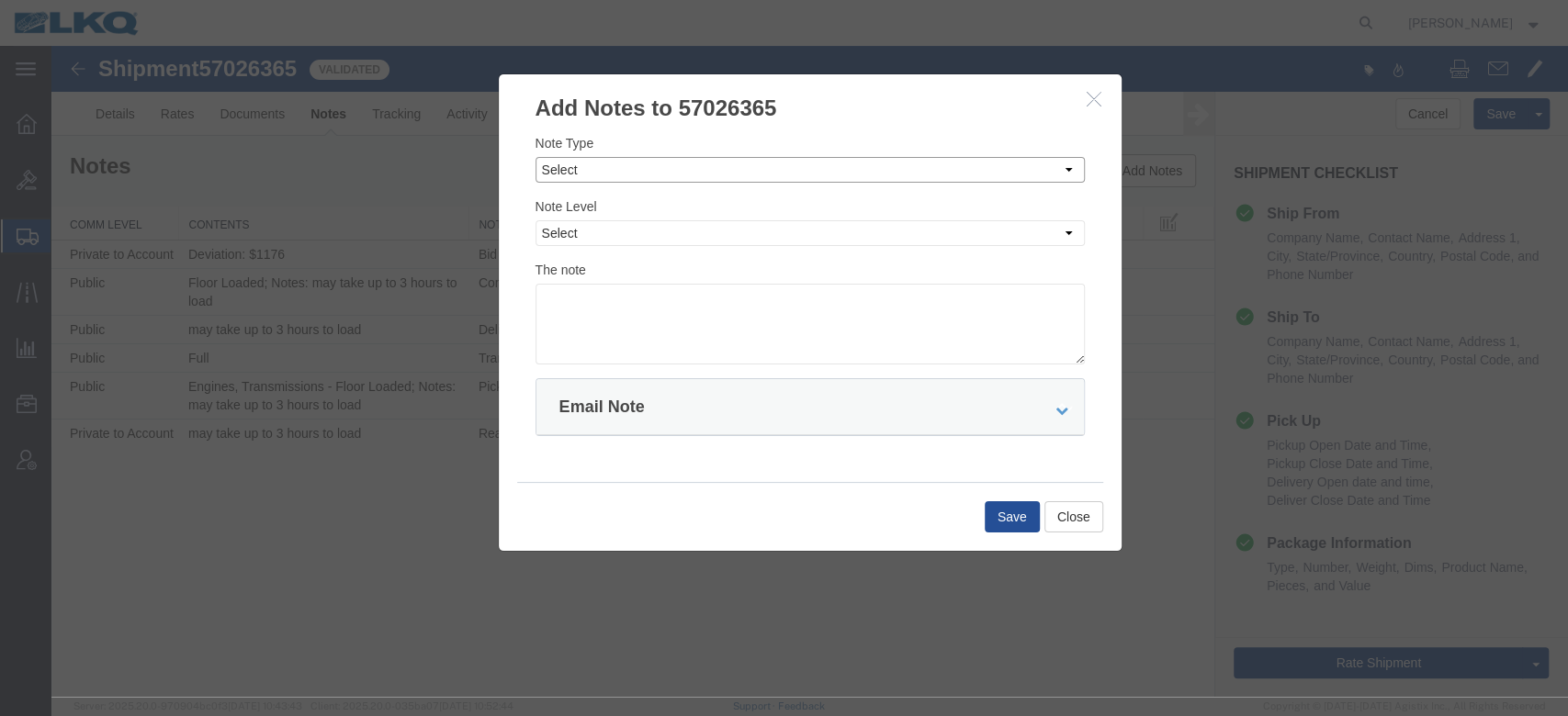
click at [685, 160] on select "Select Approval Bid Notes Carrier Change Notes Claim Notes Content Hazmat Notes…" at bounding box center [810, 170] width 549 height 26
select select "BID_NOTES"
click at [536, 157] on select "Select Approval Bid Notes Carrier Change Notes Claim Notes Content Hazmat Notes…" at bounding box center [810, 170] width 549 height 26
click at [609, 238] on select "Select Private to Account Private to Vendor Public" at bounding box center [810, 233] width 549 height 26
select select "PRIVATE_TO_ACCOUNT"
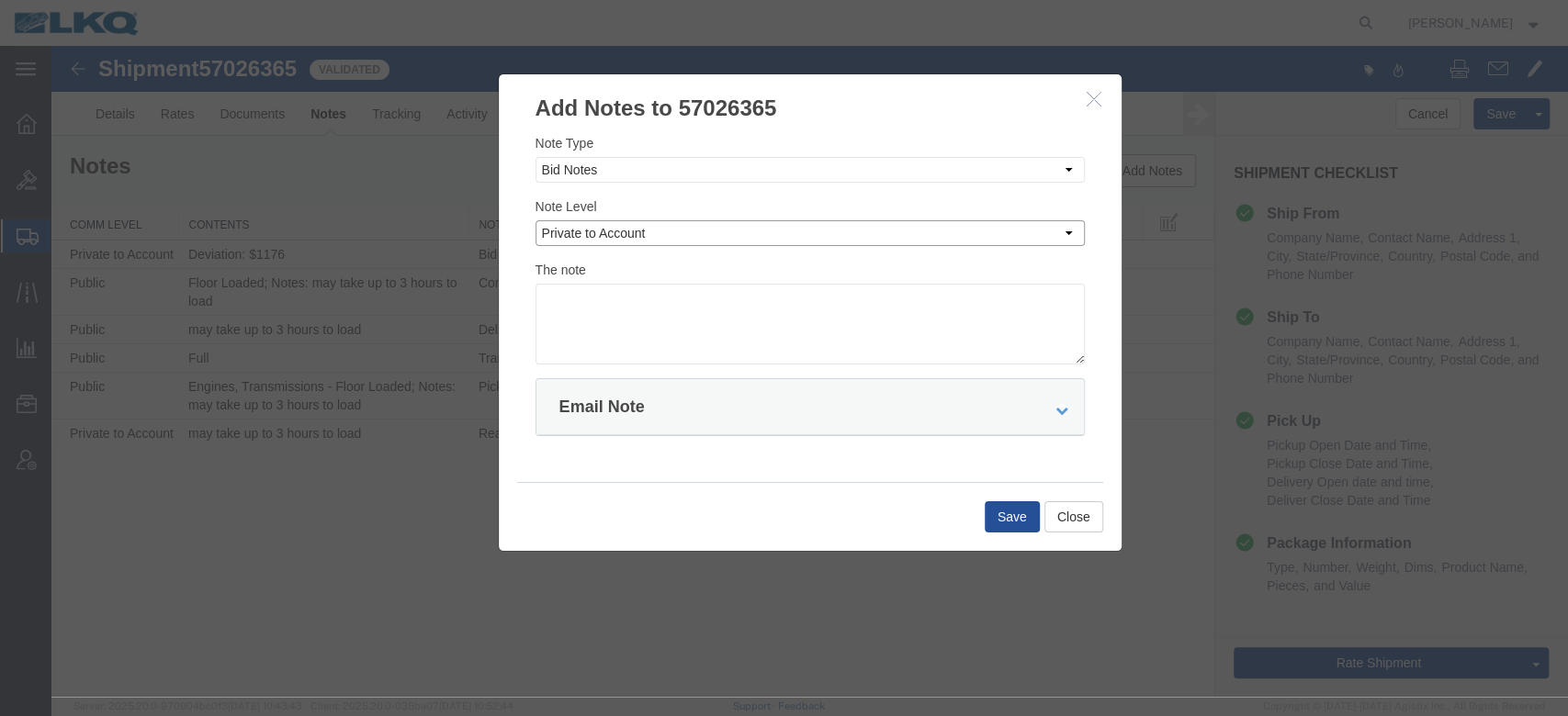
click at [536, 220] on select "Select Private to Account Private to Vendor Public" at bounding box center [810, 233] width 549 height 26
click at [614, 311] on textarea at bounding box center [810, 324] width 549 height 80
type textarea "DAT: $1038"
click at [1002, 511] on button "Save" at bounding box center [1012, 516] width 55 height 31
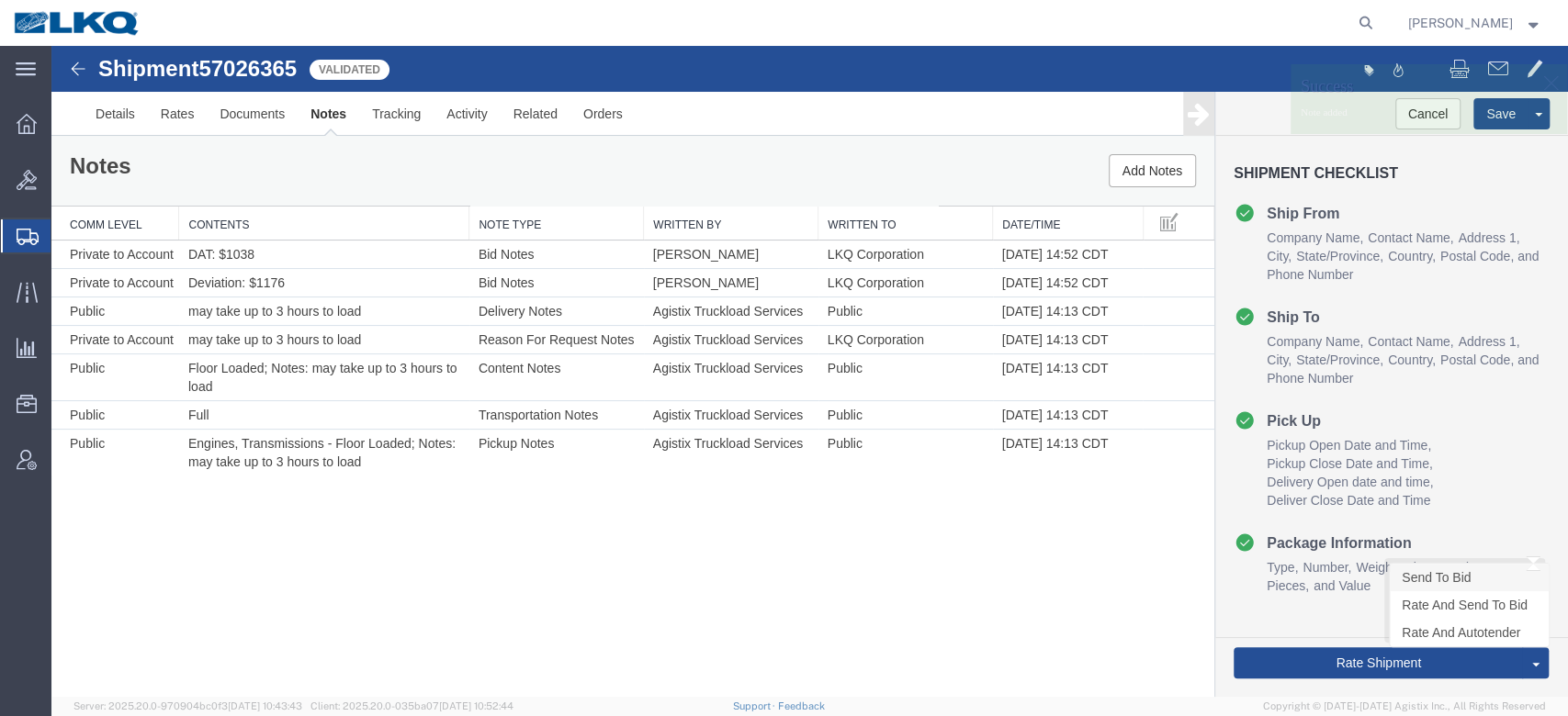
click at [1419, 577] on link "Send To Bid" at bounding box center [1470, 578] width 159 height 28
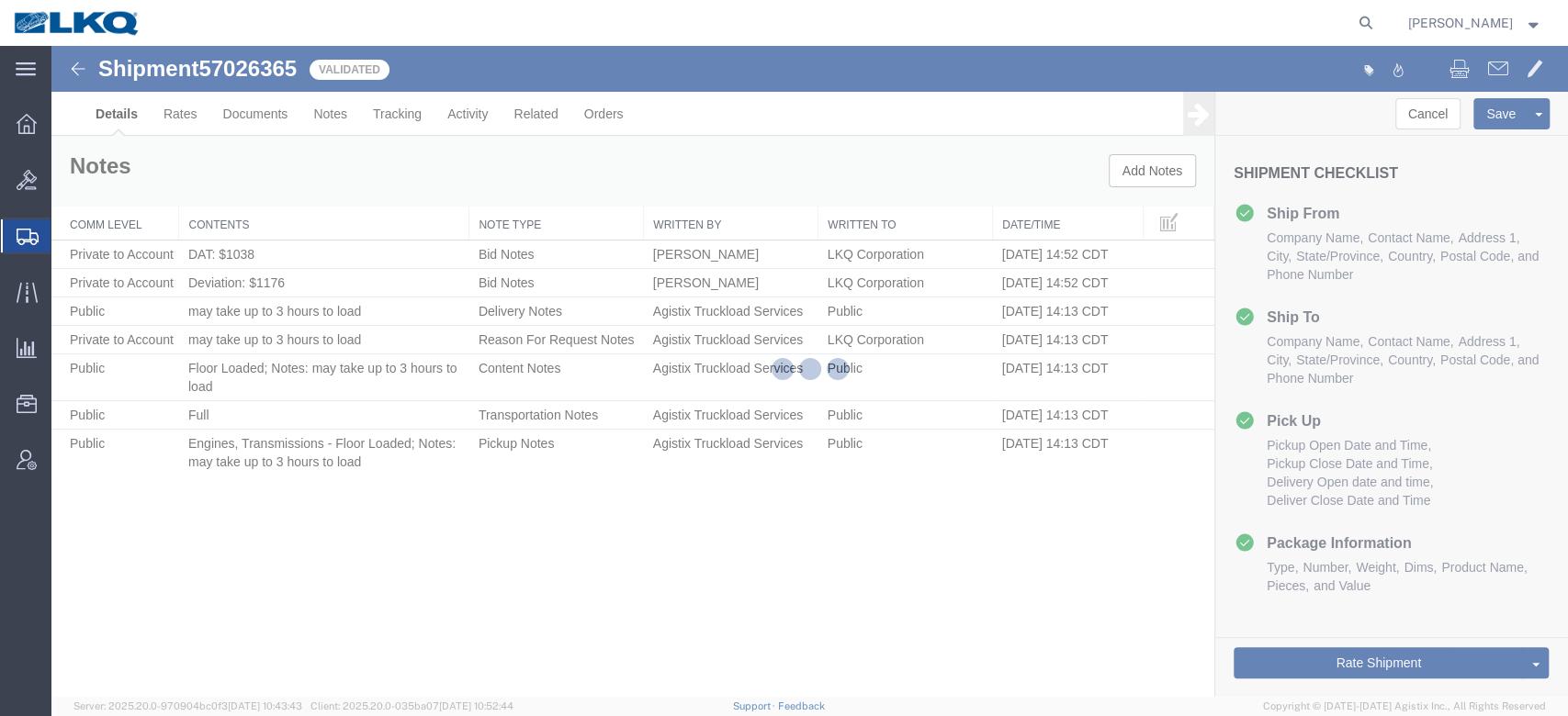
select select "27354"
select select "27634"
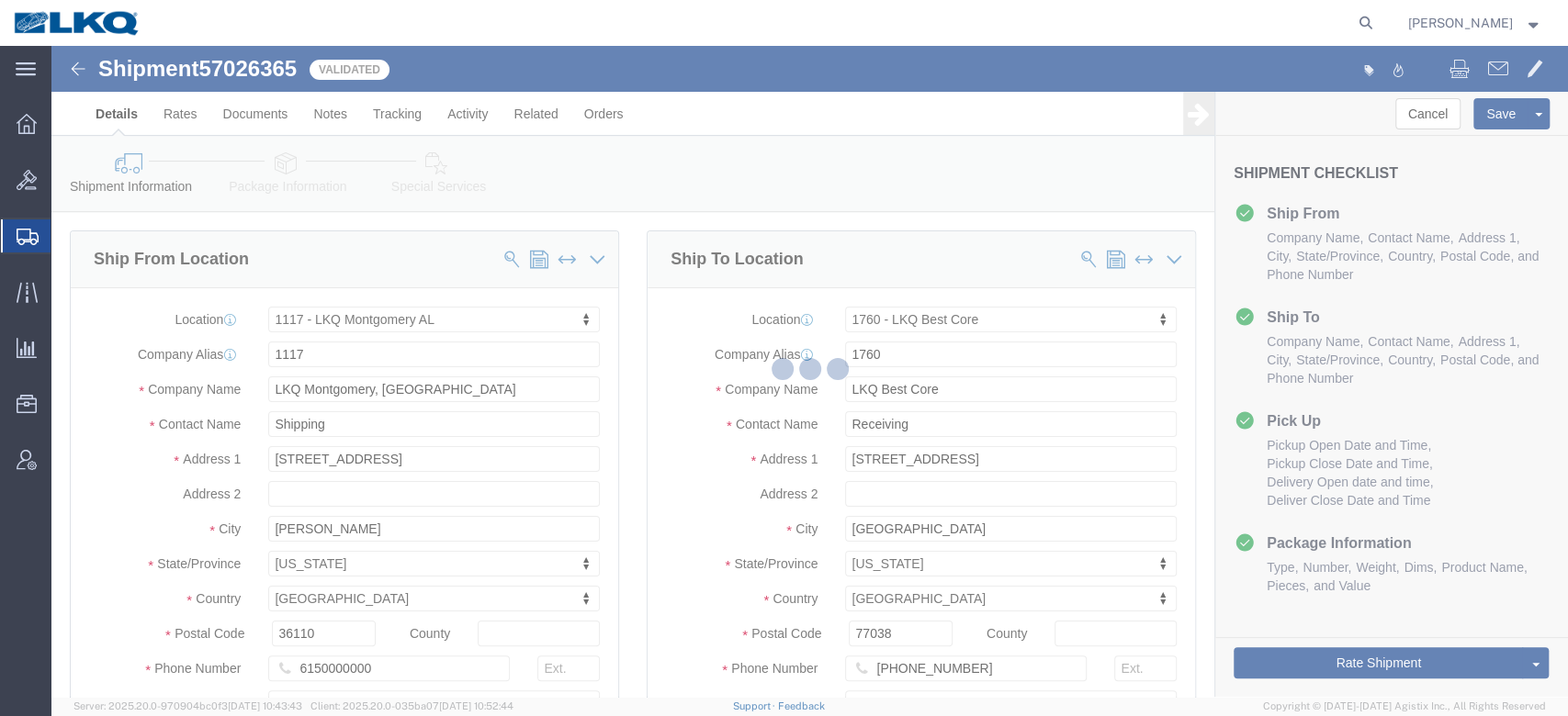
select select "TL"
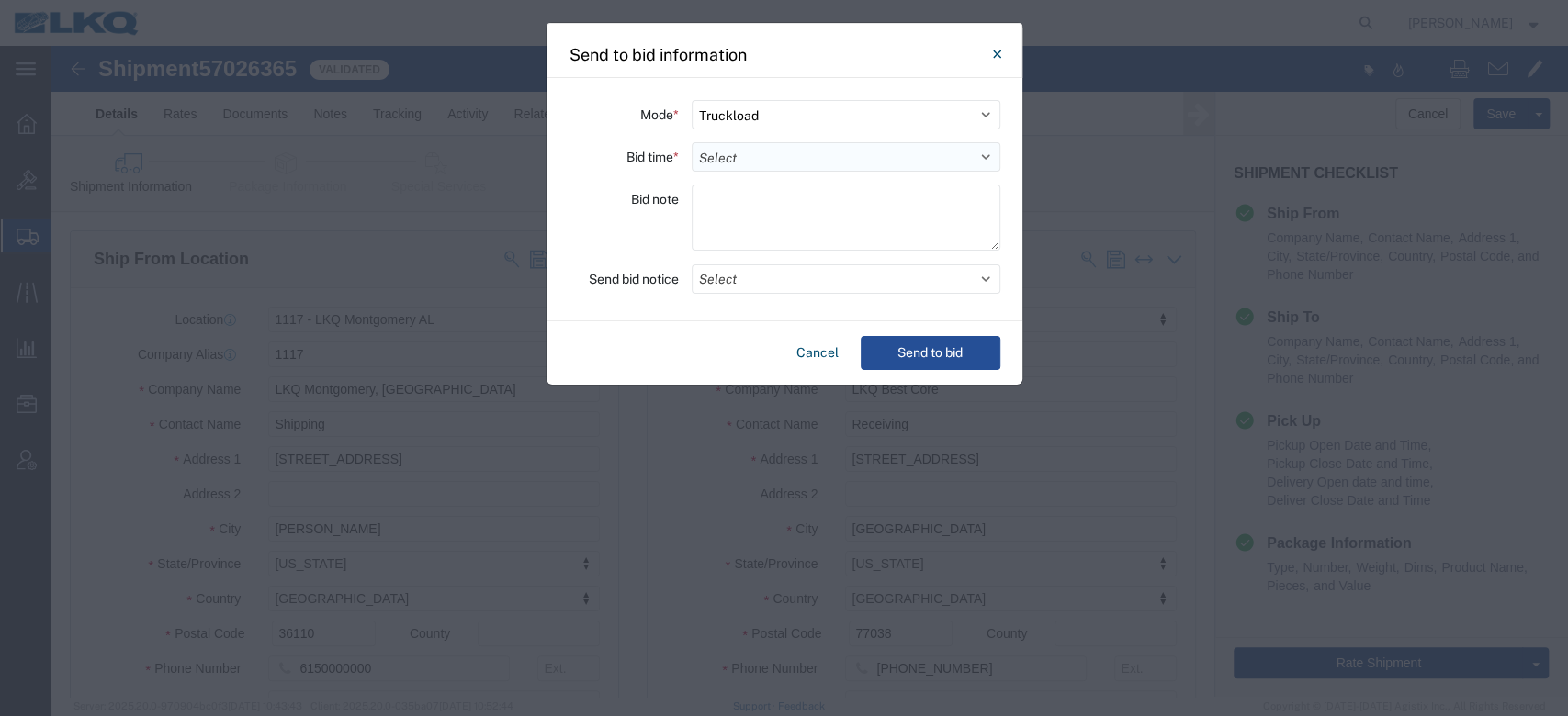
click at [732, 146] on select "Select 30 Min (Rush) 1 Hour (Rush) 2 Hours (Rush) 4 Hours (Rush) 8 Hours (Rush)…" at bounding box center [846, 157] width 309 height 30
select select "72"
click at [692, 142] on select "Select 30 Min (Rush) 1 Hour (Rush) 2 Hours (Rush) 4 Hours (Rush) 8 Hours (Rush)…" at bounding box center [846, 157] width 309 height 30
click at [737, 288] on button "Select" at bounding box center [846, 279] width 309 height 30
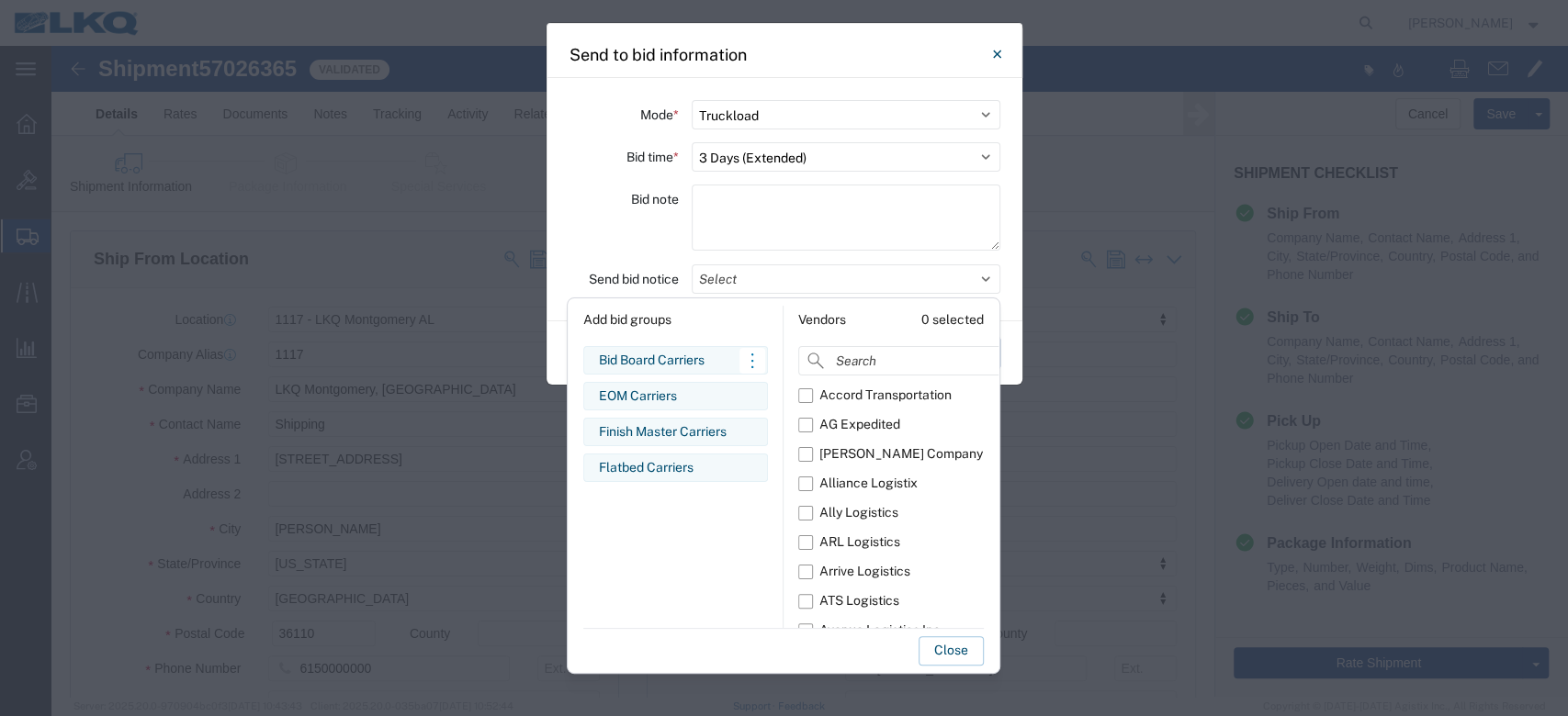
click at [681, 363] on div "Bid Board Carriers" at bounding box center [676, 359] width 153 height 19
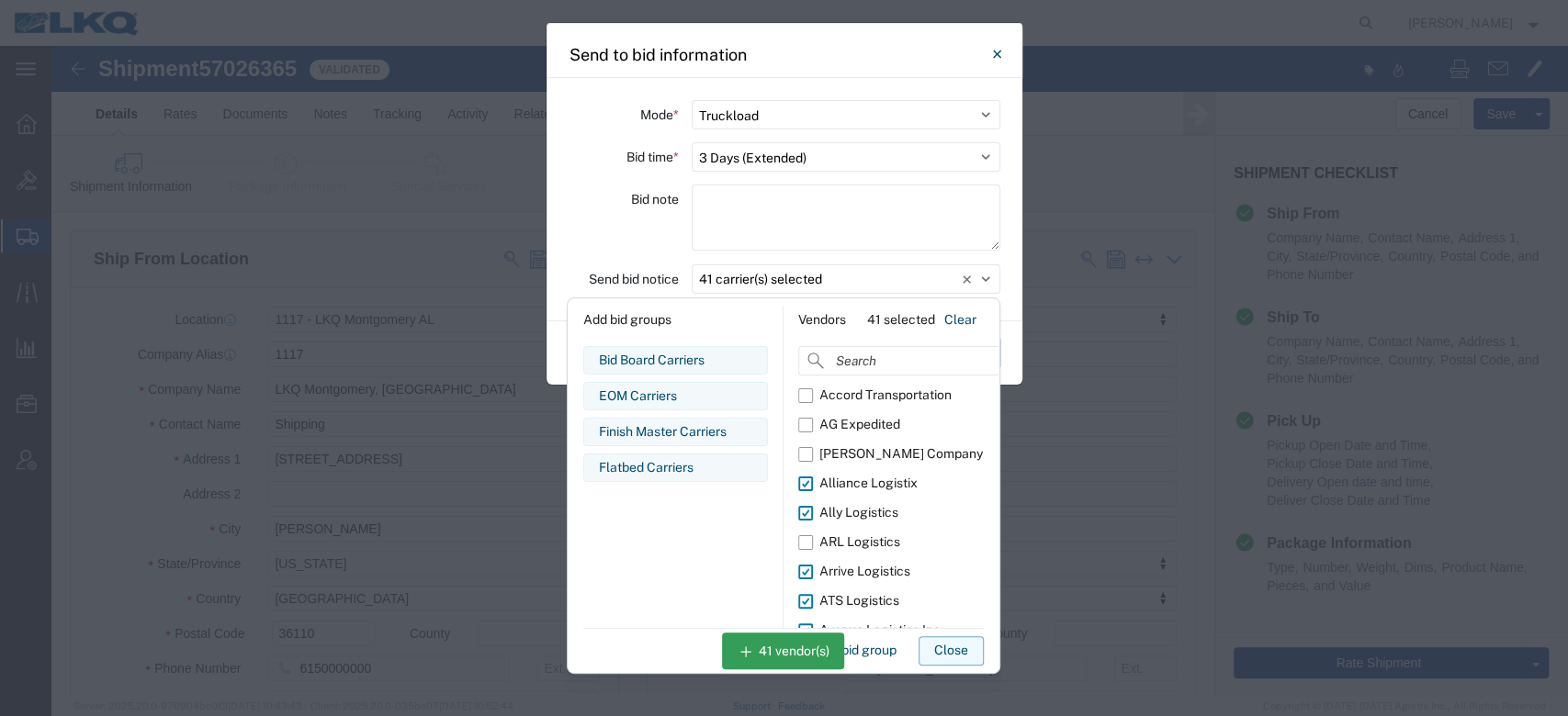
click at [930, 640] on button "Close" at bounding box center [952, 651] width 66 height 30
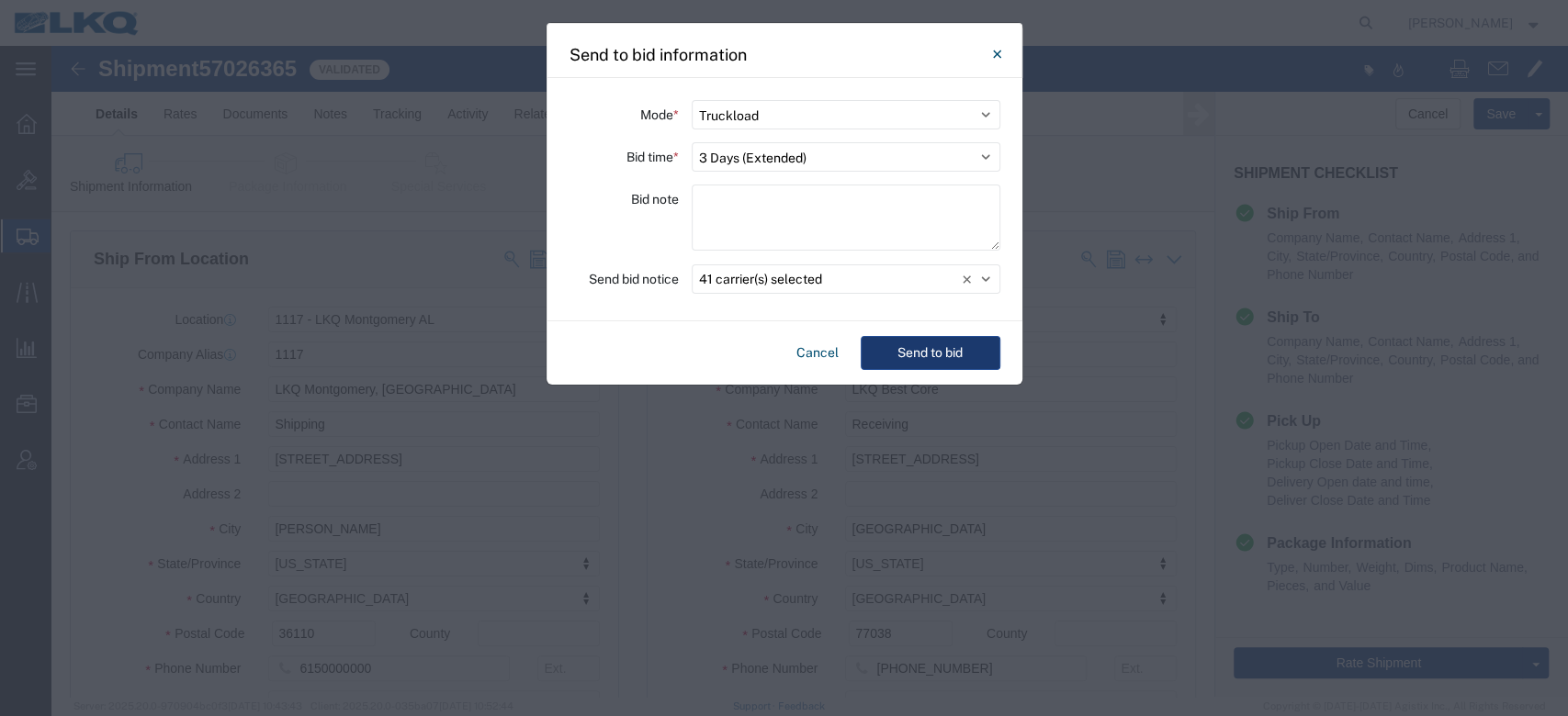
click at [910, 368] on button "Send to bid" at bounding box center [930, 353] width 140 height 34
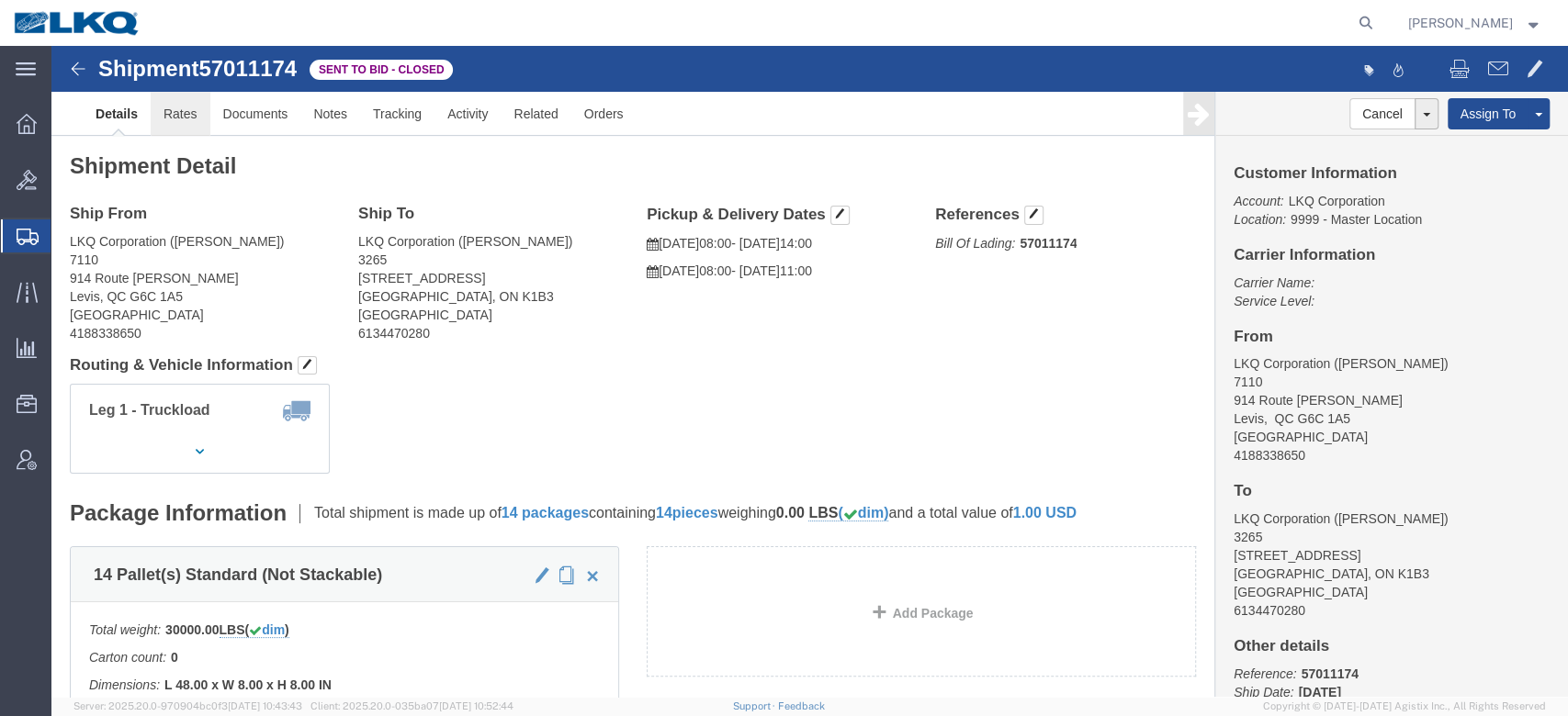
click link "Rates"
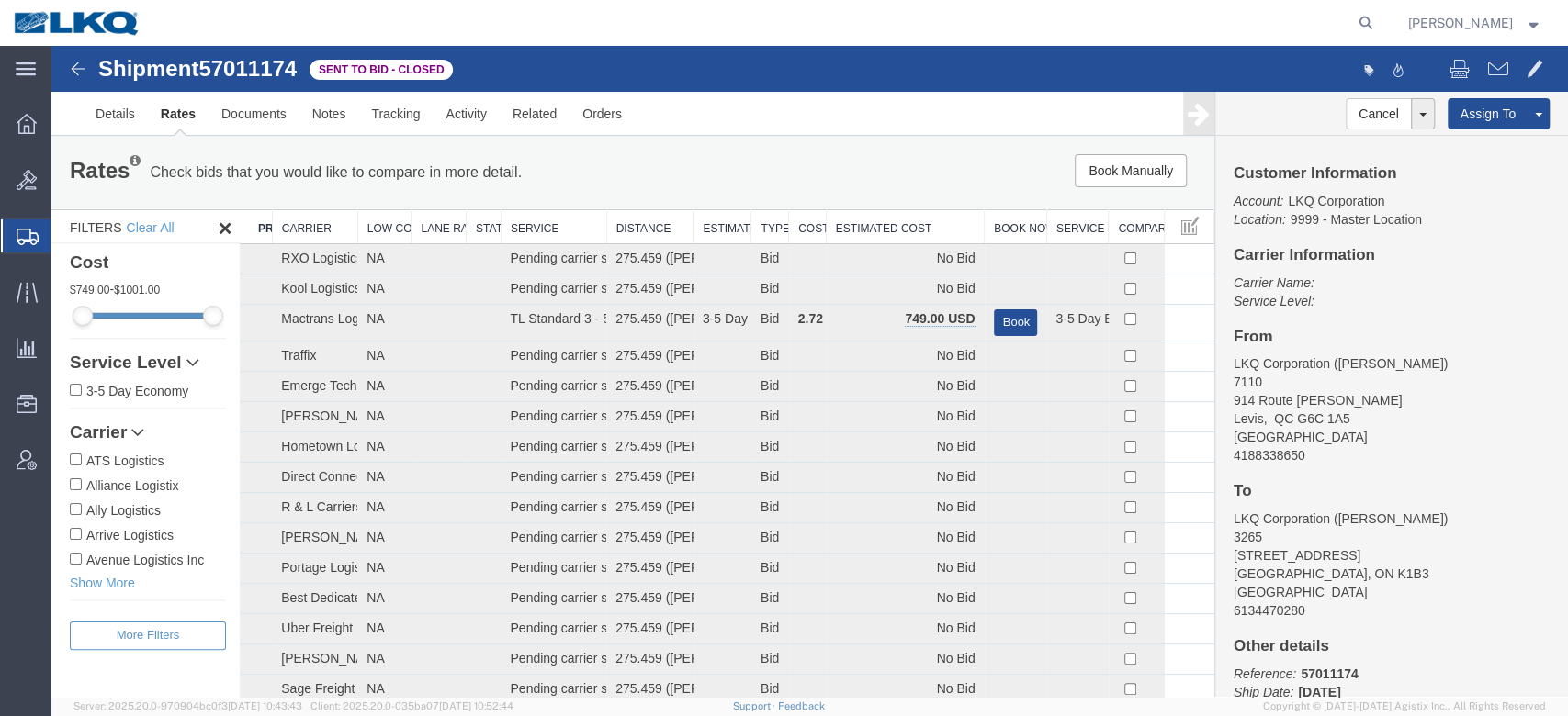
click at [927, 214] on th "Estimated Cost" at bounding box center [904, 227] width 158 height 34
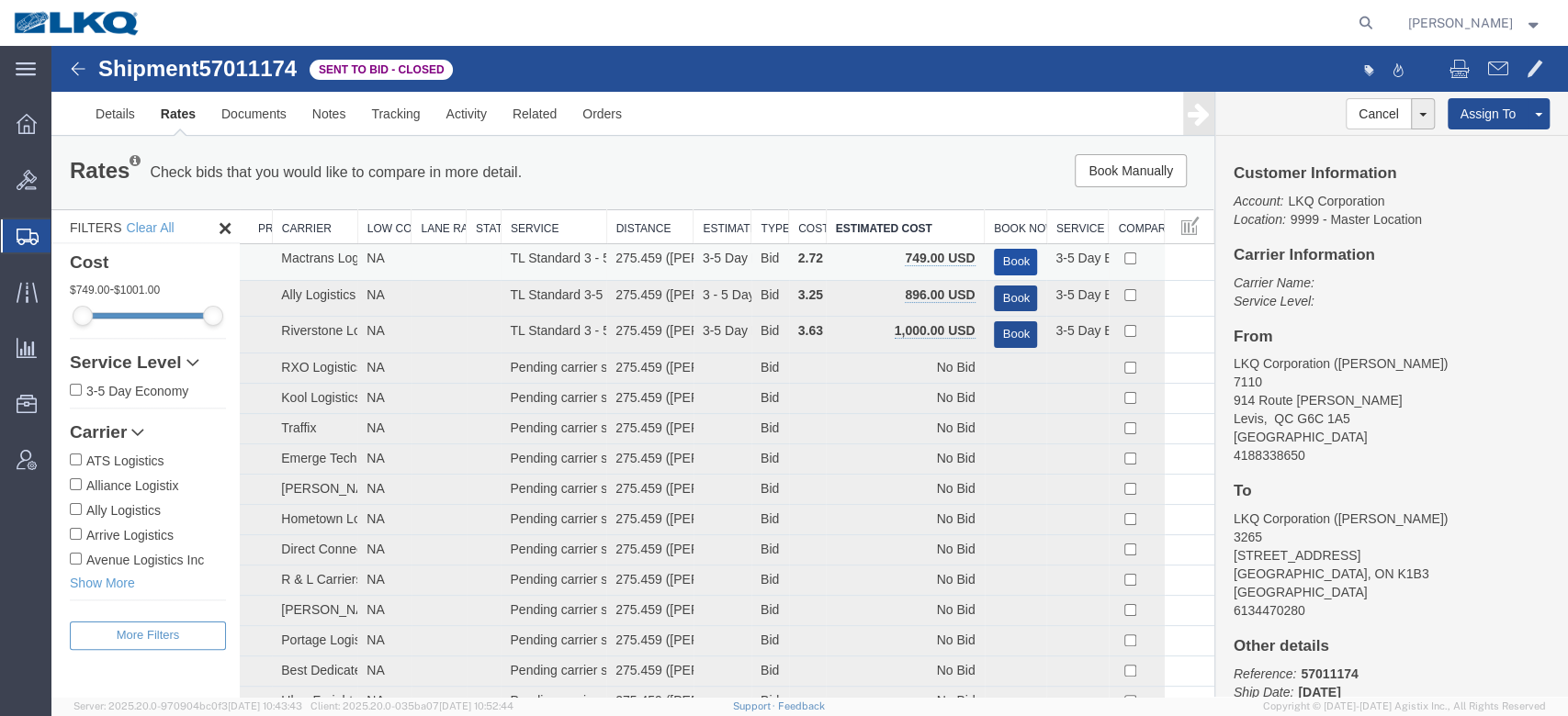
click at [994, 249] on button "Book" at bounding box center [1016, 262] width 44 height 27
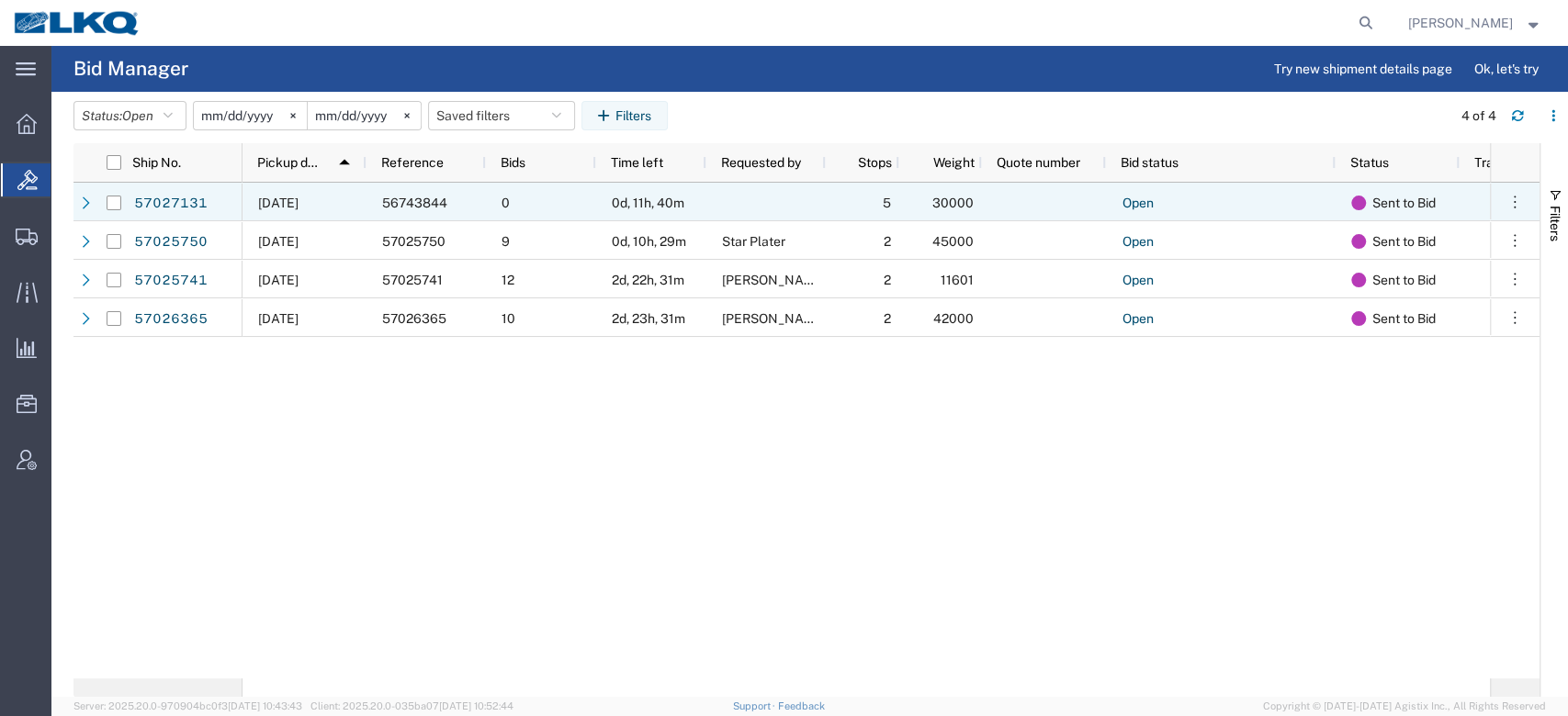
click at [619, 202] on span "0d, 11h, 40m" at bounding box center [648, 203] width 73 height 15
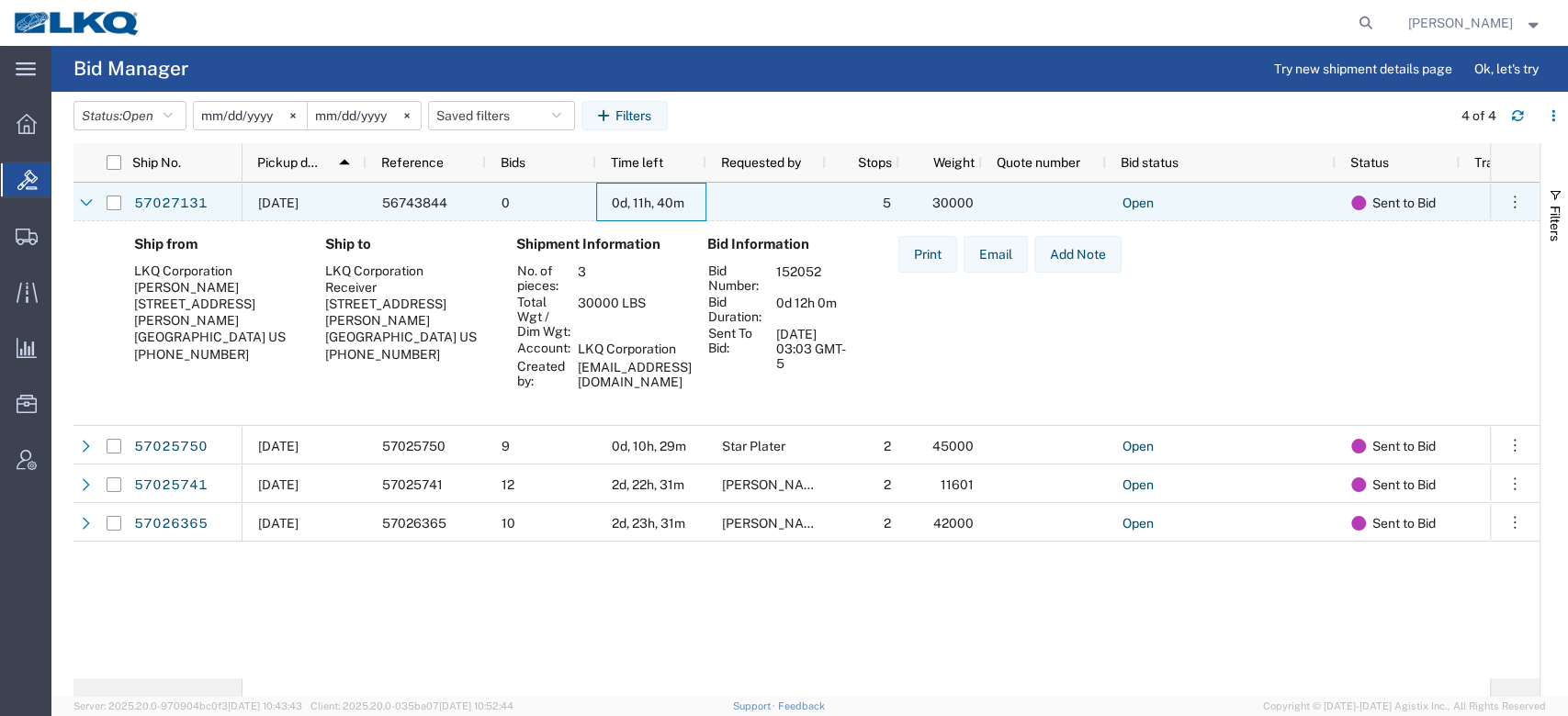
click at [619, 202] on span "0d, 11h, 40m" at bounding box center [648, 203] width 73 height 15
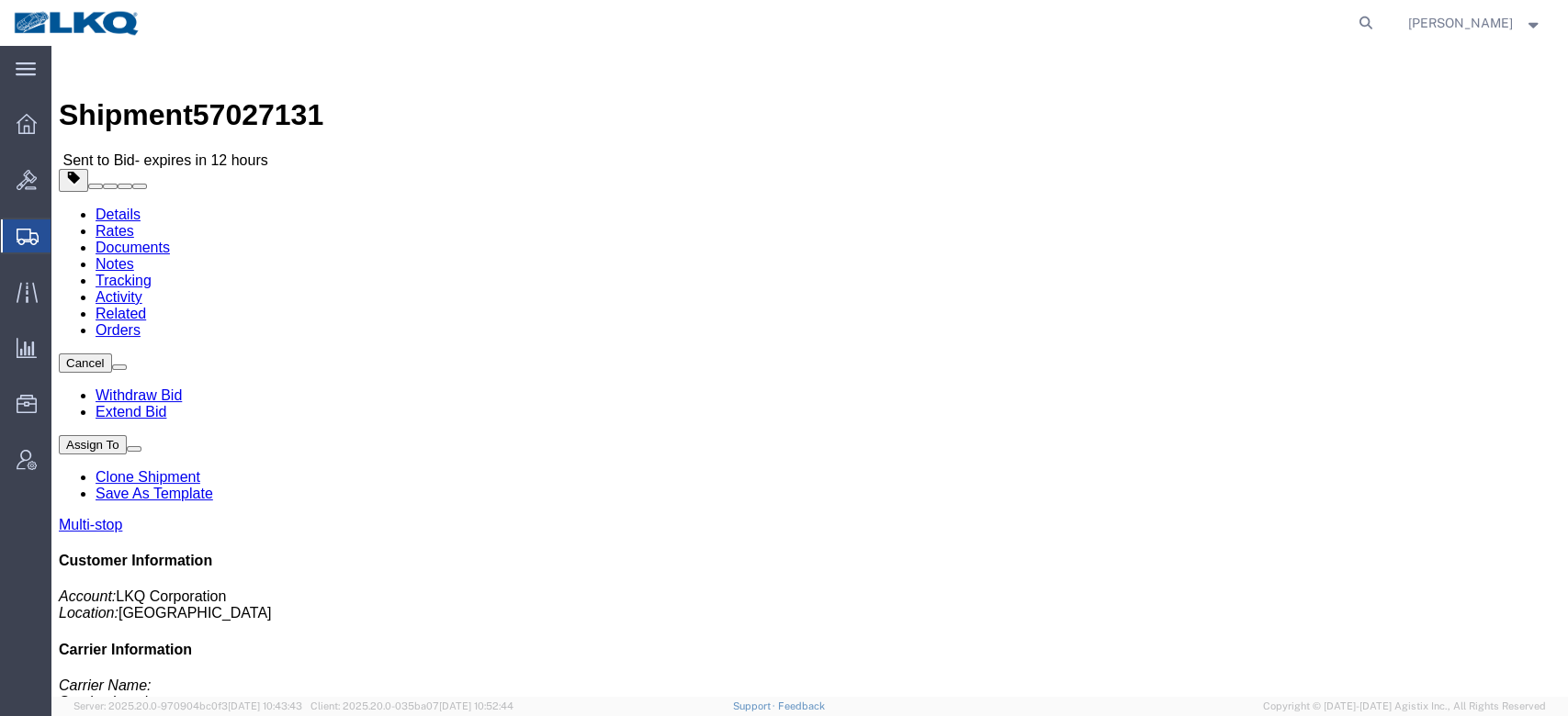
click link "Rates"
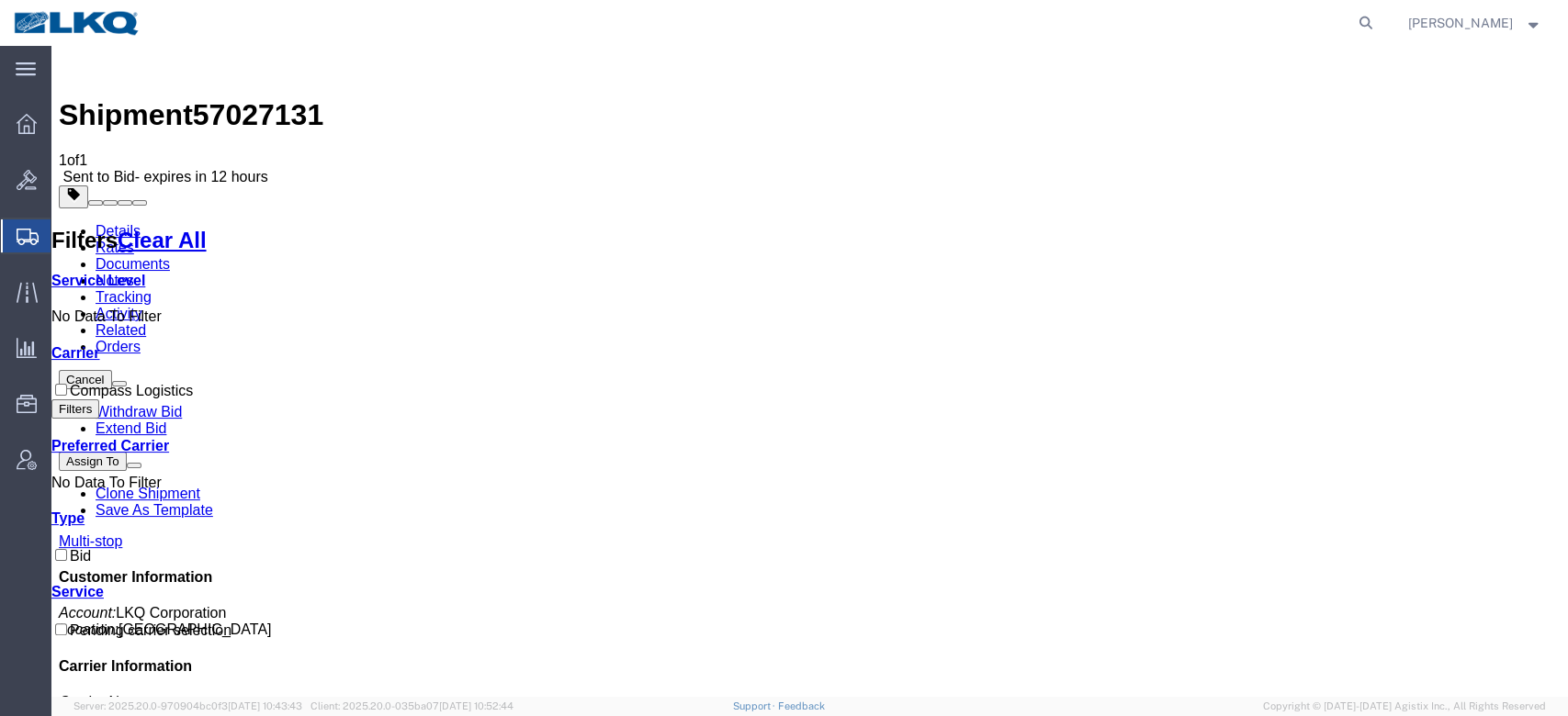
click at [286, 98] on span "57027131" at bounding box center [257, 114] width 130 height 33
click at [134, 239] on link "Rates" at bounding box center [114, 247] width 39 height 16
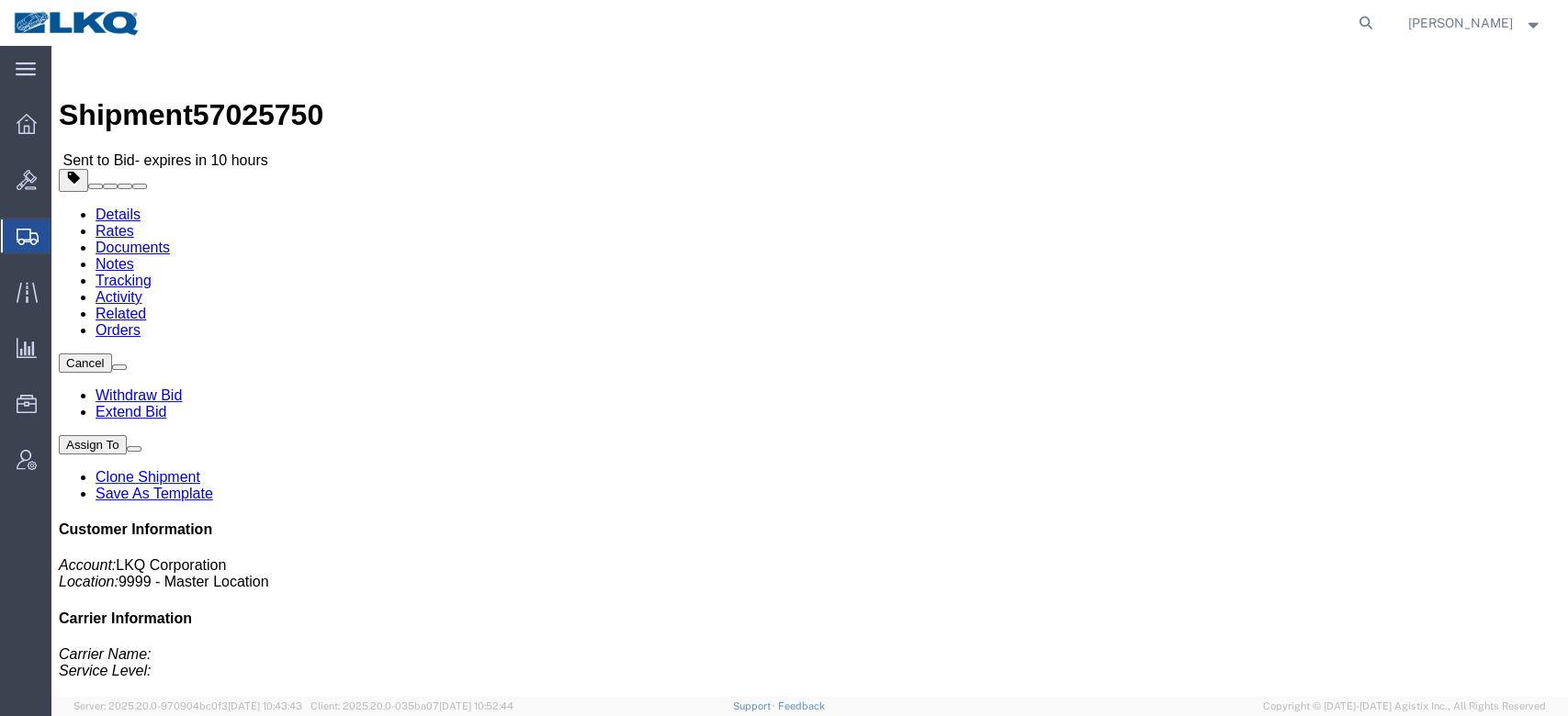
click link "Rates"
